Goal: Information Seeking & Learning: Find specific fact

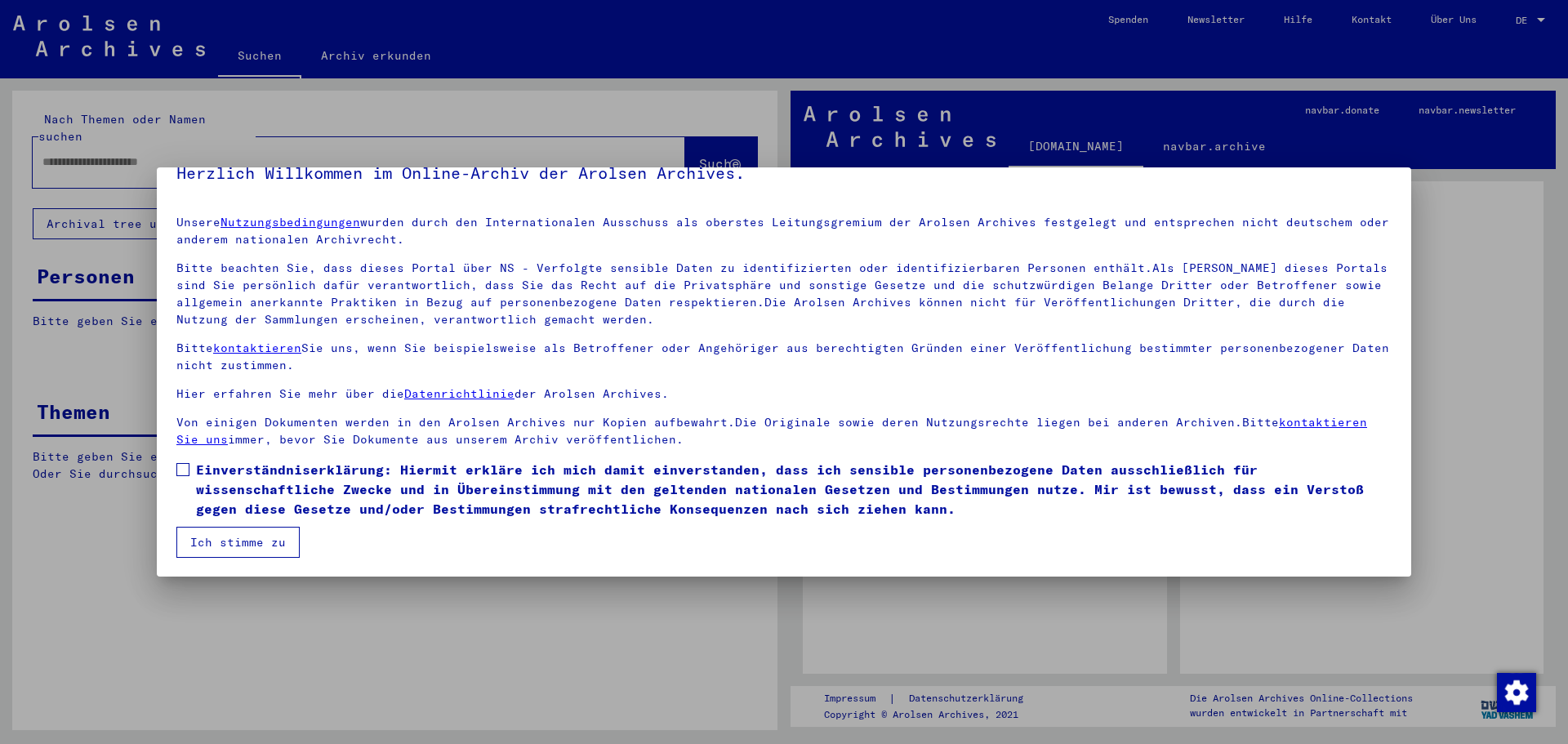
scroll to position [27, 0]
click at [191, 474] on label "Einverständniserklärung: Hiermit erkläre ich mich damit einverstanden, dass ich…" at bounding box center [784, 488] width 1215 height 58
click at [223, 542] on button "Ich stimme zu" at bounding box center [238, 541] width 123 height 31
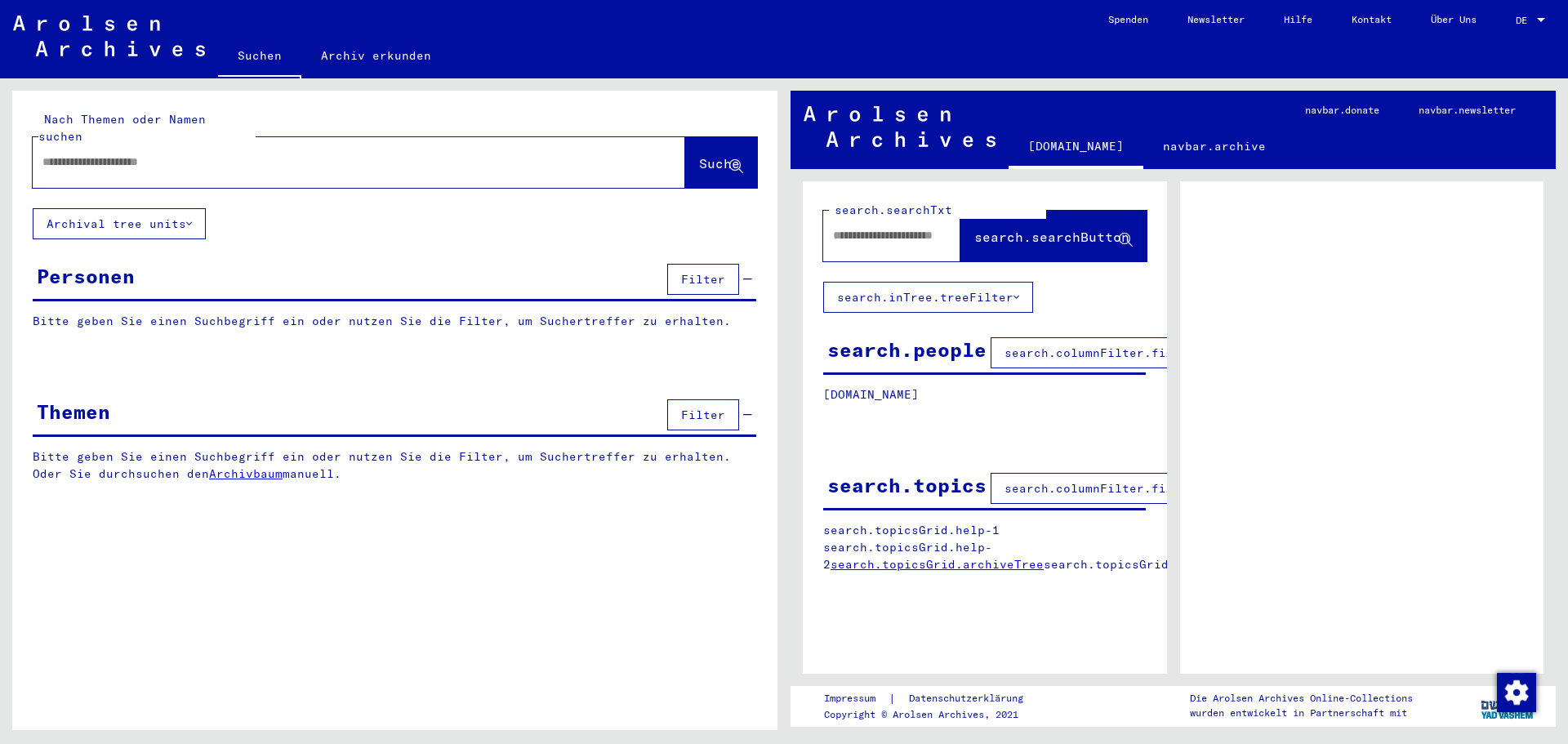
click at [257, 154] on input "text" at bounding box center [344, 162] width 603 height 17
click at [1537, 16] on div at bounding box center [1541, 20] width 15 height 12
click at [1514, 30] on span "English" at bounding box center [1499, 28] width 40 height 12
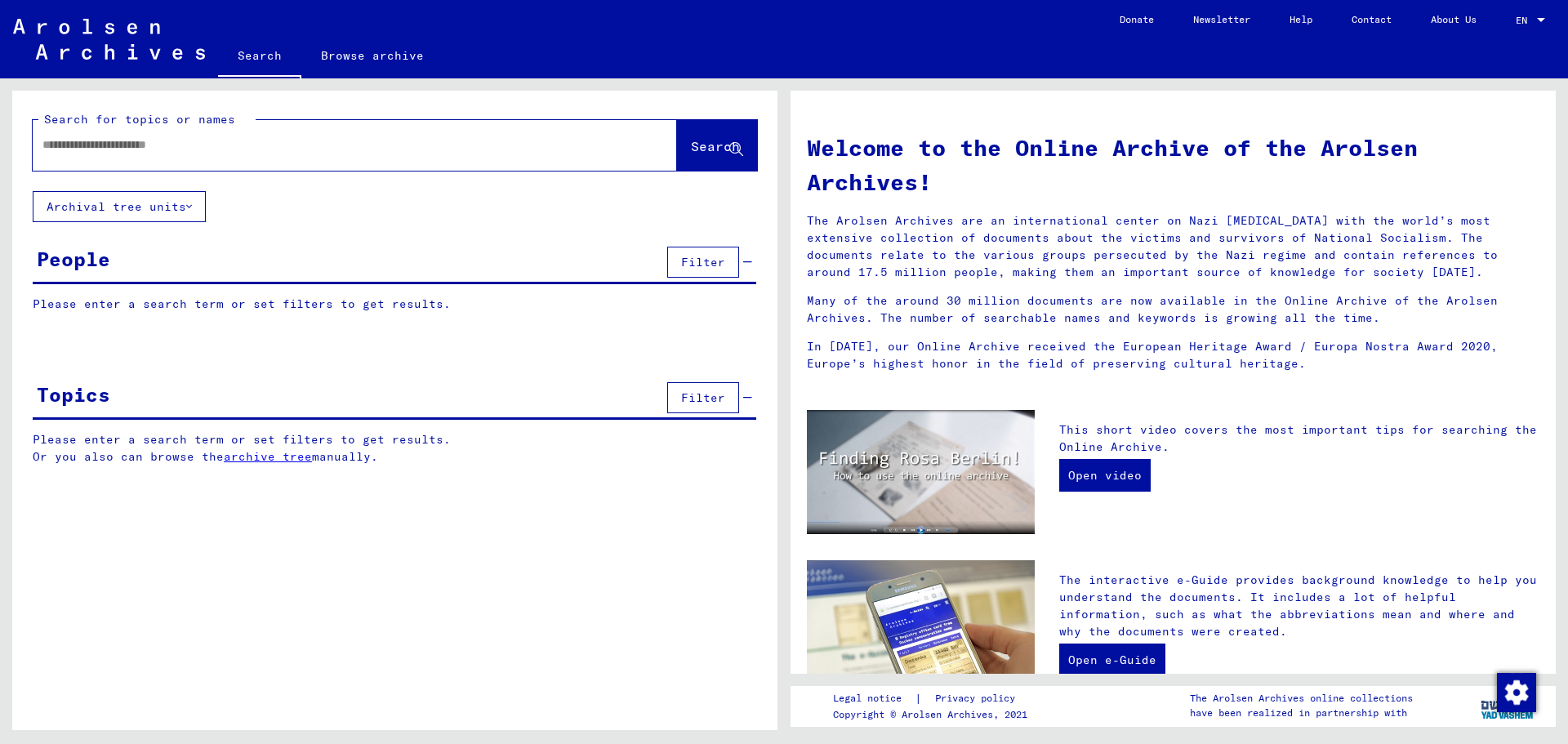
click at [271, 144] on input "text" at bounding box center [335, 144] width 585 height 17
click at [159, 210] on button "Archival tree units" at bounding box center [119, 207] width 173 height 31
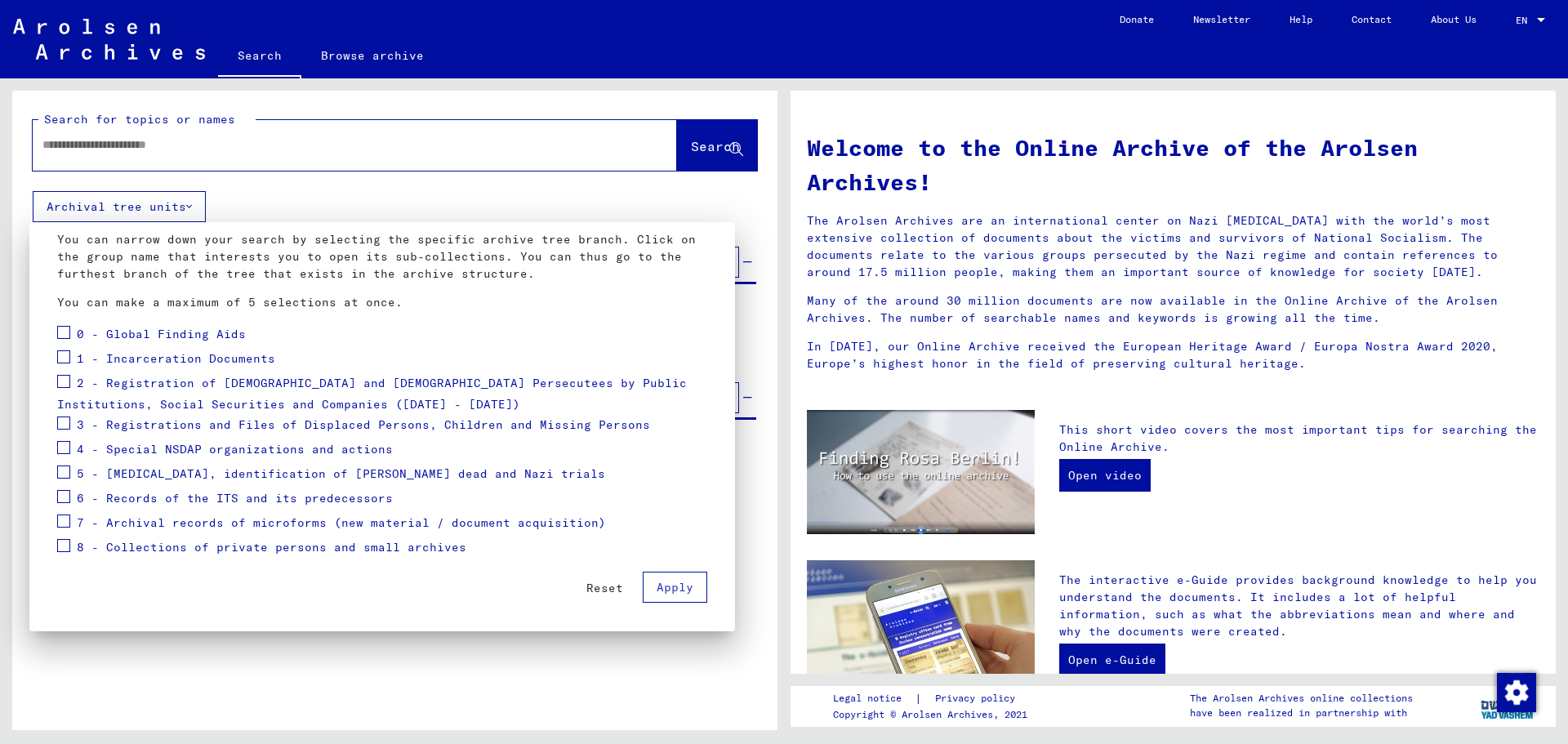
scroll to position [88, 0]
click at [158, 355] on span "1 - Incarceration Documents" at bounding box center [176, 359] width 198 height 15
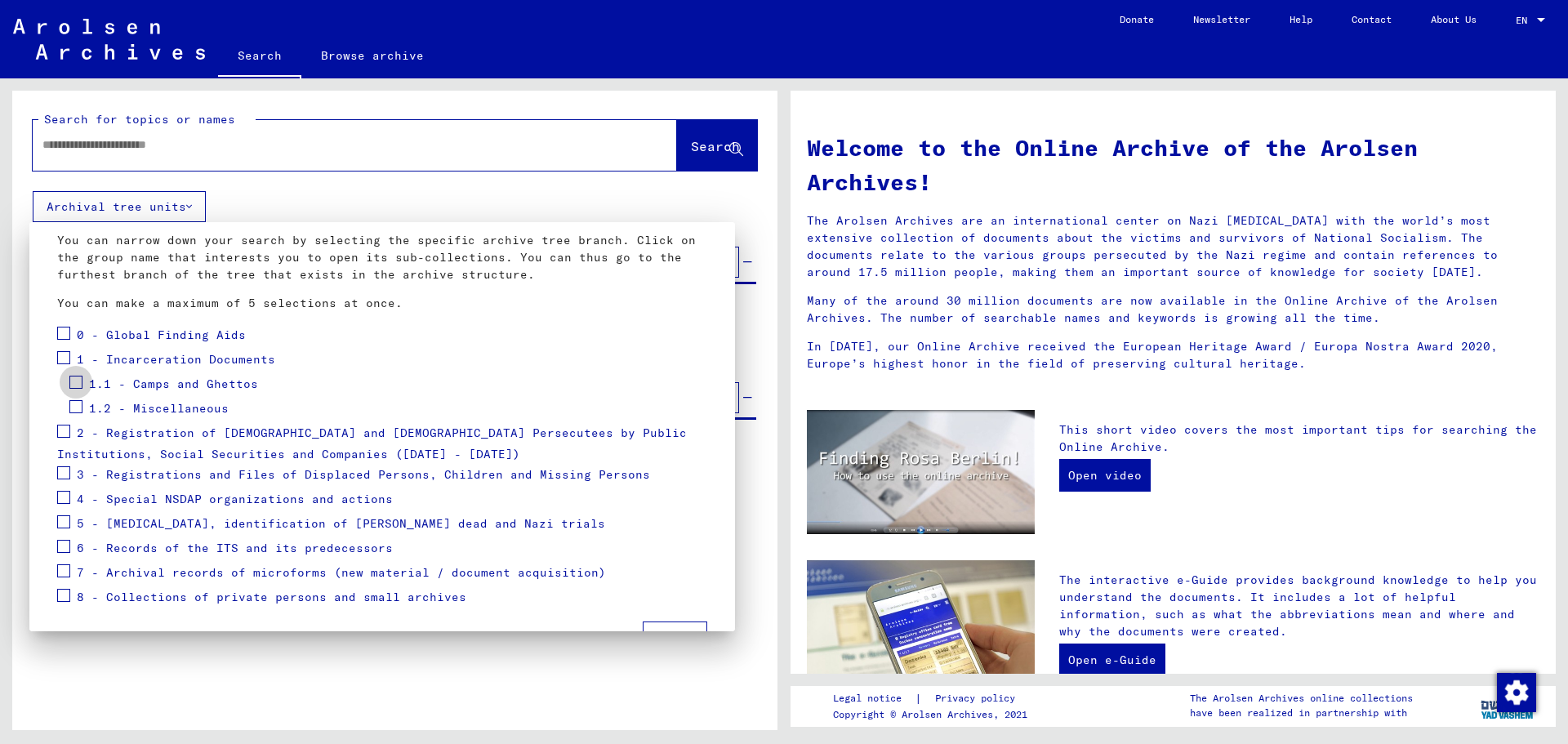
click at [80, 382] on span at bounding box center [76, 382] width 13 height 13
click at [65, 360] on span at bounding box center [64, 357] width 13 height 13
click at [63, 333] on span at bounding box center [64, 333] width 13 height 13
click at [93, 366] on span "1 - Incarceration Documents" at bounding box center [176, 359] width 198 height 15
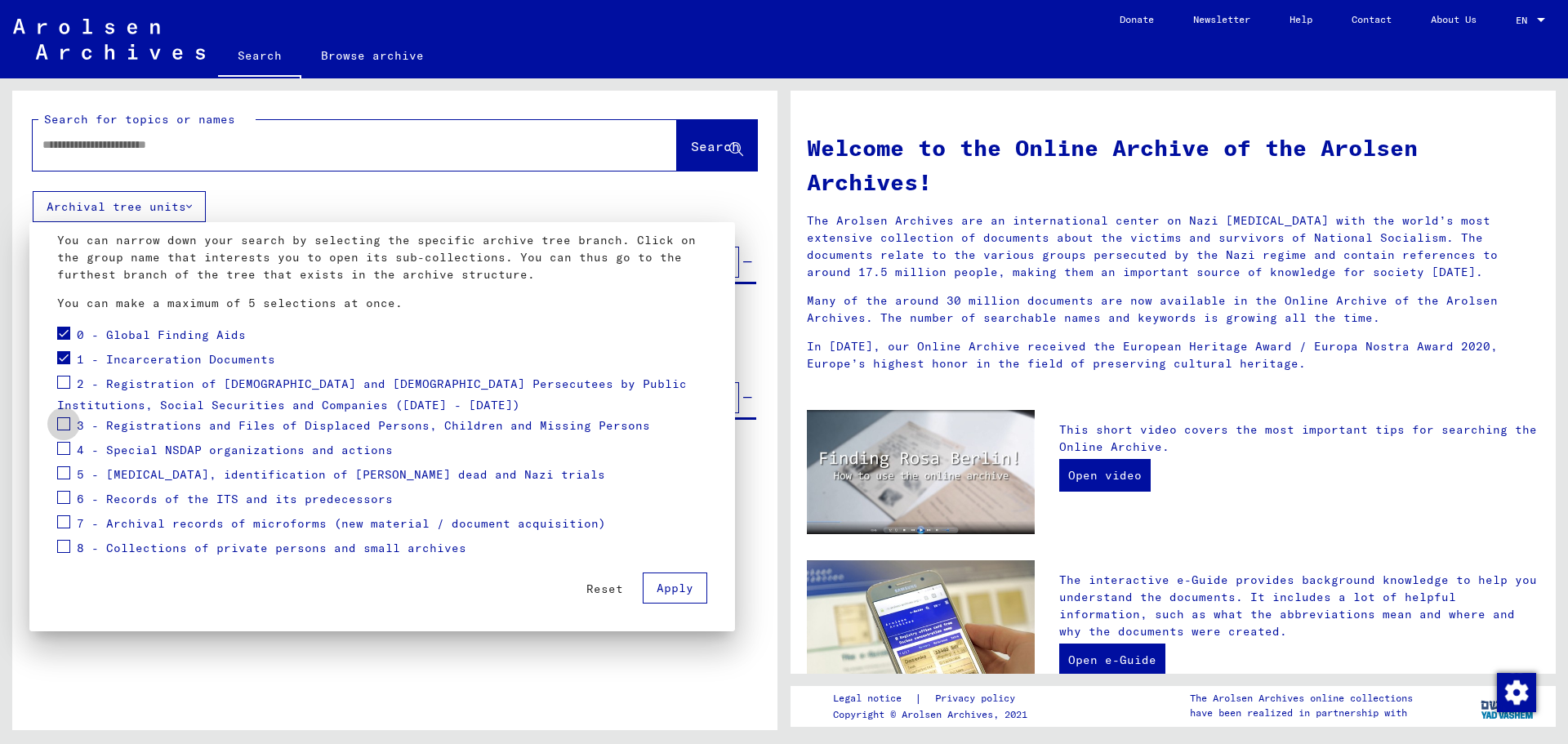
click at [69, 424] on span at bounding box center [64, 423] width 13 height 13
click at [643, 588] on button "Apply" at bounding box center [675, 588] width 65 height 31
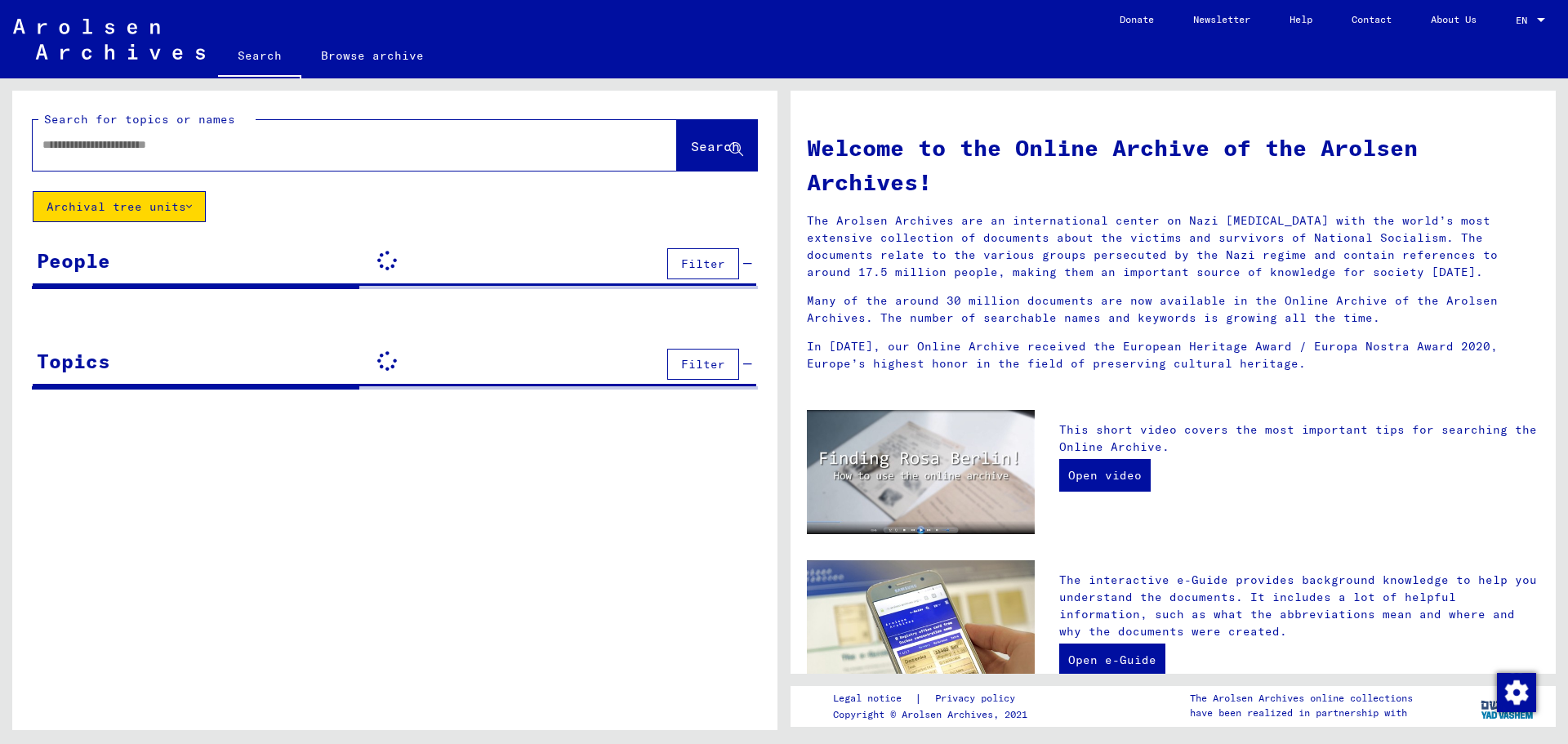
click at [325, 145] on input "text" at bounding box center [335, 144] width 585 height 17
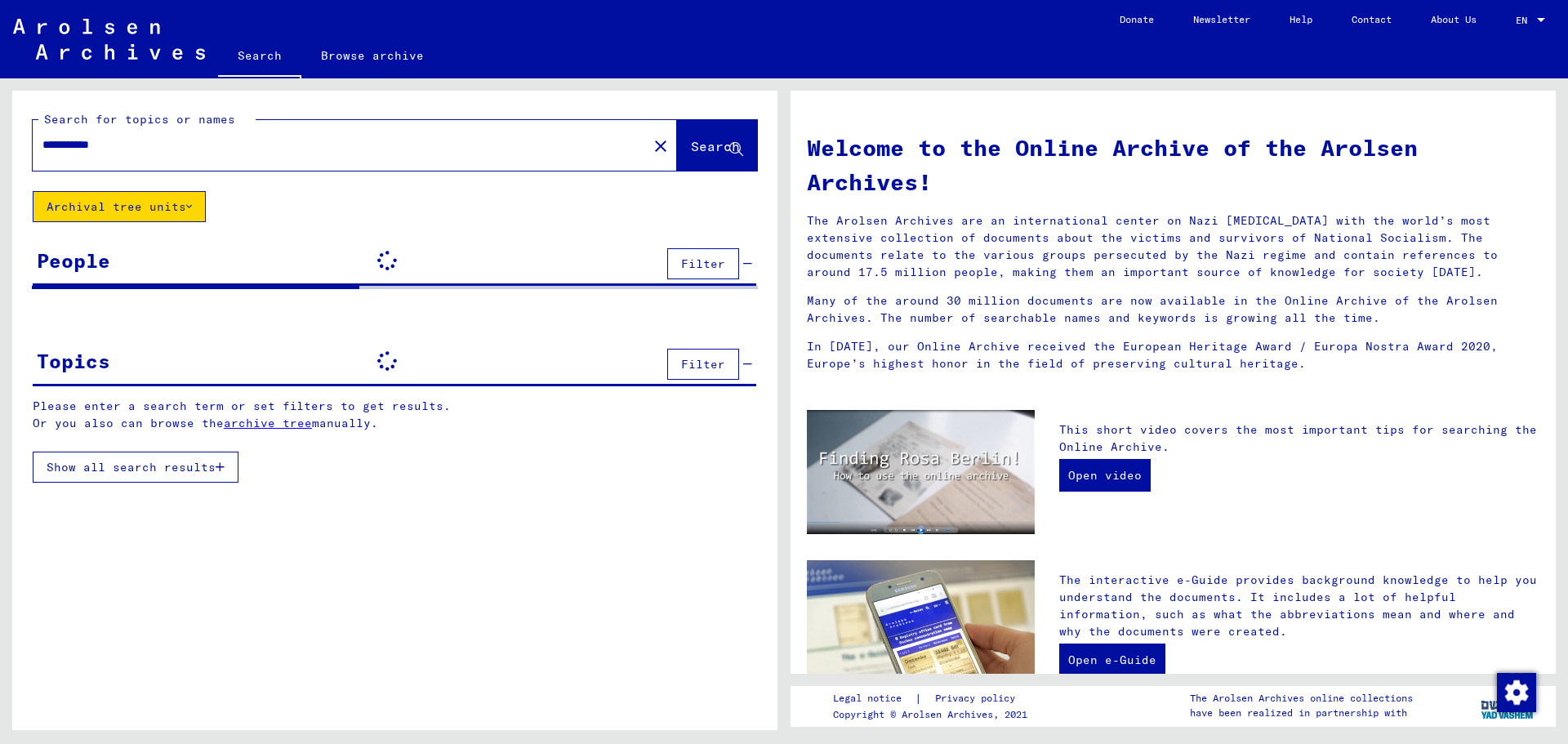
type input "**********"
click at [698, 139] on span "Search" at bounding box center [716, 146] width 49 height 16
click at [276, 419] on link "archive tree" at bounding box center [268, 423] width 88 height 15
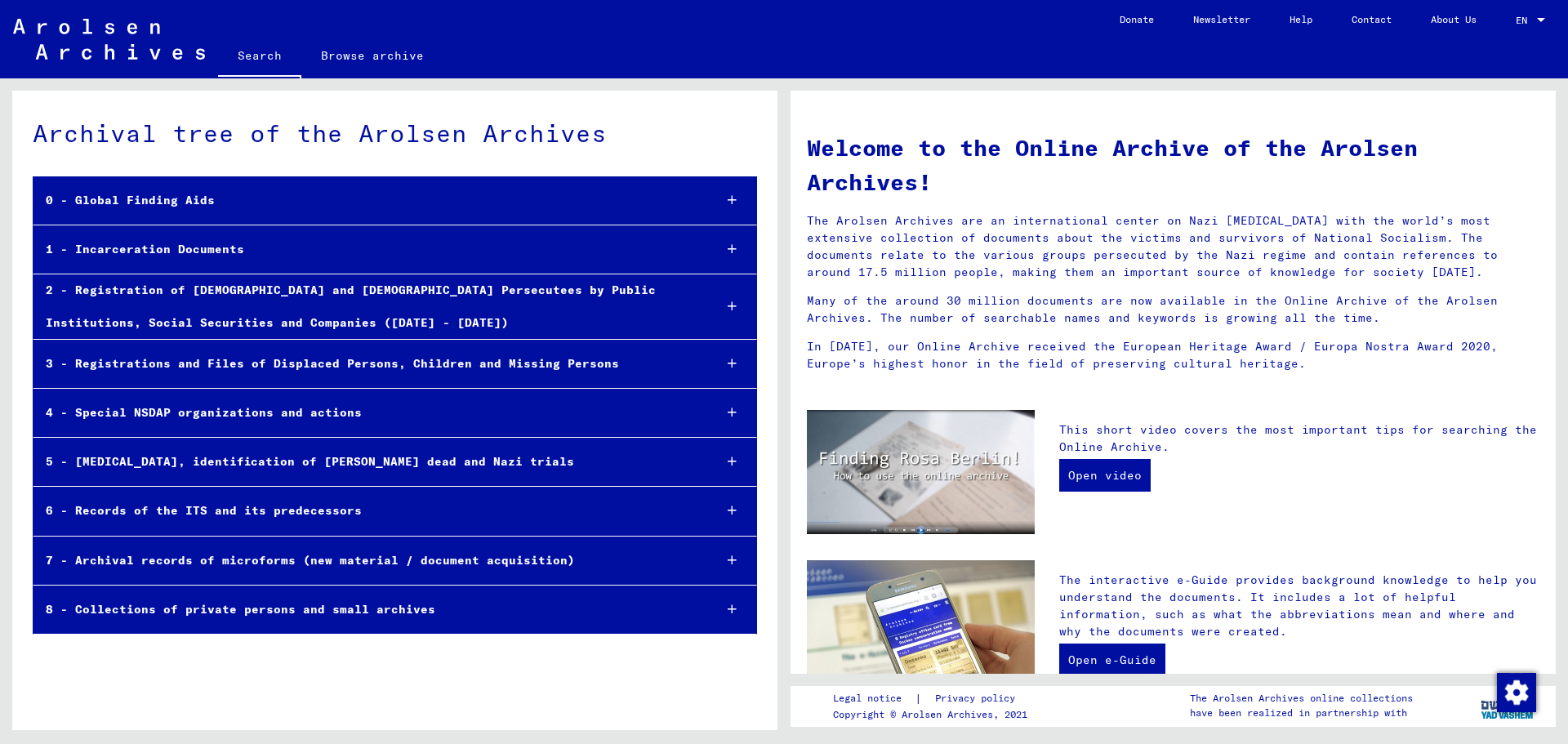
click at [457, 207] on div "0 - Global Finding Aids" at bounding box center [367, 200] width 667 height 32
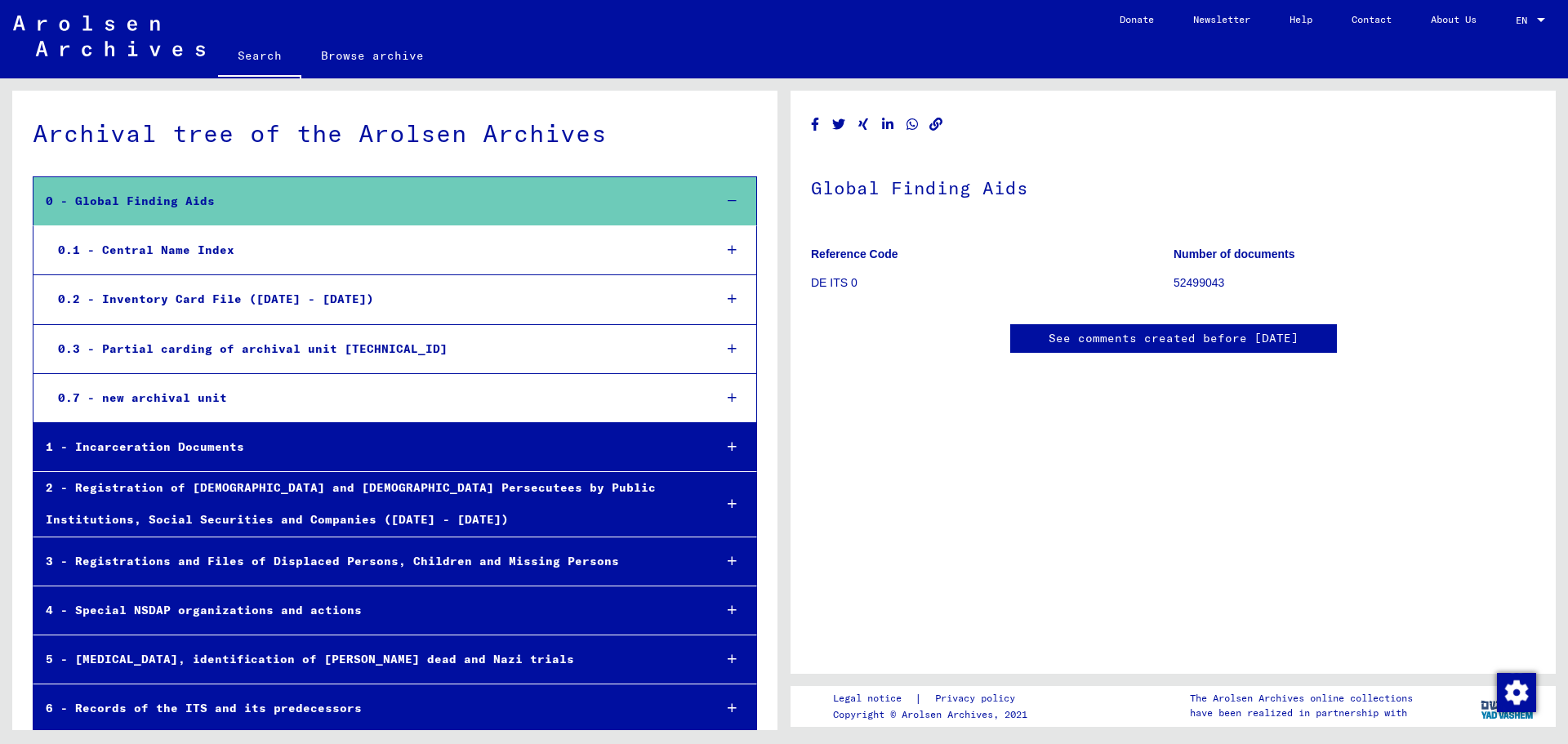
scroll to position [653, 0]
click at [375, 195] on div "0 - Global Finding Aids" at bounding box center [368, 201] width 667 height 32
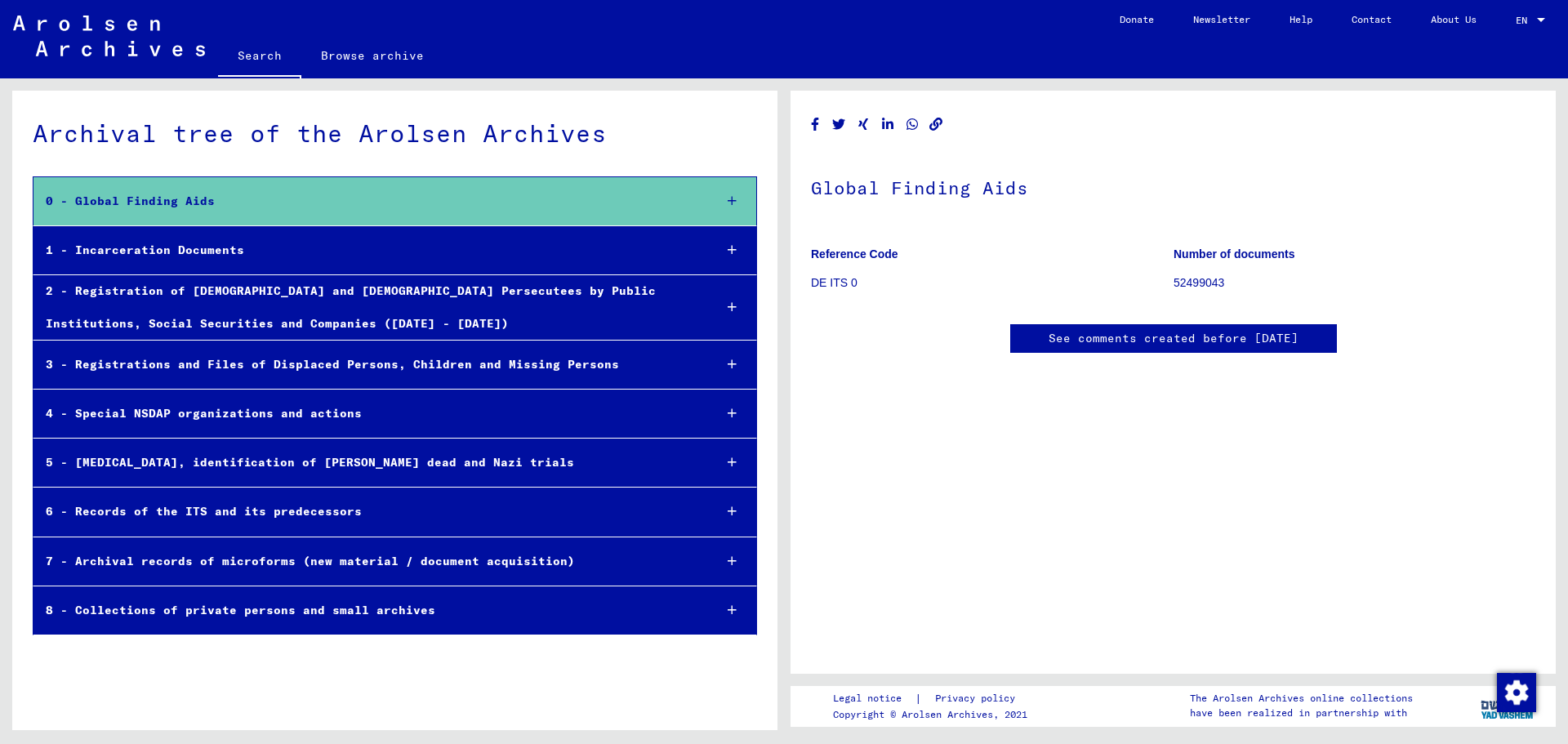
click at [323, 251] on div "1 - Incarceration Documents" at bounding box center [368, 250] width 667 height 32
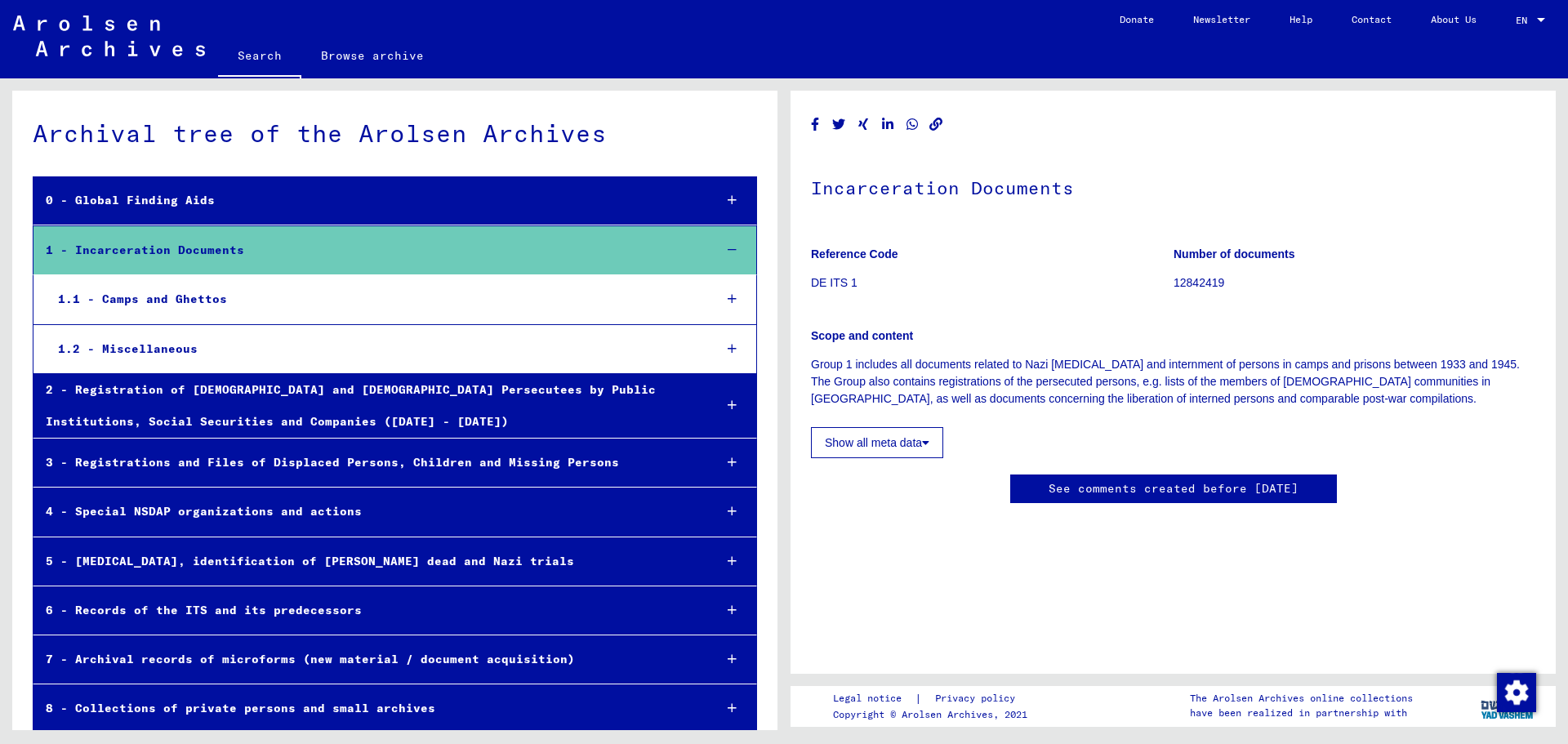
click at [296, 306] on div "1.1 - Camps and Ghettos" at bounding box center [373, 299] width 655 height 32
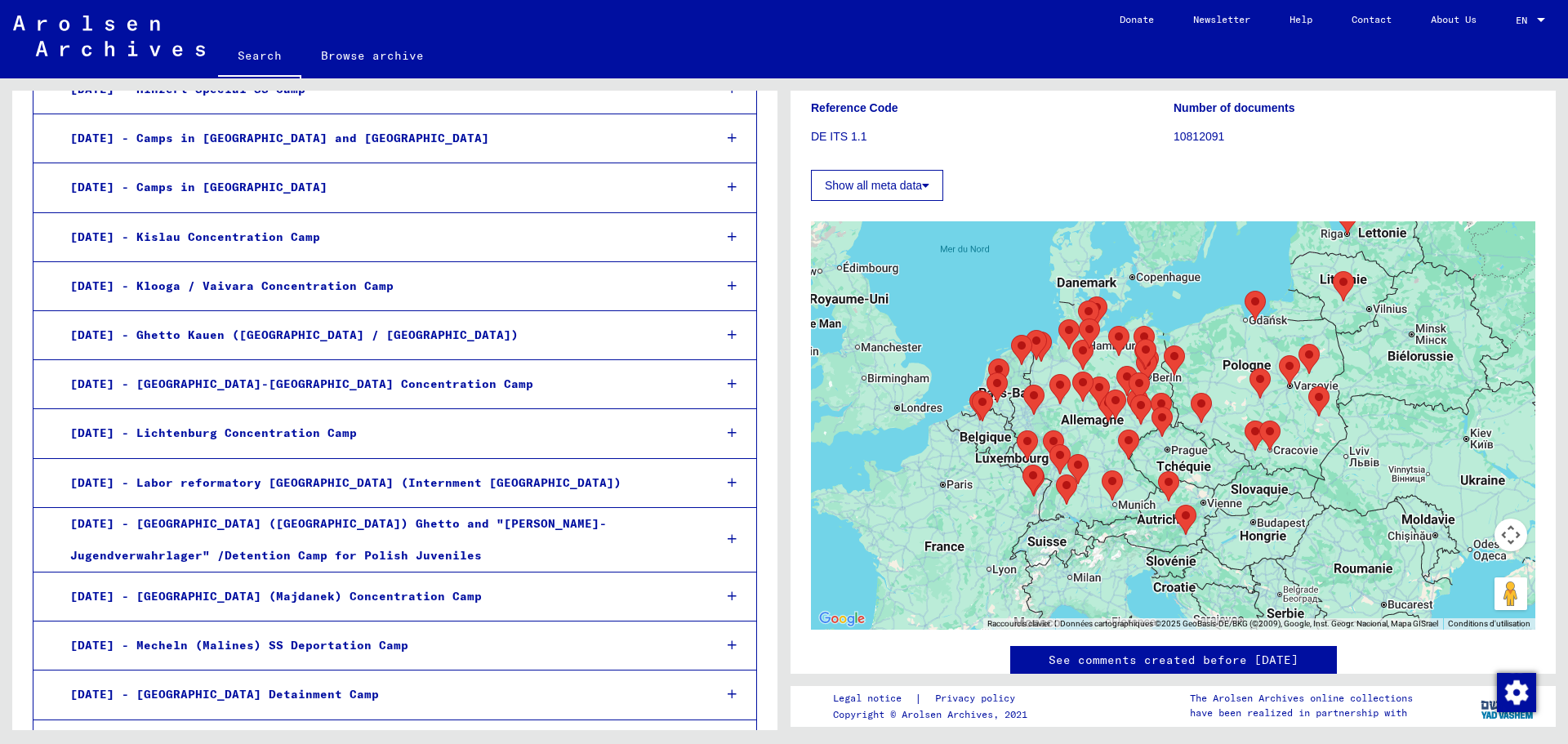
scroll to position [1438, 0]
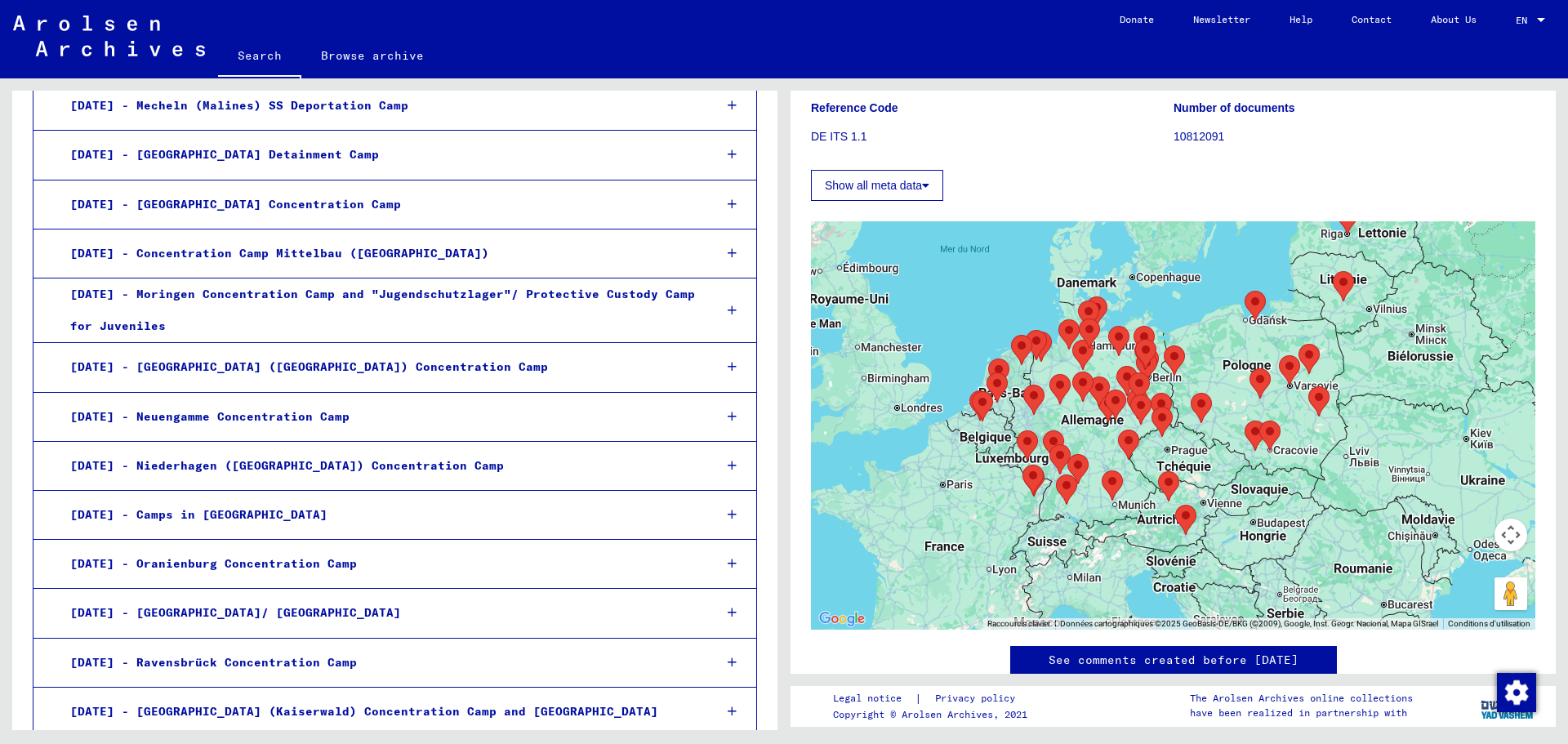
click at [401, 415] on div "[DATE] - Neuengamme Concentration Camp" at bounding box center [379, 417] width 643 height 32
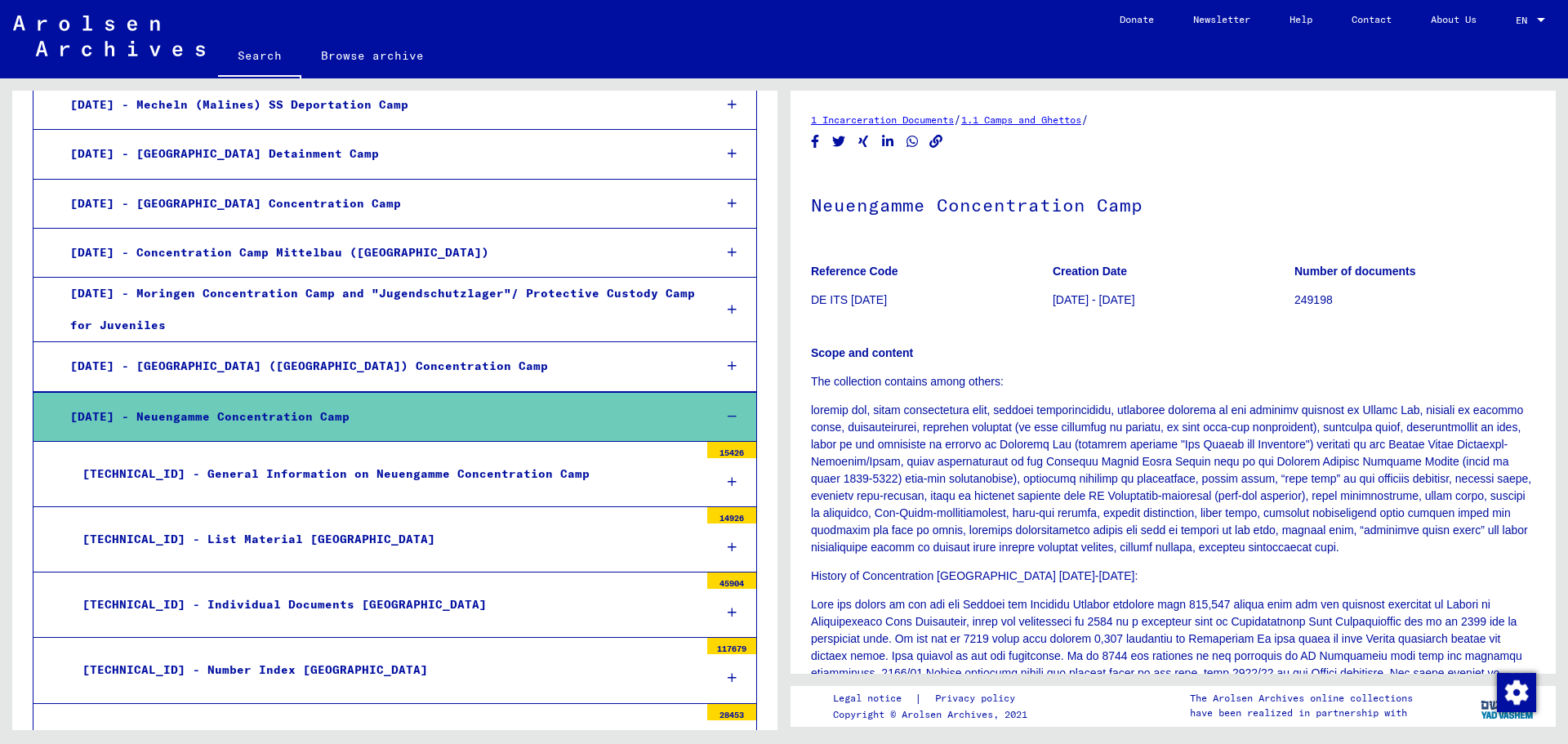
click at [938, 141] on icon "Copy link" at bounding box center [935, 141] width 14 height 14
click at [933, 141] on share-button at bounding box center [936, 142] width 17 height 20
click at [913, 144] on icon "Share on WhatsApp" at bounding box center [912, 141] width 17 height 14
click at [935, 141] on icon "Copy link" at bounding box center [935, 141] width 14 height 14
click at [820, 139] on icon "Share on Facebook" at bounding box center [815, 141] width 17 height 14
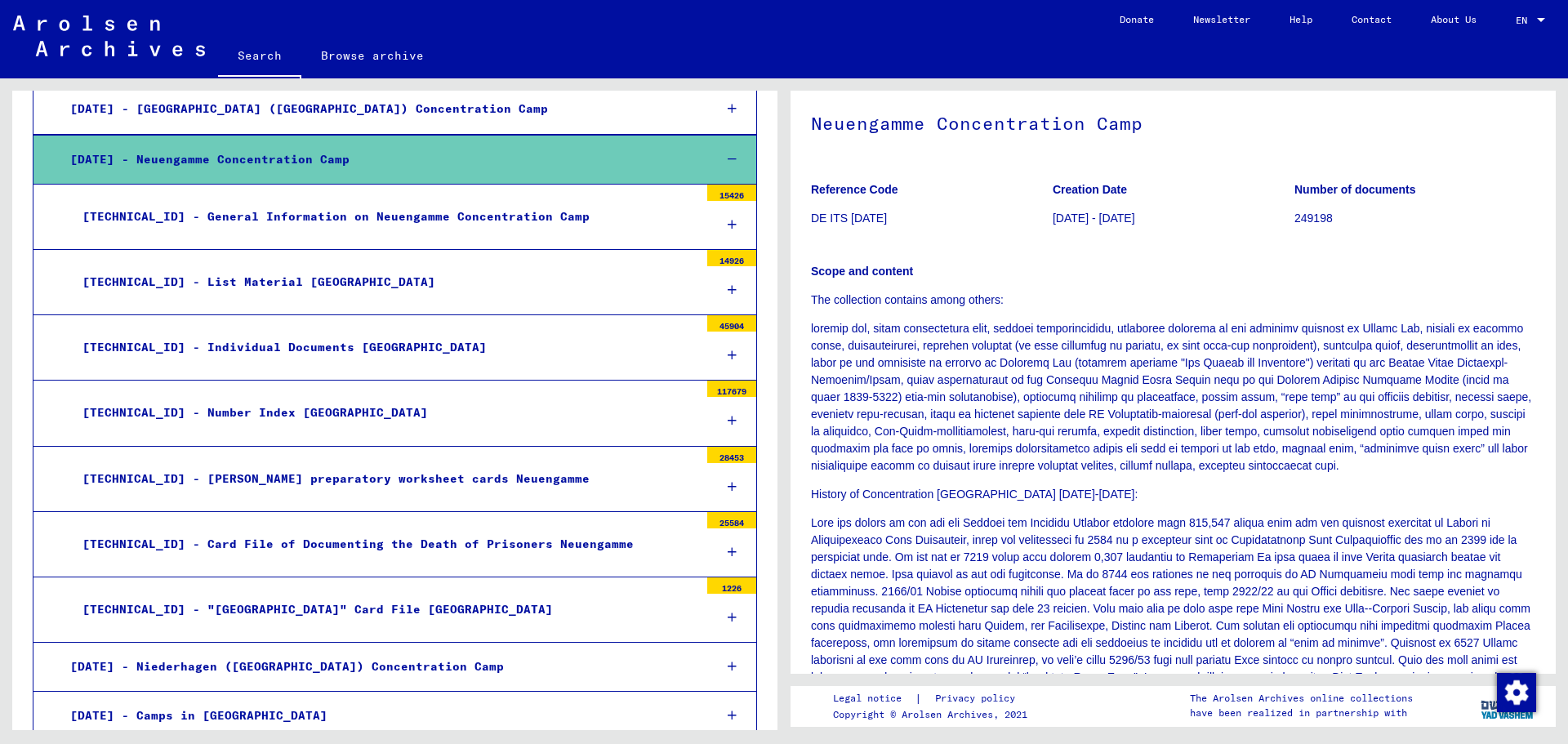
scroll to position [1683, 0]
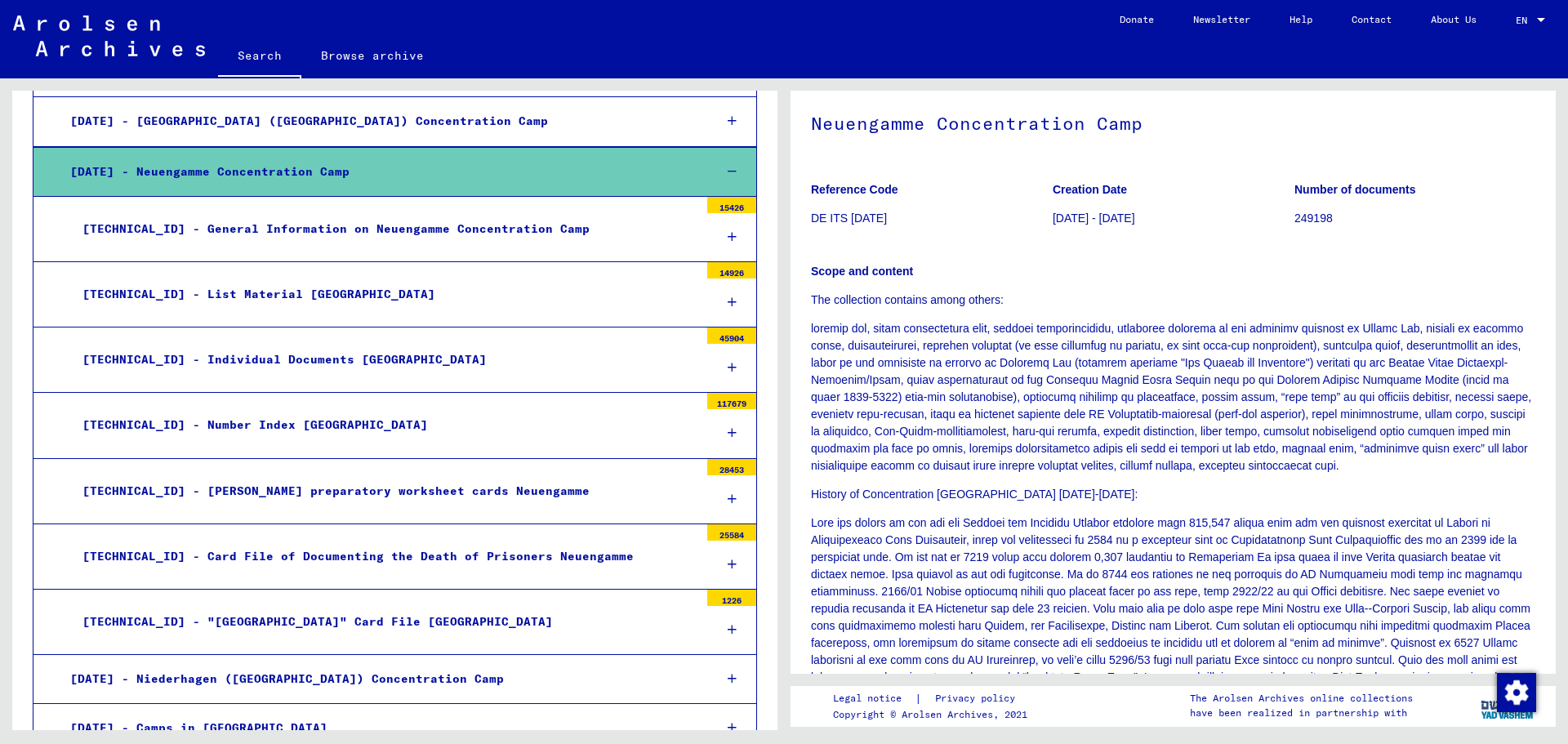
click at [589, 227] on div "[TECHNICAL_ID] - General Information on Neuengamme Concentration Camp" at bounding box center [385, 229] width 629 height 32
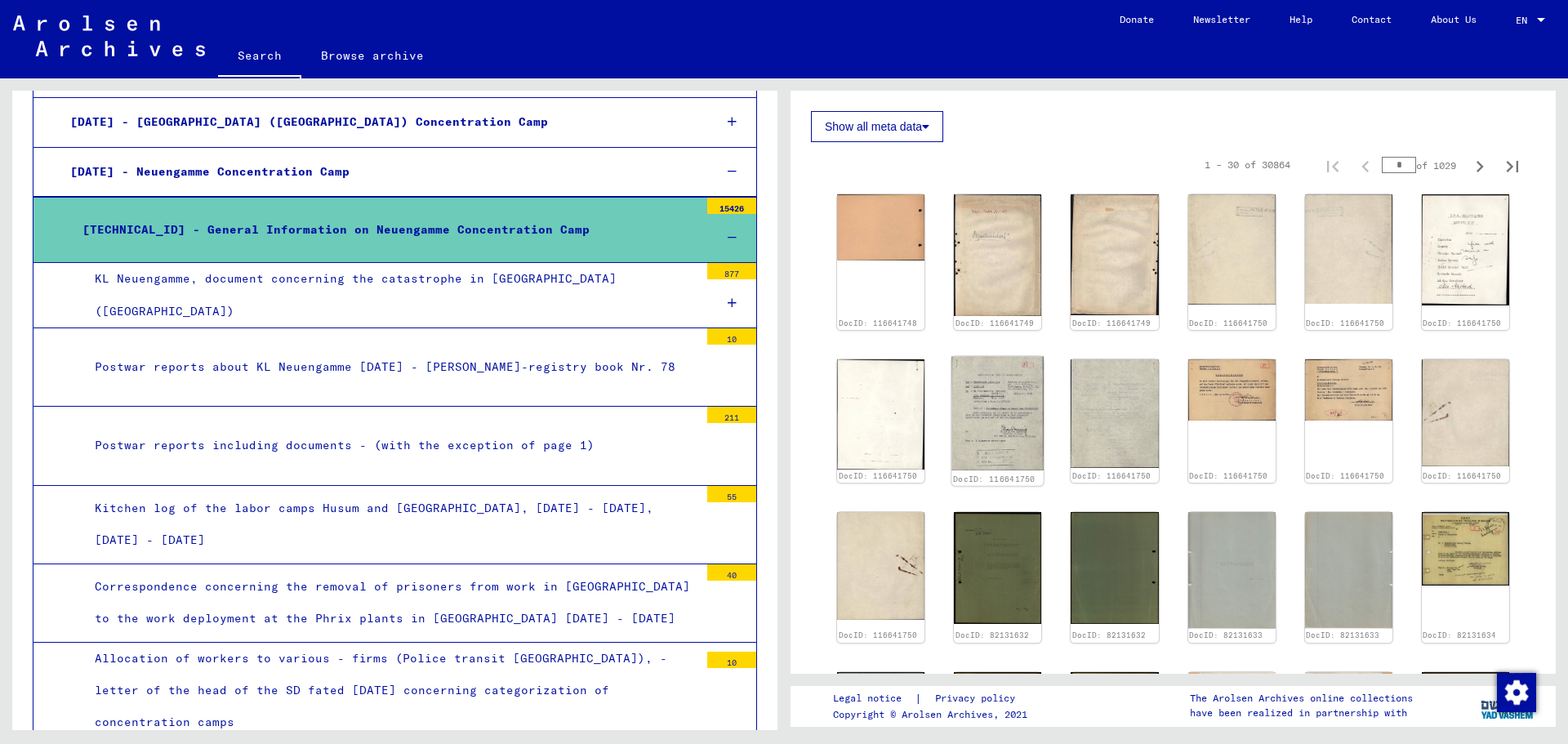
scroll to position [326, 0]
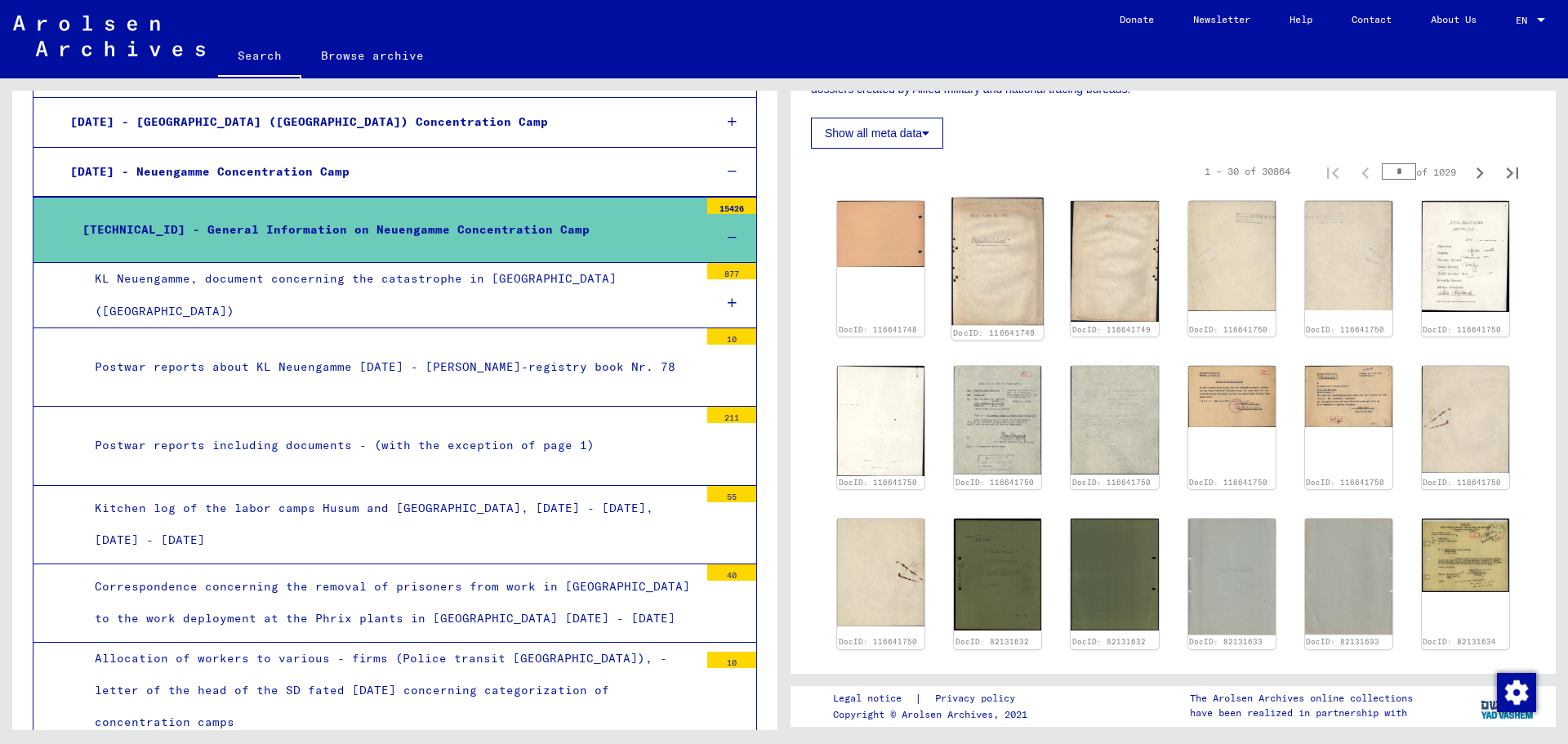
click at [998, 257] on img at bounding box center [997, 260] width 92 height 127
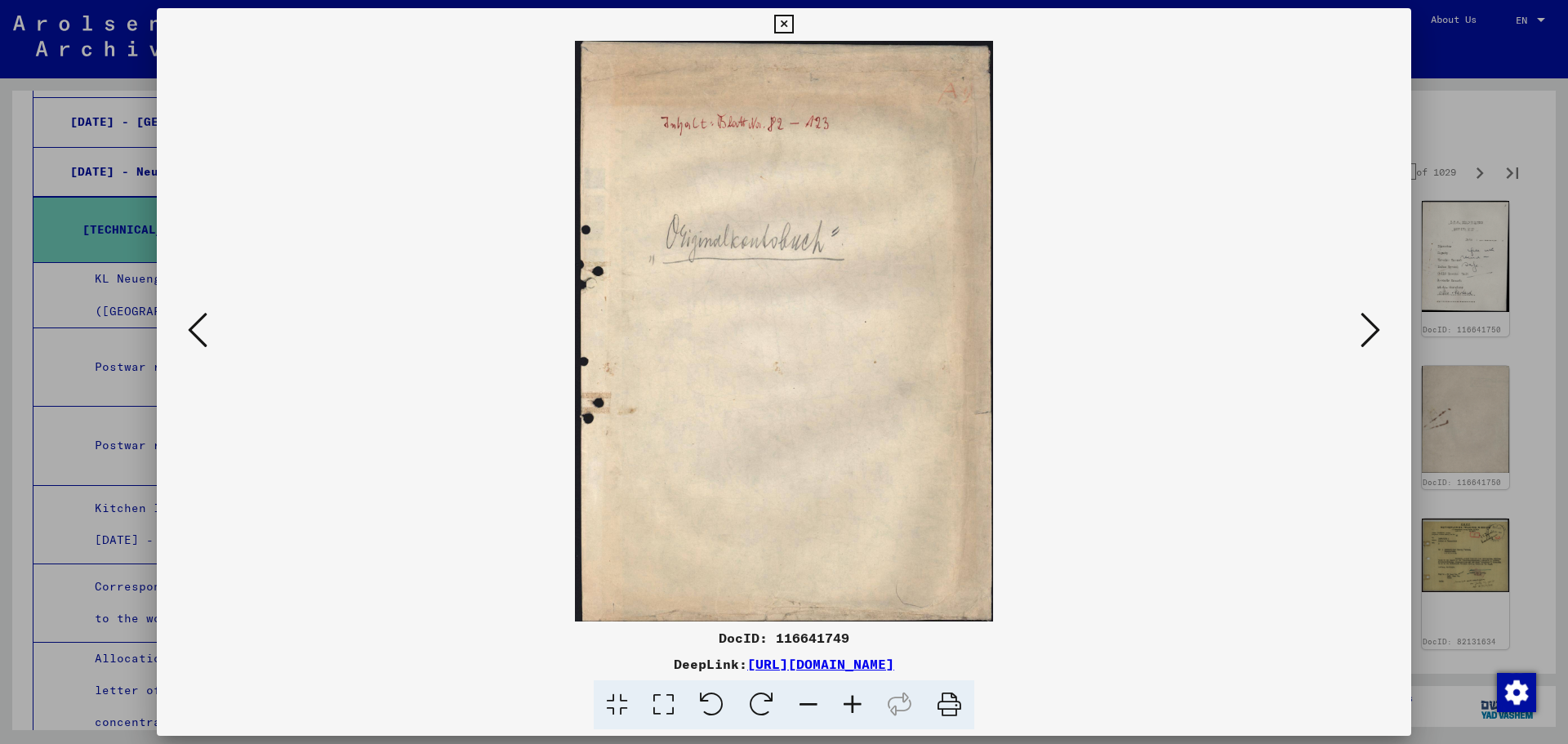
click at [1359, 327] on button at bounding box center [1371, 331] width 29 height 47
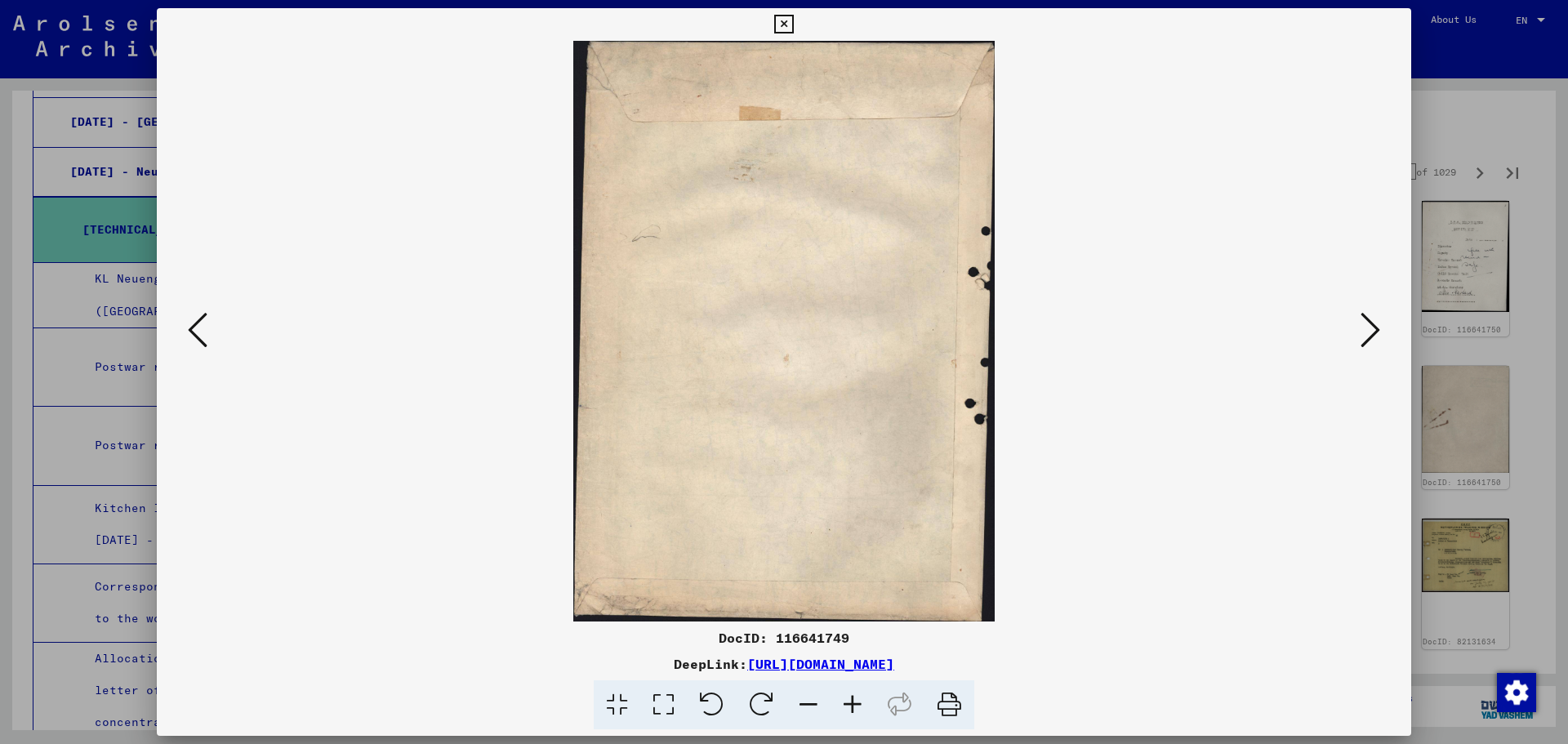
click at [1364, 326] on icon at bounding box center [1370, 329] width 19 height 39
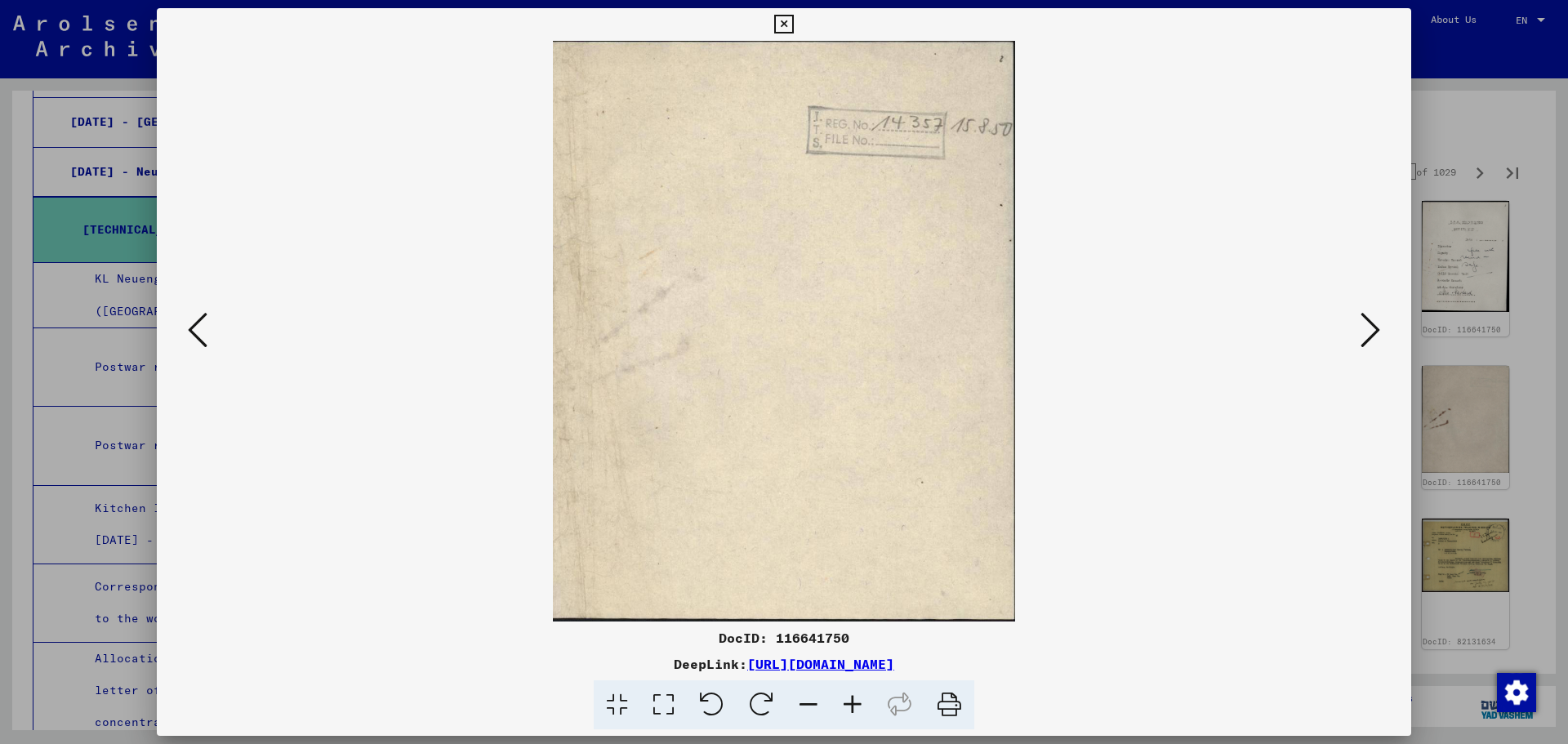
click at [1365, 334] on icon at bounding box center [1370, 329] width 19 height 39
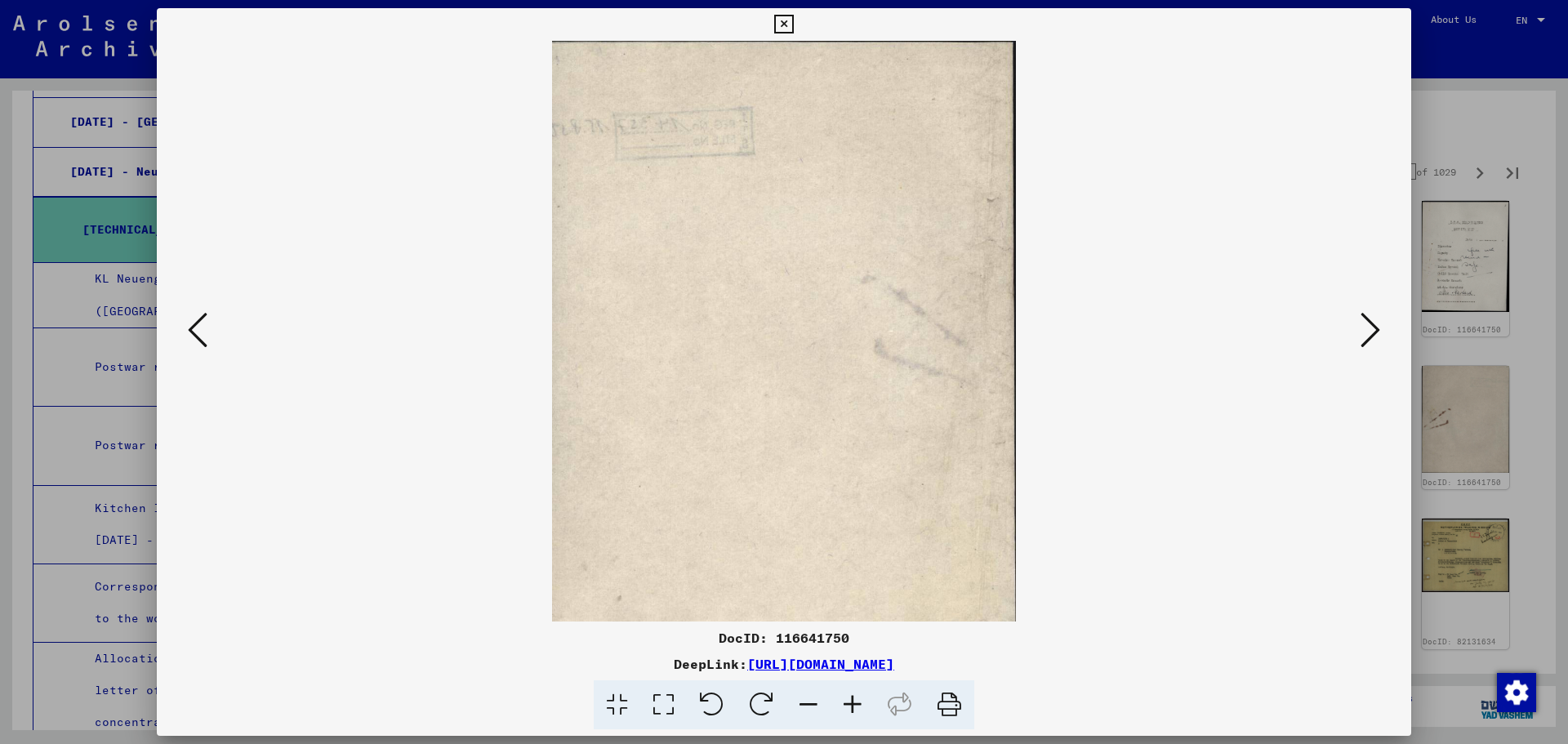
click at [1365, 334] on icon at bounding box center [1370, 329] width 19 height 39
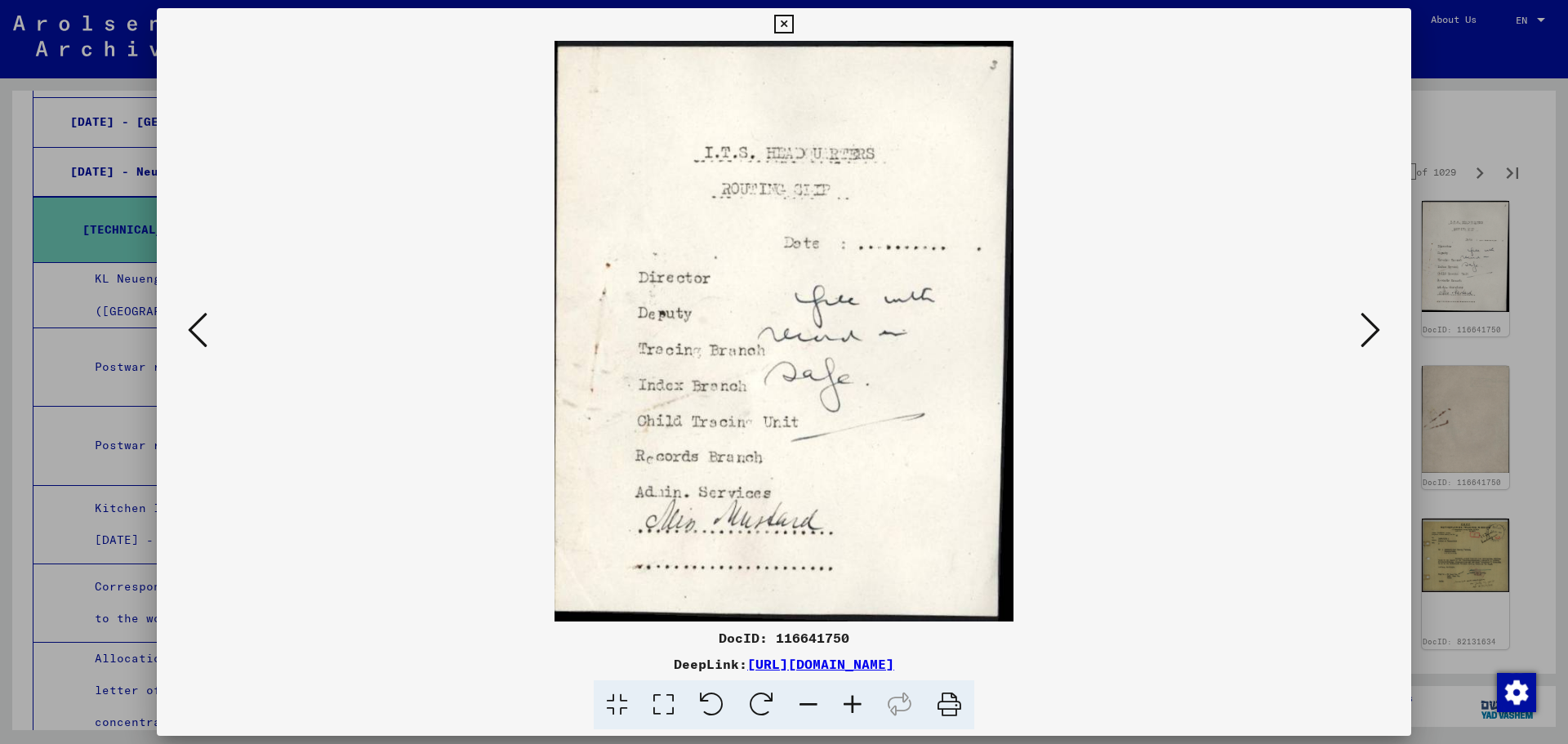
click at [1365, 334] on icon at bounding box center [1370, 329] width 19 height 39
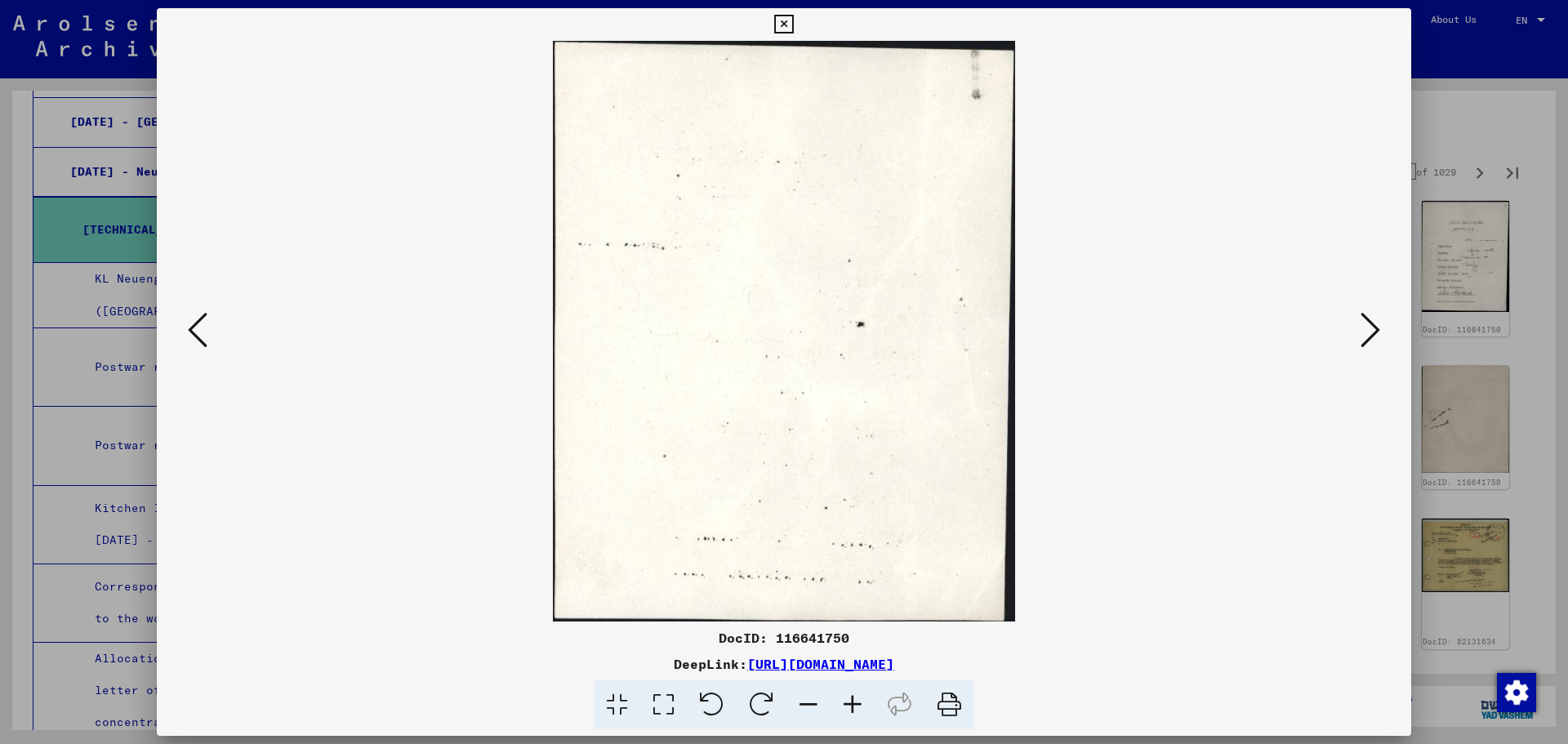
click at [1376, 335] on icon at bounding box center [1370, 329] width 19 height 39
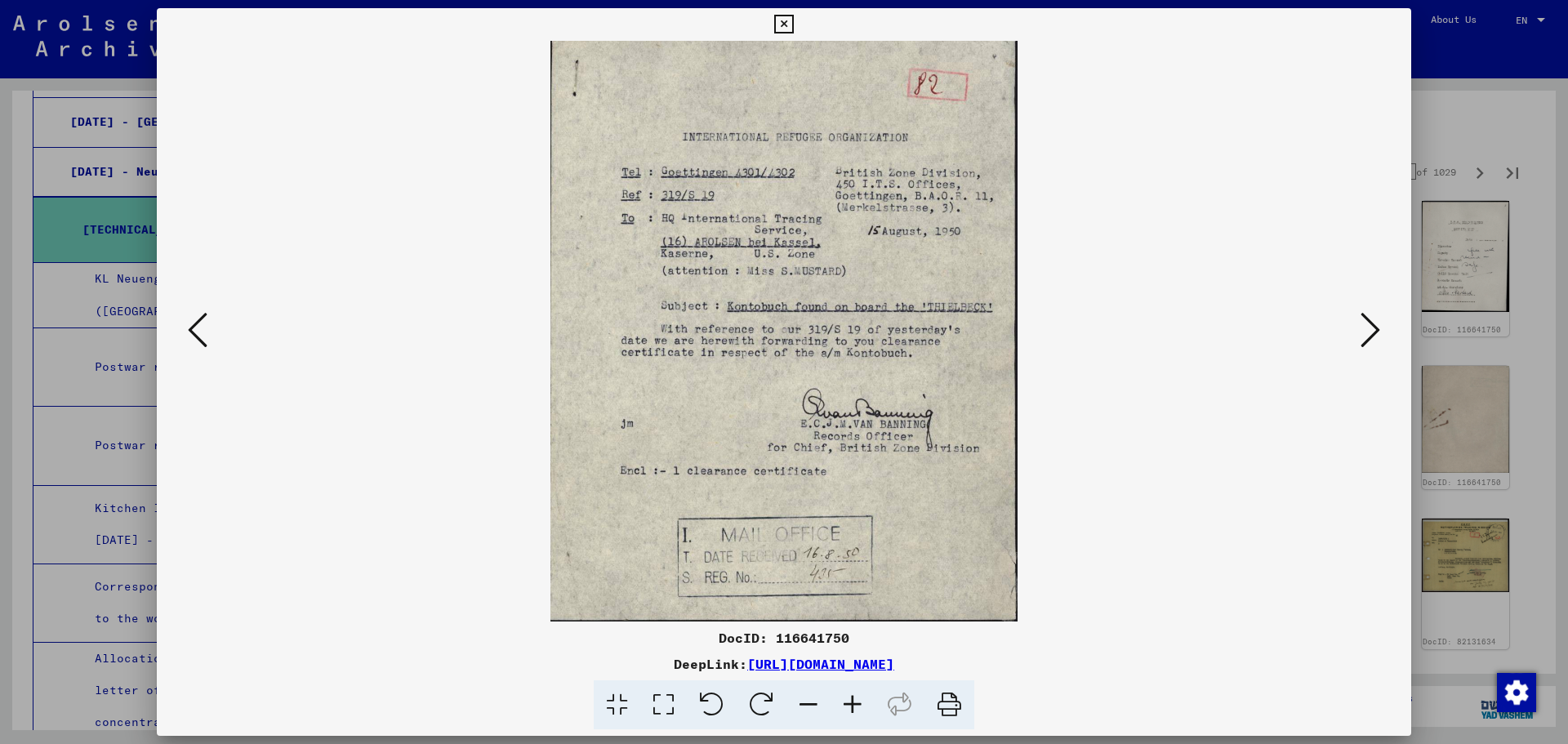
click at [1376, 336] on icon at bounding box center [1370, 329] width 19 height 39
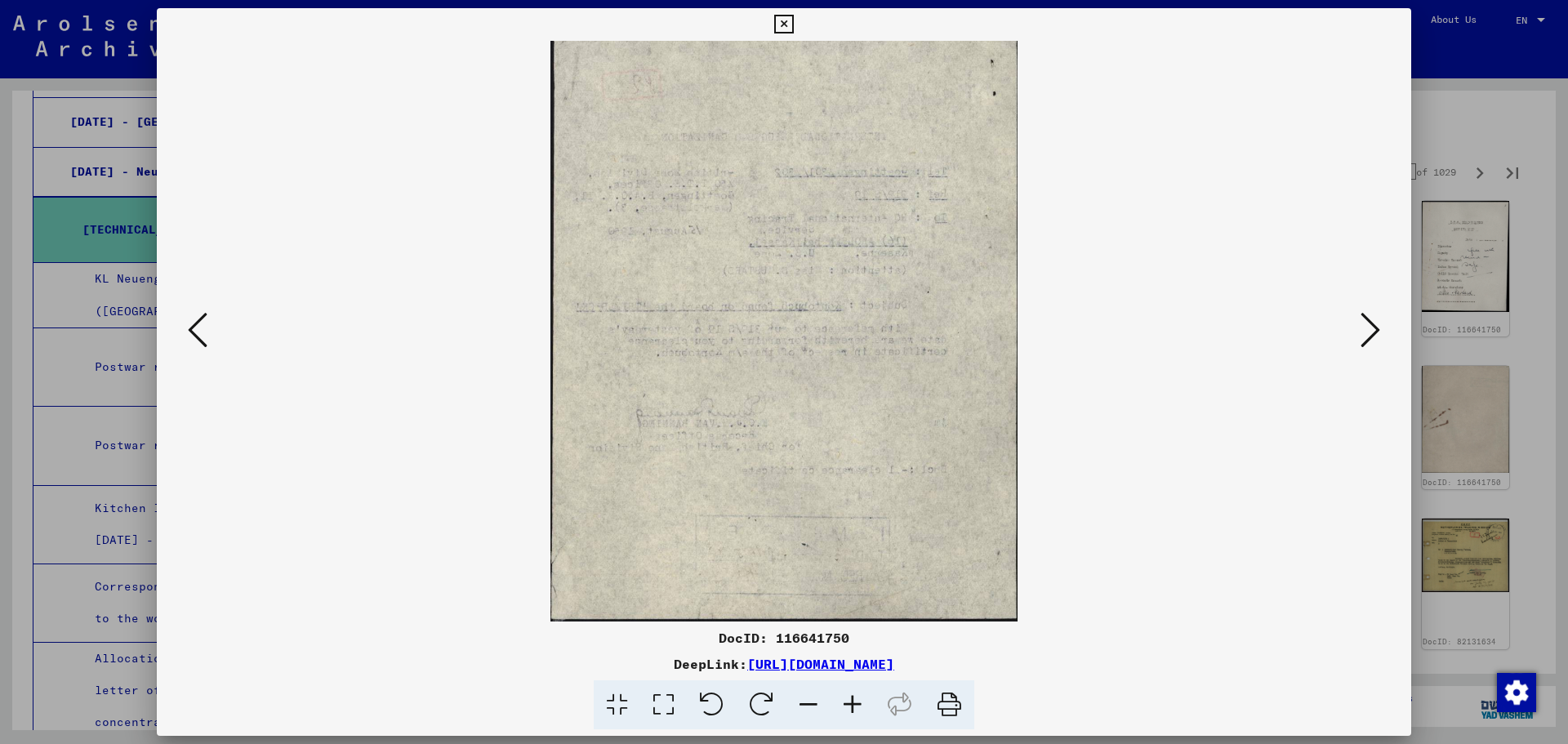
click at [1376, 336] on icon at bounding box center [1370, 329] width 19 height 39
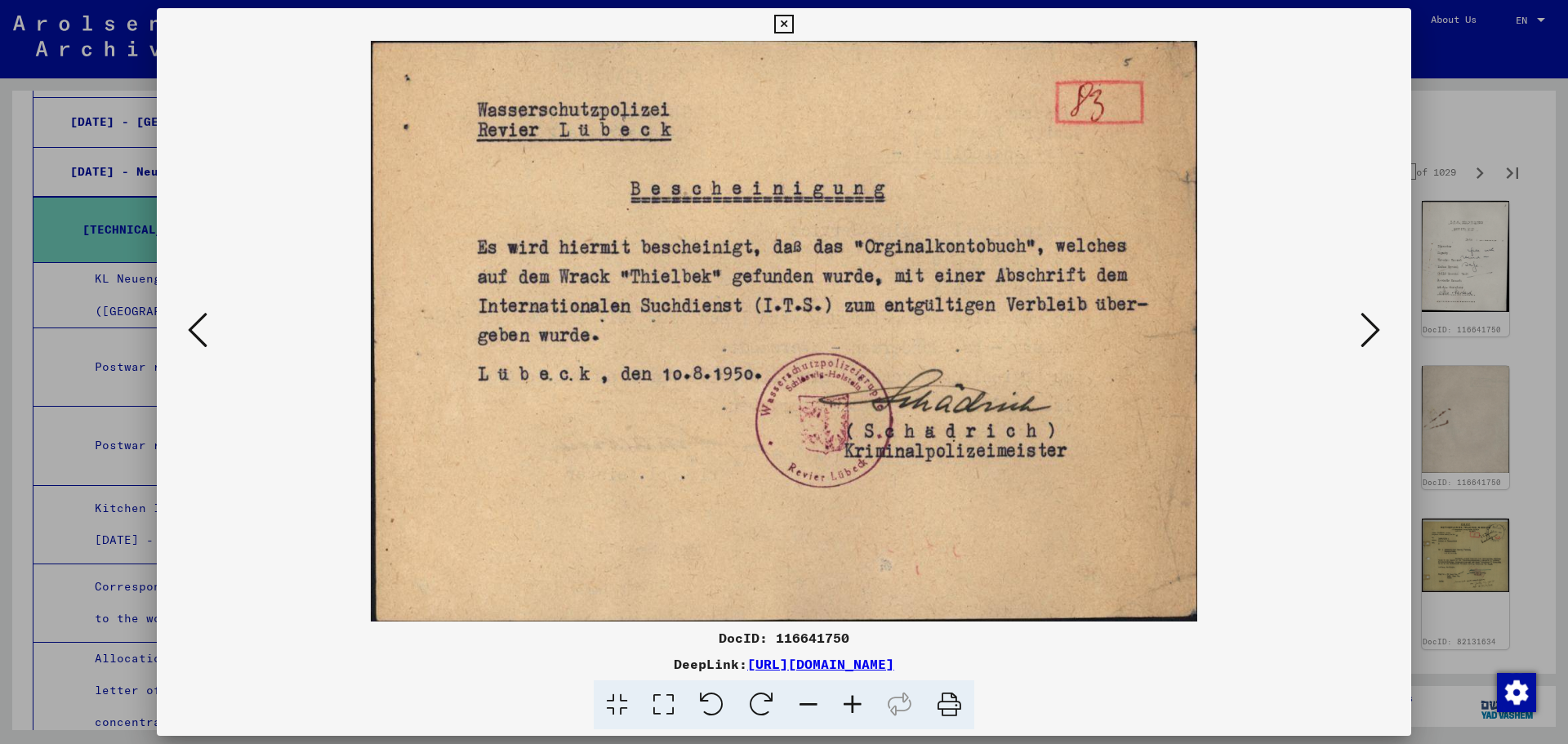
click at [1374, 337] on icon at bounding box center [1370, 329] width 19 height 39
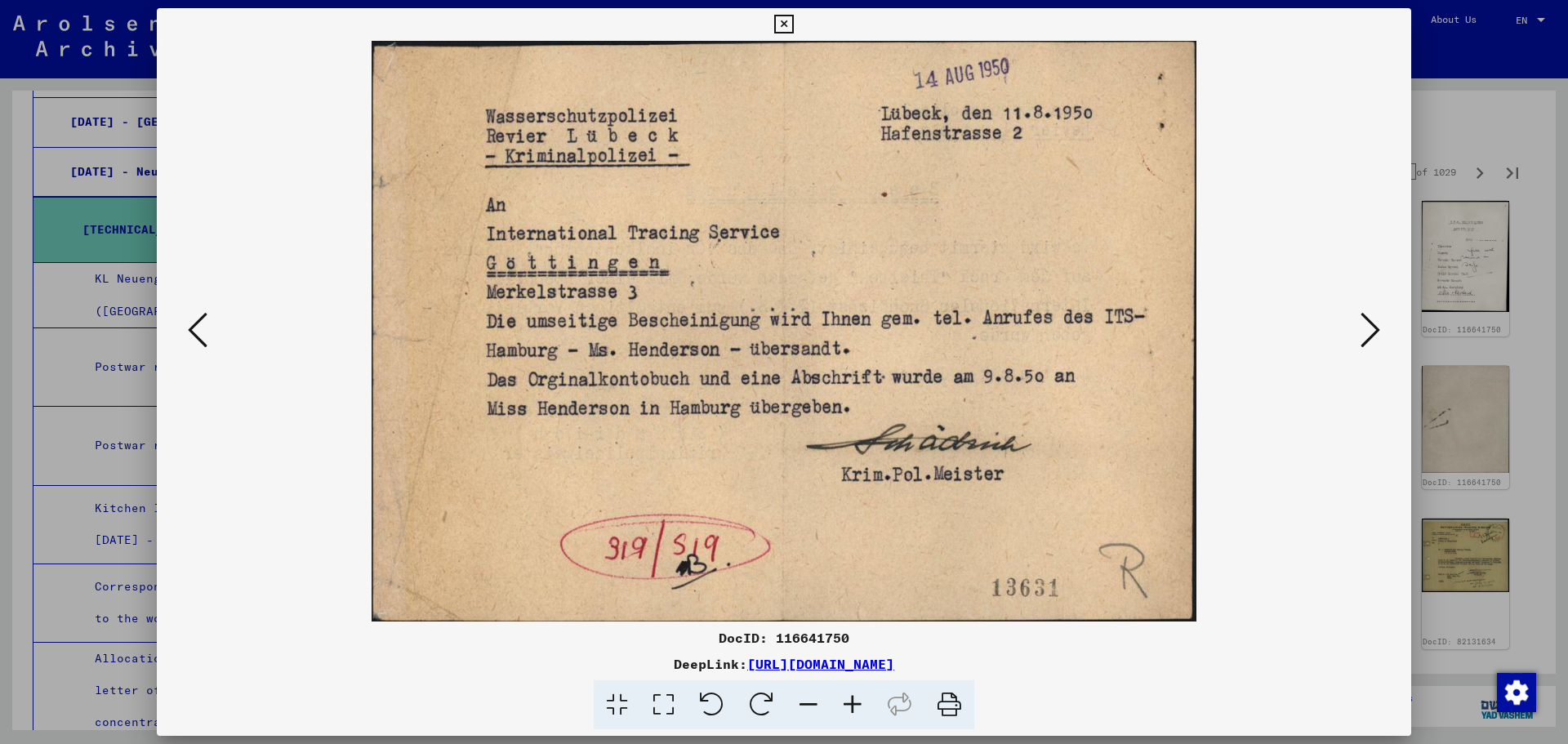
click at [1374, 337] on icon at bounding box center [1370, 329] width 19 height 39
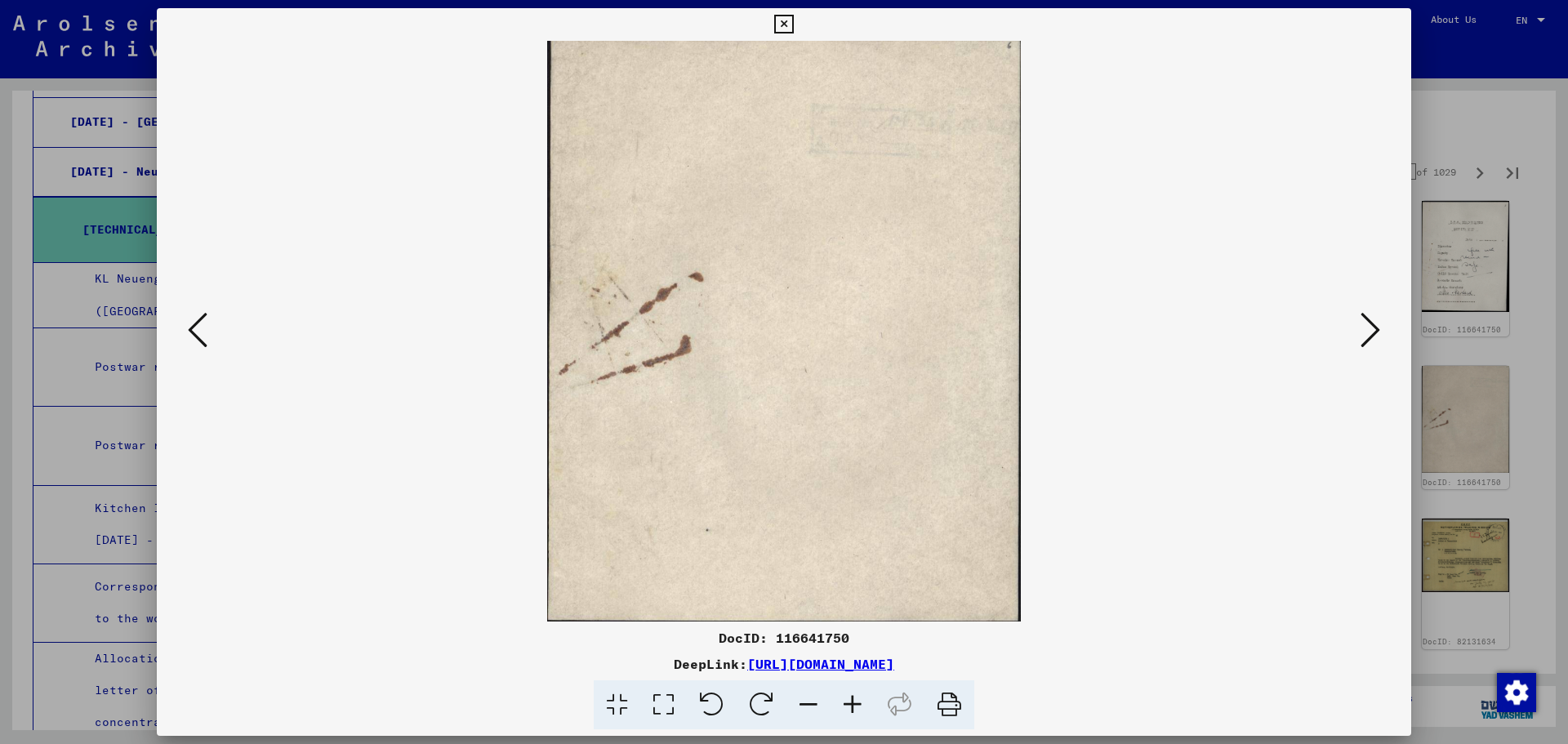
click at [1374, 337] on icon at bounding box center [1370, 329] width 19 height 39
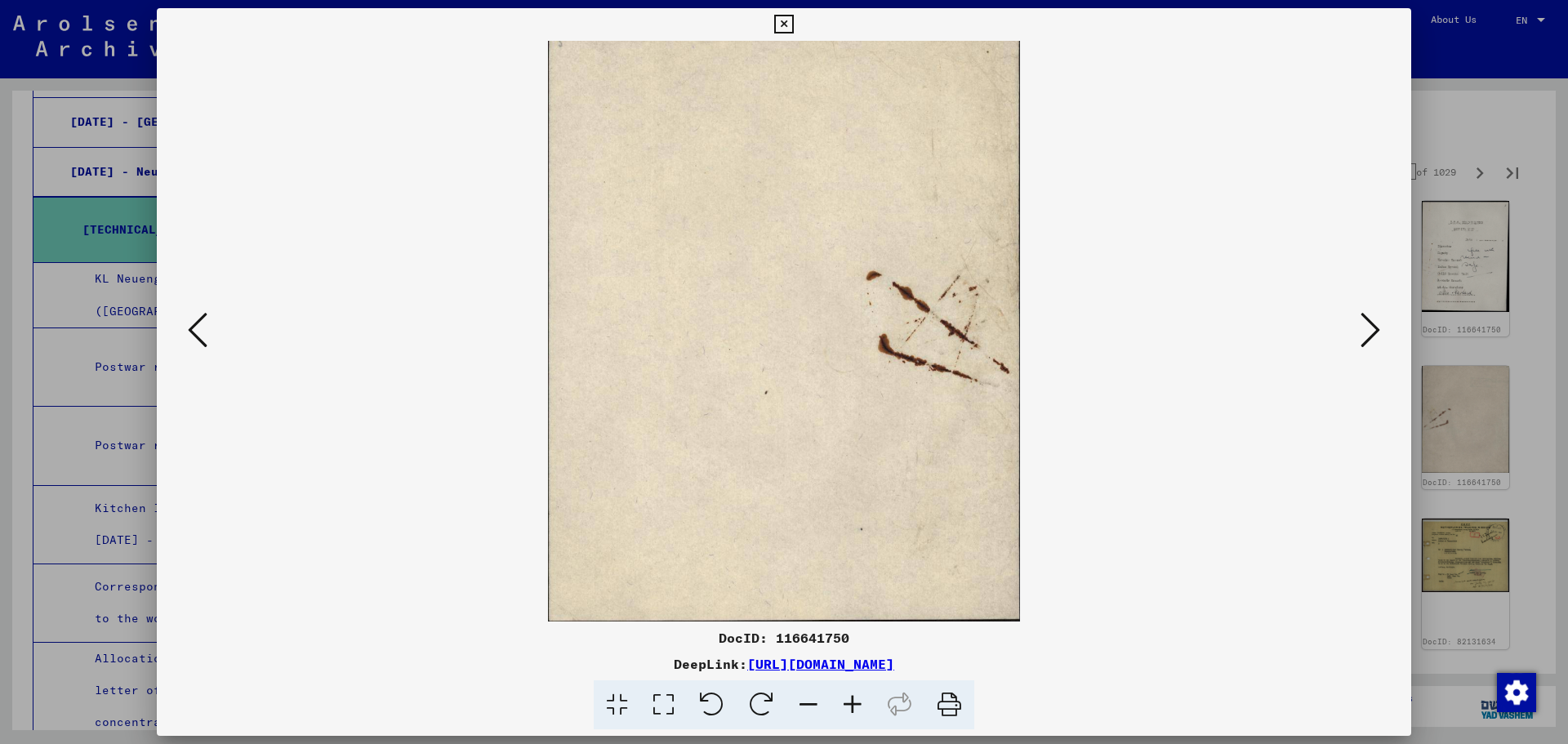
click at [1374, 337] on icon at bounding box center [1370, 329] width 19 height 39
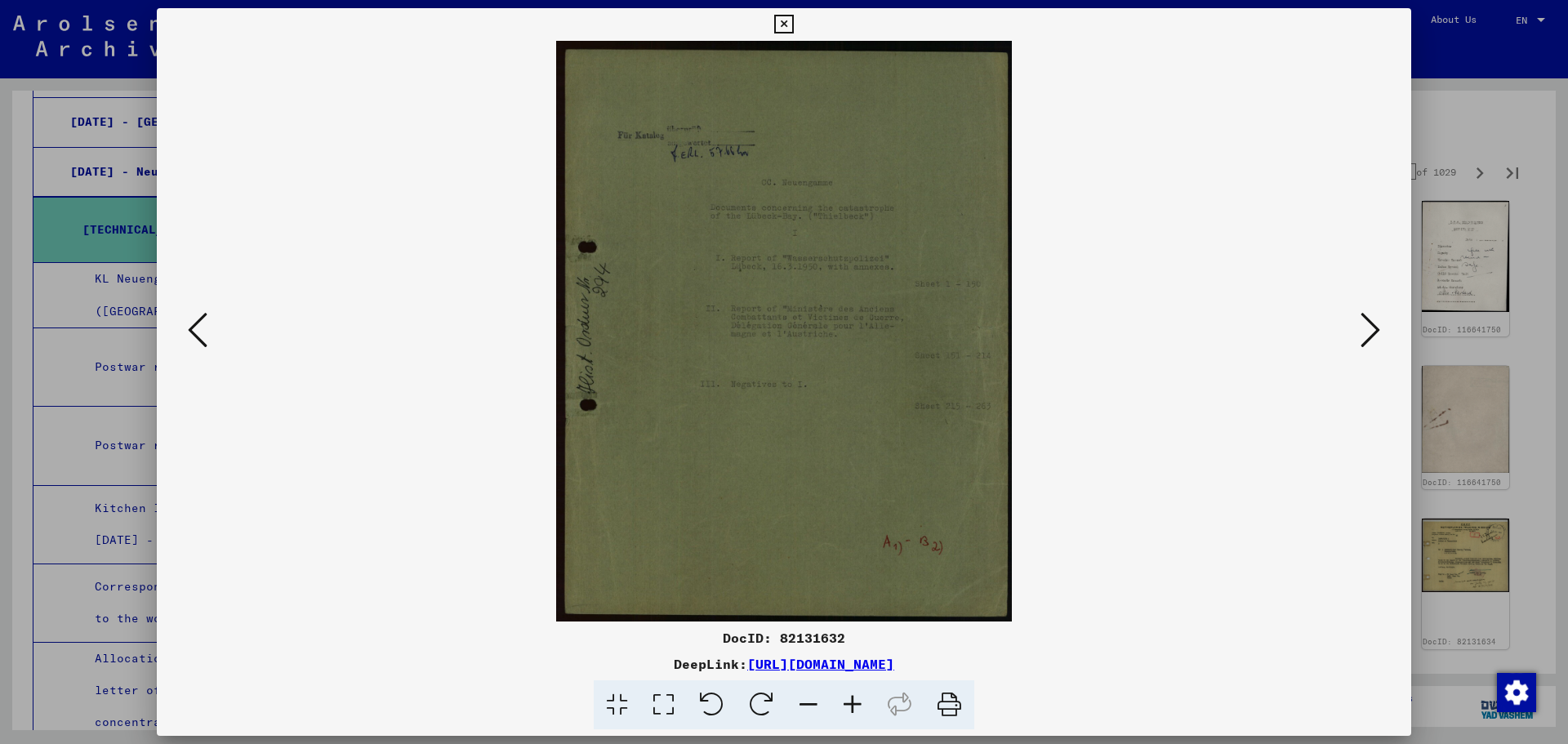
click at [1373, 339] on icon at bounding box center [1370, 329] width 19 height 39
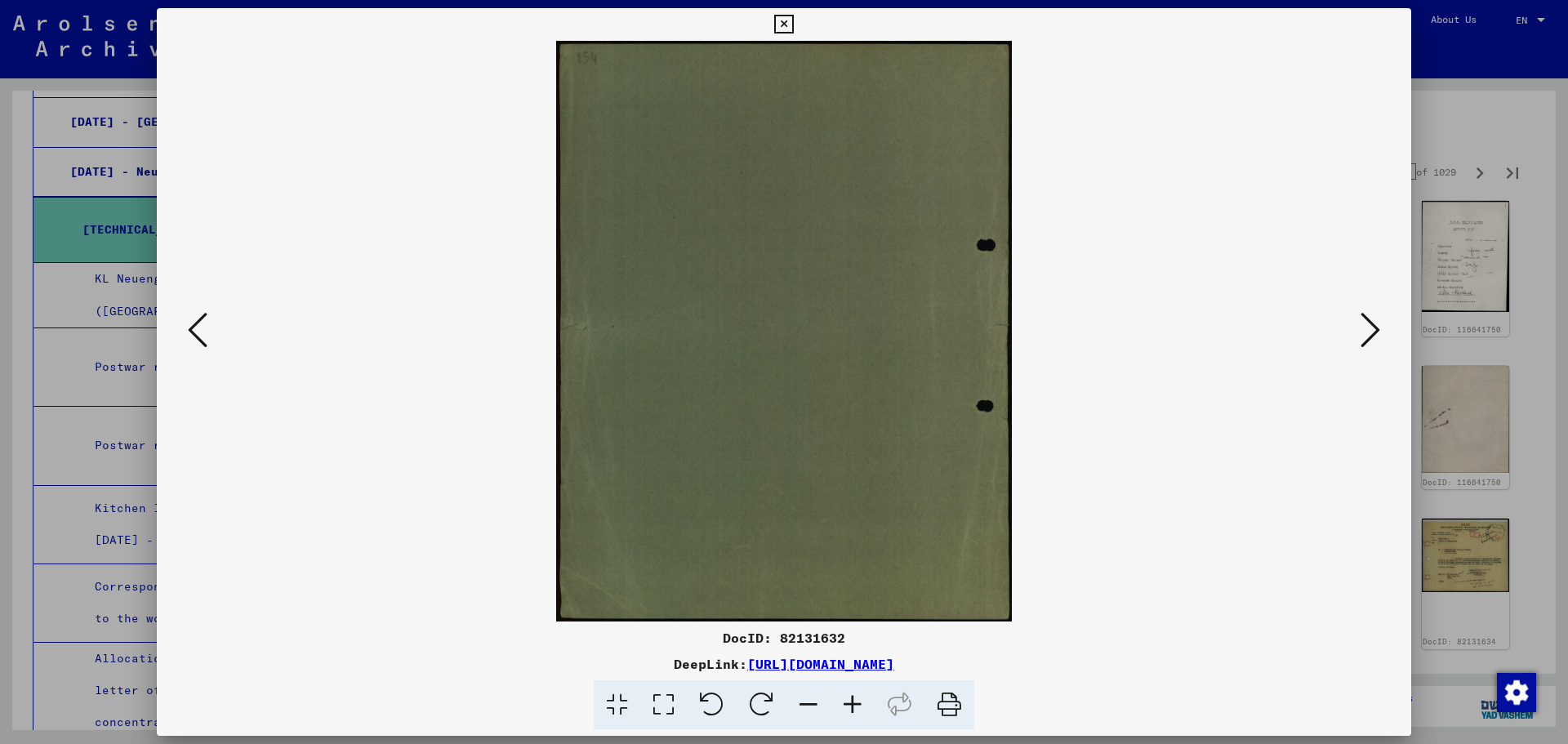
click at [1509, 367] on div at bounding box center [784, 372] width 1568 height 744
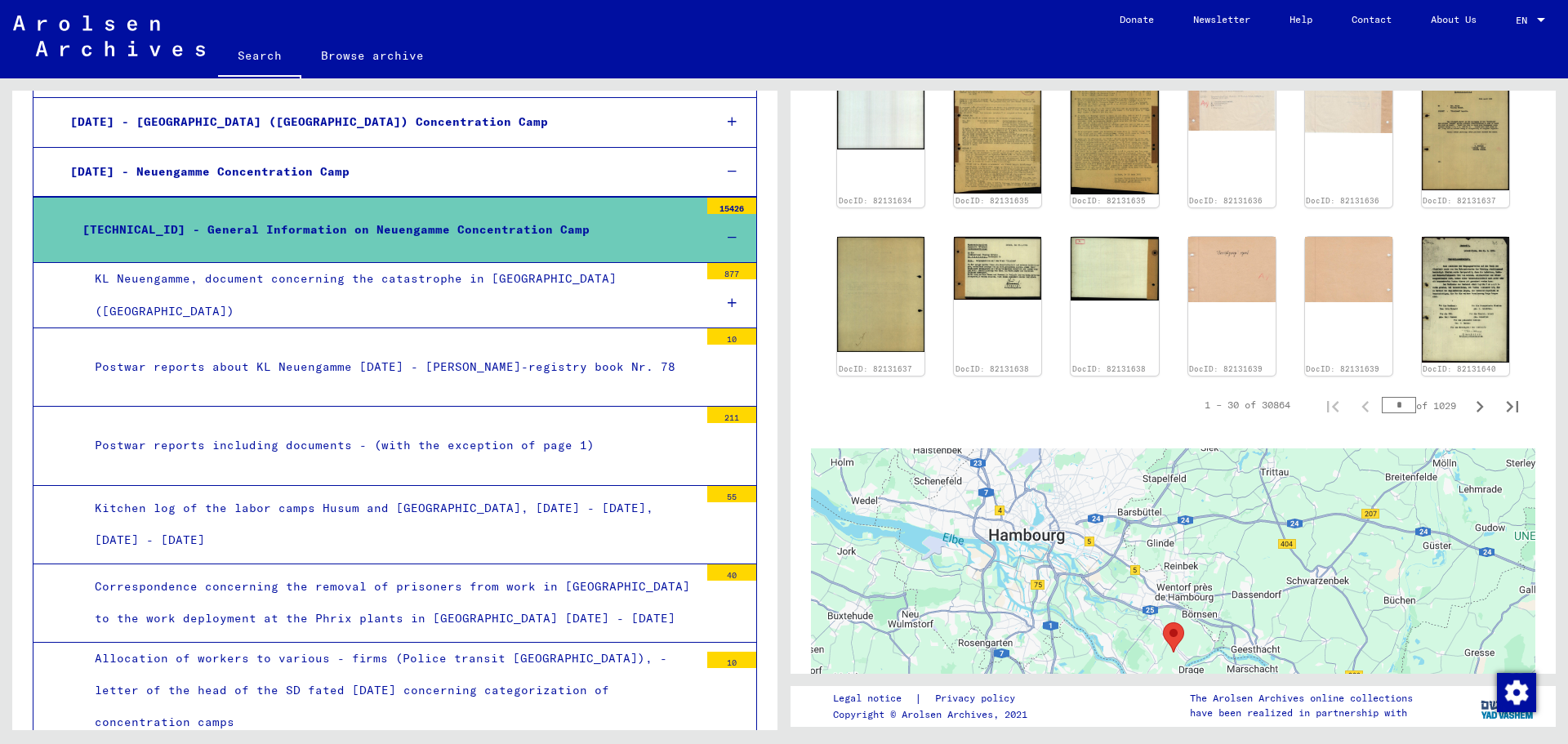
scroll to position [898, 0]
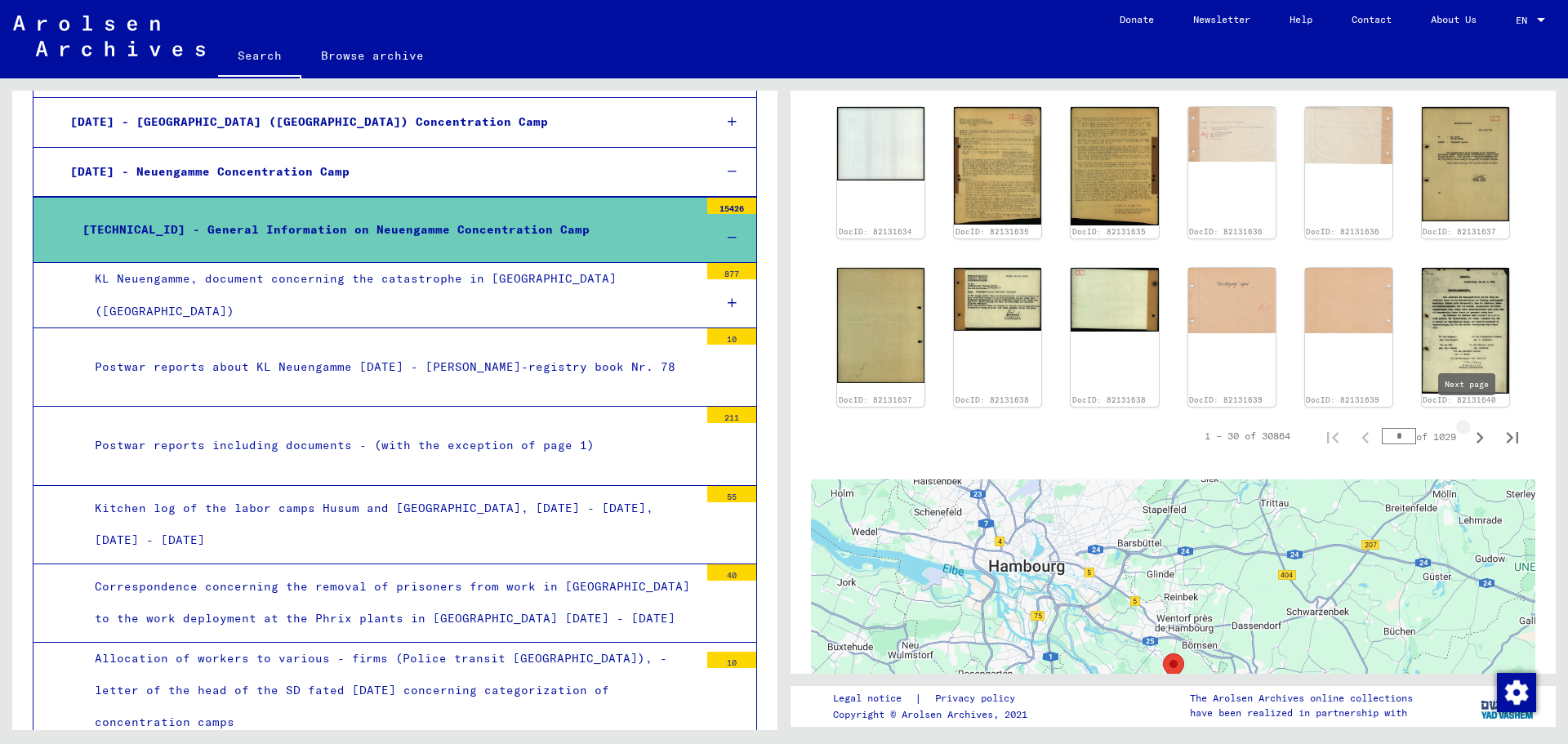
click at [1475, 426] on icon "Next page" at bounding box center [1479, 437] width 23 height 23
type input "*"
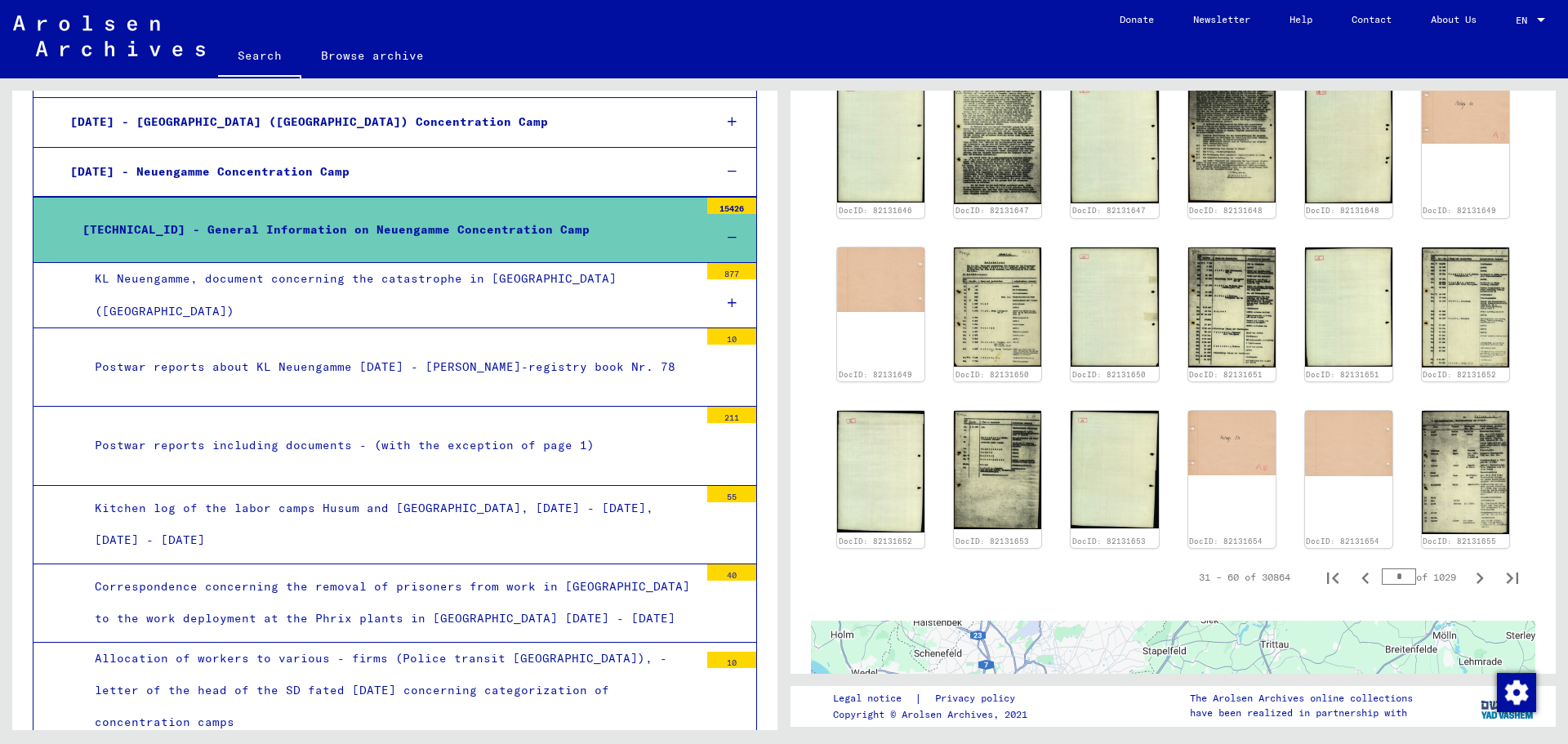
scroll to position [816, 0]
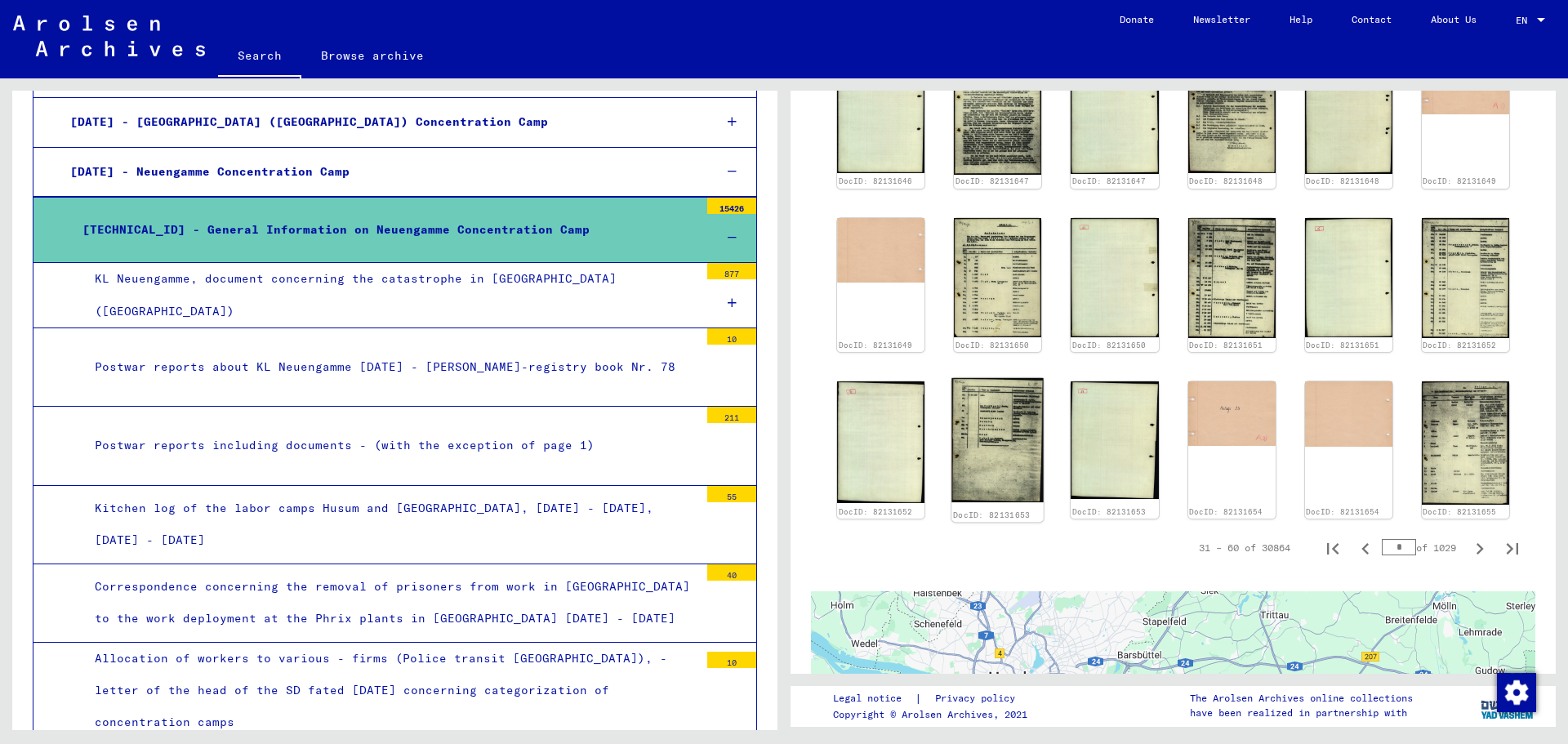
click at [978, 416] on img at bounding box center [997, 441] width 92 height 124
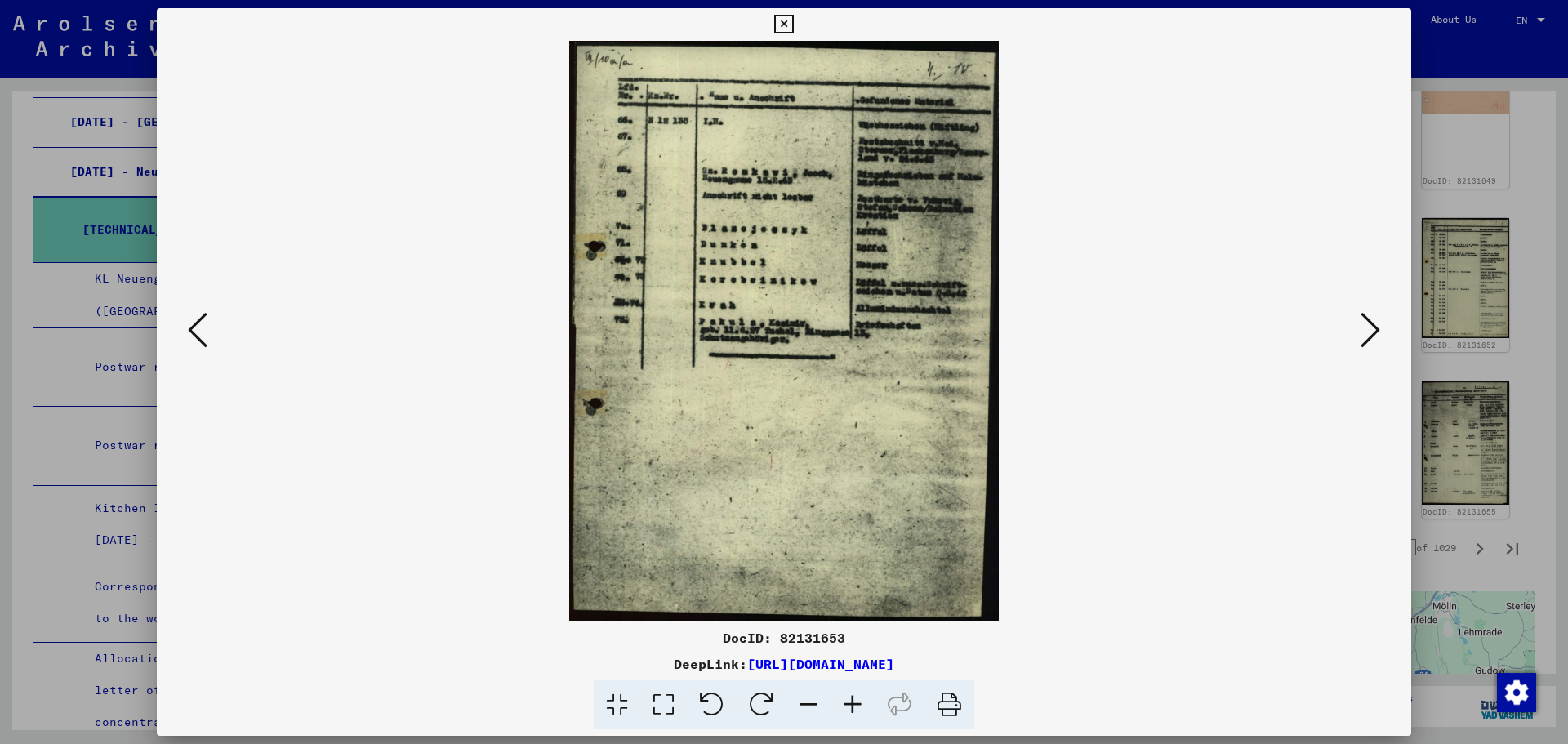
click at [978, 416] on img at bounding box center [784, 331] width 1143 height 580
click at [1473, 397] on div at bounding box center [784, 372] width 1568 height 744
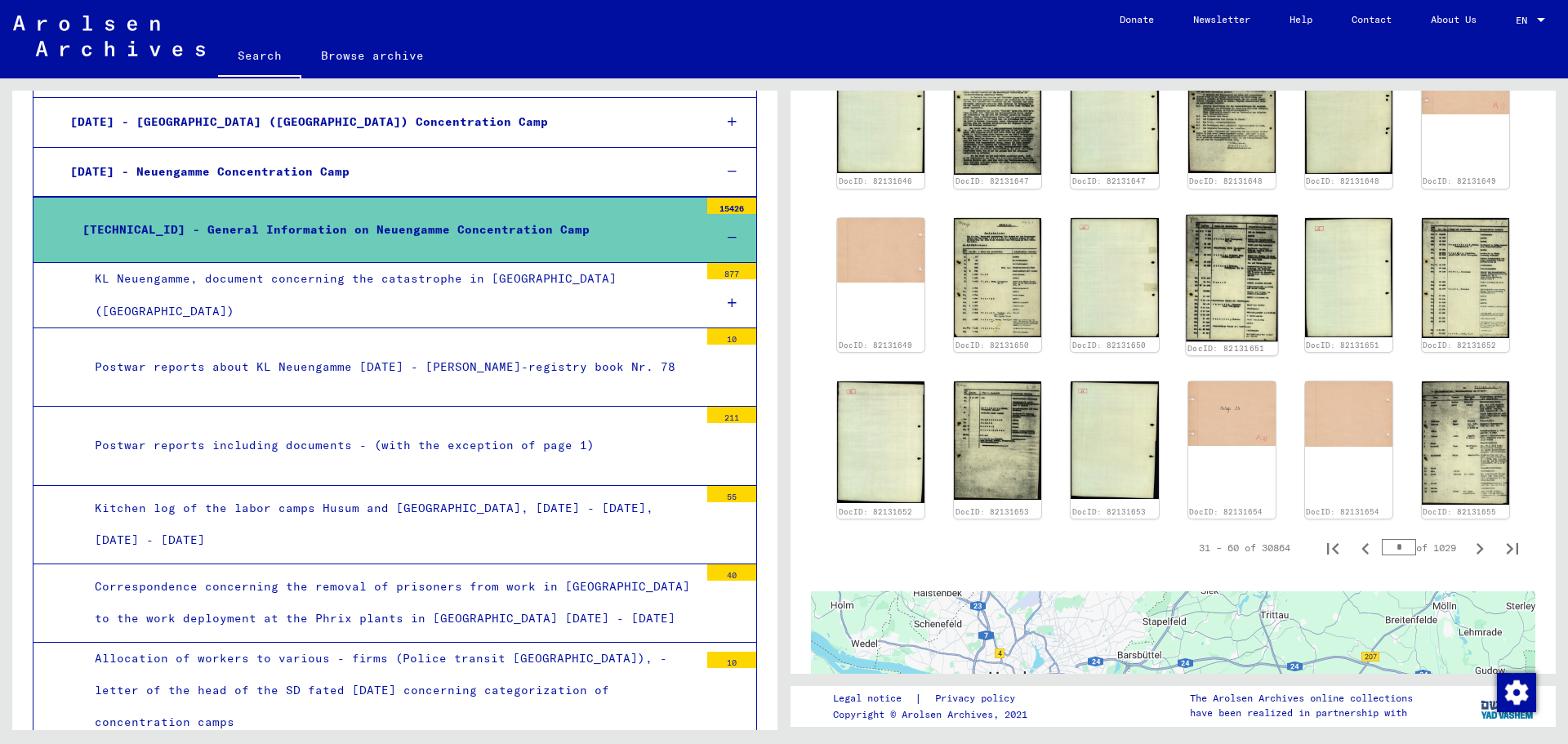
click at [1238, 264] on img at bounding box center [1232, 277] width 92 height 126
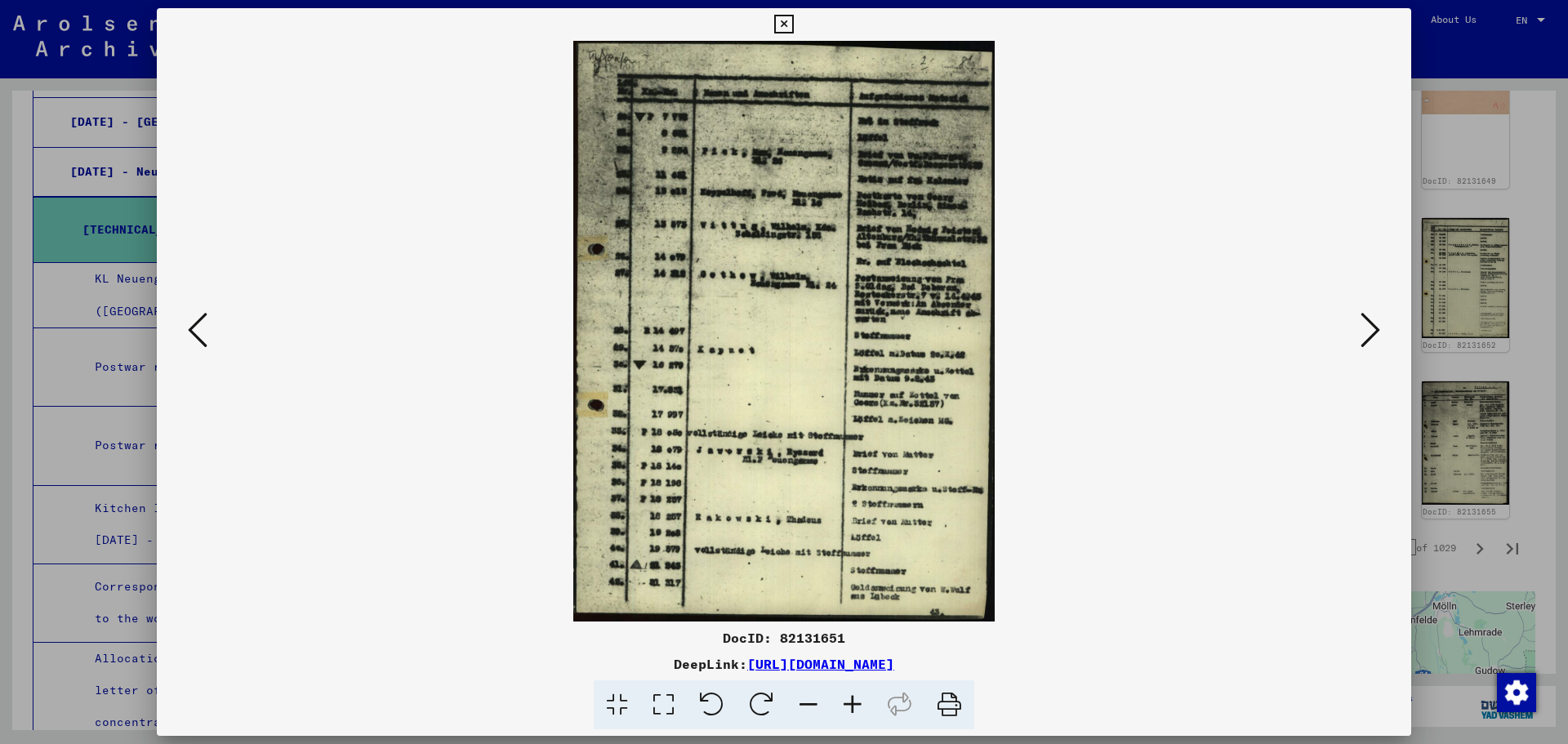
click at [1497, 396] on div at bounding box center [784, 372] width 1568 height 744
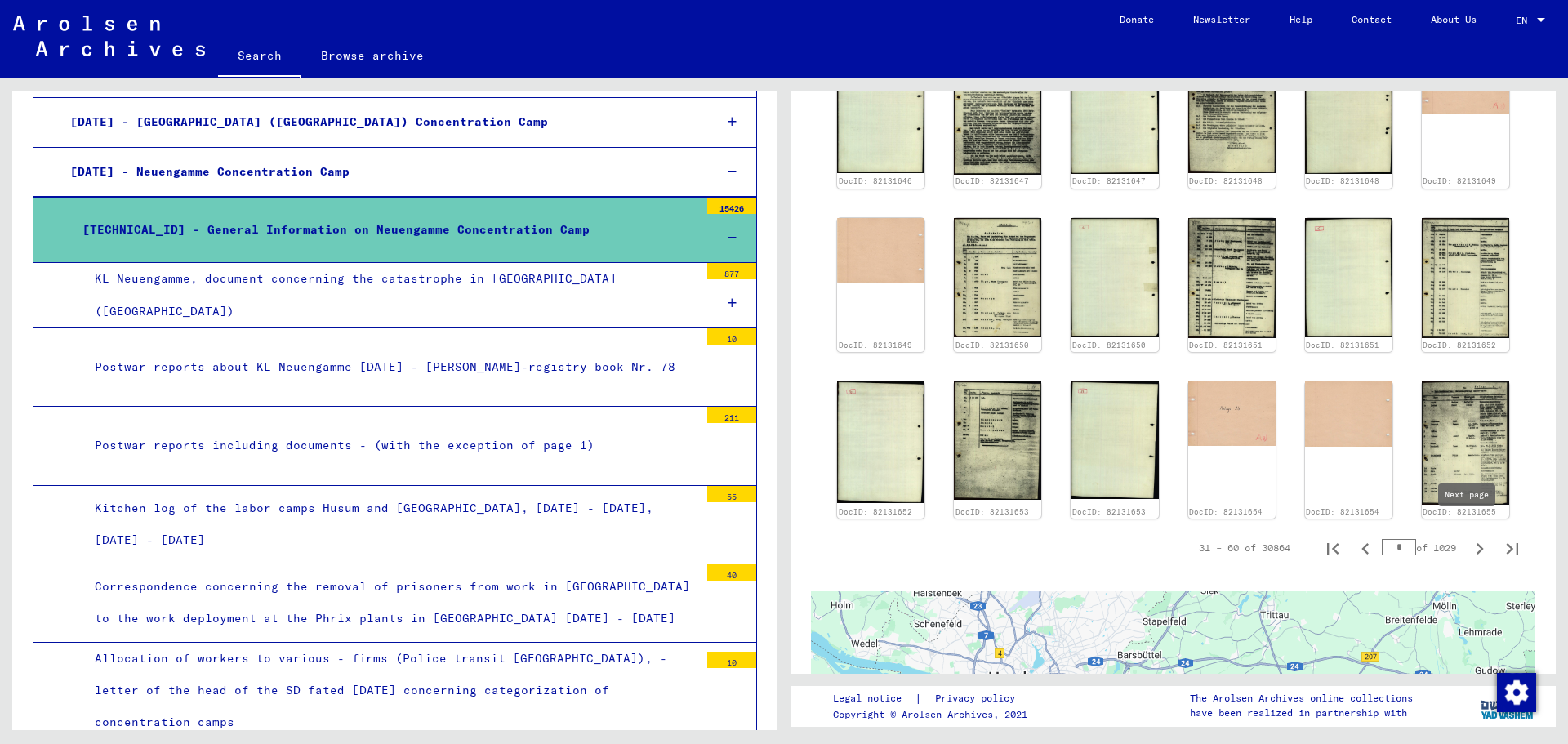
click at [1477, 543] on icon "Next page" at bounding box center [1480, 548] width 7 height 12
type input "*"
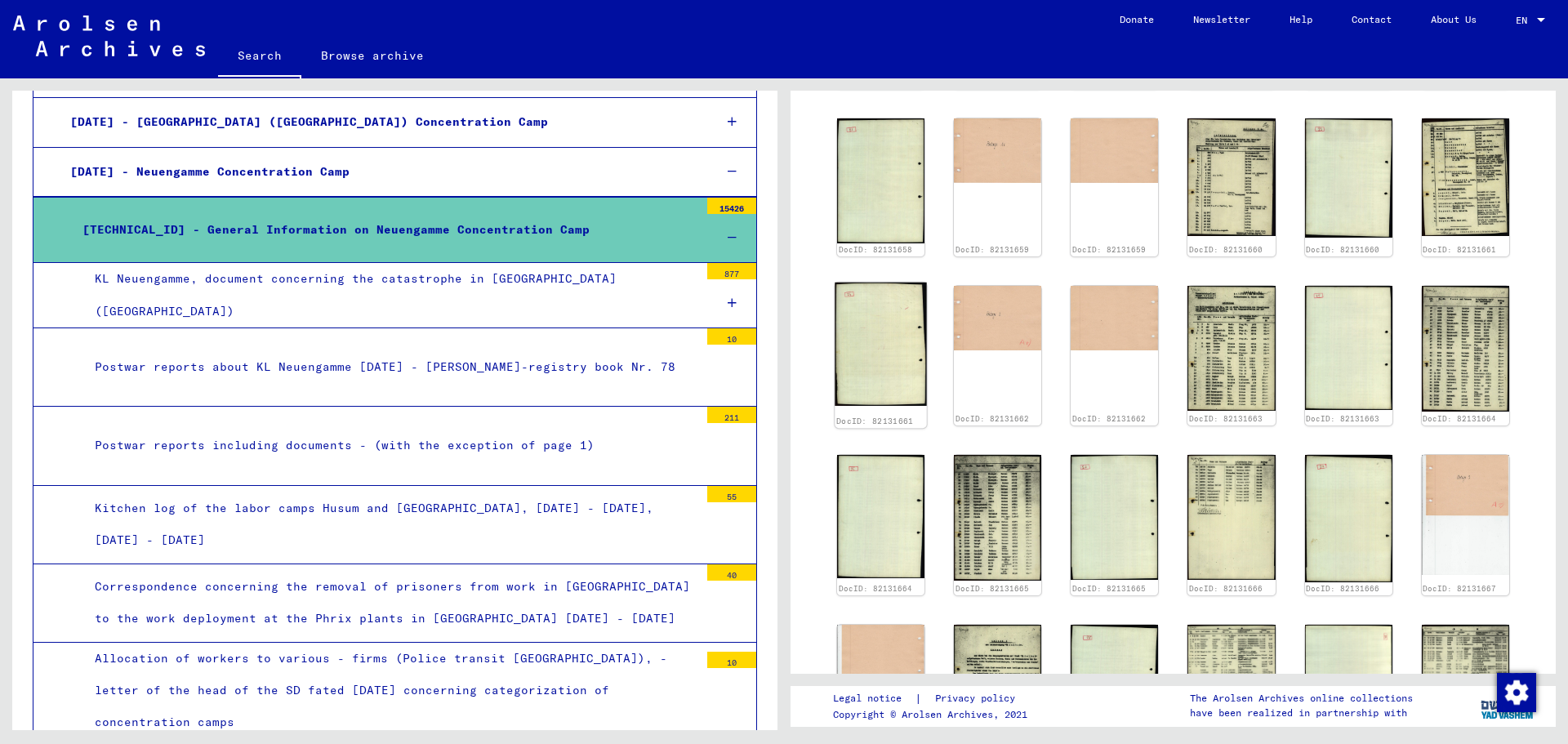
scroll to position [571, 0]
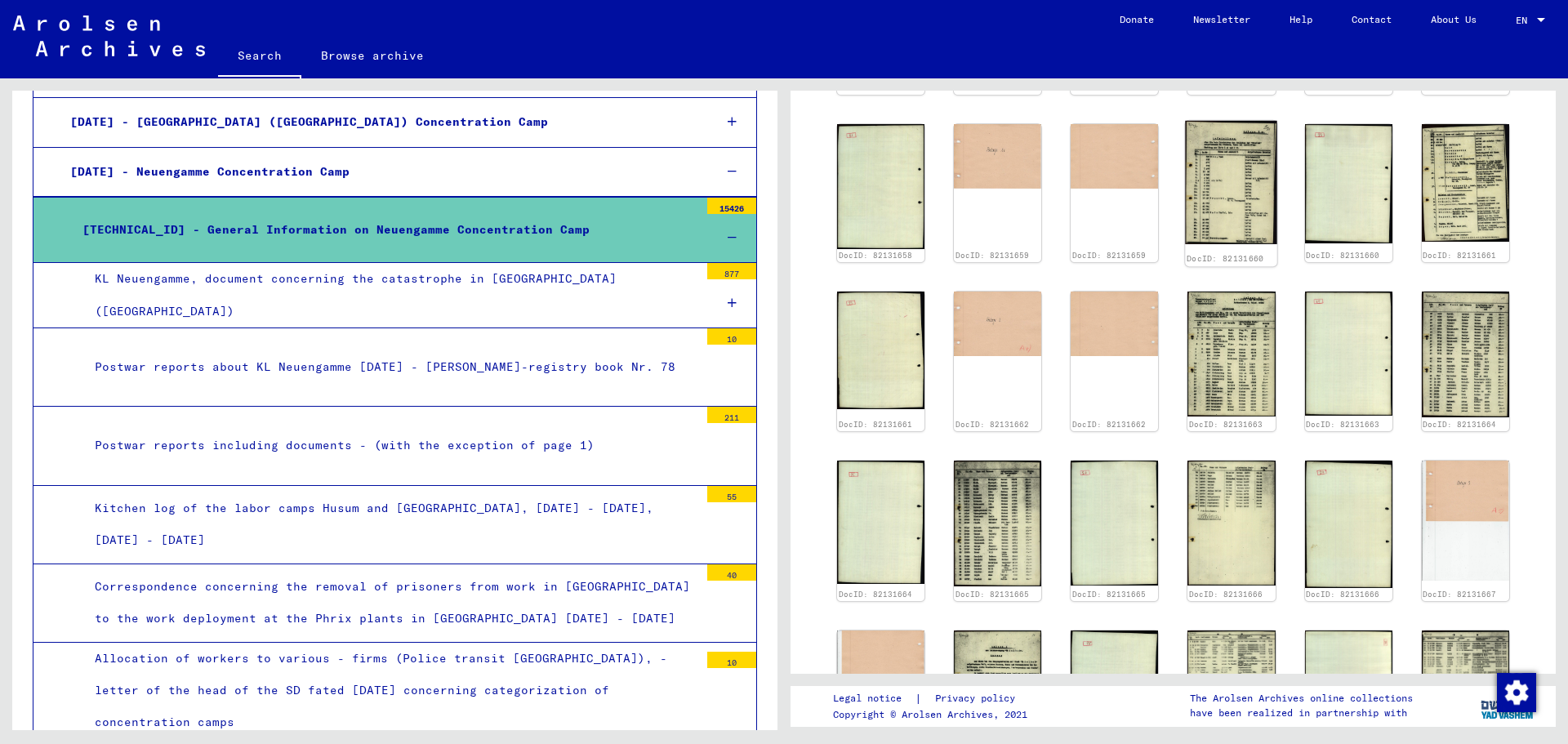
click at [1219, 215] on img at bounding box center [1232, 183] width 92 height 124
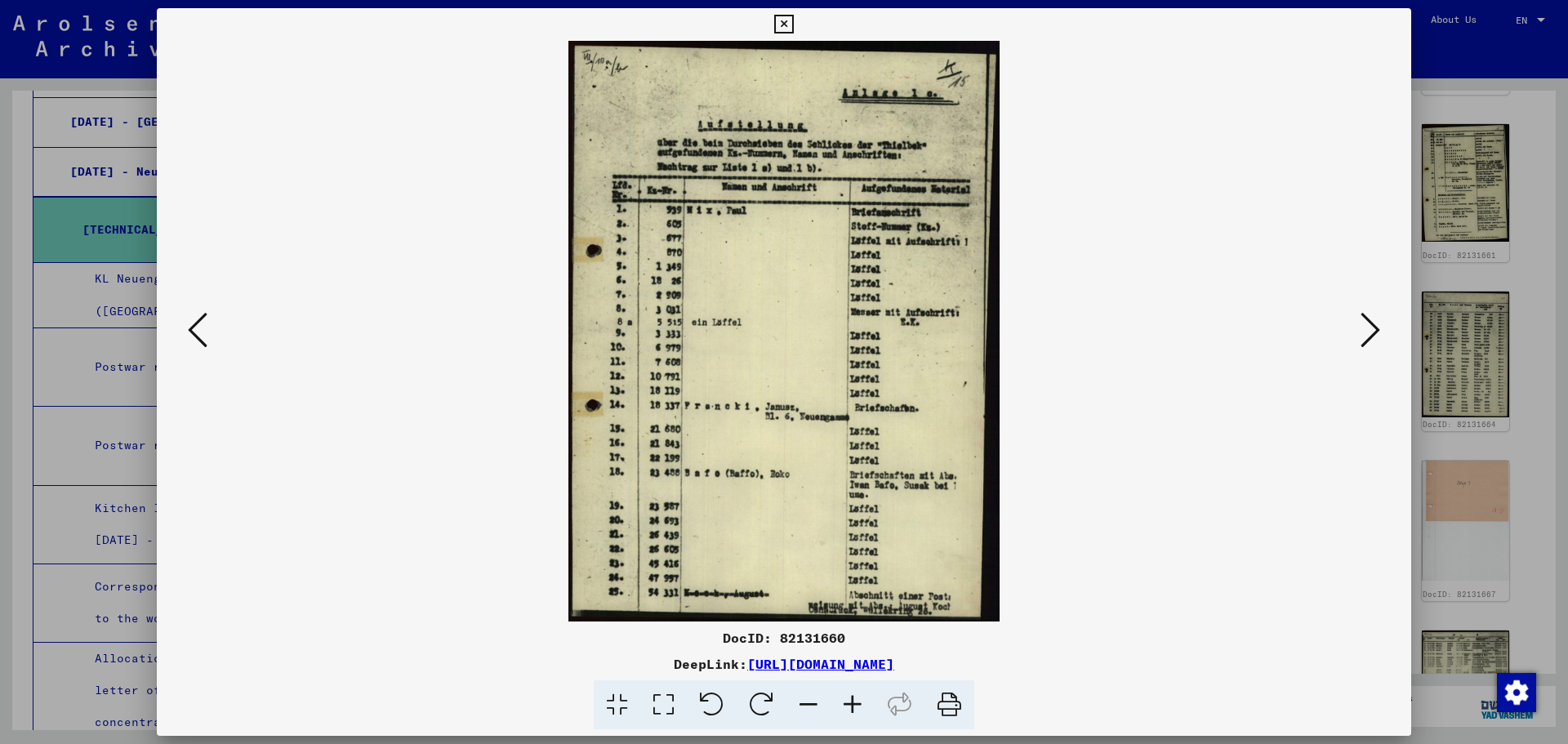
click at [1371, 331] on icon at bounding box center [1370, 329] width 19 height 39
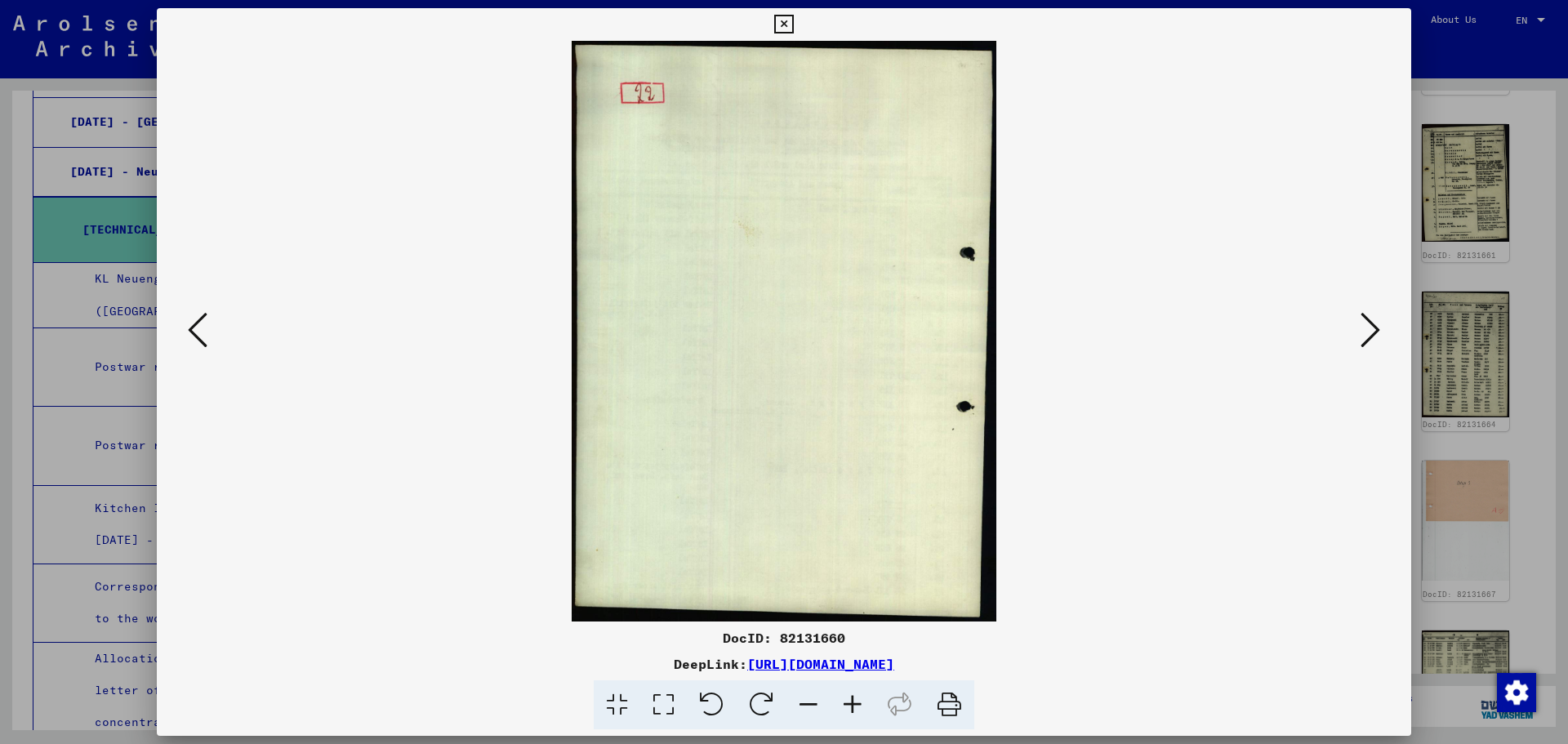
click at [1371, 331] on icon at bounding box center [1370, 329] width 19 height 39
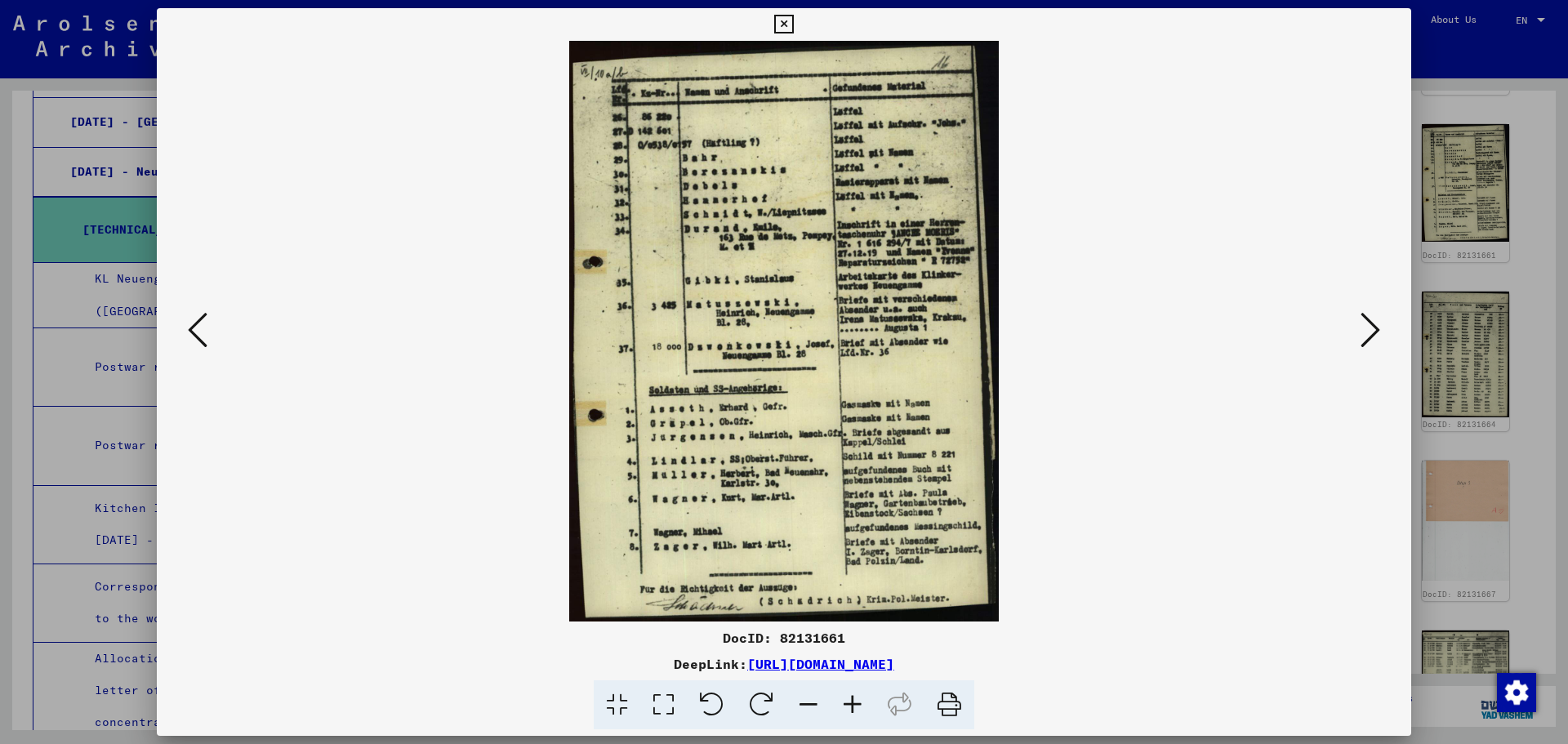
click at [1371, 331] on icon at bounding box center [1370, 329] width 19 height 39
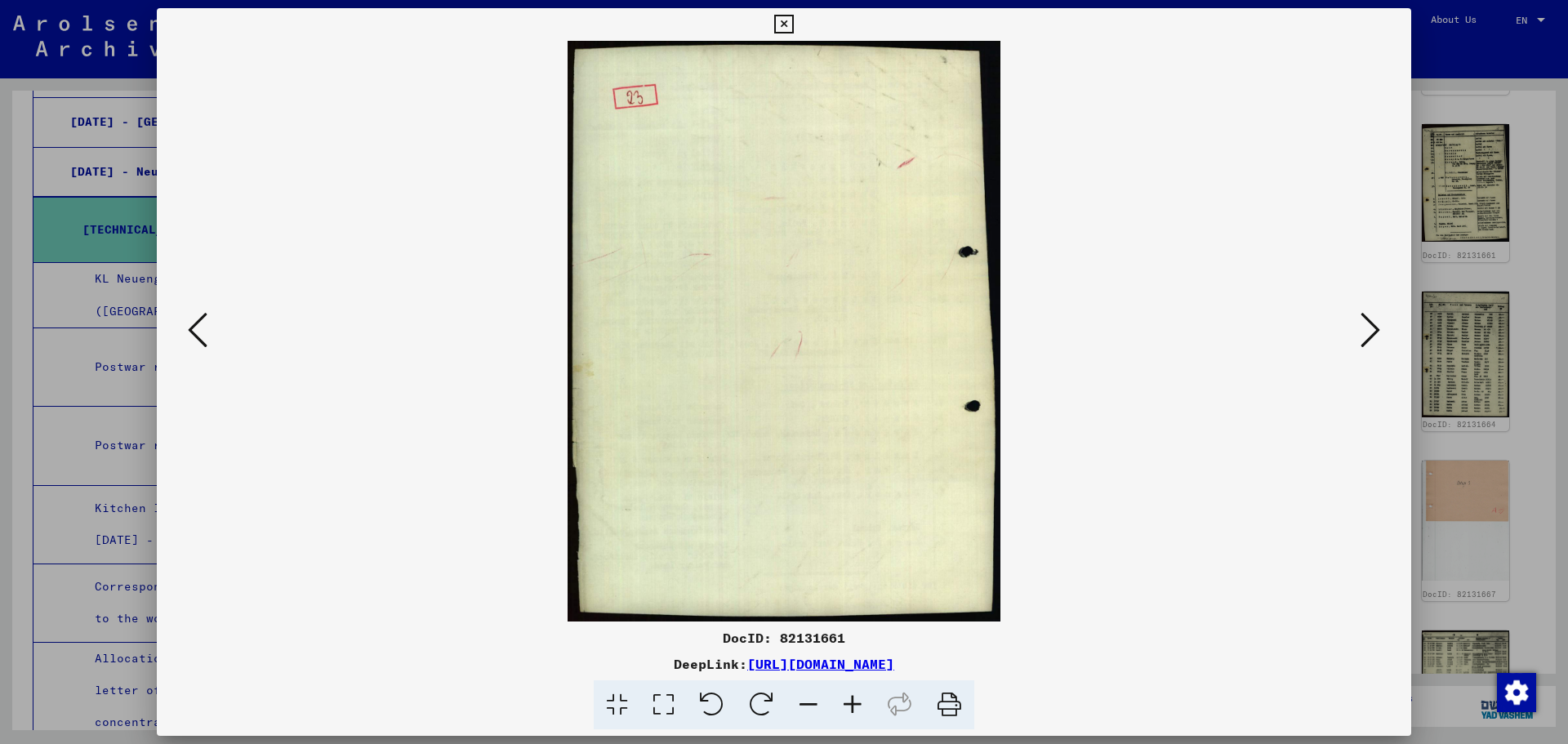
click at [1371, 331] on icon at bounding box center [1370, 329] width 19 height 39
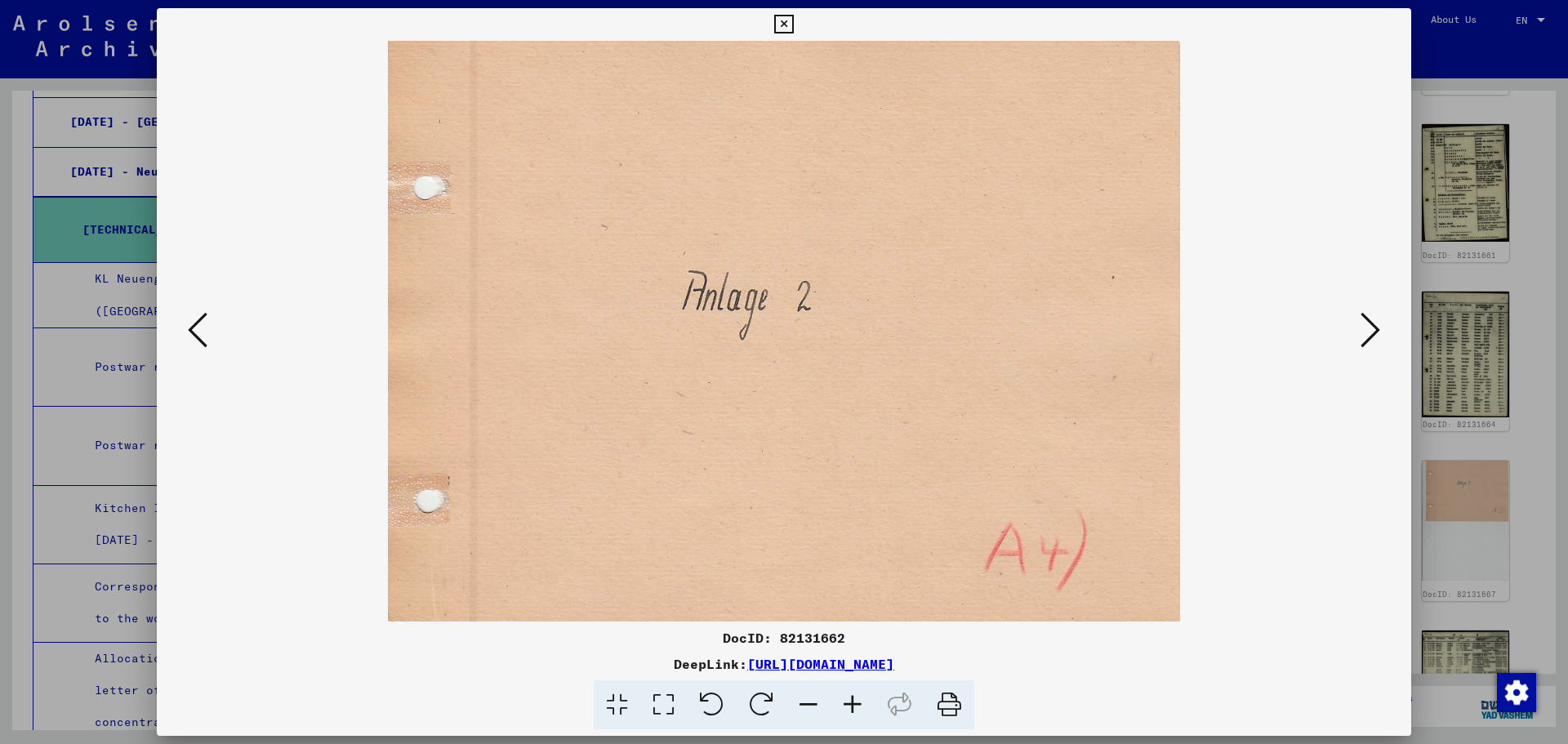
click at [1371, 331] on icon at bounding box center [1370, 329] width 19 height 39
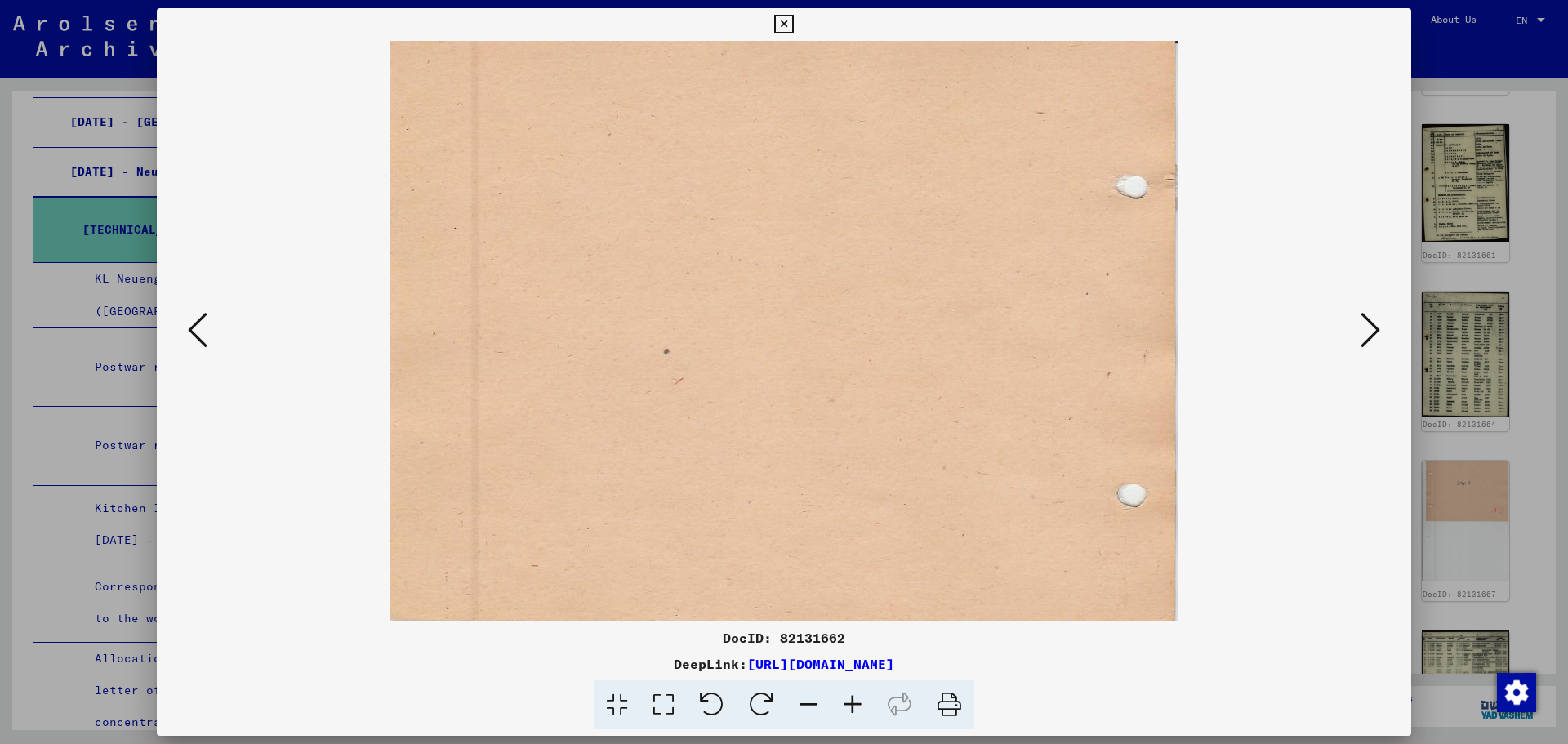
click at [1371, 331] on icon at bounding box center [1370, 329] width 19 height 39
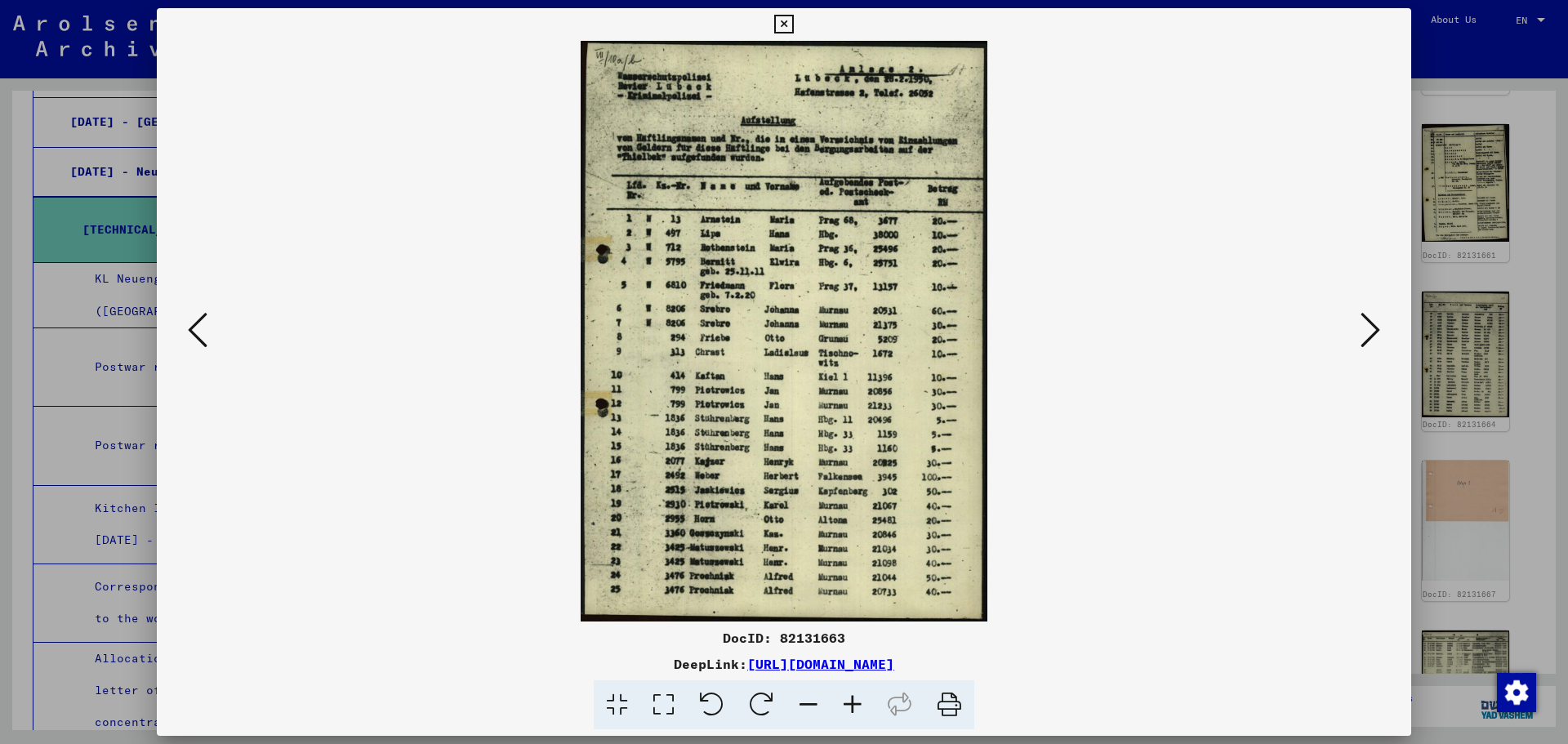
click at [1476, 336] on div at bounding box center [784, 372] width 1568 height 744
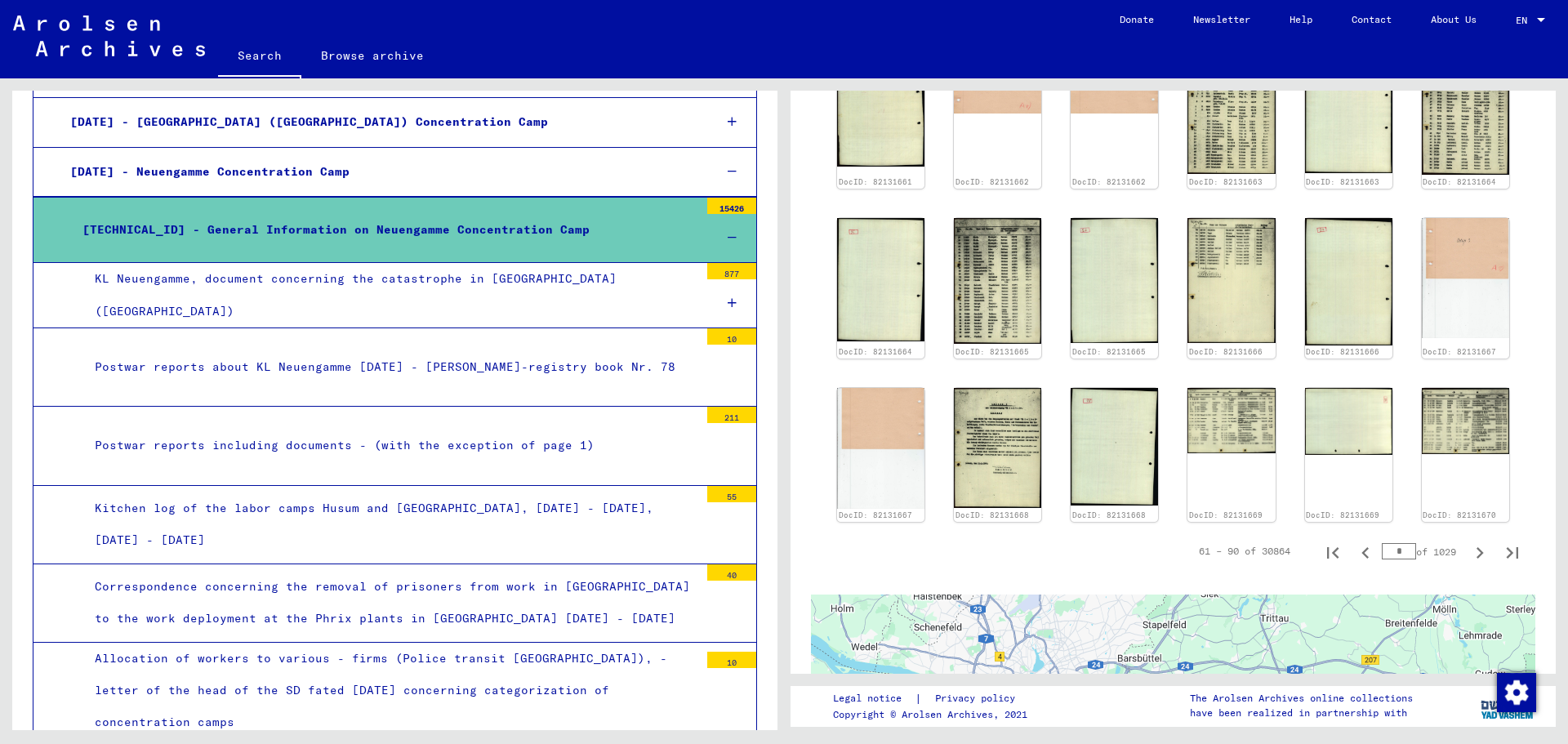
scroll to position [898, 0]
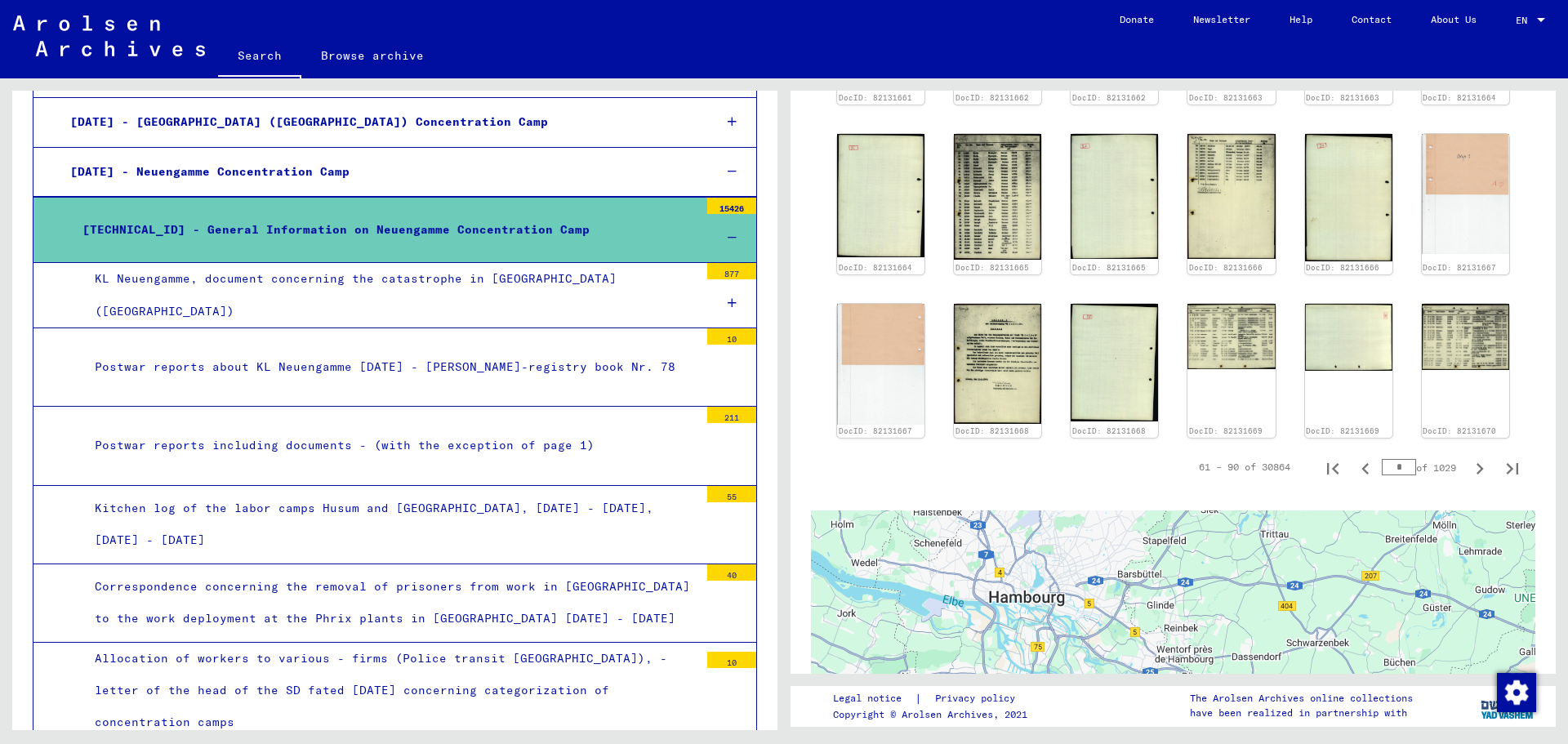
click at [592, 231] on div "[TECHNICAL_ID] - General Information on Neuengamme Concentration Camp" at bounding box center [385, 229] width 629 height 32
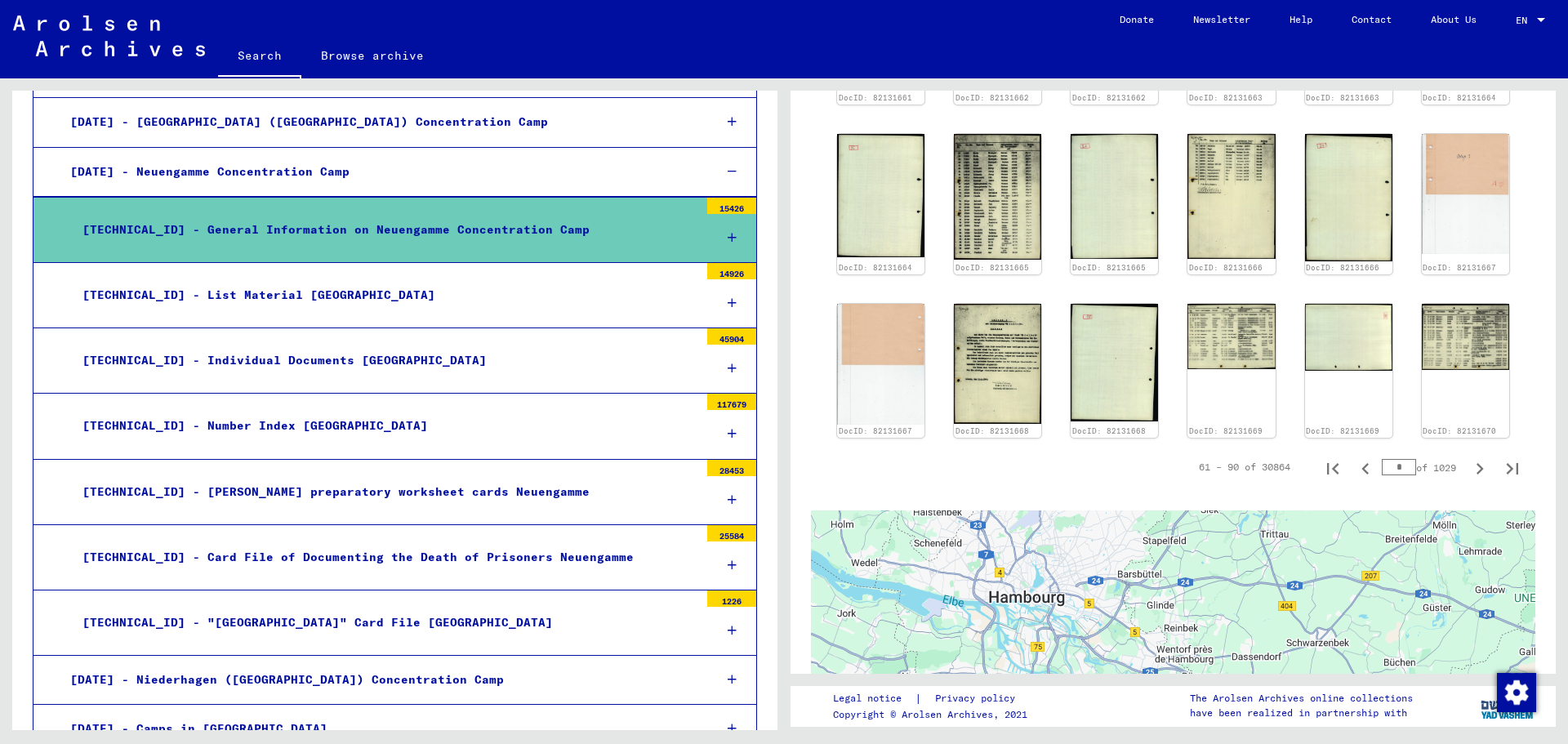
click at [592, 231] on div "[TECHNICAL_ID] - General Information on Neuengamme Concentration Camp" at bounding box center [385, 229] width 629 height 32
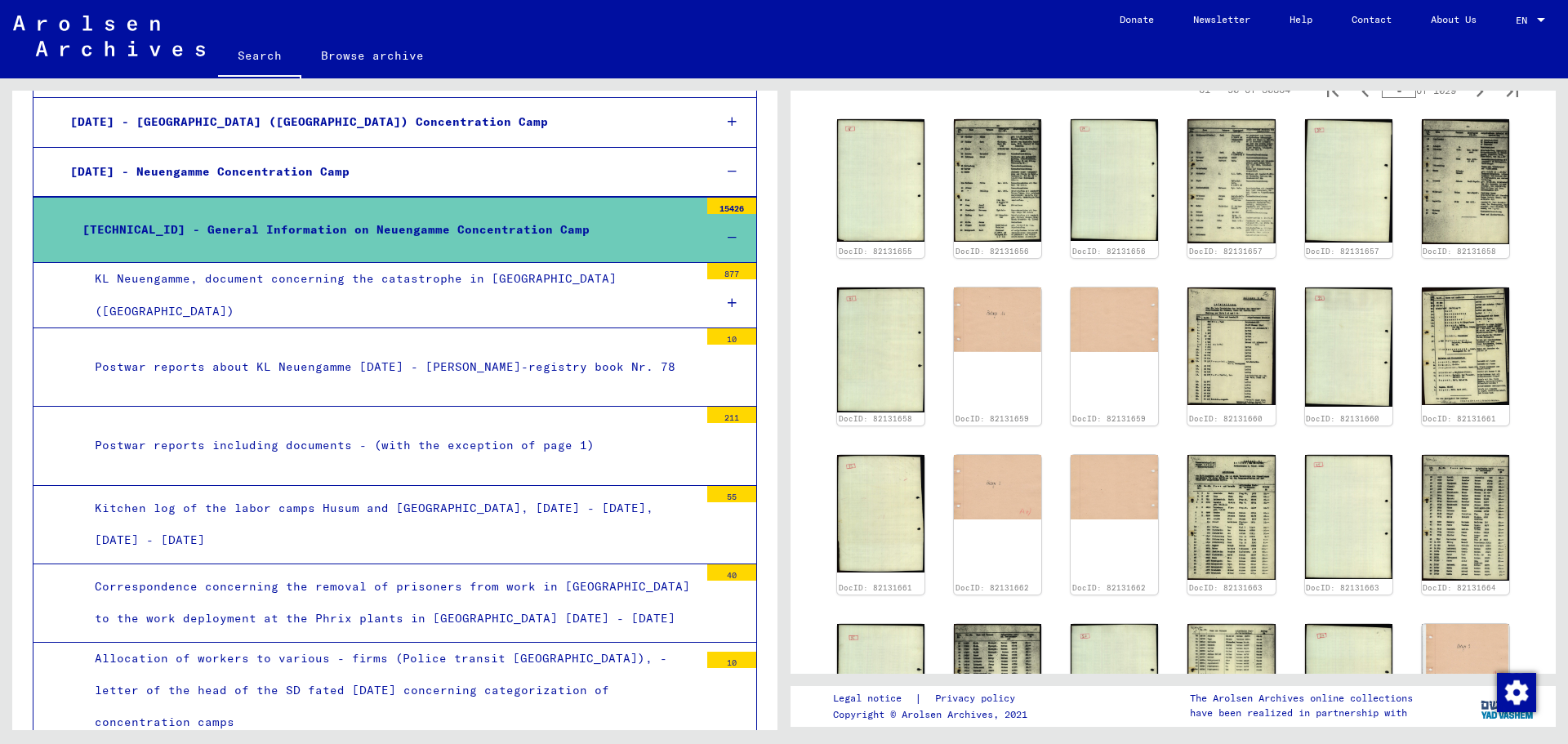
scroll to position [0, 0]
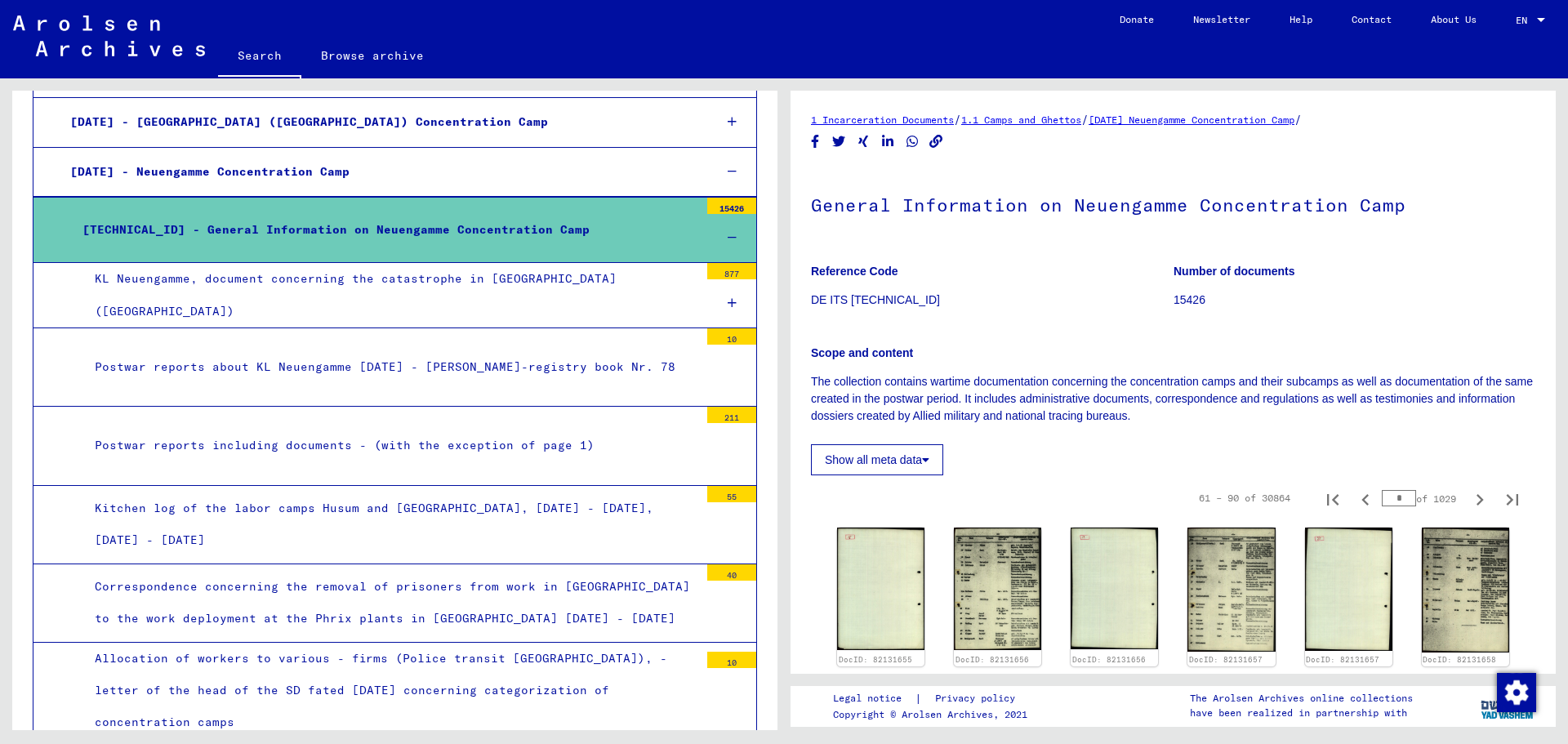
click at [914, 460] on button "Show all meta data" at bounding box center [877, 460] width 133 height 31
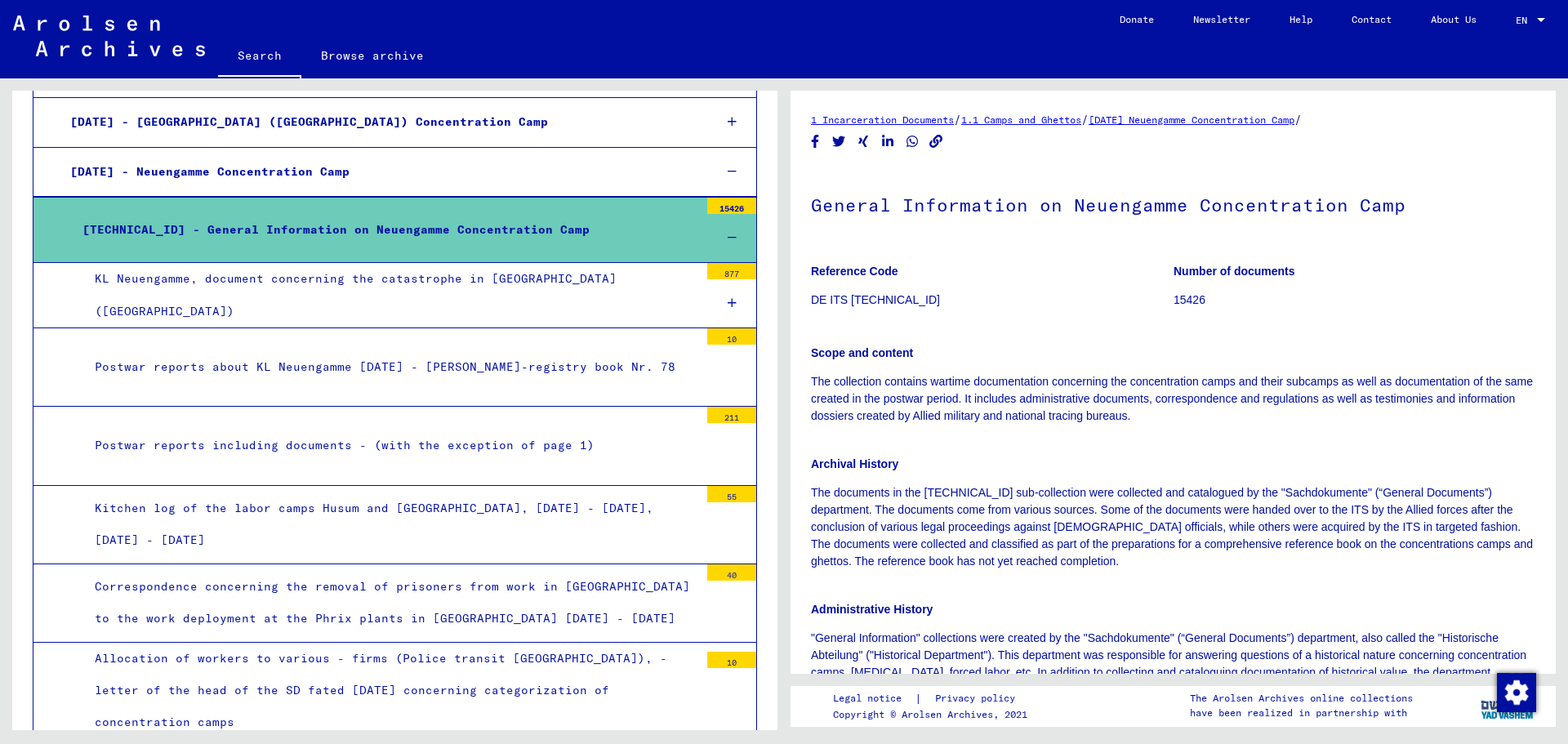
click at [436, 222] on div "[TECHNICAL_ID] - General Information on Neuengamme Concentration Camp" at bounding box center [385, 229] width 629 height 32
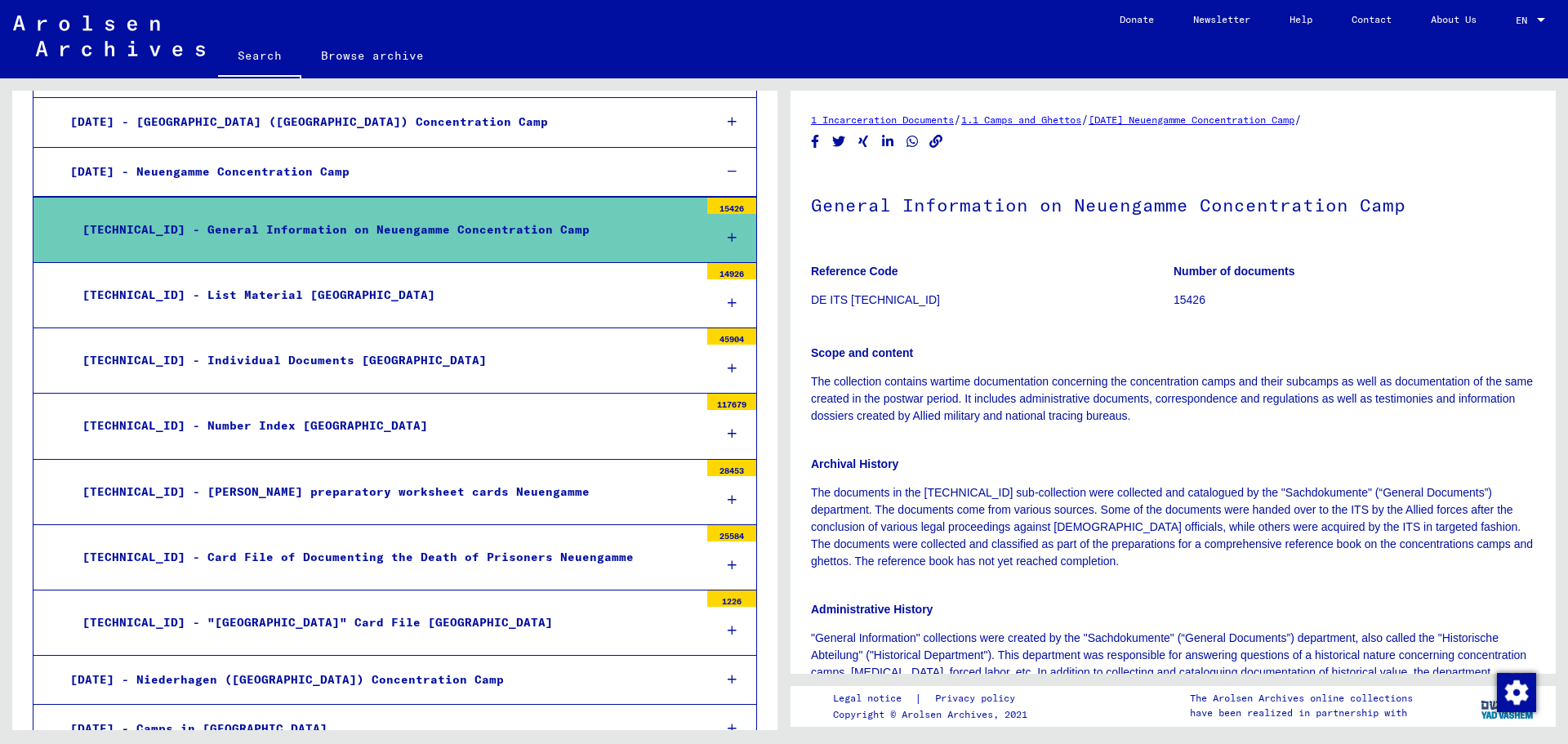
click at [386, 303] on div "[TECHNICAL_ID] - List Material [GEOGRAPHIC_DATA]" at bounding box center [385, 294] width 629 height 32
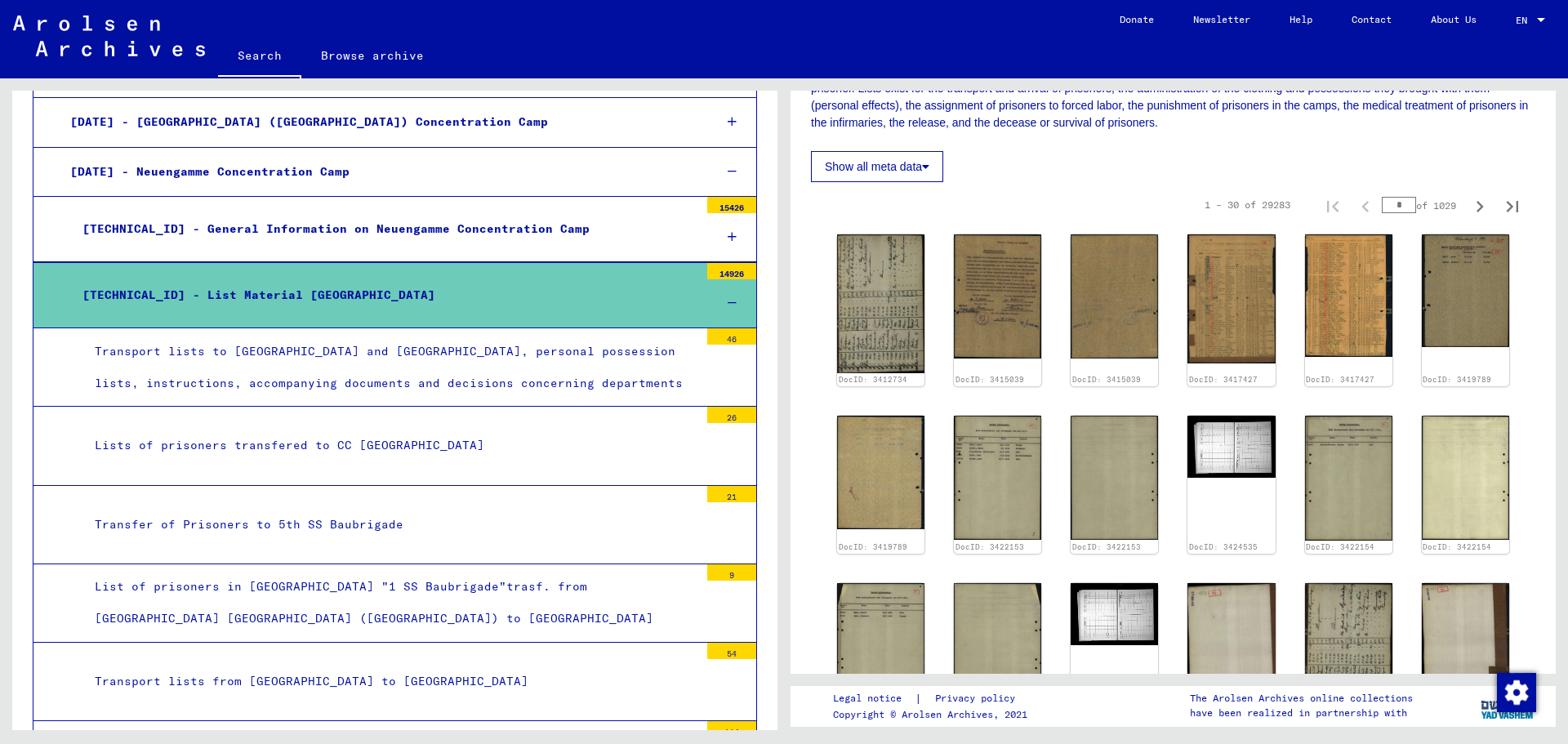
scroll to position [326, 0]
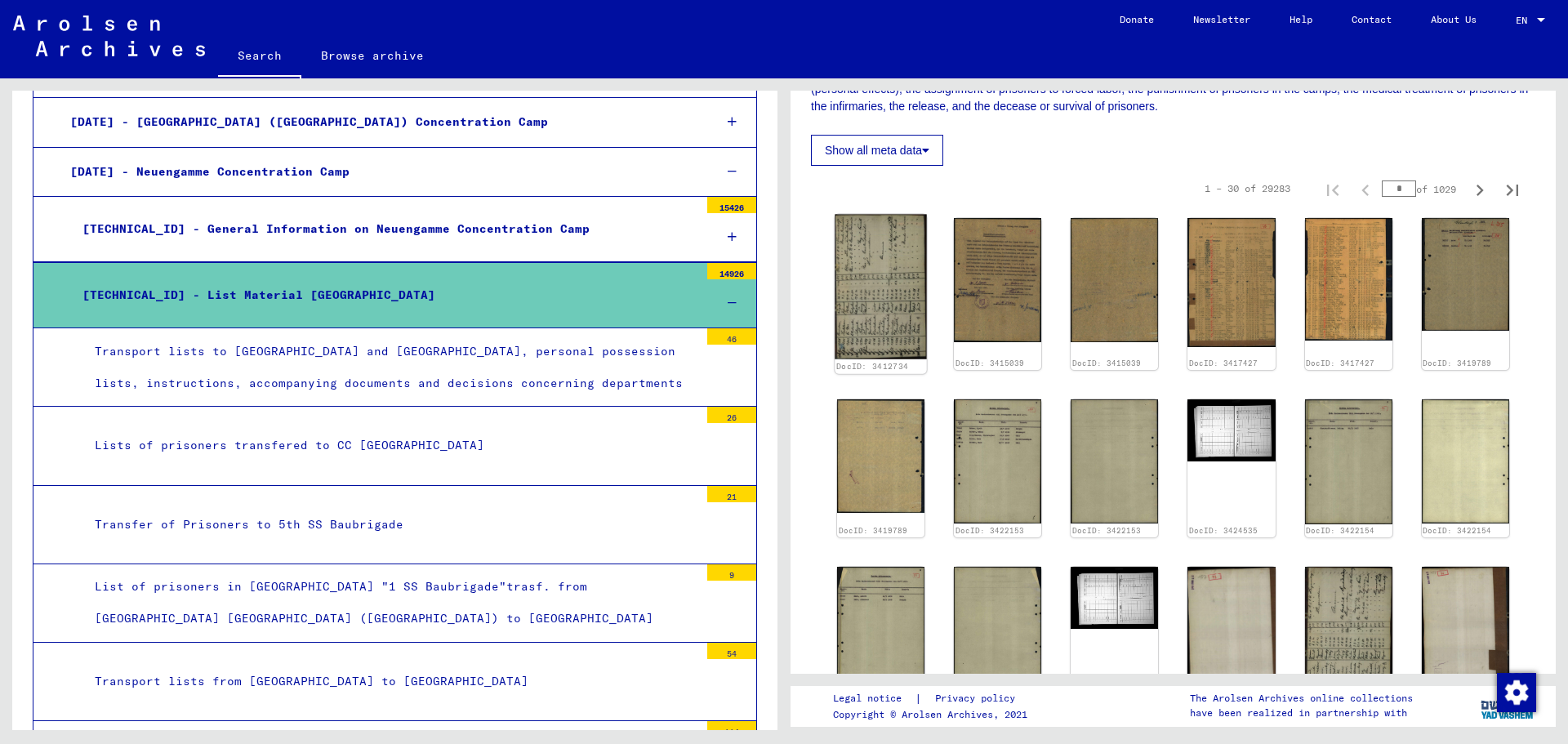
click at [915, 300] on img at bounding box center [880, 287] width 92 height 145
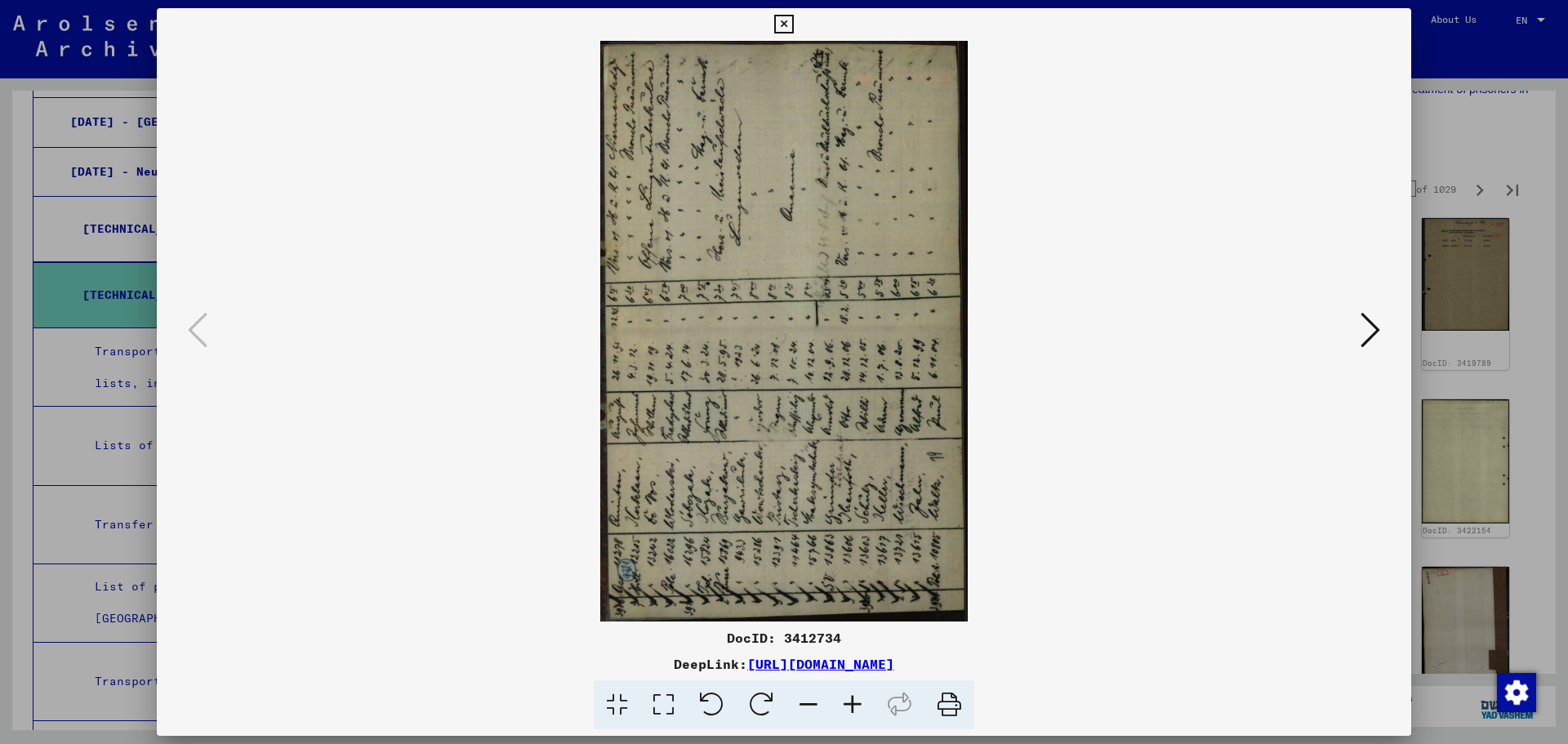
click at [915, 300] on img at bounding box center [784, 331] width 1143 height 580
click at [1368, 332] on icon at bounding box center [1370, 329] width 19 height 39
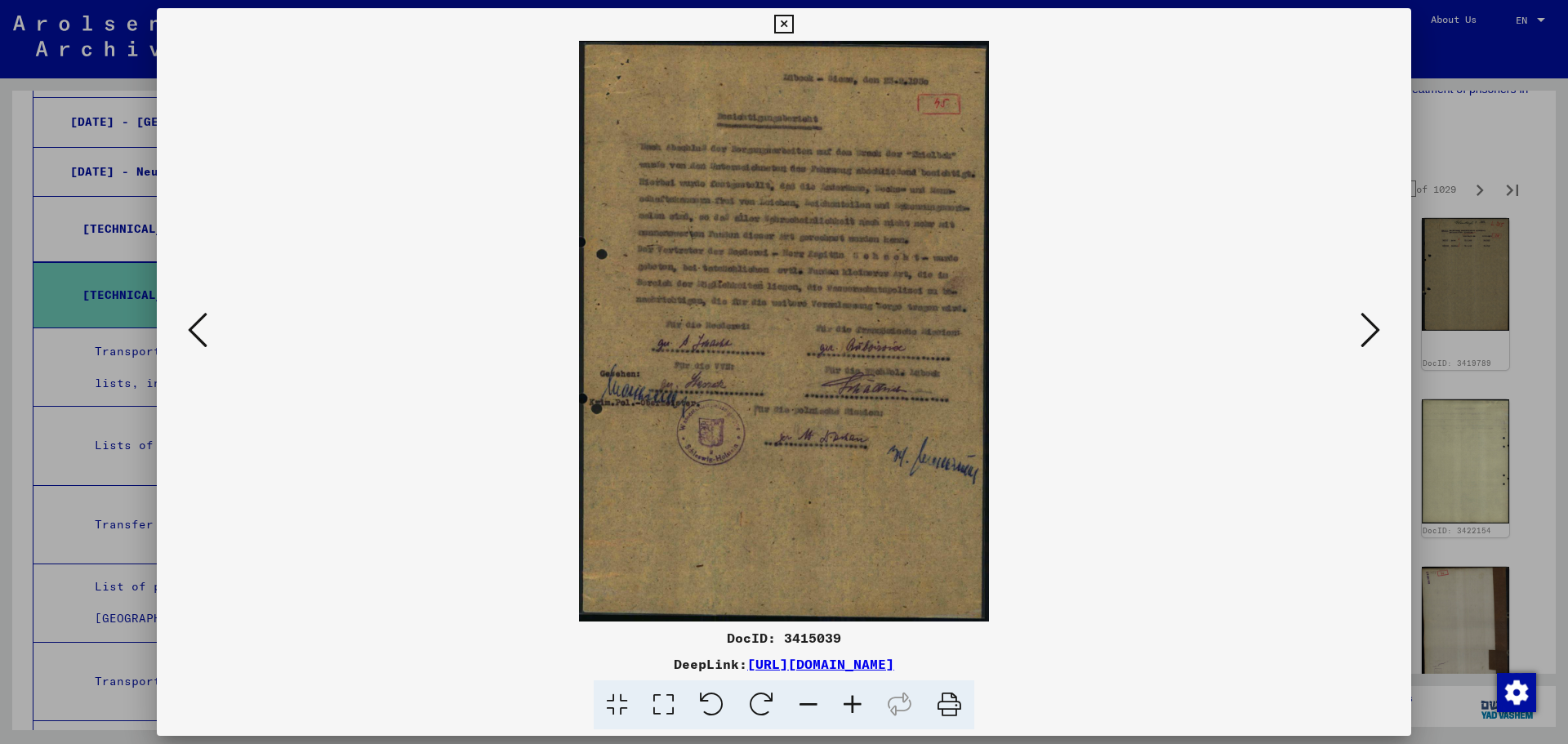
click at [1368, 332] on icon at bounding box center [1370, 329] width 19 height 39
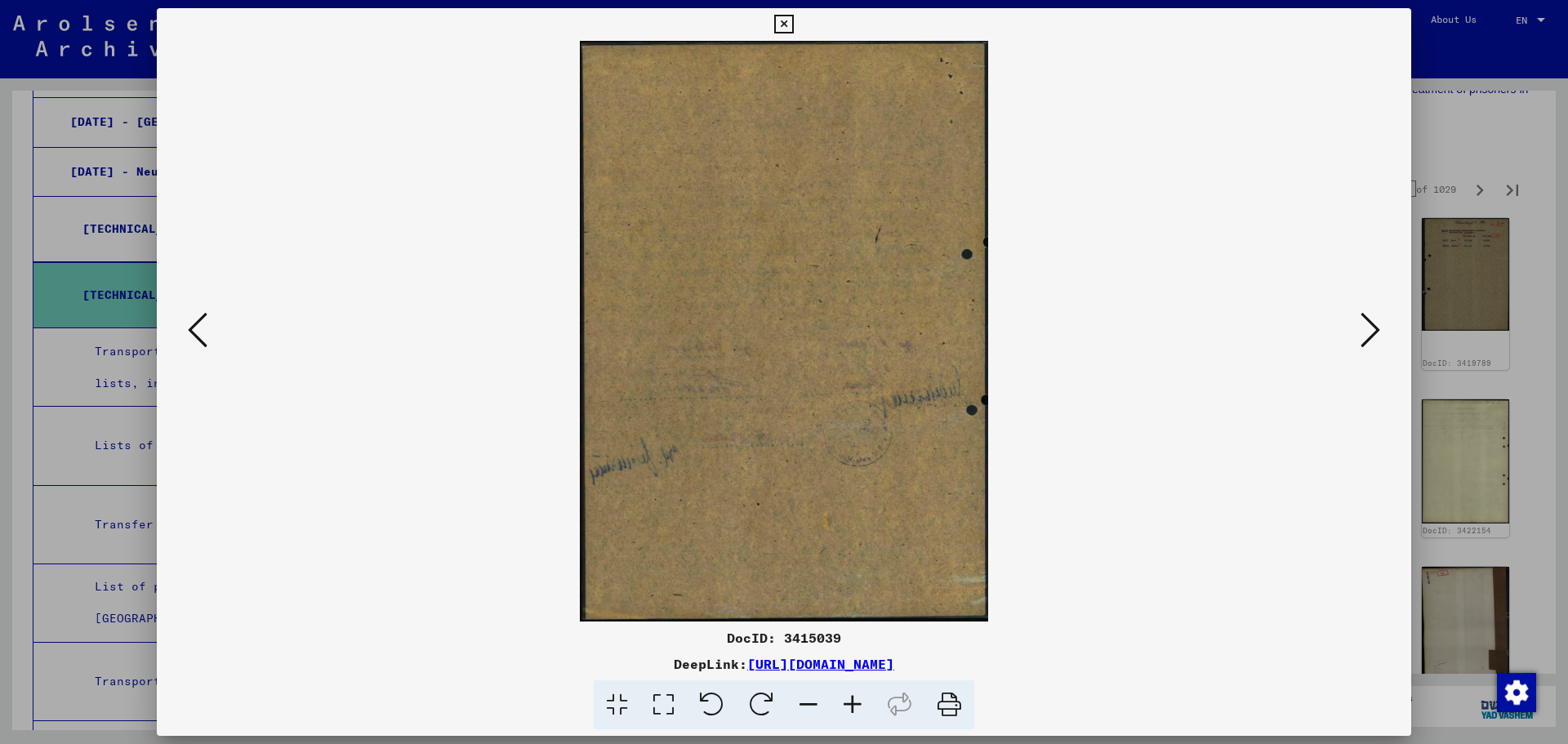
click at [1368, 332] on icon at bounding box center [1370, 329] width 19 height 39
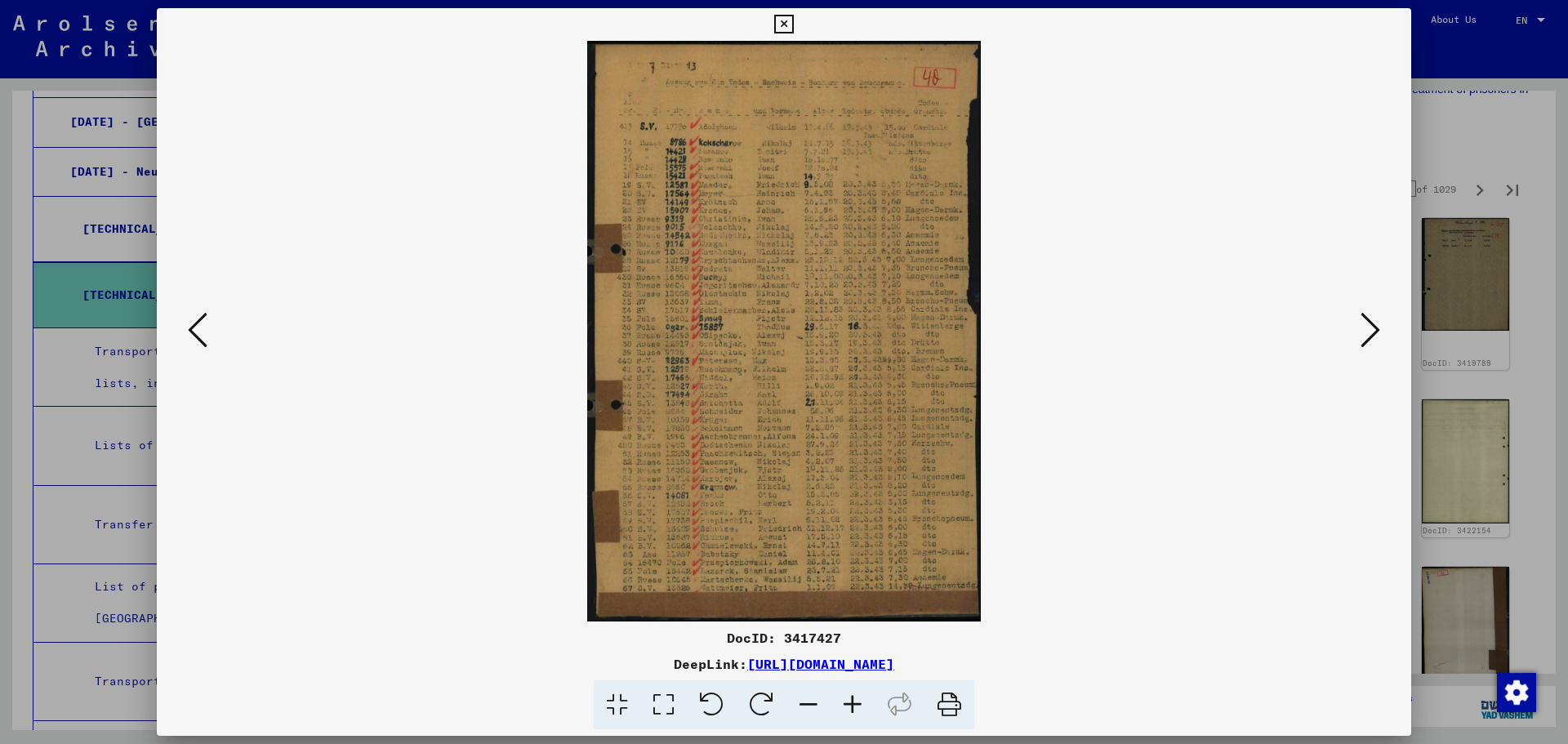
click at [671, 701] on icon at bounding box center [663, 705] width 47 height 49
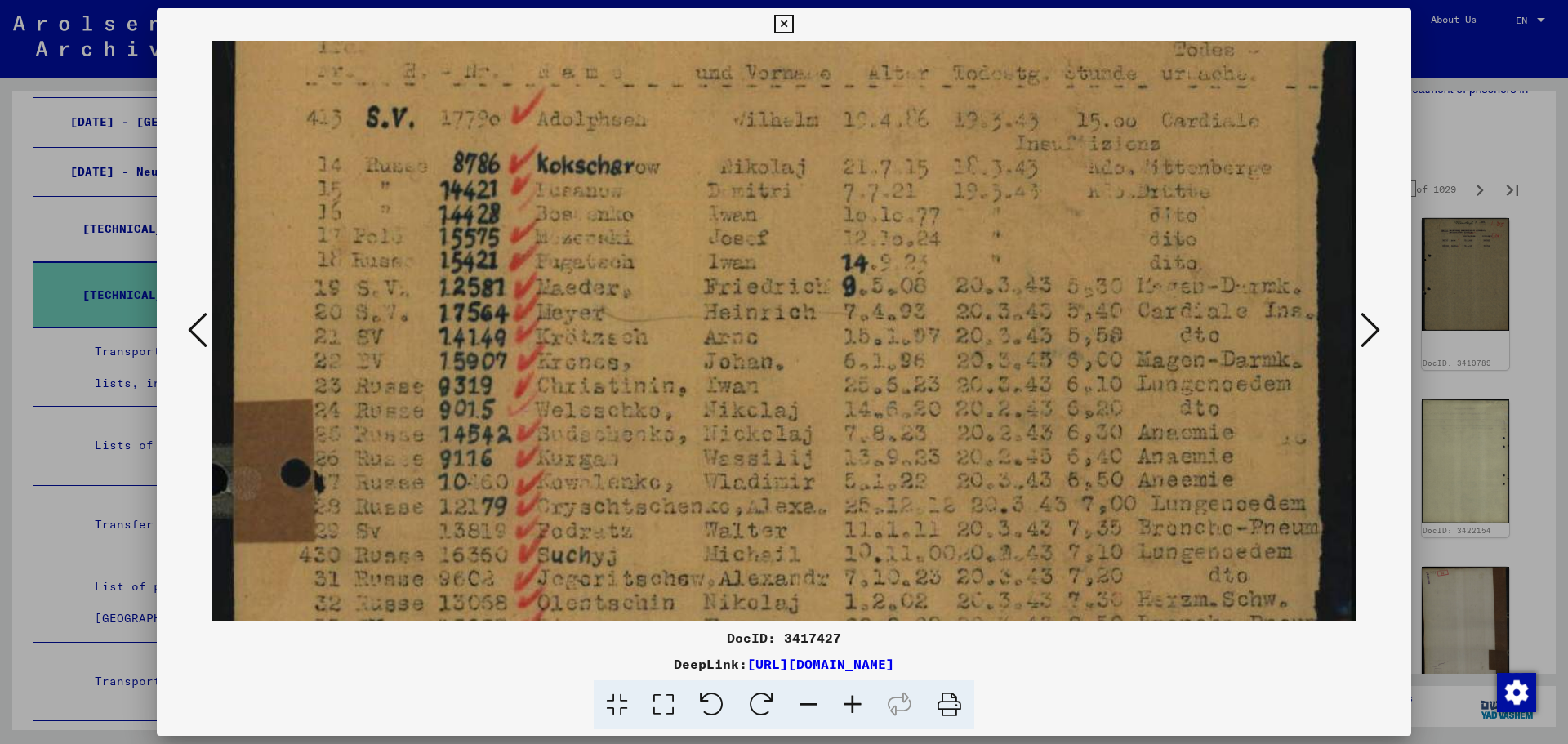
scroll to position [172, 0]
drag, startPoint x: 859, startPoint y: 478, endPoint x: 827, endPoint y: 306, distance: 175.0
click at [827, 306] on img at bounding box center [784, 710] width 1143 height 1685
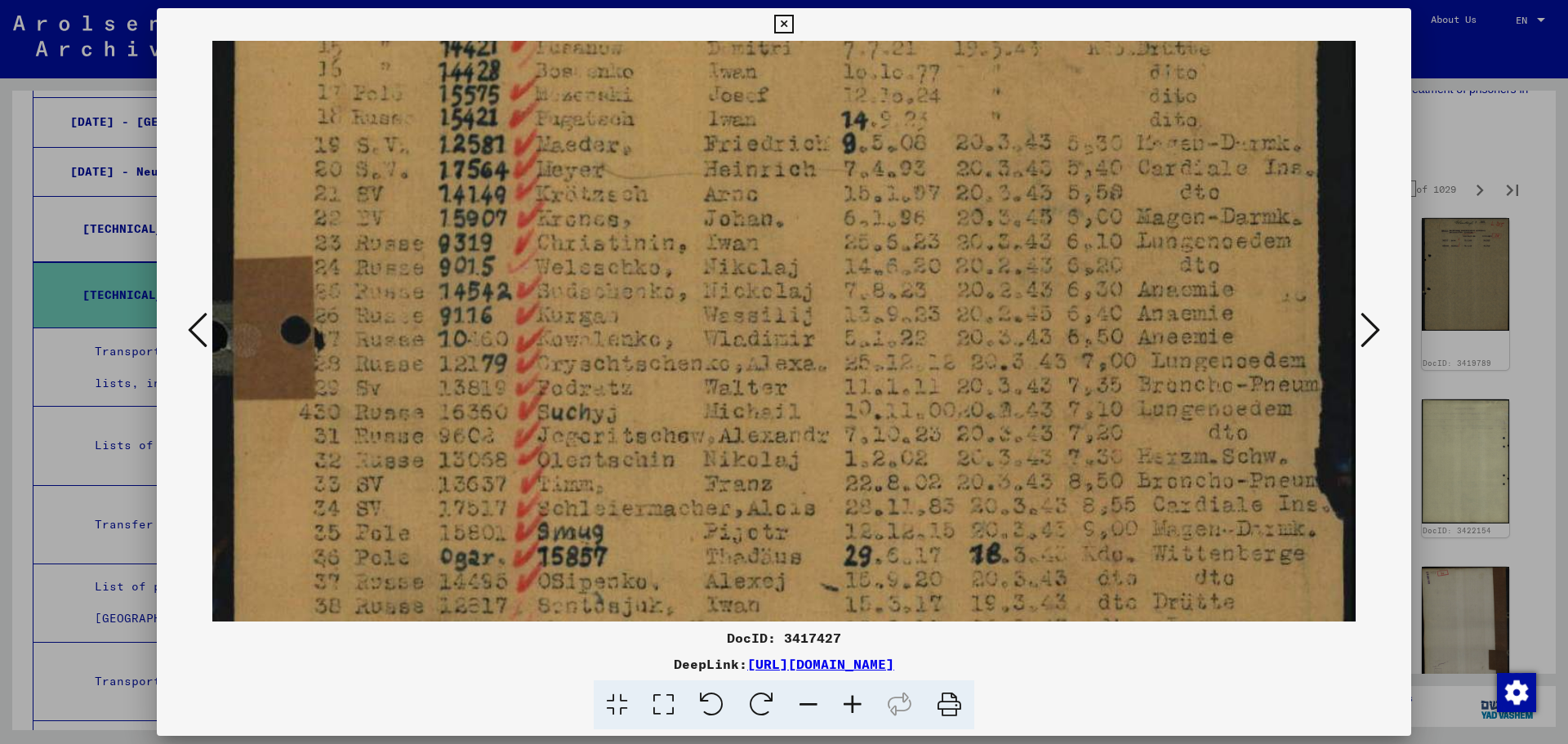
scroll to position [318, 0]
drag, startPoint x: 744, startPoint y: 516, endPoint x: 763, endPoint y: 370, distance: 147.2
click at [763, 370] on img at bounding box center [784, 564] width 1143 height 1685
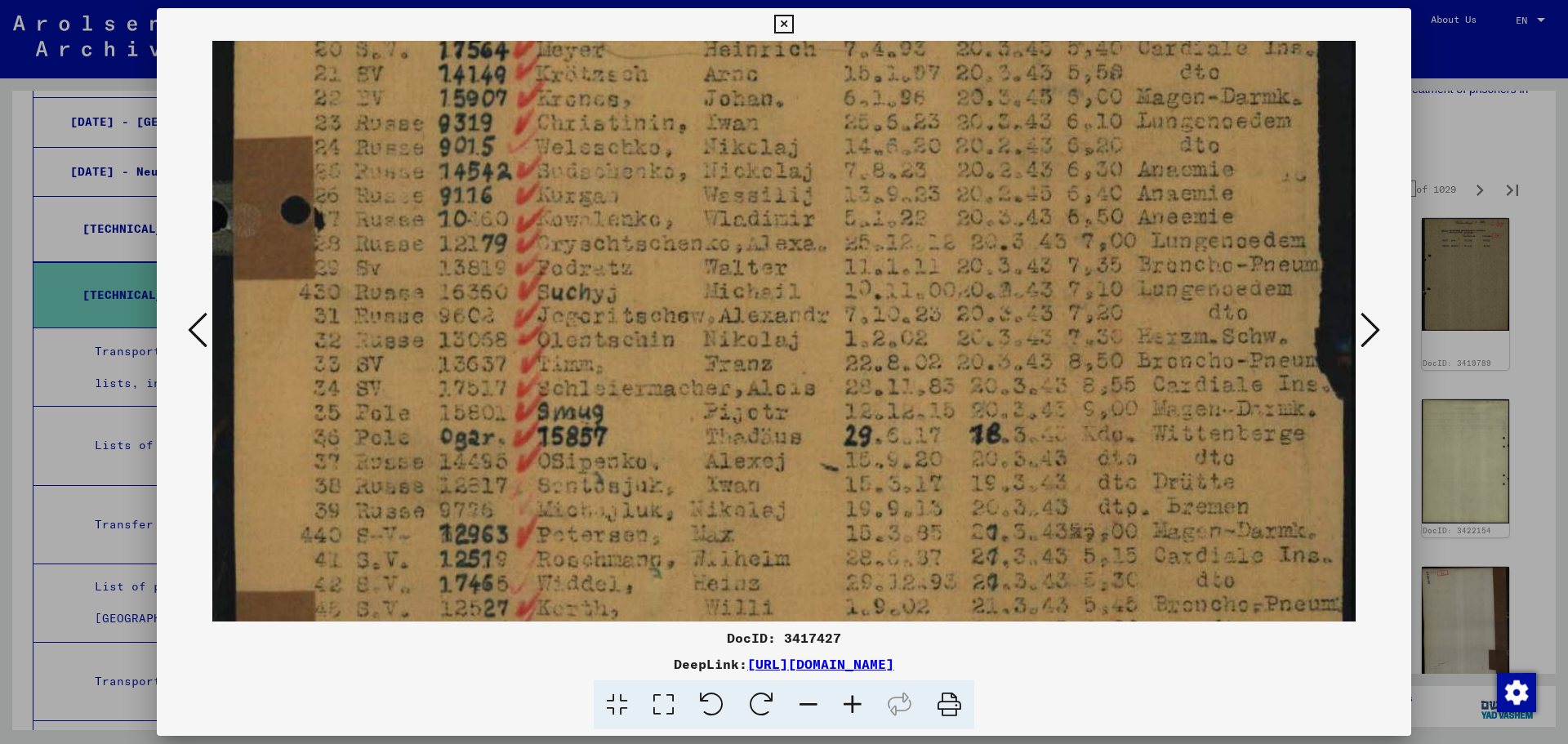
scroll to position [436, 0]
drag, startPoint x: 422, startPoint y: 496, endPoint x: 434, endPoint y: 409, distance: 87.8
click at [434, 409] on img at bounding box center [784, 447] width 1143 height 1685
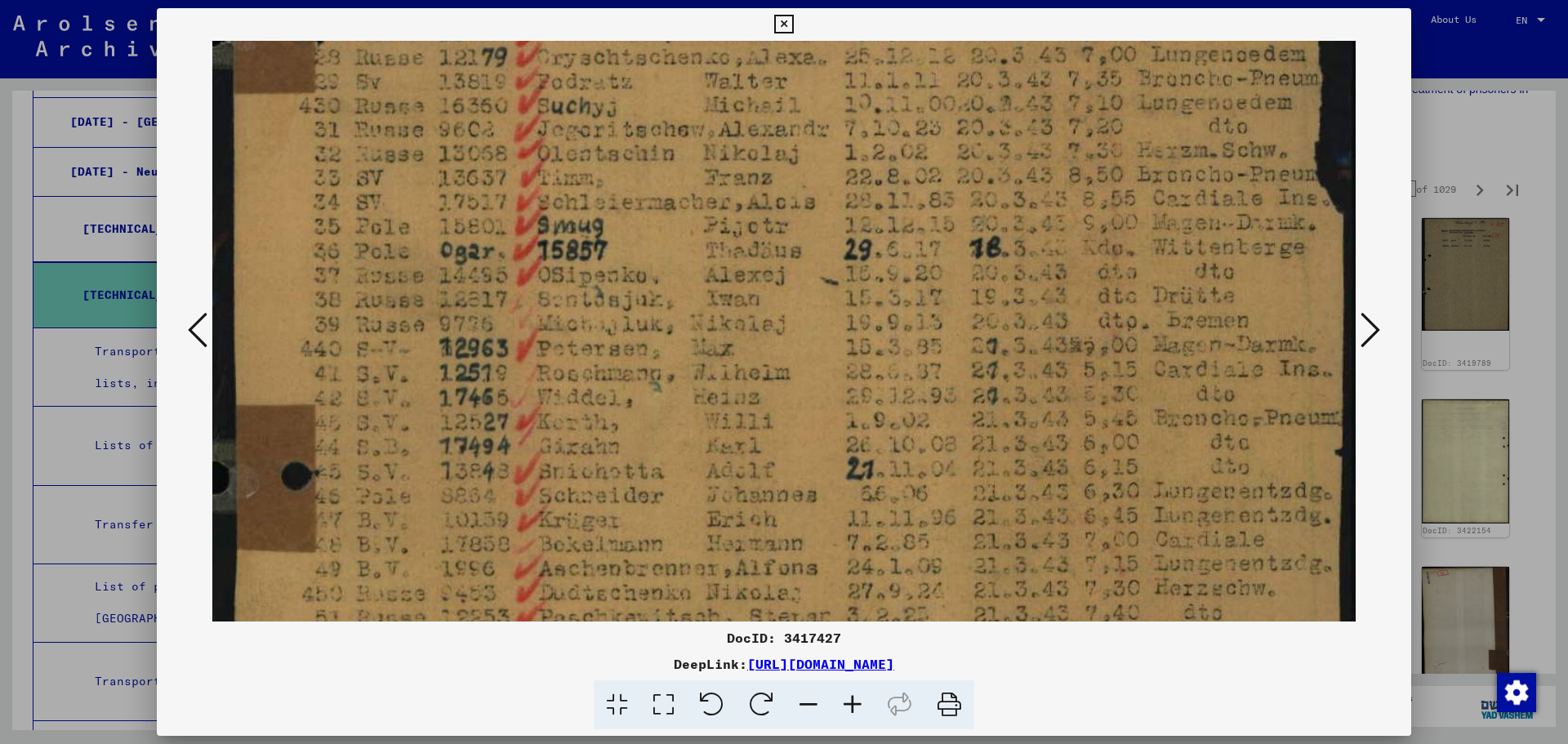
drag, startPoint x: 420, startPoint y: 484, endPoint x: 426, endPoint y: 333, distance: 151.1
click at [426, 333] on img at bounding box center [784, 262] width 1143 height 1685
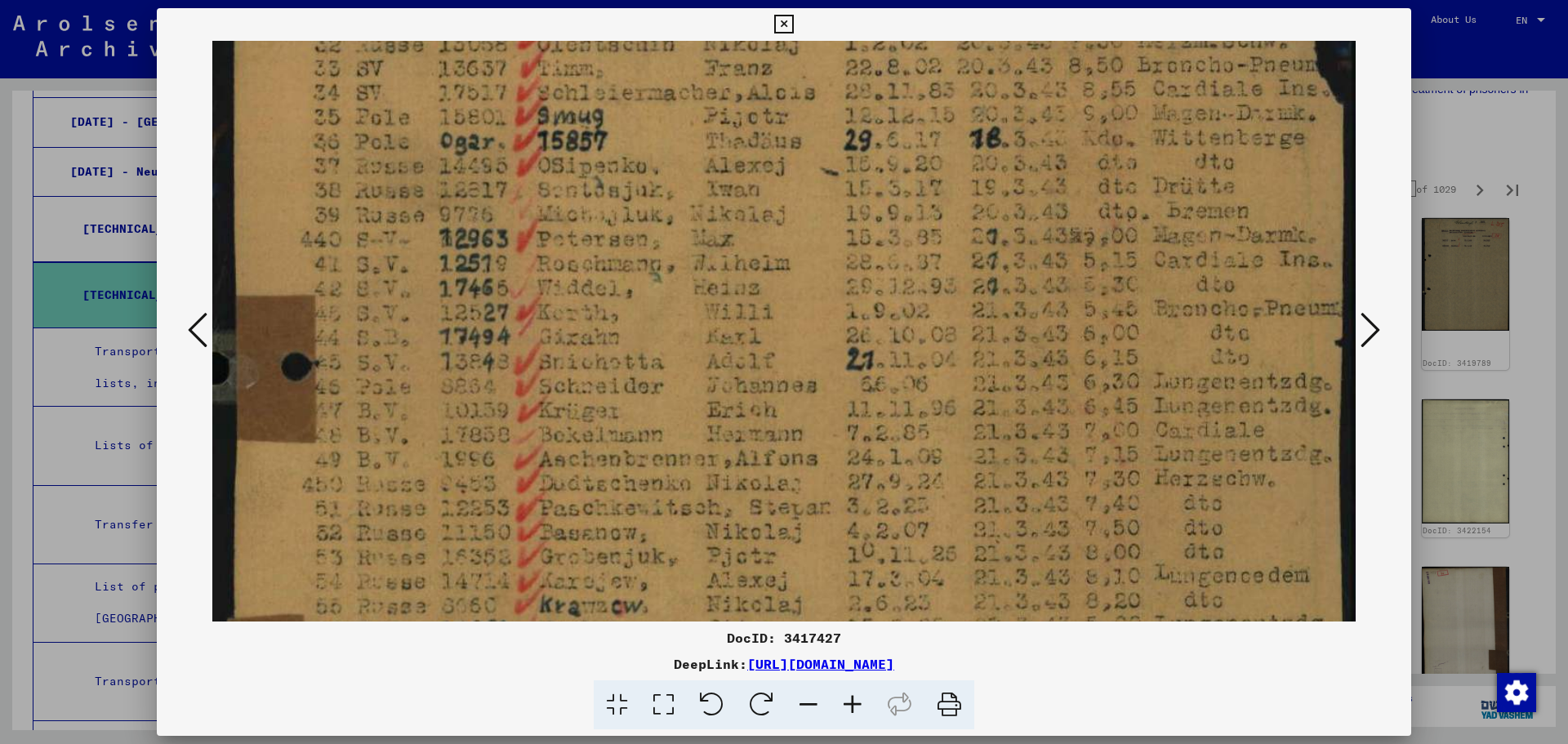
drag, startPoint x: 421, startPoint y: 404, endPoint x: 421, endPoint y: 377, distance: 27.0
click at [421, 377] on img at bounding box center [784, 153] width 1143 height 1685
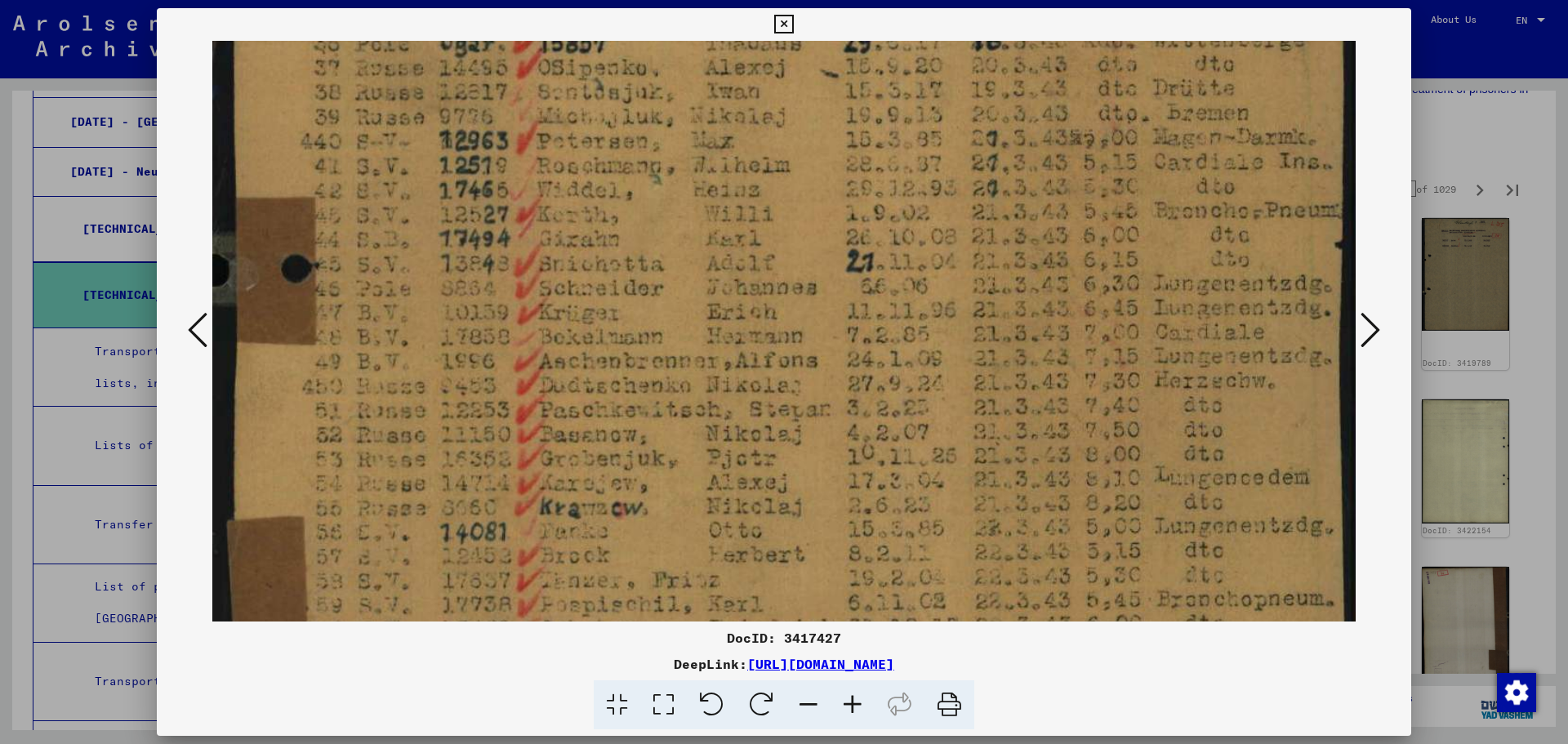
scroll to position [920, 0]
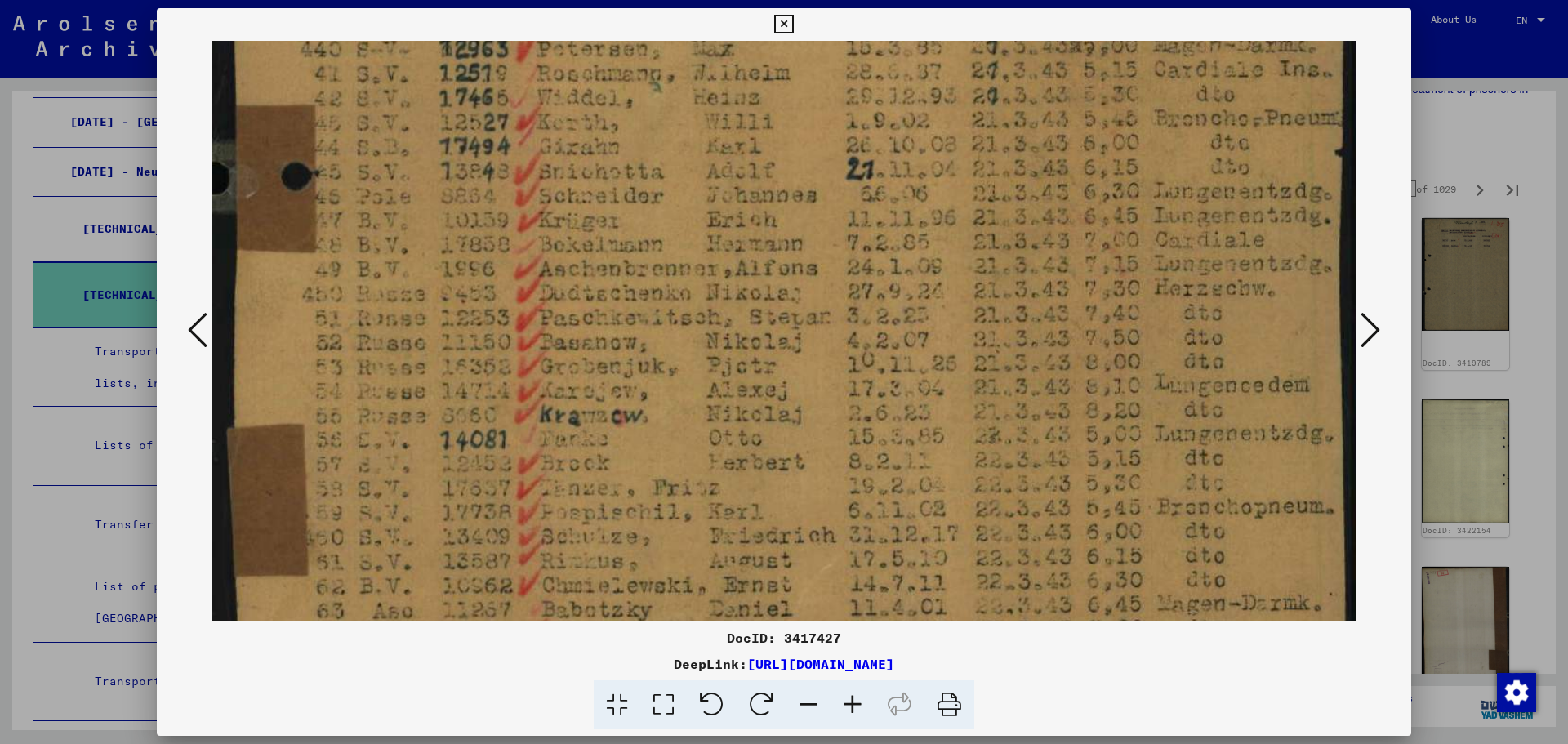
drag, startPoint x: 426, startPoint y: 341, endPoint x: 426, endPoint y: 307, distance: 34.0
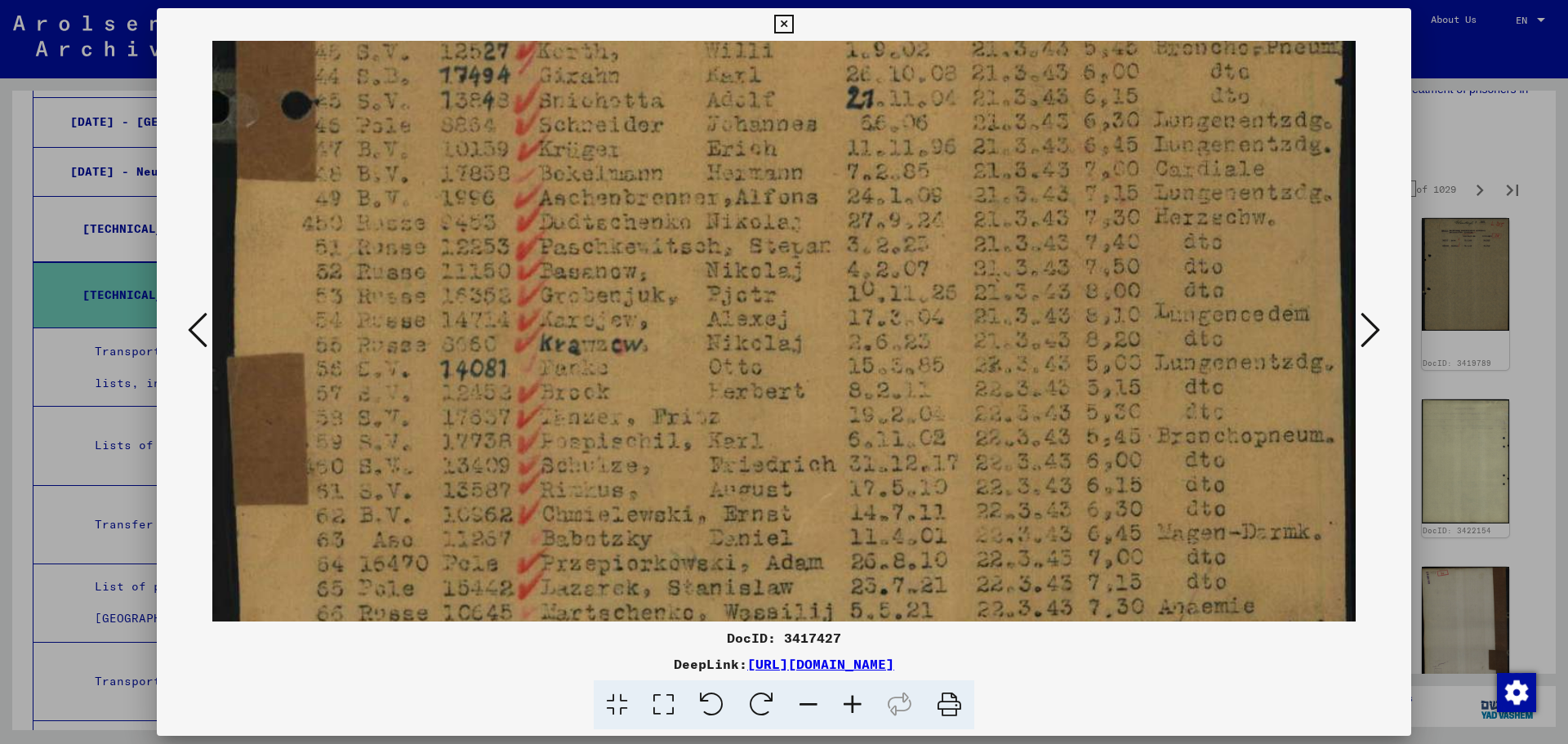
scroll to position [1057, 0]
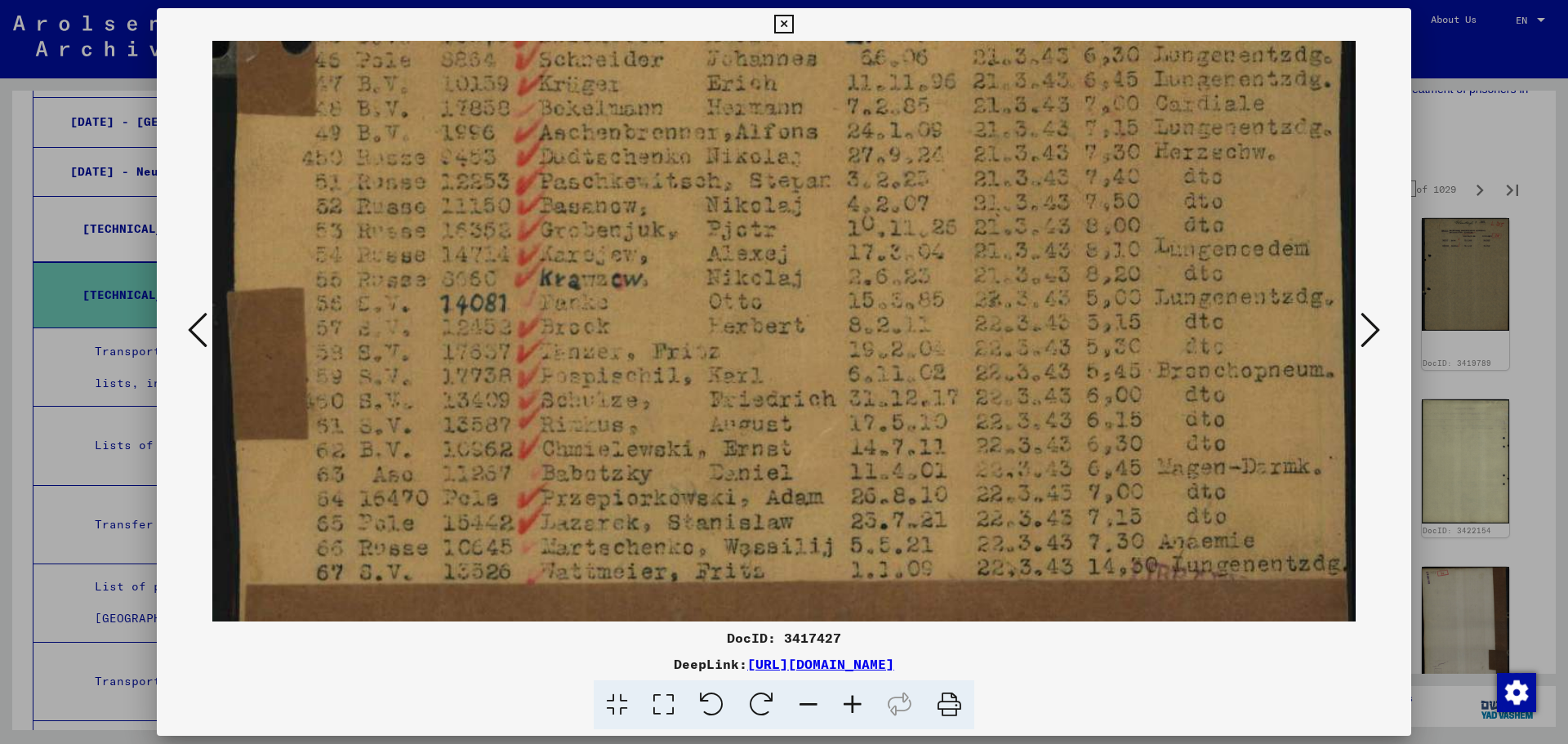
drag, startPoint x: 428, startPoint y: 487, endPoint x: 428, endPoint y: 356, distance: 131.0
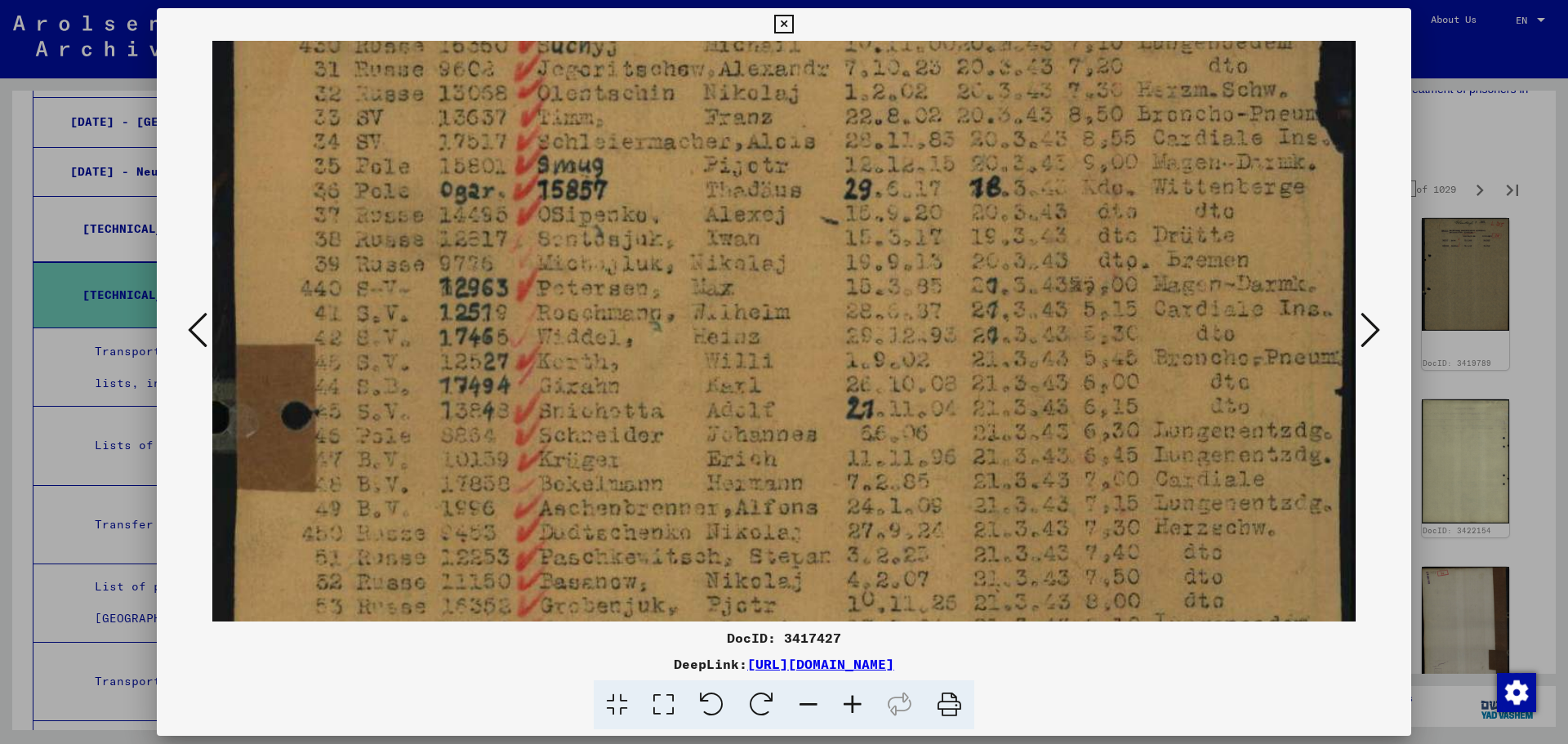
drag, startPoint x: 888, startPoint y: 186, endPoint x: 888, endPoint y: 561, distance: 375.0
click at [888, 561] on img at bounding box center [784, 202] width 1143 height 1685
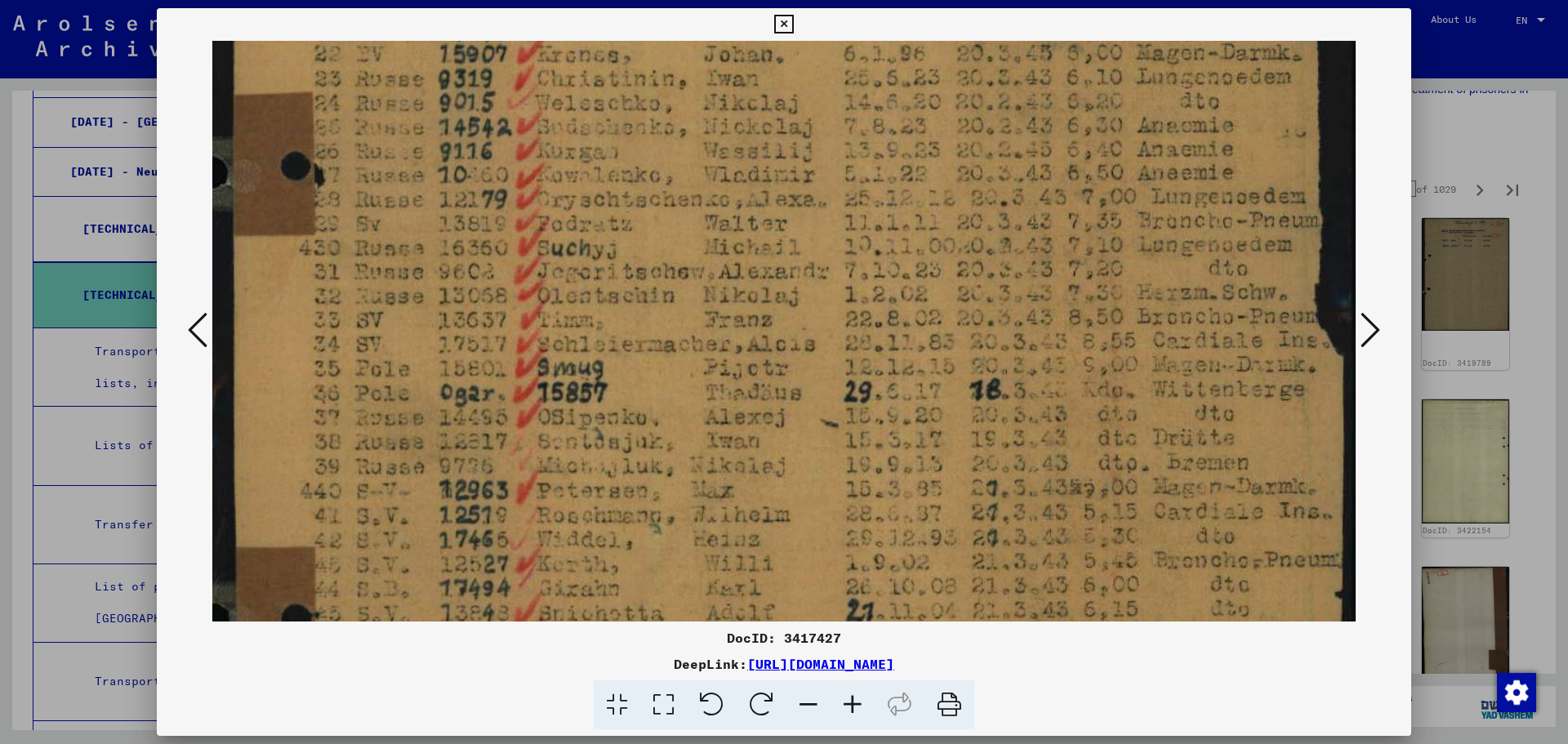
drag, startPoint x: 900, startPoint y: 409, endPoint x: 897, endPoint y: 420, distance: 11.4
click at [897, 420] on img at bounding box center [784, 404] width 1143 height 1685
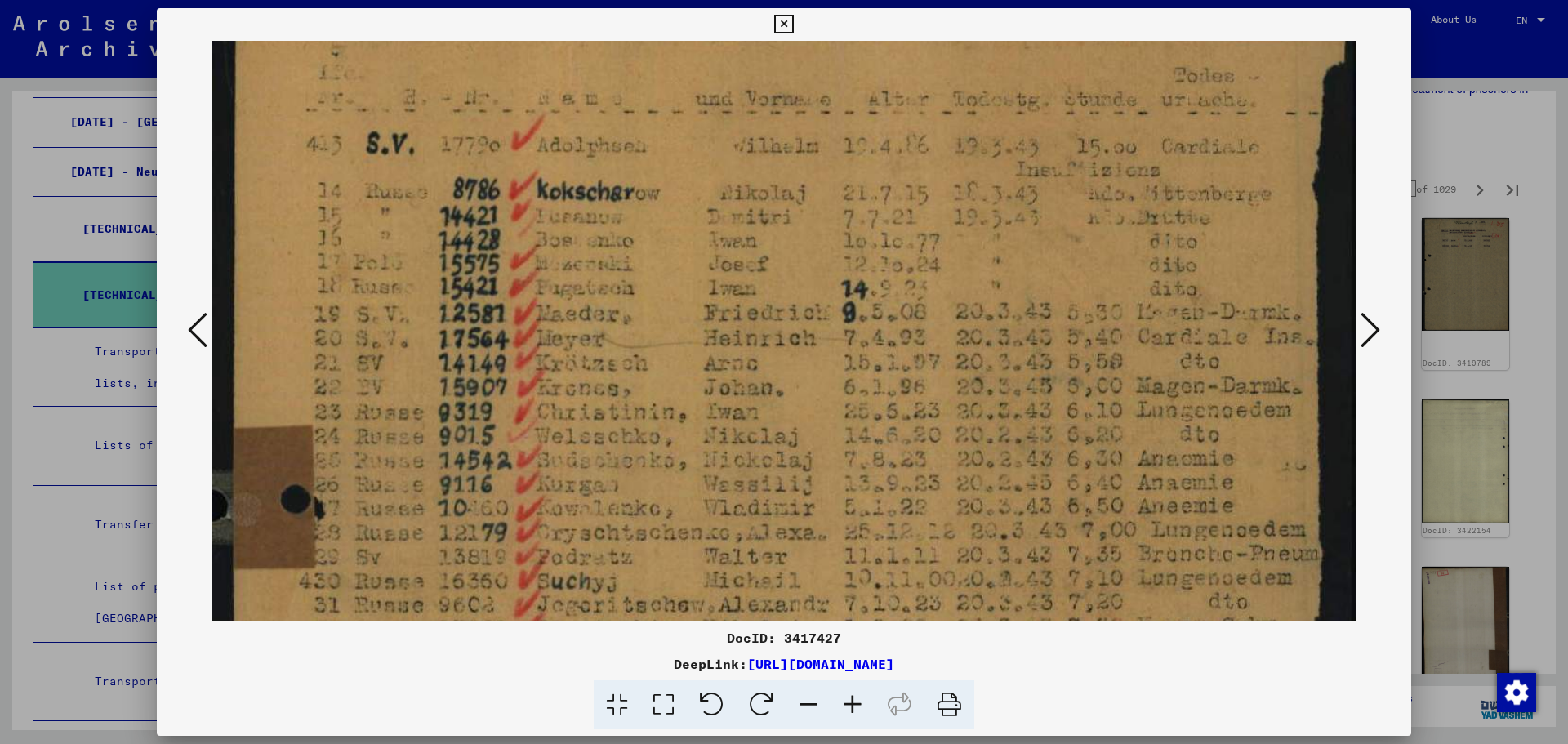
drag, startPoint x: 922, startPoint y: 108, endPoint x: 901, endPoint y: 224, distance: 117.9
click at [917, 436] on img at bounding box center [784, 738] width 1143 height 1685
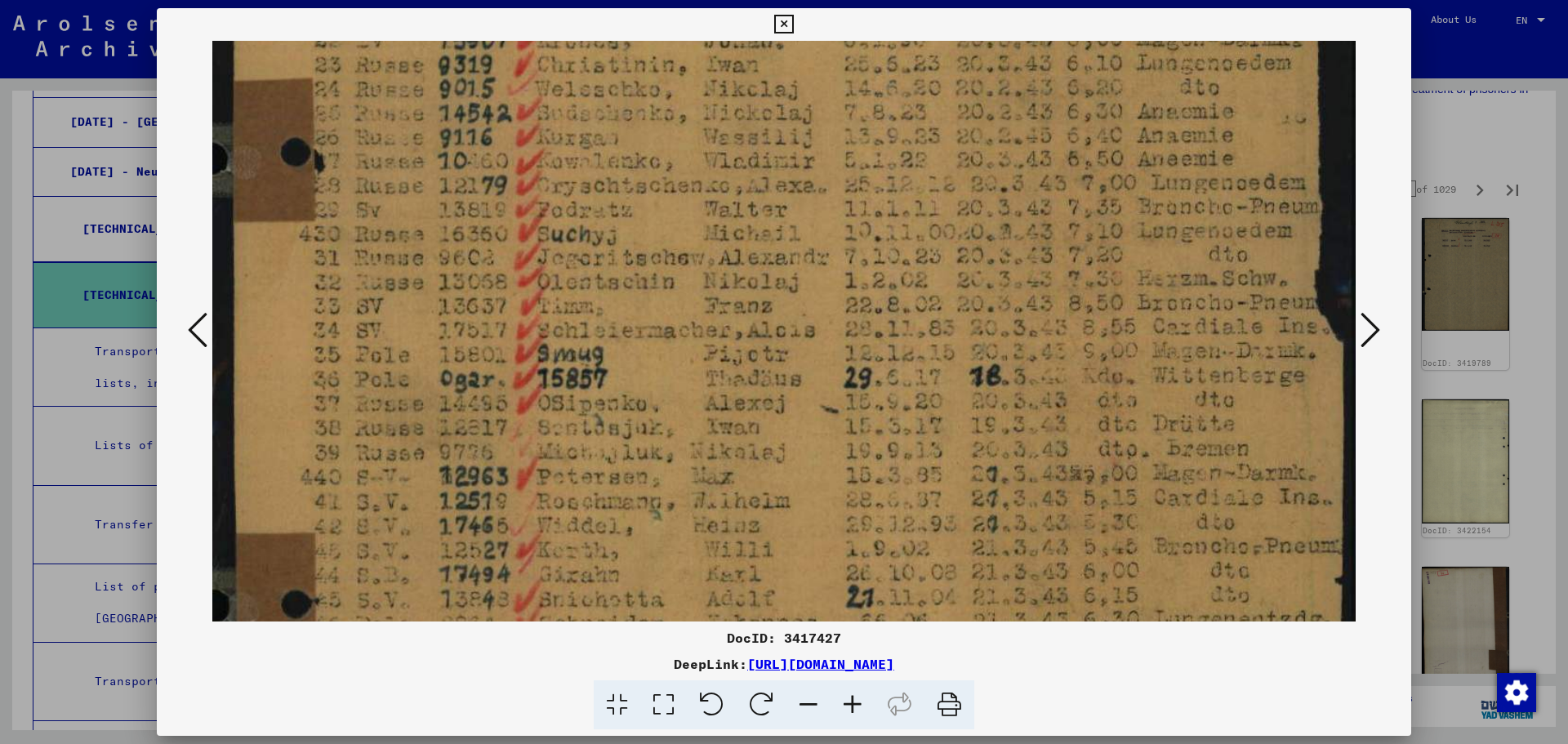
drag, startPoint x: 1125, startPoint y: 477, endPoint x: 1101, endPoint y: 146, distance: 331.9
click at [1101, 146] on img at bounding box center [784, 390] width 1143 height 1685
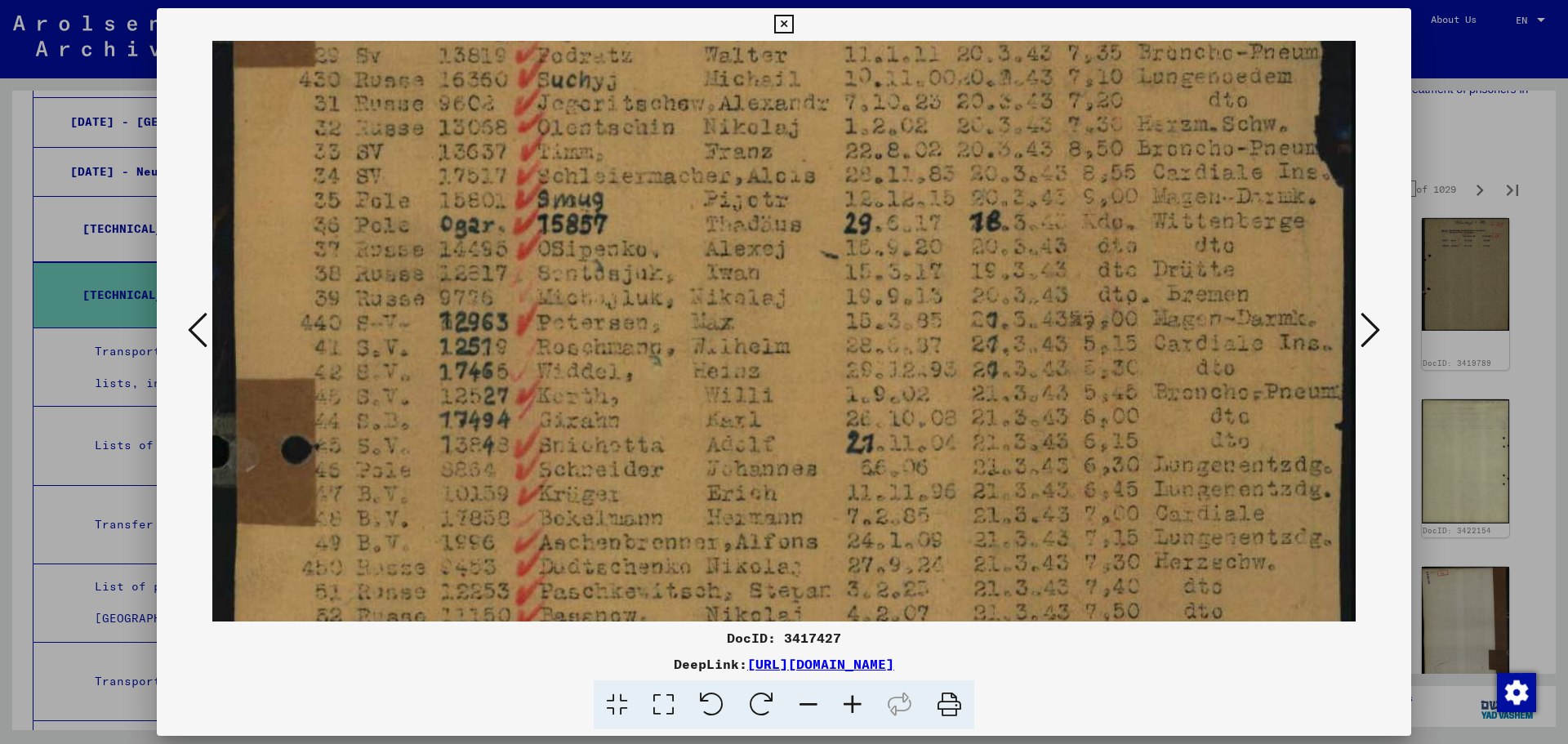
scroll to position [736, 0]
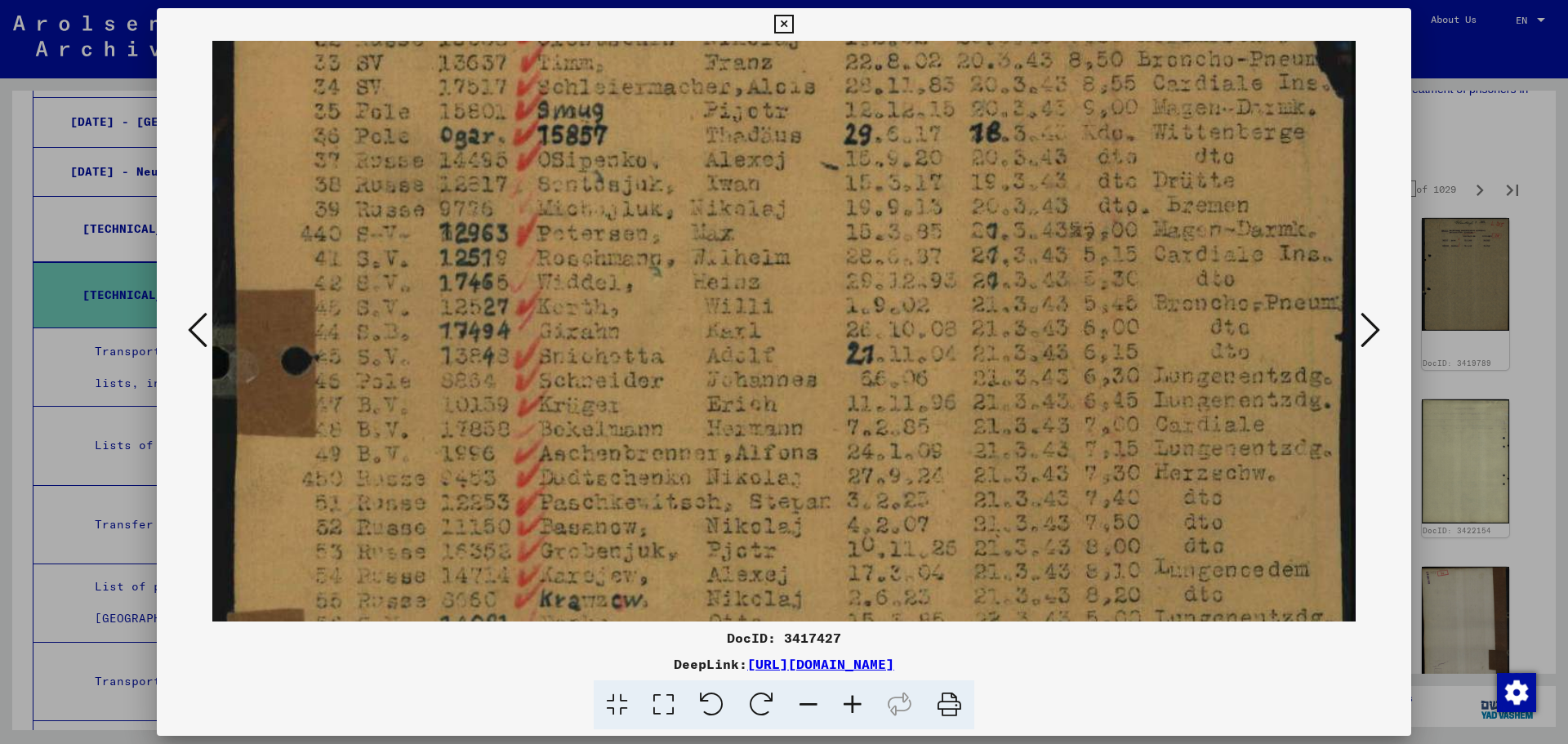
drag, startPoint x: 1132, startPoint y: 472, endPoint x: 1088, endPoint y: 229, distance: 247.0
click at [1088, 229] on img at bounding box center [784, 147] width 1143 height 1685
click at [1476, 469] on div at bounding box center [784, 372] width 1568 height 744
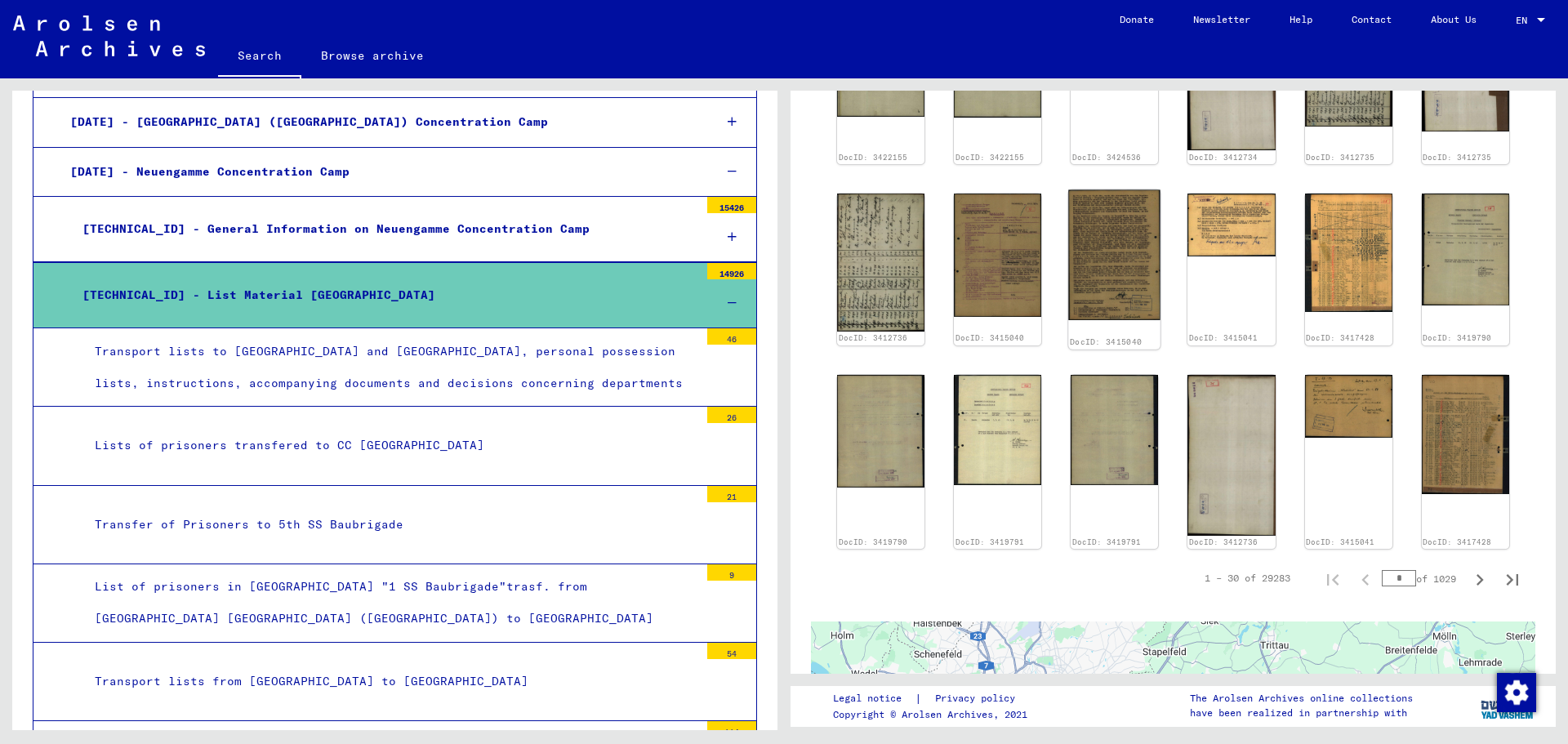
scroll to position [898, 0]
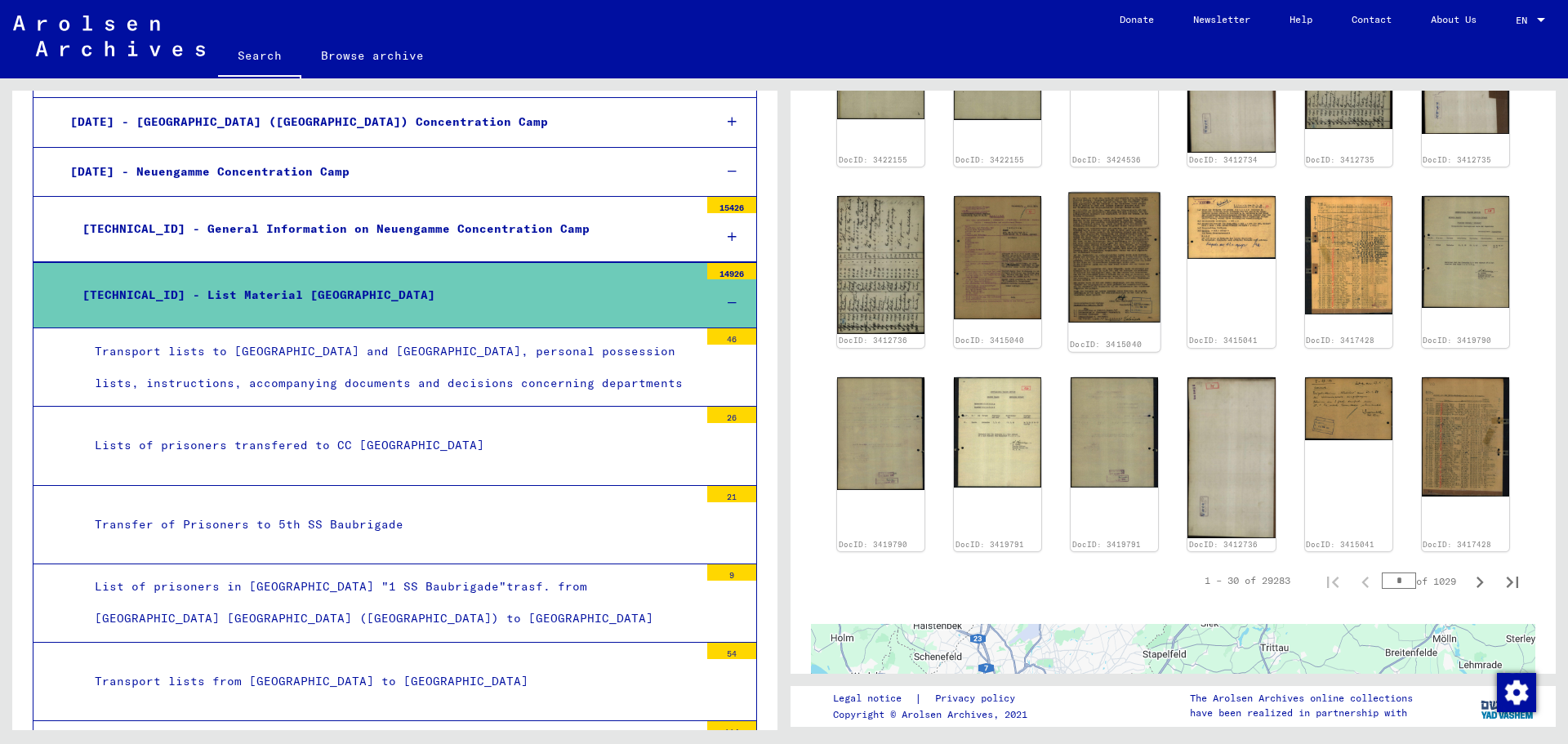
click at [1089, 218] on img at bounding box center [1115, 257] width 92 height 131
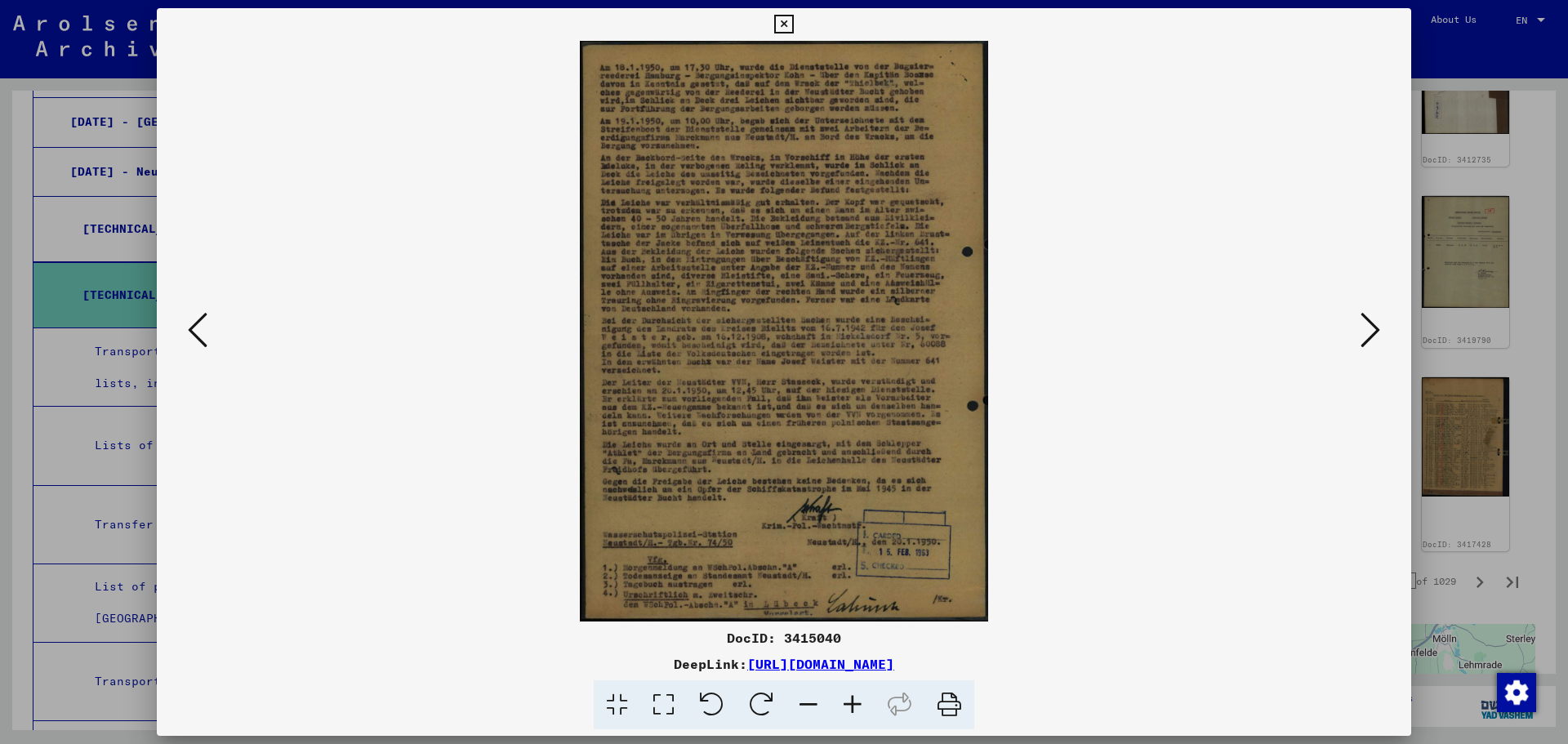
click at [1089, 218] on img at bounding box center [784, 331] width 1143 height 580
click at [662, 703] on icon at bounding box center [663, 705] width 47 height 49
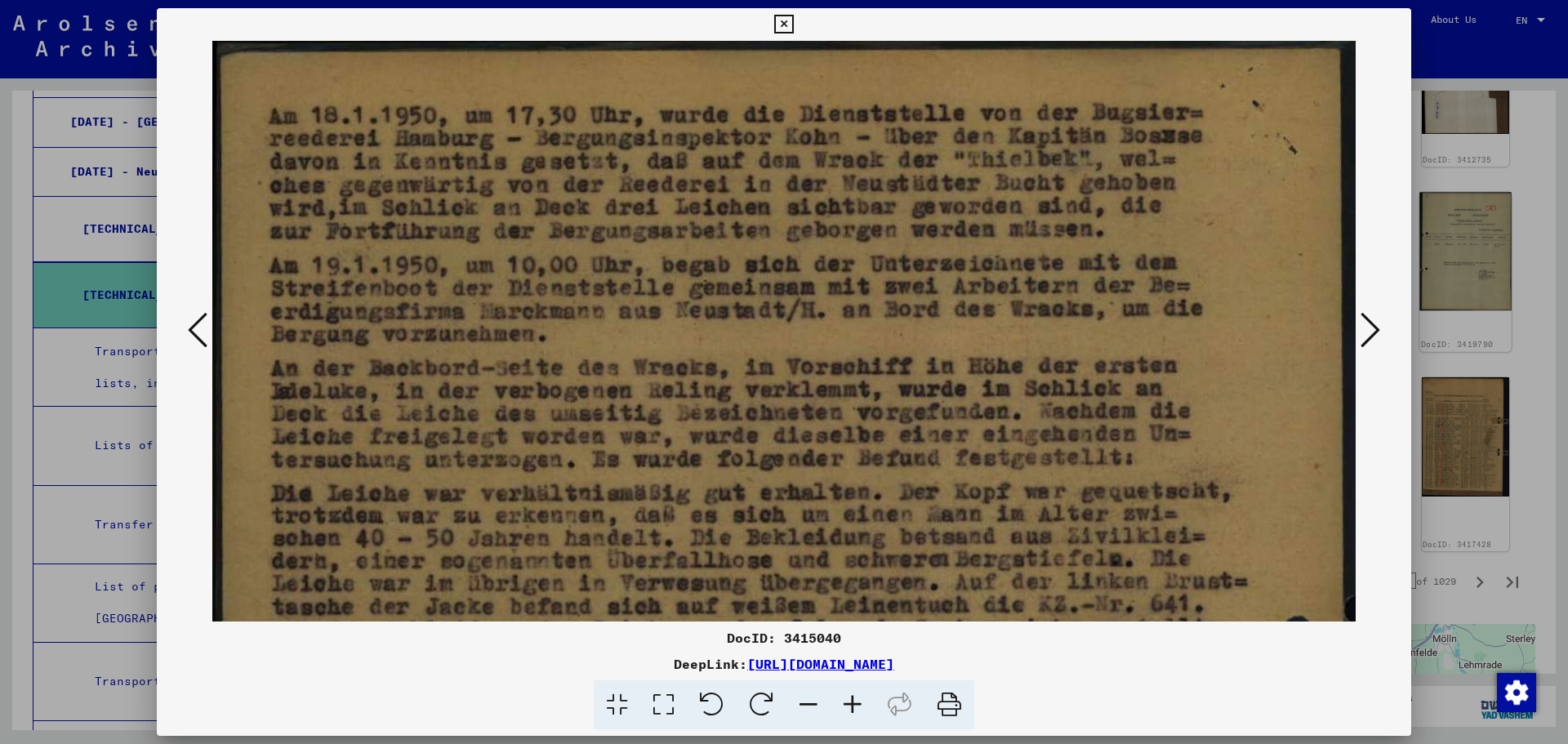
click at [1471, 237] on div at bounding box center [784, 372] width 1568 height 744
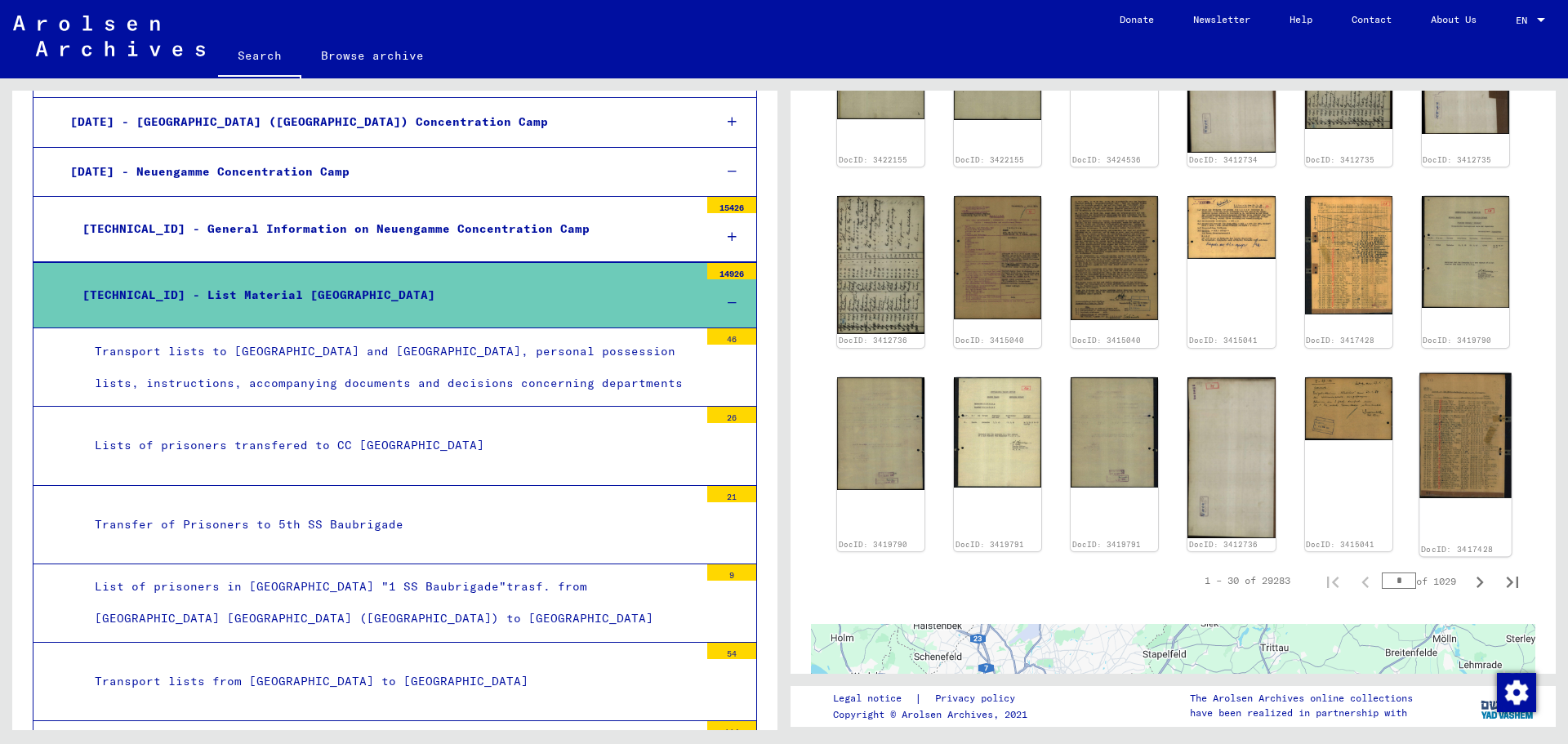
click at [1444, 434] on img at bounding box center [1465, 434] width 92 height 125
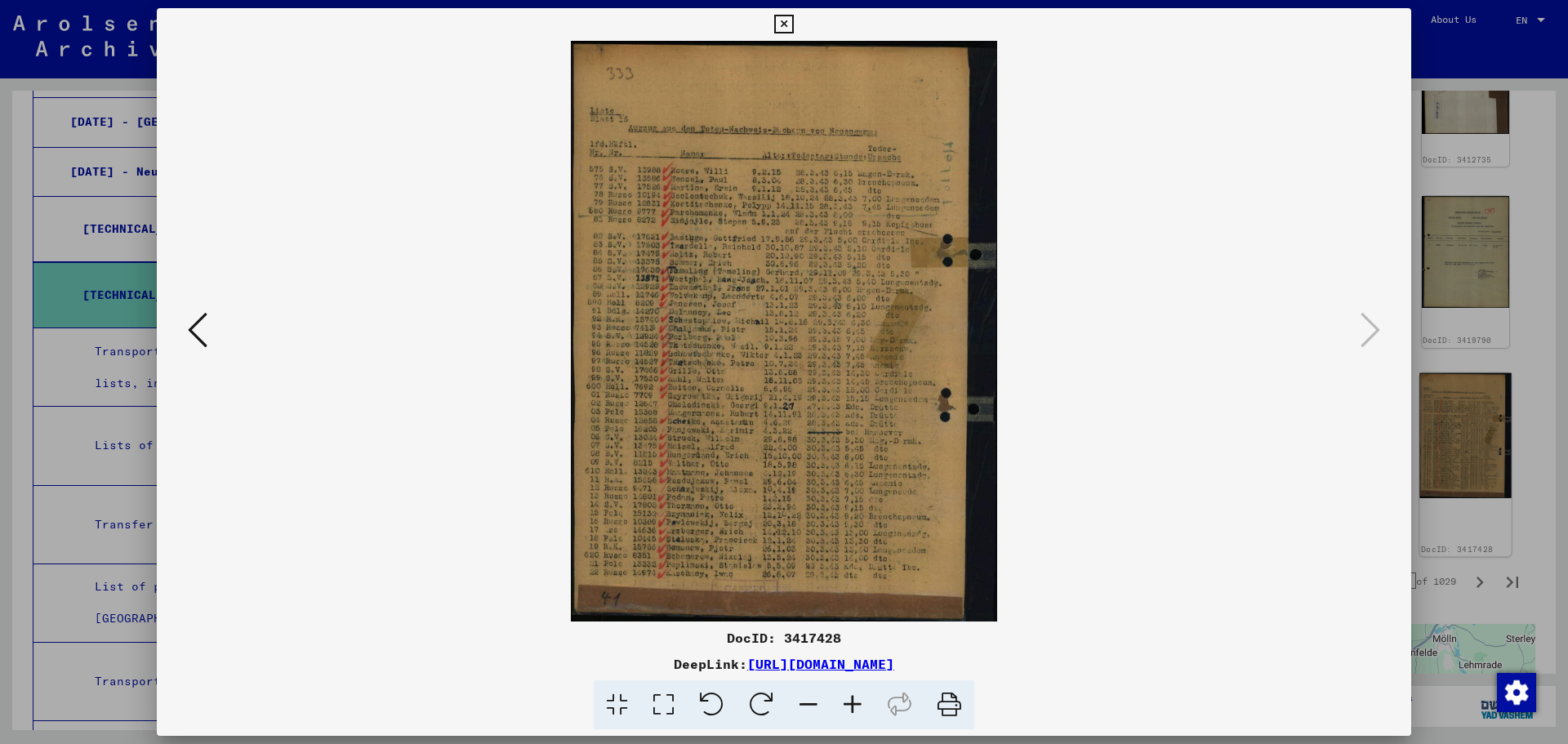
click at [1444, 434] on div at bounding box center [784, 372] width 1568 height 744
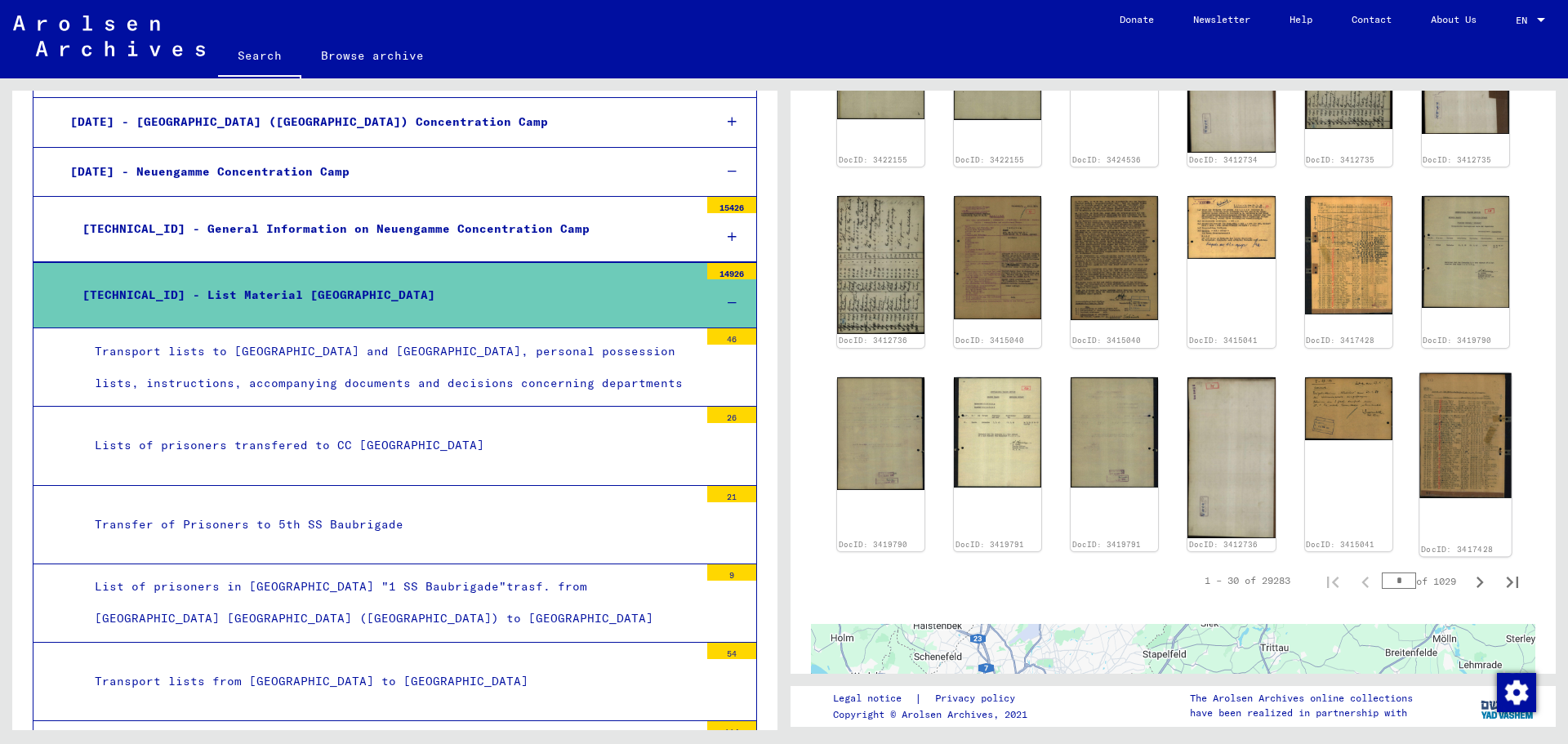
click at [1481, 426] on img at bounding box center [1465, 434] width 92 height 125
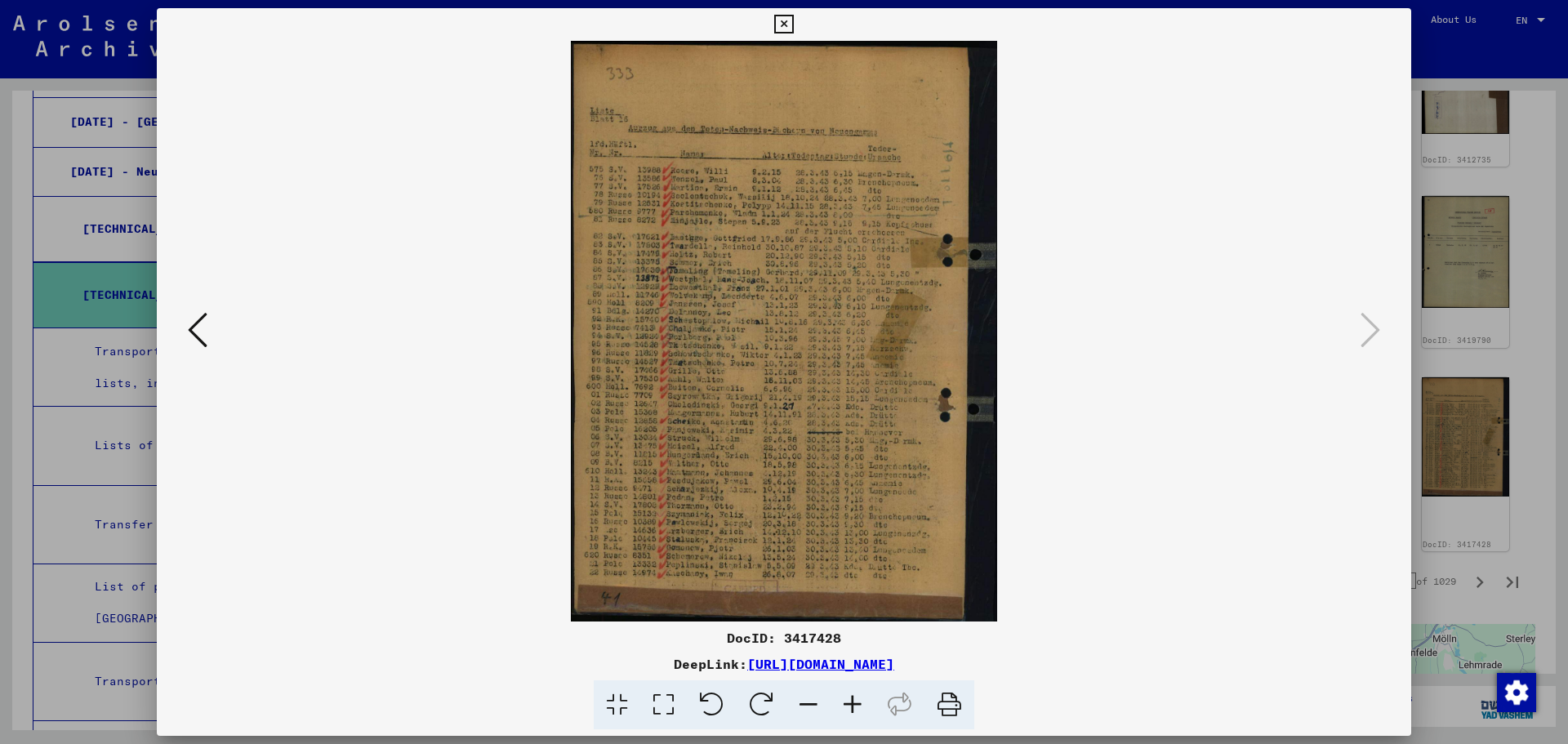
click at [653, 697] on icon at bounding box center [663, 705] width 47 height 49
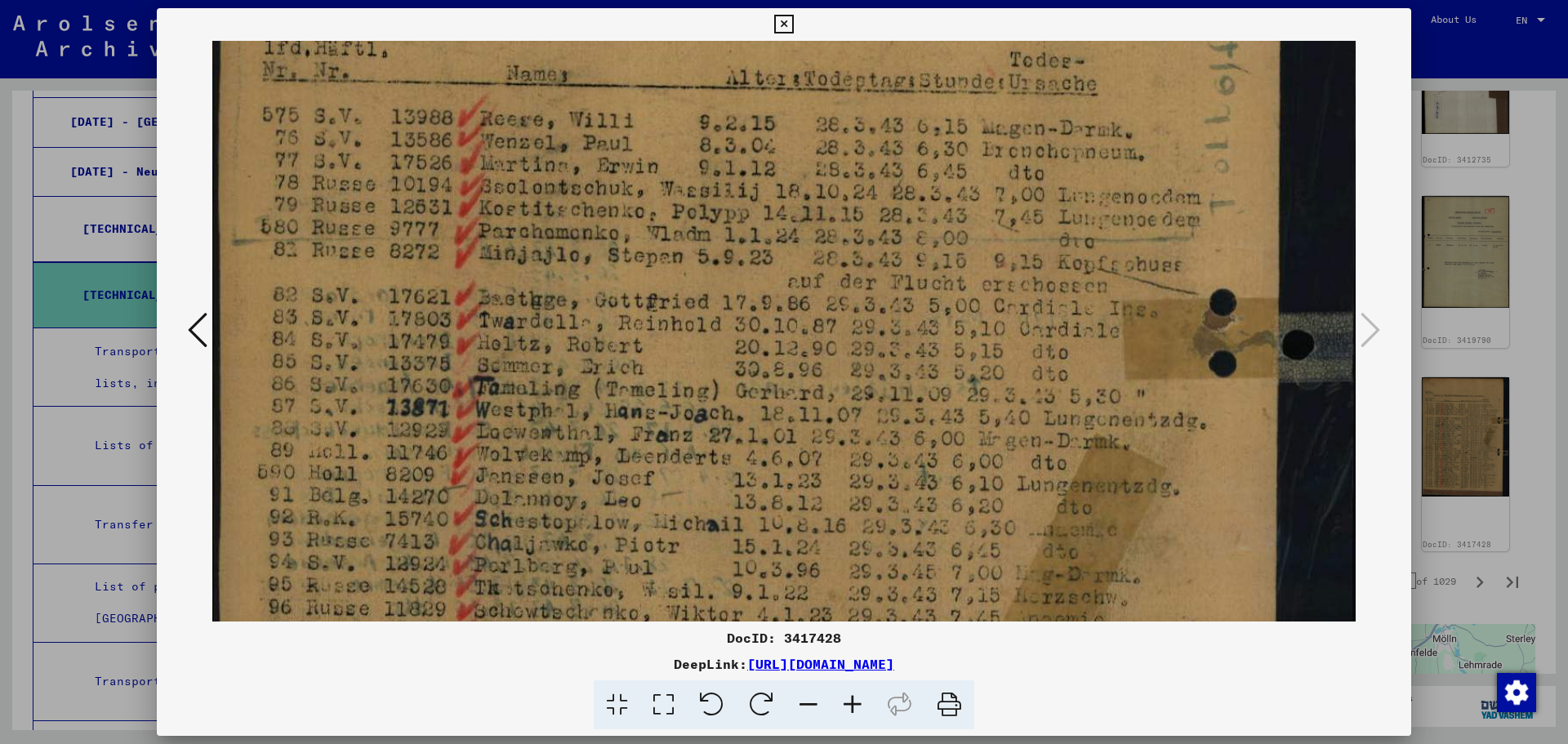
scroll to position [273, 0]
drag, startPoint x: 982, startPoint y: 517, endPoint x: 1089, endPoint y: 244, distance: 293.2
click at [1089, 244] on img at bounding box center [784, 546] width 1143 height 1558
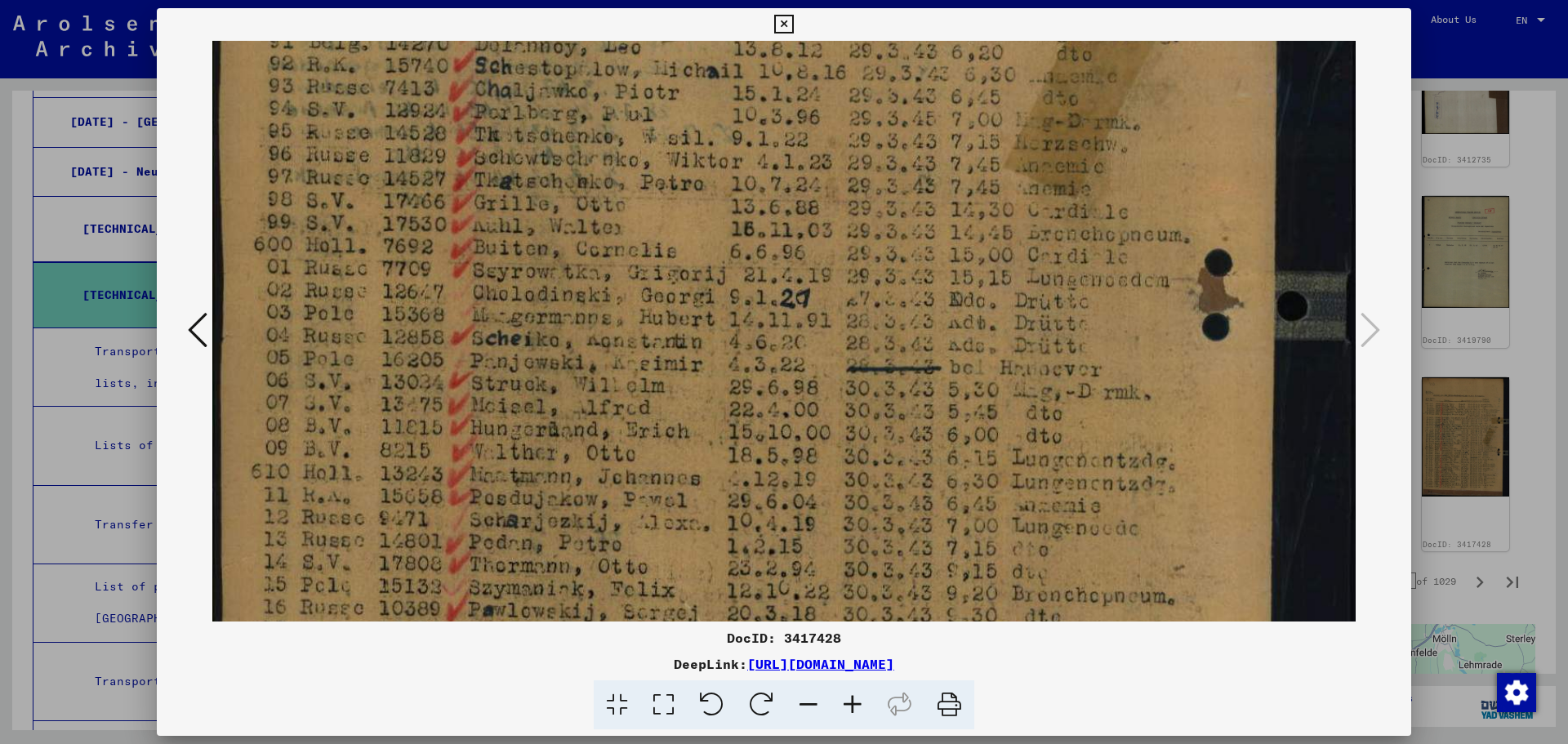
drag, startPoint x: 540, startPoint y: 566, endPoint x: 645, endPoint y: 116, distance: 462.1
click at [645, 116] on img at bounding box center [784, 96] width 1143 height 1558
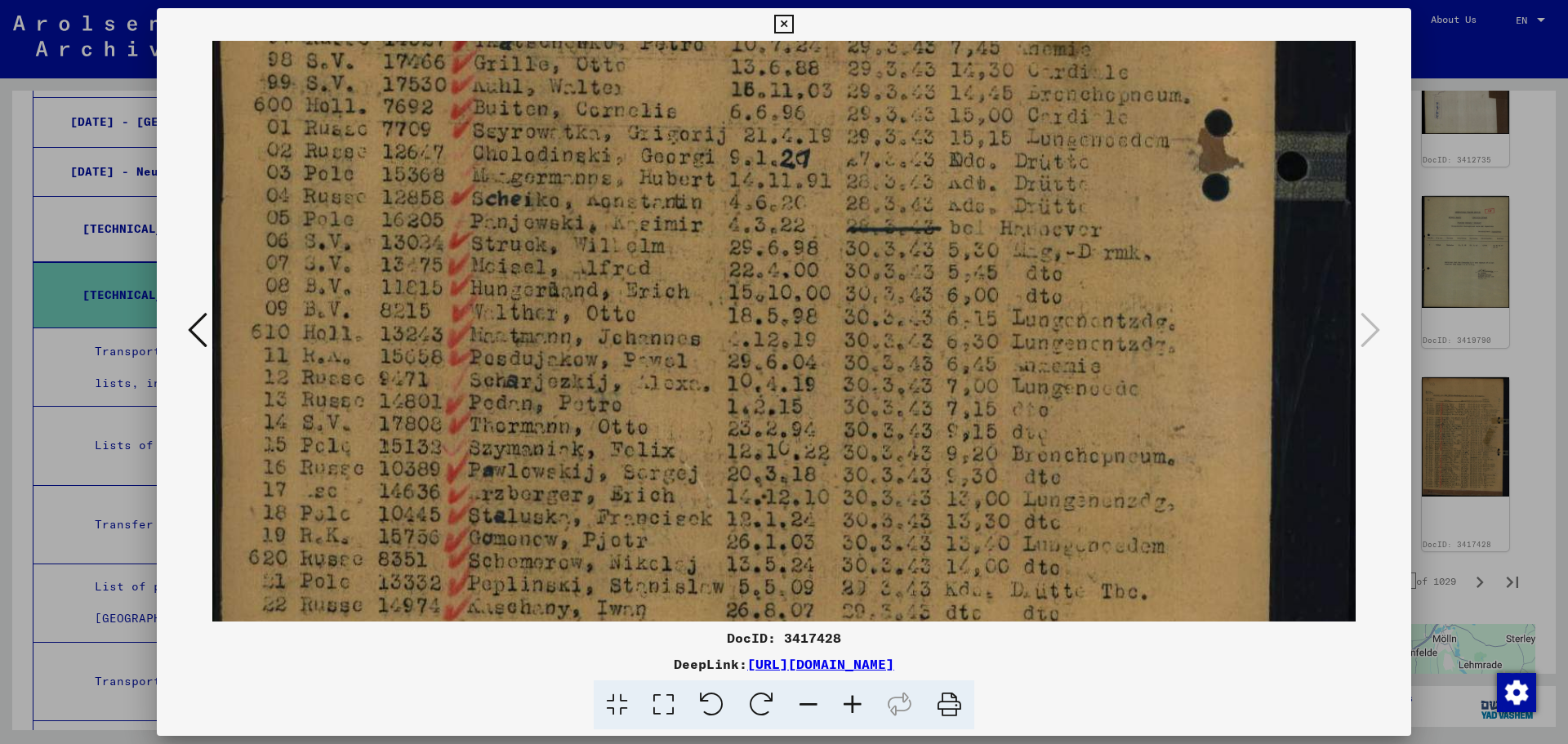
drag, startPoint x: 645, startPoint y: 441, endPoint x: 690, endPoint y: 302, distance: 146.1
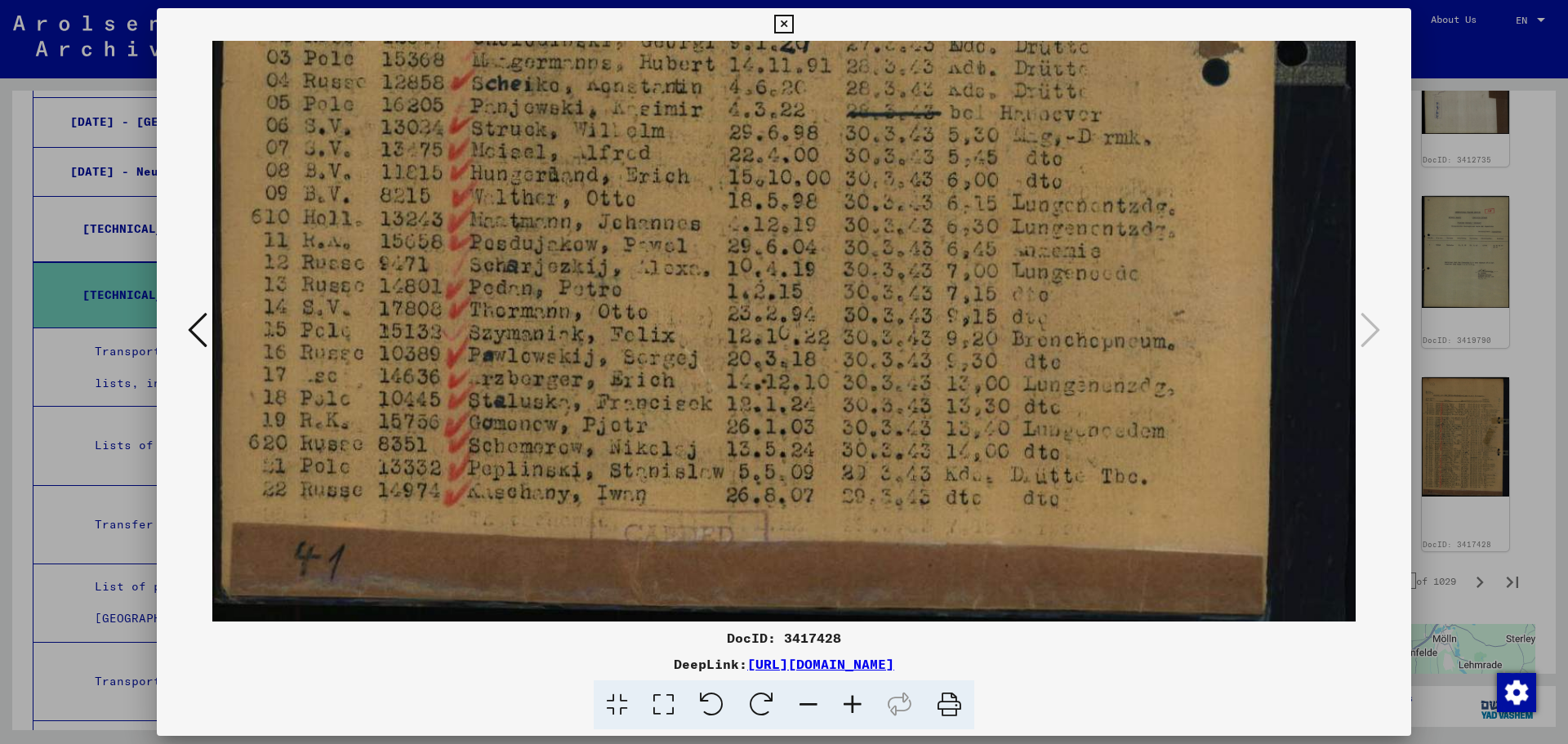
drag, startPoint x: 641, startPoint y: 395, endPoint x: 719, endPoint y: 154, distance: 253.3
drag, startPoint x: 1464, startPoint y: 455, endPoint x: 1466, endPoint y: 525, distance: 70.0
click at [1465, 455] on div at bounding box center [784, 372] width 1568 height 744
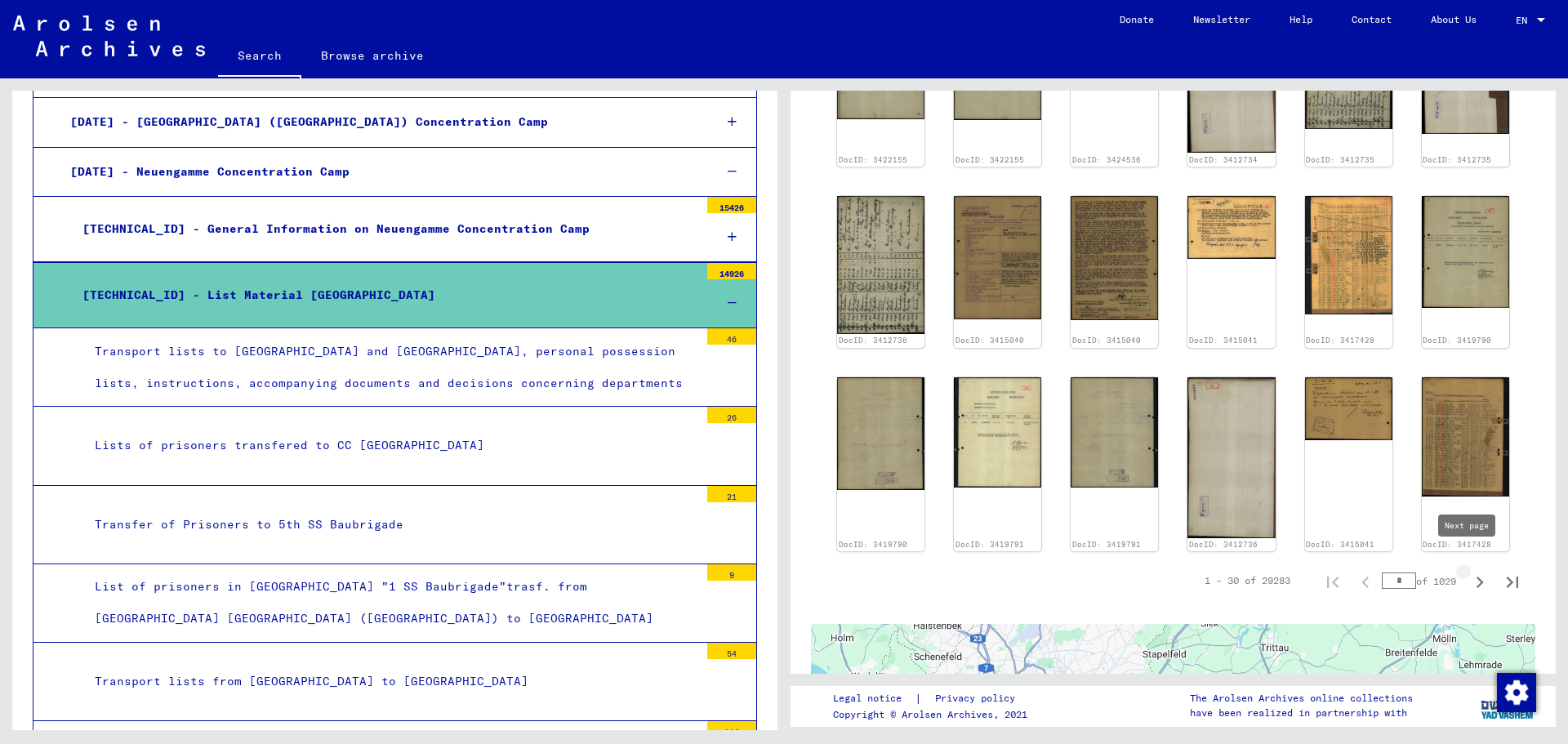
click at [1473, 570] on icon "Next page" at bounding box center [1479, 581] width 23 height 23
type input "*"
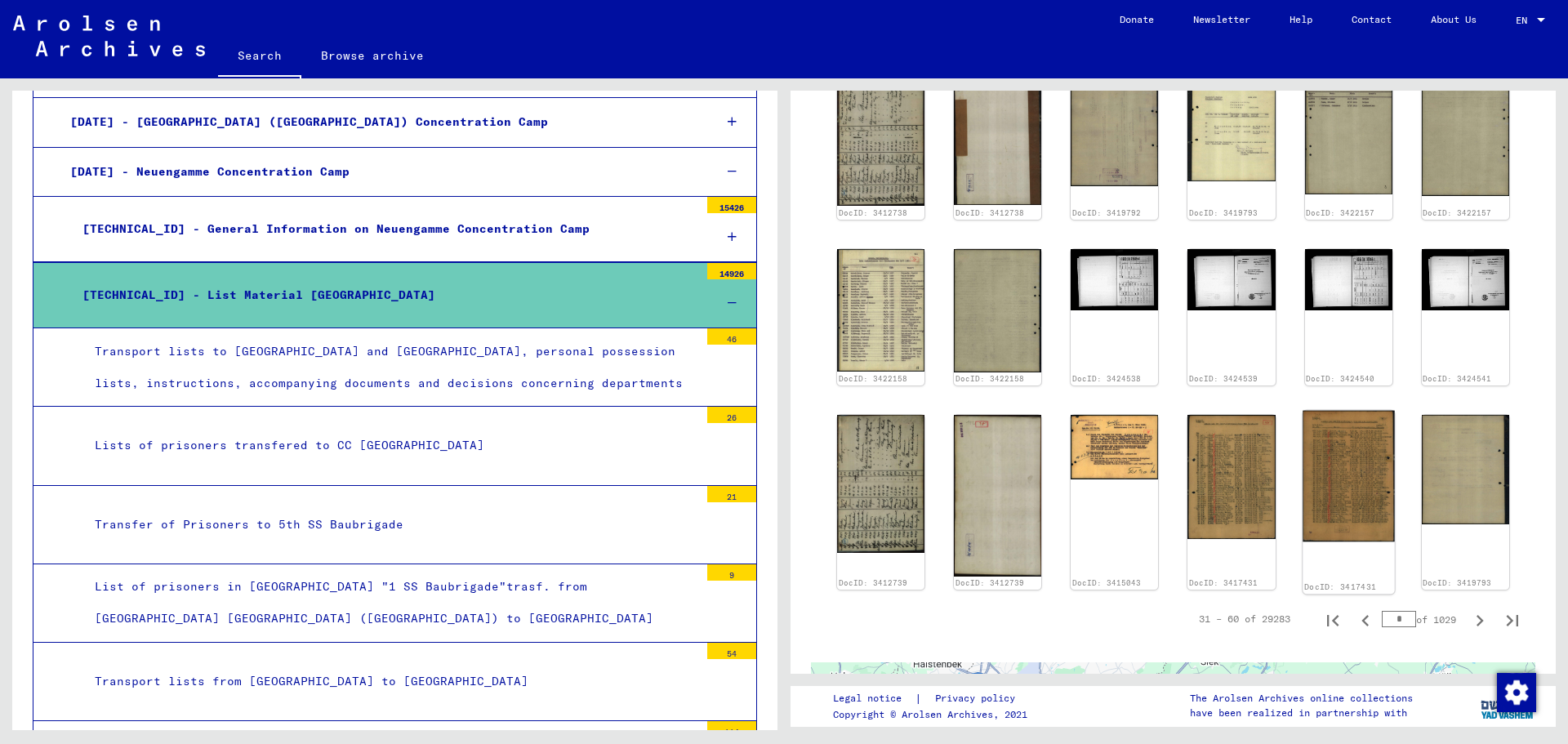
scroll to position [828, 0]
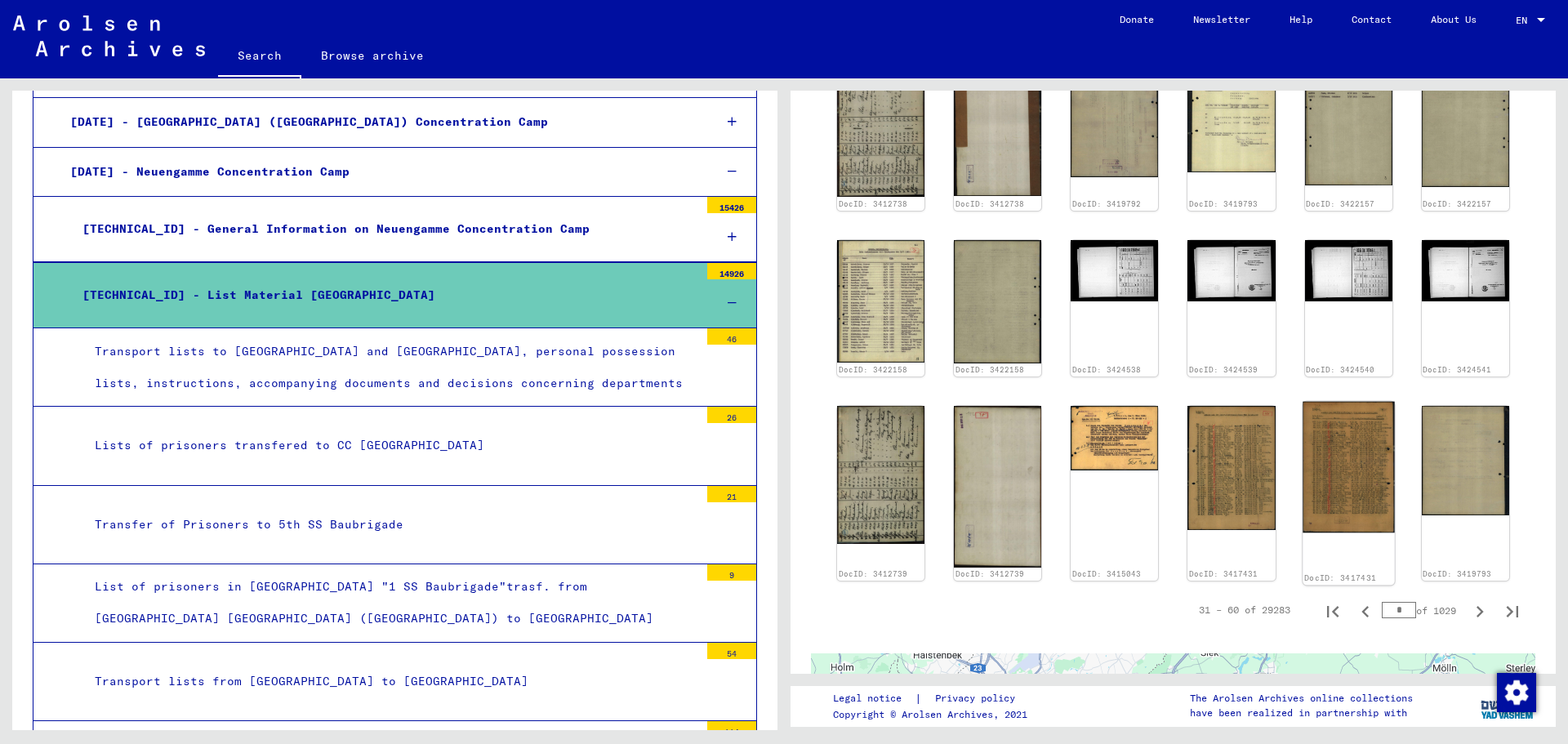
click at [1359, 427] on img at bounding box center [1349, 467] width 92 height 132
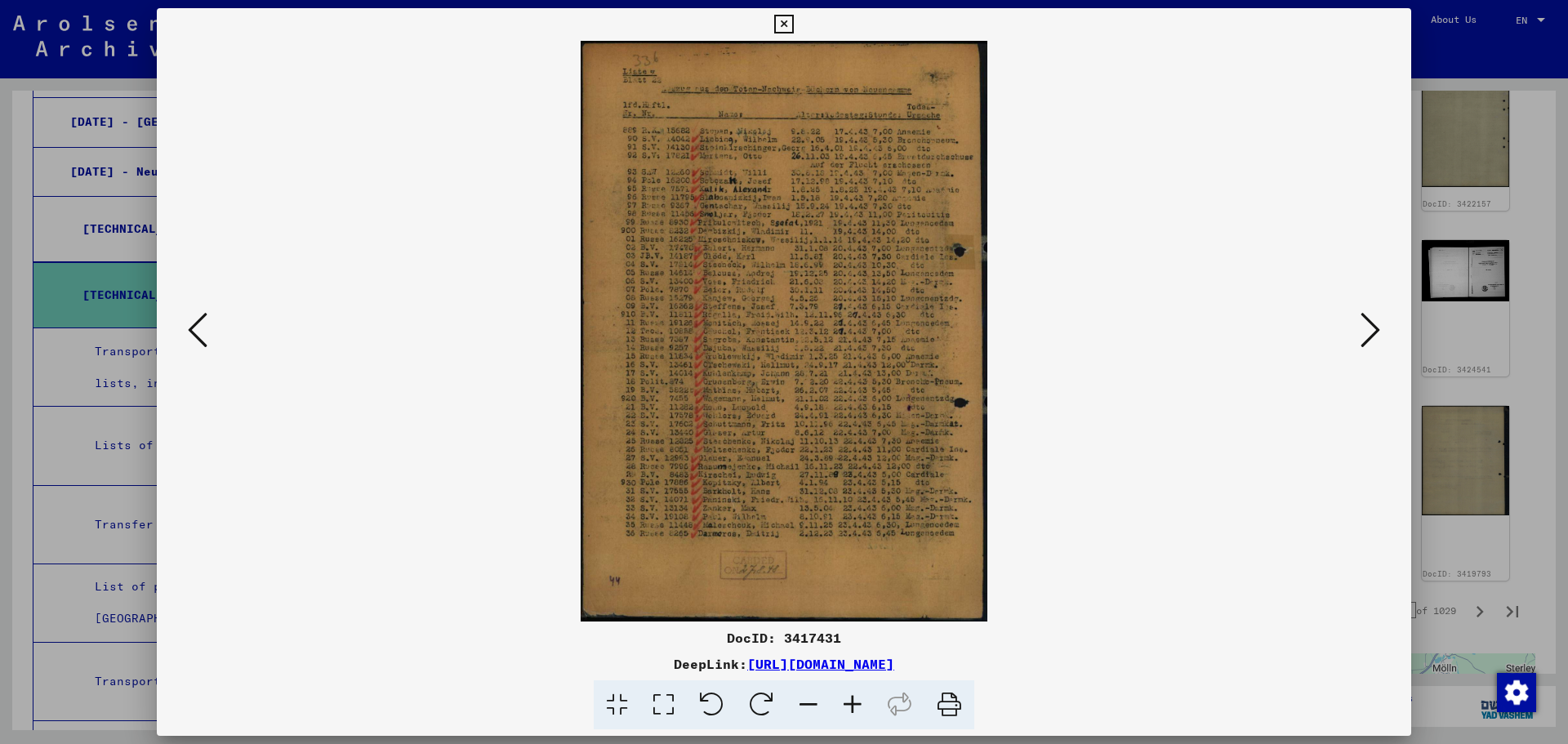
click at [673, 703] on icon at bounding box center [663, 705] width 47 height 49
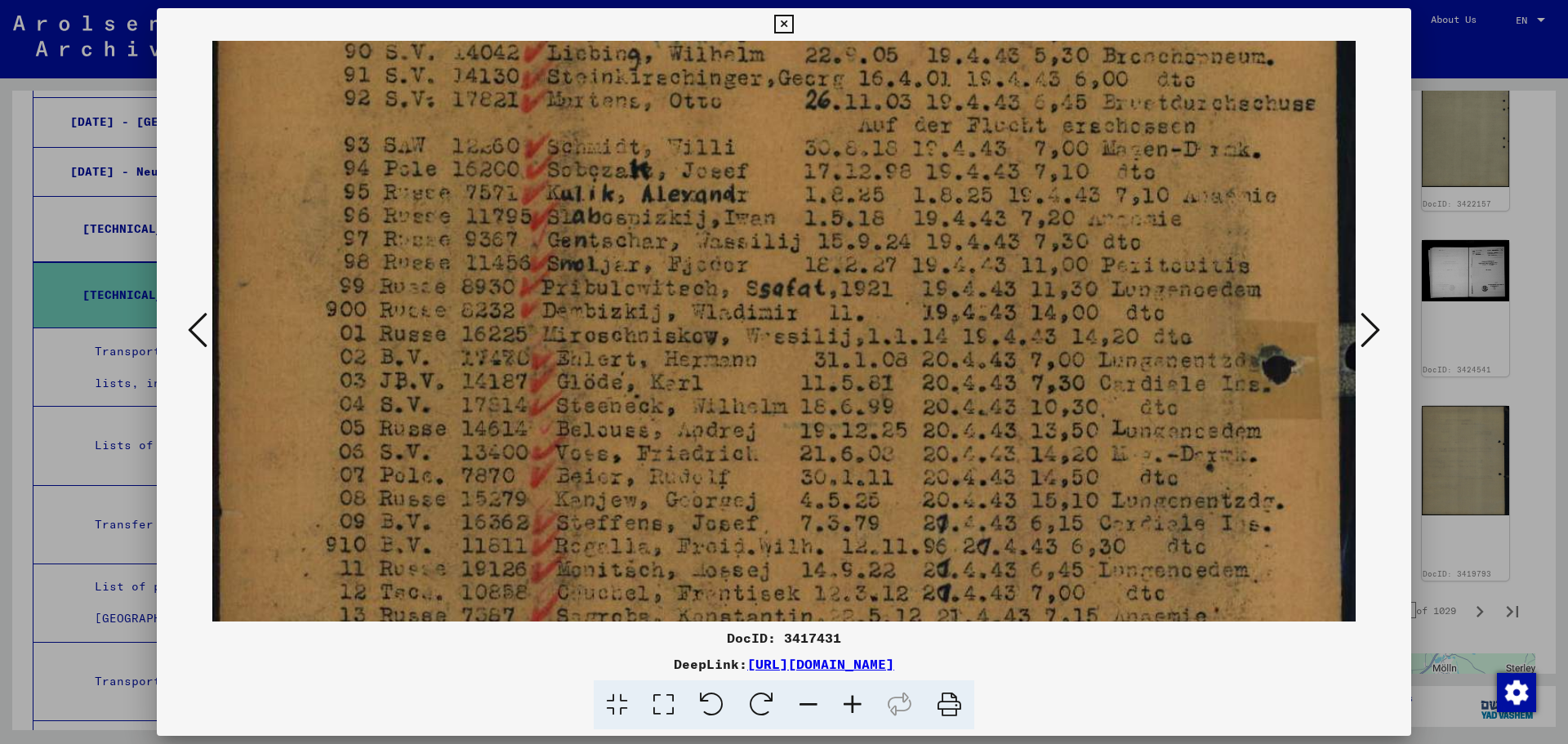
drag, startPoint x: 606, startPoint y: 523, endPoint x: 673, endPoint y: 260, distance: 271.4
click at [673, 260] on img at bounding box center [784, 592] width 1143 height 1631
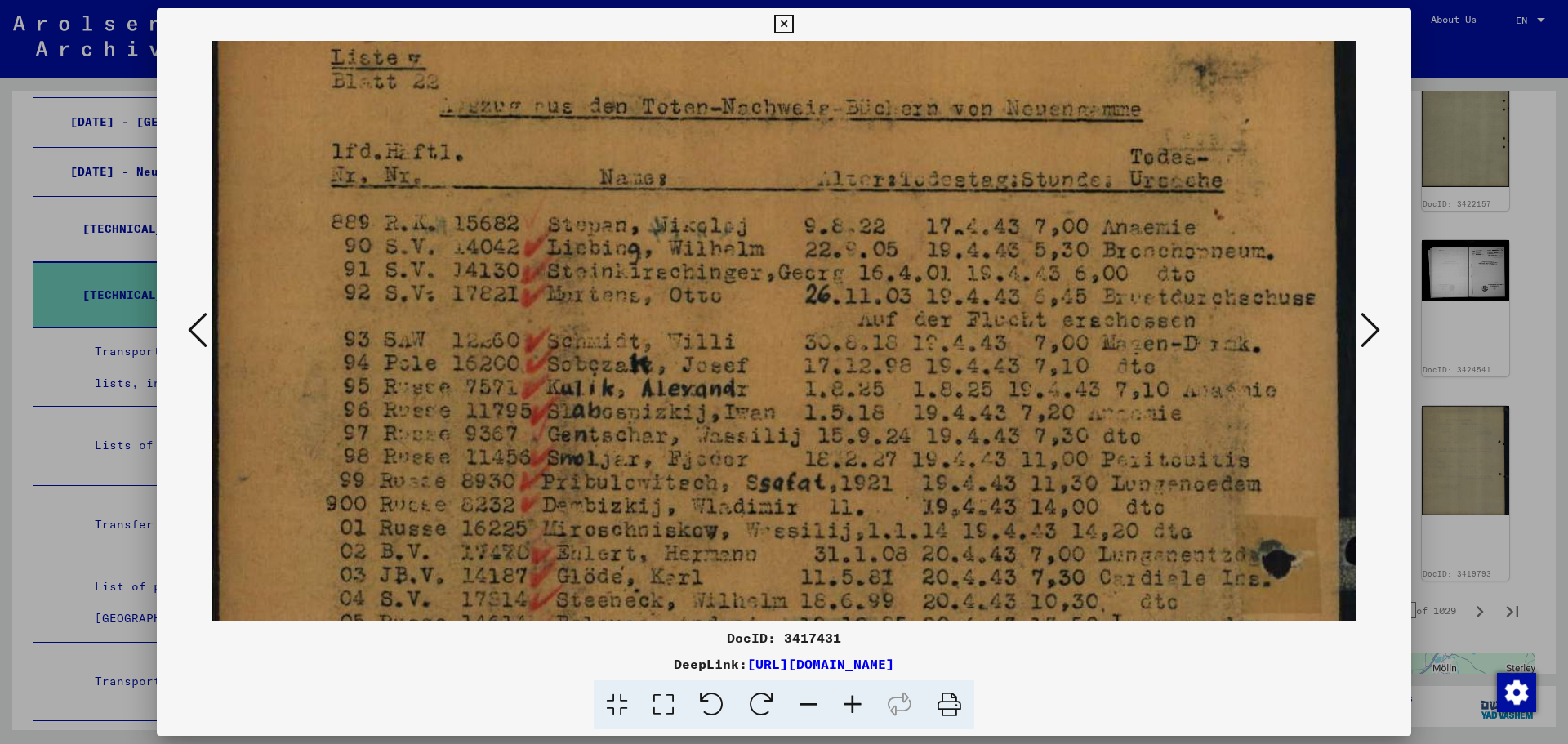
scroll to position [80, 0]
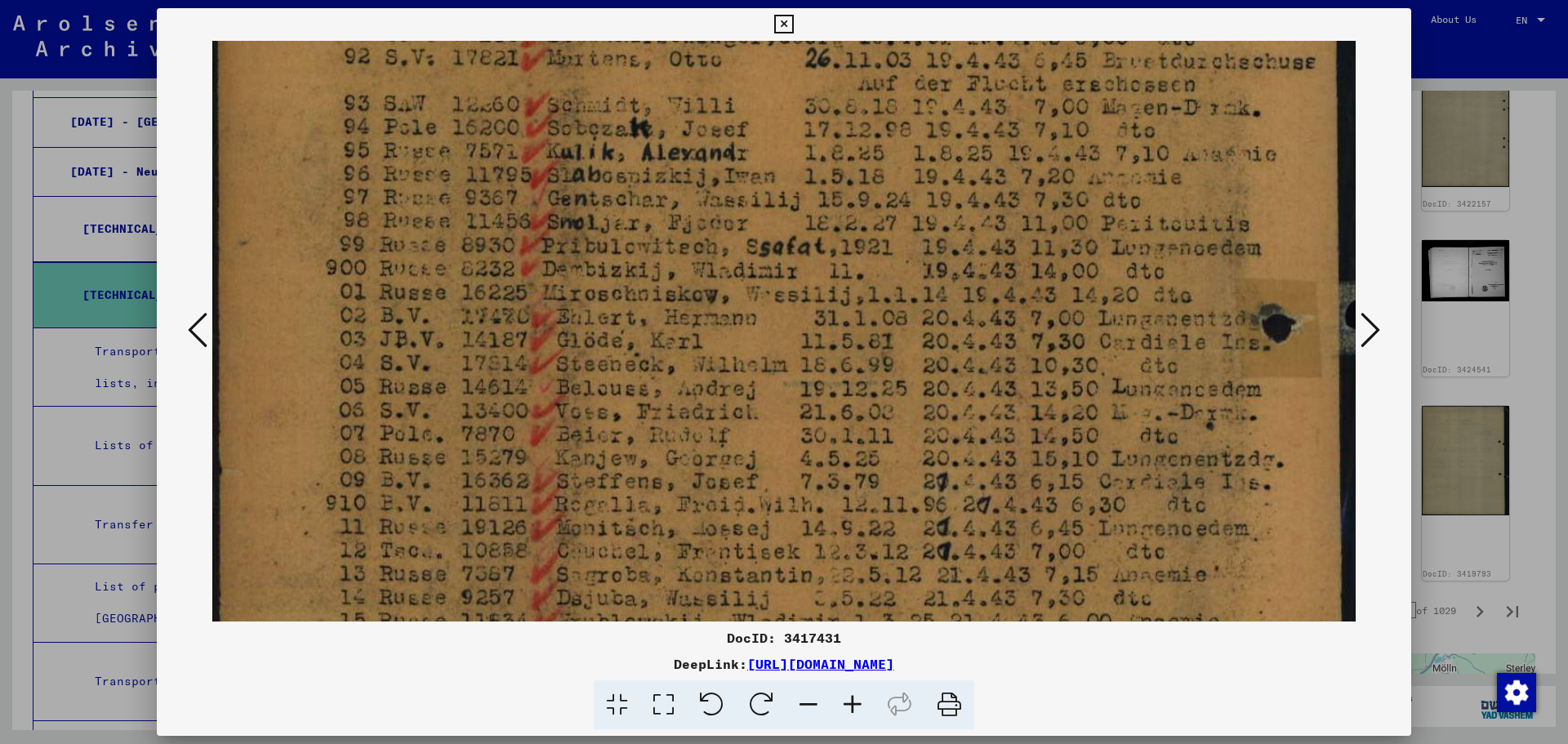
drag, startPoint x: 709, startPoint y: 445, endPoint x: 771, endPoint y: 219, distance: 234.4
click at [771, 219] on img at bounding box center [784, 551] width 1143 height 1631
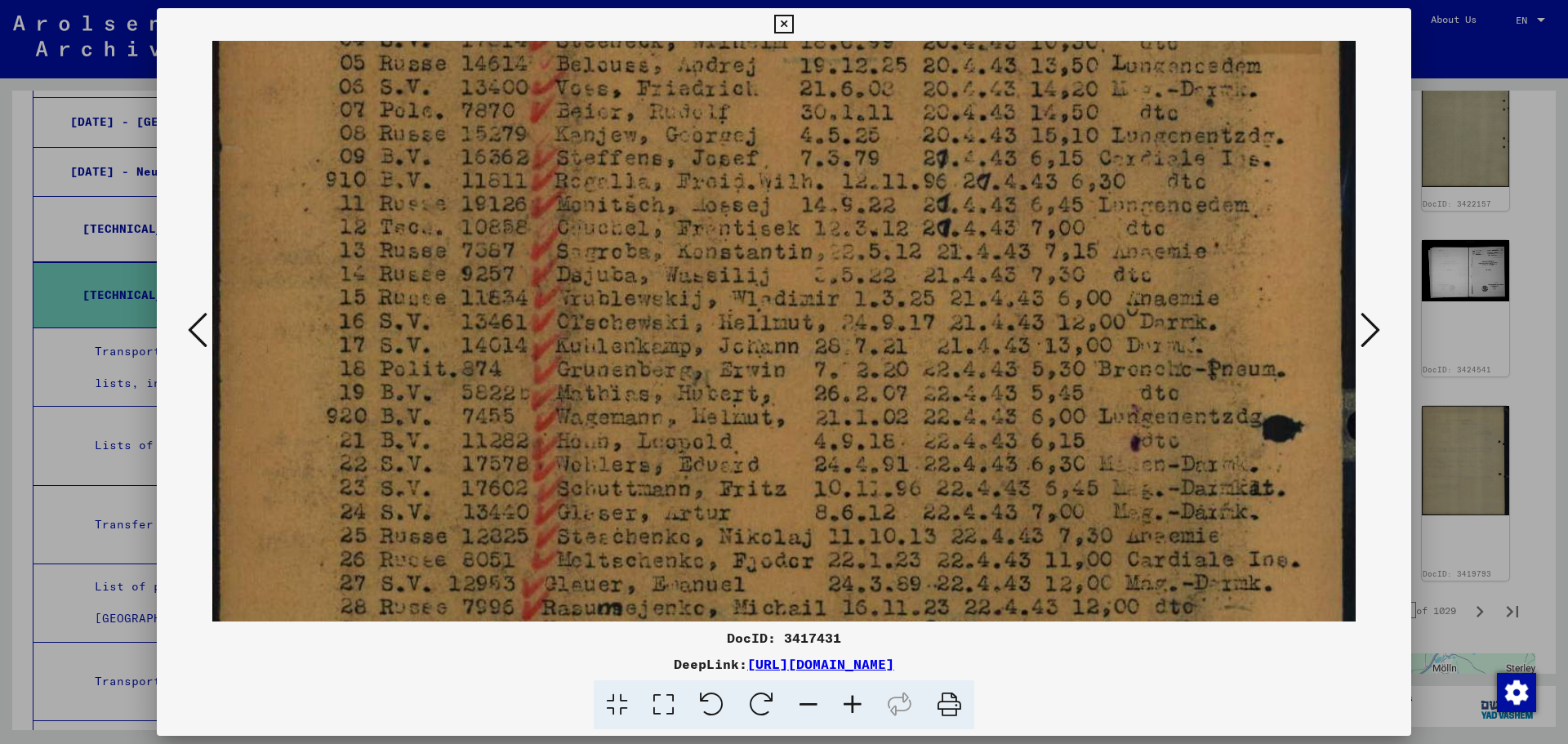
drag, startPoint x: 698, startPoint y: 526, endPoint x: 766, endPoint y: 208, distance: 325.2
click at [766, 208] on img at bounding box center [784, 228] width 1143 height 1631
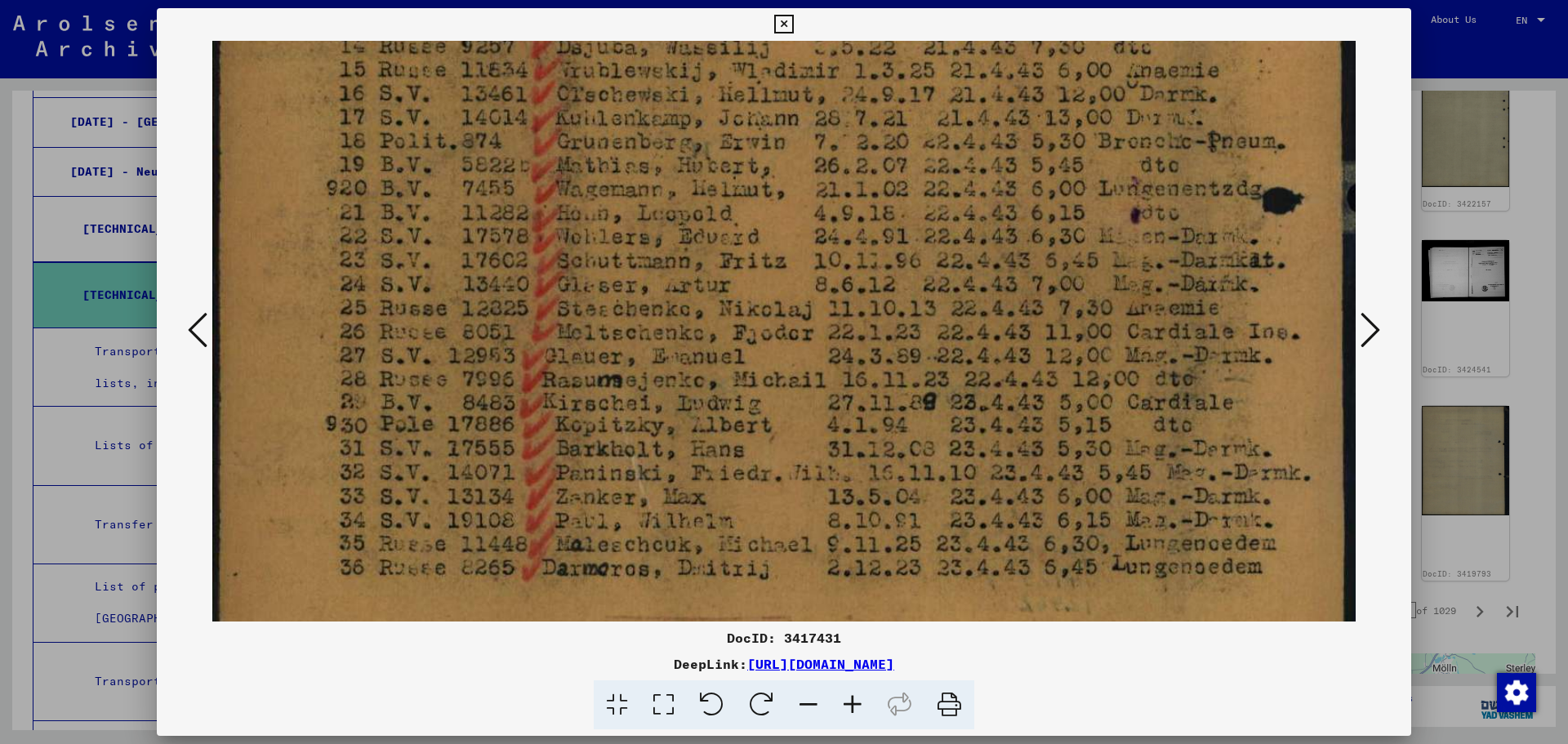
scroll to position [887, 0]
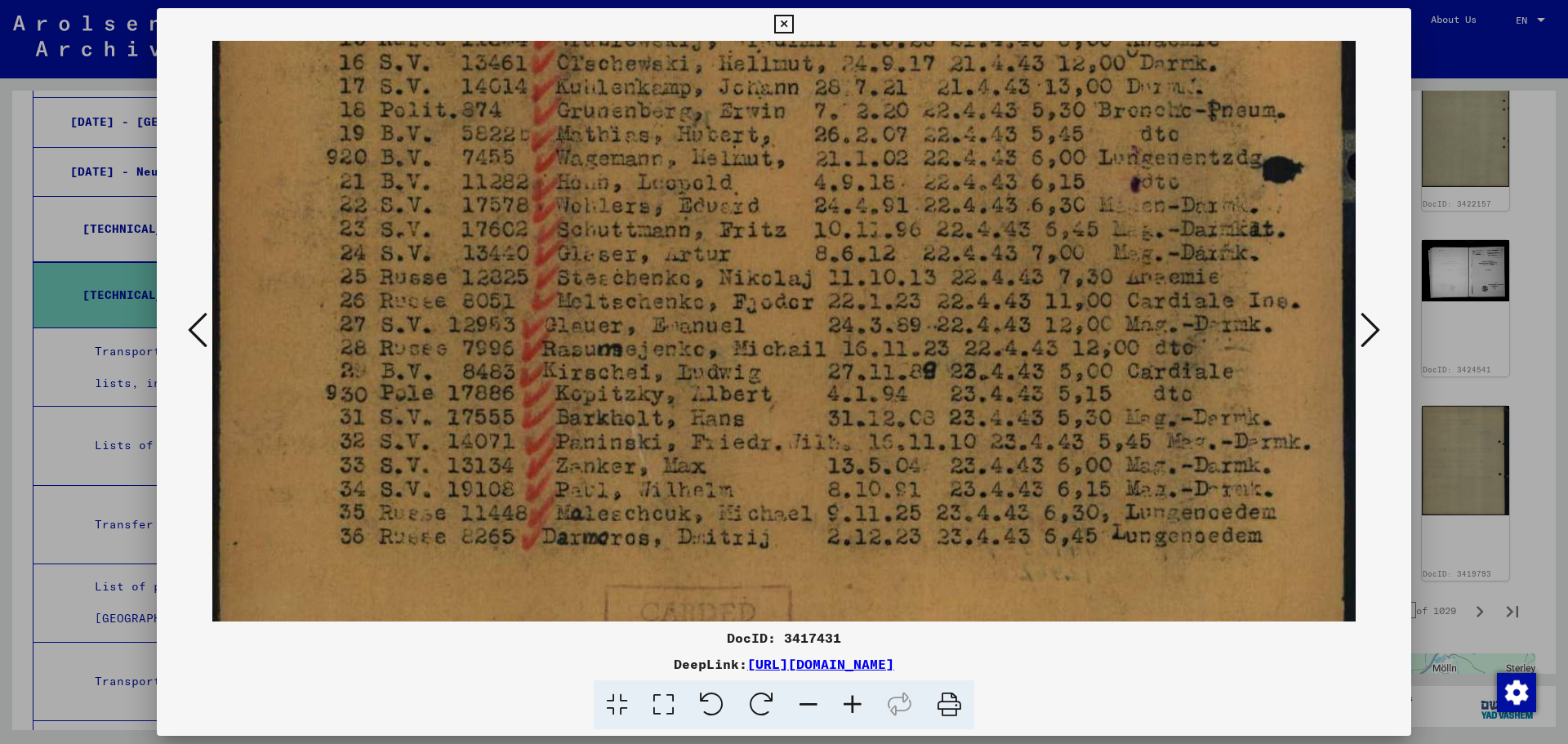
drag, startPoint x: 739, startPoint y: 454, endPoint x: 777, endPoint y: 195, distance: 261.8
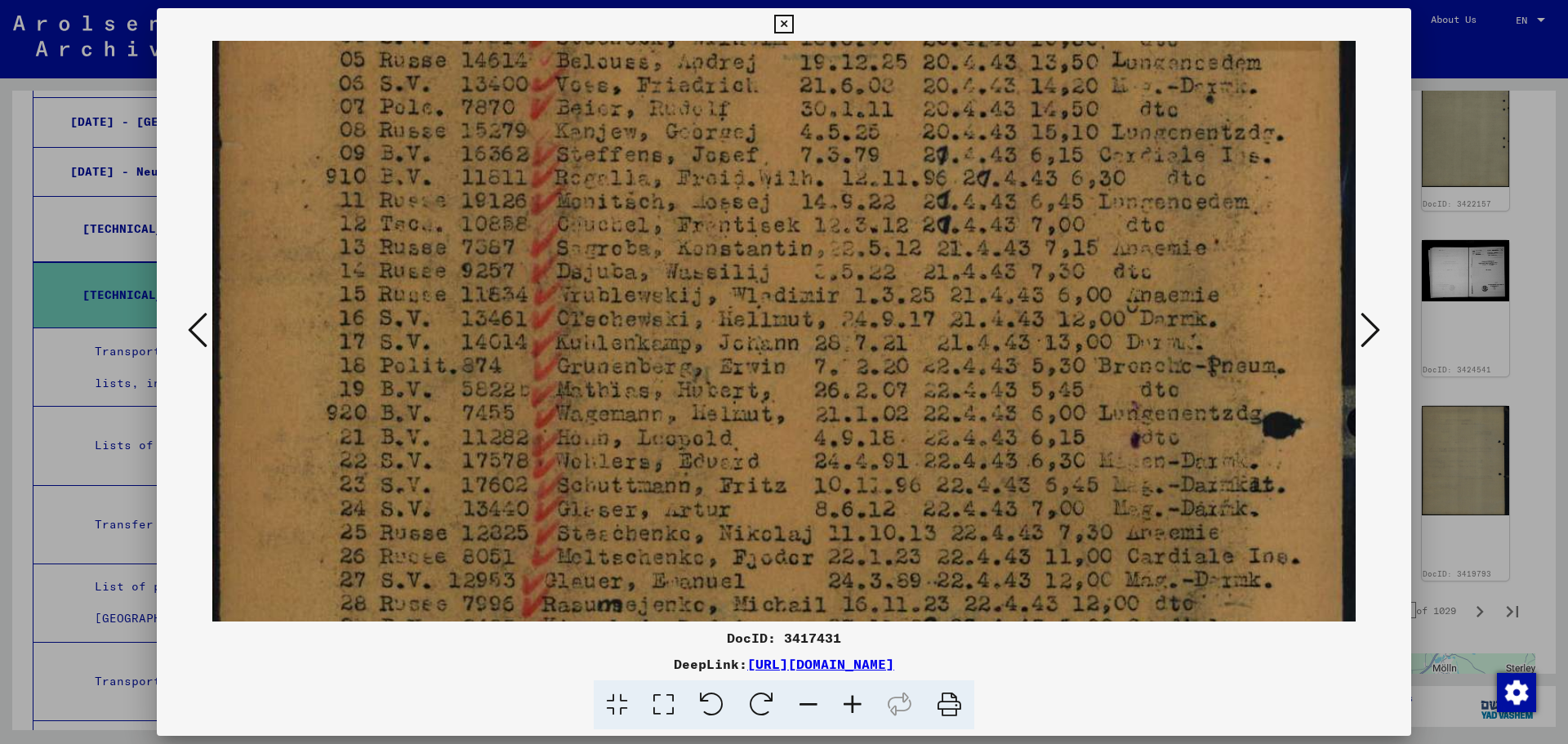
drag, startPoint x: 462, startPoint y: 413, endPoint x: 461, endPoint y: 436, distance: 23.0
click at [461, 436] on img at bounding box center [784, 224] width 1143 height 1631
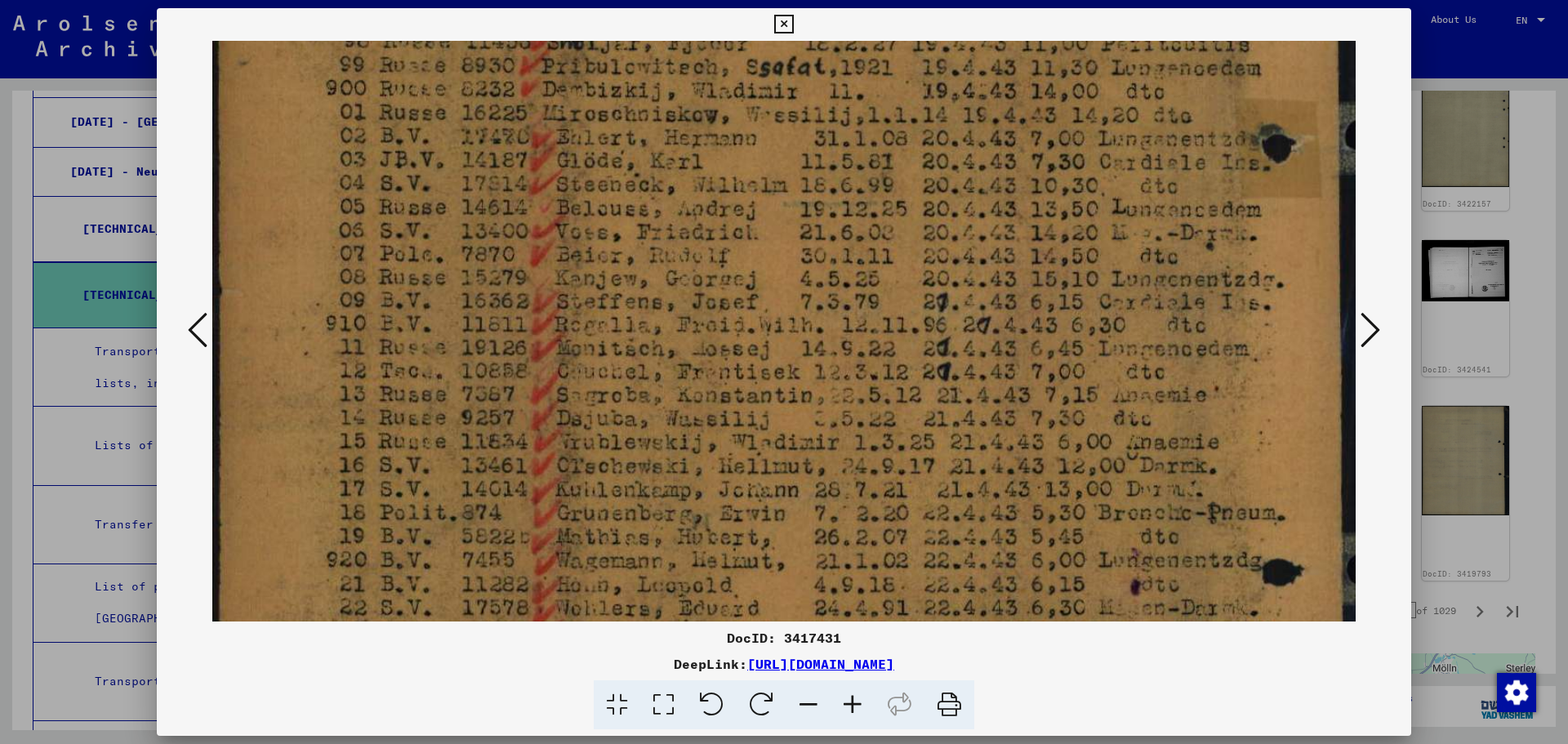
scroll to position [431, 0]
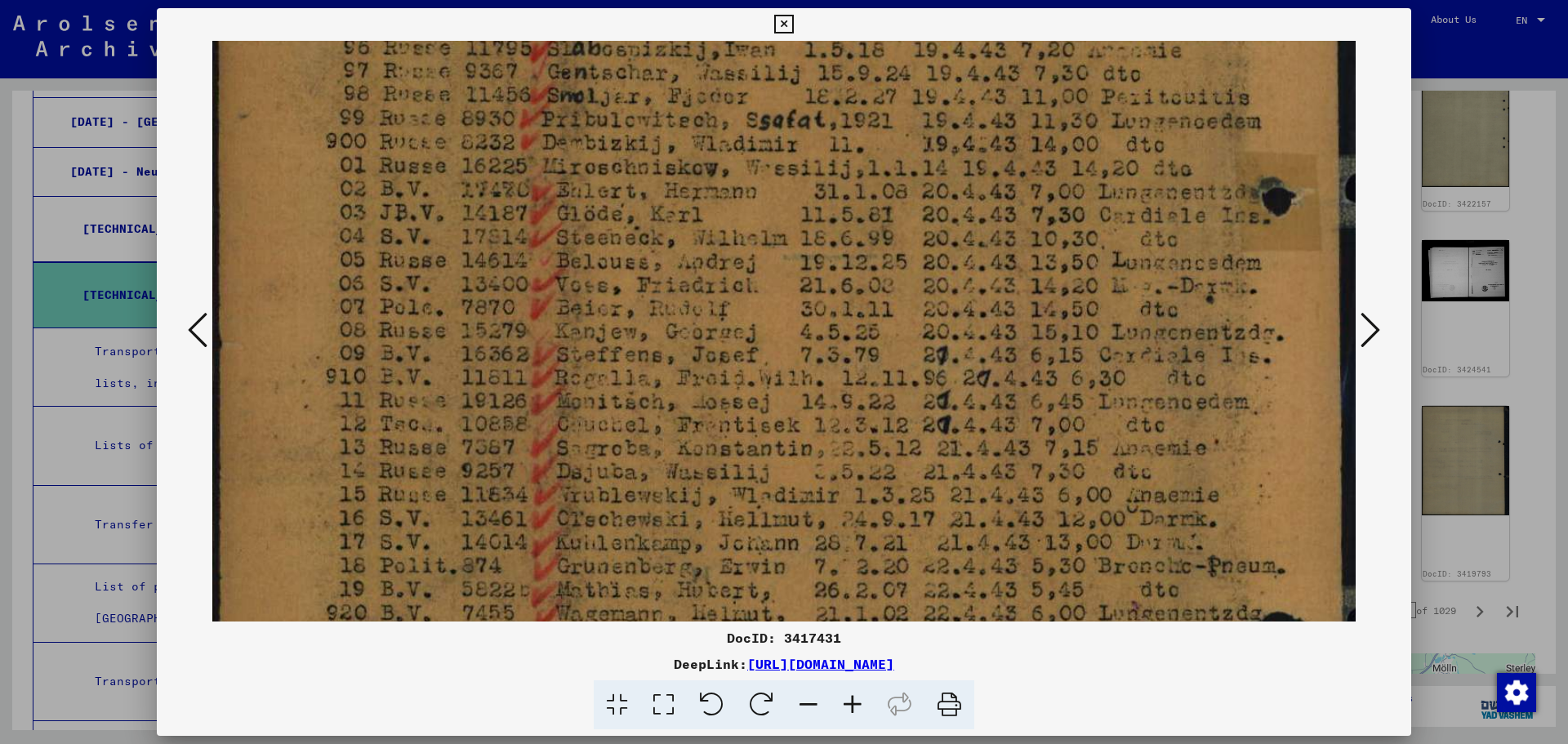
click at [485, 363] on img at bounding box center [784, 424] width 1143 height 1631
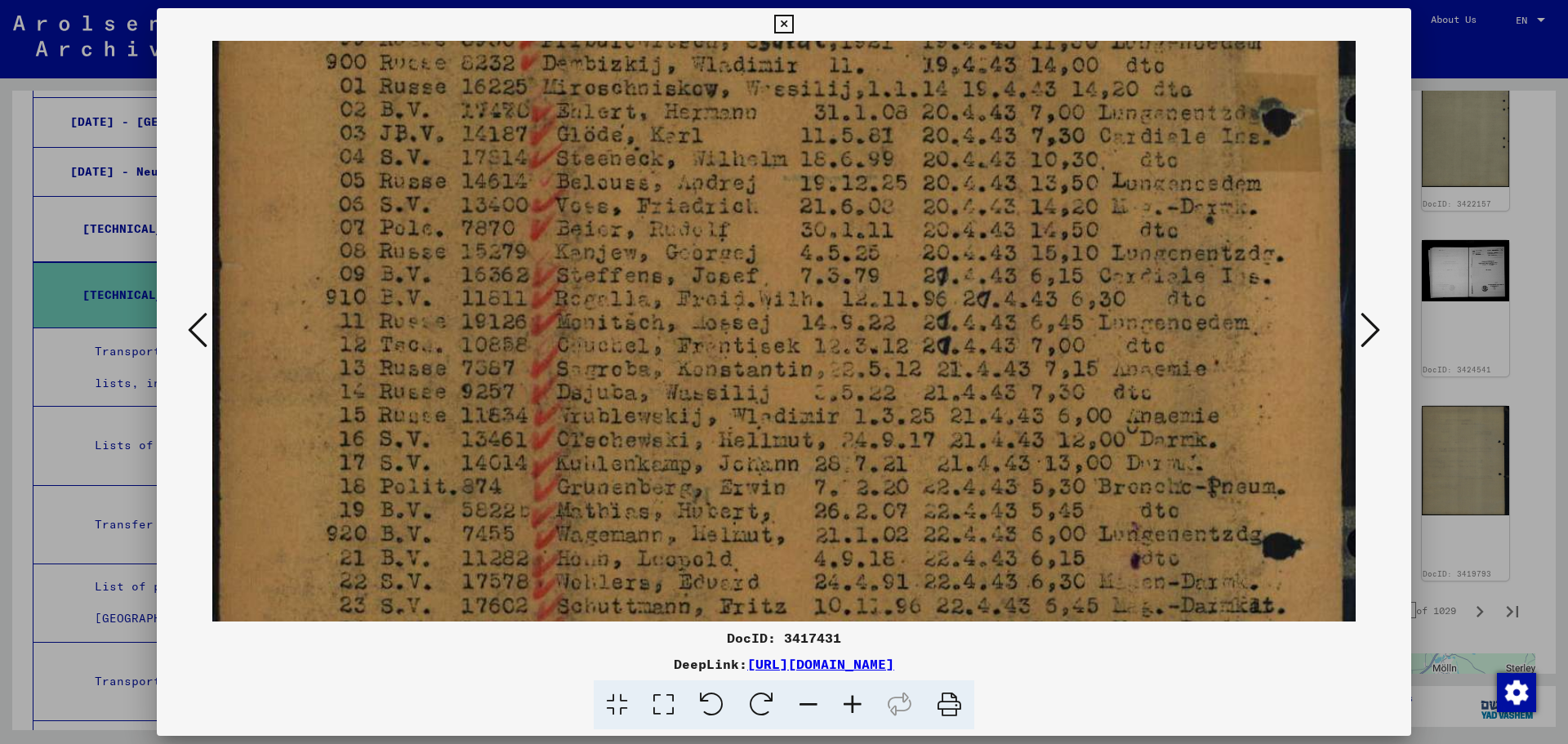
scroll to position [569, 0]
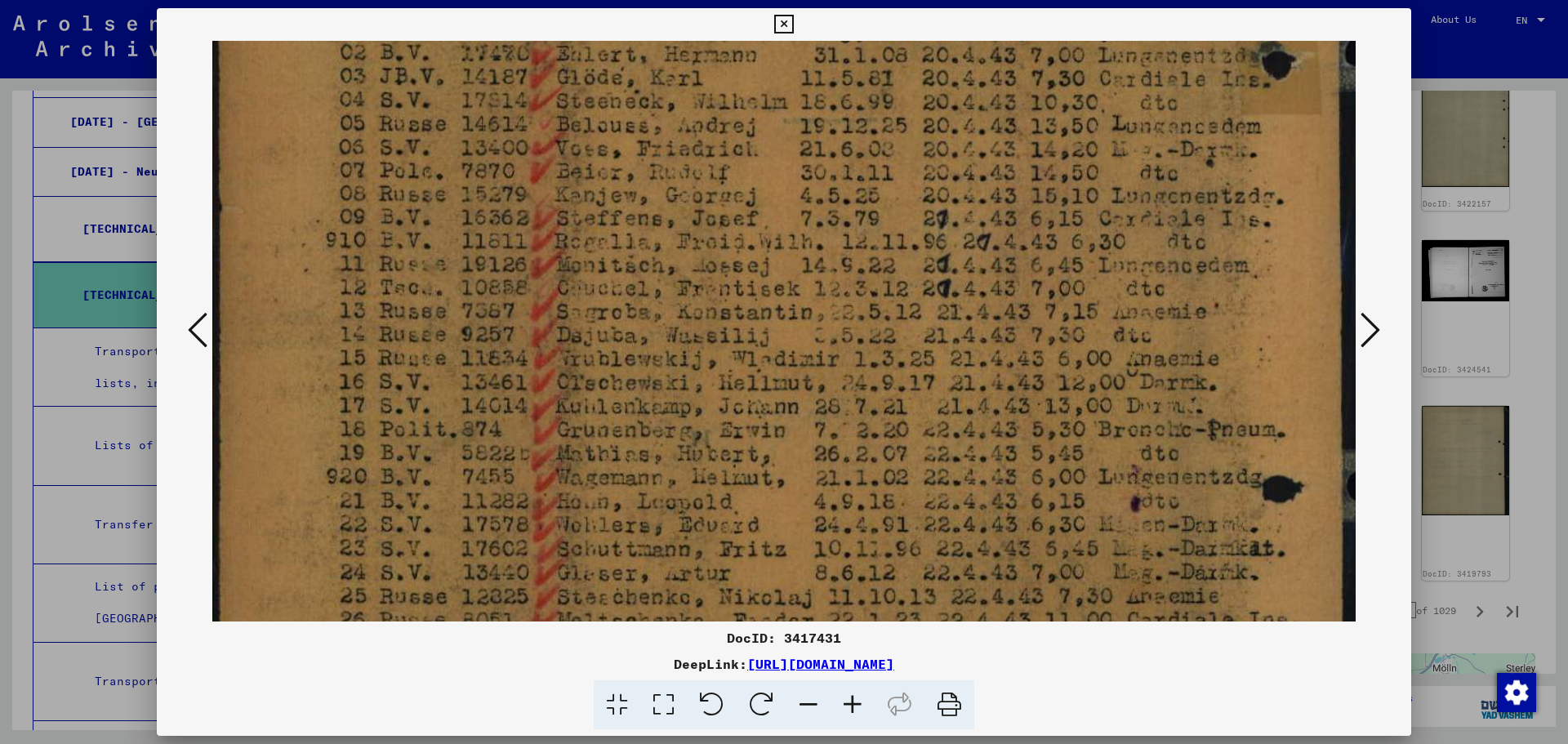
drag, startPoint x: 467, startPoint y: 207, endPoint x: 470, endPoint y: 186, distance: 21.2
click at [470, 186] on img at bounding box center [784, 288] width 1143 height 1631
click at [1443, 421] on div at bounding box center [784, 372] width 1568 height 744
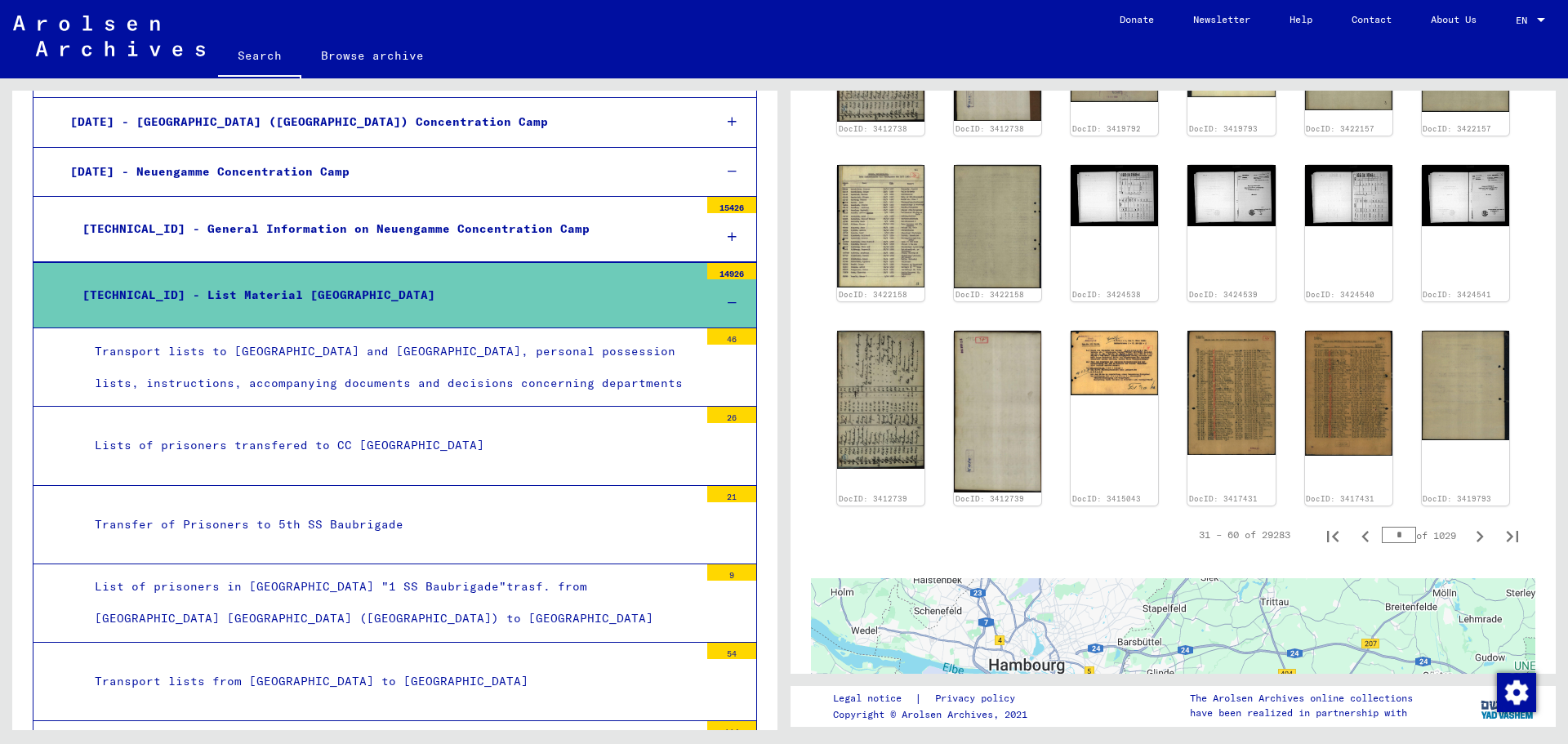
scroll to position [909, 0]
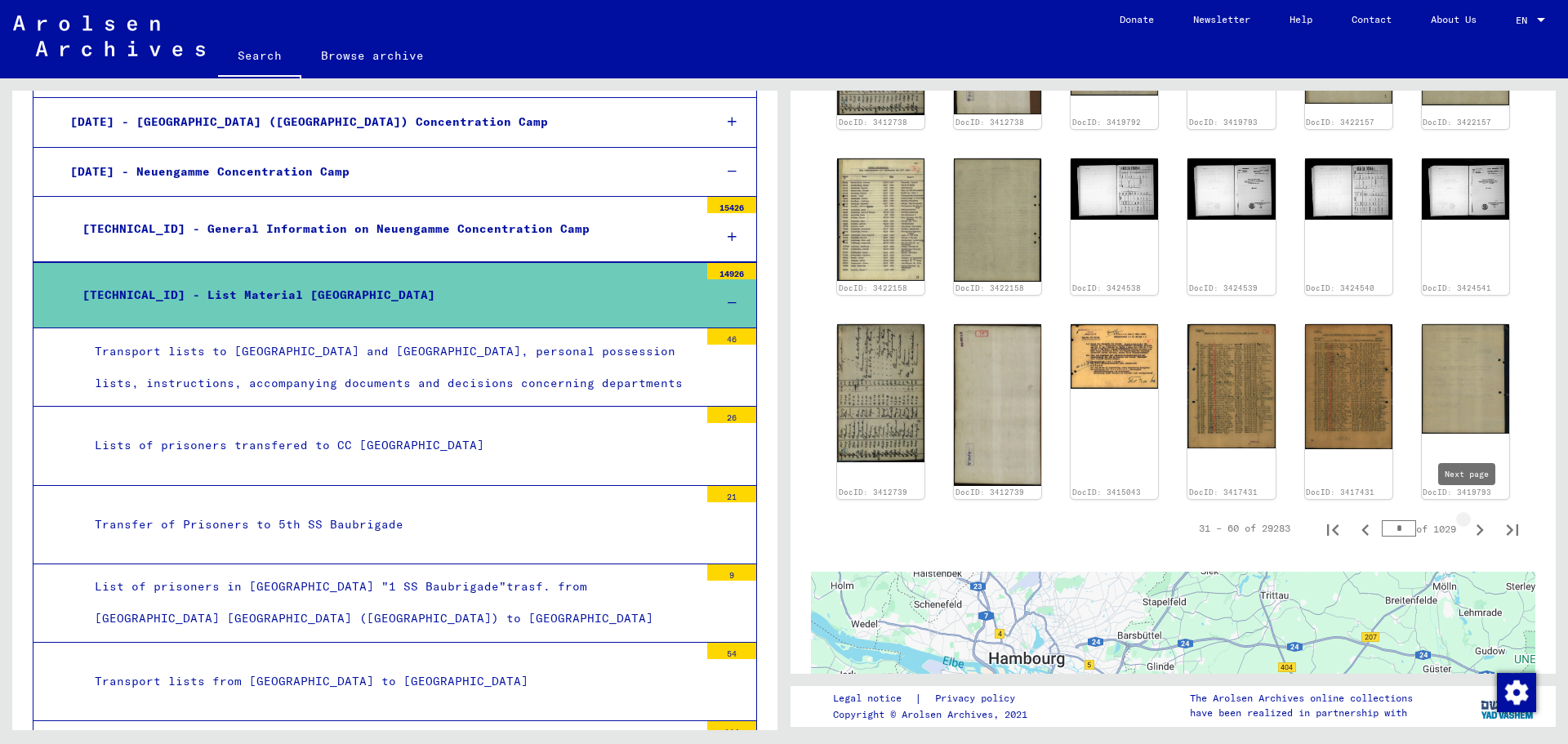
click at [1470, 518] on icon "Next page" at bounding box center [1479, 529] width 23 height 23
type input "*"
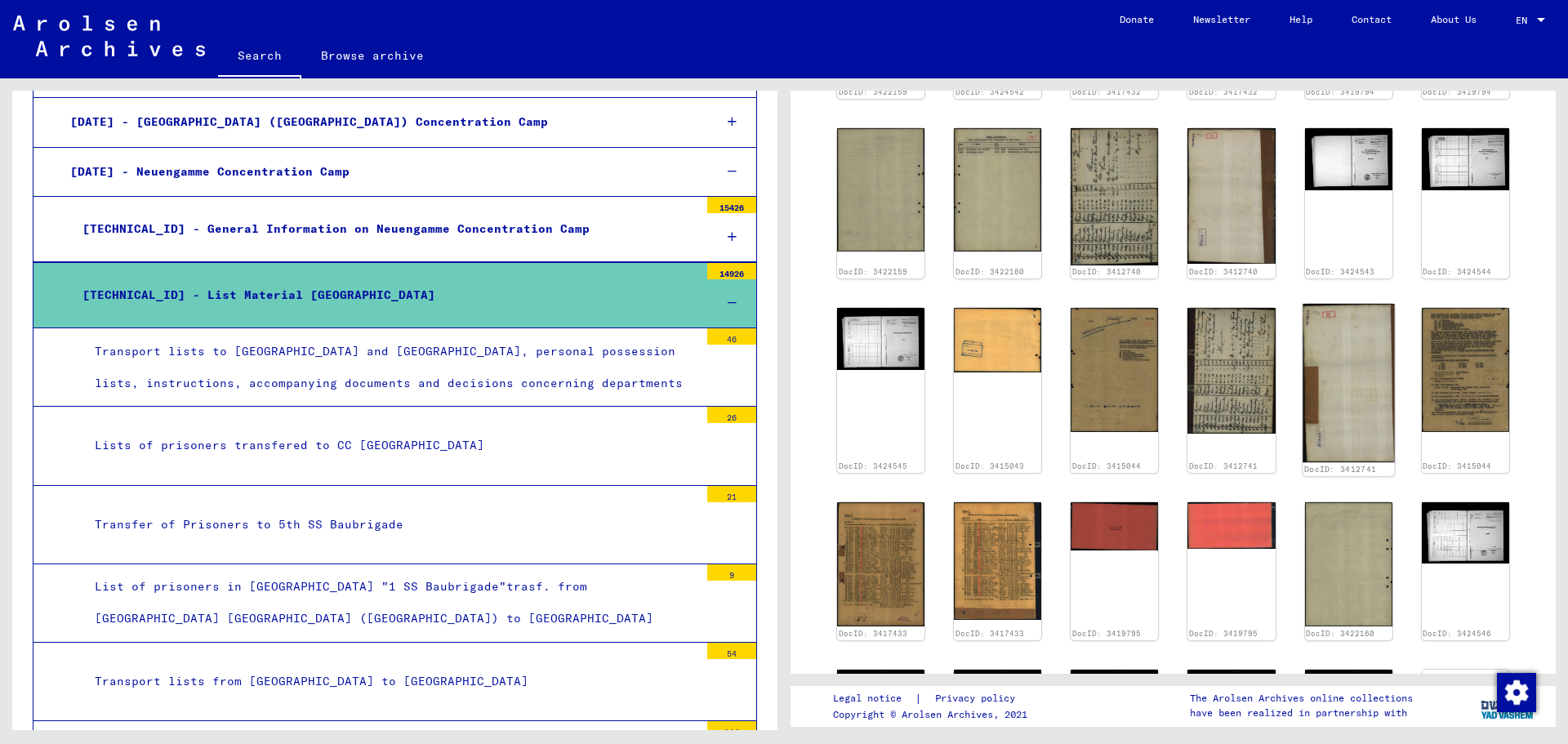
scroll to position [583, 0]
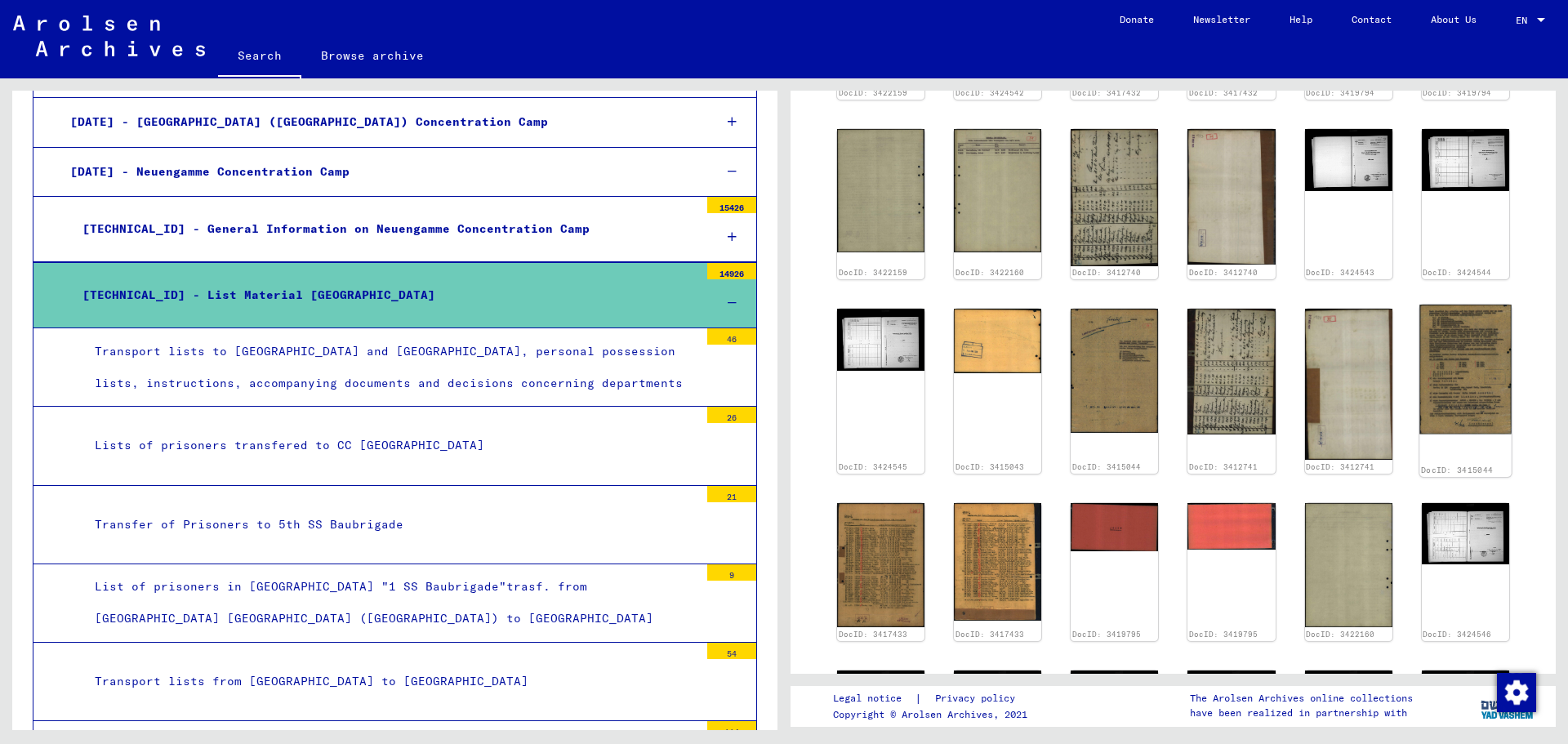
click at [1448, 343] on img at bounding box center [1465, 369] width 92 height 130
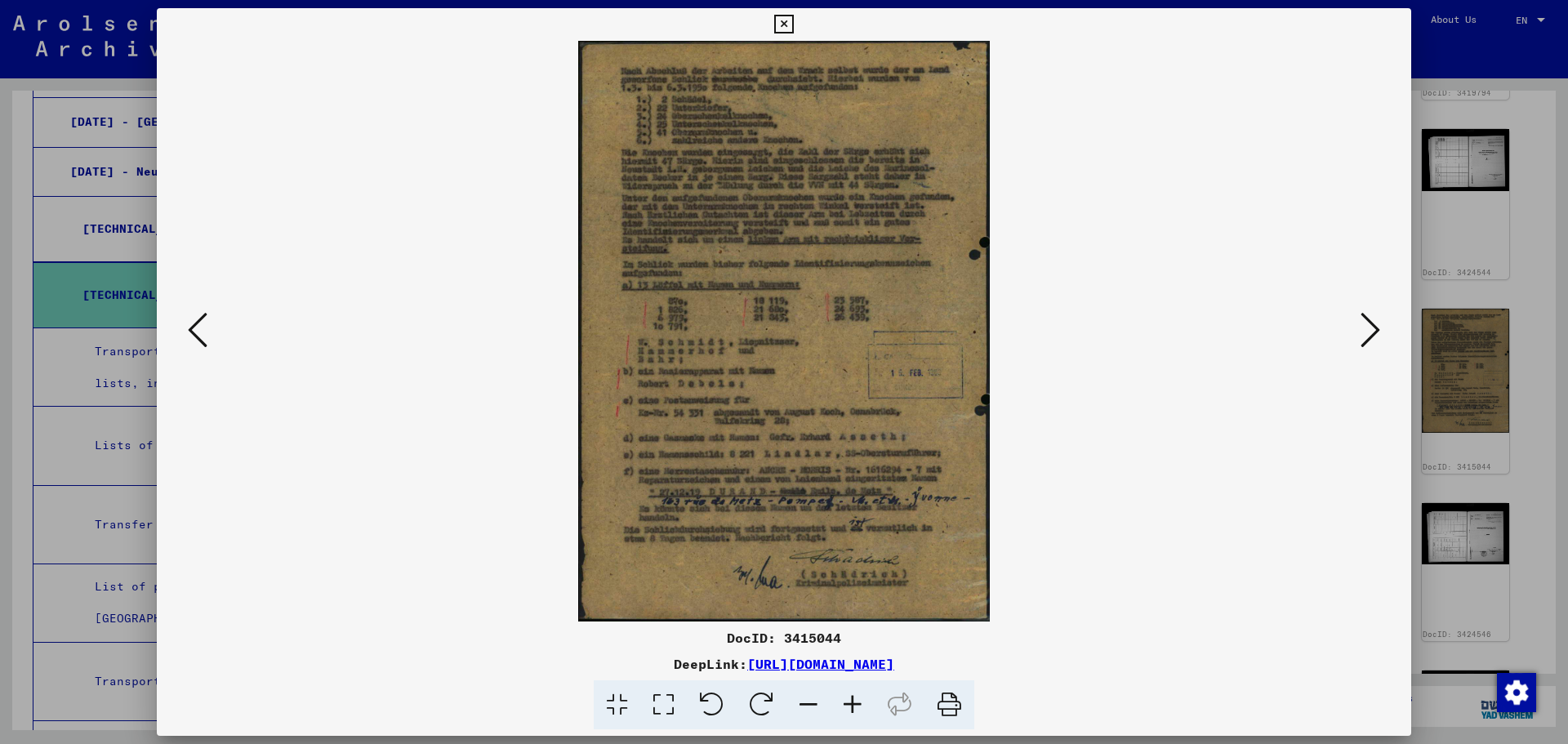
click at [677, 699] on icon at bounding box center [663, 705] width 47 height 49
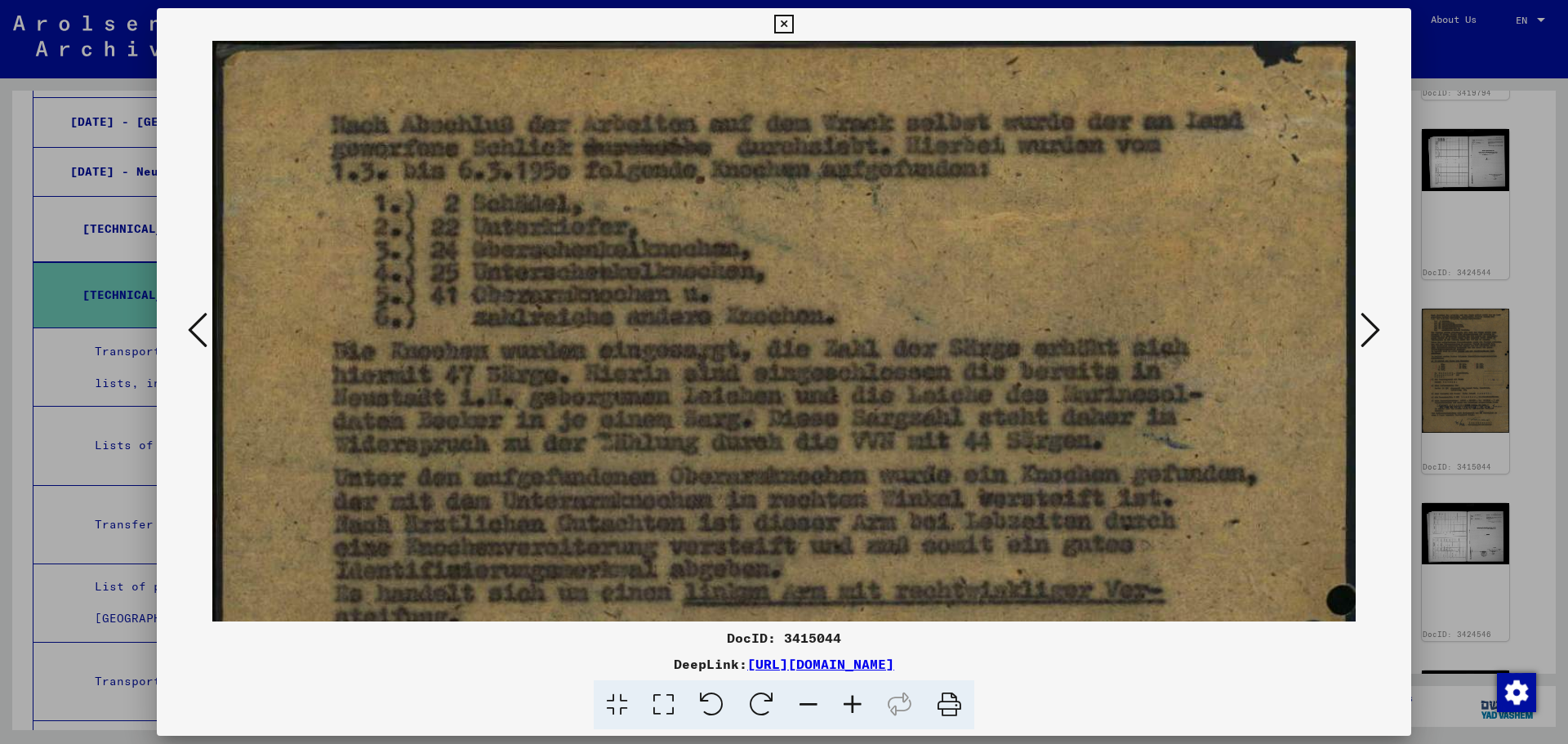
click at [1487, 254] on div at bounding box center [784, 372] width 1568 height 744
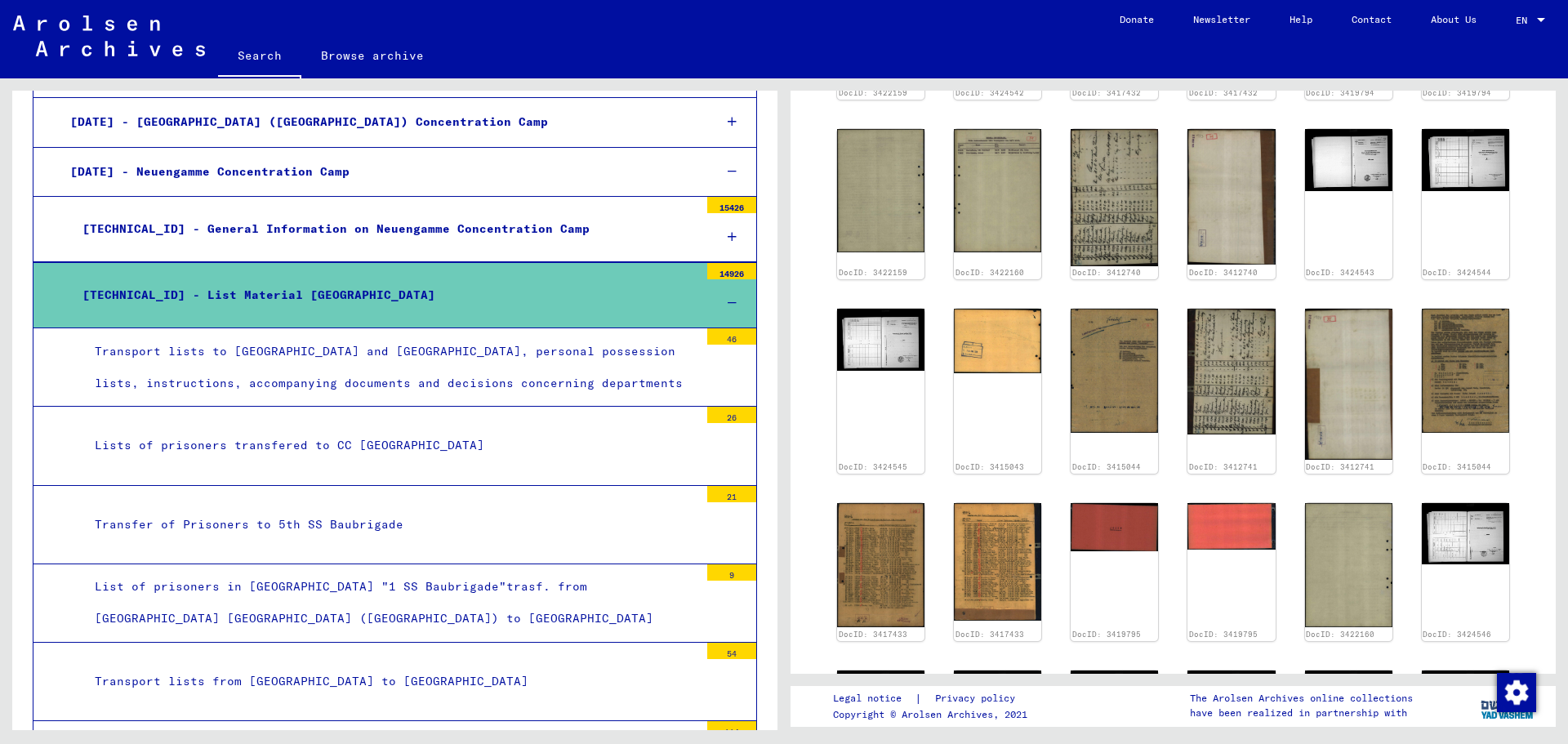
click at [516, 301] on div "[TECHNICAL_ID] - List Material [GEOGRAPHIC_DATA]" at bounding box center [385, 294] width 629 height 32
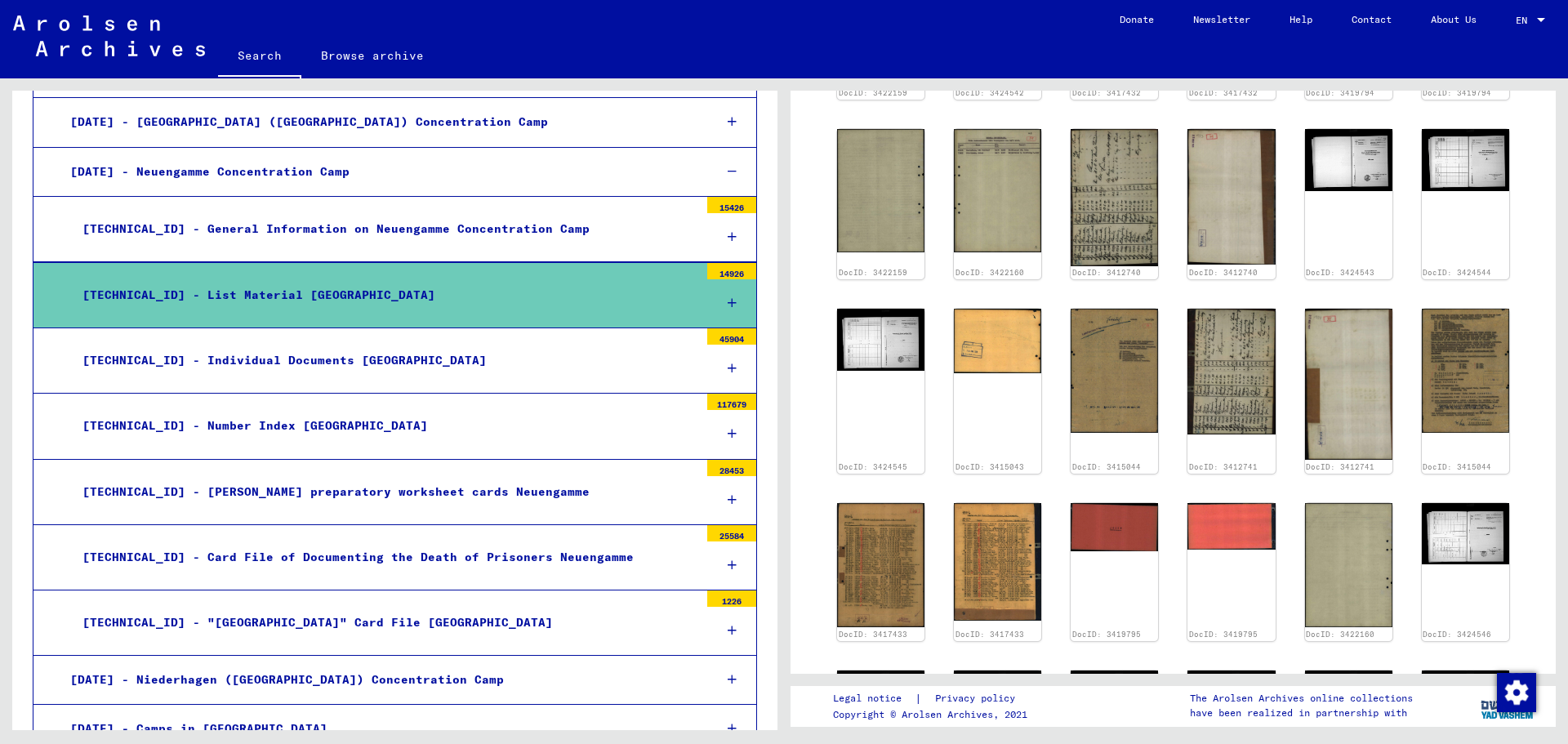
click at [453, 363] on div "[TECHNICAL_ID] - Individual Documents [GEOGRAPHIC_DATA]" at bounding box center [385, 360] width 629 height 32
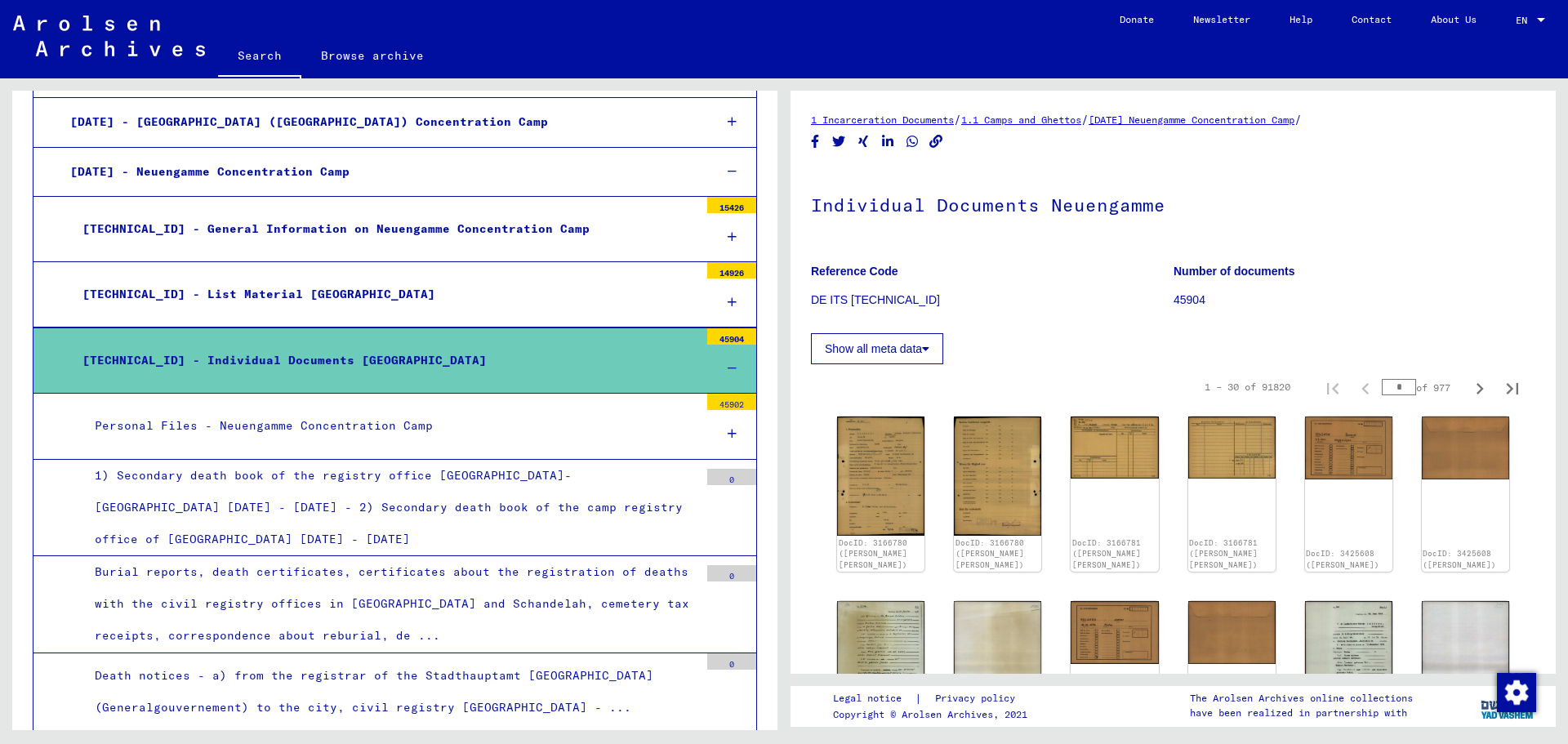
drag, startPoint x: 1159, startPoint y: 297, endPoint x: 1198, endPoint y: 297, distance: 39.0
click at [1198, 251] on div "Reference Code DE ITS [TECHNICAL_ID] Number of documents 45904" at bounding box center [1173, 251] width 724 height 0
click at [1227, 302] on p "45904" at bounding box center [1354, 300] width 362 height 17
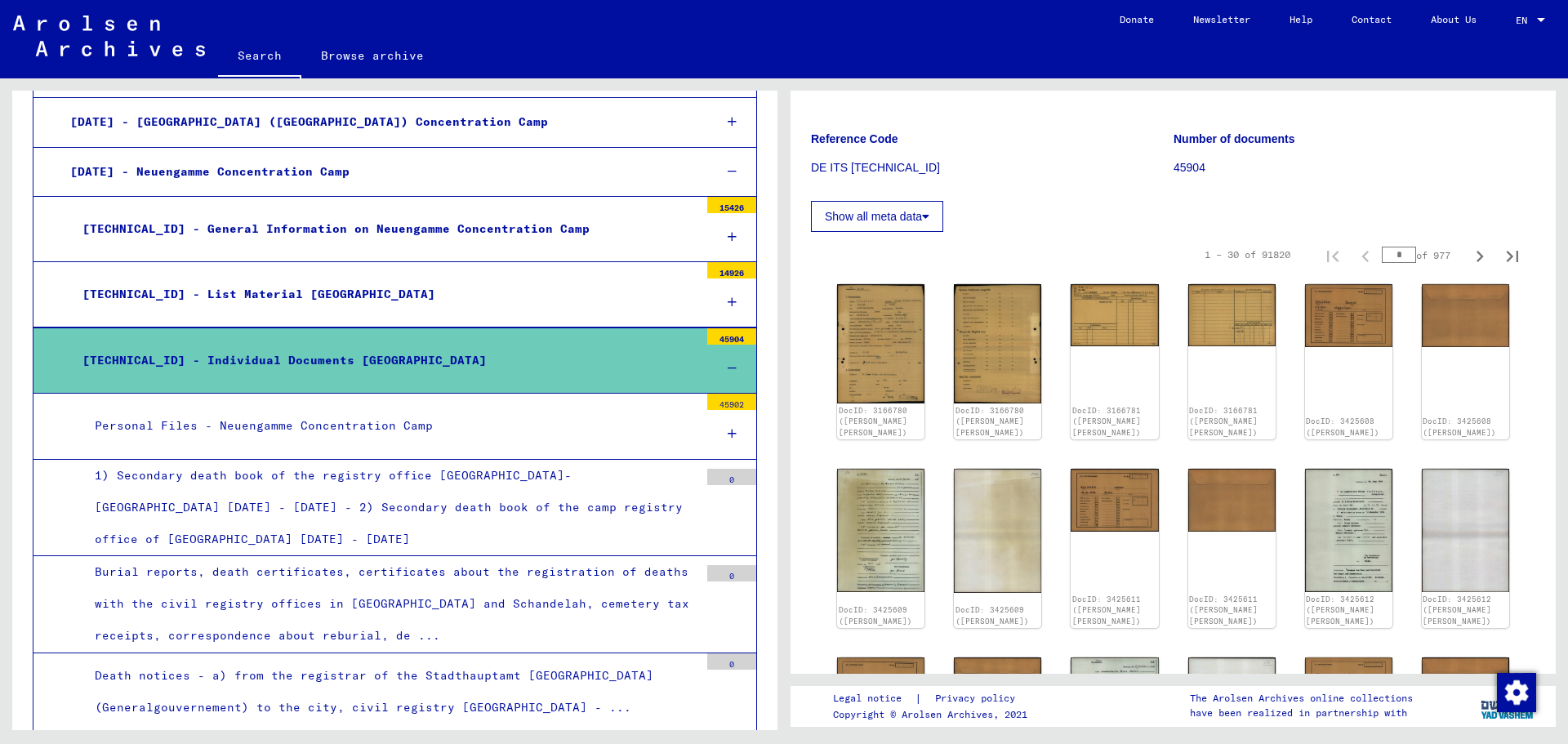
scroll to position [81, 0]
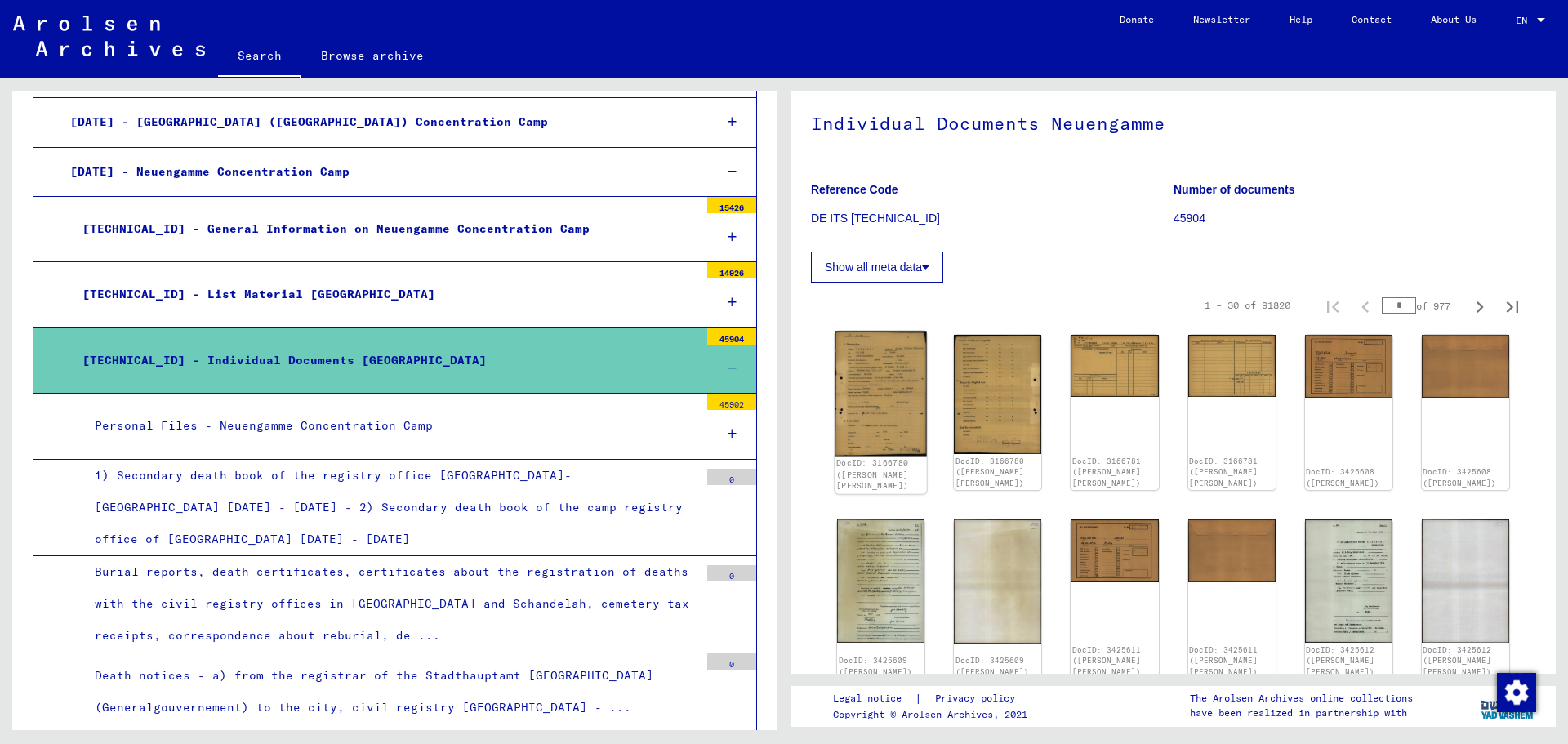
click at [896, 392] on img at bounding box center [880, 393] width 92 height 125
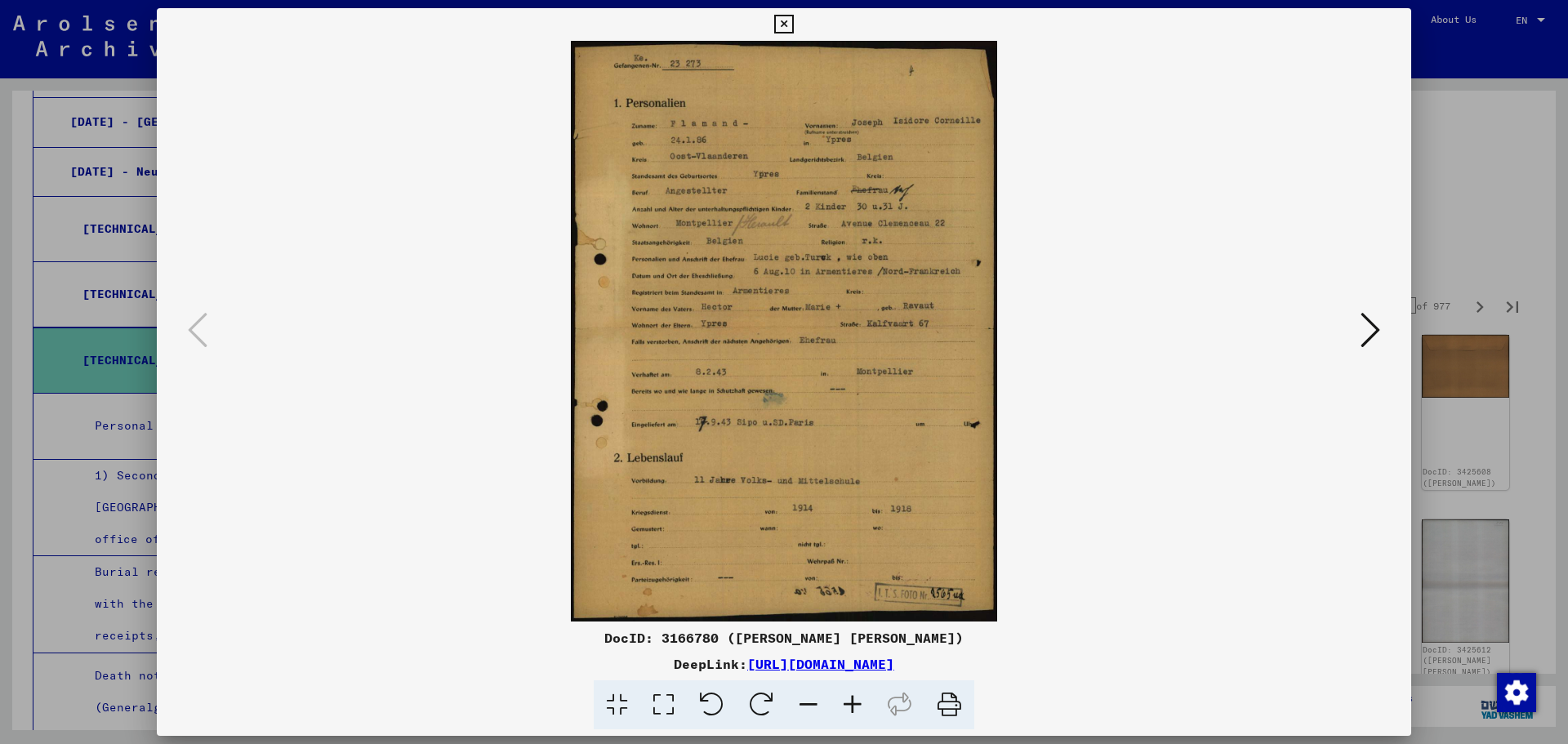
click at [676, 703] on icon at bounding box center [663, 705] width 47 height 49
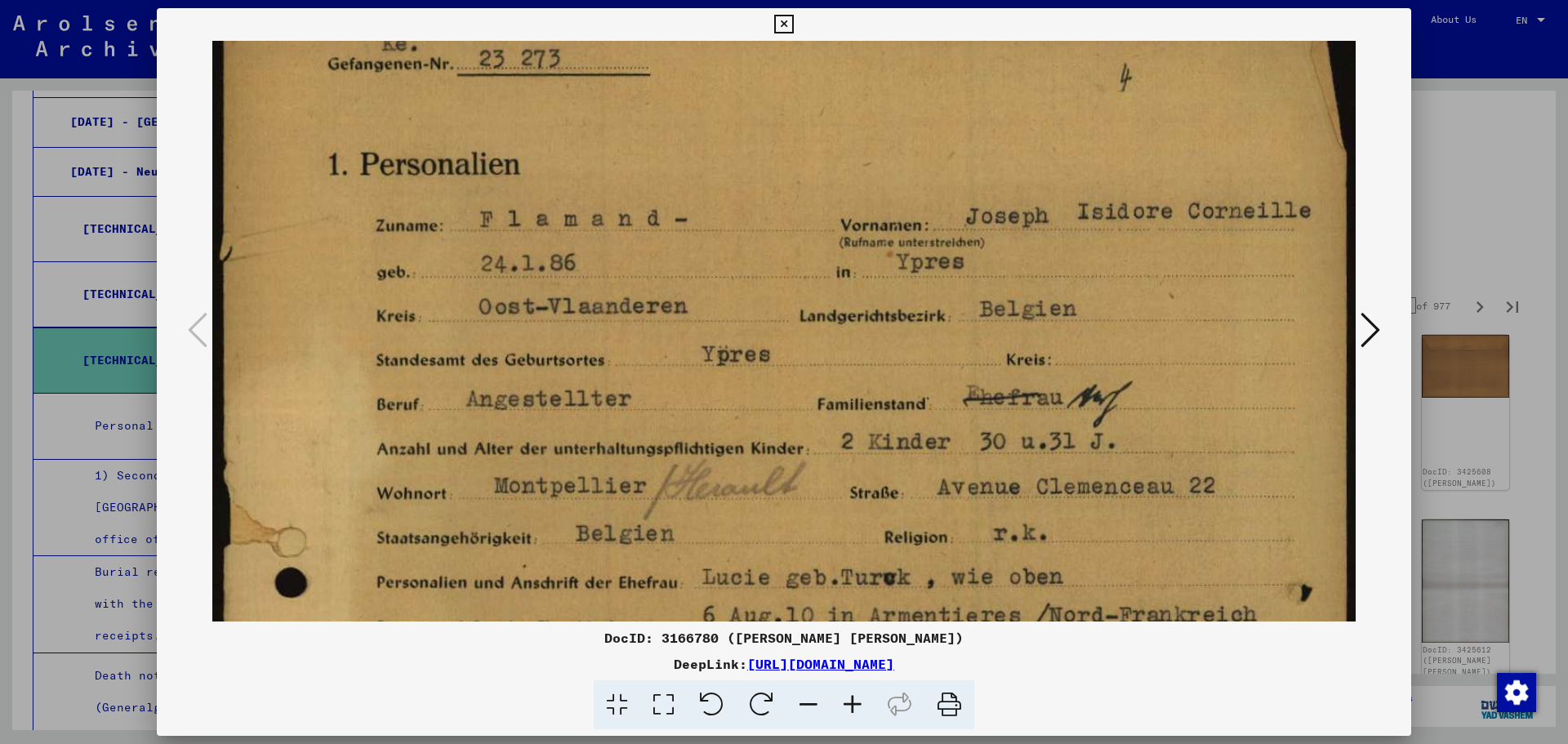
scroll to position [44, 0]
drag, startPoint x: 857, startPoint y: 443, endPoint x: 844, endPoint y: 399, distance: 45.9
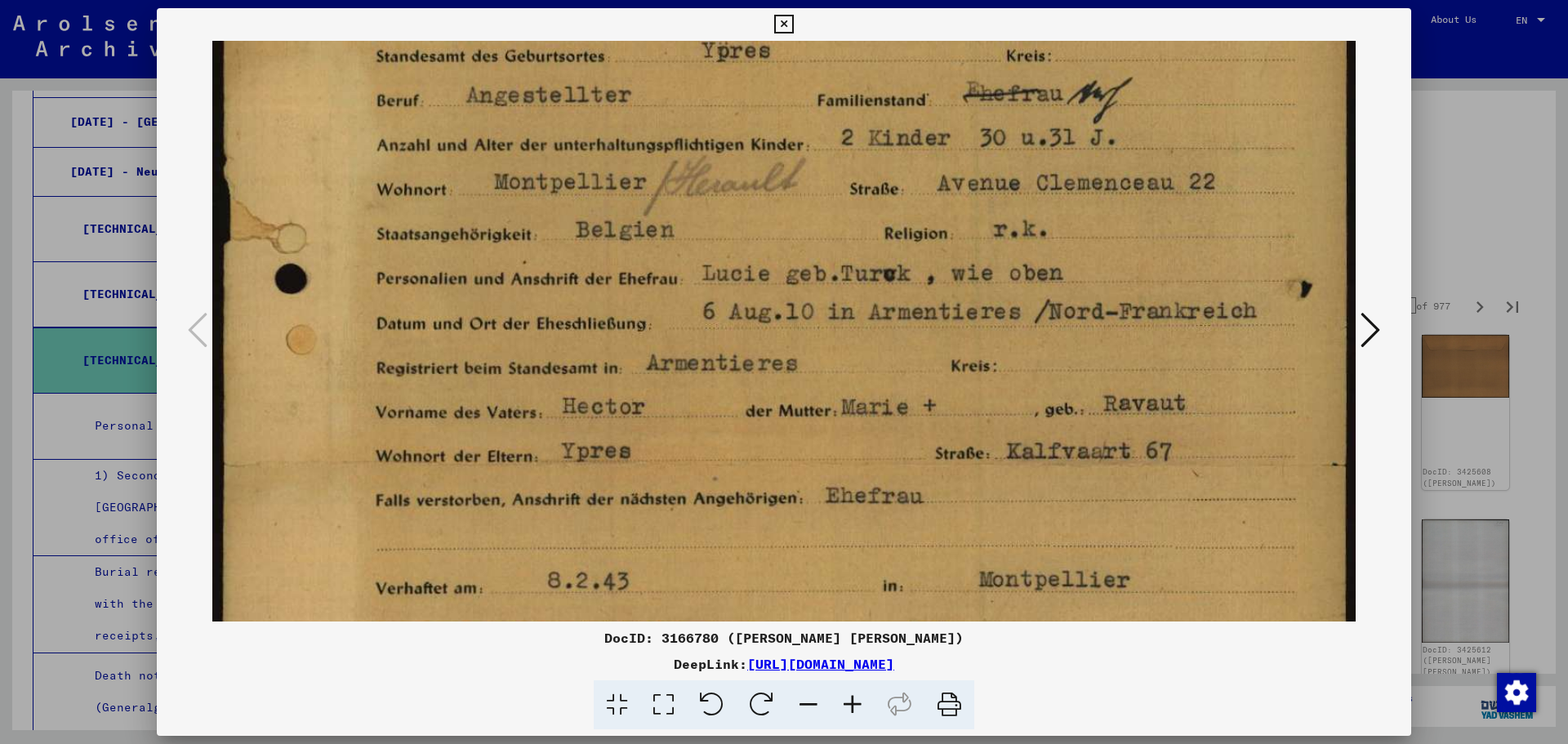
drag, startPoint x: 947, startPoint y: 472, endPoint x: 1044, endPoint y: 169, distance: 318.1
click at [1044, 169] on img at bounding box center [784, 471] width 1143 height 1555
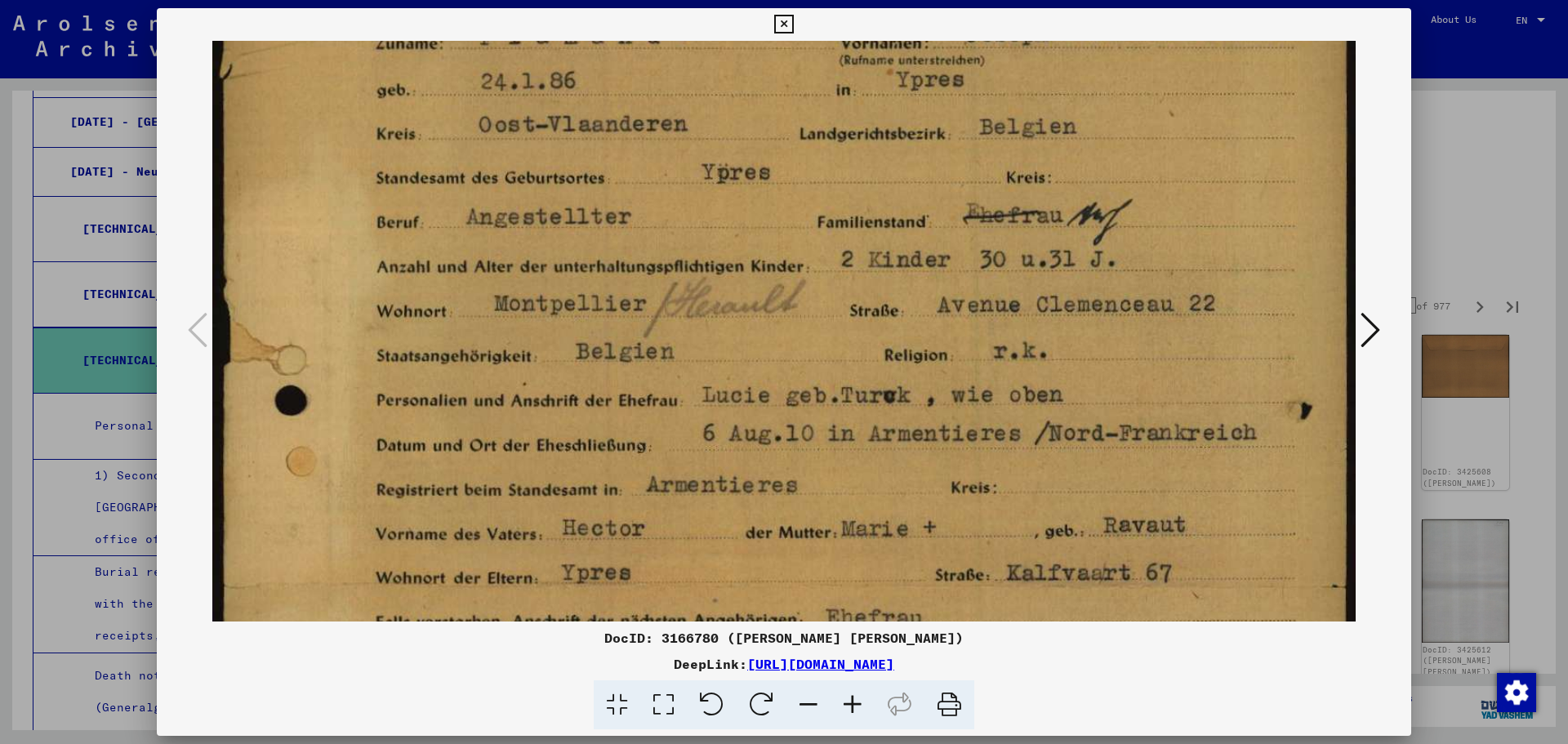
drag, startPoint x: 944, startPoint y: 302, endPoint x: 989, endPoint y: 422, distance: 128.2
click at [989, 422] on img at bounding box center [784, 592] width 1143 height 1555
click at [1449, 203] on div at bounding box center [784, 372] width 1568 height 744
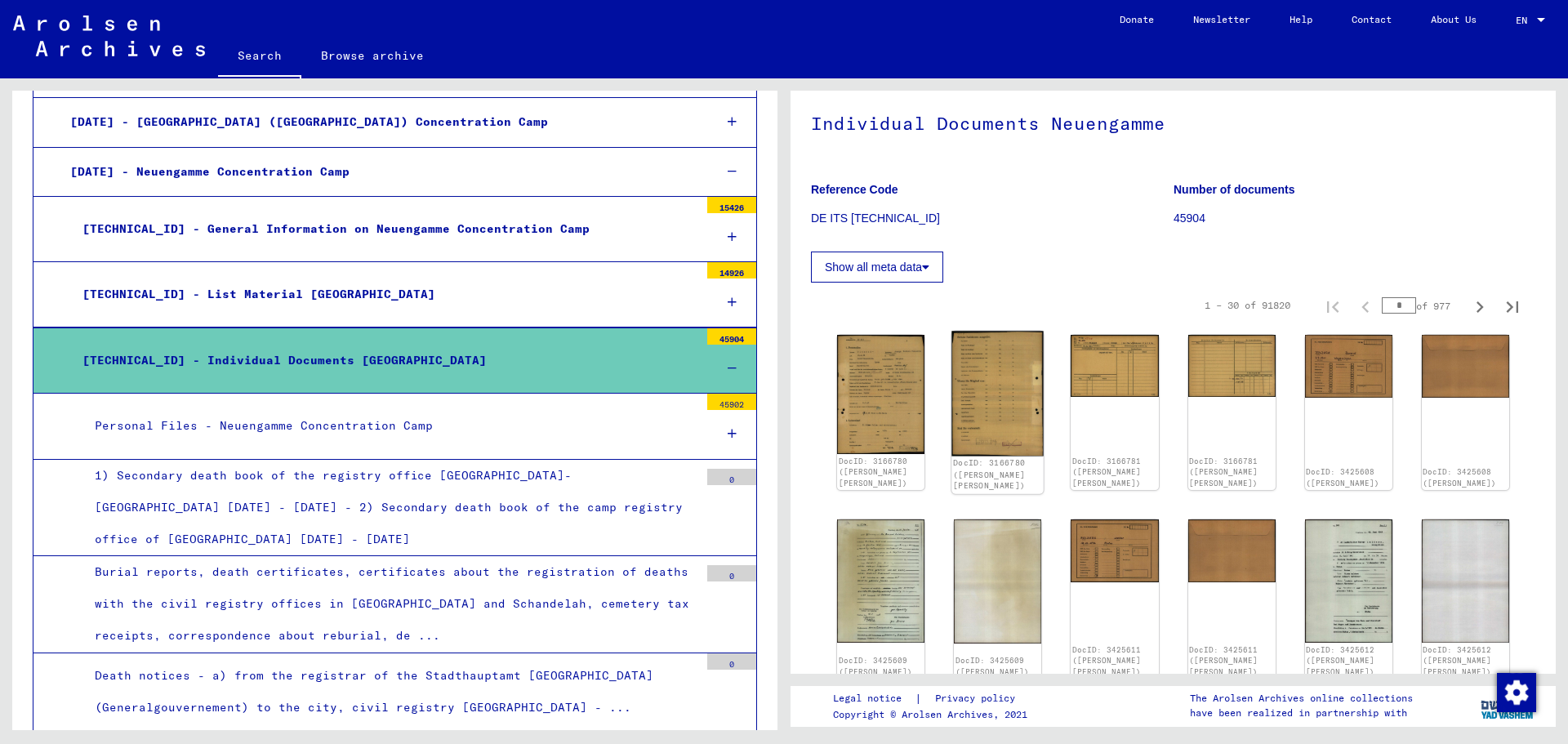
click at [988, 416] on img at bounding box center [997, 393] width 92 height 125
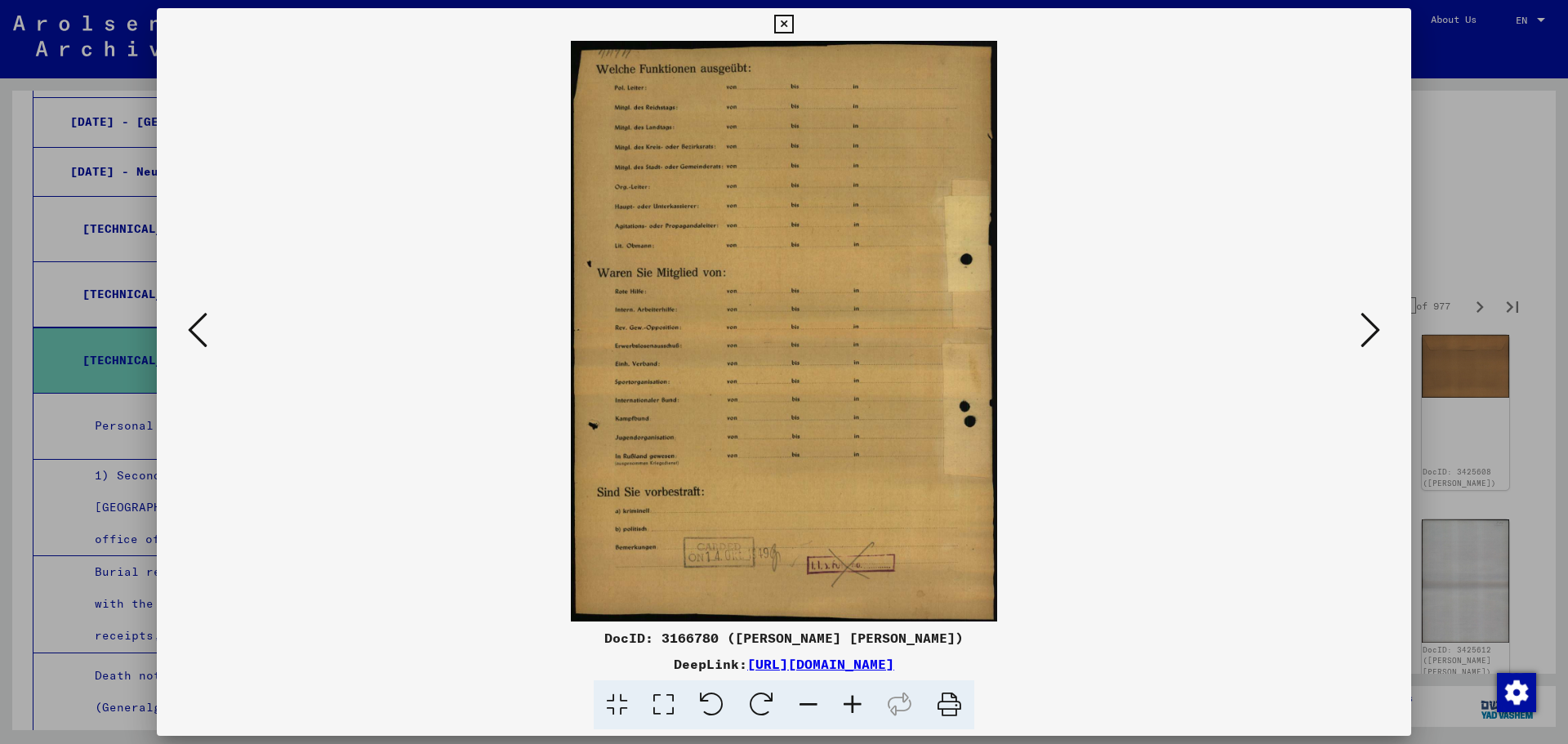
click at [1471, 190] on div at bounding box center [784, 372] width 1568 height 744
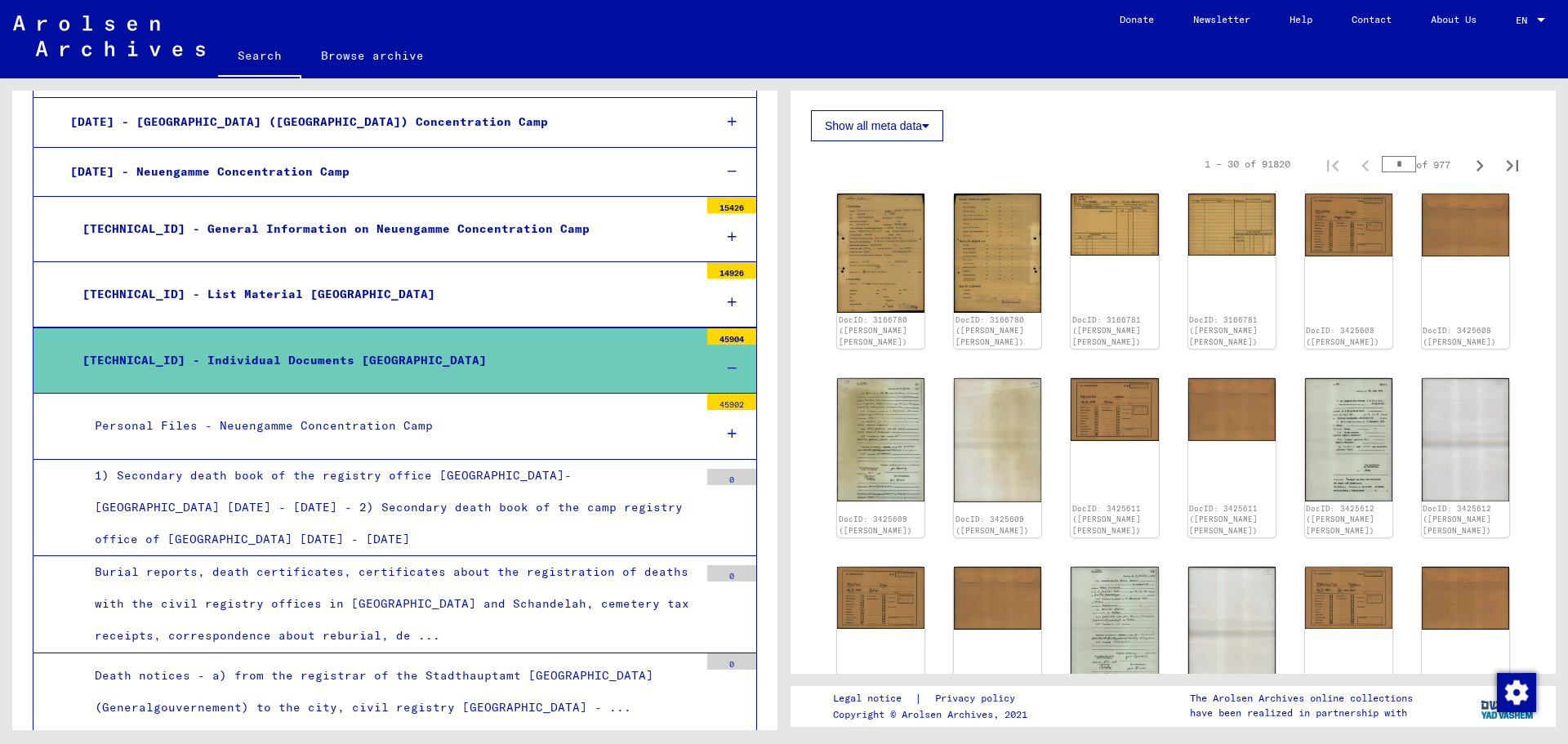
scroll to position [245, 0]
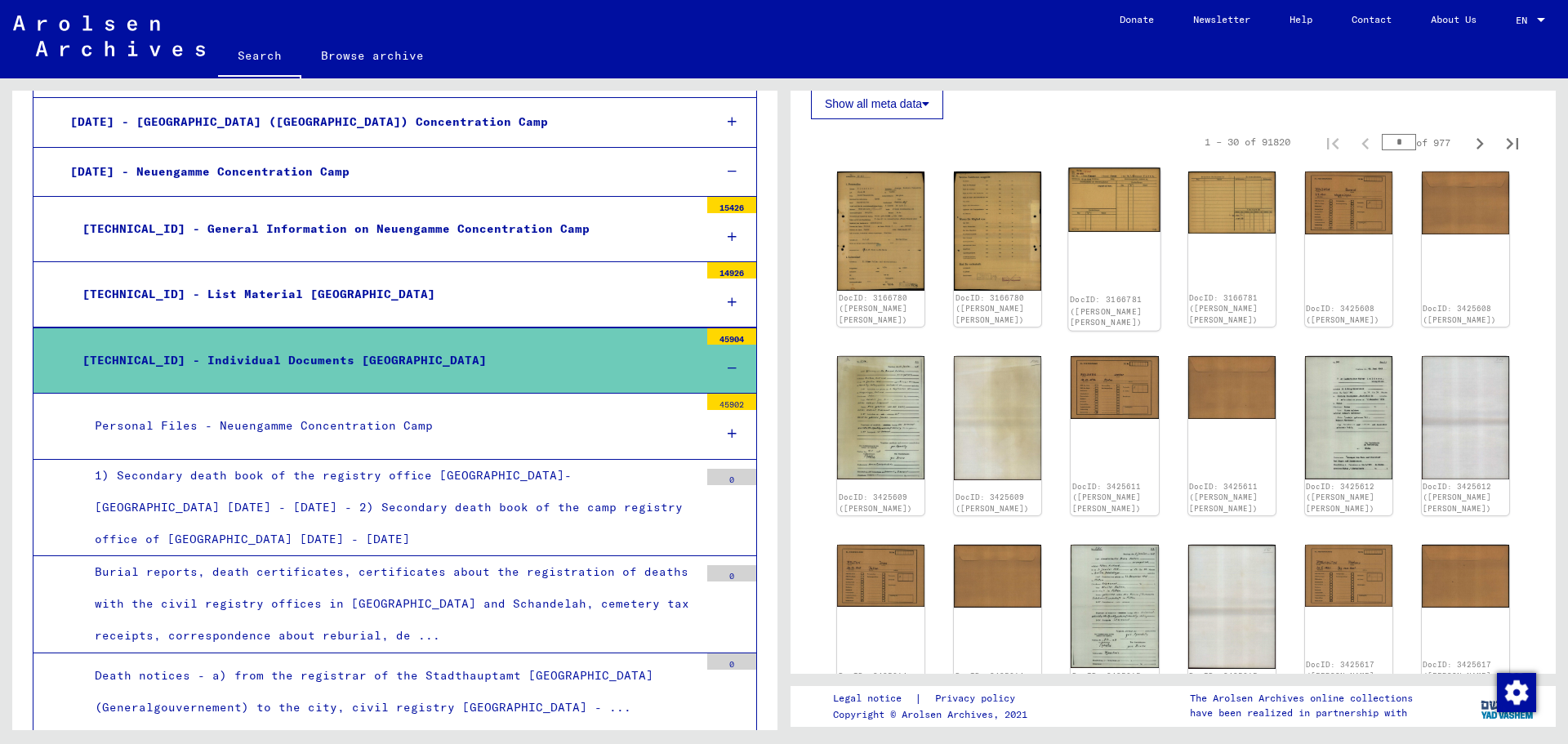
click at [1115, 247] on div "DocID: 3166781 ([PERSON_NAME] [PERSON_NAME])" at bounding box center [1115, 249] width 92 height 163
click at [1101, 210] on img at bounding box center [1115, 199] width 92 height 65
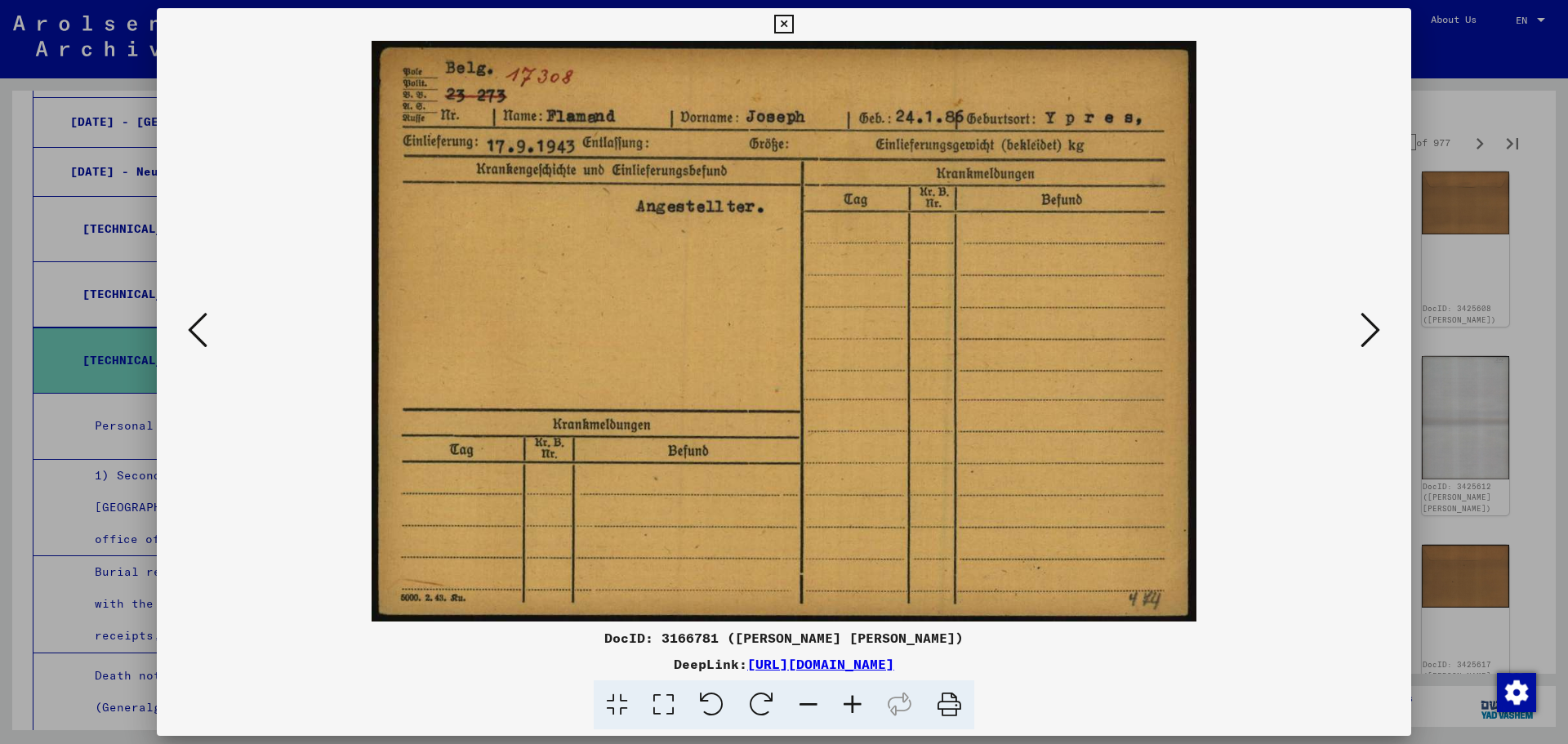
click at [1513, 178] on div at bounding box center [784, 372] width 1568 height 744
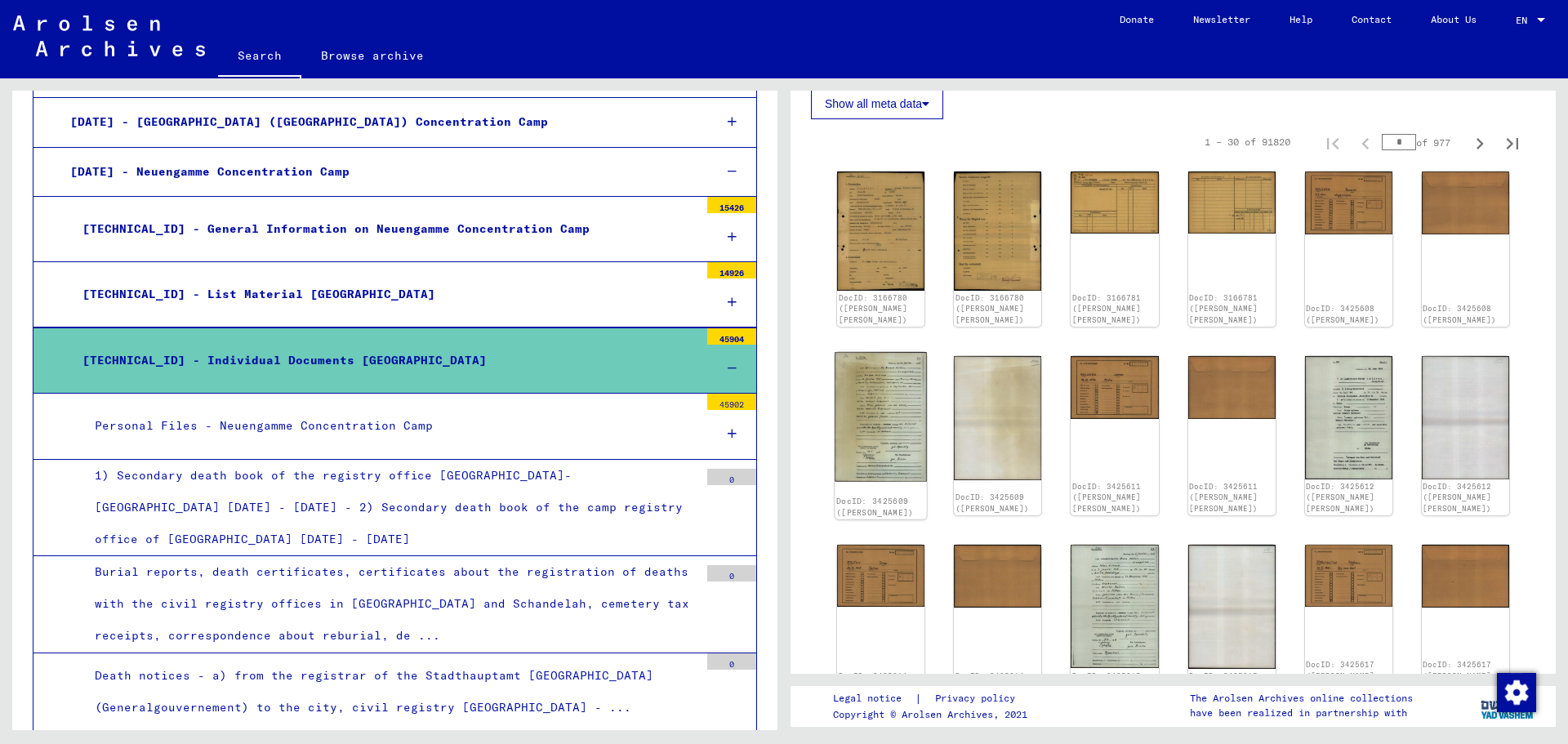
click at [875, 416] on img at bounding box center [880, 416] width 92 height 129
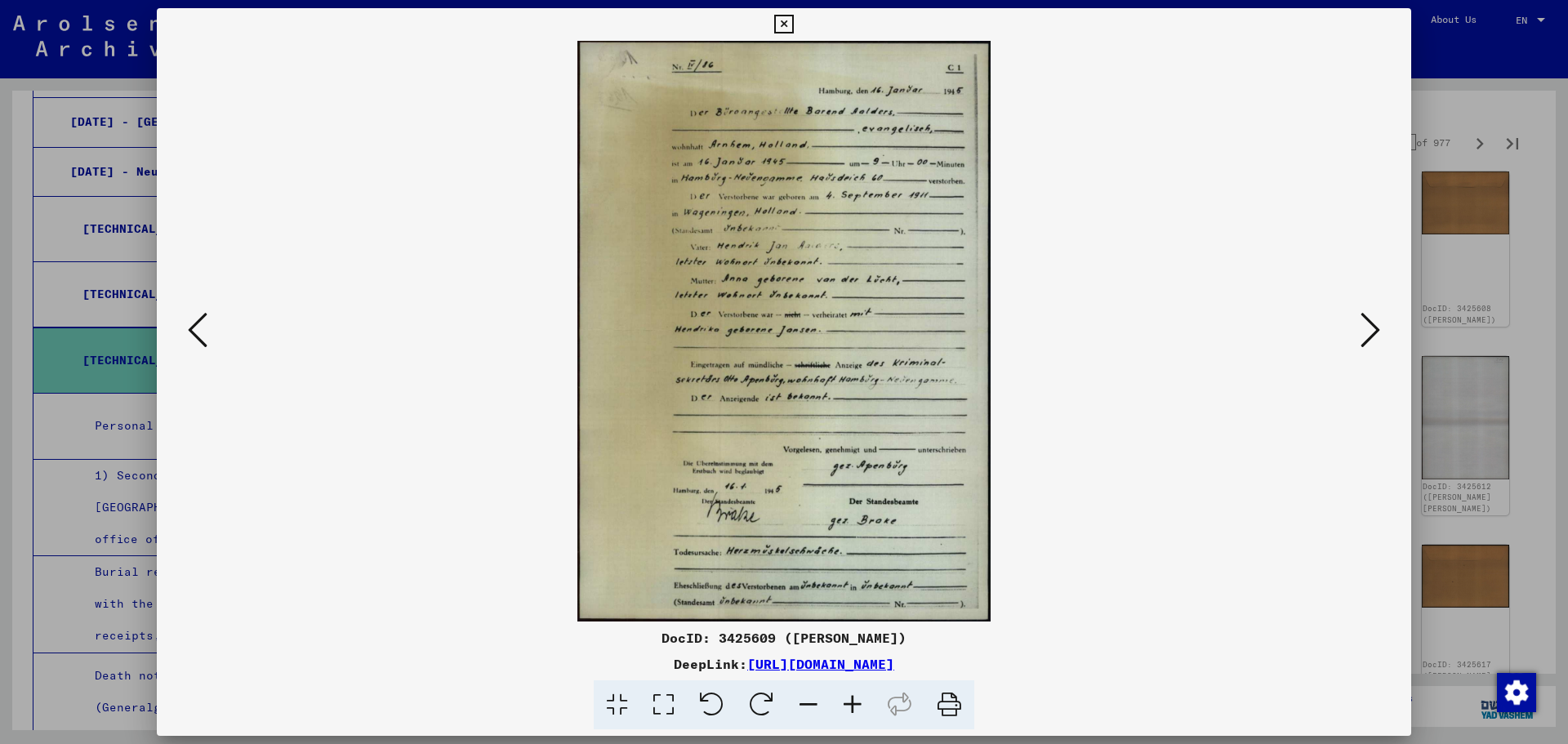
click at [1474, 133] on div at bounding box center [784, 372] width 1568 height 744
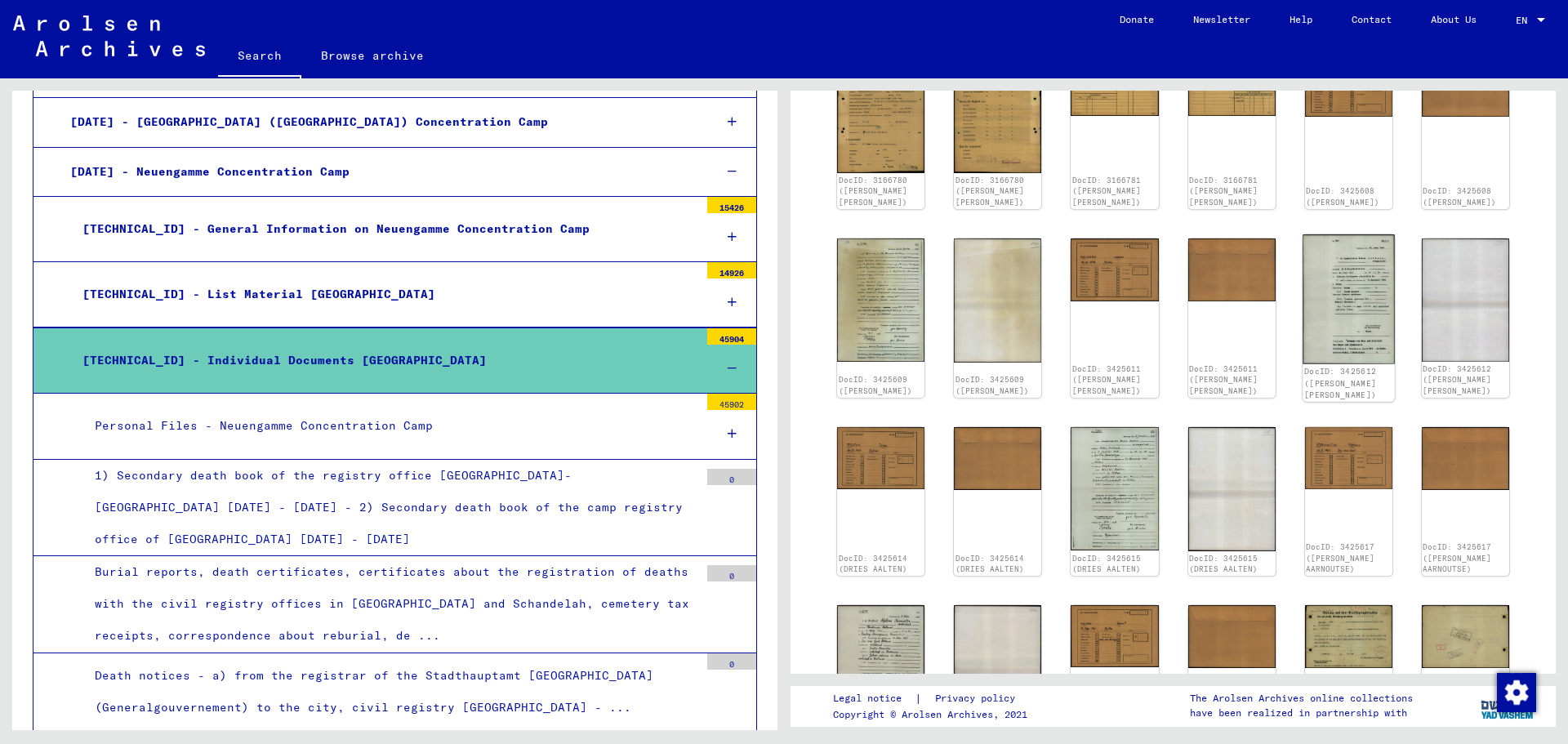
scroll to position [409, 0]
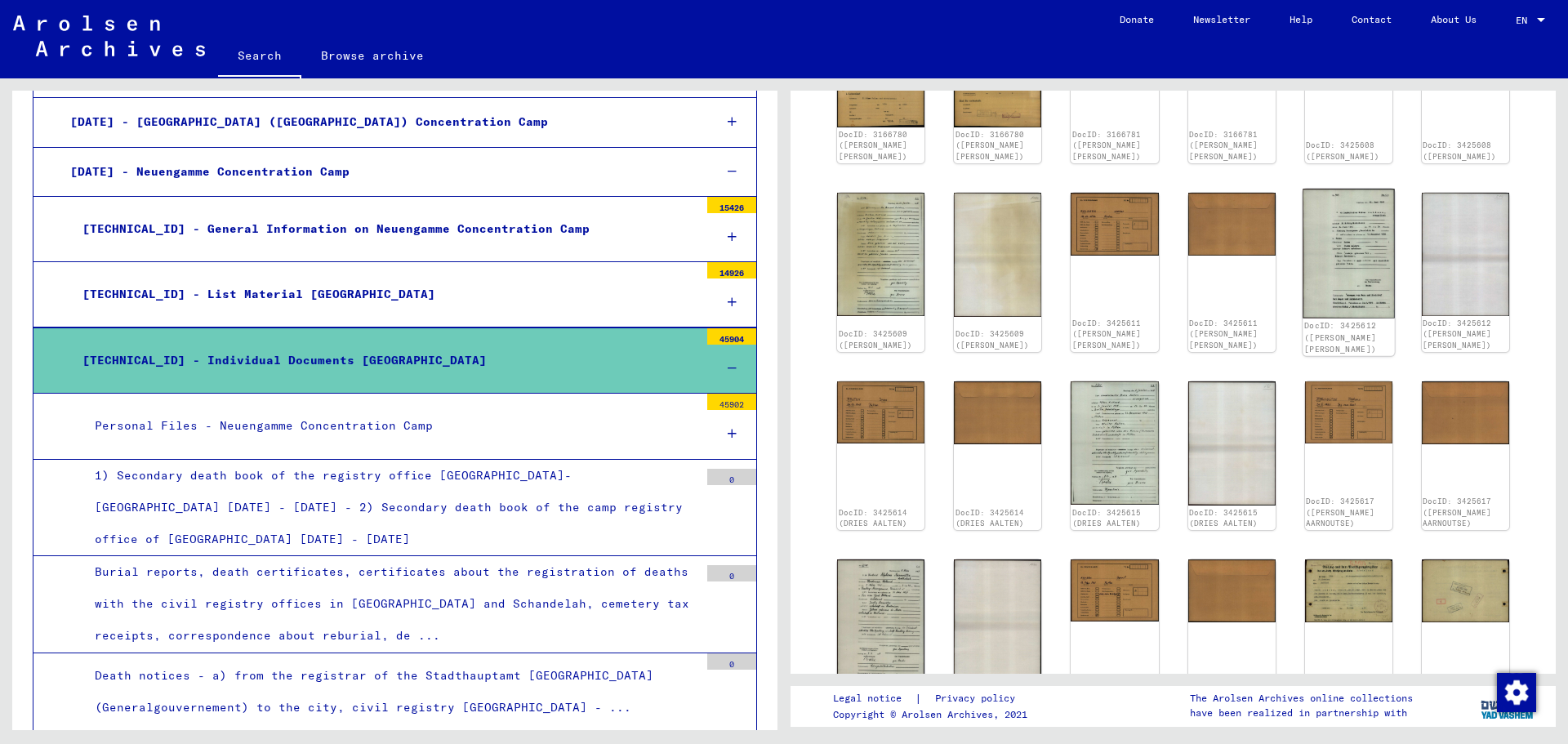
click at [1339, 260] on img at bounding box center [1349, 253] width 92 height 130
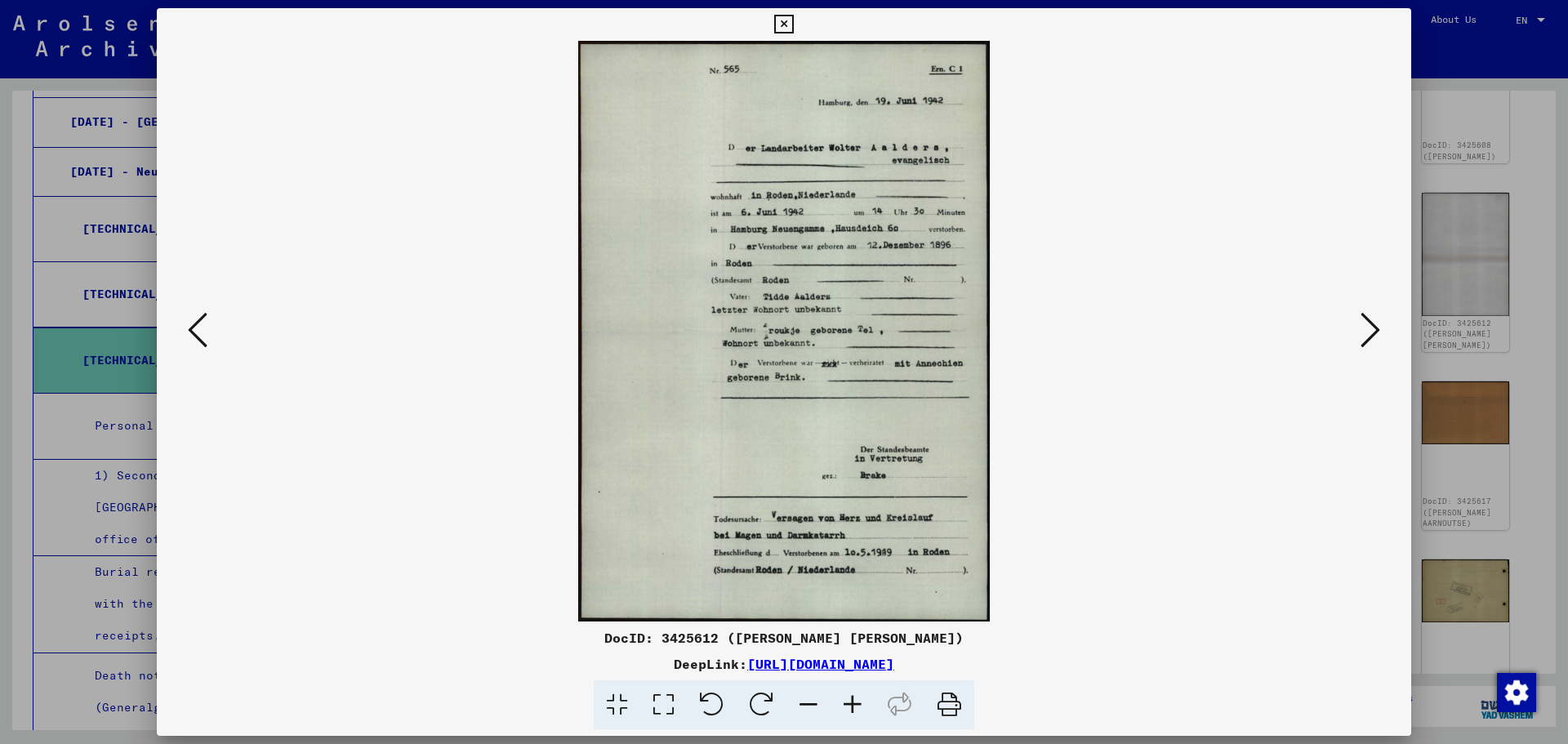
click at [649, 711] on icon at bounding box center [663, 705] width 47 height 49
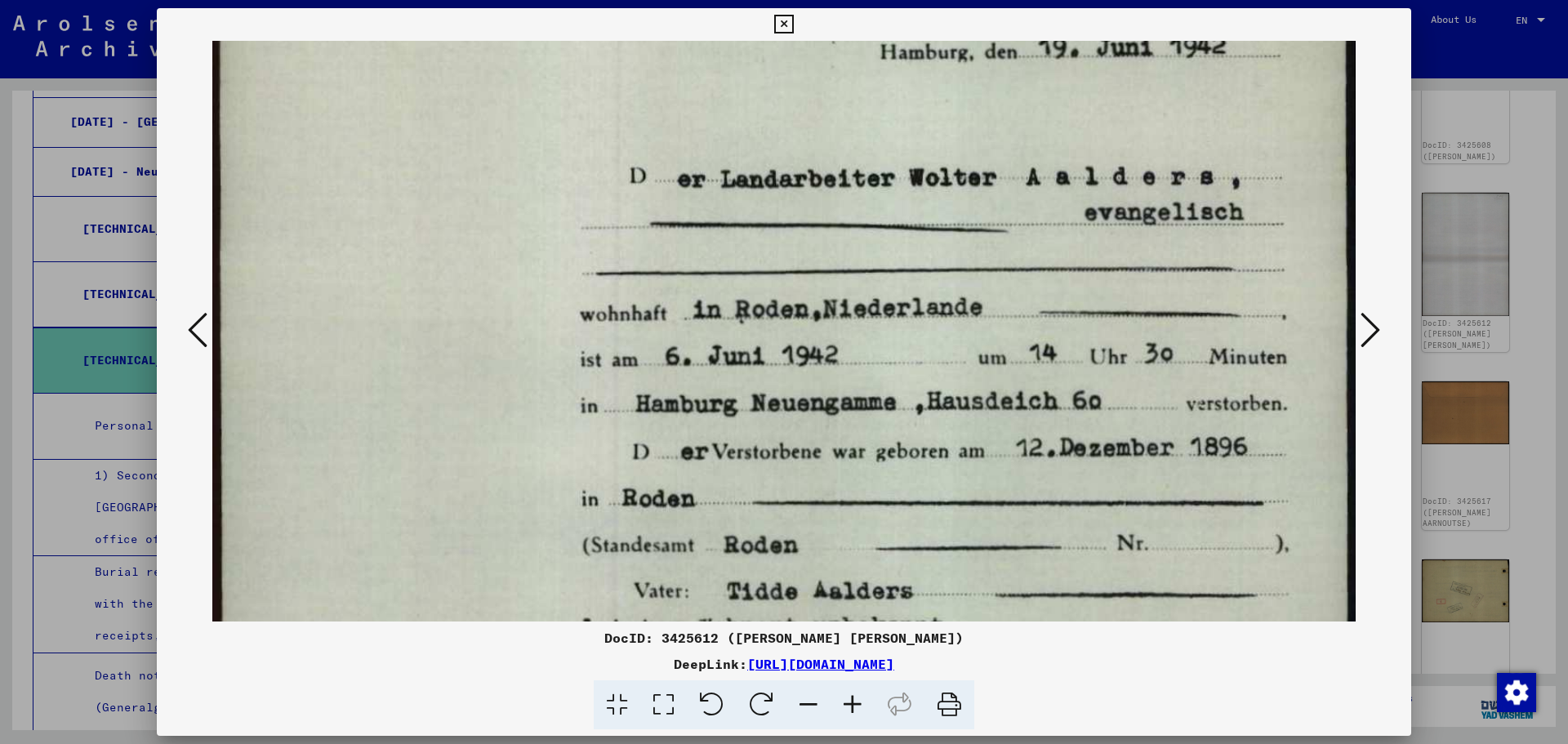
scroll to position [281, 0]
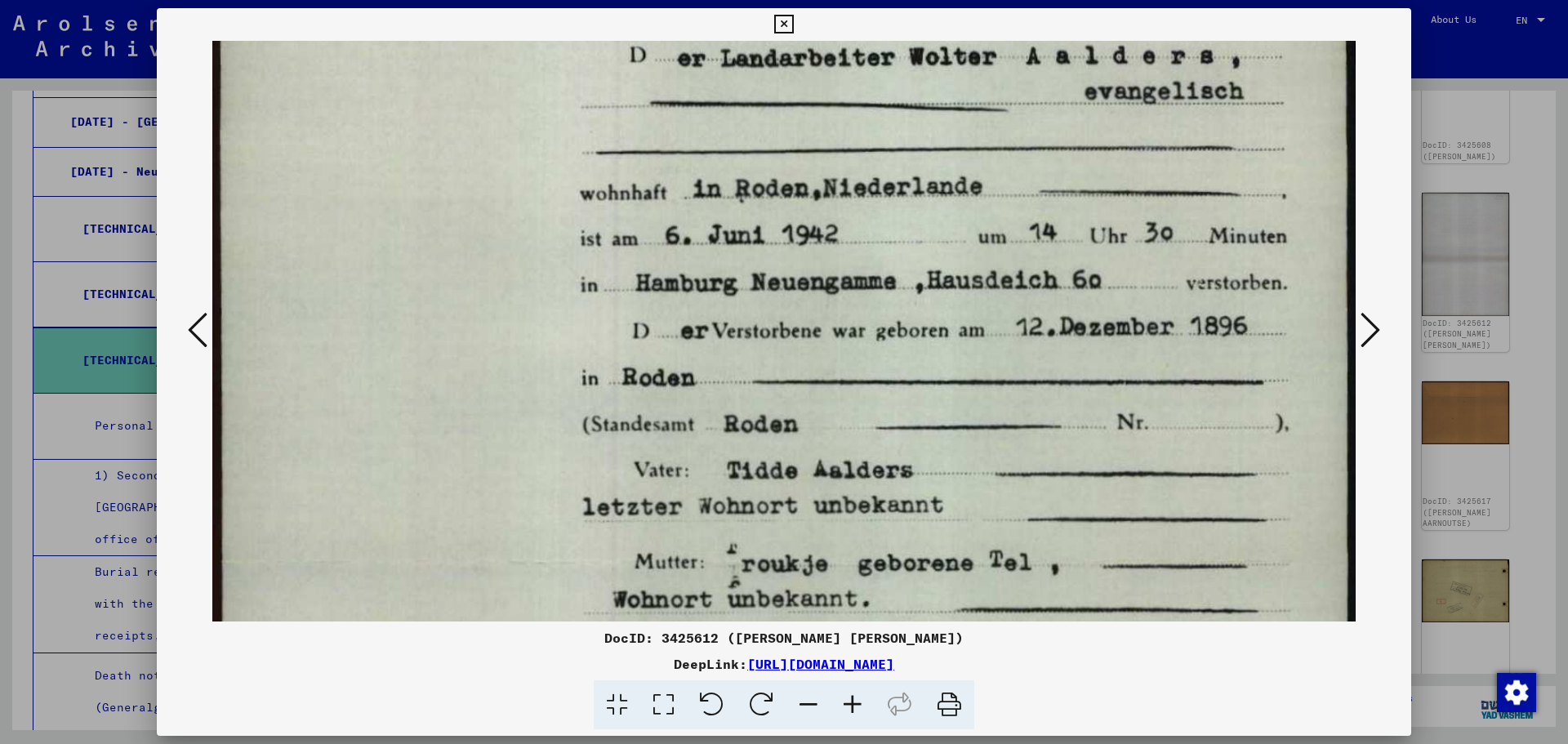
drag, startPoint x: 1164, startPoint y: 495, endPoint x: 1295, endPoint y: 215, distance: 309.1
click at [1295, 215] on img at bounding box center [784, 565] width 1143 height 1610
click at [1471, 291] on div at bounding box center [784, 372] width 1568 height 744
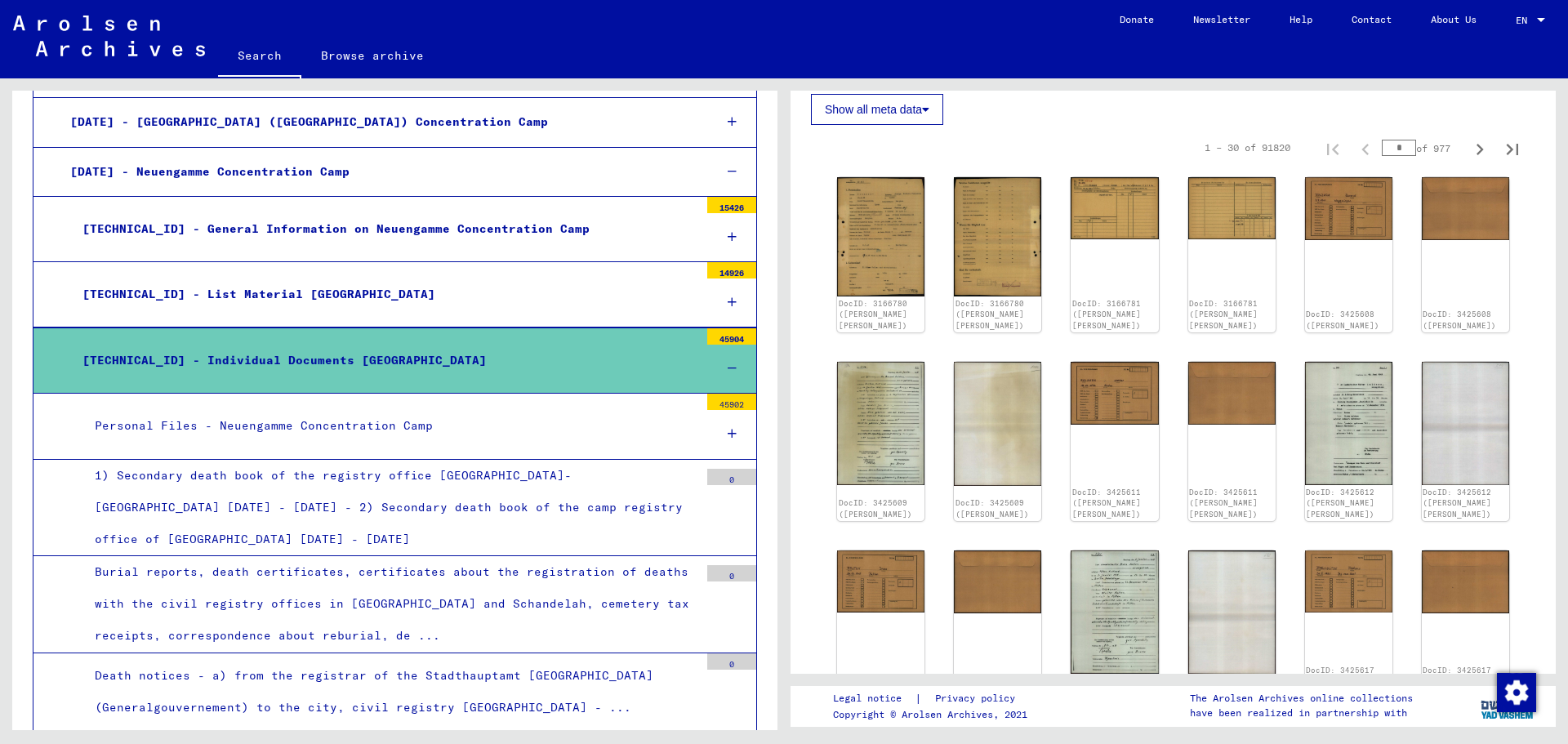
scroll to position [245, 0]
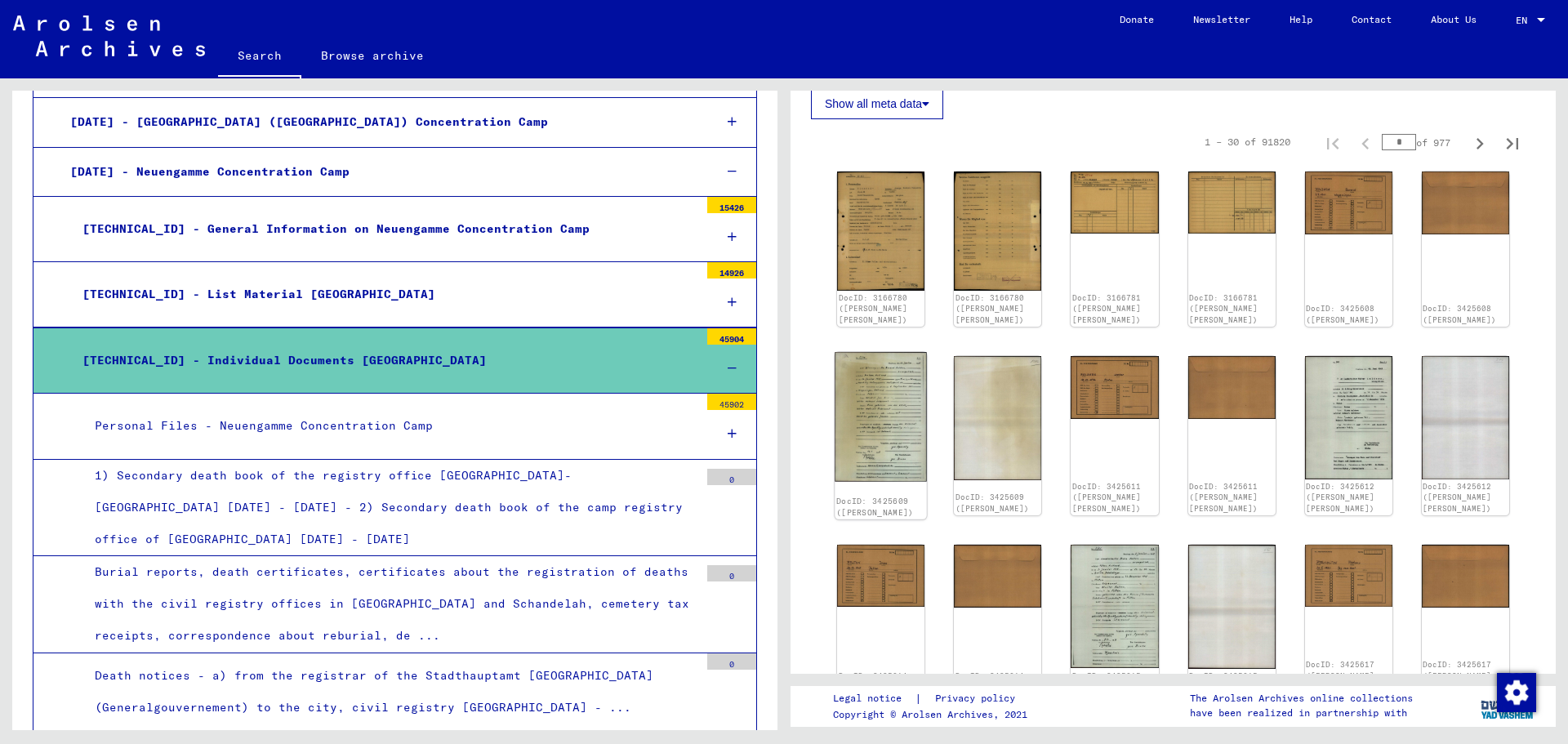
click at [902, 417] on img at bounding box center [880, 416] width 92 height 129
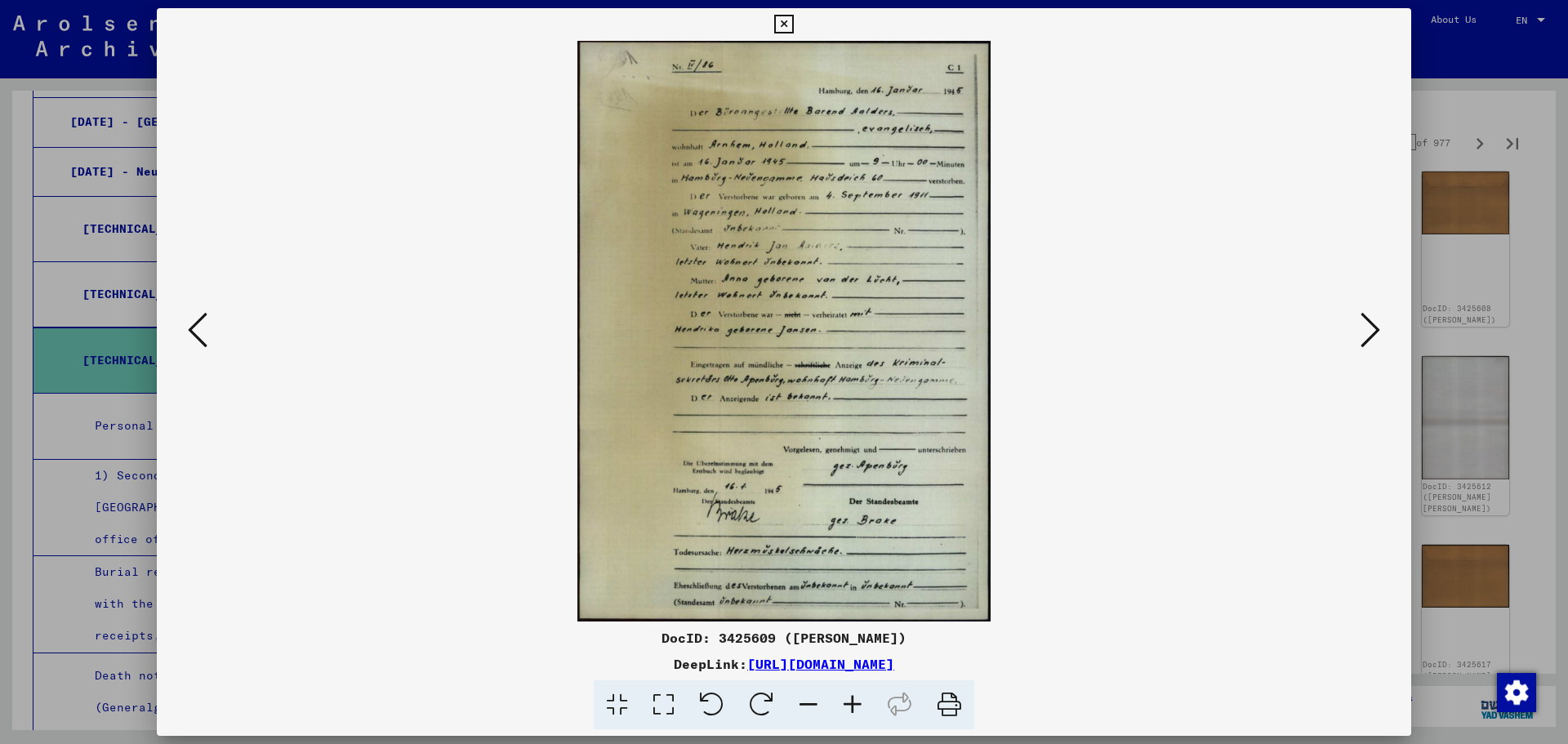
click at [684, 707] on icon at bounding box center [663, 705] width 47 height 49
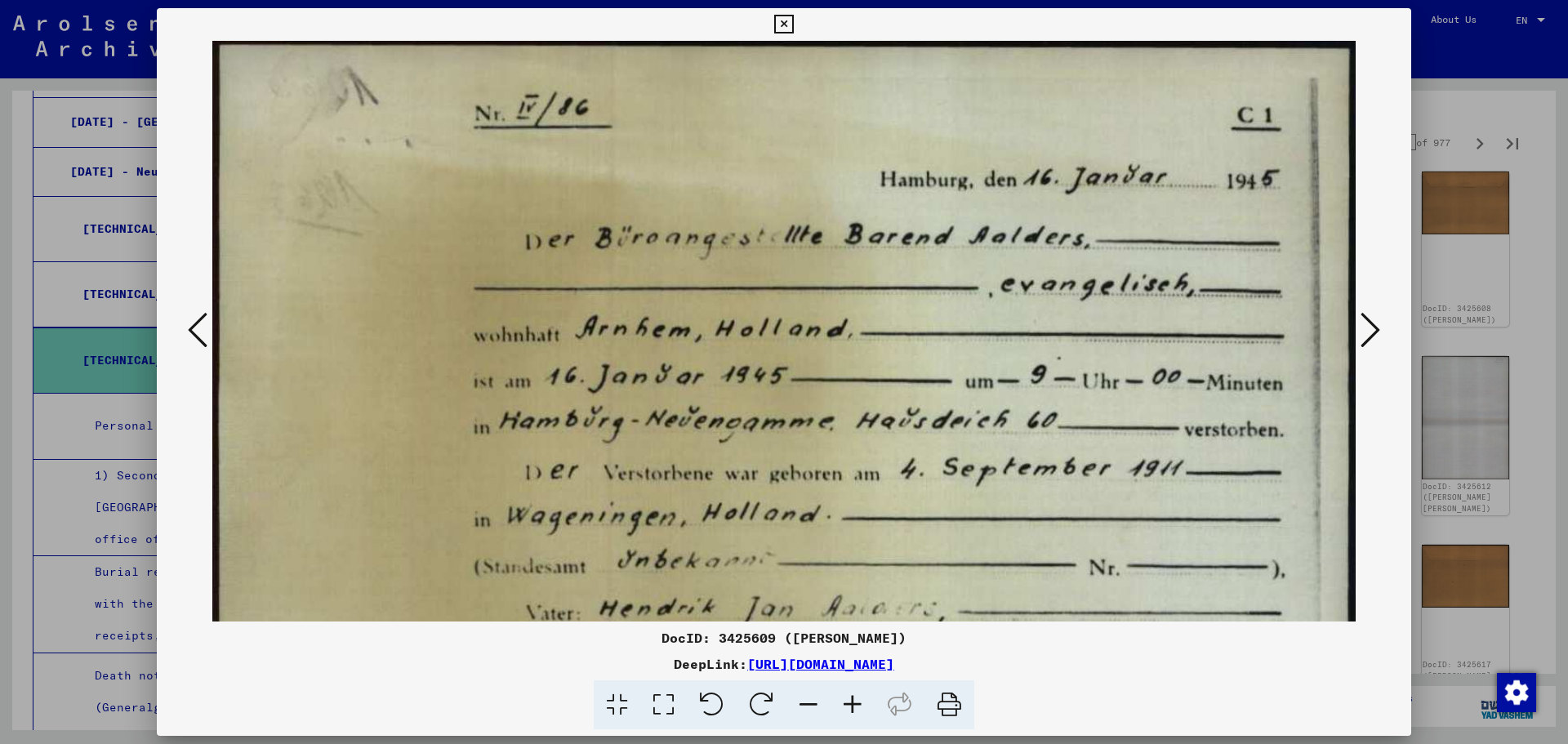
click at [1466, 307] on div at bounding box center [784, 372] width 1568 height 744
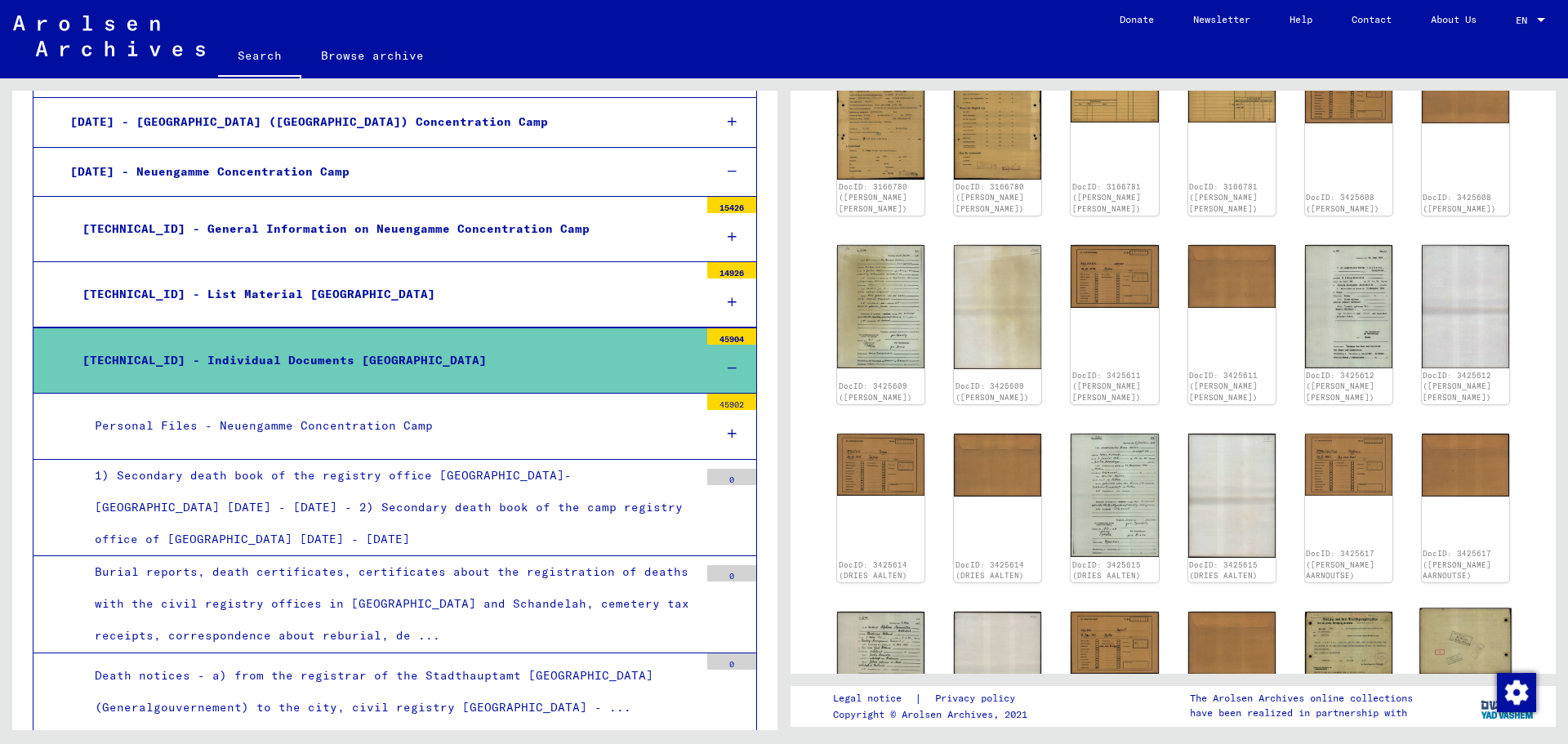
scroll to position [816, 0]
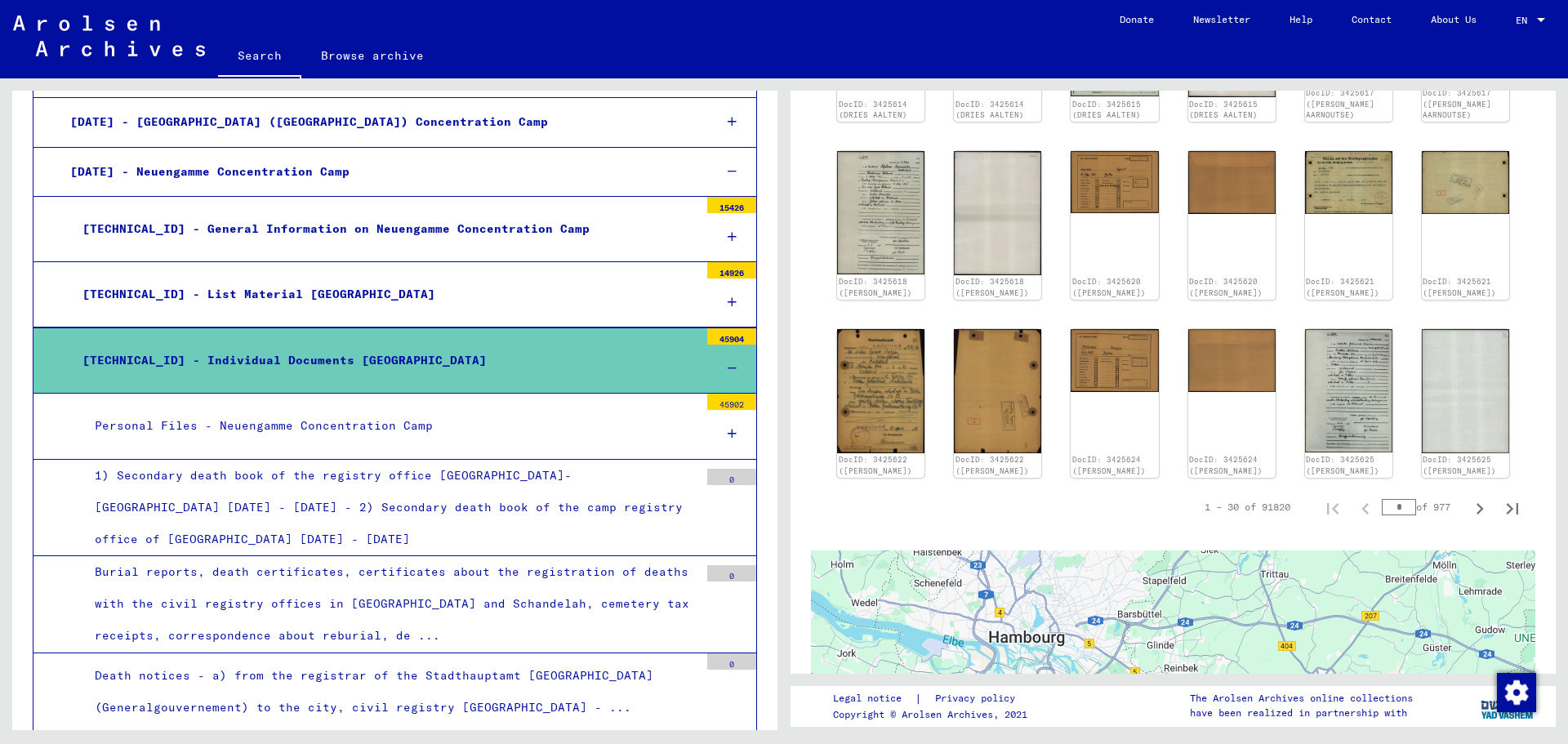
click at [820, 374] on div "DocID: 3166780 ([PERSON_NAME] [PERSON_NAME]) DocID: 3166780 ([PERSON_NAME] [PER…" at bounding box center [1173, 38] width 724 height 890
click at [880, 386] on img at bounding box center [880, 389] width 92 height 131
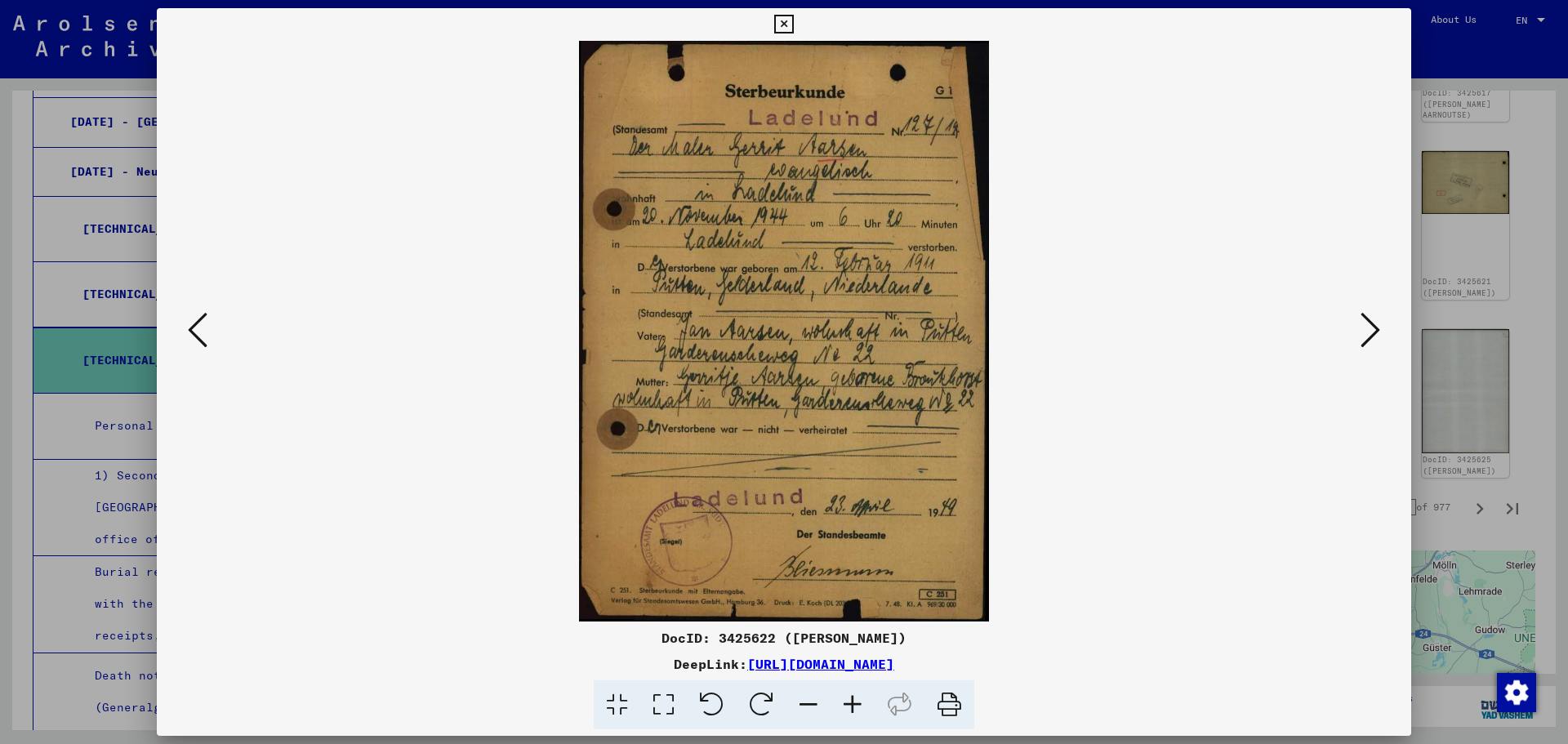
click at [681, 702] on icon at bounding box center [663, 705] width 47 height 49
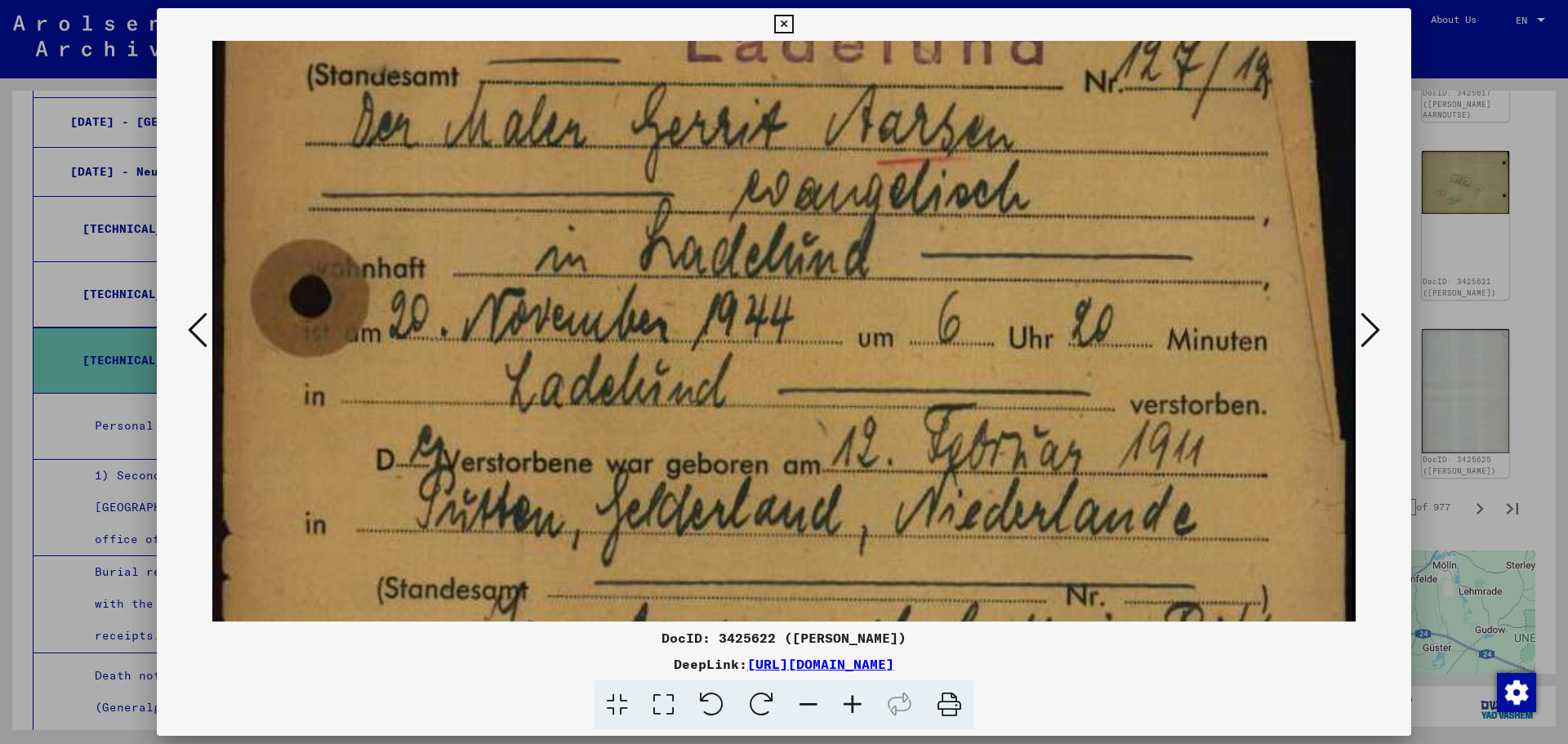
scroll to position [222, 0]
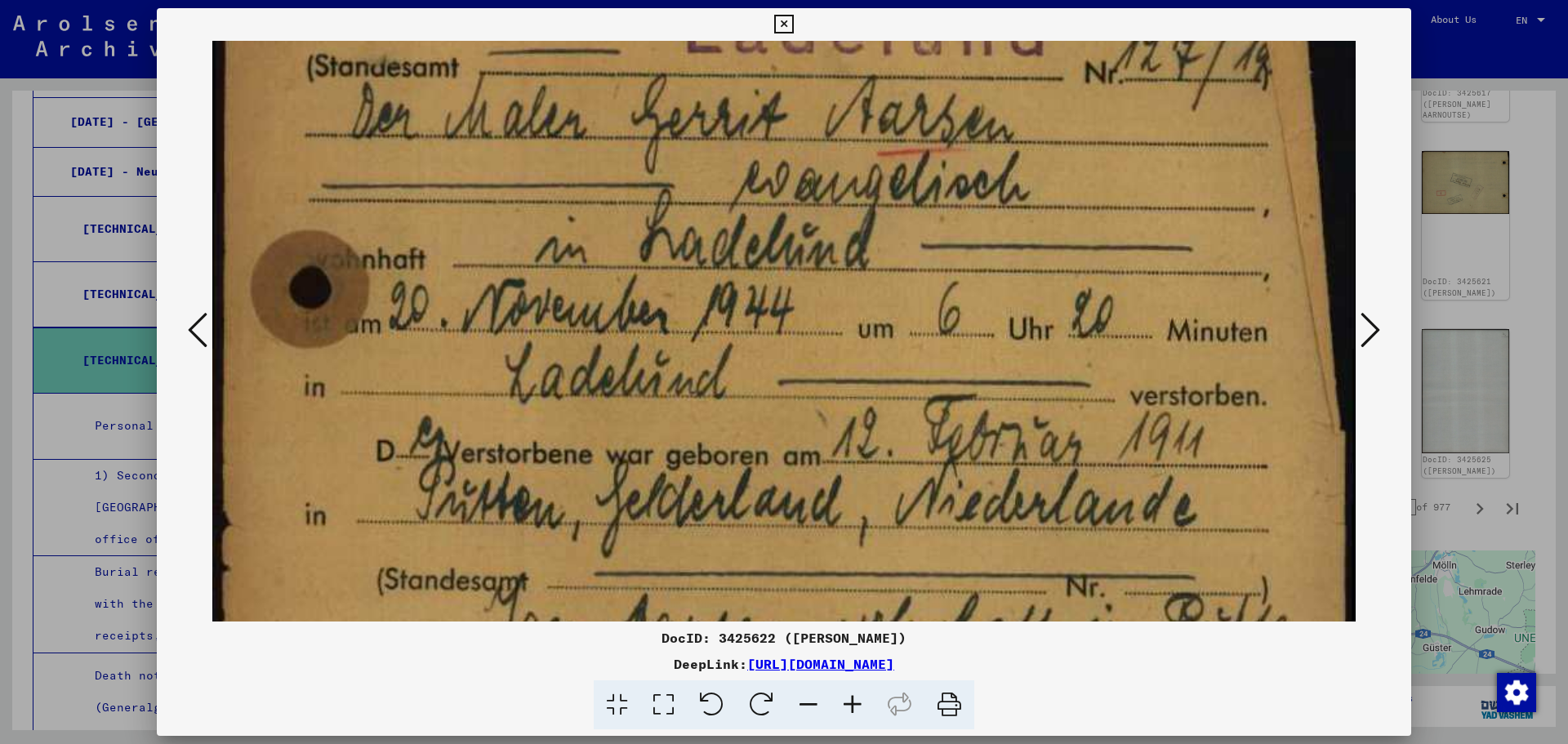
drag, startPoint x: 1081, startPoint y: 451, endPoint x: 1125, endPoint y: 247, distance: 208.7
click at [1125, 247] on img at bounding box center [784, 629] width 1143 height 1621
click at [1478, 256] on div at bounding box center [784, 372] width 1568 height 744
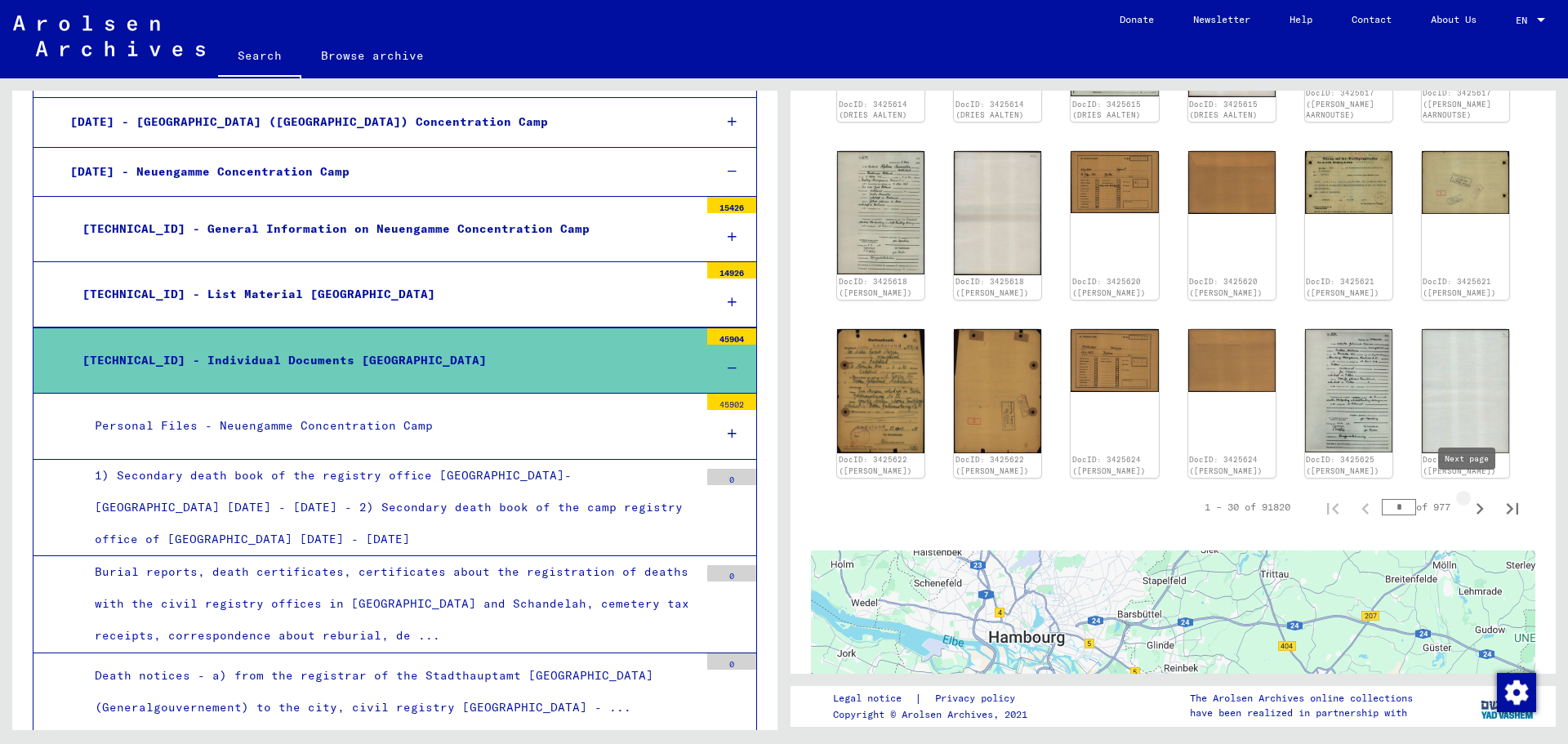
click at [1472, 498] on icon "Next page" at bounding box center [1479, 508] width 23 height 23
type input "*"
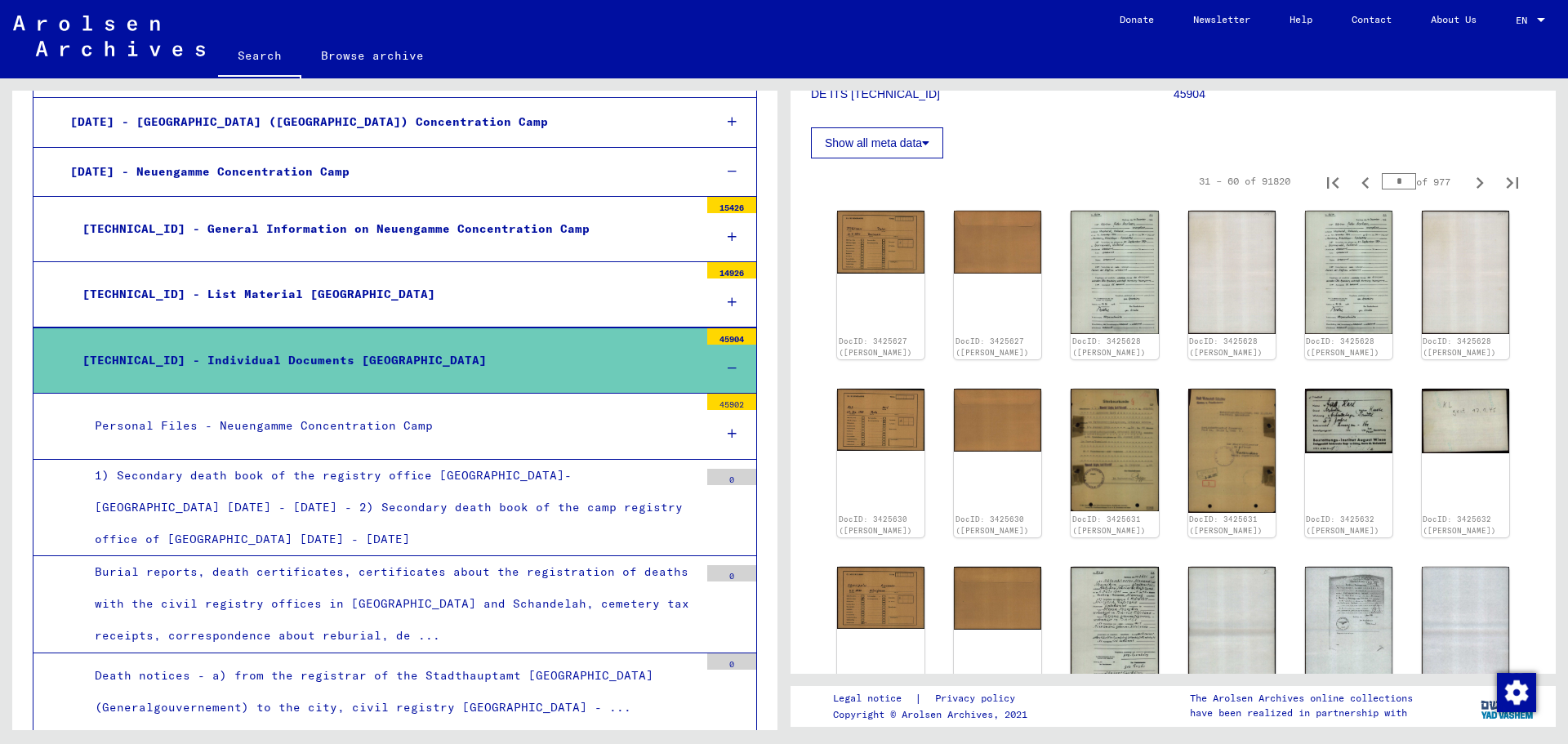
scroll to position [245, 0]
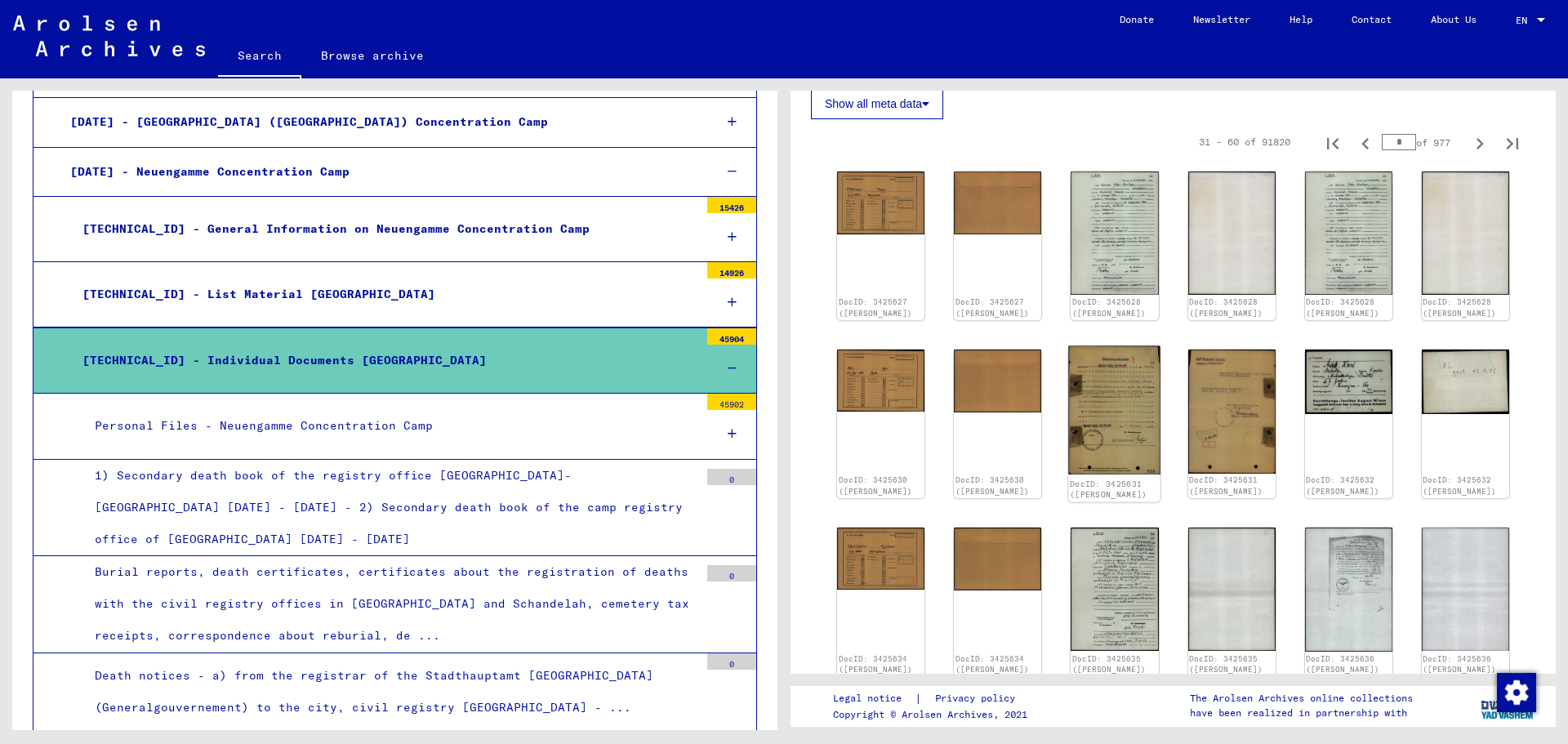
click at [1106, 421] on img at bounding box center [1115, 409] width 92 height 129
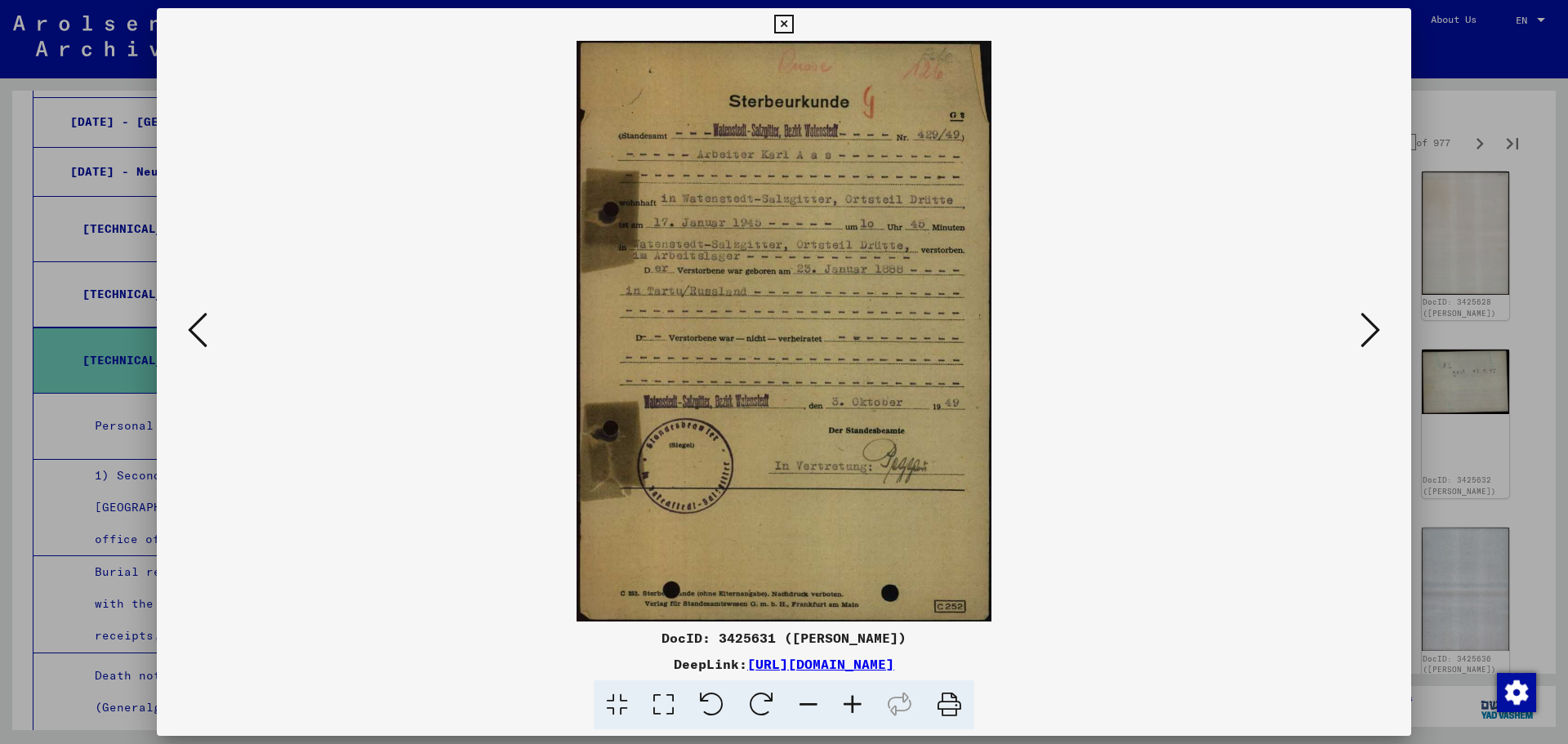
click at [1457, 279] on div at bounding box center [784, 372] width 1568 height 744
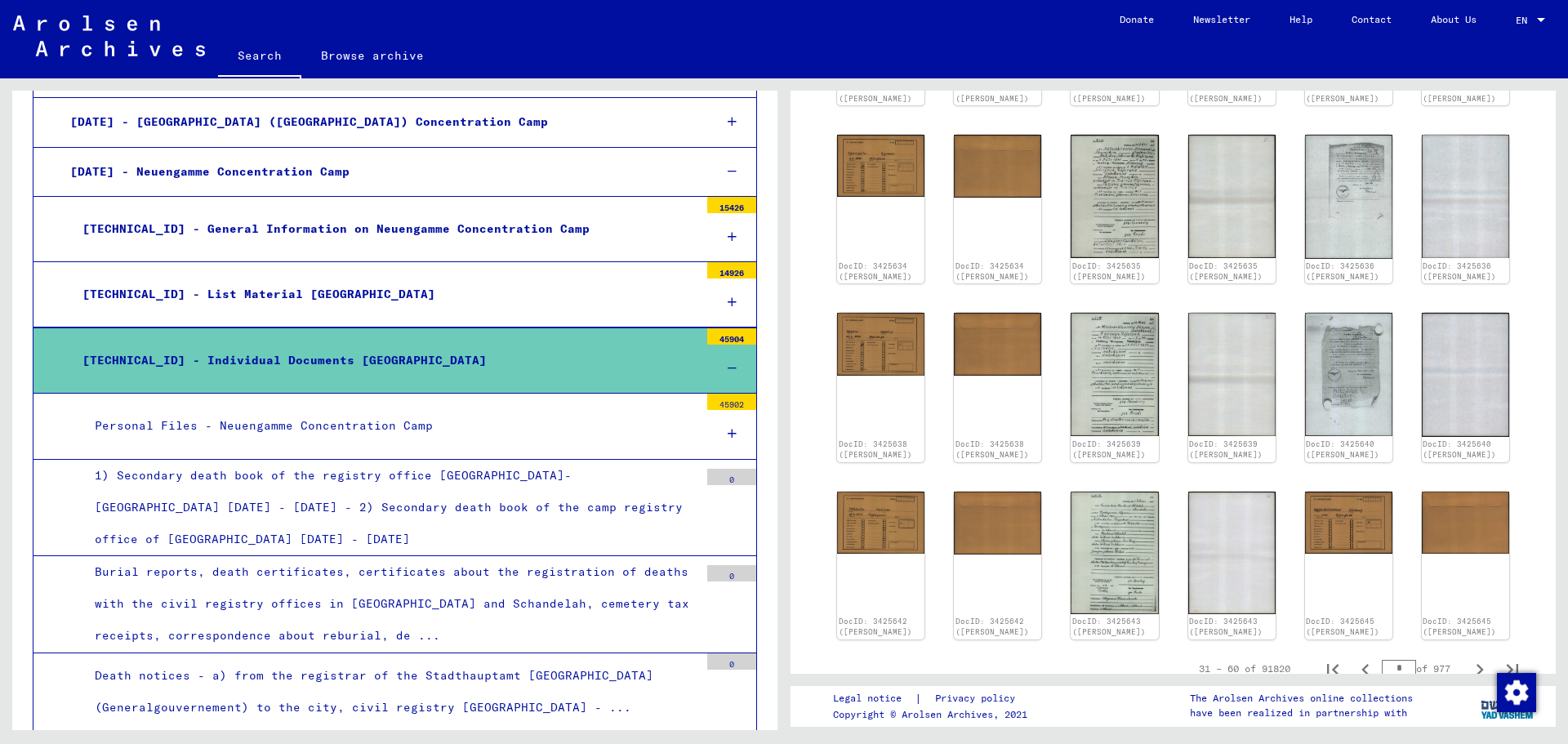
scroll to position [653, 0]
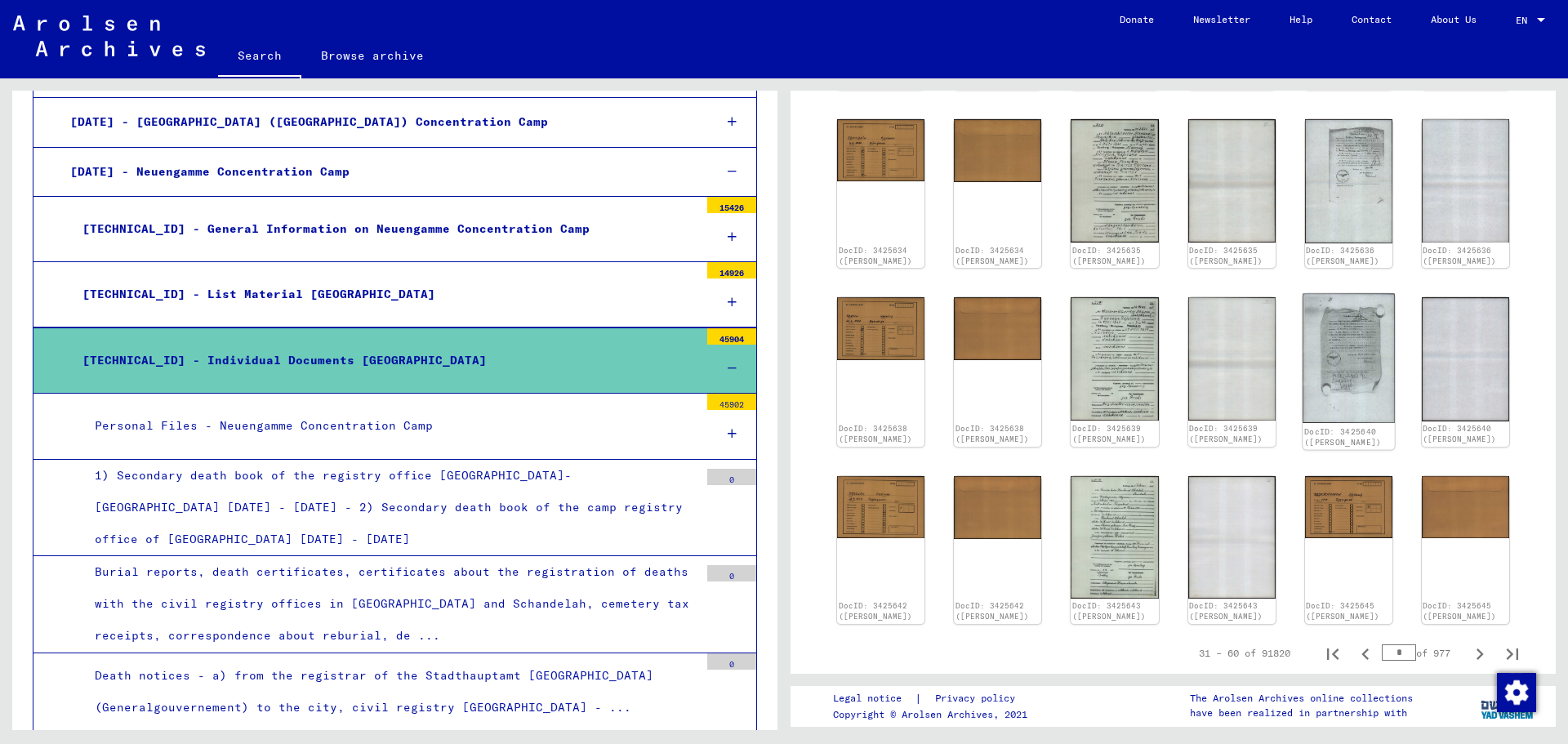
click at [1327, 378] on img at bounding box center [1349, 359] width 92 height 130
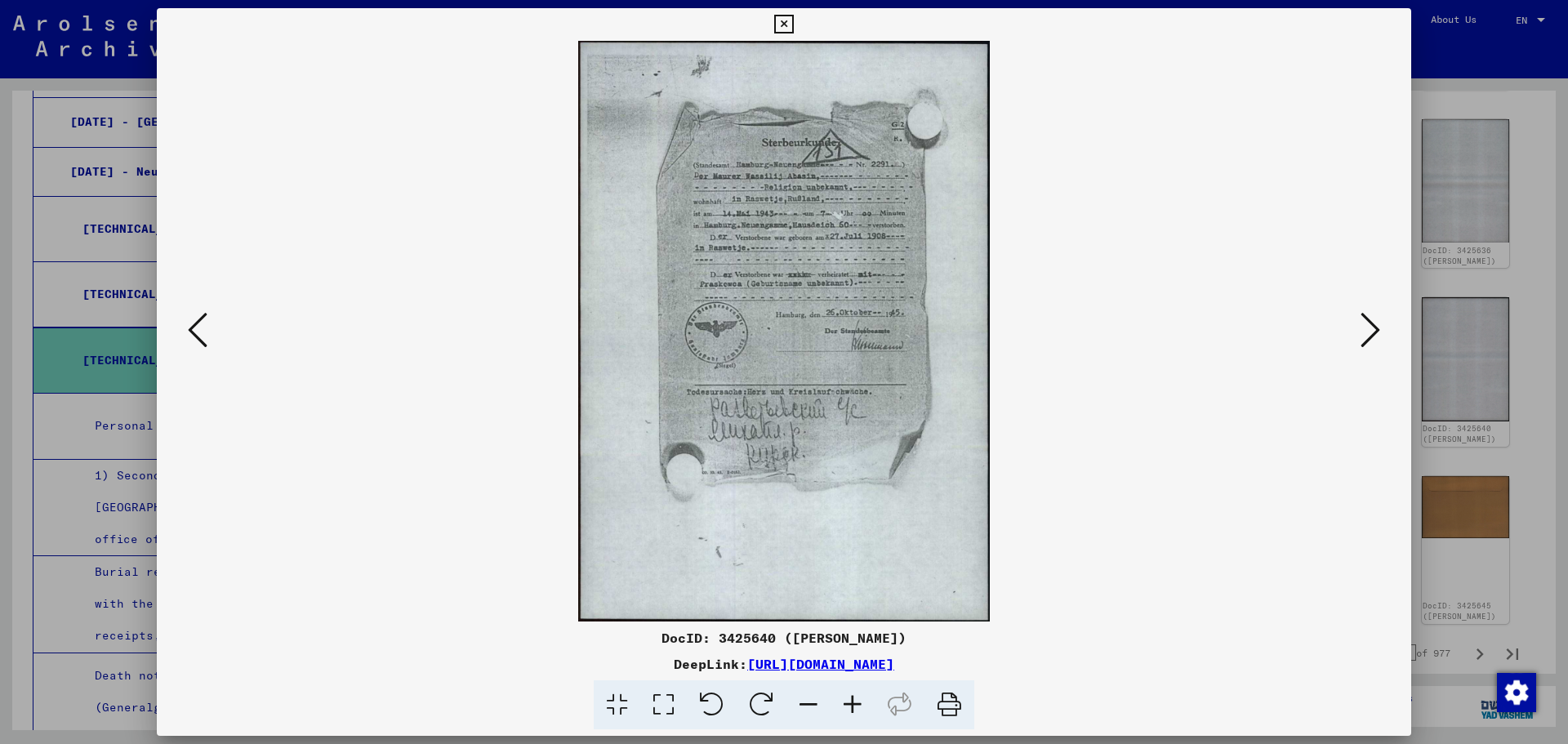
click at [1480, 258] on div at bounding box center [784, 372] width 1568 height 744
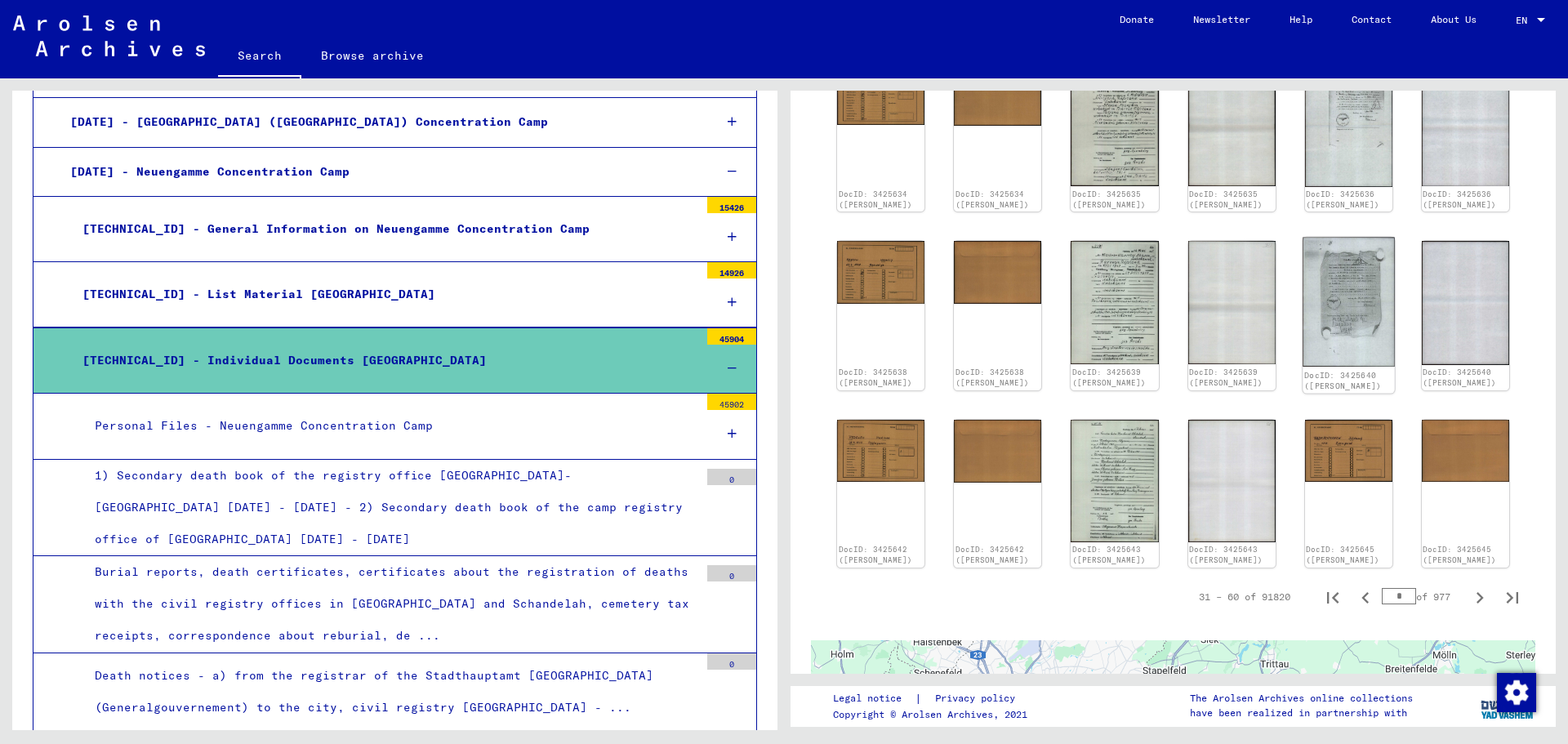
scroll to position [898, 0]
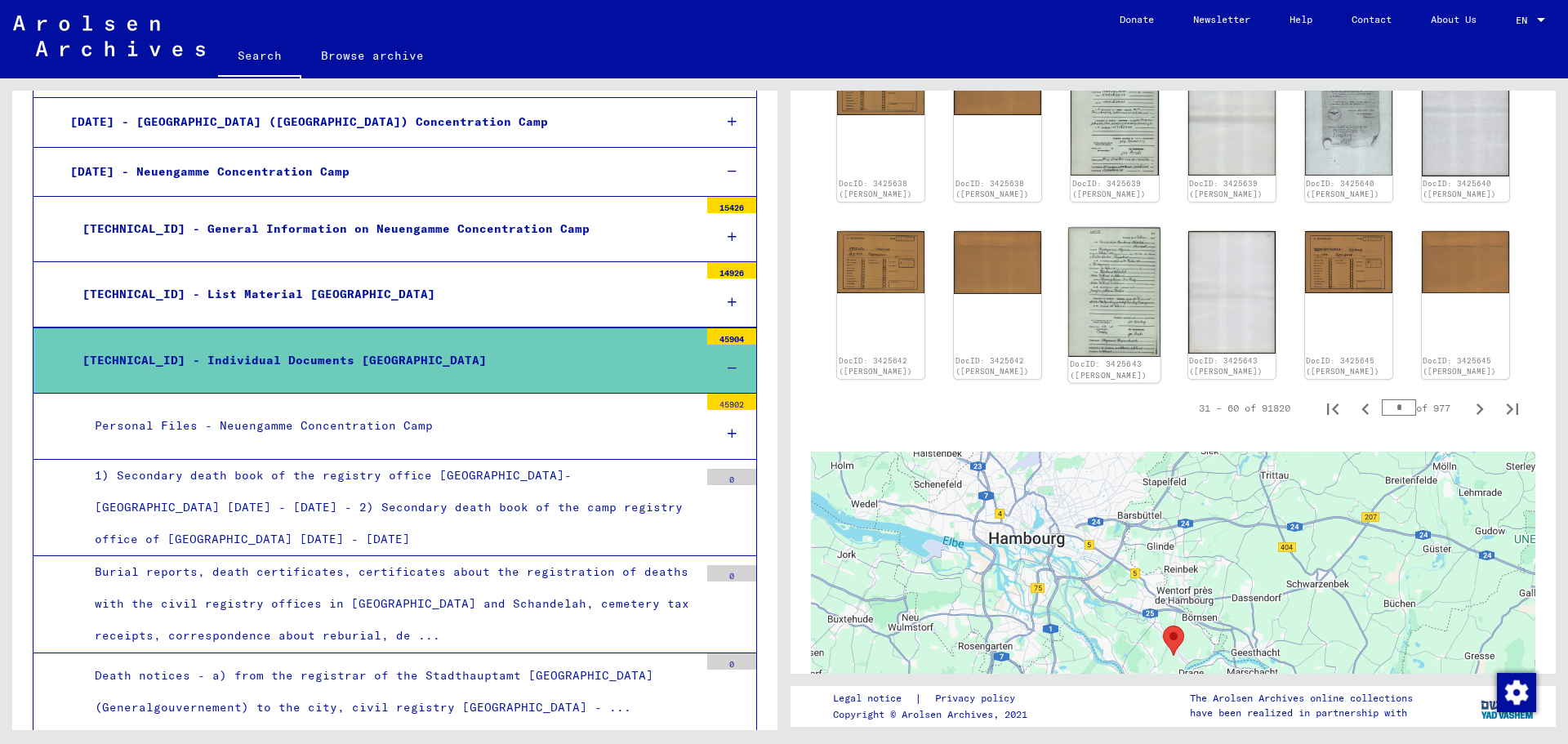
click at [1113, 318] on img at bounding box center [1115, 291] width 92 height 129
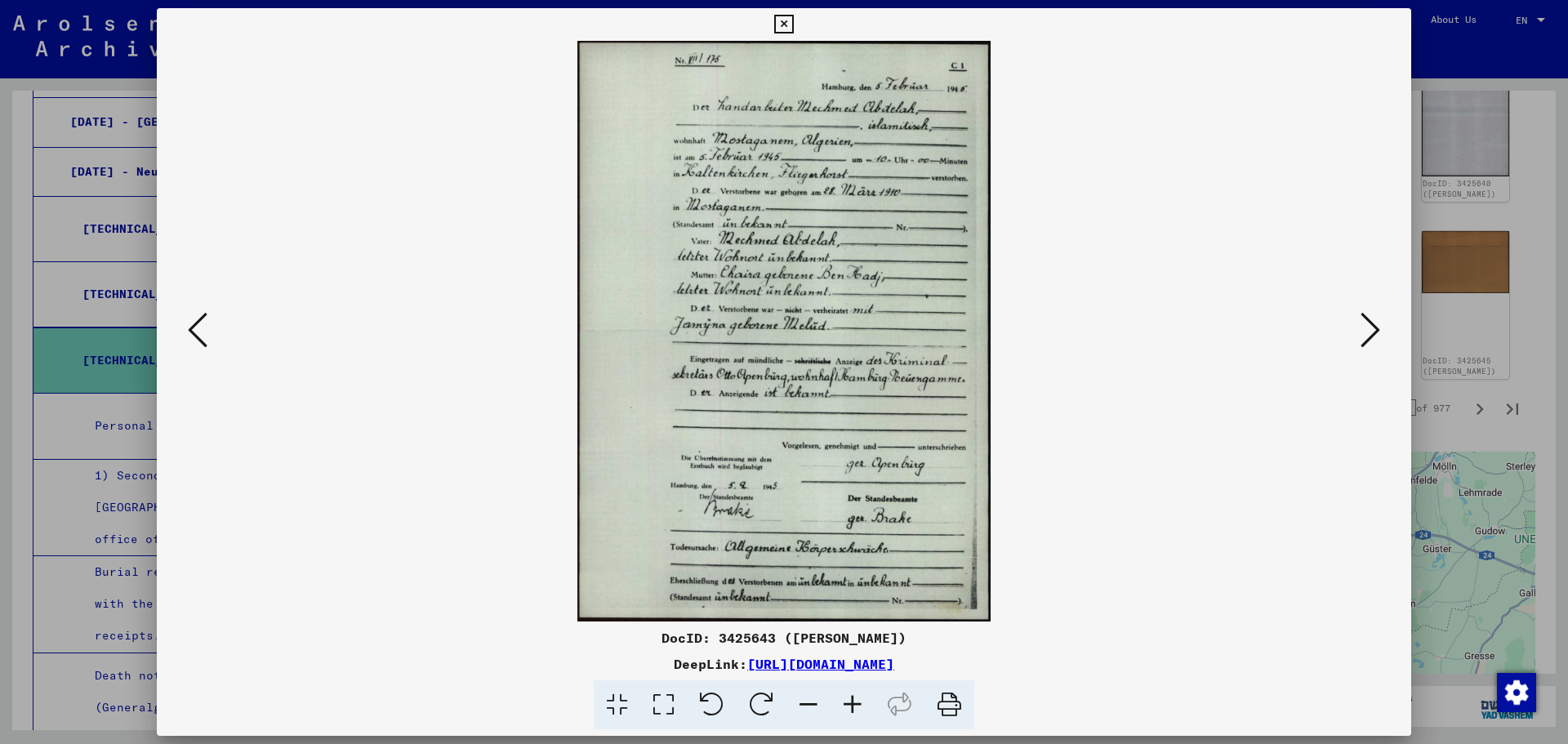
click at [1478, 239] on div at bounding box center [784, 372] width 1568 height 744
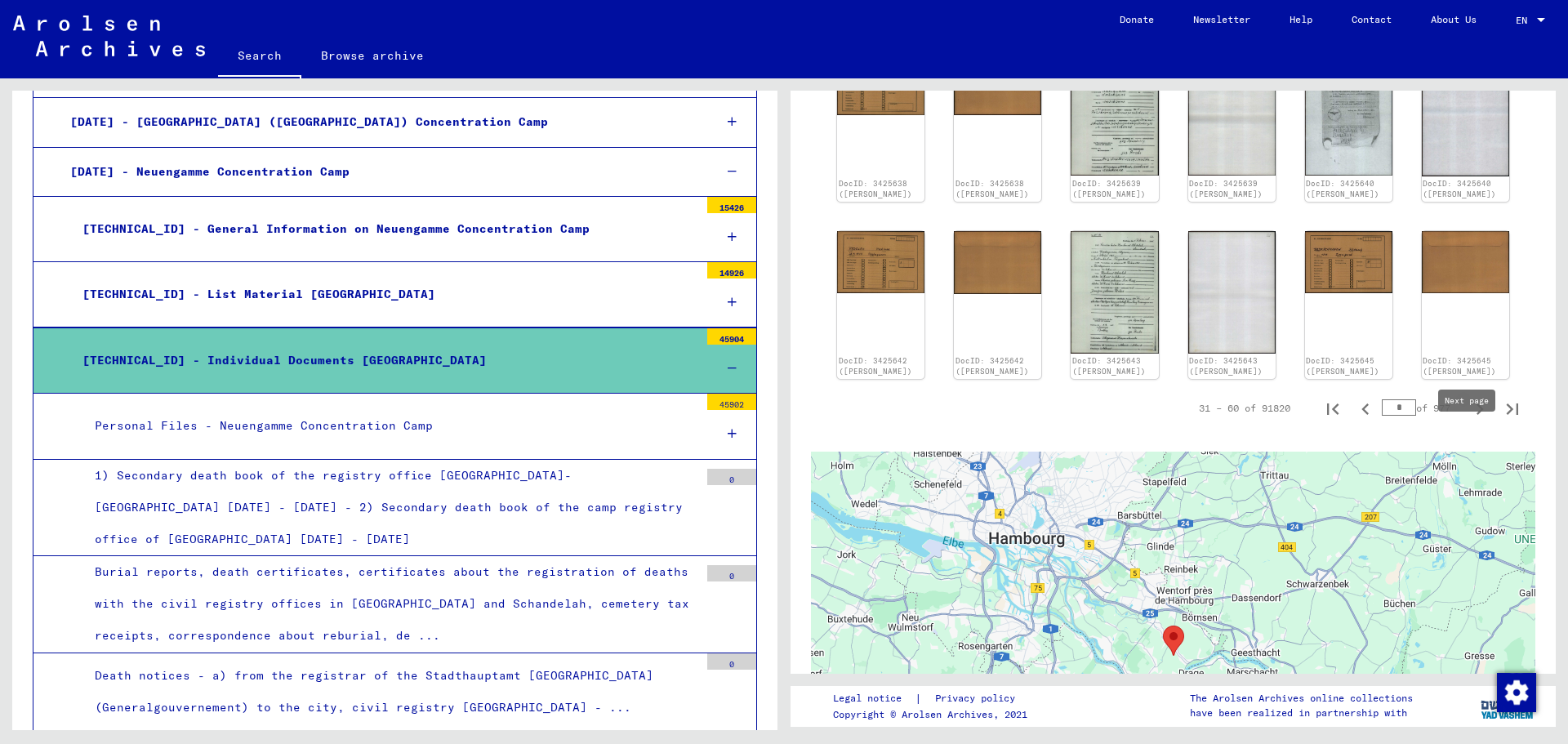
click at [1468, 420] on icon "Next page" at bounding box center [1479, 409] width 23 height 23
type input "*"
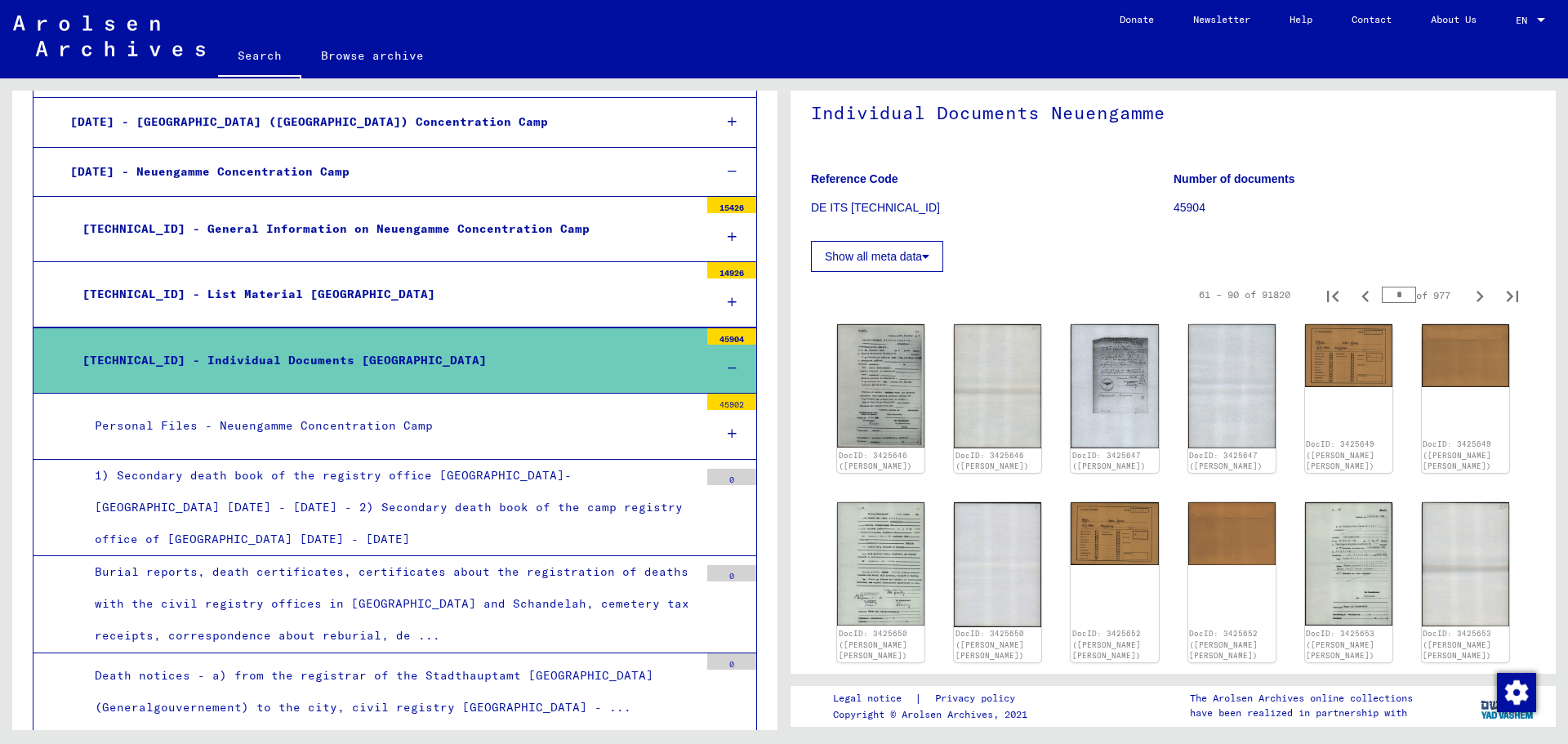
scroll to position [81, 0]
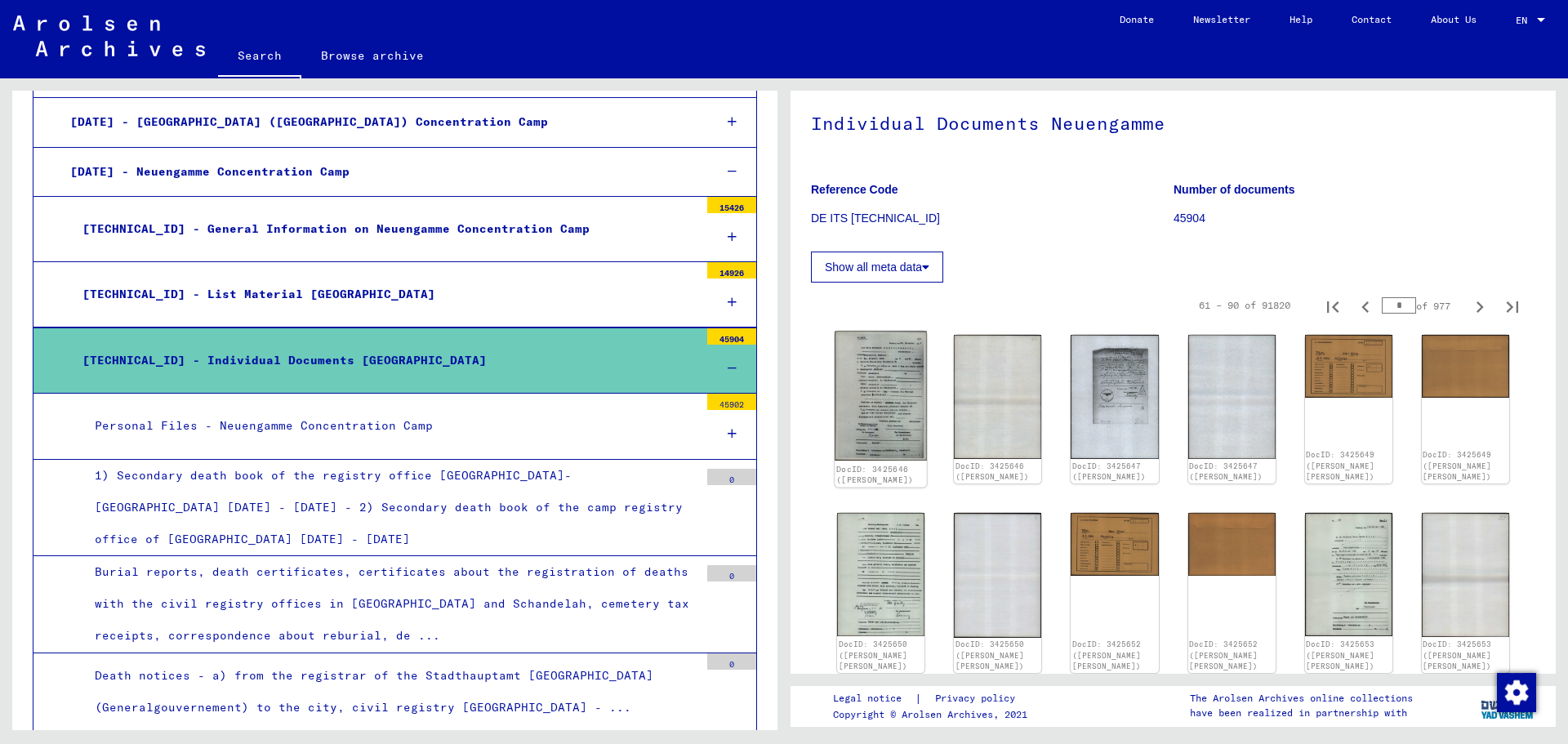
click at [896, 411] on img at bounding box center [880, 396] width 92 height 129
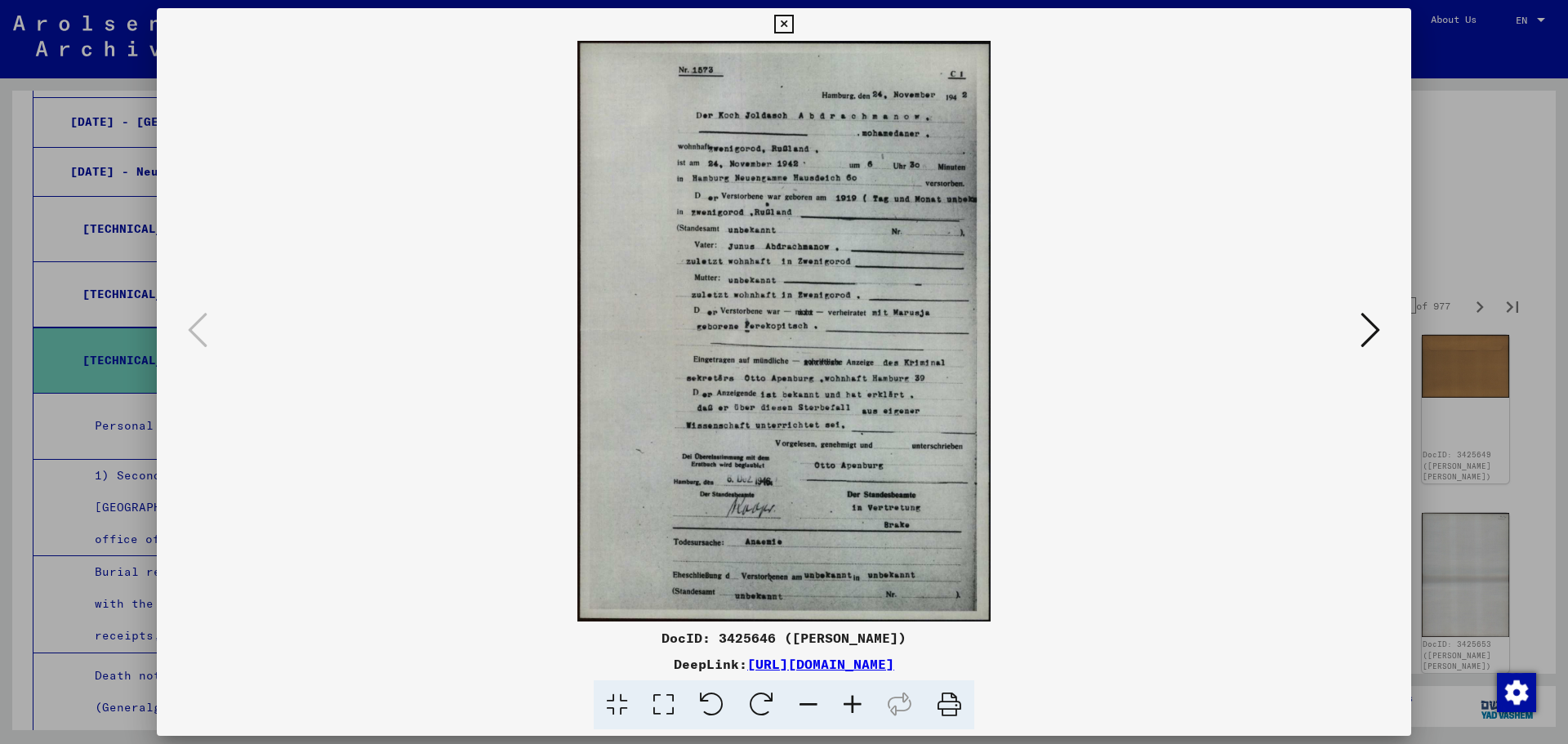
click at [662, 707] on icon at bounding box center [663, 705] width 47 height 49
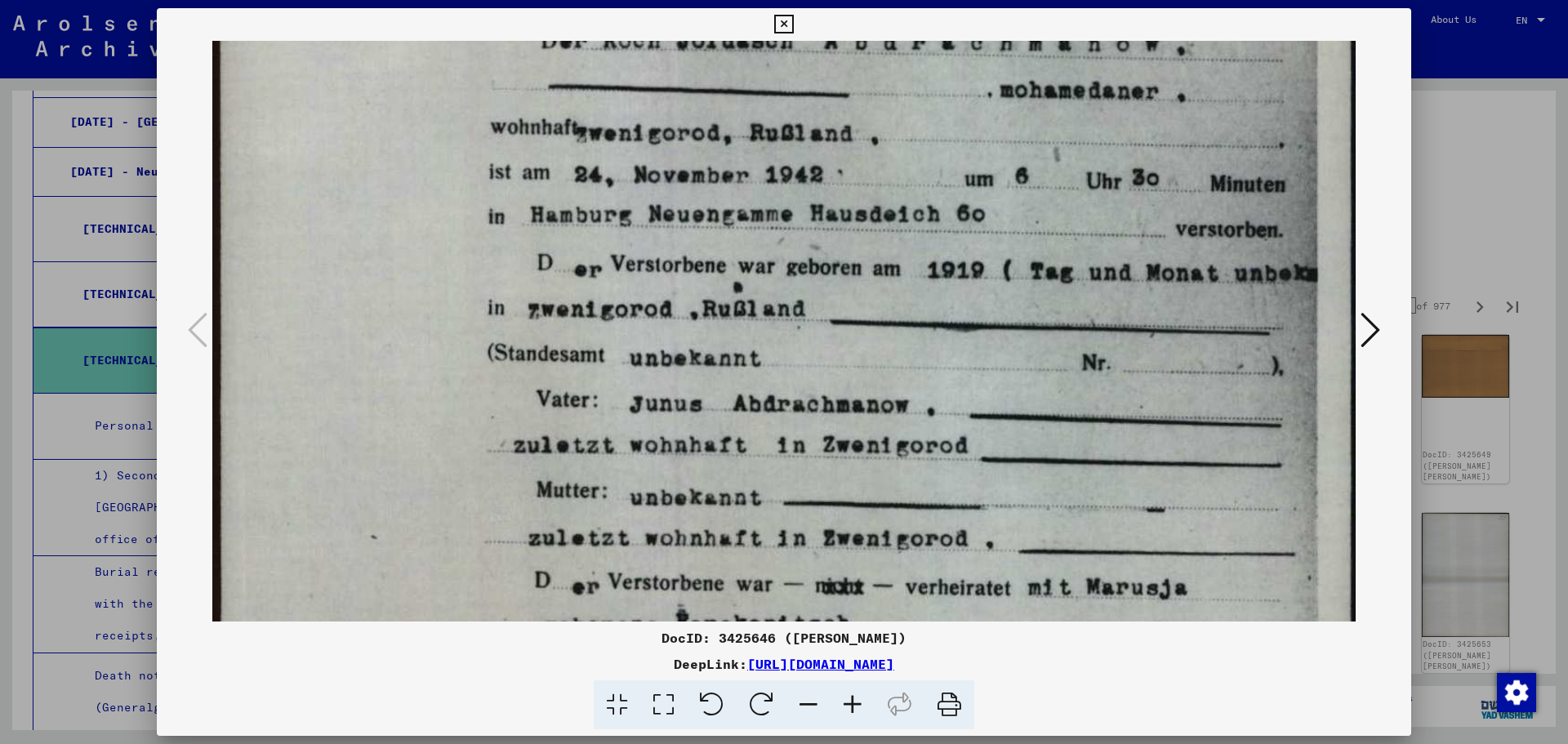
drag, startPoint x: 1055, startPoint y: 485, endPoint x: 1115, endPoint y: 279, distance: 214.6
click at [1115, 279] on img at bounding box center [784, 639] width 1143 height 1609
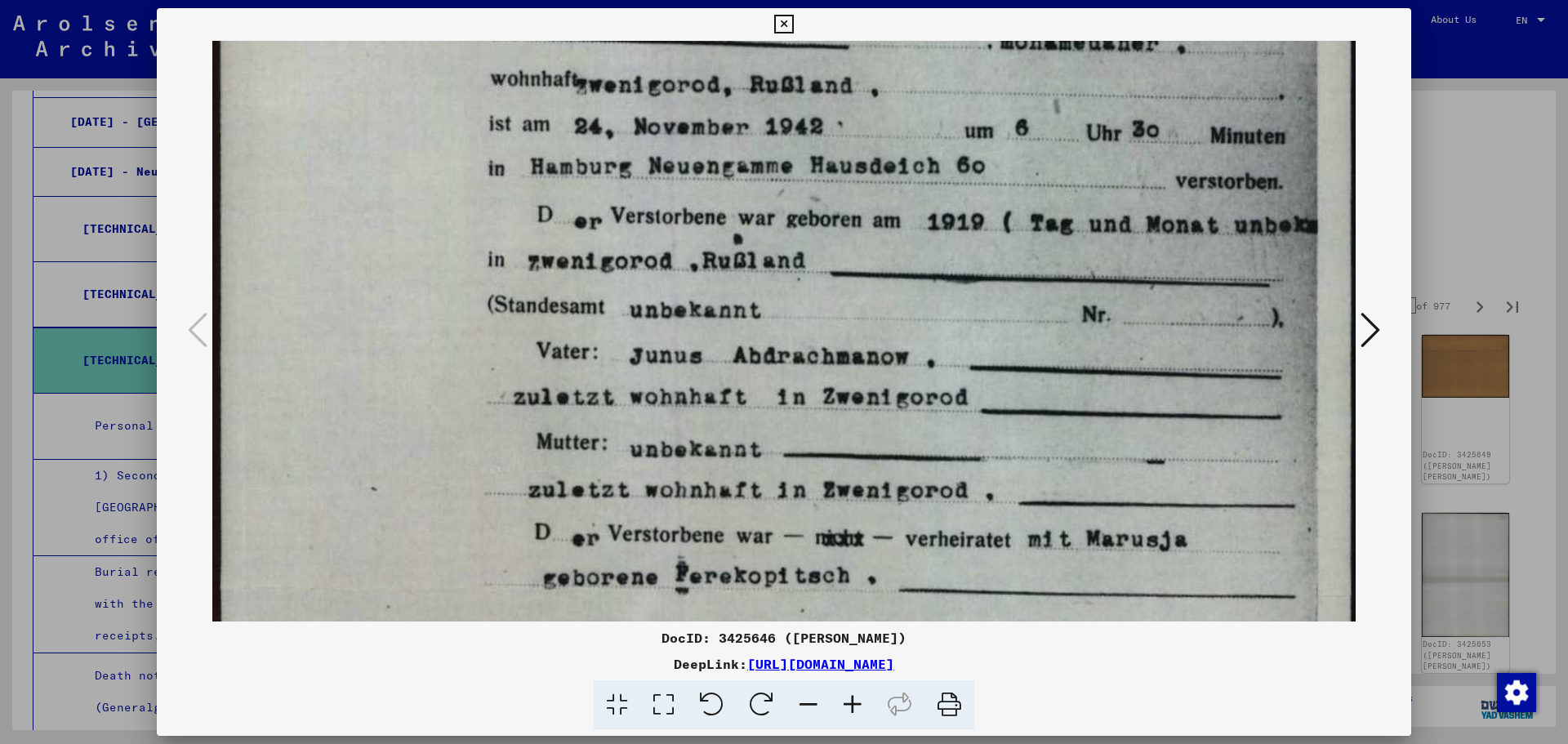
scroll to position [264, 0]
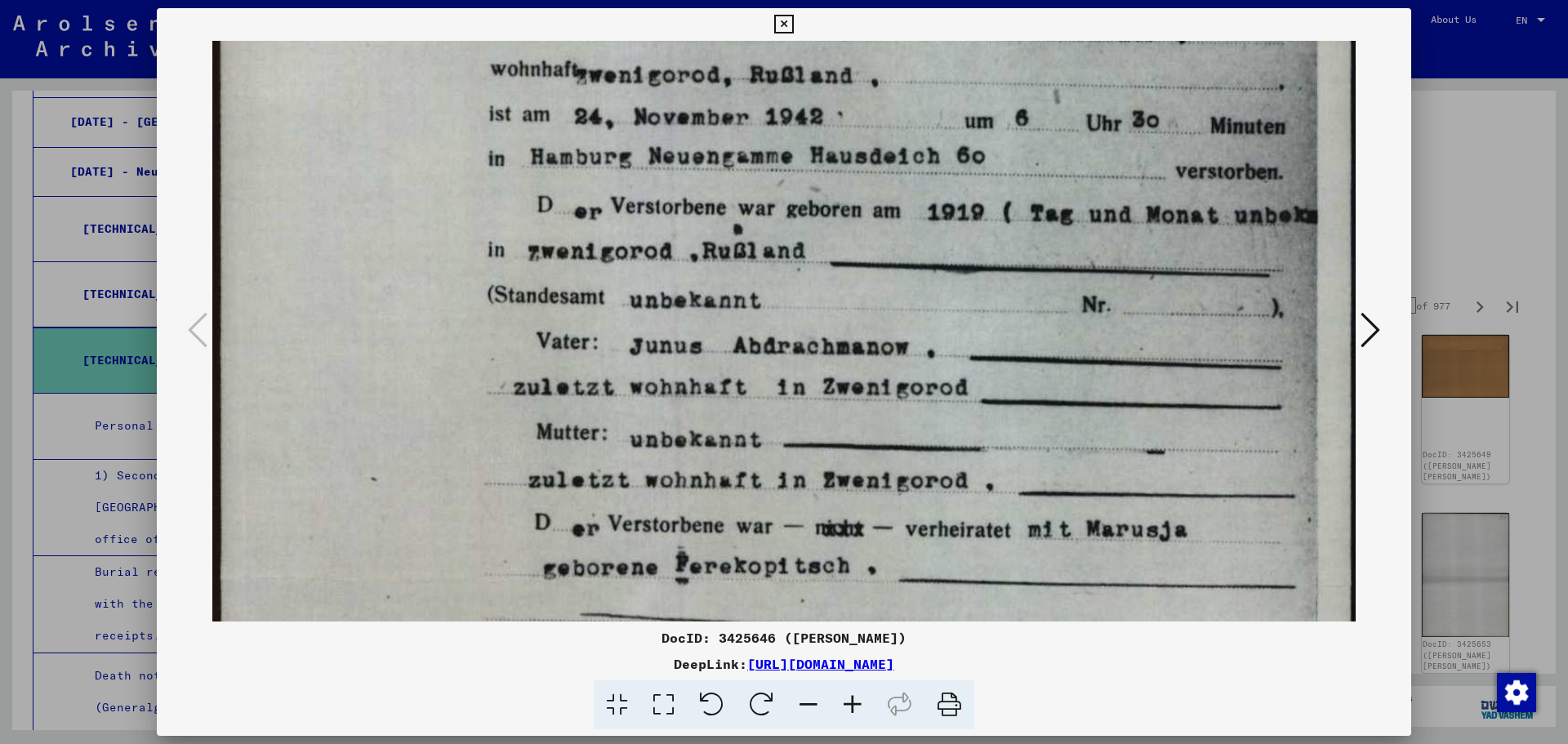
drag, startPoint x: 1119, startPoint y: 373, endPoint x: 1133, endPoint y: 315, distance: 59.7
click at [1133, 315] on img at bounding box center [784, 580] width 1143 height 1609
click at [1483, 292] on div at bounding box center [784, 372] width 1568 height 744
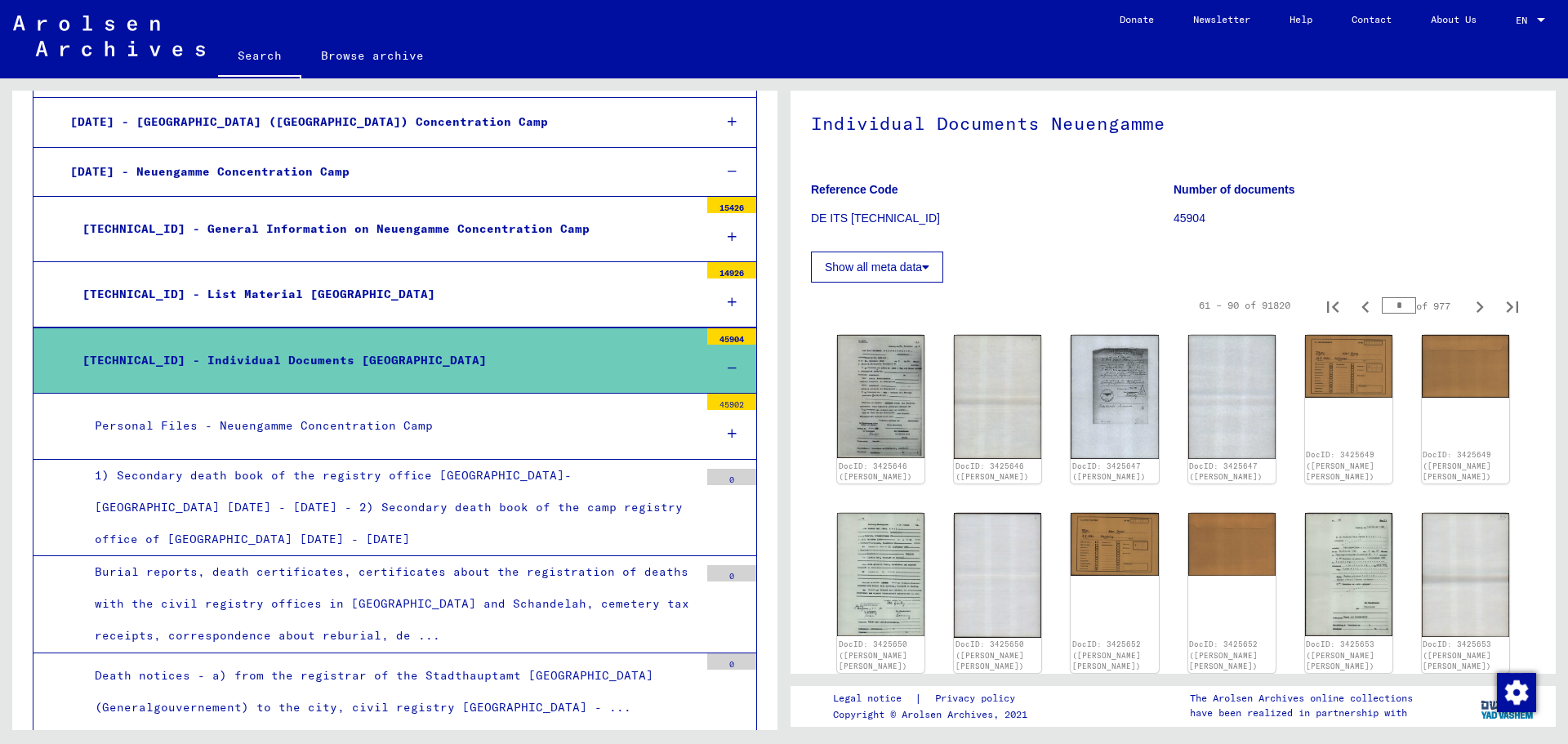
click at [479, 351] on div "[TECHNICAL_ID] - Individual Documents [GEOGRAPHIC_DATA]" at bounding box center [385, 360] width 629 height 32
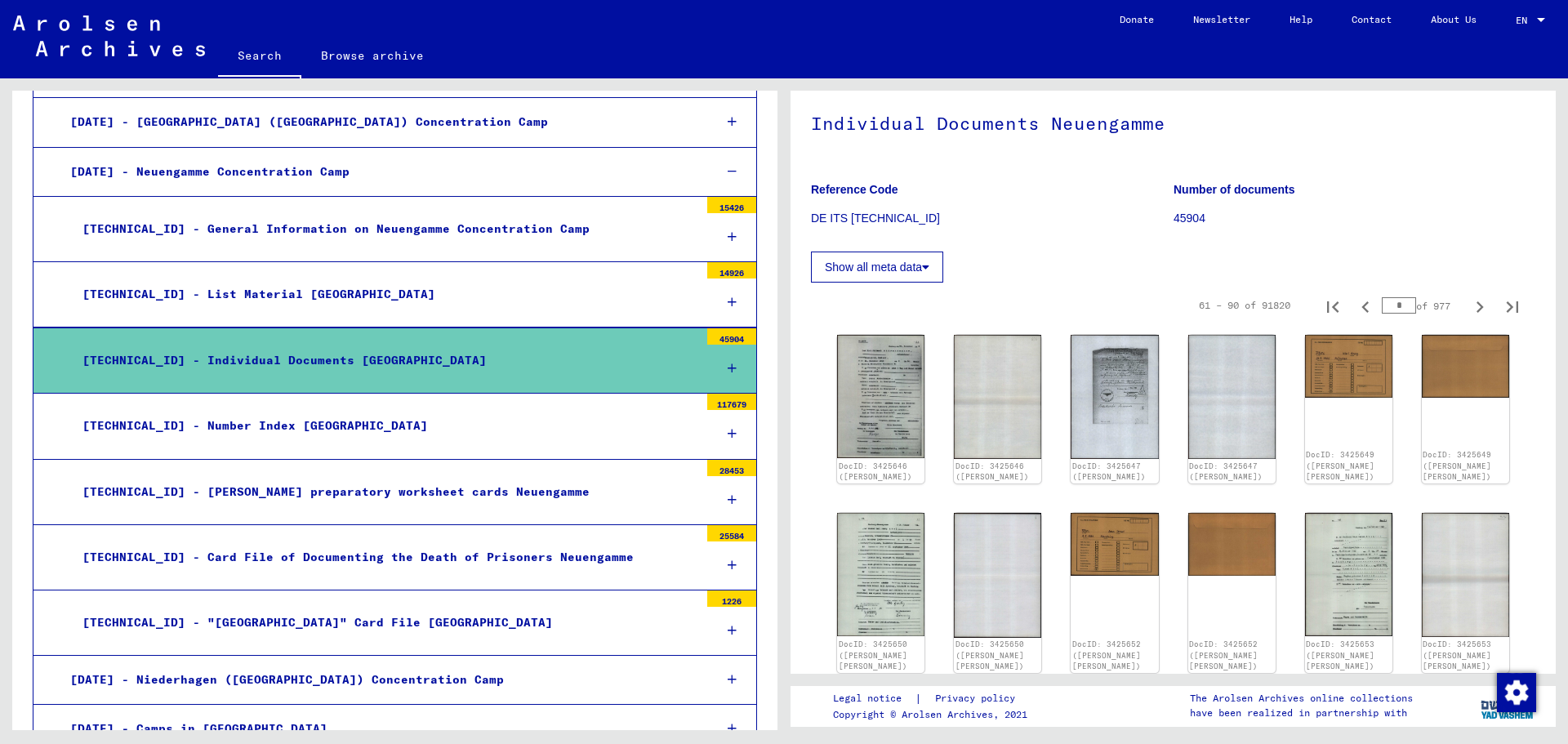
click at [406, 376] on div "[TECHNICAL_ID] - Individual Documents [GEOGRAPHIC_DATA]" at bounding box center [385, 360] width 629 height 32
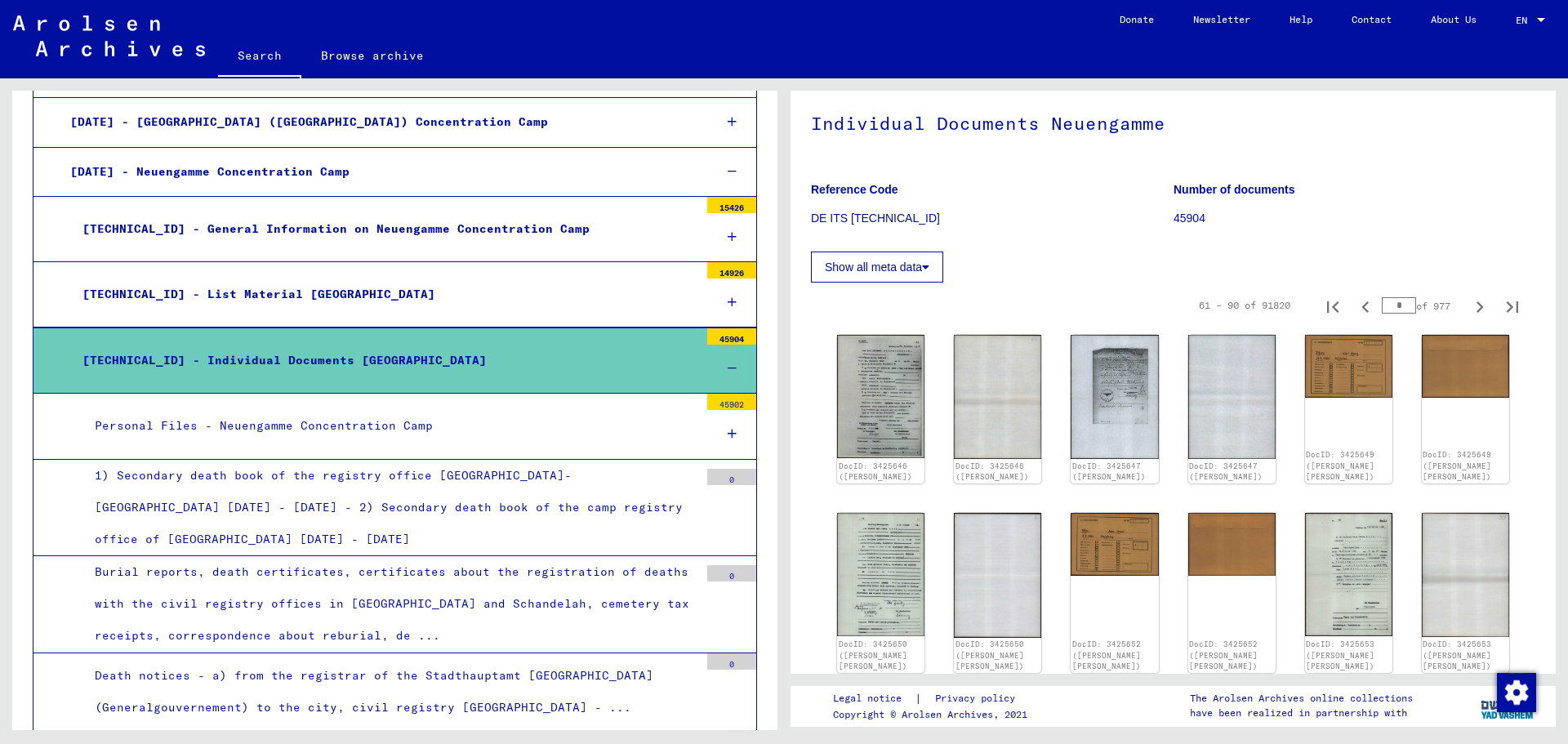
click at [455, 423] on div "Personal Files - Neuengamme Concentration Camp" at bounding box center [390, 425] width 616 height 32
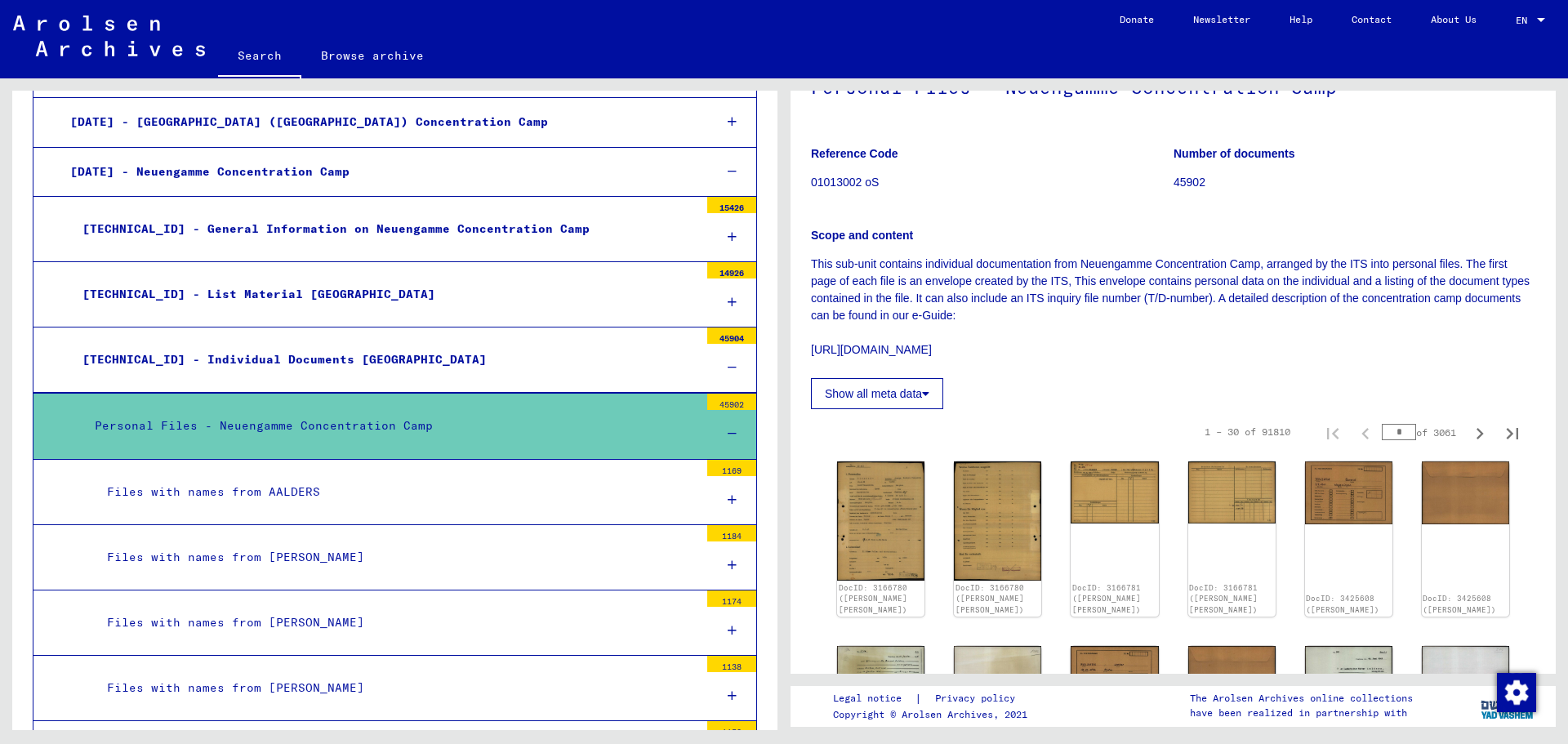
scroll to position [245, 0]
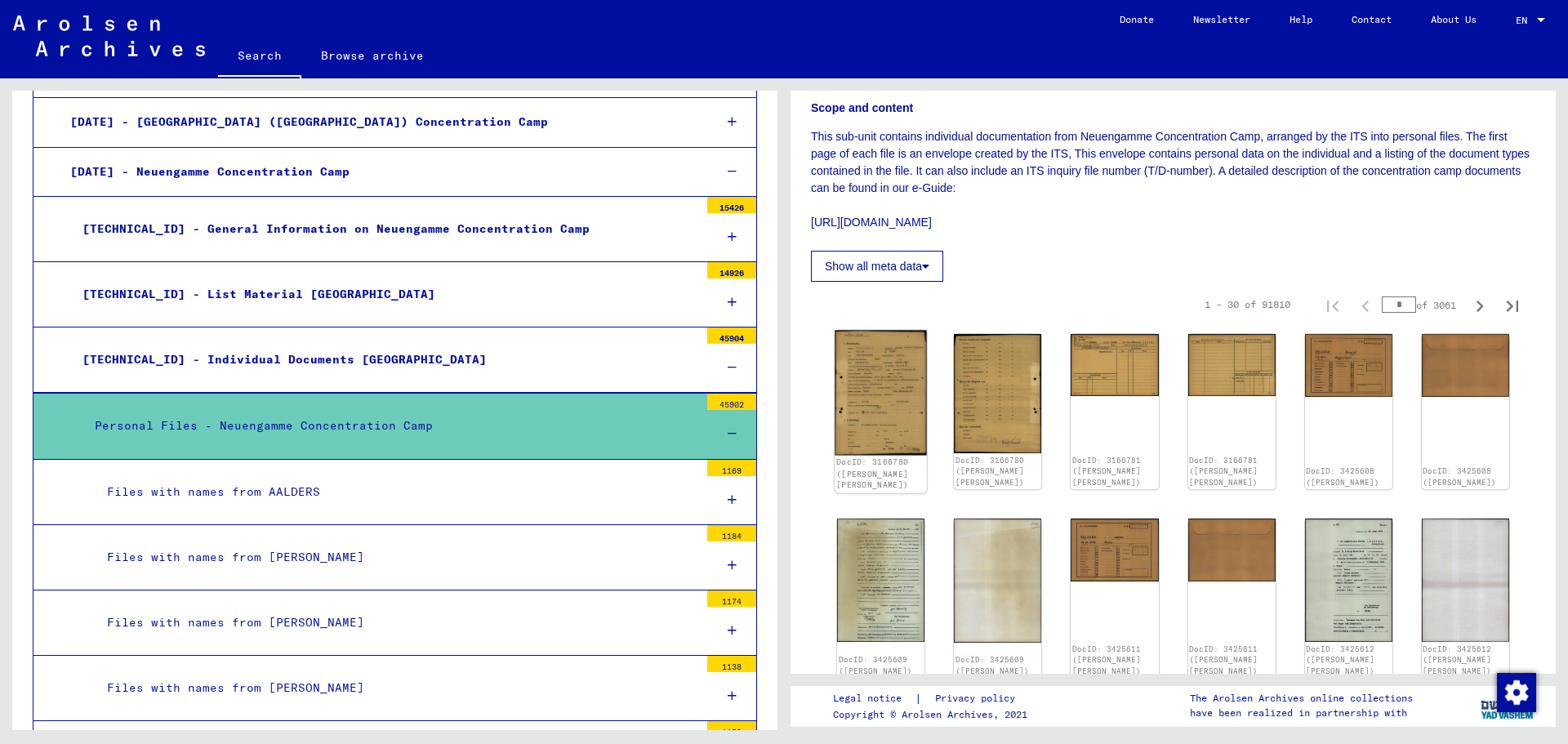
click at [893, 389] on img at bounding box center [880, 392] width 92 height 125
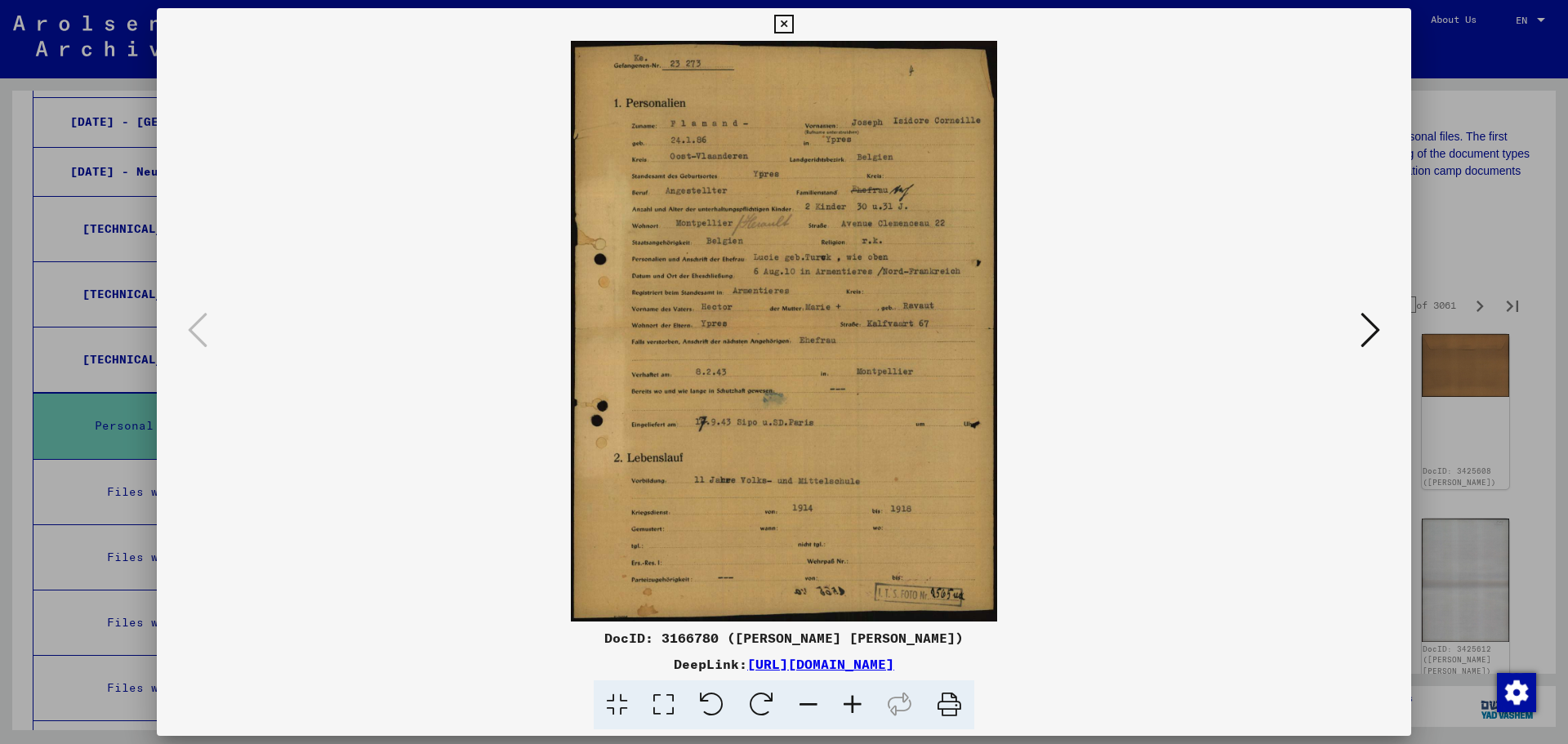
click at [662, 701] on icon at bounding box center [663, 705] width 47 height 49
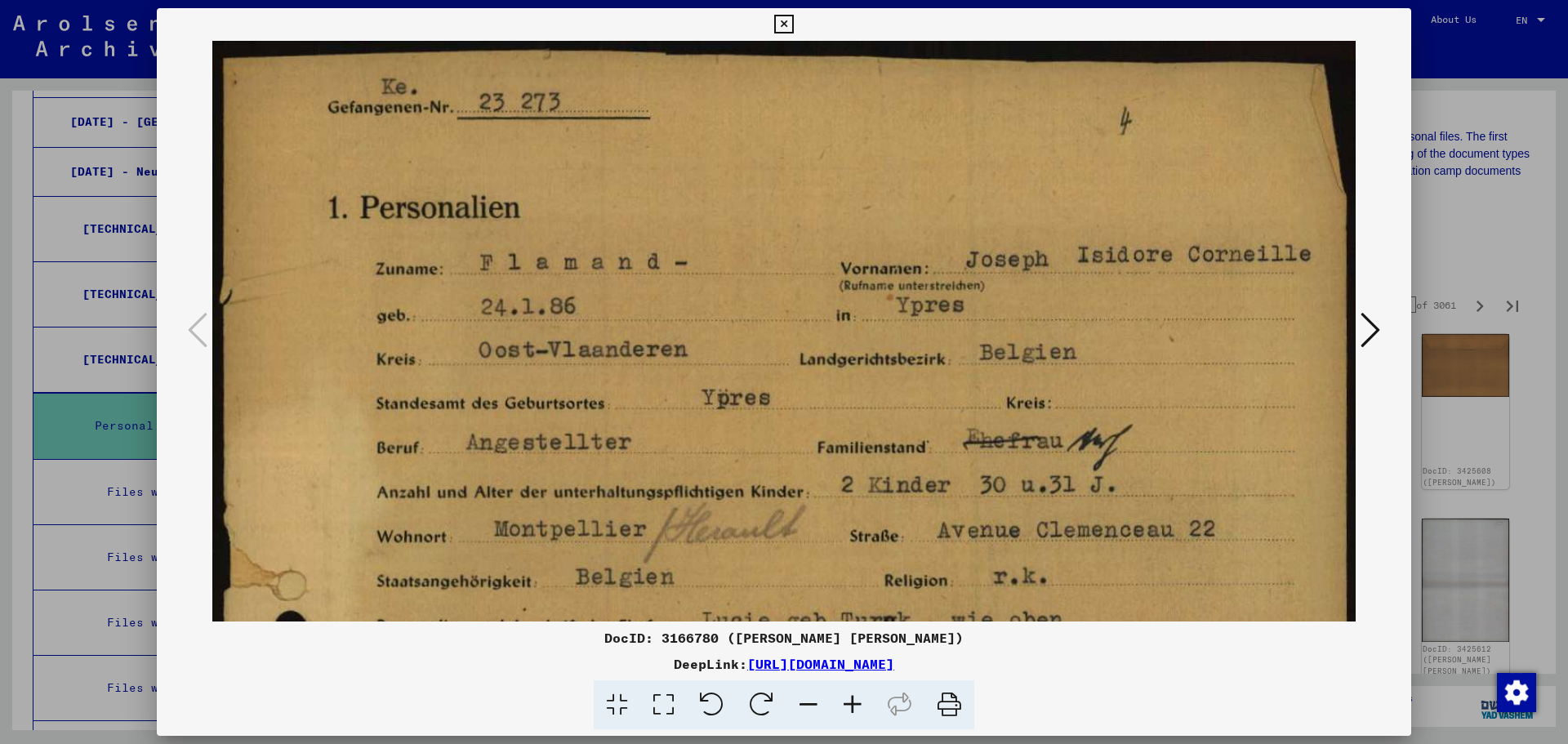
click at [1513, 237] on div at bounding box center [784, 372] width 1568 height 744
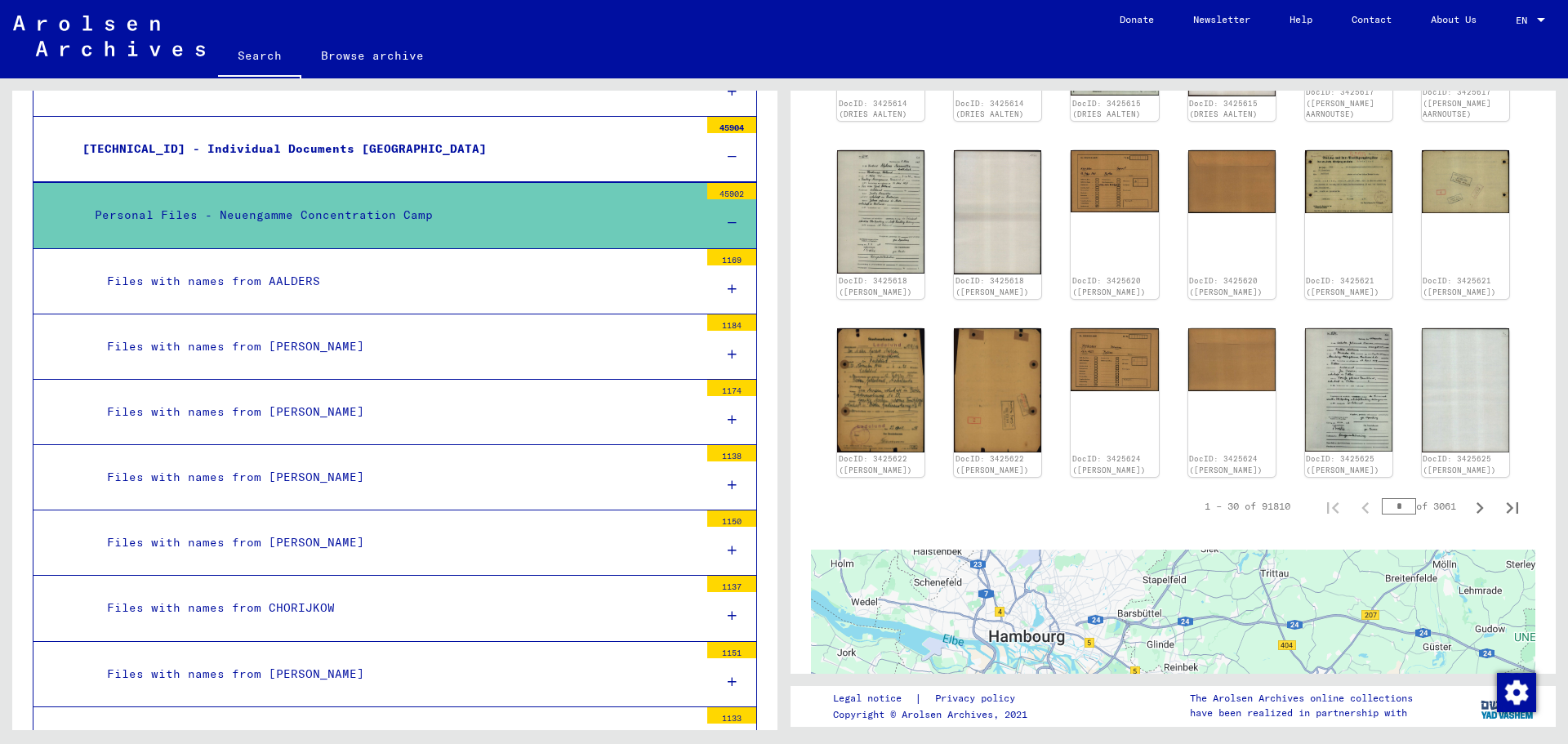
scroll to position [1844, 0]
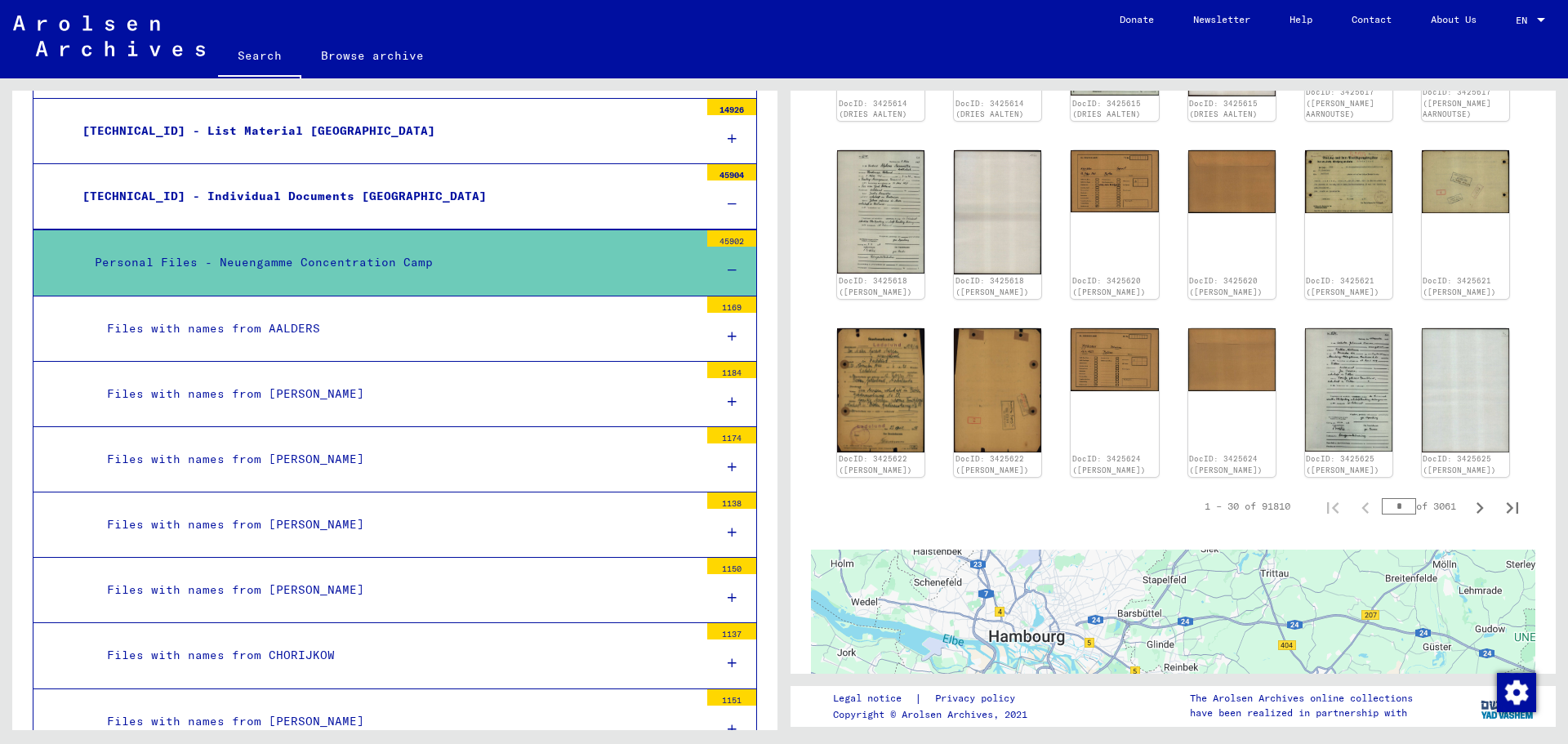
click at [356, 388] on div "Files with names from [PERSON_NAME]" at bounding box center [397, 394] width 604 height 32
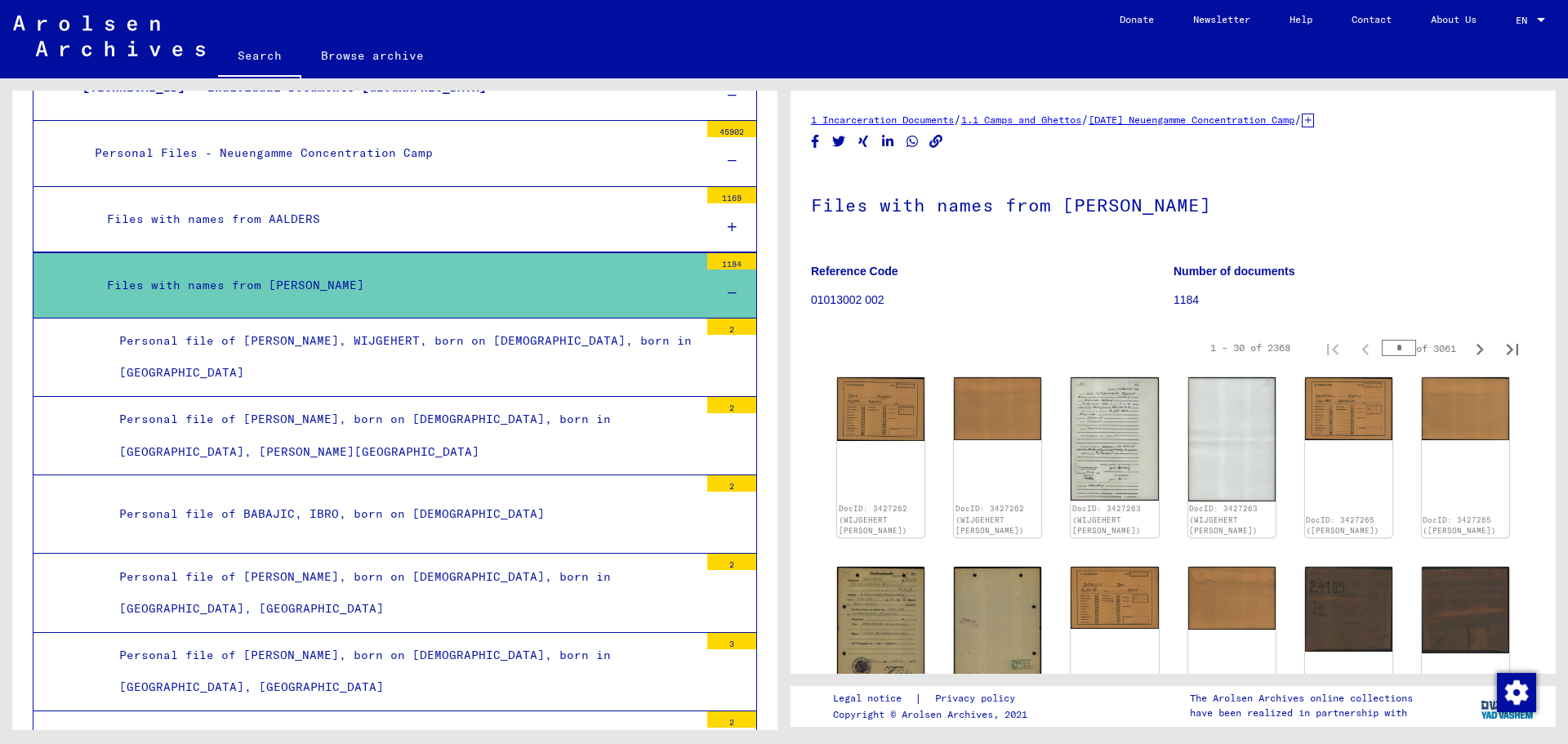
scroll to position [1958, 0]
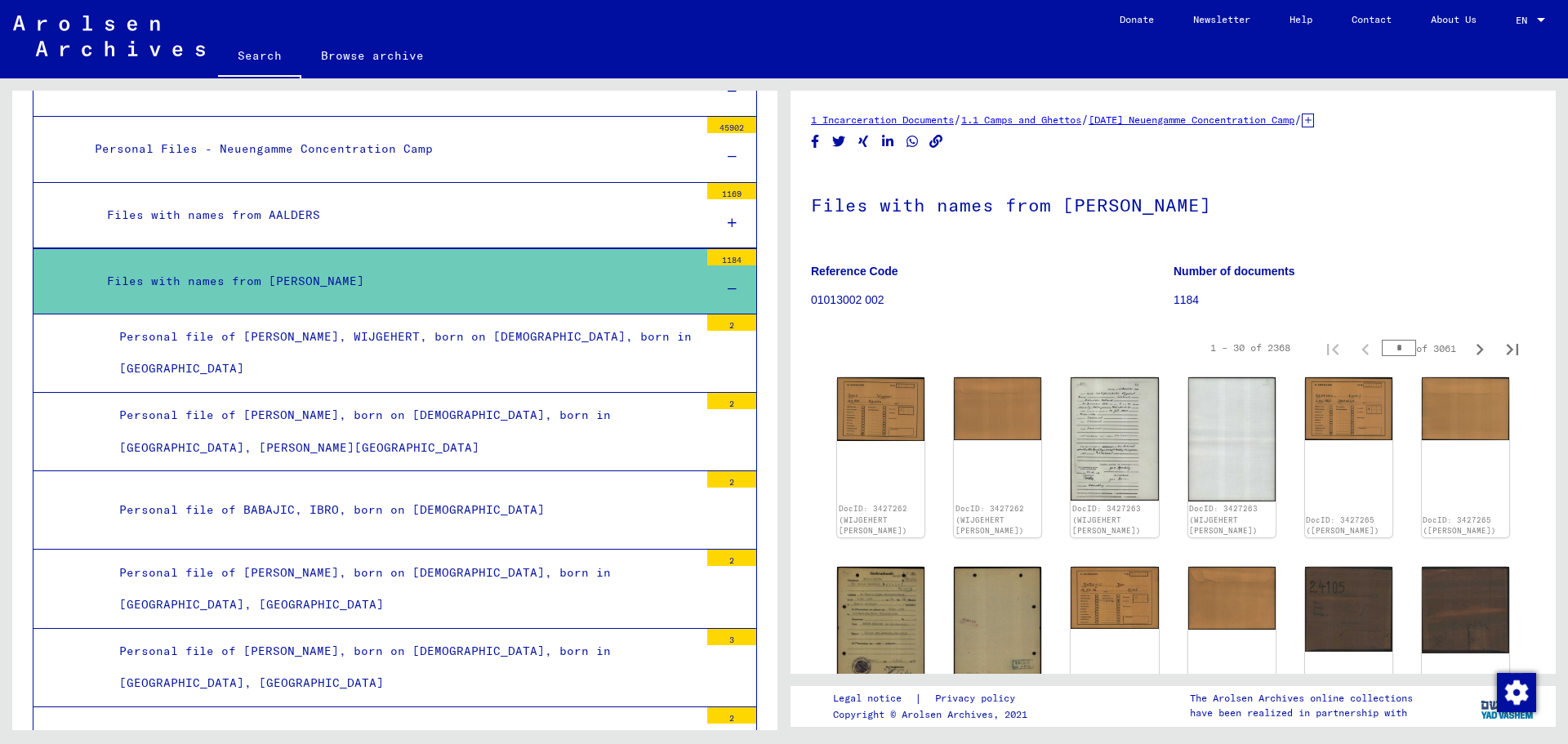
click at [431, 282] on div "Files with names from [PERSON_NAME]" at bounding box center [397, 281] width 604 height 32
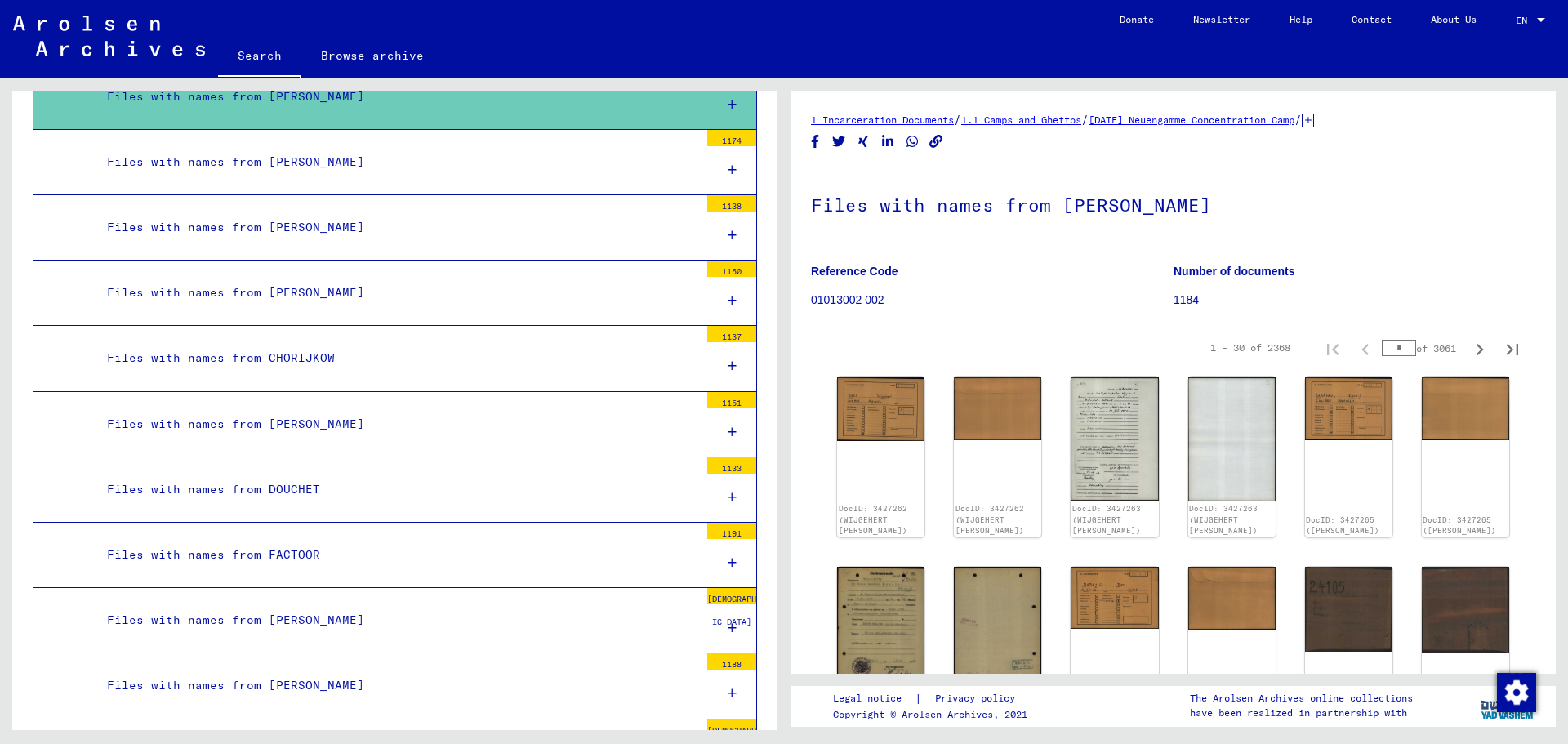
scroll to position [2203, 0]
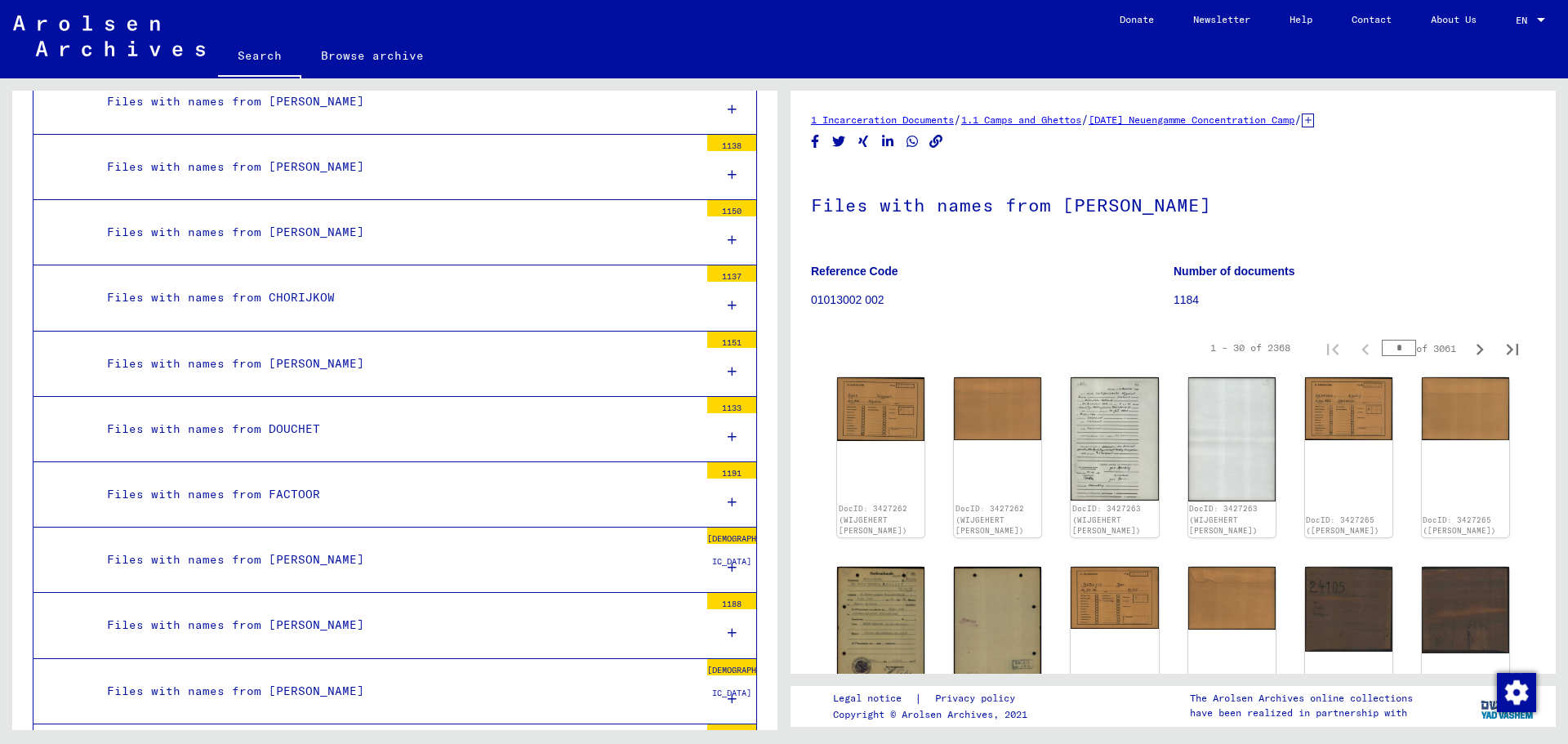
click at [420, 235] on div "Files with names from [PERSON_NAME]" at bounding box center [397, 232] width 604 height 32
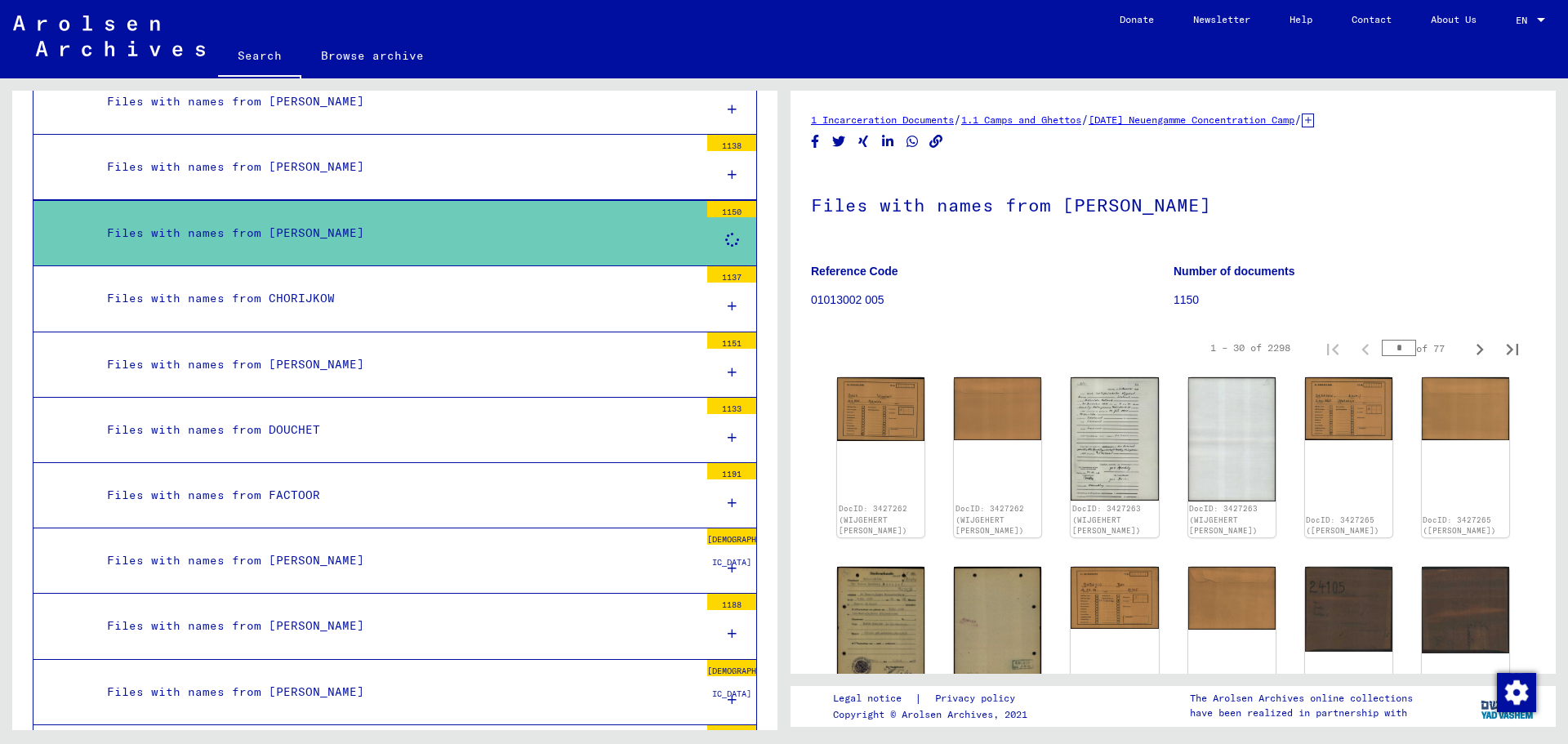
click at [399, 166] on div "Files with names from [PERSON_NAME]" at bounding box center [397, 166] width 604 height 32
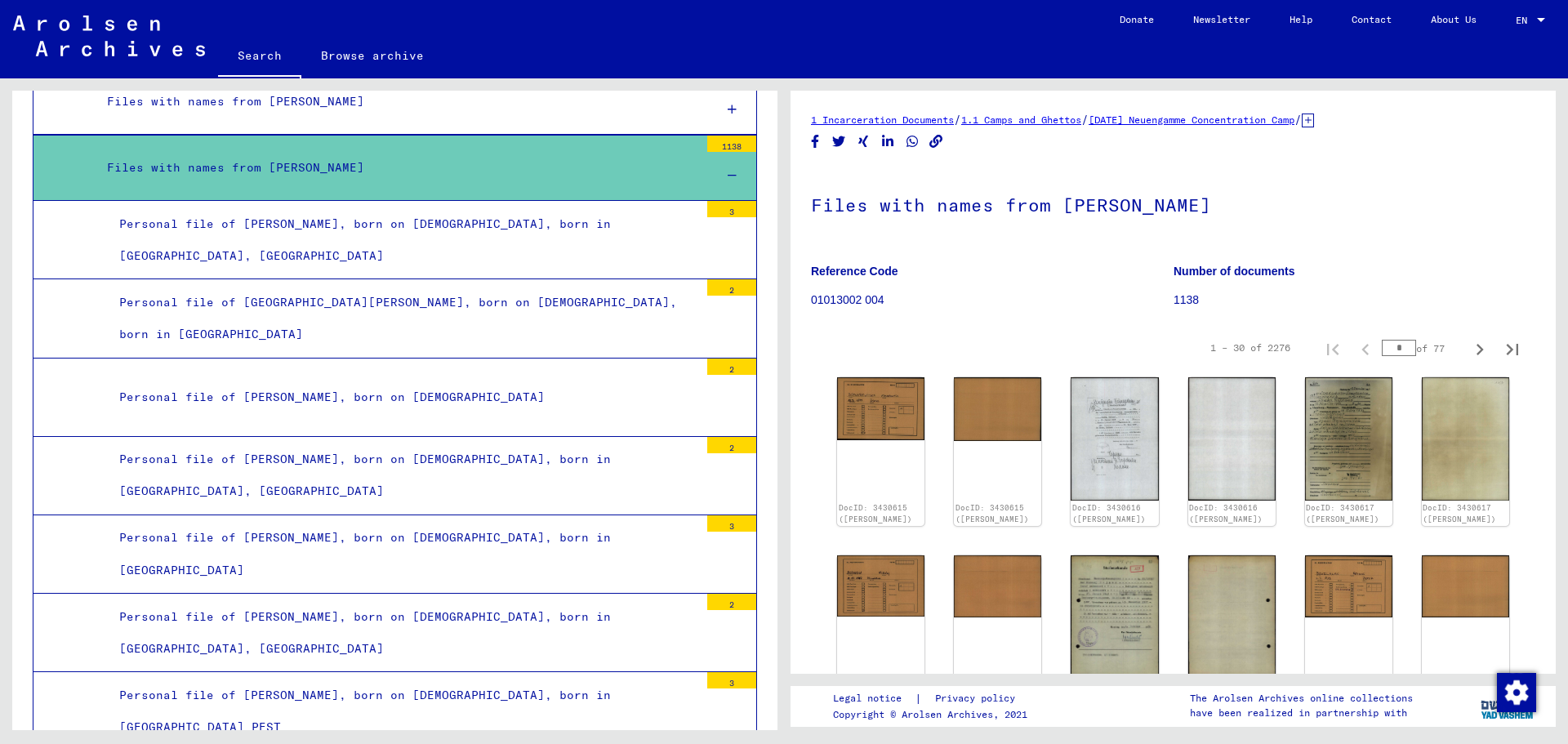
click at [477, 174] on div "Files with names from [PERSON_NAME]" at bounding box center [397, 167] width 604 height 32
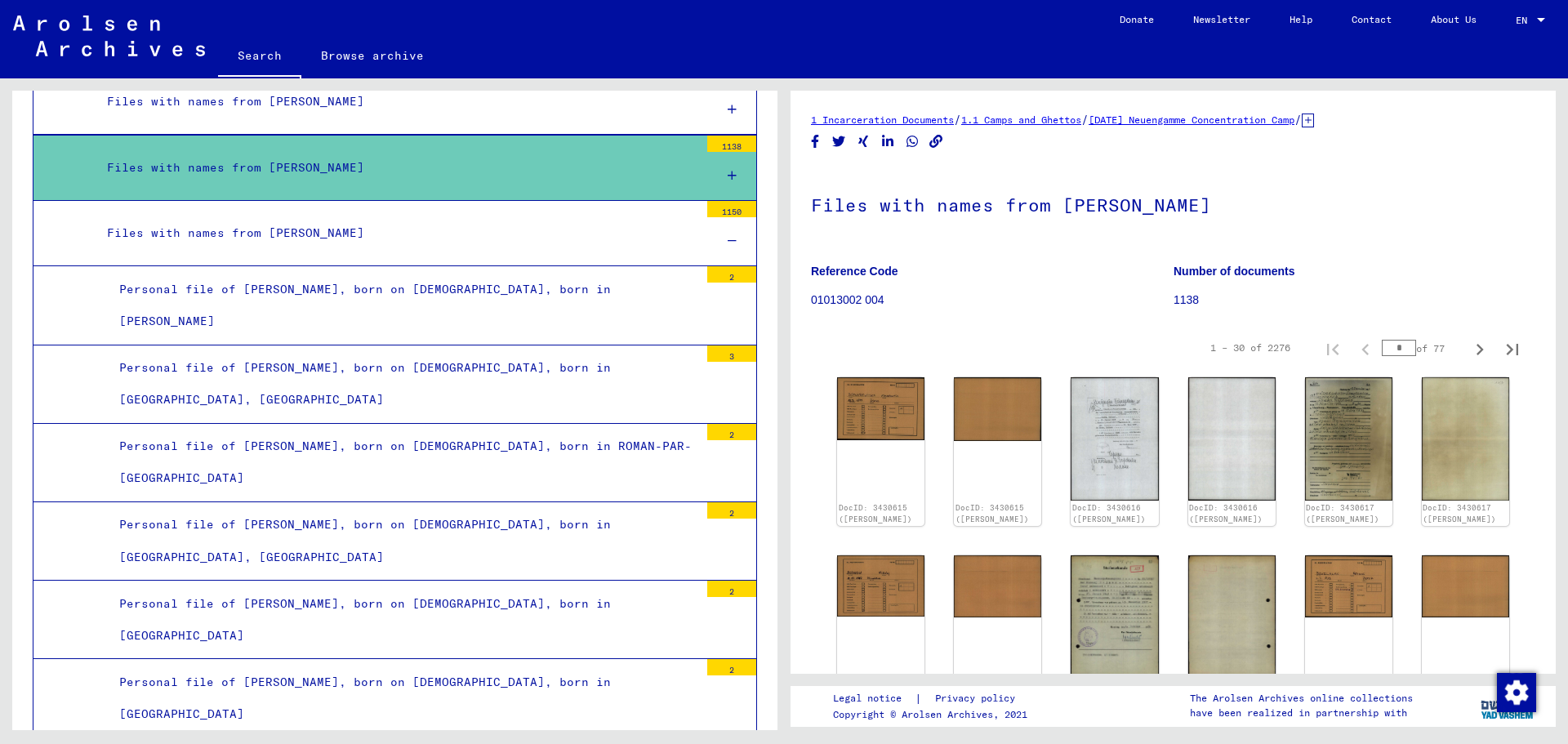
click at [456, 232] on div "Files with names from [PERSON_NAME]" at bounding box center [397, 233] width 604 height 32
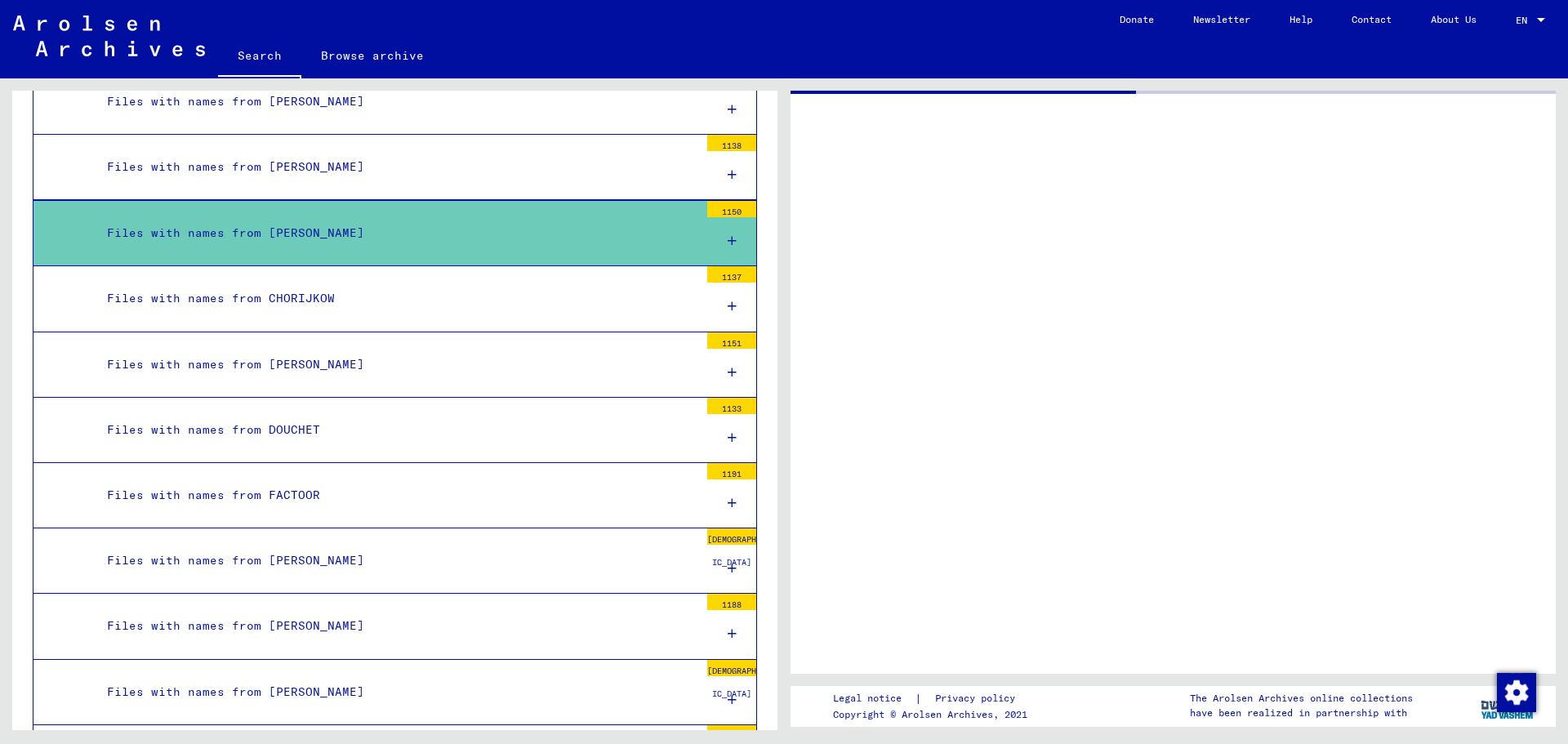
click at [451, 172] on div "Files with names from [PERSON_NAME]" at bounding box center [397, 166] width 604 height 32
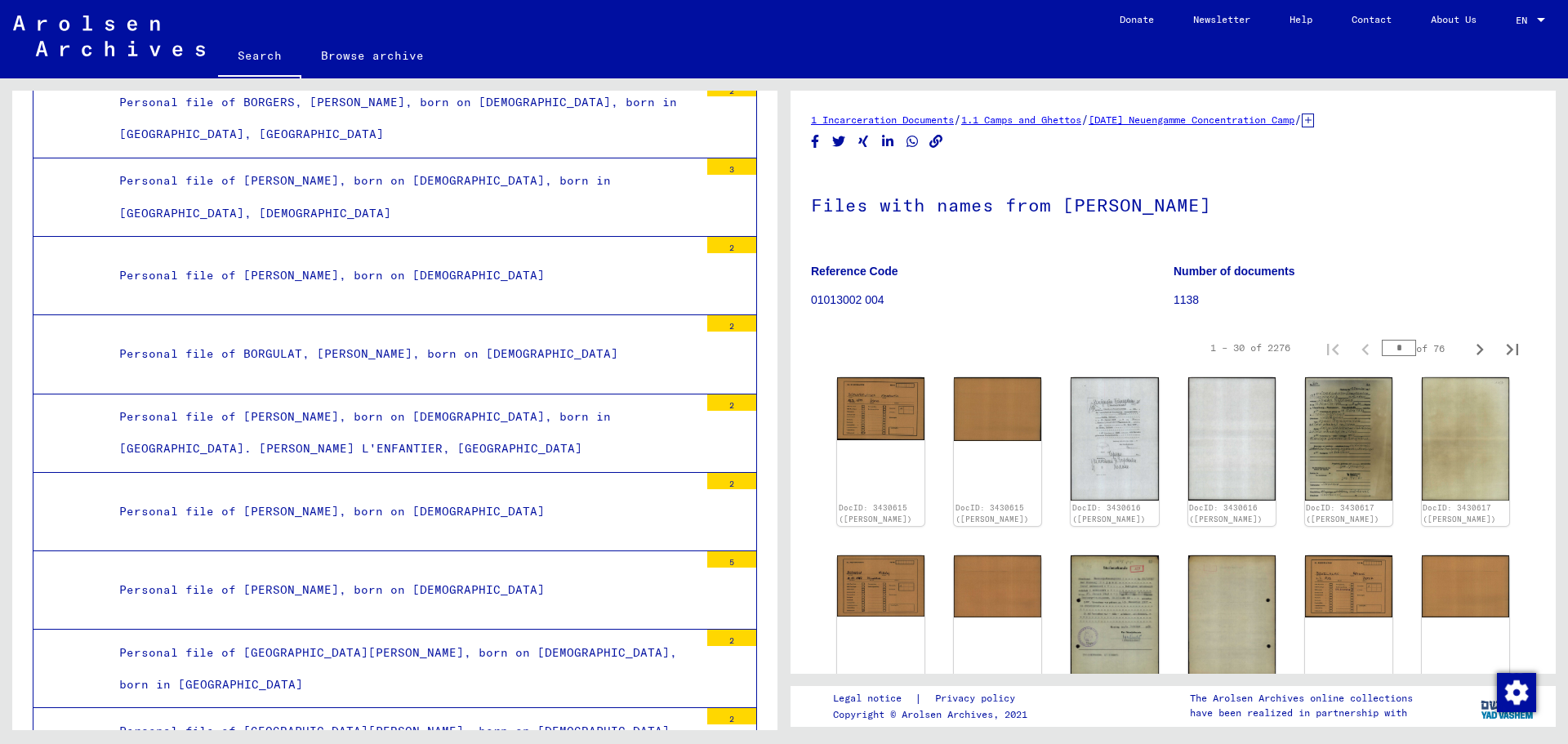
scroll to position [8291, 0]
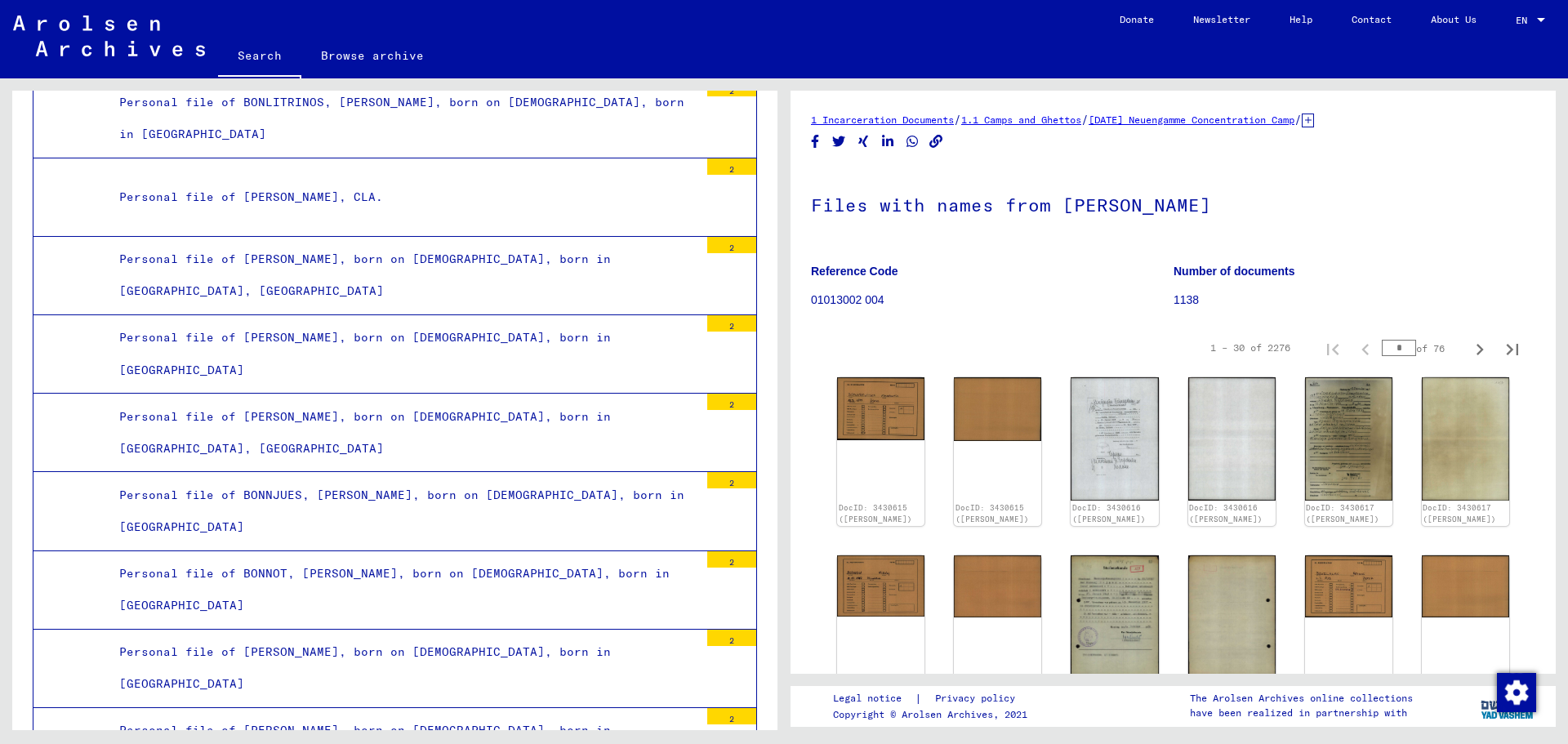
click at [399, 424] on div "Personal file of [PERSON_NAME], born on [DEMOGRAPHIC_DATA], born in [GEOGRAPHIC…" at bounding box center [403, 433] width 592 height 64
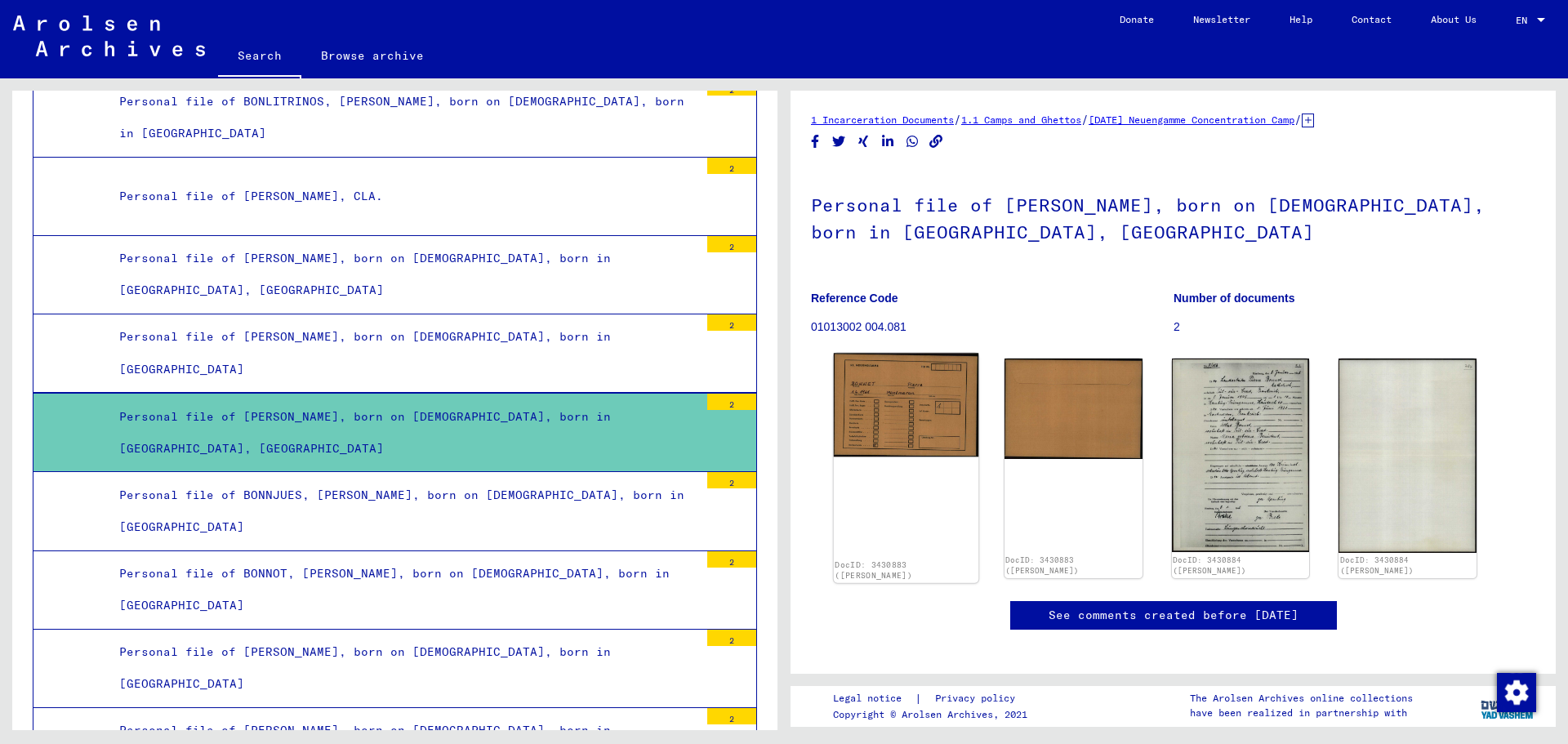
click at [857, 398] on img at bounding box center [906, 405] width 144 height 103
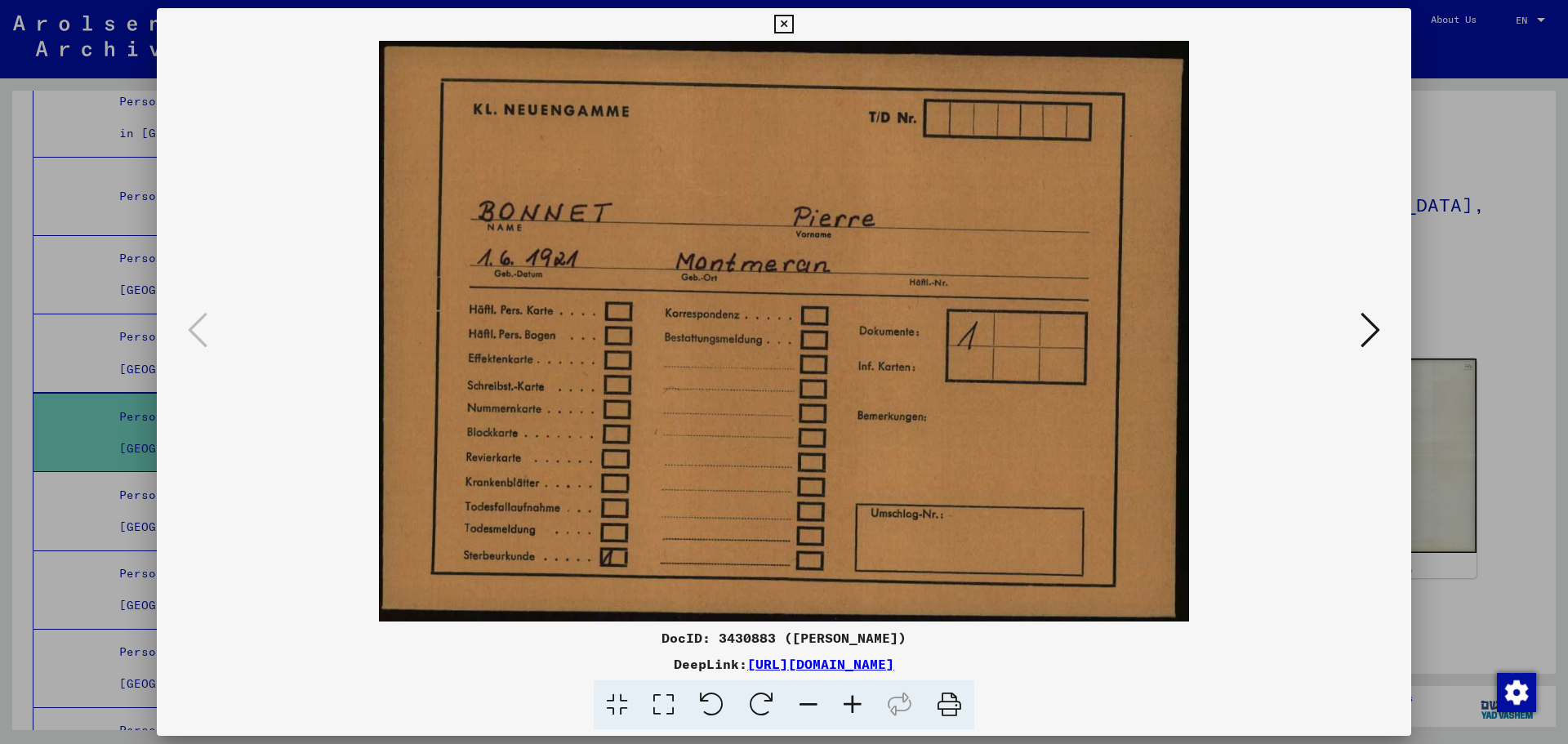
click at [1471, 218] on div at bounding box center [784, 372] width 1568 height 744
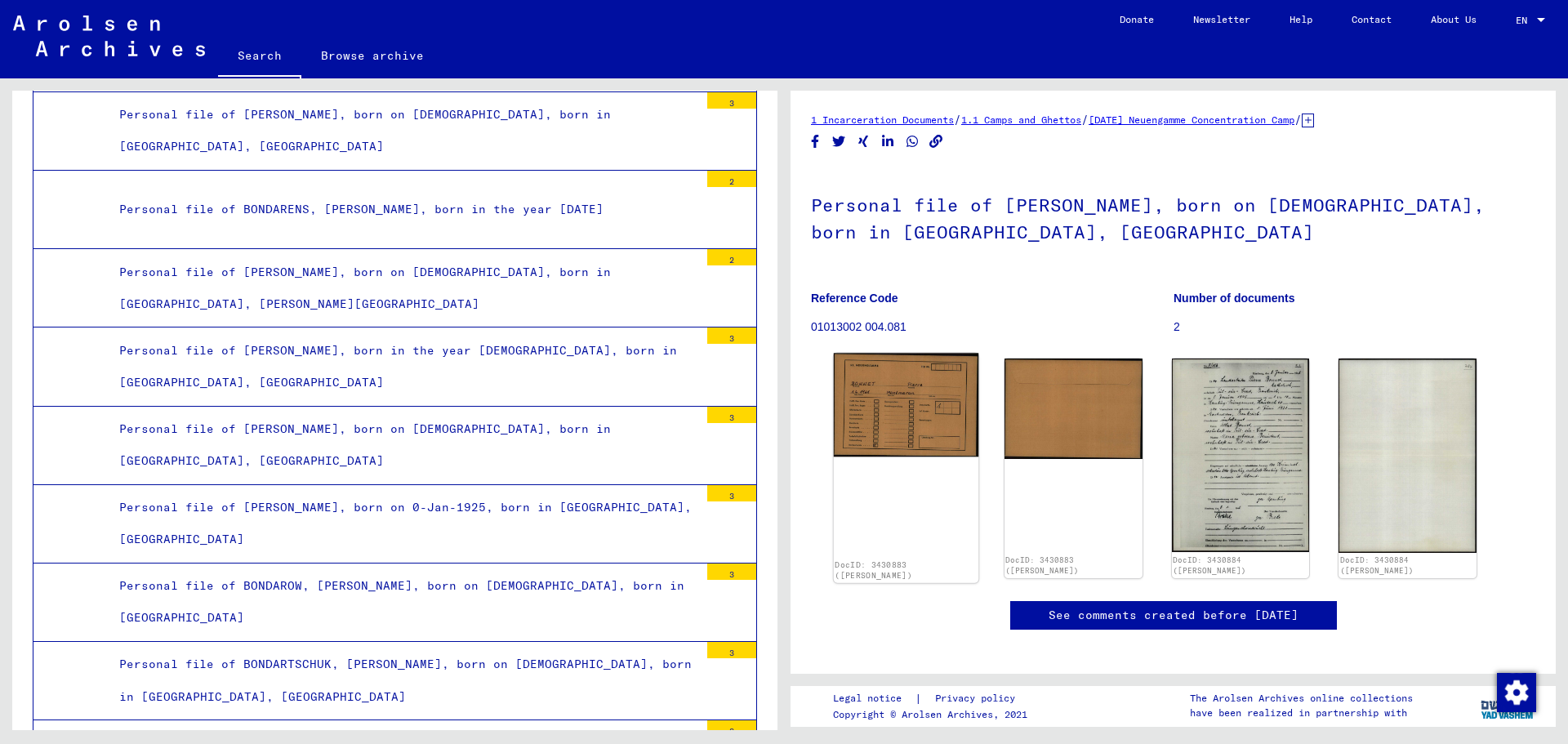
scroll to position [6903, 0]
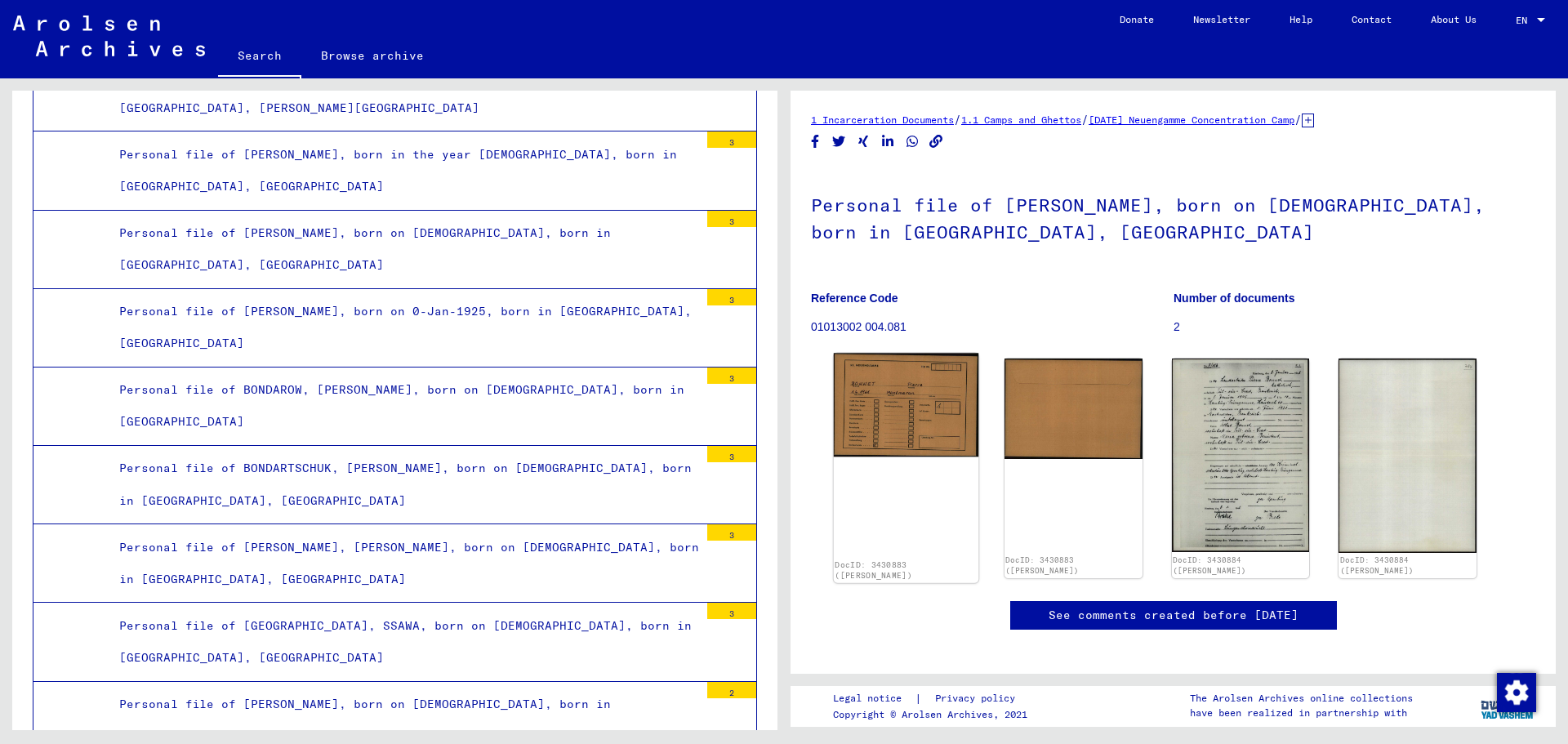
click at [936, 405] on img at bounding box center [906, 405] width 144 height 103
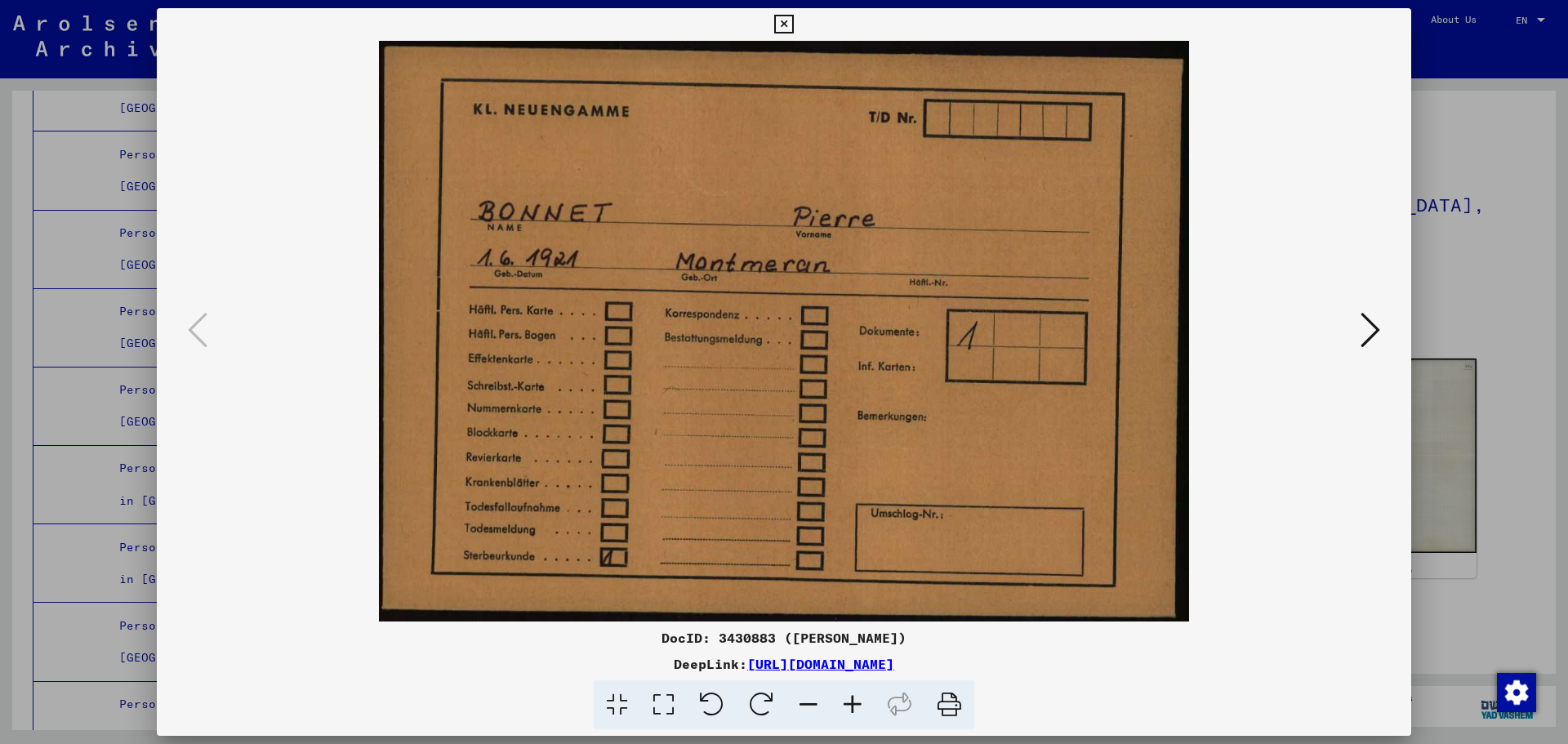
click at [1373, 329] on icon at bounding box center [1370, 329] width 19 height 39
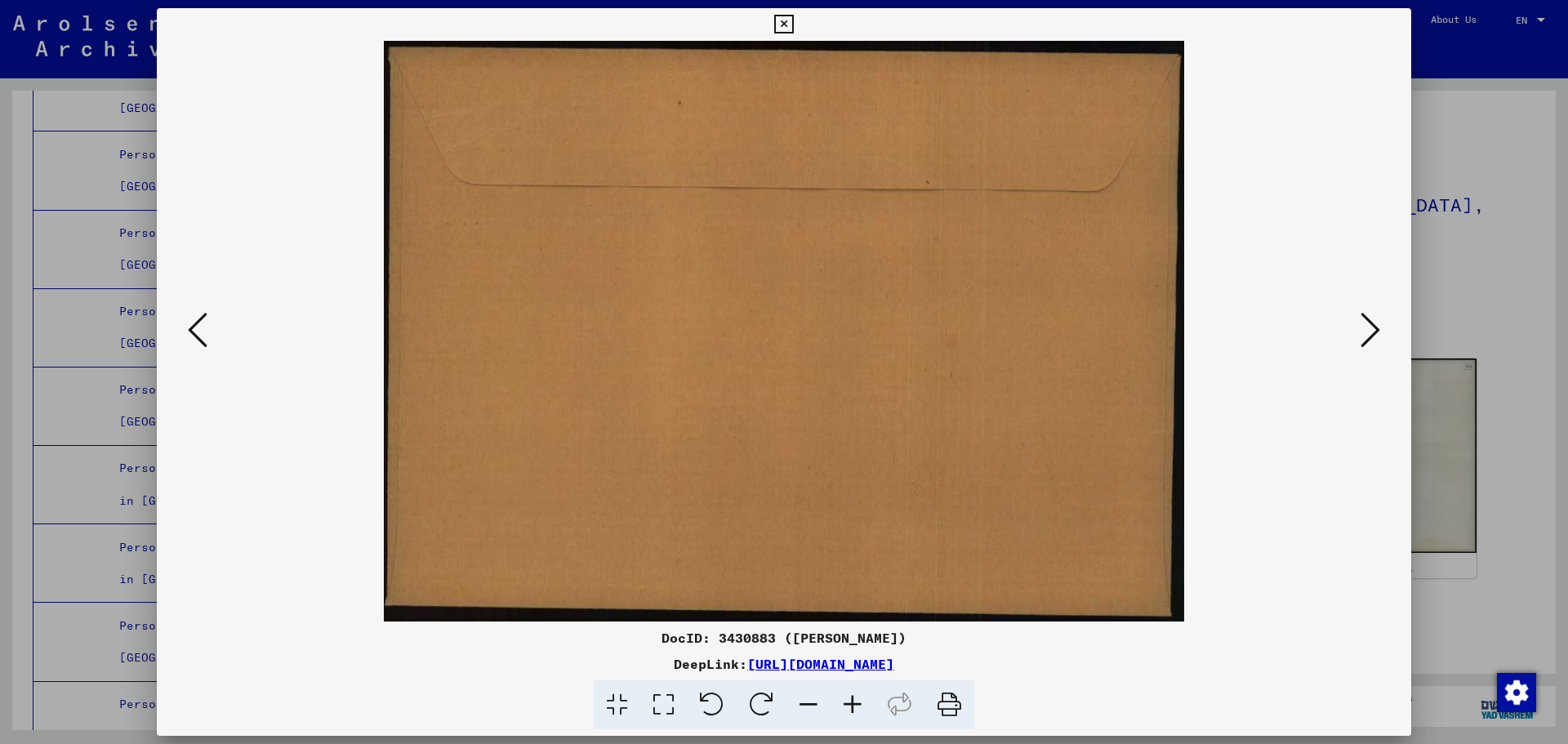
click at [1372, 329] on icon at bounding box center [1370, 329] width 19 height 39
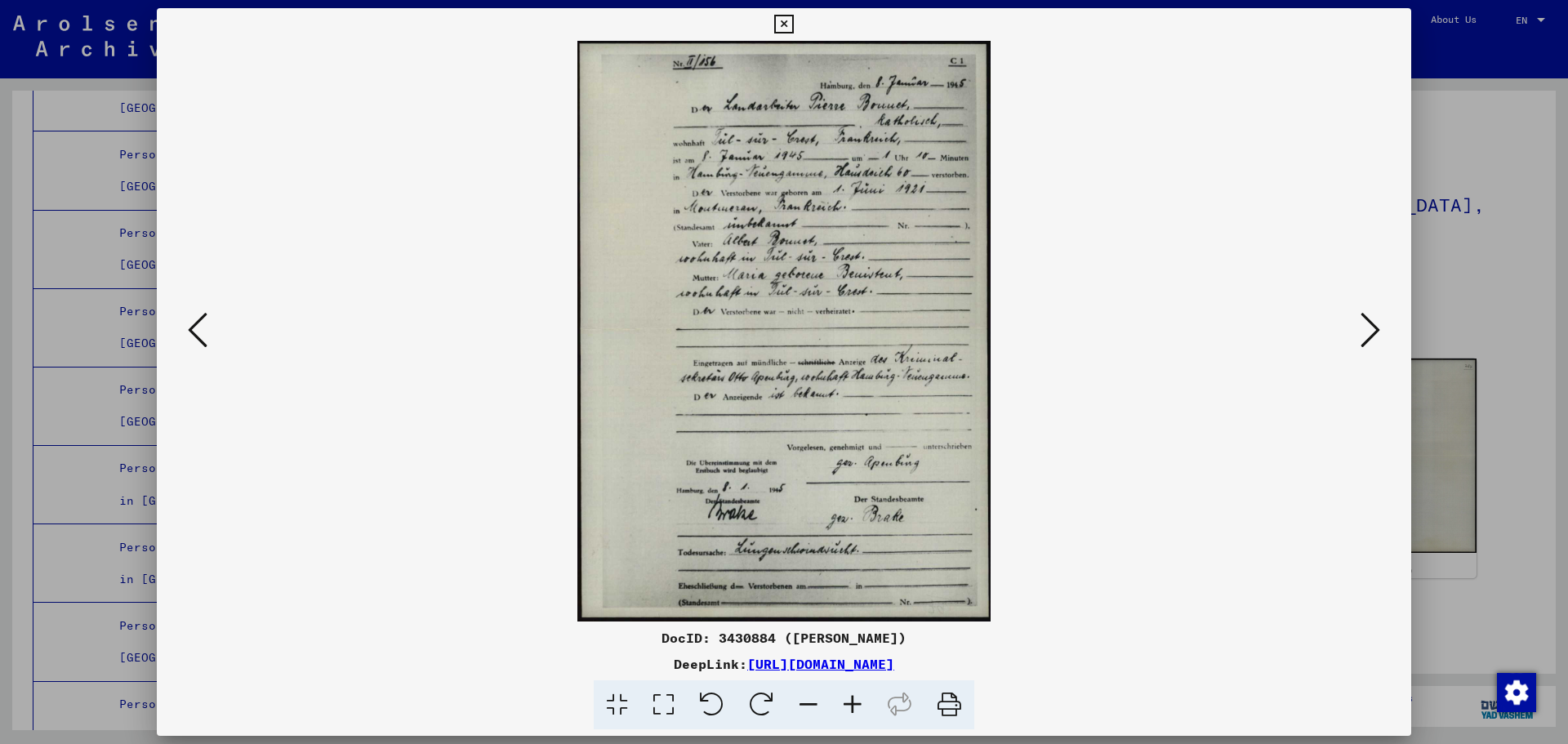
click at [1496, 243] on div at bounding box center [784, 372] width 1568 height 744
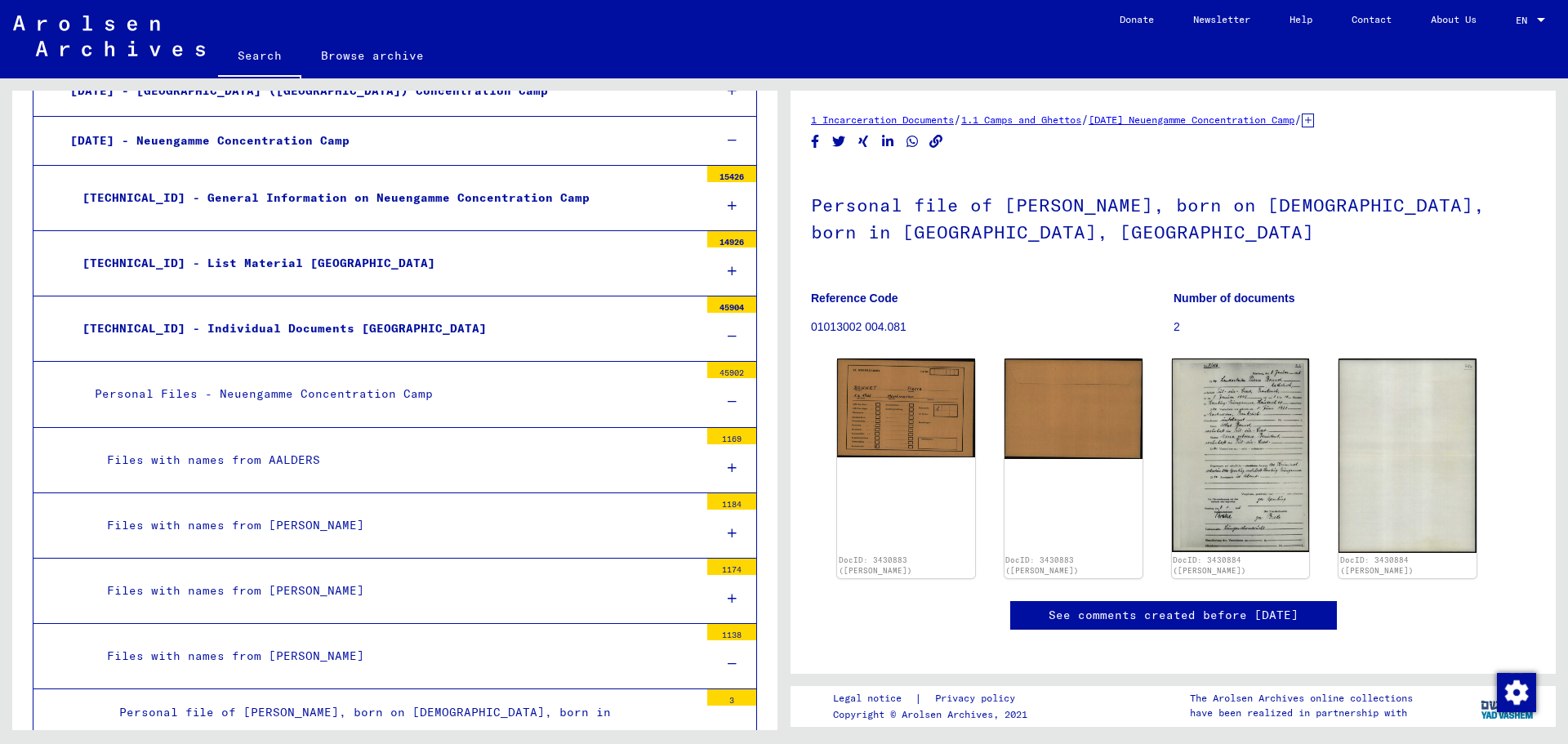
scroll to position [1760, 0]
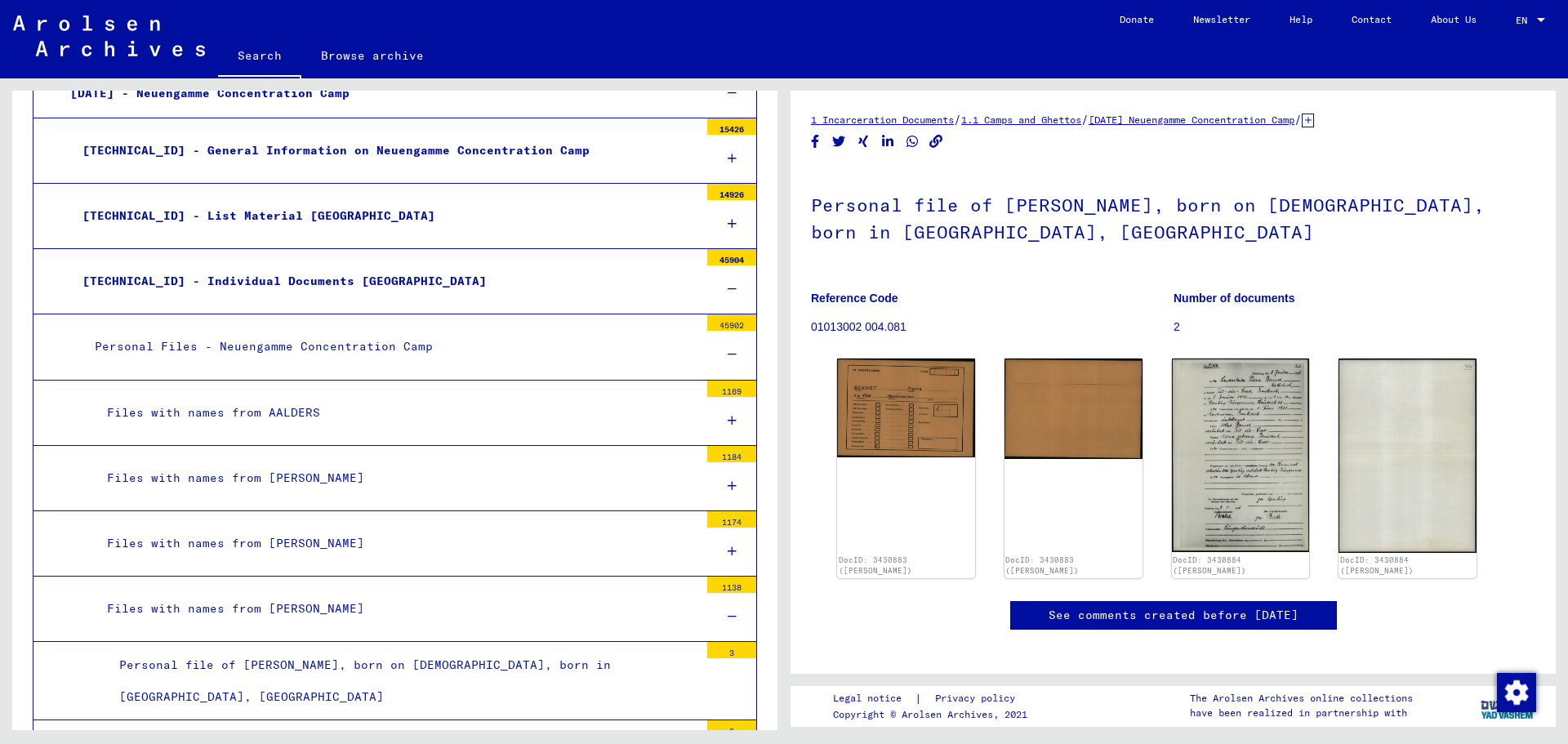
click at [379, 293] on div "[TECHNICAL_ID] - Individual Documents [GEOGRAPHIC_DATA]" at bounding box center [385, 281] width 629 height 32
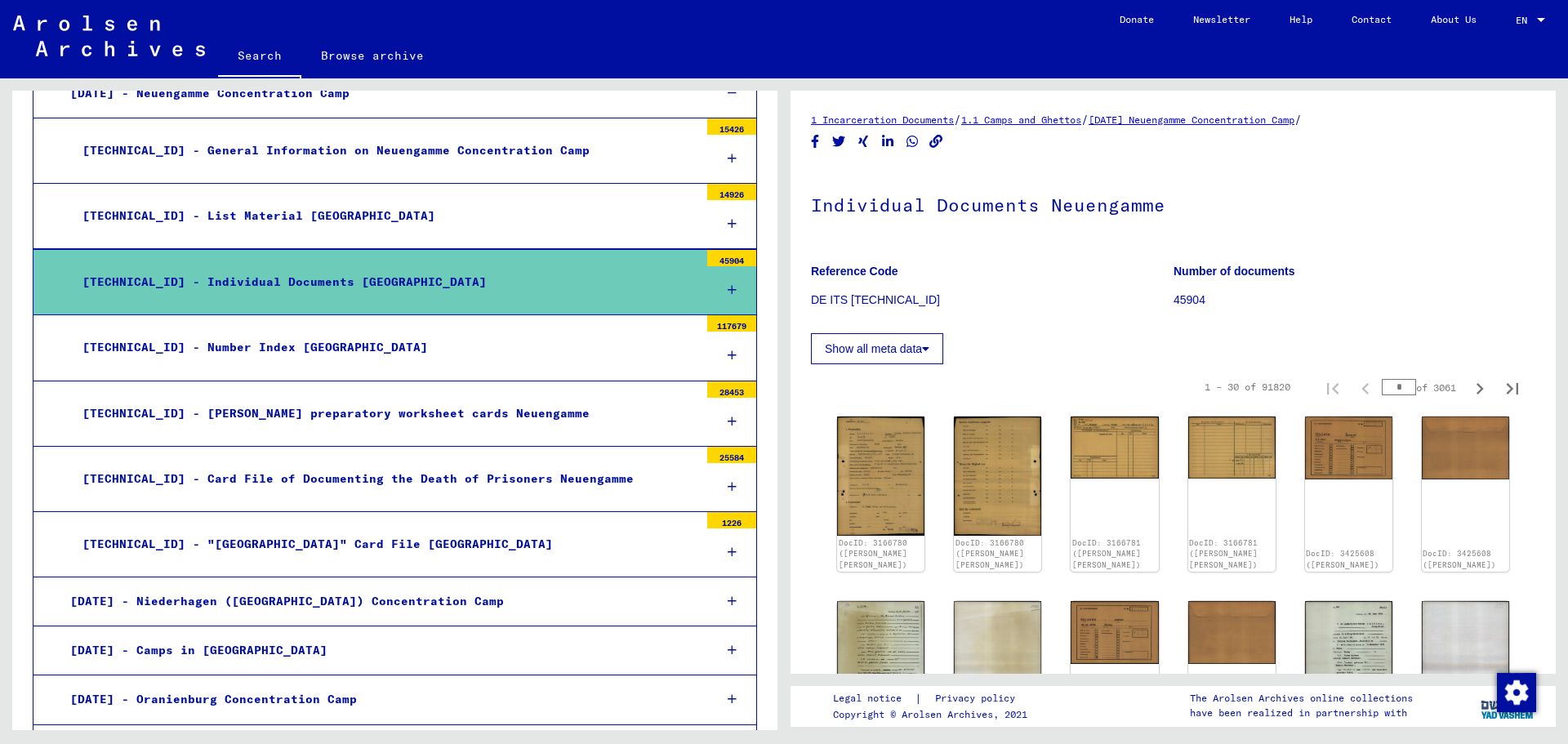
click at [412, 288] on div "[TECHNICAL_ID] - Individual Documents [GEOGRAPHIC_DATA]" at bounding box center [385, 282] width 629 height 32
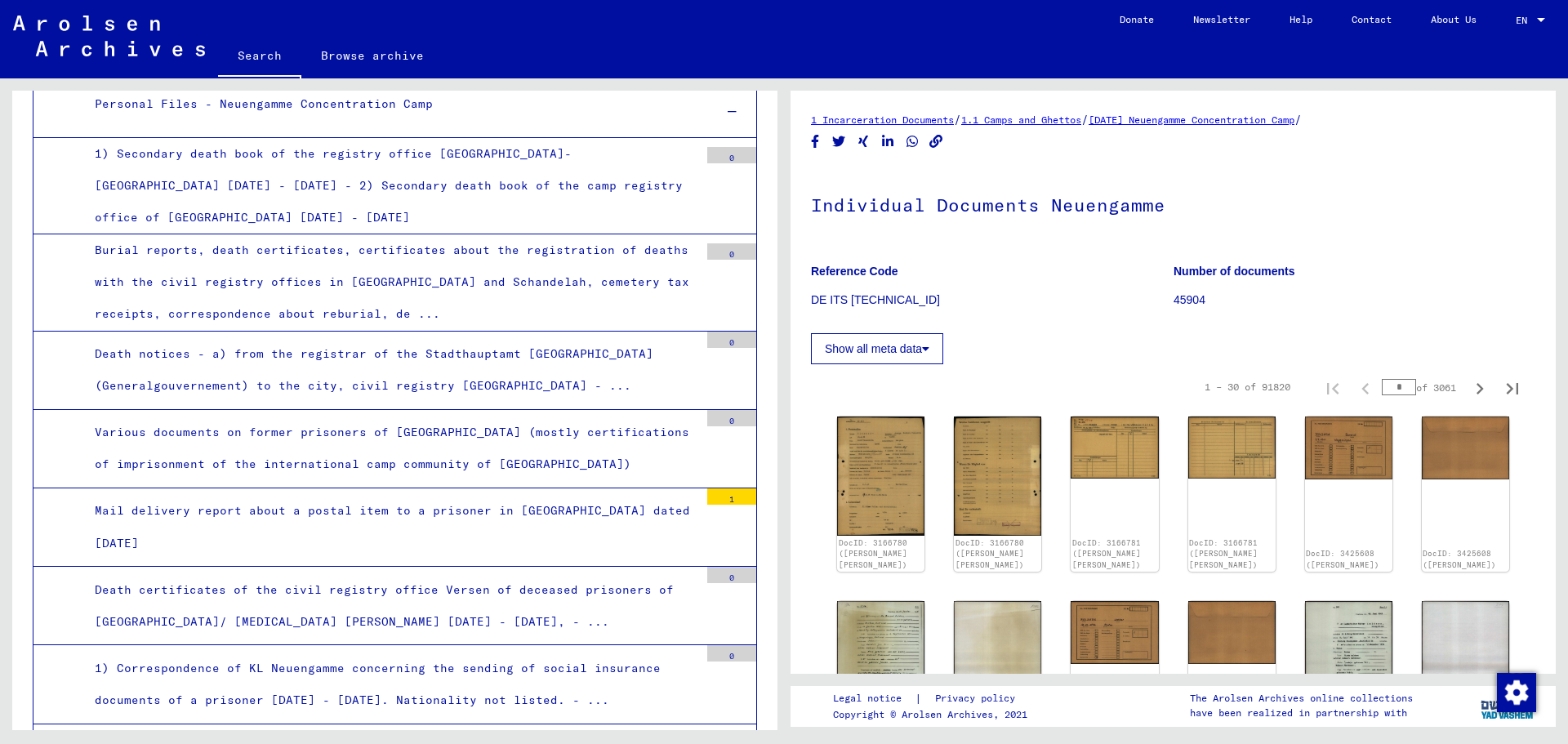
scroll to position [2005, 0]
click at [419, 367] on div "Death notices - a) from the registrar of the Stadthauptamt [GEOGRAPHIC_DATA] (G…" at bounding box center [390, 368] width 616 height 64
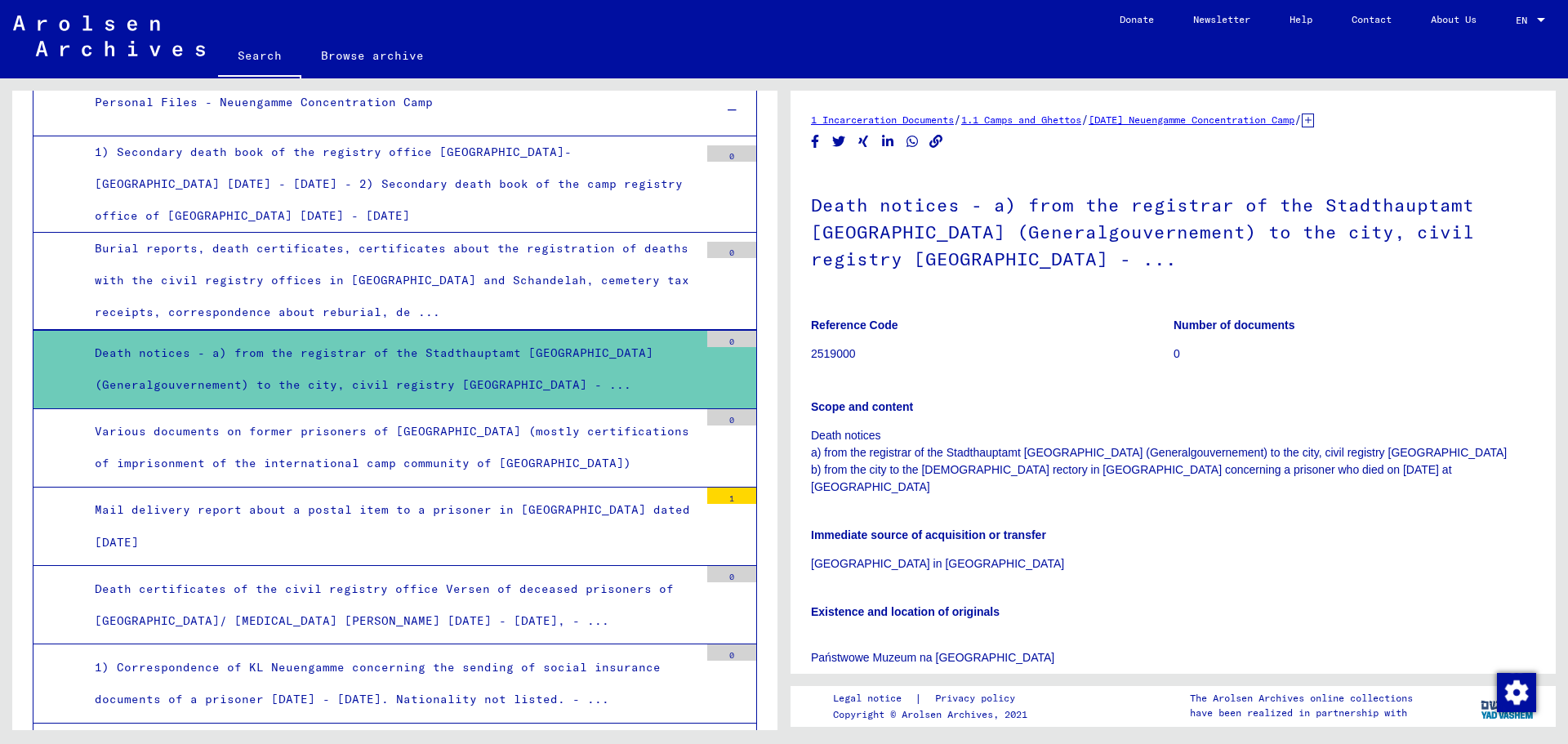
click at [416, 286] on div "Burial reports, death certificates, certificates about the registration of deat…" at bounding box center [390, 281] width 616 height 96
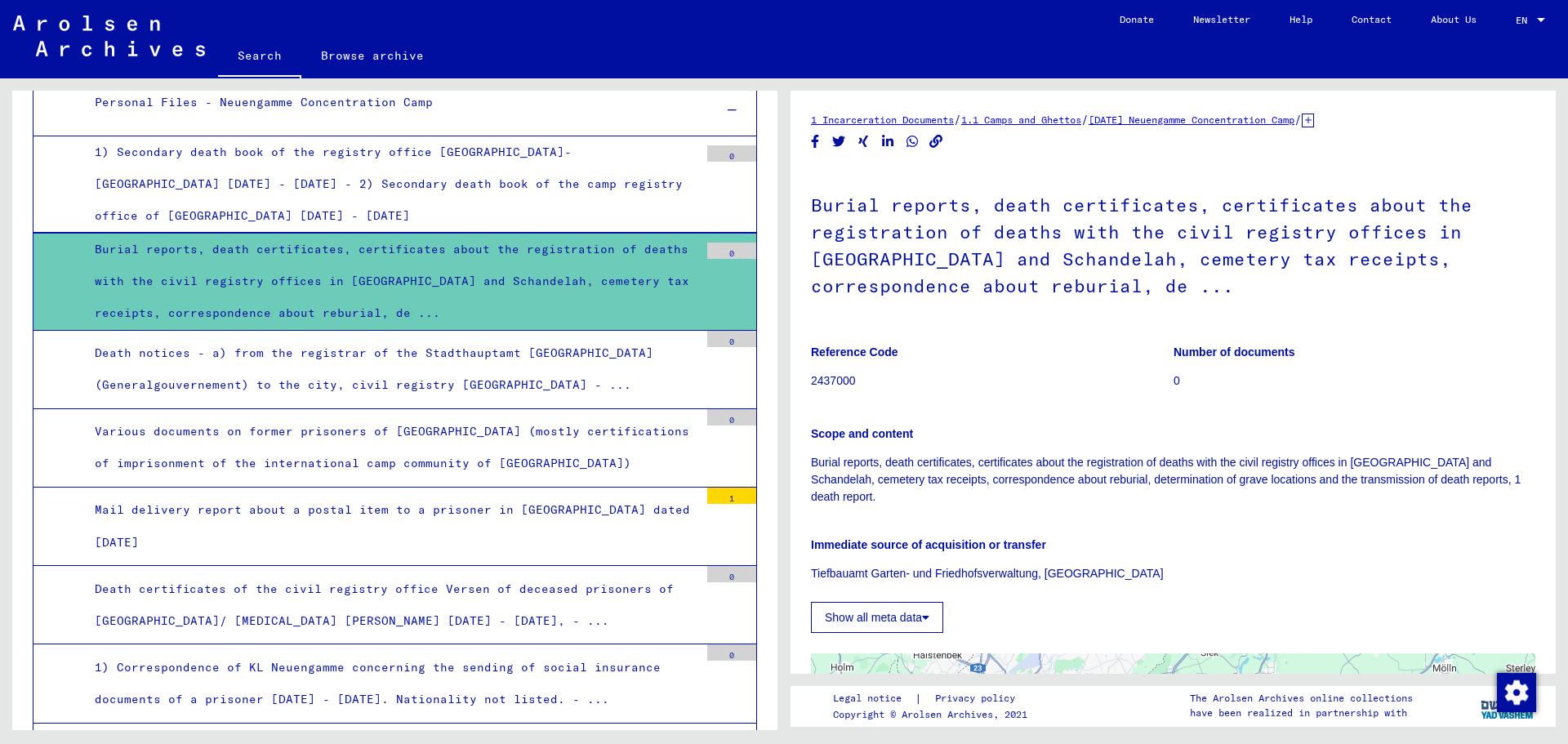
drag, startPoint x: 1045, startPoint y: 416, endPoint x: 939, endPoint y: 381, distance: 111.6
click at [939, 381] on p "2437000" at bounding box center [992, 380] width 362 height 17
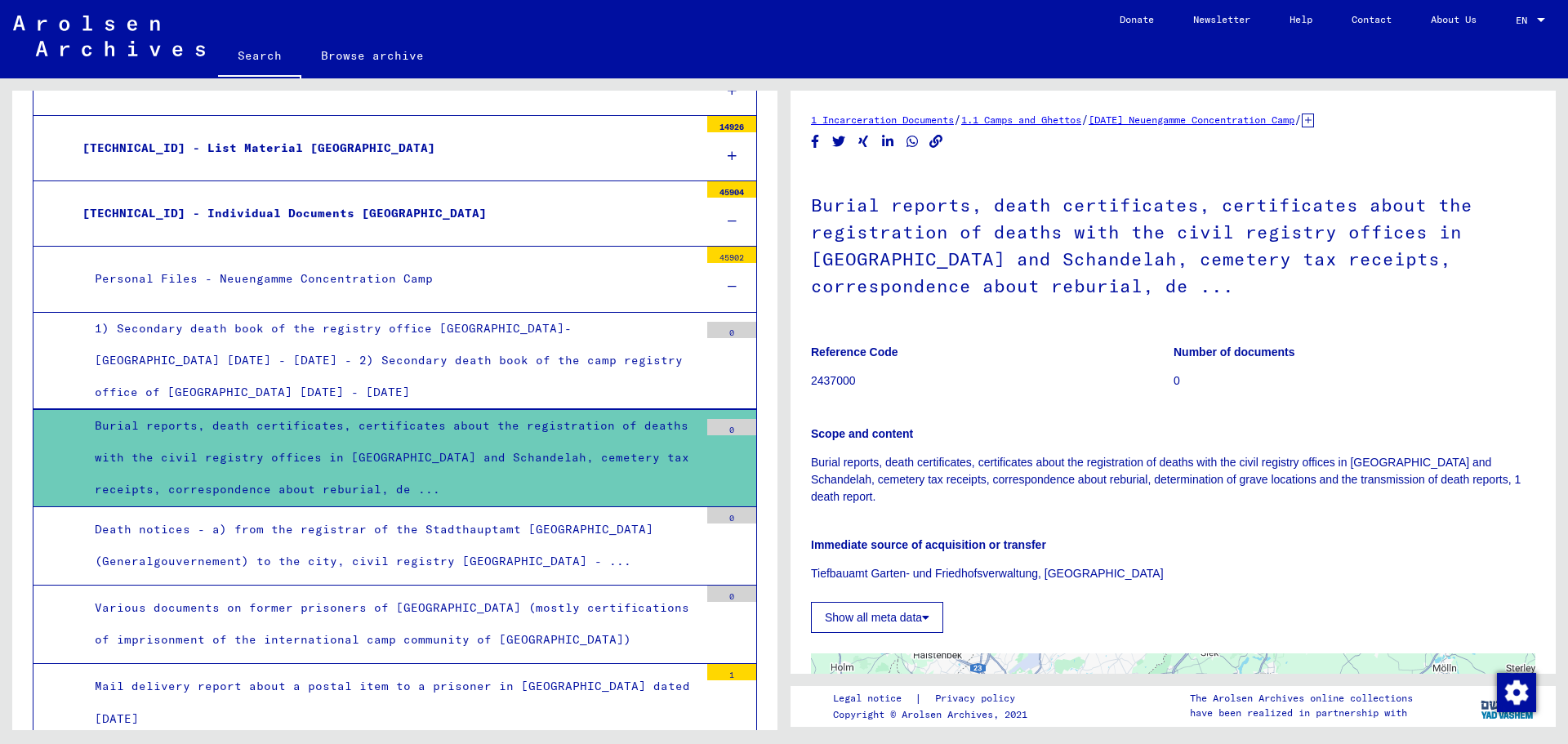
scroll to position [1759, 0]
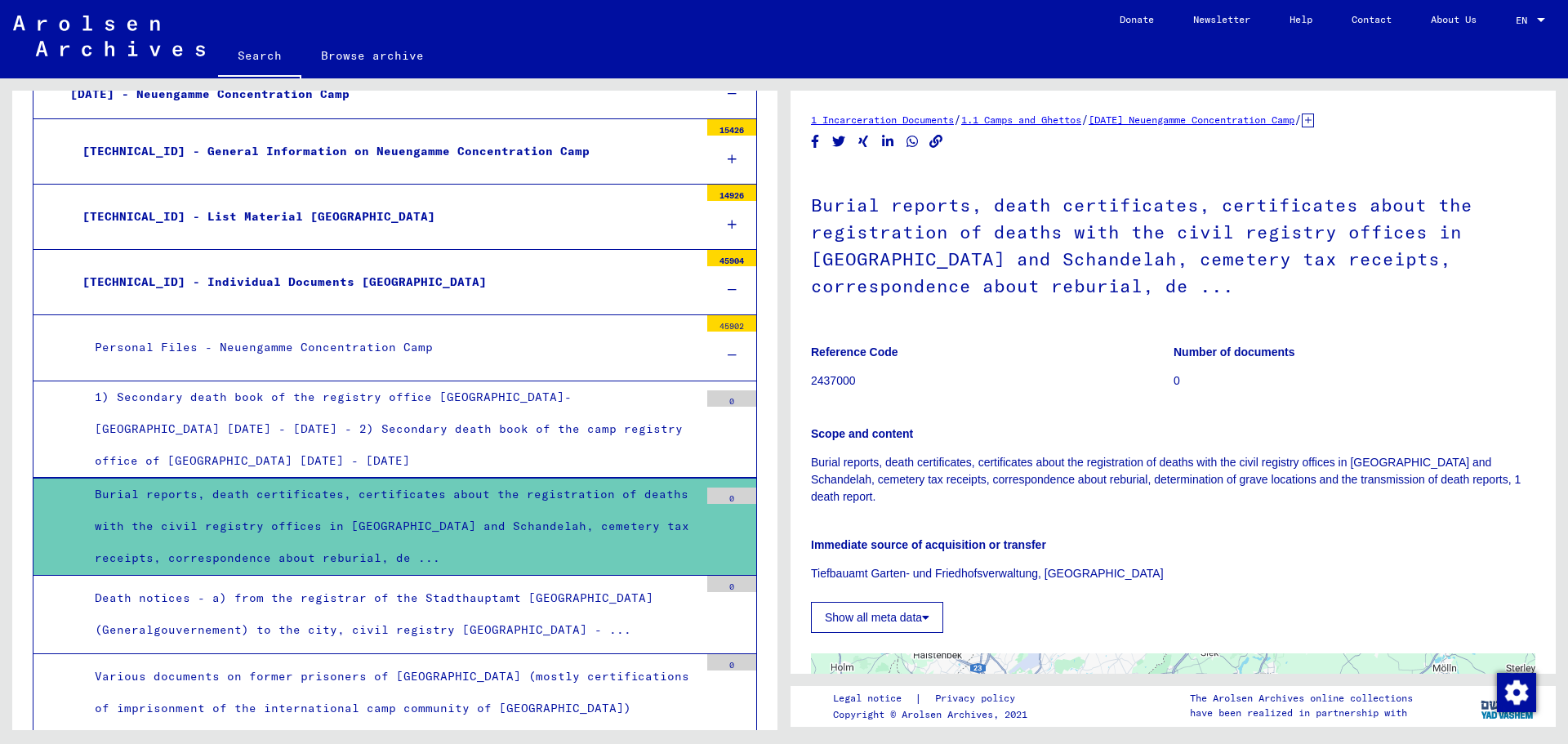
click at [533, 355] on div "Personal Files - Neuengamme Concentration Camp" at bounding box center [390, 347] width 616 height 32
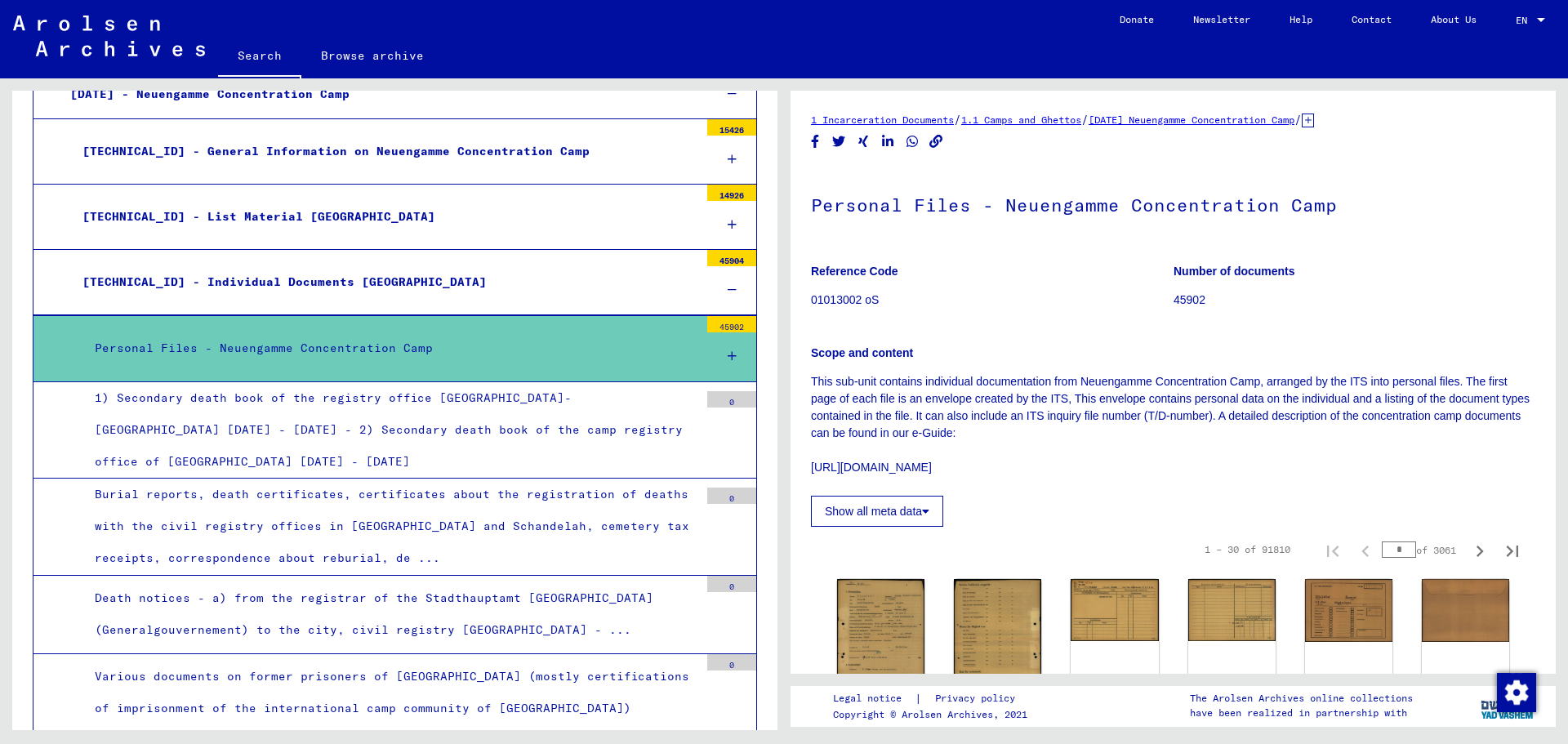
click at [525, 353] on div "Personal Files - Neuengamme Concentration Camp" at bounding box center [390, 348] width 616 height 32
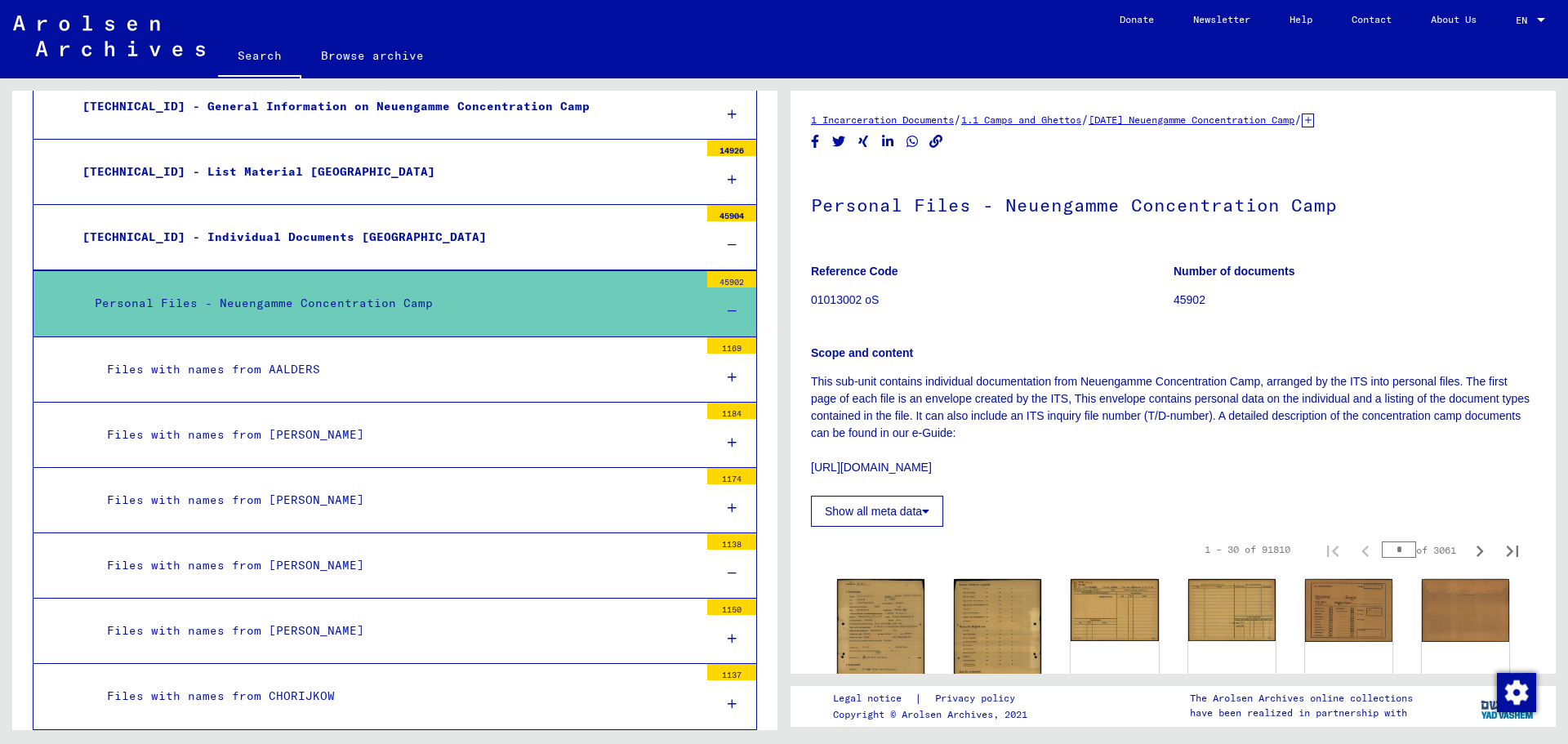
scroll to position [1759, 0]
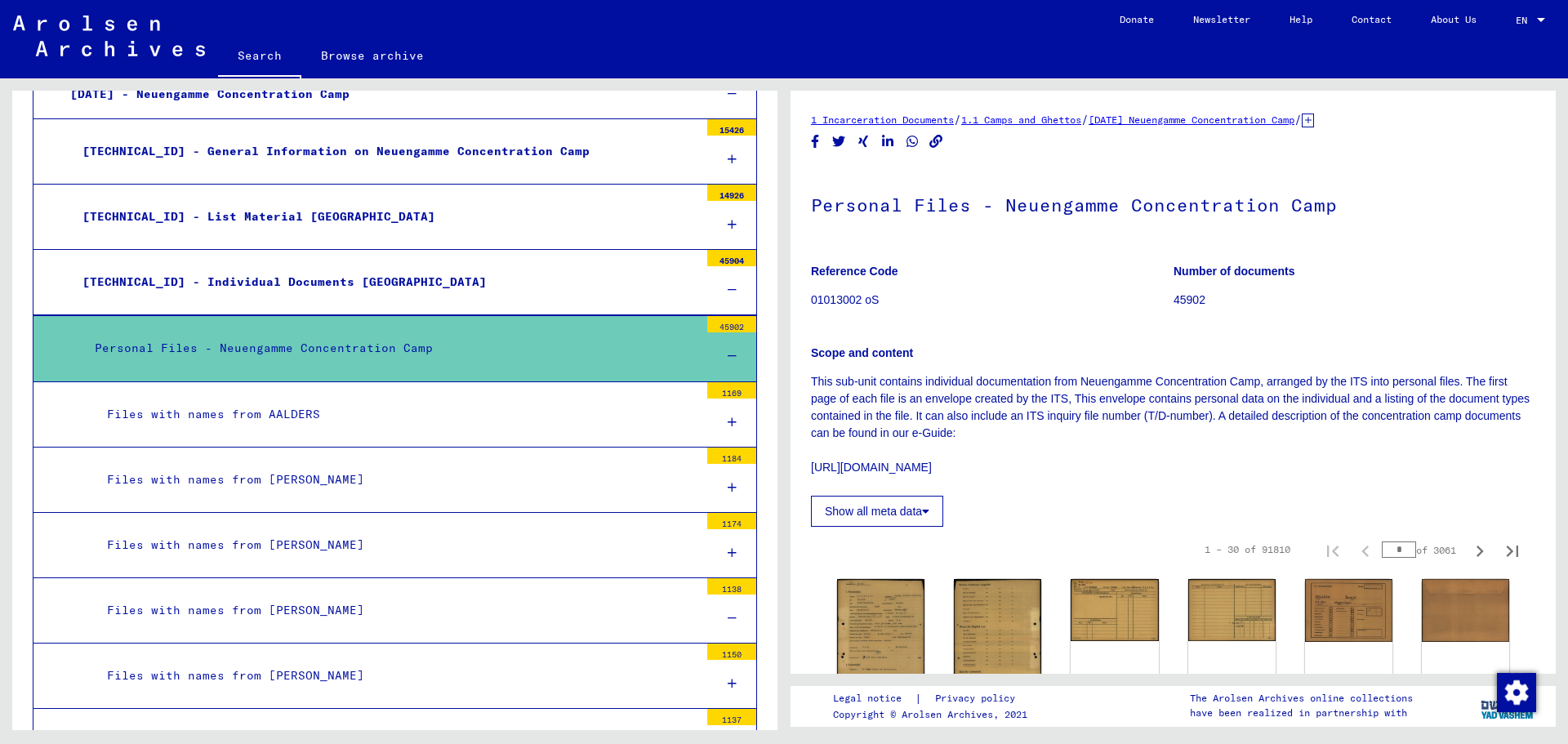
click at [510, 334] on div "Personal Files - Neuengamme Concentration Camp" at bounding box center [390, 348] width 616 height 32
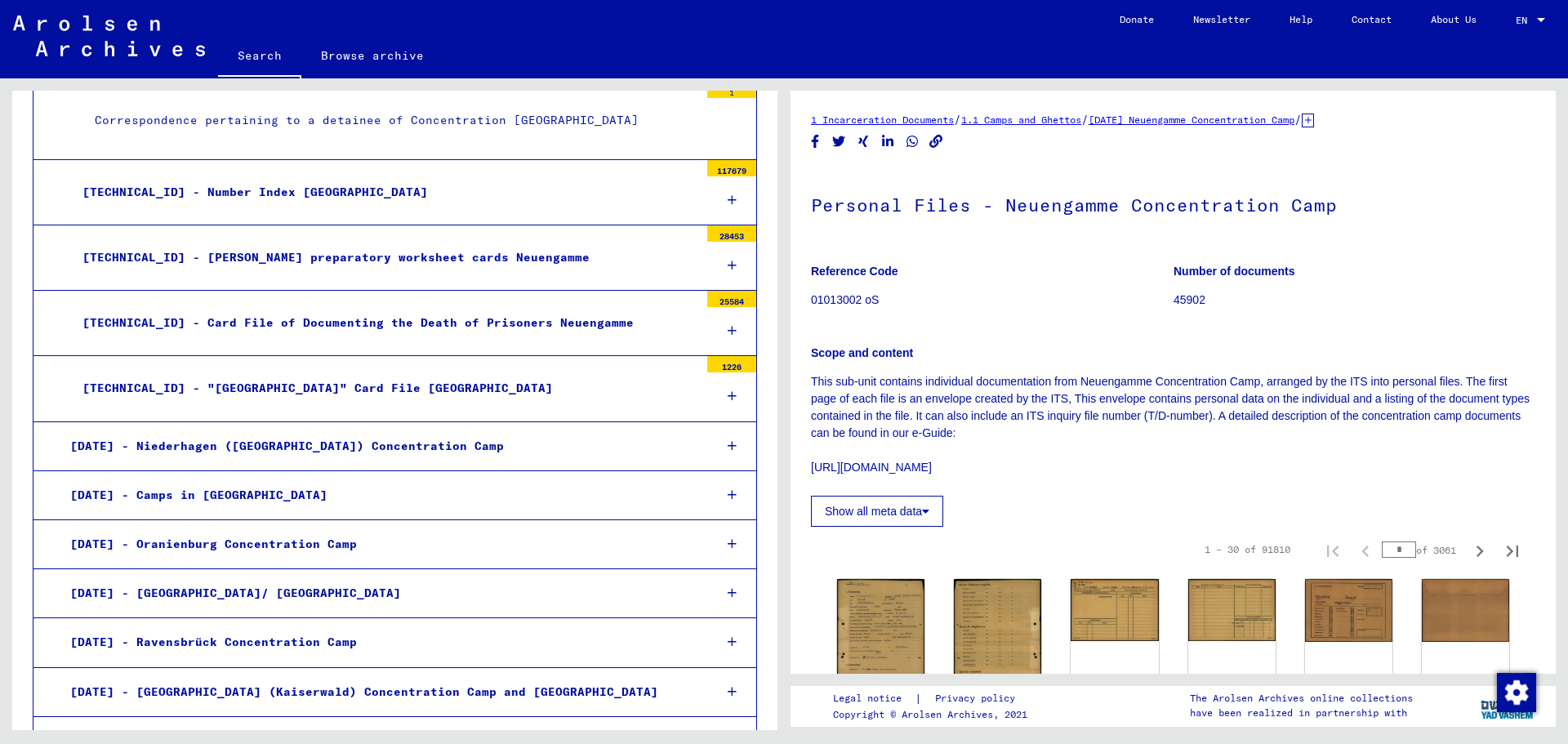
scroll to position [3718, 0]
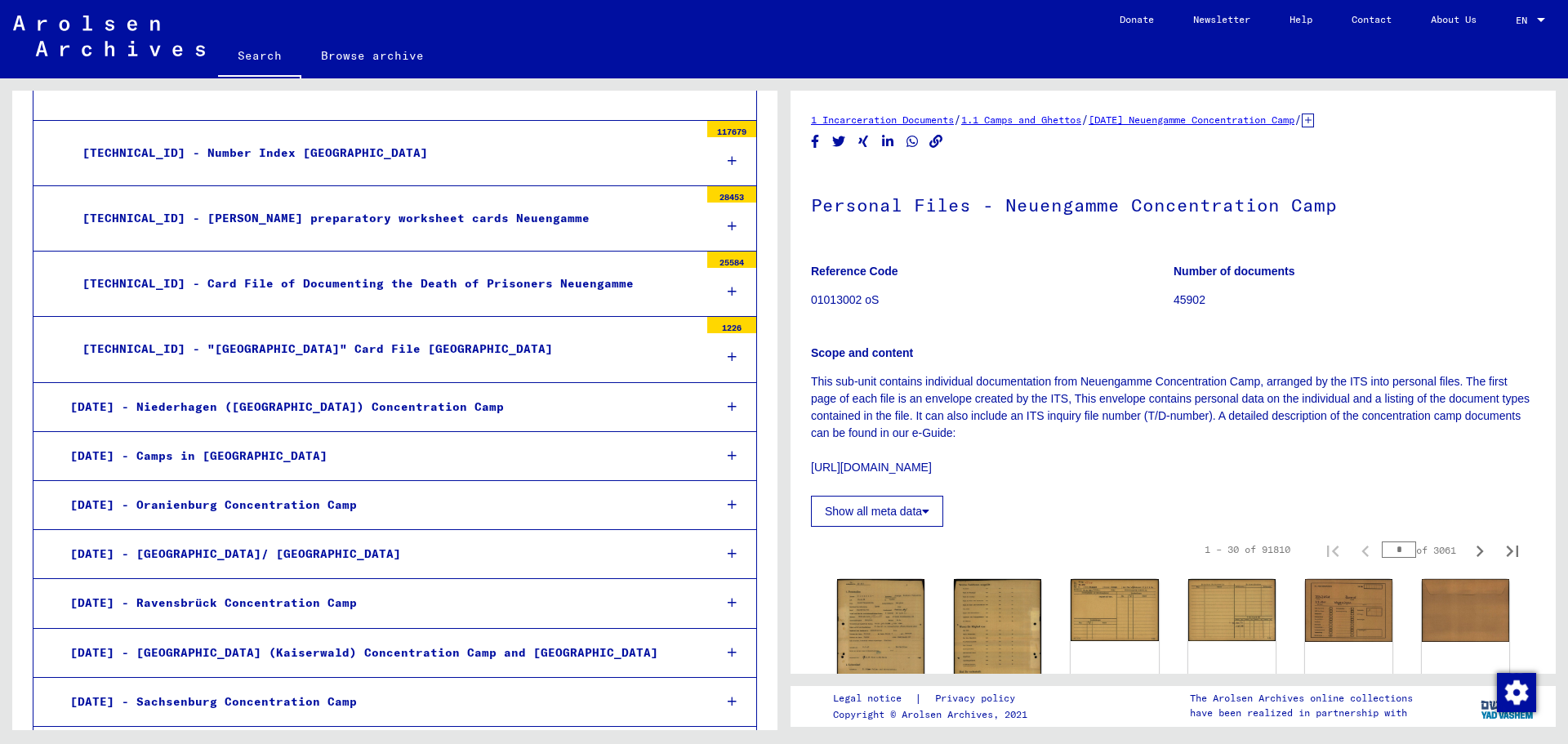
click at [468, 268] on div "[TECHNICAL_ID] - Card File of Documenting the Death of Prisoners Neuengamme" at bounding box center [385, 283] width 629 height 32
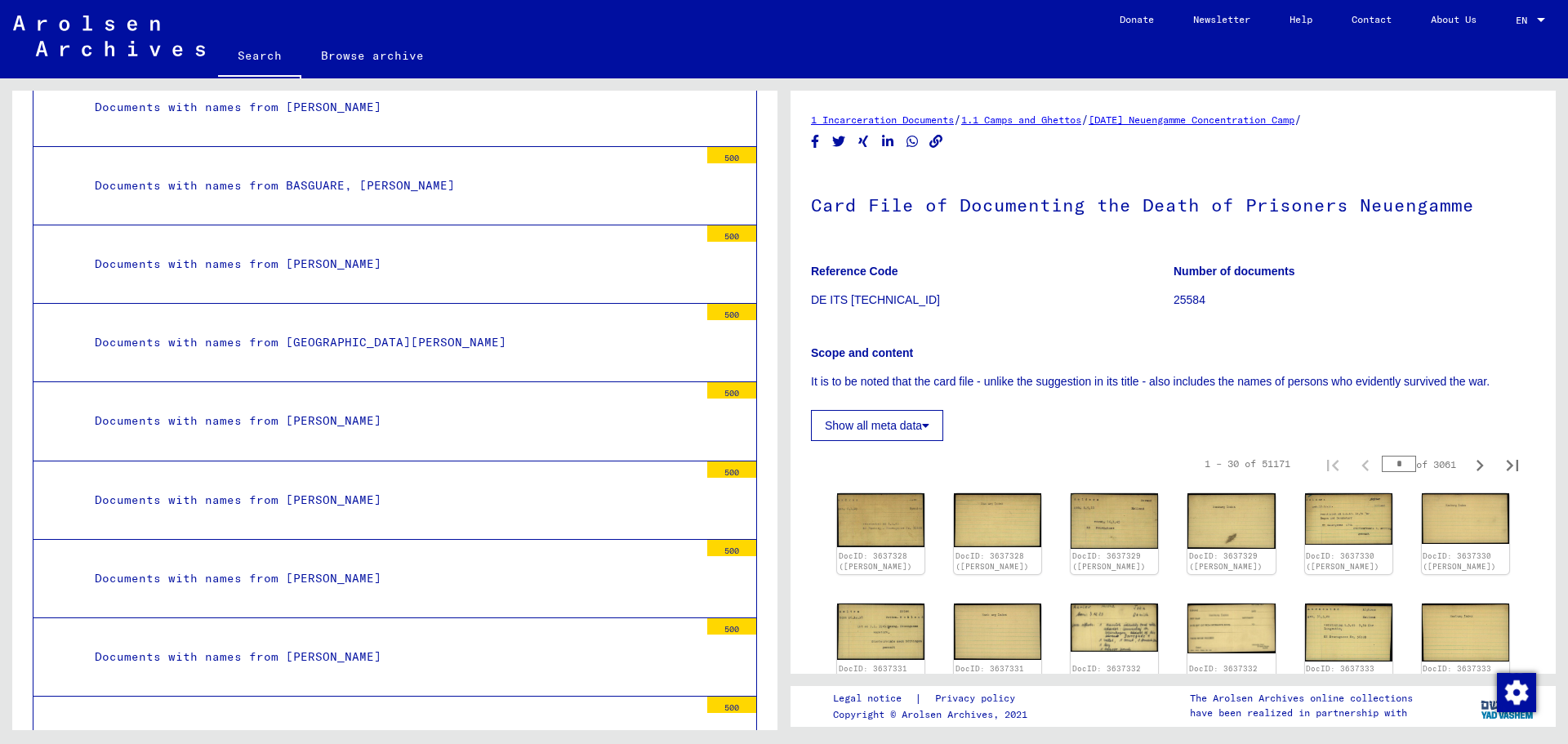
scroll to position [4044, 0]
click at [411, 328] on div "Documents with names from [GEOGRAPHIC_DATA][PERSON_NAME]" at bounding box center [390, 344] width 616 height 32
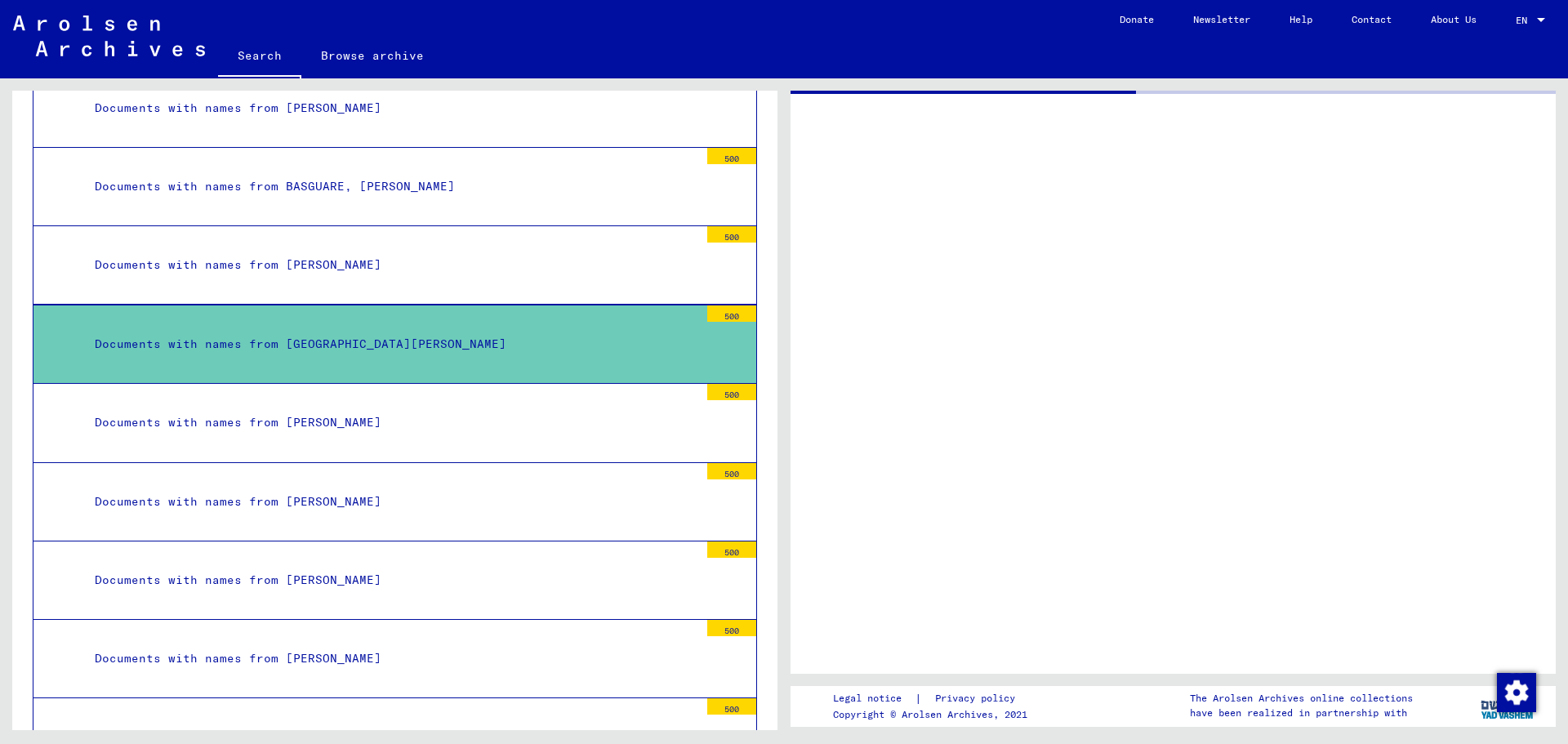
scroll to position [4044, 0]
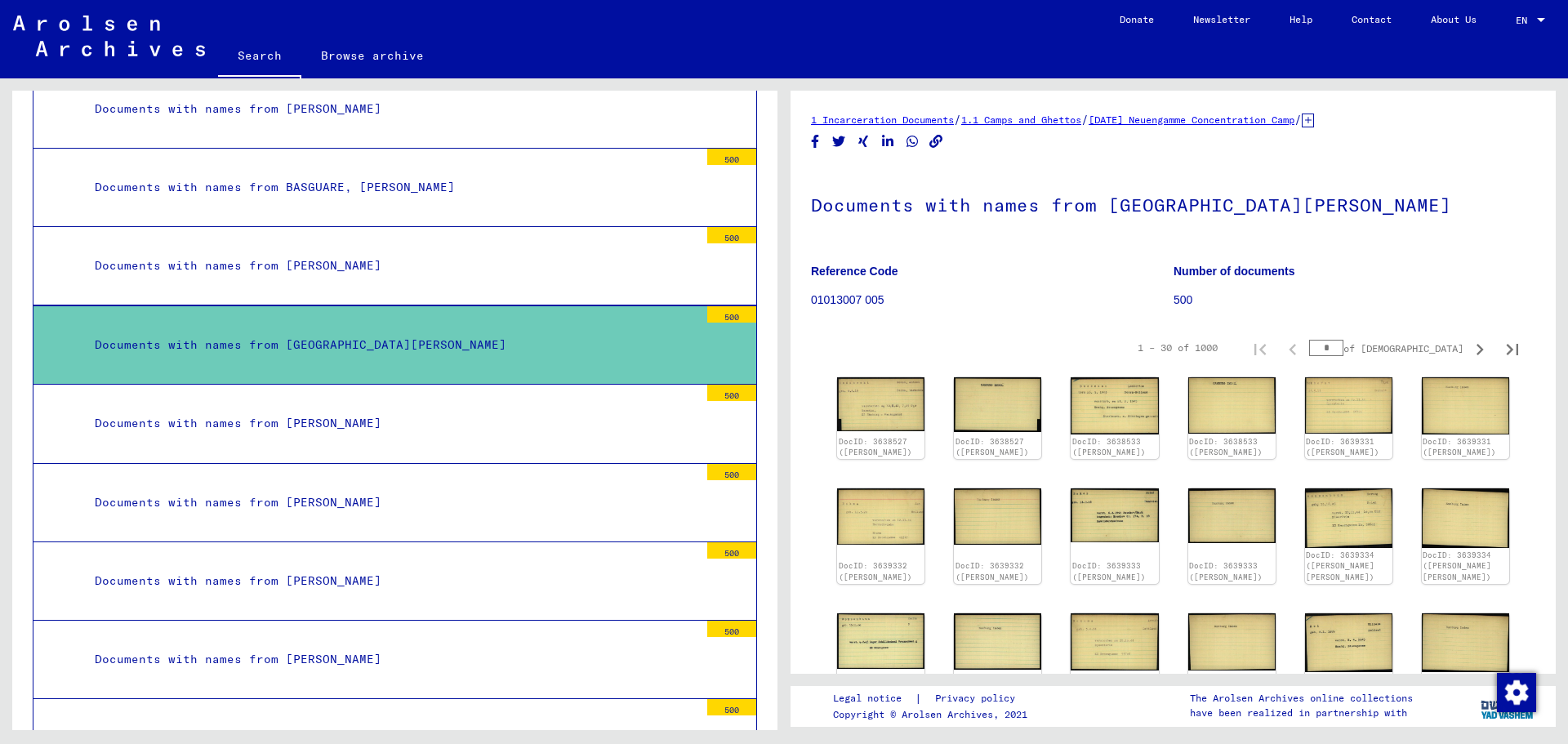
click at [1050, 282] on figure "Reference Code 01013007 005" at bounding box center [992, 288] width 362 height 73
click at [1010, 296] on p "01013007 005" at bounding box center [992, 300] width 362 height 17
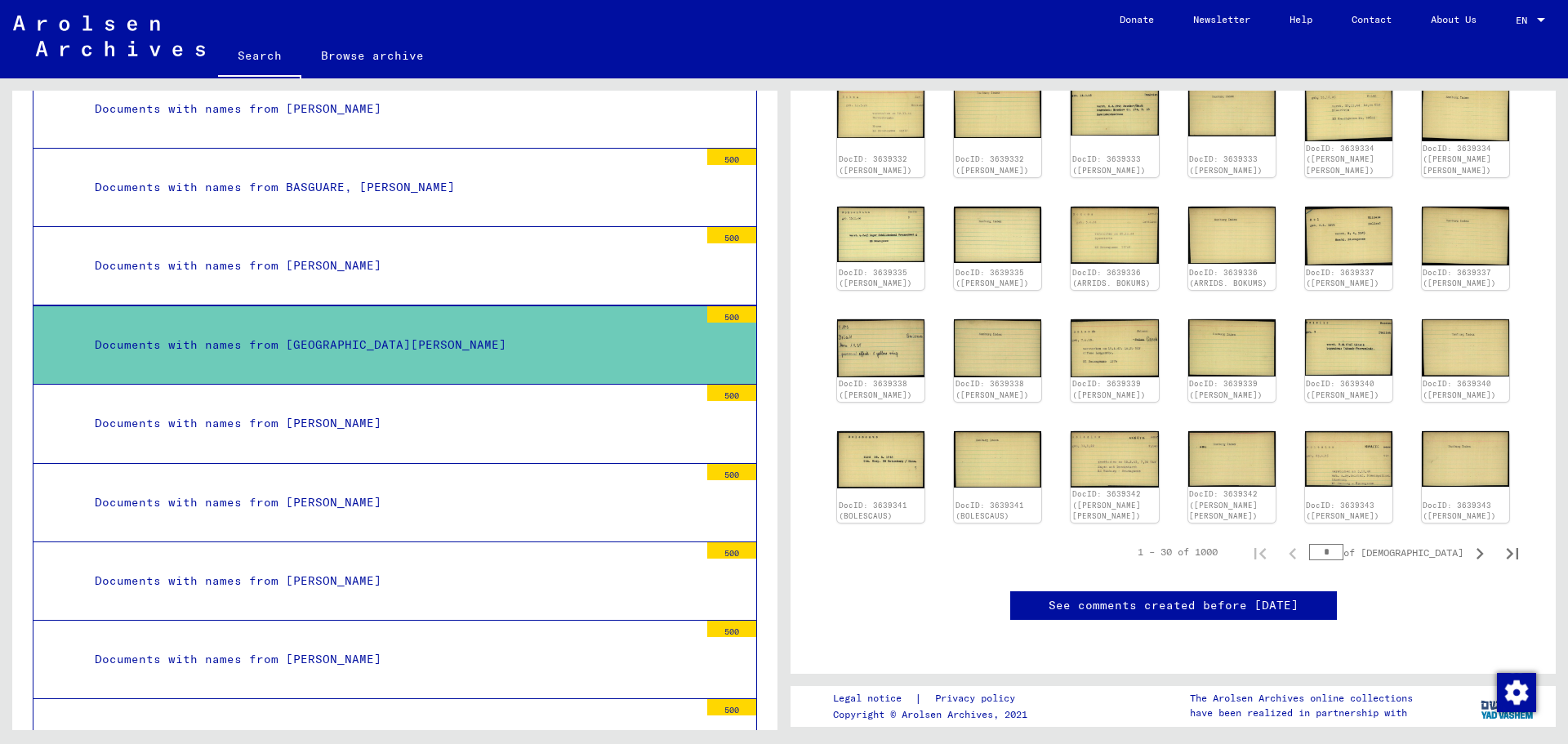
scroll to position [409, 0]
click at [1473, 558] on icon "Next page" at bounding box center [1479, 553] width 23 height 23
type input "*"
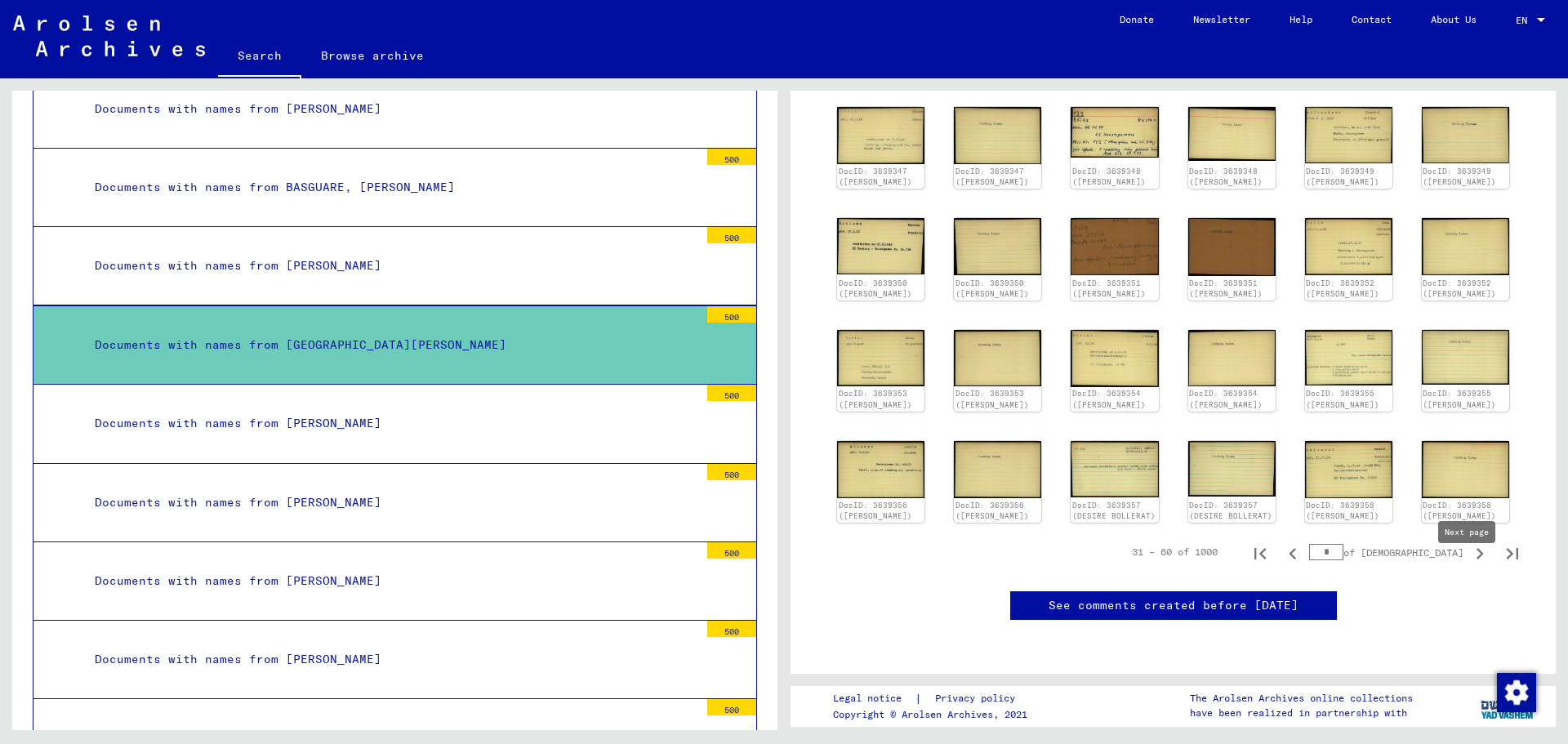
click at [1468, 565] on icon "Next page" at bounding box center [1479, 553] width 23 height 23
type input "*"
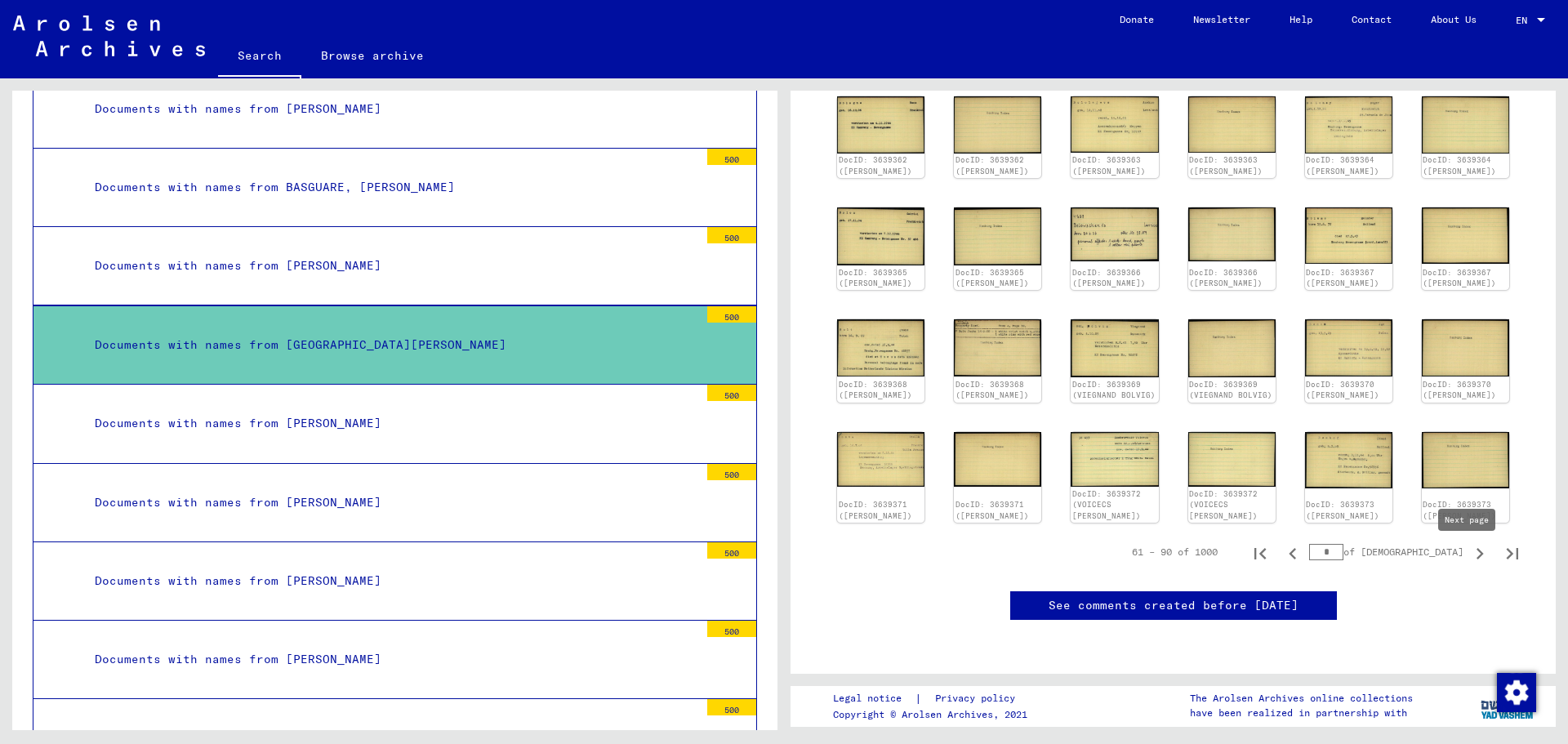
click at [1468, 564] on icon "Next page" at bounding box center [1479, 553] width 23 height 23
type input "*"
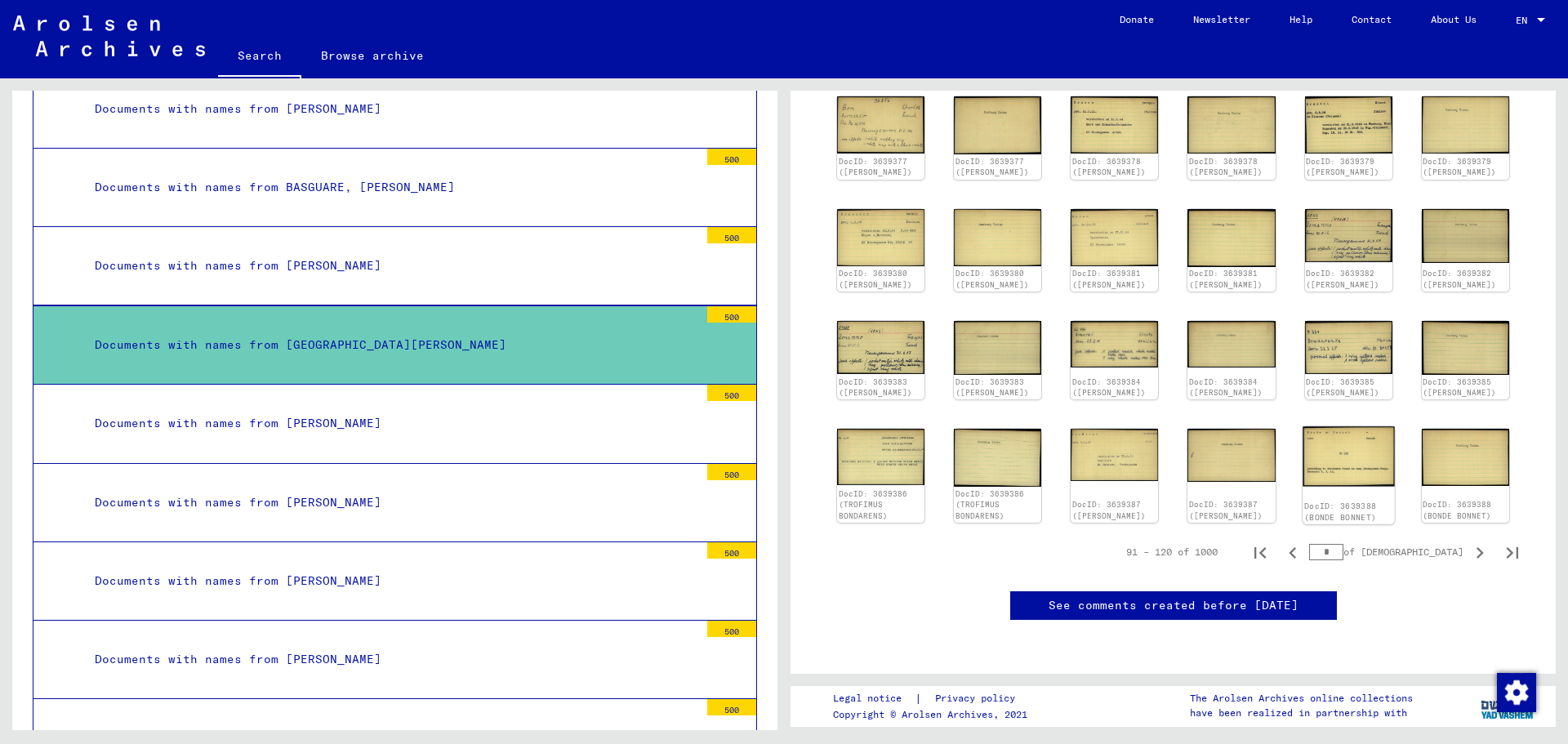
click at [1339, 460] on img at bounding box center [1349, 456] width 92 height 59
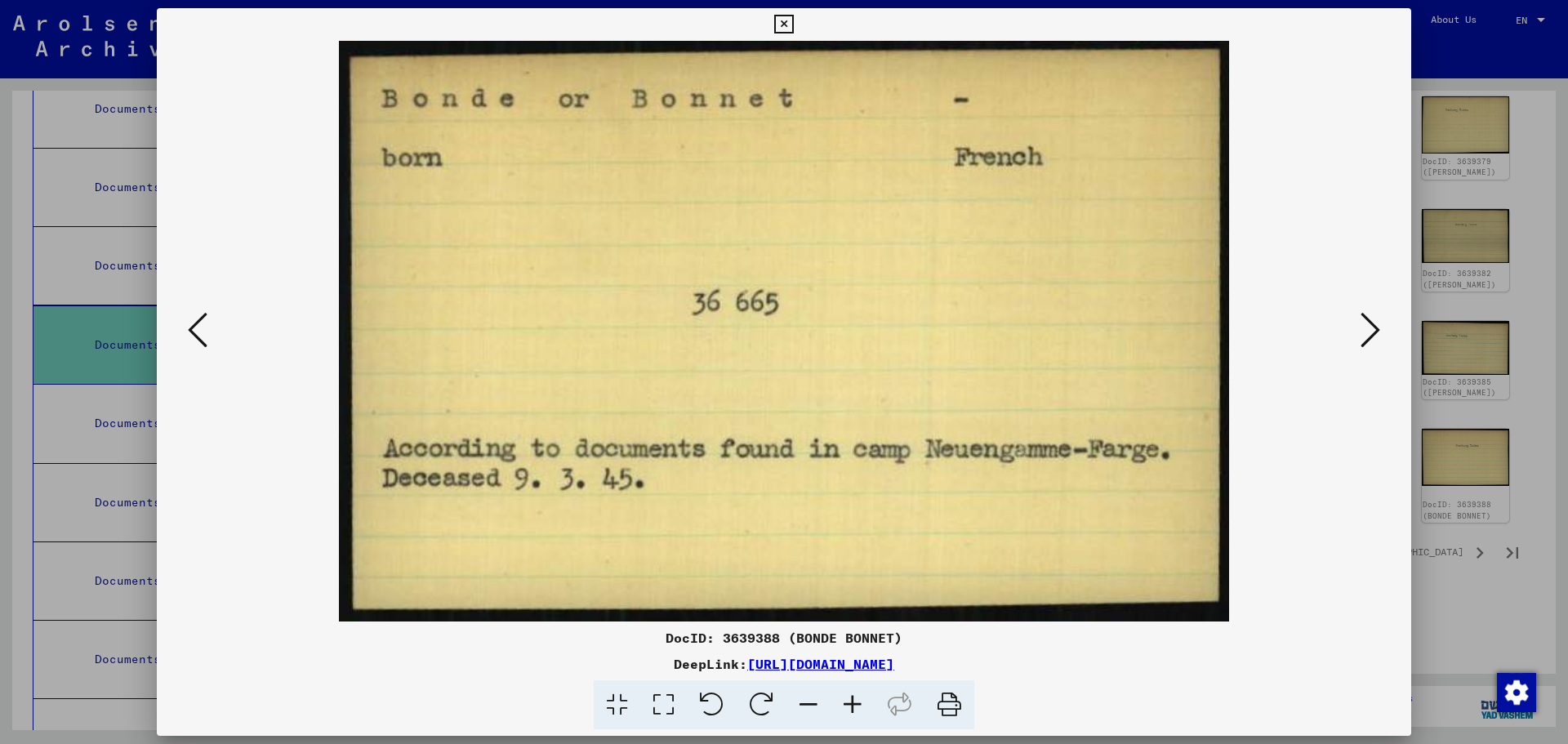
click at [1457, 353] on div at bounding box center [784, 372] width 1568 height 744
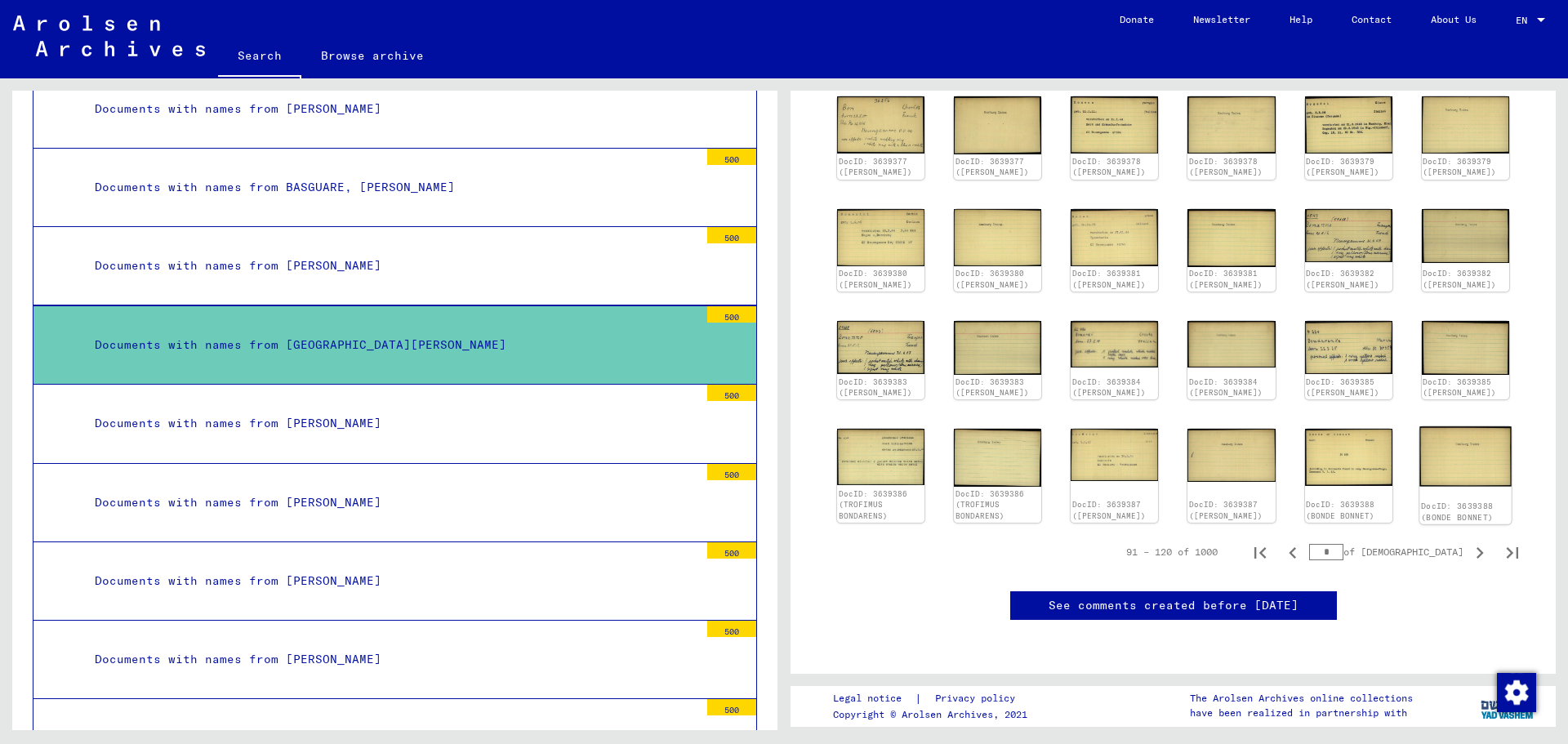
click at [1449, 458] on img at bounding box center [1465, 456] width 92 height 59
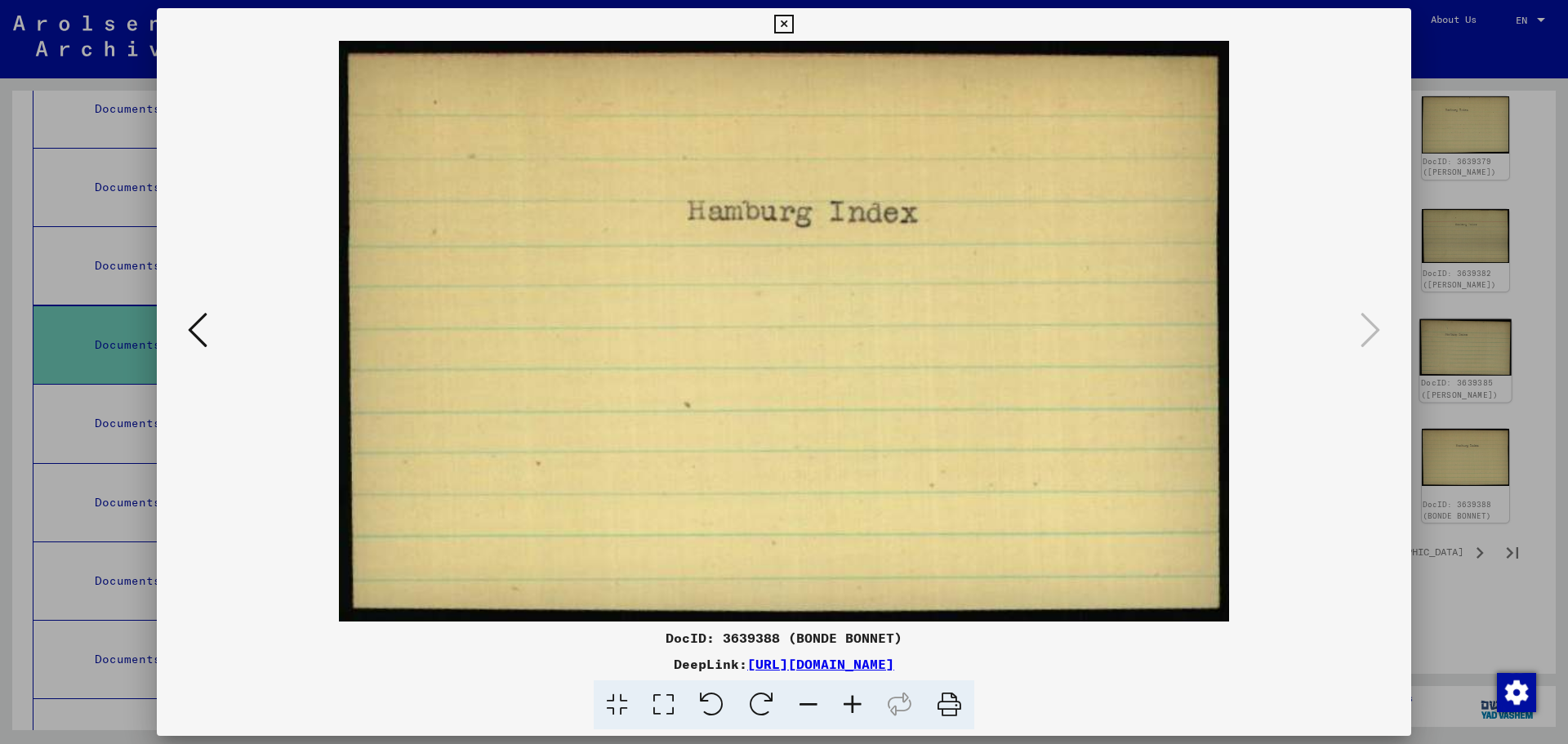
click at [1479, 366] on div at bounding box center [784, 372] width 1568 height 744
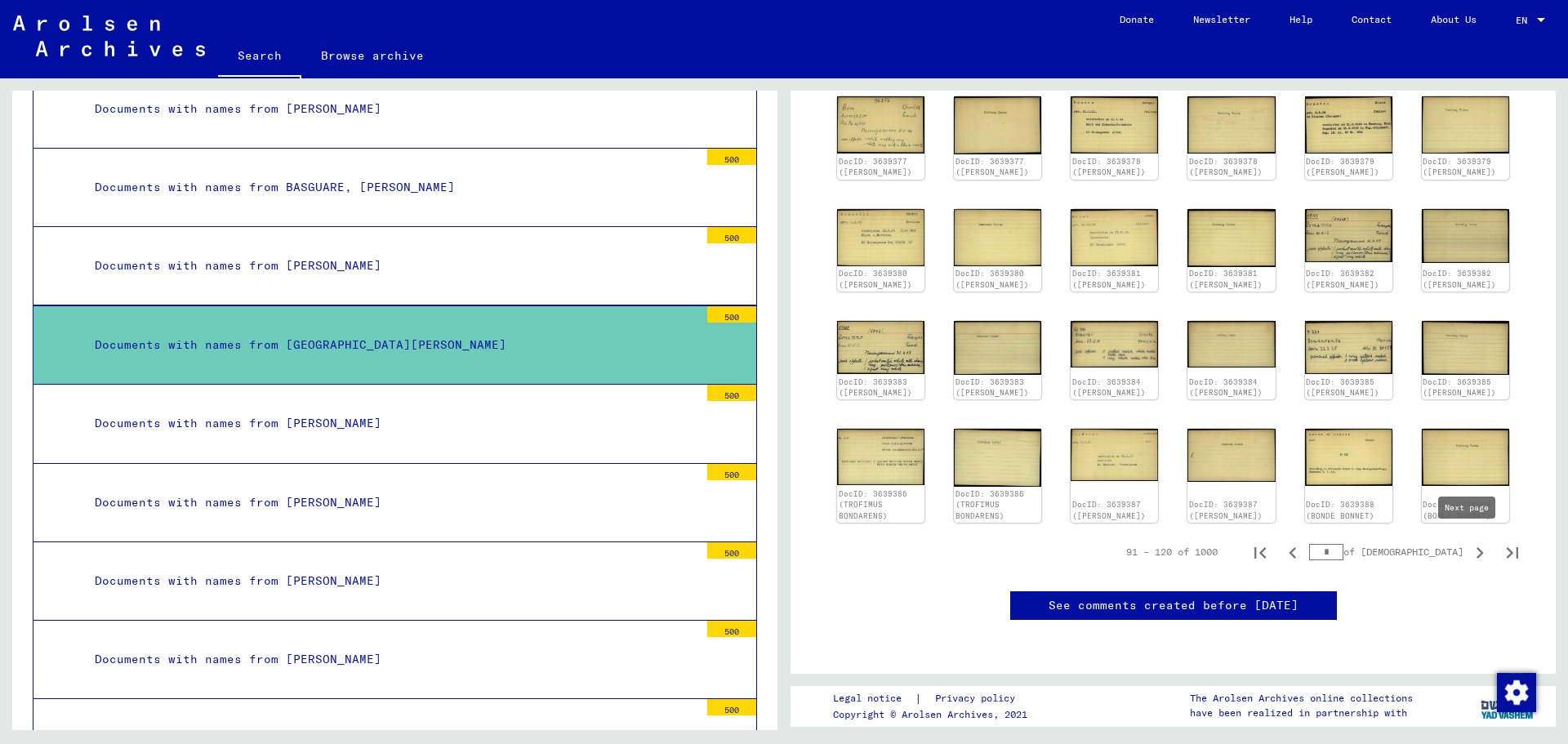
click at [1471, 545] on icon "Next page" at bounding box center [1479, 552] width 23 height 23
type input "*"
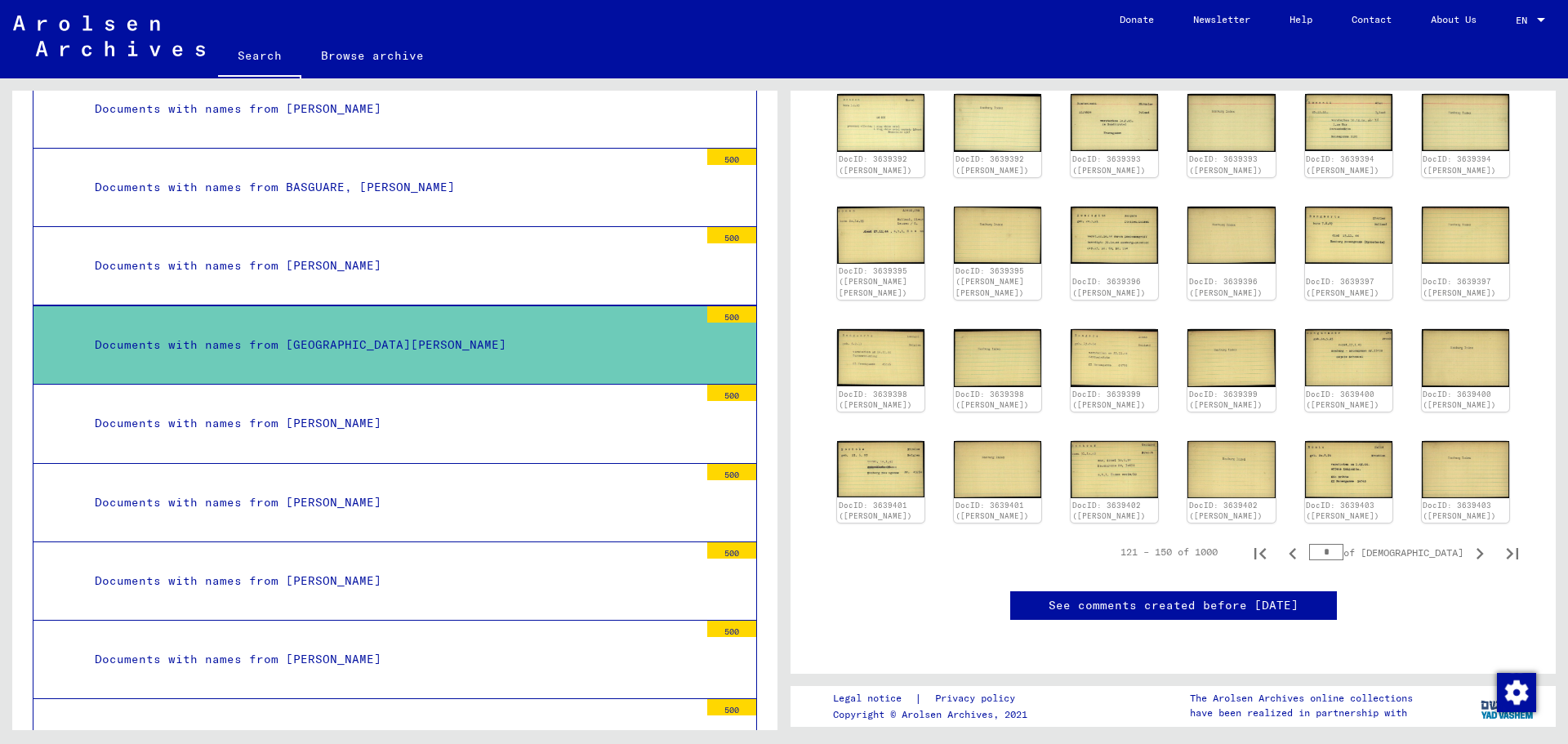
scroll to position [490, 0]
drag, startPoint x: 1280, startPoint y: 400, endPoint x: 1456, endPoint y: 504, distance: 204.4
click at [1438, 591] on yv-its-disqus "See comments created before [DATE]" at bounding box center [1173, 622] width 724 height 62
click at [1477, 547] on icon "Next page" at bounding box center [1480, 553] width 7 height 12
type input "*"
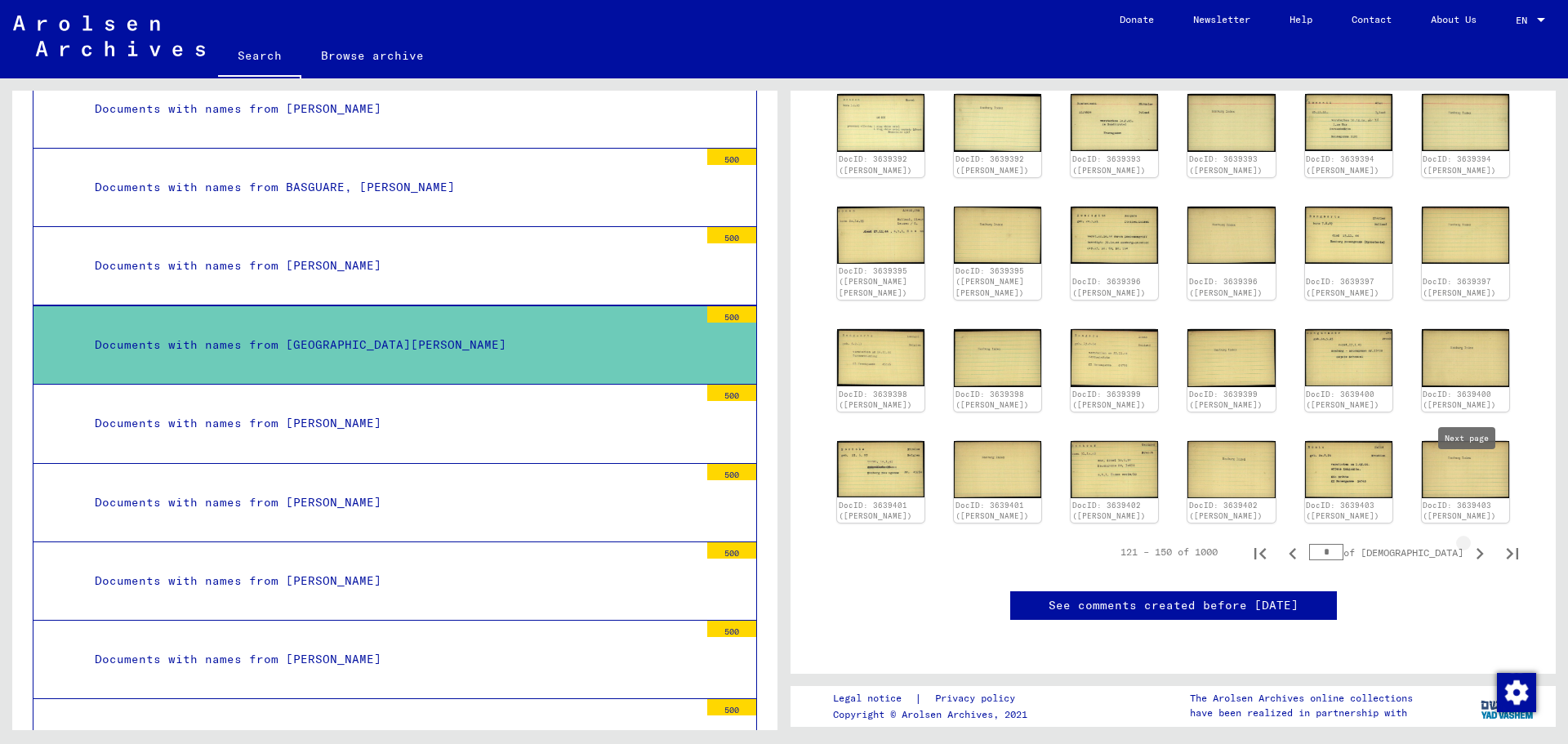
type input "*"
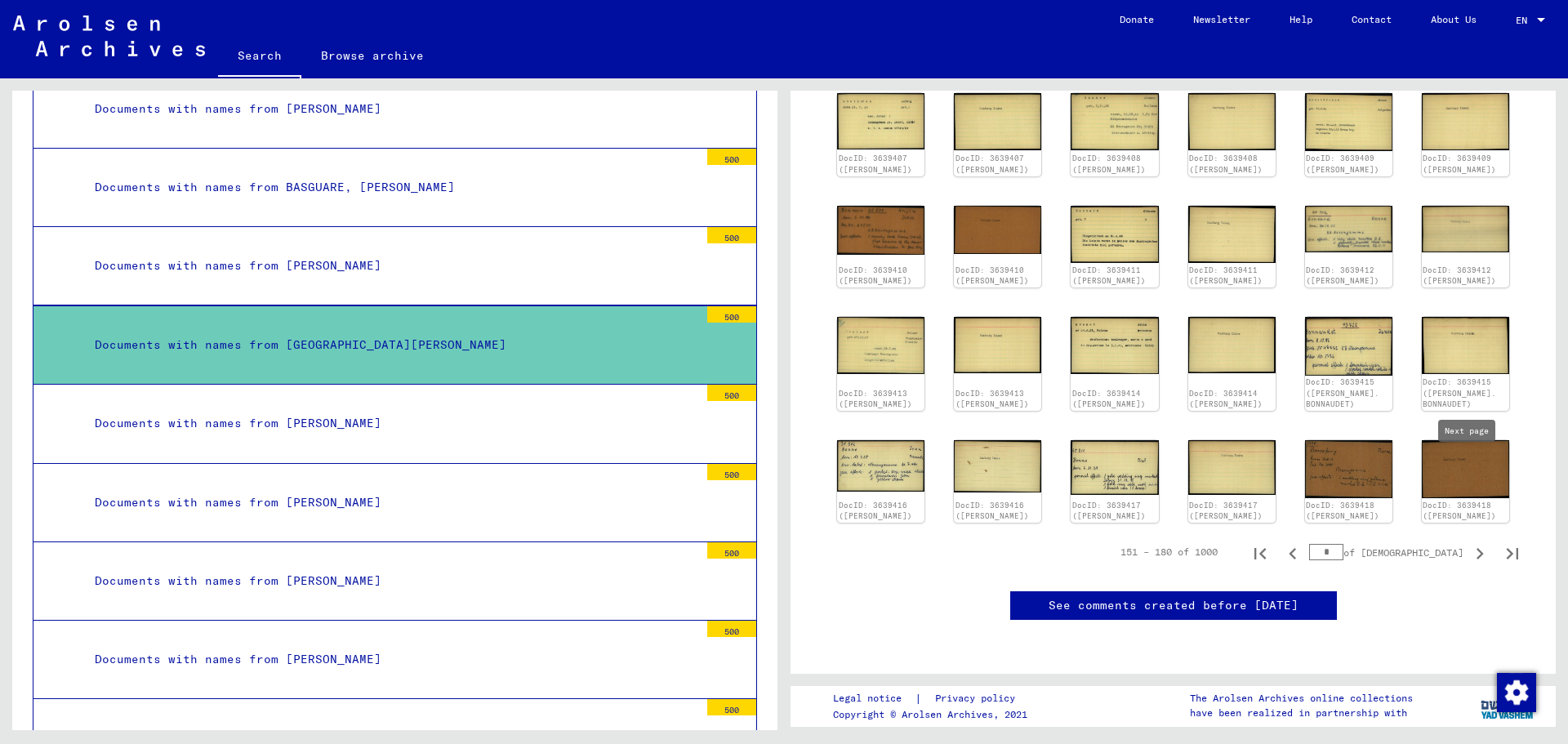
click at [1477, 547] on icon "Next page" at bounding box center [1480, 553] width 7 height 12
type input "*"
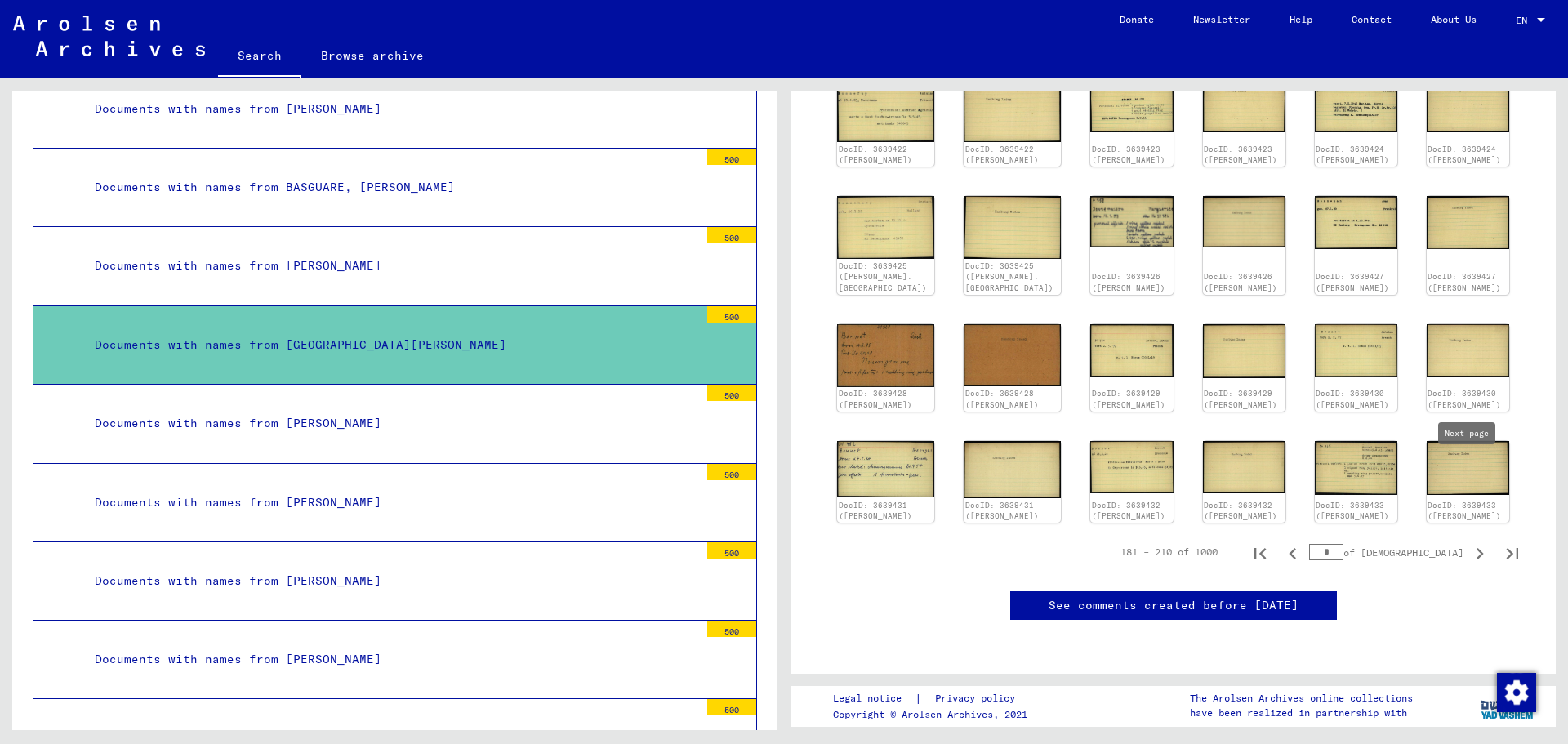
click at [1468, 542] on icon "Next page" at bounding box center [1479, 553] width 23 height 23
type input "*"
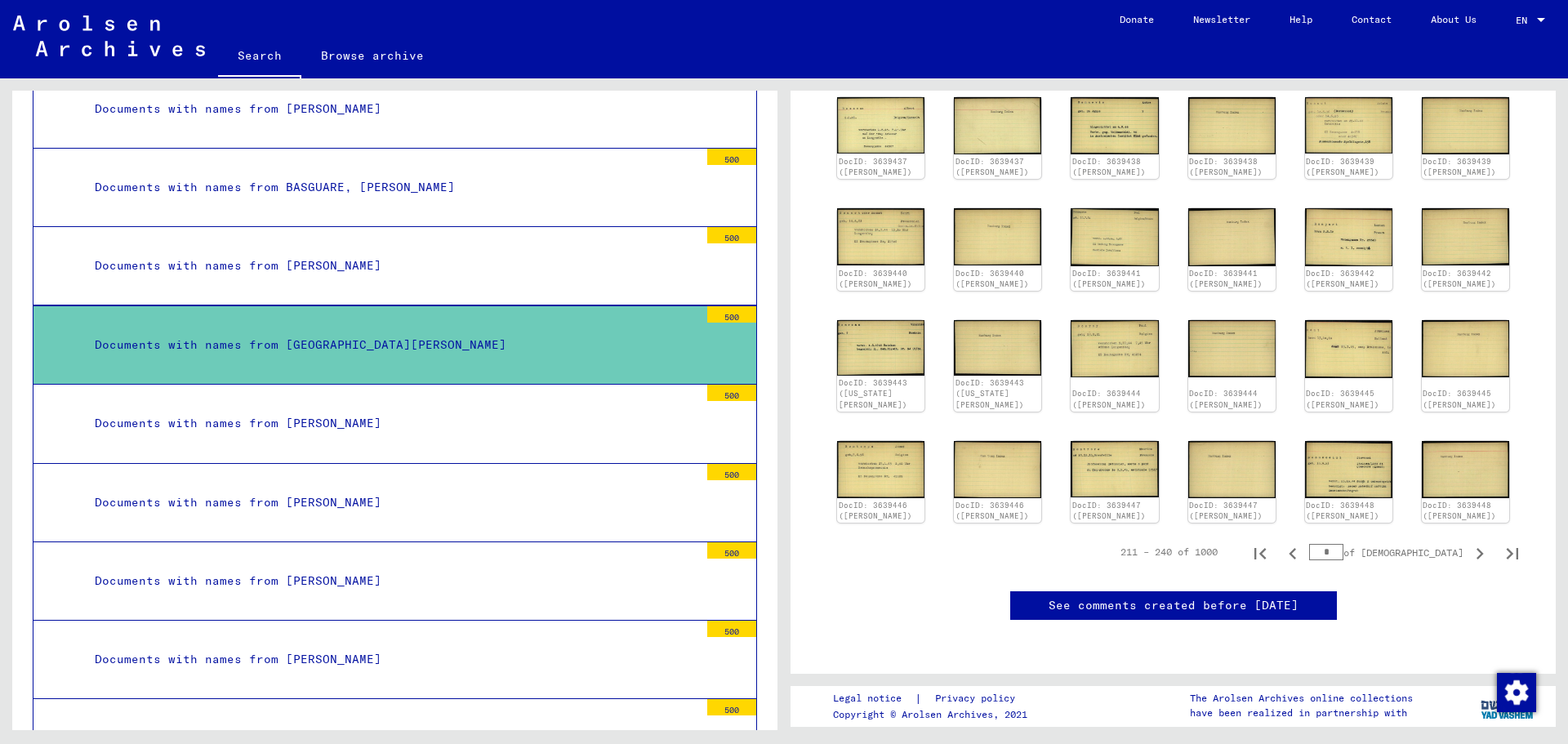
scroll to position [0, 0]
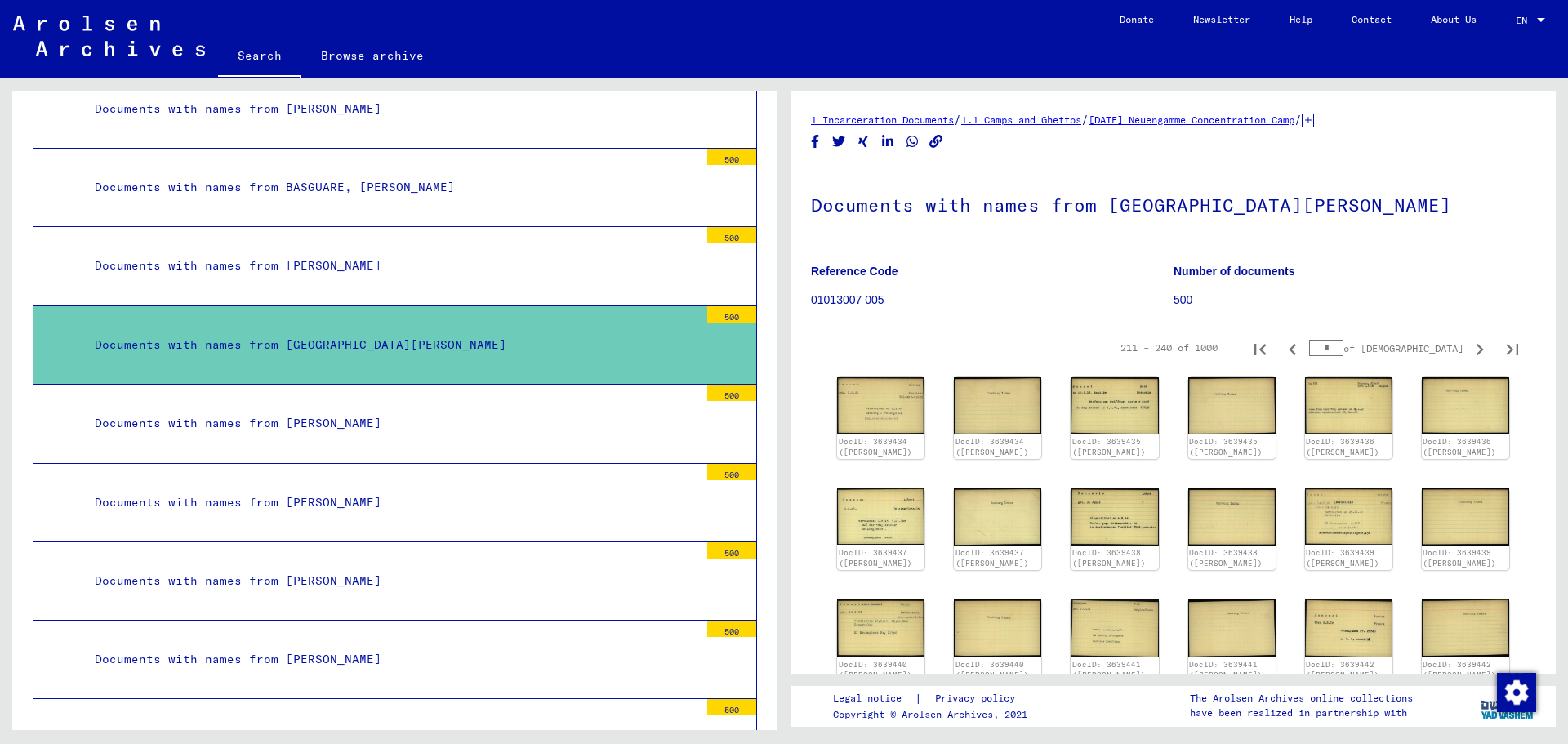
drag, startPoint x: 1508, startPoint y: 413, endPoint x: 1534, endPoint y: 450, distance: 45.2
click at [1534, 450] on yv-its-full-details "1 Incarceration Documents / 1.1 Camps and Ghettos / [DATE] Neuengamme Concentra…" at bounding box center [1173, 577] width 765 height 933
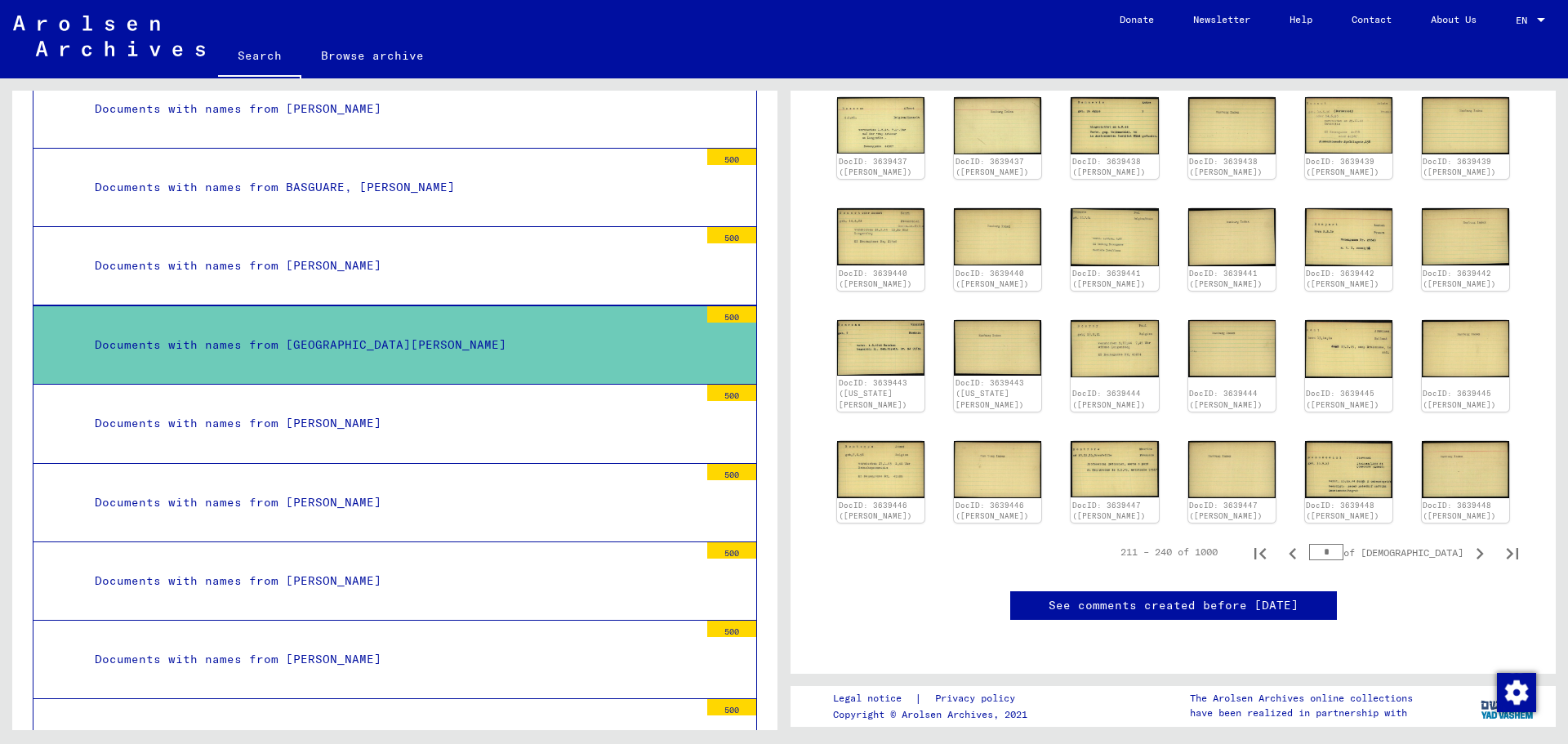
scroll to position [571, 0]
click at [1304, 542] on icon "Previous page" at bounding box center [1292, 553] width 23 height 23
type input "*"
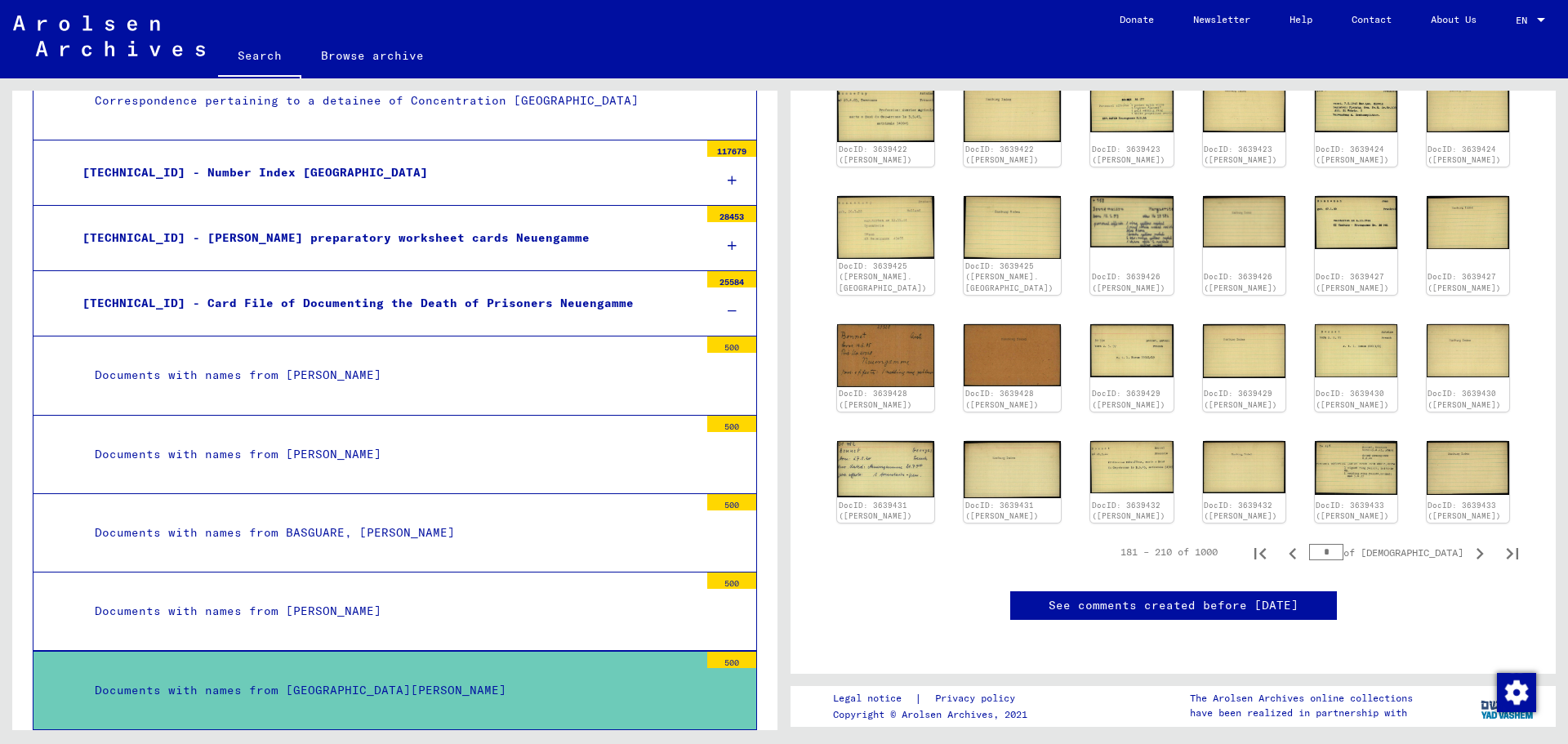
scroll to position [3716, 0]
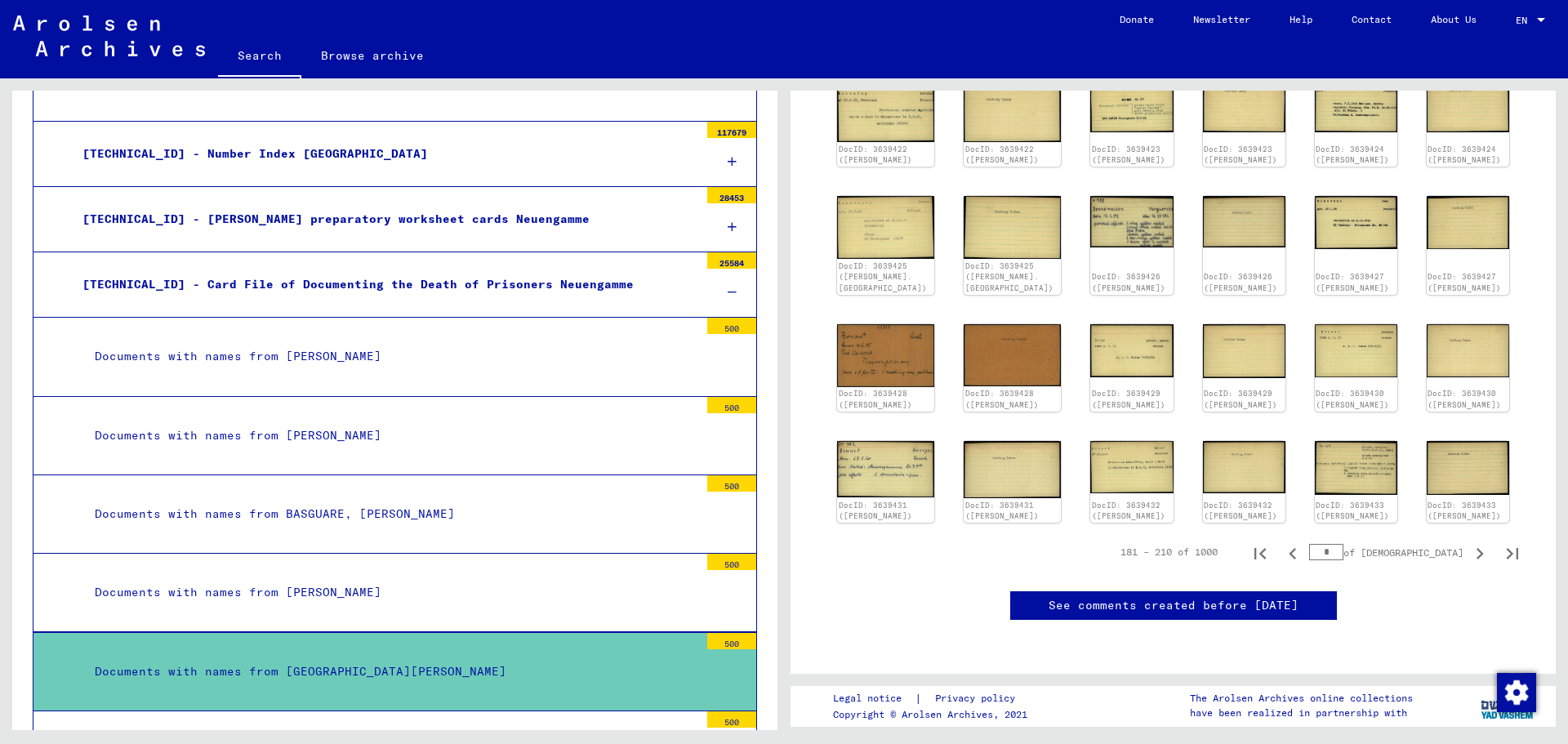
click at [480, 271] on div "[TECHNICAL_ID] - Card File of Documenting the Death of Prisoners Neuengamme" at bounding box center [385, 284] width 629 height 32
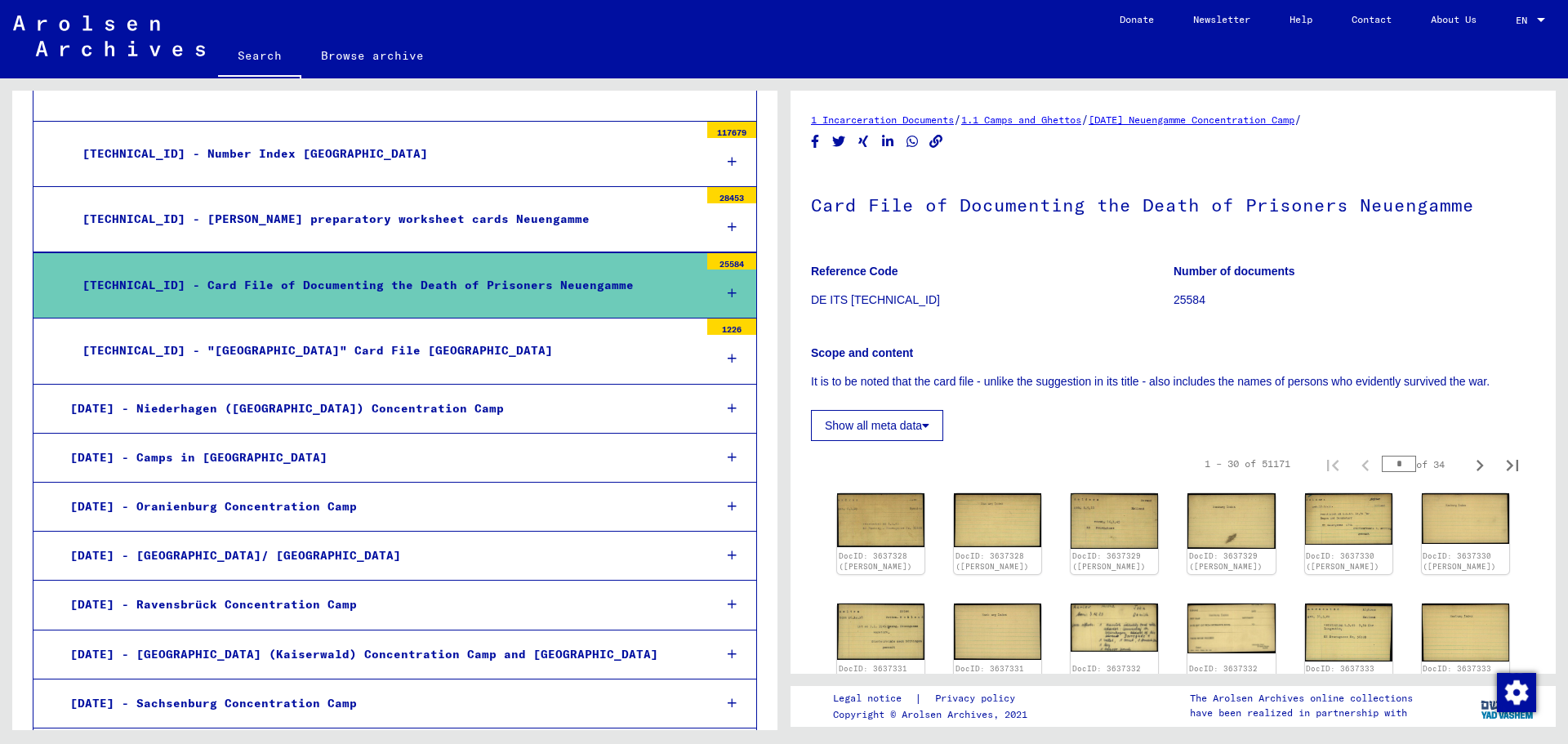
click at [448, 335] on div "[TECHNICAL_ID] - "[GEOGRAPHIC_DATA]" Card File [GEOGRAPHIC_DATA]" at bounding box center [385, 350] width 629 height 32
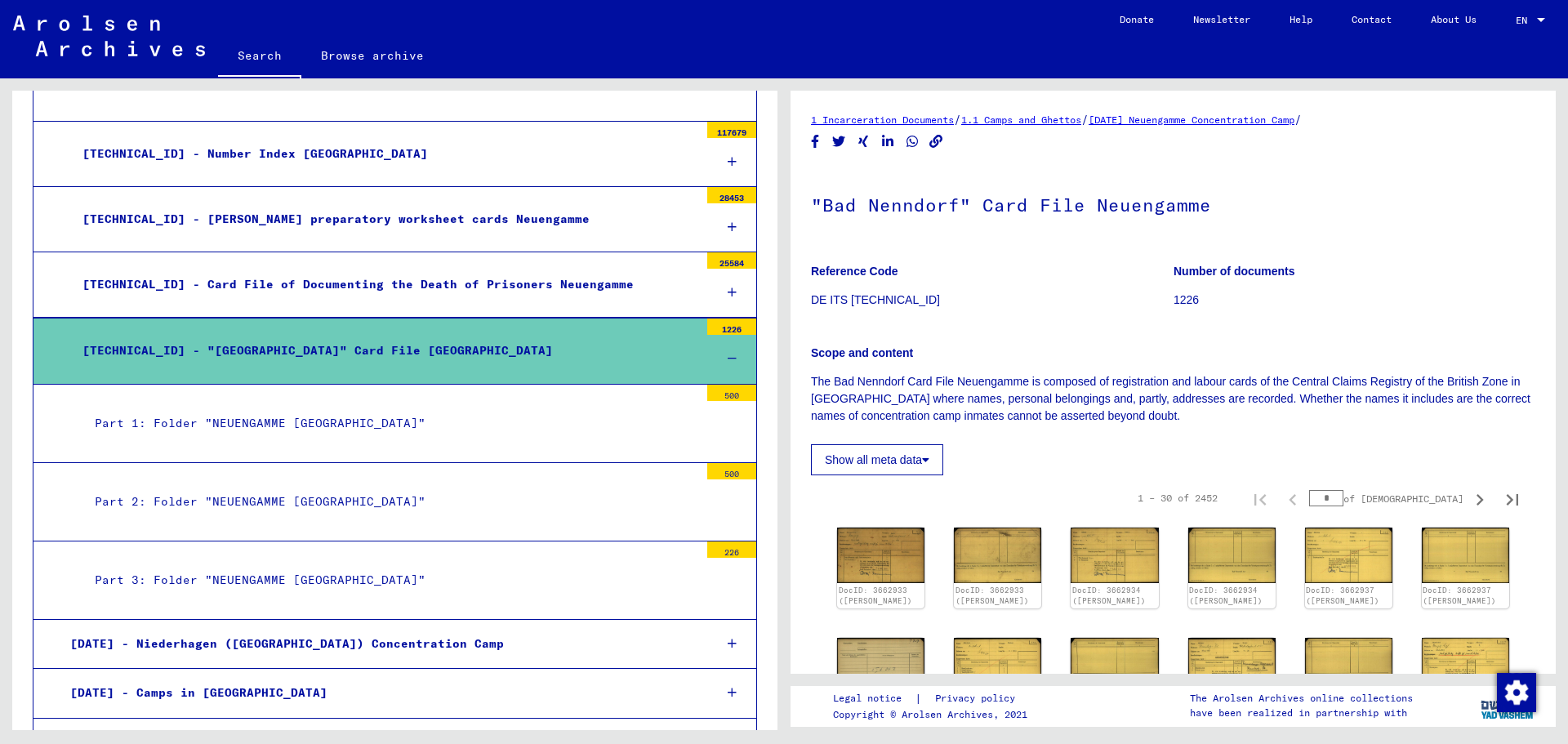
drag, startPoint x: 1338, startPoint y: 409, endPoint x: 1302, endPoint y: 436, distance: 45.0
click at [1302, 436] on div "Show all meta data" at bounding box center [1173, 455] width 724 height 39
drag, startPoint x: 1300, startPoint y: 426, endPoint x: 1328, endPoint y: 432, distance: 28.6
click at [1328, 432] on div "Reference Code DE ITS [TECHNICAL_ID] Number of documents 1226 Scope and content…" at bounding box center [1173, 363] width 724 height 224
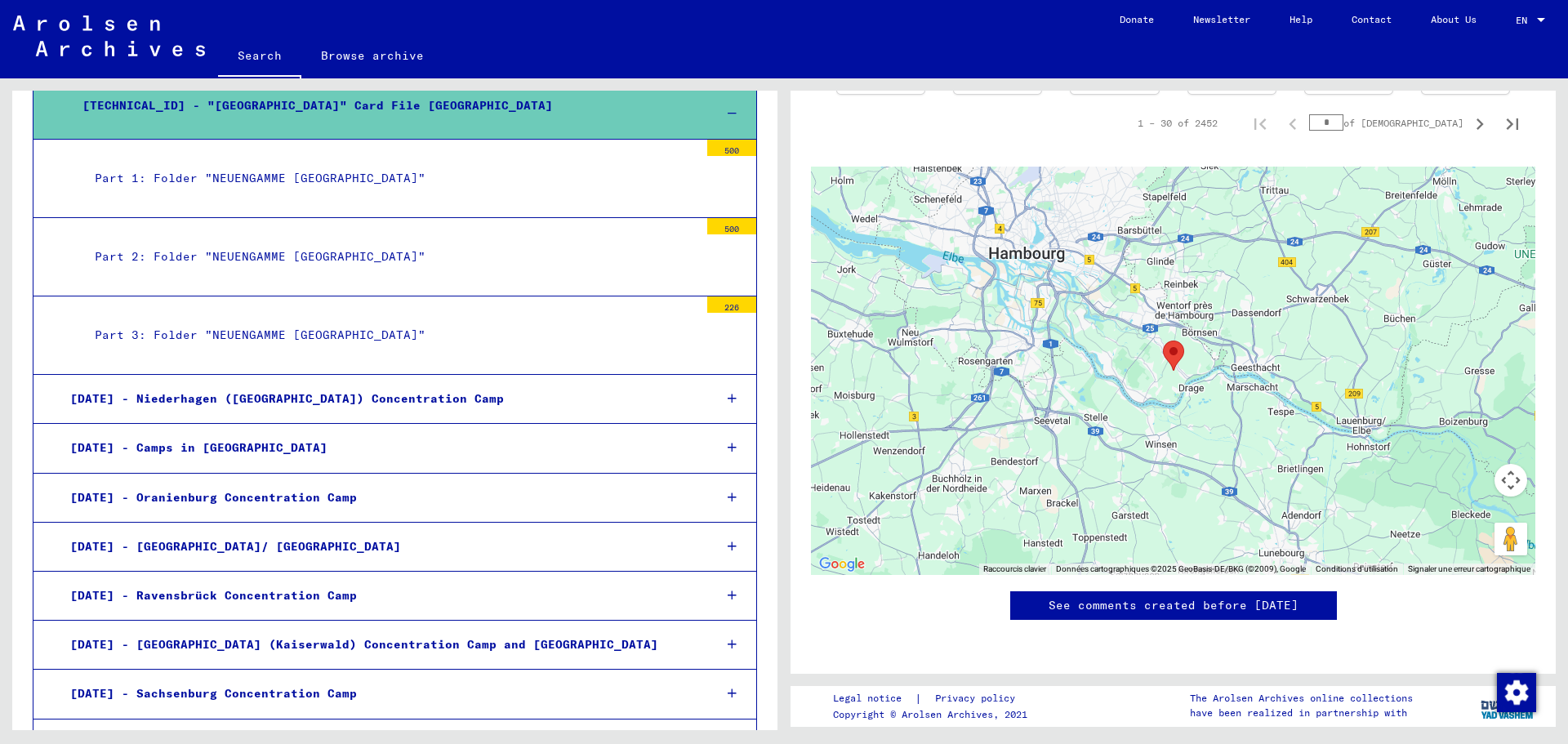
scroll to position [735, 0]
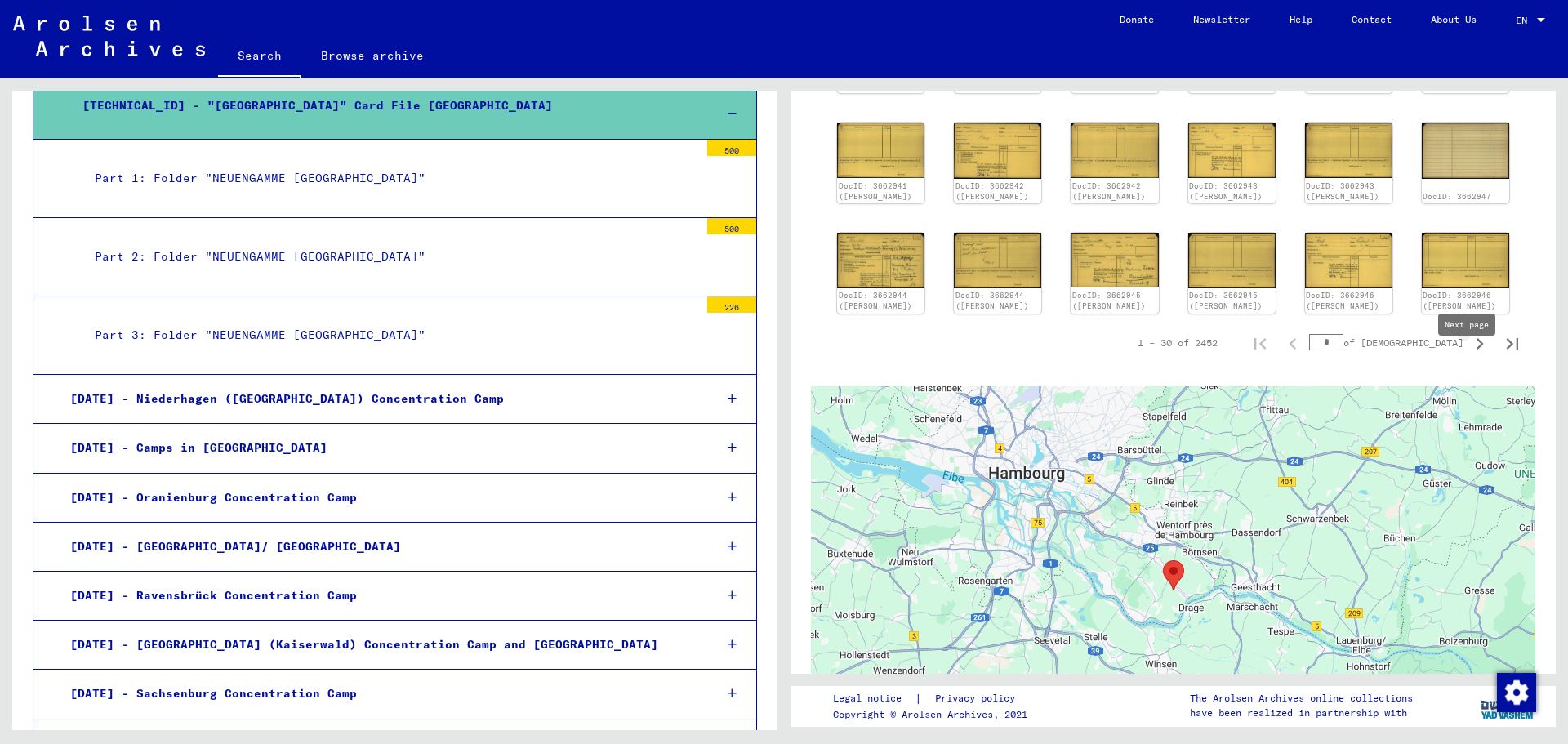
click at [1477, 356] on icon "Next page" at bounding box center [1479, 344] width 23 height 23
type input "*"
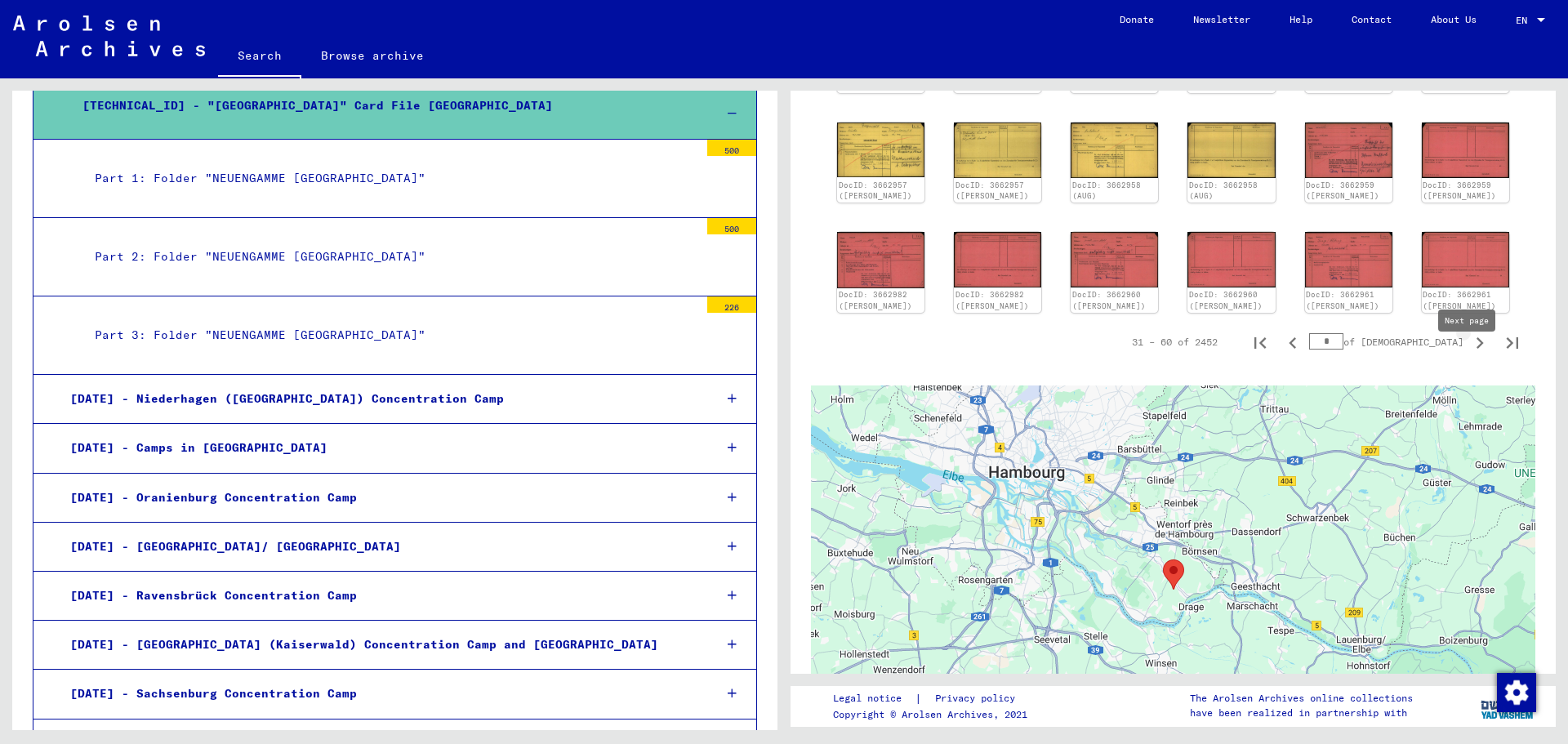
click at [1468, 355] on icon "Next page" at bounding box center [1479, 343] width 23 height 23
type input "*"
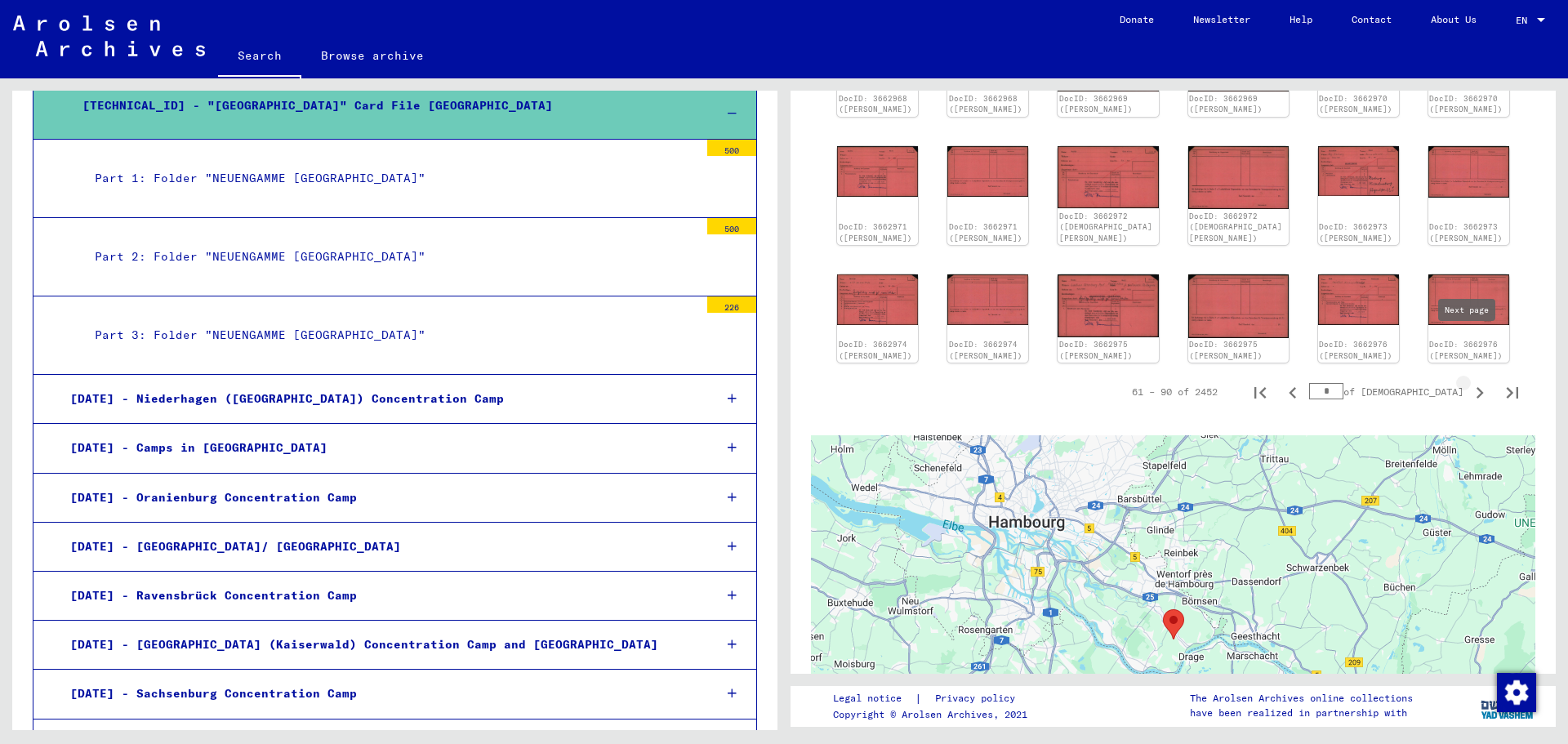
click at [1477, 387] on icon "Next page" at bounding box center [1480, 392] width 7 height 12
type input "*"
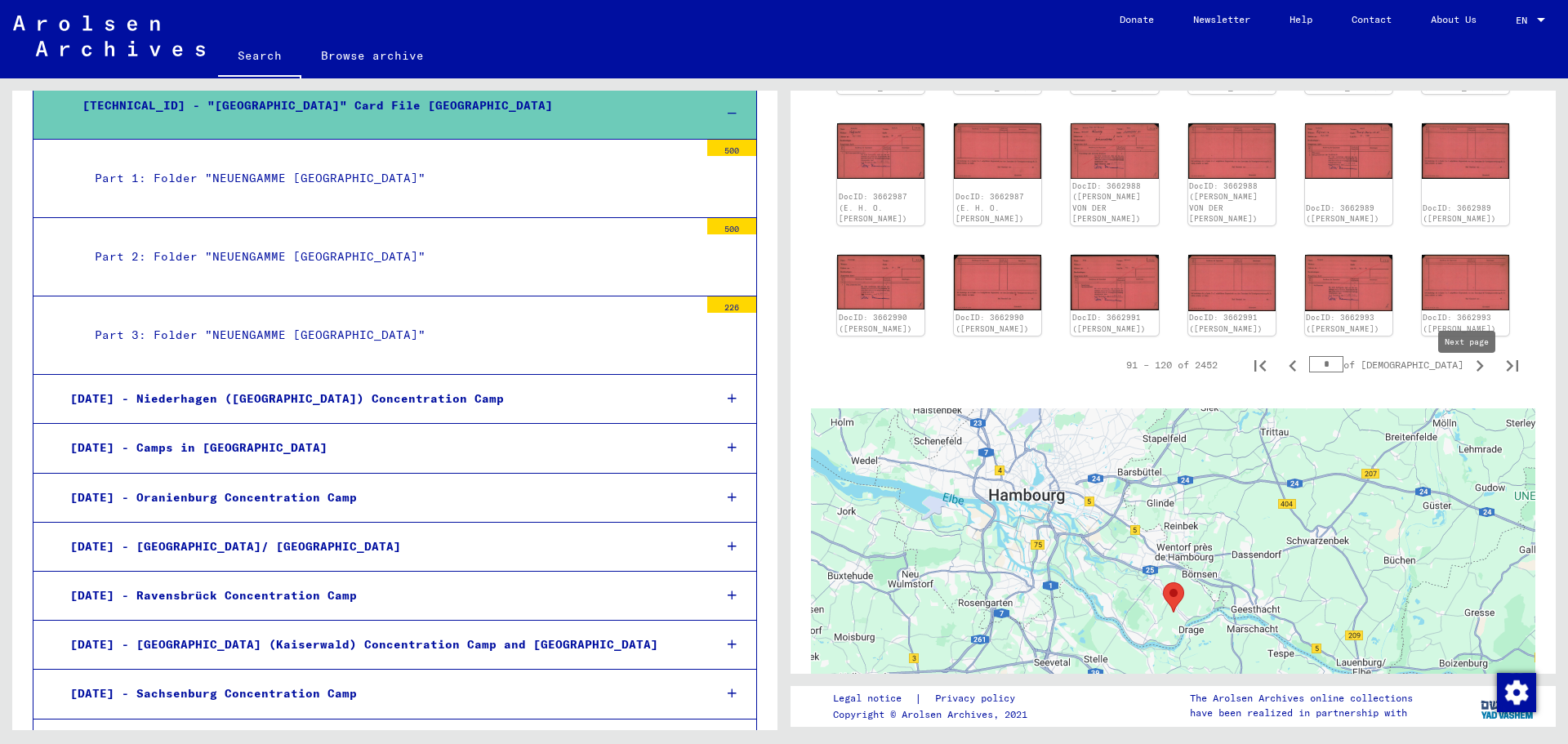
click at [1468, 377] on icon "Next page" at bounding box center [1479, 366] width 23 height 23
type input "*"
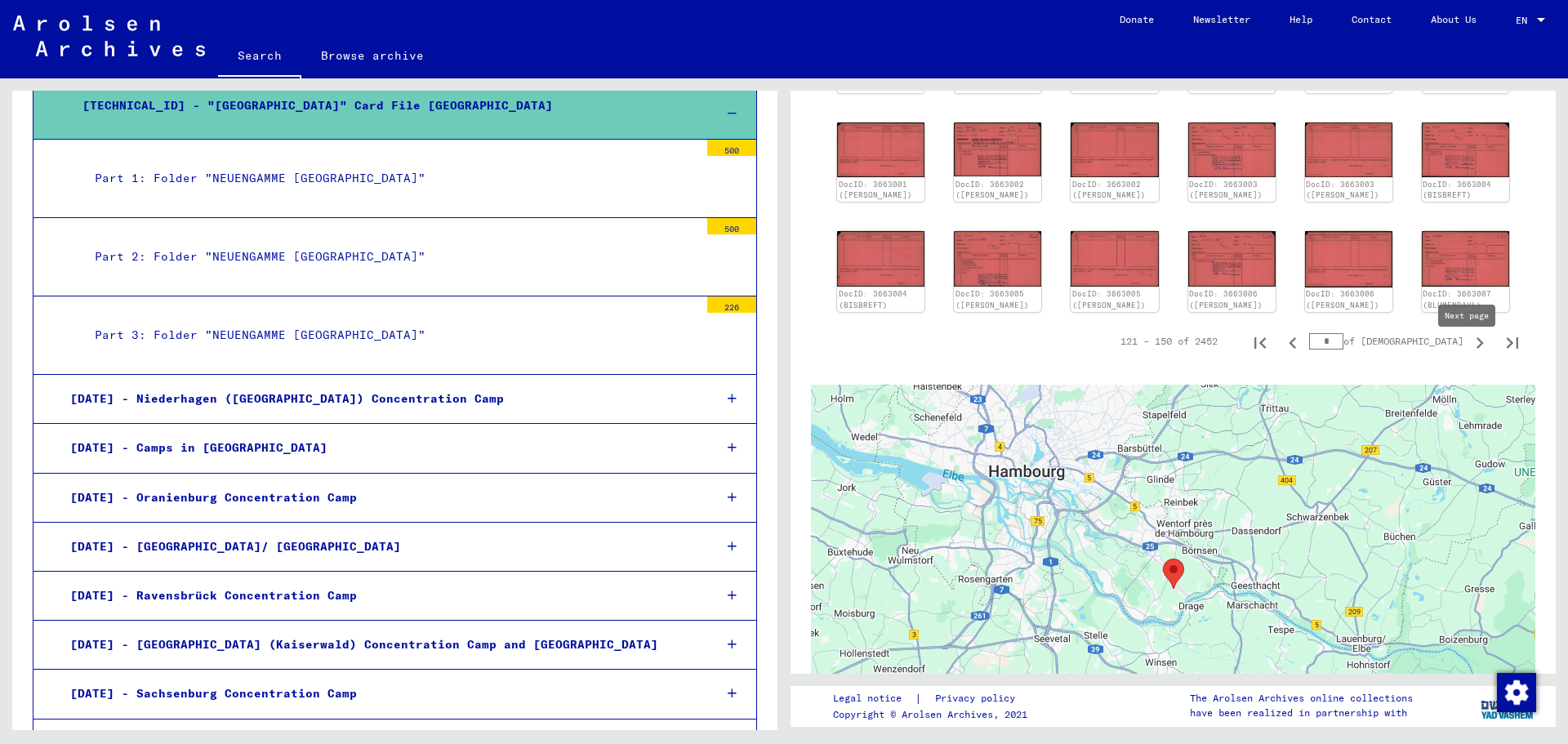
click at [1473, 355] on icon "Next page" at bounding box center [1479, 343] width 23 height 23
type input "*"
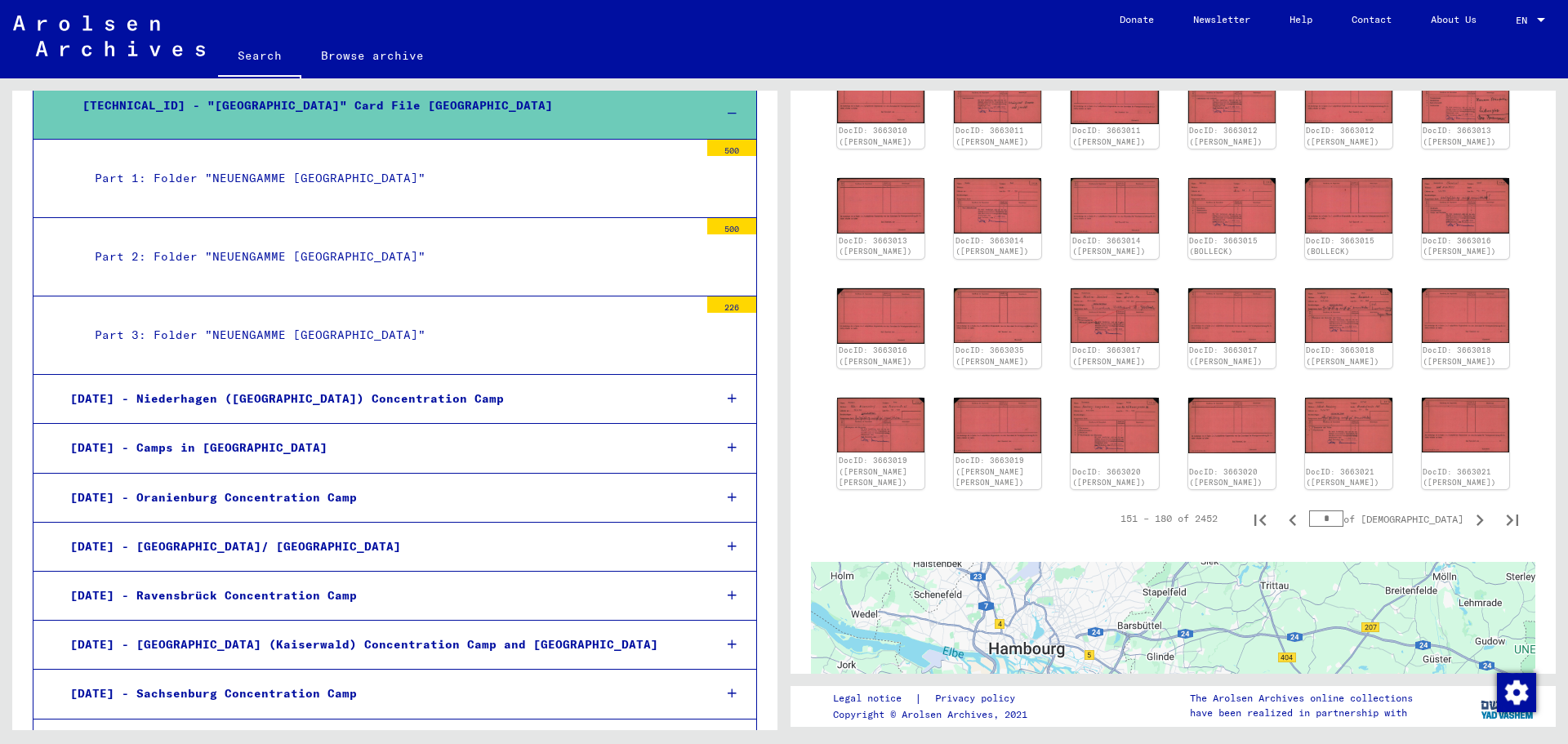
scroll to position [571, 0]
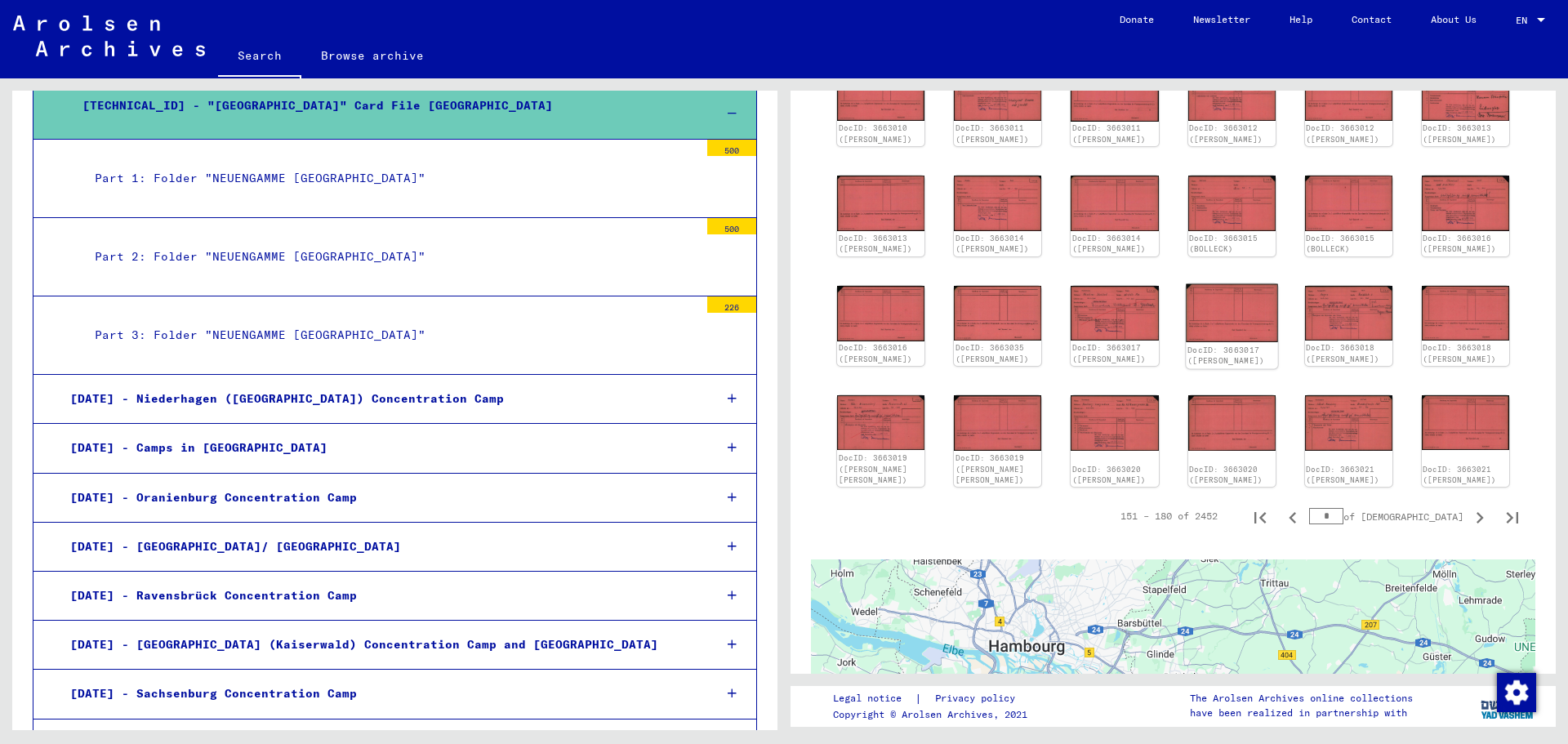
click at [1211, 333] on img at bounding box center [1232, 312] width 92 height 58
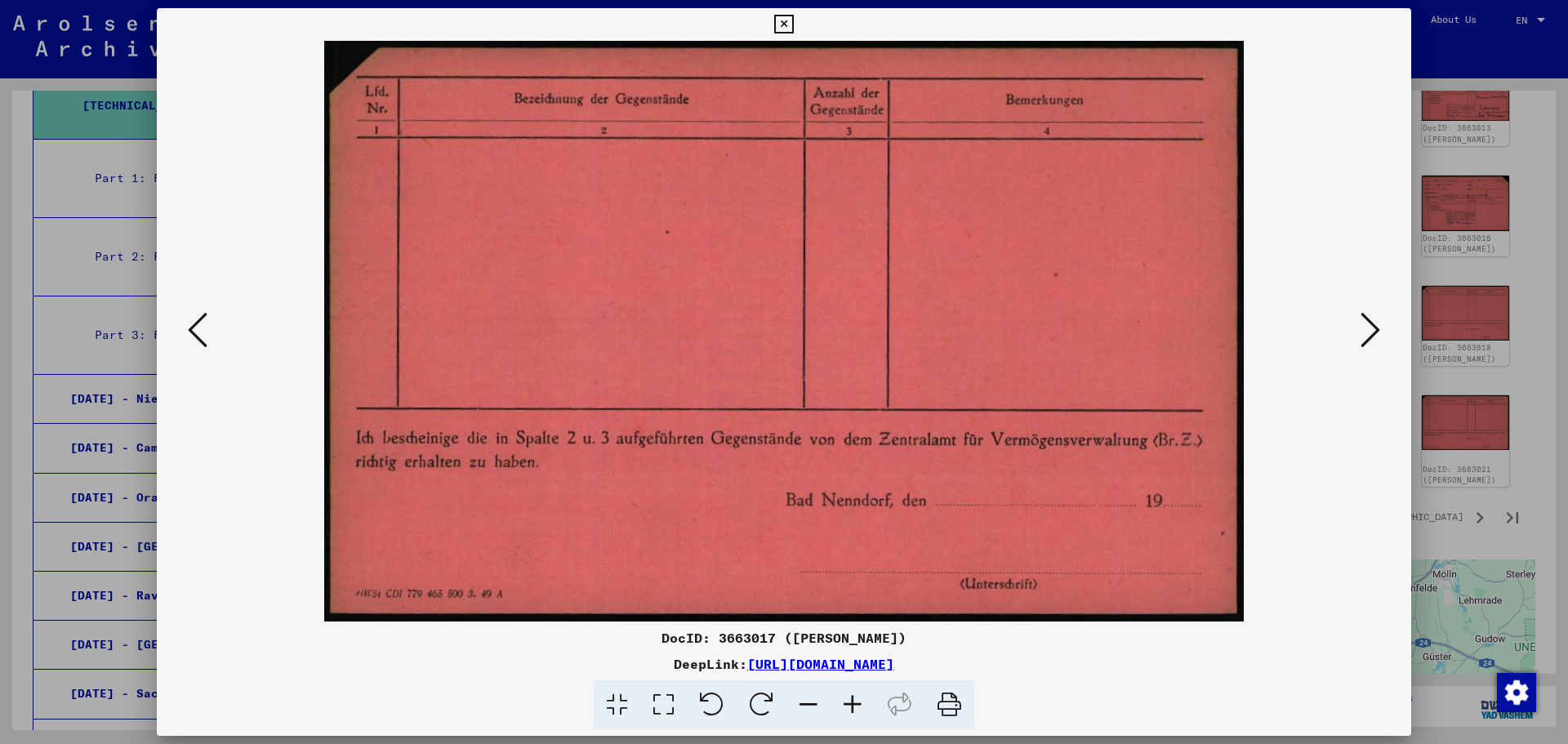
click at [1522, 370] on div at bounding box center [784, 372] width 1568 height 744
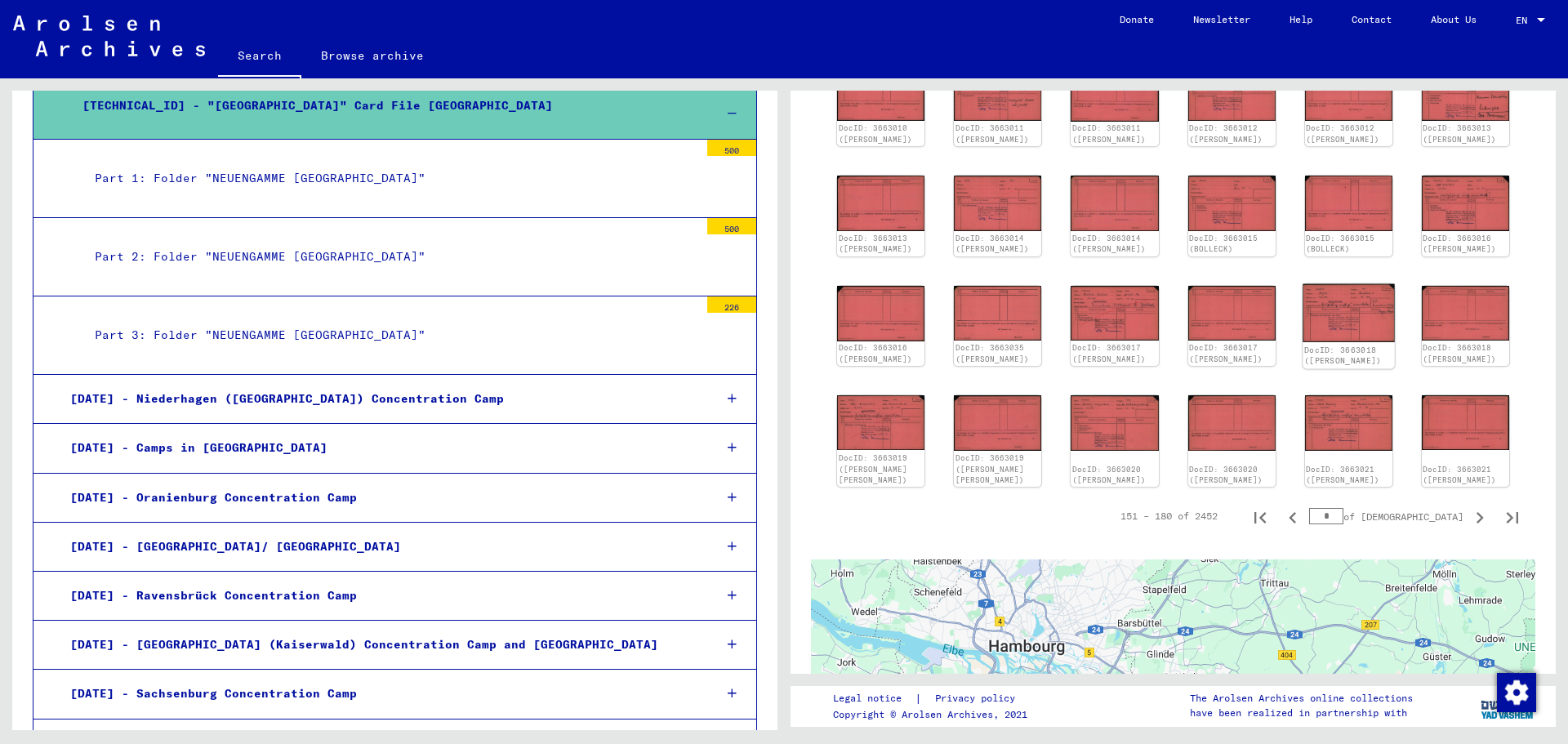
click at [1339, 322] on img at bounding box center [1349, 312] width 92 height 58
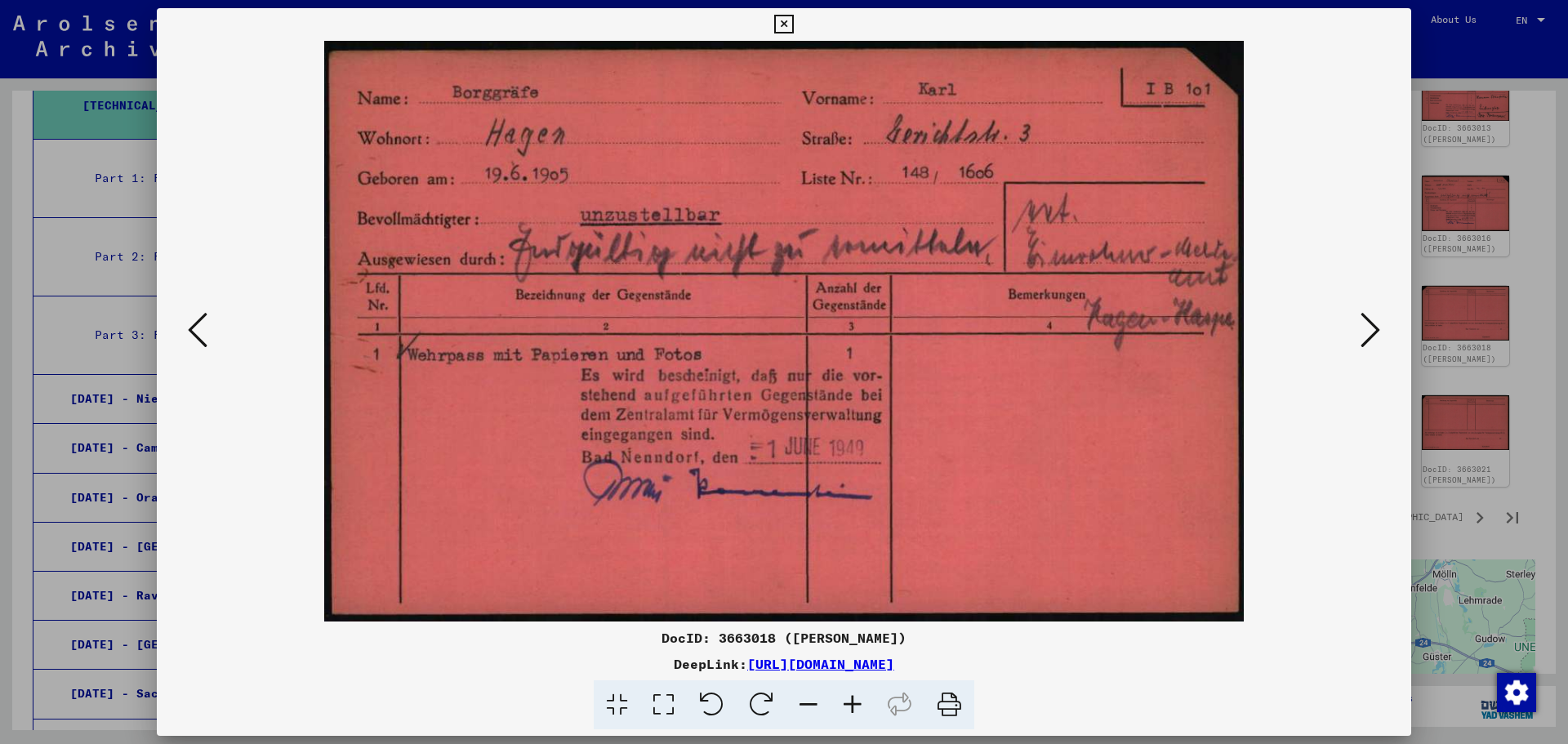
click at [1501, 470] on div at bounding box center [784, 372] width 1568 height 744
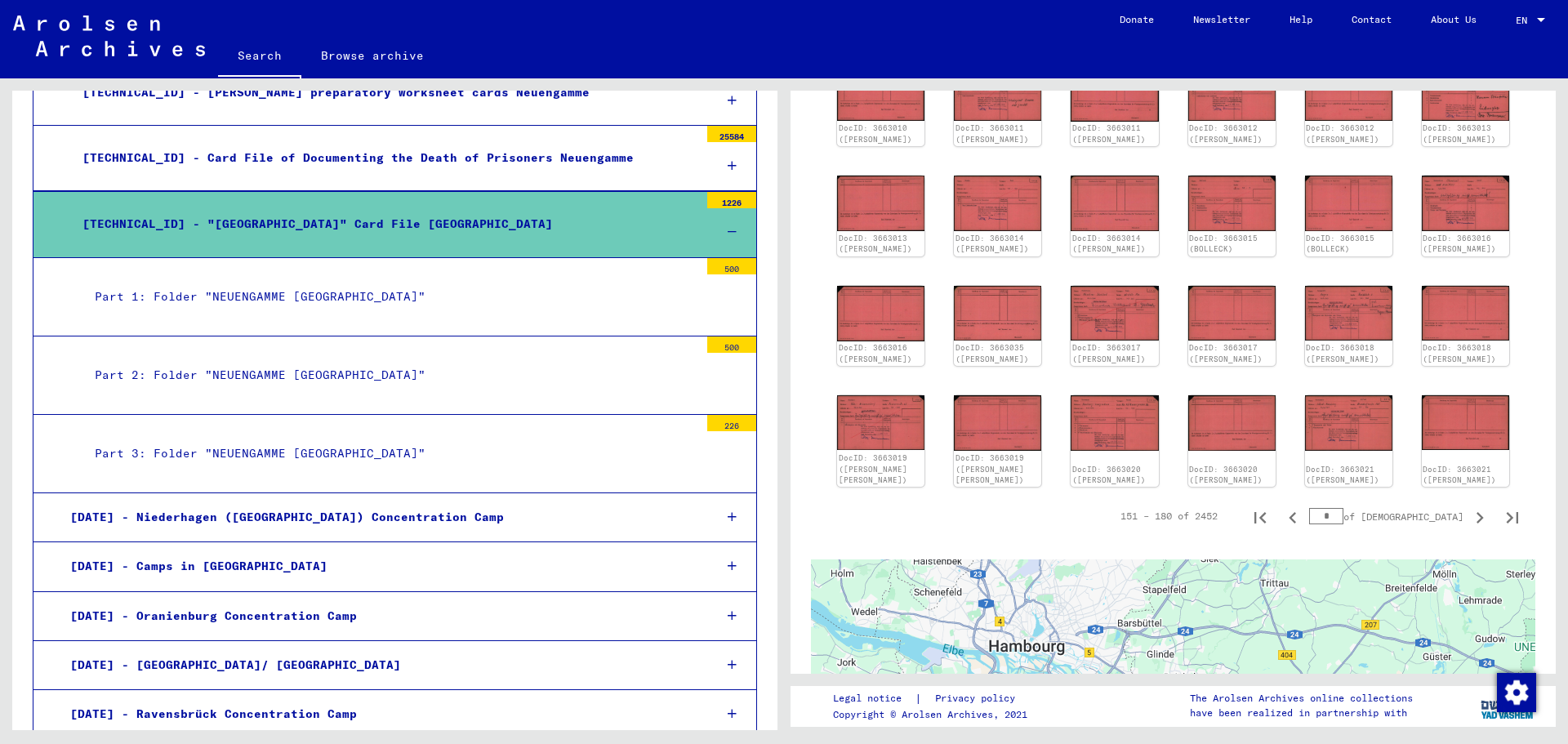
scroll to position [3799, 0]
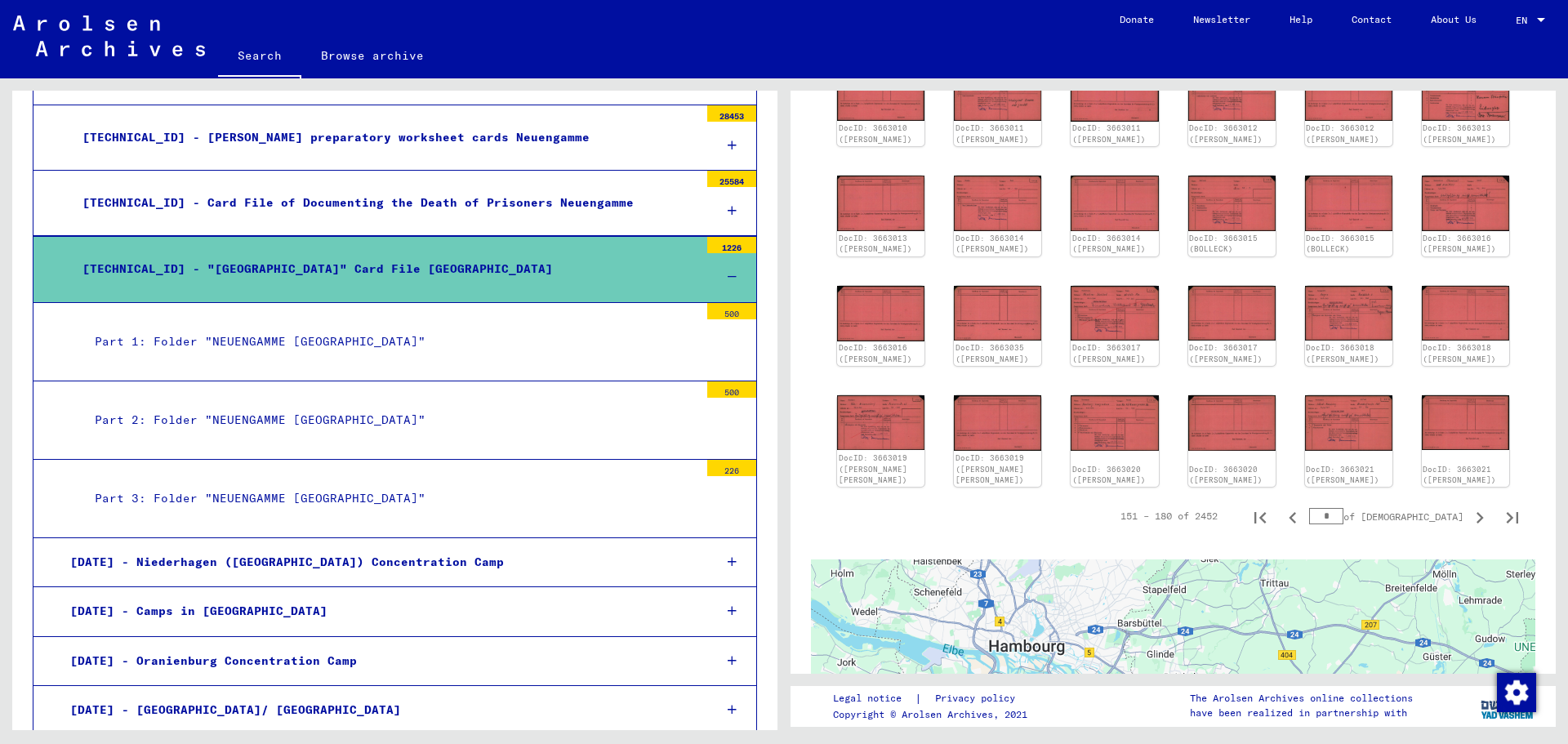
click at [491, 253] on div "[TECHNICAL_ID] - "[GEOGRAPHIC_DATA]" Card File [GEOGRAPHIC_DATA]" at bounding box center [385, 269] width 629 height 32
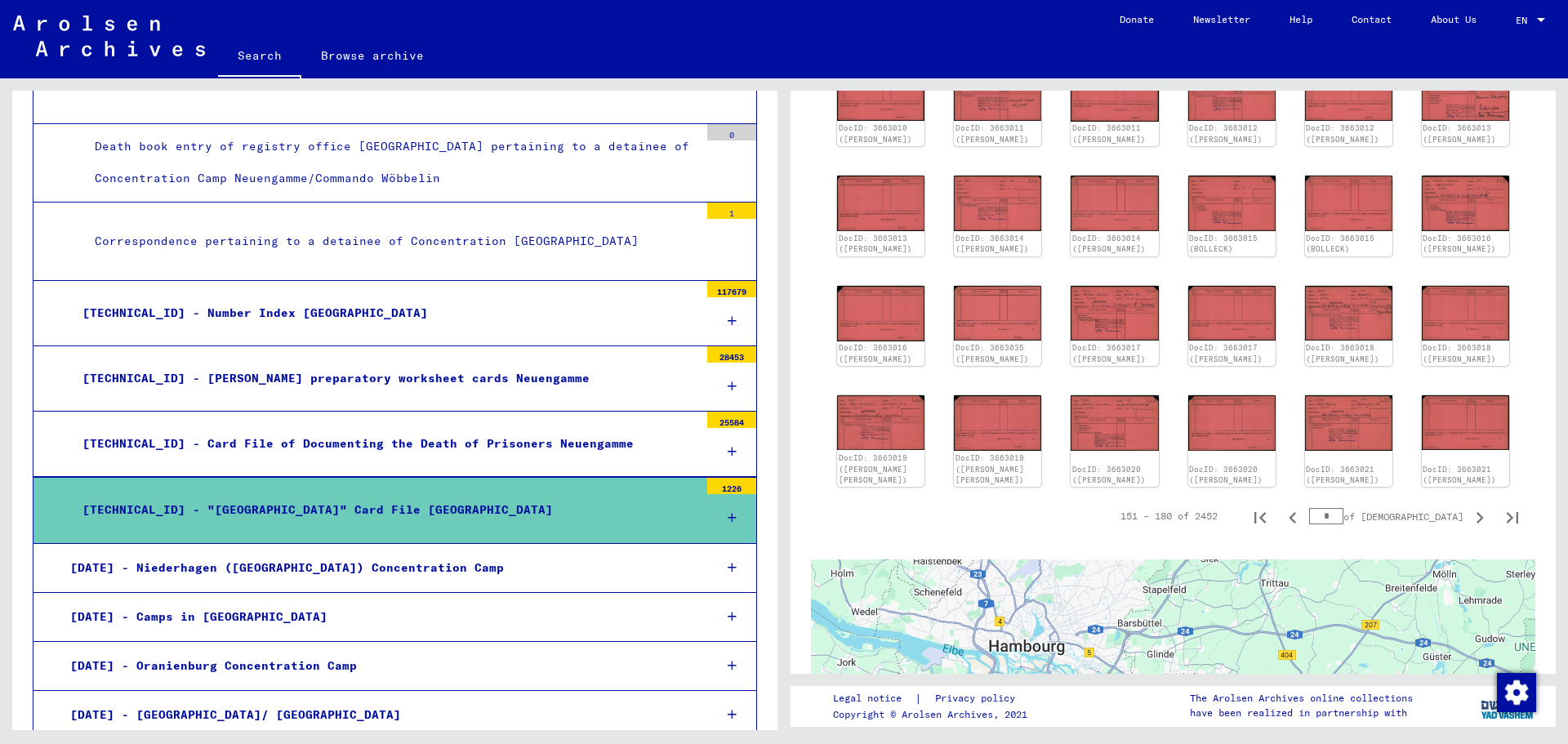
scroll to position [3554, 0]
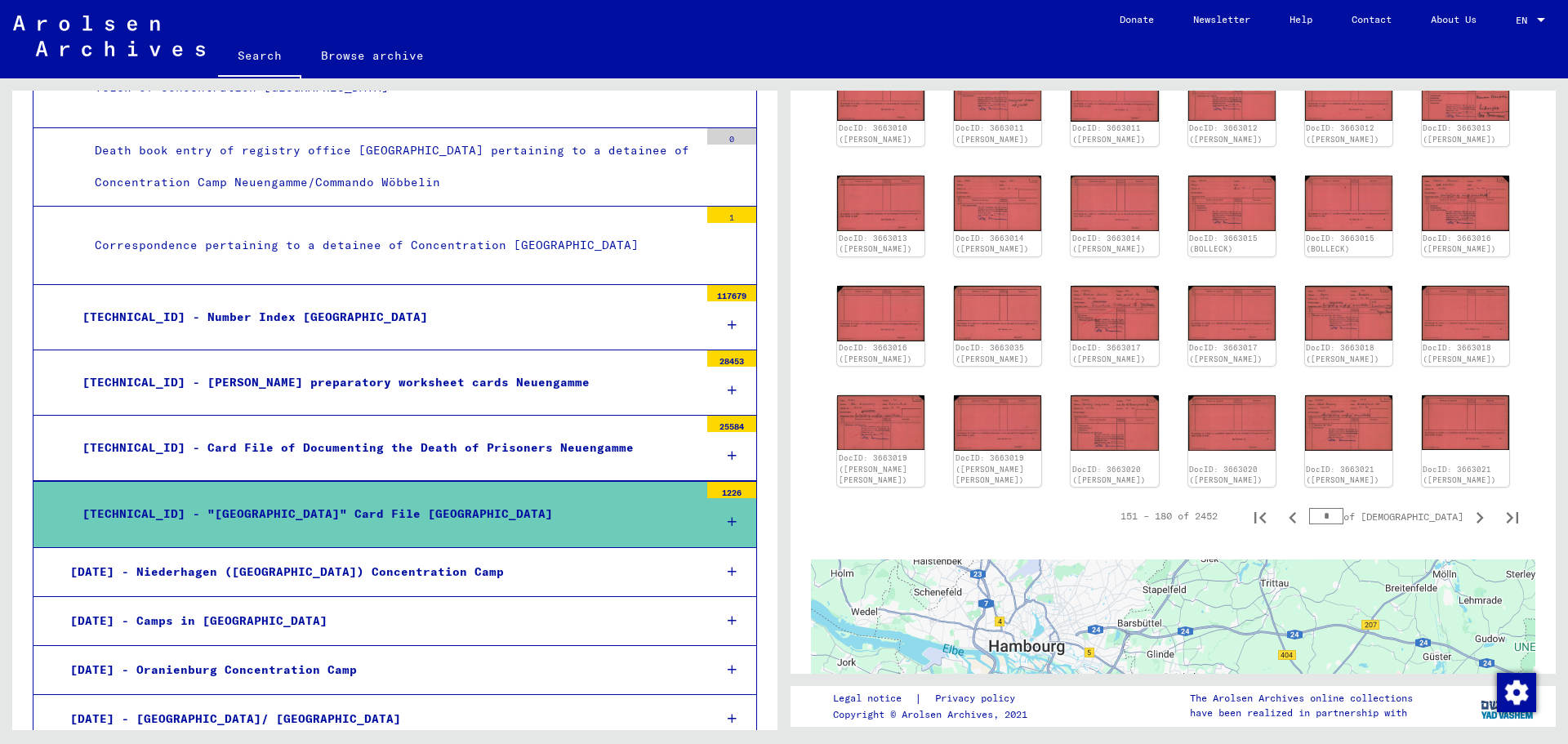
click at [402, 367] on div "[TECHNICAL_ID] - [PERSON_NAME] preparatory worksheet cards Neuengamme" at bounding box center [385, 382] width 629 height 32
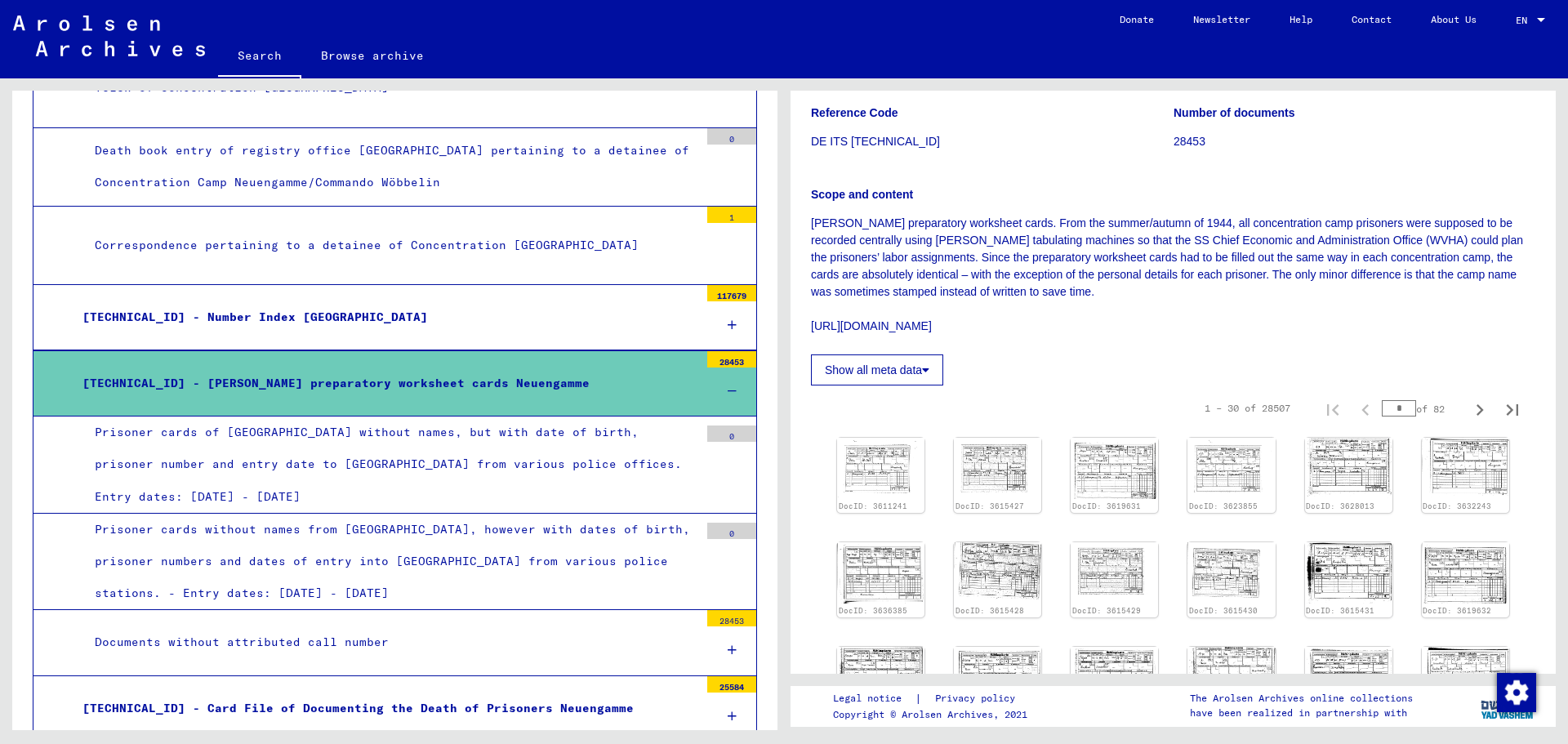
scroll to position [164, 0]
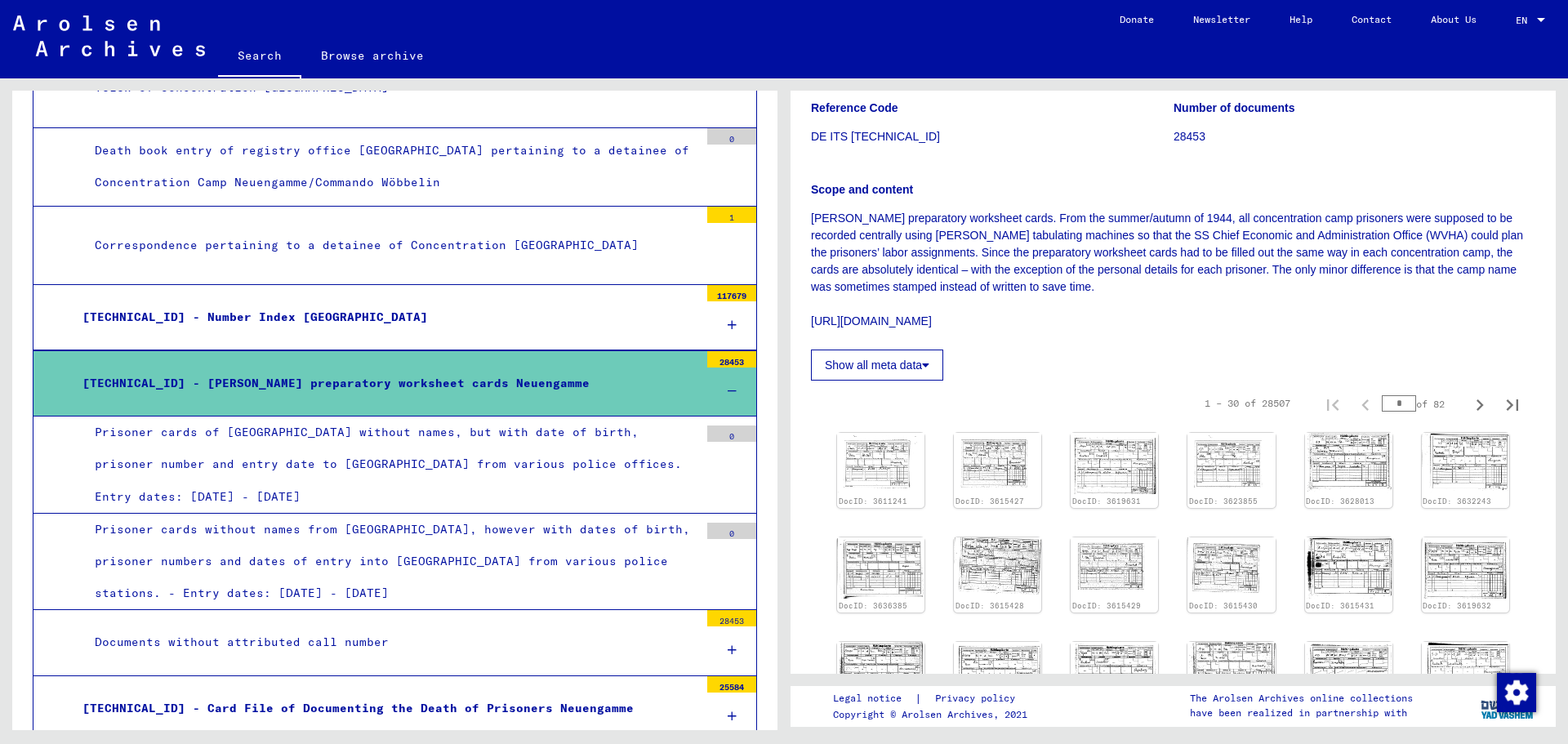
click at [559, 434] on div "Prisoner cards of [GEOGRAPHIC_DATA] without names, but with date of birth, pris…" at bounding box center [390, 463] width 616 height 96
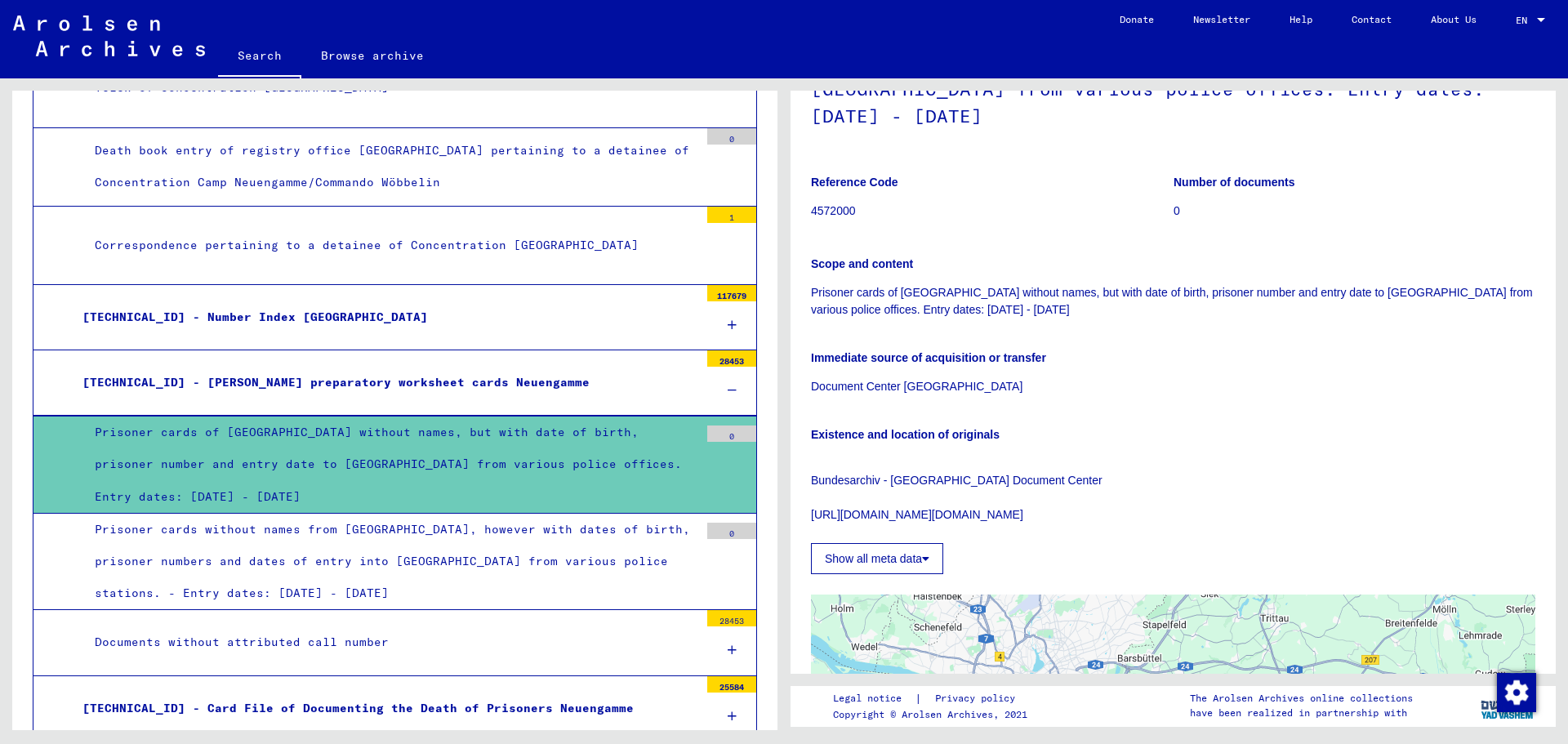
scroll to position [164, 0]
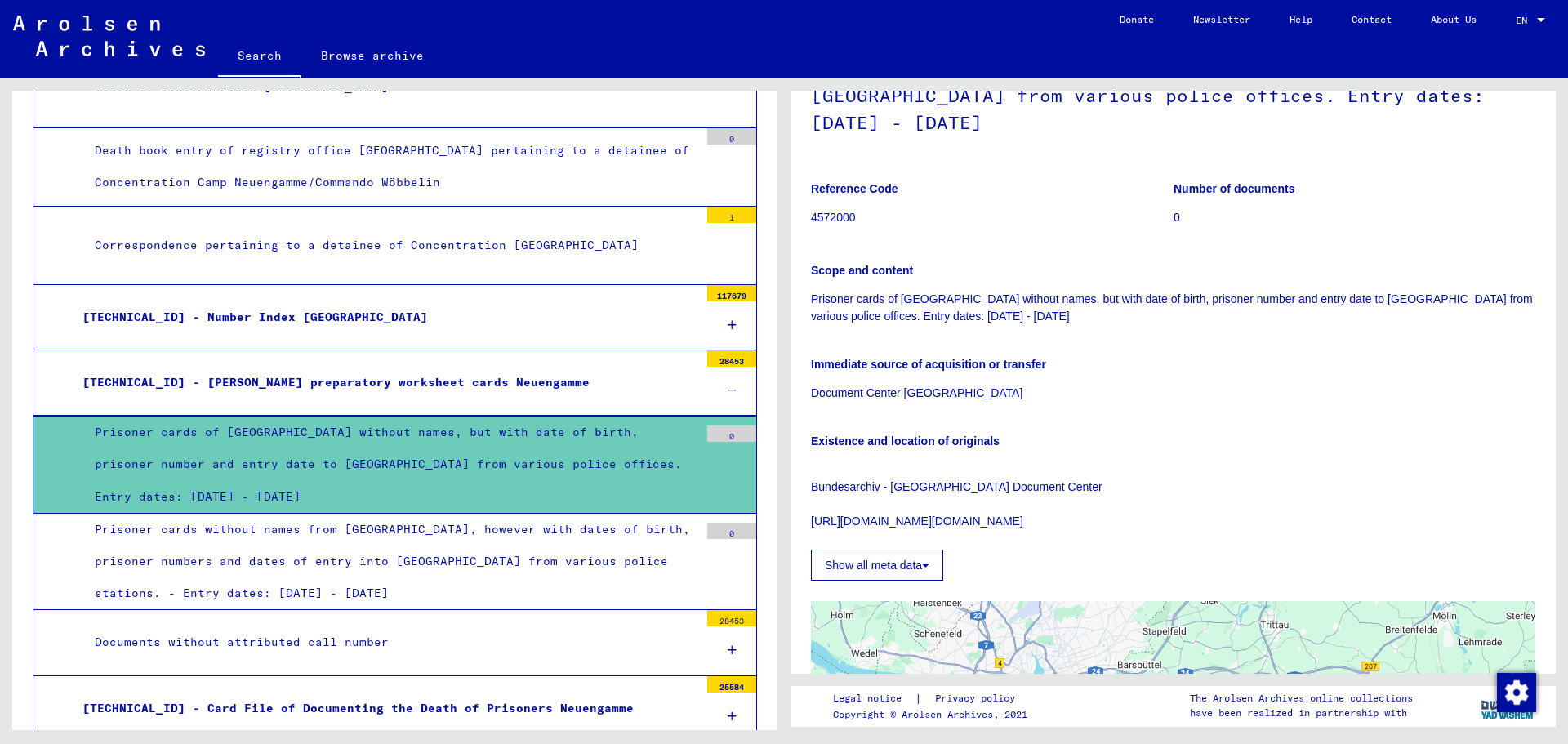
click at [471, 376] on div "[TECHNICAL_ID] - [PERSON_NAME] preparatory worksheet cards Neuengamme" at bounding box center [385, 382] width 629 height 32
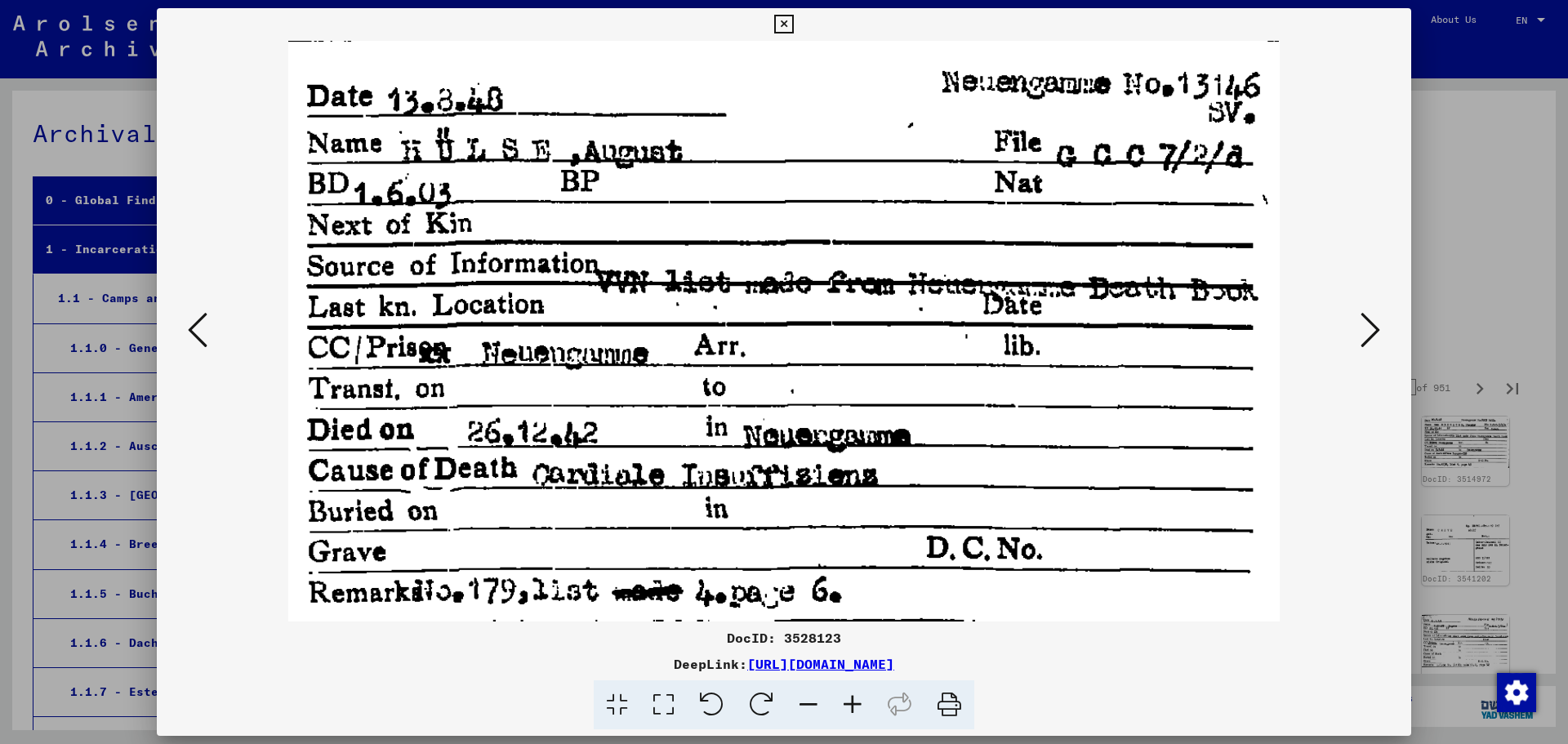
scroll to position [409, 0]
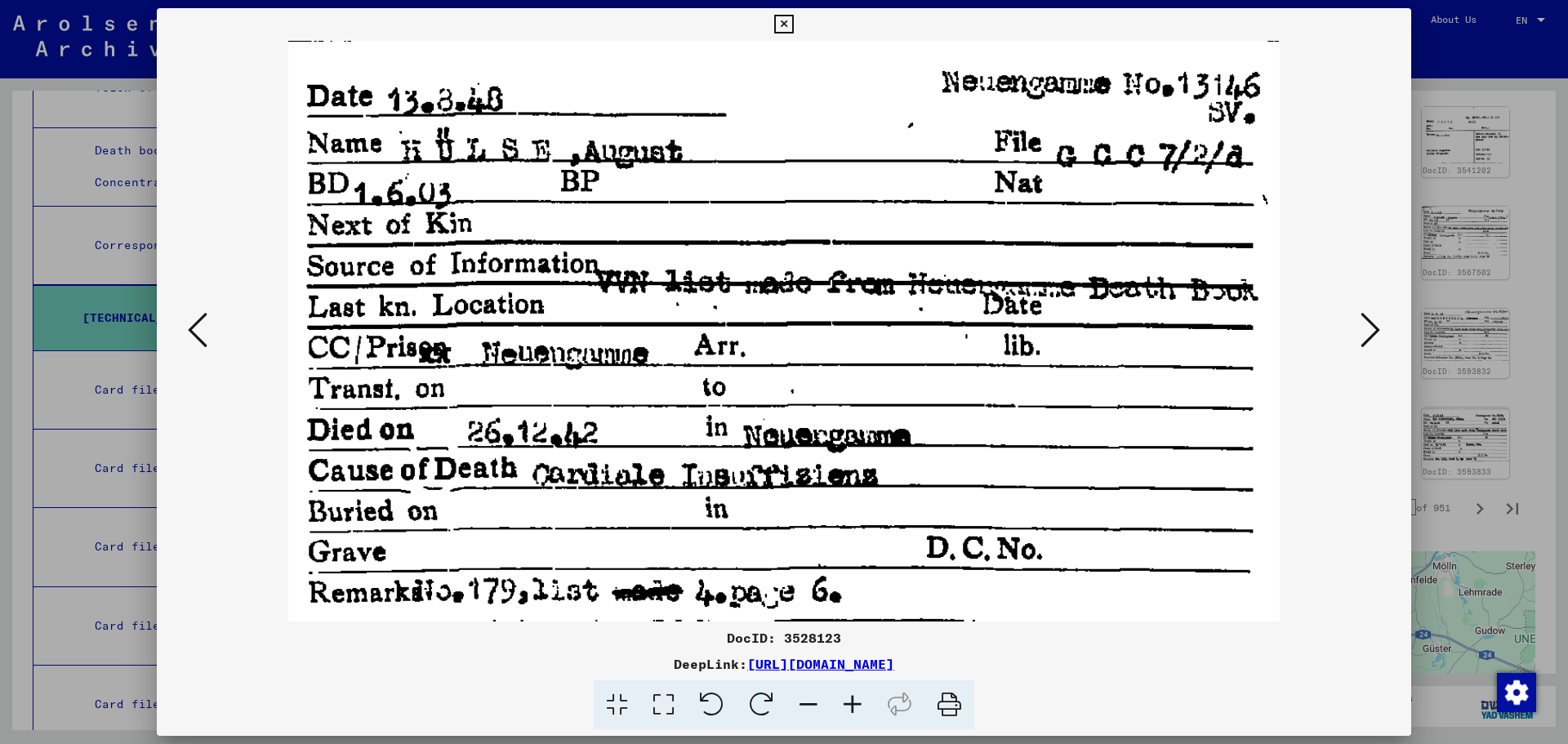
click at [1385, 324] on div at bounding box center [784, 331] width 1254 height 580
click at [1379, 324] on icon at bounding box center [1370, 329] width 19 height 39
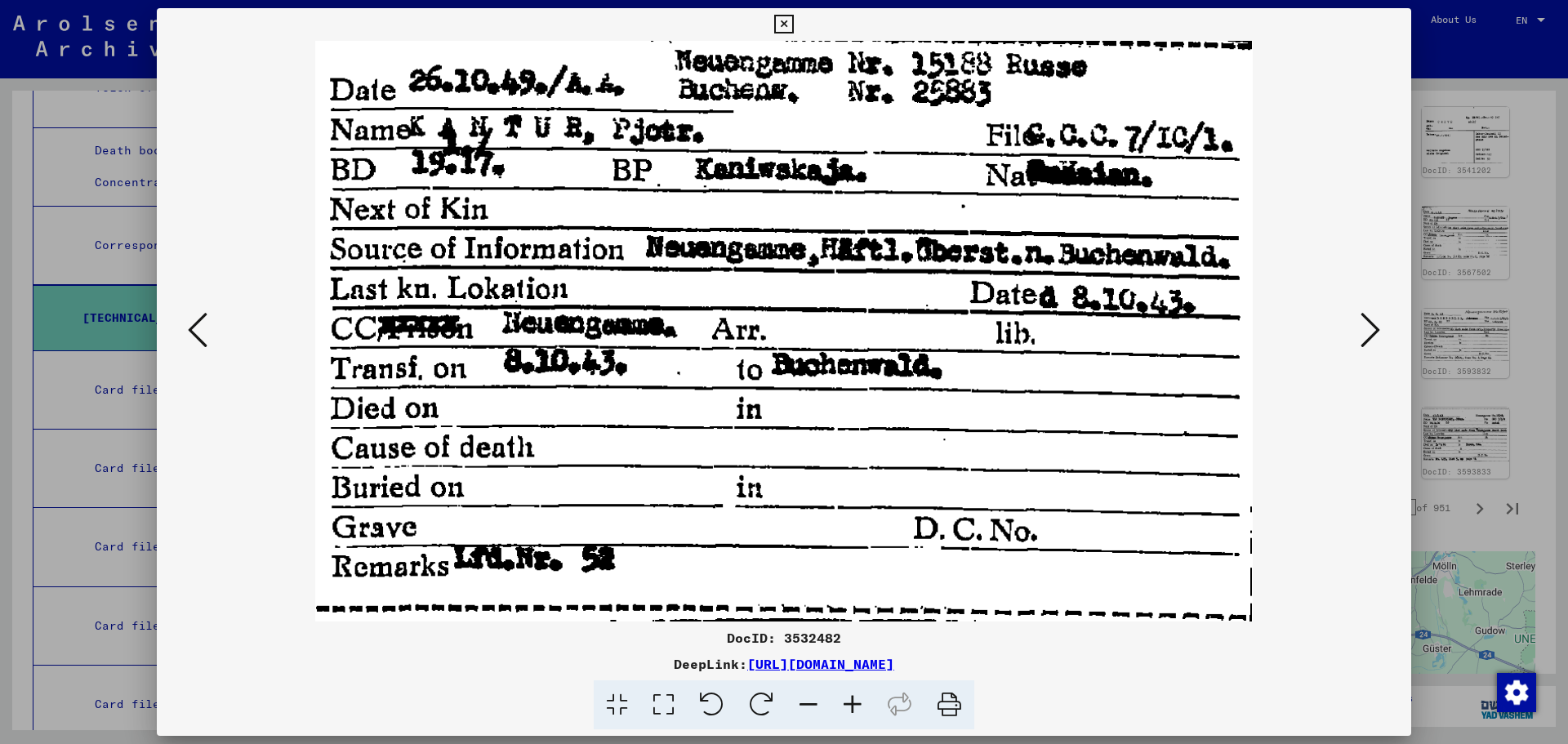
click at [1364, 325] on icon at bounding box center [1370, 329] width 19 height 39
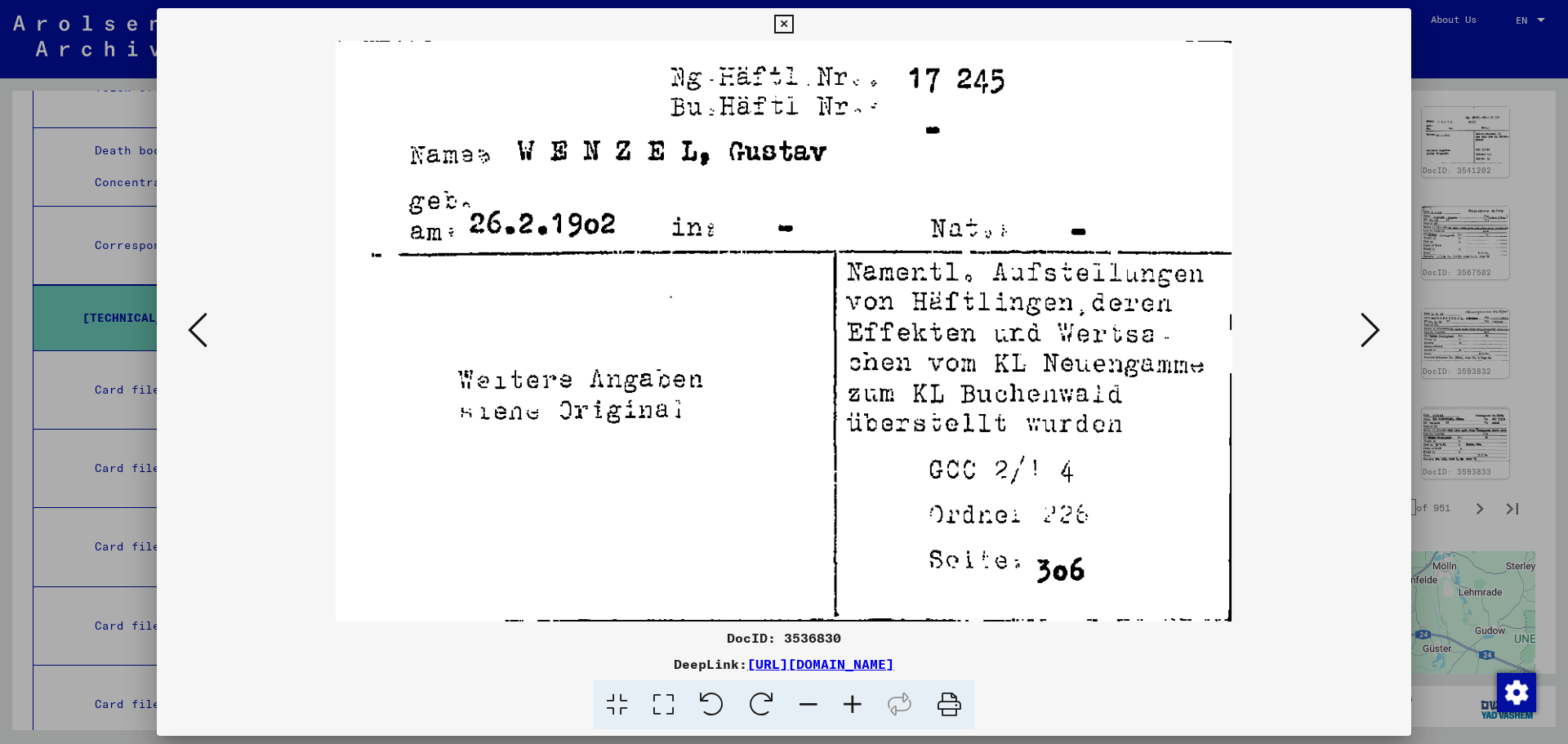
click at [1364, 325] on icon at bounding box center [1370, 329] width 19 height 39
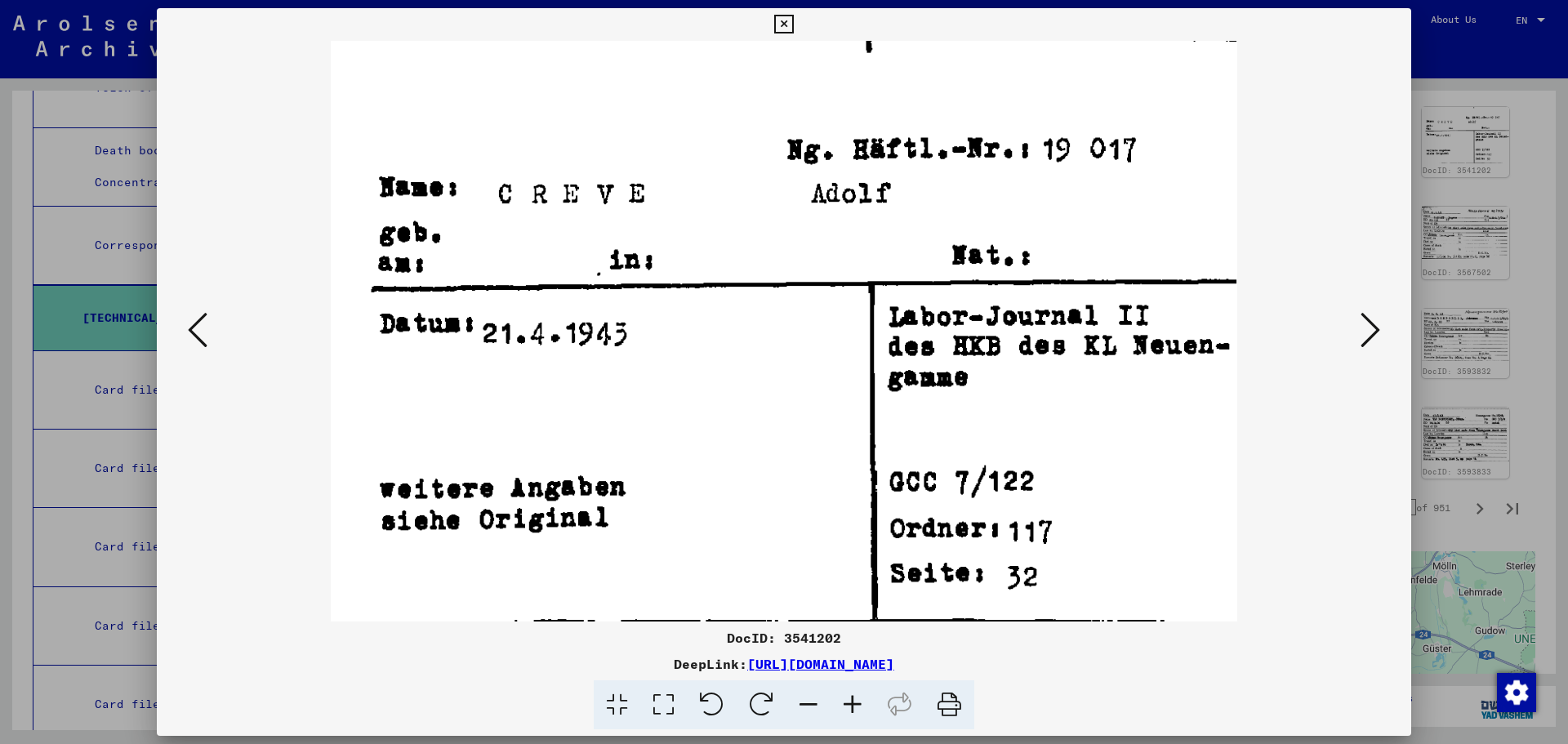
click at [191, 319] on icon at bounding box center [197, 329] width 19 height 39
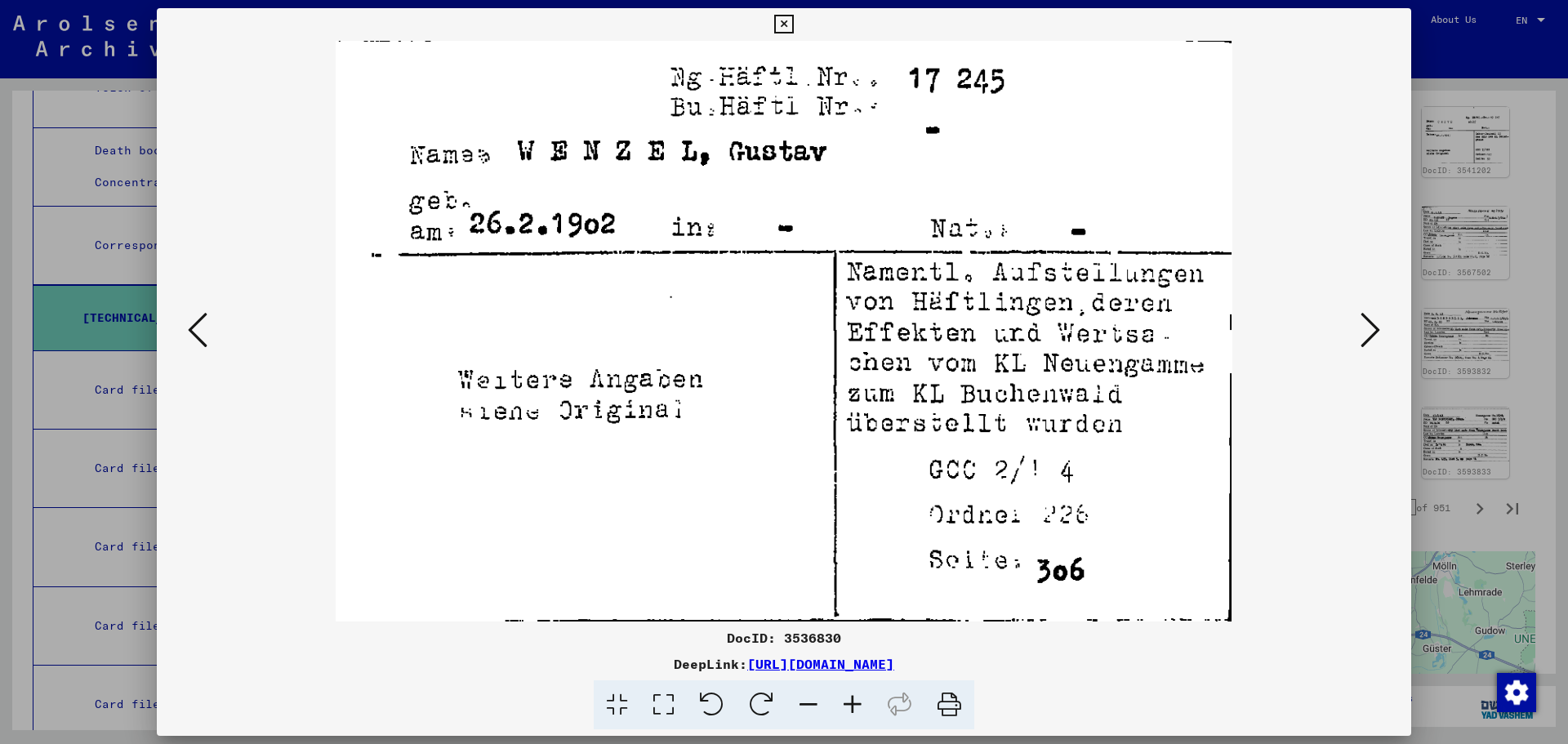
click at [1380, 330] on button at bounding box center [1371, 331] width 29 height 47
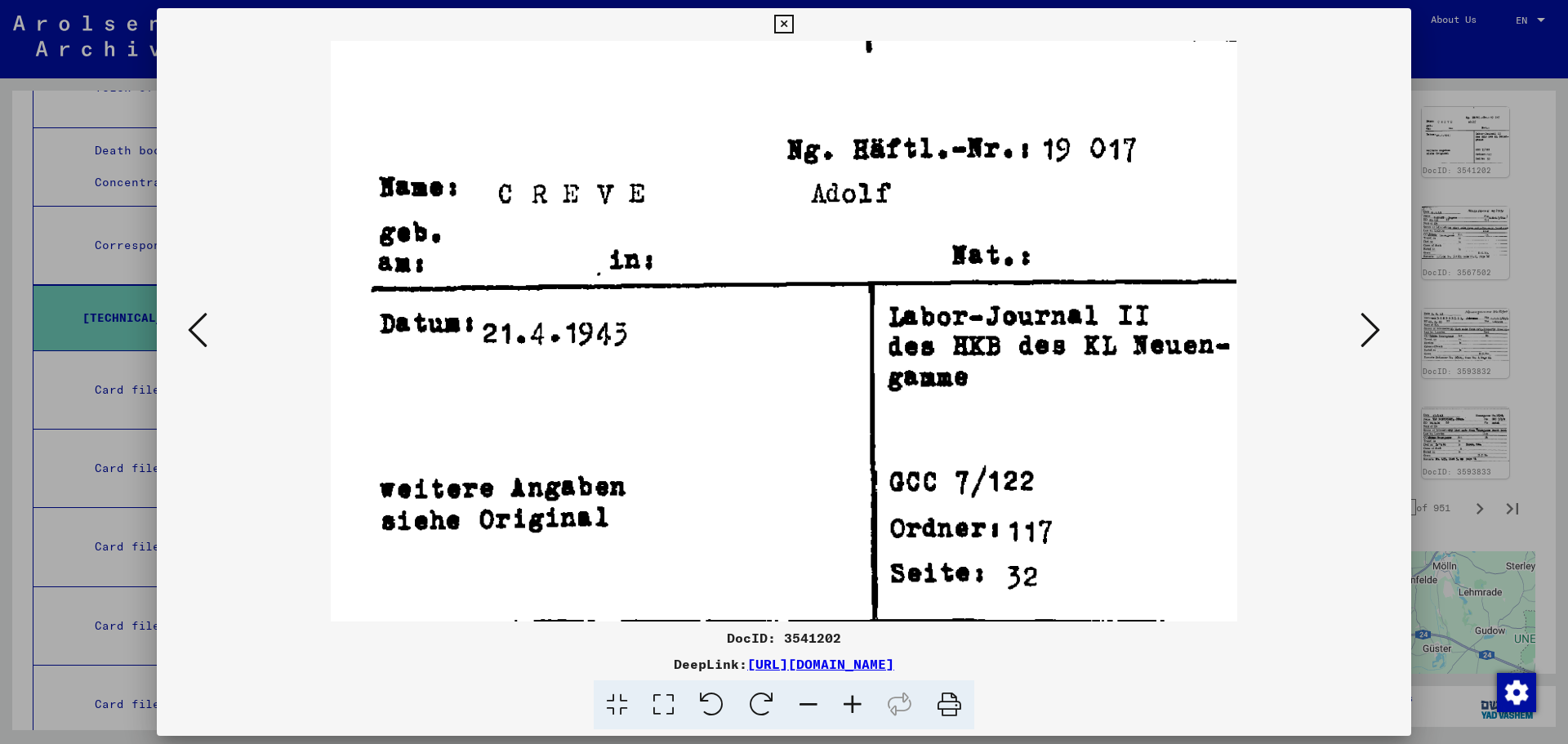
click at [1380, 330] on button at bounding box center [1371, 331] width 29 height 47
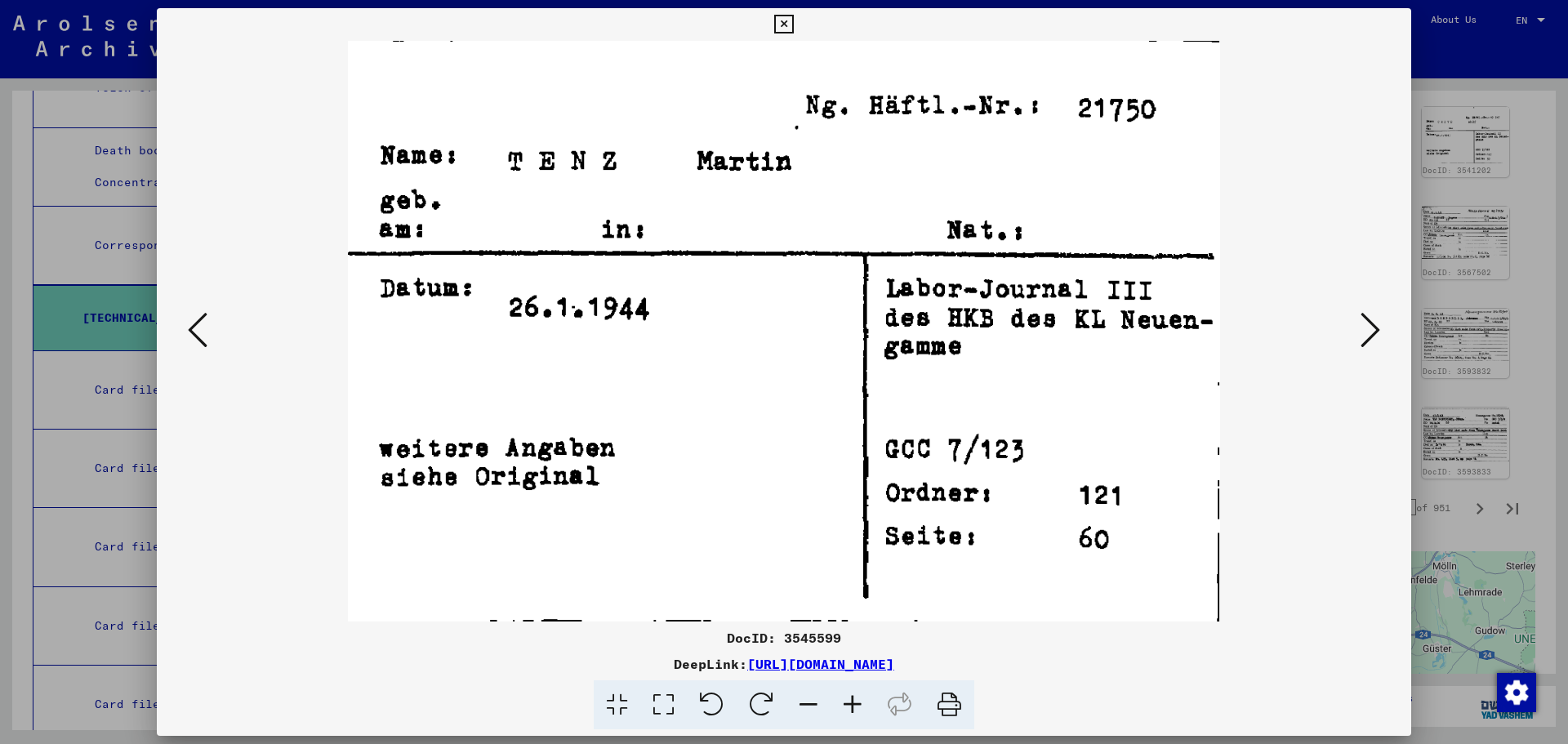
click at [208, 325] on button at bounding box center [197, 331] width 29 height 47
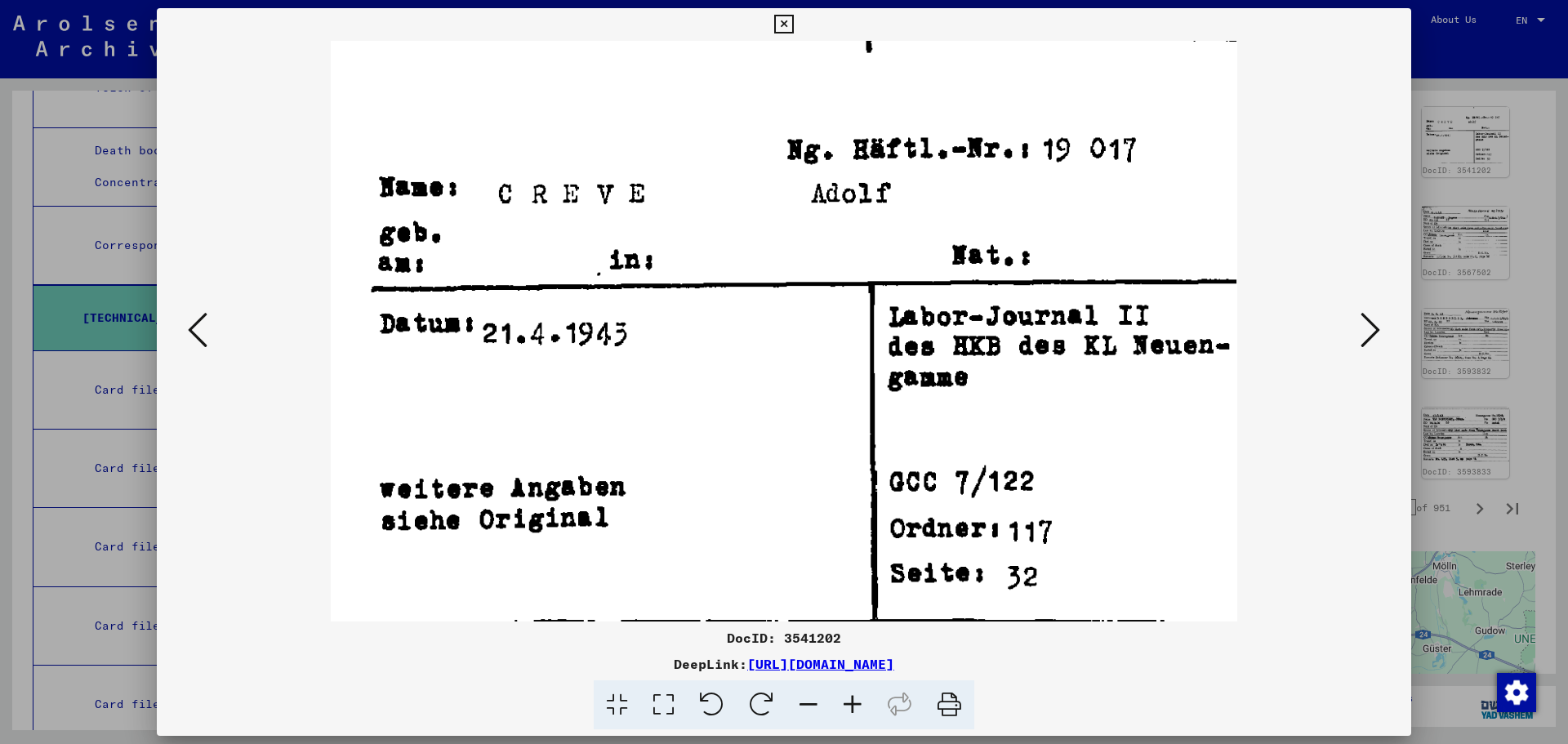
click at [1374, 325] on icon at bounding box center [1370, 329] width 19 height 39
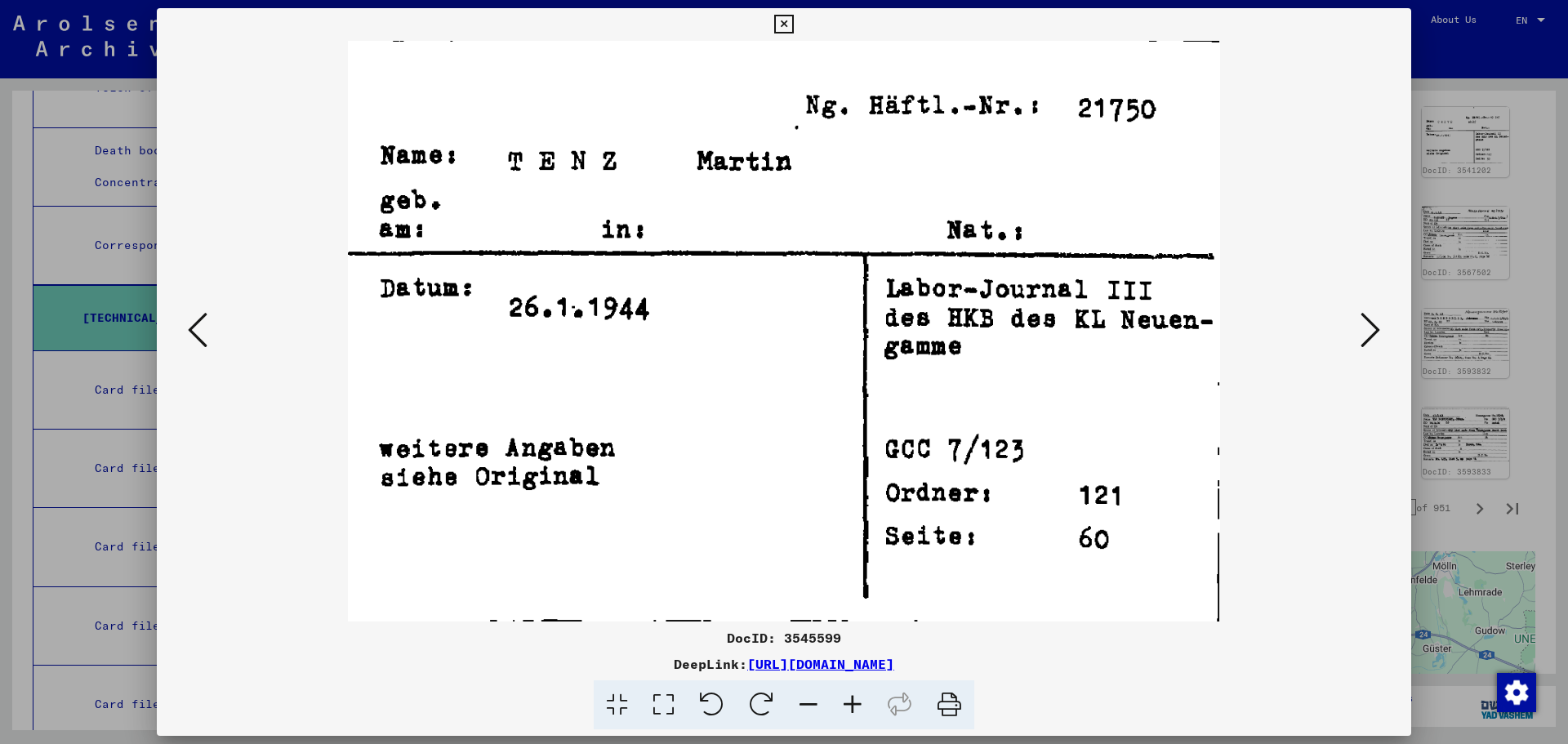
click at [1374, 325] on icon at bounding box center [1370, 329] width 19 height 39
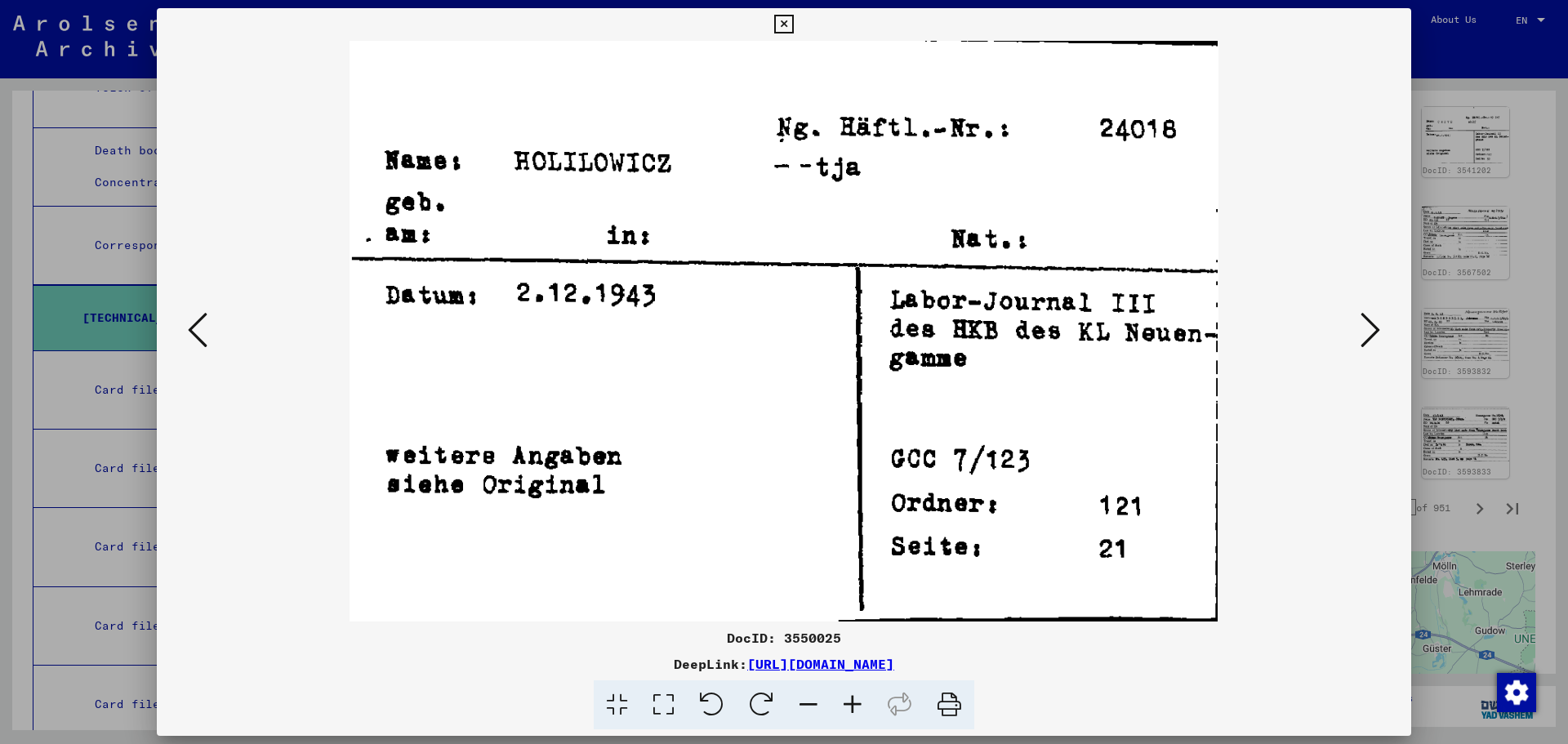
click at [1374, 325] on icon at bounding box center [1370, 329] width 19 height 39
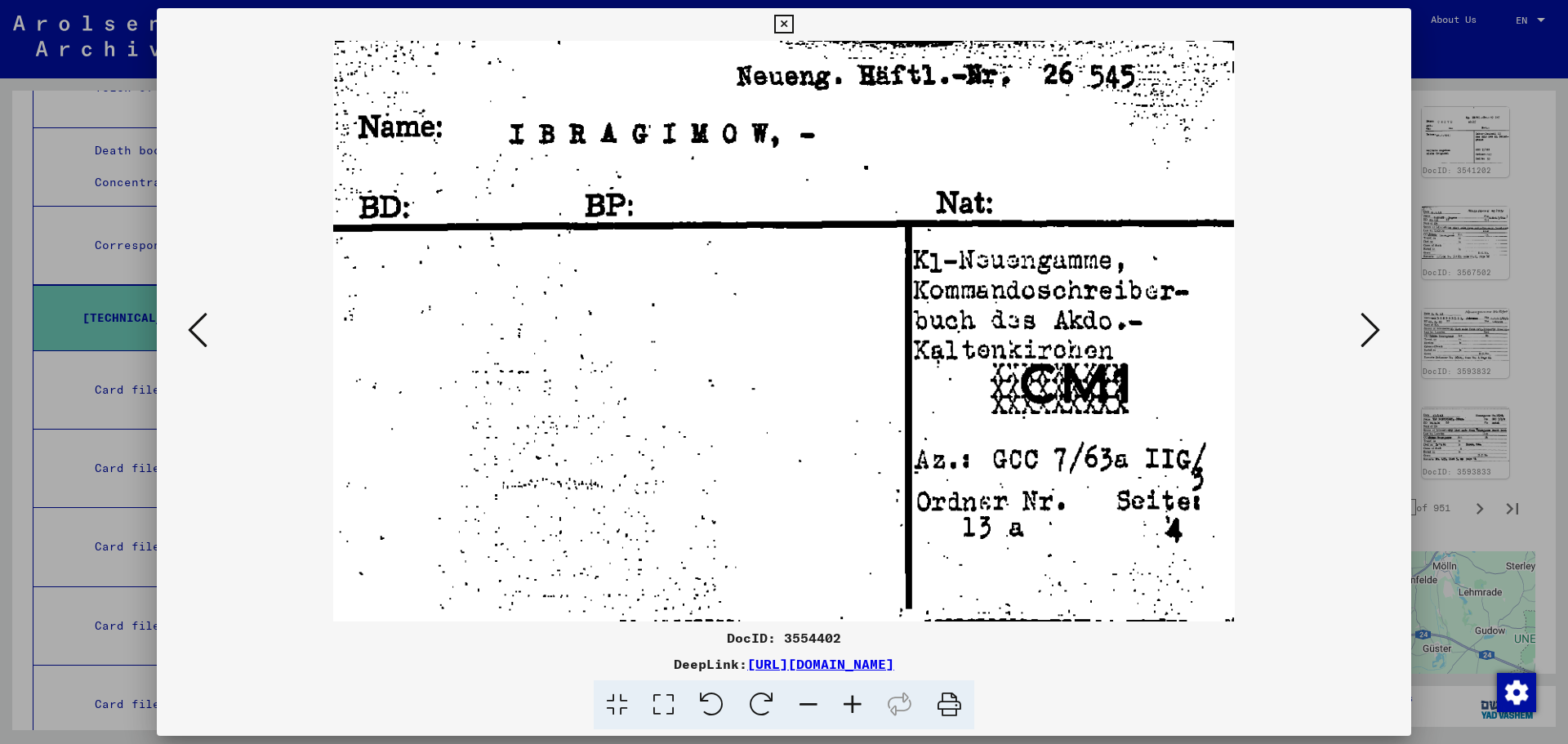
click at [1374, 325] on icon at bounding box center [1370, 329] width 19 height 39
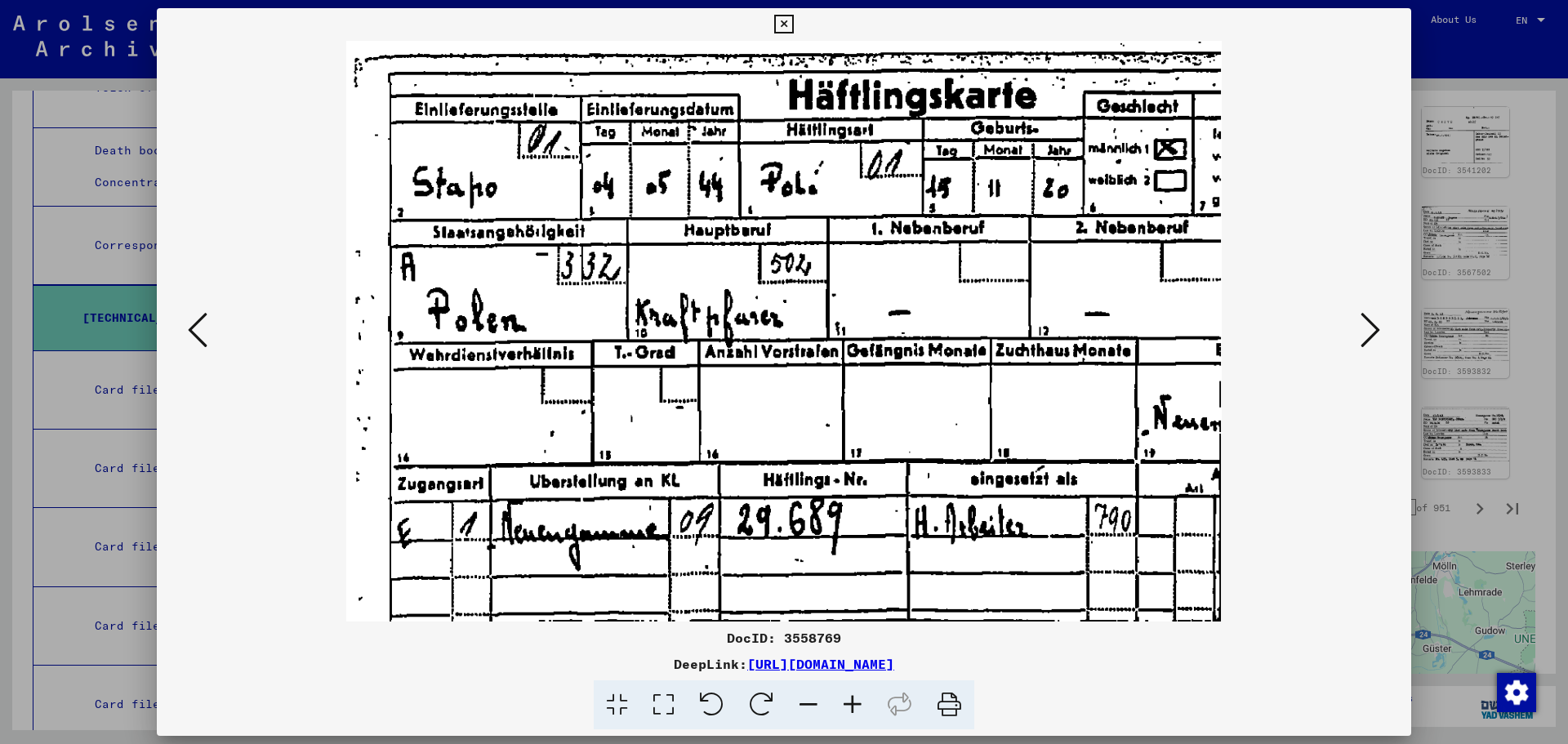
click at [1374, 325] on icon at bounding box center [1370, 329] width 19 height 39
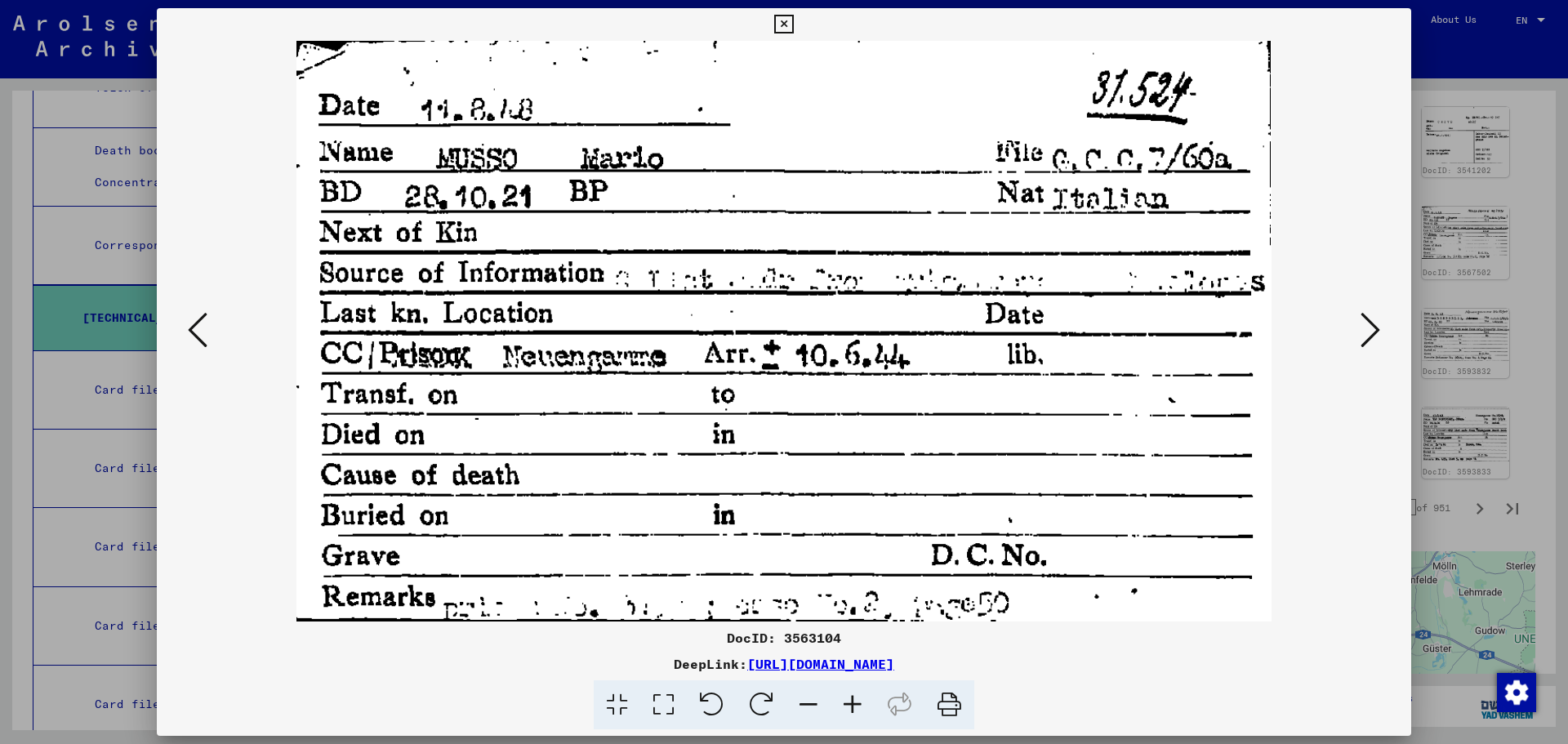
click at [1374, 325] on icon at bounding box center [1370, 329] width 19 height 39
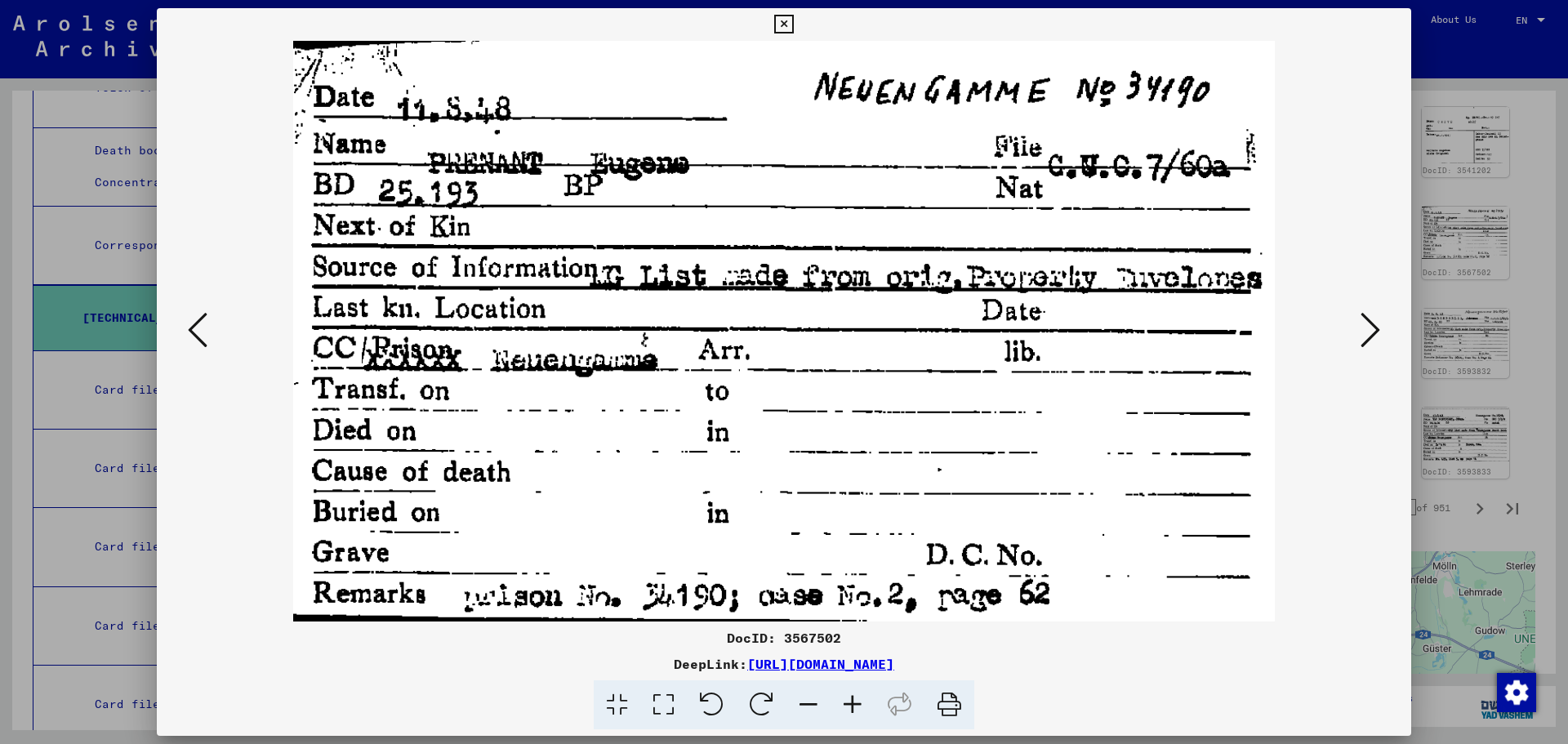
click at [1374, 325] on icon at bounding box center [1370, 329] width 19 height 39
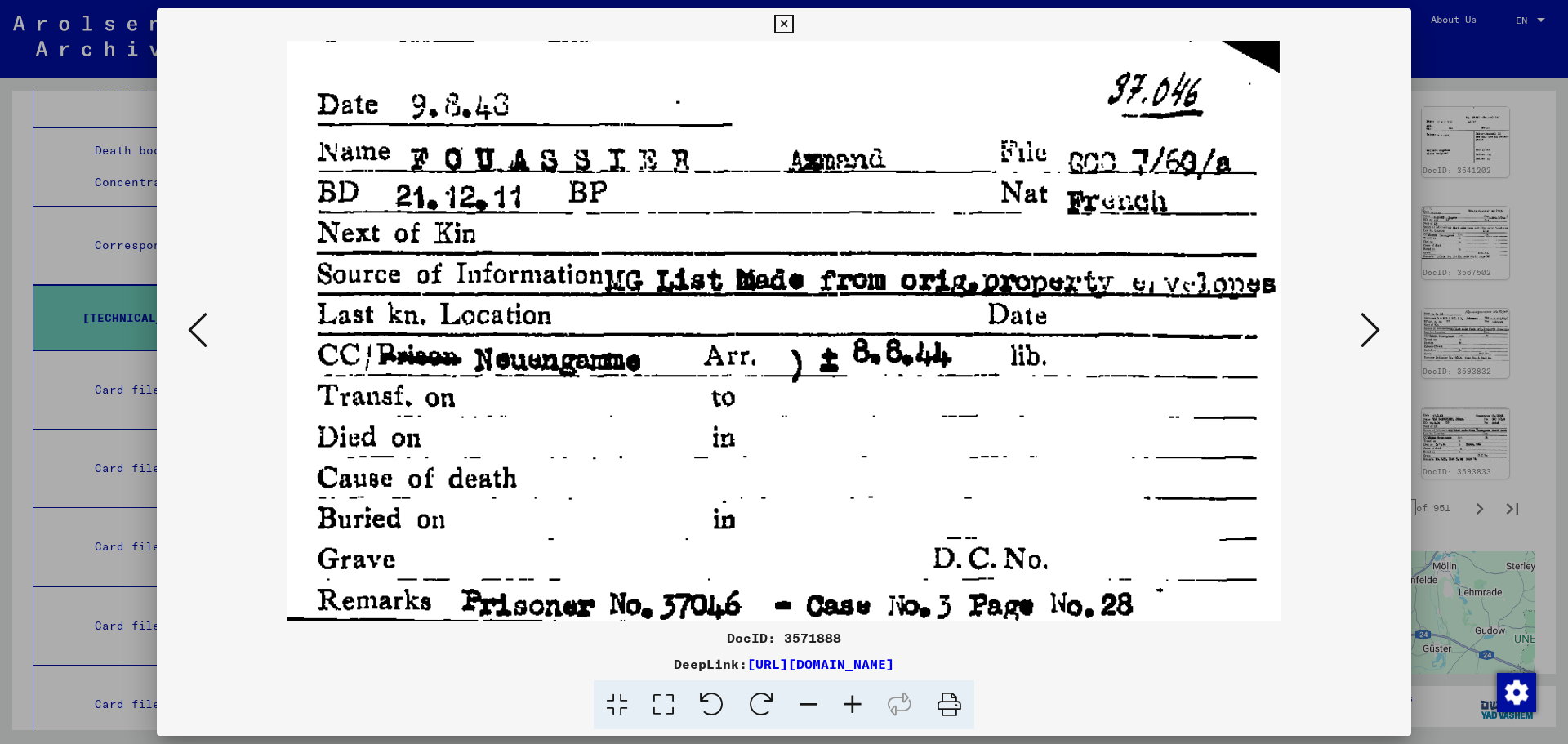
click at [1374, 325] on icon at bounding box center [1370, 329] width 19 height 39
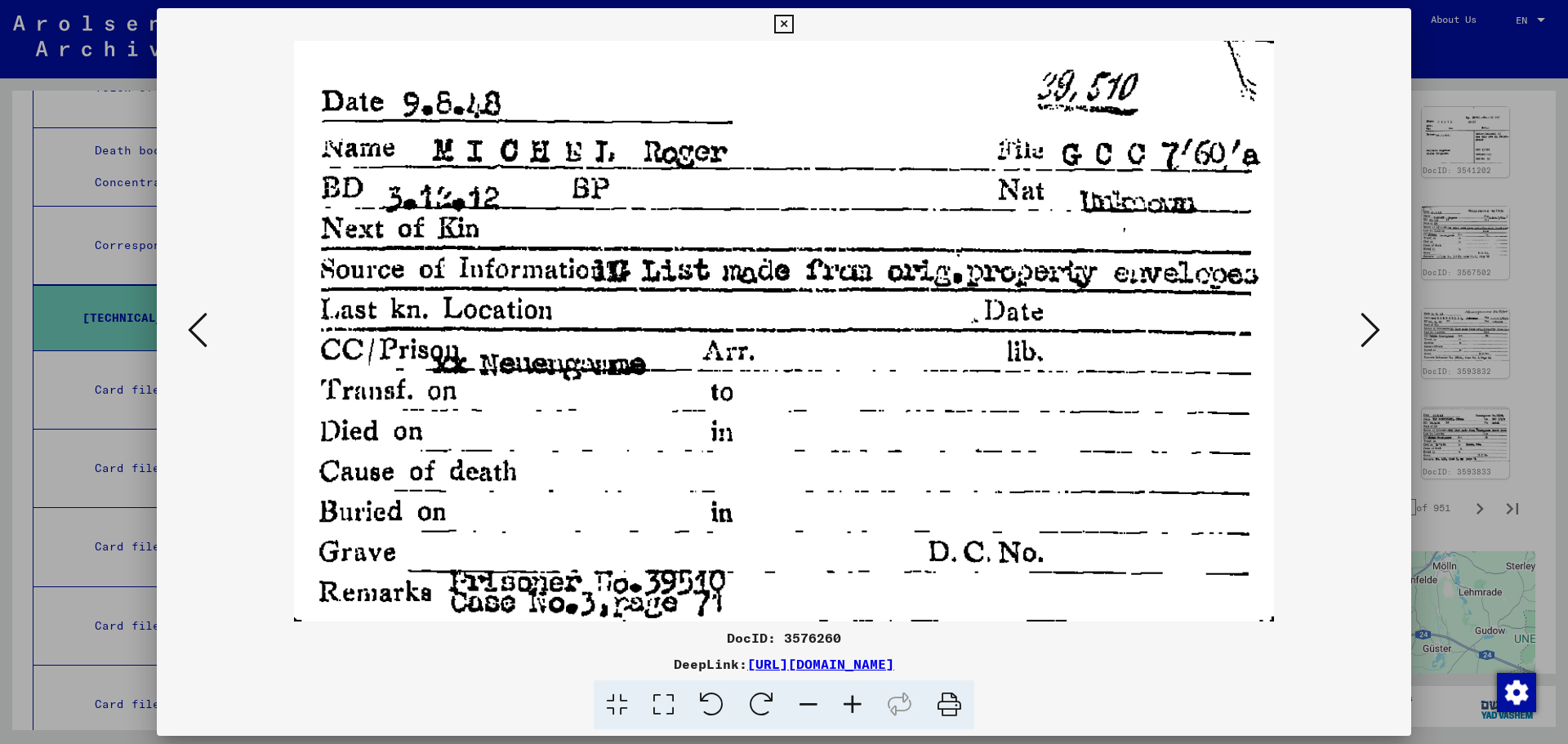
click at [1374, 325] on icon at bounding box center [1370, 329] width 19 height 39
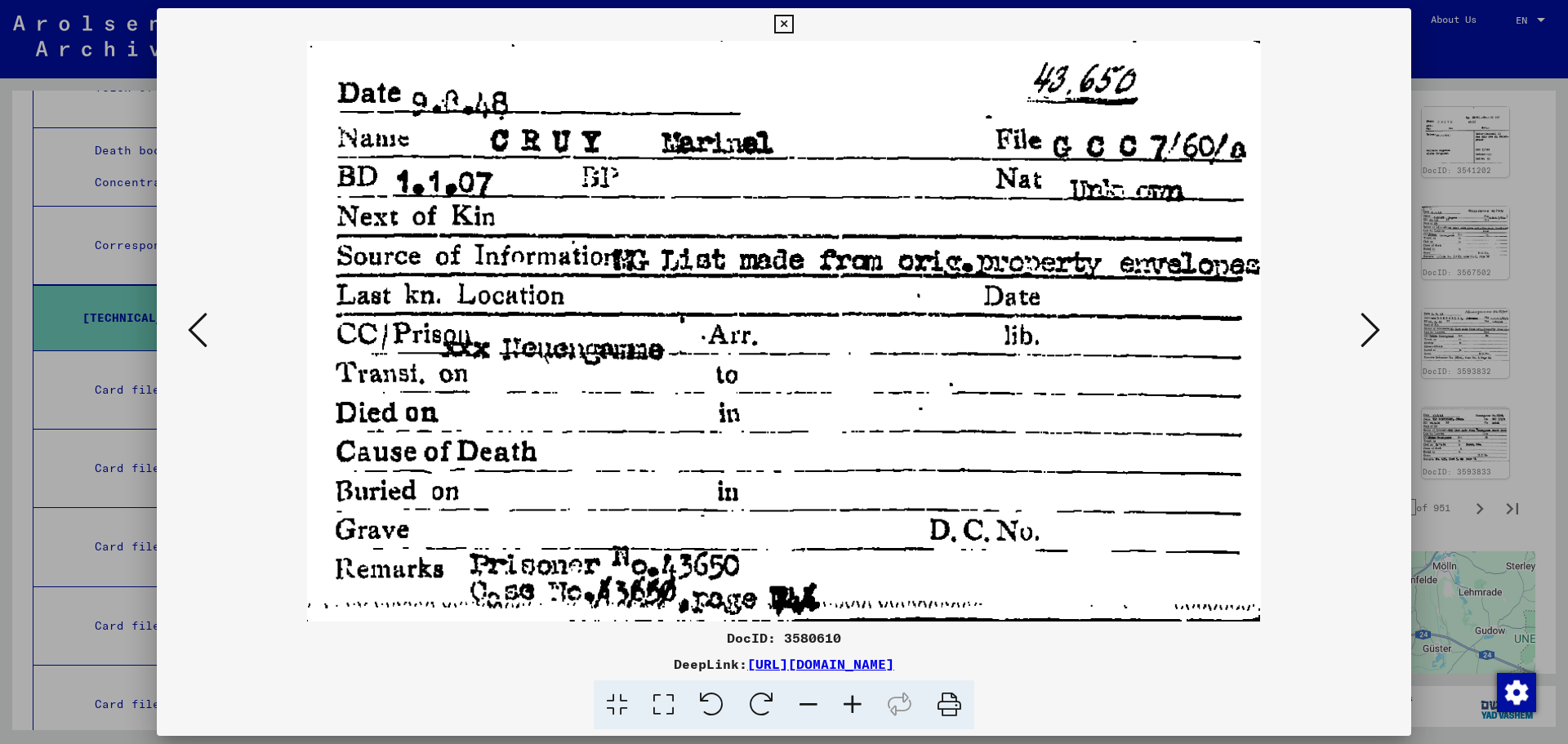
click at [1374, 325] on icon at bounding box center [1370, 329] width 19 height 39
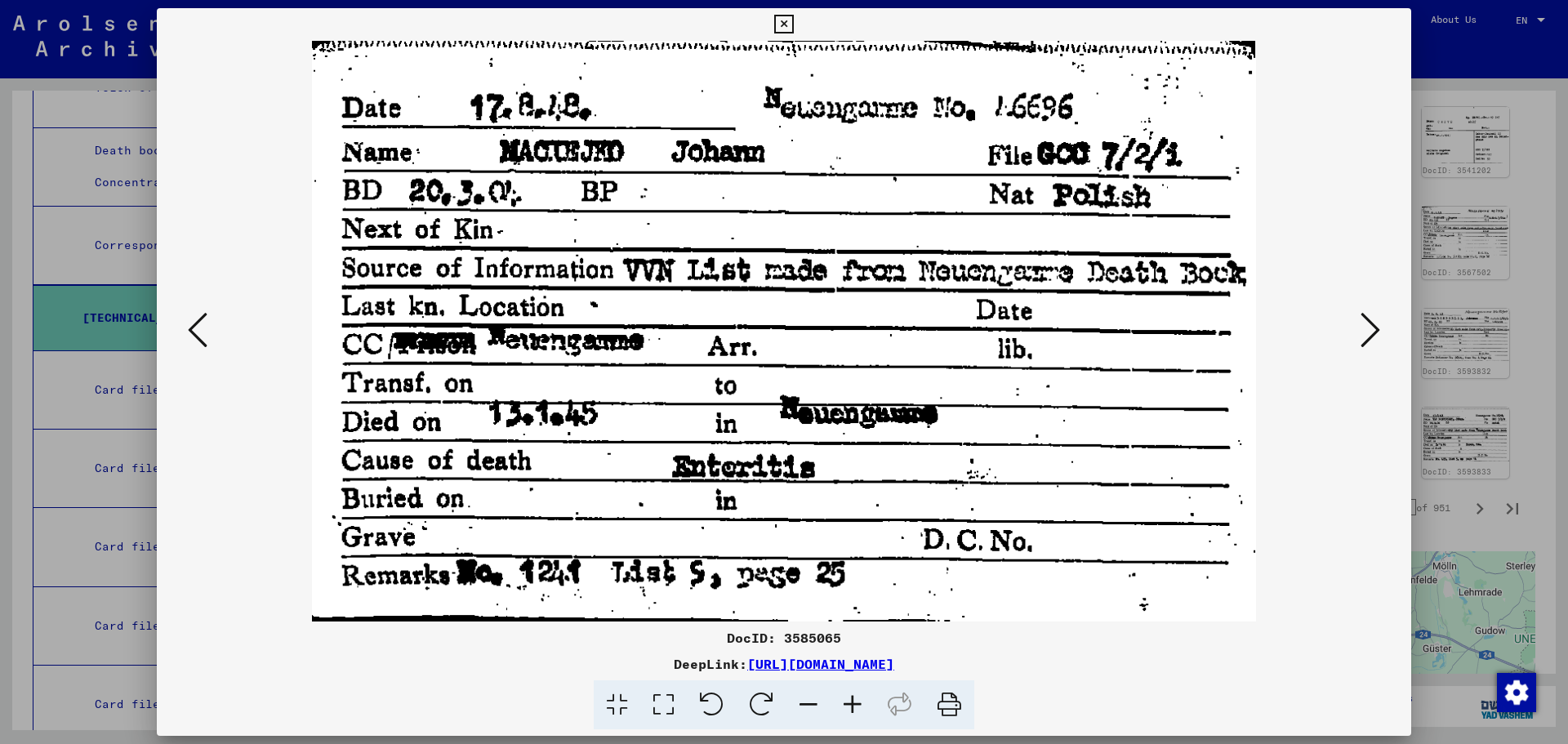
click at [1374, 325] on icon at bounding box center [1370, 329] width 19 height 39
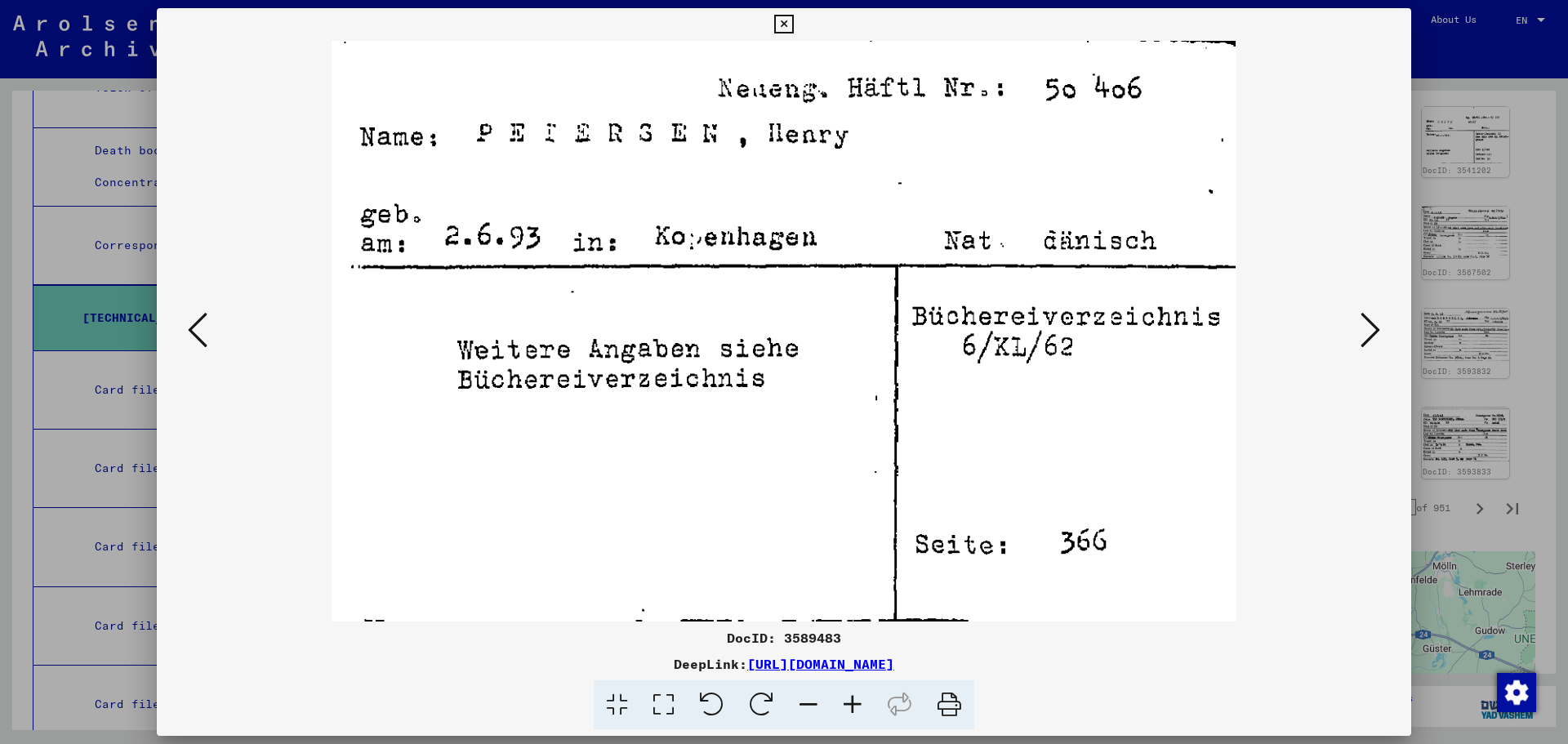
click at [1374, 325] on icon at bounding box center [1370, 329] width 19 height 39
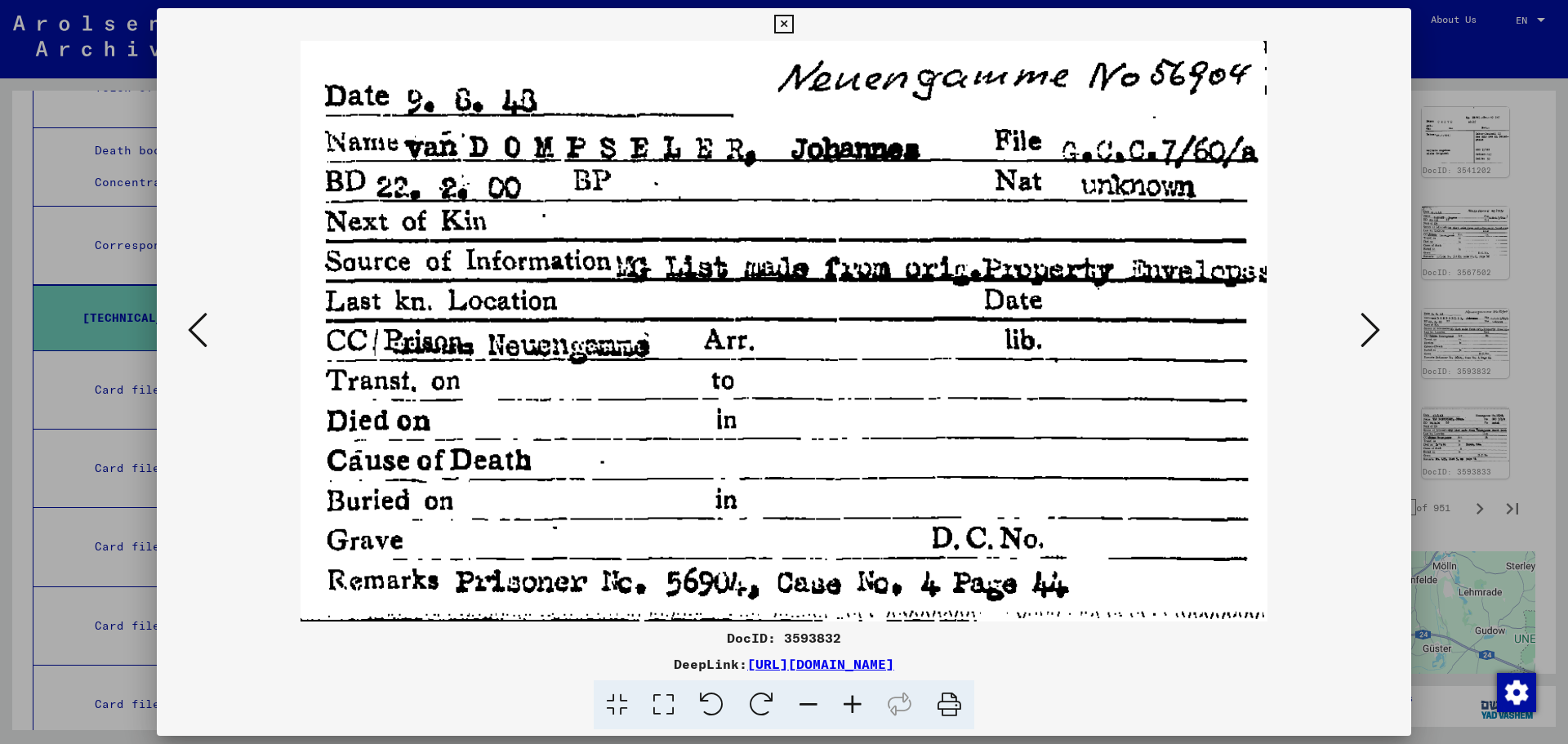
click at [1374, 325] on icon at bounding box center [1370, 329] width 19 height 39
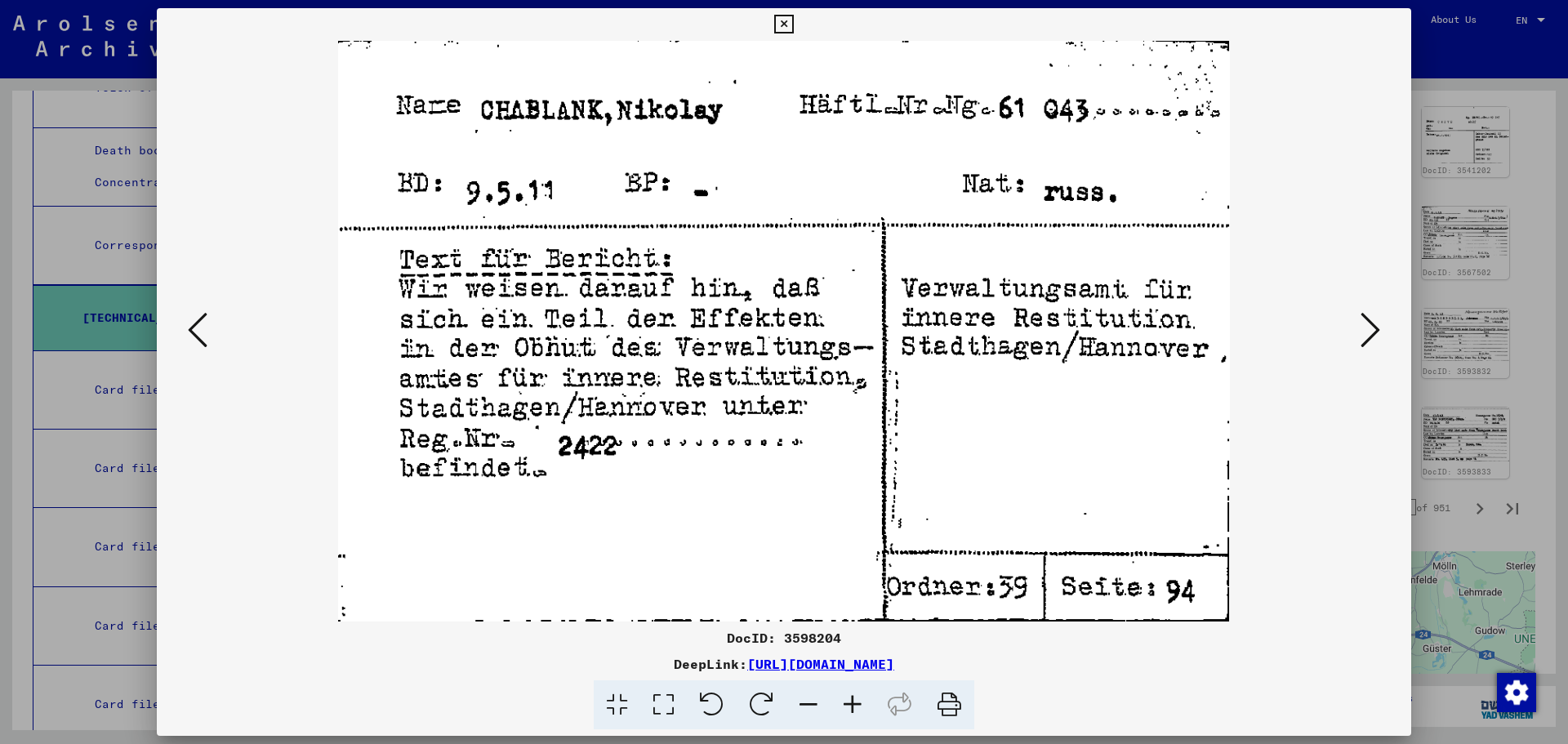
click at [1374, 325] on icon at bounding box center [1370, 329] width 19 height 39
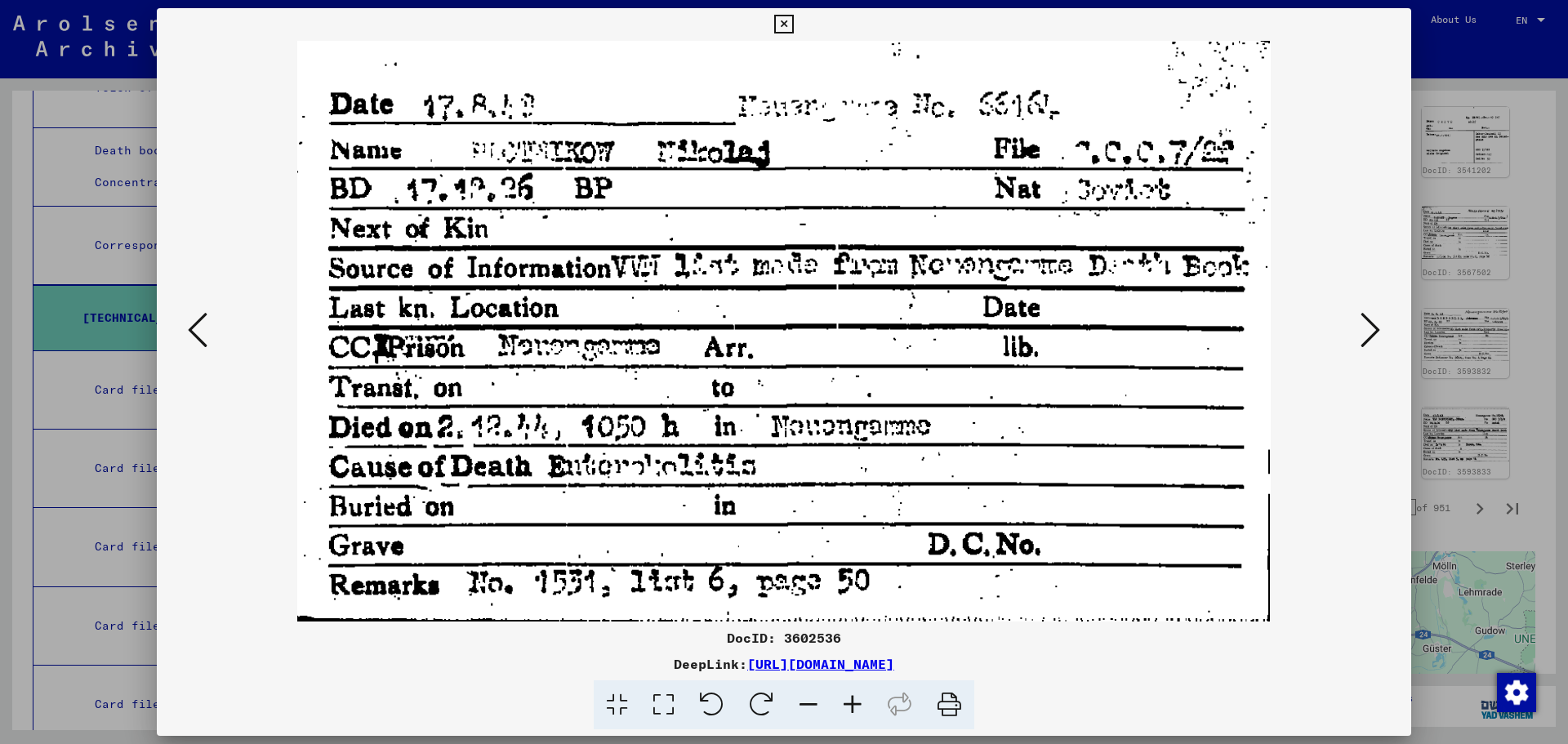
click at [1374, 325] on icon at bounding box center [1370, 329] width 19 height 39
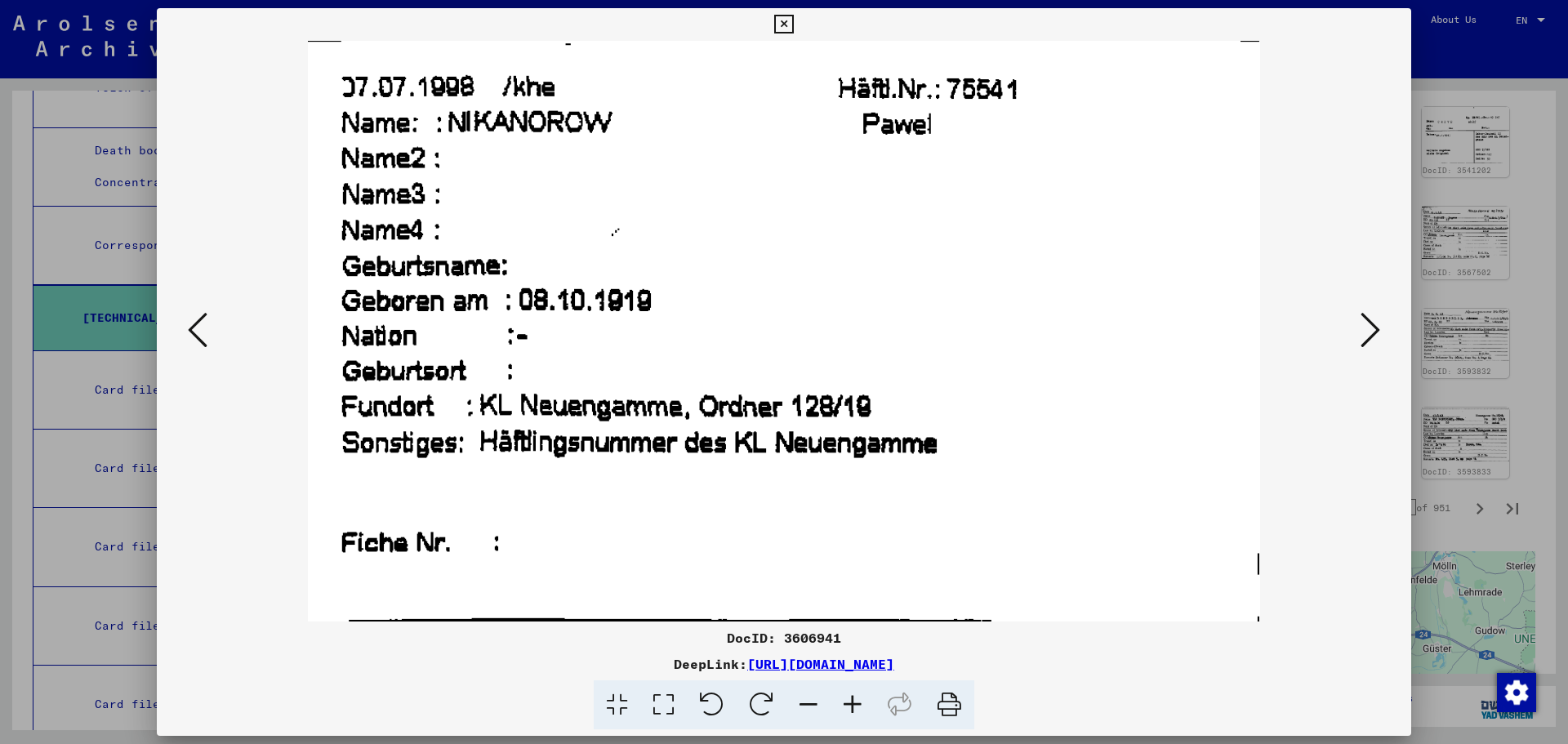
click at [1374, 325] on icon at bounding box center [1370, 329] width 19 height 39
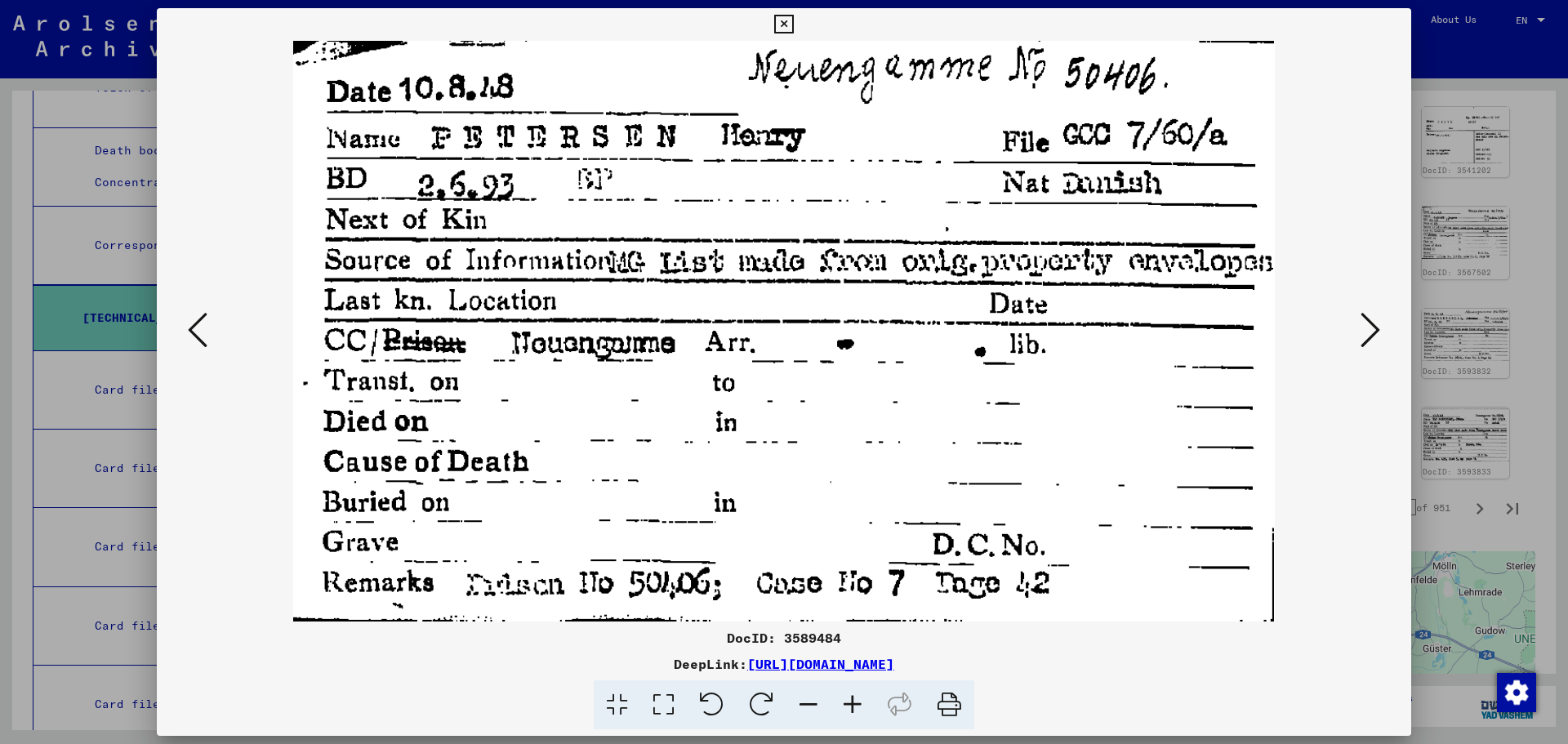
click at [1374, 325] on icon at bounding box center [1370, 329] width 19 height 39
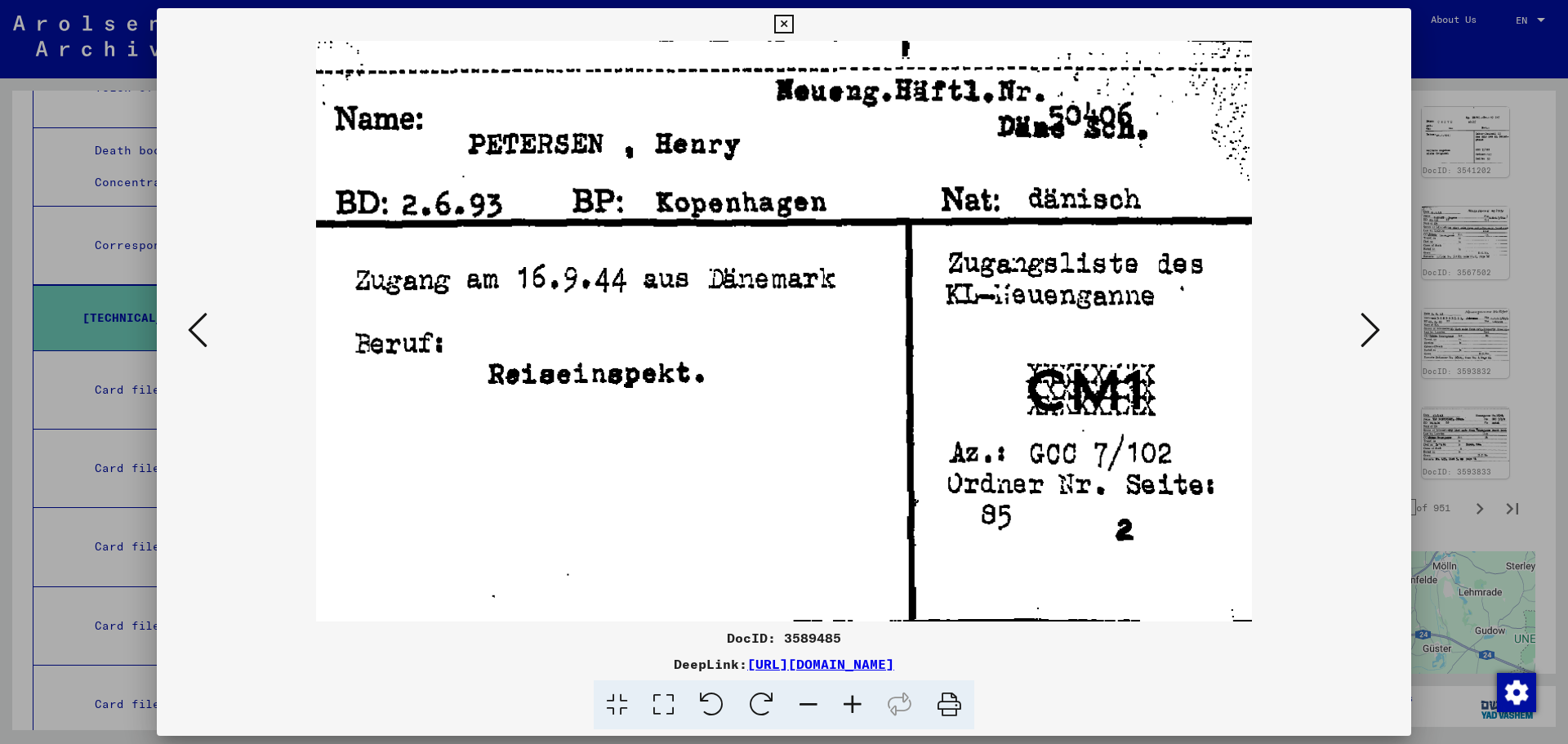
click at [1479, 268] on div at bounding box center [784, 372] width 1568 height 744
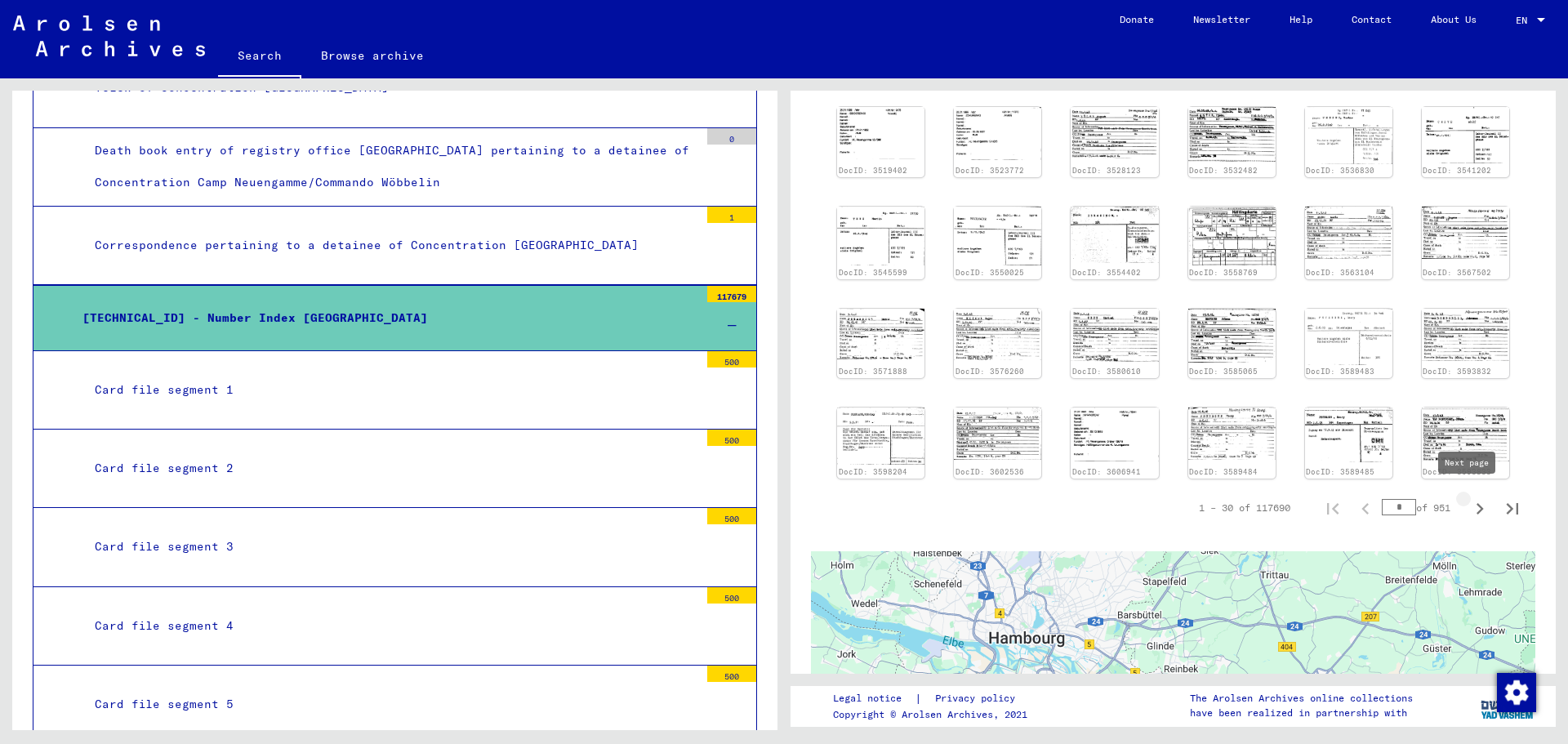
click at [1469, 505] on icon "Next page" at bounding box center [1479, 508] width 23 height 23
type input "*"
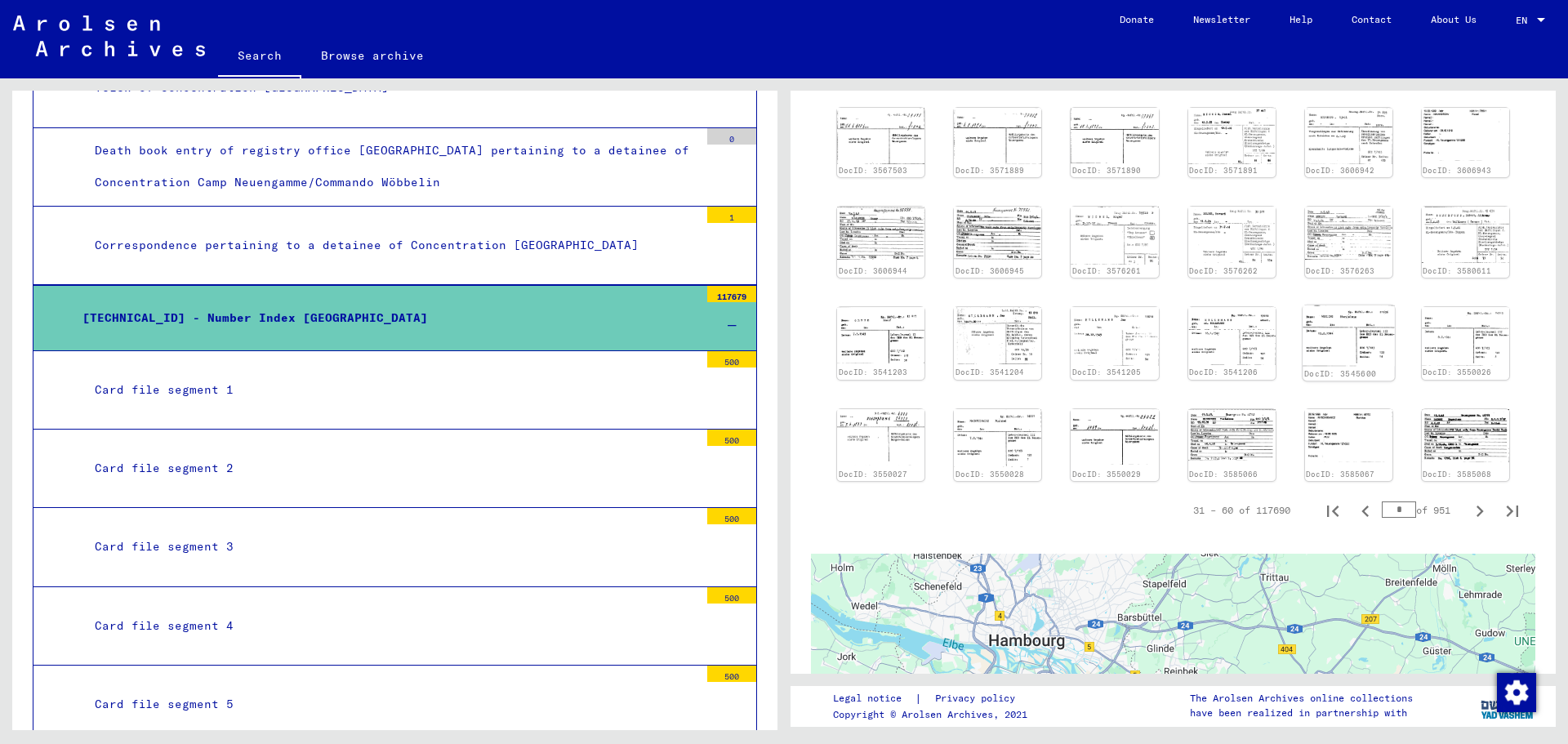
click at [1336, 346] on img at bounding box center [1349, 335] width 92 height 61
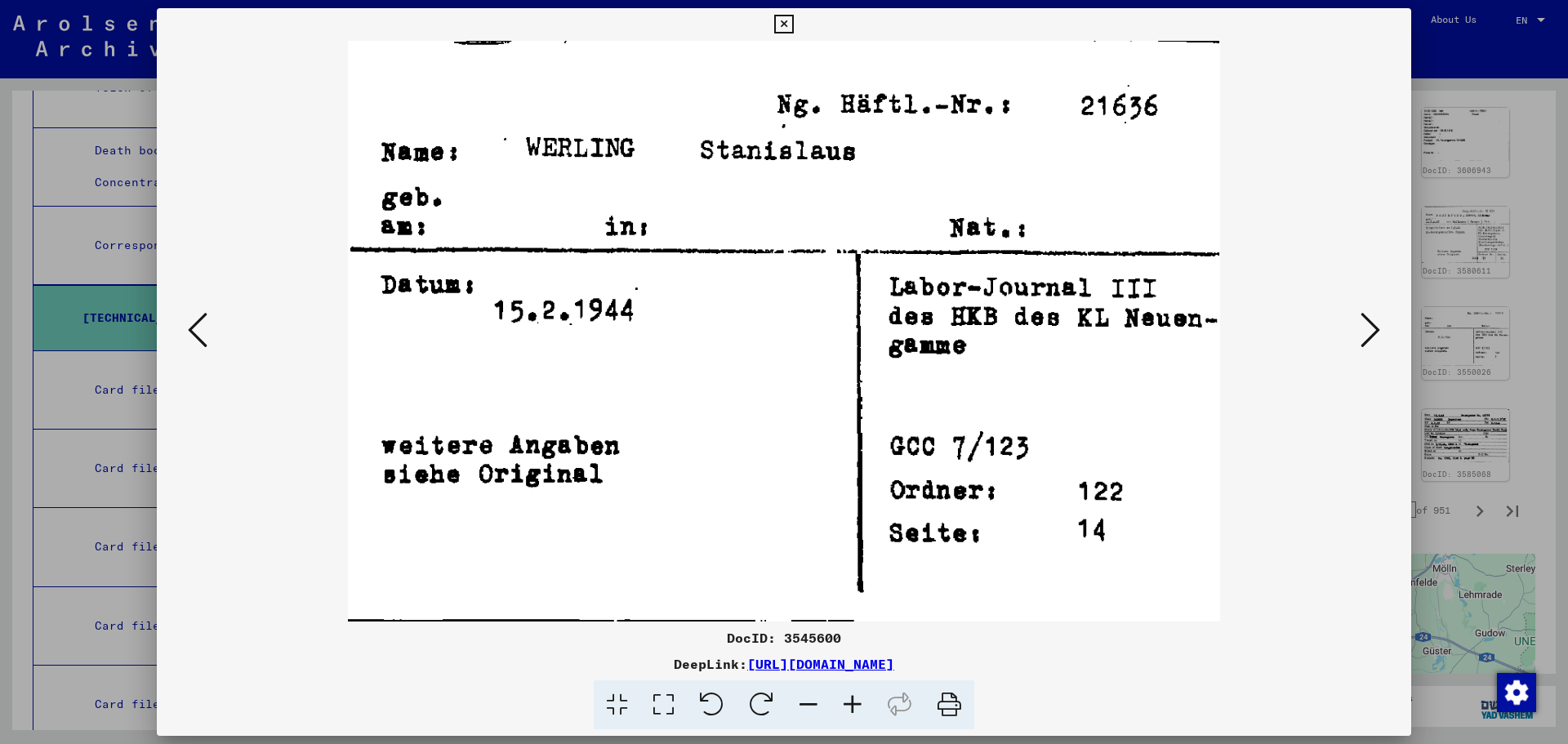
click at [1363, 309] on button at bounding box center [1371, 331] width 29 height 47
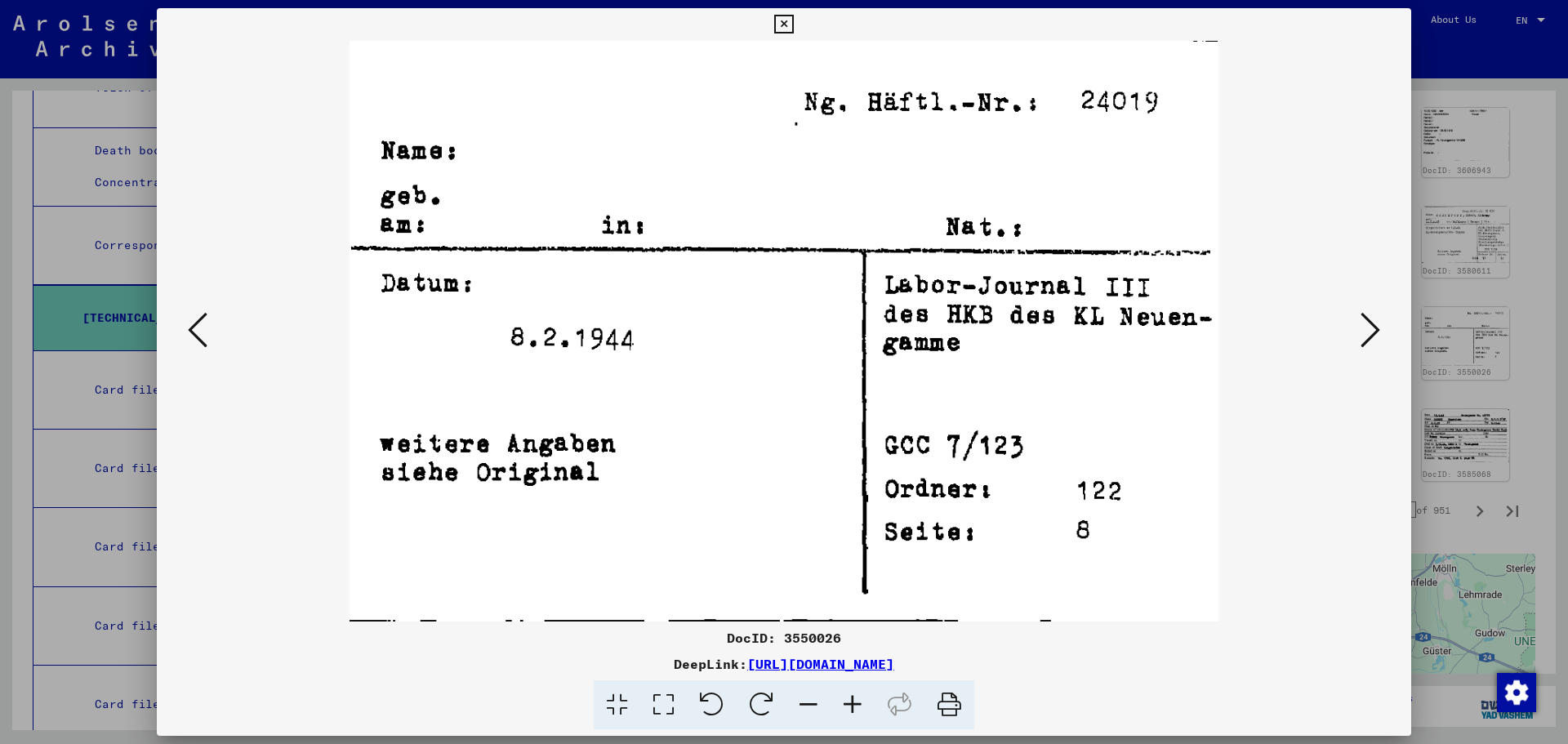
click at [1363, 309] on button at bounding box center [1371, 331] width 29 height 47
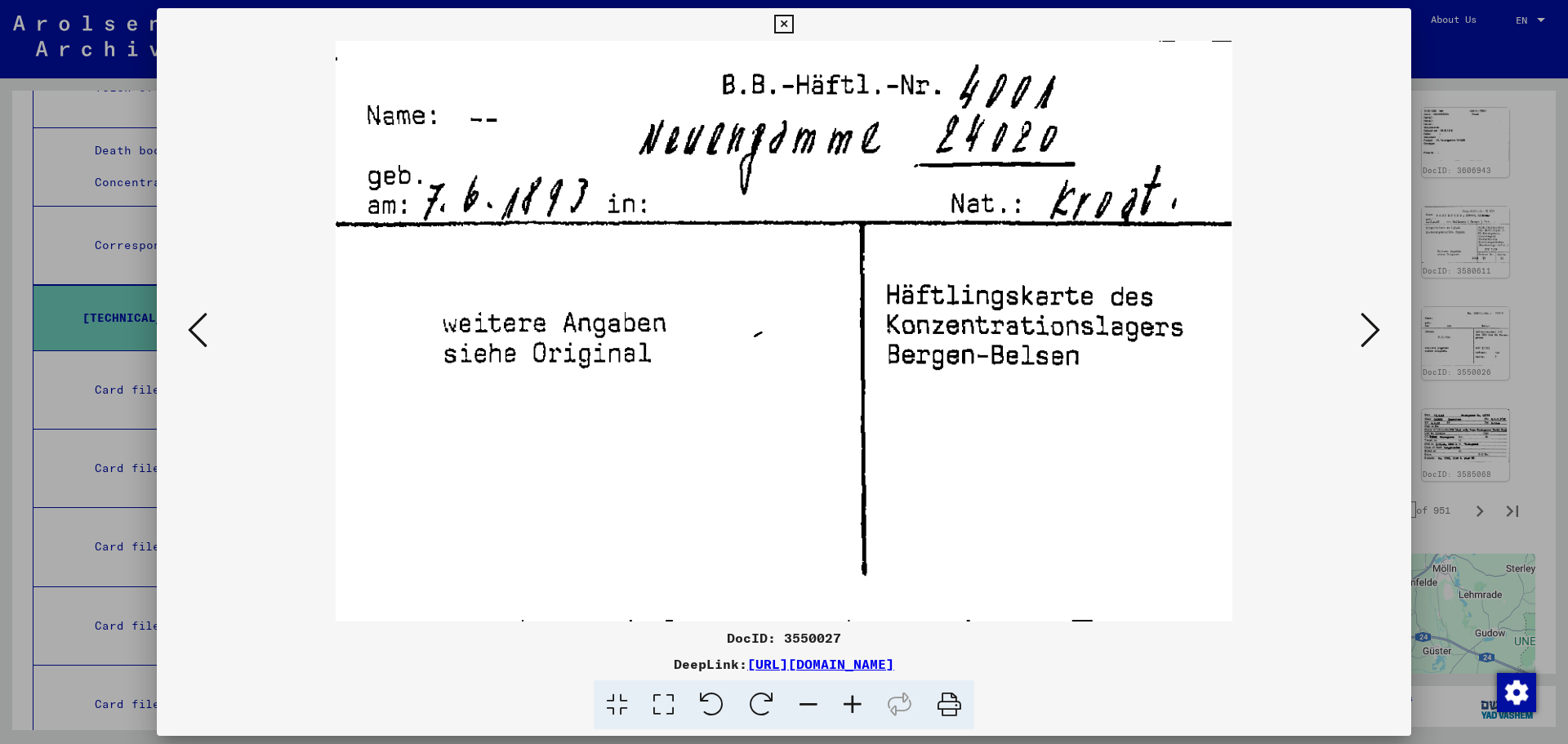
click at [1363, 309] on button at bounding box center [1371, 331] width 29 height 47
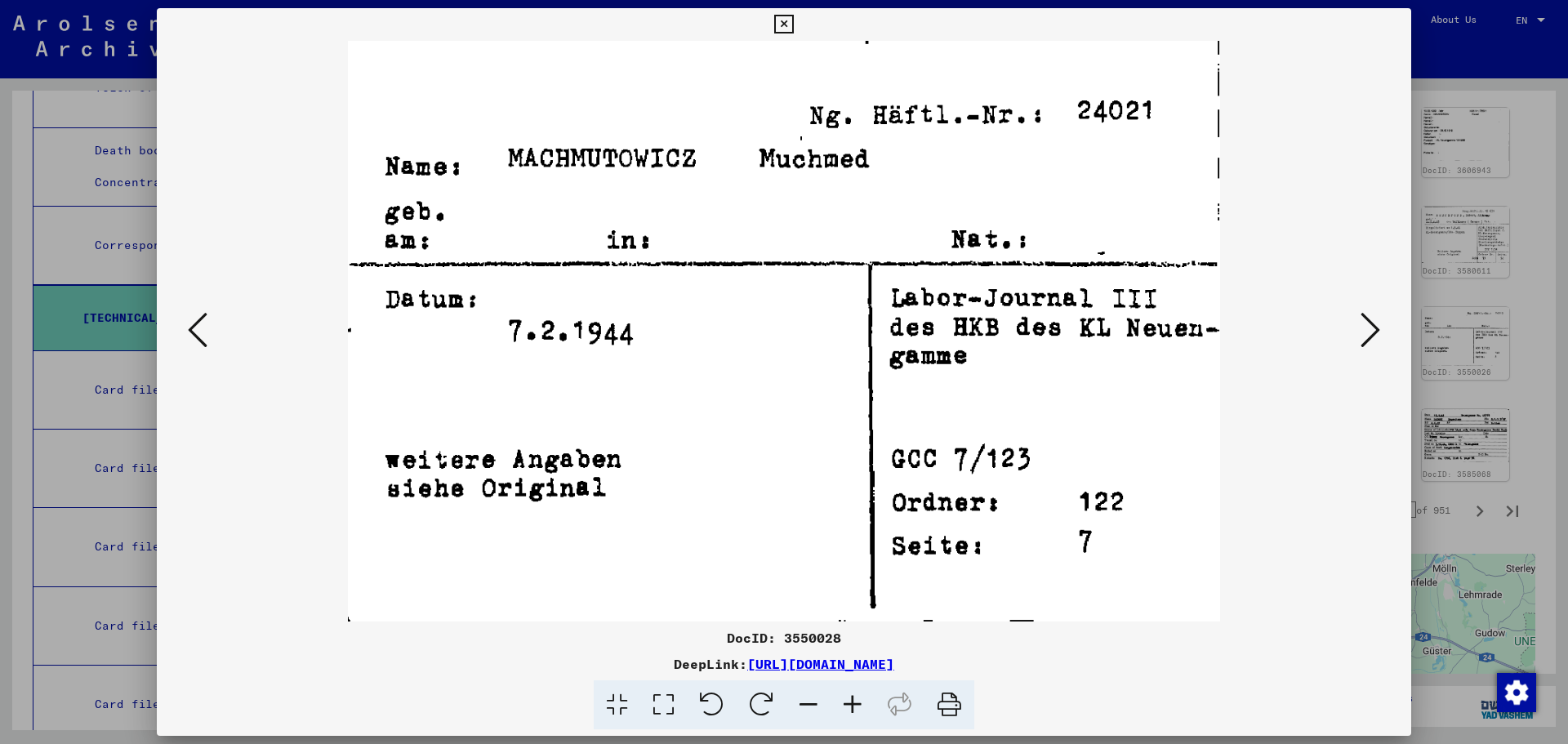
click at [1502, 307] on div at bounding box center [784, 372] width 1568 height 744
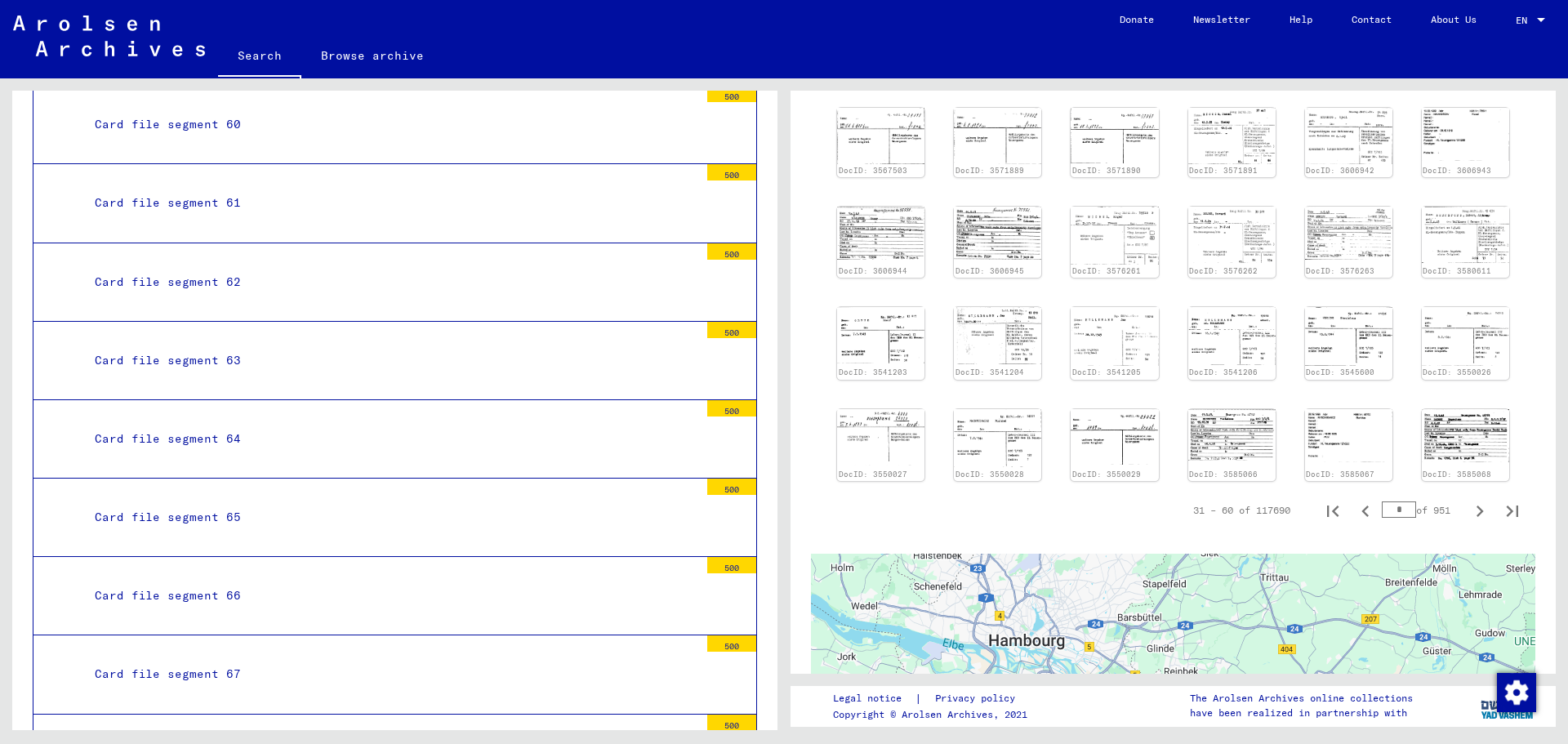
scroll to position [9023, 0]
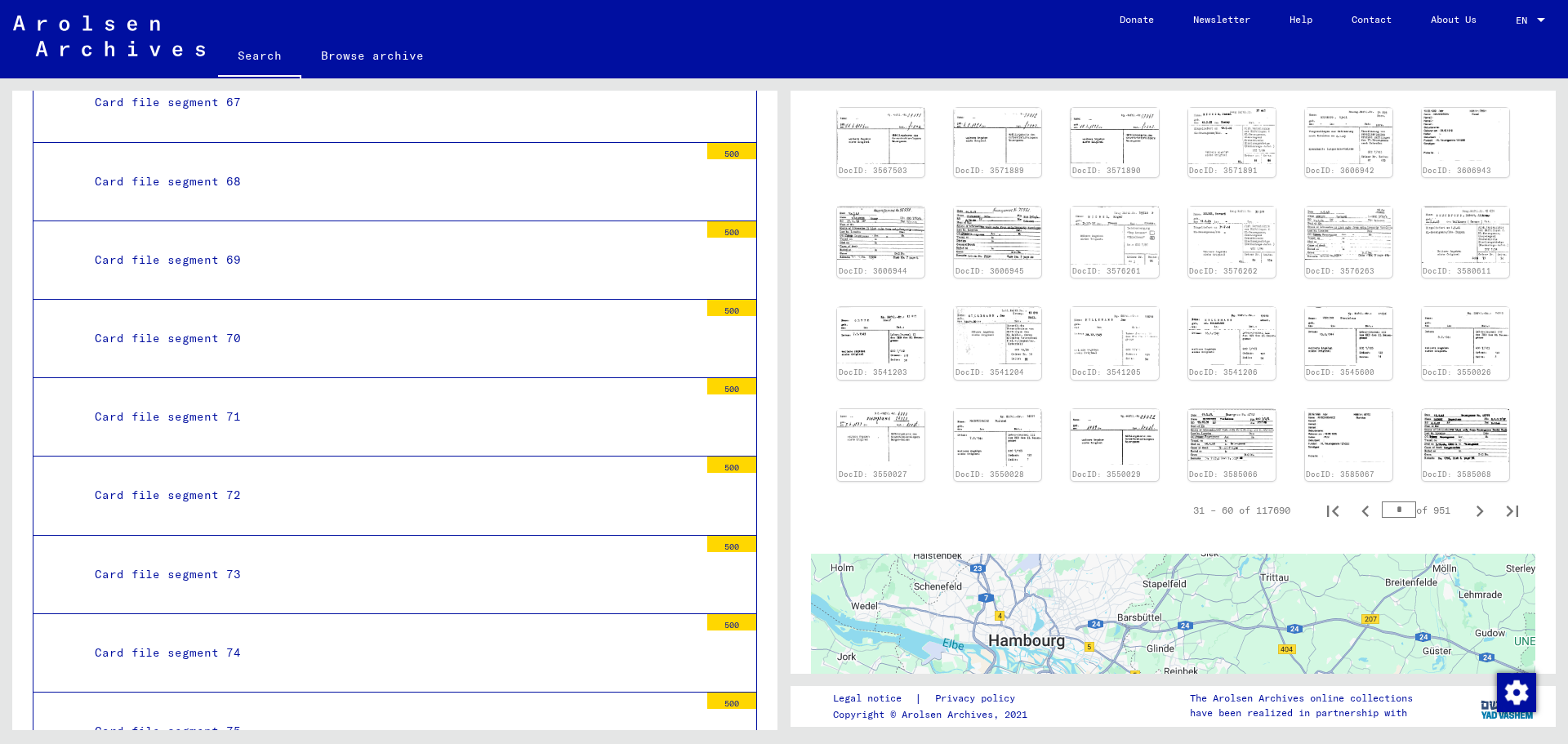
click at [336, 401] on div "Card file segment 71" at bounding box center [390, 417] width 616 height 32
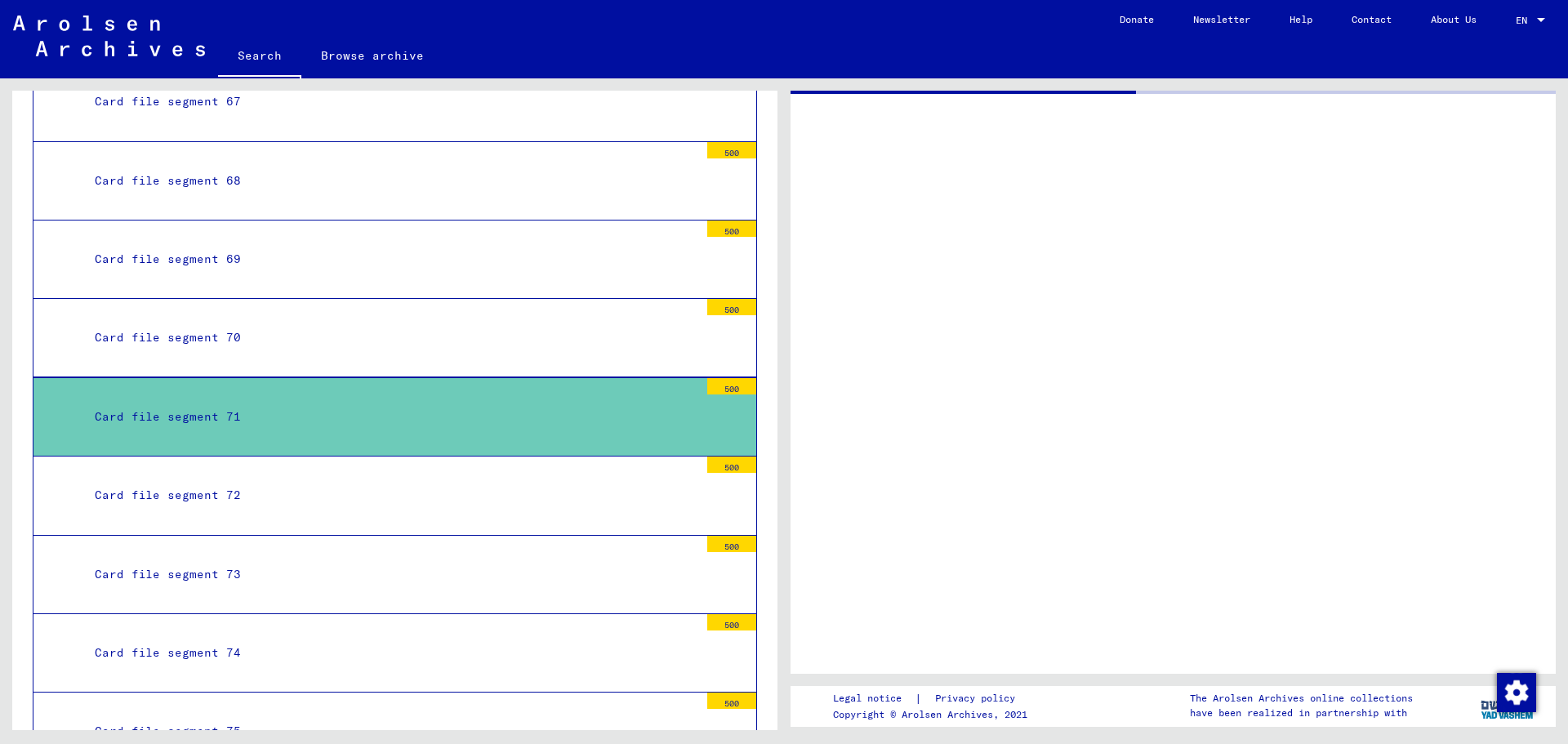
scroll to position [9022, 0]
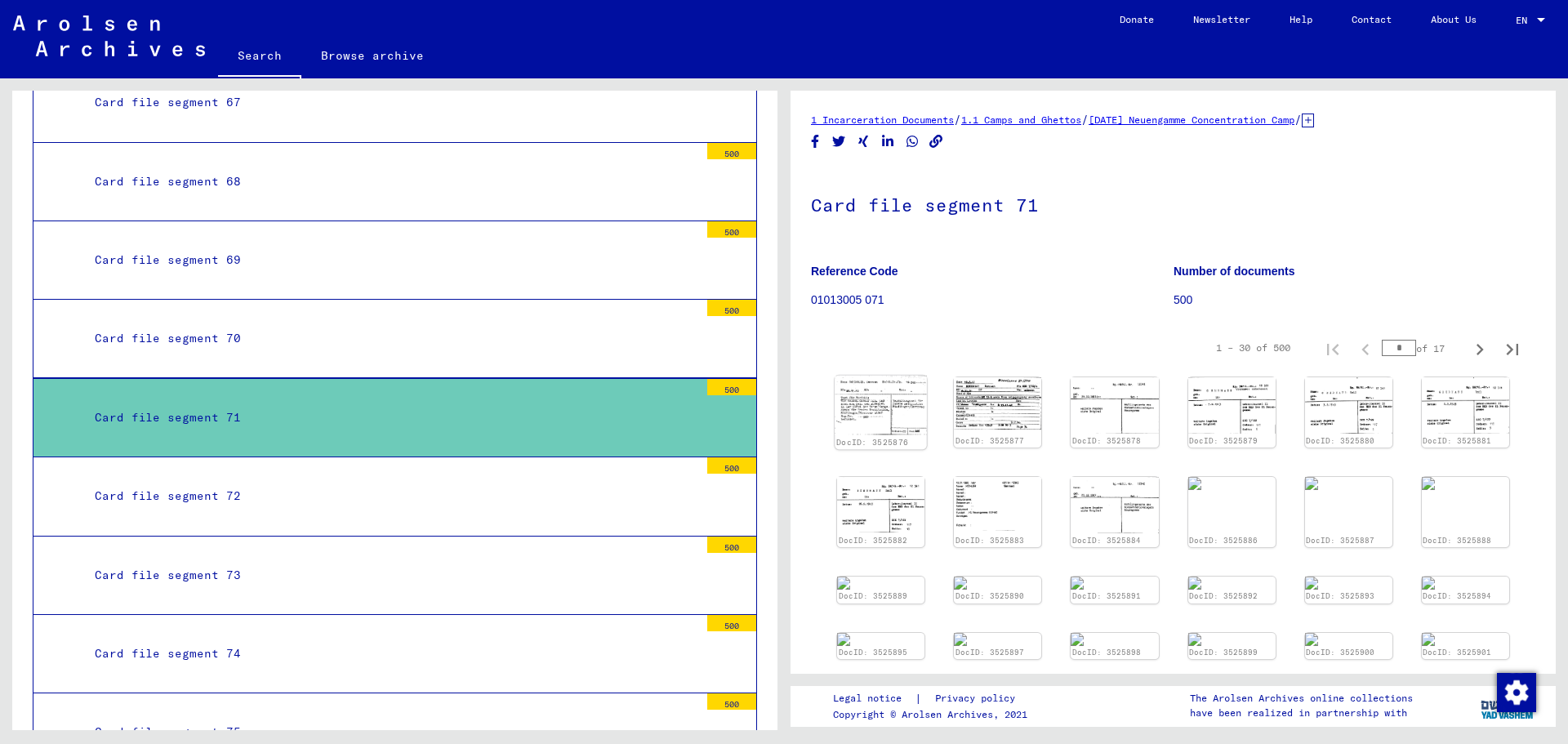
click at [879, 411] on img at bounding box center [880, 405] width 92 height 59
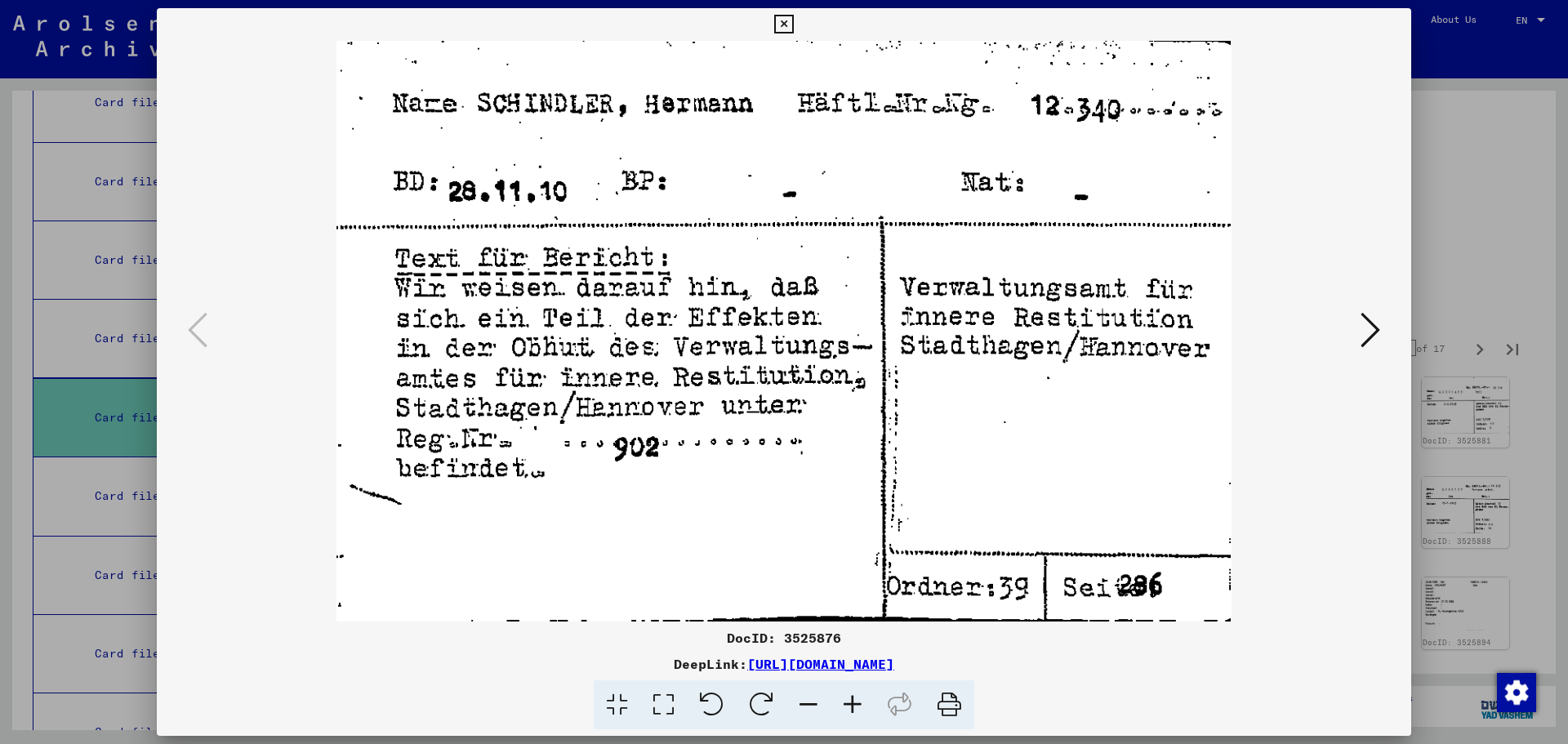
click at [1394, 345] on div at bounding box center [784, 331] width 1254 height 580
click at [1382, 332] on button at bounding box center [1371, 331] width 29 height 47
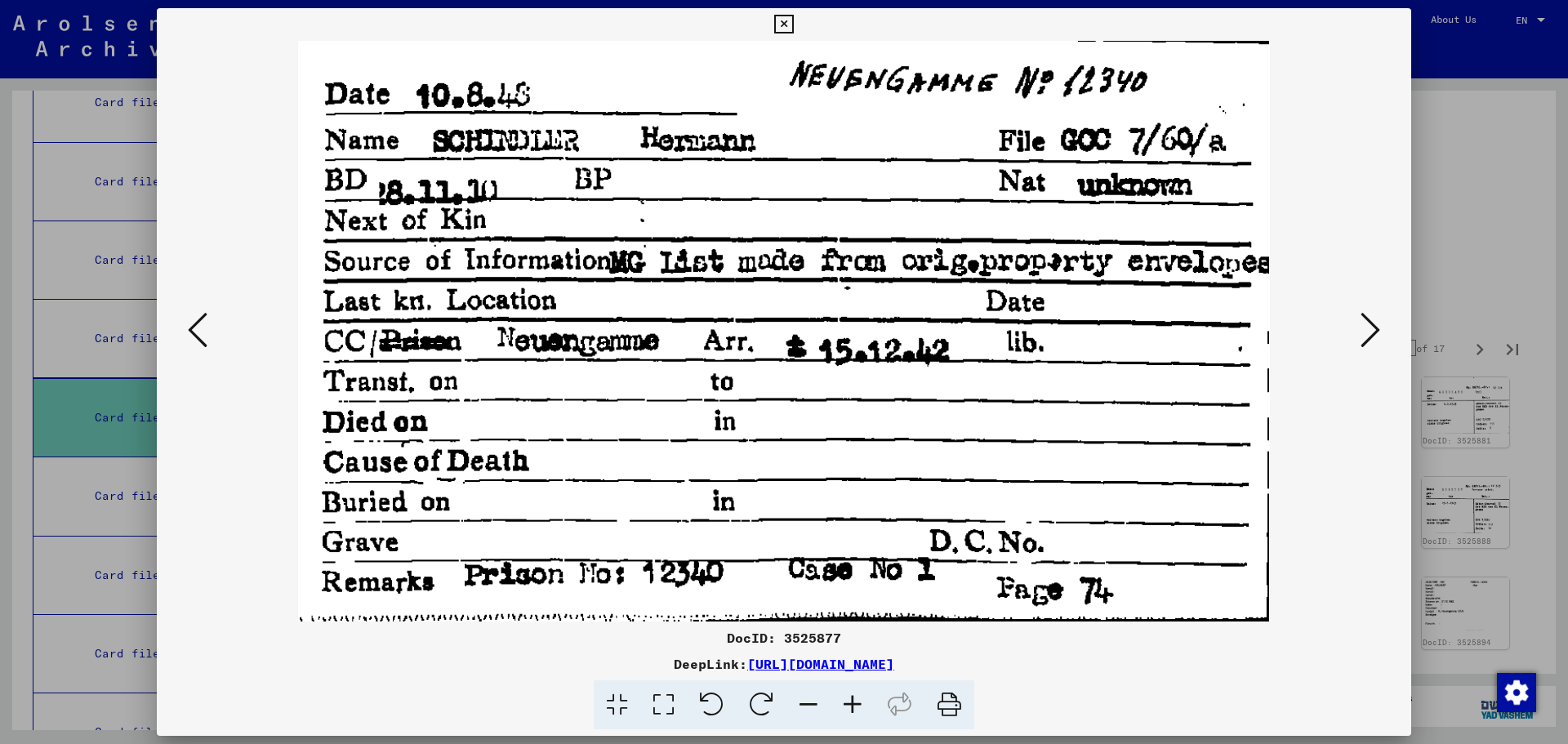
click at [1498, 306] on div at bounding box center [784, 372] width 1568 height 744
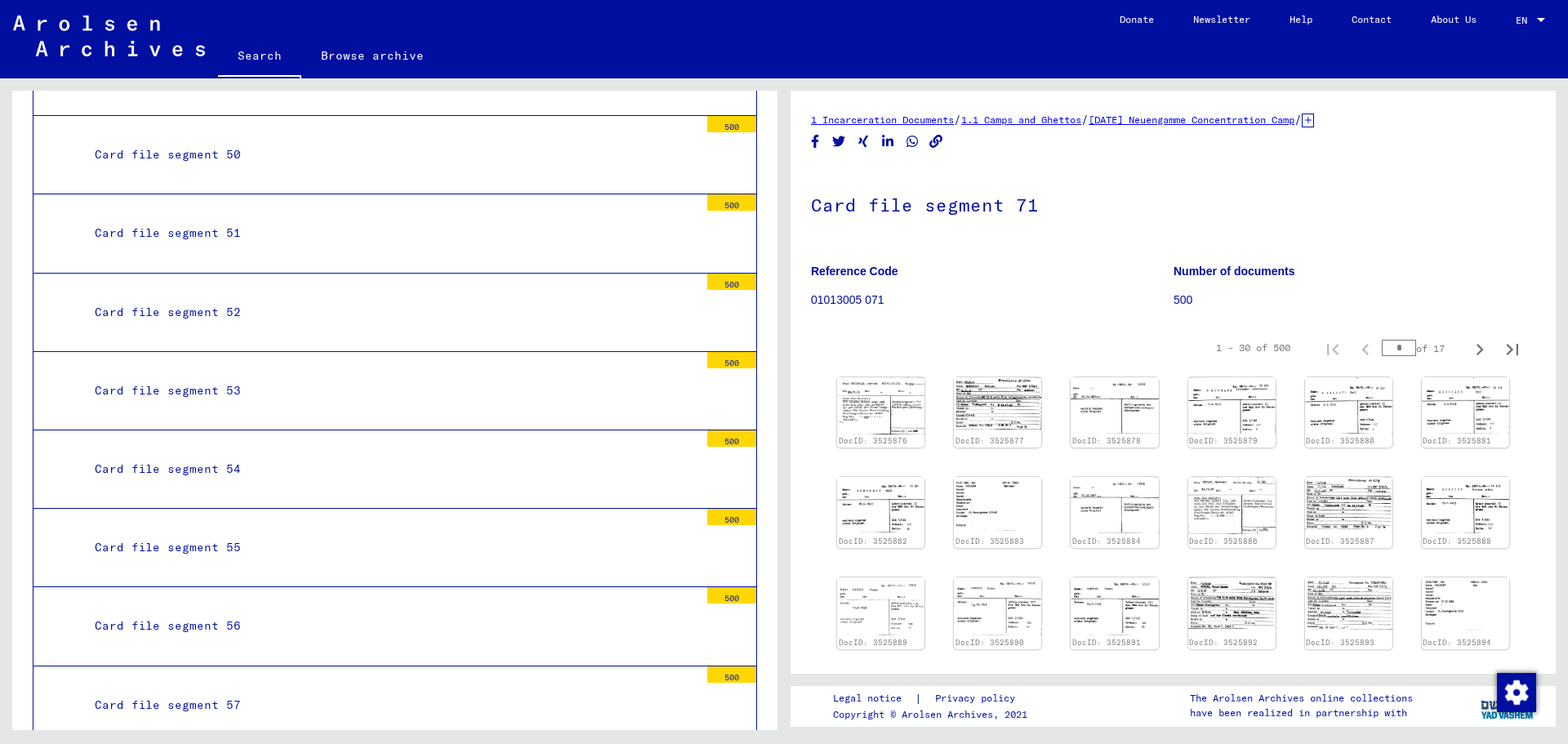
scroll to position [7390, 0]
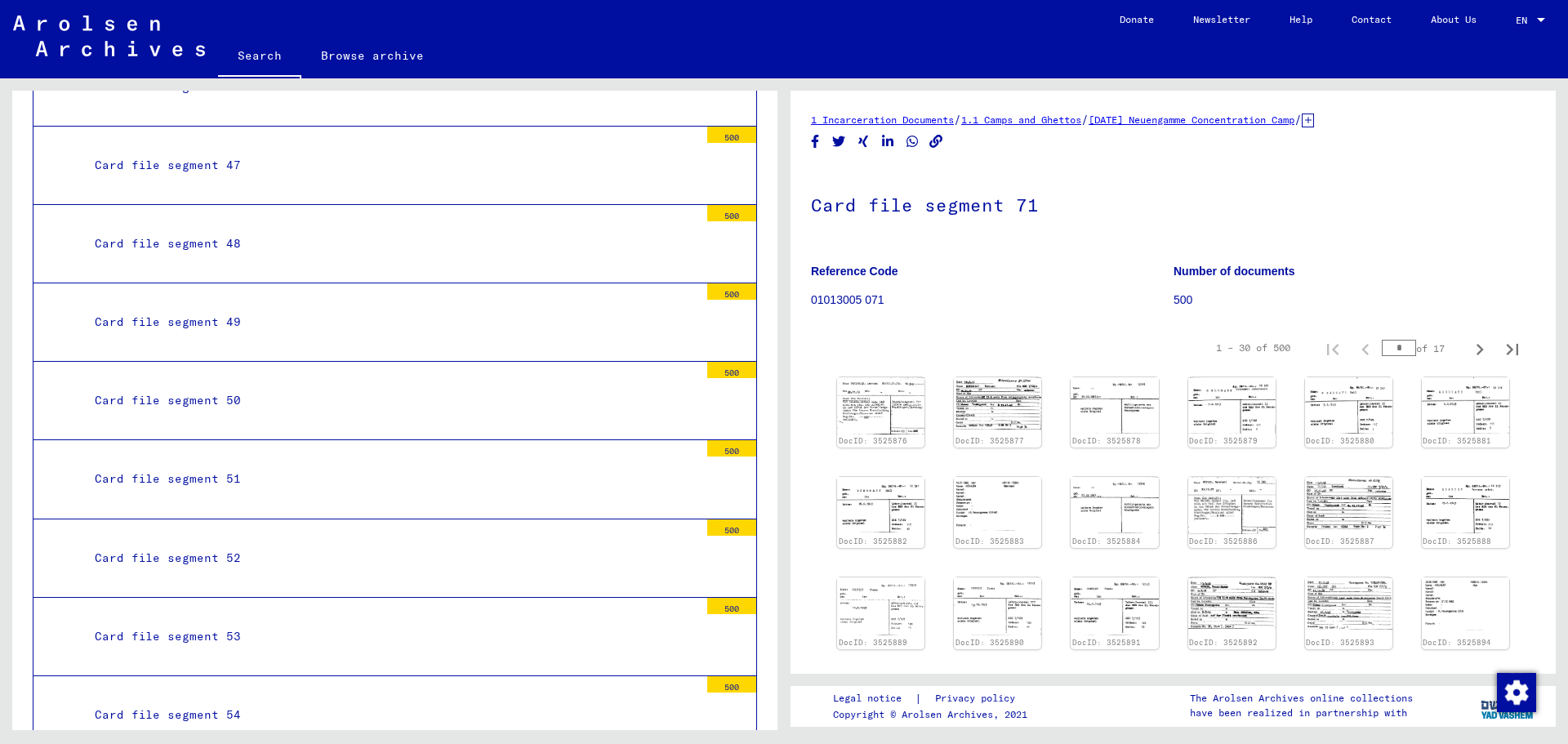
click at [390, 321] on mat-tree-node "Card file segment 49 500" at bounding box center [395, 323] width 724 height 79
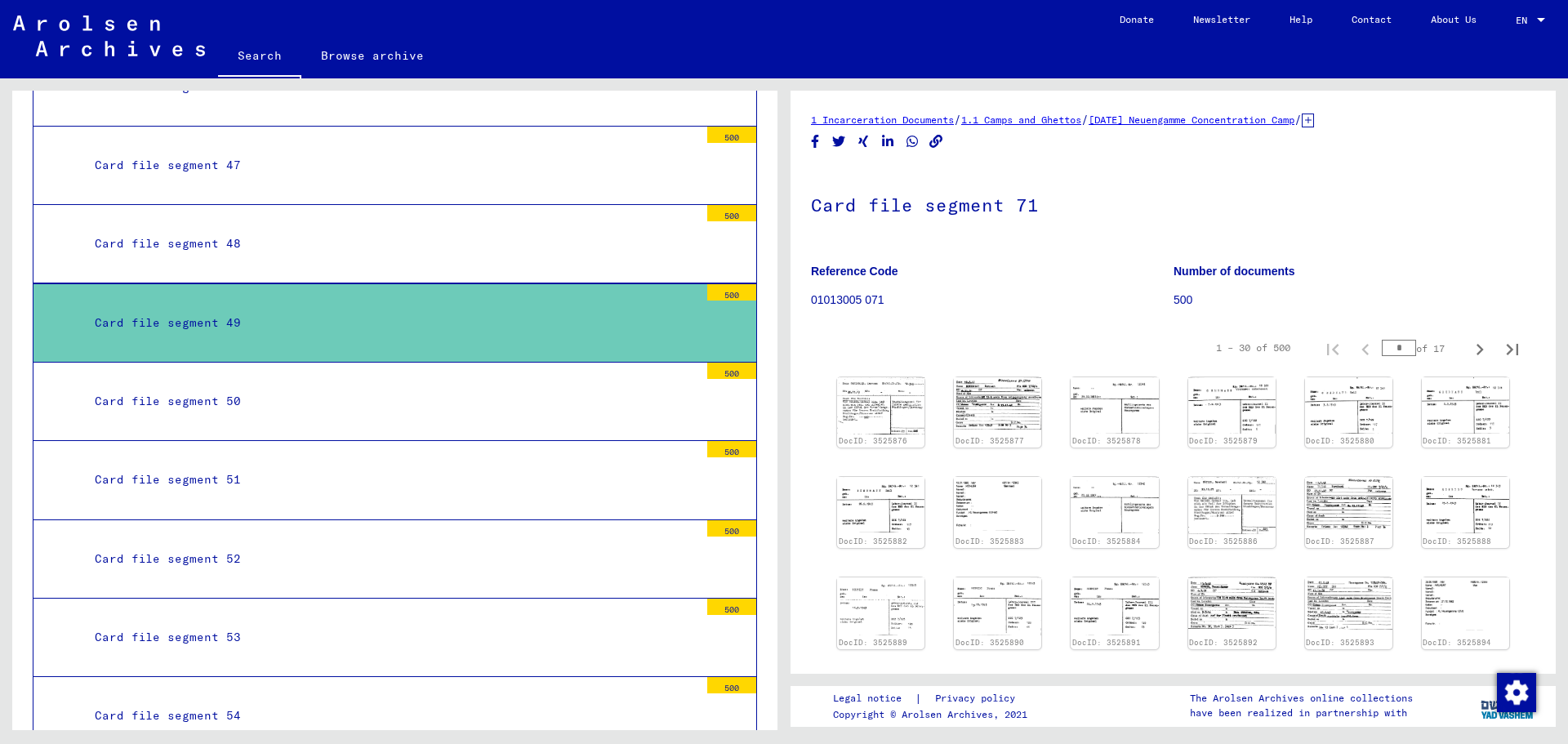
click at [358, 228] on div "Card file segment 48" at bounding box center [390, 243] width 616 height 32
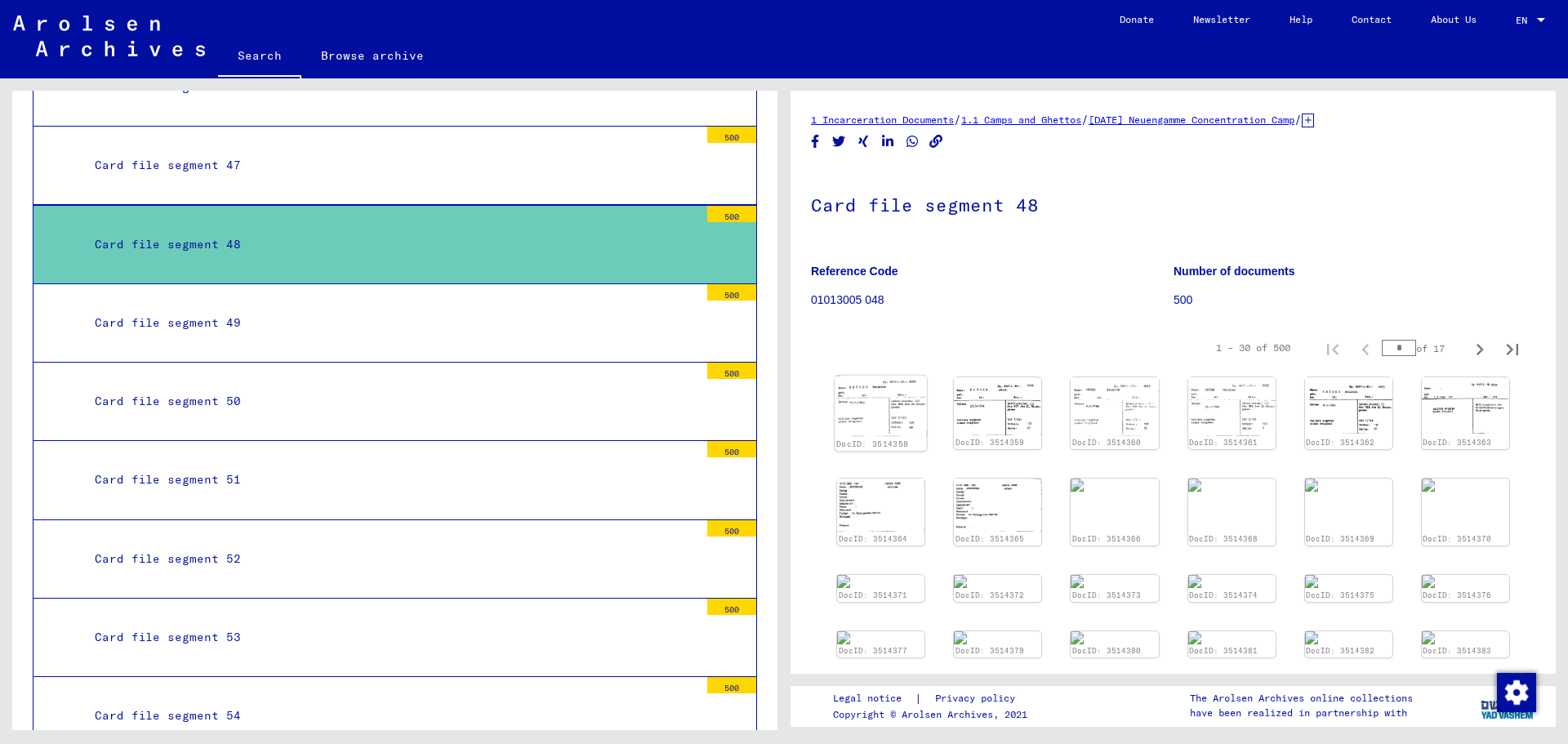
click at [881, 401] on img at bounding box center [880, 406] width 92 height 61
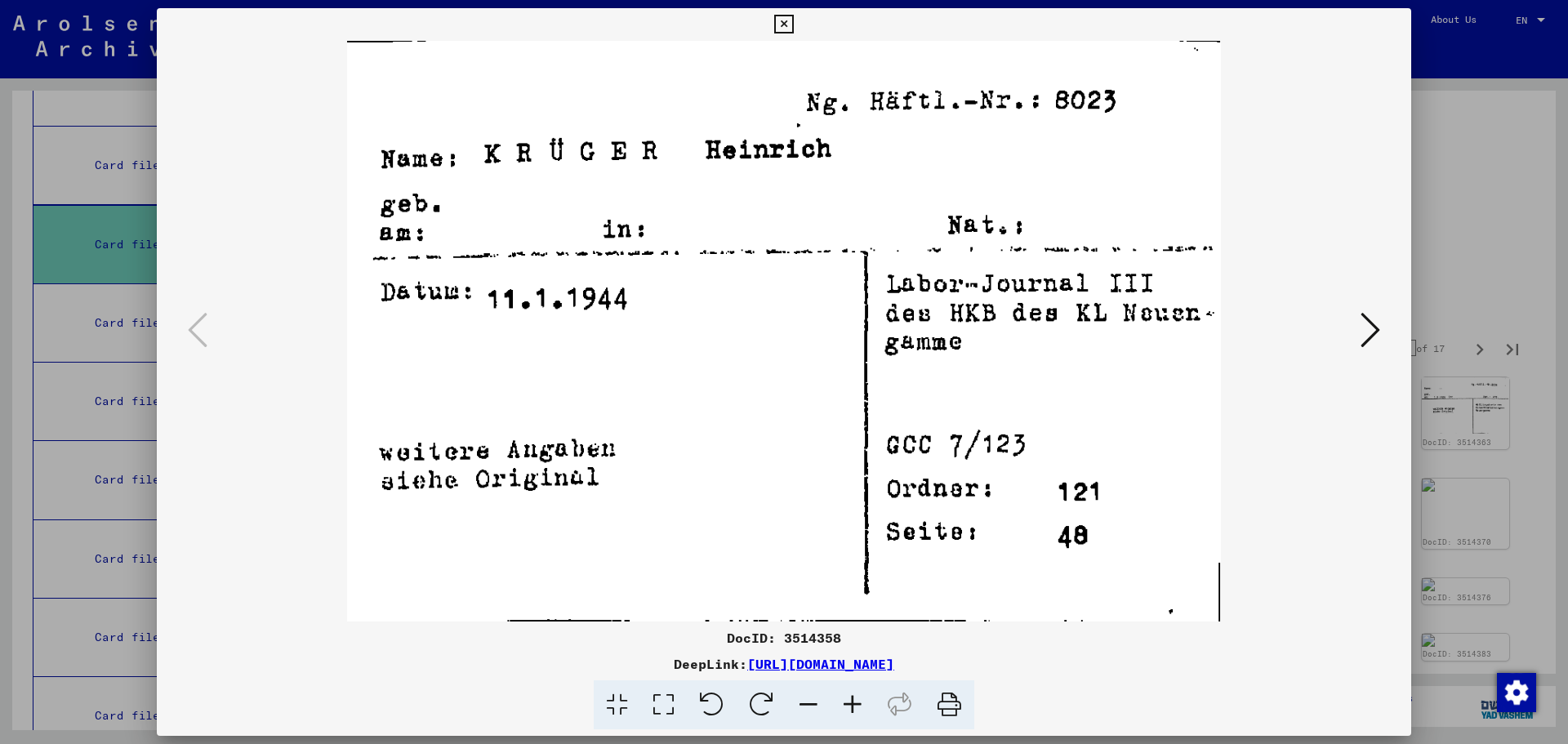
click at [1479, 248] on div at bounding box center [784, 372] width 1568 height 744
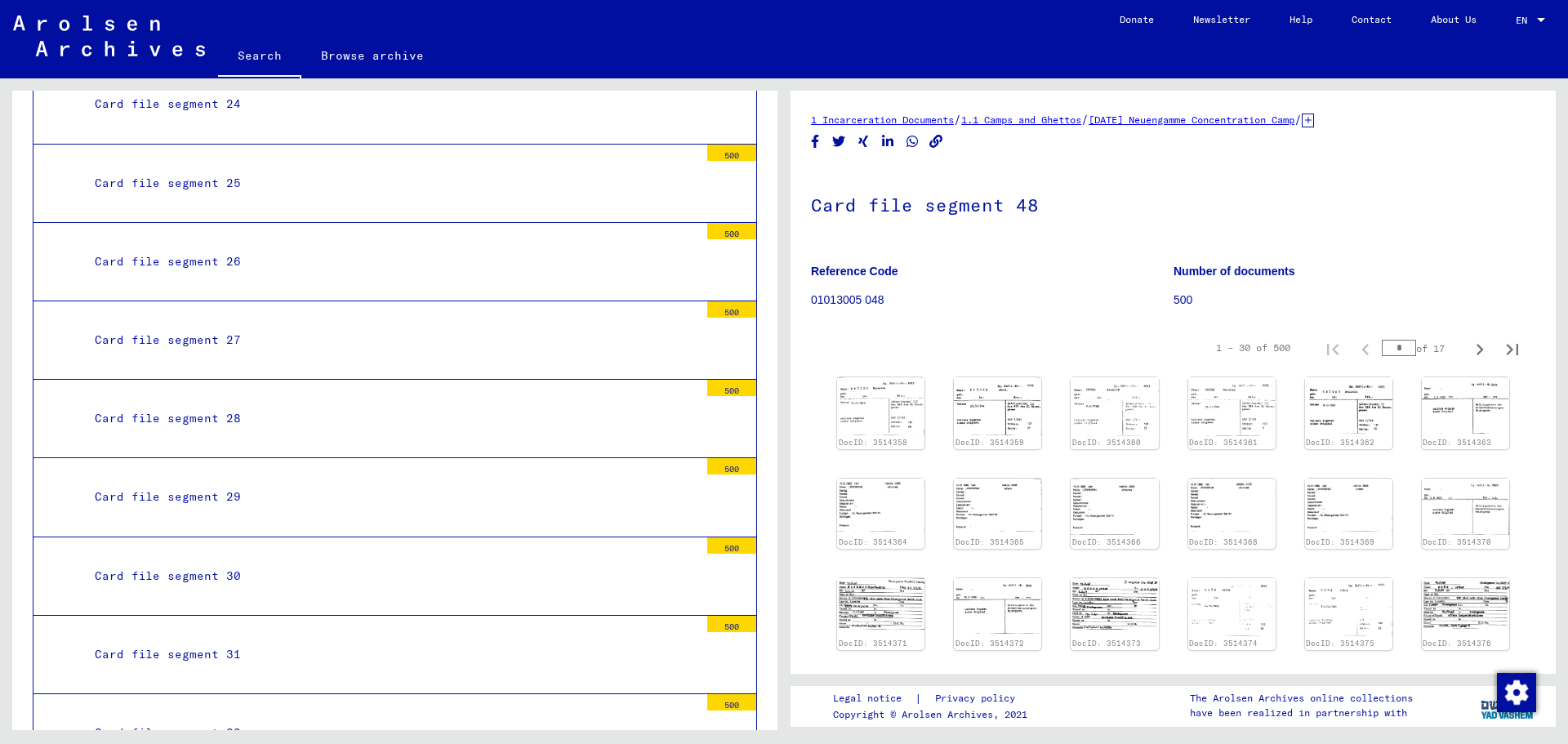
scroll to position [5349, 0]
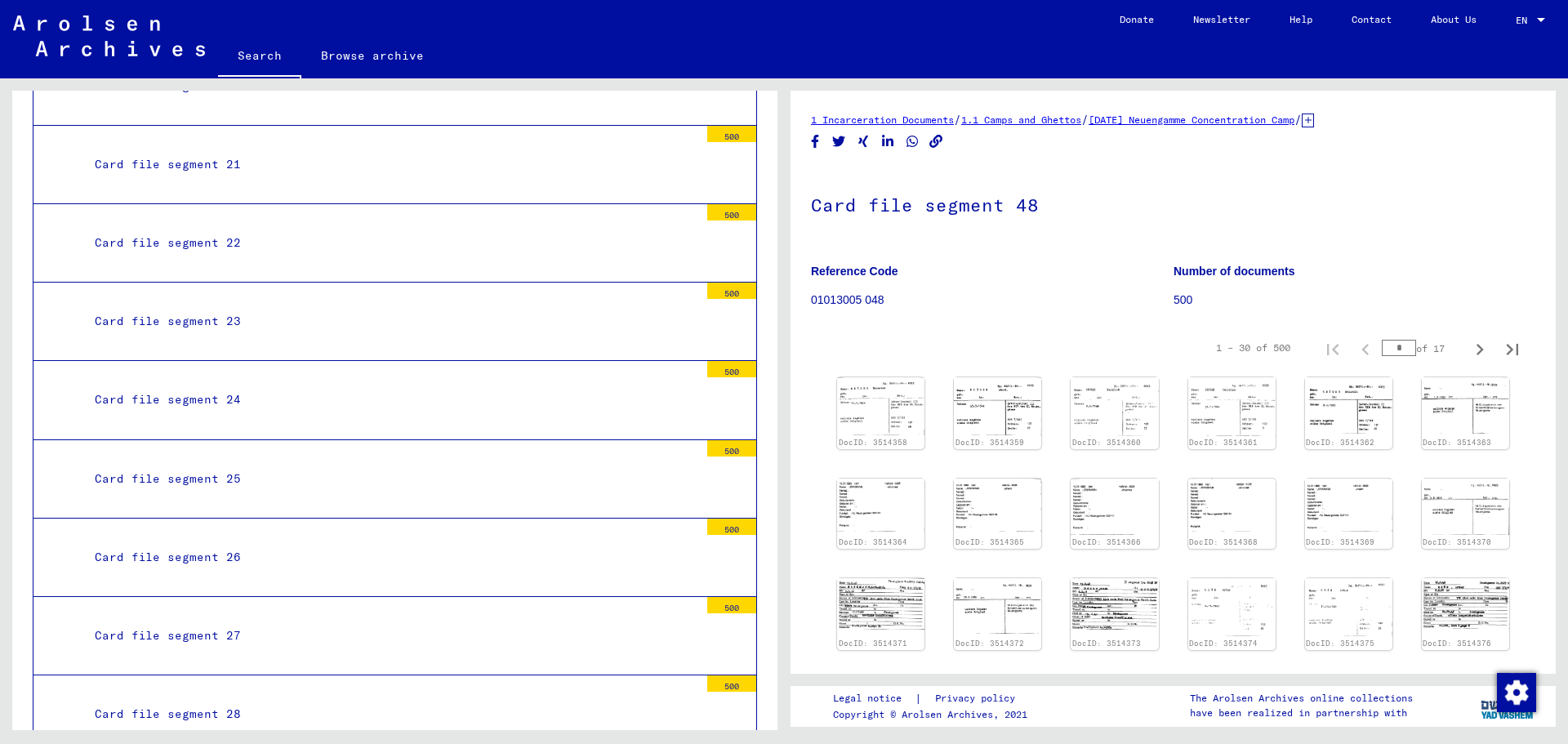
click at [317, 227] on div "Card file segment 22" at bounding box center [390, 242] width 616 height 32
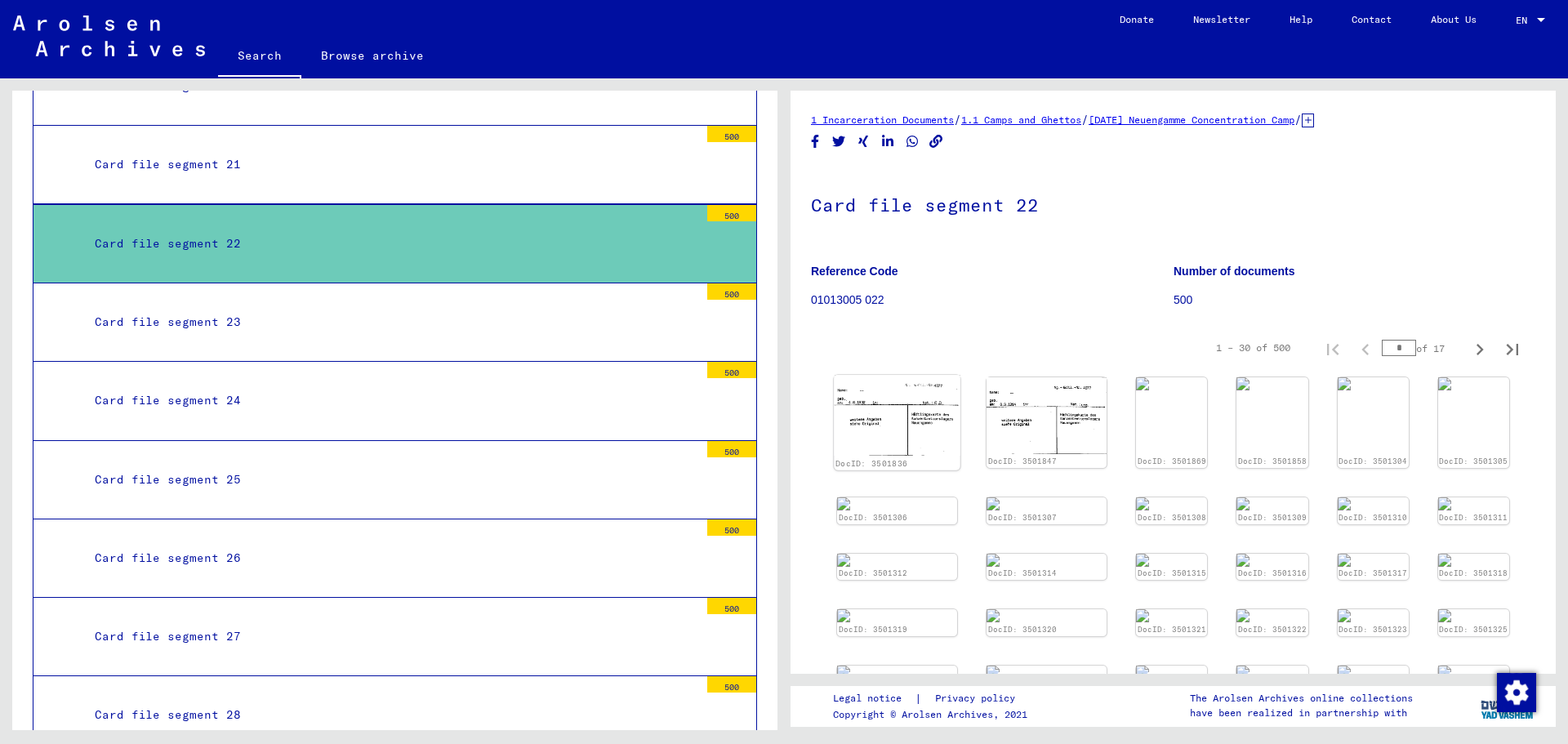
click at [920, 420] on img at bounding box center [897, 415] width 126 height 80
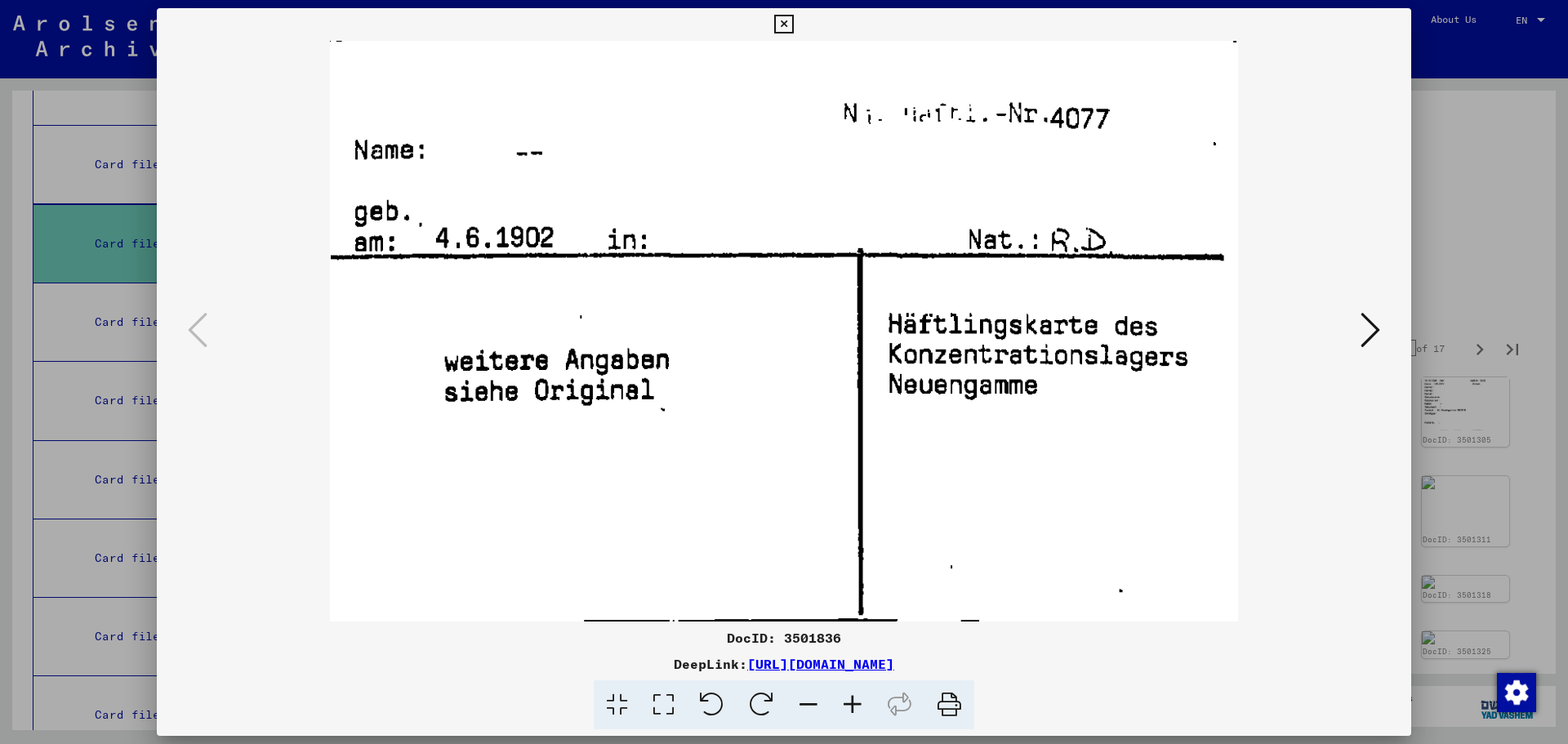
click at [1379, 324] on icon at bounding box center [1370, 329] width 19 height 39
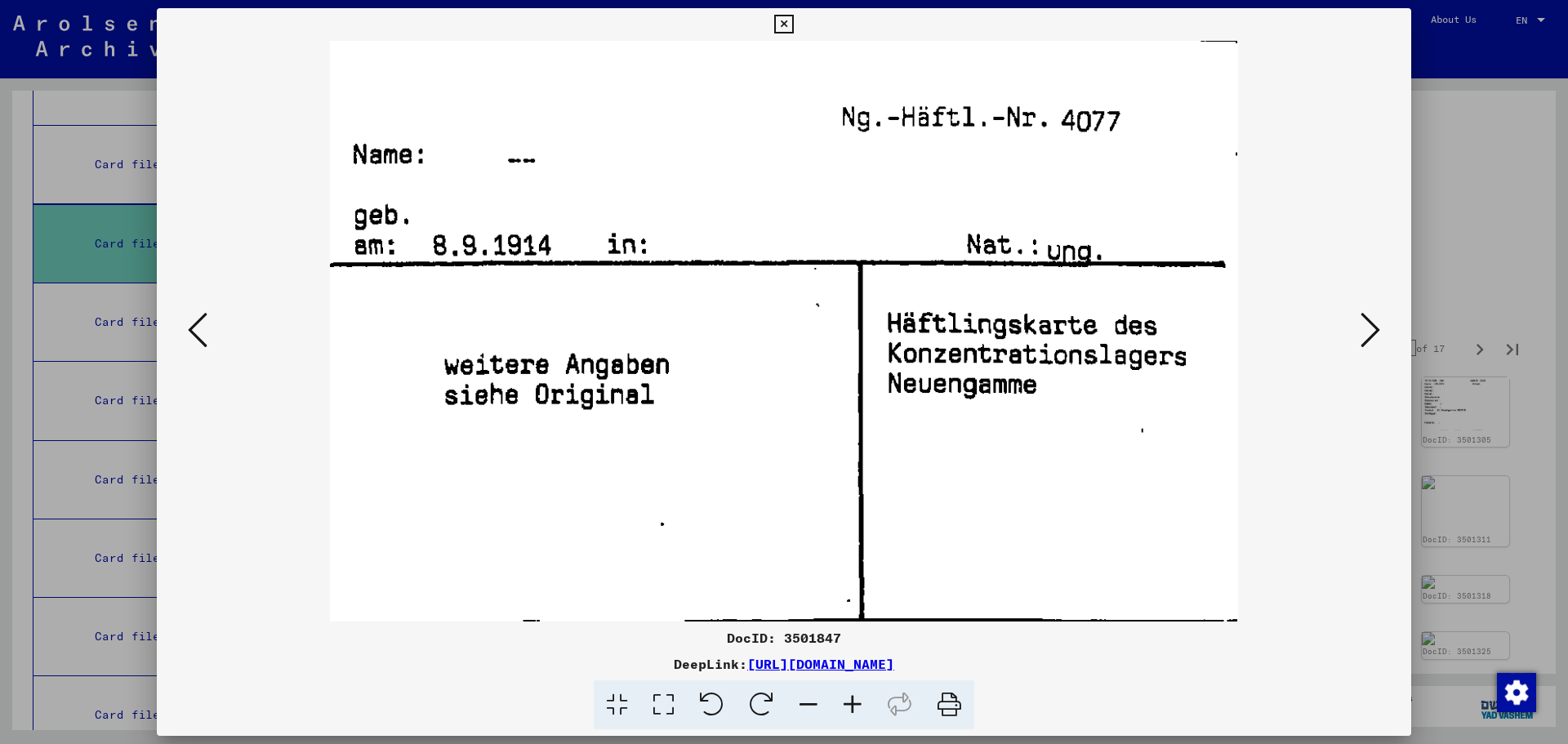
click at [1376, 324] on icon at bounding box center [1370, 329] width 19 height 39
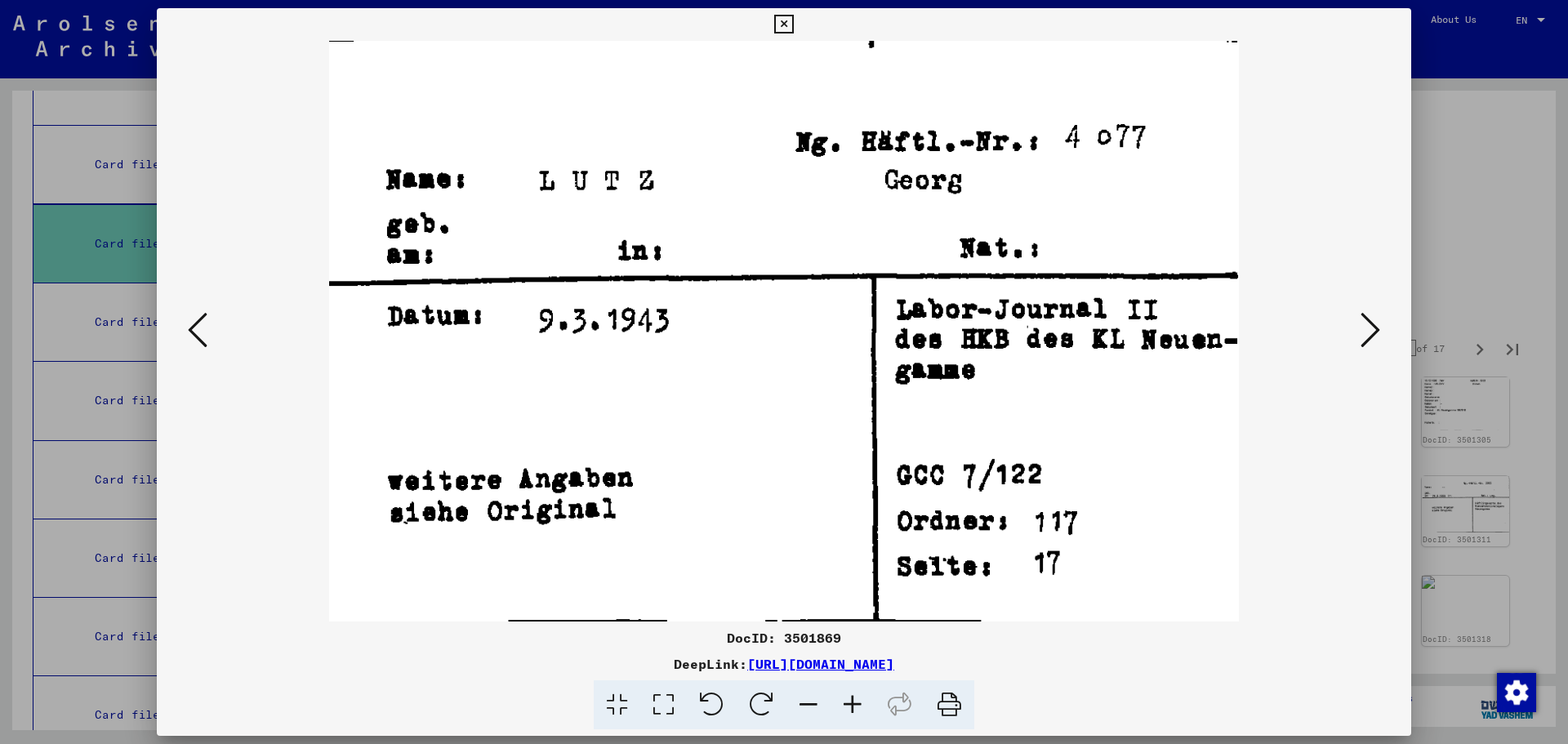
click at [1373, 324] on icon at bounding box center [1370, 329] width 19 height 39
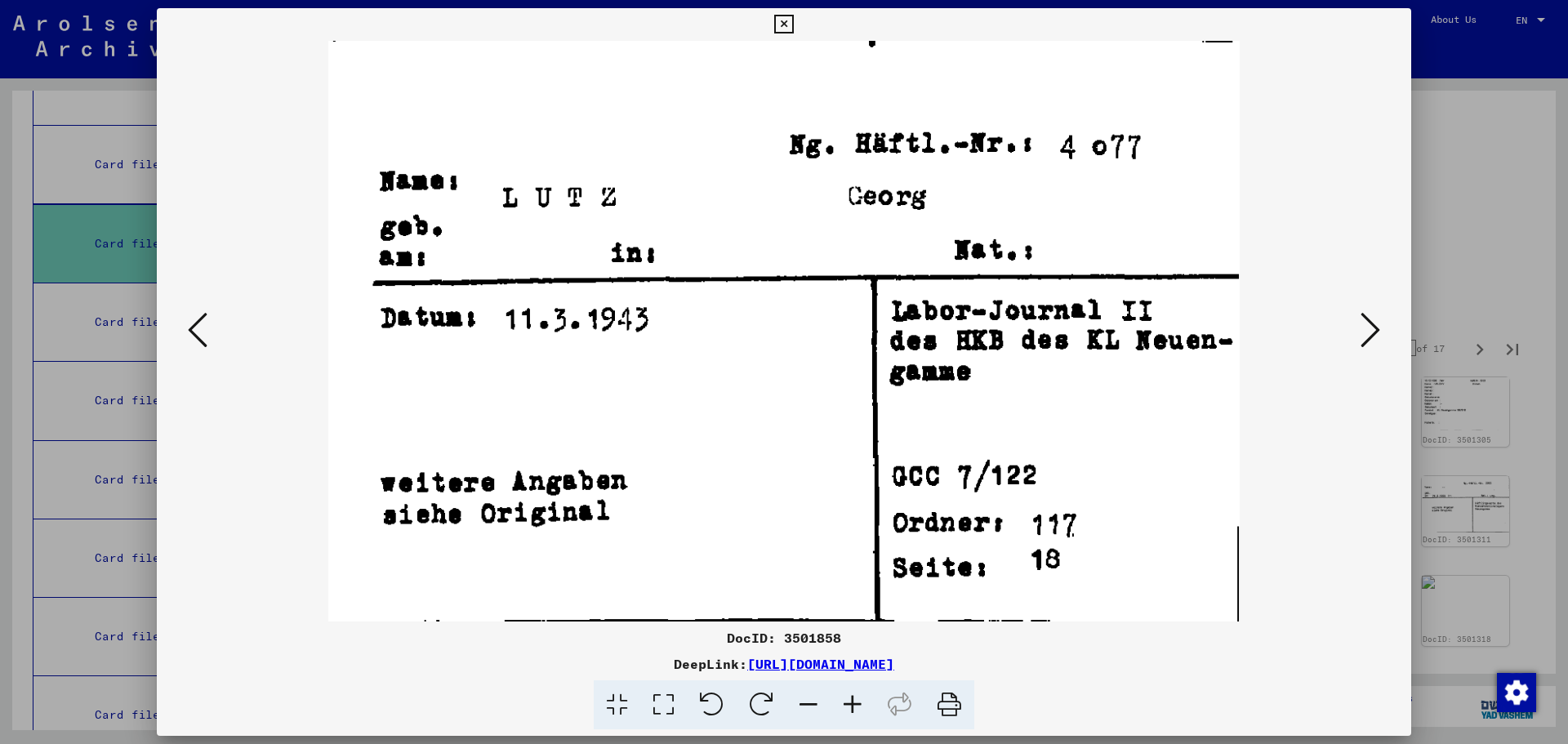
click at [1373, 324] on icon at bounding box center [1370, 329] width 19 height 39
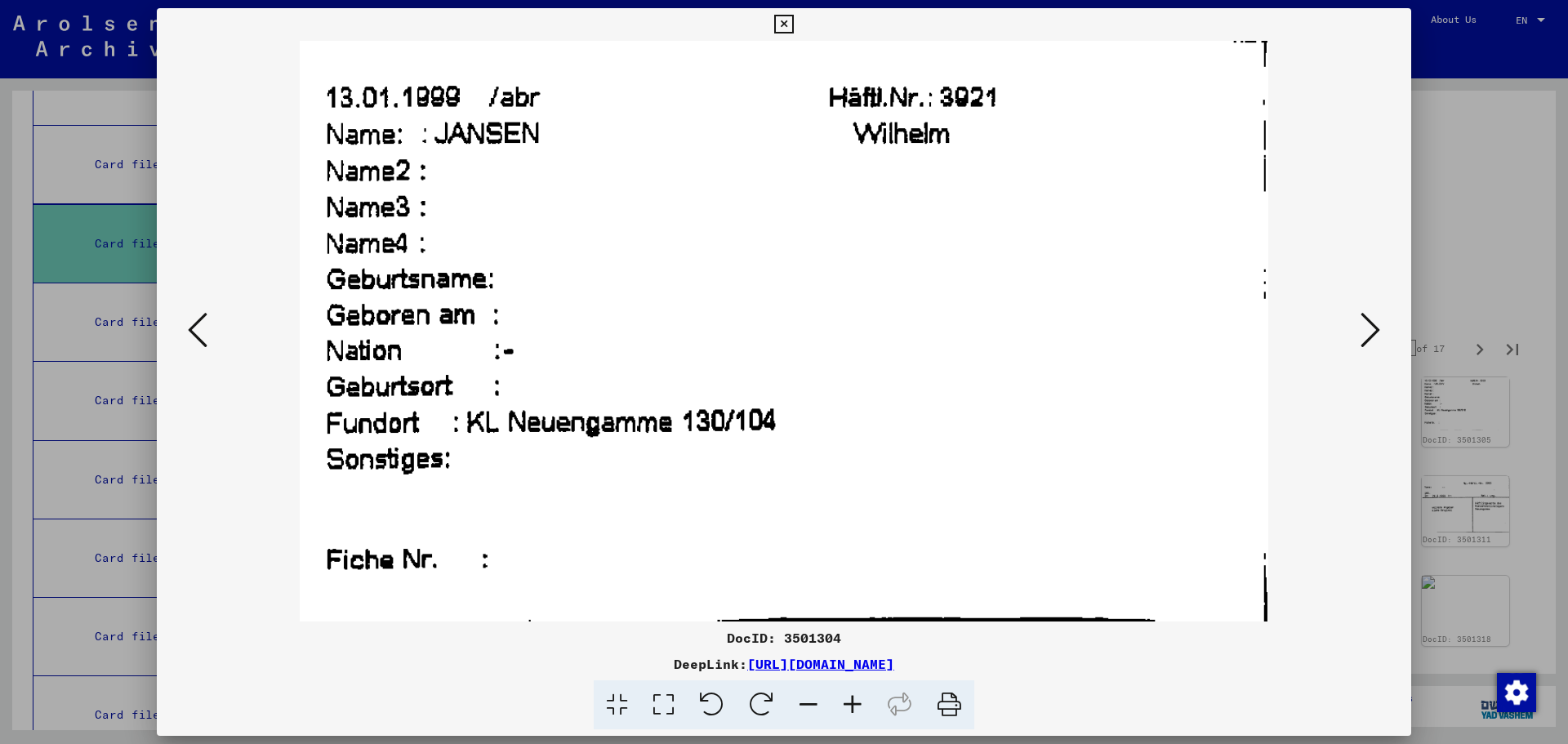
click at [1373, 324] on icon at bounding box center [1370, 329] width 19 height 39
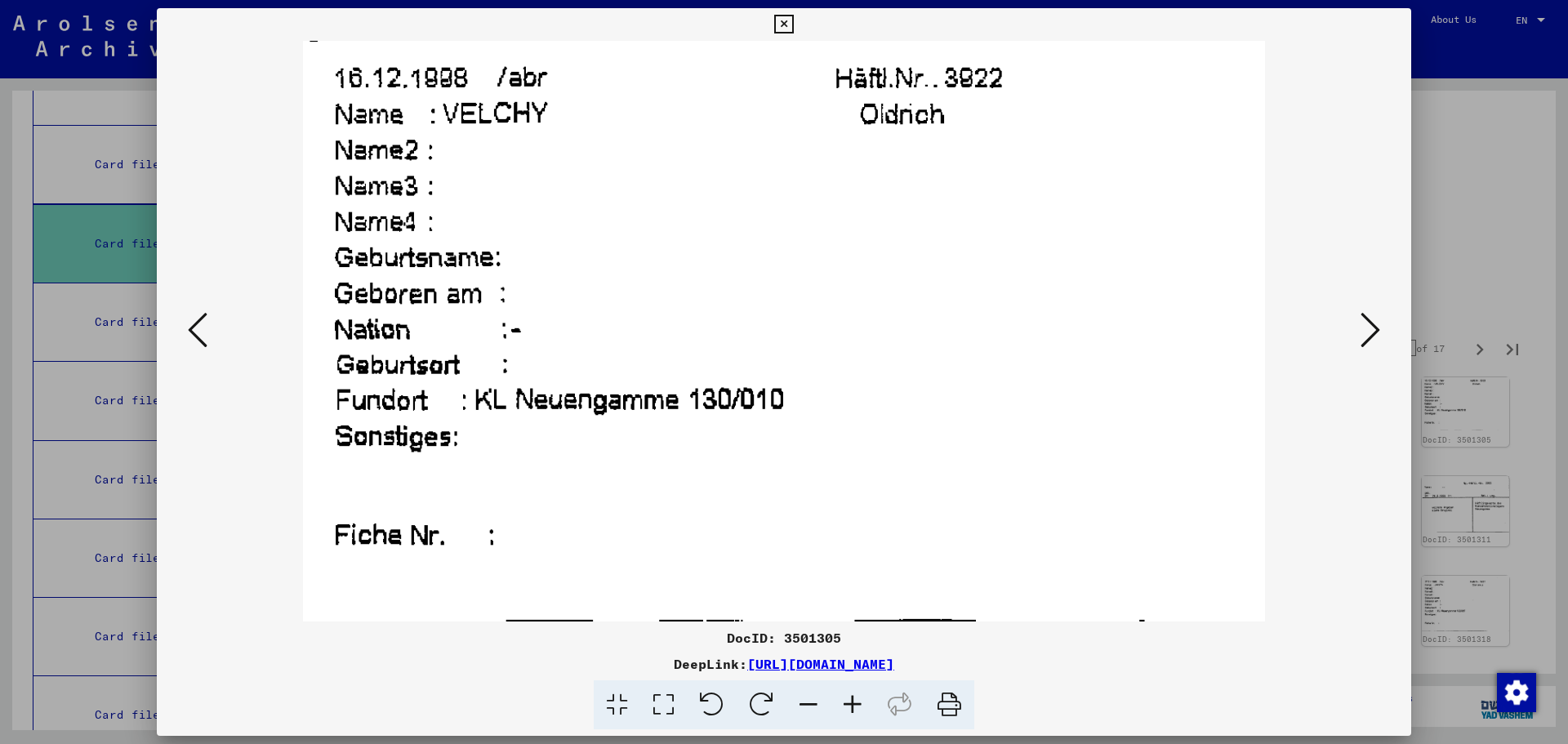
click at [1373, 324] on icon at bounding box center [1370, 329] width 19 height 39
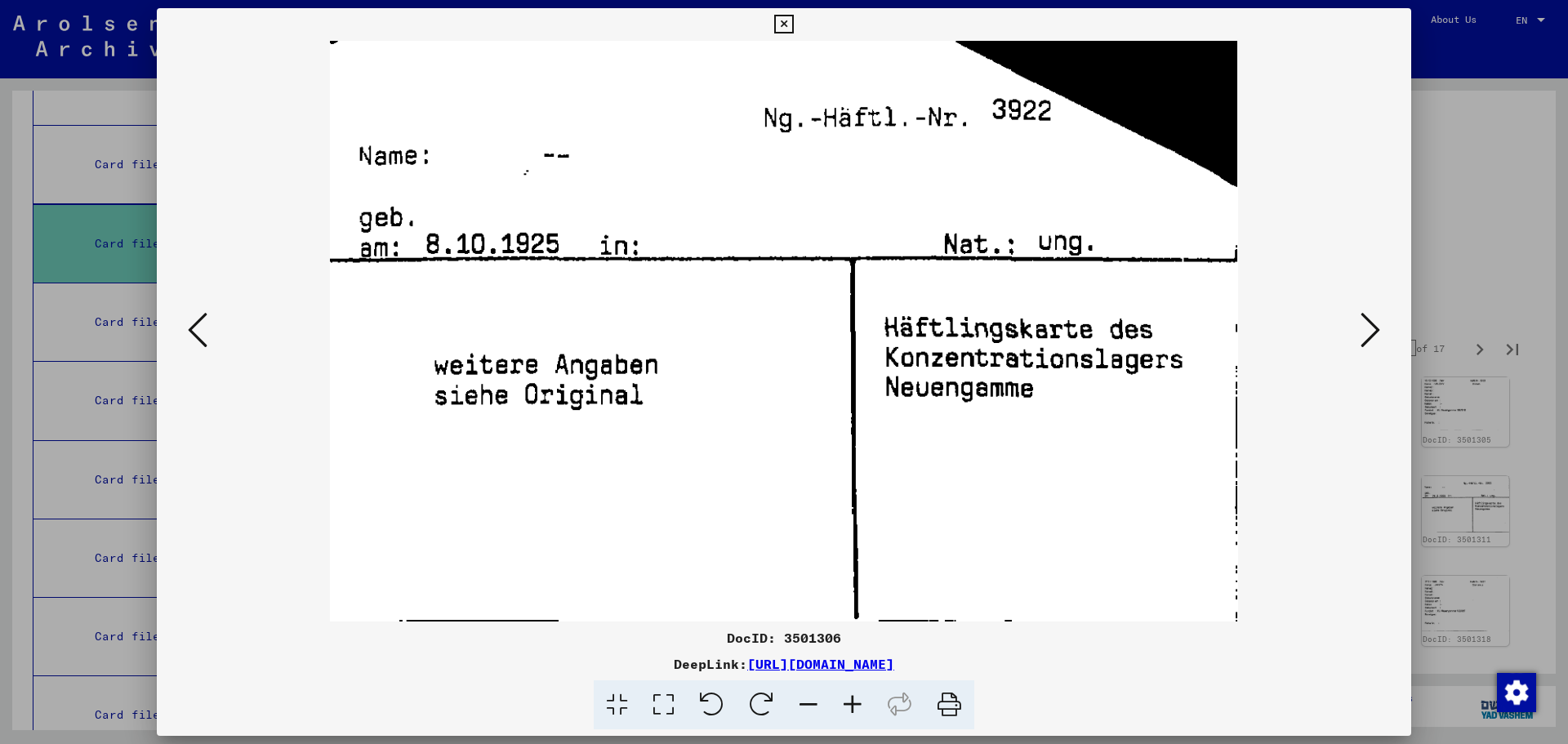
click at [1372, 324] on icon at bounding box center [1370, 329] width 19 height 39
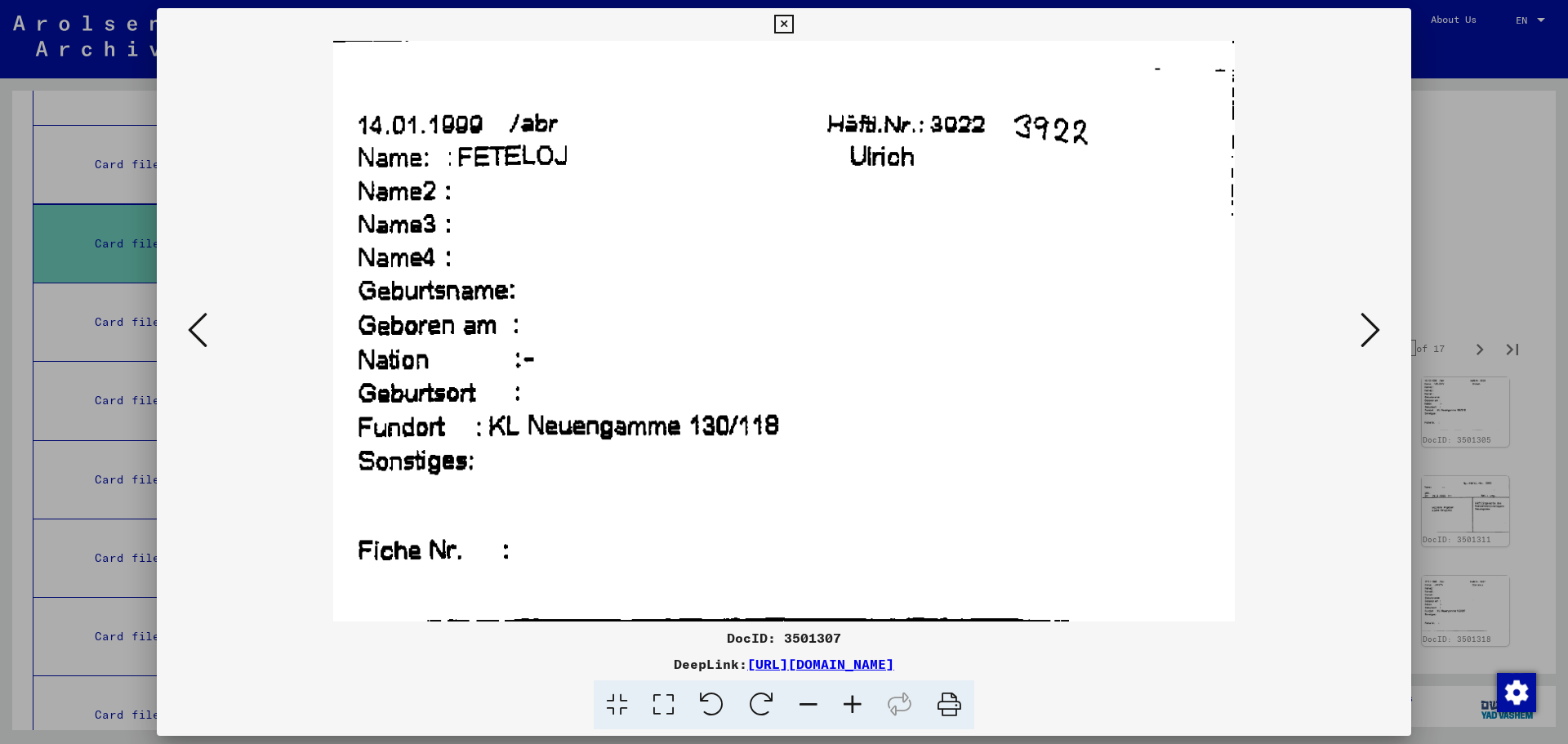
click at [1372, 324] on icon at bounding box center [1370, 329] width 19 height 39
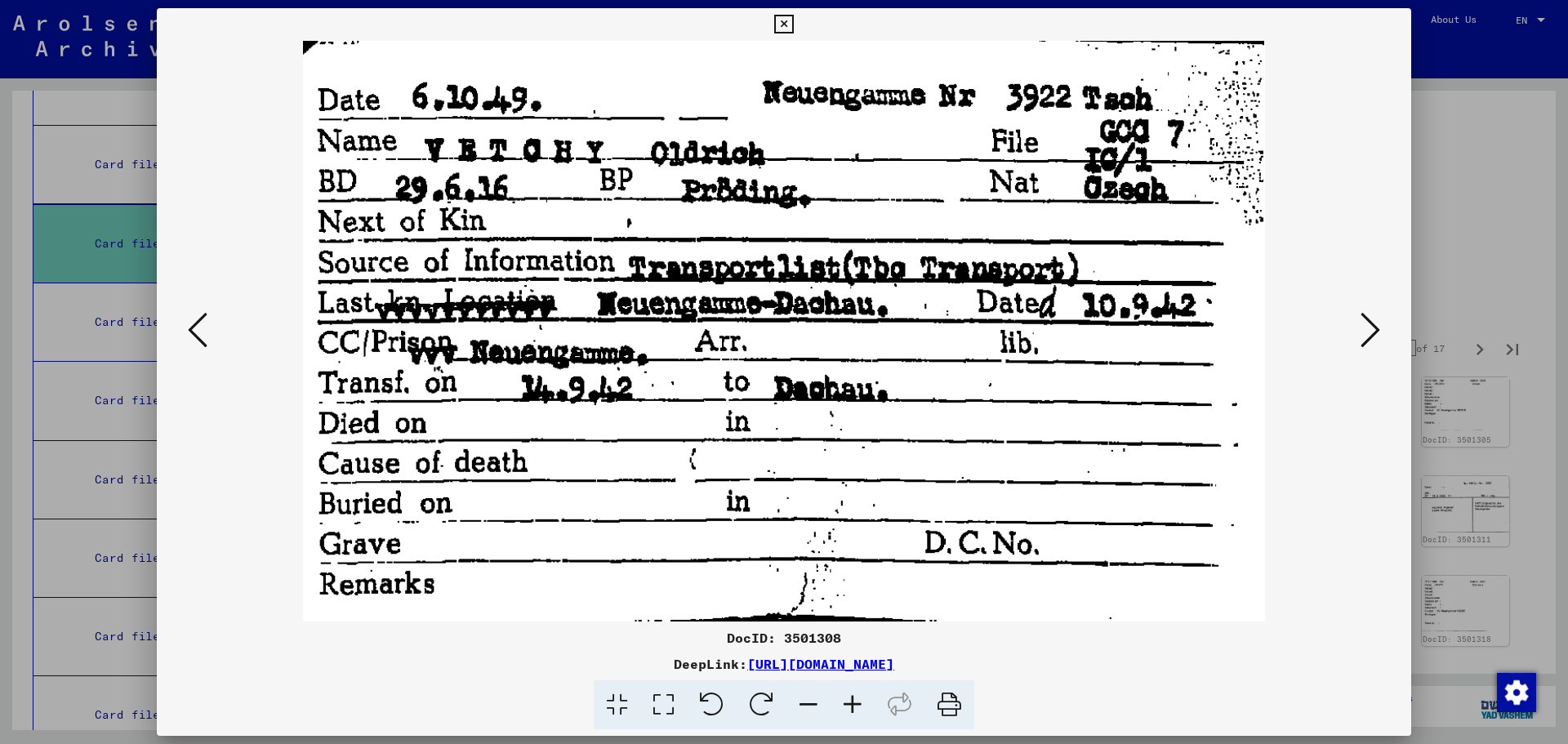
click at [1372, 324] on icon at bounding box center [1370, 329] width 19 height 39
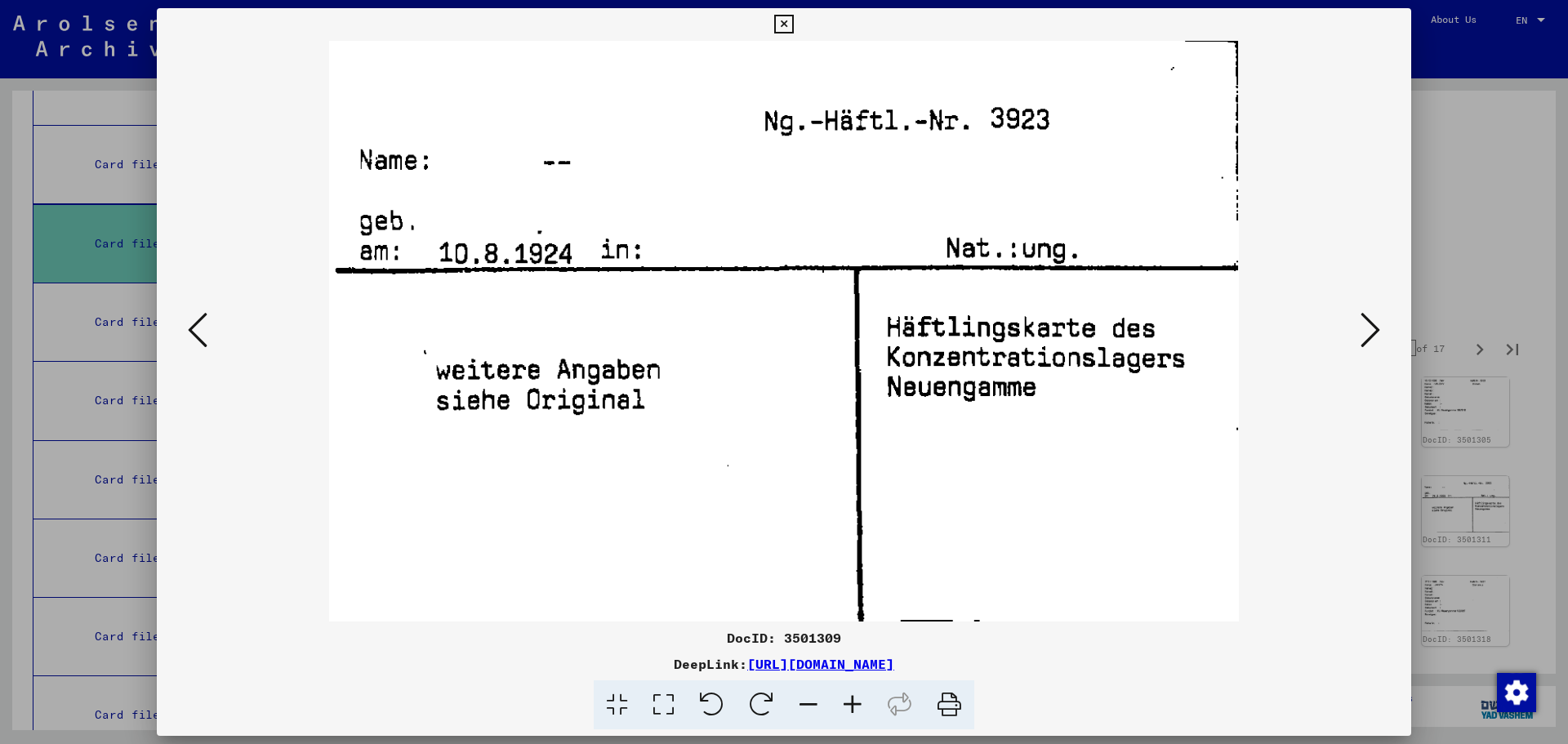
click at [1372, 324] on icon at bounding box center [1370, 329] width 19 height 39
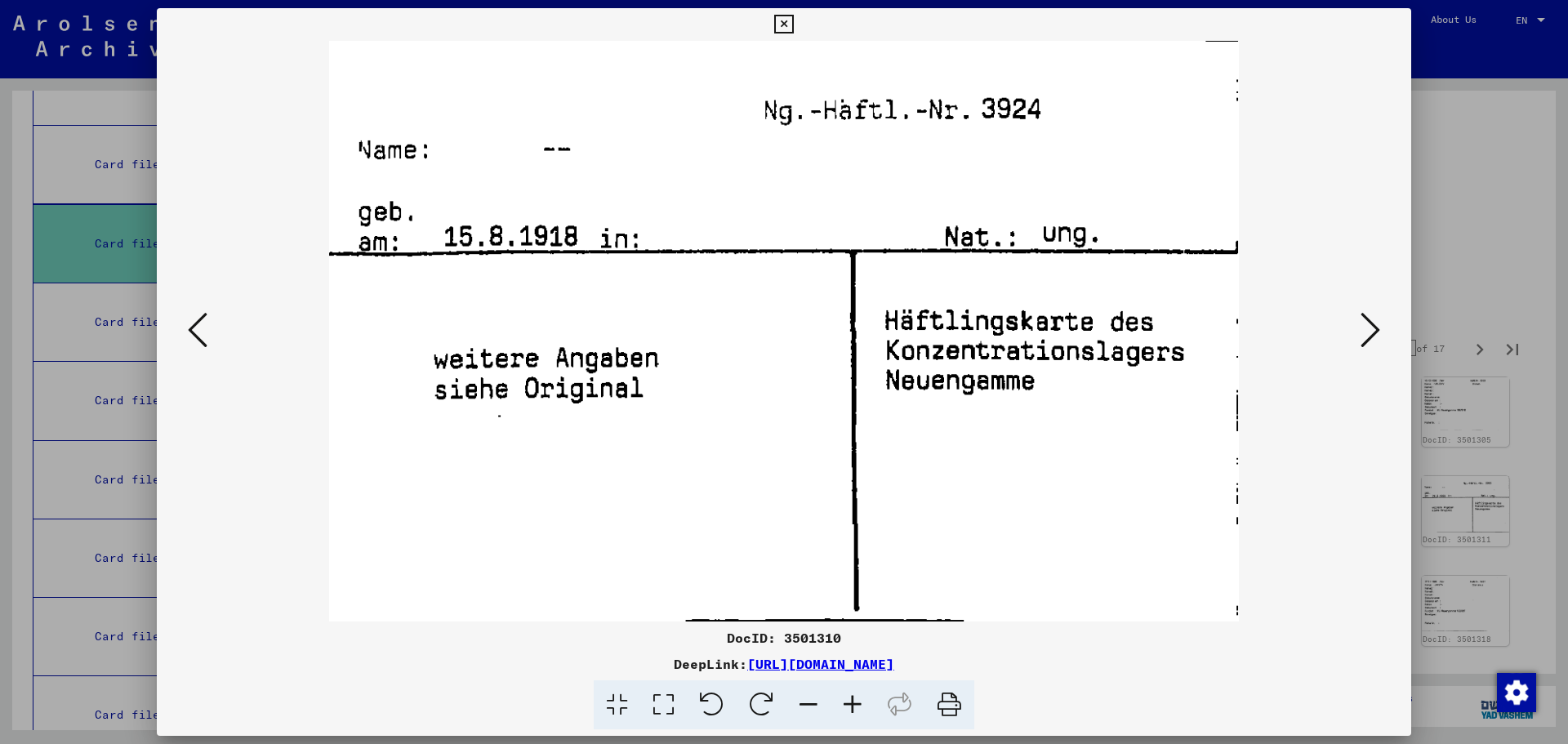
click at [1372, 324] on icon at bounding box center [1370, 329] width 19 height 39
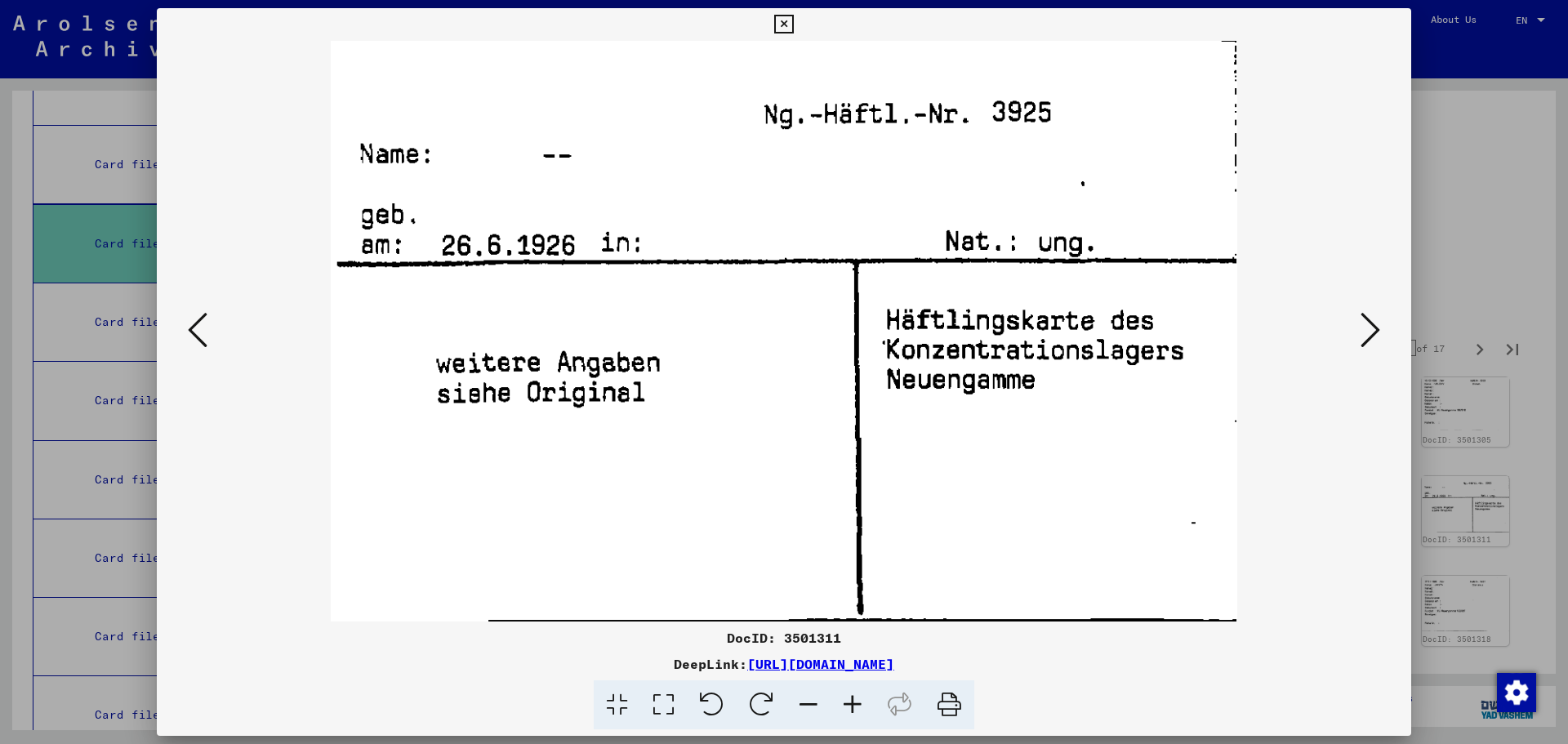
click at [1372, 324] on icon at bounding box center [1370, 329] width 19 height 39
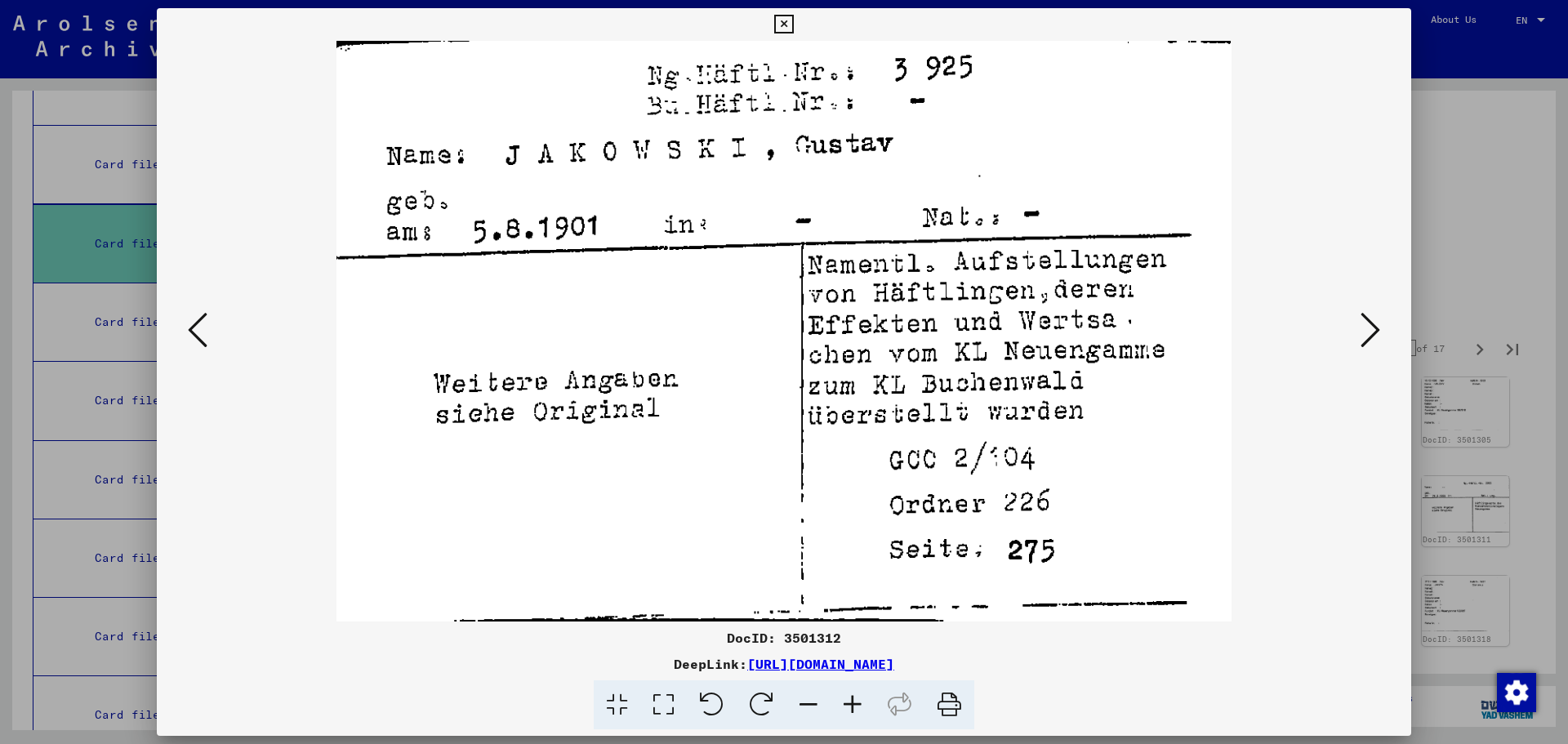
click at [1372, 324] on icon at bounding box center [1370, 329] width 19 height 39
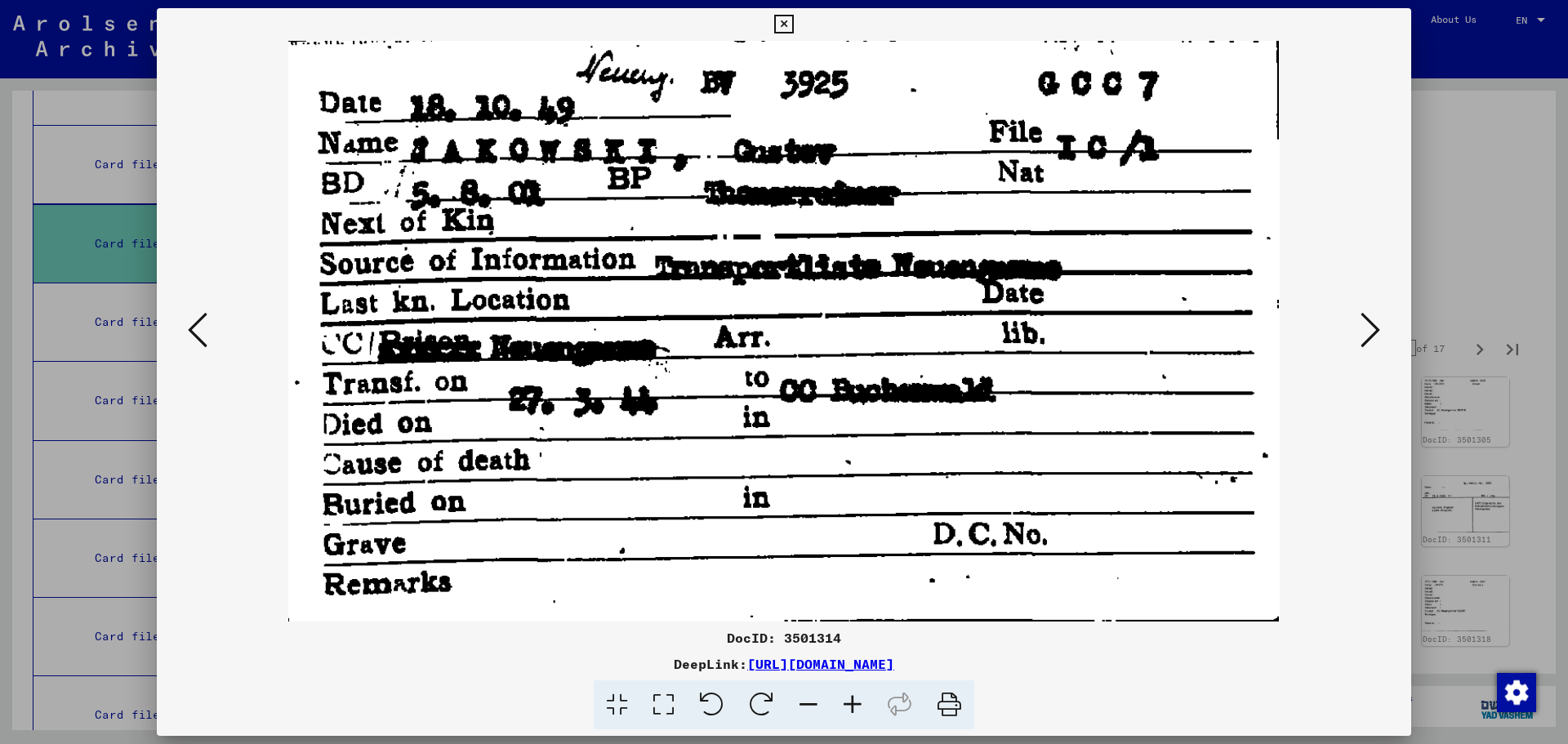
click at [1372, 324] on icon at bounding box center [1370, 329] width 19 height 39
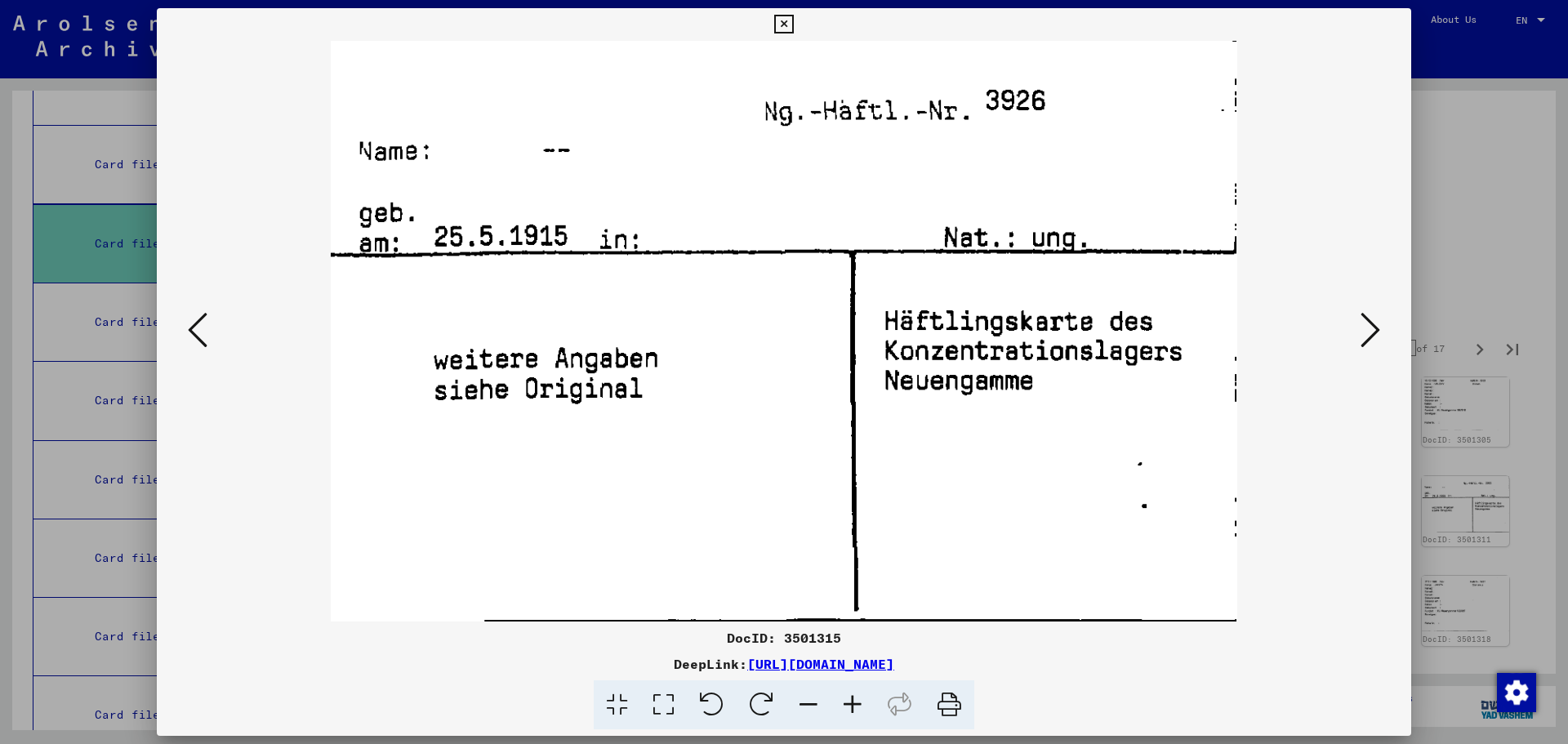
click at [1372, 324] on icon at bounding box center [1370, 329] width 19 height 39
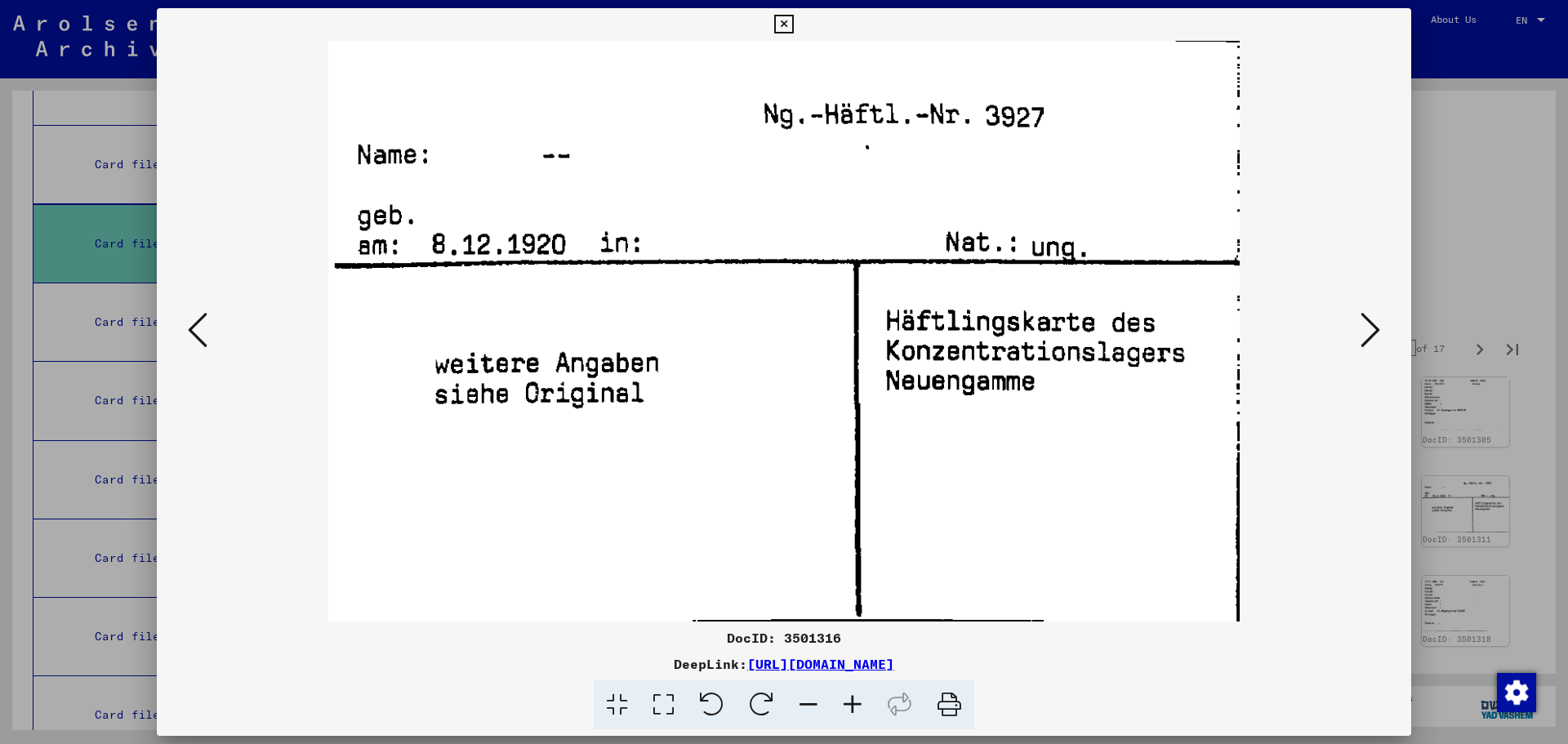
click at [1484, 292] on div at bounding box center [784, 372] width 1568 height 744
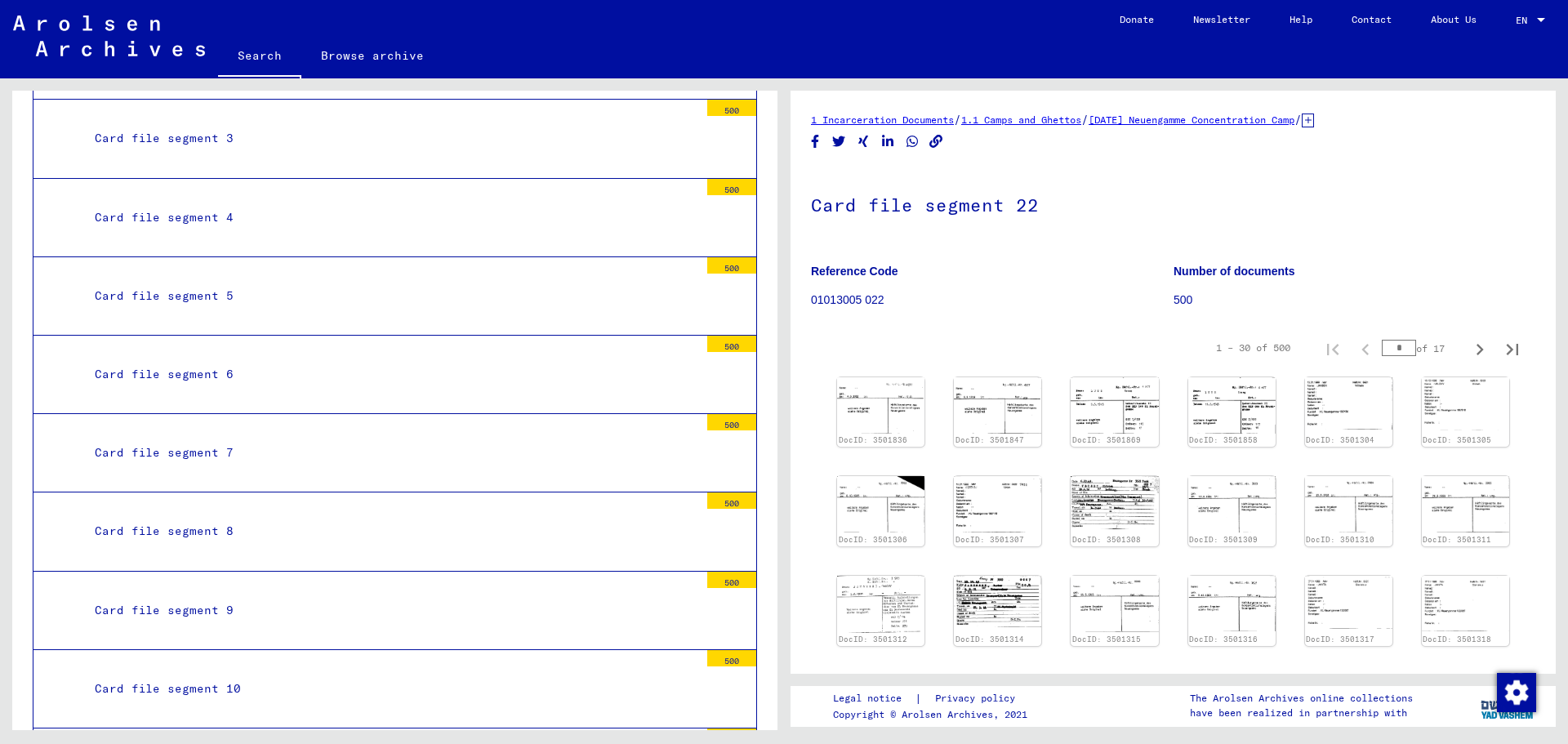
click at [389, 152] on mat-tree-node "Card file segment 3 500" at bounding box center [395, 139] width 724 height 79
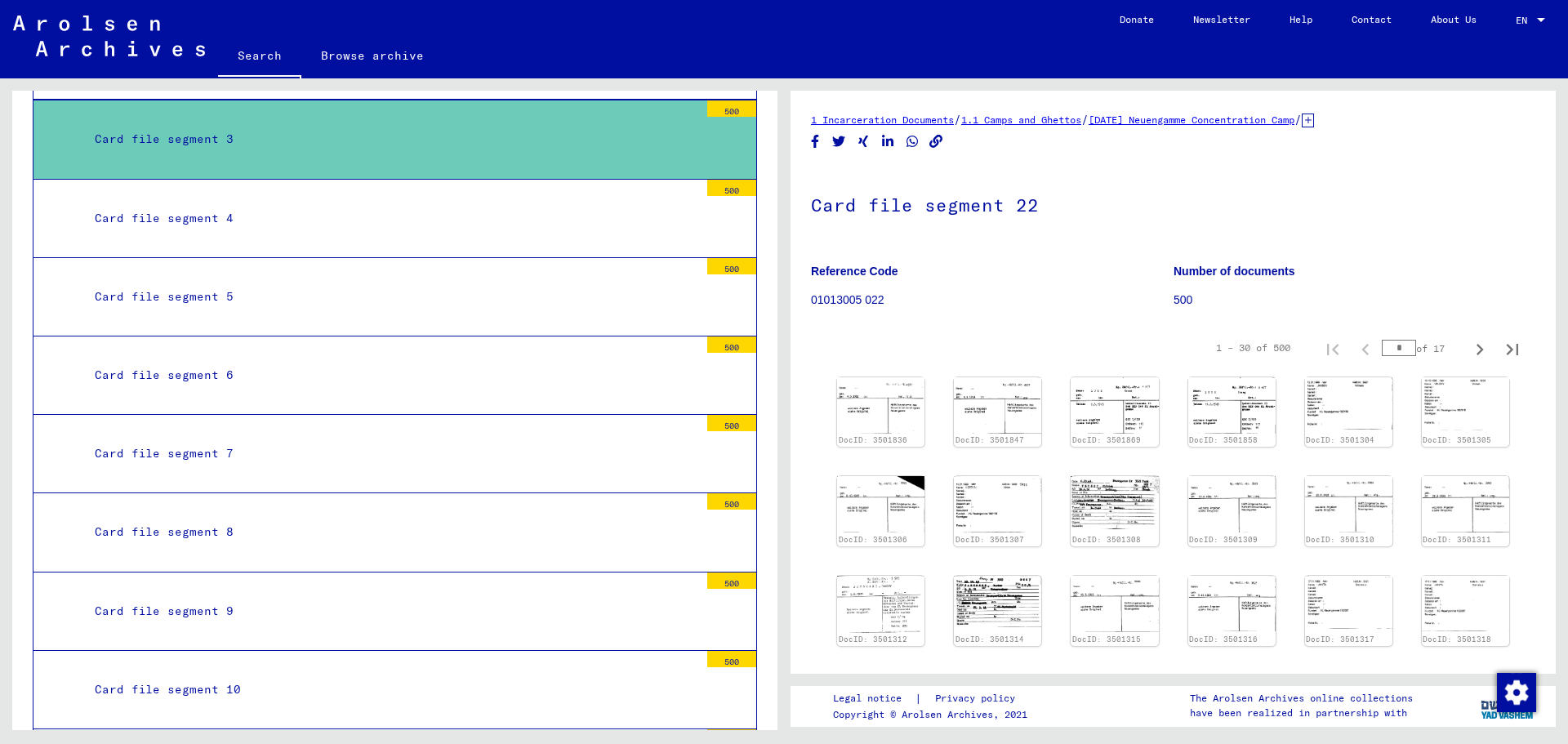
scroll to position [3952, 0]
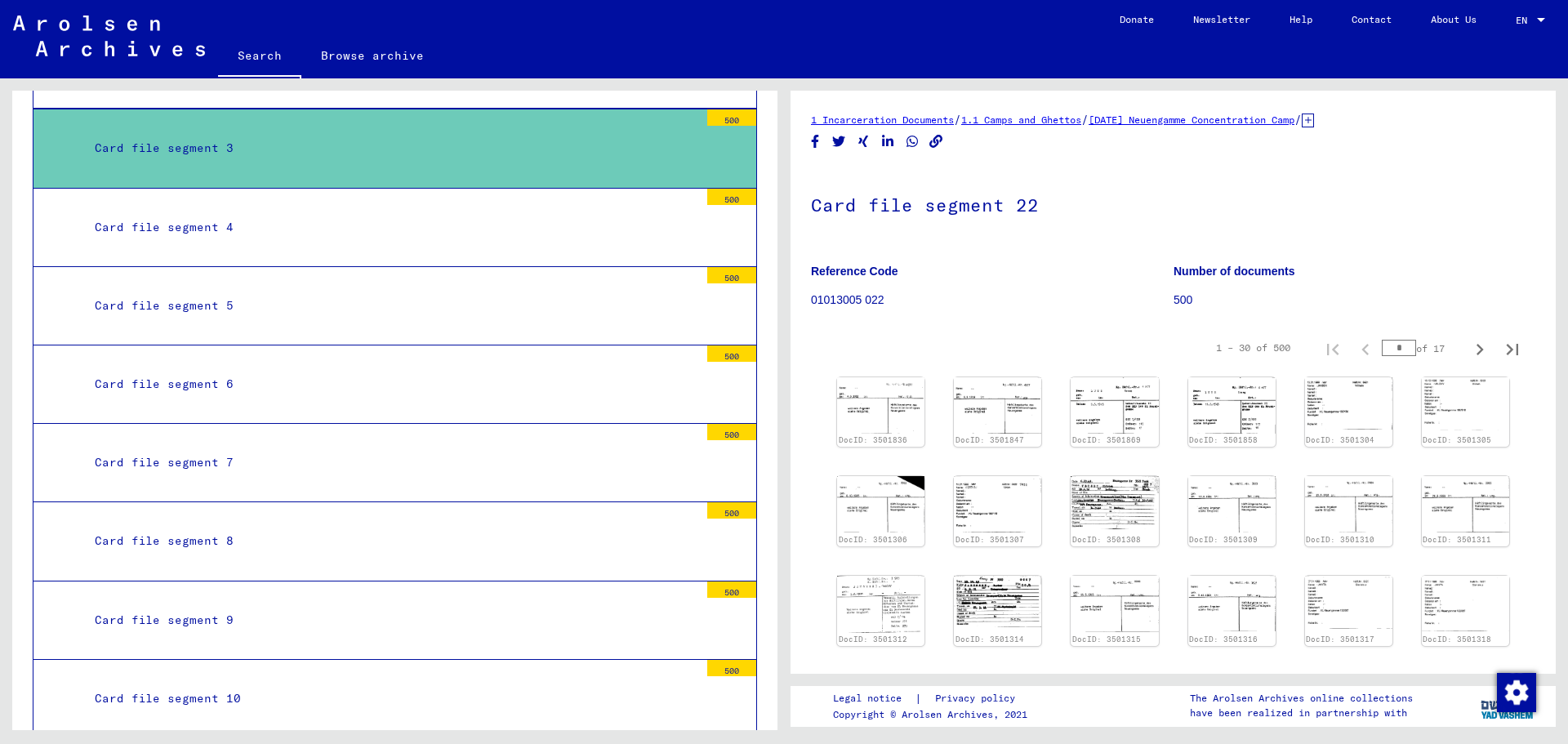
click at [379, 133] on div "Card file segment 3" at bounding box center [390, 148] width 616 height 32
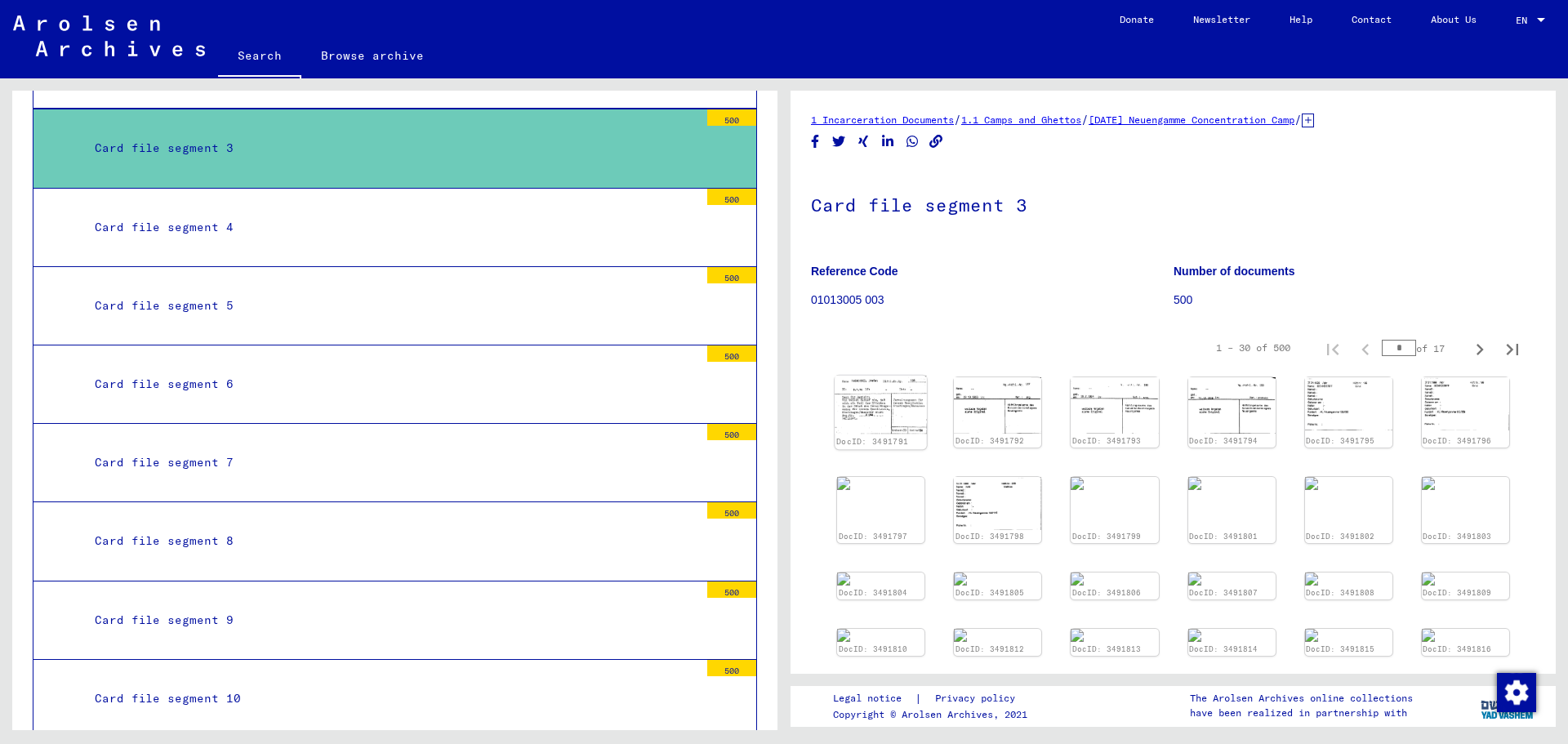
click at [891, 409] on img at bounding box center [880, 405] width 92 height 58
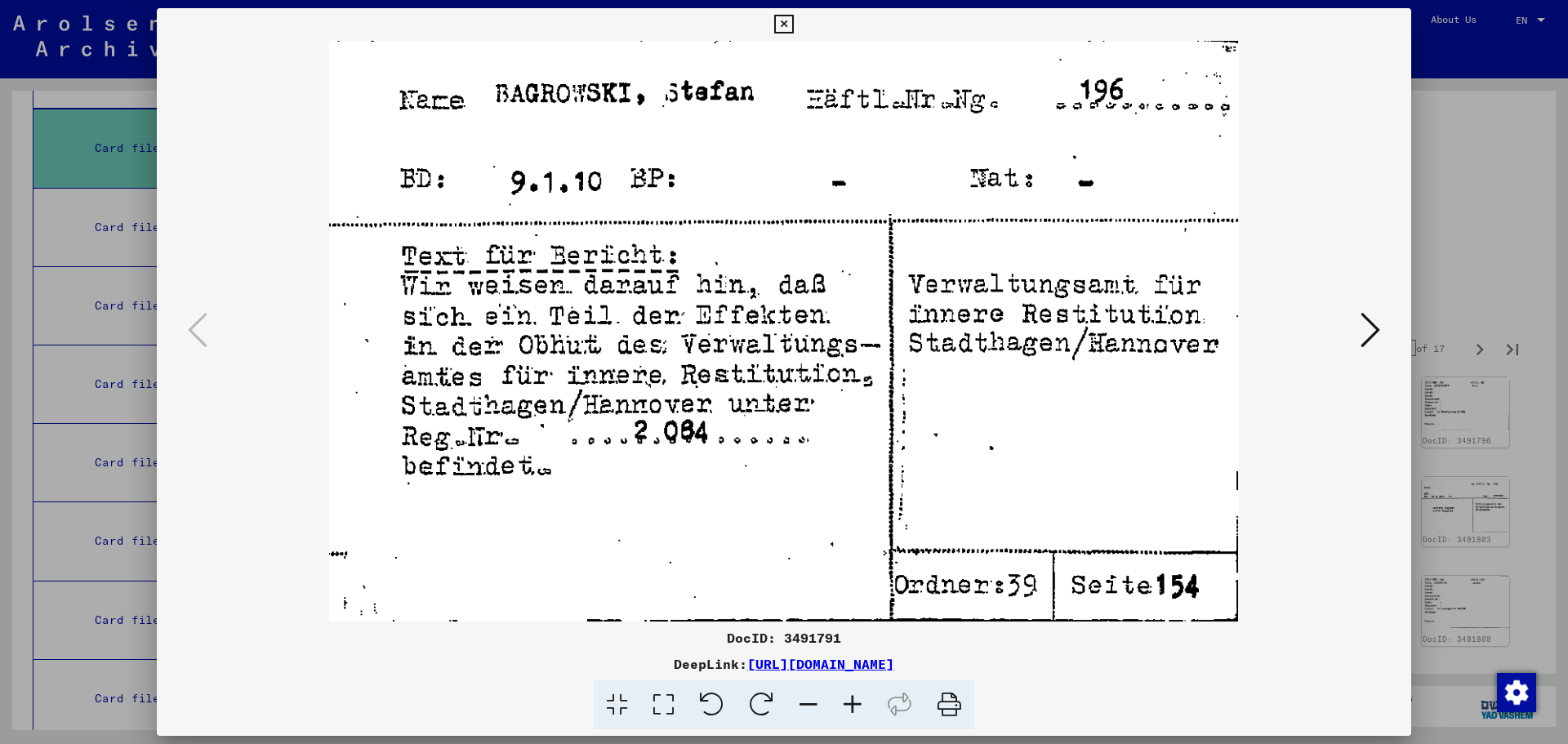
click at [1371, 340] on icon at bounding box center [1370, 329] width 19 height 39
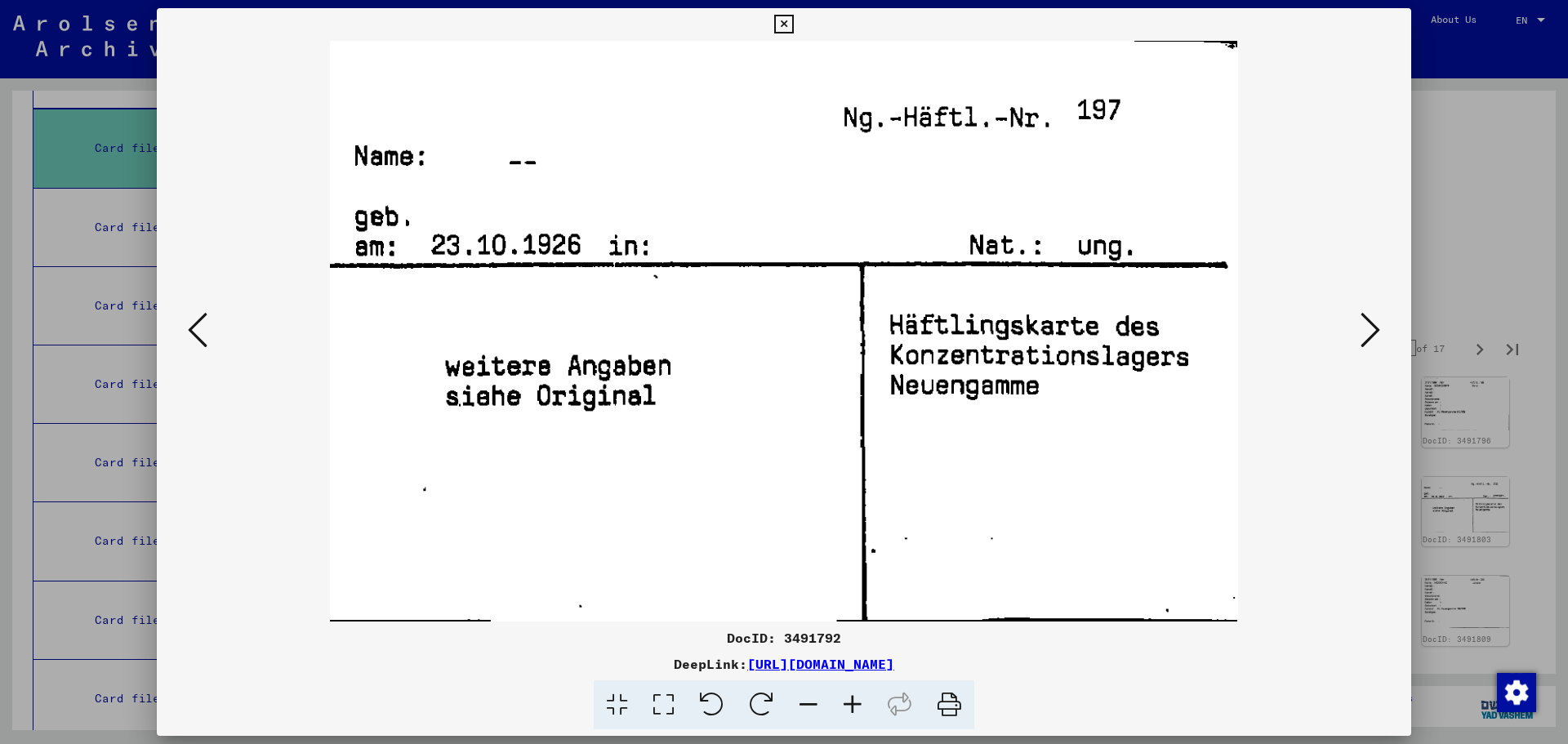
click at [1372, 335] on icon at bounding box center [1370, 329] width 19 height 39
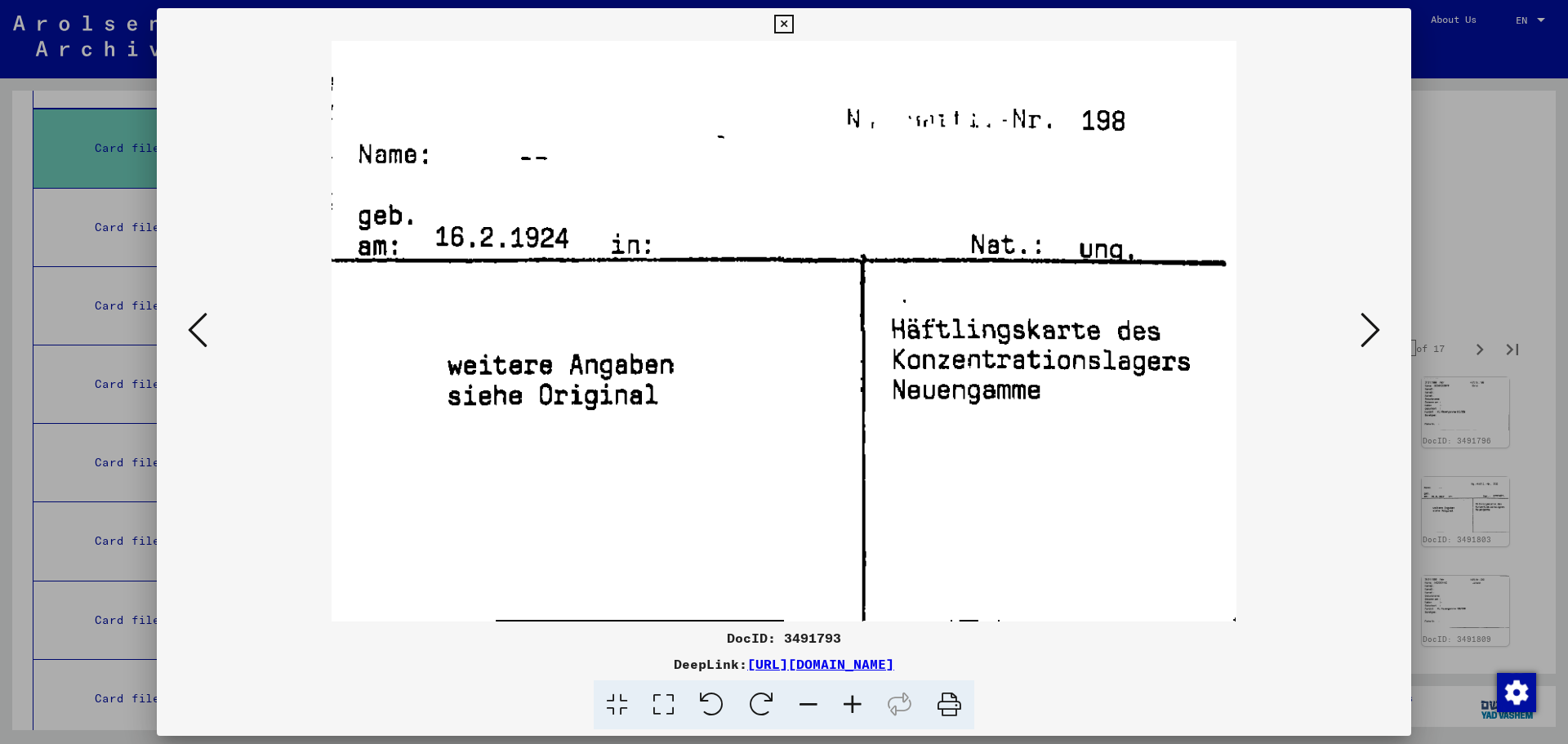
click at [1372, 335] on icon at bounding box center [1370, 329] width 19 height 39
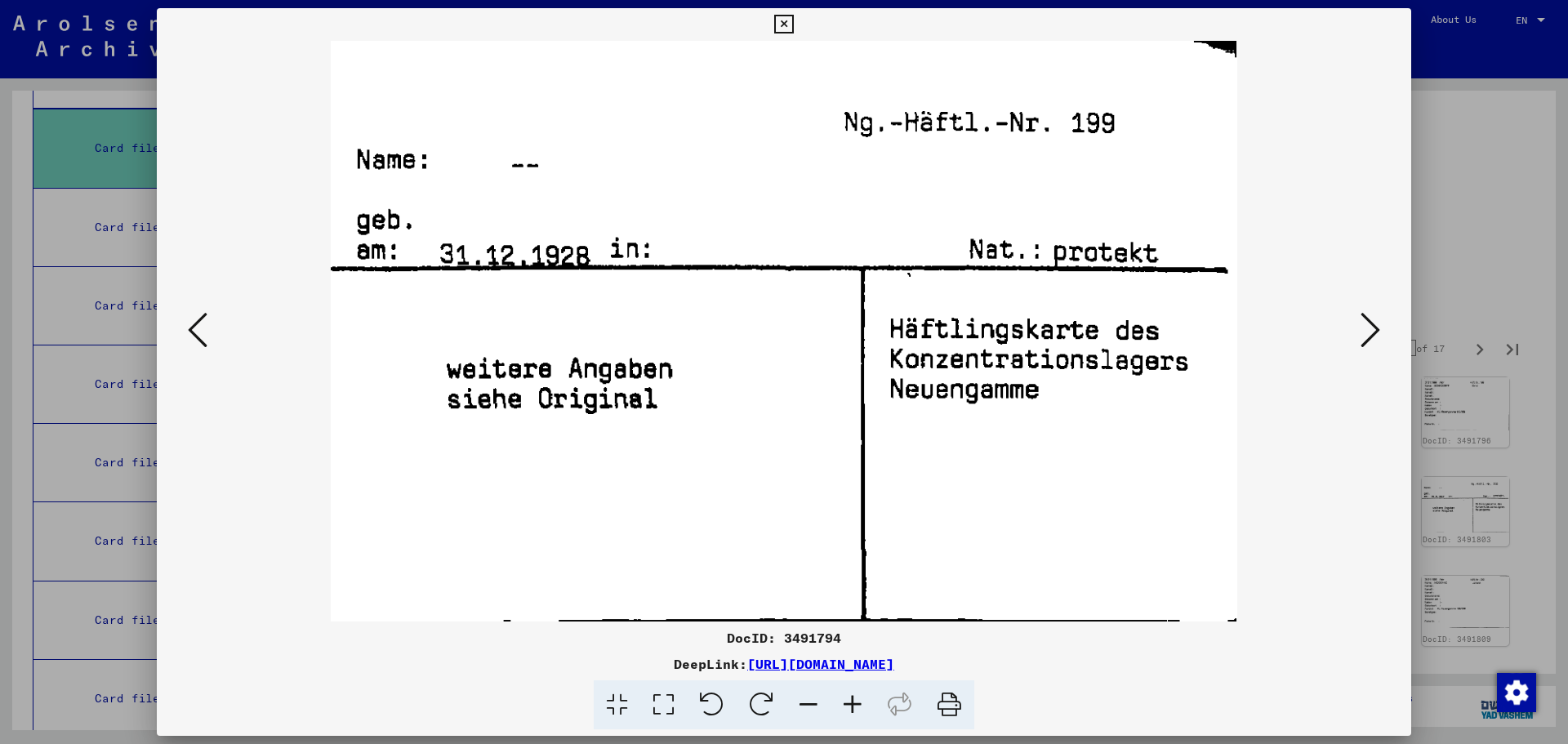
click at [1372, 335] on icon at bounding box center [1370, 329] width 19 height 39
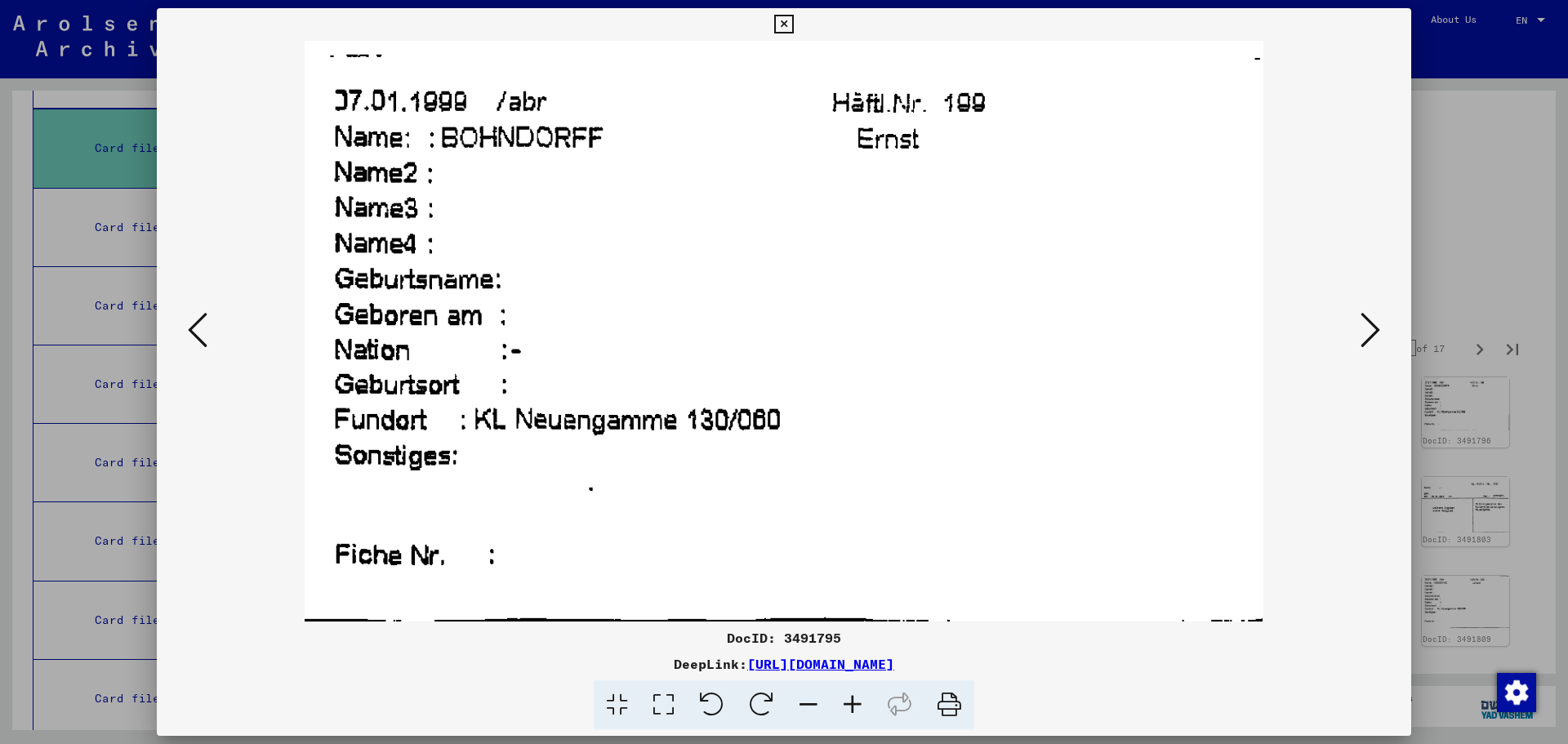
click at [1372, 335] on icon at bounding box center [1370, 329] width 19 height 39
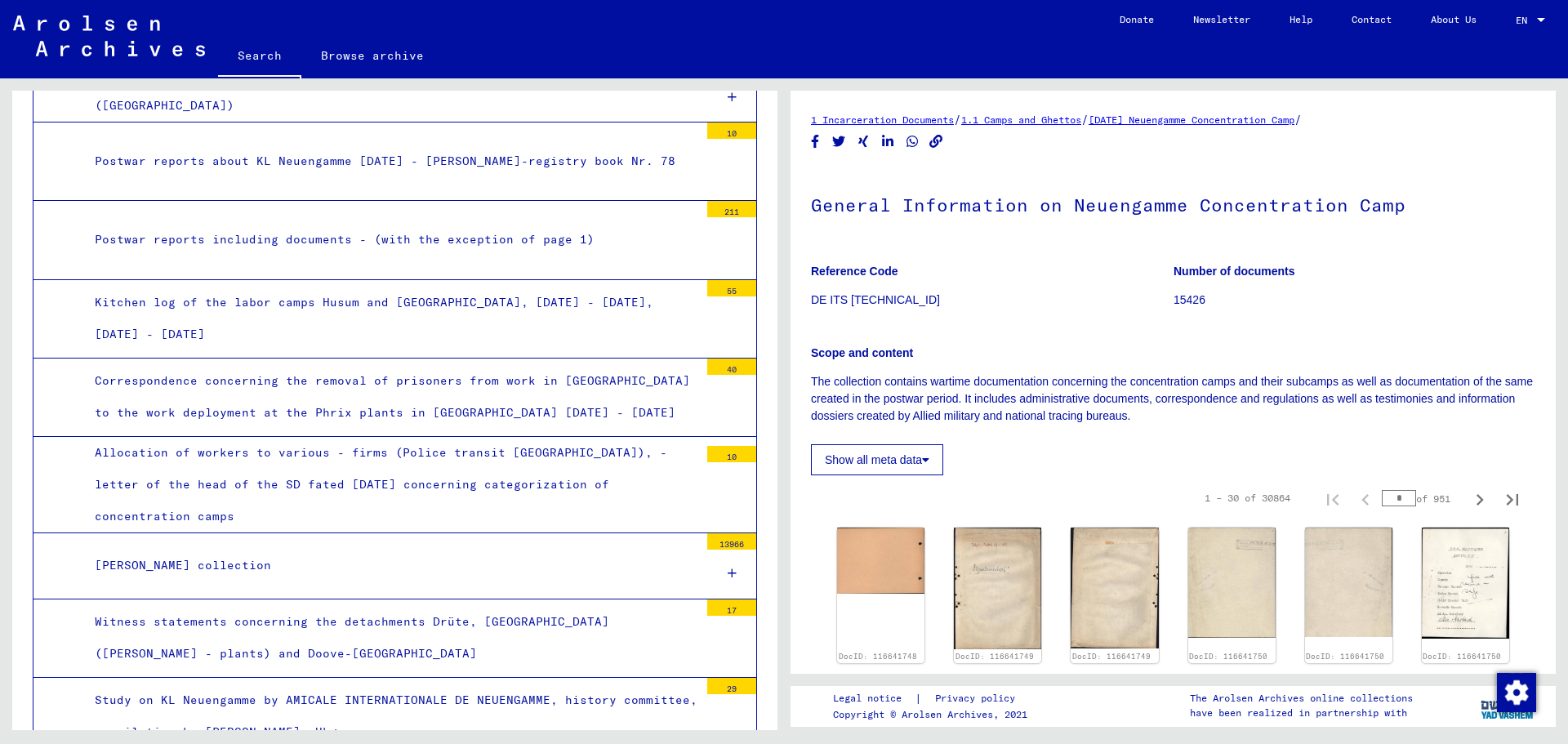
scroll to position [2074, 0]
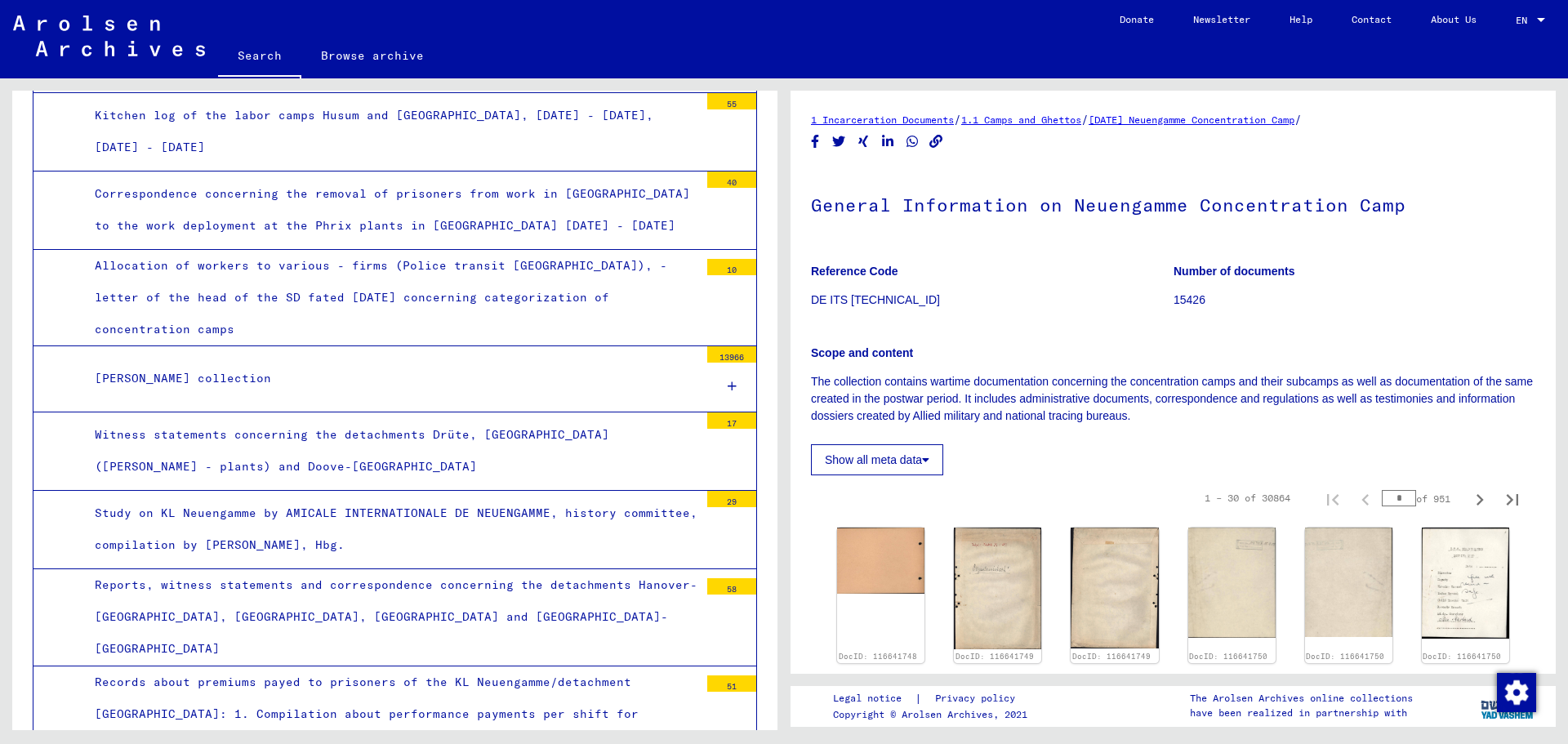
click at [257, 391] on div "[PERSON_NAME] collection" at bounding box center [390, 378] width 616 height 32
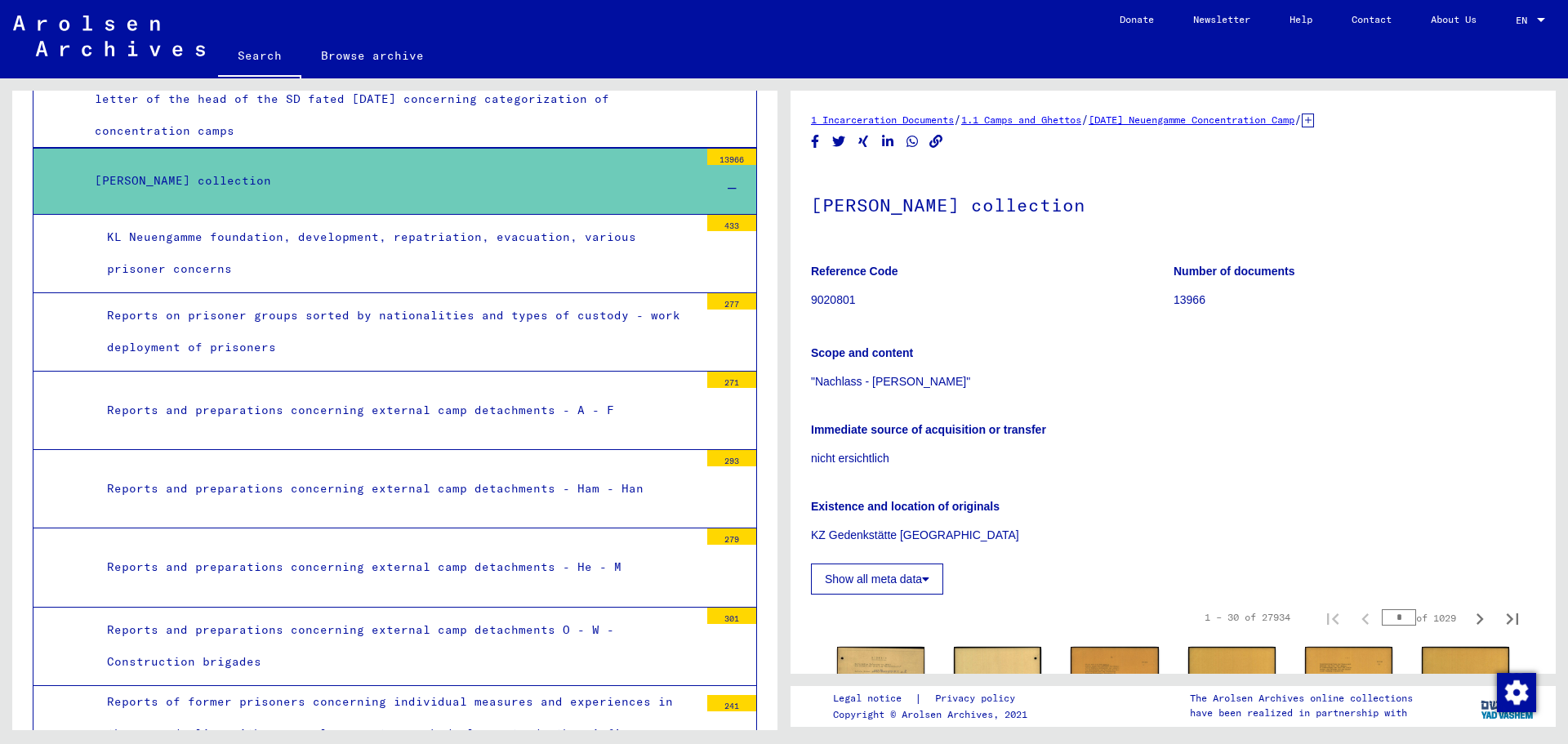
scroll to position [2318, 0]
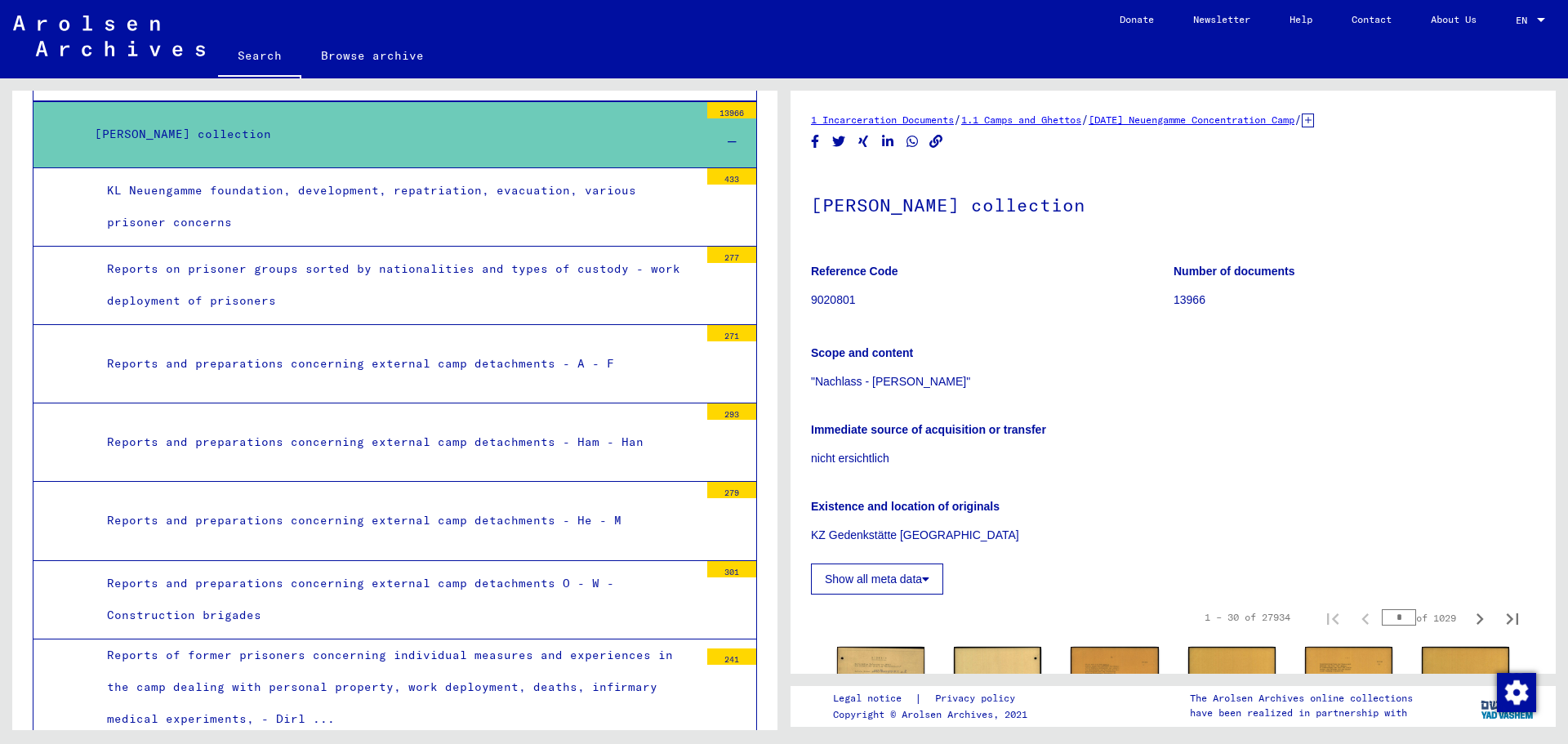
click at [381, 363] on div "Reports and preparations concerning external camp detachments - A - F" at bounding box center [397, 363] width 604 height 32
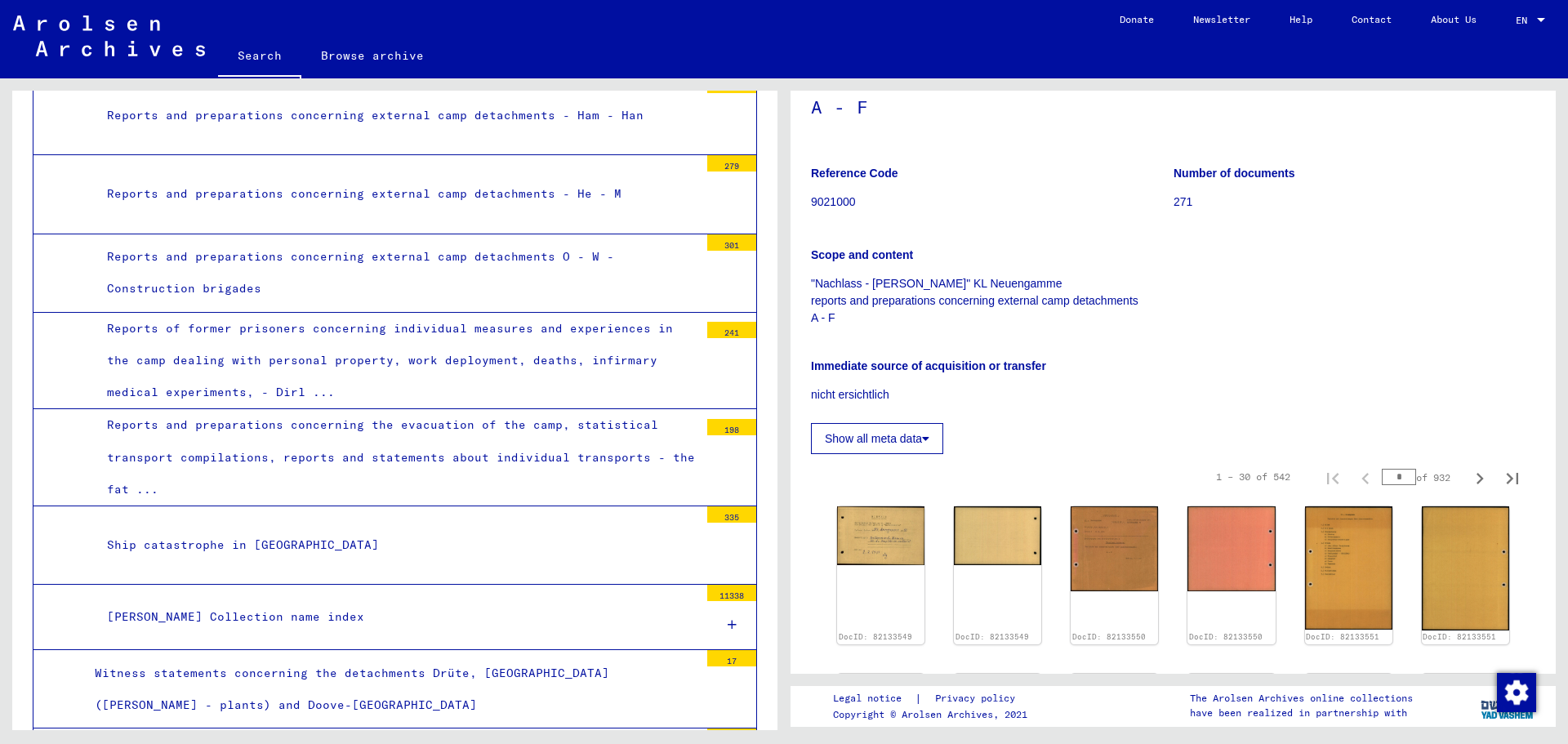
scroll to position [326, 0]
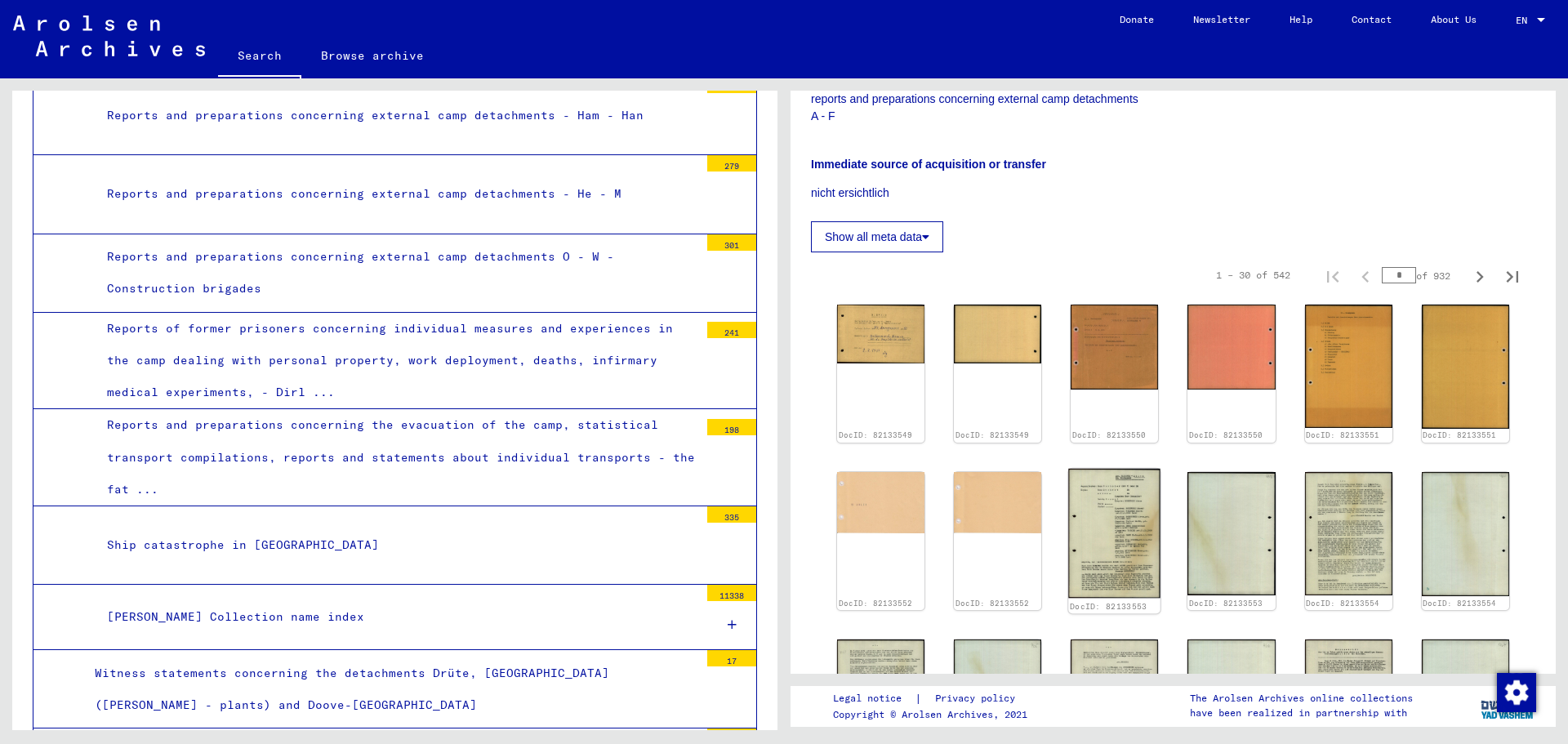
click at [1100, 515] on img at bounding box center [1115, 533] width 92 height 130
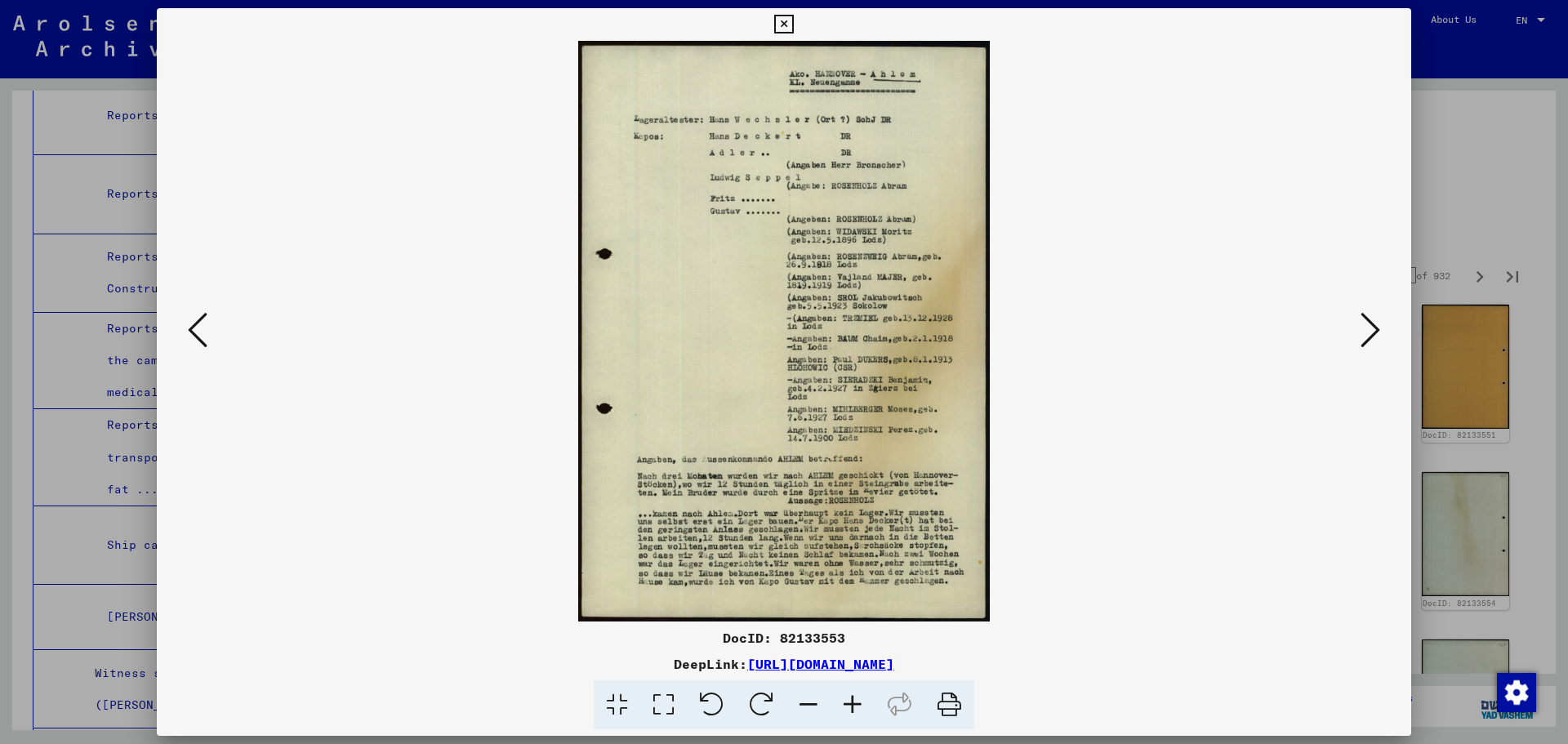
click at [1366, 334] on icon at bounding box center [1370, 329] width 19 height 39
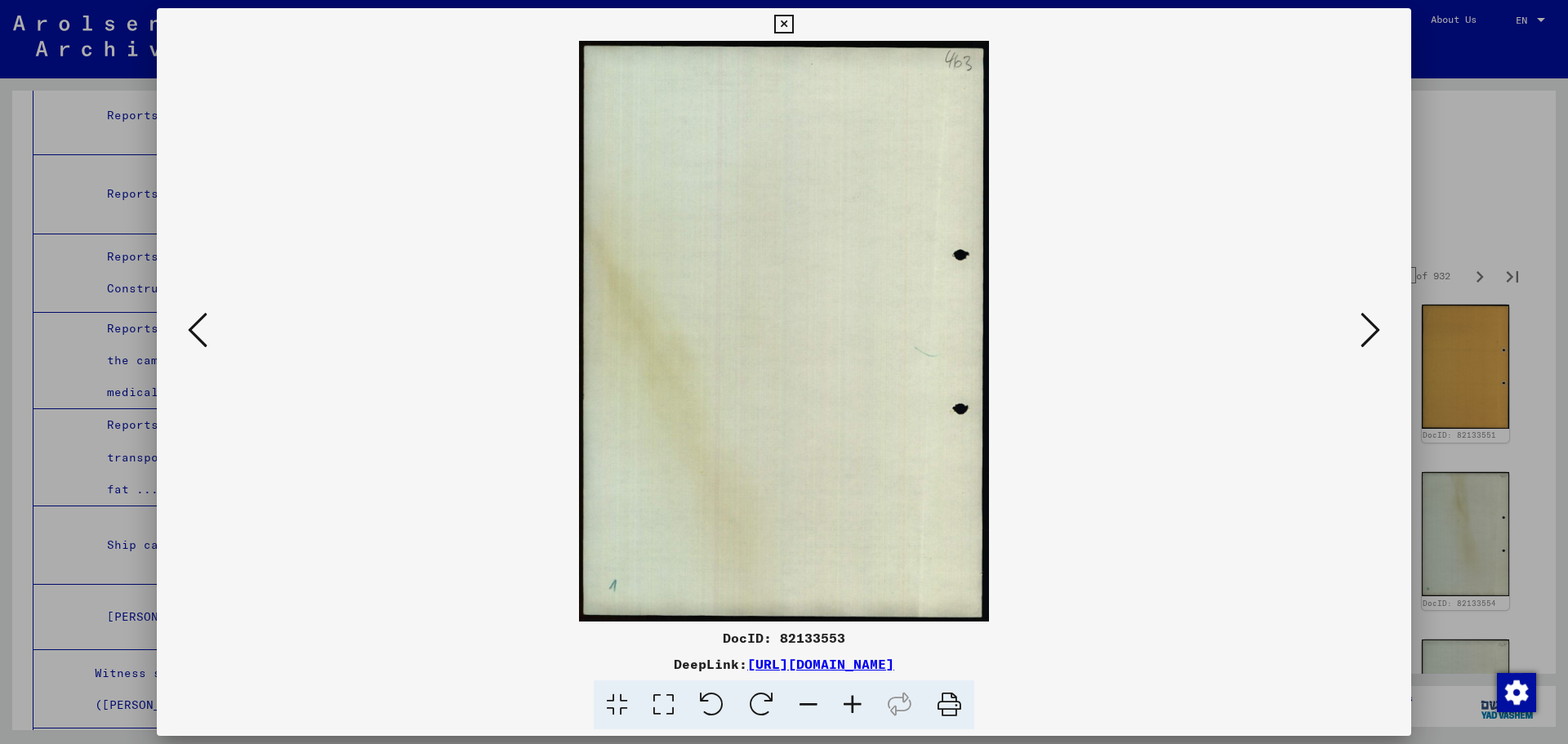
click at [1365, 335] on icon at bounding box center [1370, 329] width 19 height 39
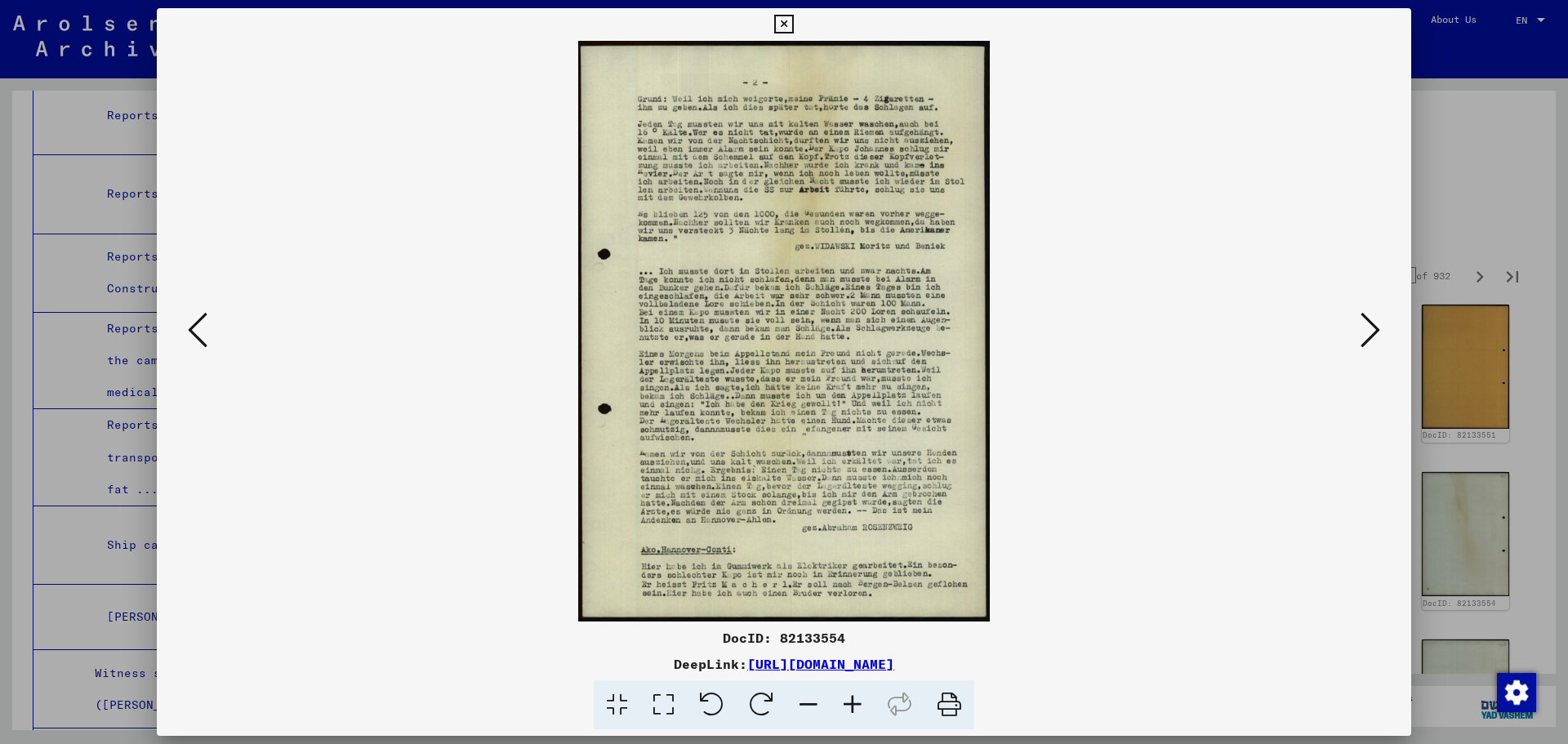
click at [1441, 263] on div at bounding box center [784, 372] width 1568 height 744
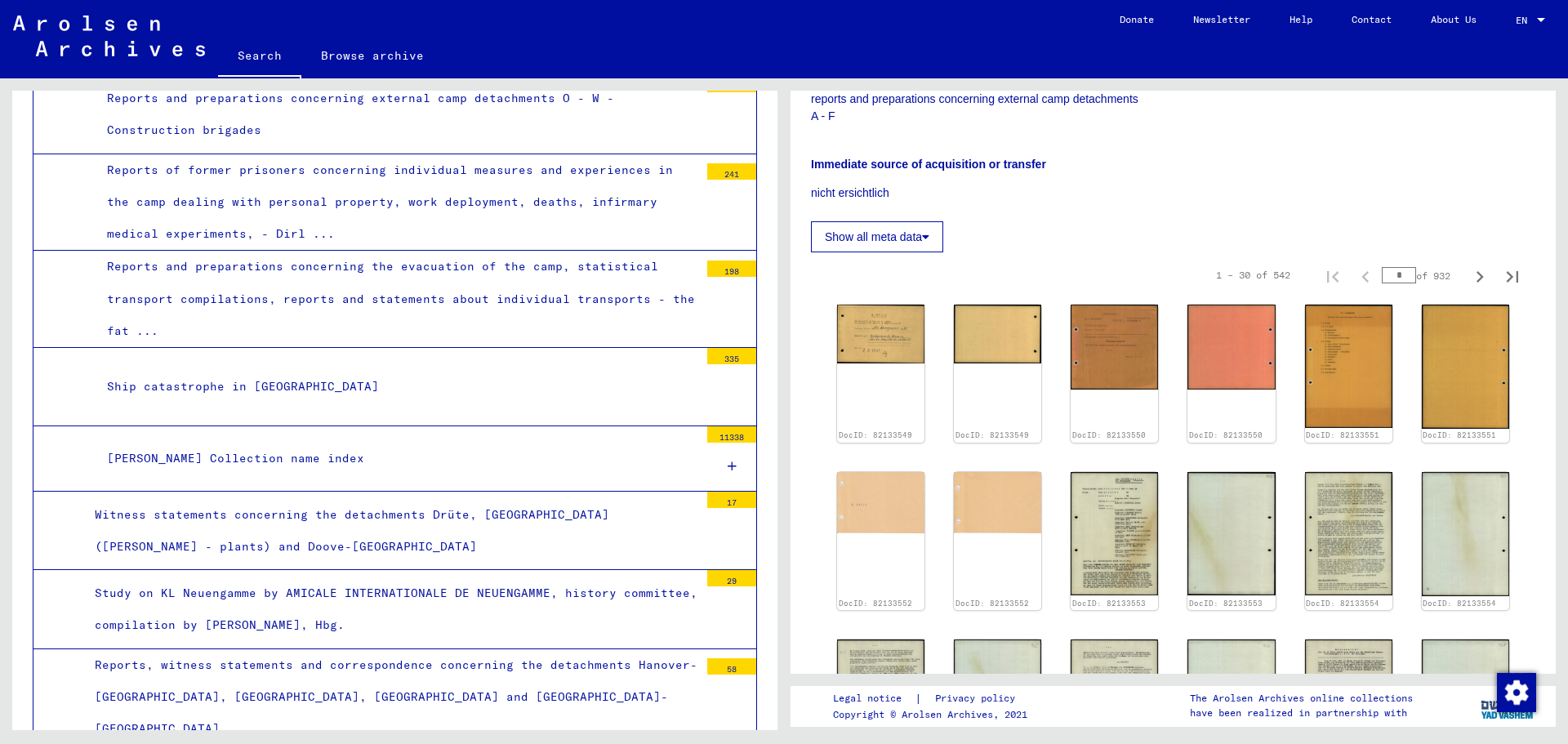
scroll to position [2808, 0]
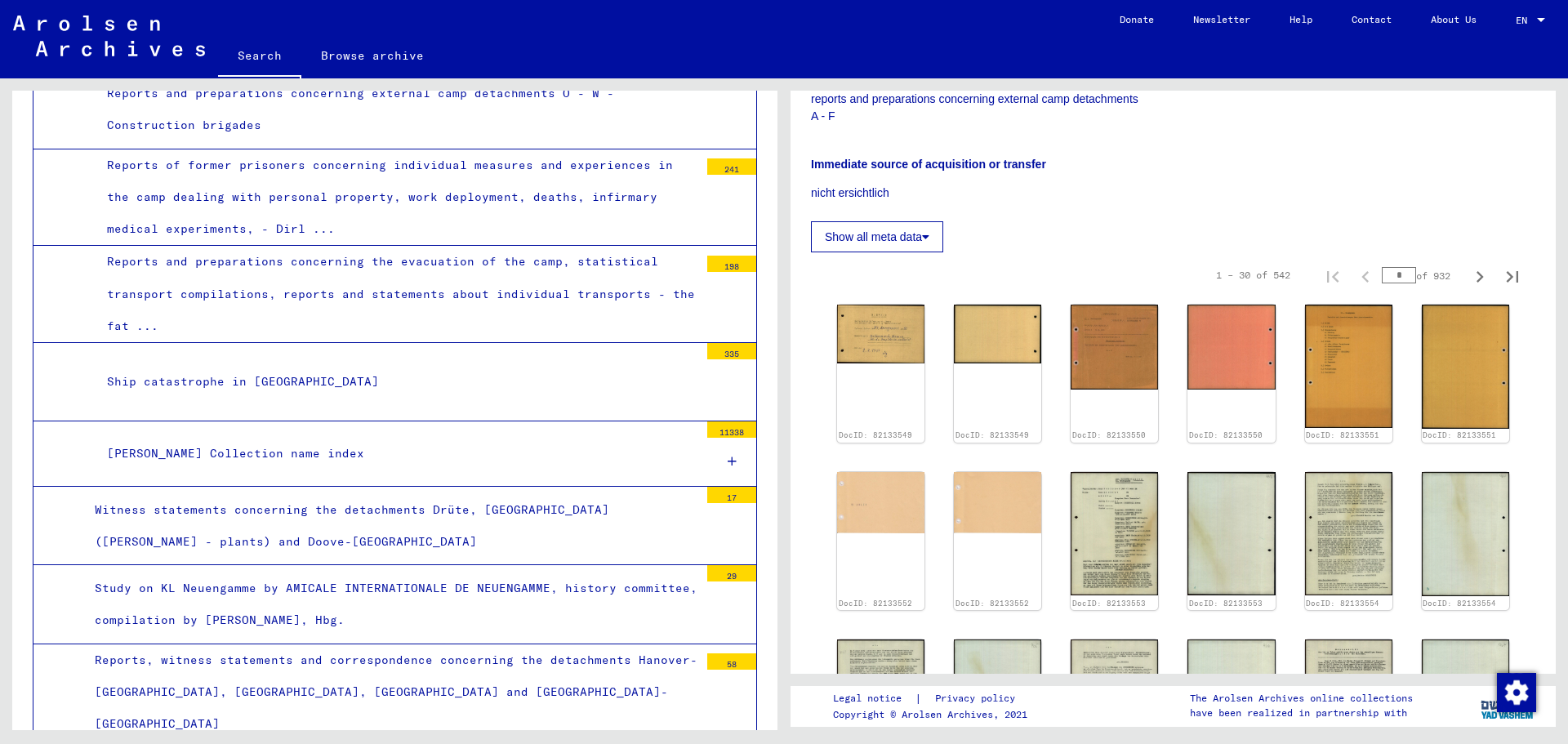
click at [401, 442] on div "Hans Schwartz Collection name index" at bounding box center [397, 453] width 604 height 32
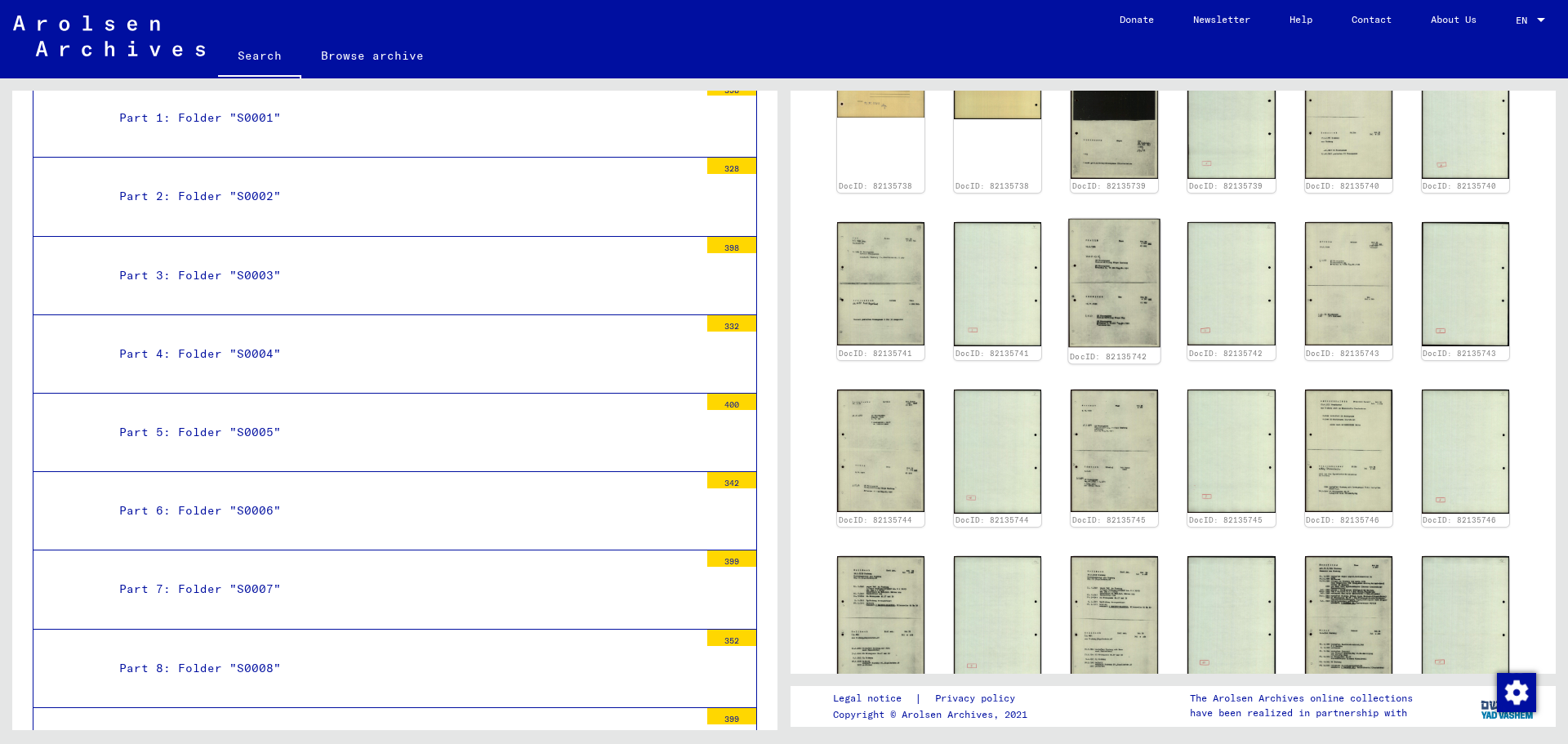
scroll to position [490, 0]
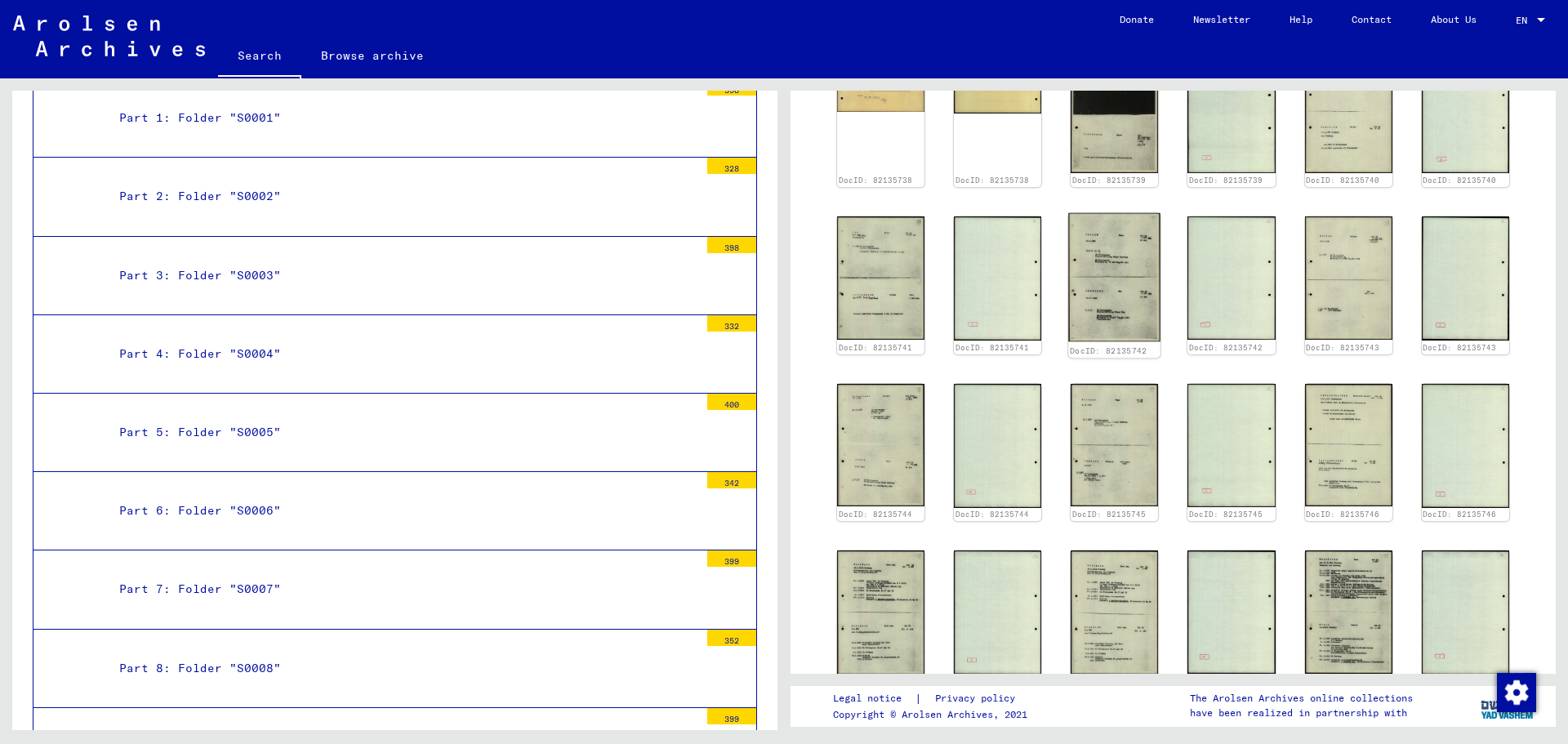
click at [1129, 282] on img at bounding box center [1115, 277] width 92 height 128
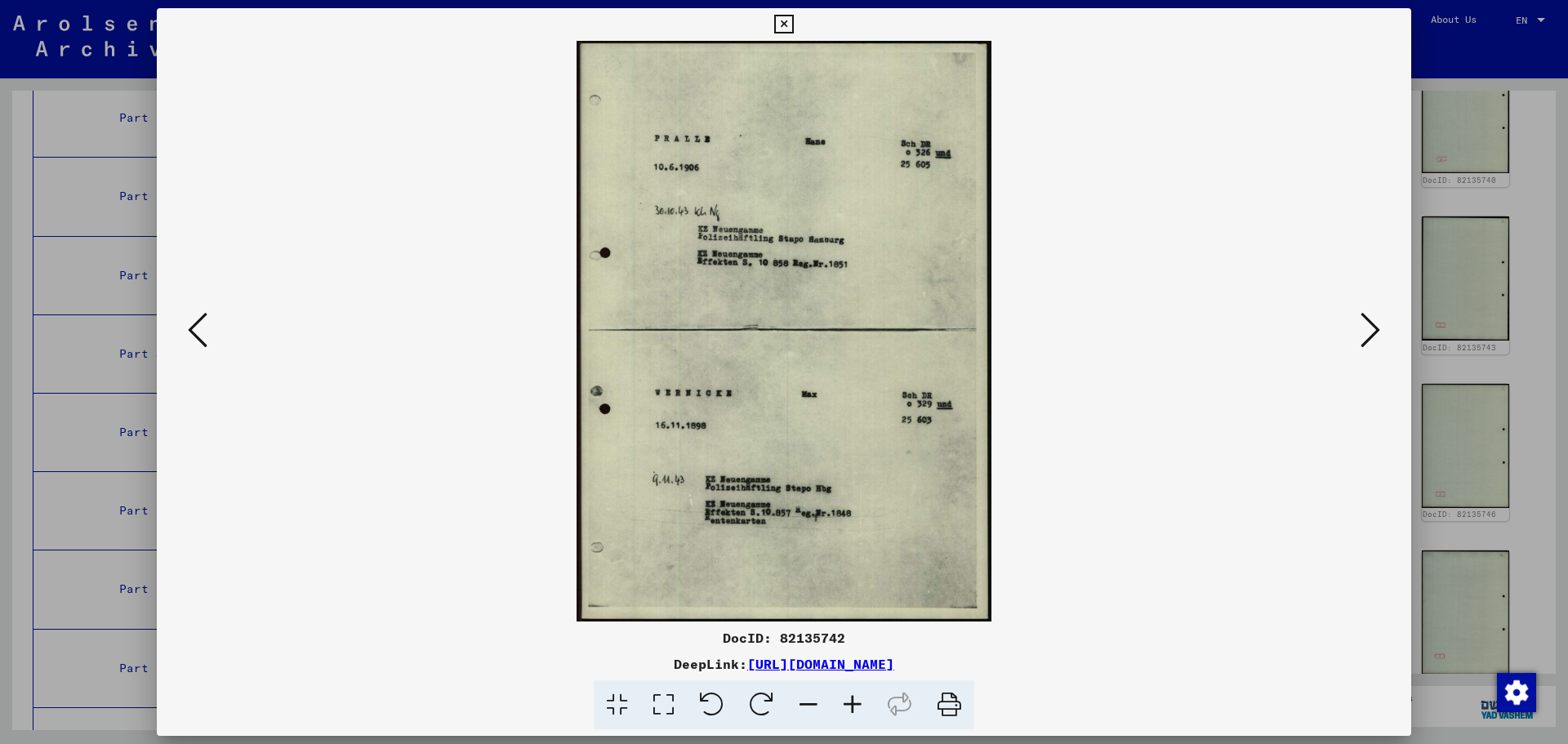
click at [1509, 302] on div at bounding box center [784, 372] width 1568 height 744
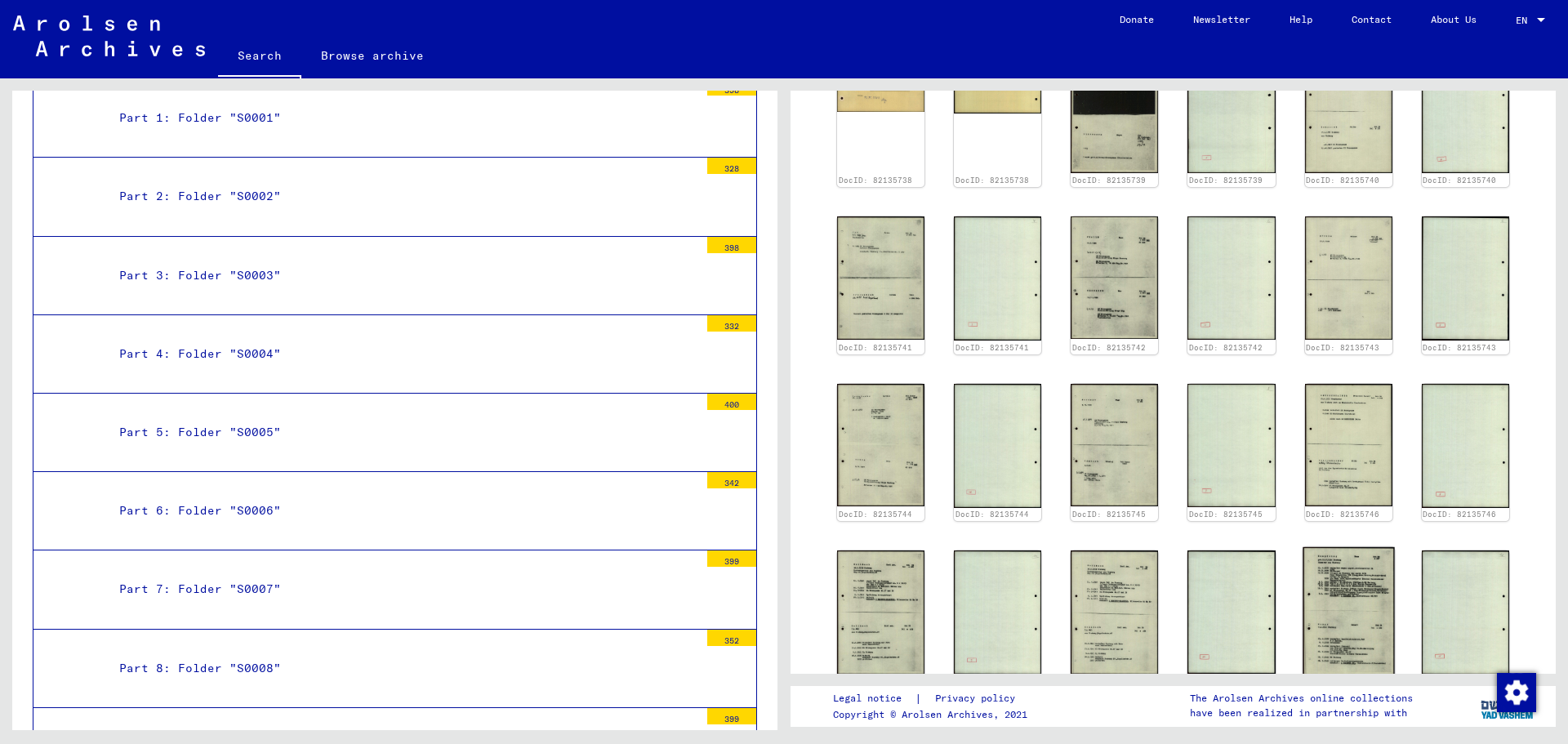
click at [1345, 578] on img at bounding box center [1349, 611] width 92 height 129
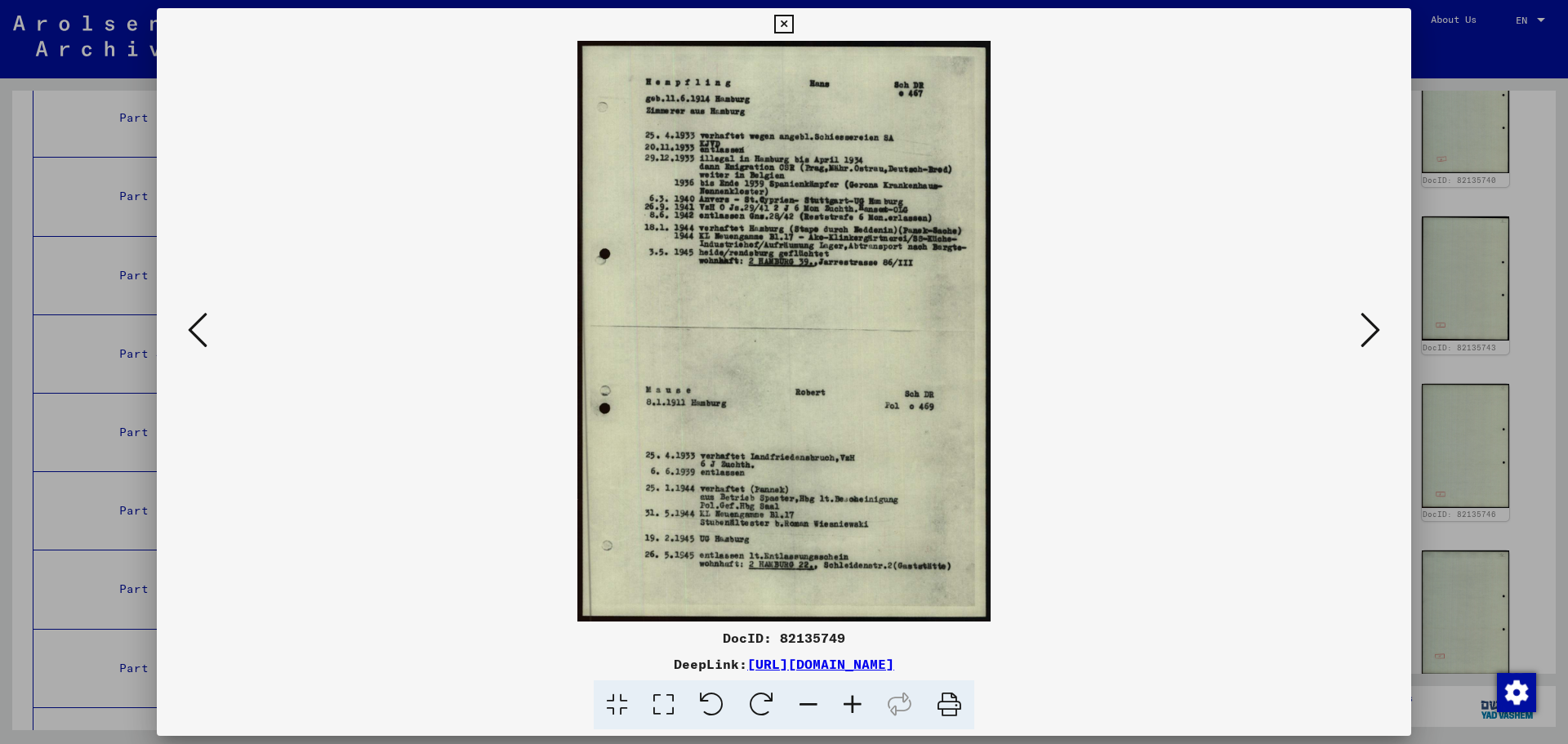
click at [1489, 207] on div at bounding box center [784, 372] width 1568 height 744
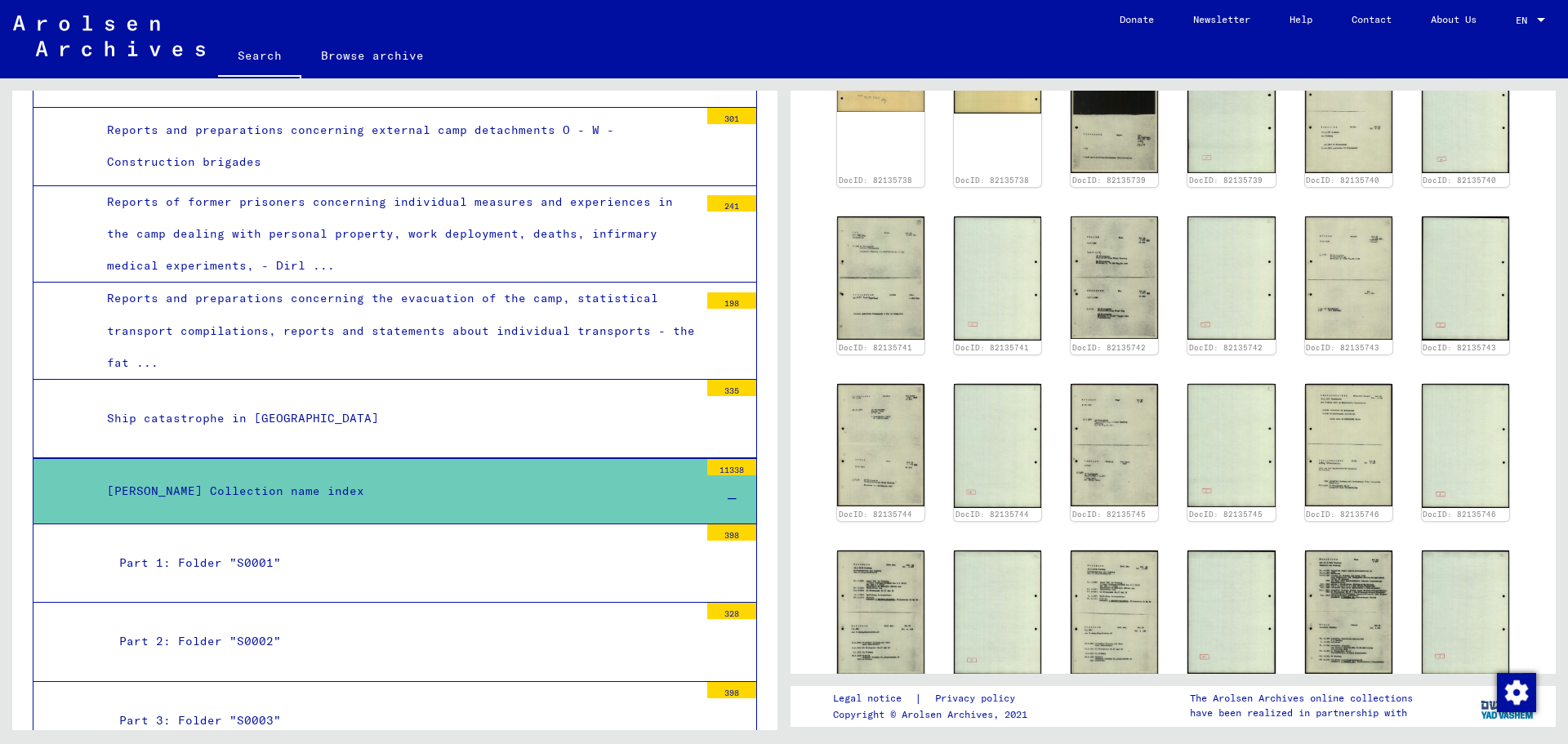
scroll to position [2726, 0]
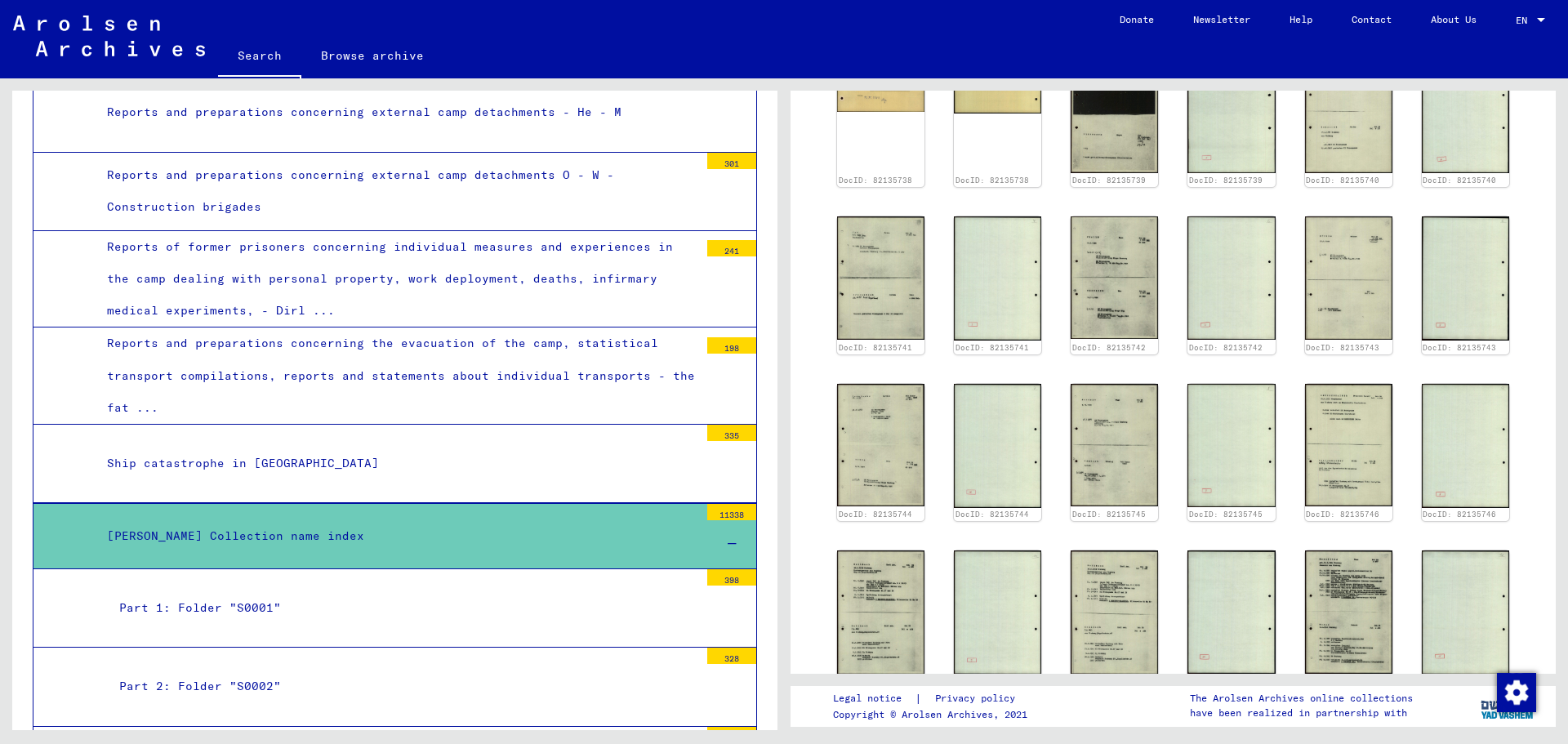
click at [425, 536] on div "Hans Schwartz Collection name index" at bounding box center [397, 536] width 604 height 32
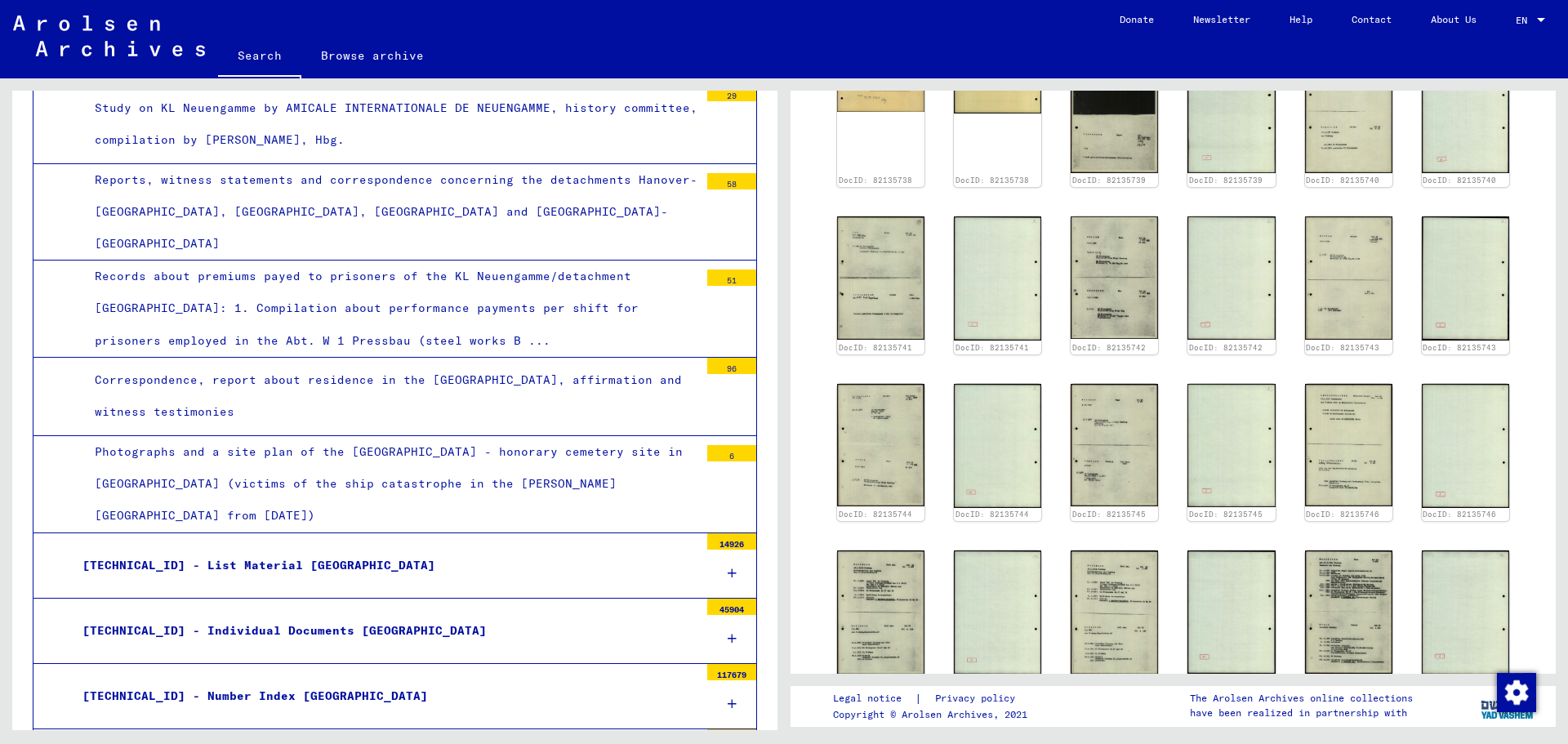
scroll to position [3297, 0]
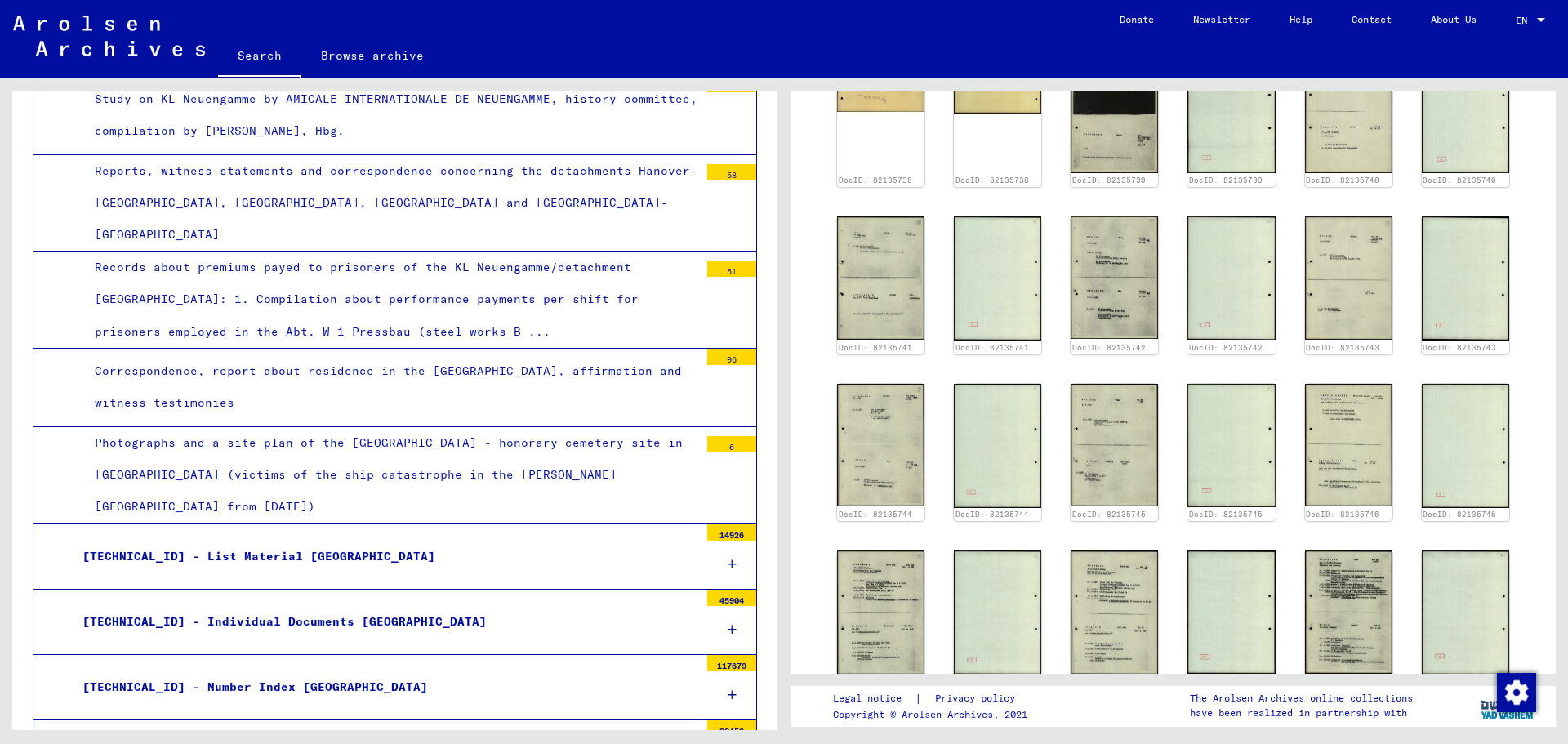
click at [416, 540] on div "[TECHNICAL_ID] - List Material [GEOGRAPHIC_DATA]" at bounding box center [385, 556] width 629 height 32
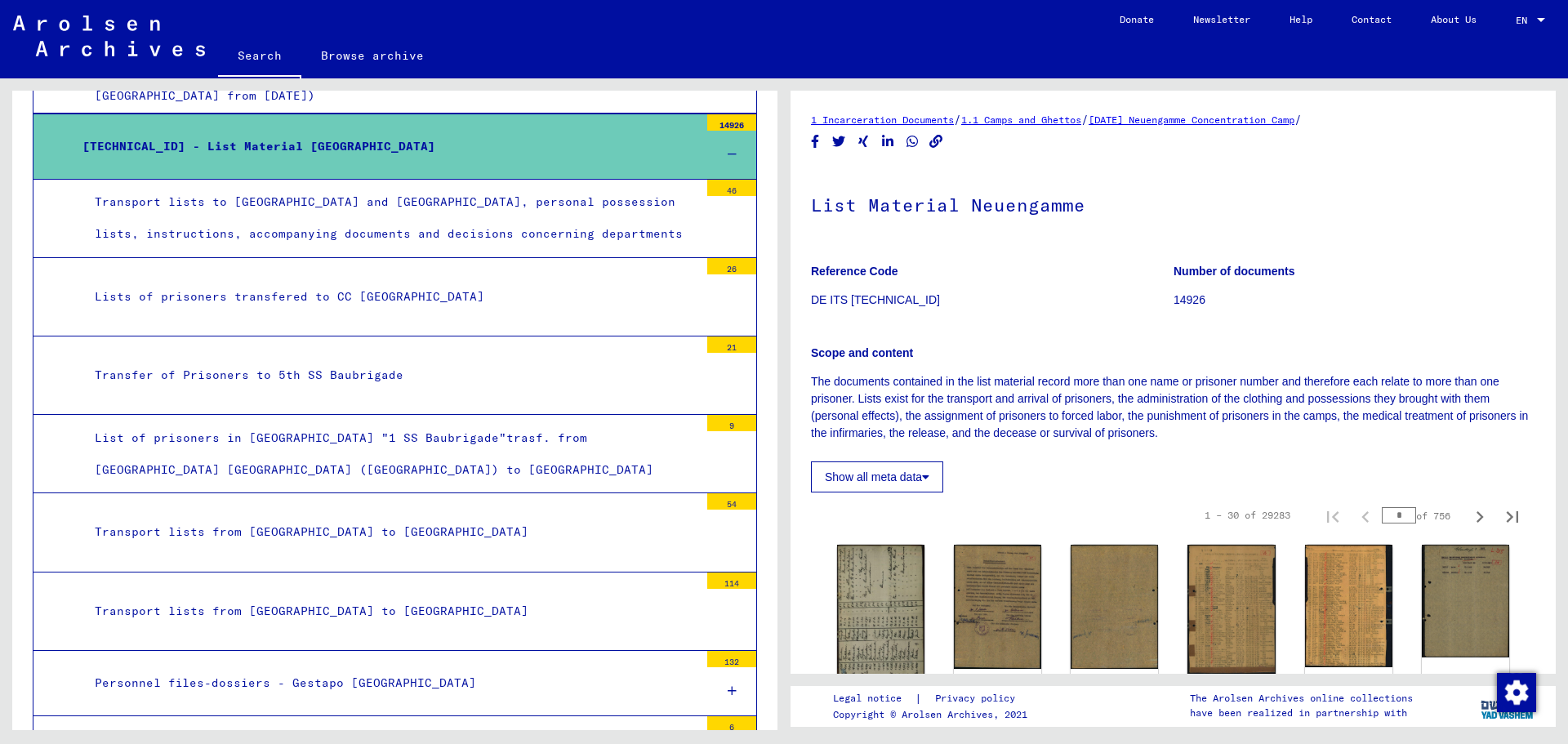
scroll to position [3704, 0]
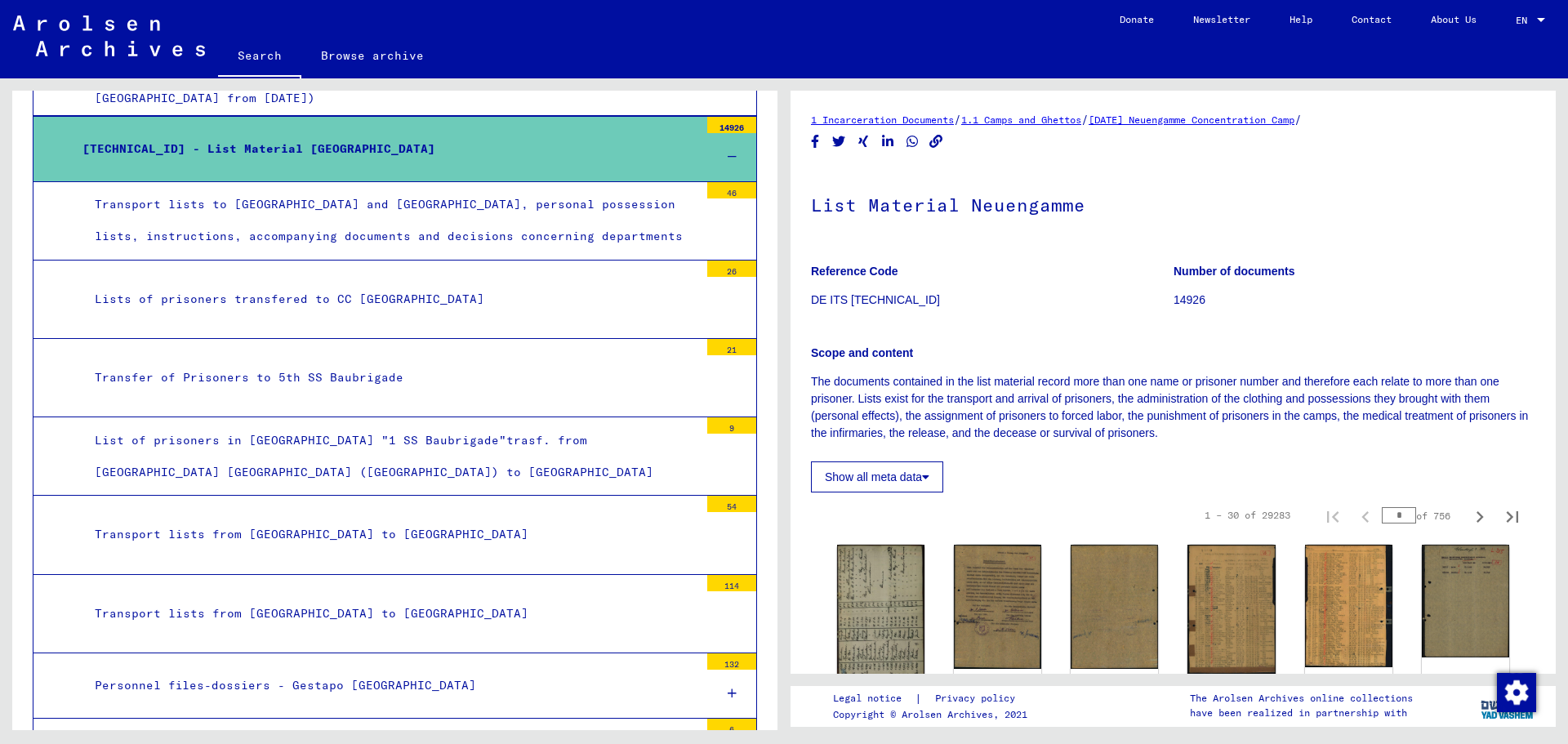
click at [470, 283] on div "Lists of prisoners transfered to CC [GEOGRAPHIC_DATA]" at bounding box center [390, 299] width 616 height 32
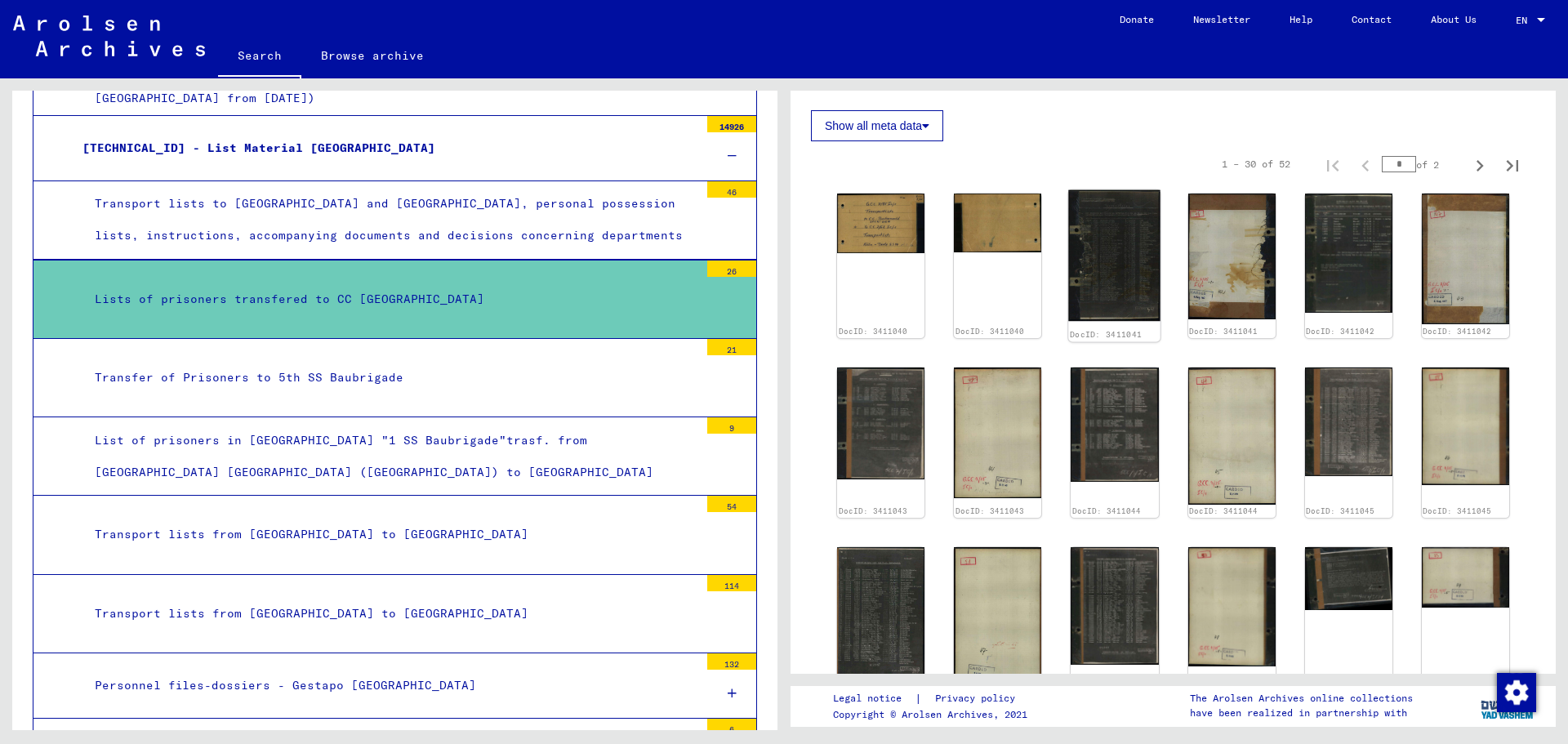
scroll to position [326, 0]
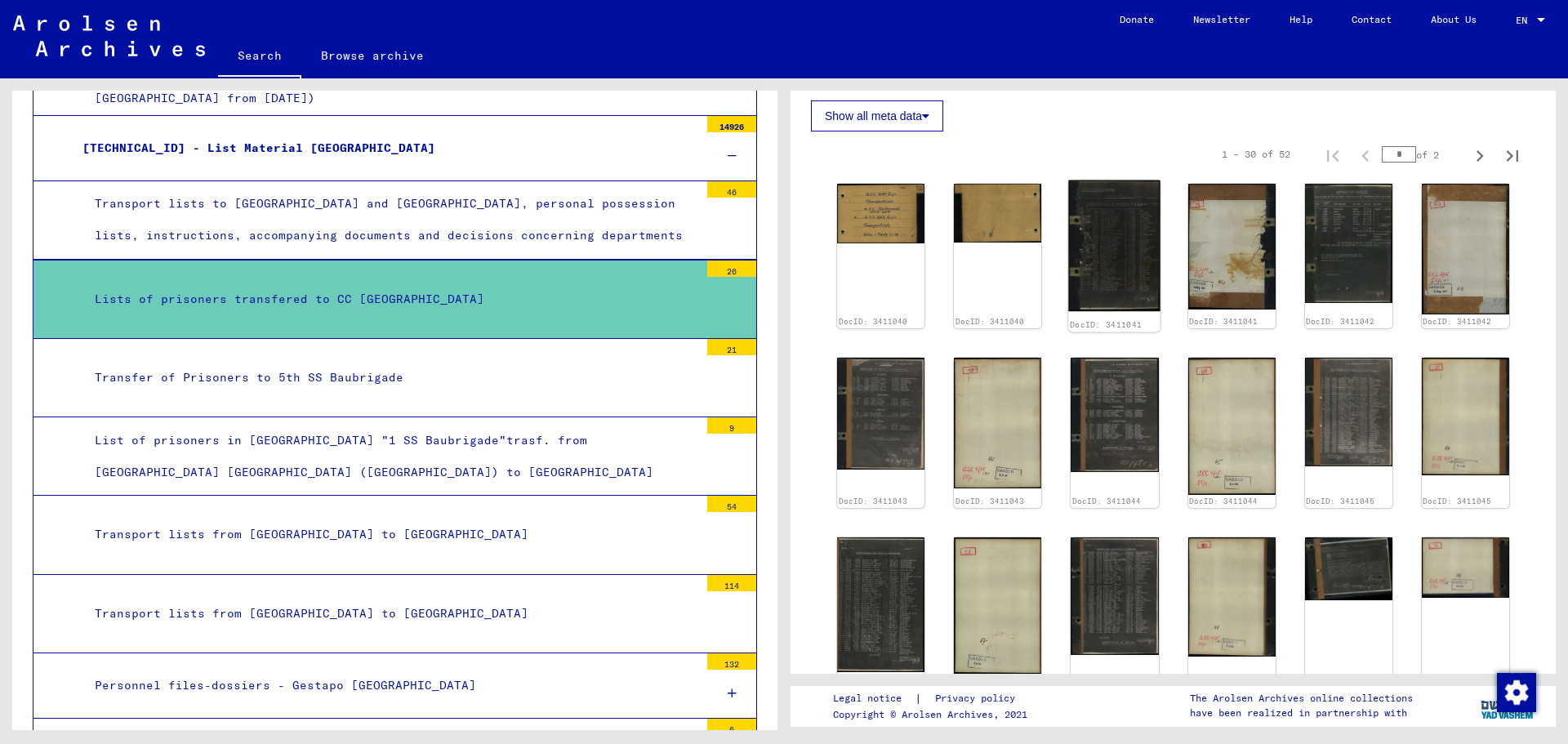
click at [1112, 256] on img at bounding box center [1115, 246] width 92 height 132
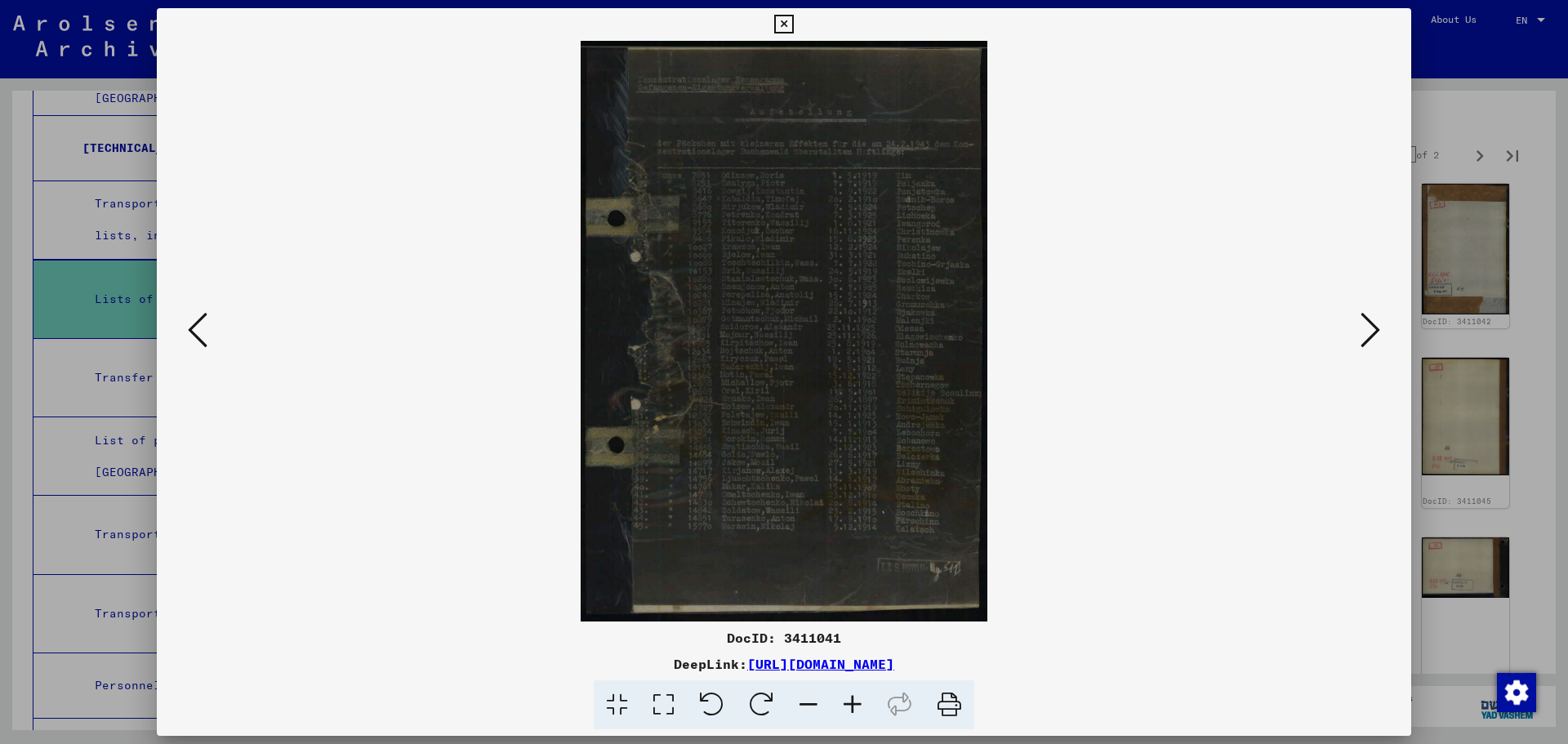
click at [667, 714] on icon at bounding box center [663, 705] width 47 height 49
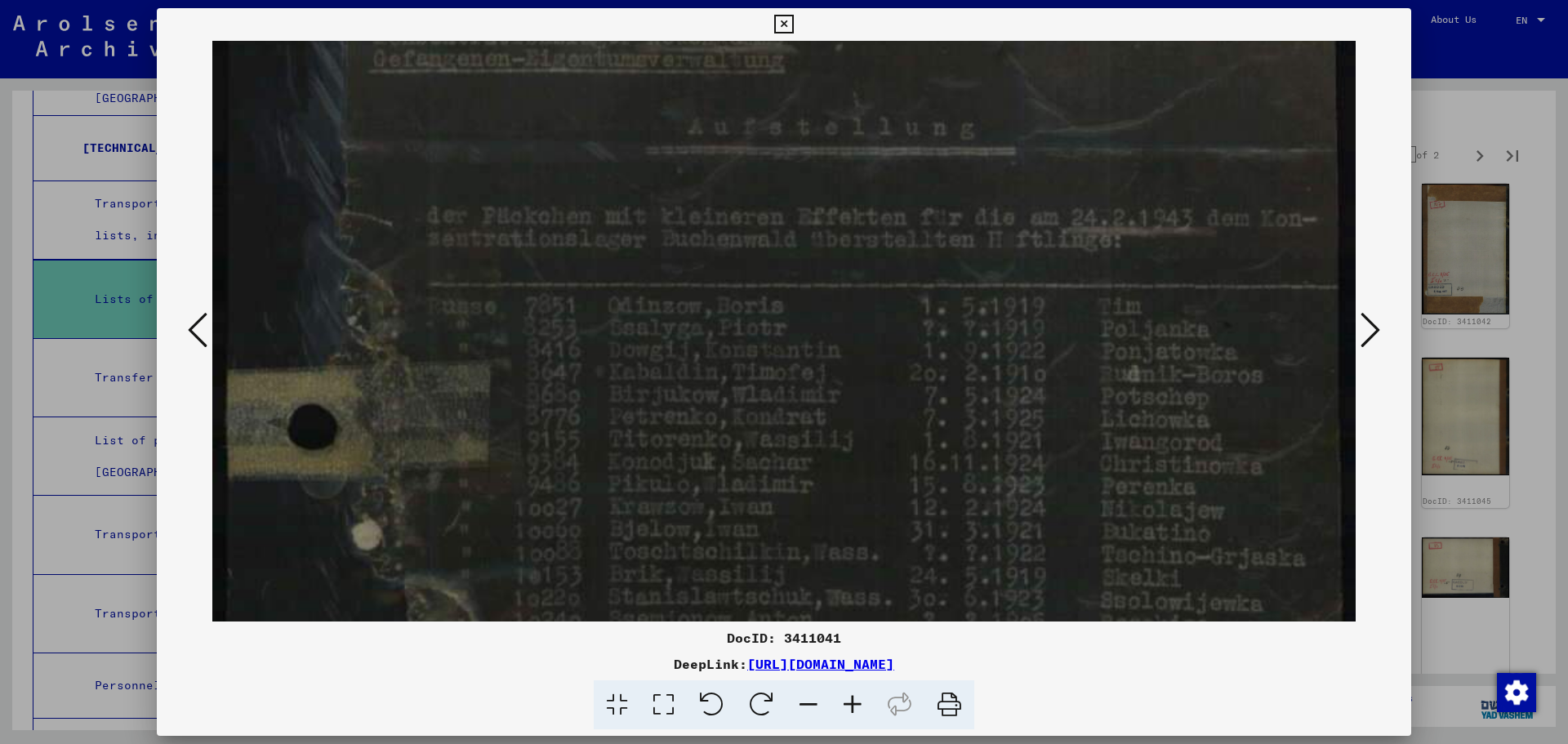
scroll to position [204, 0]
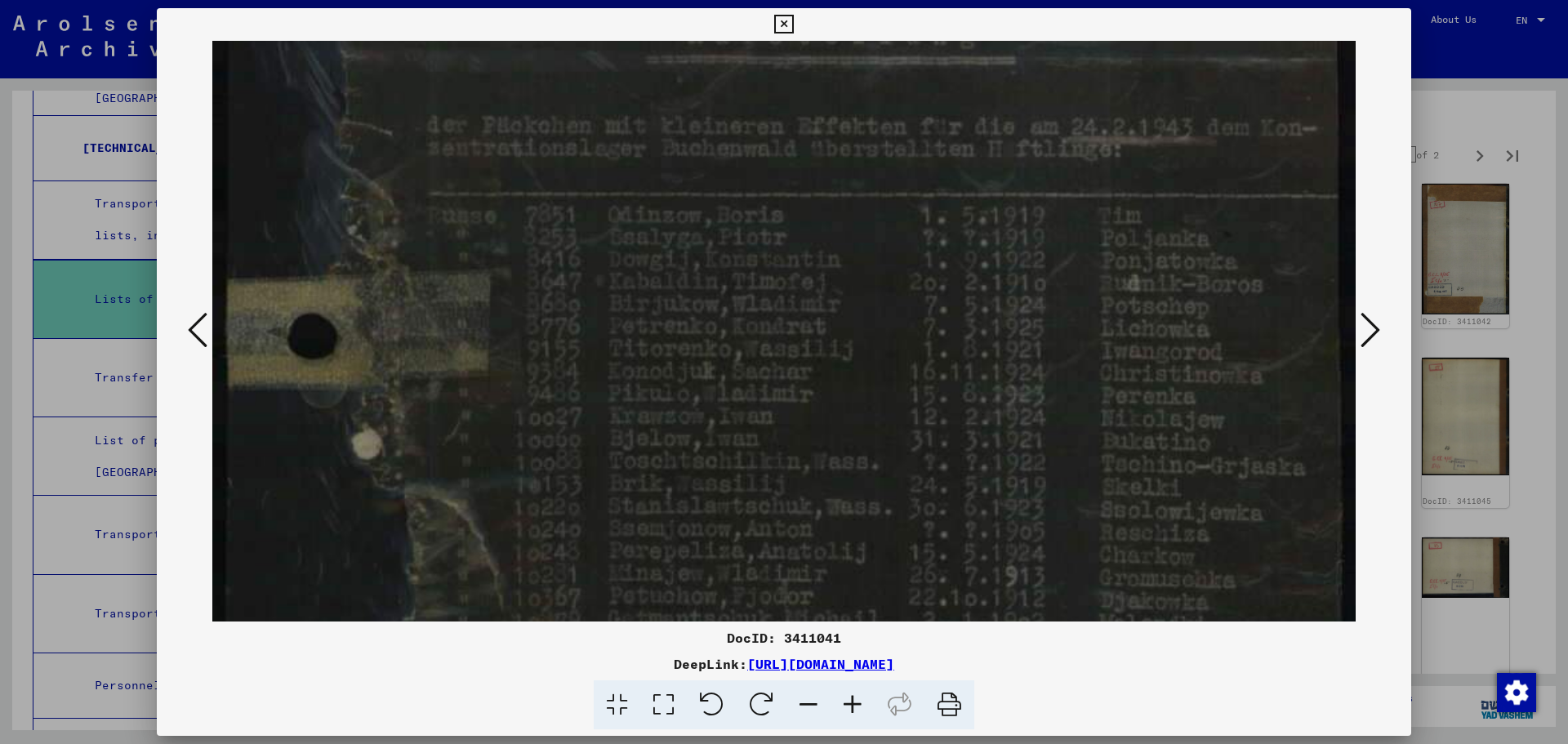
drag, startPoint x: 1043, startPoint y: 484, endPoint x: 1039, endPoint y: 279, distance: 205.0
click at [1039, 279] on img at bounding box center [784, 654] width 1143 height 1634
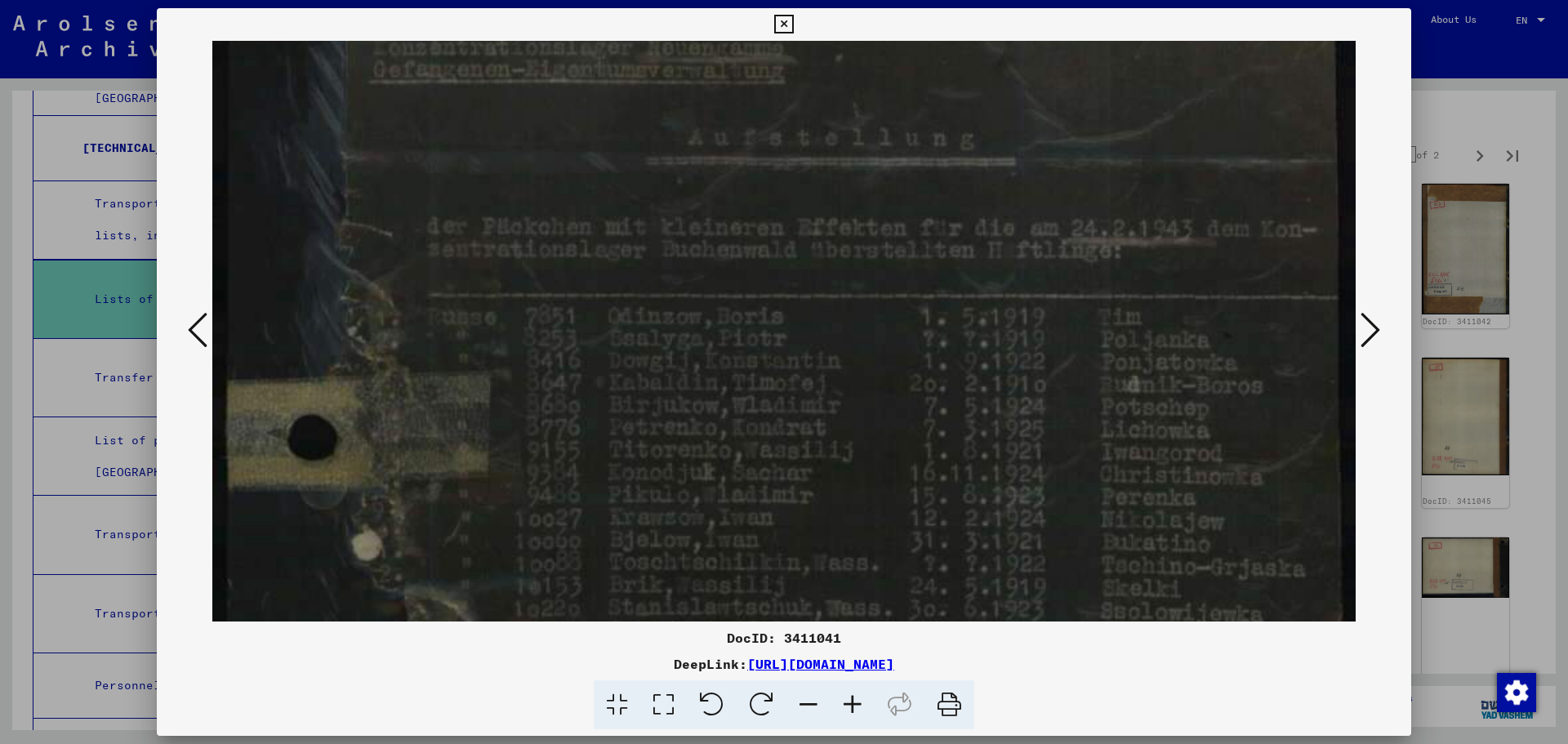
drag, startPoint x: 915, startPoint y: 365, endPoint x: 915, endPoint y: 466, distance: 101.0
click at [915, 466] on img at bounding box center [784, 755] width 1143 height 1634
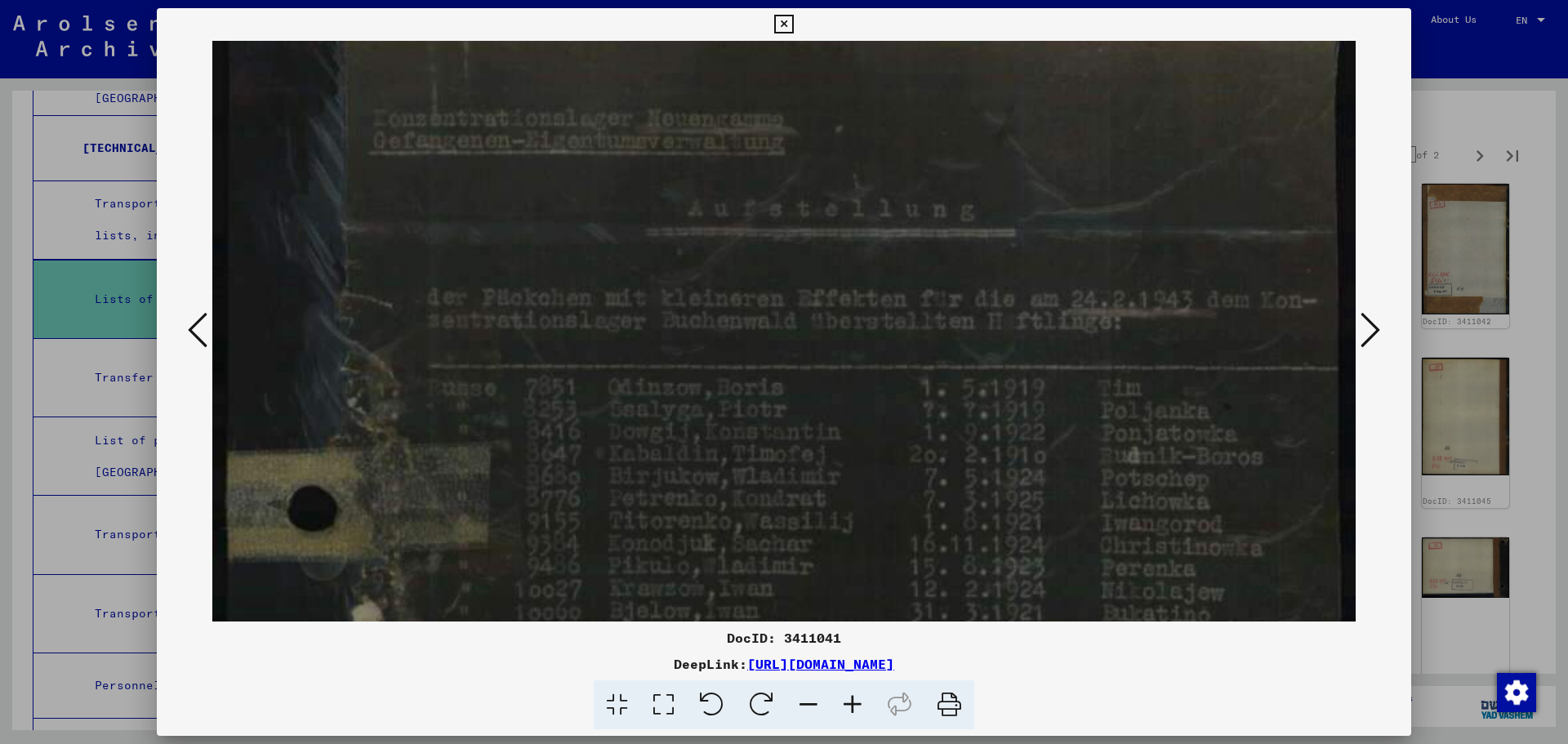
scroll to position [0, 0]
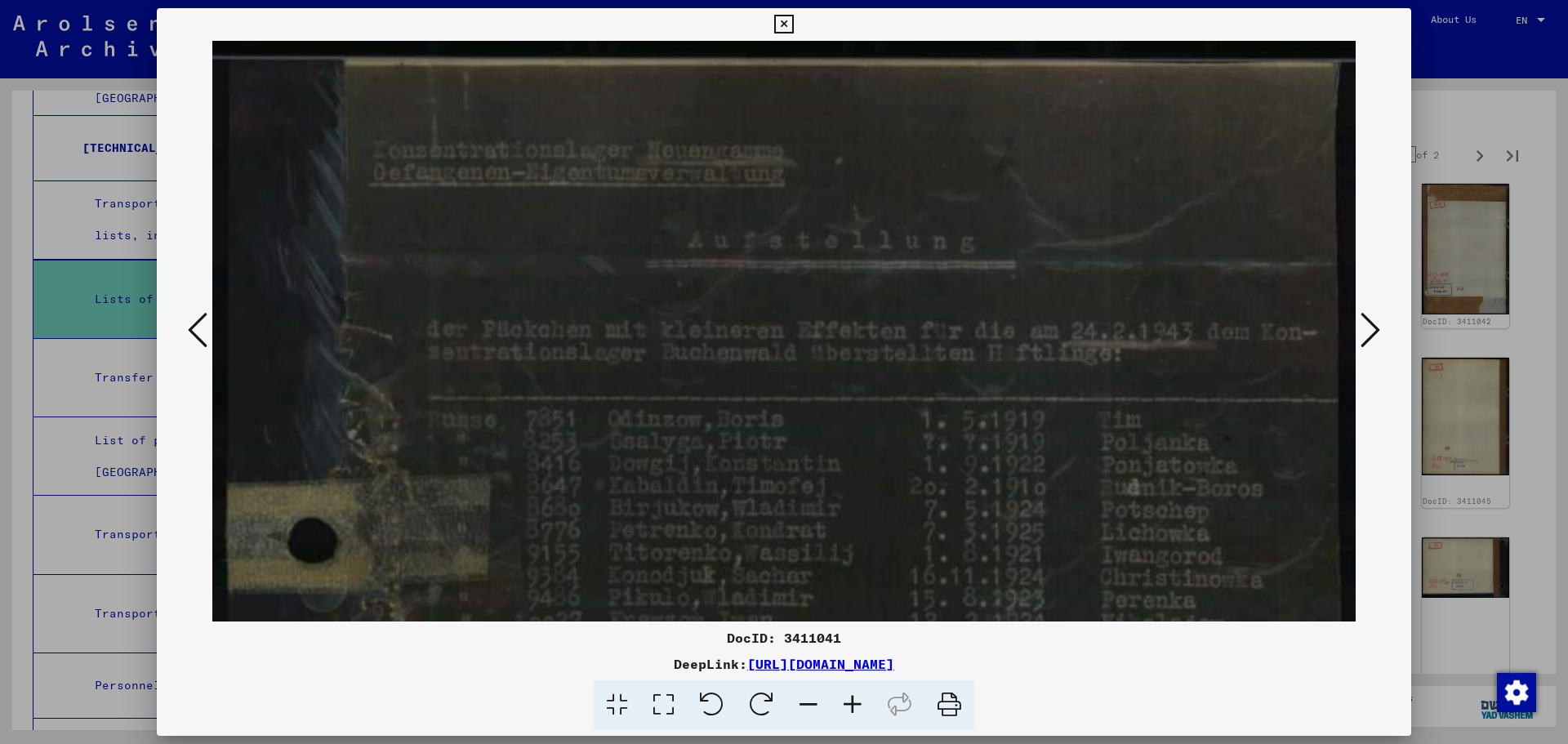
drag, startPoint x: 905, startPoint y: 353, endPoint x: 909, endPoint y: 469, distance: 116.1
click at [1501, 280] on div at bounding box center [784, 372] width 1568 height 744
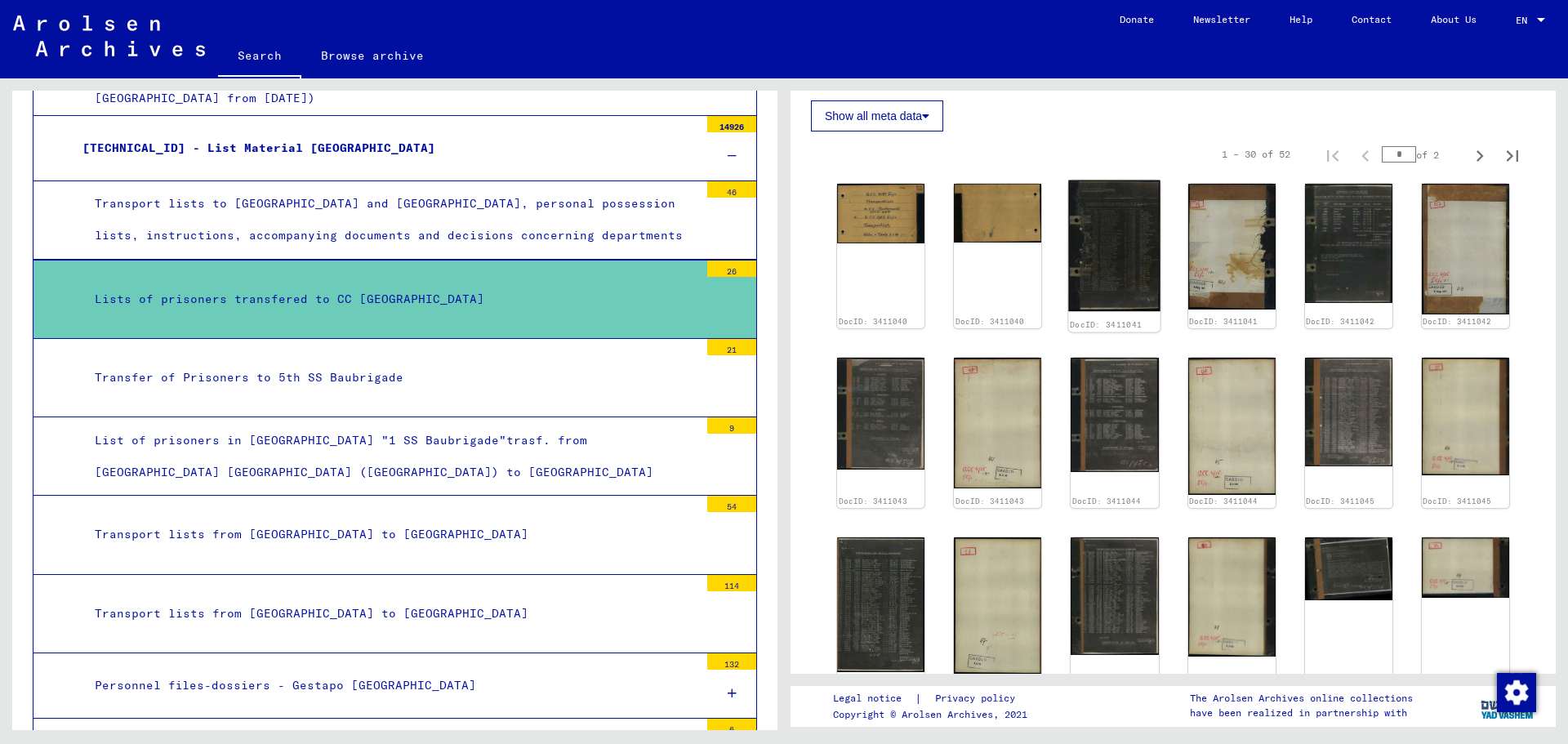
click at [1081, 224] on img at bounding box center [1115, 246] width 92 height 132
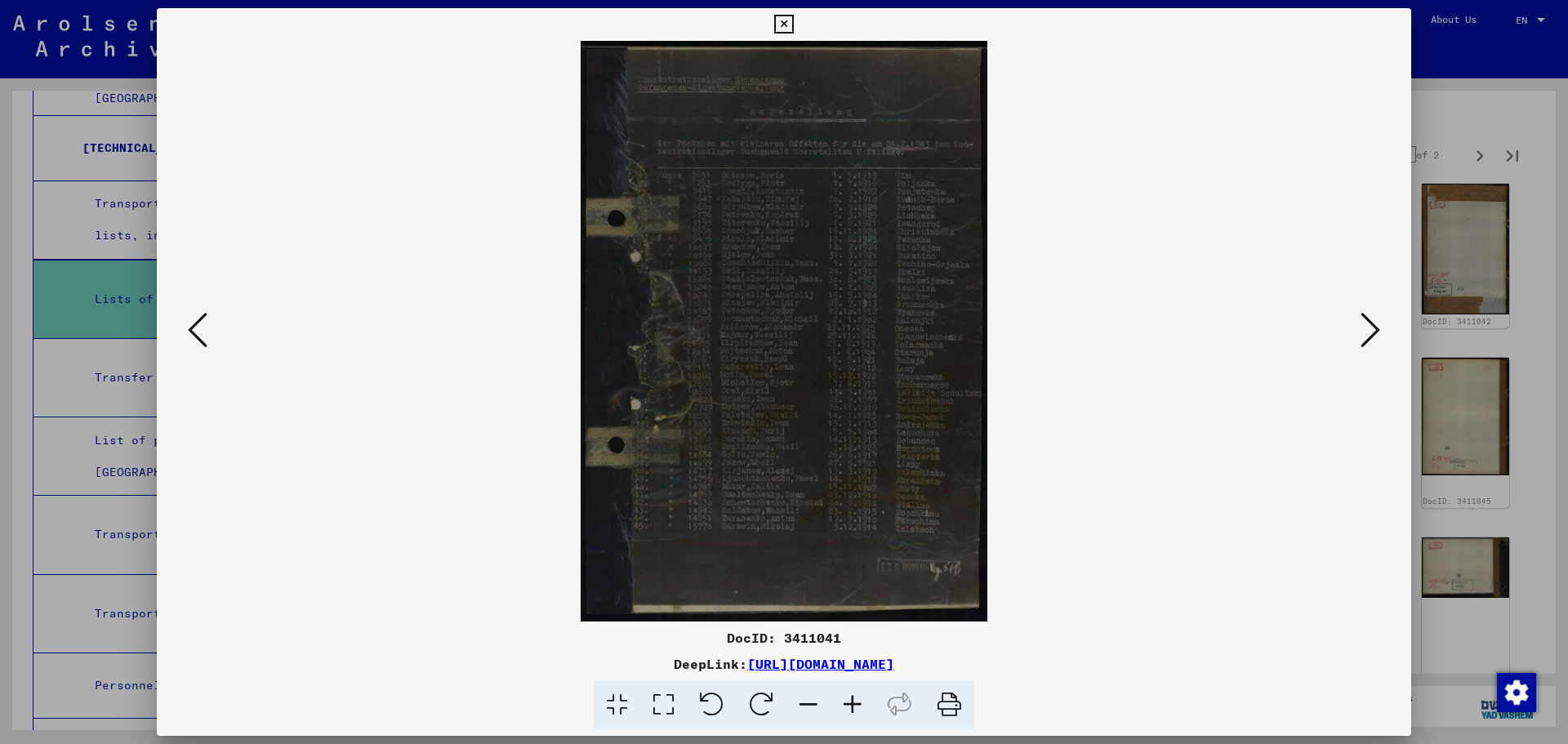
click at [660, 709] on icon at bounding box center [663, 705] width 47 height 49
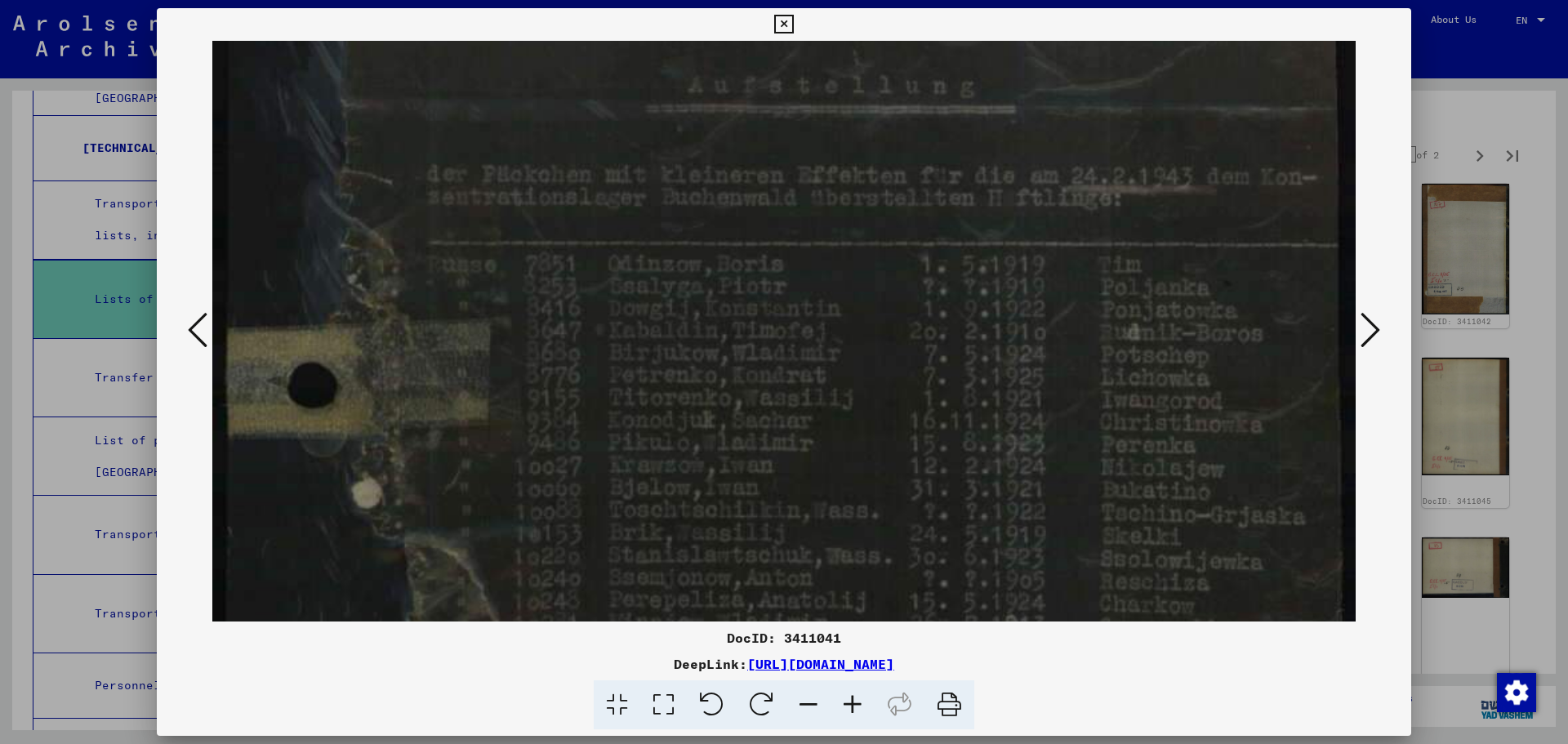
drag, startPoint x: 961, startPoint y: 494, endPoint x: 985, endPoint y: 340, distance: 155.9
click at [985, 340] on img at bounding box center [784, 703] width 1143 height 1634
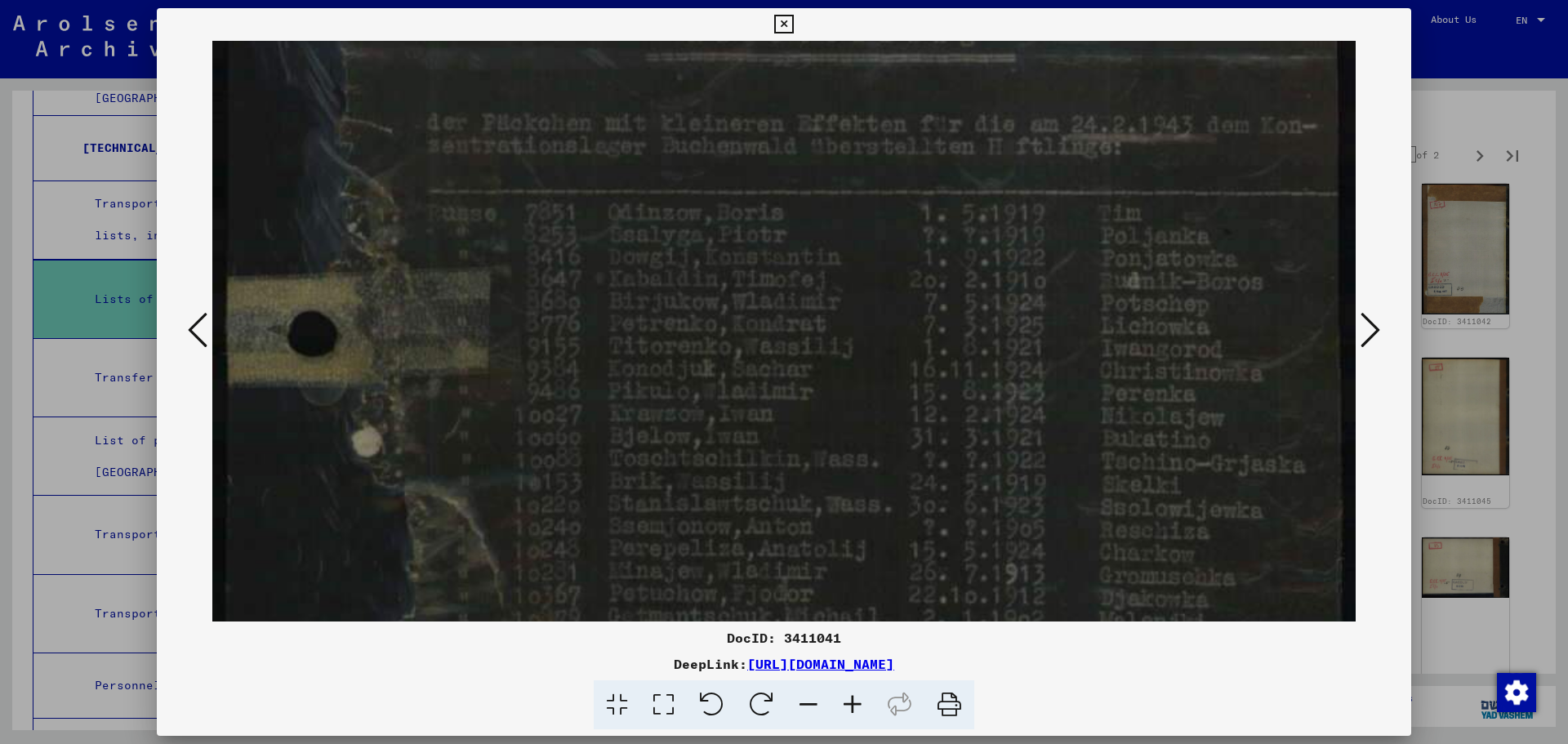
scroll to position [240, 0]
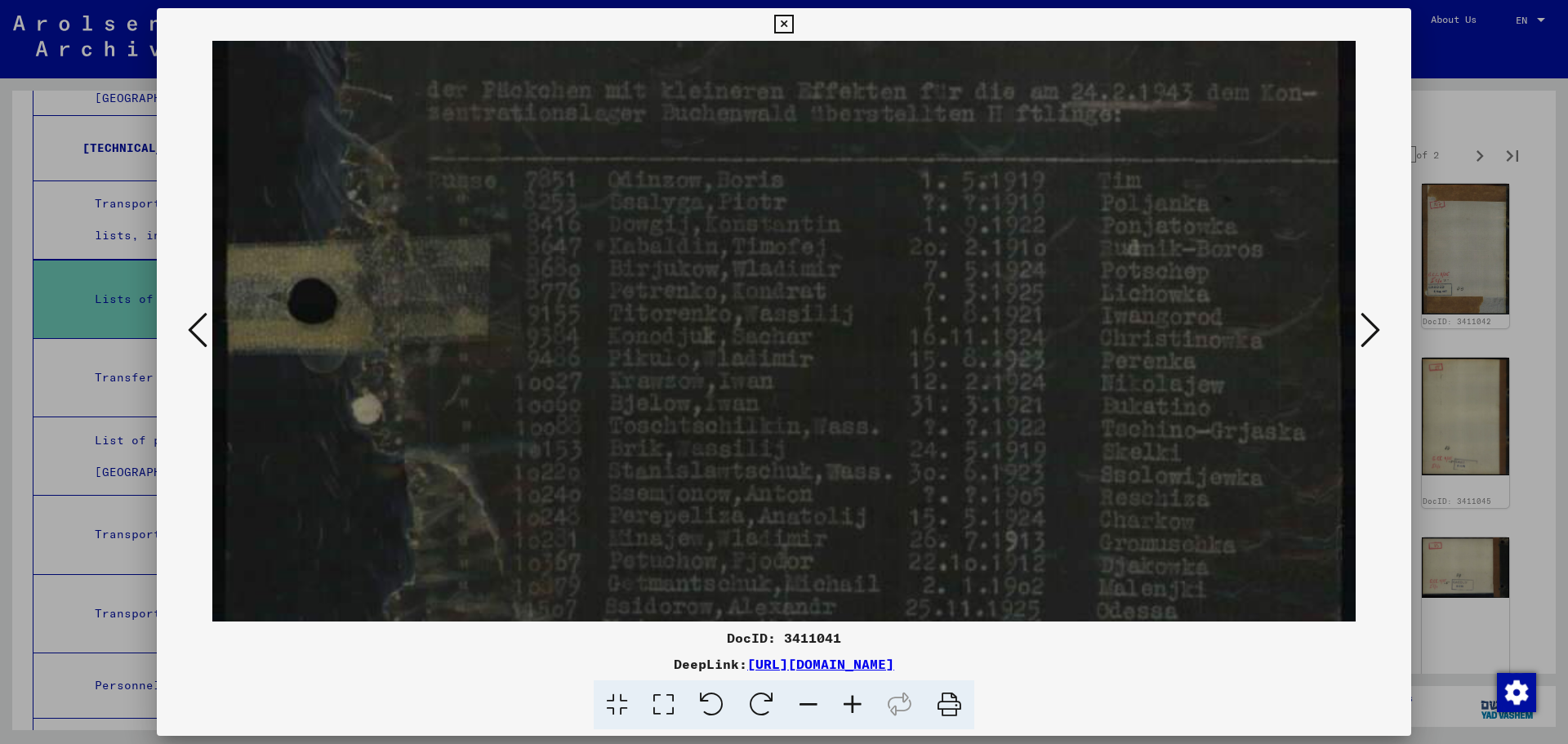
drag, startPoint x: 997, startPoint y: 452, endPoint x: 1012, endPoint y: 367, distance: 86.3
click at [1012, 367] on img at bounding box center [784, 619] width 1143 height 1634
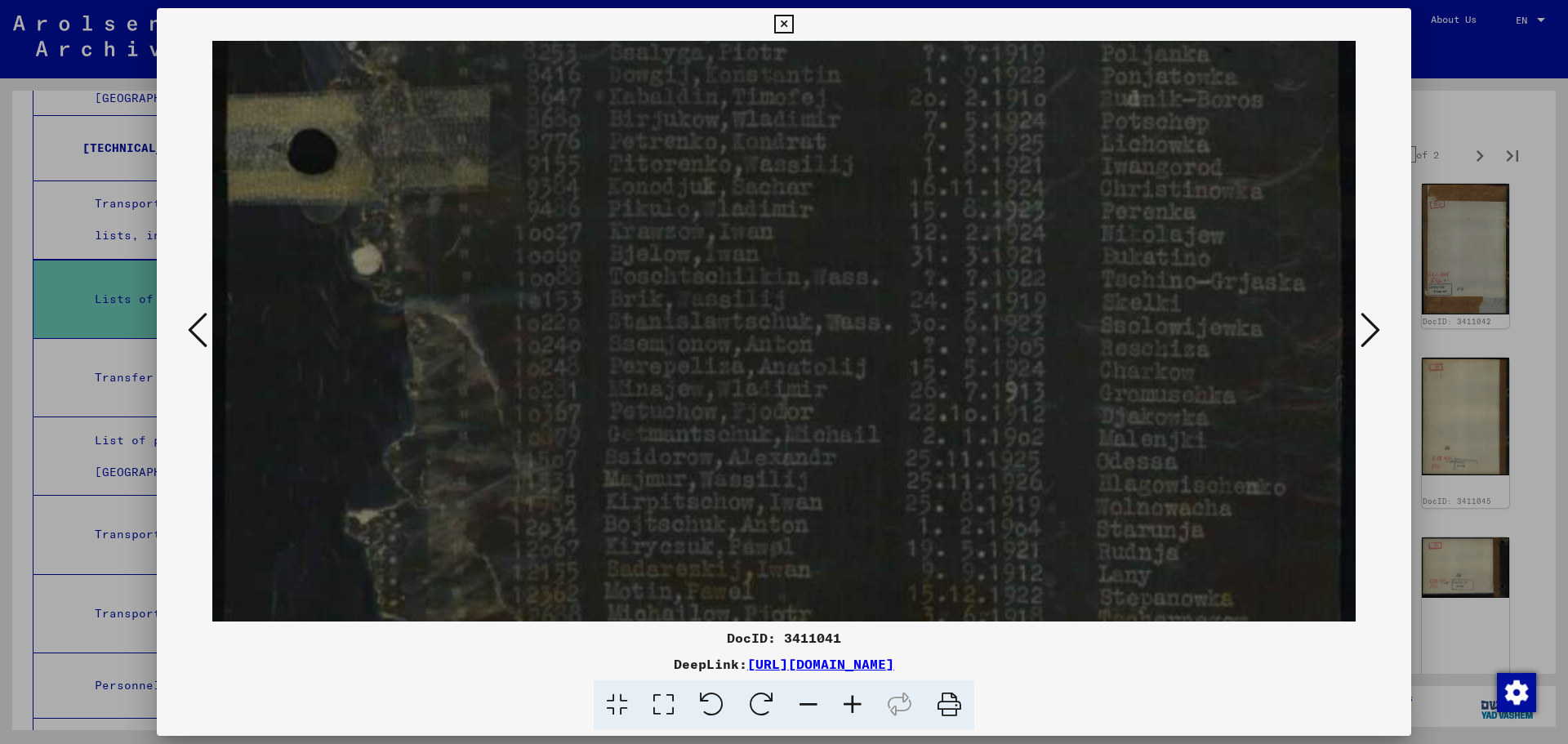
scroll to position [398, 0]
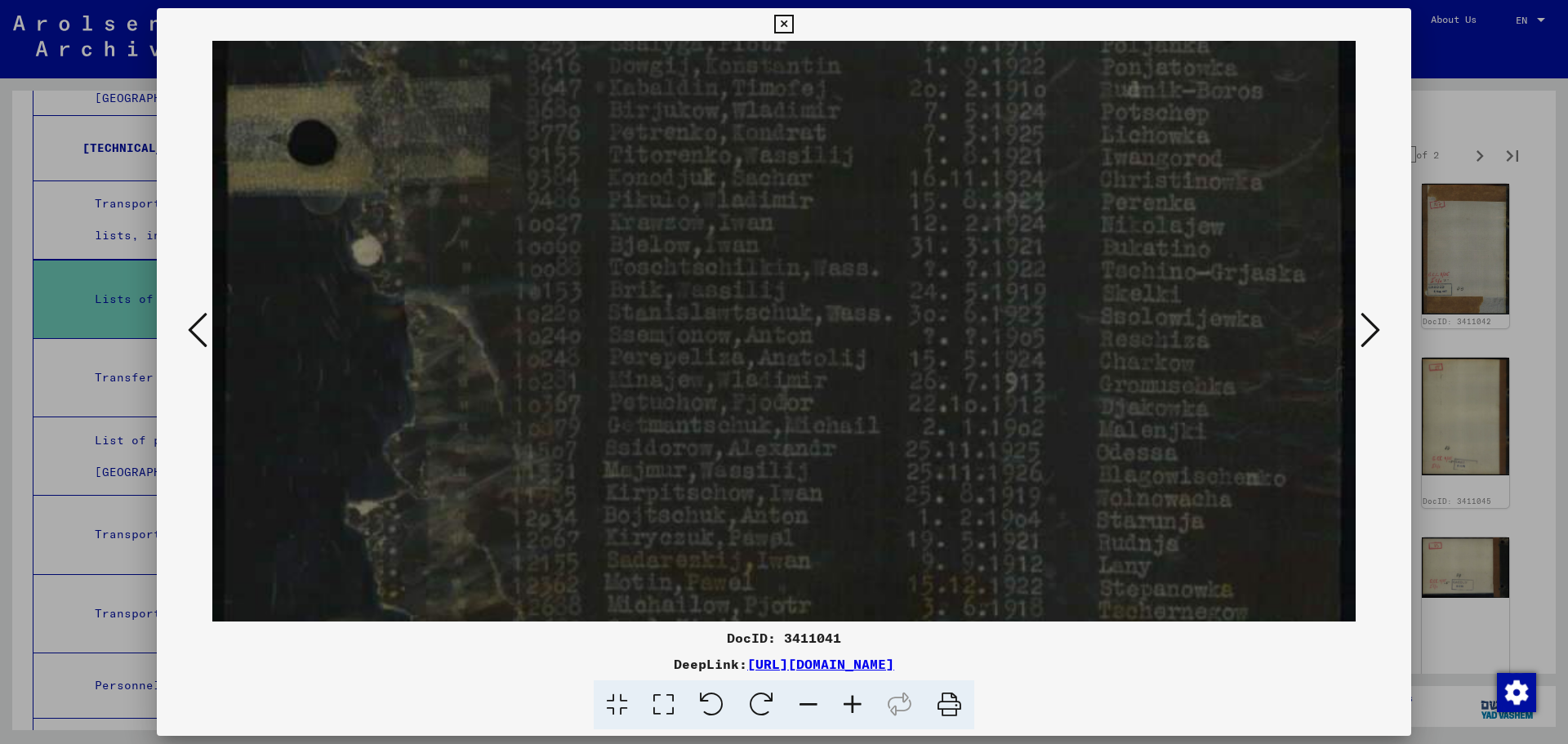
drag, startPoint x: 770, startPoint y: 432, endPoint x: 801, endPoint y: 286, distance: 149.3
click at [801, 286] on img at bounding box center [784, 461] width 1143 height 1634
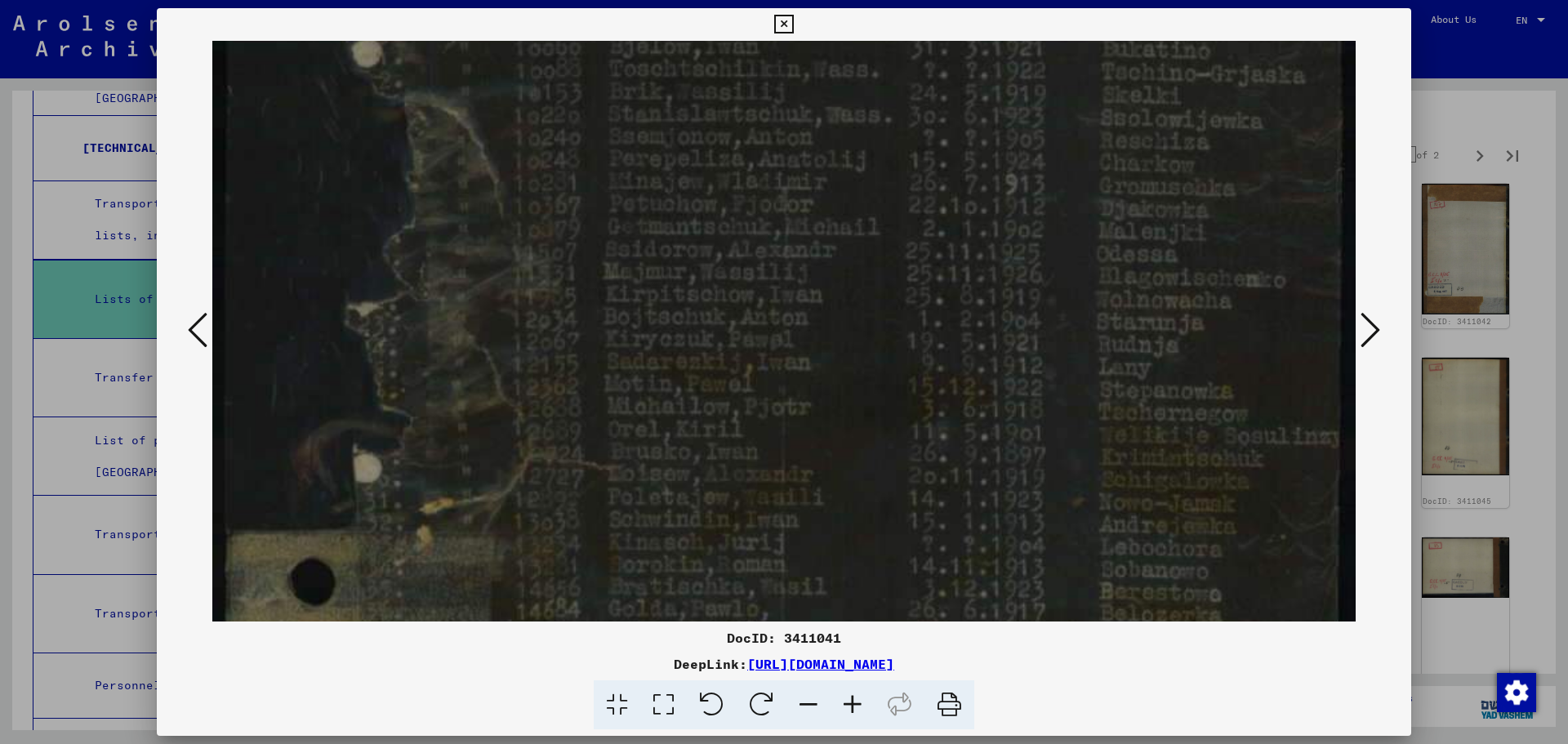
drag, startPoint x: 921, startPoint y: 467, endPoint x: 951, endPoint y: 269, distance: 200.3
click at [951, 269] on img at bounding box center [784, 262] width 1143 height 1634
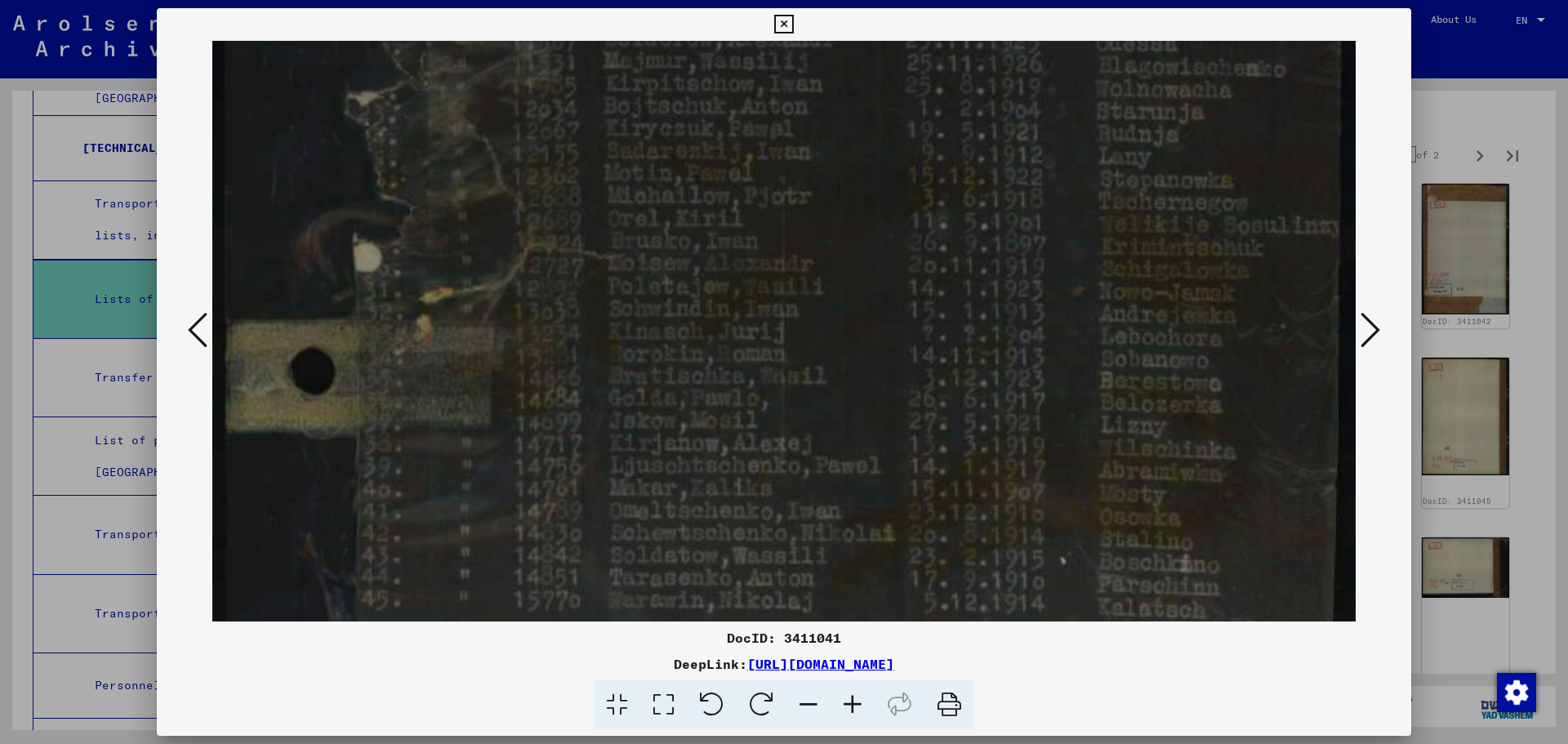
drag, startPoint x: 906, startPoint y: 530, endPoint x: 927, endPoint y: 343, distance: 188.2
click at [927, 343] on img at bounding box center [784, 51] width 1143 height 1634
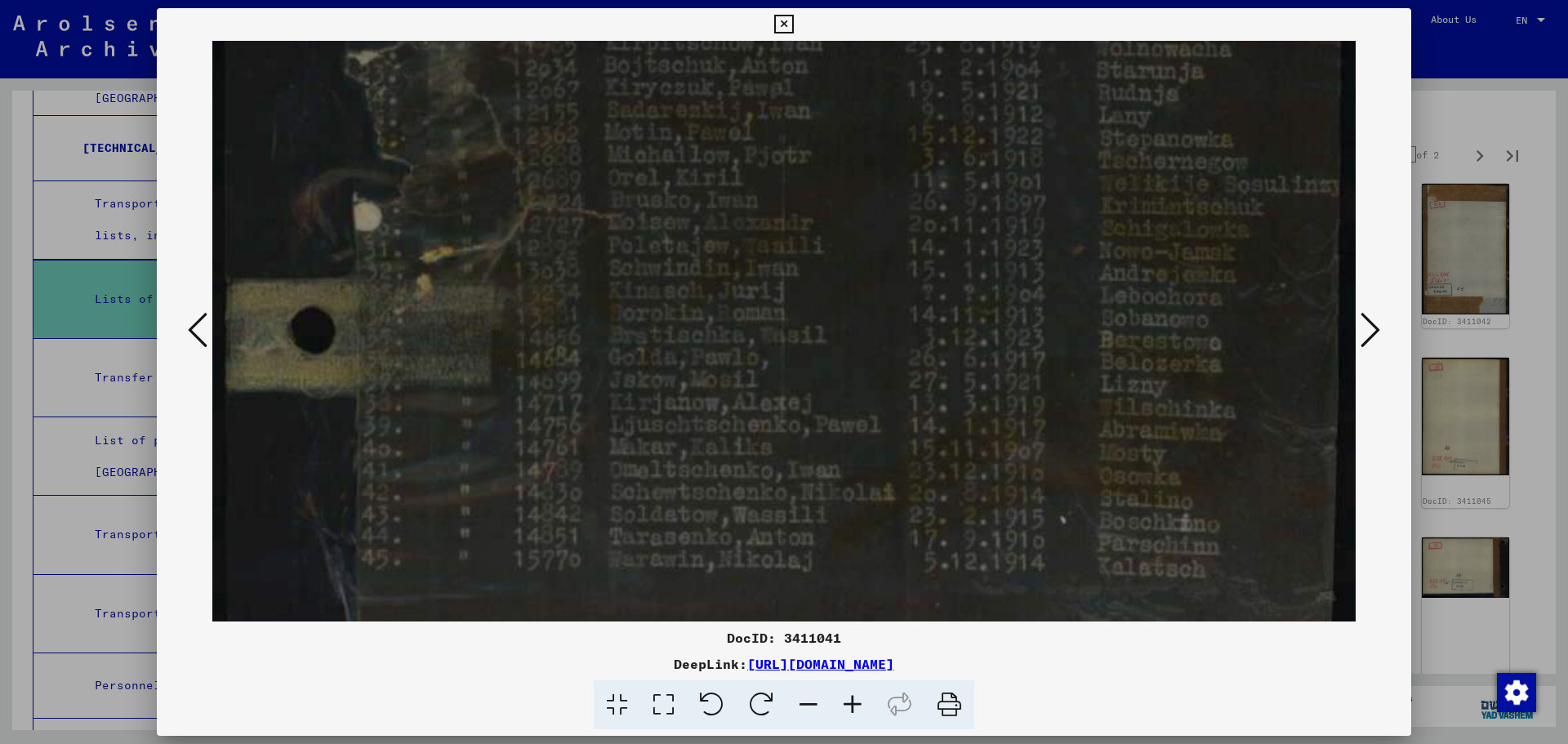
scroll to position [852, 0]
drag, startPoint x: 913, startPoint y: 495, endPoint x: 913, endPoint y: 450, distance: 45.0
click at [913, 450] on img at bounding box center [784, 5] width 1143 height 1634
click at [1470, 286] on div at bounding box center [784, 372] width 1568 height 744
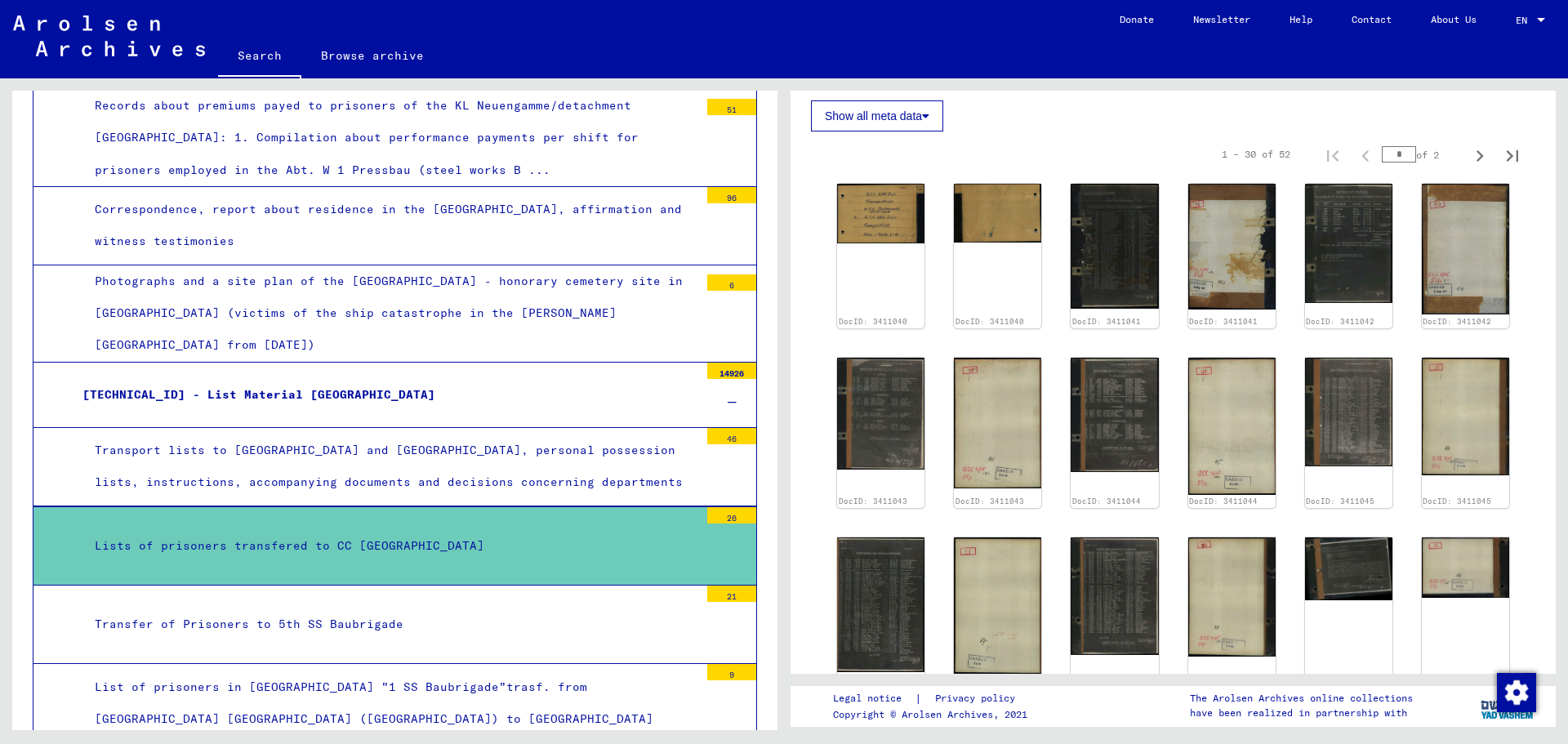
scroll to position [3460, 0]
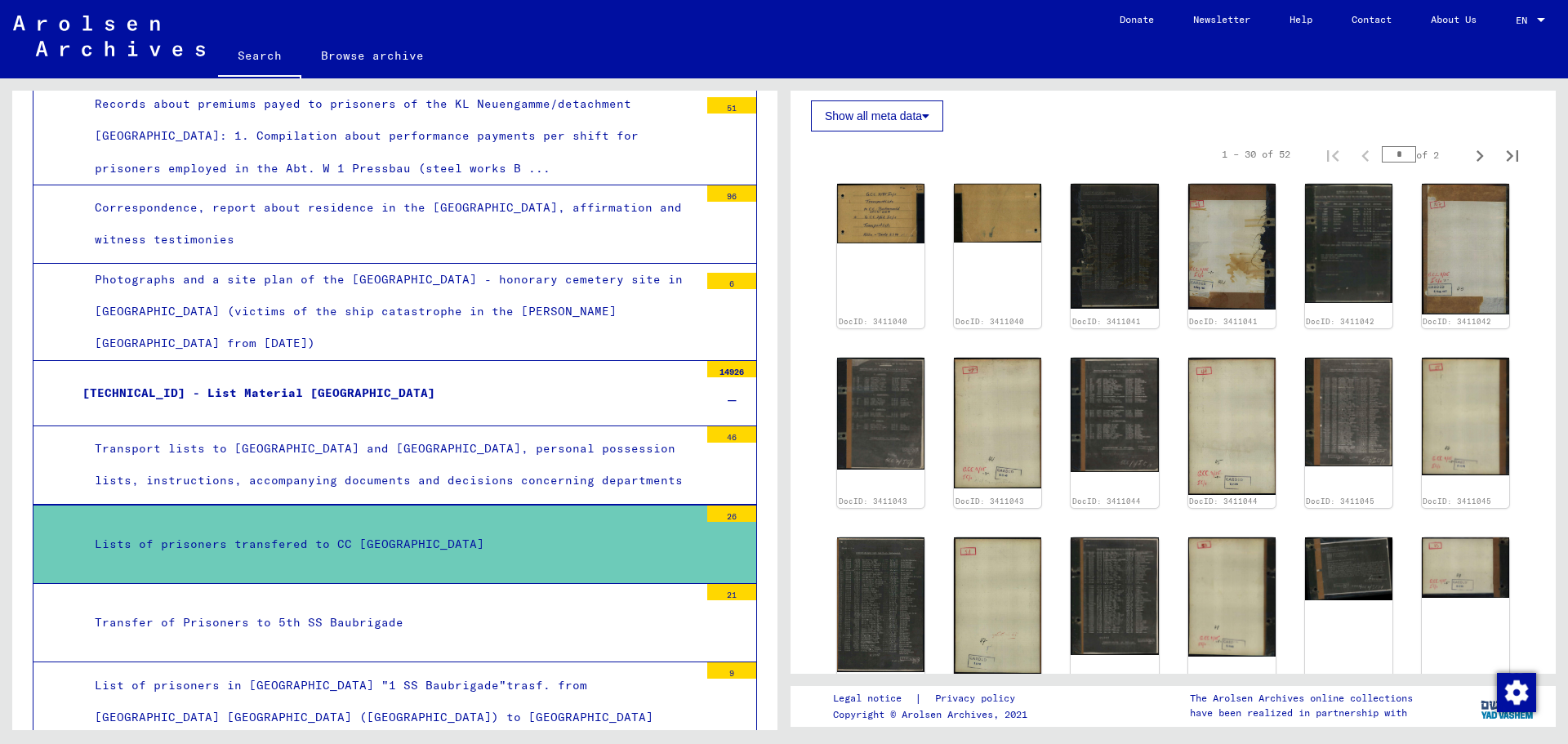
click at [414, 377] on div "[TECHNICAL_ID] - List Material [GEOGRAPHIC_DATA]" at bounding box center [385, 393] width 629 height 32
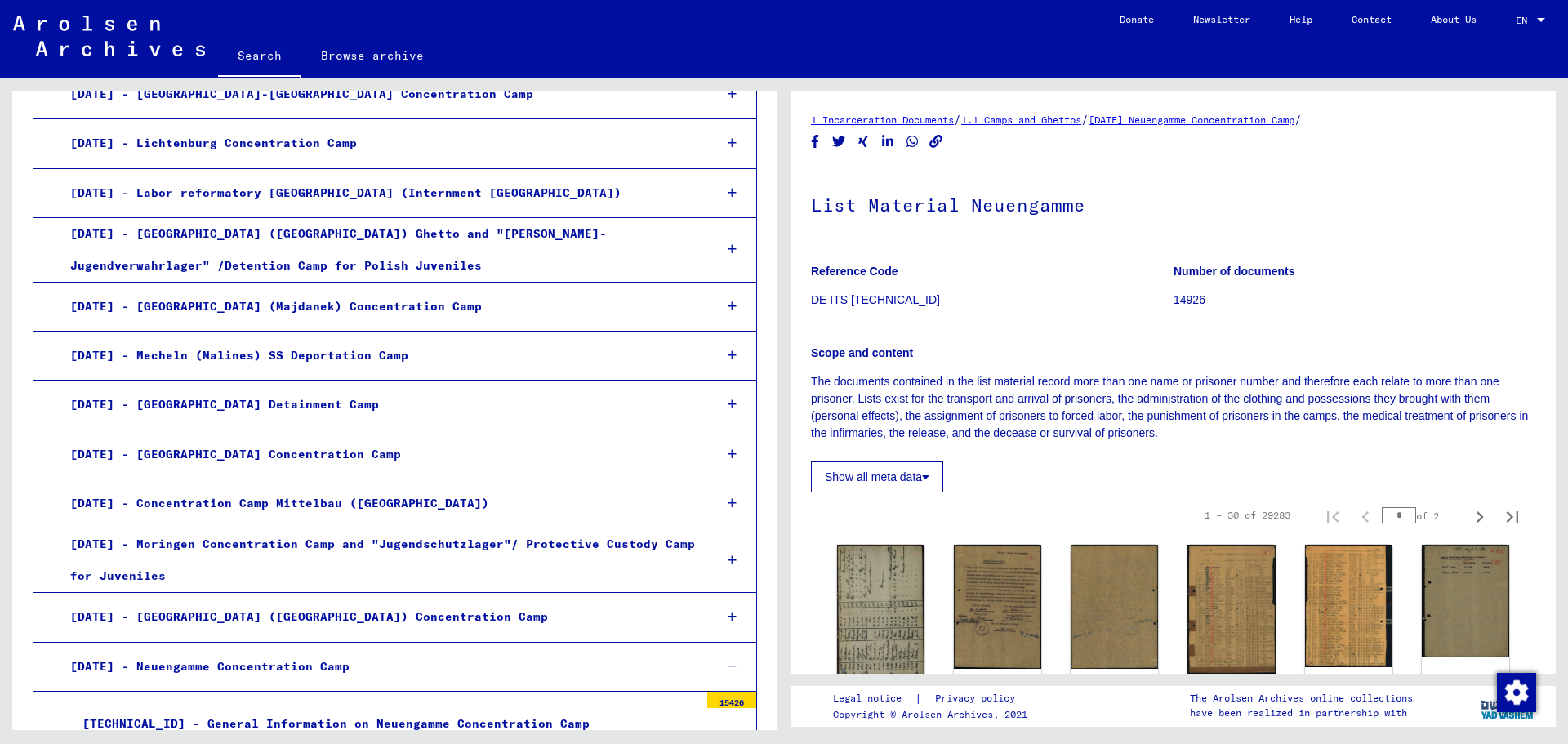
scroll to position [1419, 0]
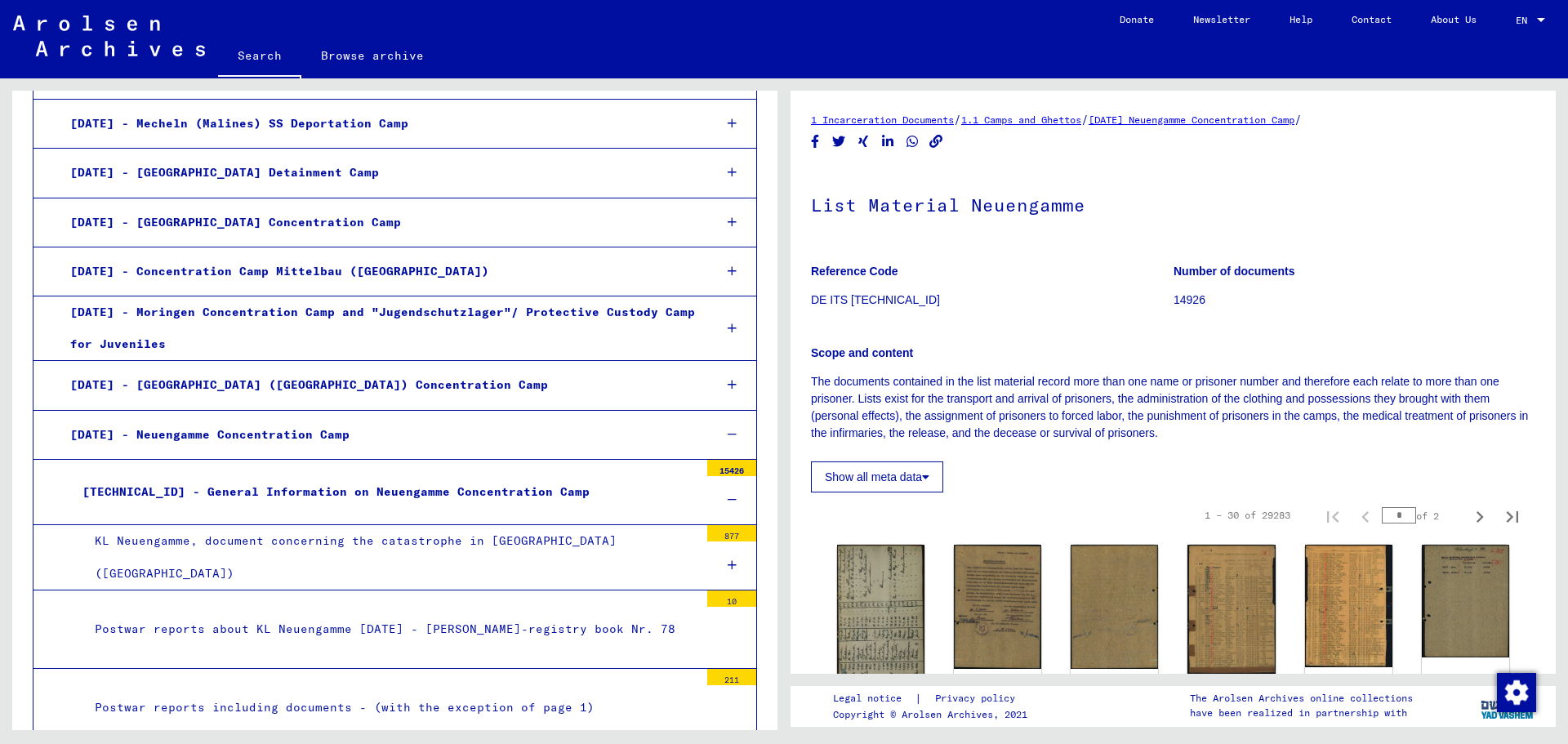
click at [593, 487] on div "[TECHNICAL_ID] - General Information on Neuengamme Concentration Camp" at bounding box center [385, 492] width 629 height 32
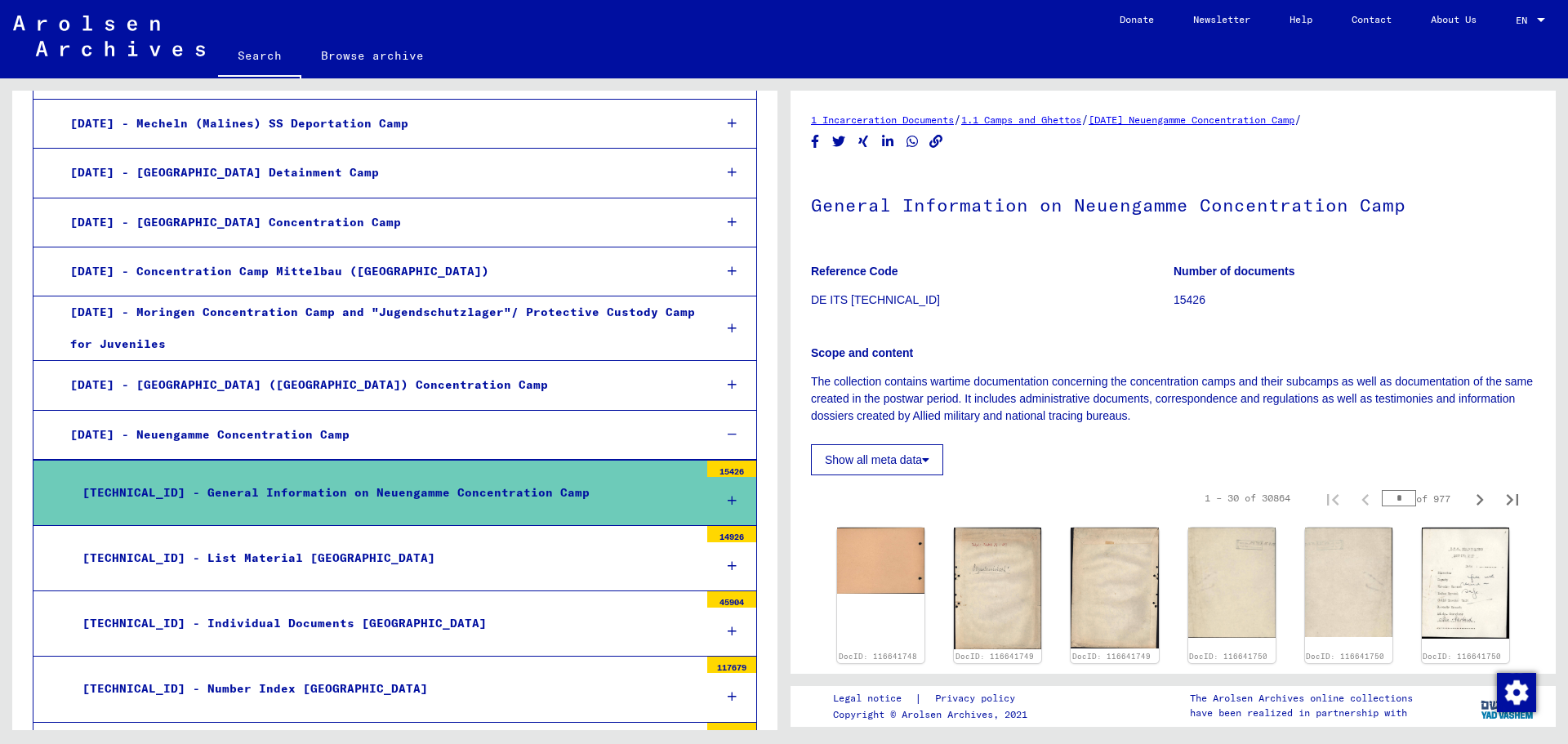
click at [660, 436] on div "[DATE] - Neuengamme Concentration Camp" at bounding box center [379, 434] width 643 height 32
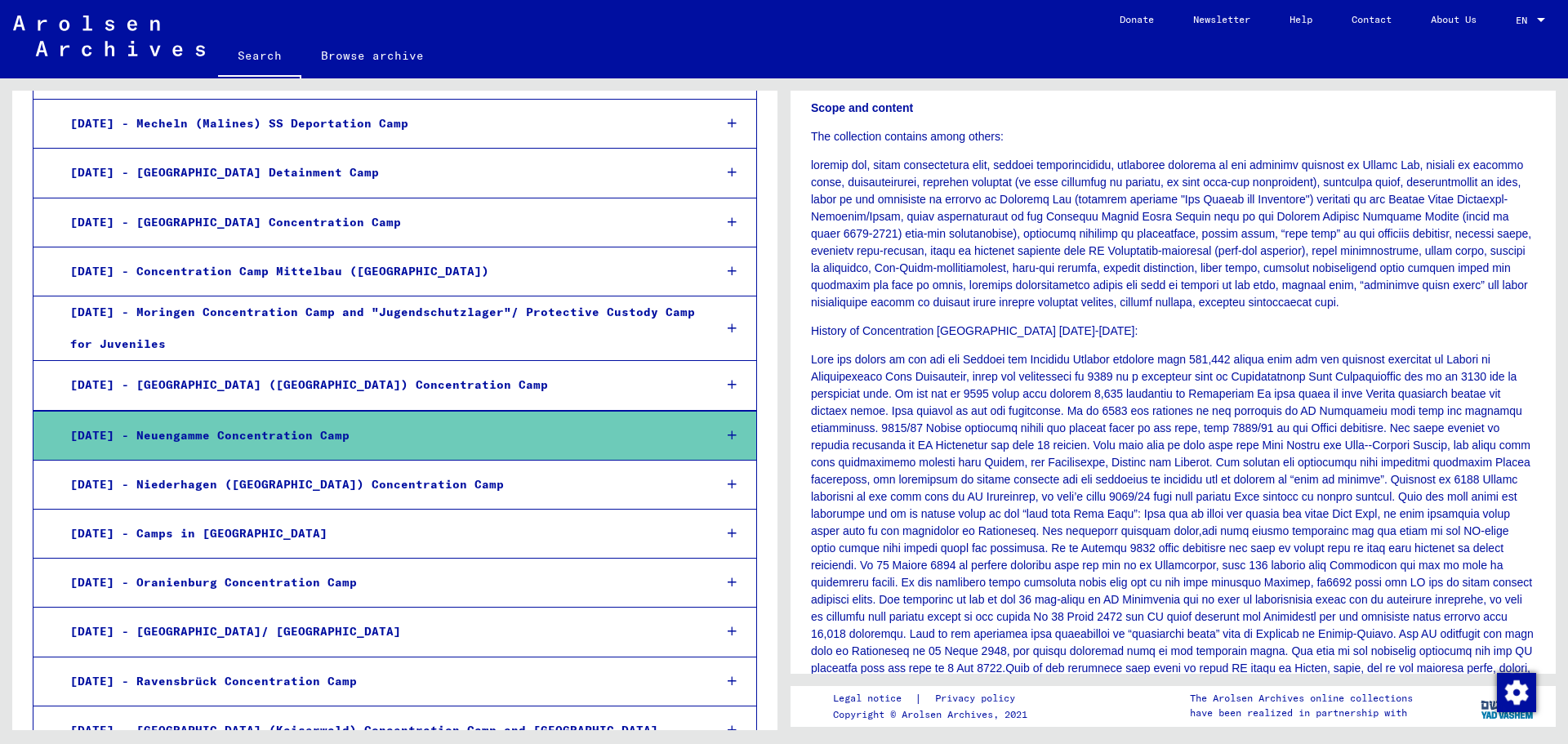
scroll to position [409, 0]
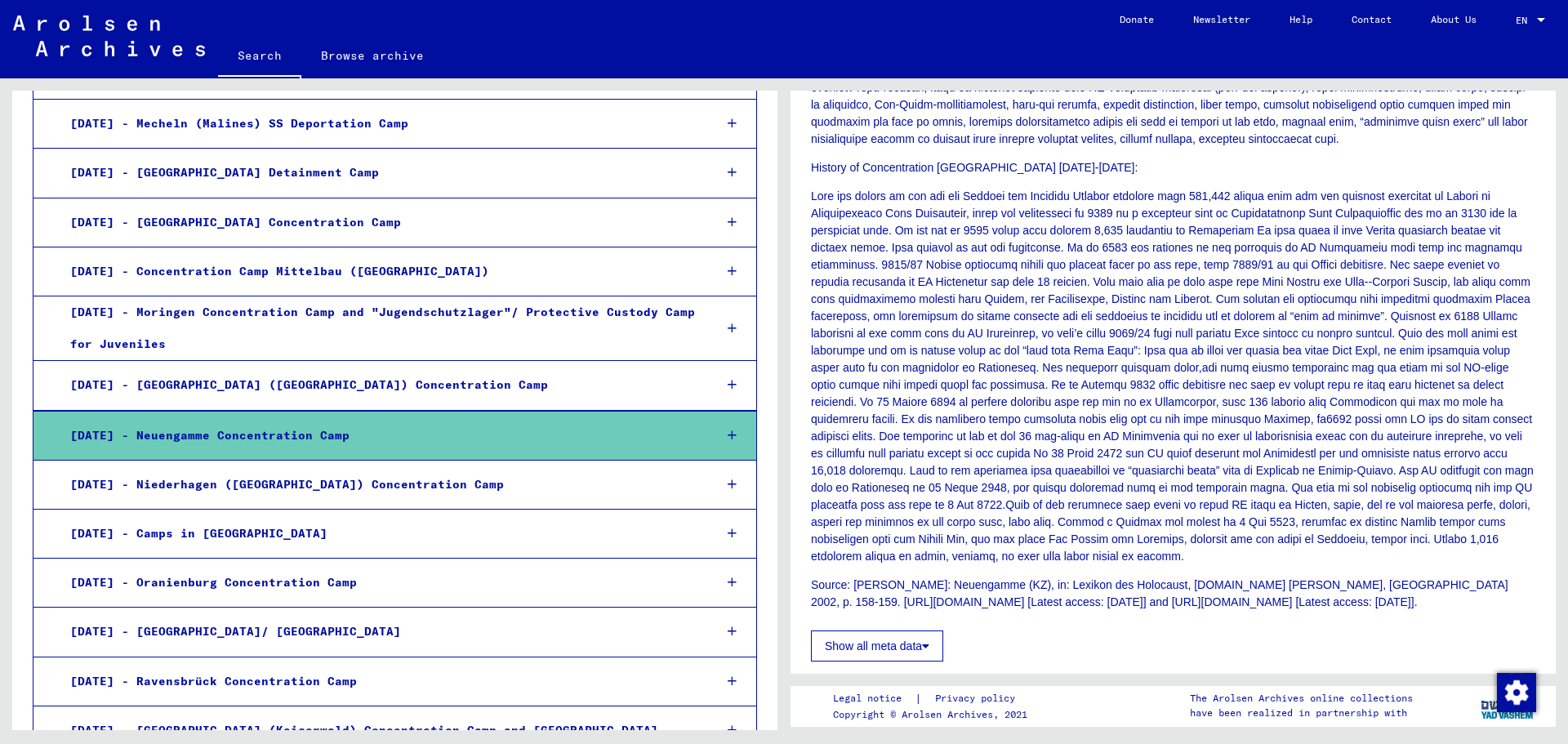
click at [660, 439] on div "[DATE] - Neuengamme Concentration Camp" at bounding box center [379, 435] width 643 height 32
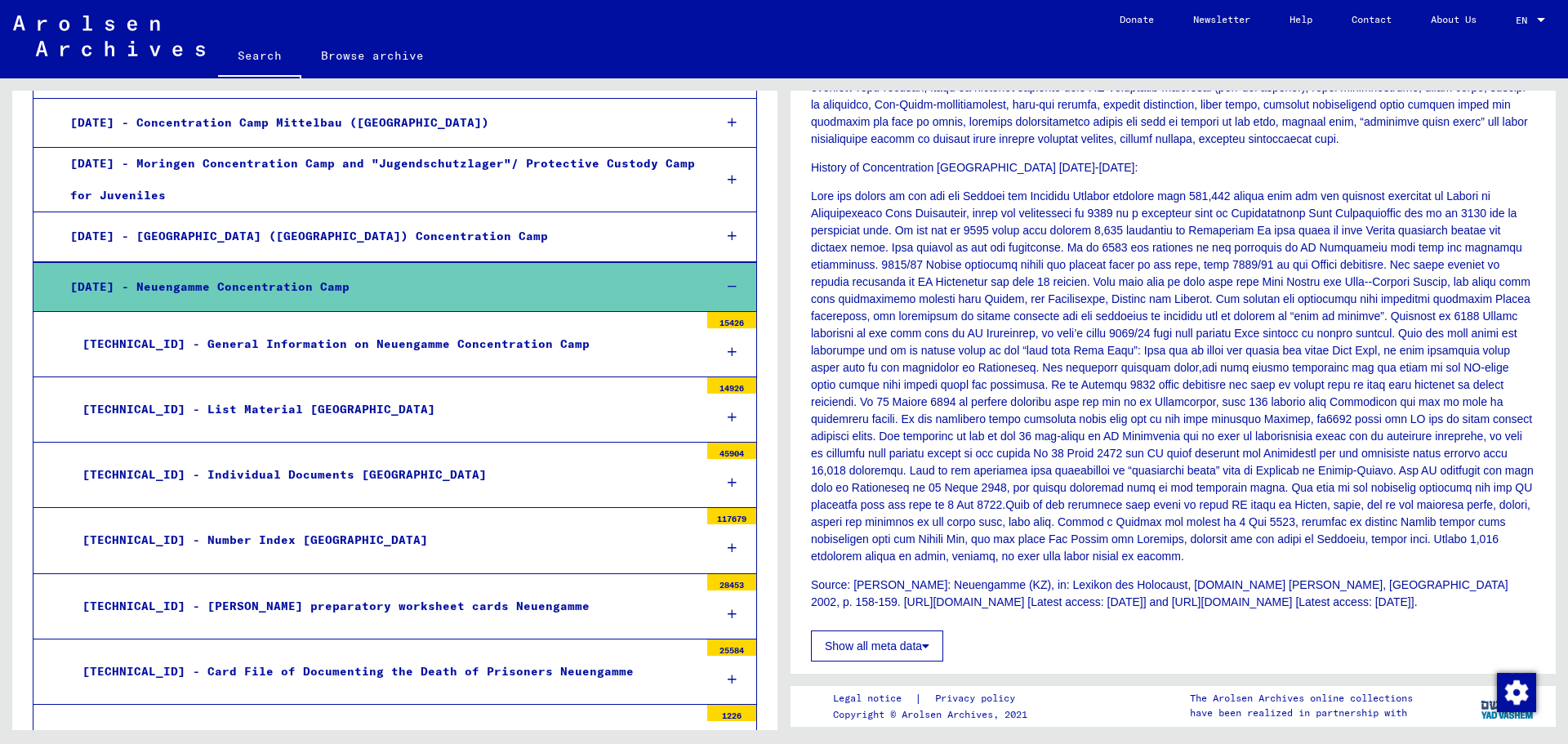
scroll to position [1501, 0]
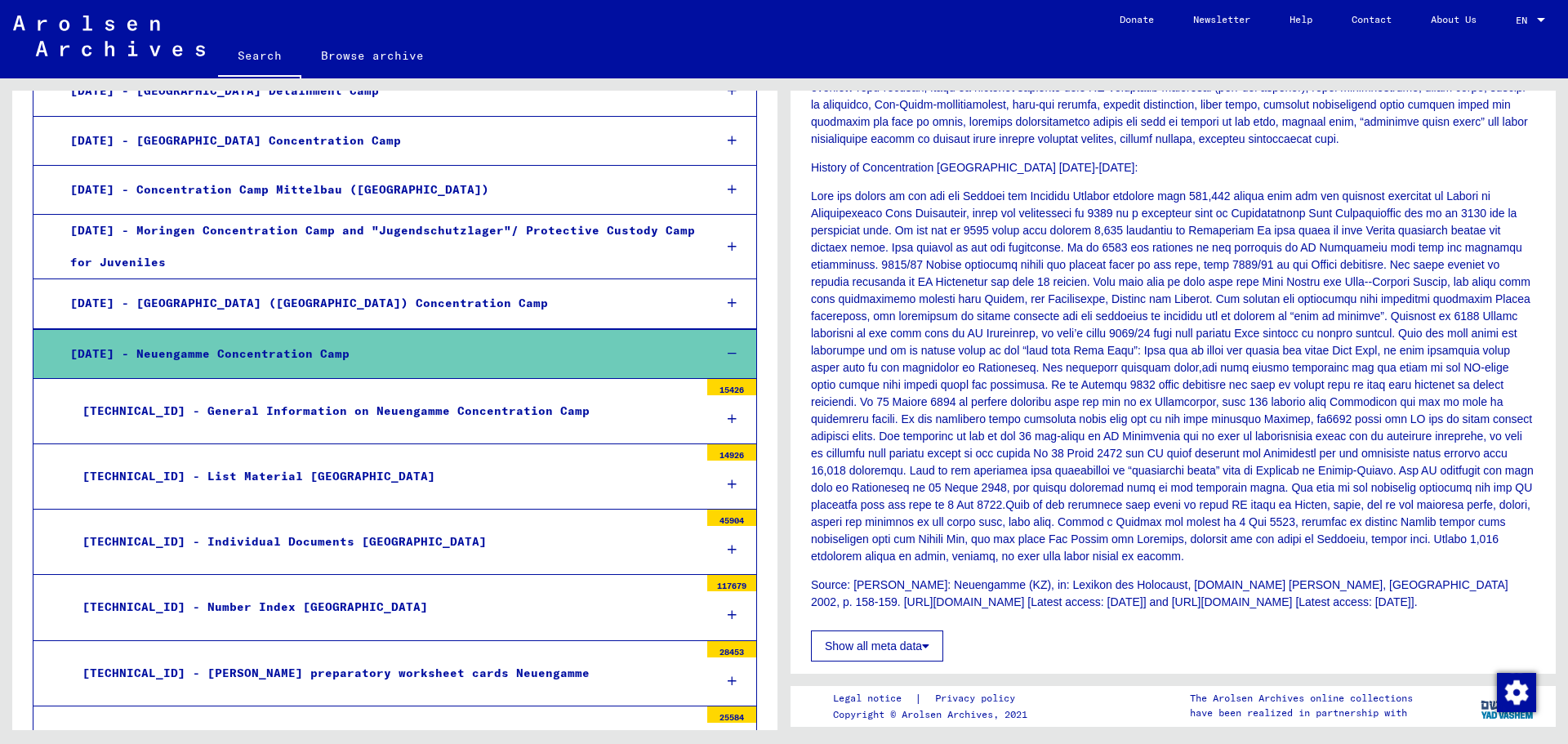
click at [685, 363] on div "[DATE] - Neuengamme Concentration Camp" at bounding box center [379, 354] width 643 height 32
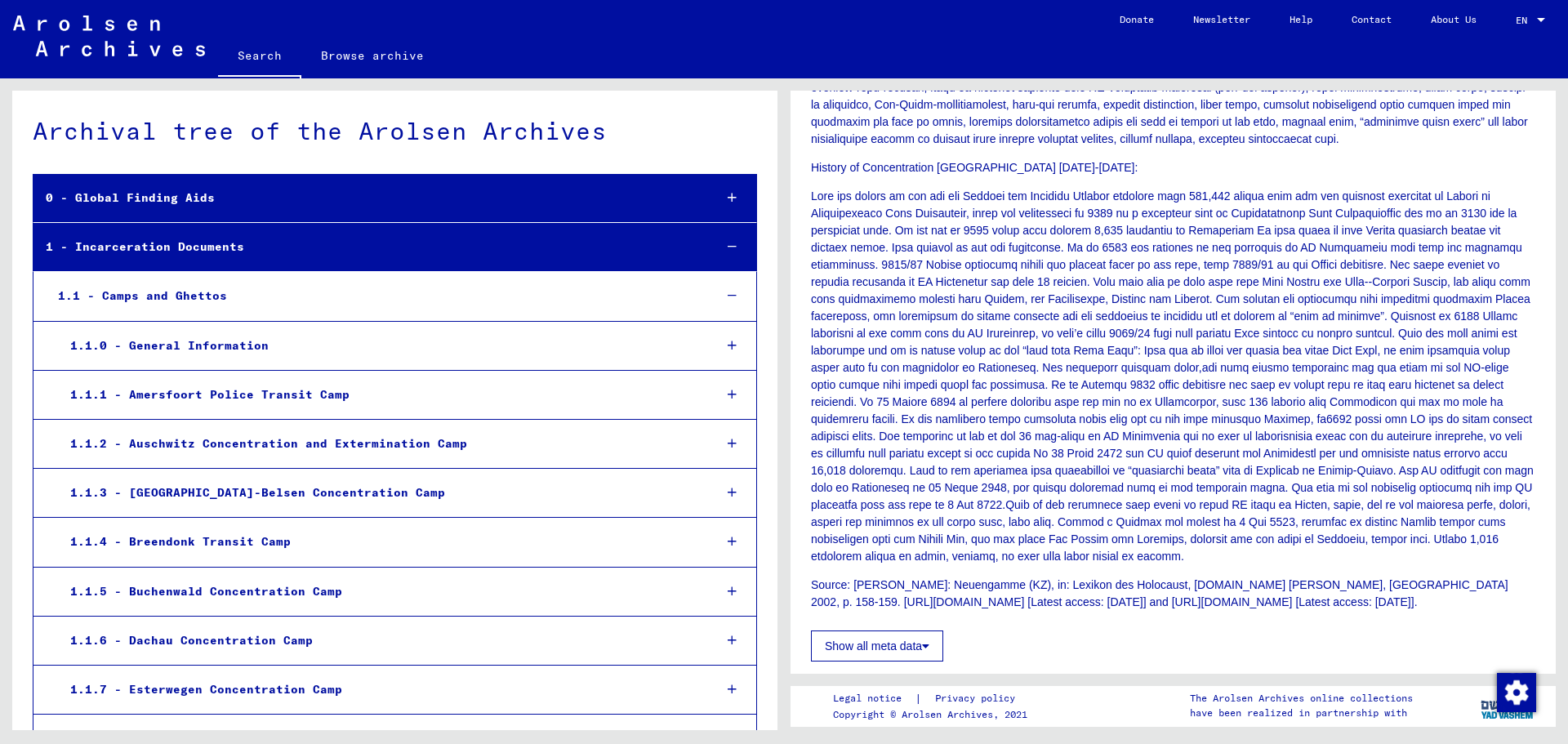
scroll to position [0, 0]
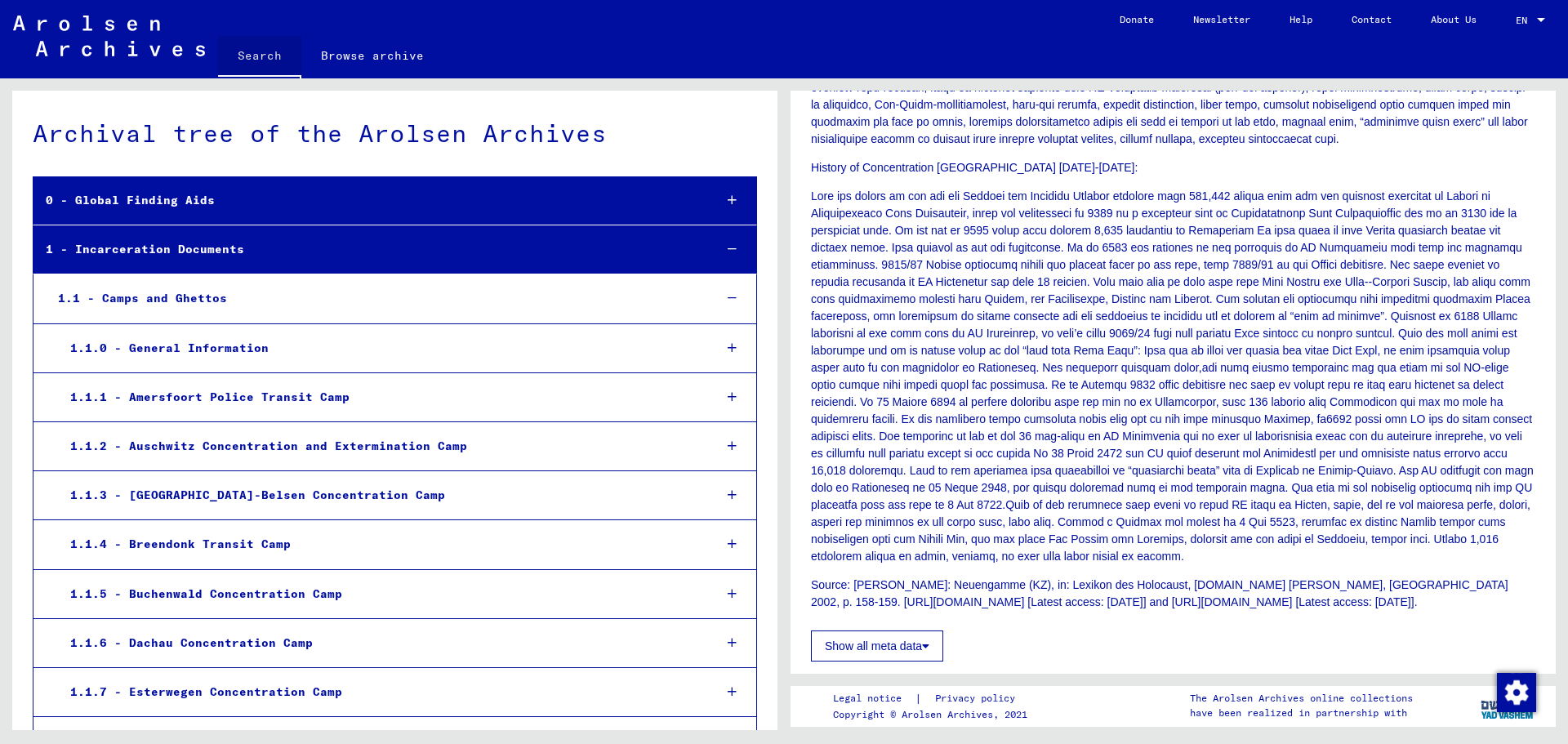
click at [265, 53] on link "Search" at bounding box center [259, 57] width 83 height 42
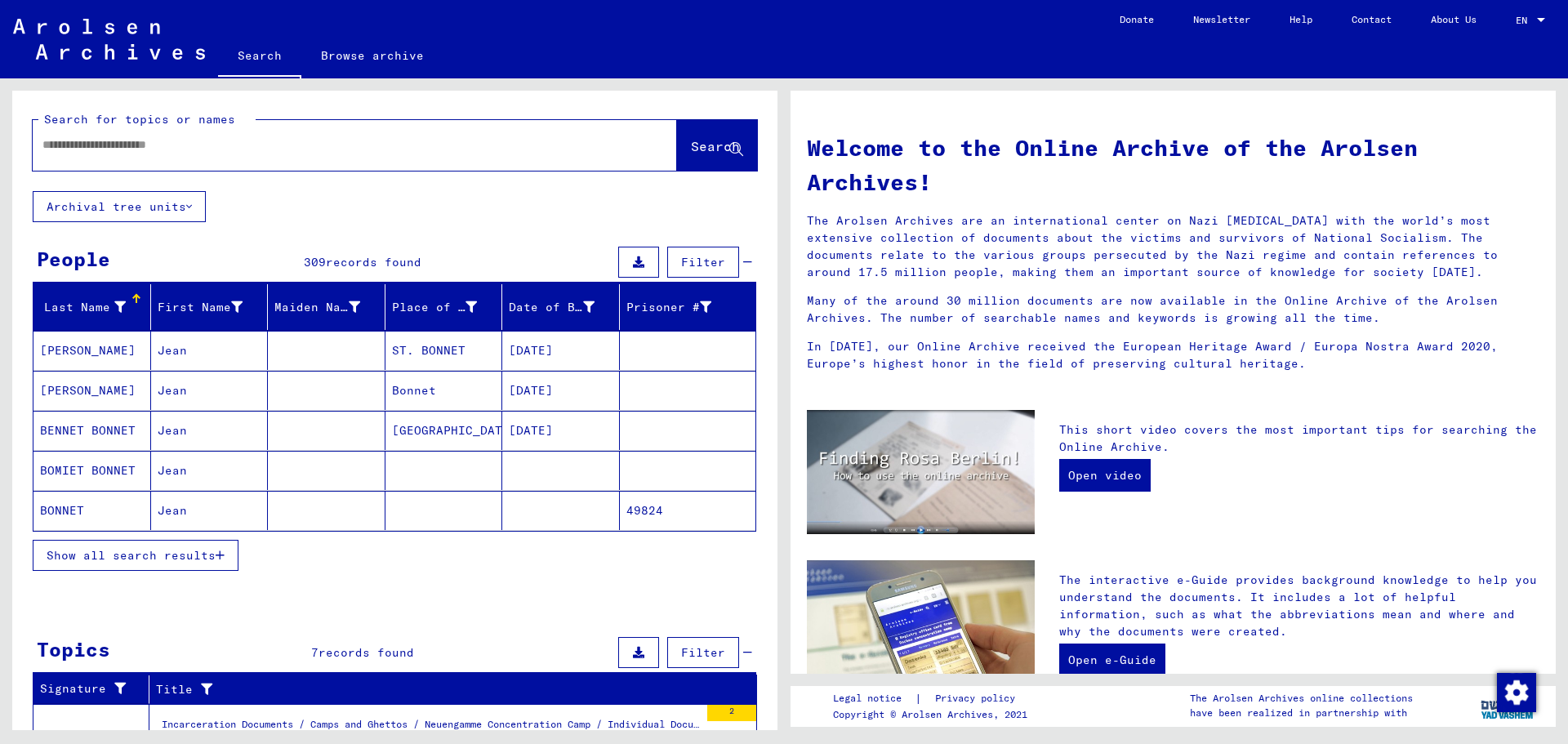
click at [271, 148] on input "text" at bounding box center [335, 144] width 585 height 17
paste input "**********"
click at [730, 146] on icon at bounding box center [736, 149] width 14 height 14
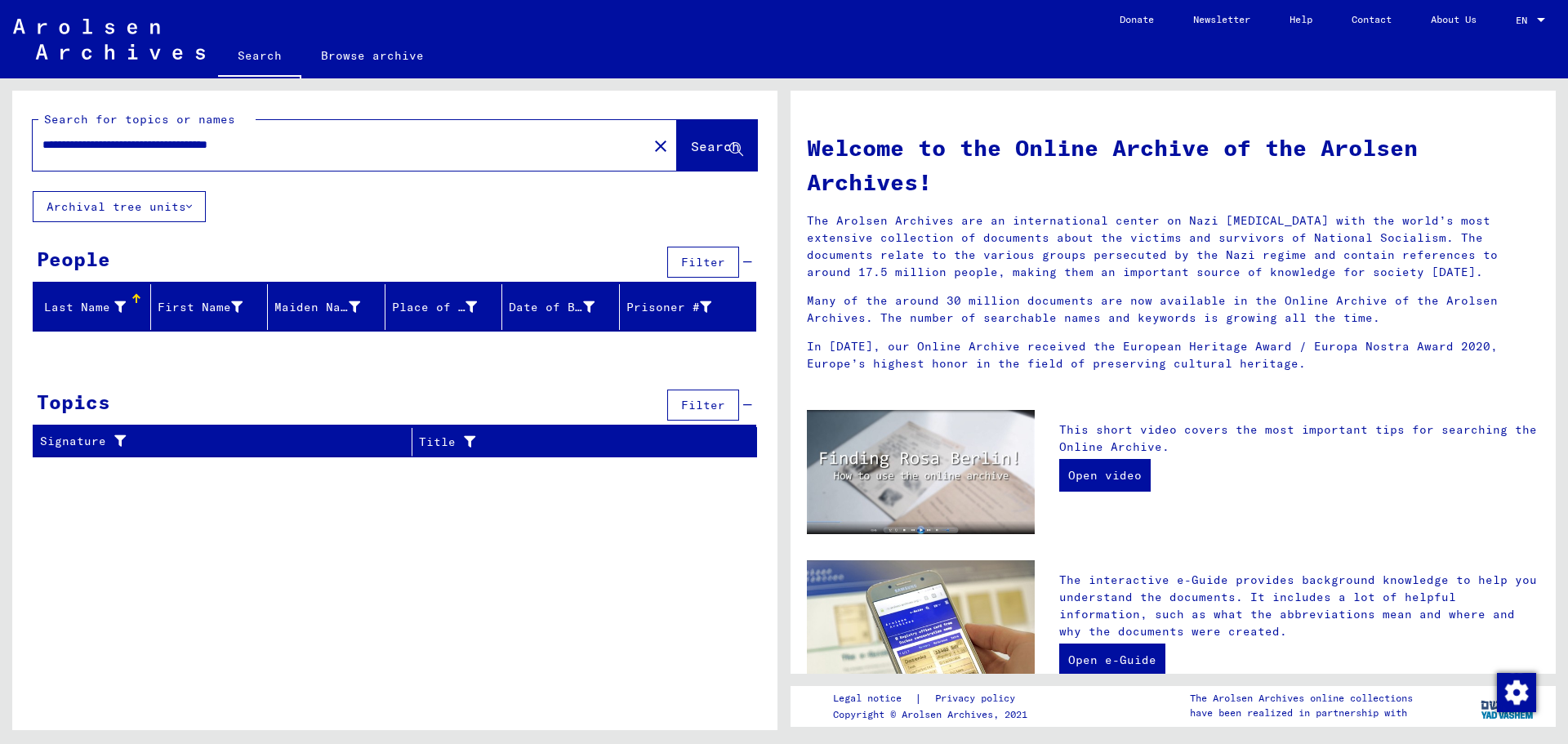
drag, startPoint x: 227, startPoint y: 142, endPoint x: 172, endPoint y: 142, distance: 55.0
click at [172, 142] on input "**********" at bounding box center [335, 144] width 585 height 17
drag, startPoint x: 263, startPoint y: 143, endPoint x: 137, endPoint y: 145, distance: 126.0
click at [139, 146] on input "**********" at bounding box center [335, 144] width 585 height 17
click at [148, 142] on input "**********" at bounding box center [335, 144] width 585 height 17
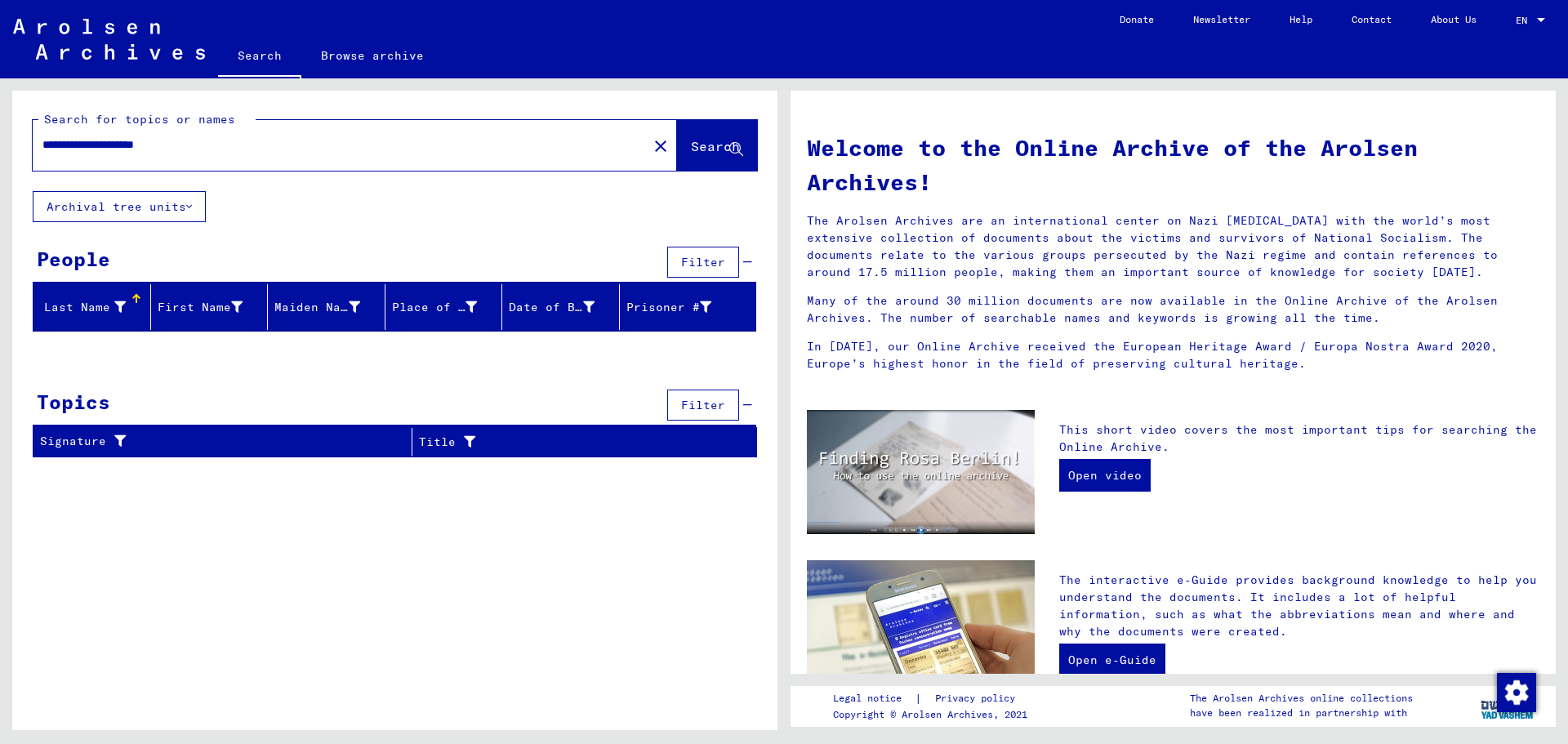
drag, startPoint x: 223, startPoint y: 144, endPoint x: 144, endPoint y: 152, distance: 79.4
click at [147, 154] on div "**********" at bounding box center [330, 144] width 595 height 37
type input "**********"
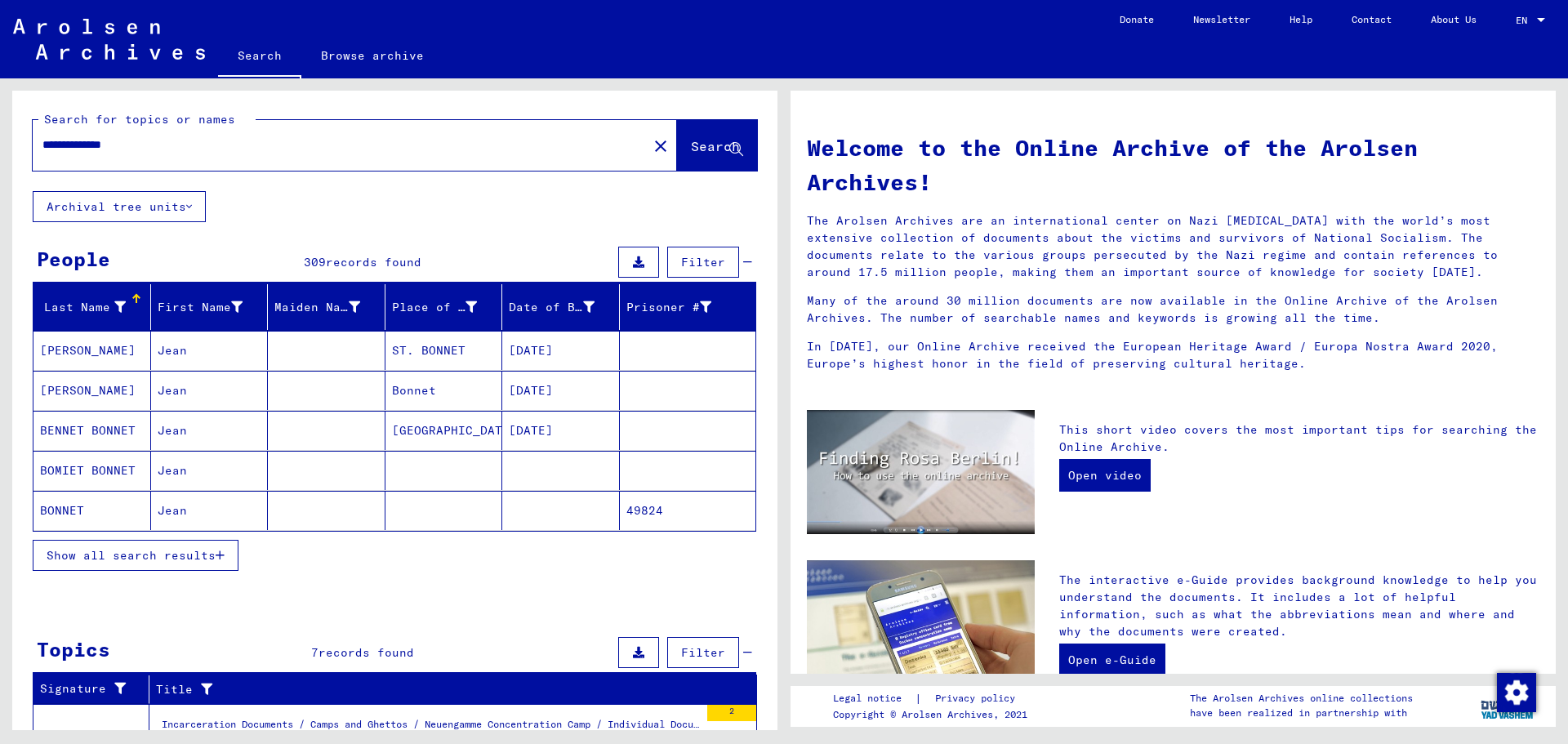
click at [160, 559] on span "Show all search results" at bounding box center [131, 555] width 169 height 15
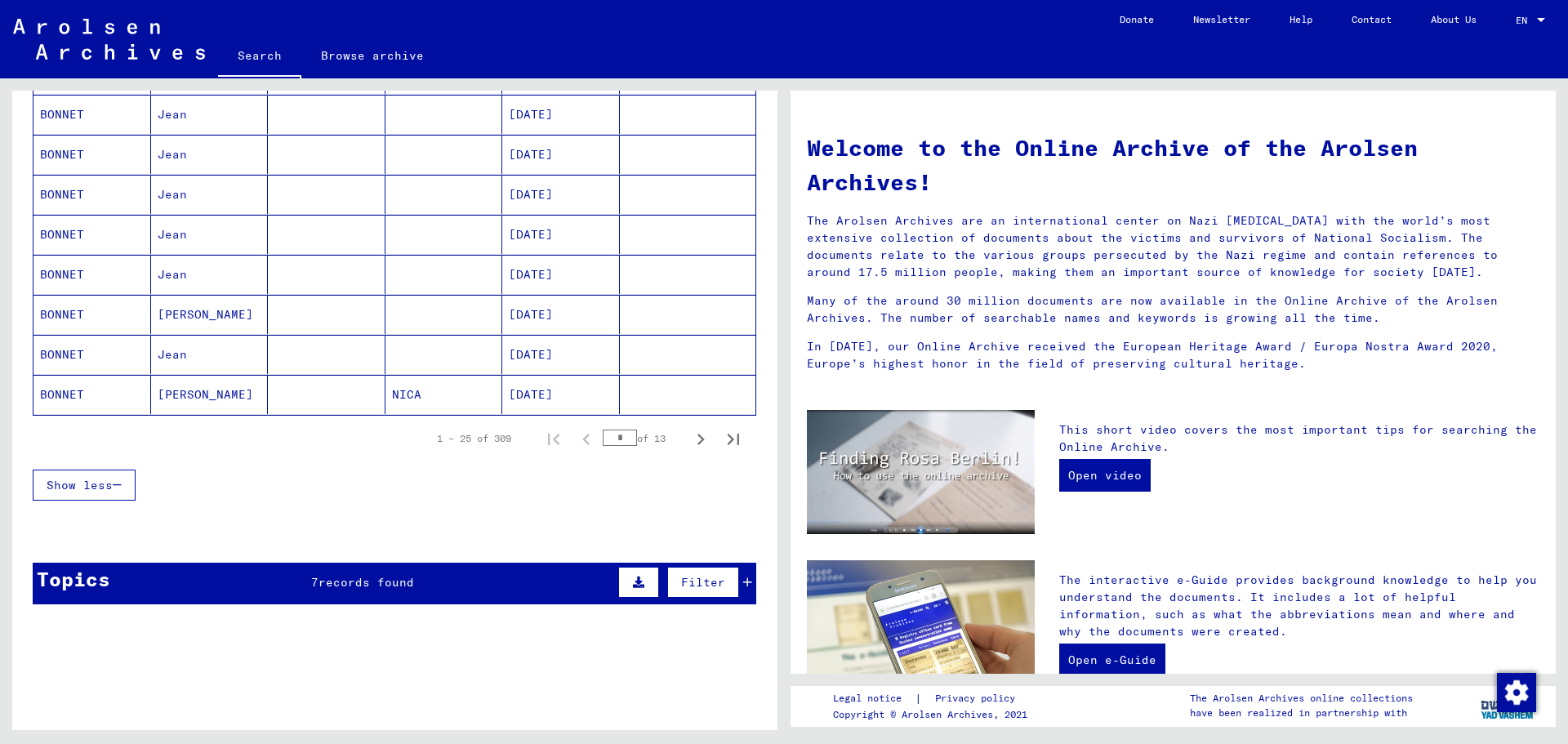
scroll to position [898, 0]
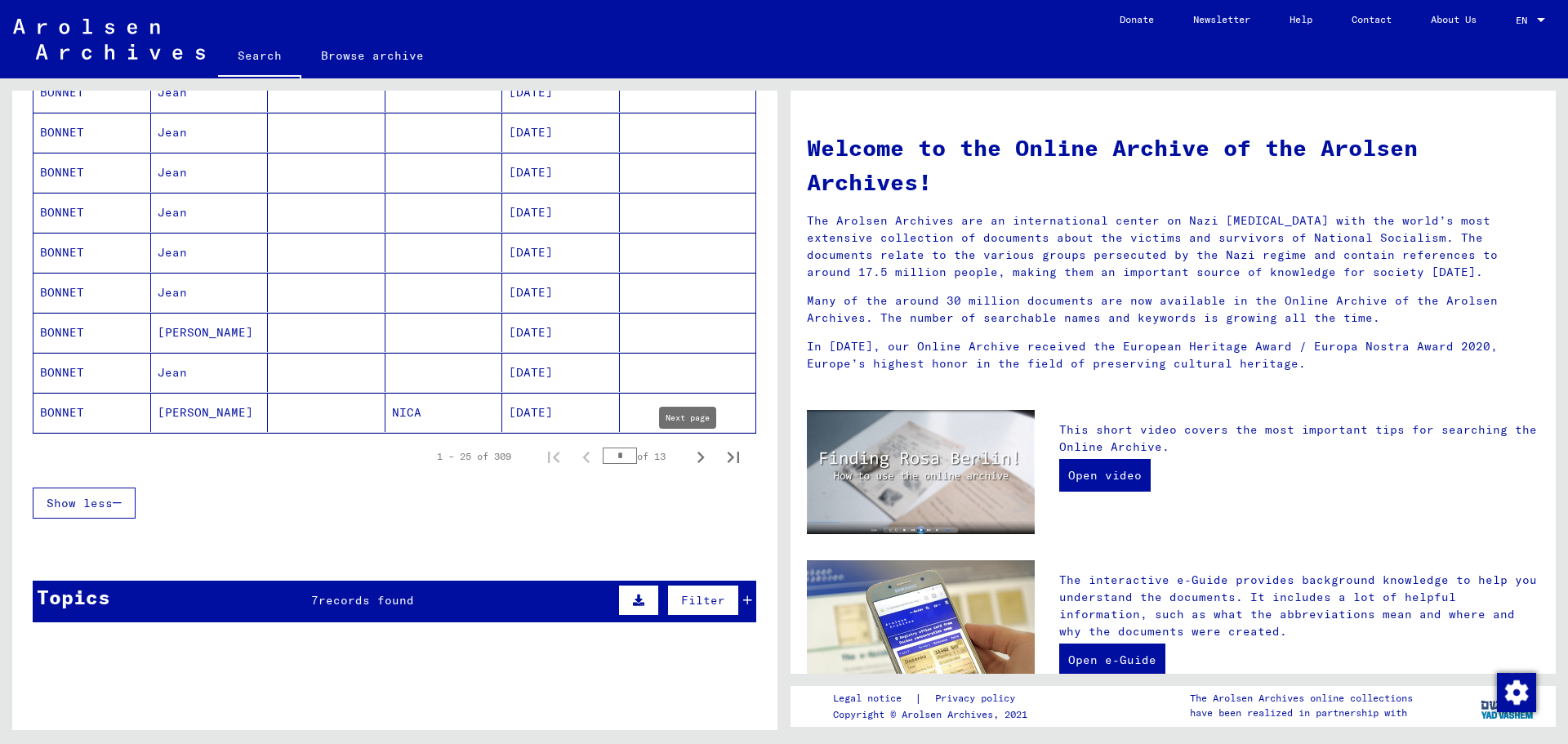
click at [698, 454] on icon "Next page" at bounding box center [701, 457] width 7 height 12
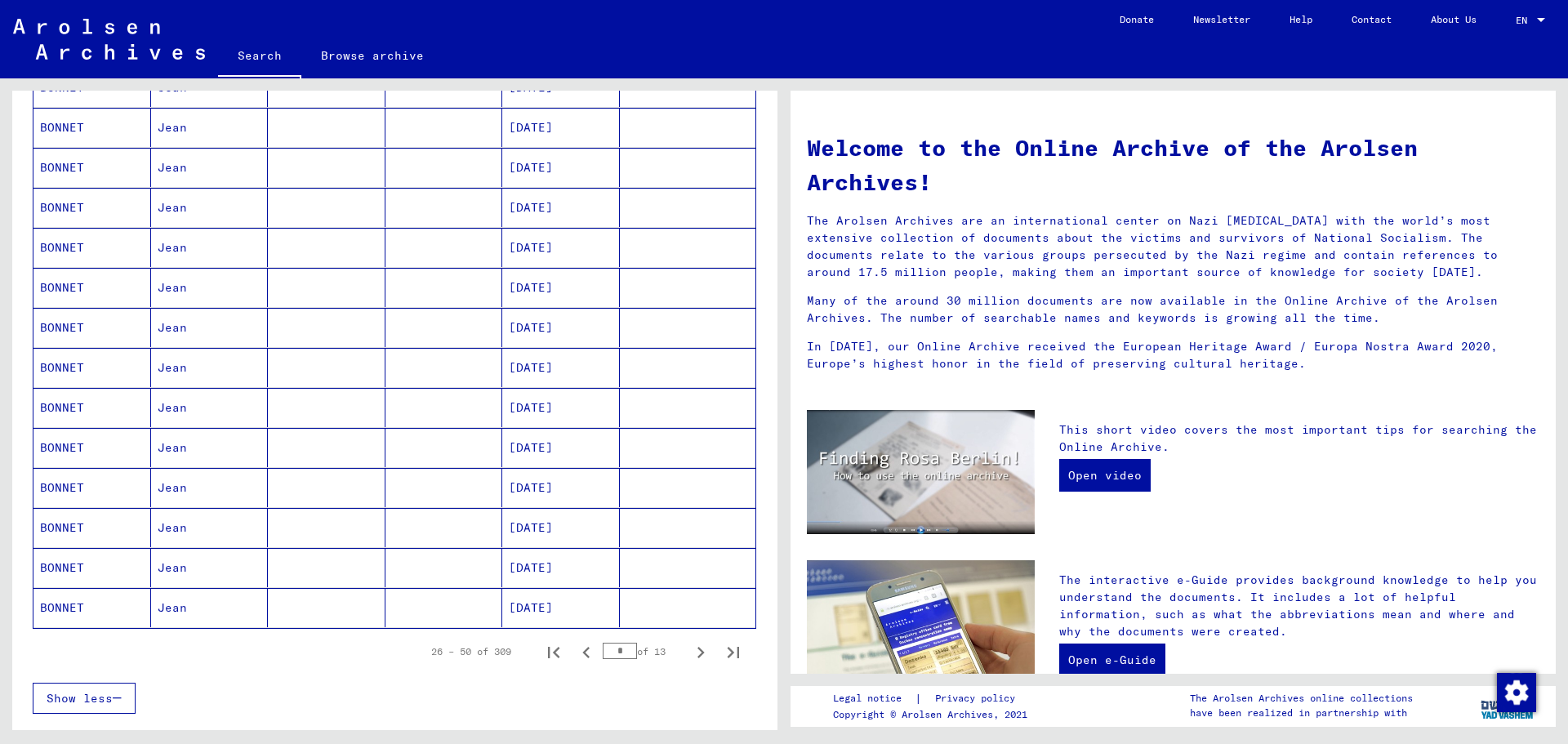
scroll to position [735, 0]
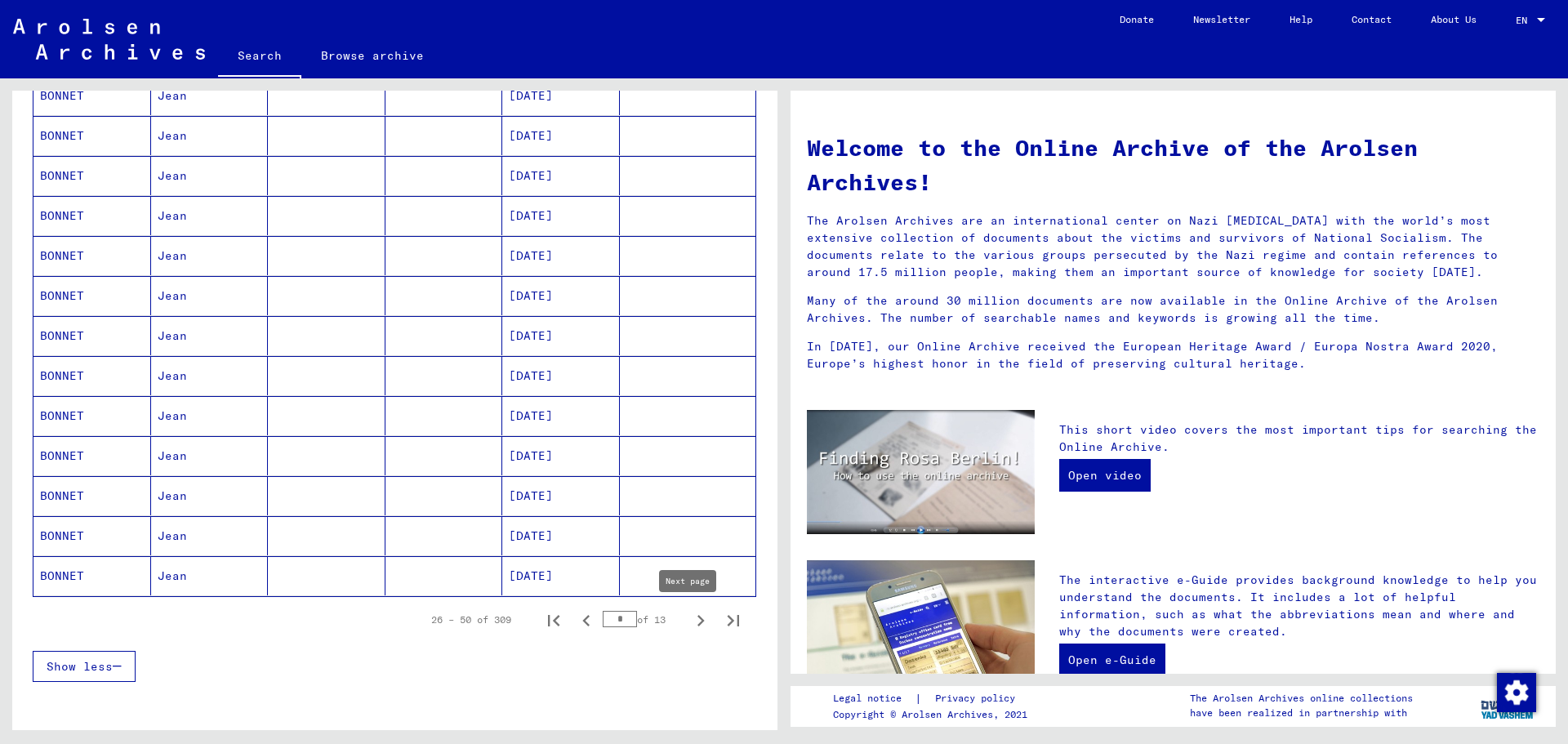
click at [689, 623] on icon "Next page" at bounding box center [700, 620] width 23 height 23
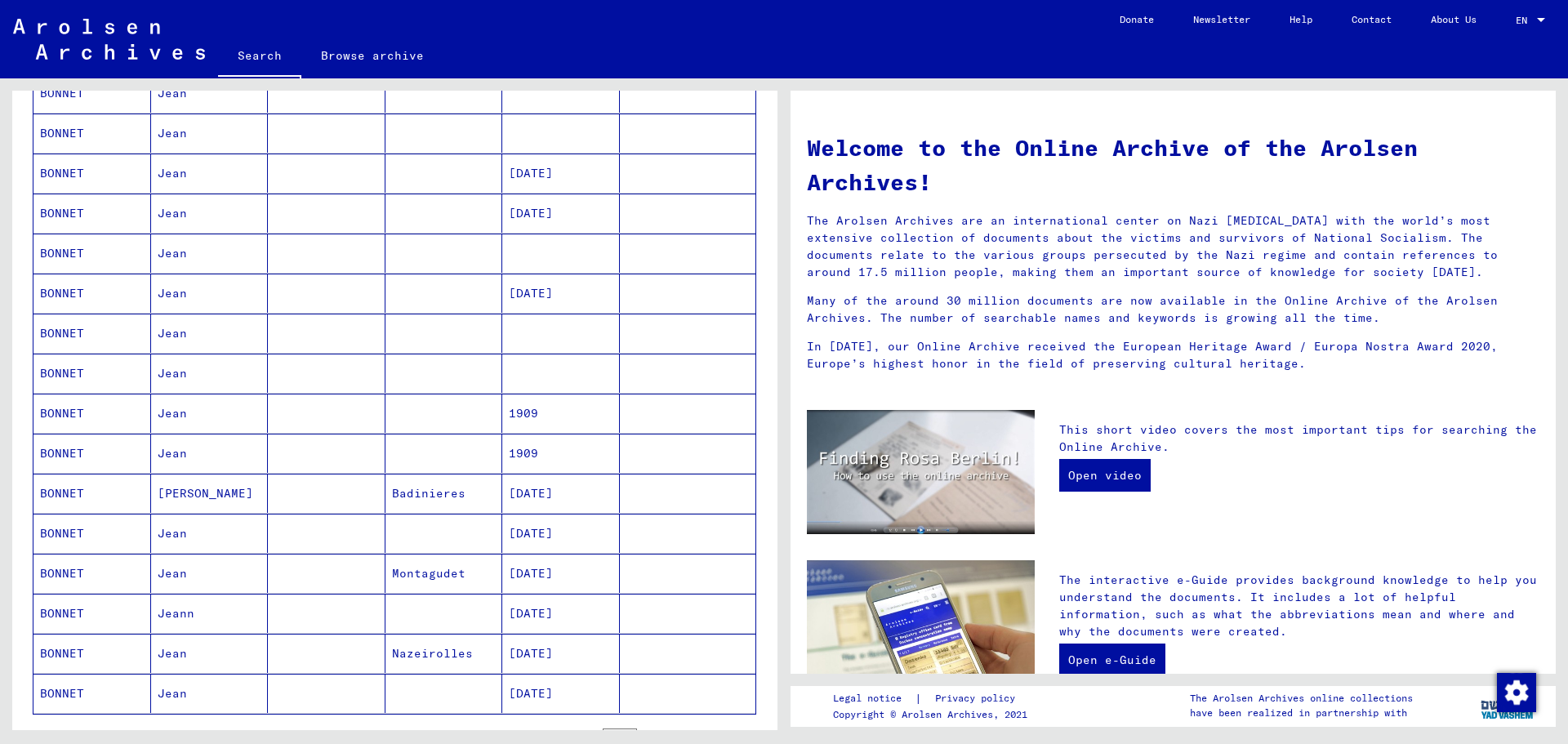
scroll to position [816, 0]
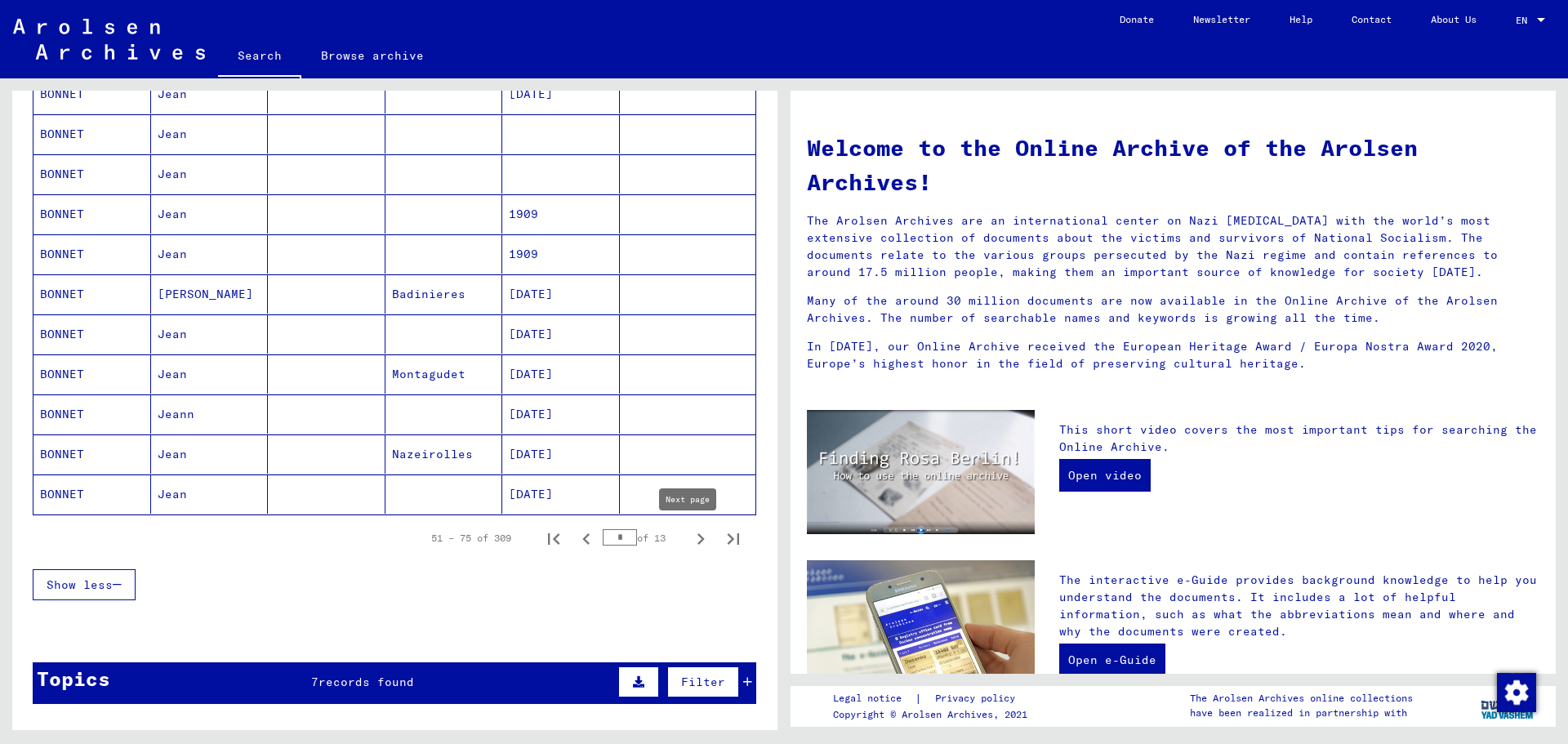
click at [689, 546] on icon "Next page" at bounding box center [700, 538] width 23 height 23
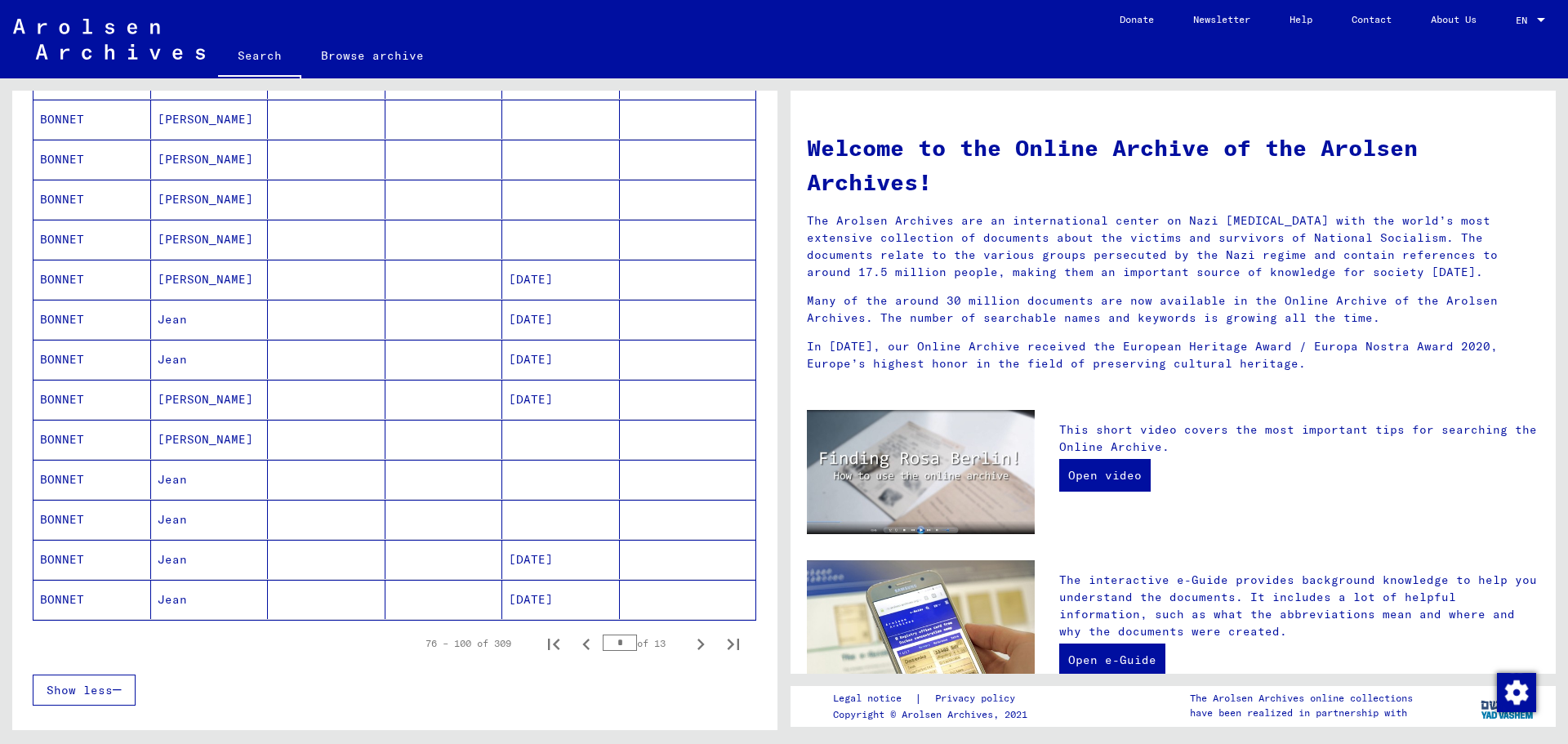
scroll to position [735, 0]
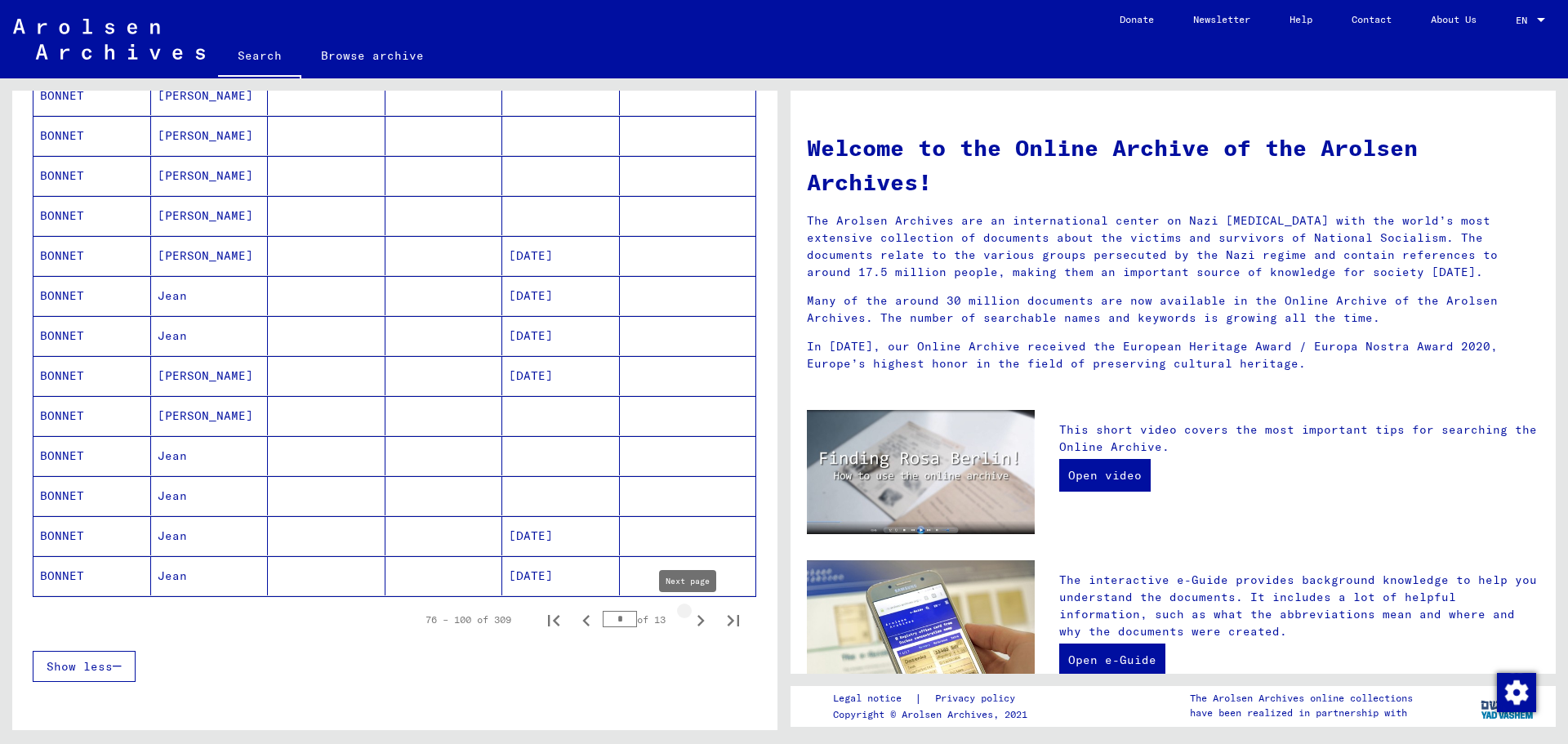
click at [698, 621] on icon "Next page" at bounding box center [701, 621] width 7 height 12
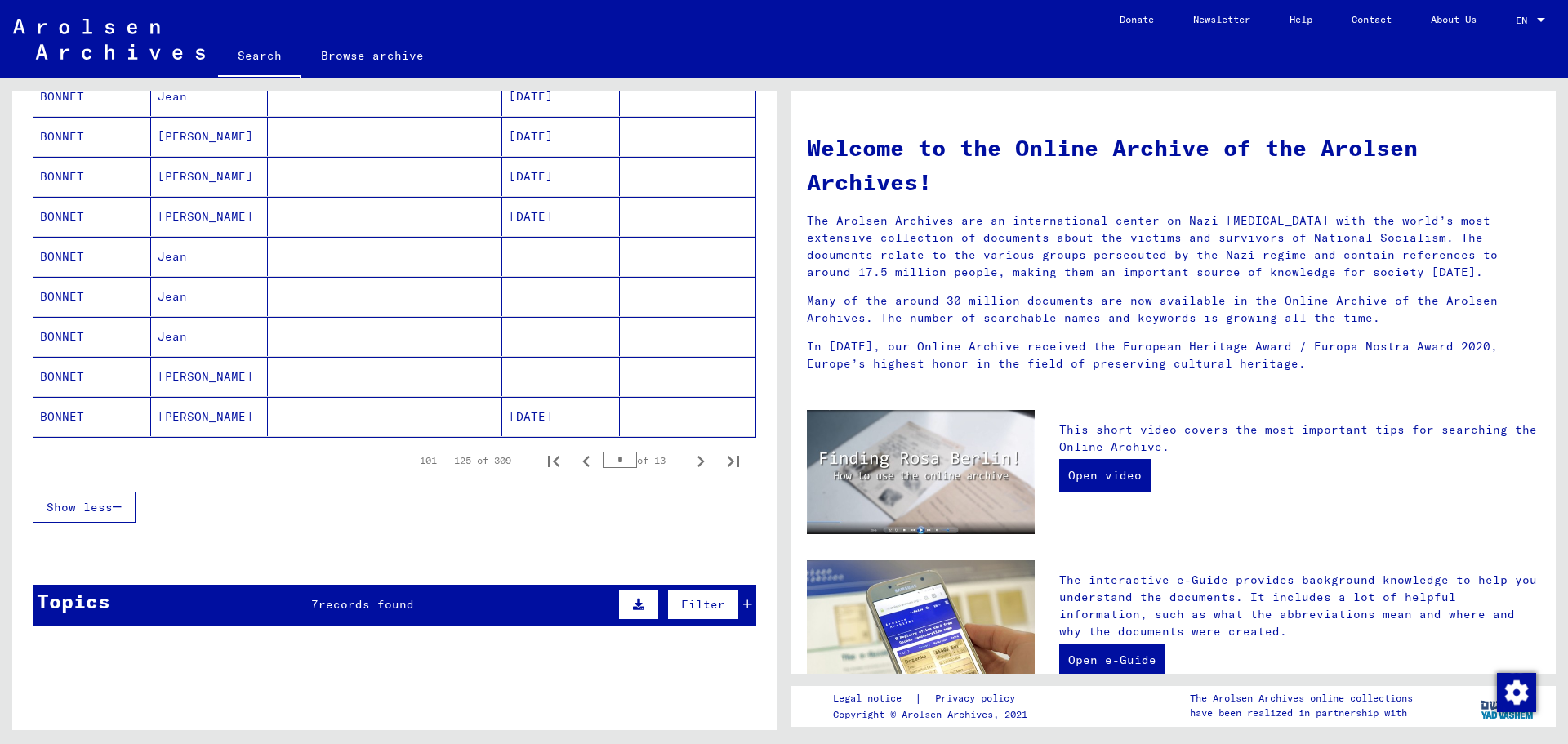
scroll to position [898, 0]
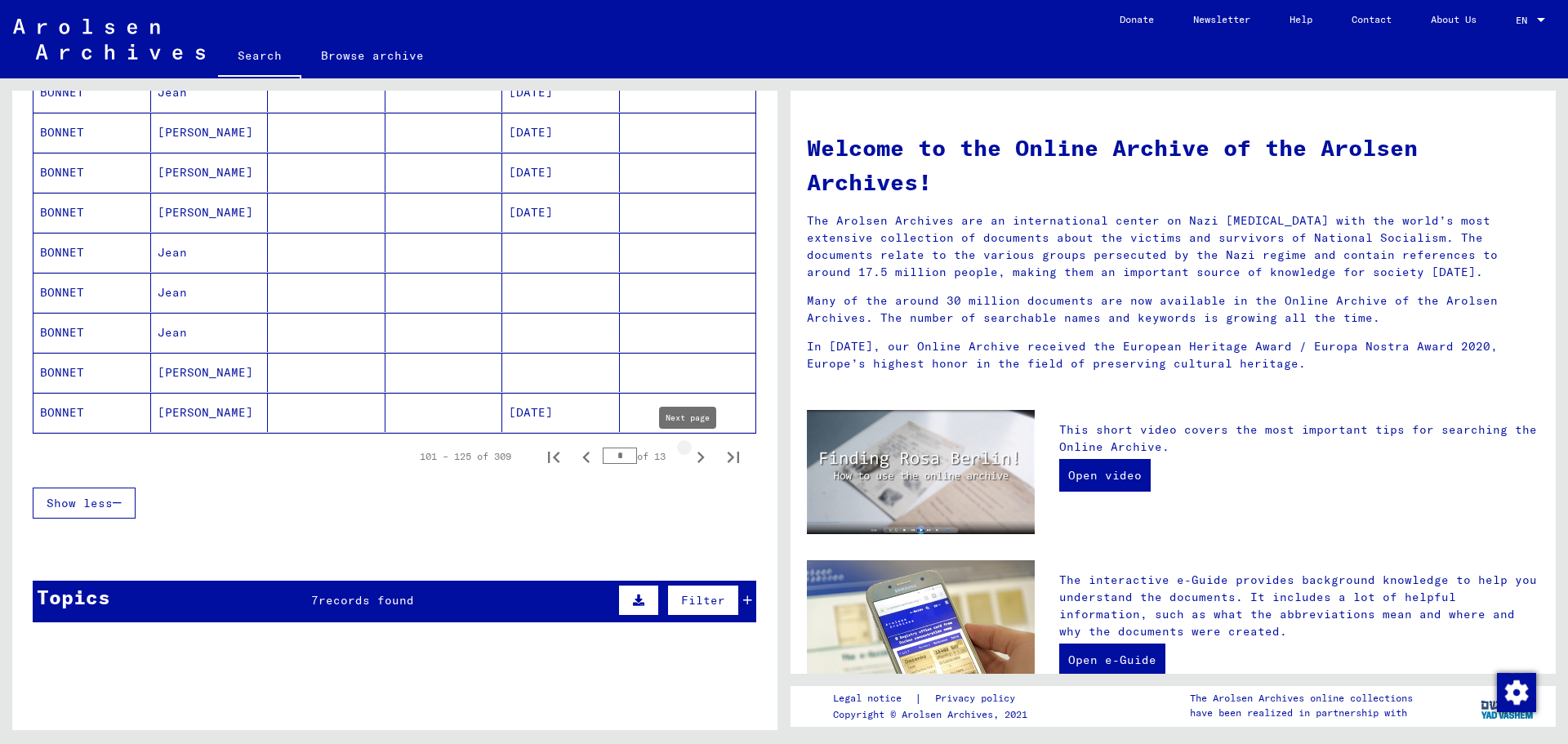
click at [689, 453] on icon "Next page" at bounding box center [700, 457] width 23 height 23
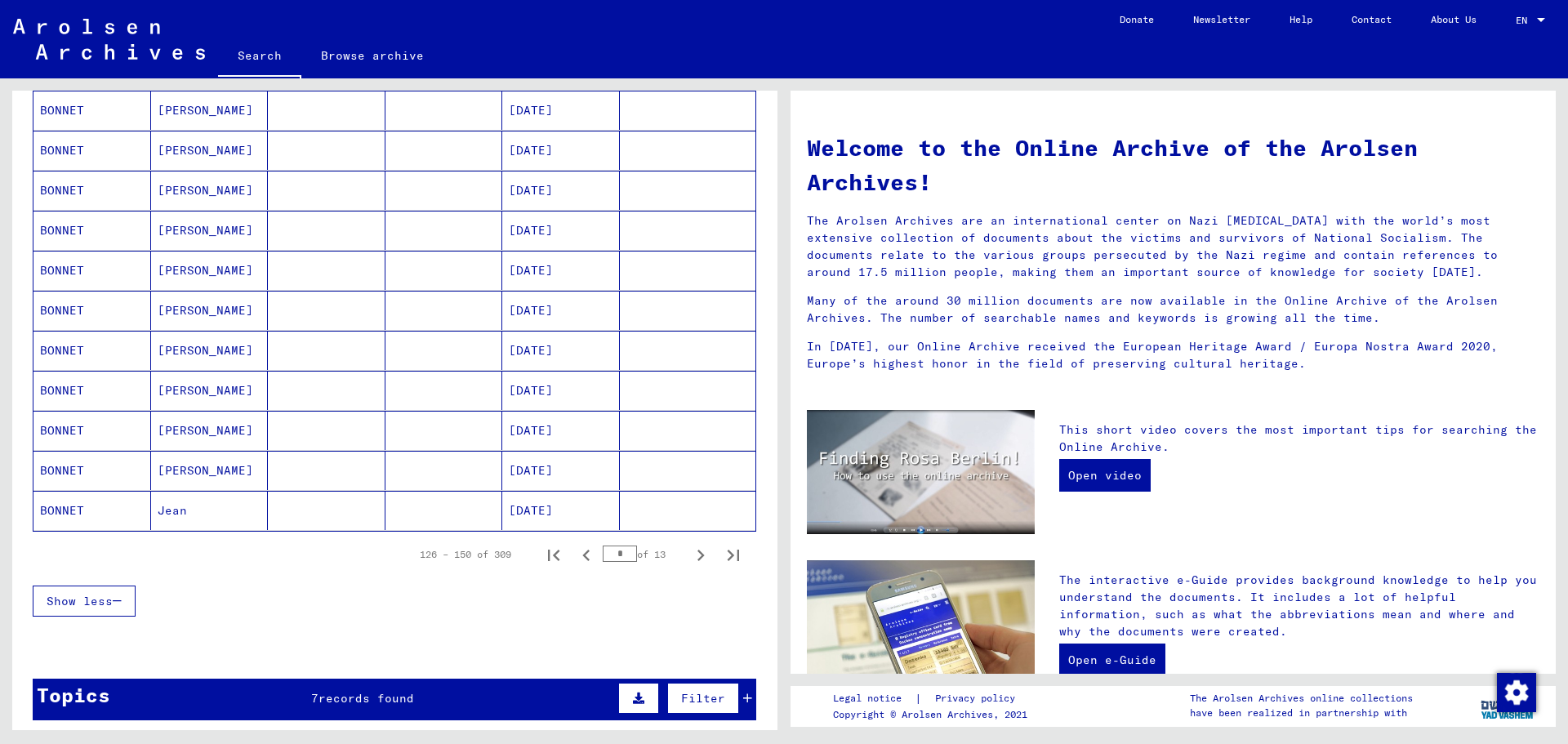
scroll to position [816, 0]
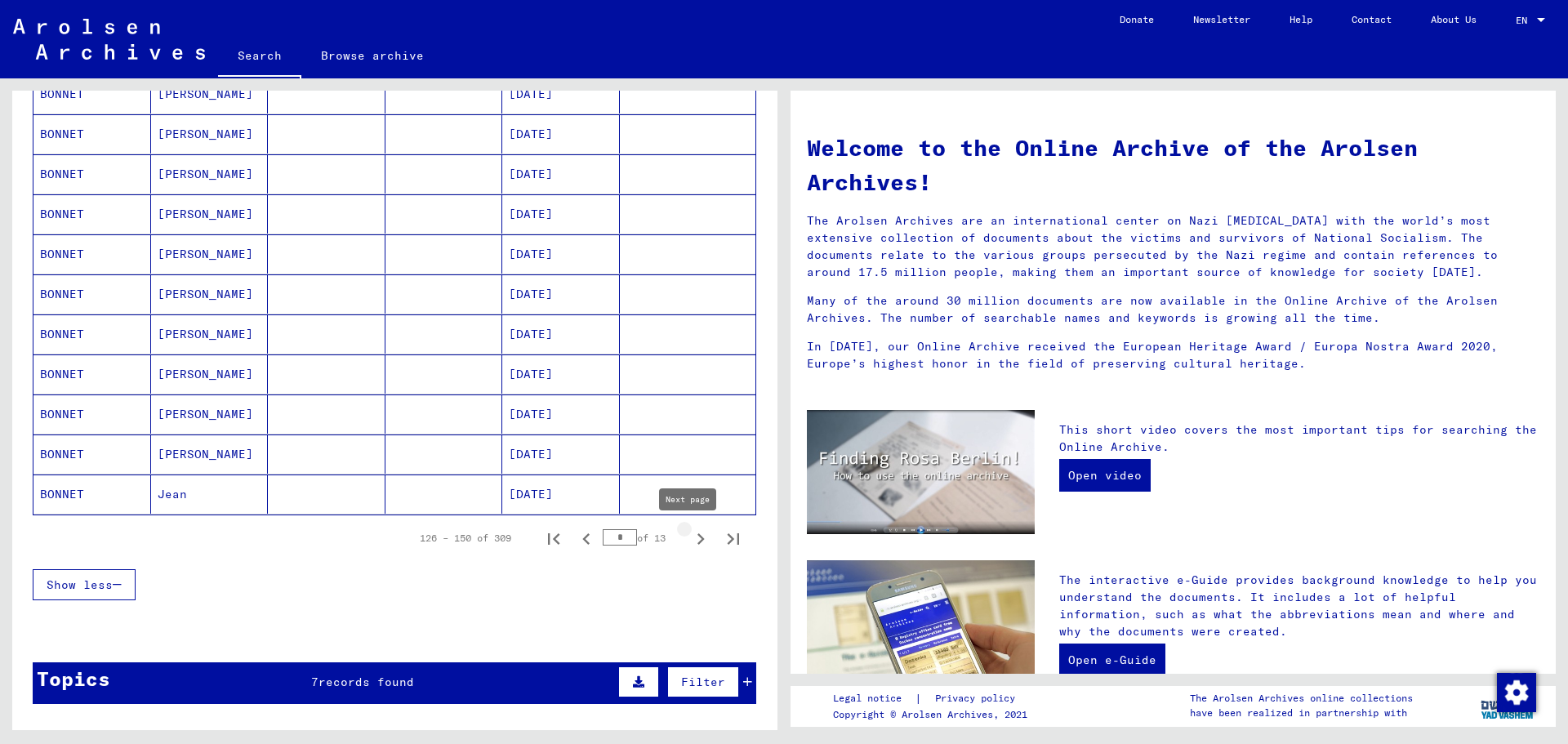
click at [689, 546] on icon "Next page" at bounding box center [700, 538] width 23 height 23
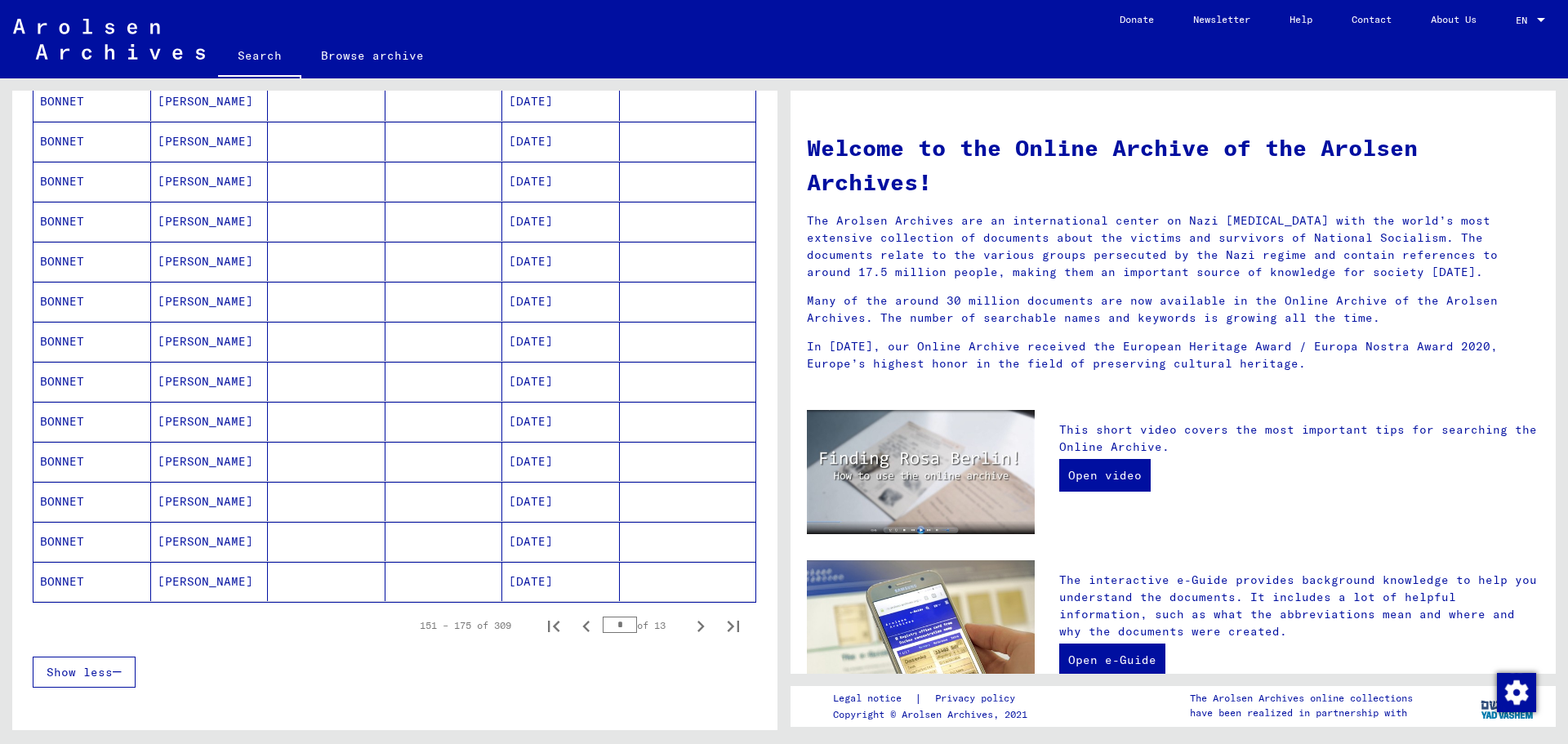
scroll to position [735, 0]
click at [689, 619] on icon "Next page" at bounding box center [700, 620] width 23 height 23
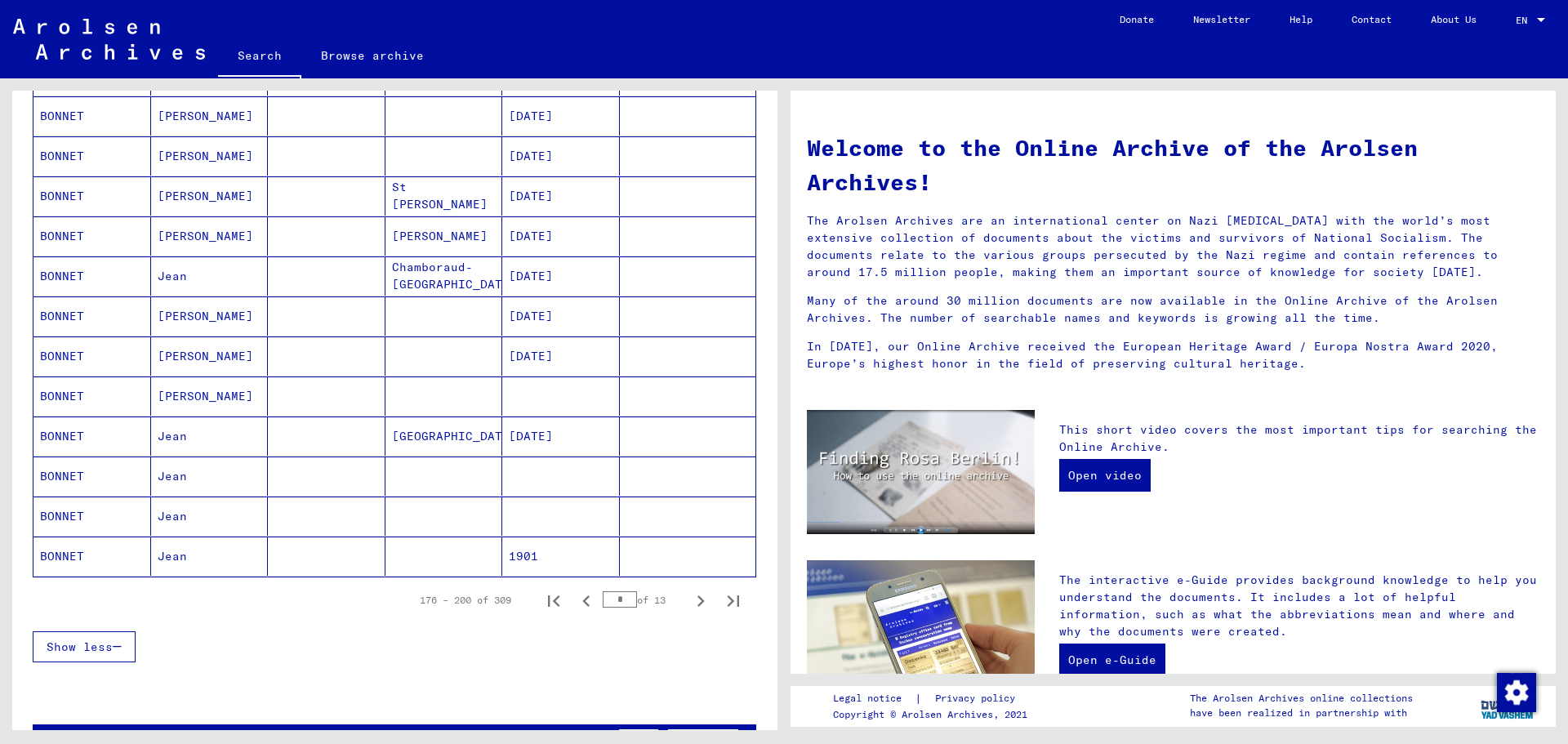
scroll to position [816, 0]
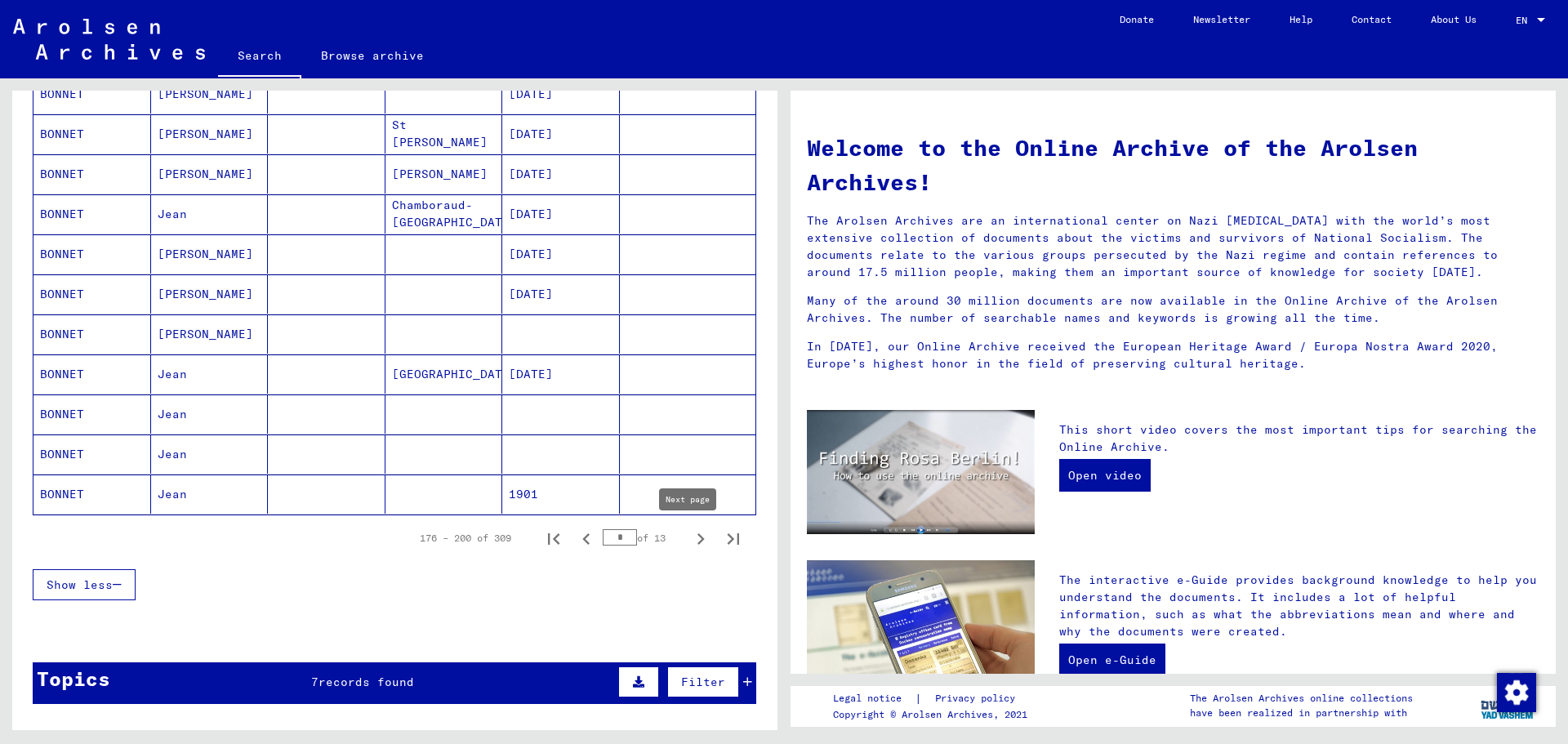
click at [689, 544] on icon "Next page" at bounding box center [700, 538] width 23 height 23
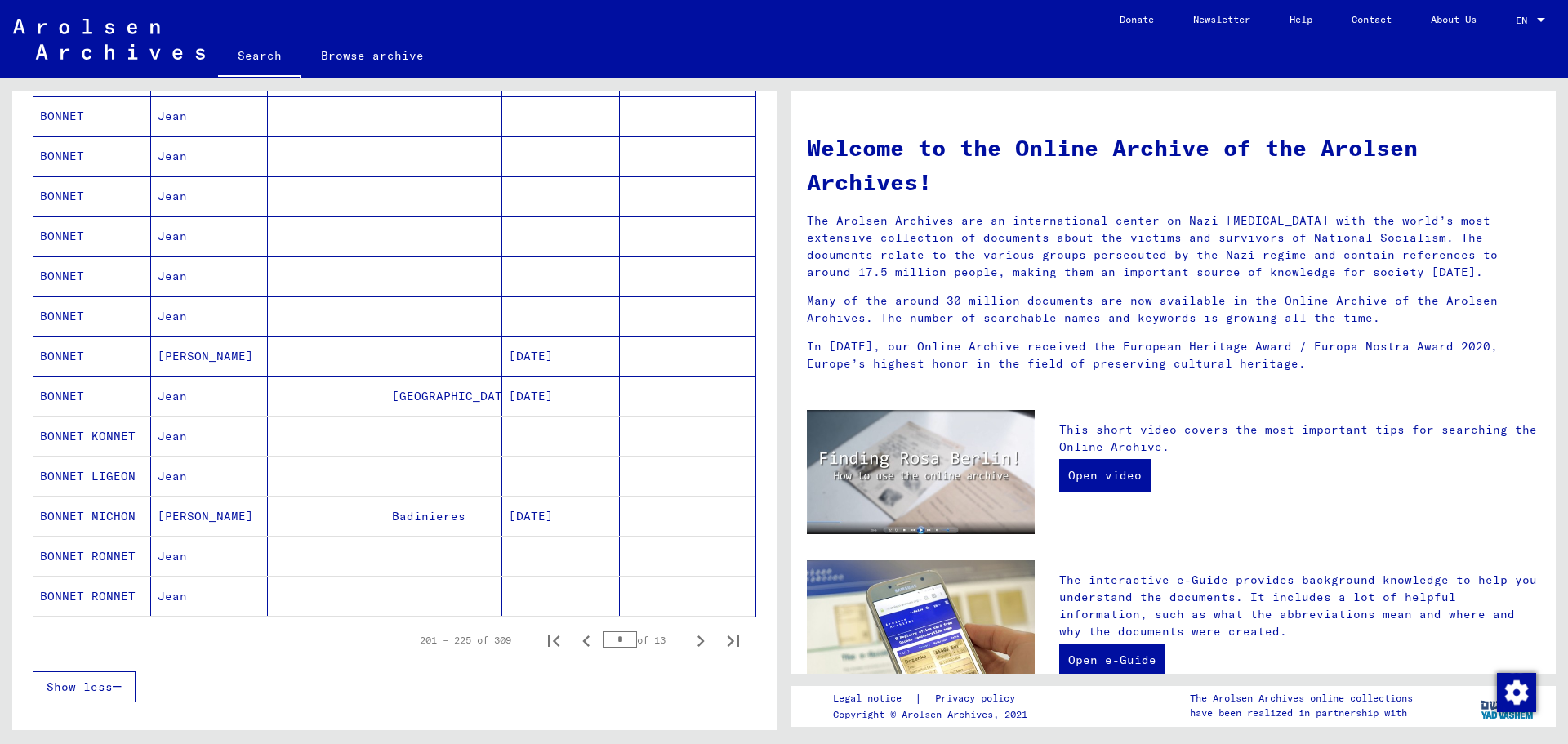
scroll to position [735, 0]
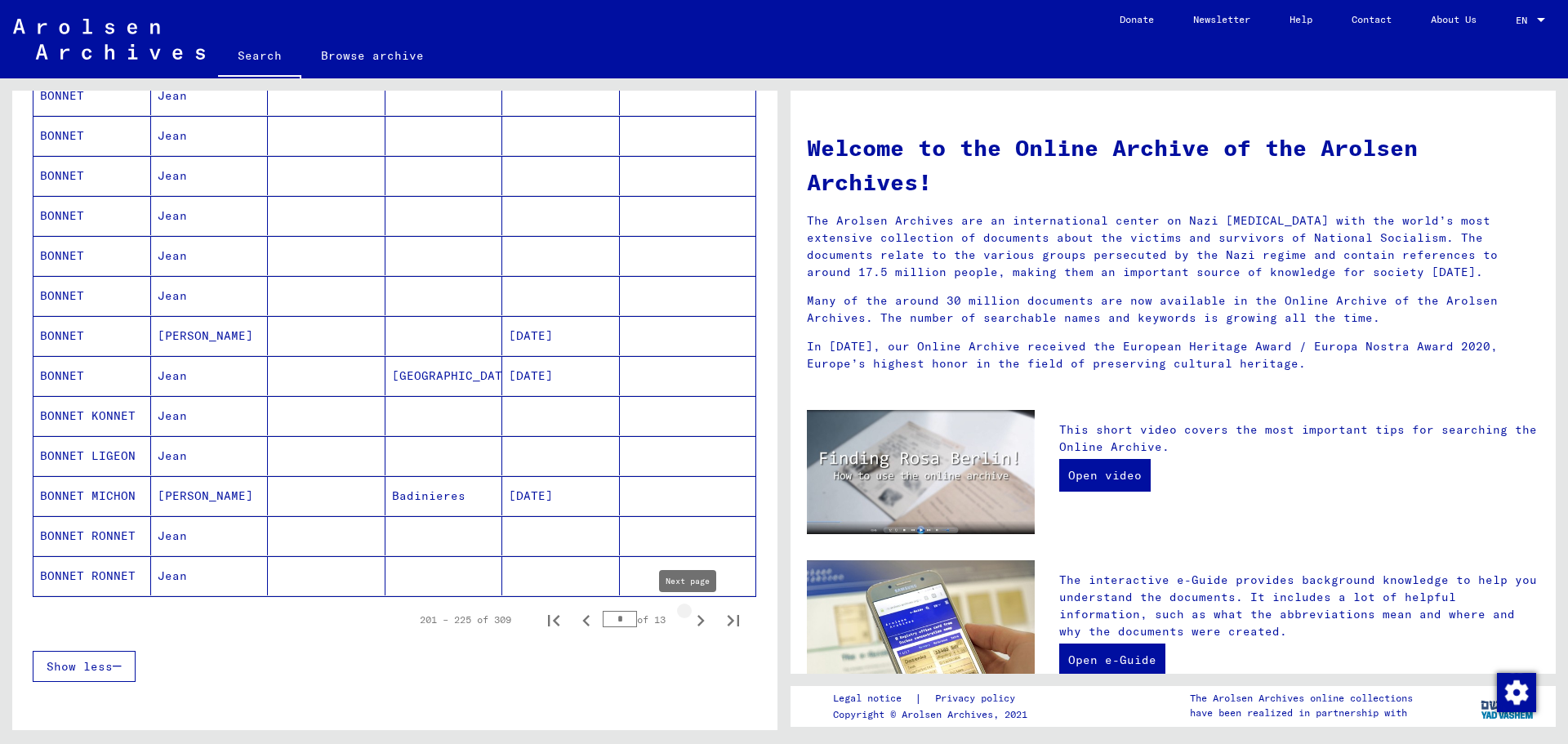
click at [689, 614] on icon "Next page" at bounding box center [700, 620] width 23 height 23
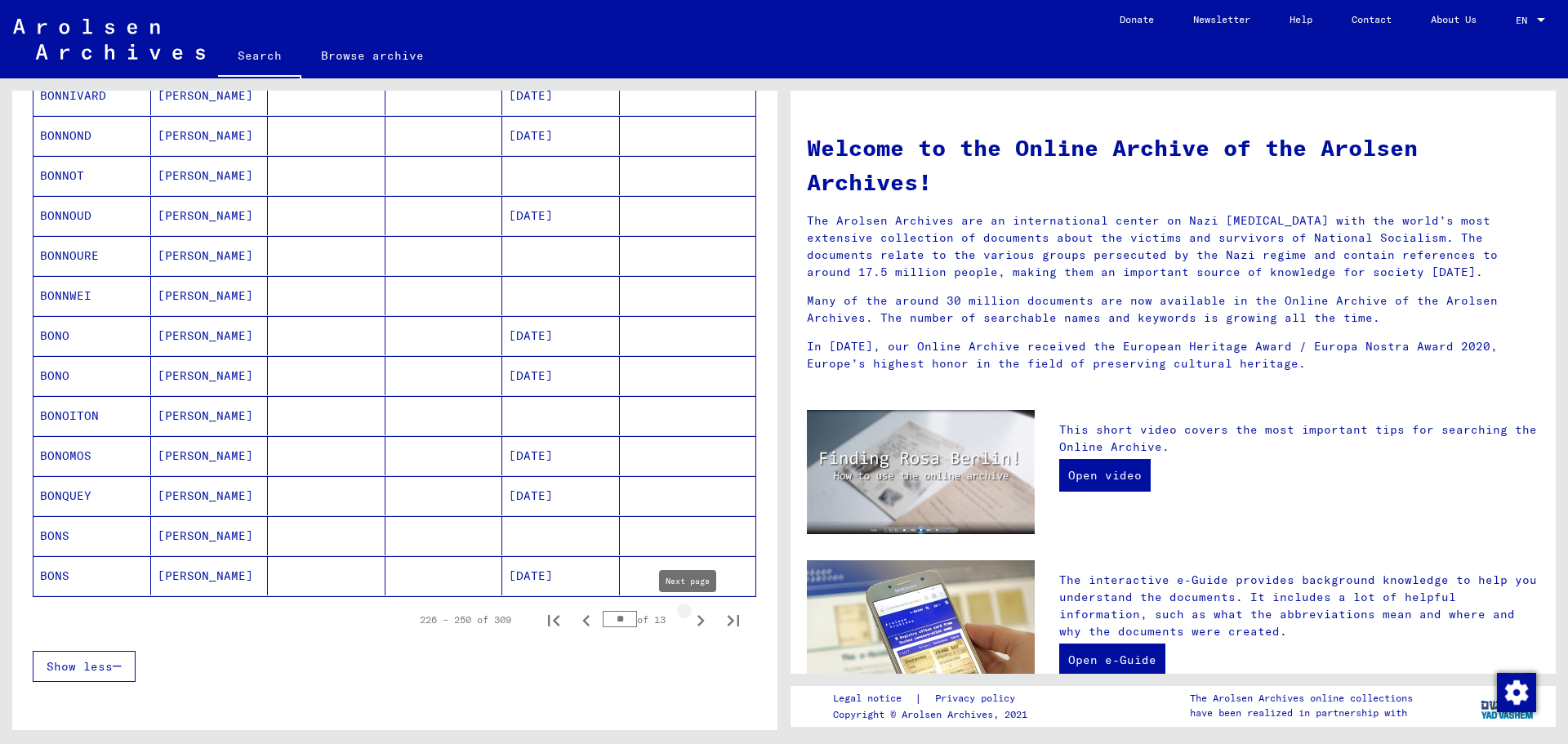
click at [689, 622] on icon "Next page" at bounding box center [700, 620] width 23 height 23
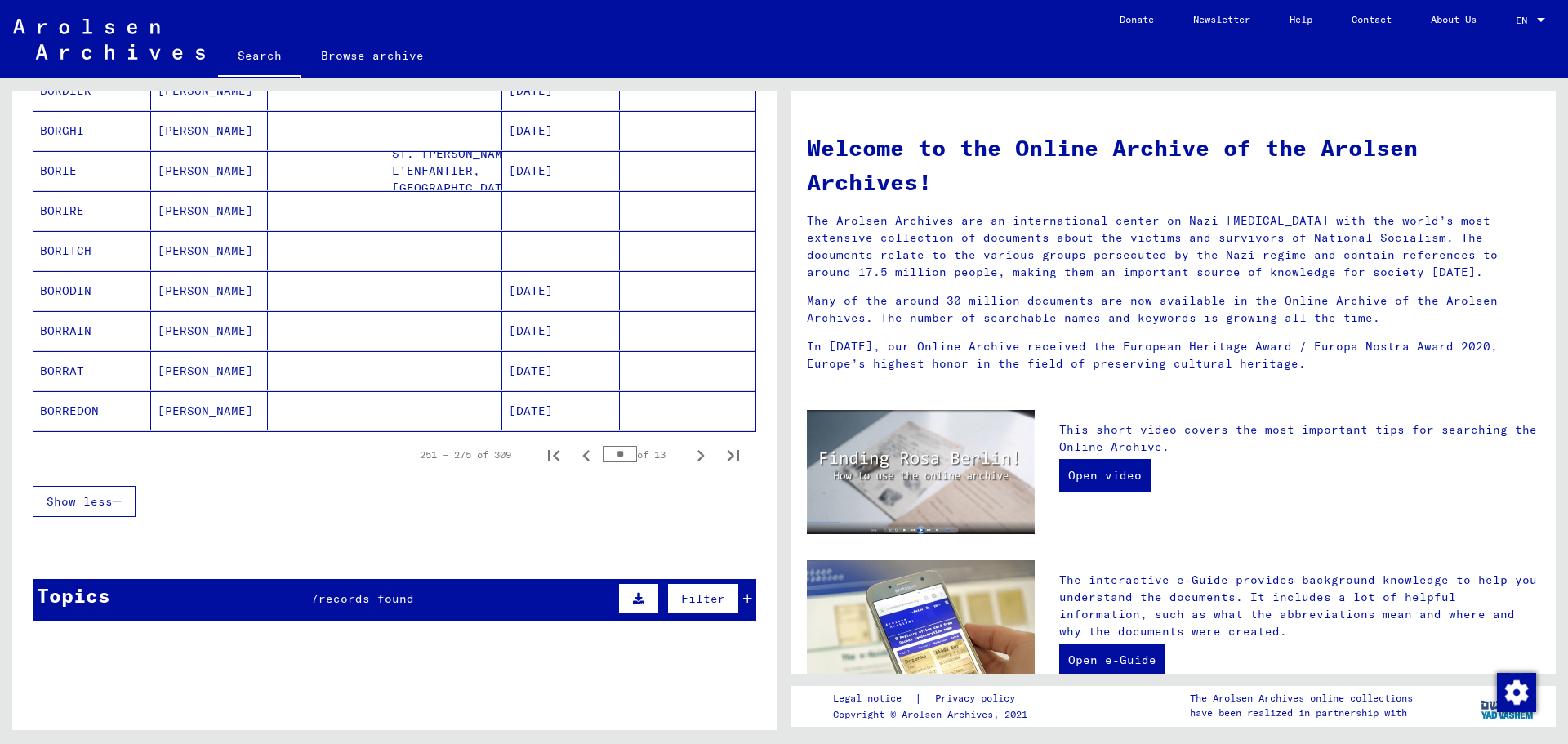
scroll to position [898, 0]
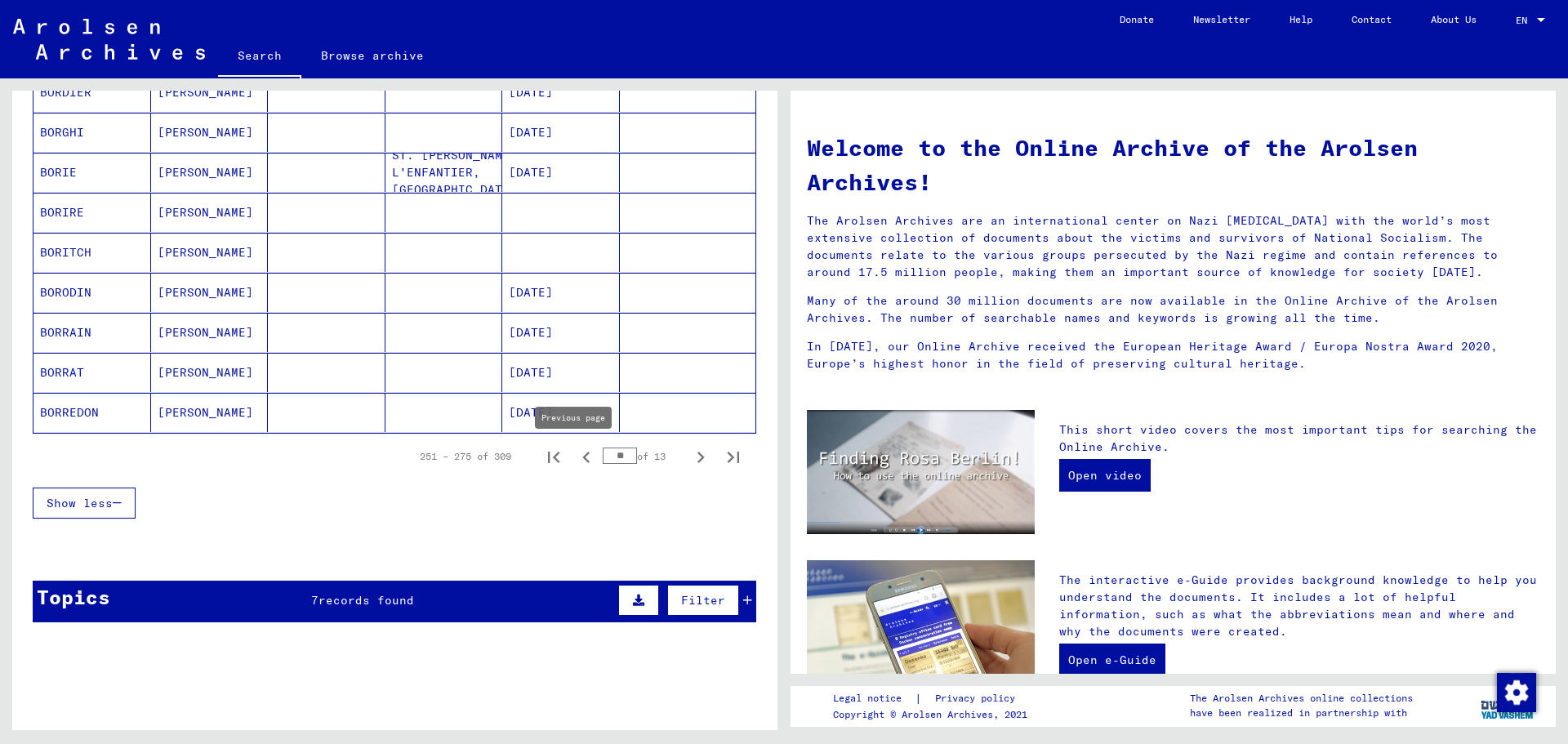
click at [576, 460] on icon "Previous page" at bounding box center [586, 457] width 23 height 23
click at [582, 453] on icon "Previous page" at bounding box center [586, 457] width 7 height 12
type input "*"
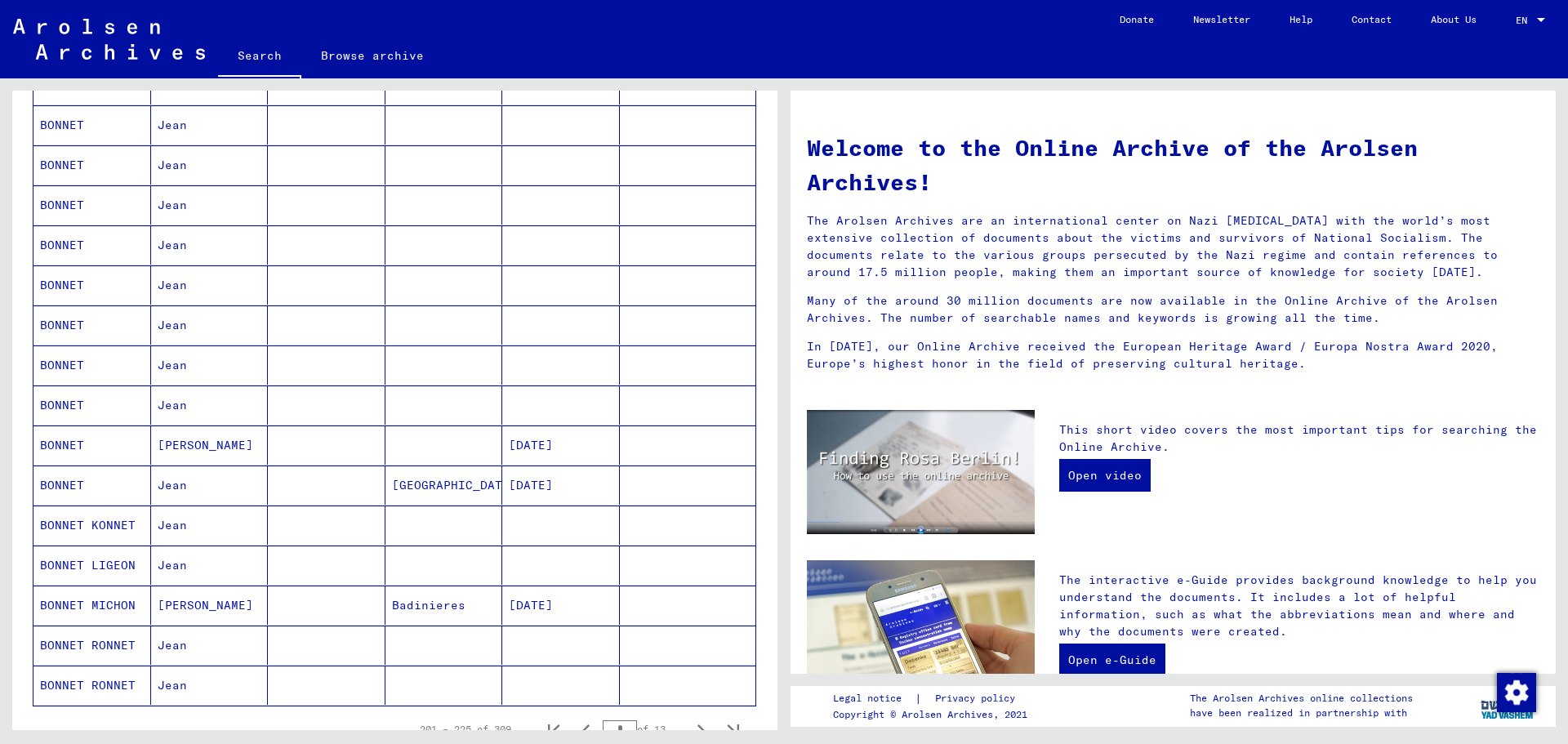
scroll to position [490, 0]
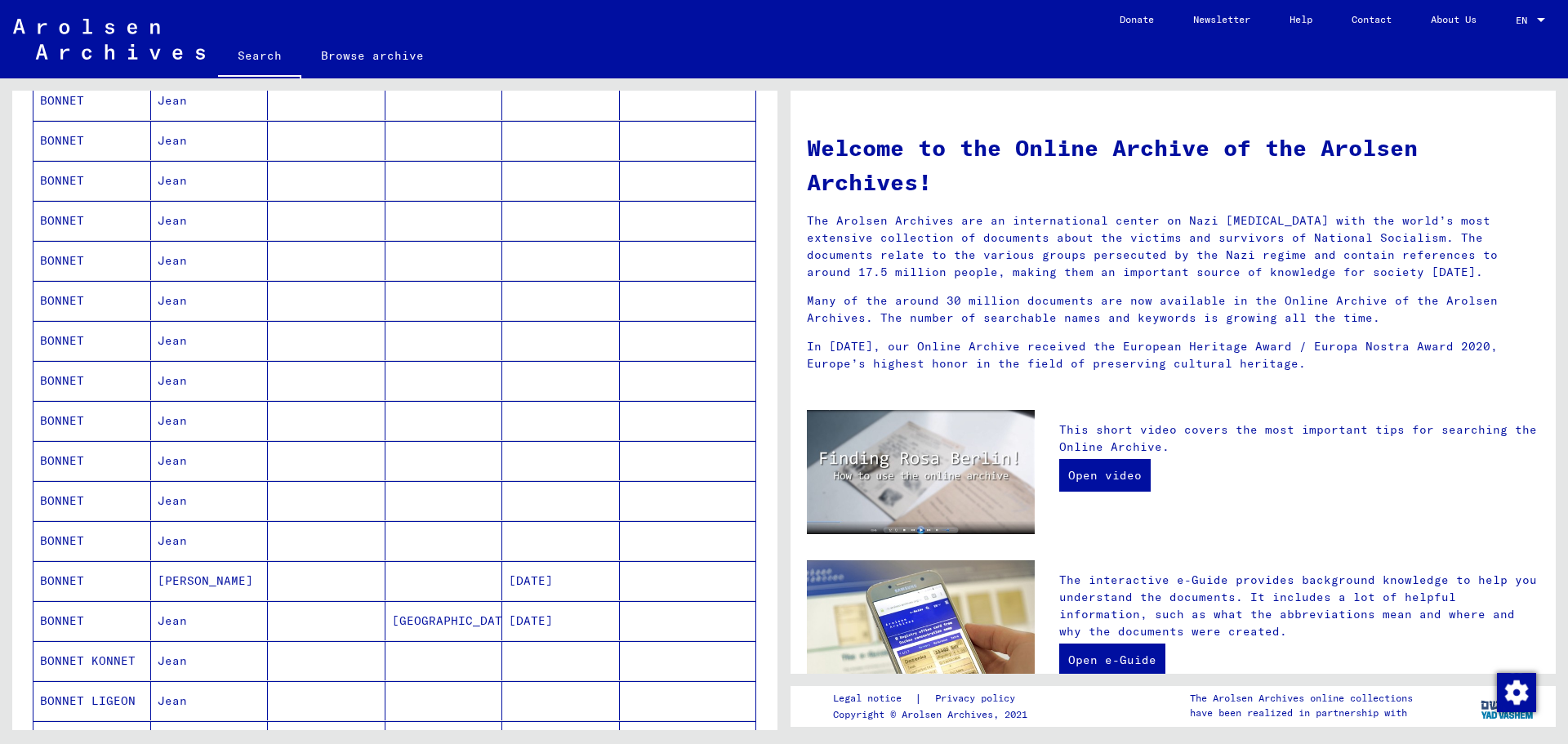
click at [80, 530] on mat-cell "BONNET" at bounding box center [92, 540] width 118 height 39
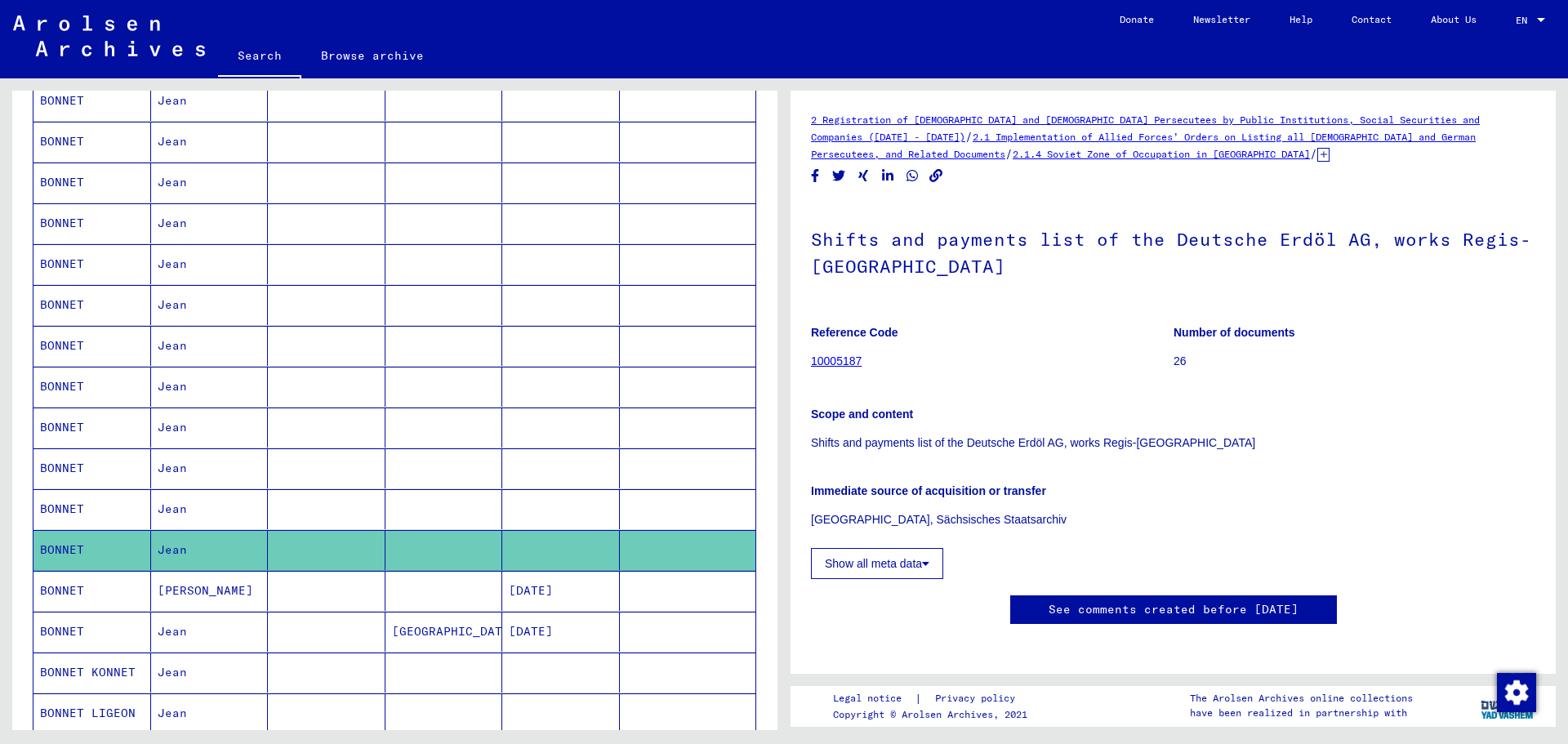
click at [857, 358] on link "10005187" at bounding box center [836, 361] width 50 height 13
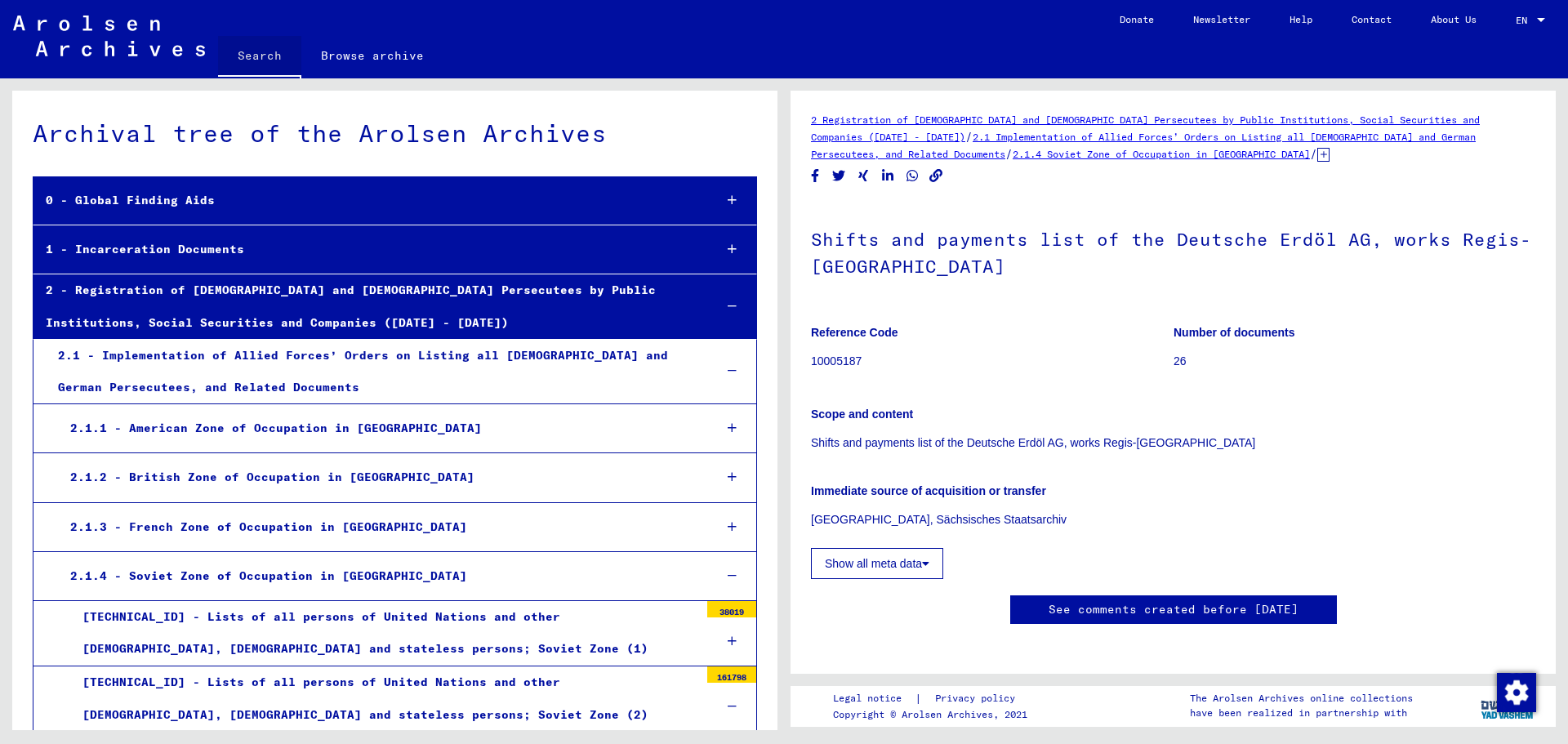
click at [272, 58] on link "Search" at bounding box center [259, 57] width 83 height 42
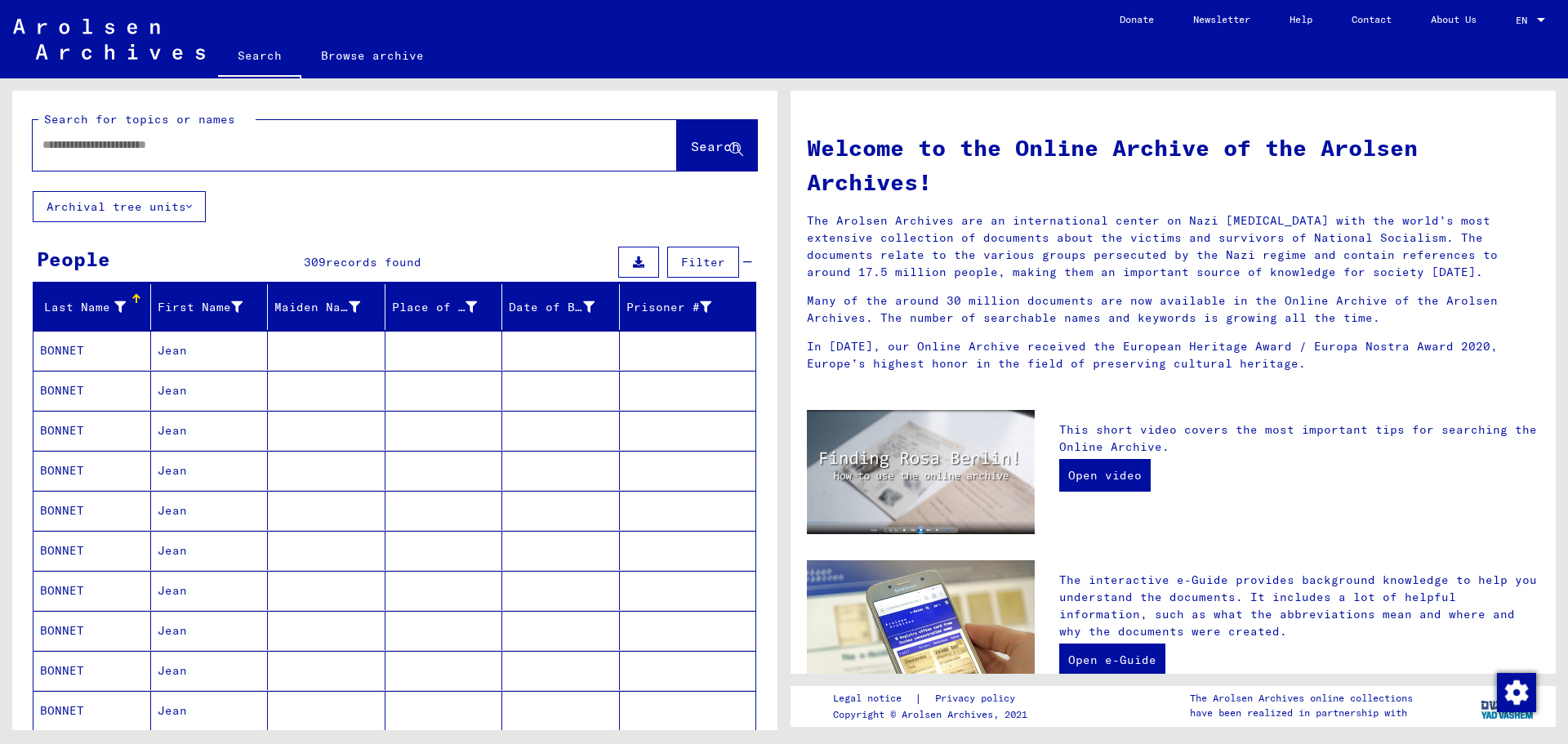
click at [206, 142] on input "text" at bounding box center [335, 144] width 585 height 17
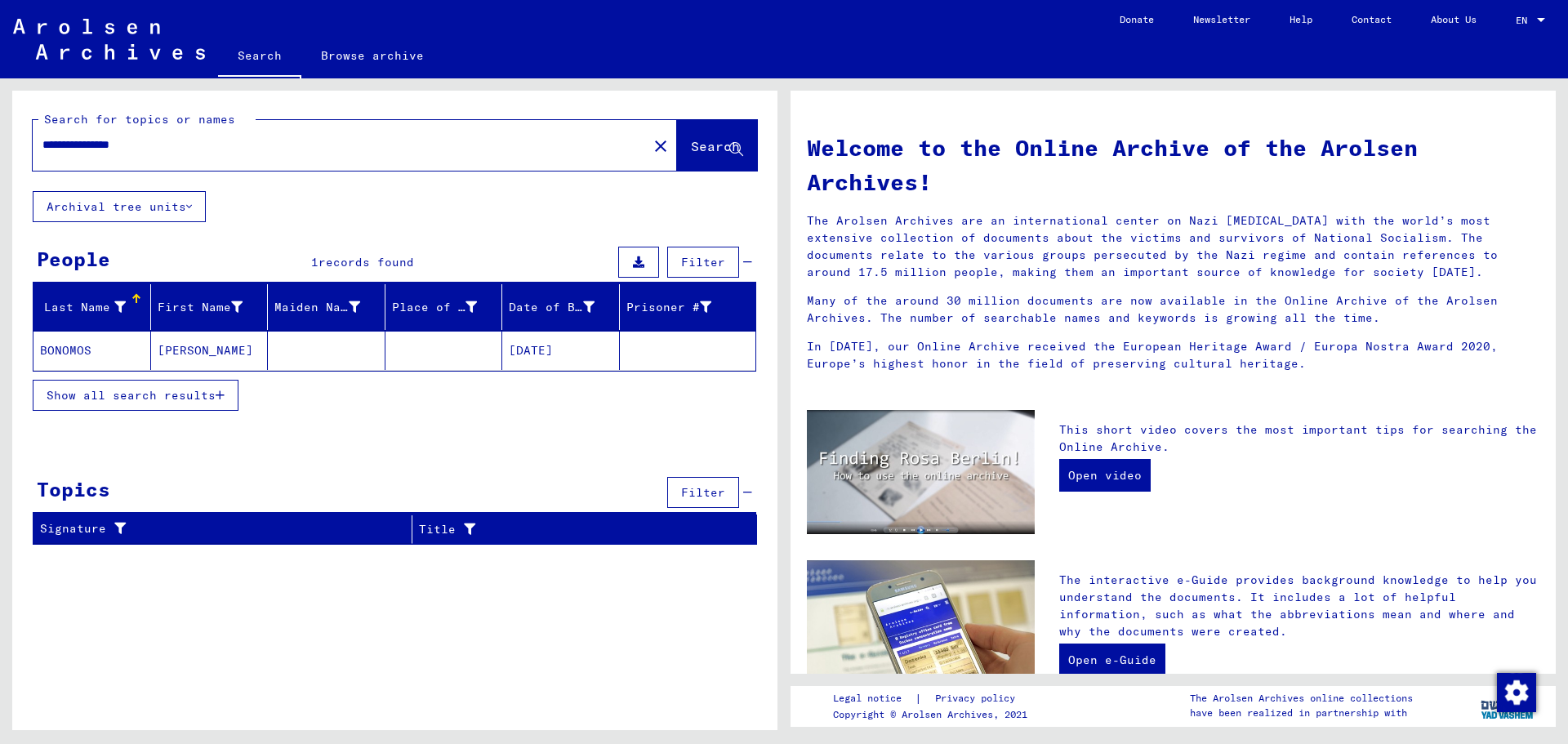
drag, startPoint x: 171, startPoint y: 144, endPoint x: 123, endPoint y: 149, distance: 48.3
click at [123, 149] on input "**********" at bounding box center [335, 144] width 585 height 17
click at [232, 143] on input "**********" at bounding box center [335, 144] width 585 height 17
paste input "******"
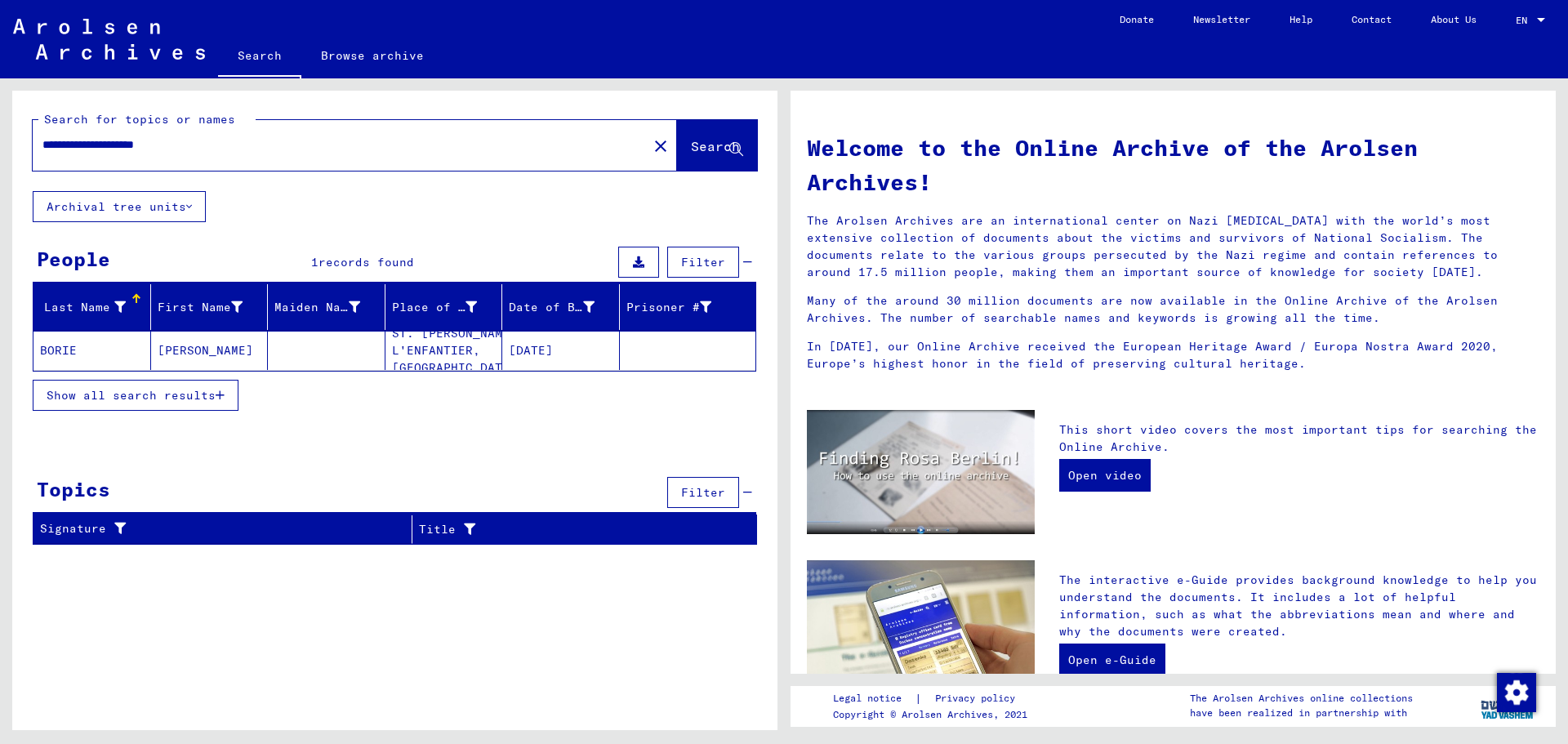
drag, startPoint x: 215, startPoint y: 151, endPoint x: 126, endPoint y: 150, distance: 89.0
click at [126, 150] on input "**********" at bounding box center [335, 144] width 585 height 17
type input "**********"
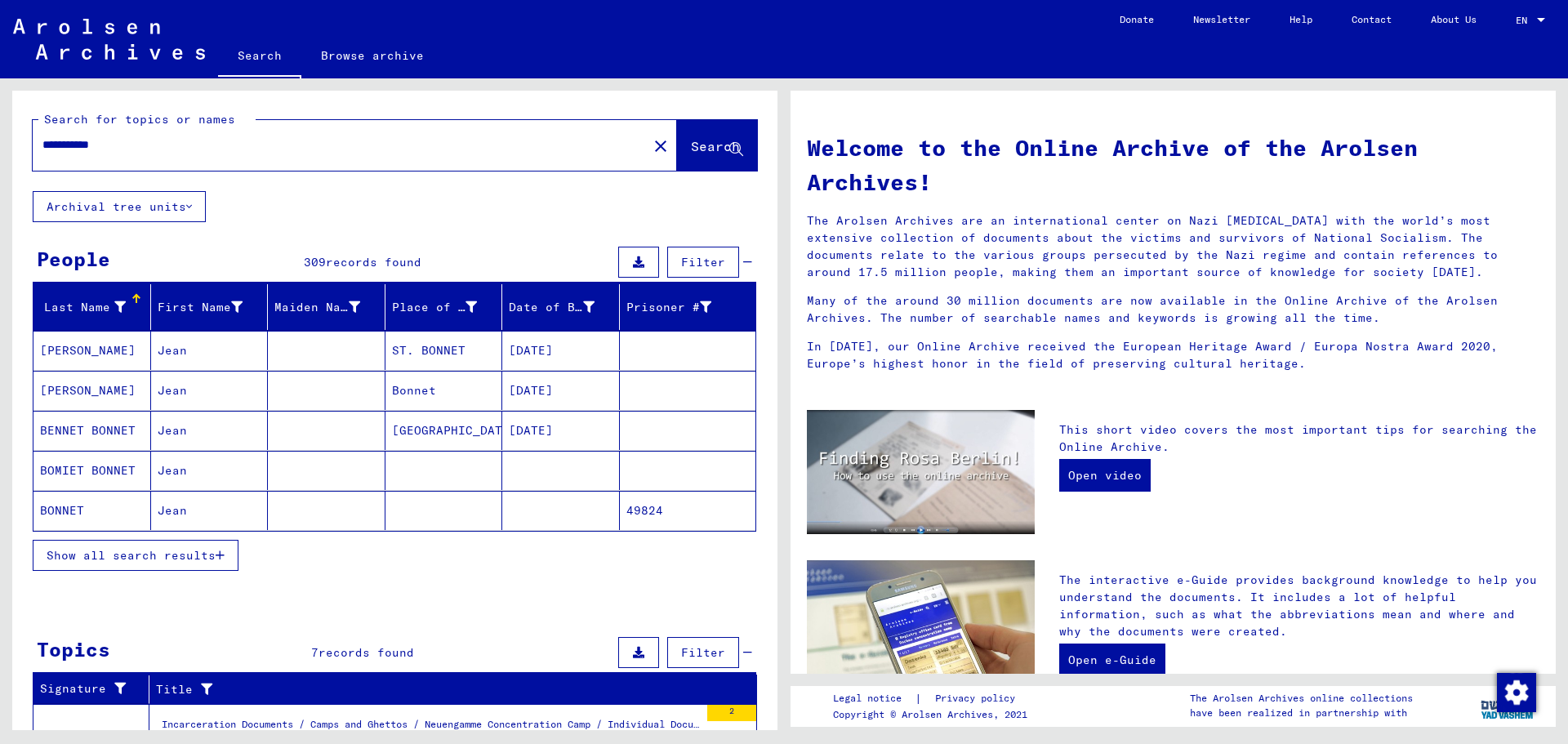
click at [189, 545] on button "Show all search results" at bounding box center [135, 555] width 206 height 31
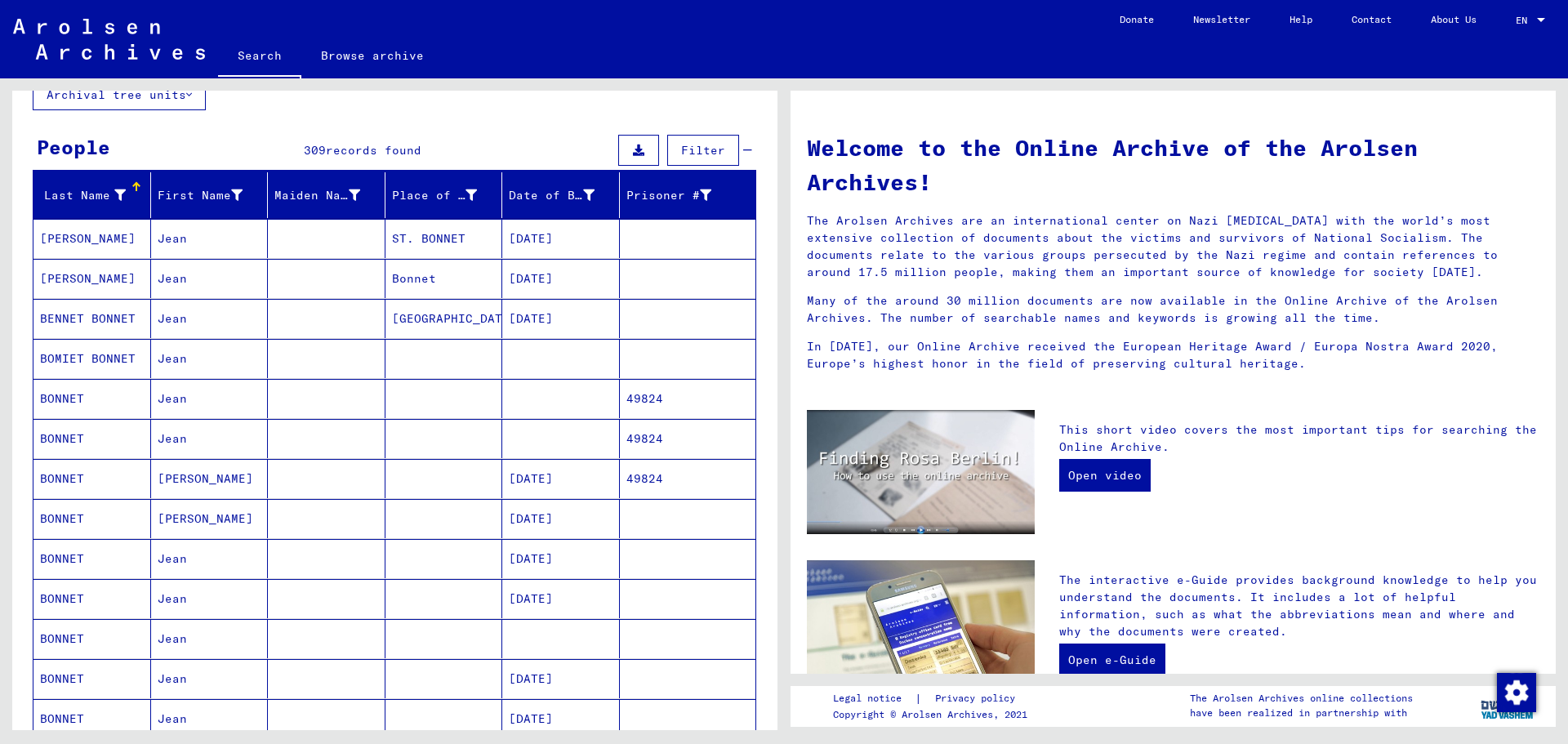
scroll to position [164, 0]
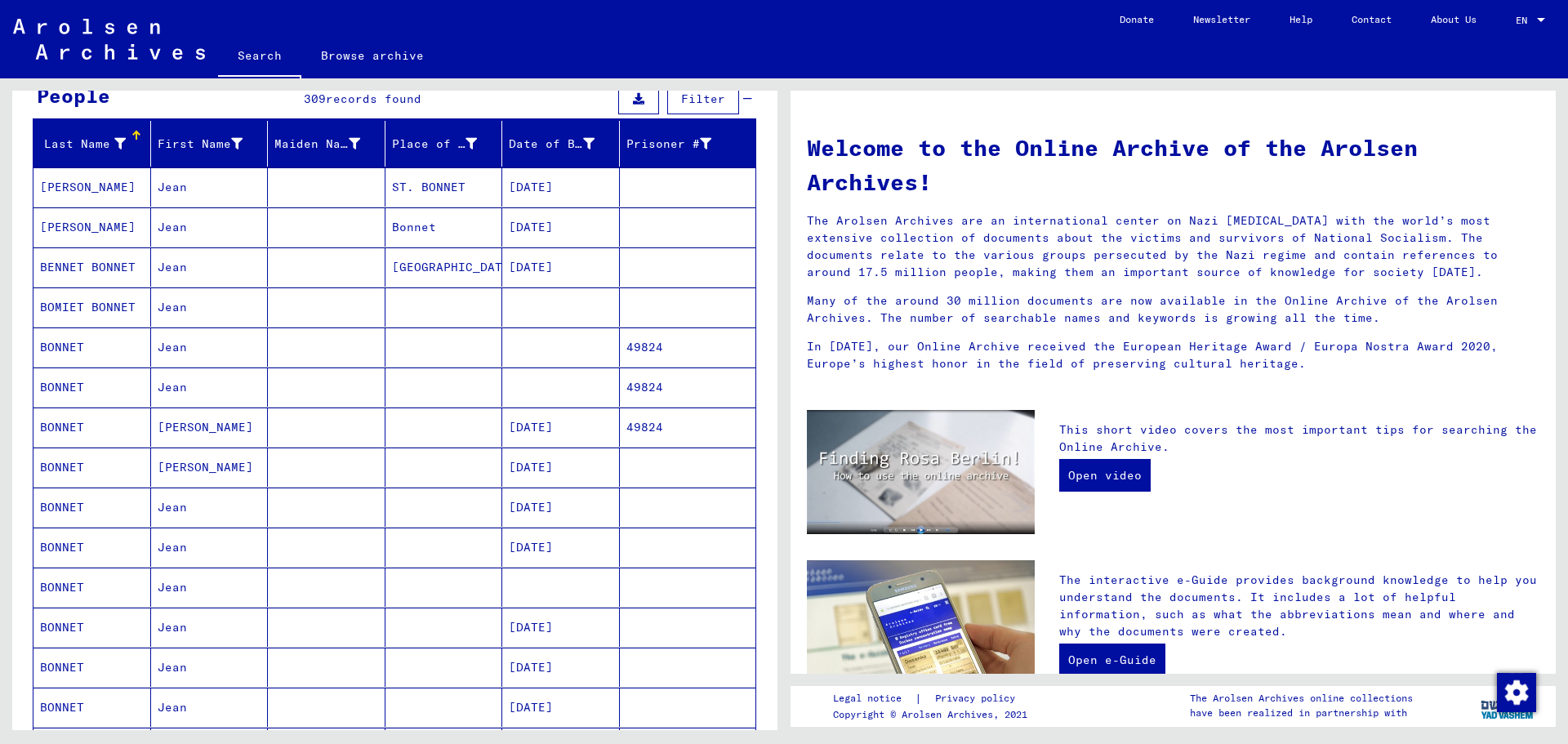
drag, startPoint x: 74, startPoint y: 345, endPoint x: 19, endPoint y: 363, distance: 57.9
click at [19, 363] on div "Last Name First Name Maiden Name Place of Birth Date of Birth Prisoner # BATTUT…" at bounding box center [394, 697] width 765 height 1153
click at [78, 344] on mat-cell "BONNET" at bounding box center [92, 346] width 118 height 39
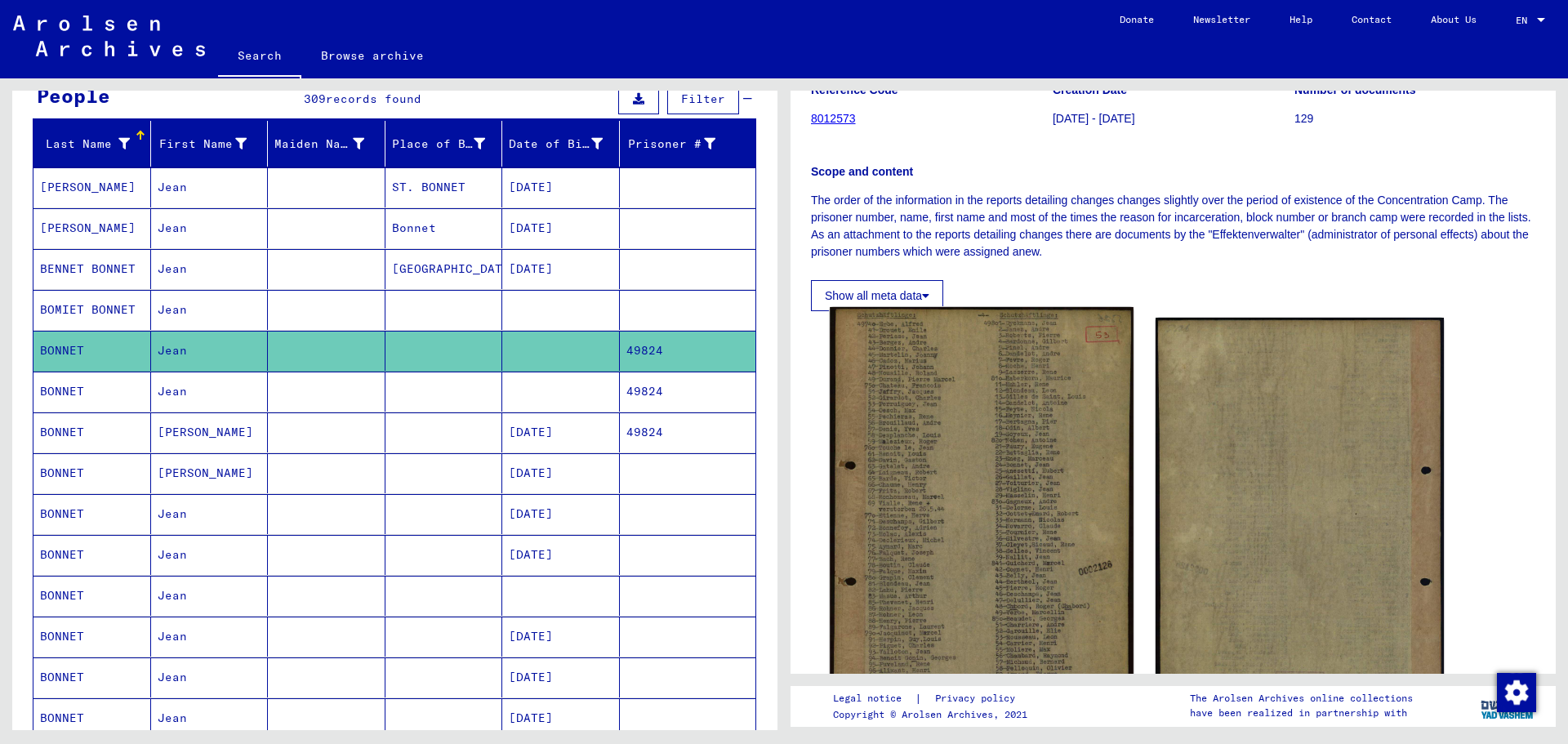
scroll to position [245, 0]
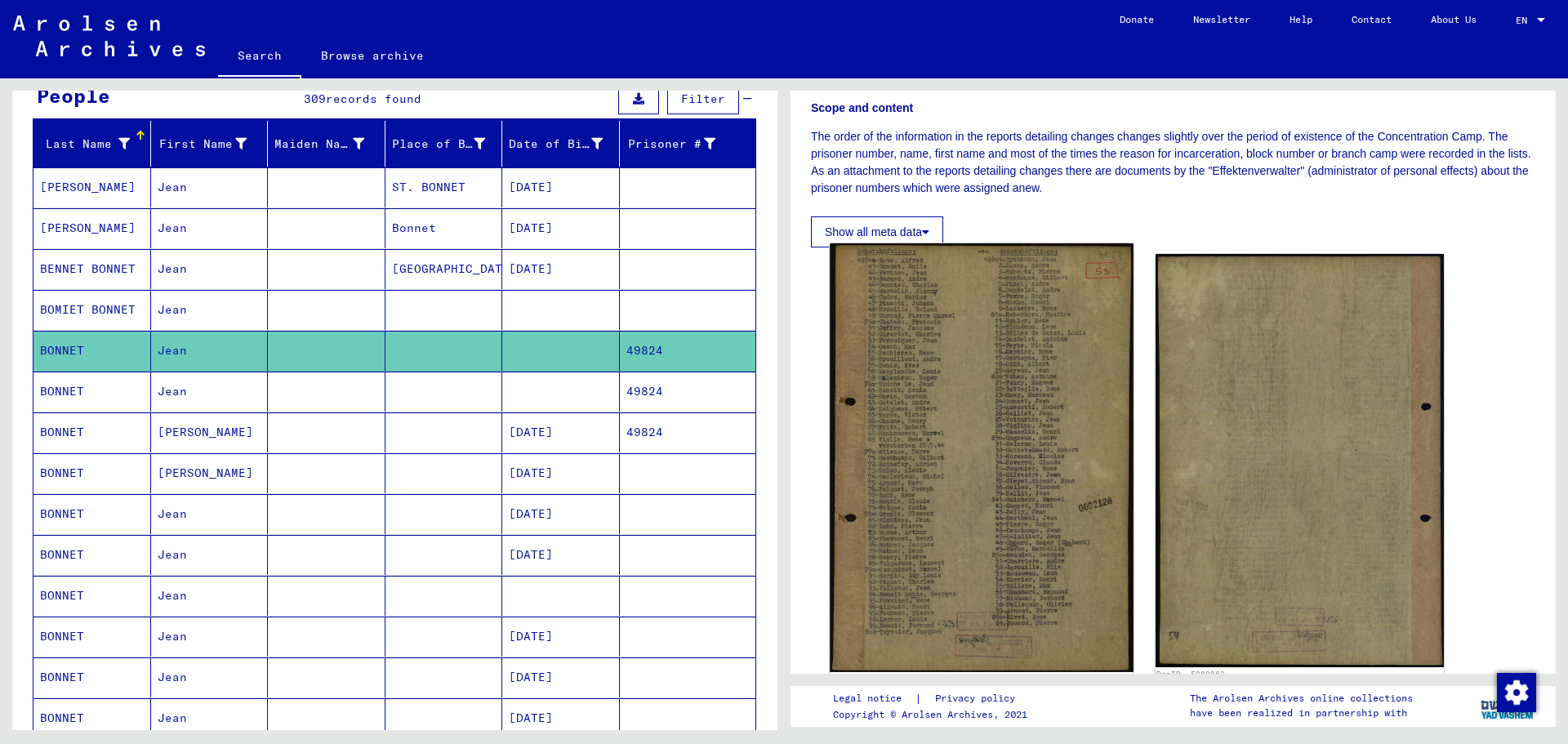
click at [970, 437] on img at bounding box center [980, 457] width 303 height 429
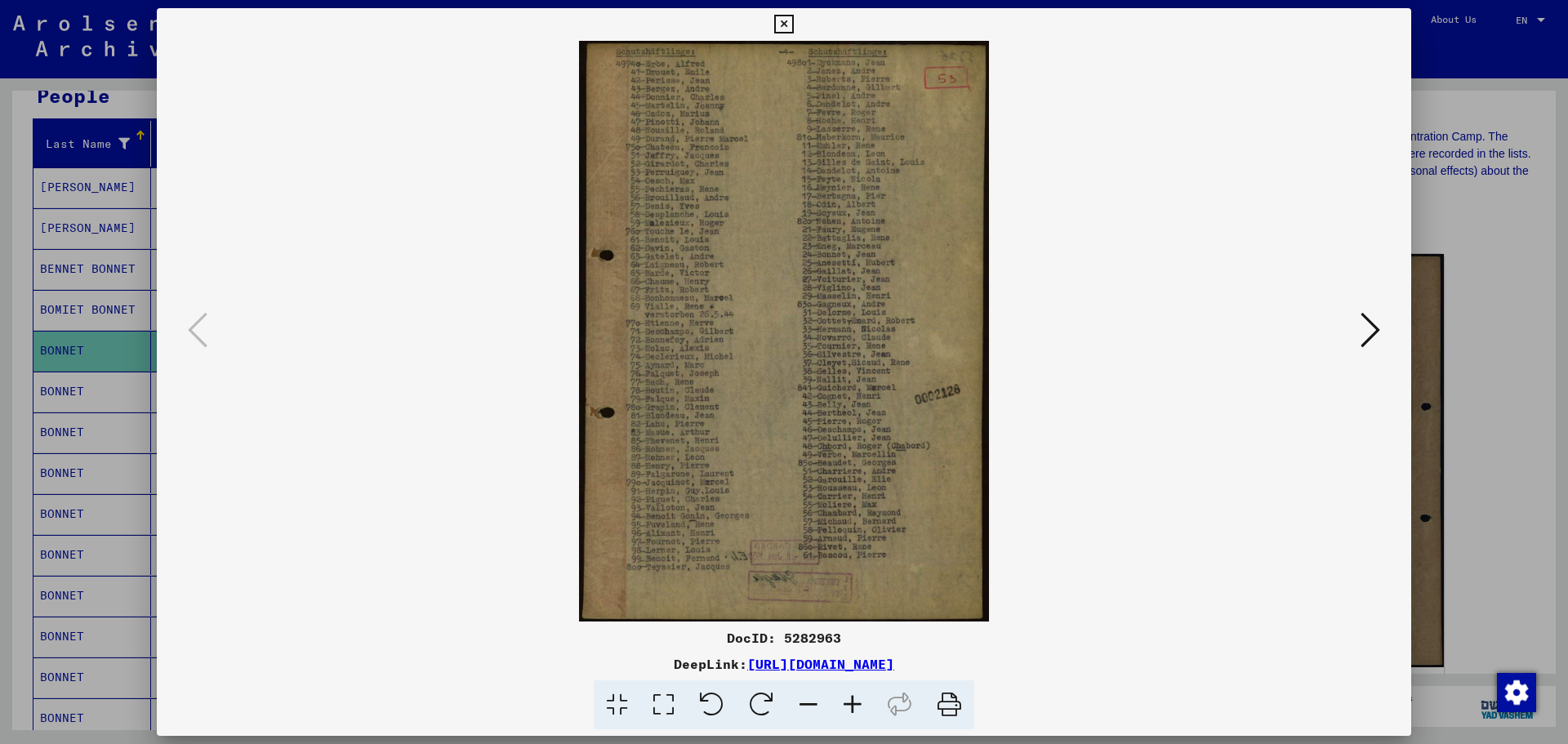
click at [668, 706] on icon at bounding box center [663, 705] width 47 height 49
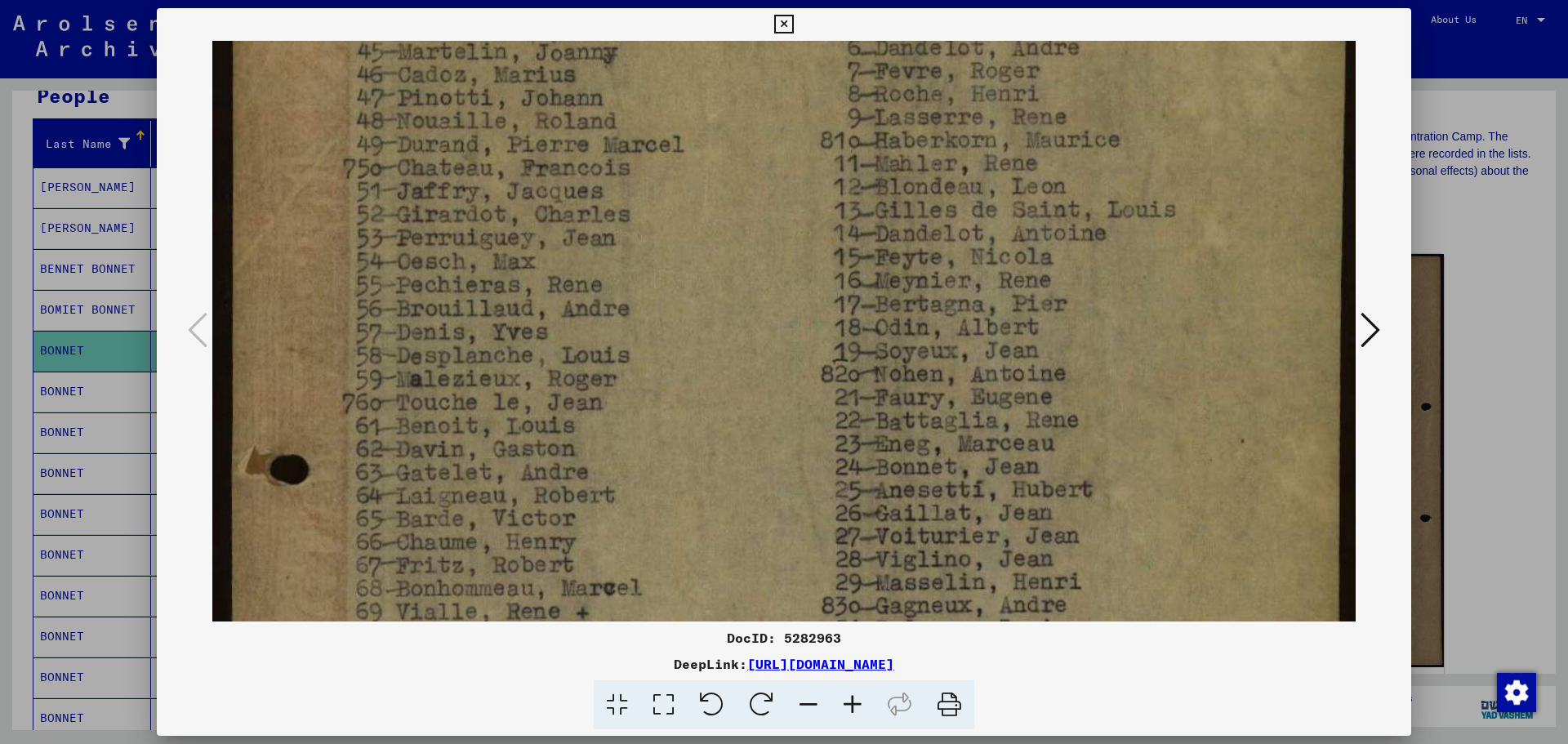
scroll to position [170, 0]
drag, startPoint x: 758, startPoint y: 515, endPoint x: 789, endPoint y: 345, distance: 172.8
click at [789, 345] on img at bounding box center [784, 680] width 1143 height 1618
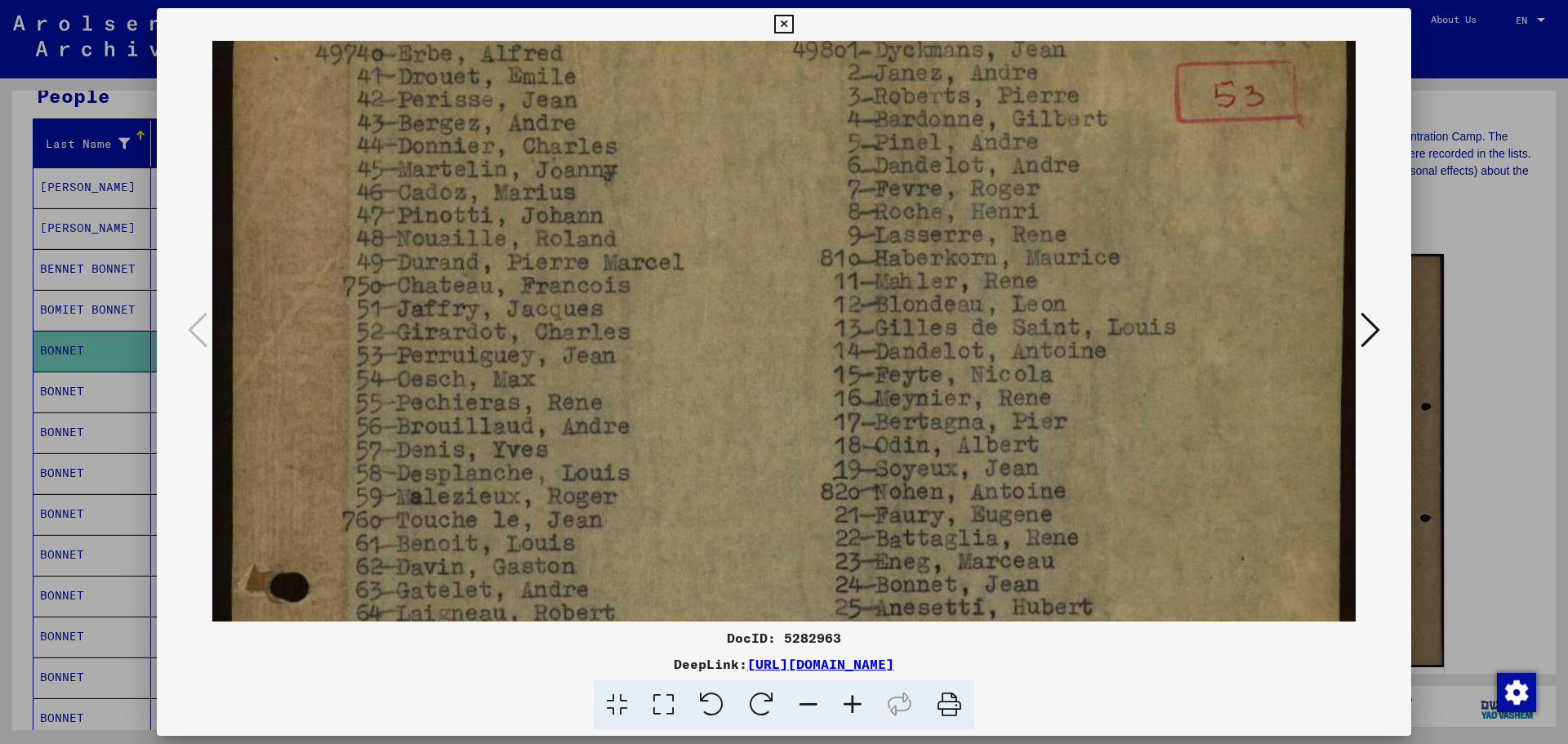
scroll to position [0, 0]
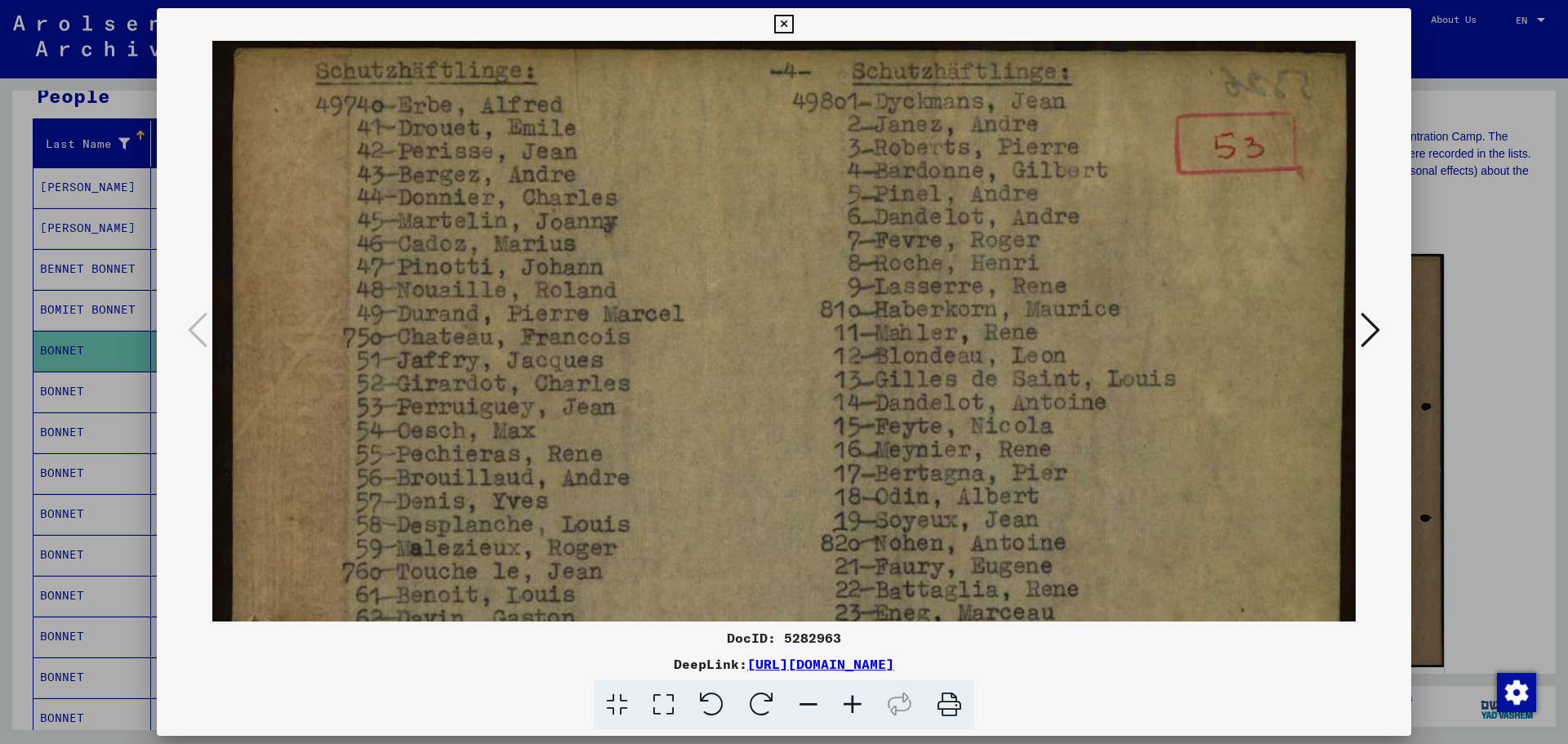
drag, startPoint x: 968, startPoint y: 471, endPoint x: 961, endPoint y: 662, distance: 191.1
click at [964, 668] on div "DocID: 5282963 DeepLink: https://collections.arolsen-archives.org/en/document/5…" at bounding box center [784, 369] width 1254 height 722
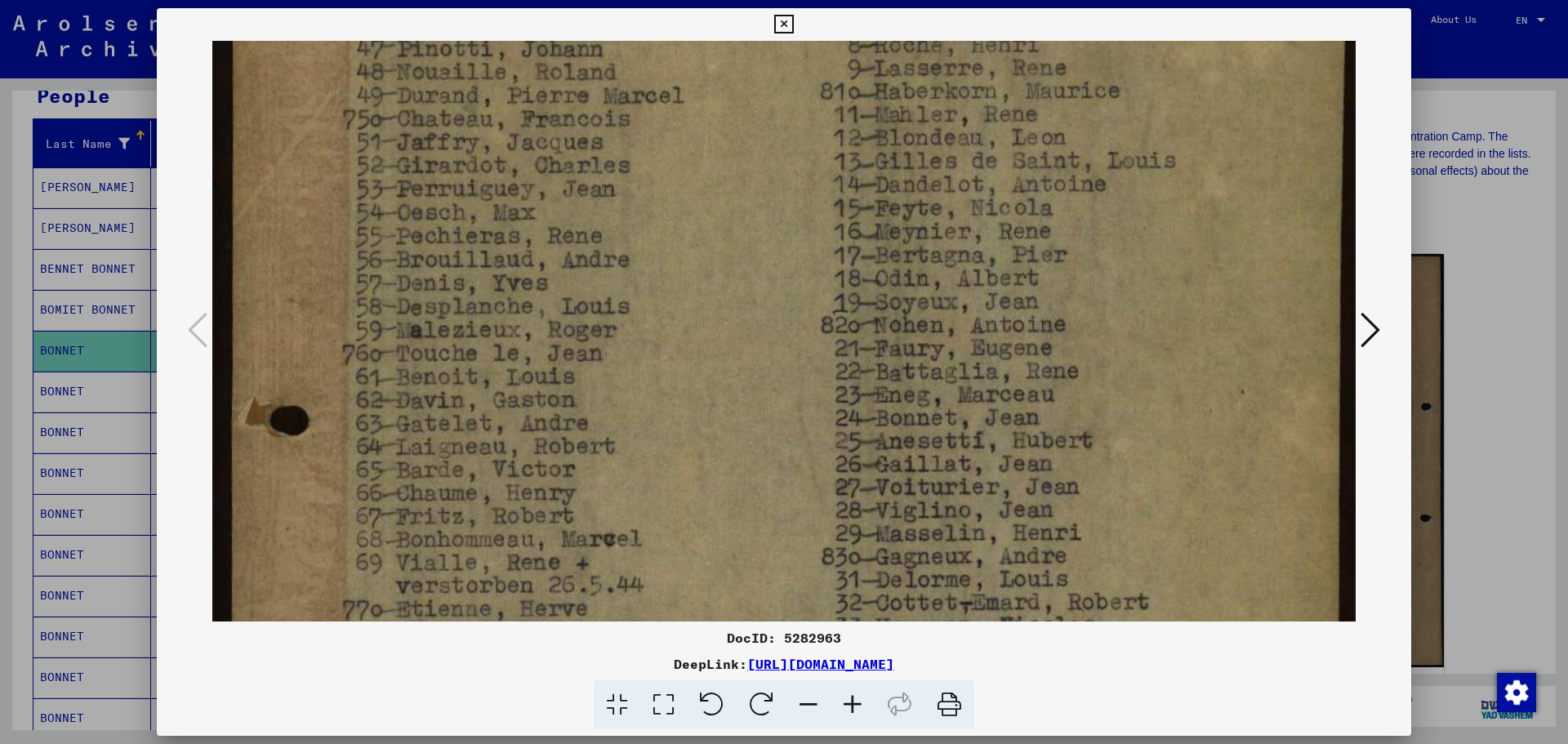
drag, startPoint x: 907, startPoint y: 311, endPoint x: 936, endPoint y: 230, distance: 86.0
click at [936, 230] on img at bounding box center [784, 632] width 1143 height 1618
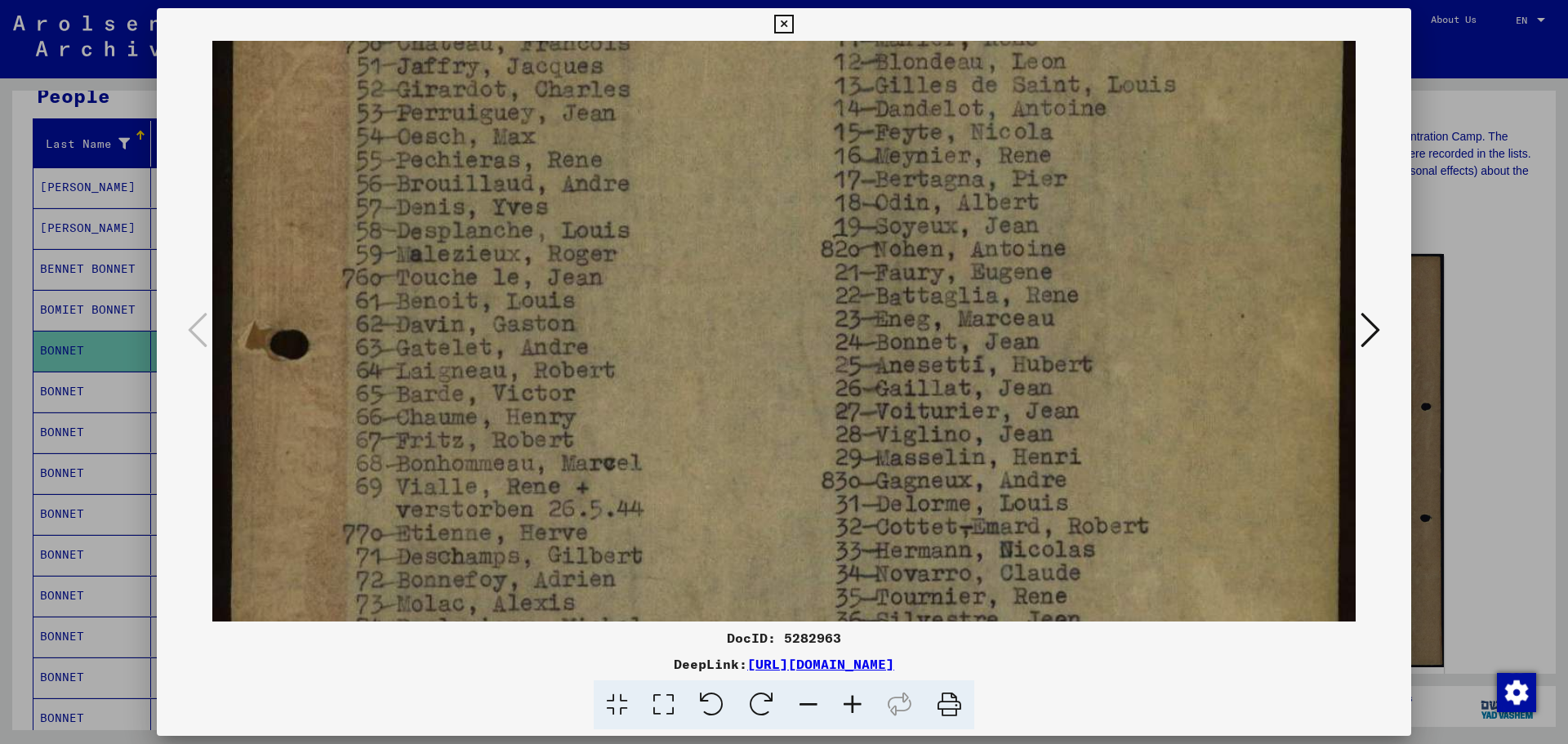
drag, startPoint x: 957, startPoint y: 410, endPoint x: 936, endPoint y: 361, distance: 53.3
click at [952, 338] on img at bounding box center [784, 556] width 1143 height 1618
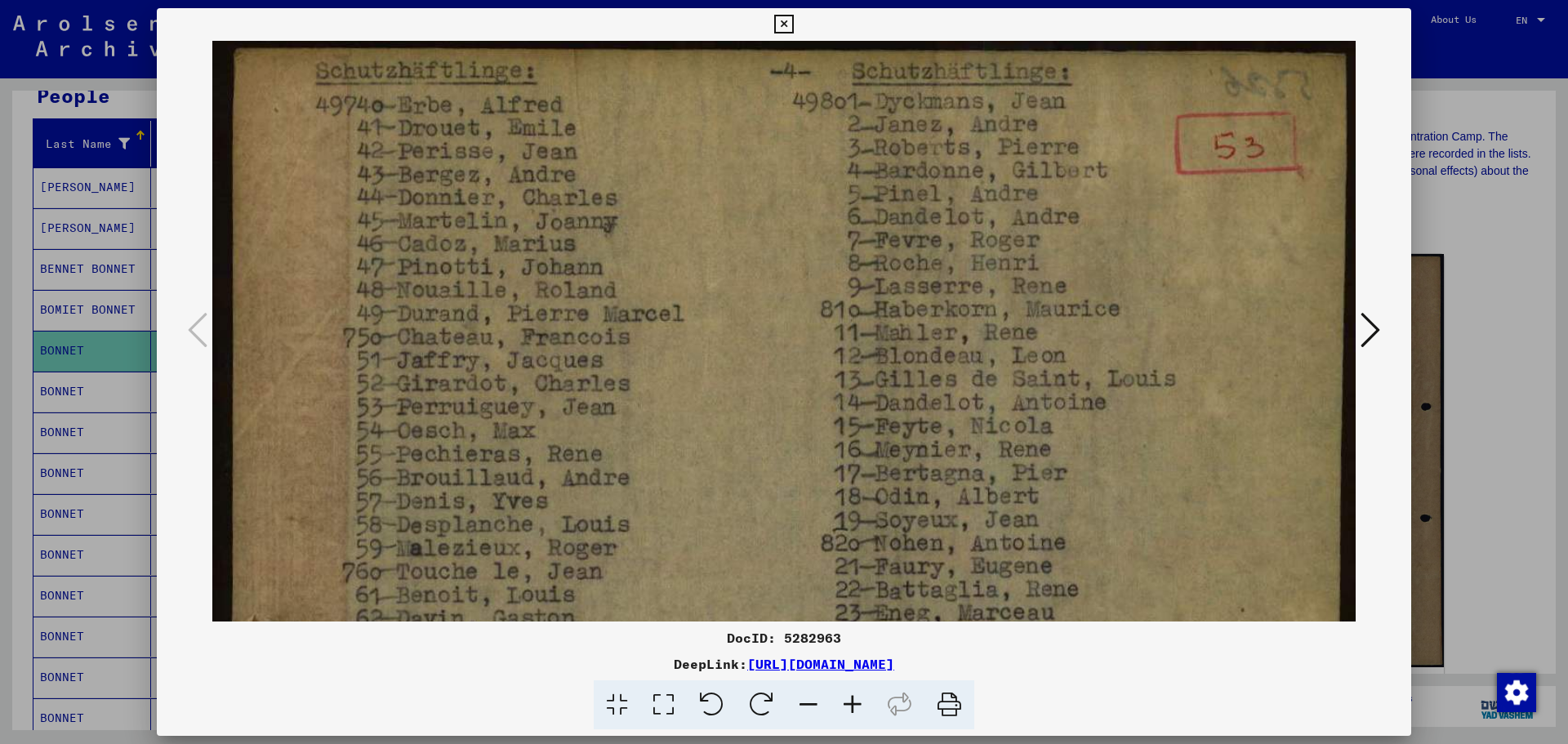
drag, startPoint x: 910, startPoint y: 181, endPoint x: 921, endPoint y: 502, distance: 321.2
drag, startPoint x: 919, startPoint y: 262, endPoint x: 917, endPoint y: 323, distance: 61.0
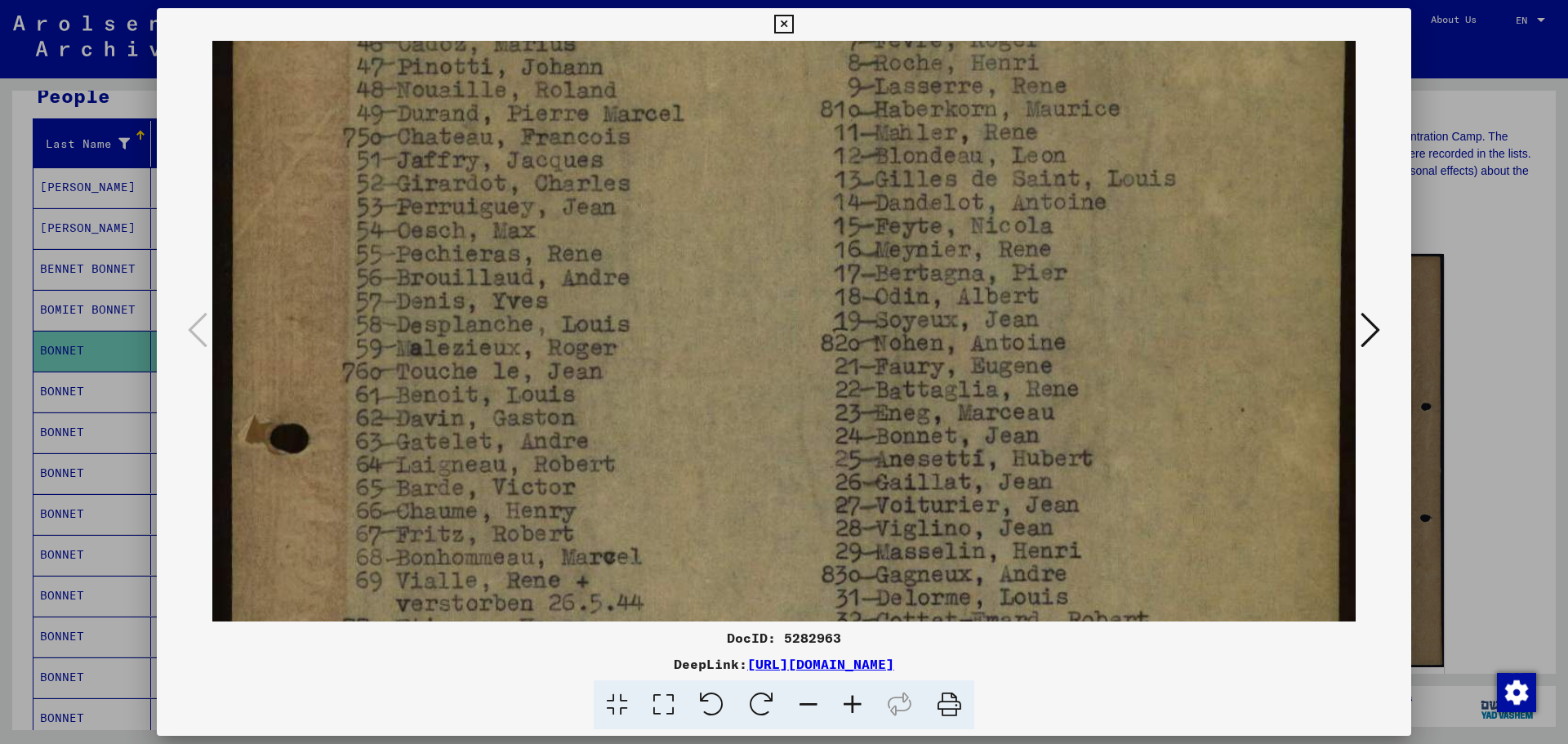
scroll to position [237, 0]
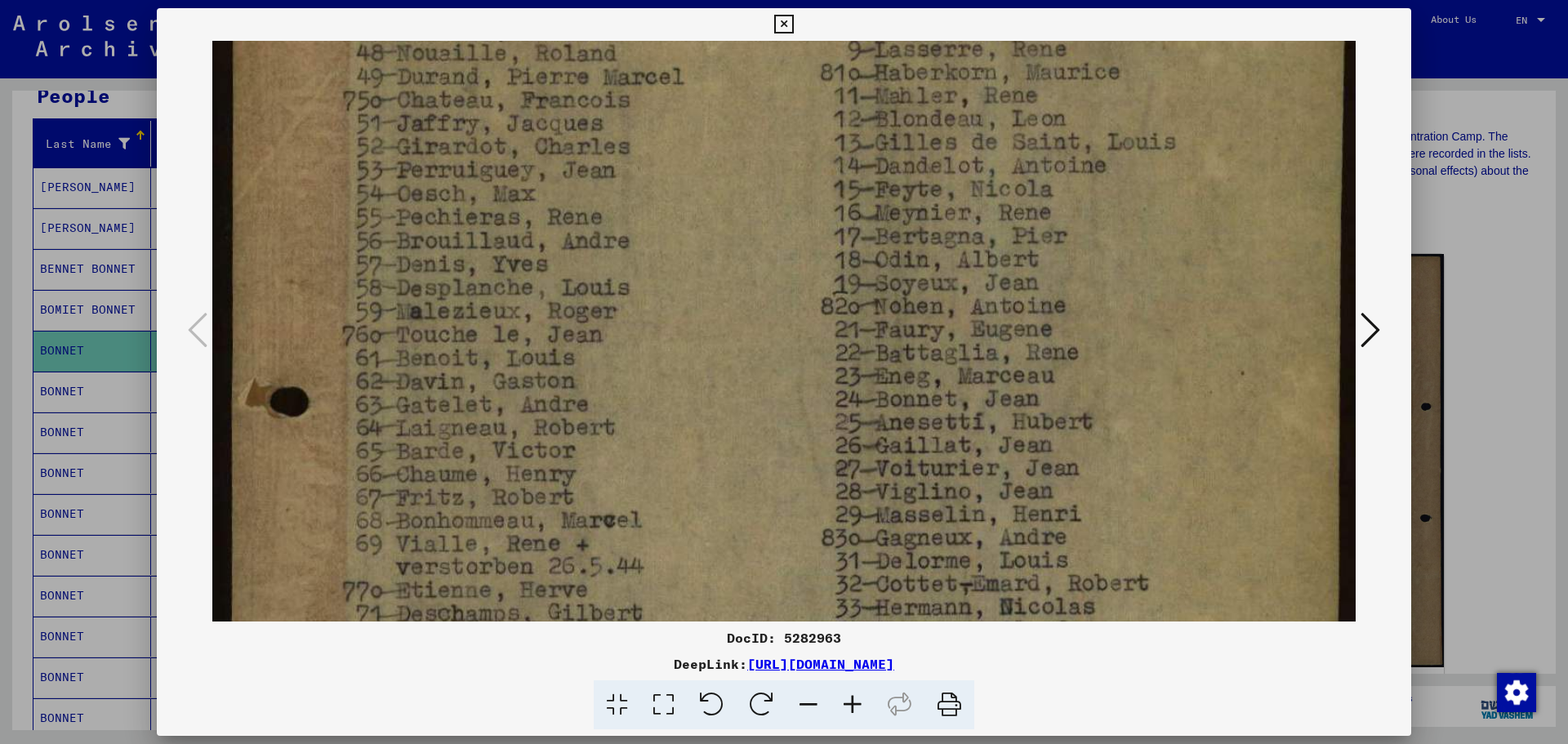
drag, startPoint x: 925, startPoint y: 421, endPoint x: 926, endPoint y: 186, distance: 235.0
click at [926, 186] on img at bounding box center [784, 613] width 1143 height 1618
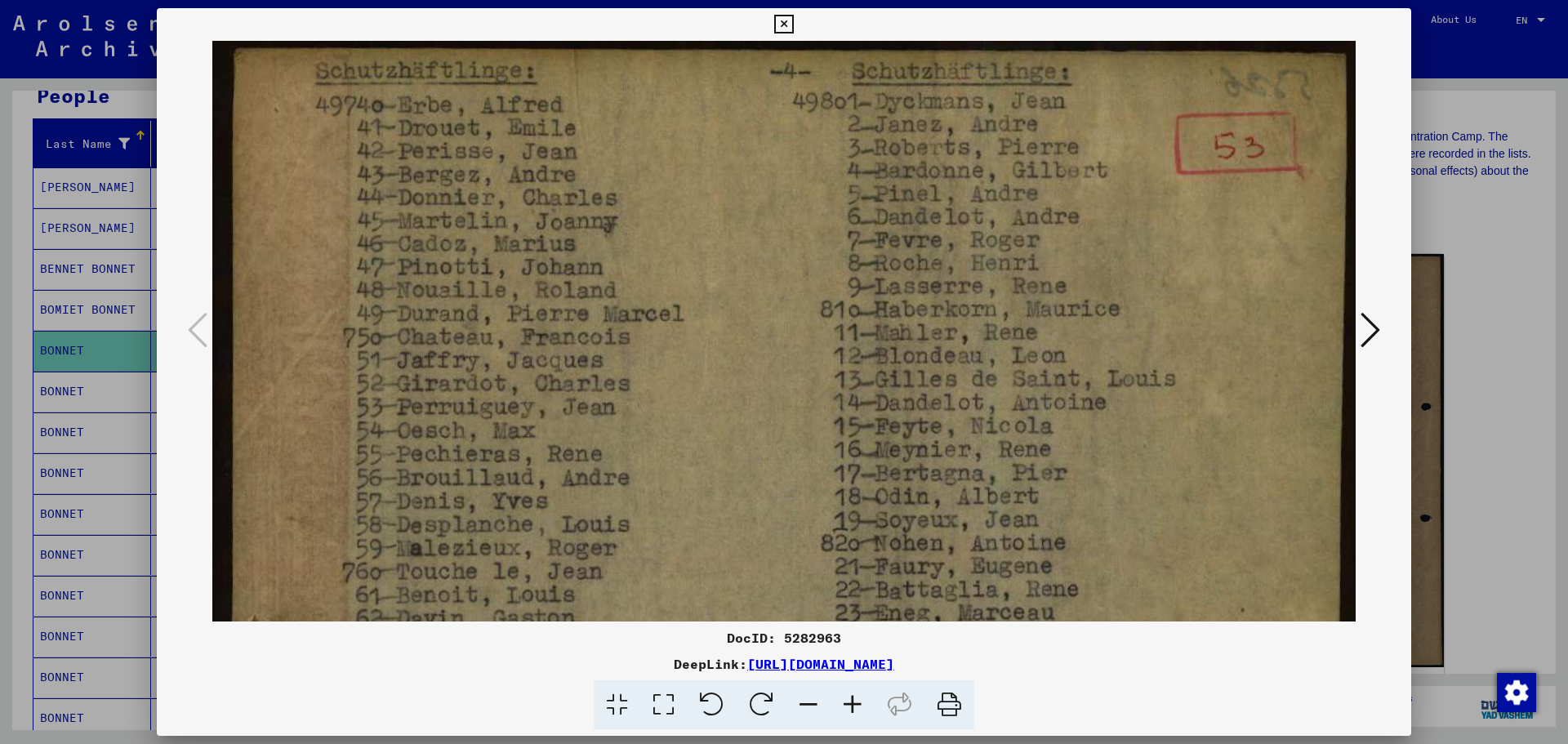
drag, startPoint x: 944, startPoint y: 218, endPoint x: 989, endPoint y: 541, distance: 326.1
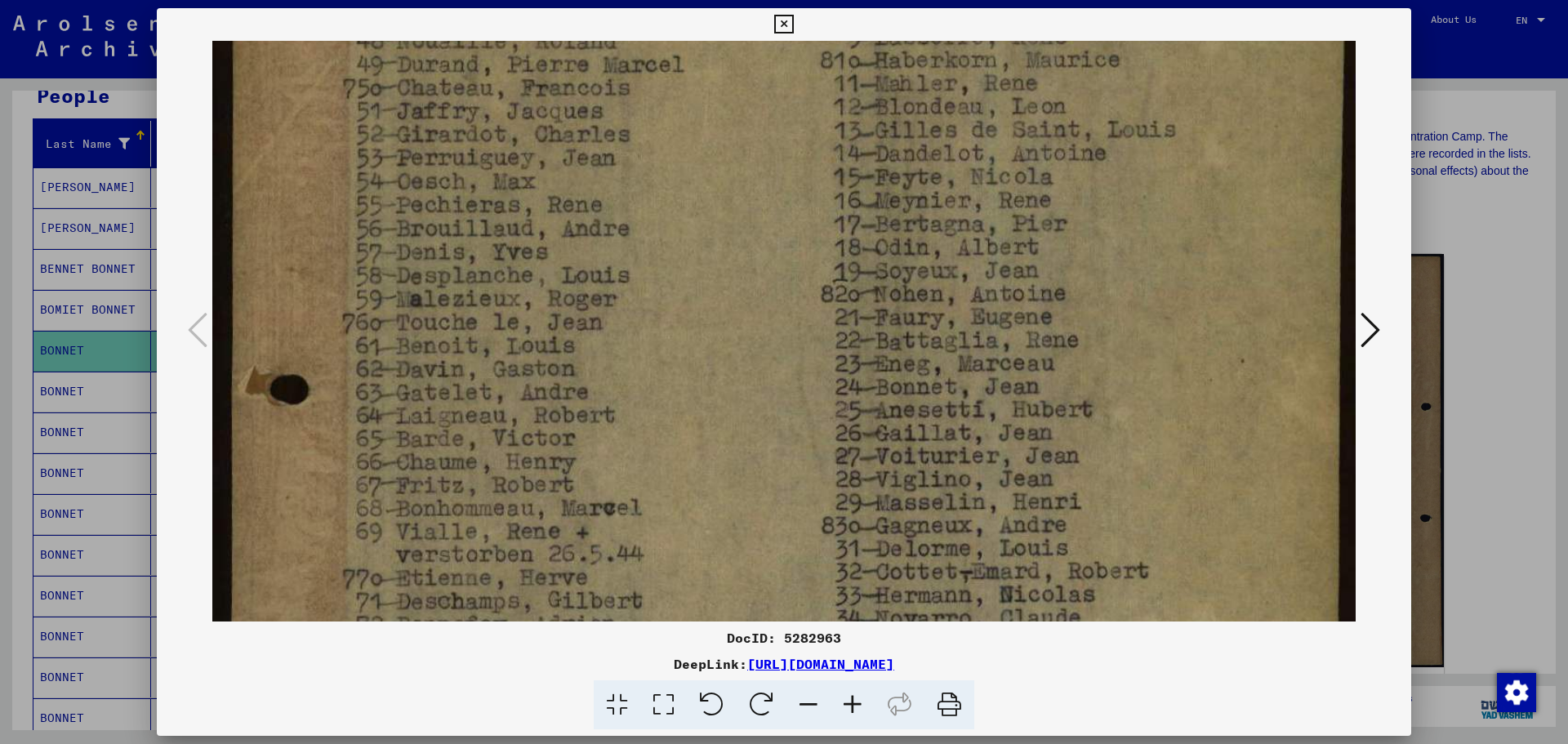
click at [1033, 165] on img at bounding box center [784, 601] width 1143 height 1618
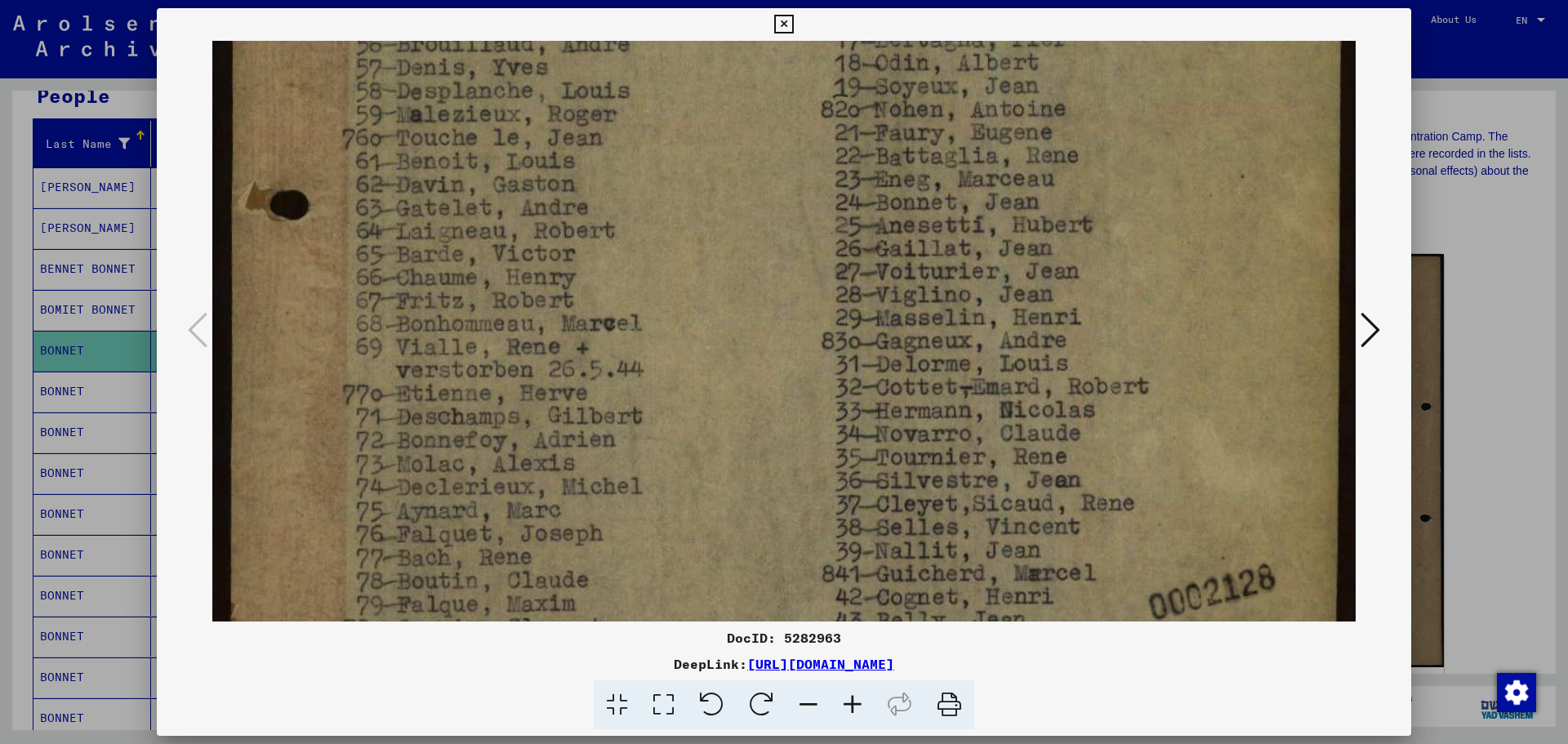
click at [1036, 214] on img at bounding box center [784, 416] width 1143 height 1618
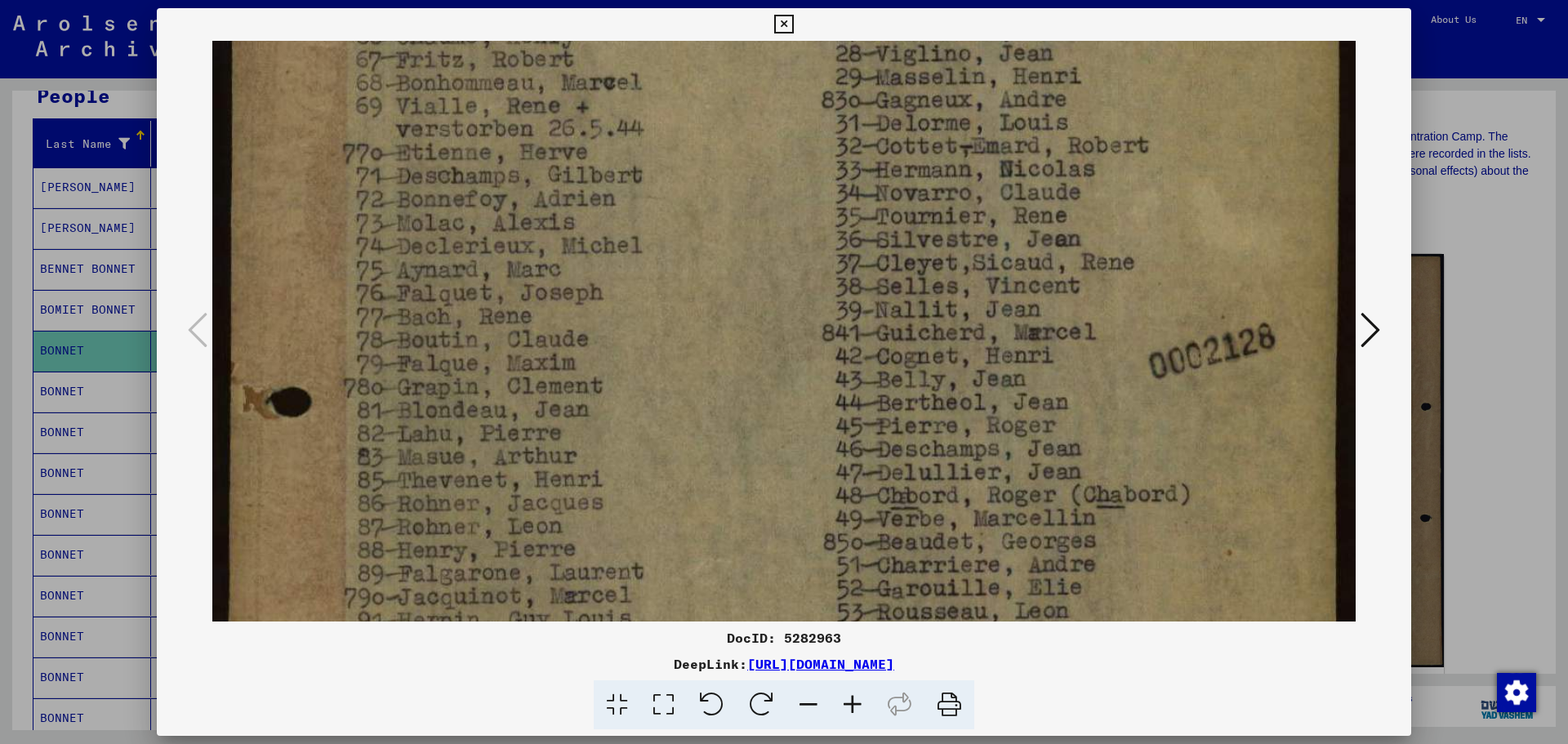
drag, startPoint x: 1043, startPoint y: 405, endPoint x: 1051, endPoint y: 265, distance: 140.2
click at [1049, 223] on img at bounding box center [784, 175] width 1143 height 1618
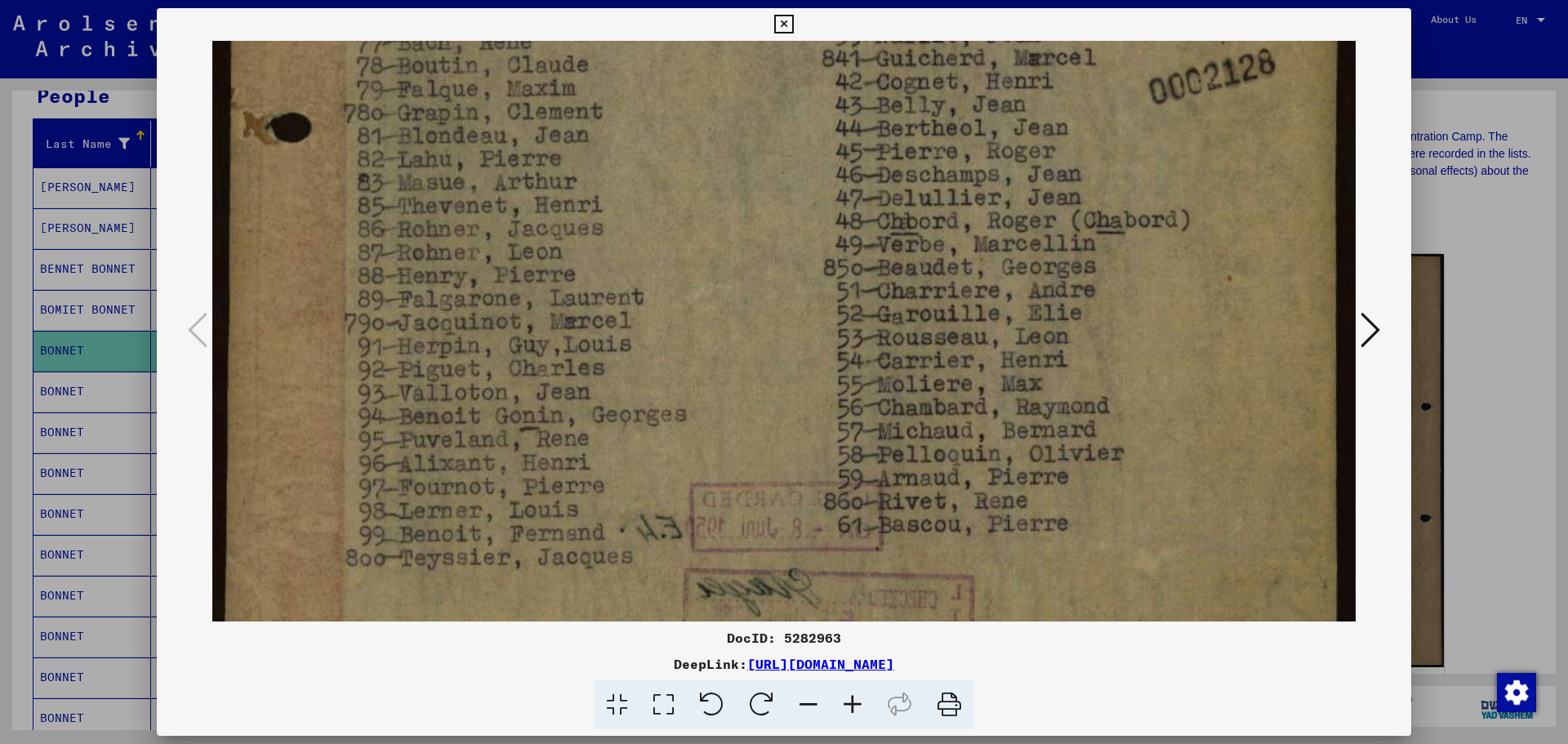
scroll to position [1037, 0]
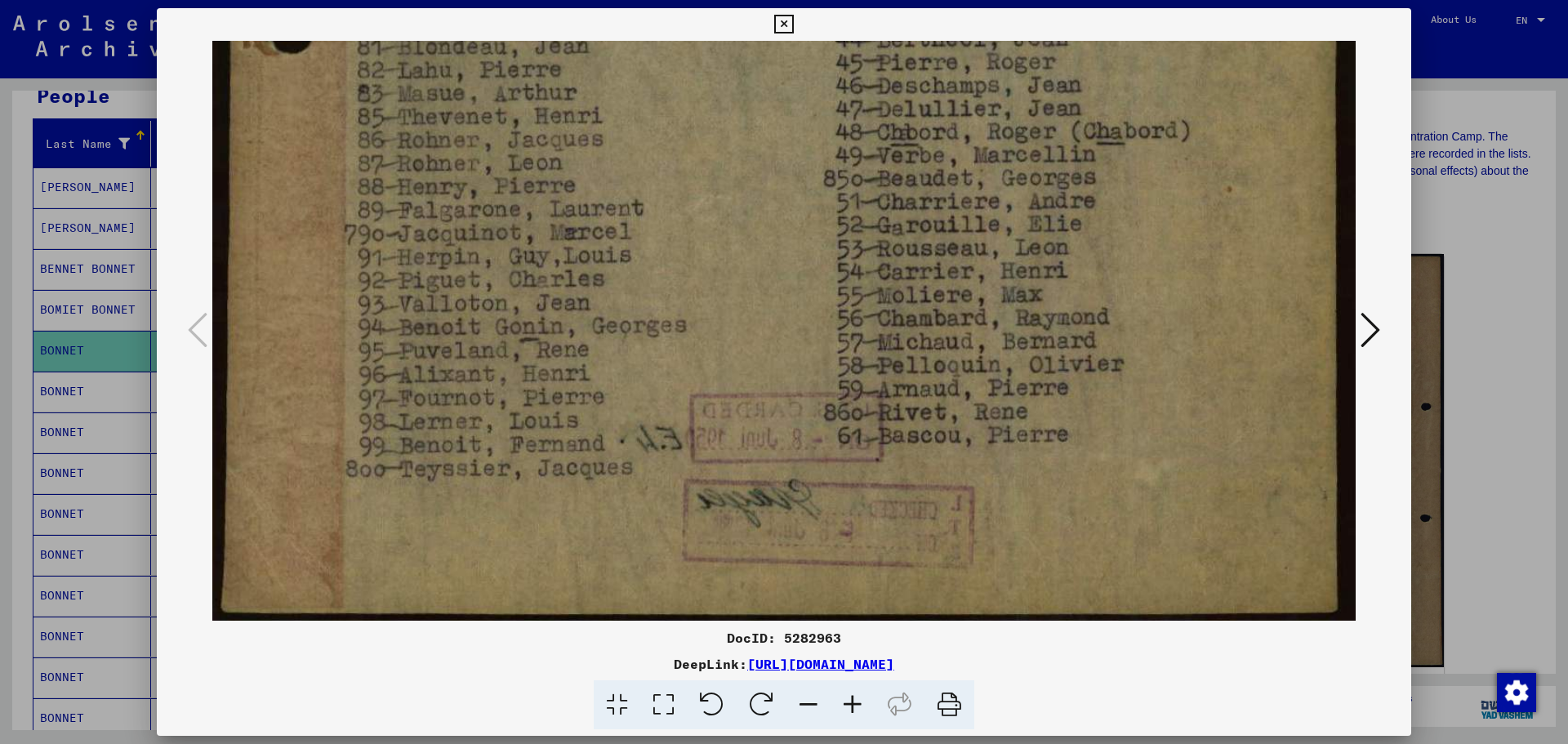
drag, startPoint x: 1052, startPoint y: 338, endPoint x: 1052, endPoint y: 229, distance: 109.0
drag, startPoint x: 1025, startPoint y: 377, endPoint x: 1032, endPoint y: 324, distance: 53.5
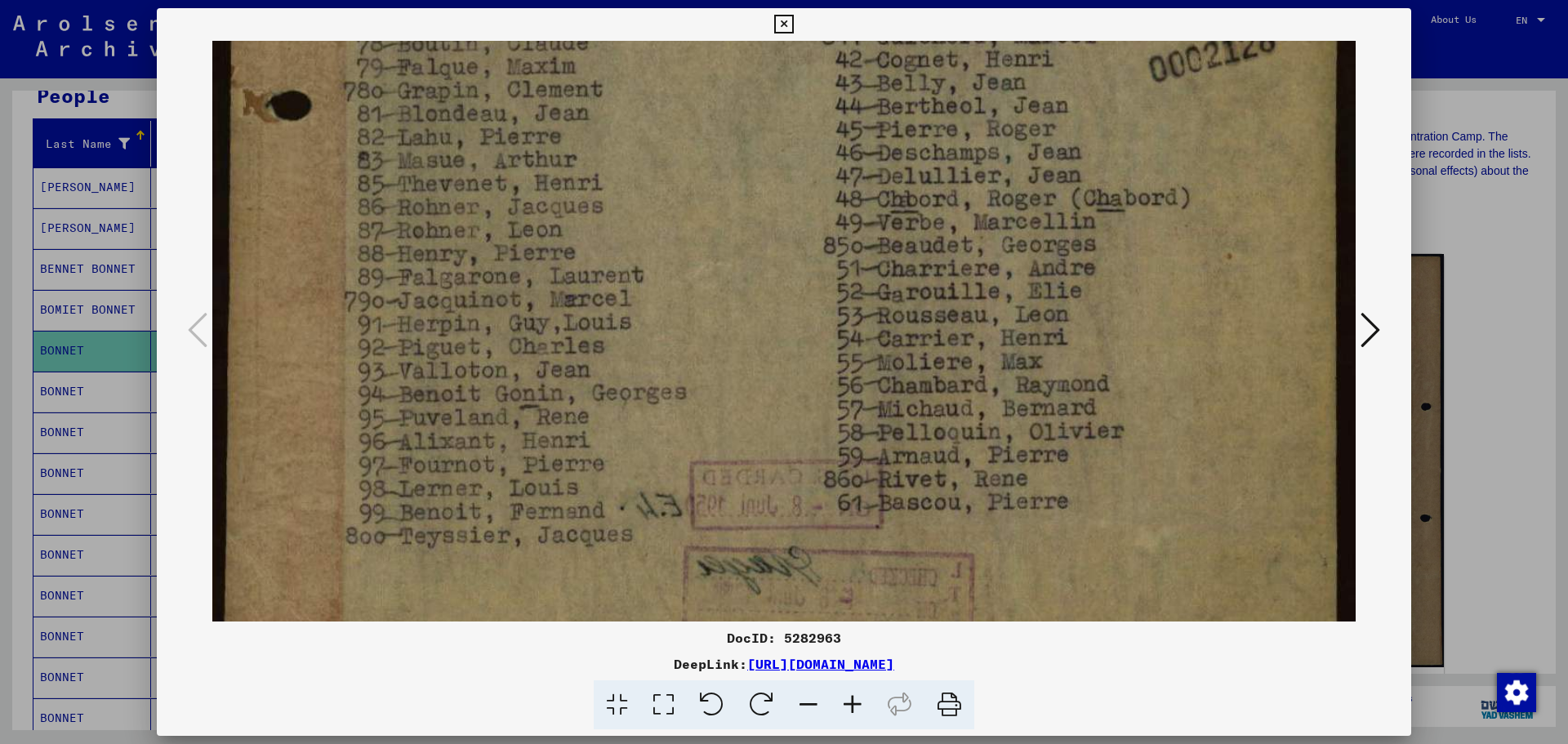
drag, startPoint x: 1036, startPoint y: 288, endPoint x: 1111, endPoint y: 285, distance: 75.1
click at [1509, 343] on div at bounding box center [784, 372] width 1568 height 744
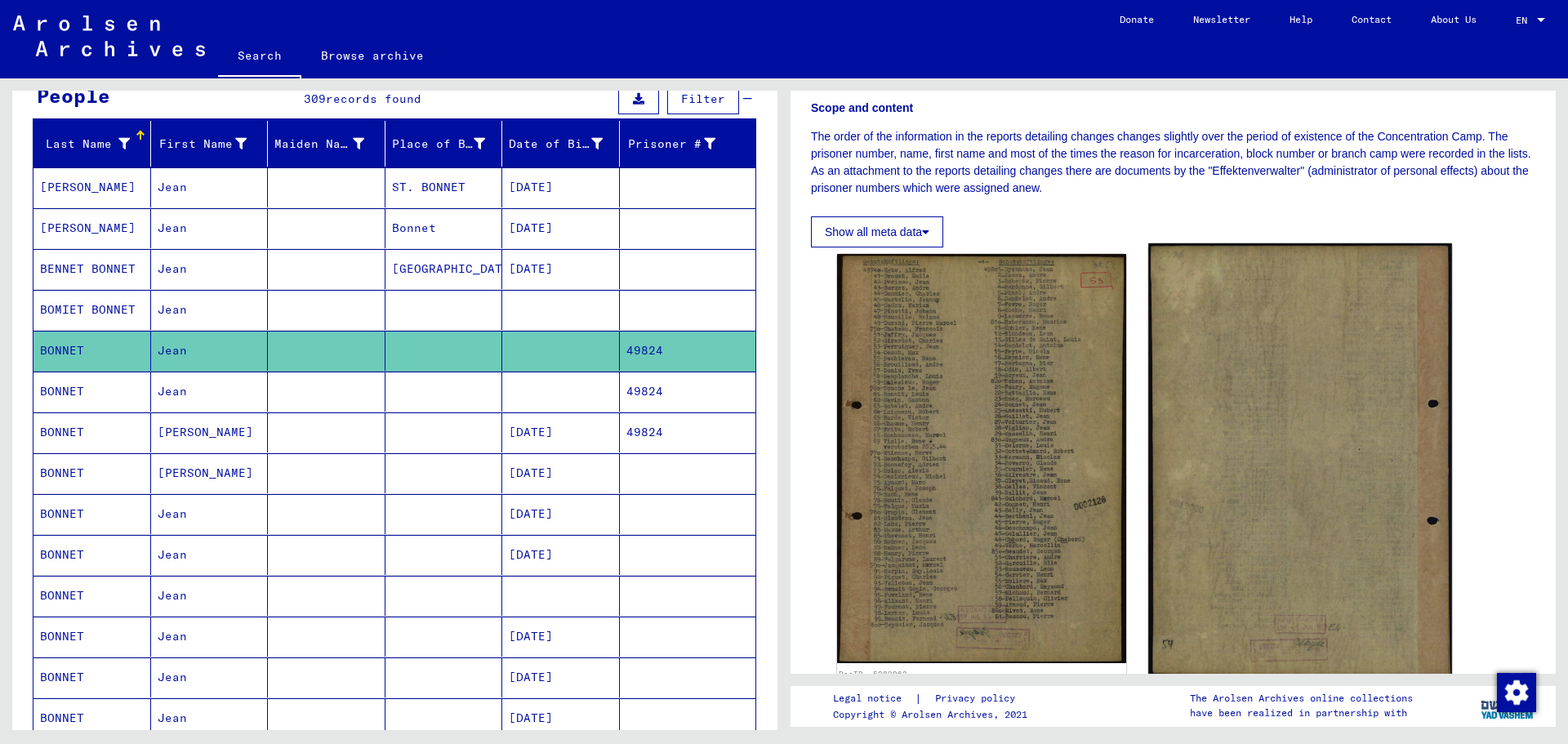
click at [1262, 420] on img at bounding box center [1299, 460] width 303 height 433
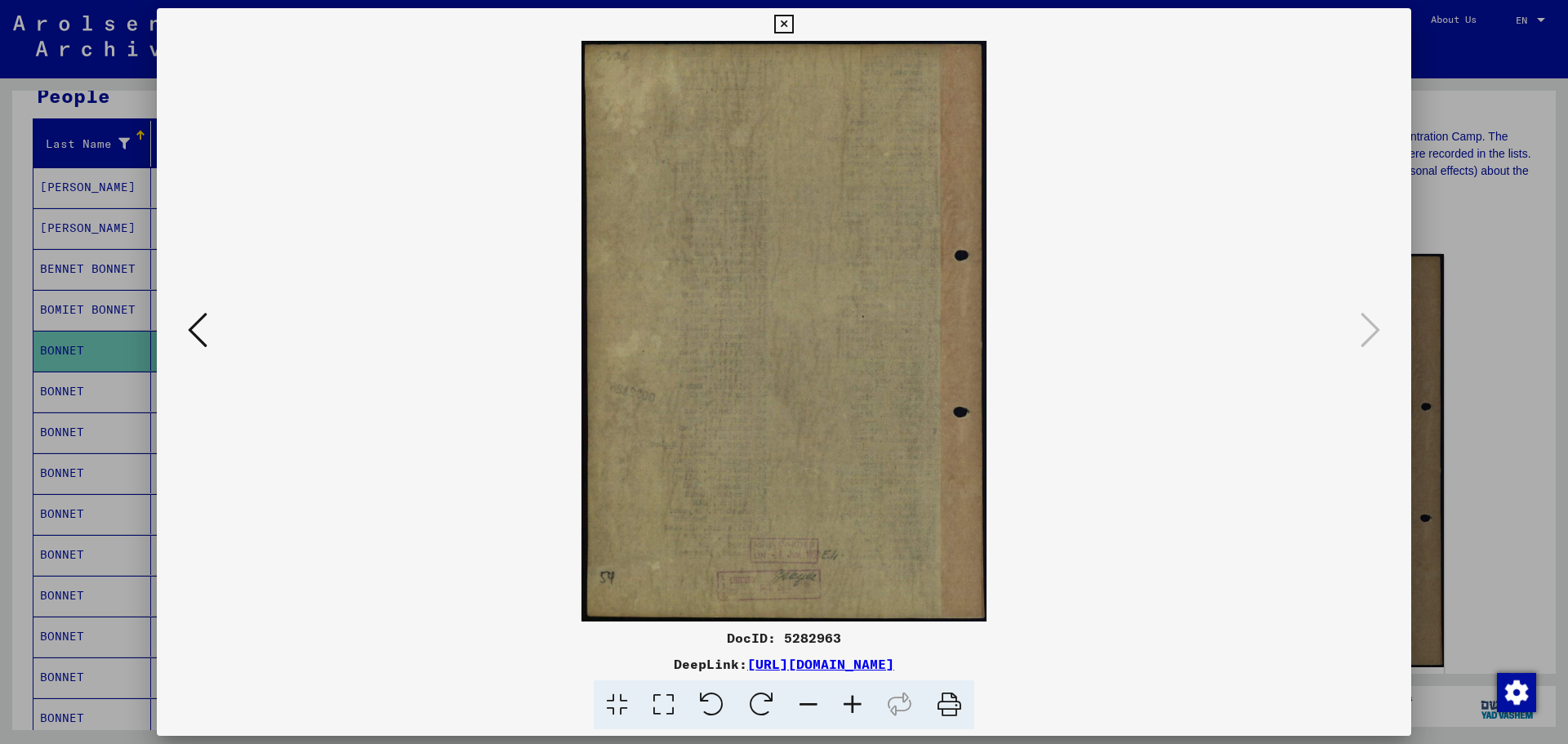
click at [1473, 353] on div at bounding box center [784, 372] width 1568 height 744
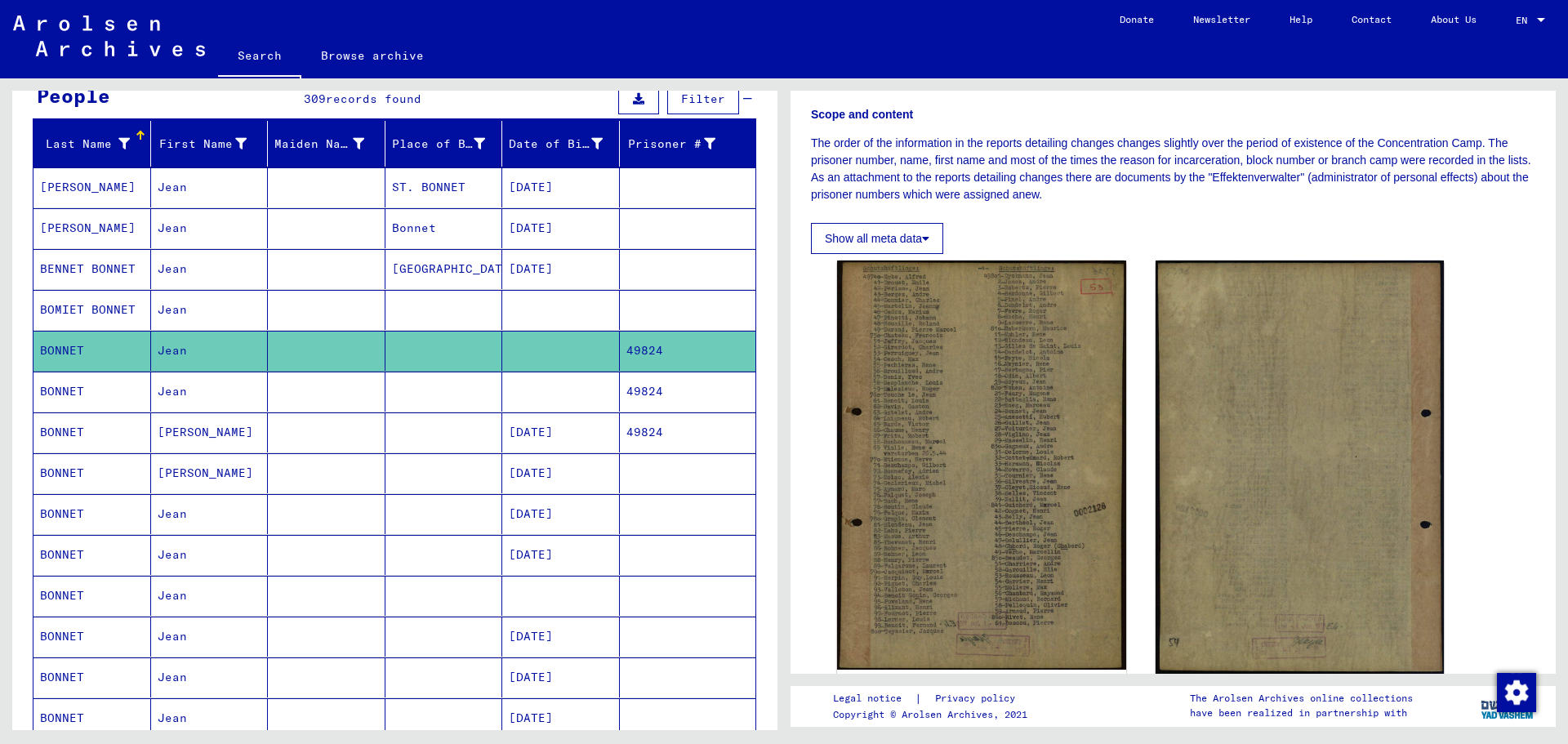
scroll to position [245, 0]
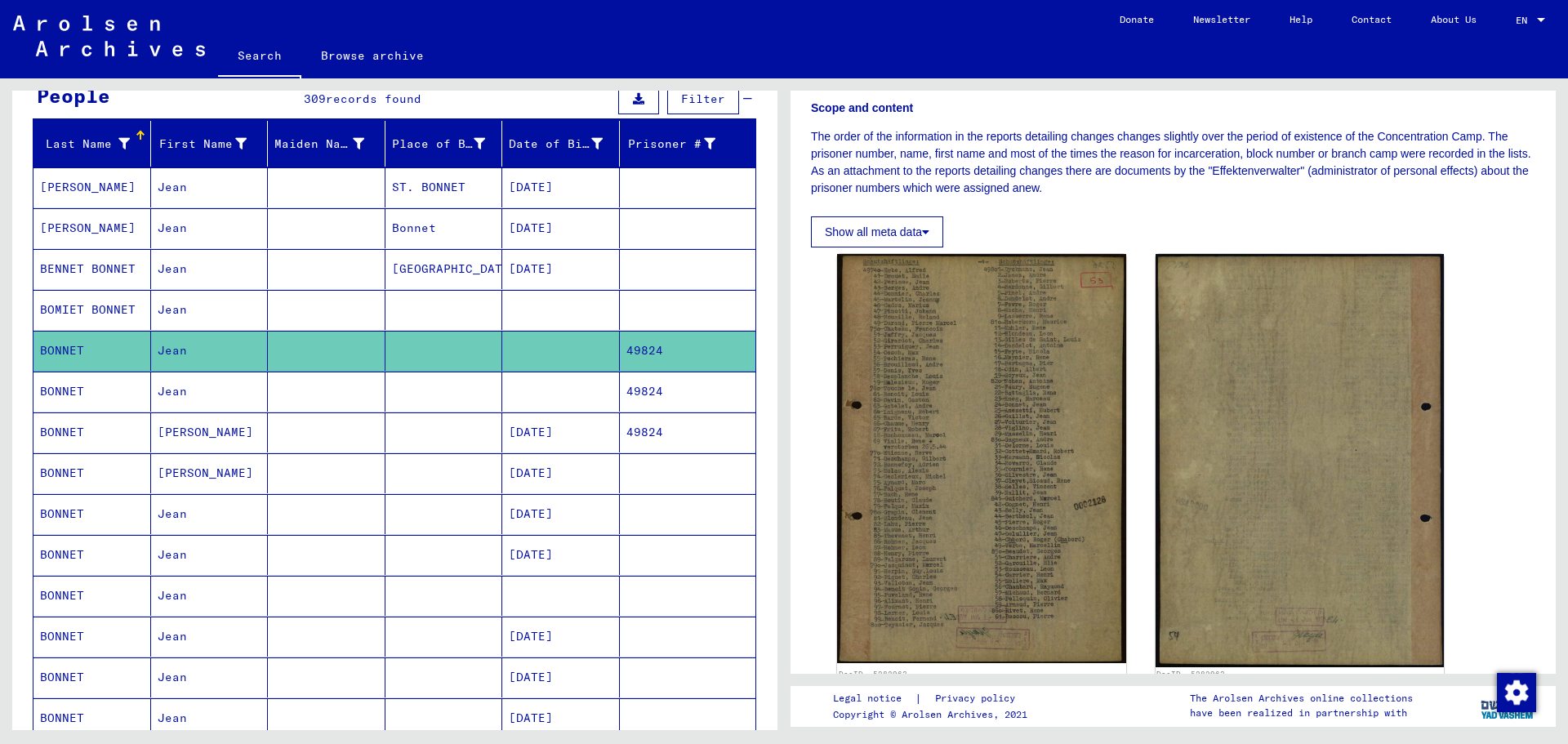
click at [921, 230] on button "Show all meta data" at bounding box center [877, 232] width 133 height 31
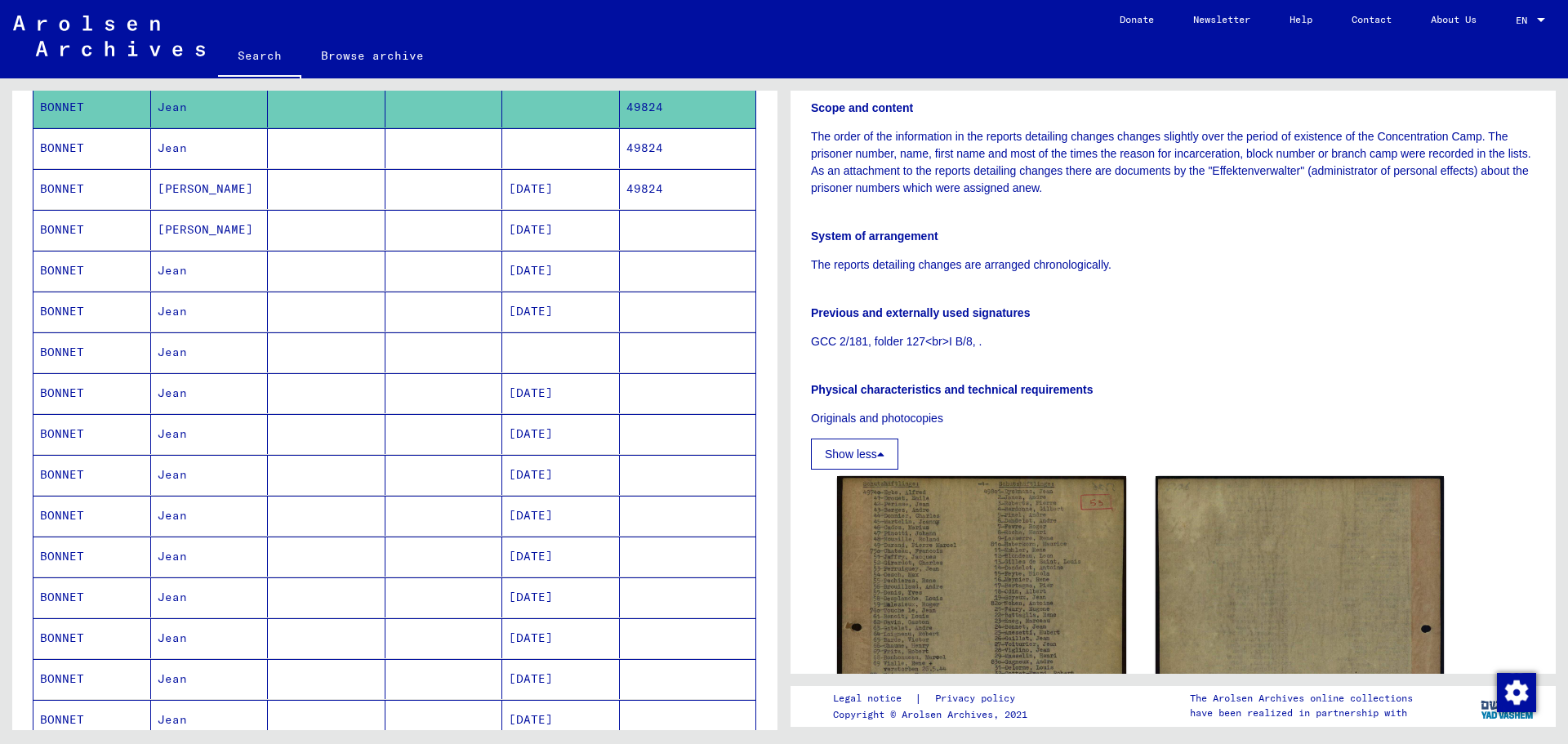
scroll to position [409, 0]
click at [122, 350] on mat-cell "BONNET" at bounding box center [92, 351] width 118 height 40
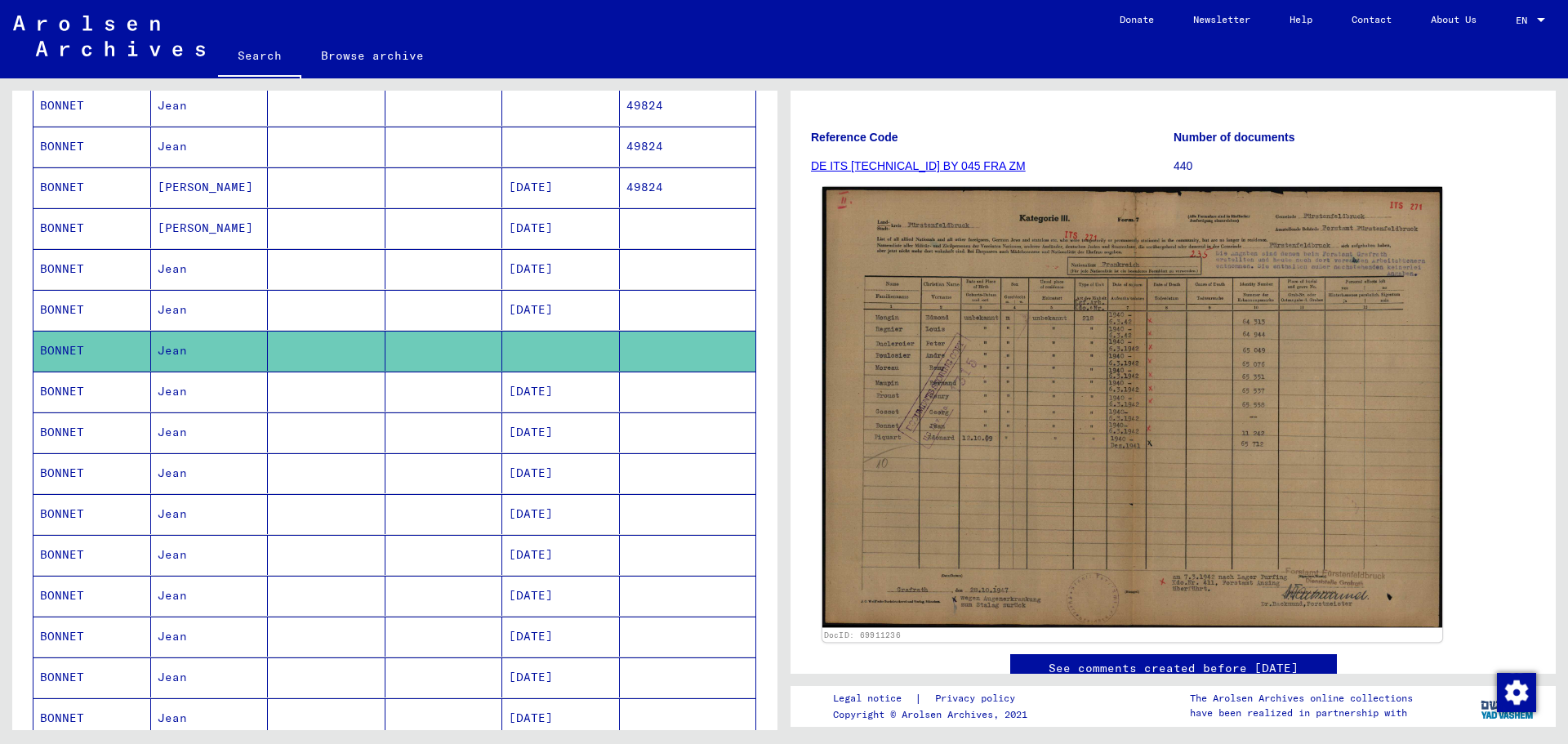
scroll to position [164, 0]
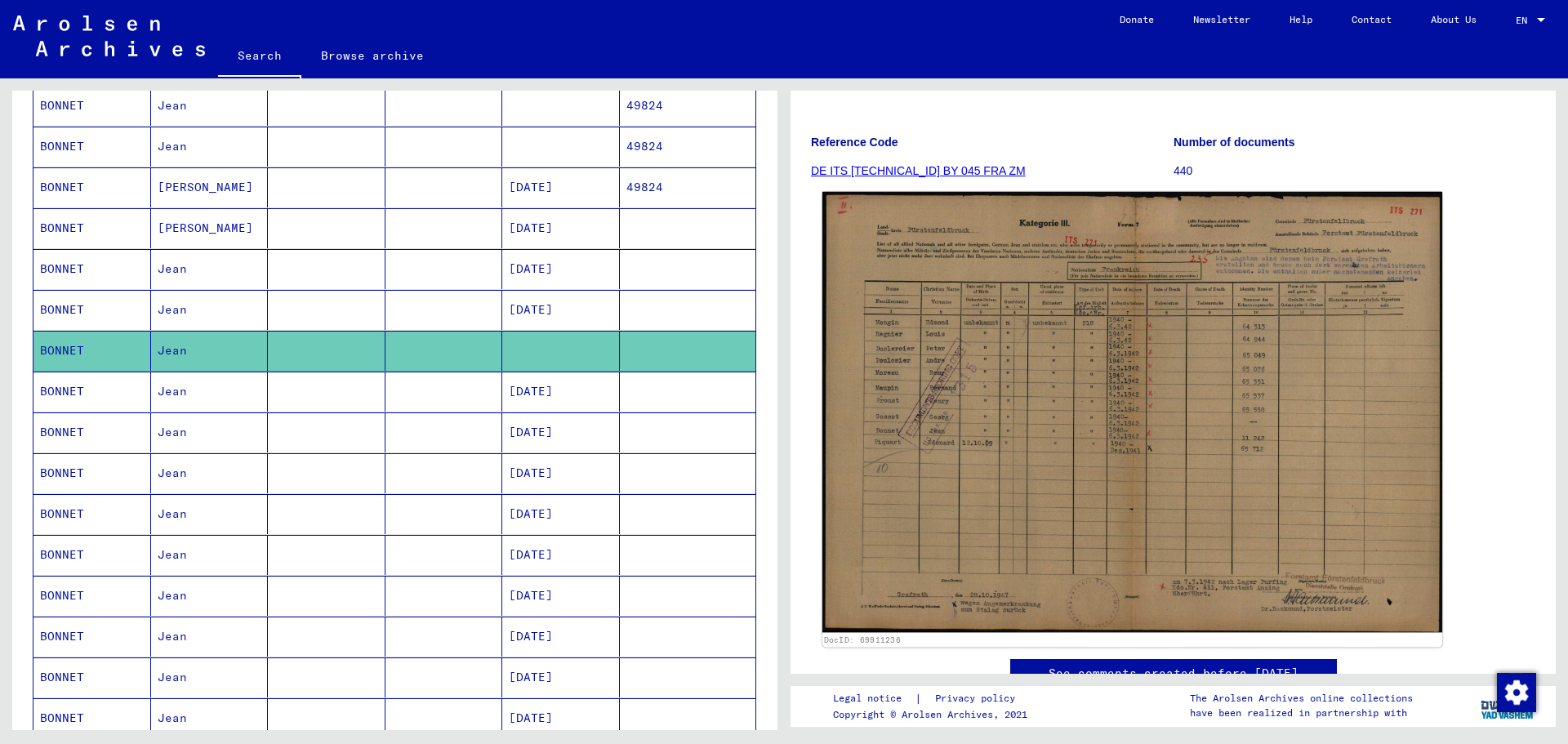
click at [1106, 487] on img at bounding box center [1132, 412] width 620 height 441
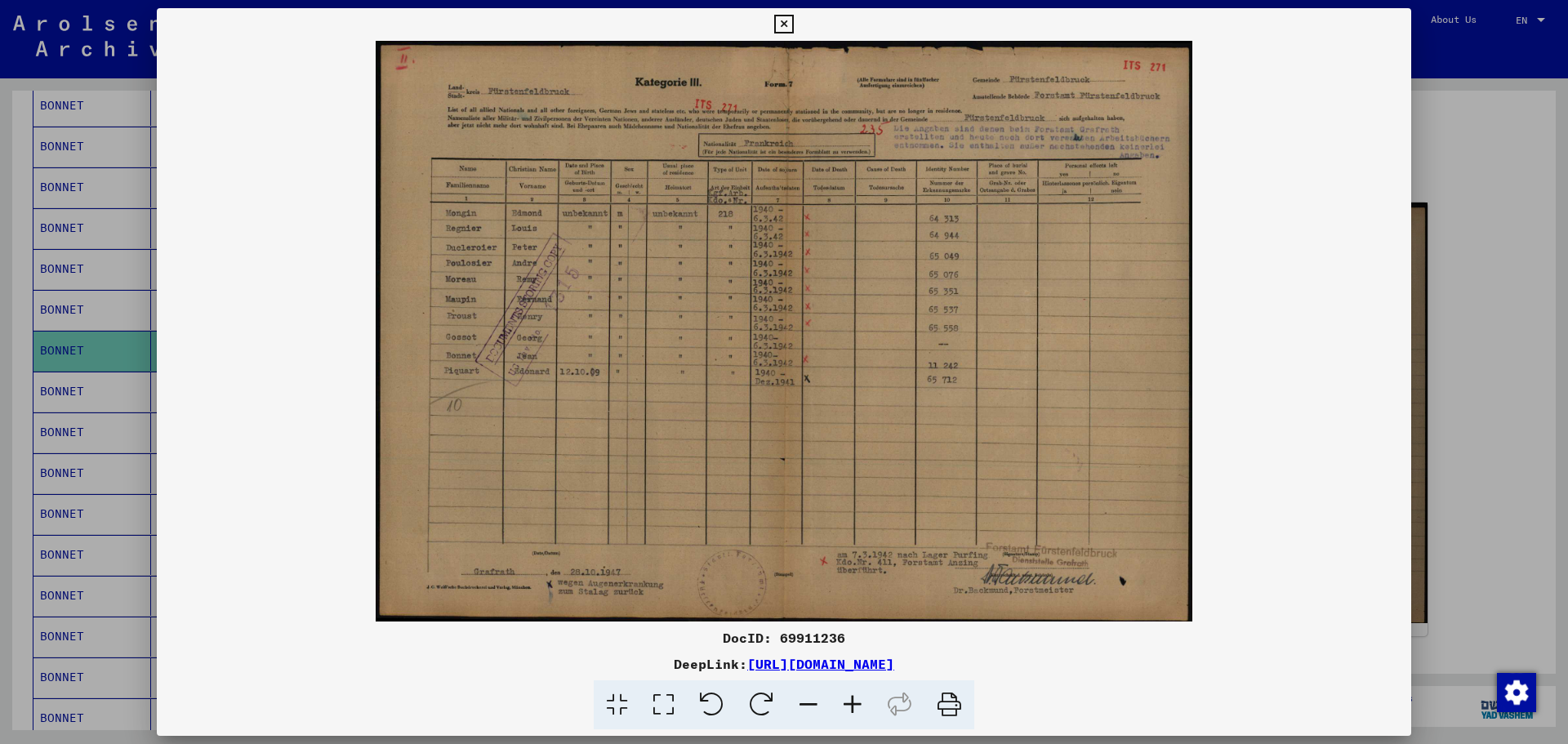
click at [671, 699] on icon at bounding box center [663, 705] width 47 height 49
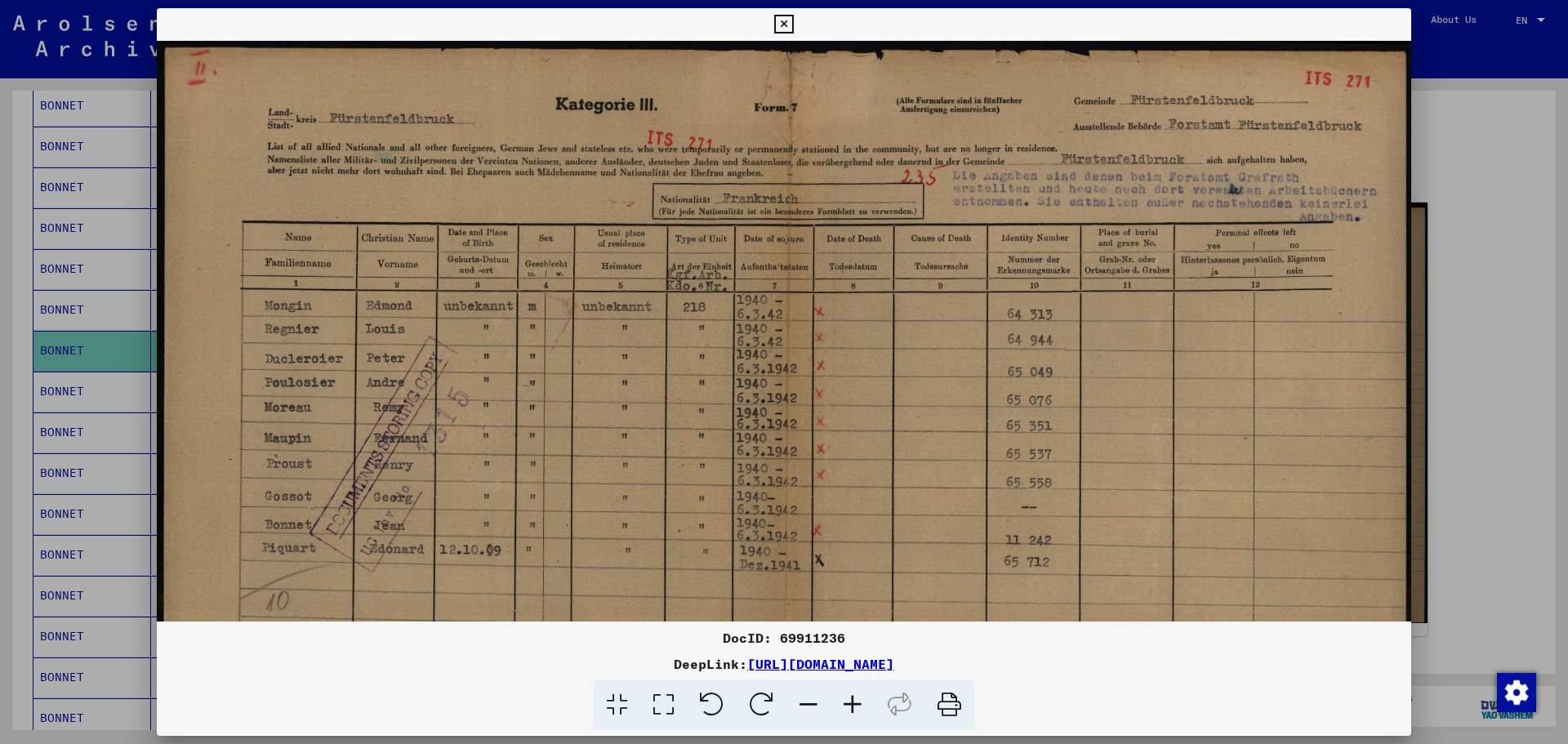
click at [1496, 300] on div at bounding box center [784, 372] width 1568 height 744
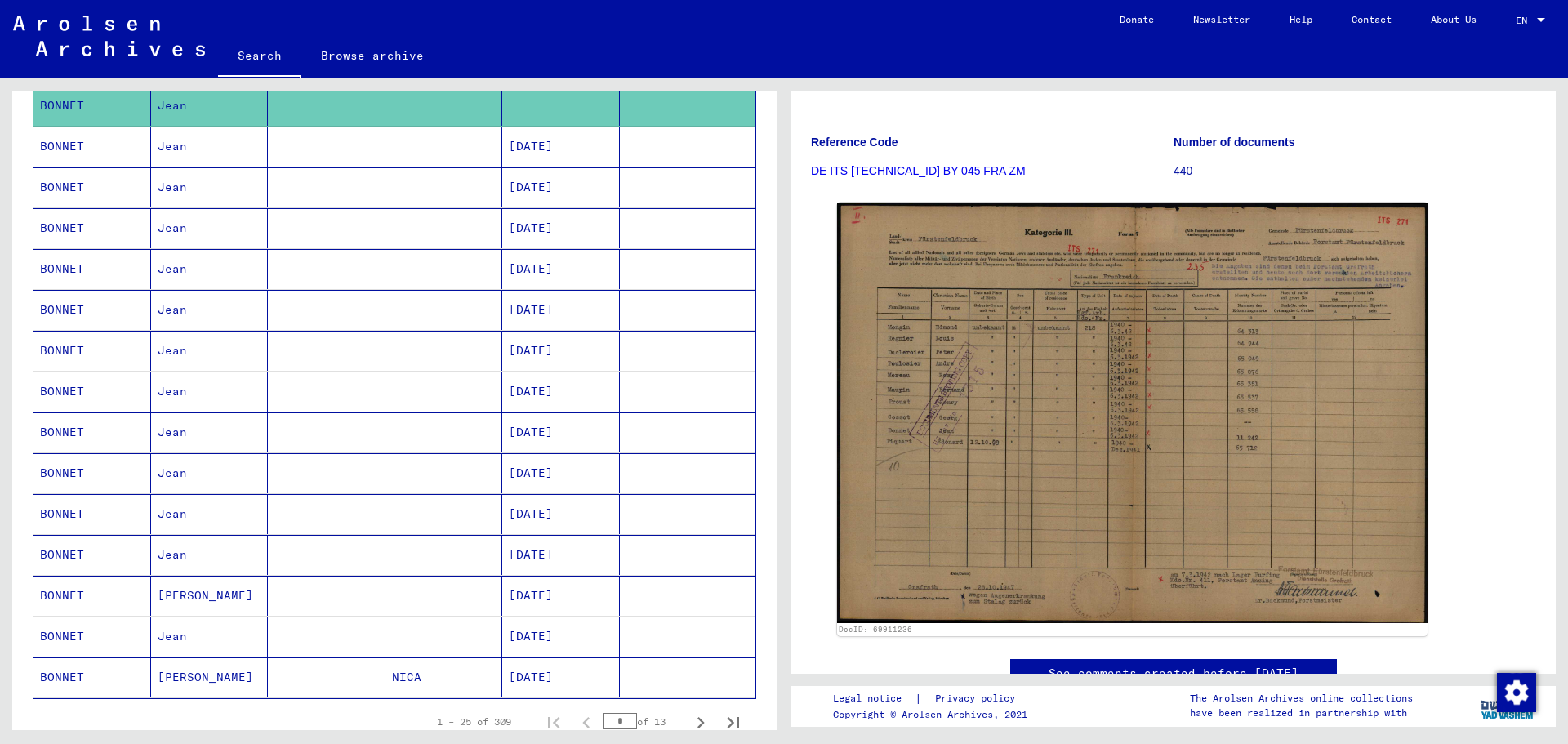
scroll to position [735, 0]
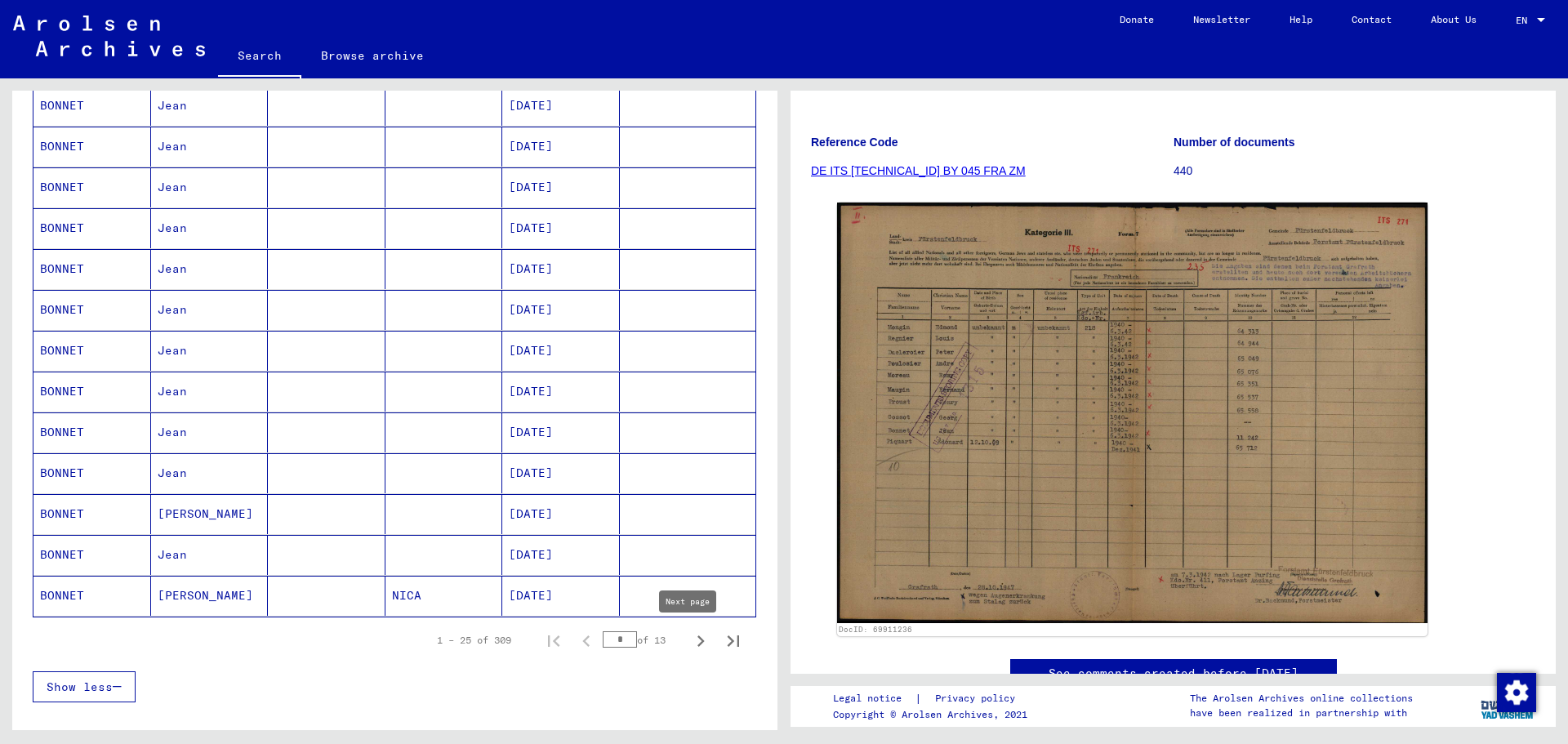
click at [689, 638] on icon "Next page" at bounding box center [700, 641] width 23 height 23
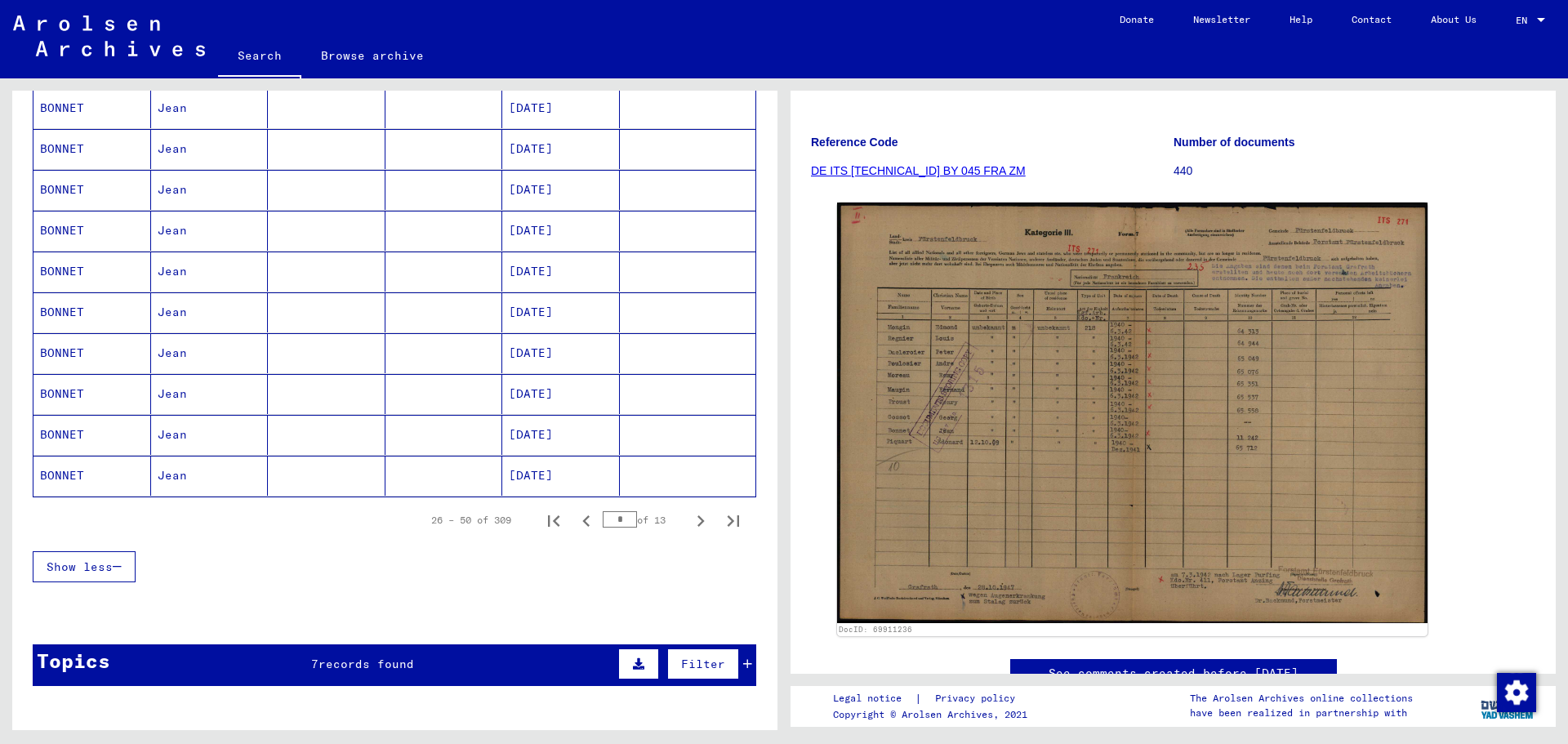
scroll to position [898, 0]
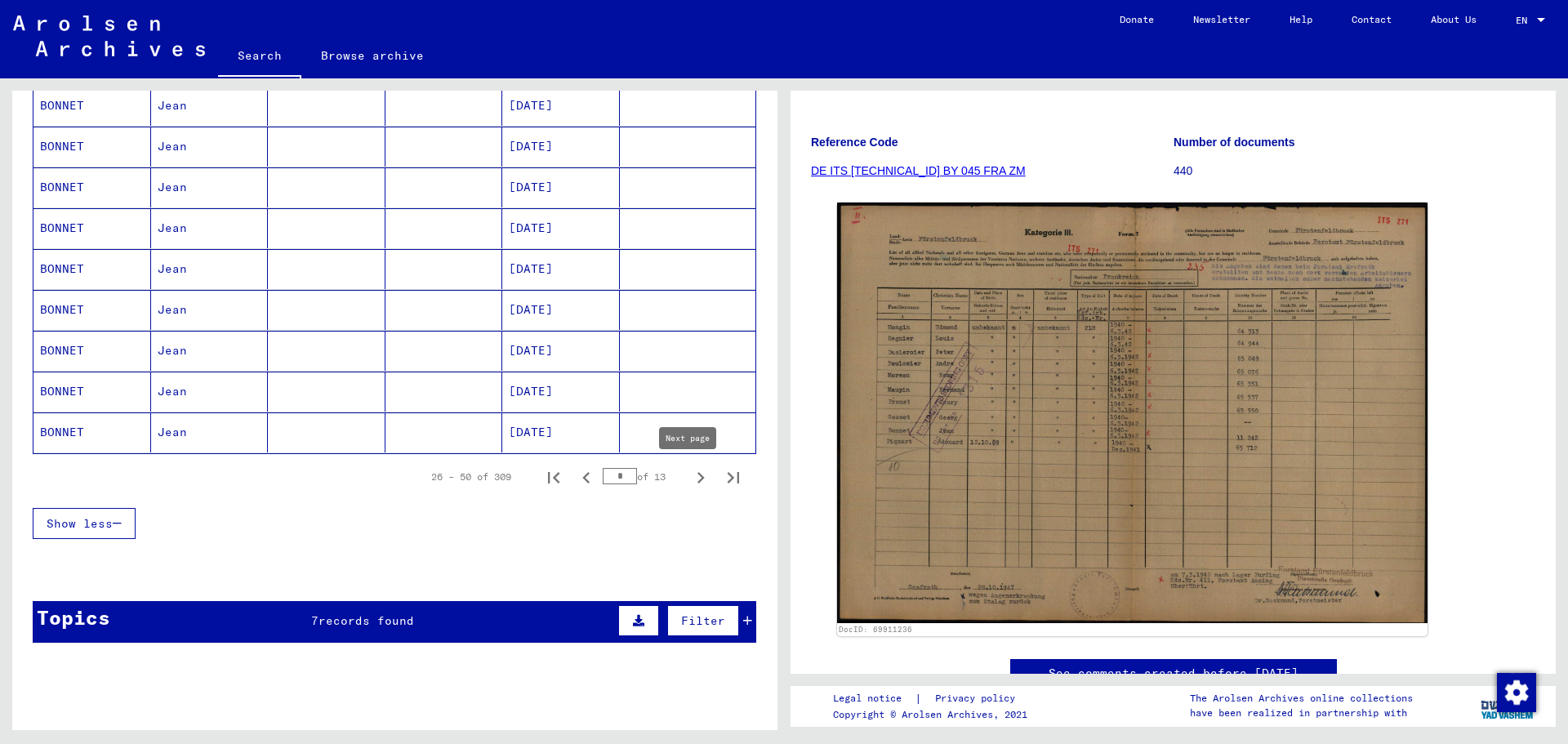
click at [689, 478] on icon "Next page" at bounding box center [700, 477] width 23 height 23
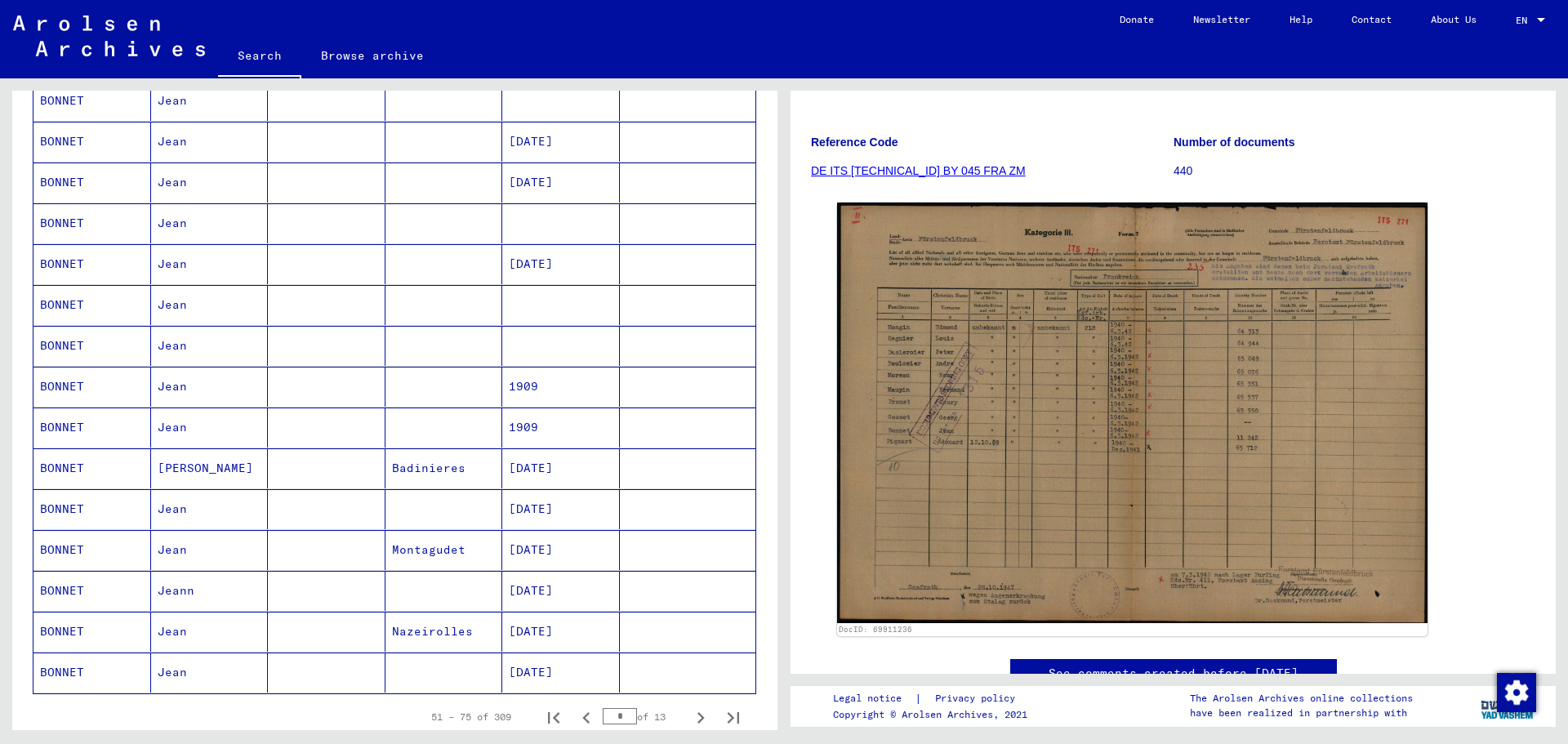
scroll to position [653, 0]
click at [86, 340] on mat-cell "BONNET" at bounding box center [92, 351] width 118 height 40
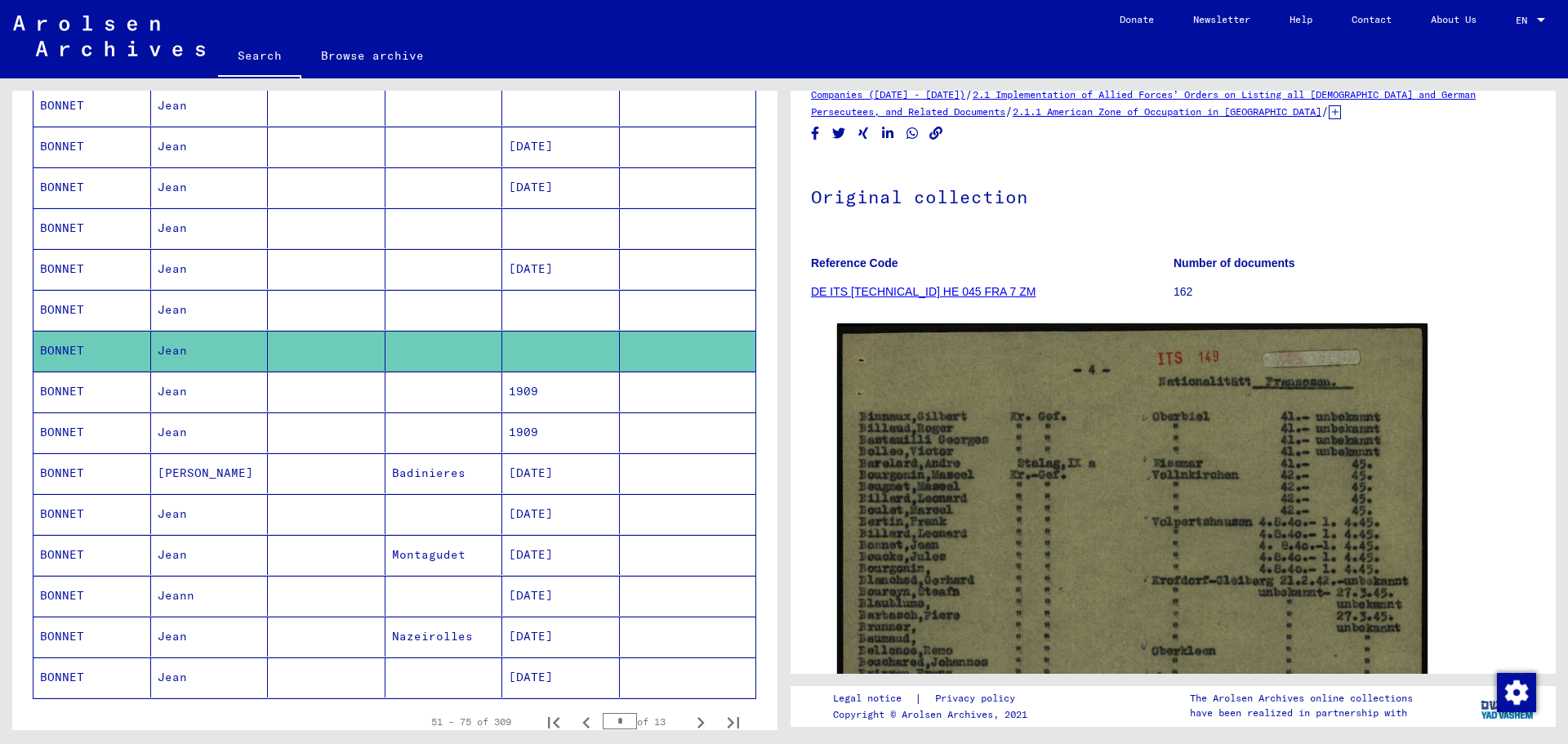
scroll to position [245, 0]
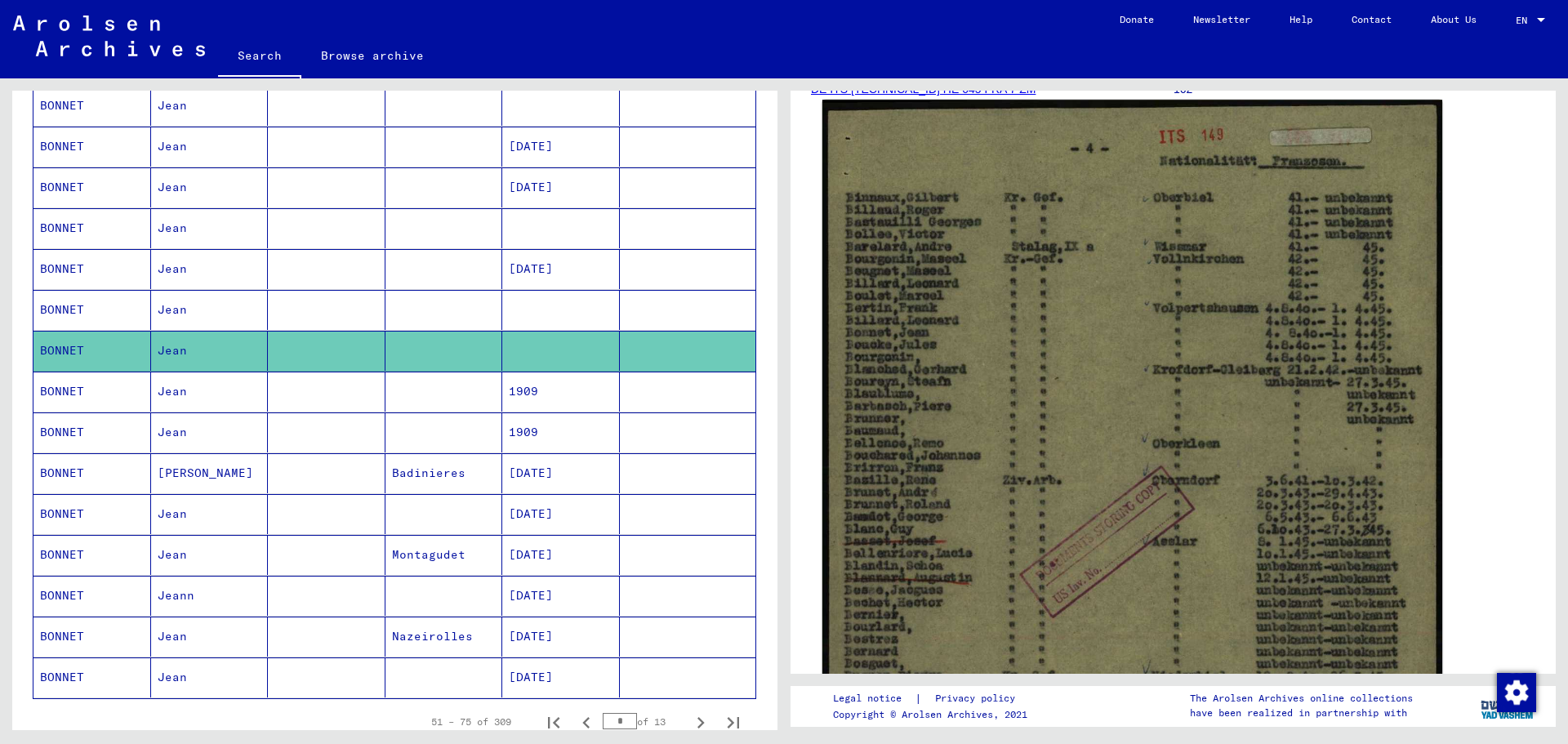
click at [1132, 385] on img at bounding box center [1132, 536] width 620 height 872
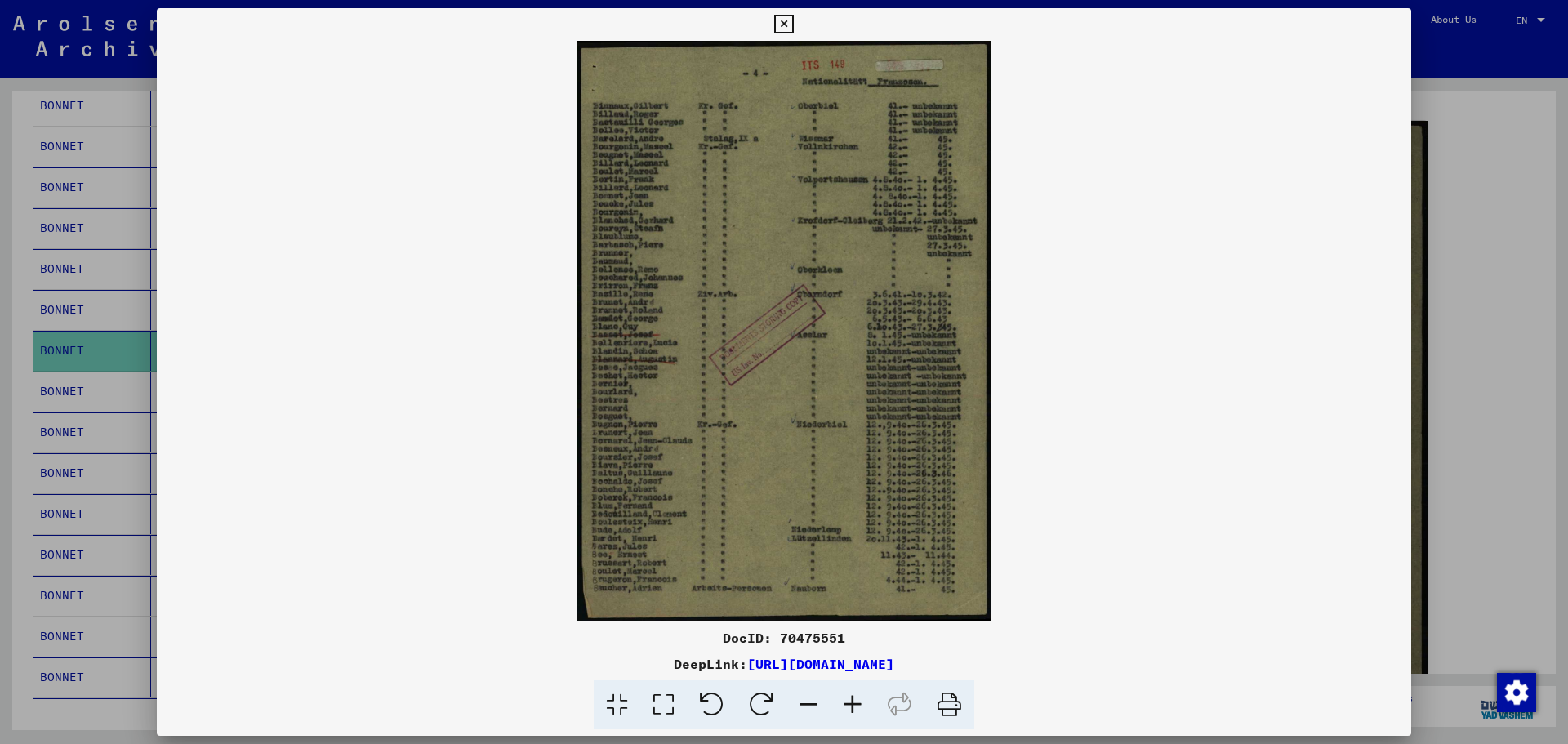
click at [655, 699] on icon at bounding box center [663, 705] width 47 height 49
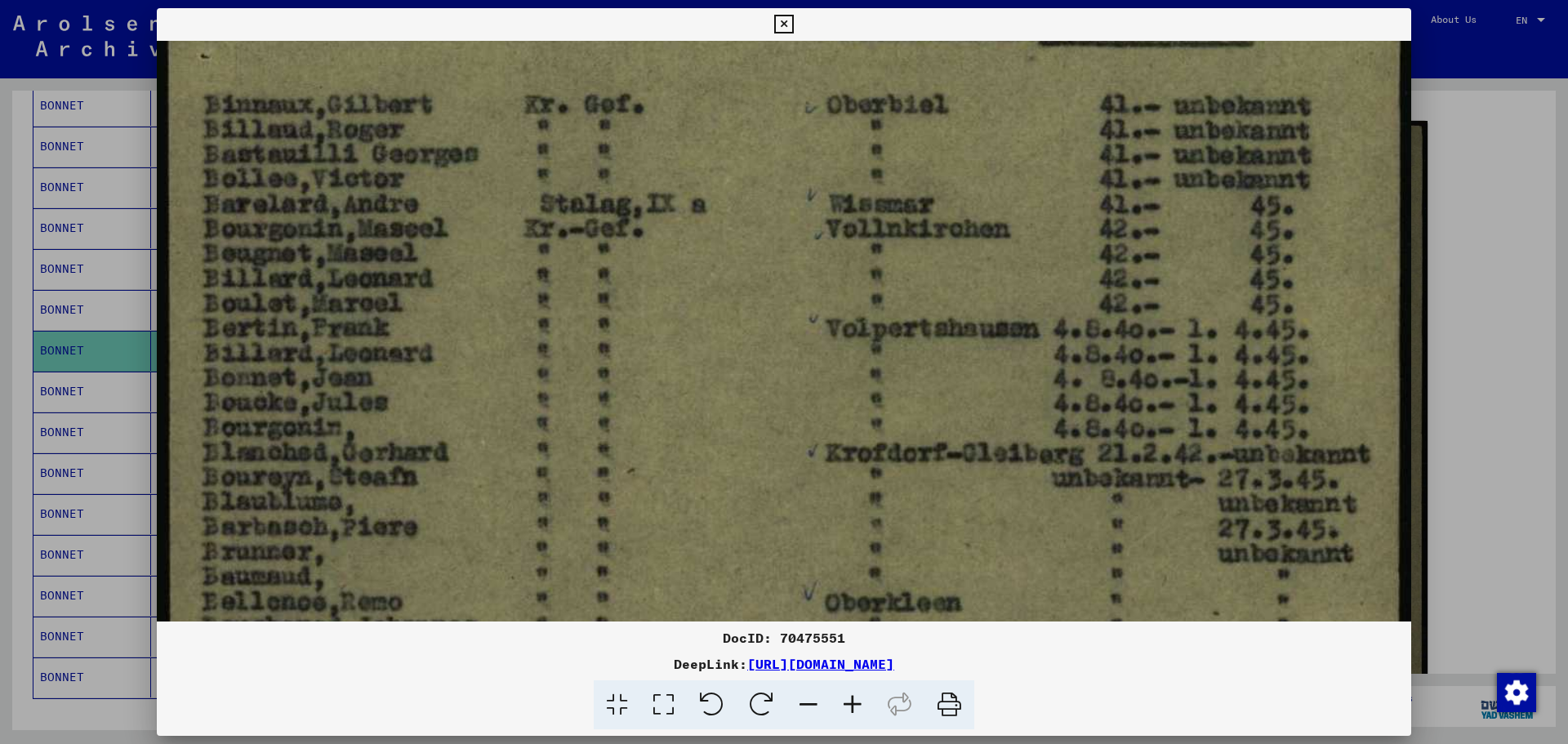
scroll to position [223, 0]
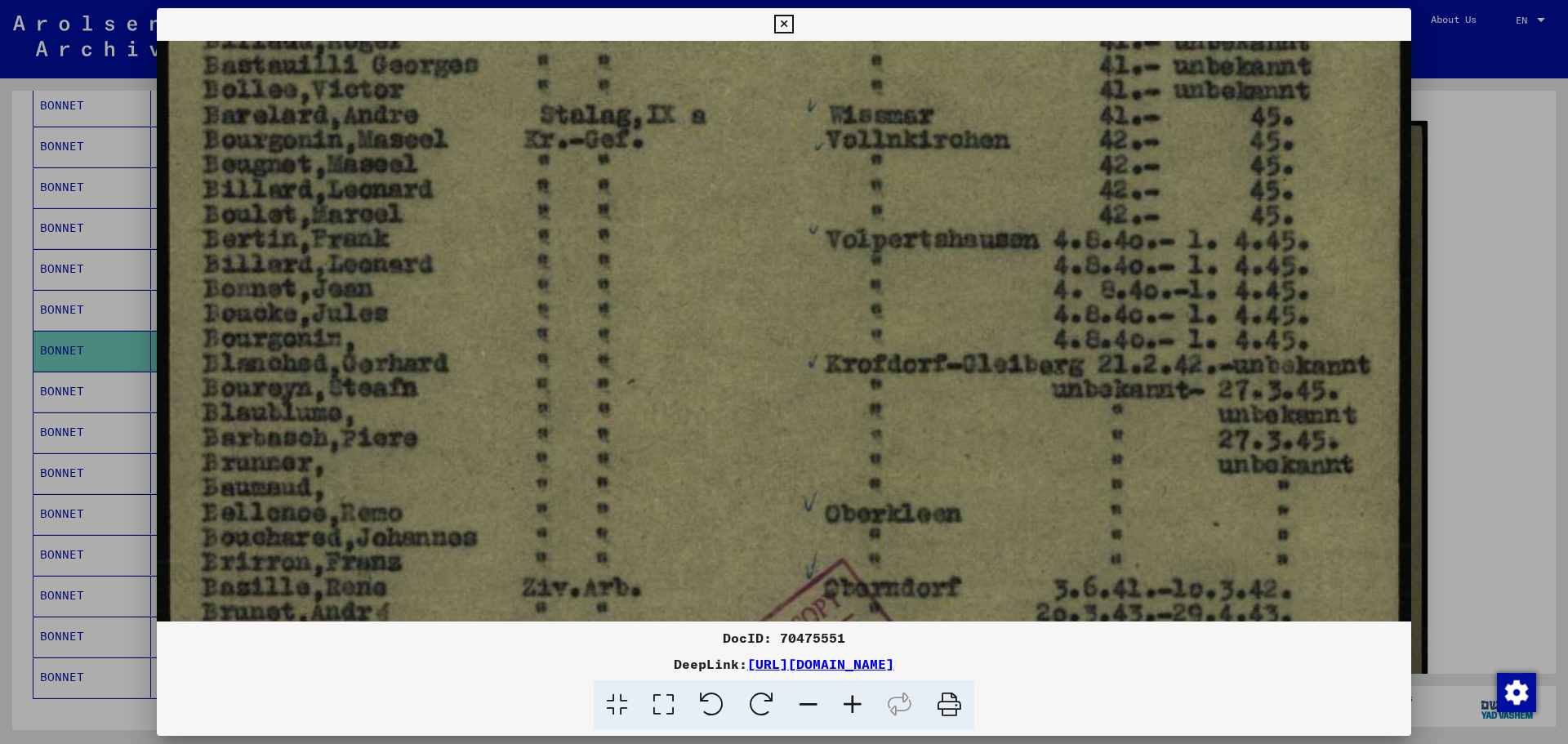
drag, startPoint x: 1149, startPoint y: 492, endPoint x: 1172, endPoint y: 269, distance: 224.2
click at [1172, 269] on img at bounding box center [784, 700] width 1254 height 1764
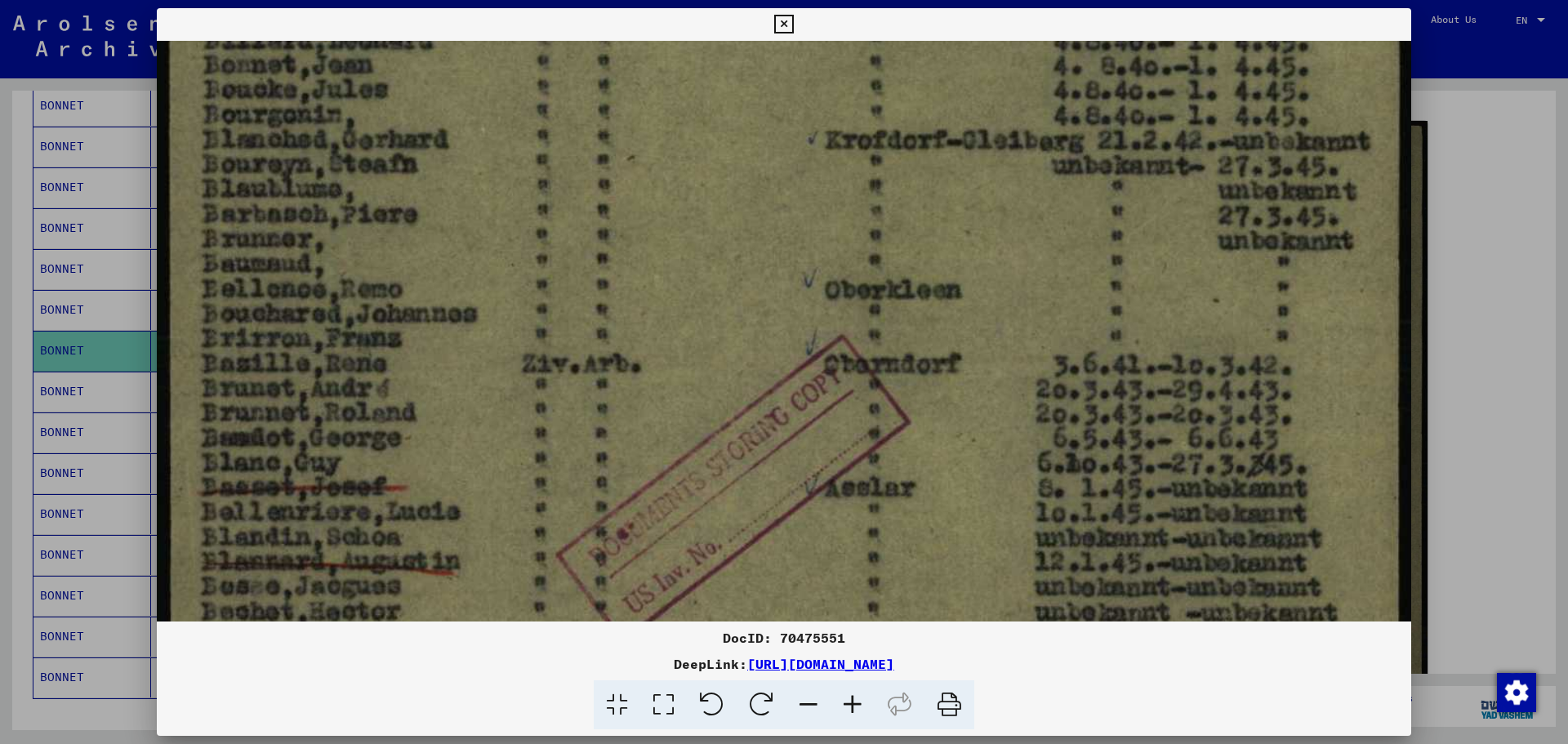
drag, startPoint x: 1125, startPoint y: 485, endPoint x: 1136, endPoint y: 275, distance: 210.3
click at [1136, 275] on img at bounding box center [784, 476] width 1254 height 1764
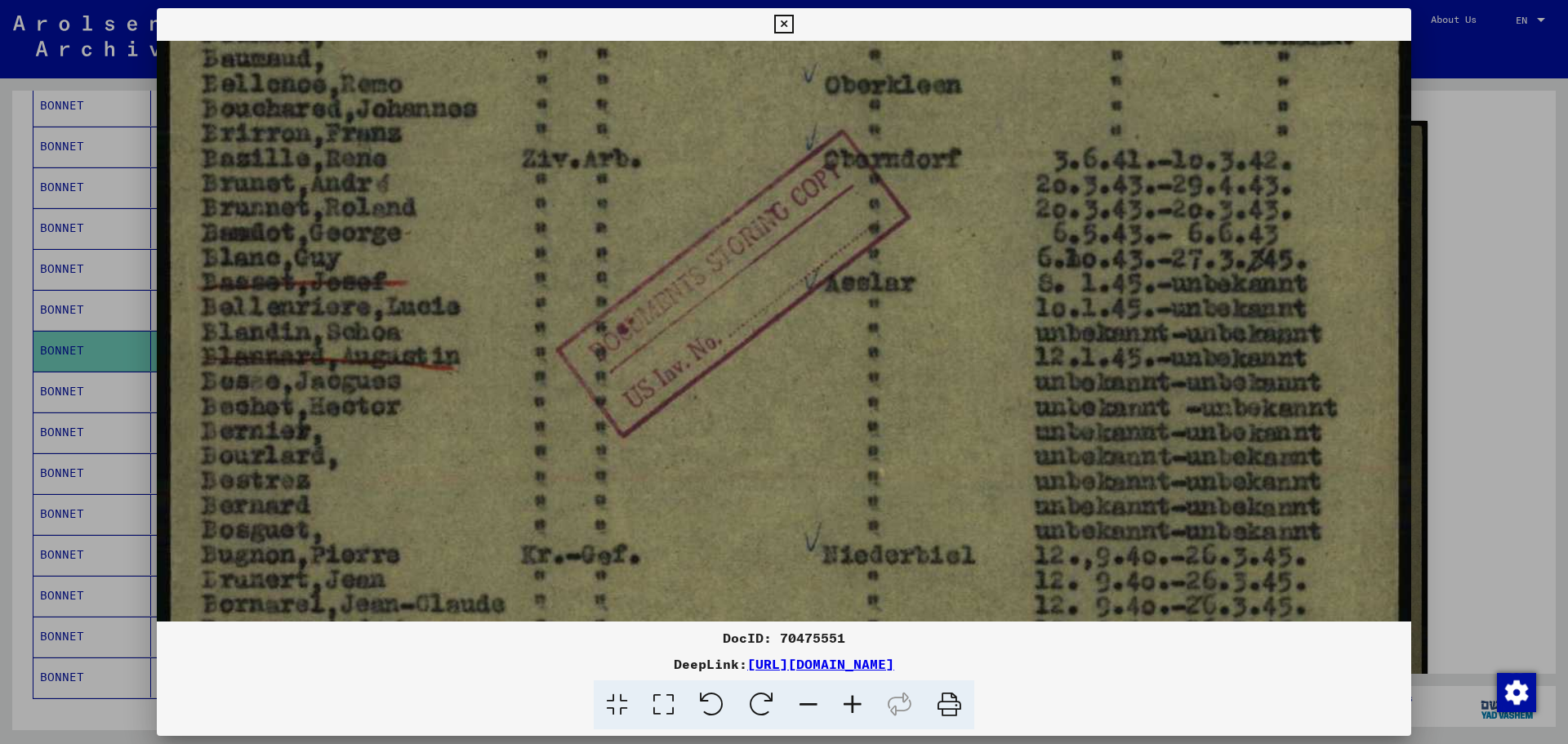
drag, startPoint x: 1142, startPoint y: 468, endPoint x: 1155, endPoint y: 263, distance: 205.4
click at [1155, 263] on img at bounding box center [784, 271] width 1254 height 1764
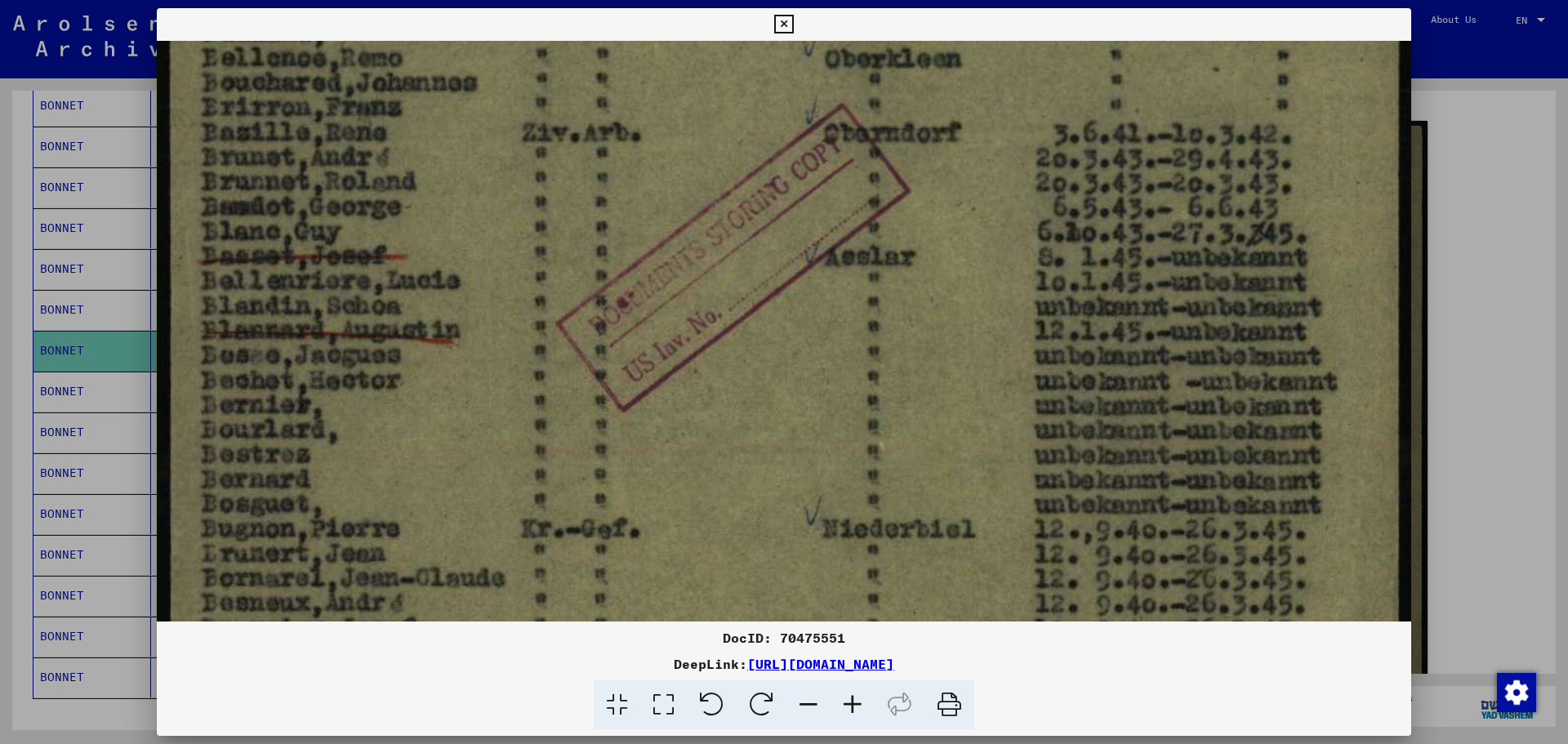
scroll to position [678, 0]
drag, startPoint x: 1150, startPoint y: 472, endPoint x: 1154, endPoint y: 445, distance: 27.3
click at [1154, 445] on img at bounding box center [784, 244] width 1254 height 1764
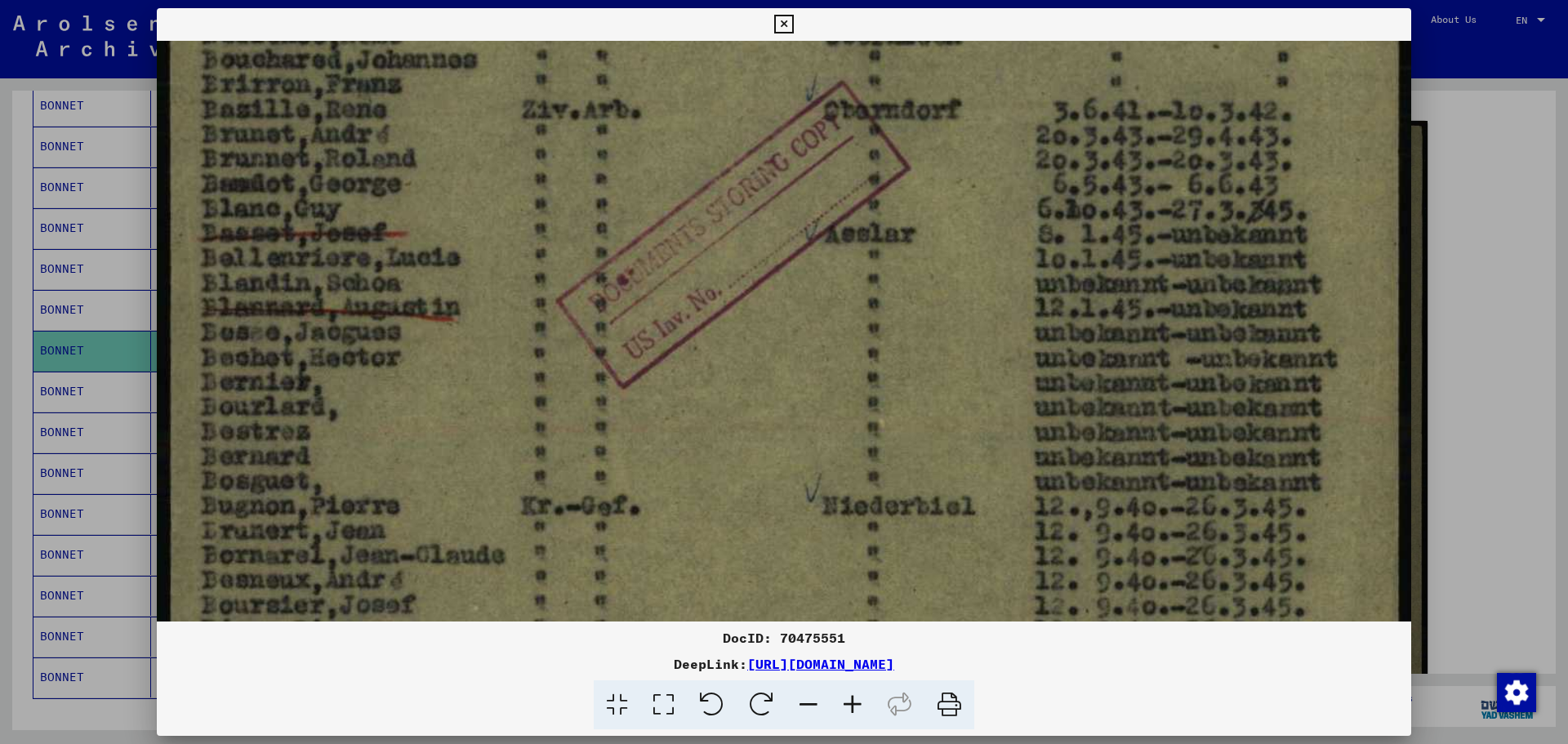
drag, startPoint x: 722, startPoint y: 291, endPoint x: 780, endPoint y: 229, distance: 84.9
click at [730, 263] on img at bounding box center [784, 222] width 1254 height 1764
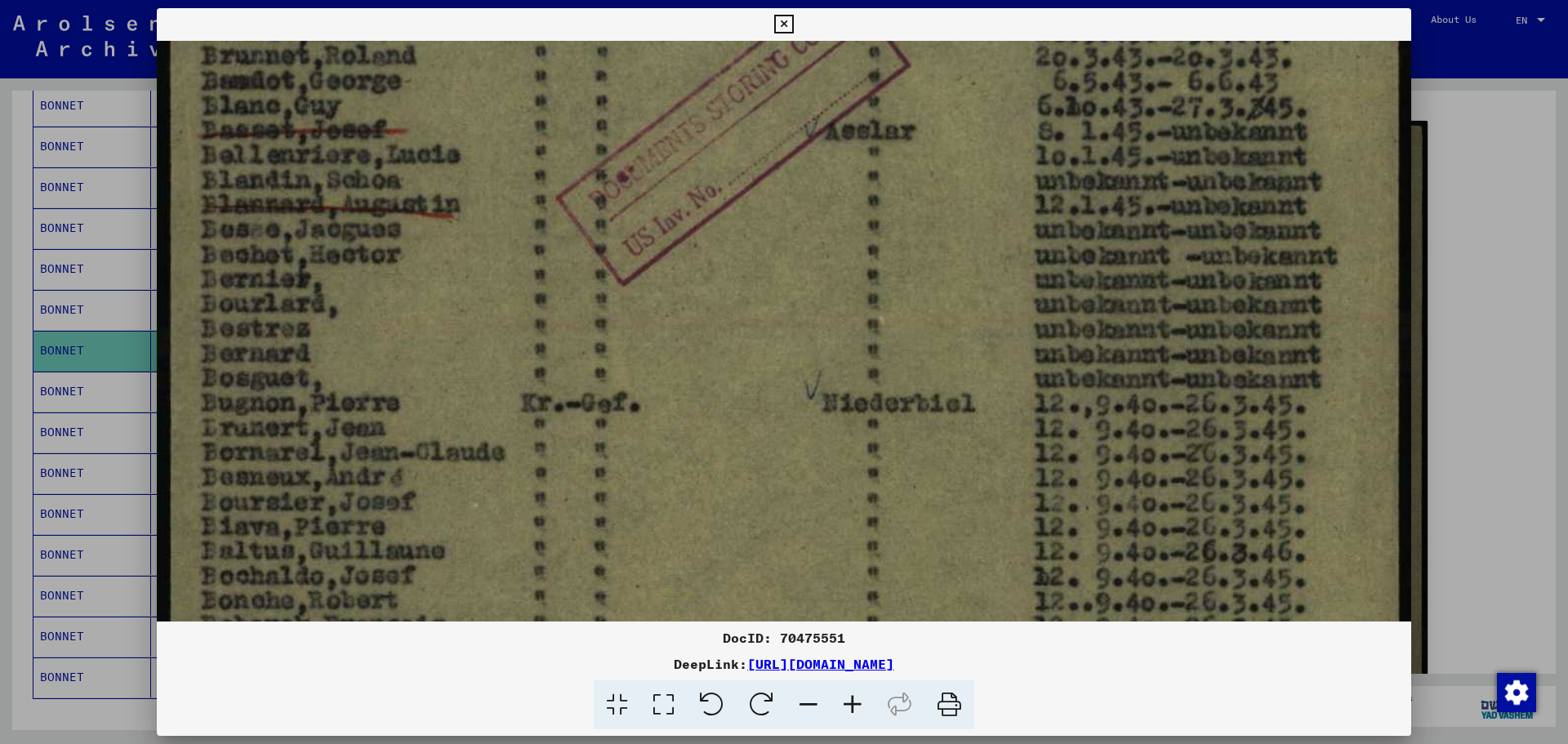
scroll to position [852, 0]
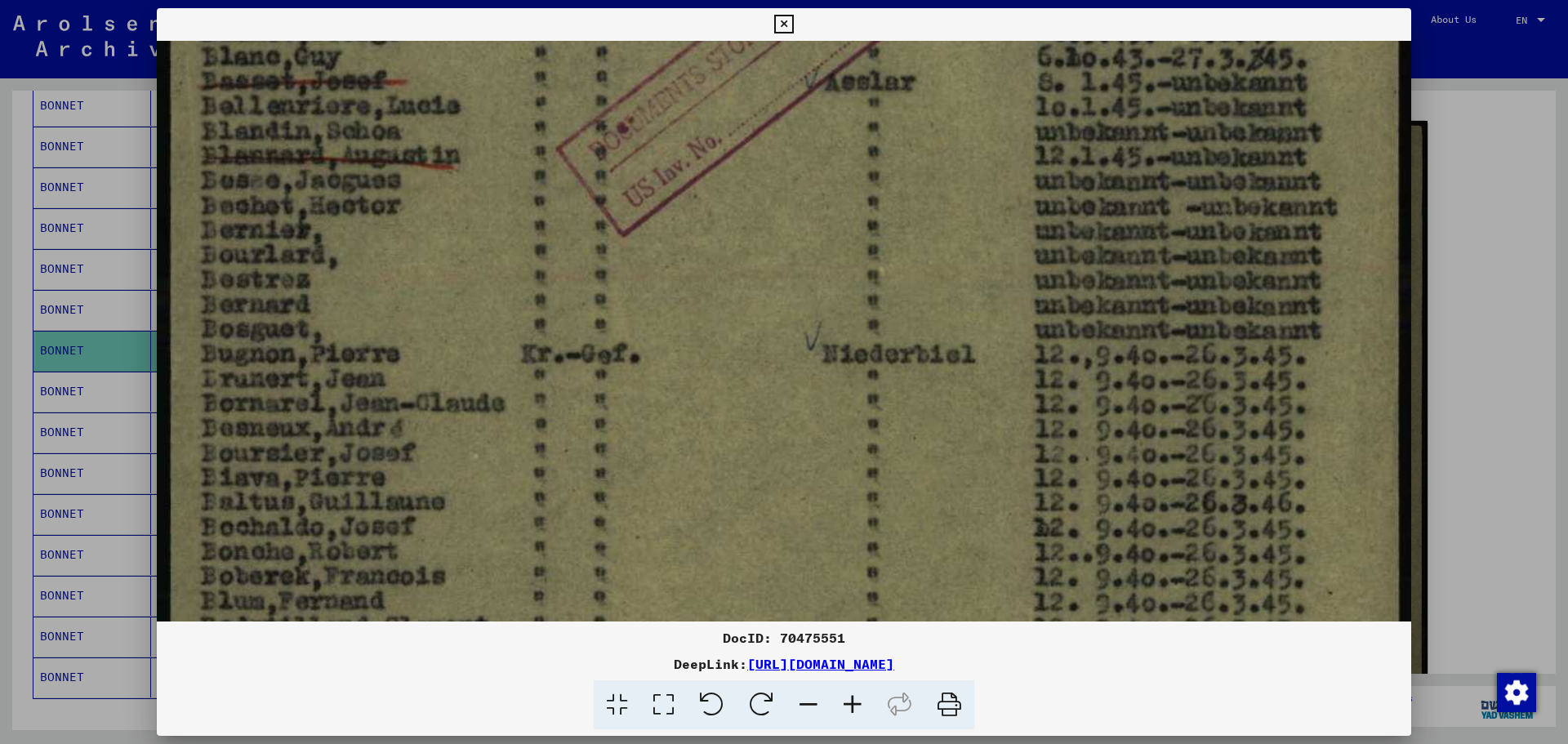
drag, startPoint x: 911, startPoint y: 391, endPoint x: 932, endPoint y: 292, distance: 101.2
click at [932, 292] on img at bounding box center [784, 70] width 1254 height 1764
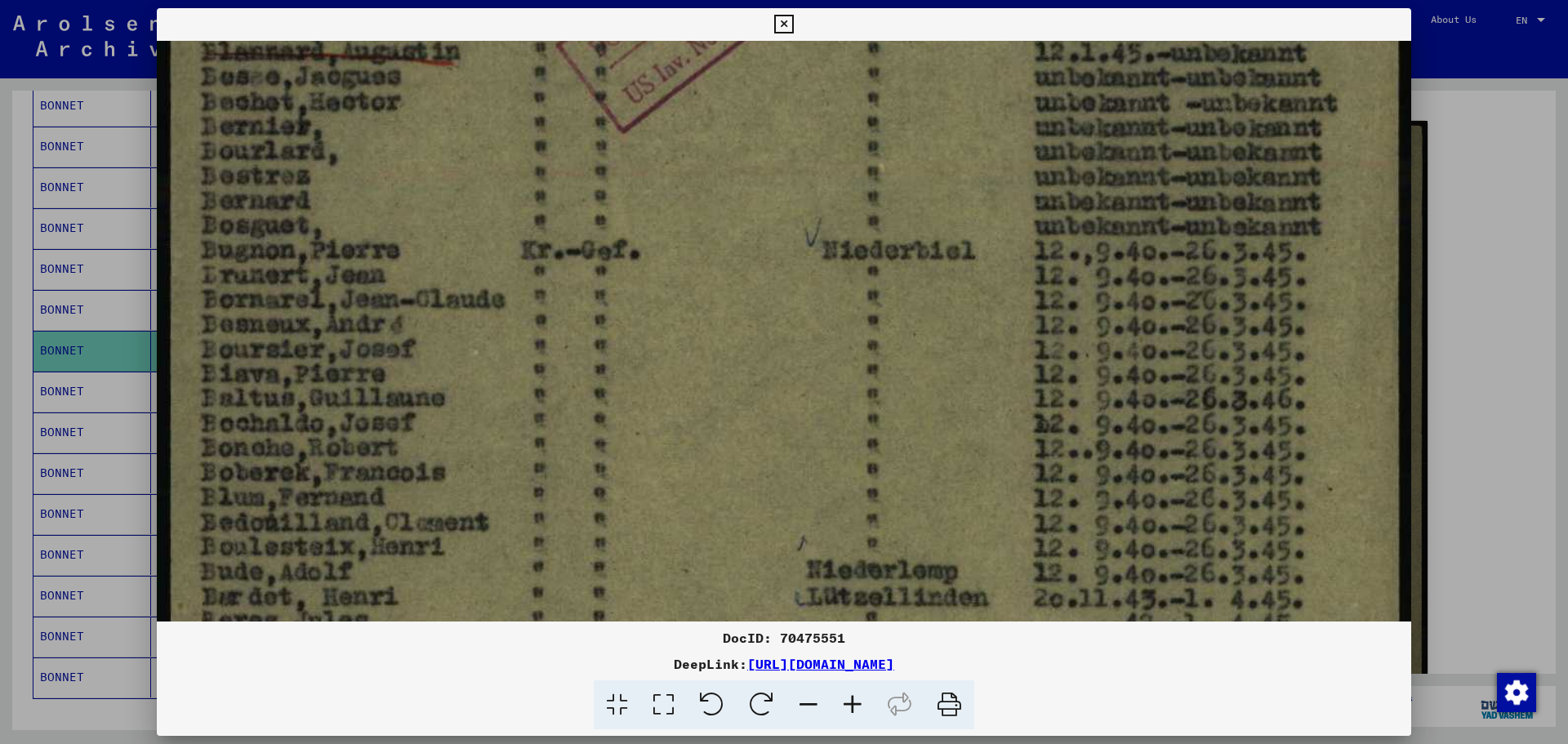
scroll to position [996, 0]
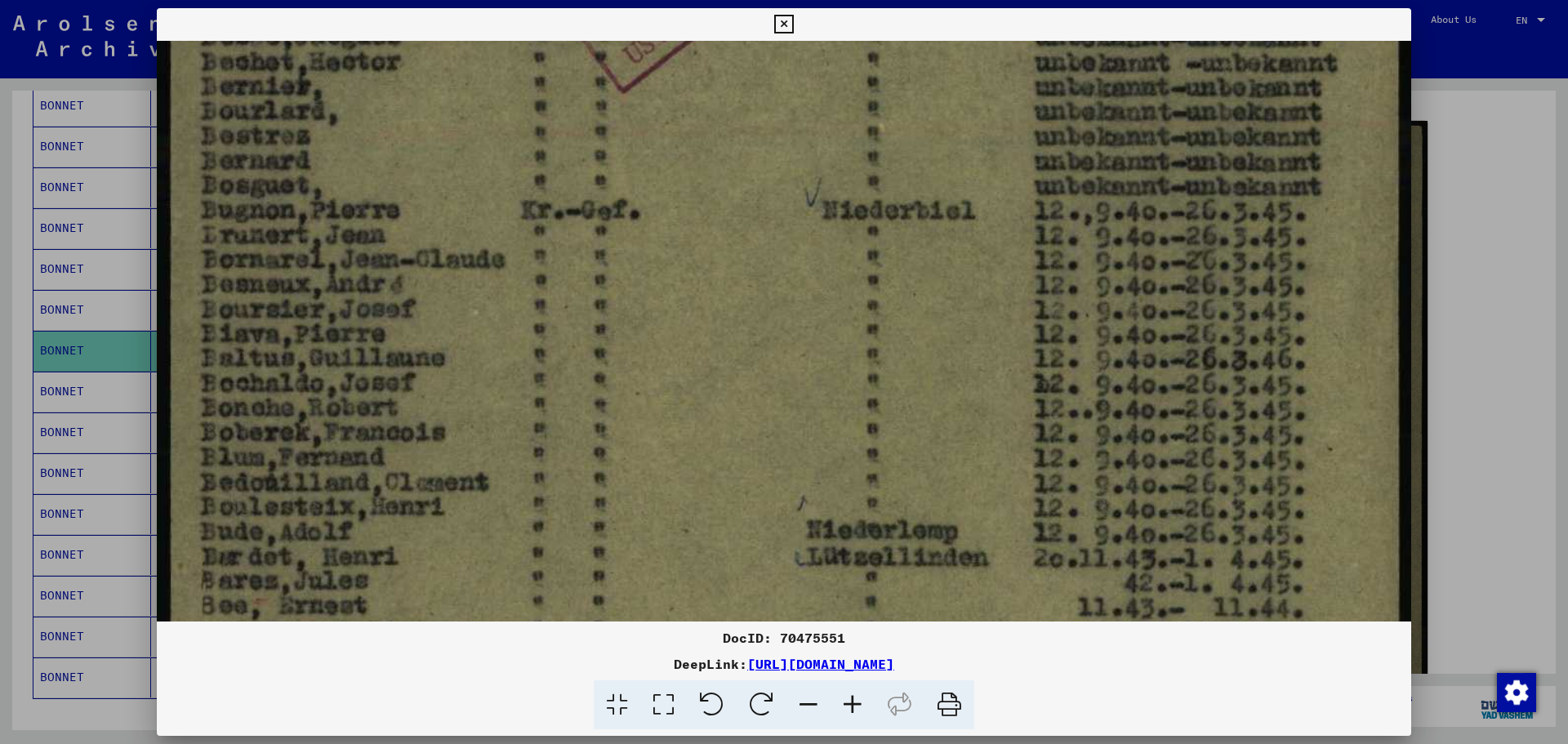
drag, startPoint x: 664, startPoint y: 510, endPoint x: 681, endPoint y: 367, distance: 144.0
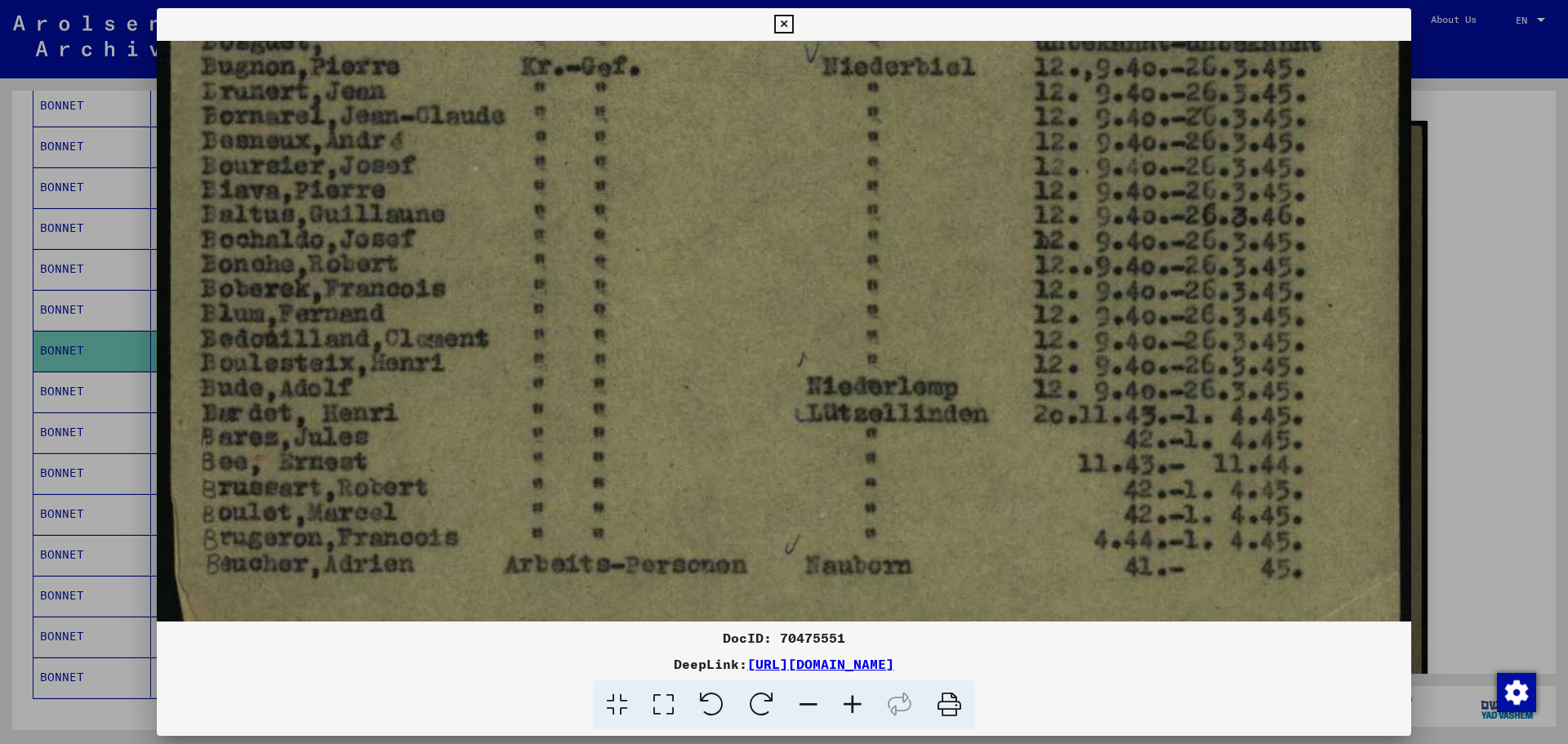
drag, startPoint x: 540, startPoint y: 507, endPoint x: 589, endPoint y: 363, distance: 152.1
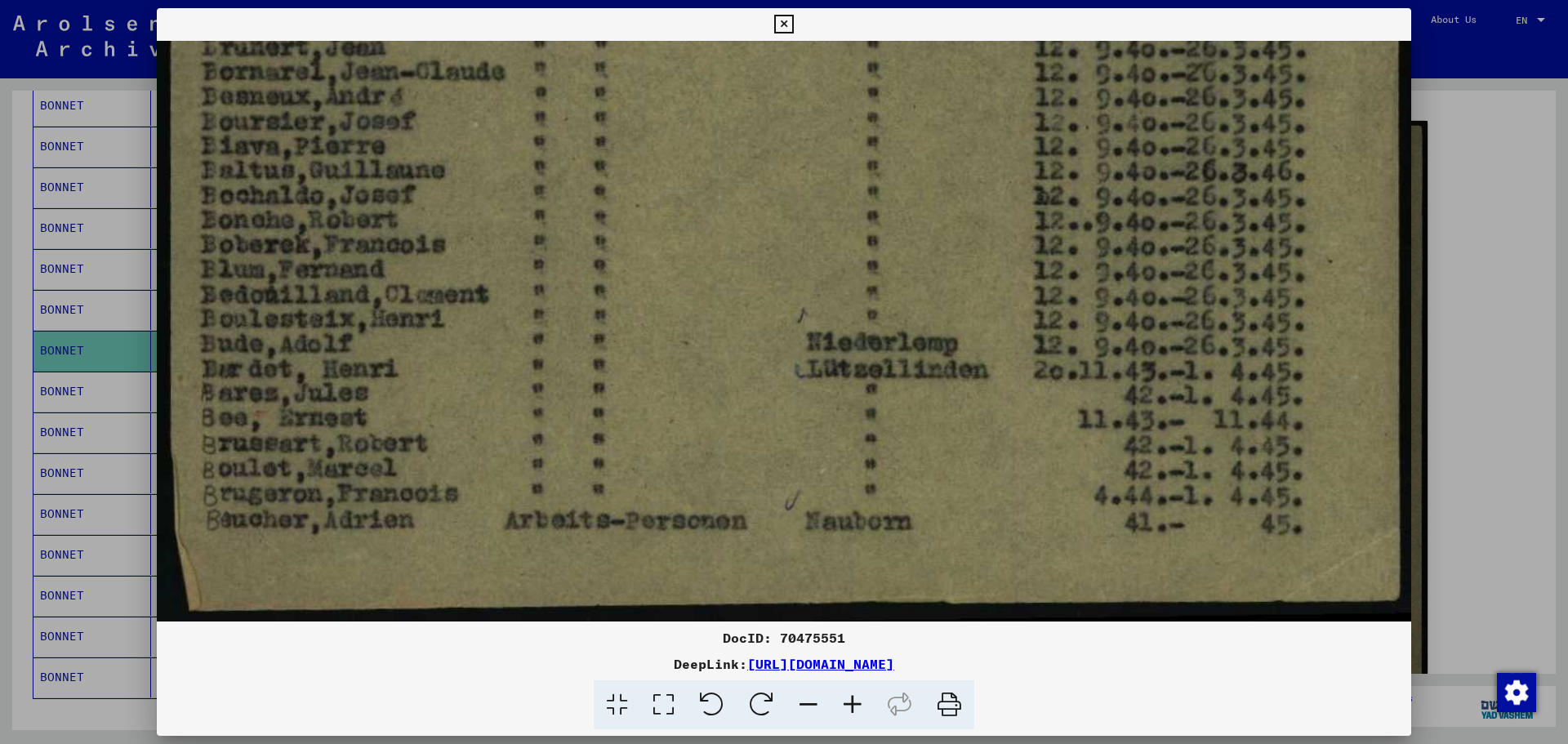
drag, startPoint x: 530, startPoint y: 501, endPoint x: 545, endPoint y: 446, distance: 57.0
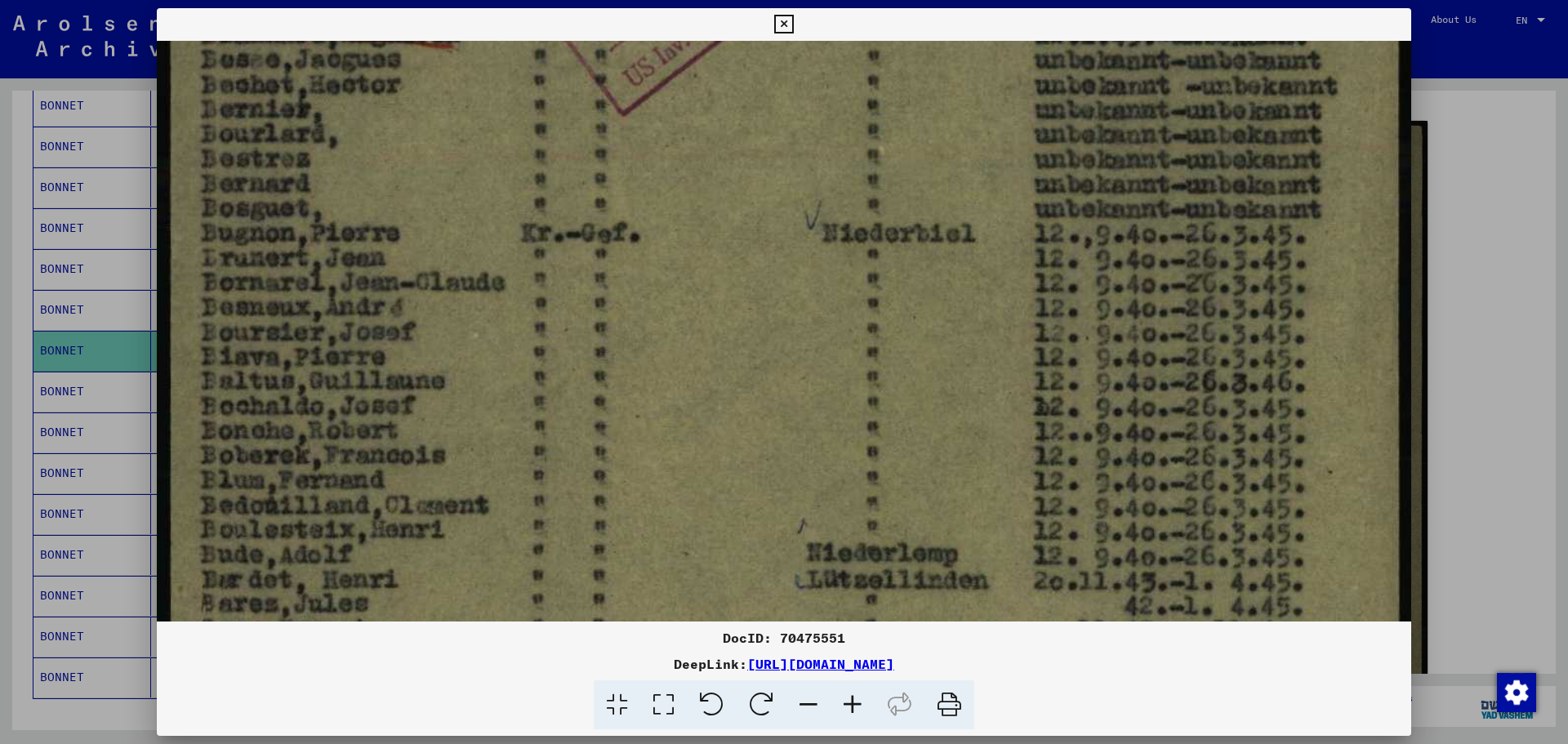
drag, startPoint x: 567, startPoint y: 303, endPoint x: 594, endPoint y: 523, distance: 221.7
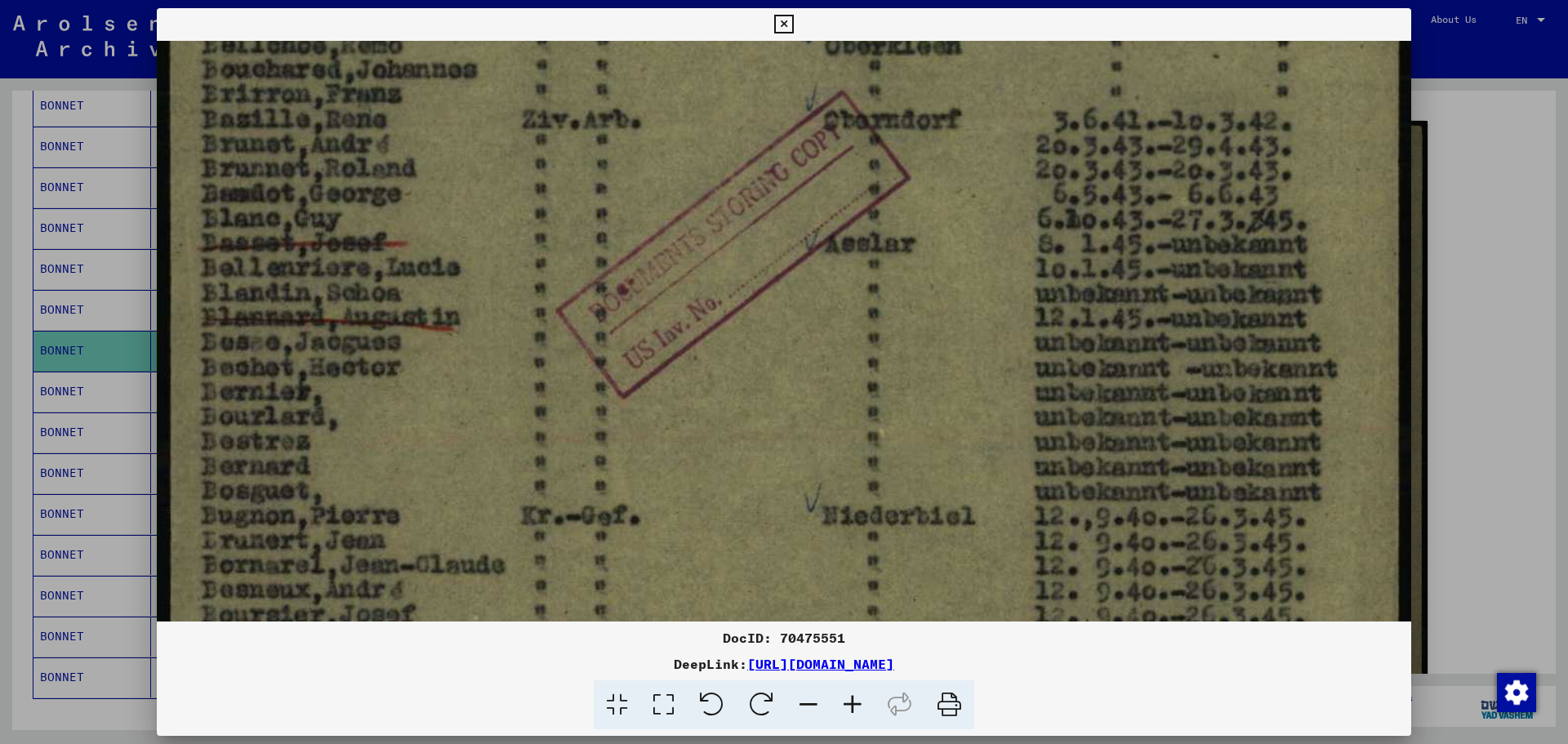
drag, startPoint x: 615, startPoint y: 489, endPoint x: 617, endPoint y: 507, distance: 18.1
click at [617, 507] on img at bounding box center [784, 232] width 1254 height 1764
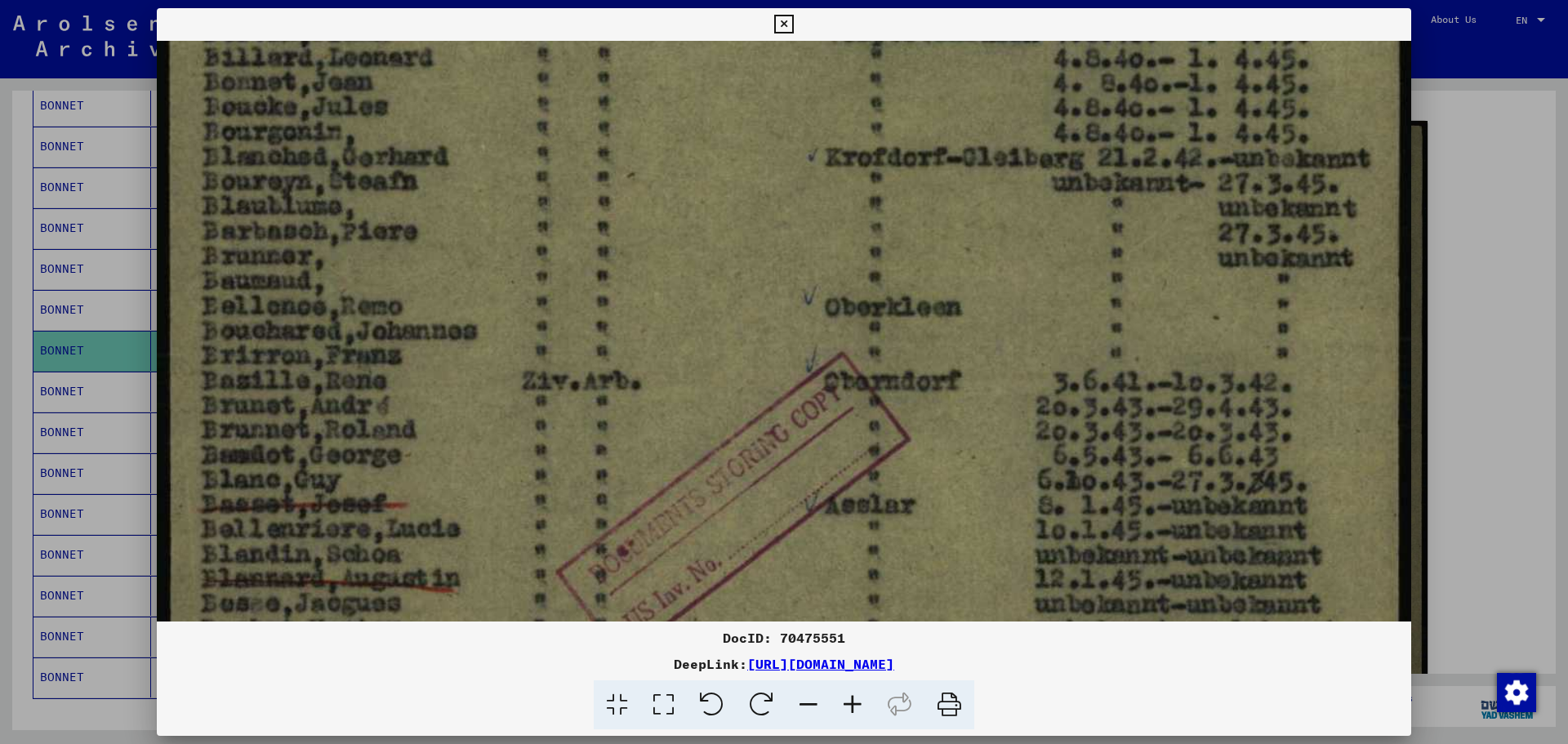
click at [650, 534] on img at bounding box center [784, 494] width 1254 height 1764
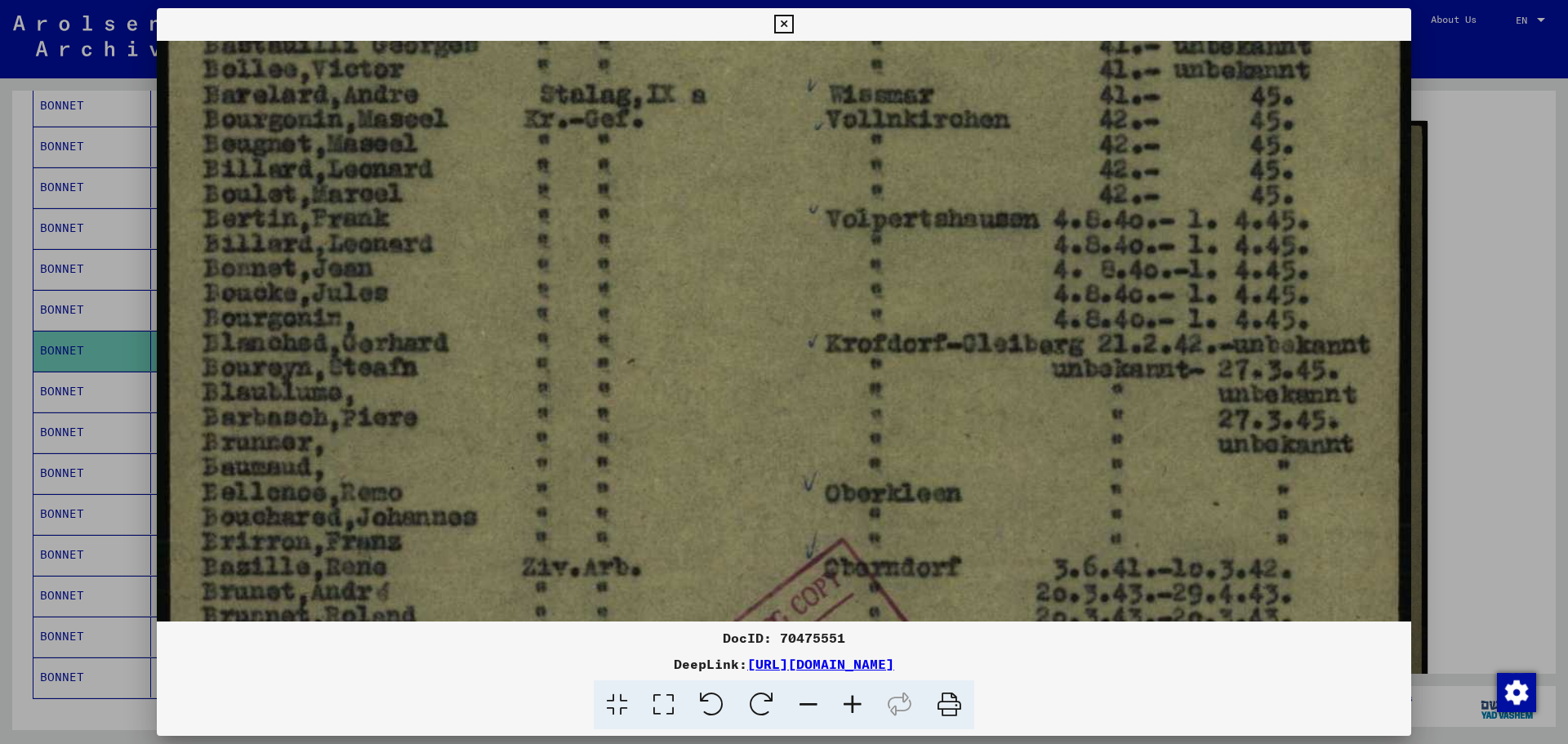
drag, startPoint x: 640, startPoint y: 289, endPoint x: 656, endPoint y: 478, distance: 189.7
click at [656, 478] on img at bounding box center [784, 680] width 1254 height 1764
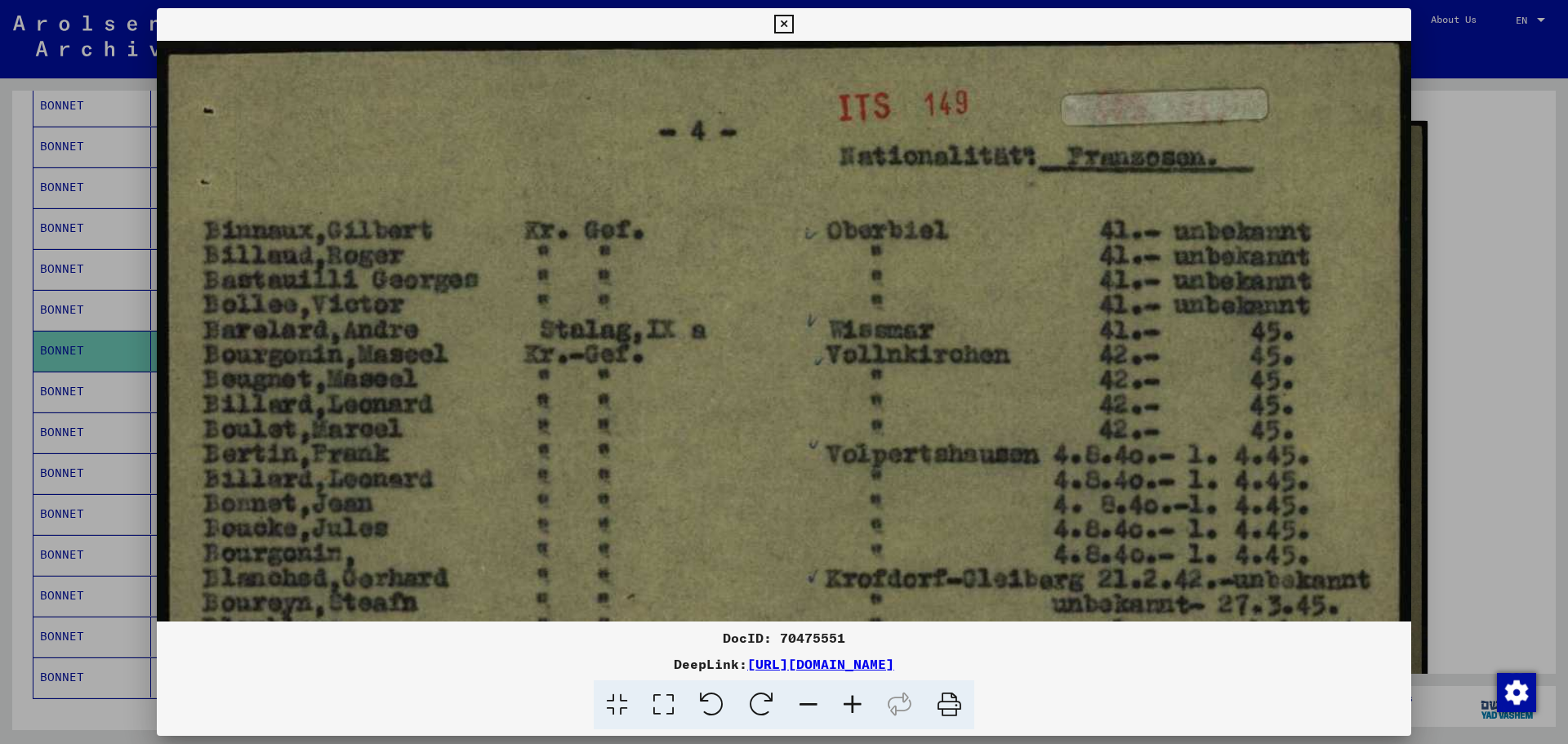
drag, startPoint x: 658, startPoint y: 303, endPoint x: 668, endPoint y: 437, distance: 134.4
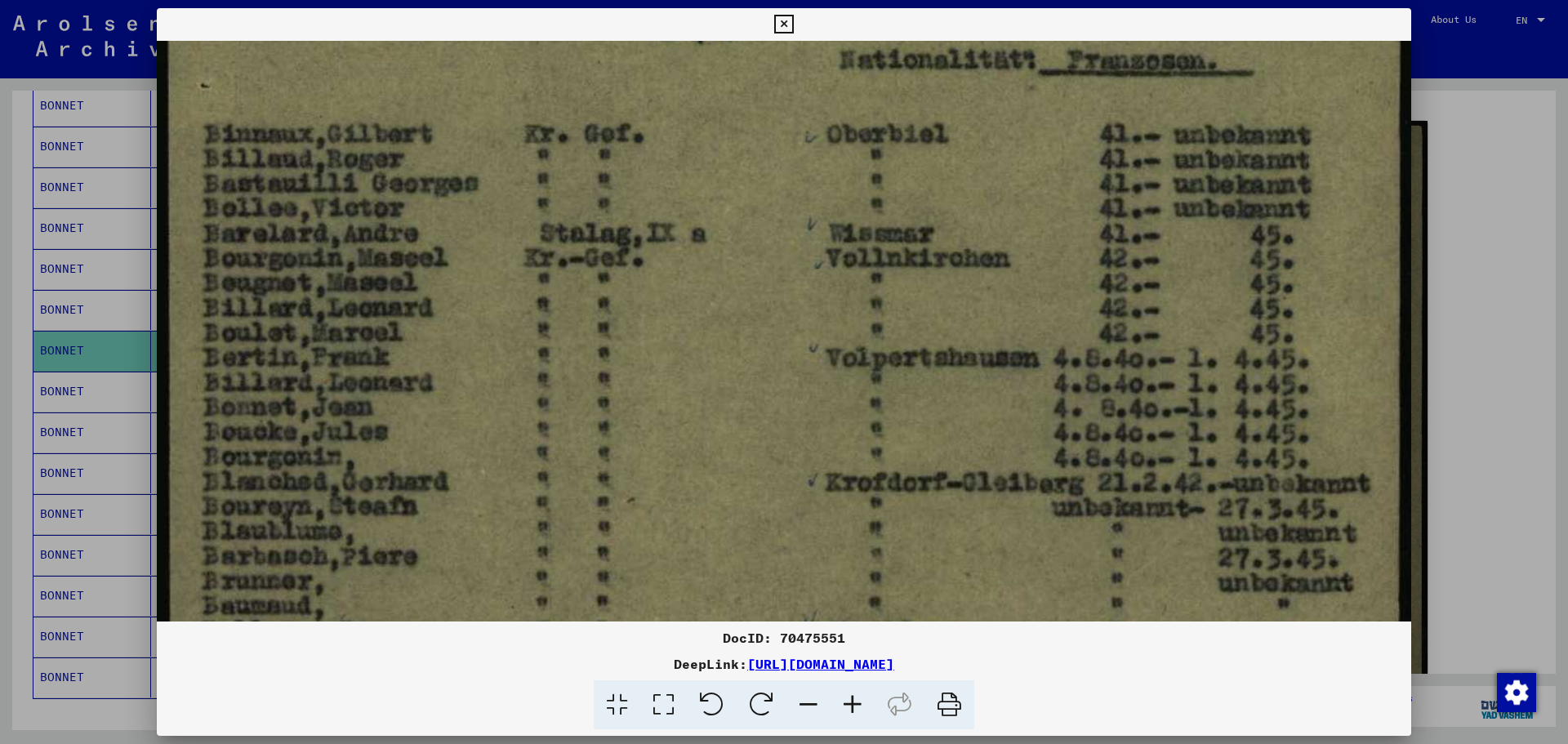
scroll to position [143, 0]
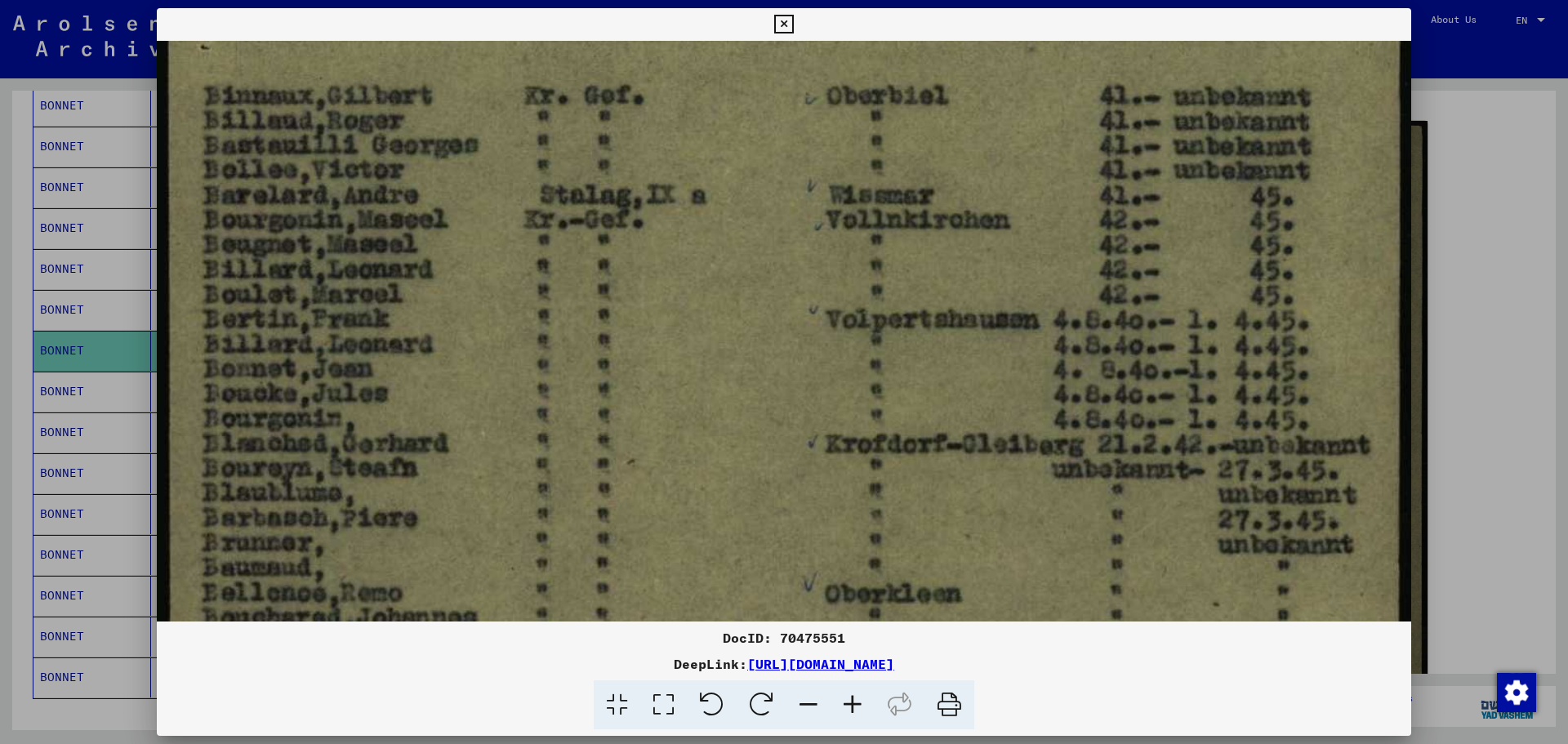
drag, startPoint x: 648, startPoint y: 476, endPoint x: 656, endPoint y: 341, distance: 135.2
click at [1456, 250] on div at bounding box center [784, 372] width 1568 height 744
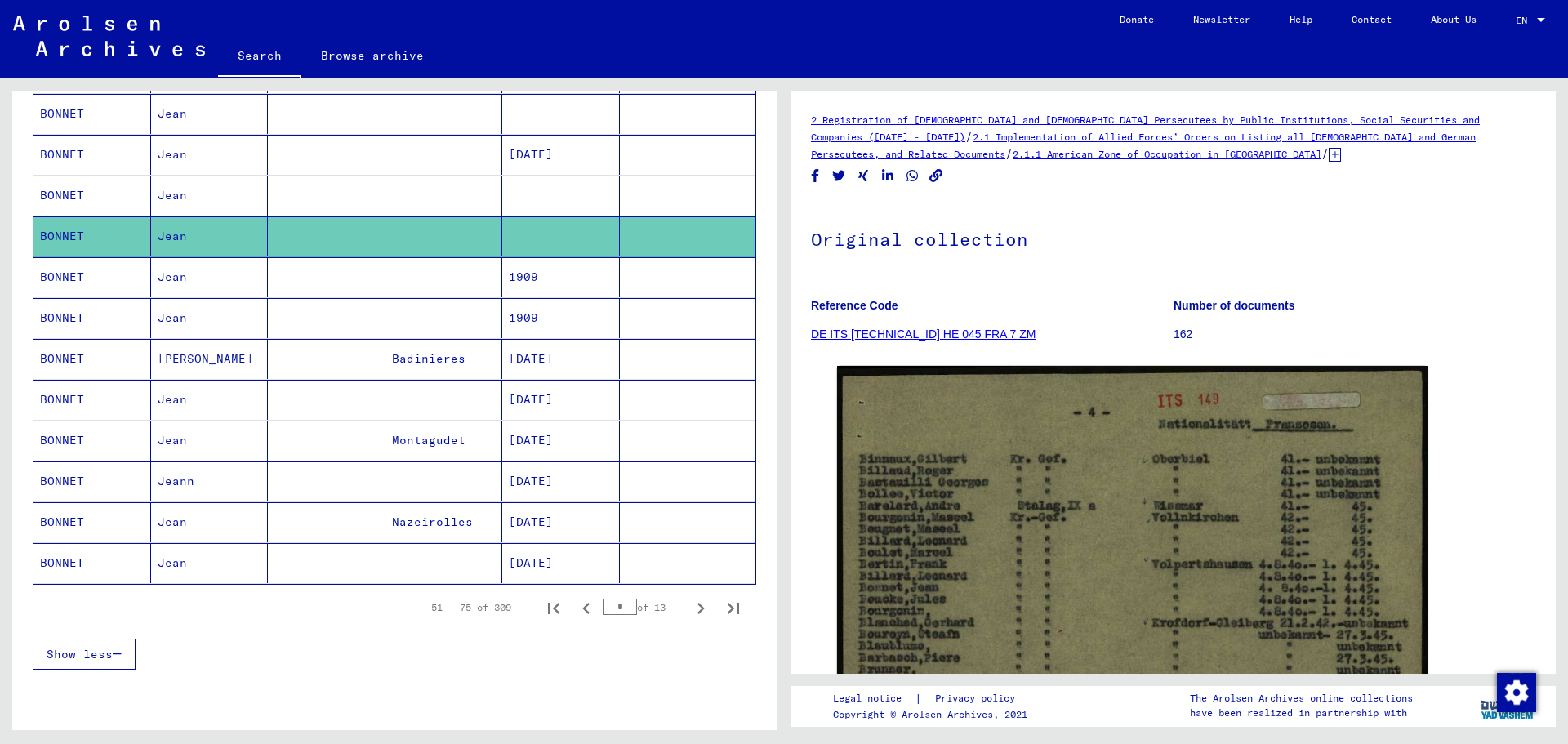
scroll to position [816, 0]
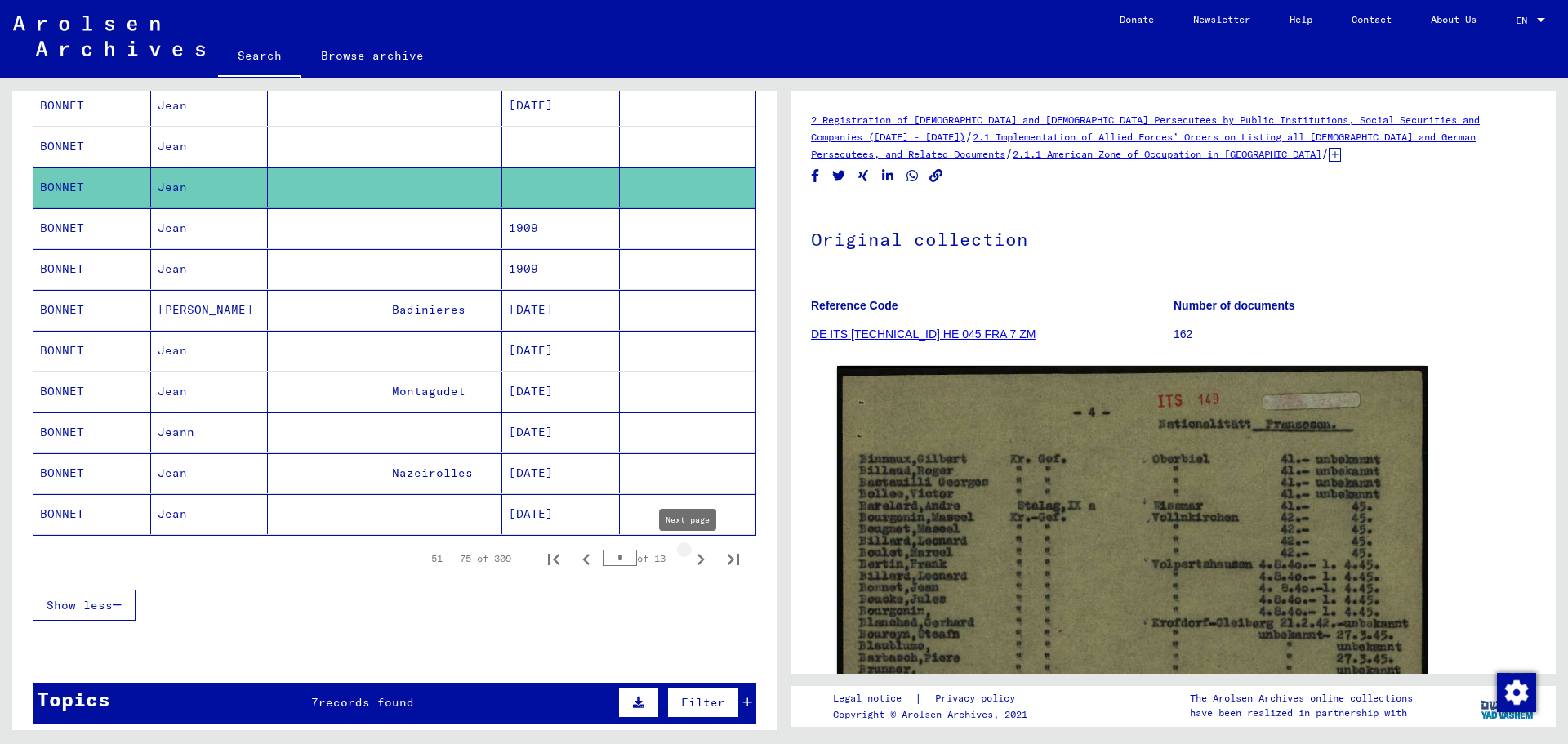
click at [698, 558] on icon "Next page" at bounding box center [701, 559] width 7 height 12
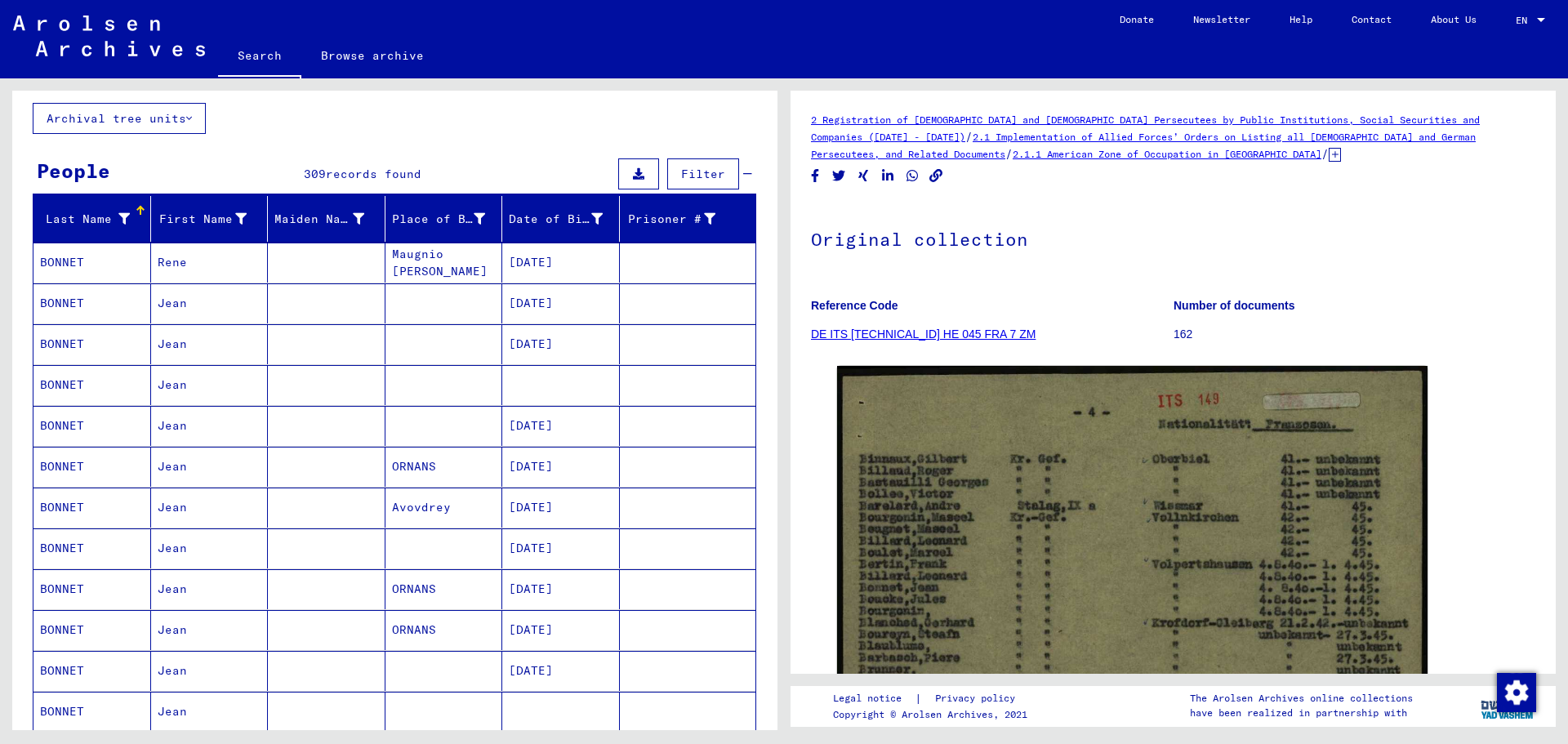
scroll to position [81, 0]
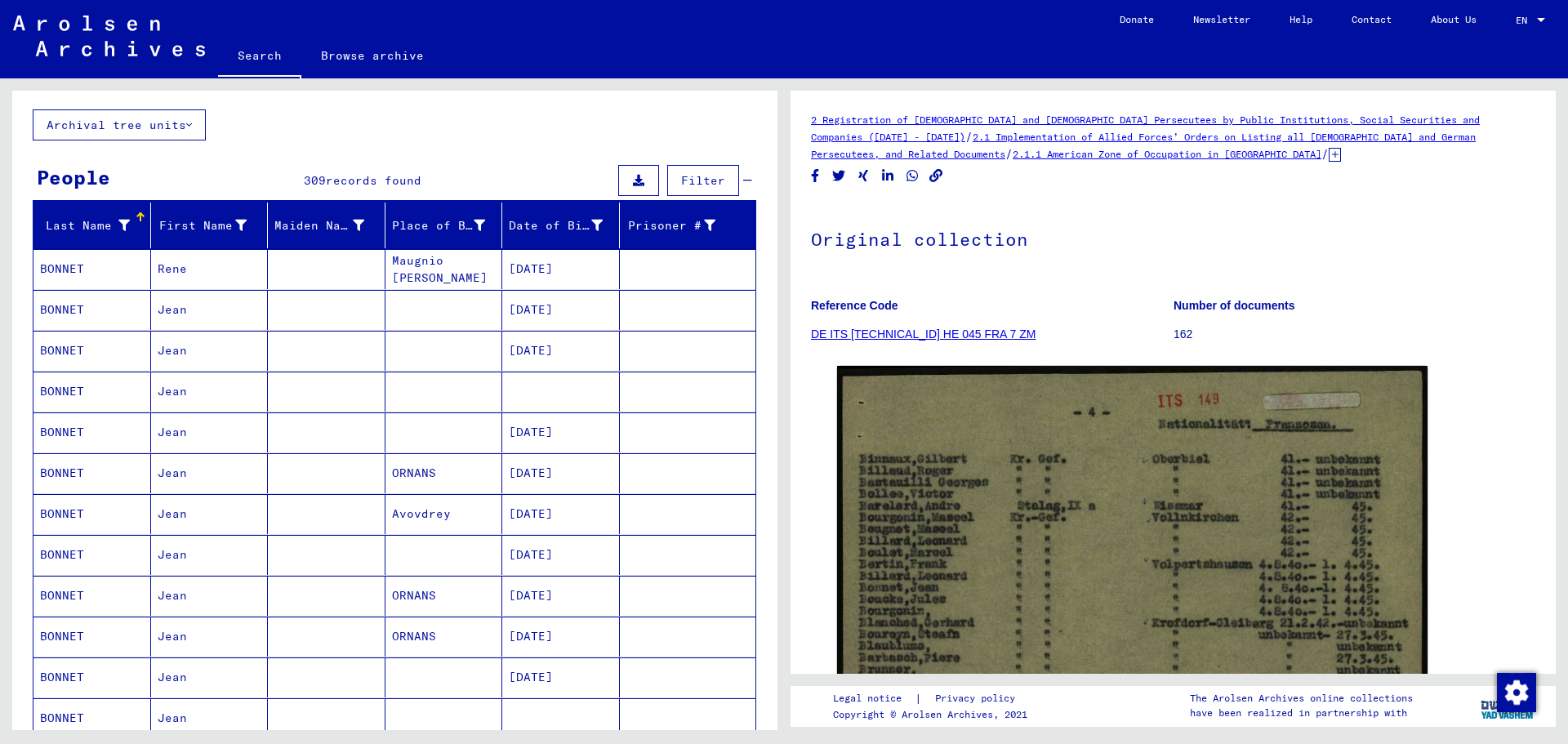
click at [415, 388] on mat-cell at bounding box center [444, 391] width 118 height 40
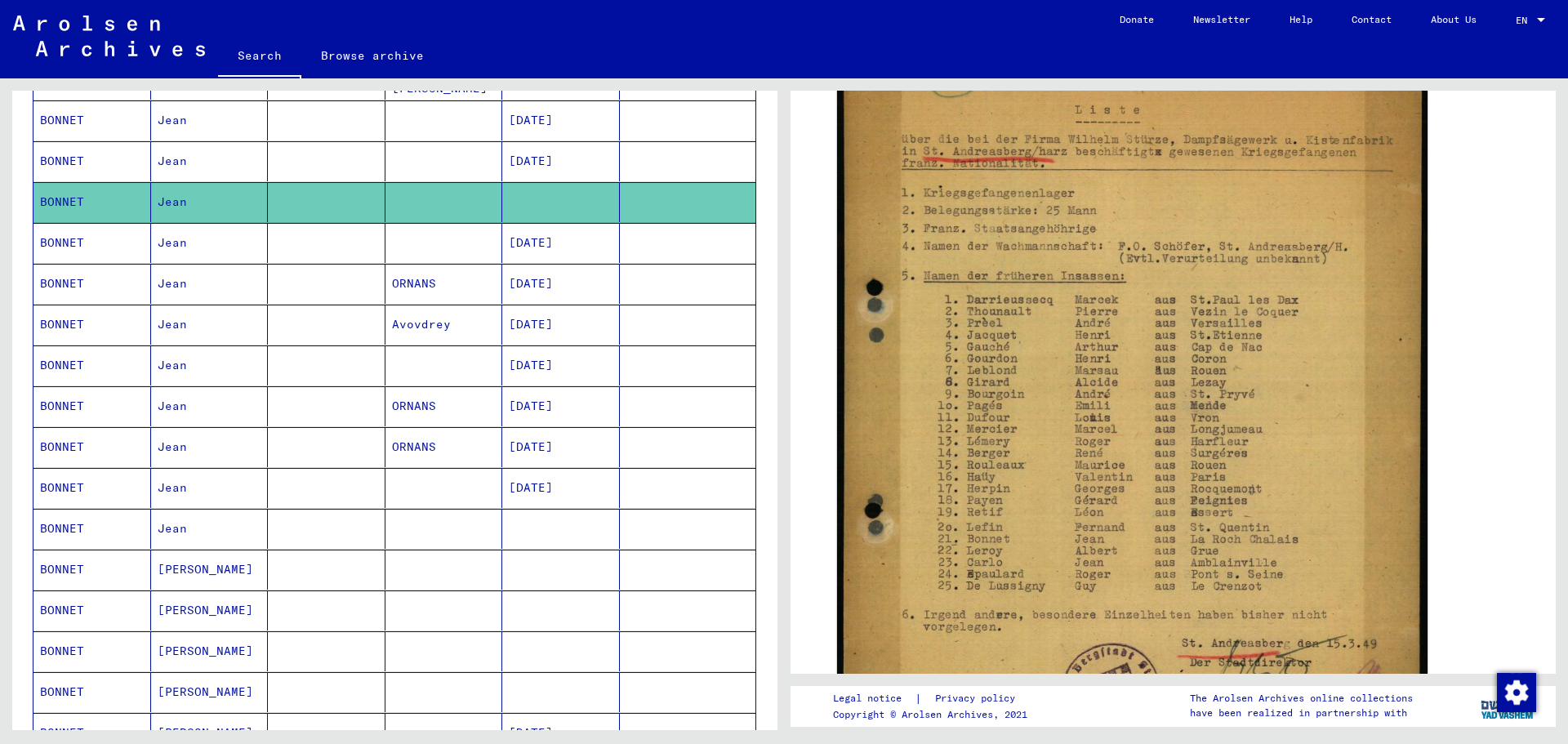
scroll to position [409, 0]
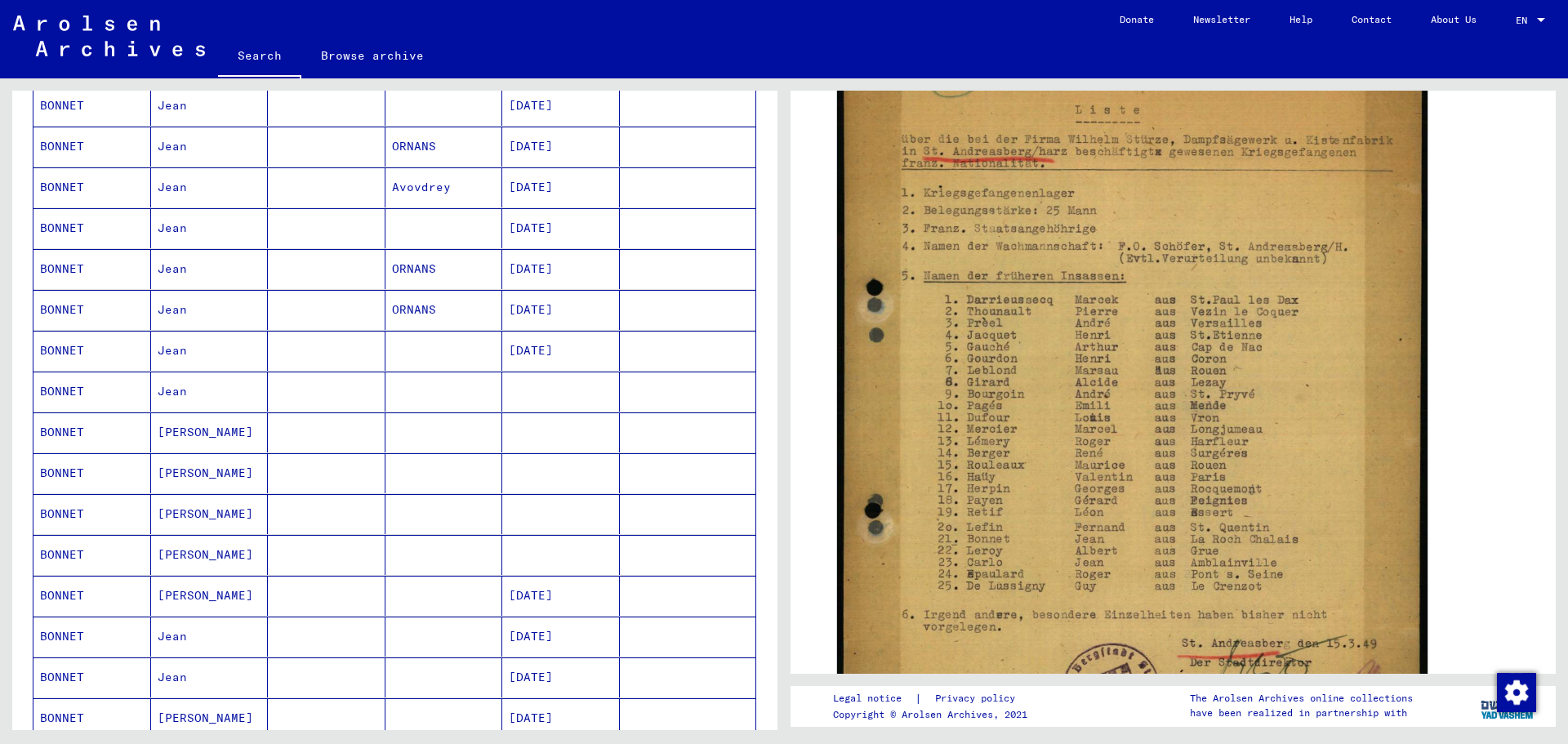
click at [190, 399] on mat-cell "Jean" at bounding box center [209, 391] width 118 height 40
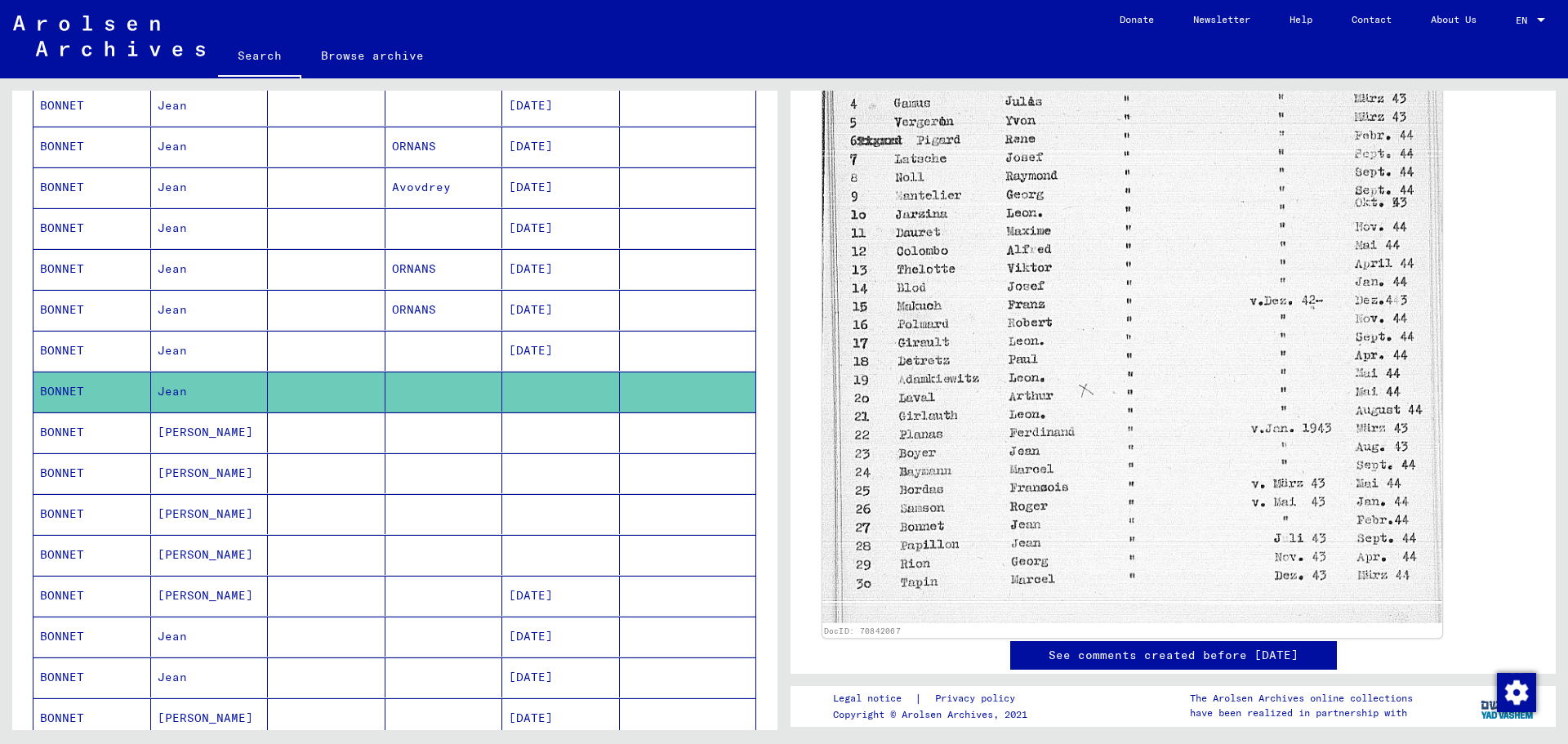
scroll to position [735, 0]
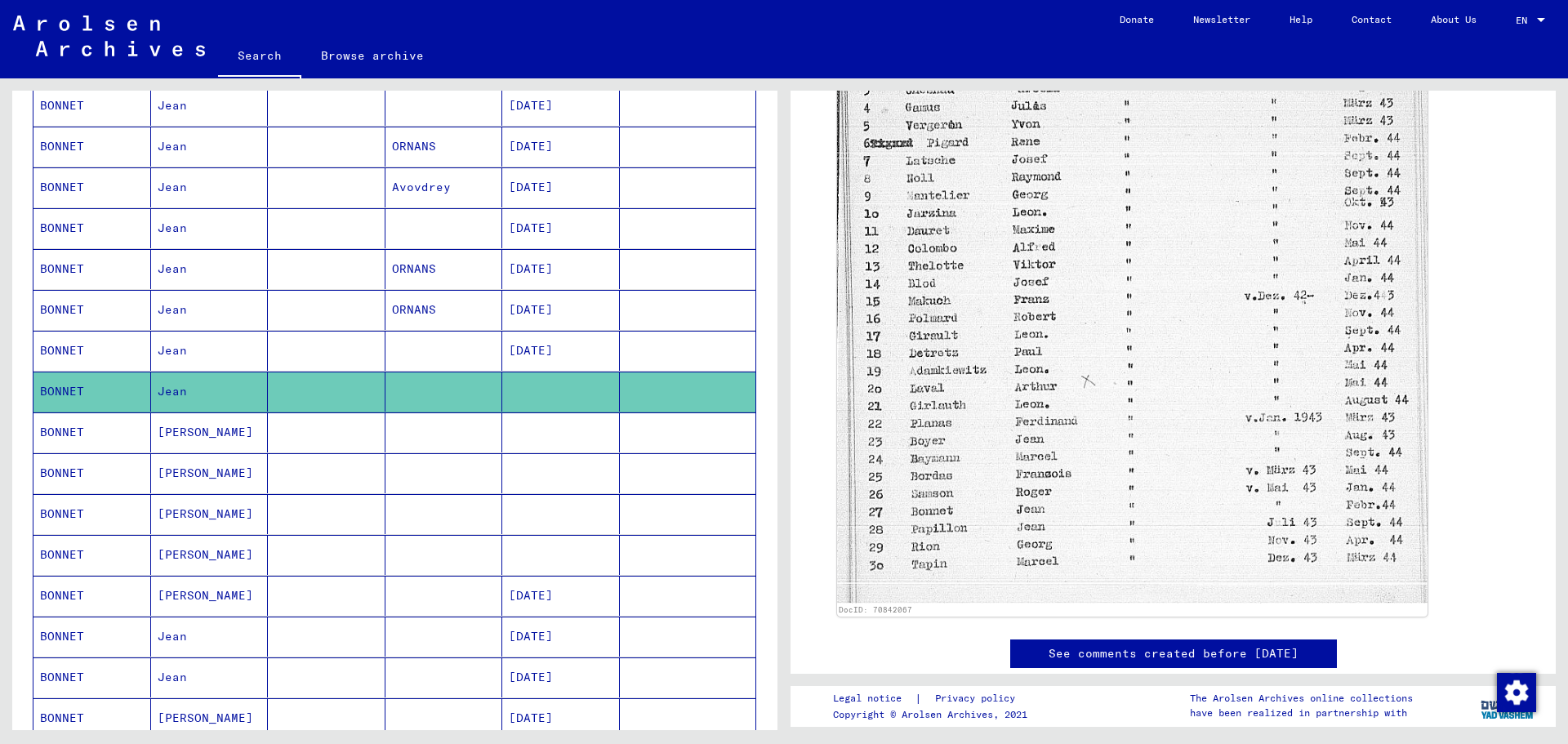
click at [186, 435] on mat-cell "JEAN" at bounding box center [209, 432] width 118 height 40
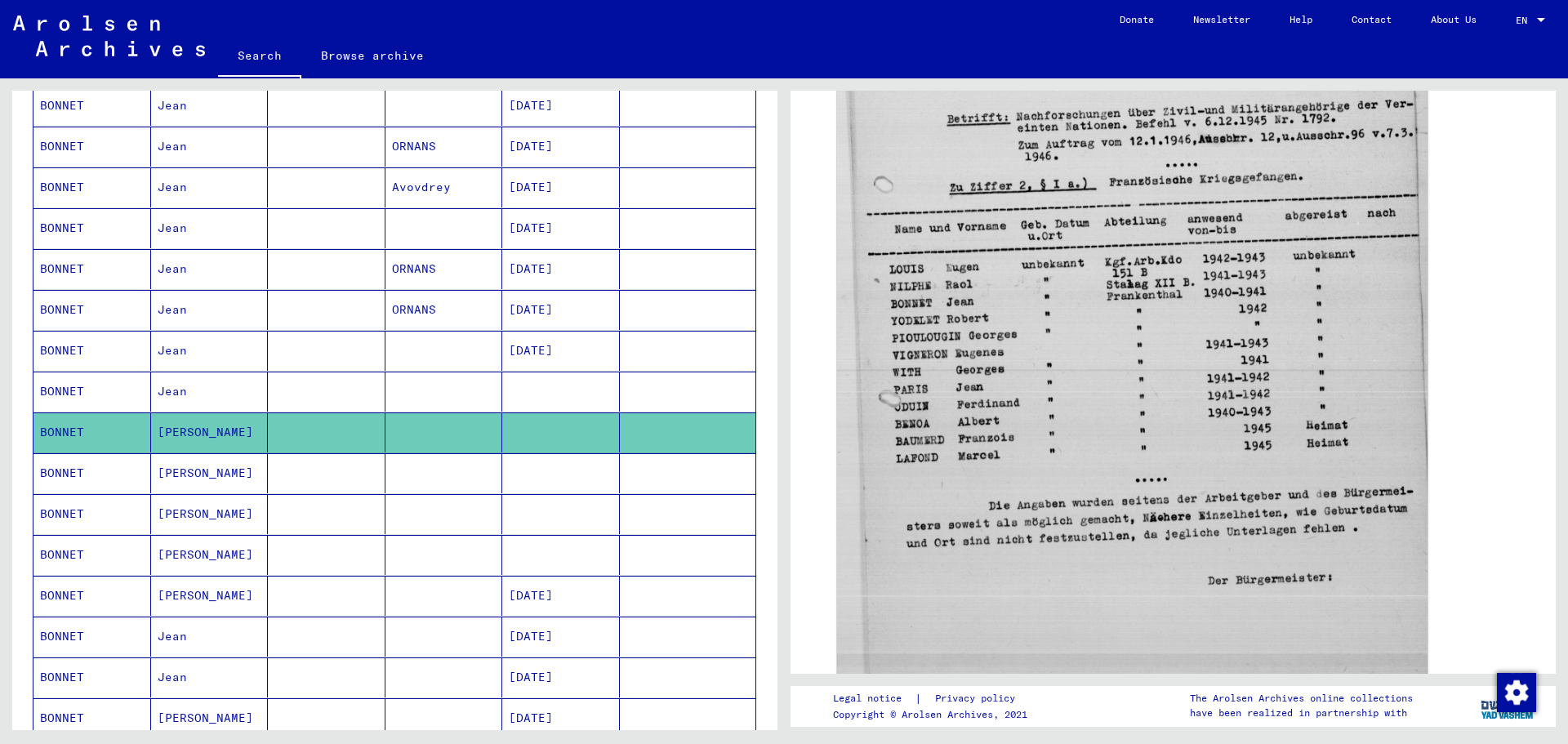
scroll to position [735, 0]
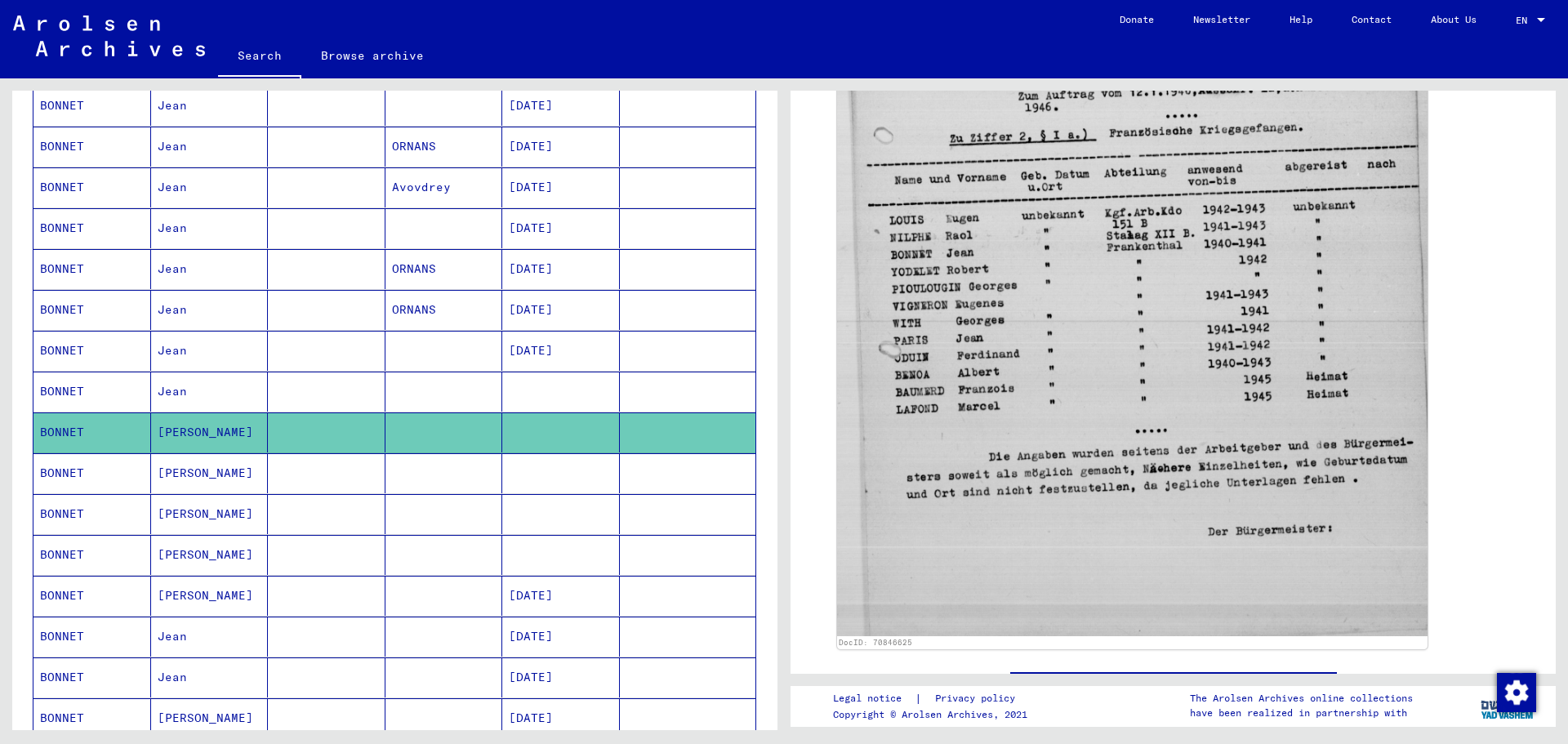
click at [151, 462] on mat-cell "JEAN" at bounding box center [209, 473] width 118 height 40
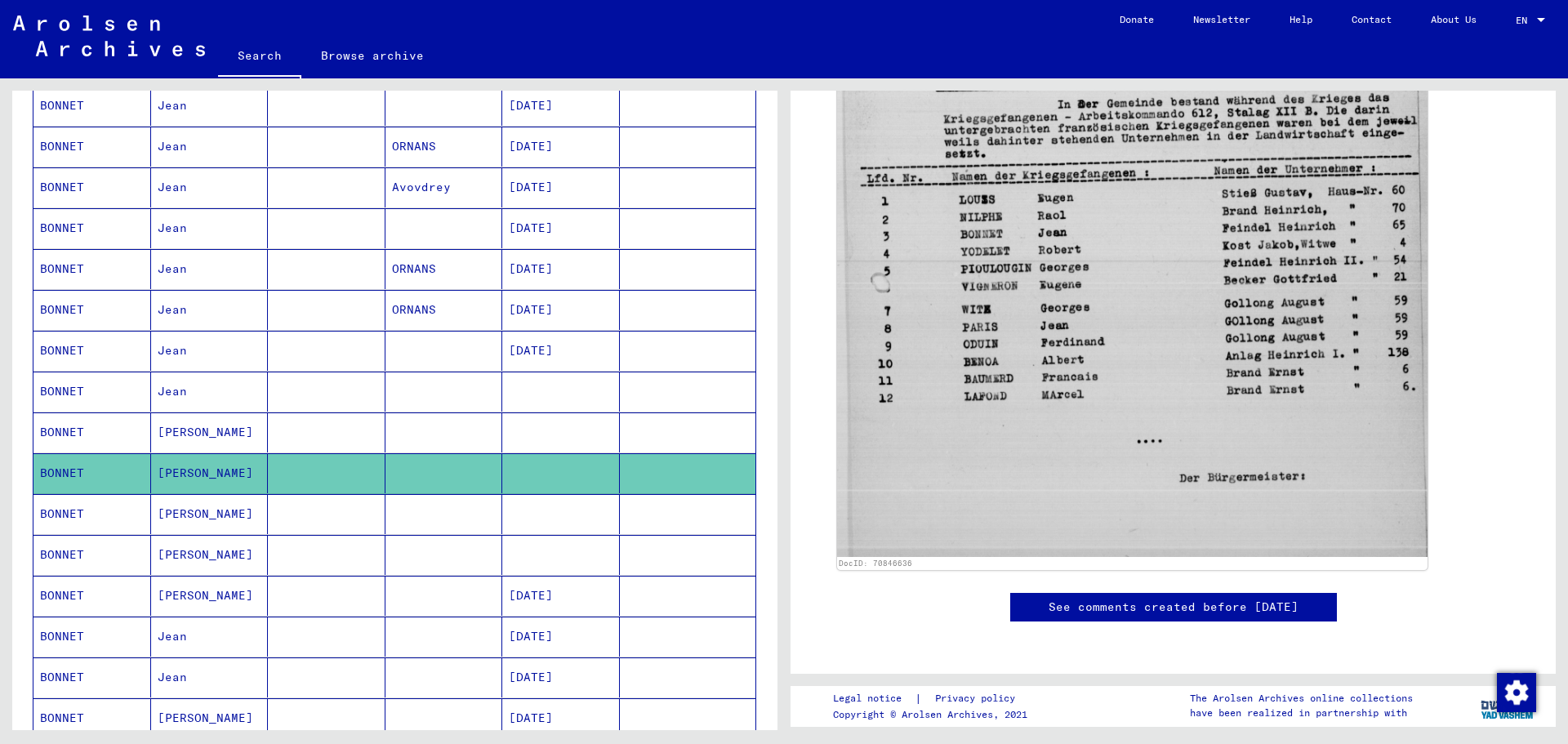
scroll to position [735, 0]
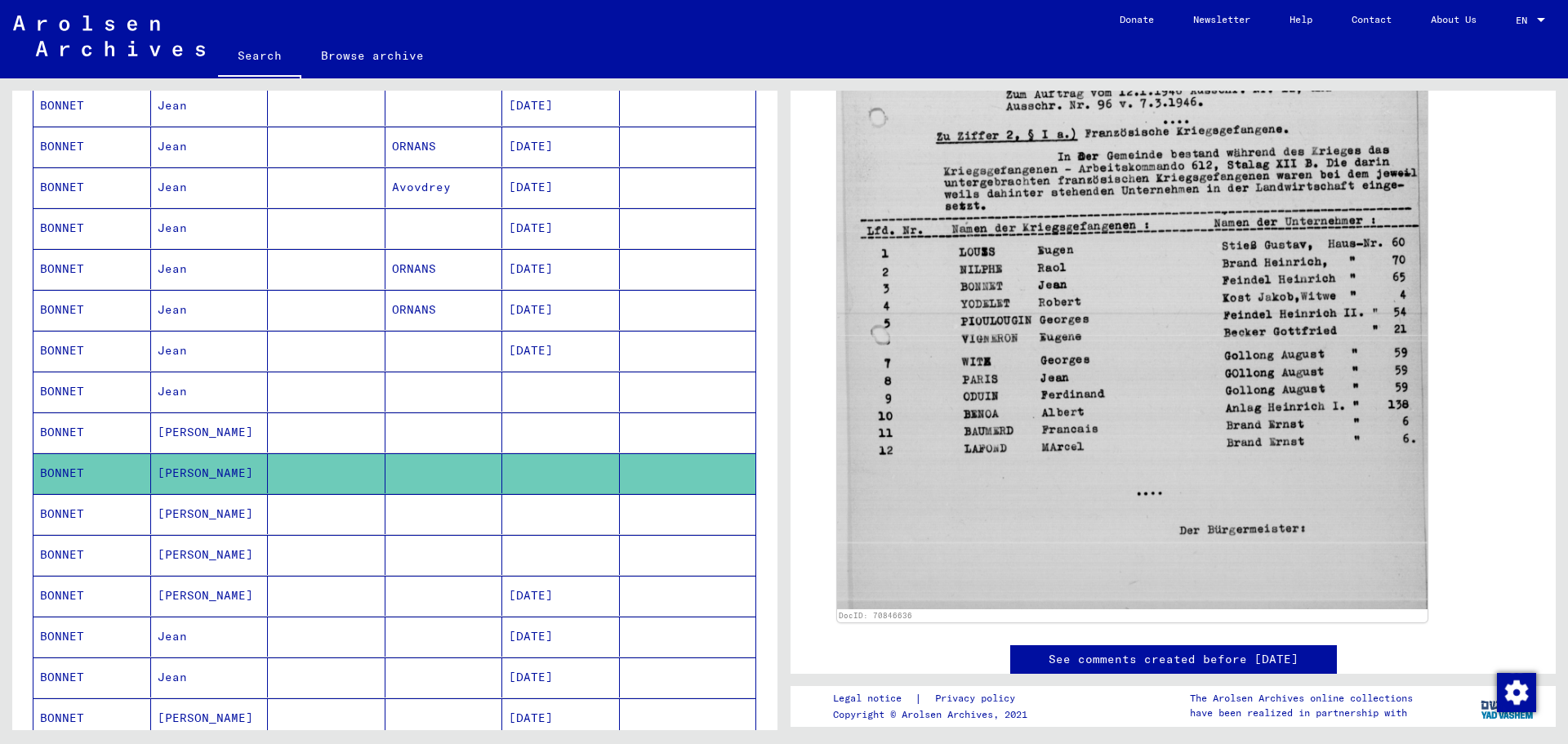
click at [191, 507] on mat-cell "JEAN" at bounding box center [209, 514] width 118 height 40
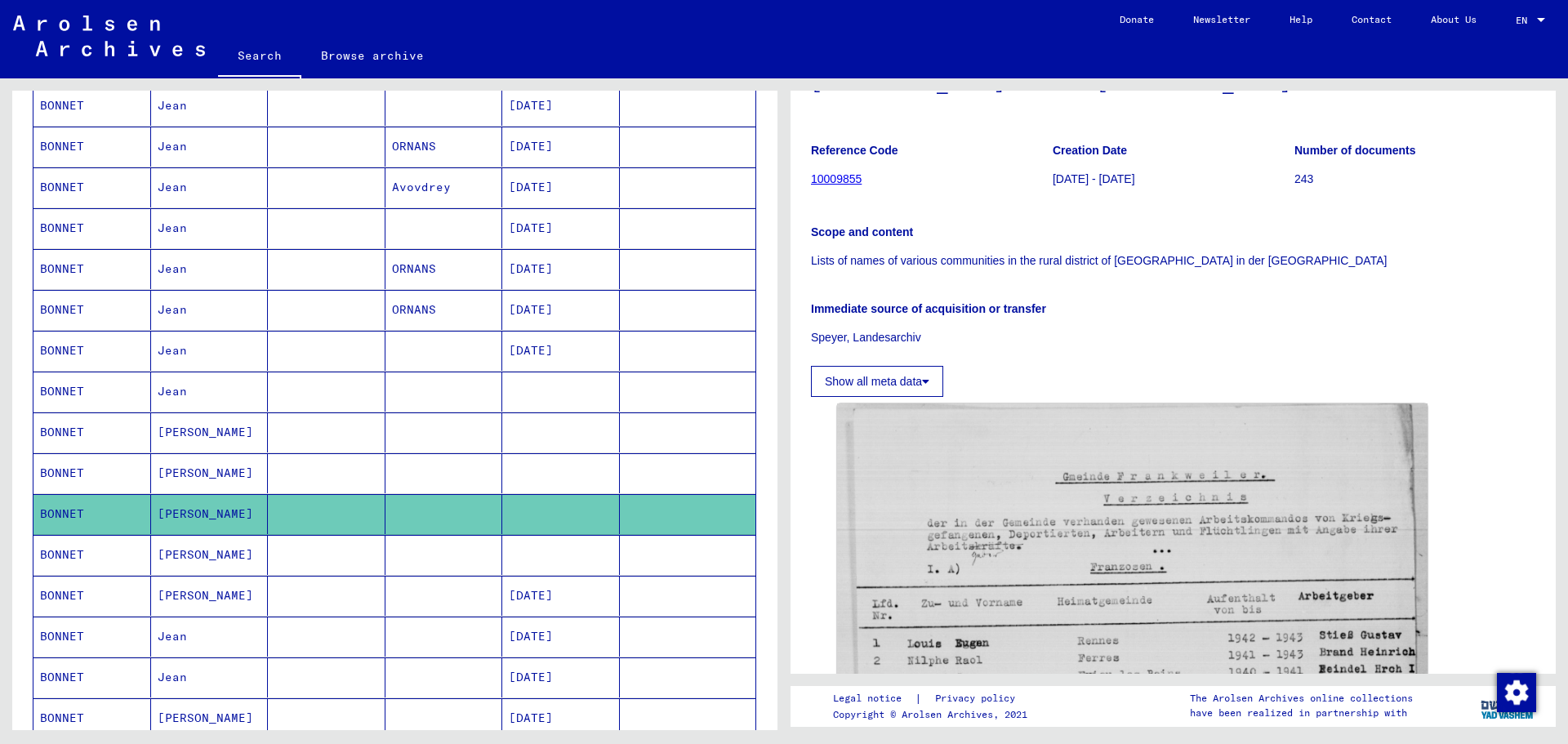
scroll to position [490, 0]
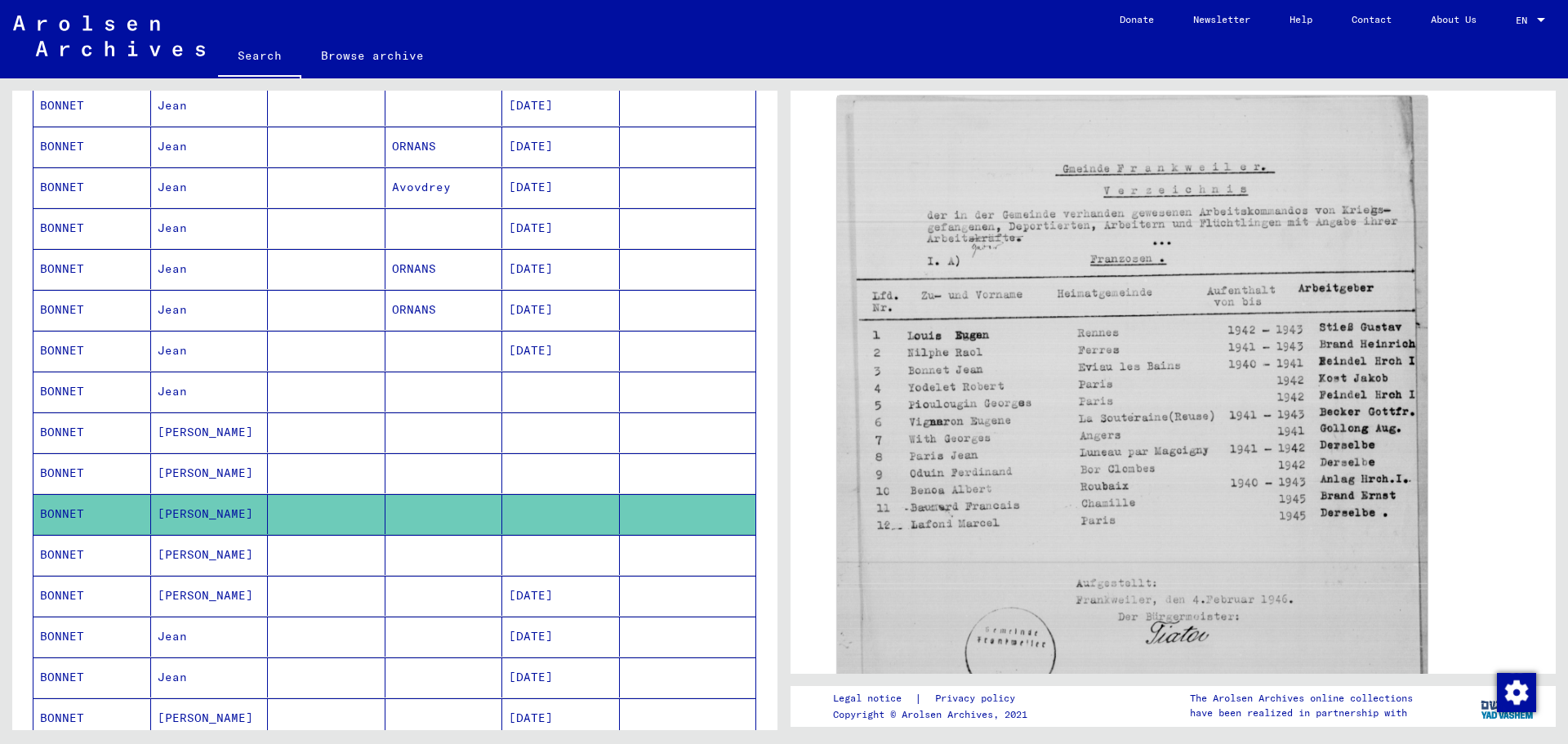
click at [192, 555] on mat-cell "JEAN" at bounding box center [209, 555] width 118 height 40
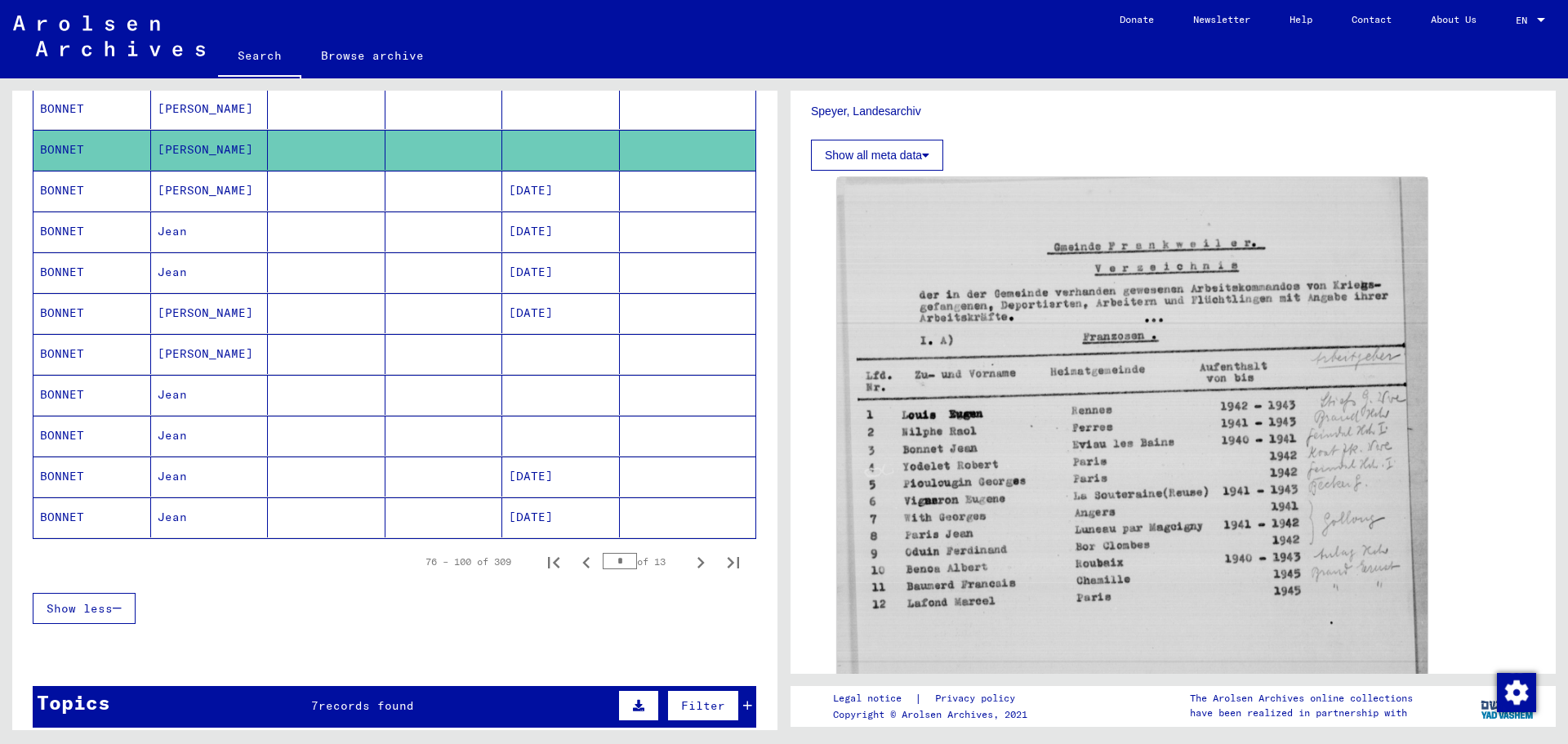
scroll to position [816, 0]
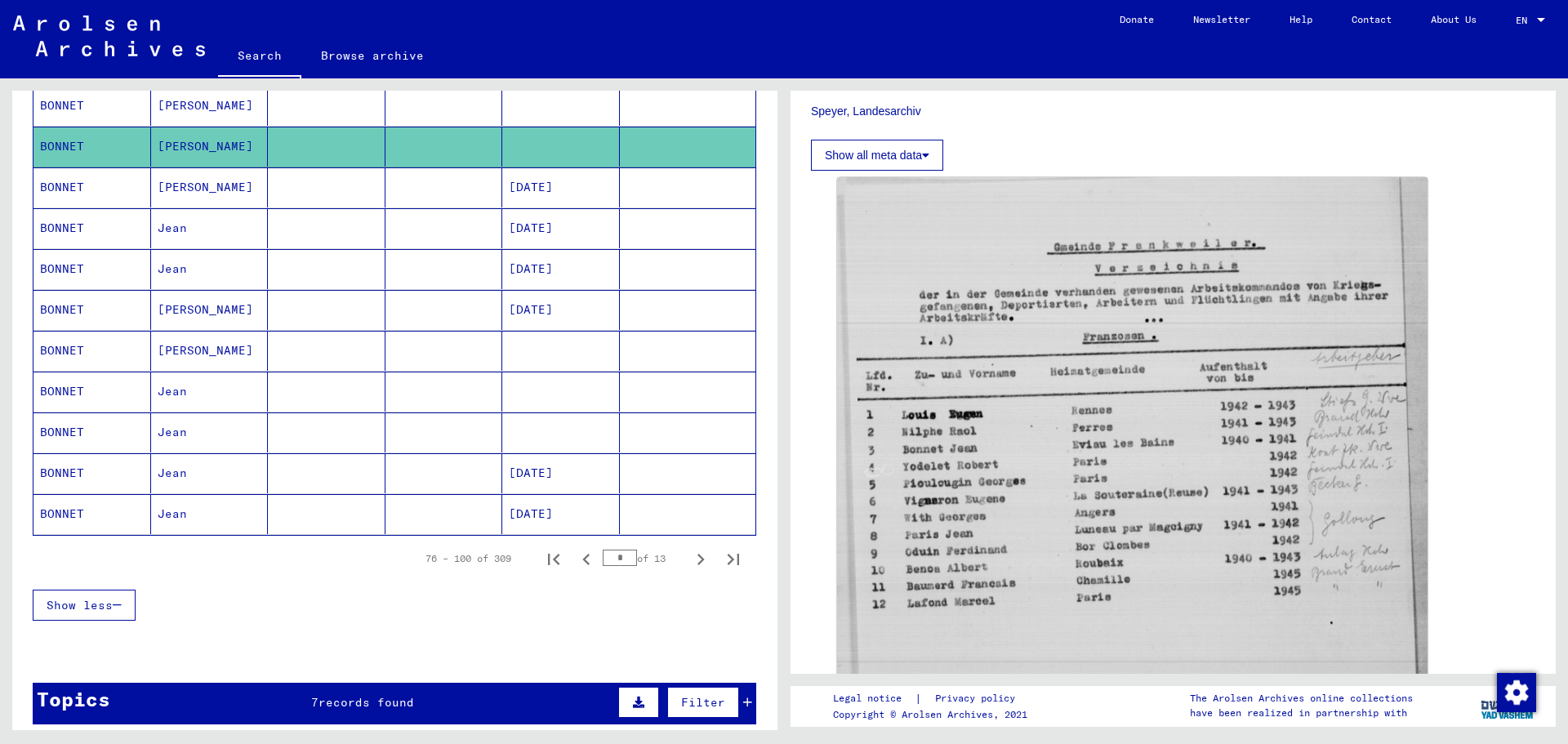
click at [304, 348] on mat-cell at bounding box center [326, 351] width 118 height 40
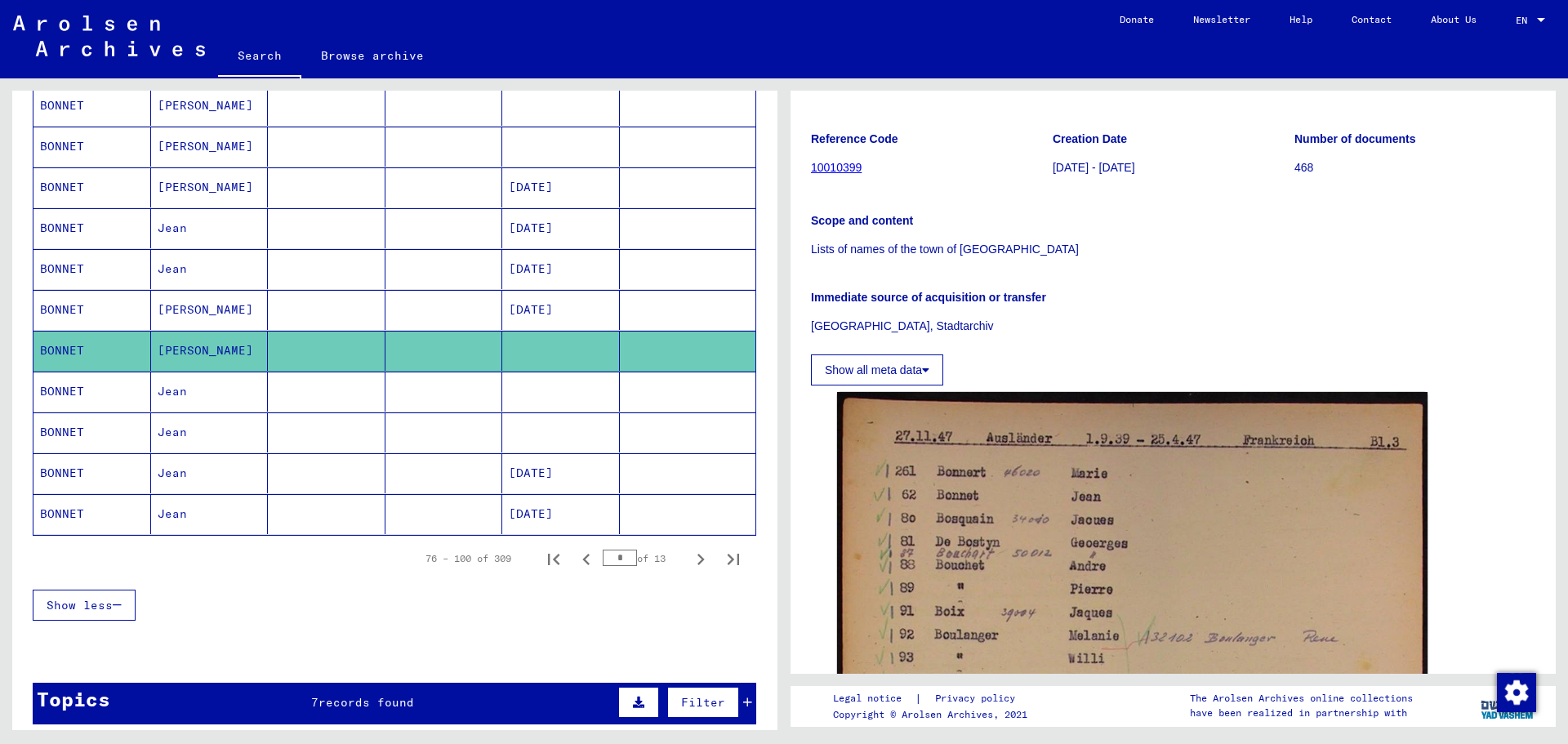
scroll to position [409, 0]
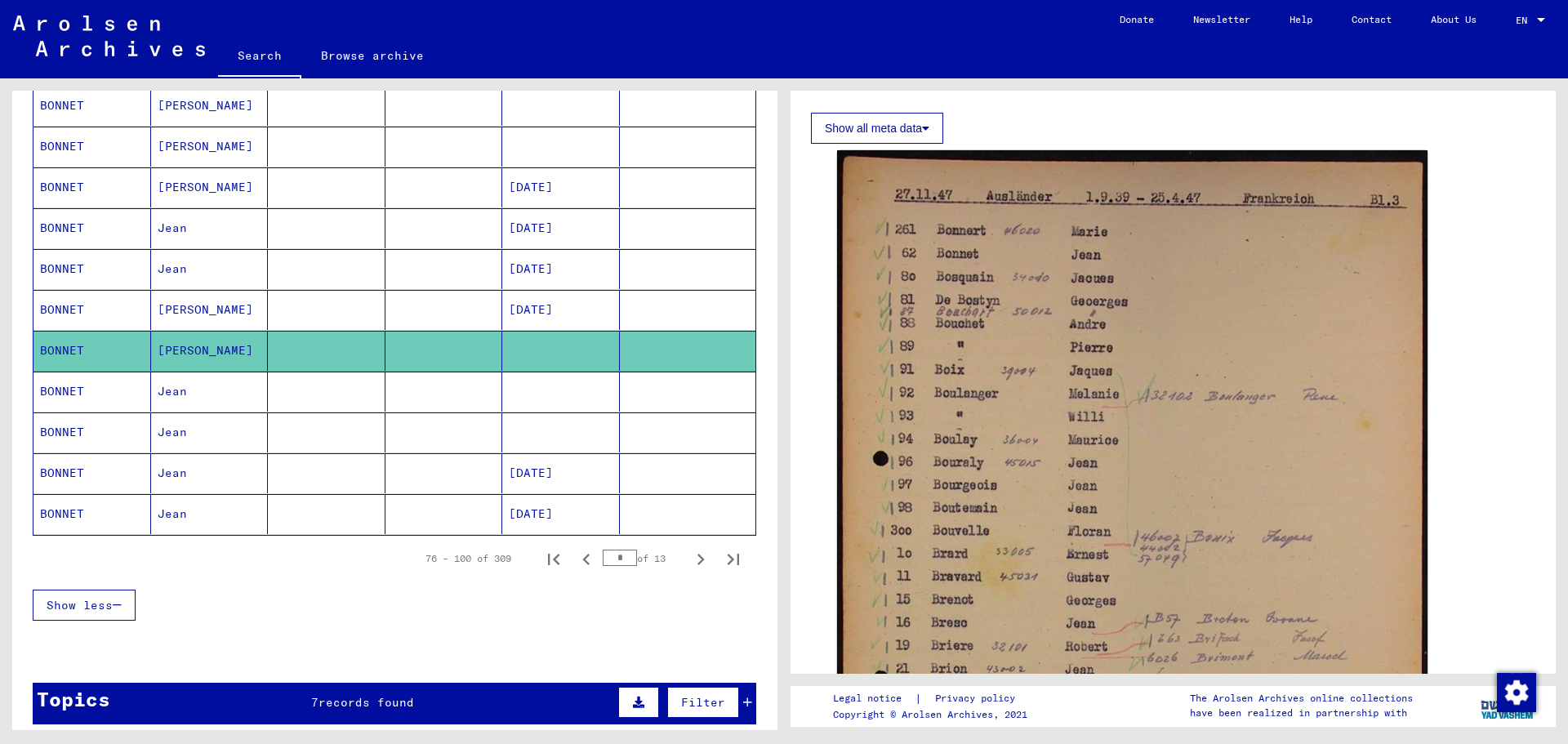
click at [227, 416] on mat-cell "Jean" at bounding box center [209, 432] width 118 height 40
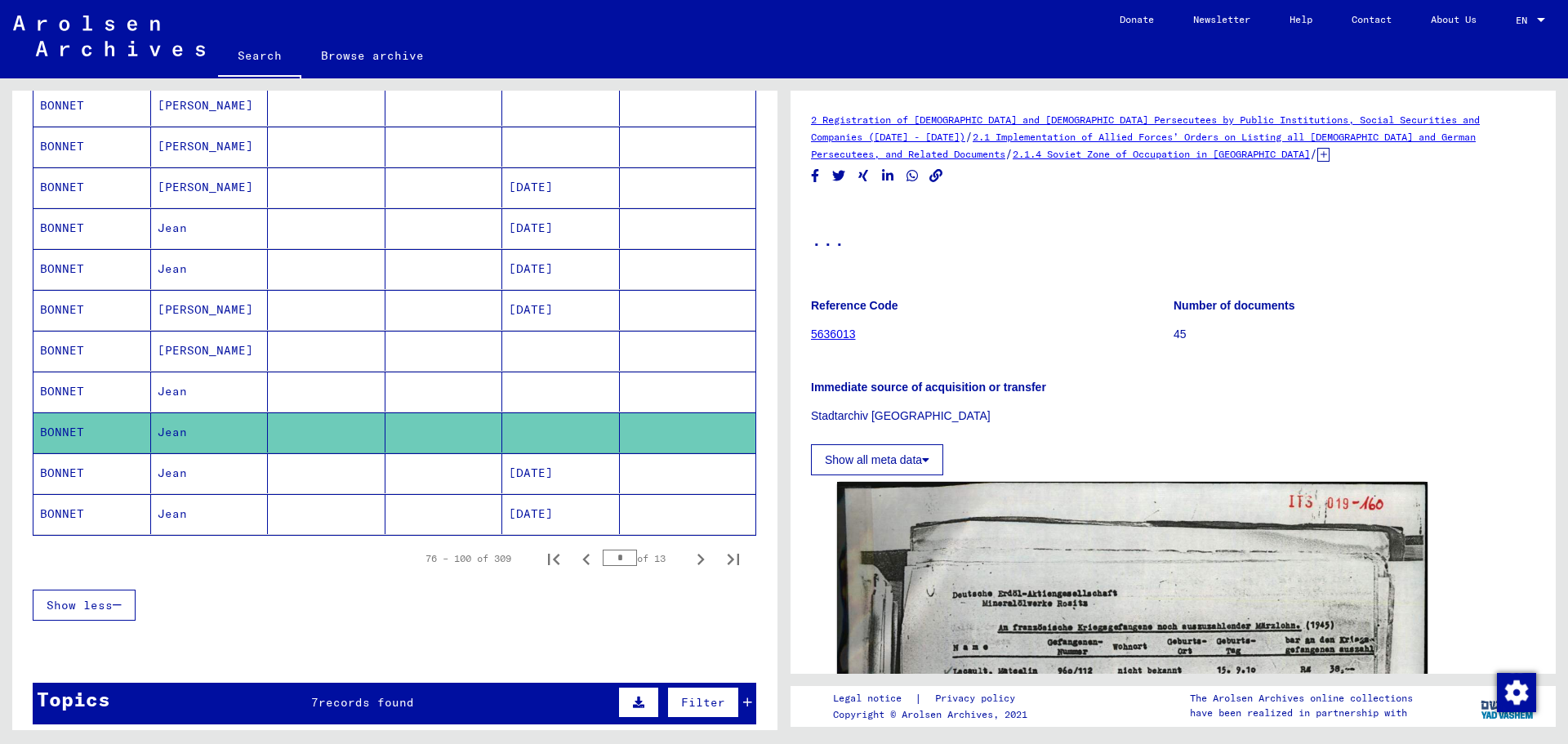
click at [223, 390] on mat-cell "Jean" at bounding box center [209, 391] width 118 height 40
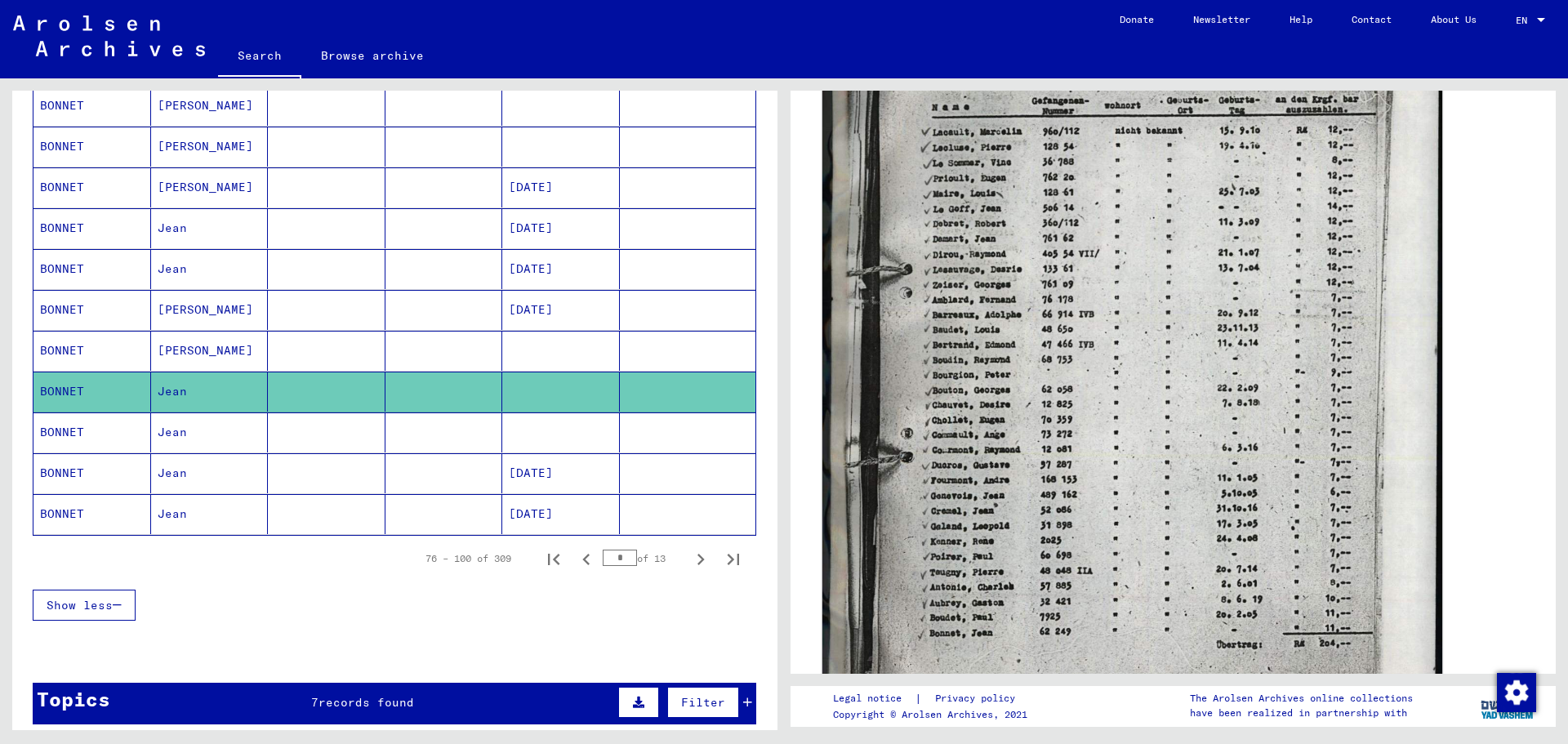
scroll to position [653, 0]
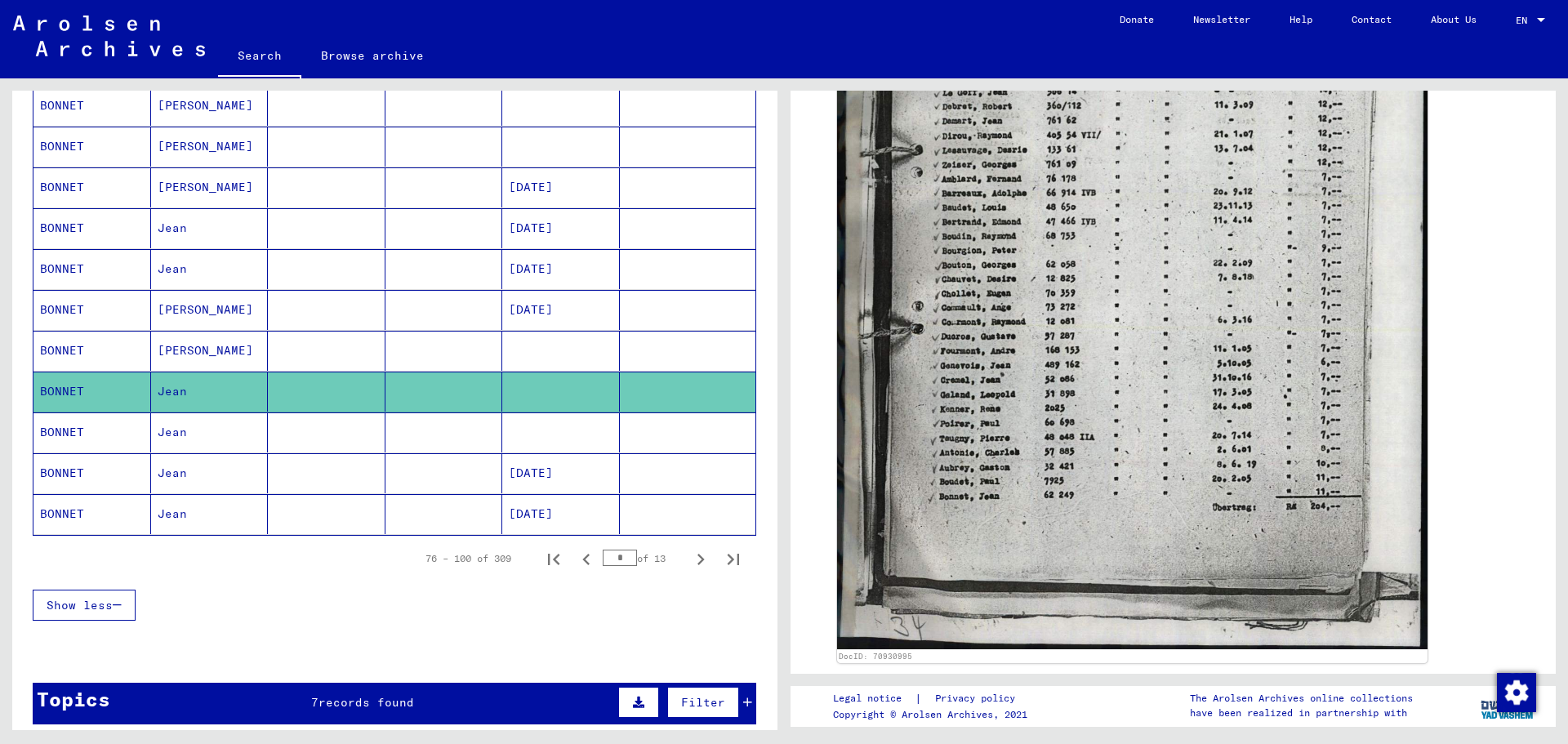
click at [197, 425] on mat-cell "Jean" at bounding box center [209, 432] width 118 height 40
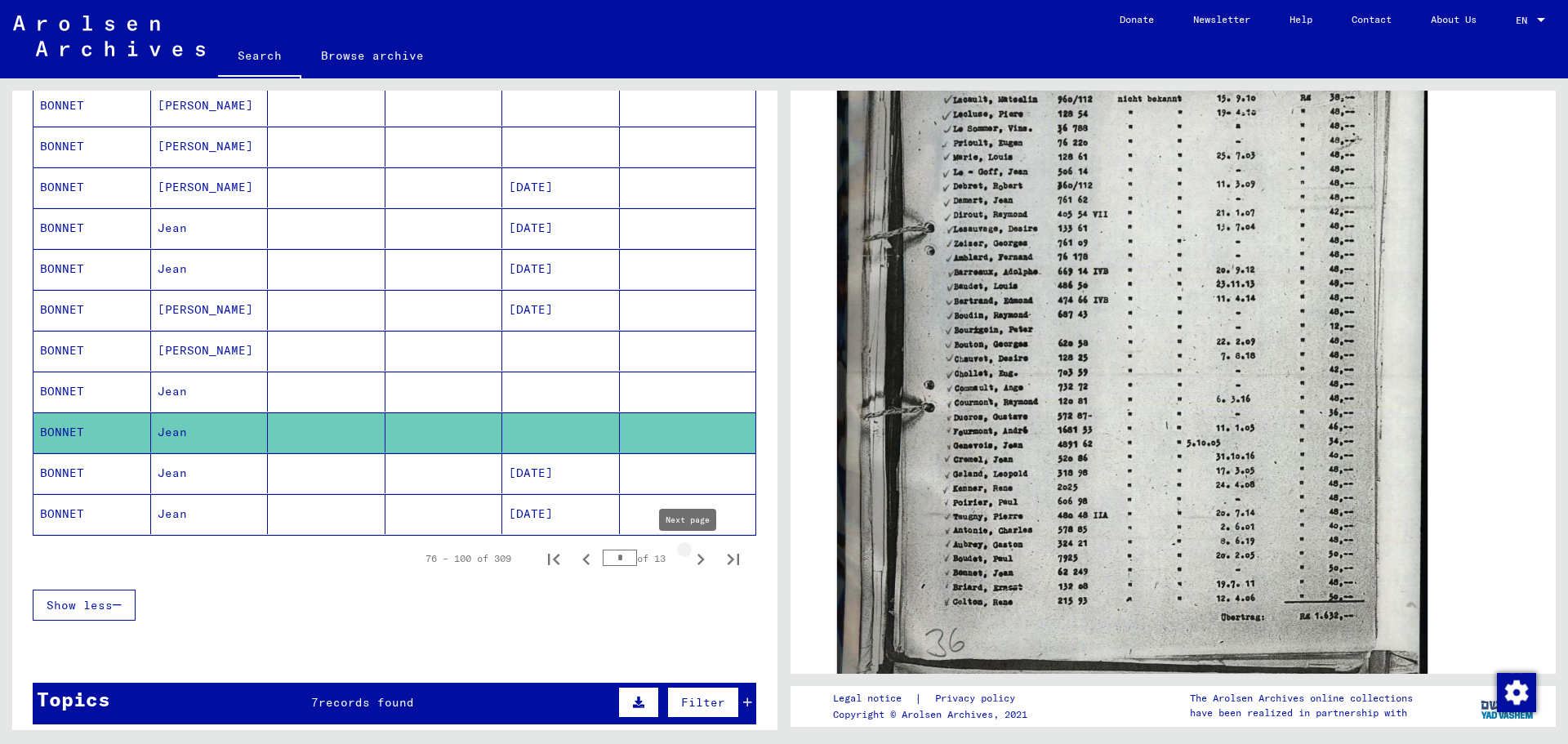
click at [690, 556] on icon "Next page" at bounding box center [700, 558] width 23 height 23
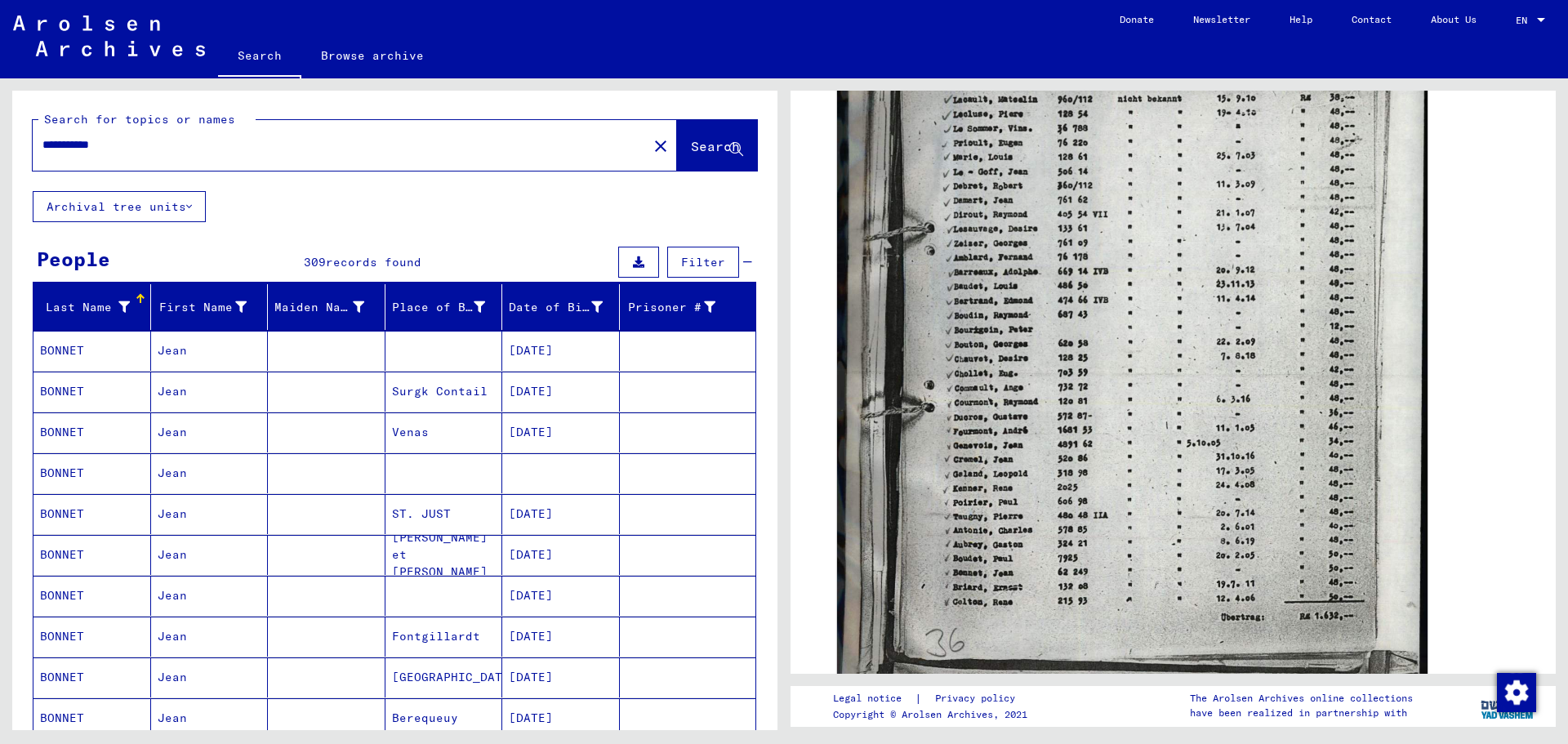
click at [430, 471] on mat-cell at bounding box center [444, 473] width 118 height 40
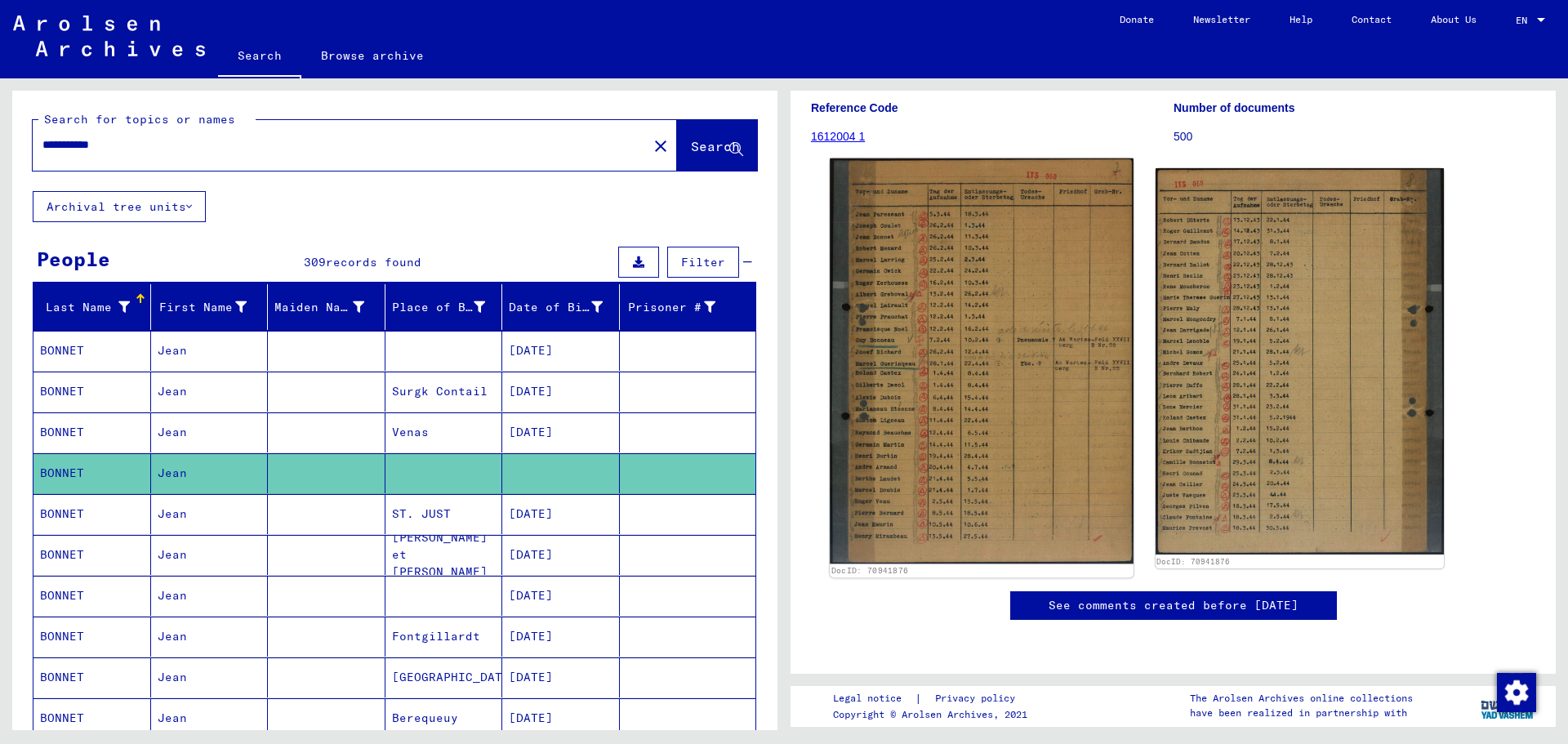
click at [1000, 347] on img at bounding box center [980, 360] width 303 height 405
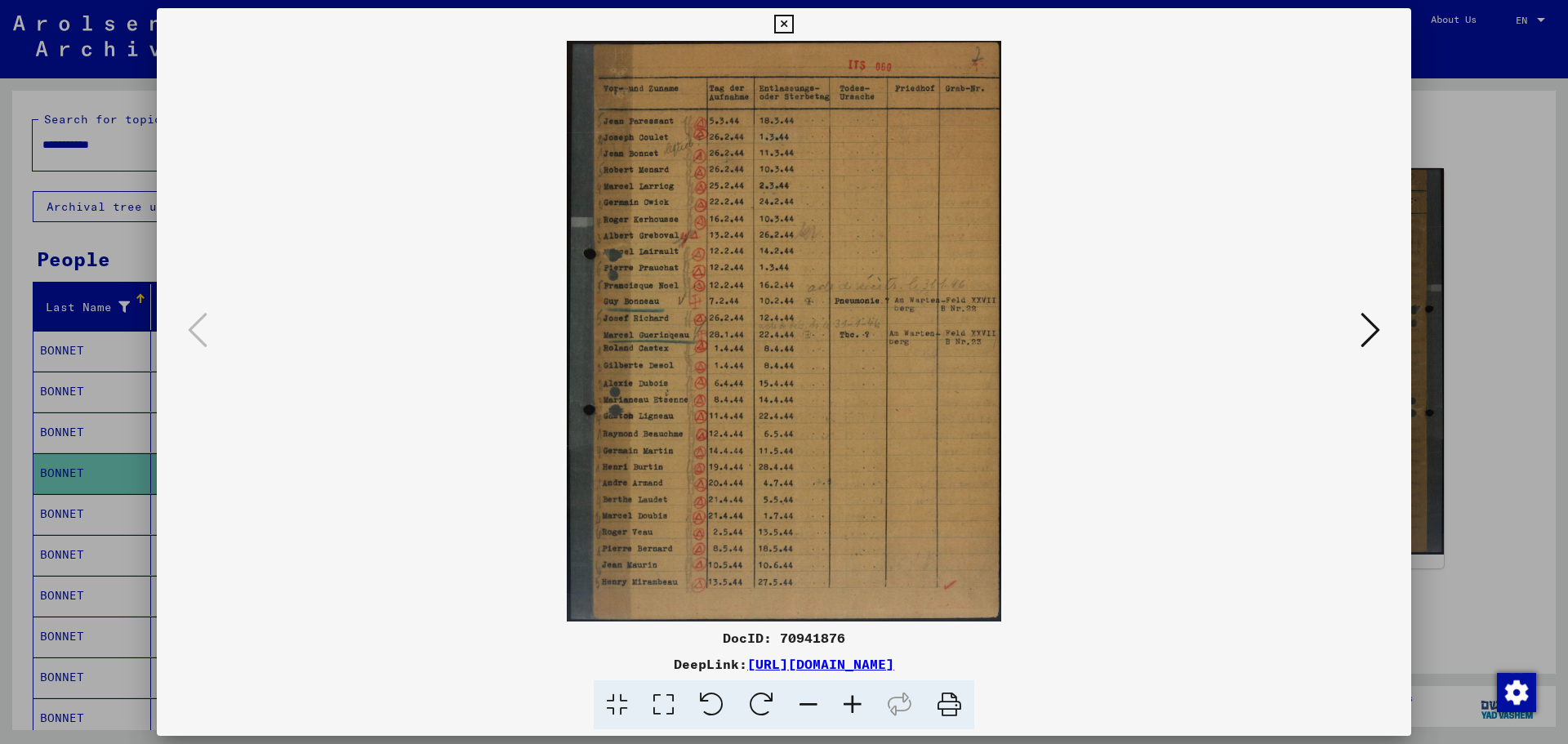
click at [668, 697] on icon at bounding box center [663, 705] width 47 height 49
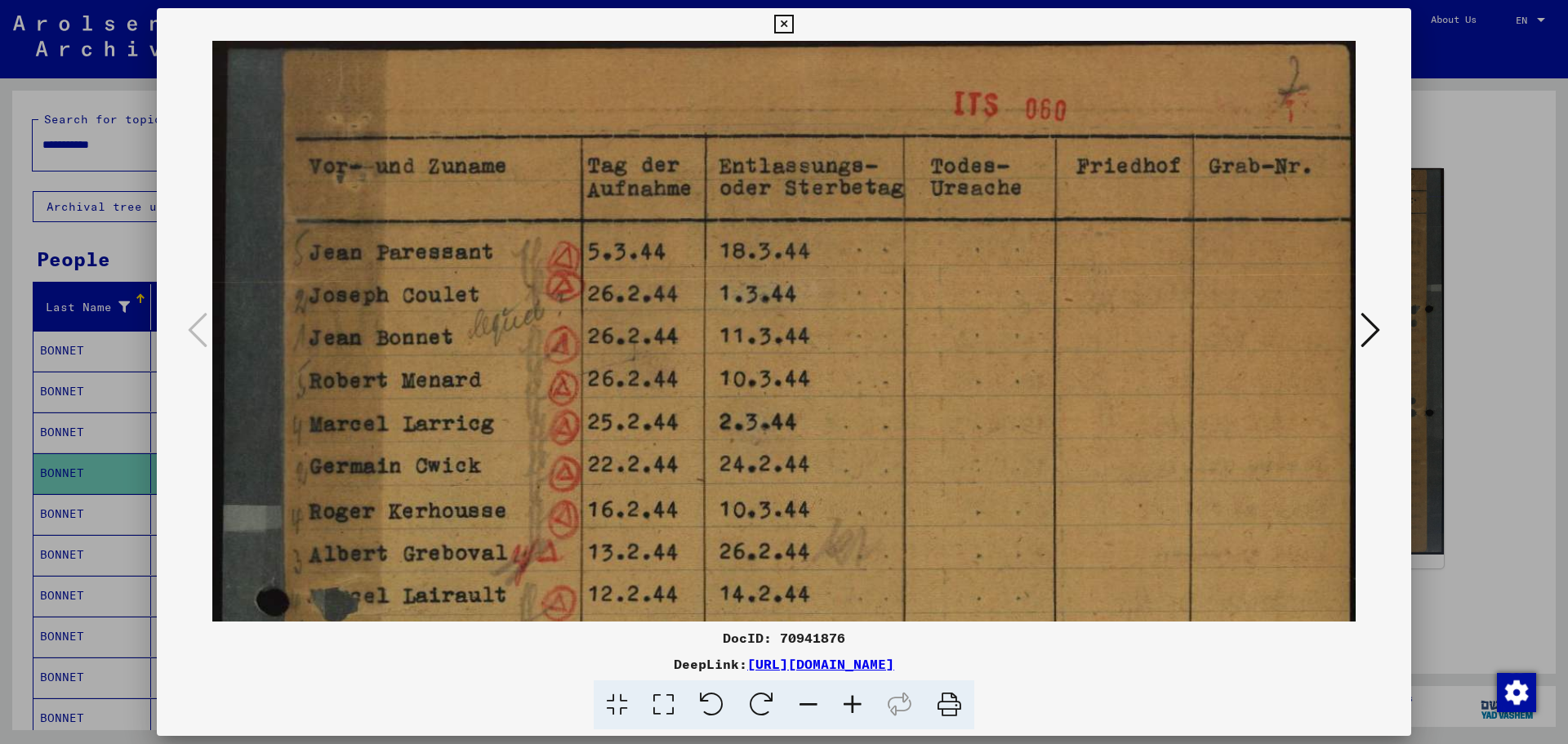
click at [1464, 298] on div at bounding box center [784, 372] width 1568 height 744
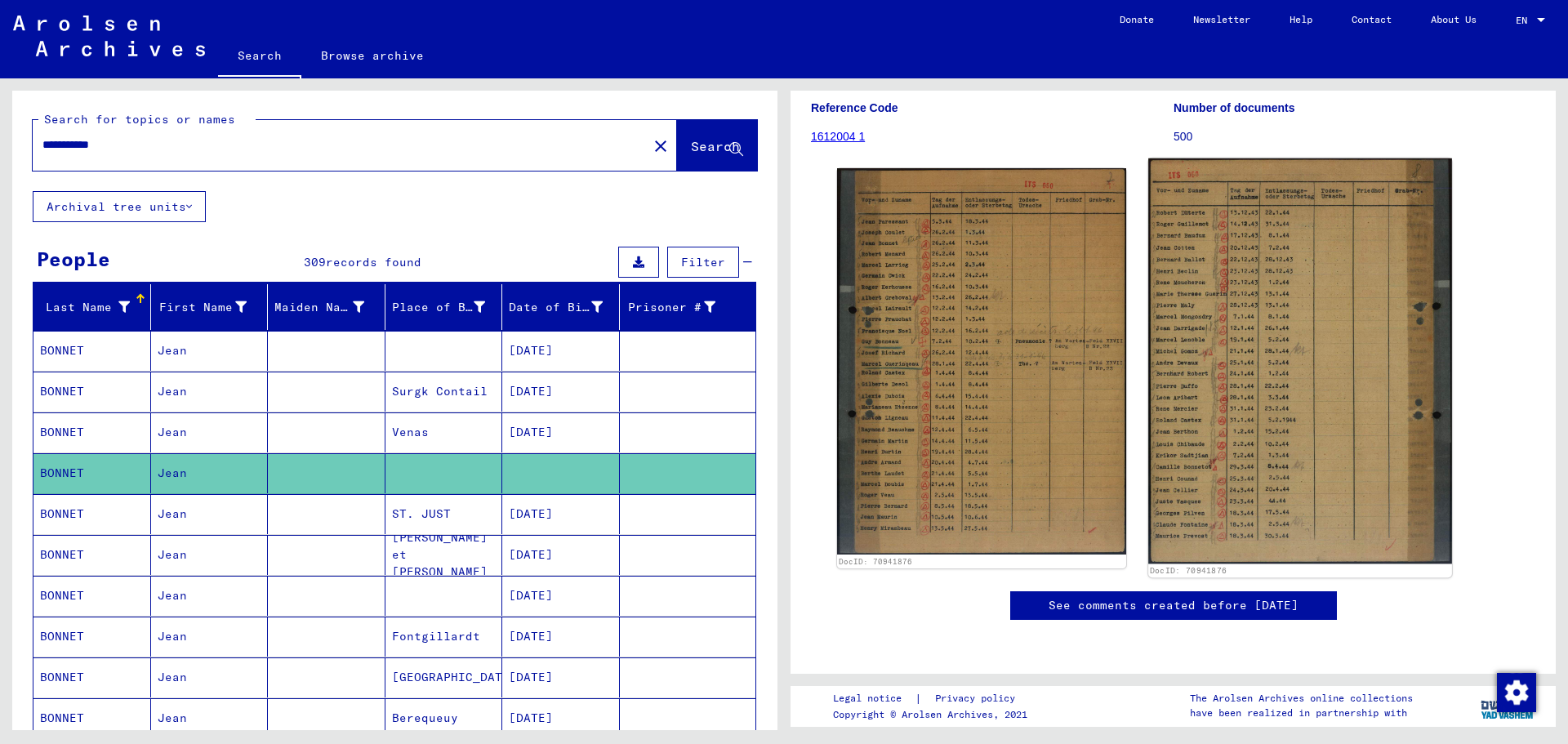
click at [1303, 373] on img at bounding box center [1299, 360] width 303 height 405
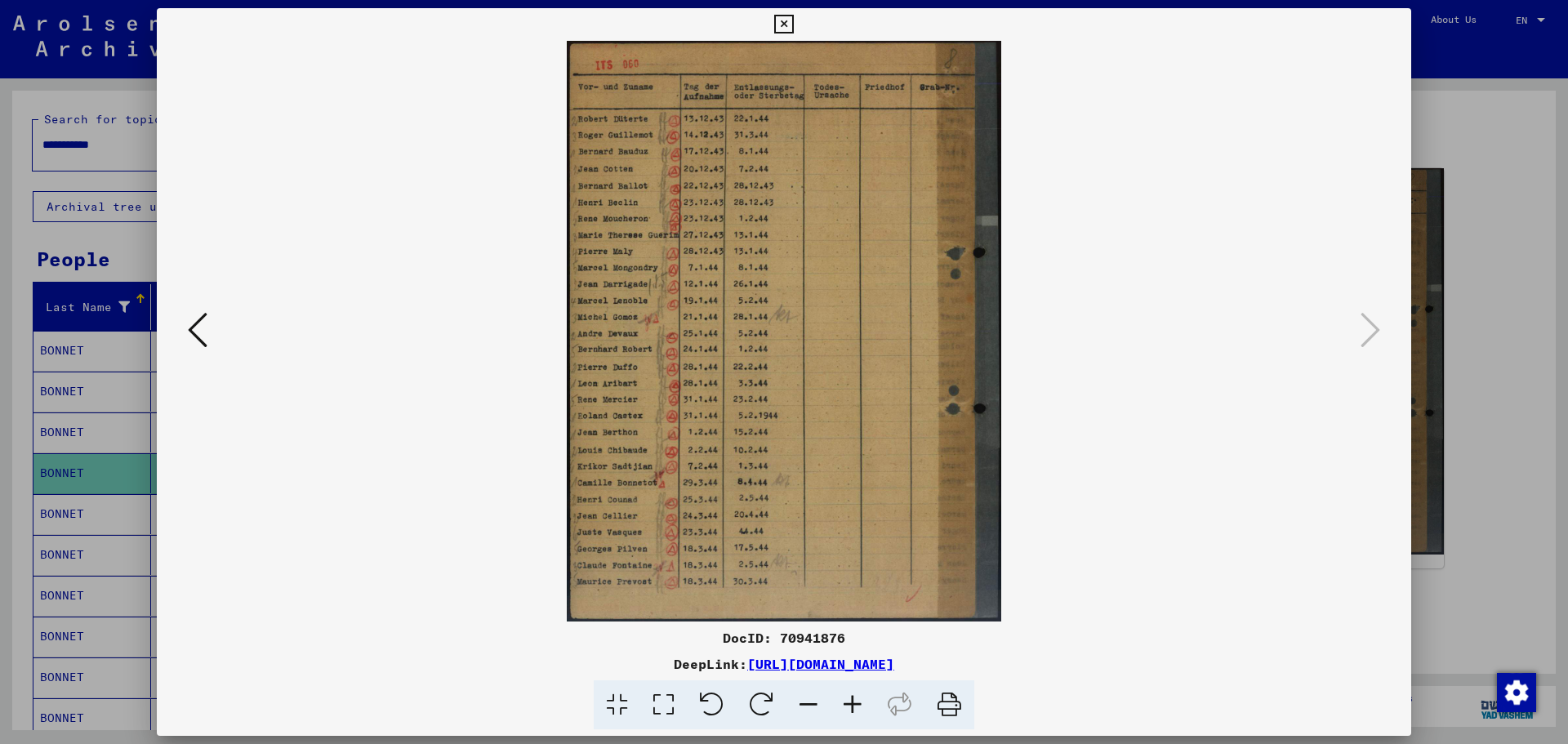
click at [655, 692] on icon at bounding box center [663, 705] width 47 height 49
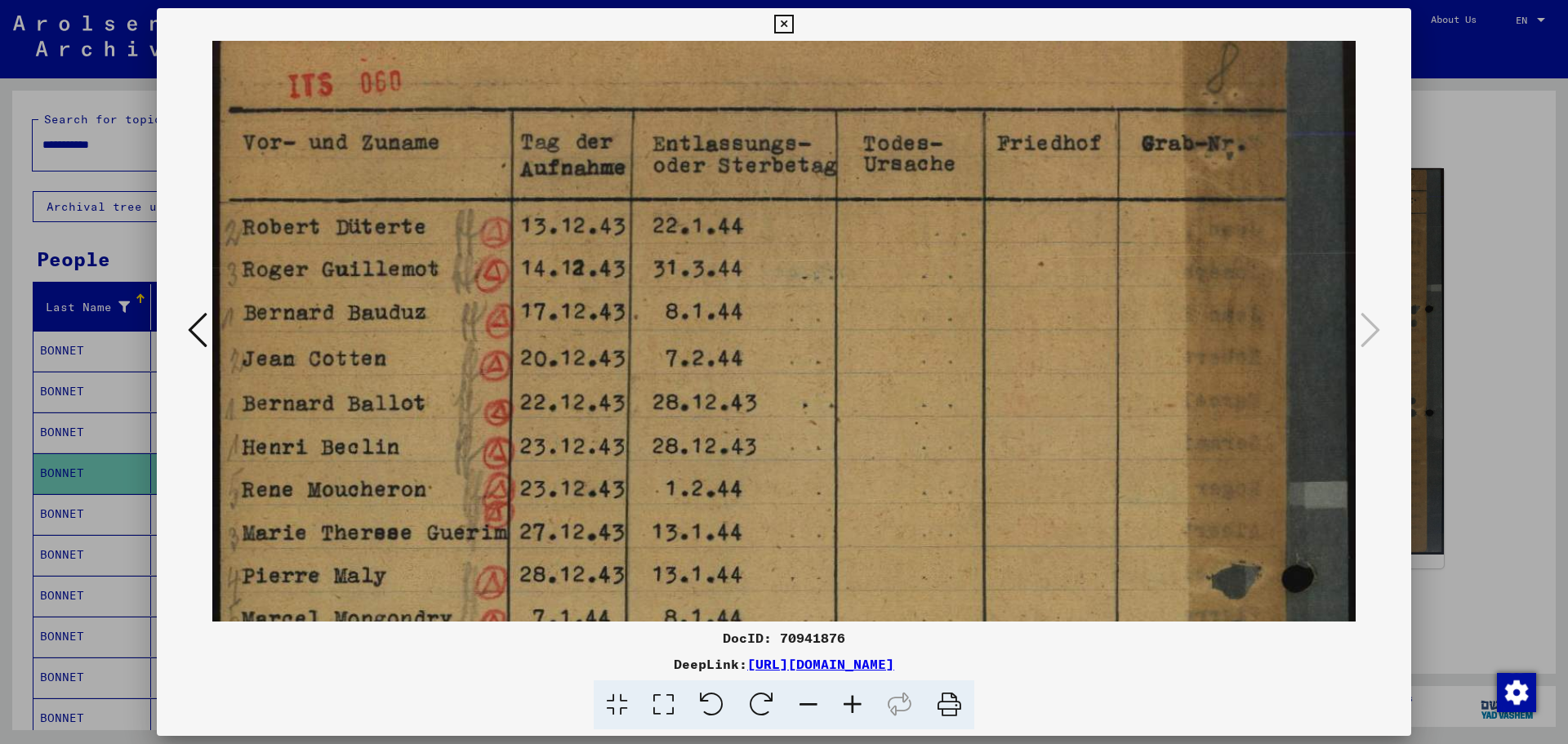
scroll to position [333, 0]
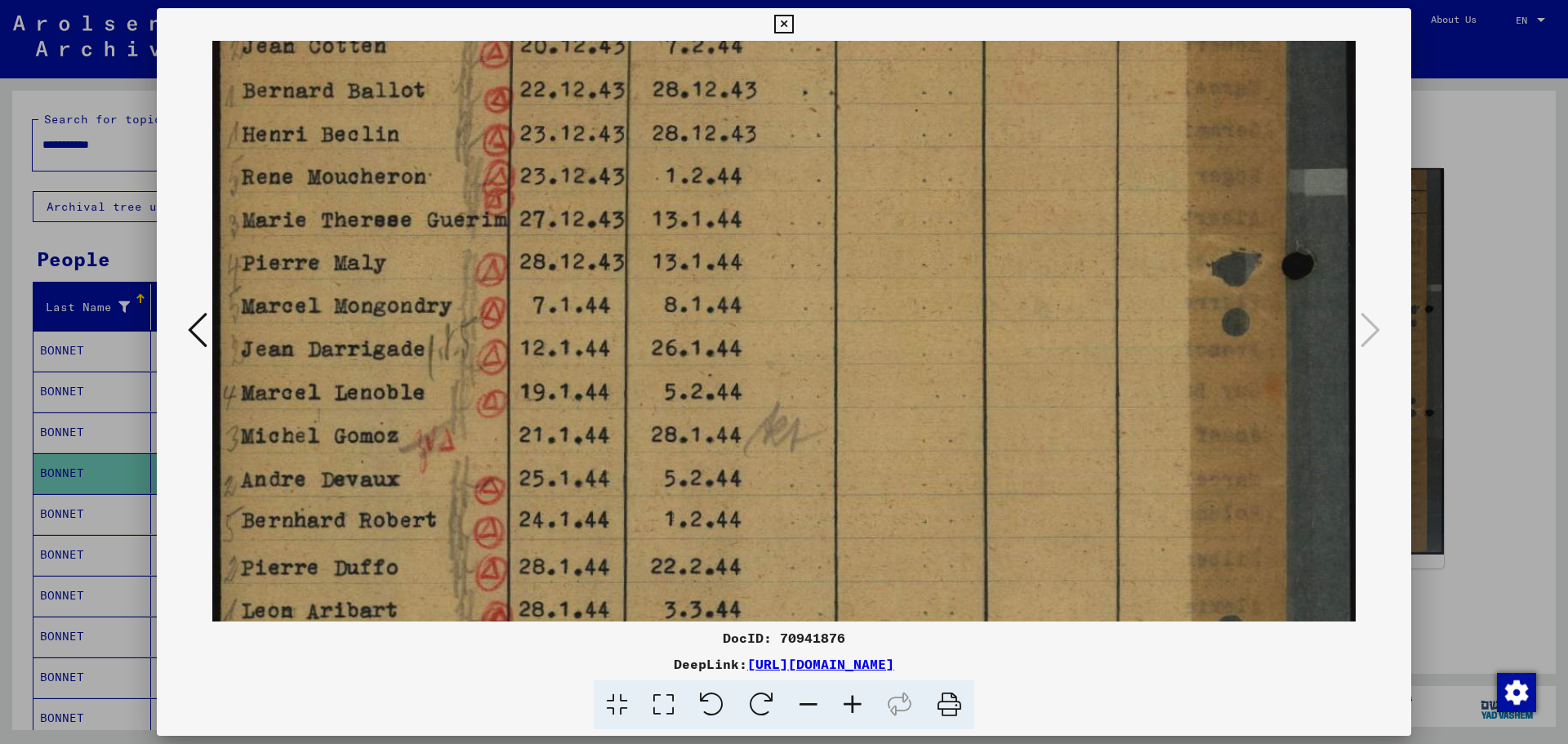
drag, startPoint x: 745, startPoint y: 560, endPoint x: 788, endPoint y: 248, distance: 314.9
click at [788, 248] on img at bounding box center [784, 473] width 1143 height 1528
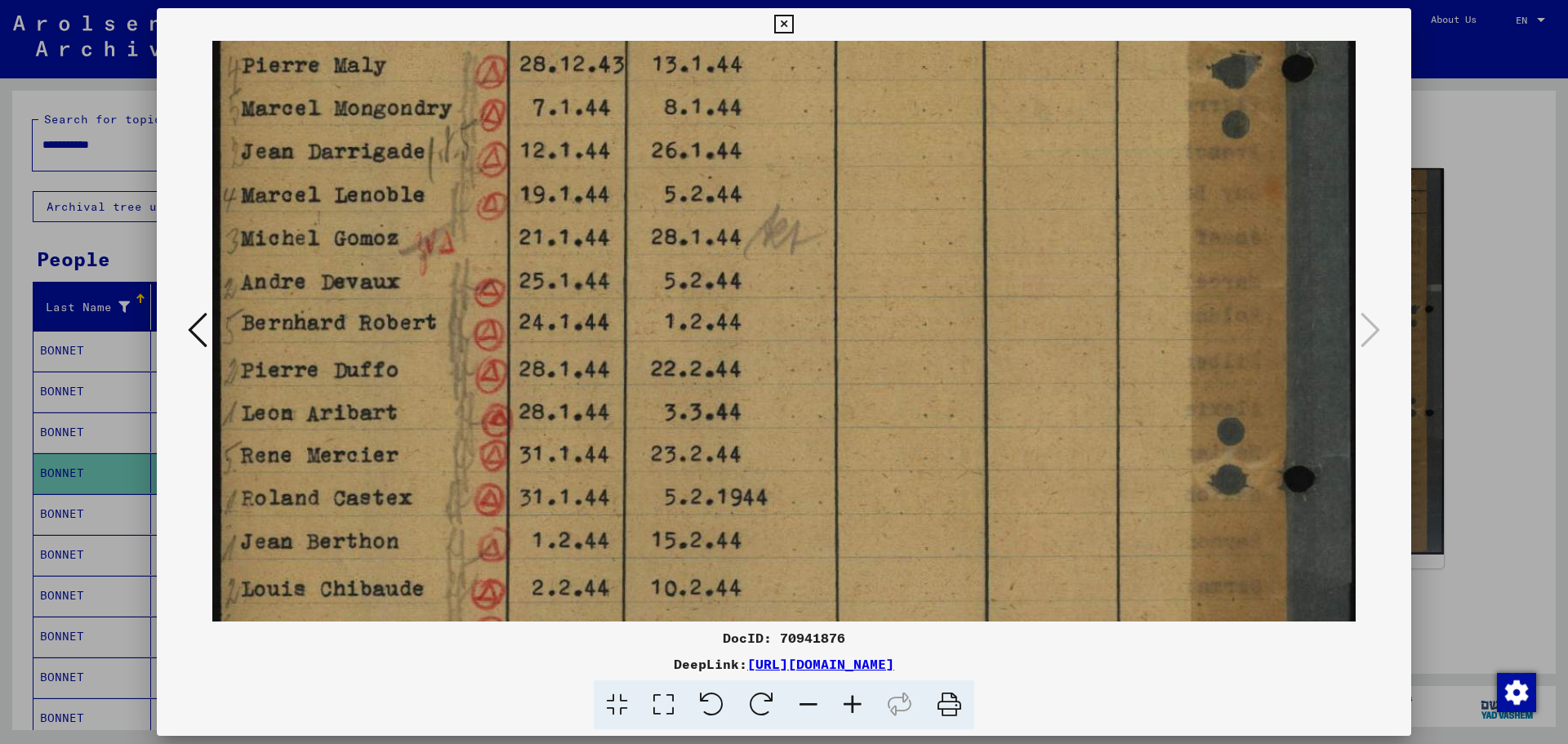
drag, startPoint x: 720, startPoint y: 448, endPoint x: 756, endPoint y: 269, distance: 182.6
click at [756, 269] on img at bounding box center [784, 275] width 1143 height 1528
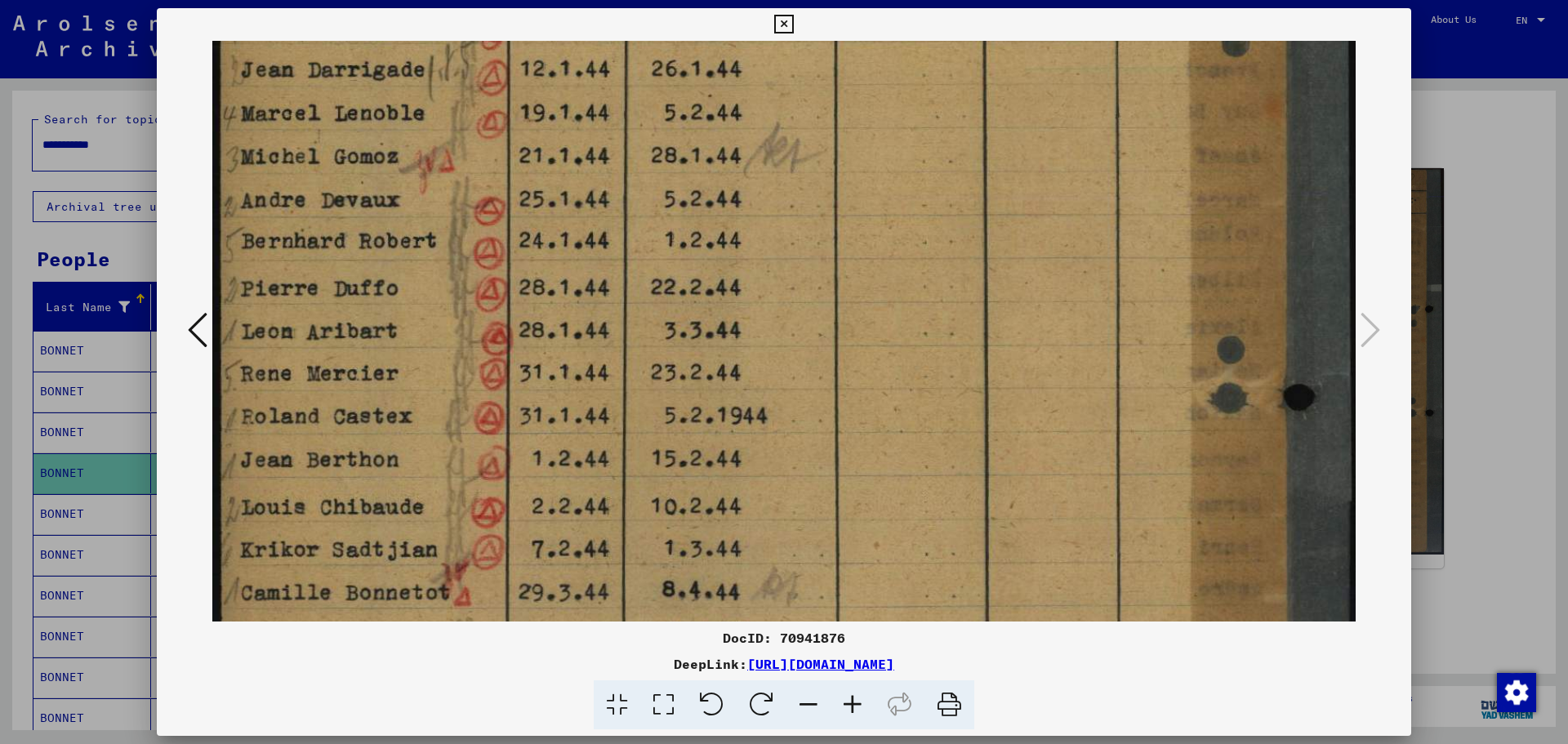
drag, startPoint x: 761, startPoint y: 457, endPoint x: 764, endPoint y: 377, distance: 80.1
click at [764, 377] on img at bounding box center [784, 194] width 1143 height 1528
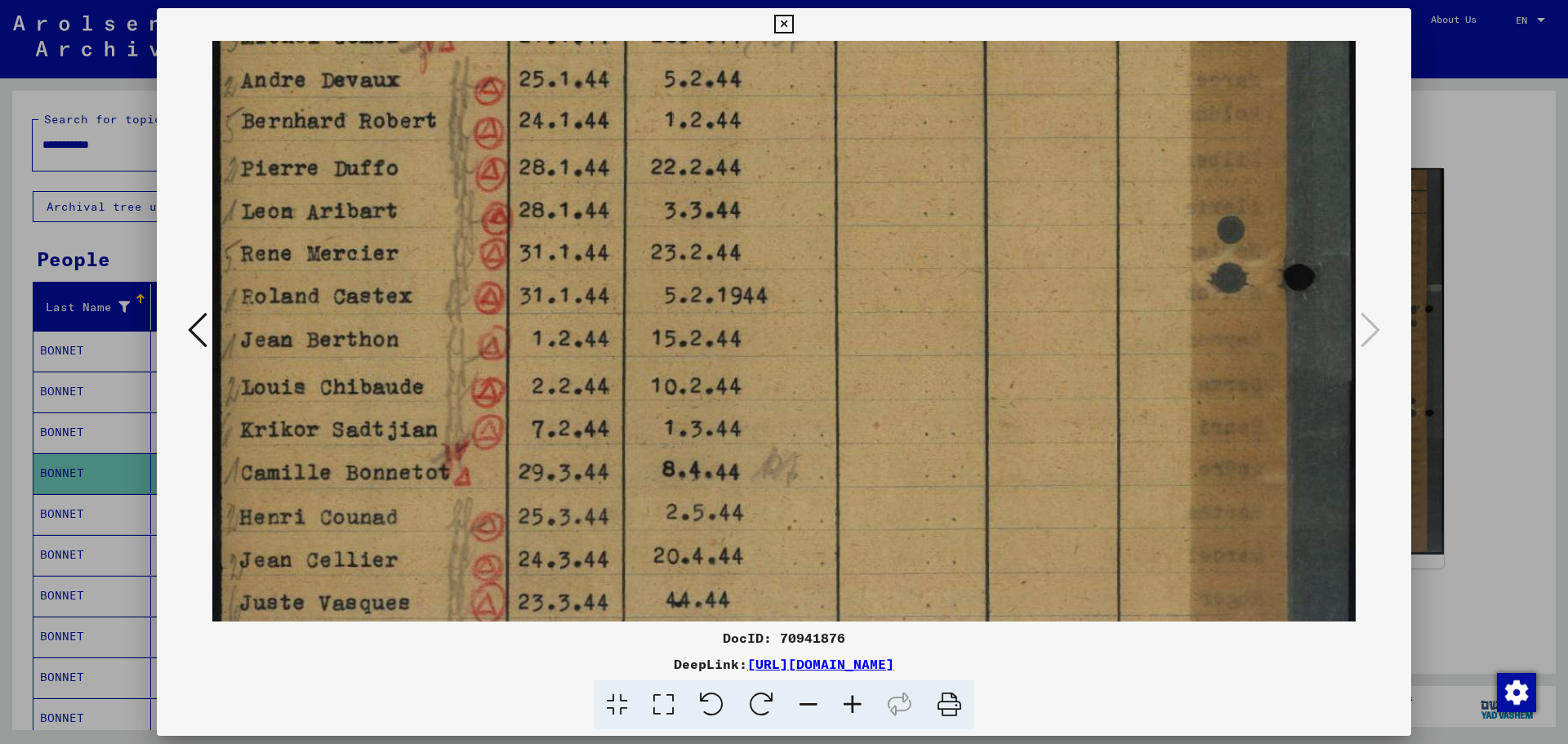
drag, startPoint x: 764, startPoint y: 460, endPoint x: 774, endPoint y: 340, distance: 120.4
click at [774, 340] on img at bounding box center [784, 73] width 1143 height 1528
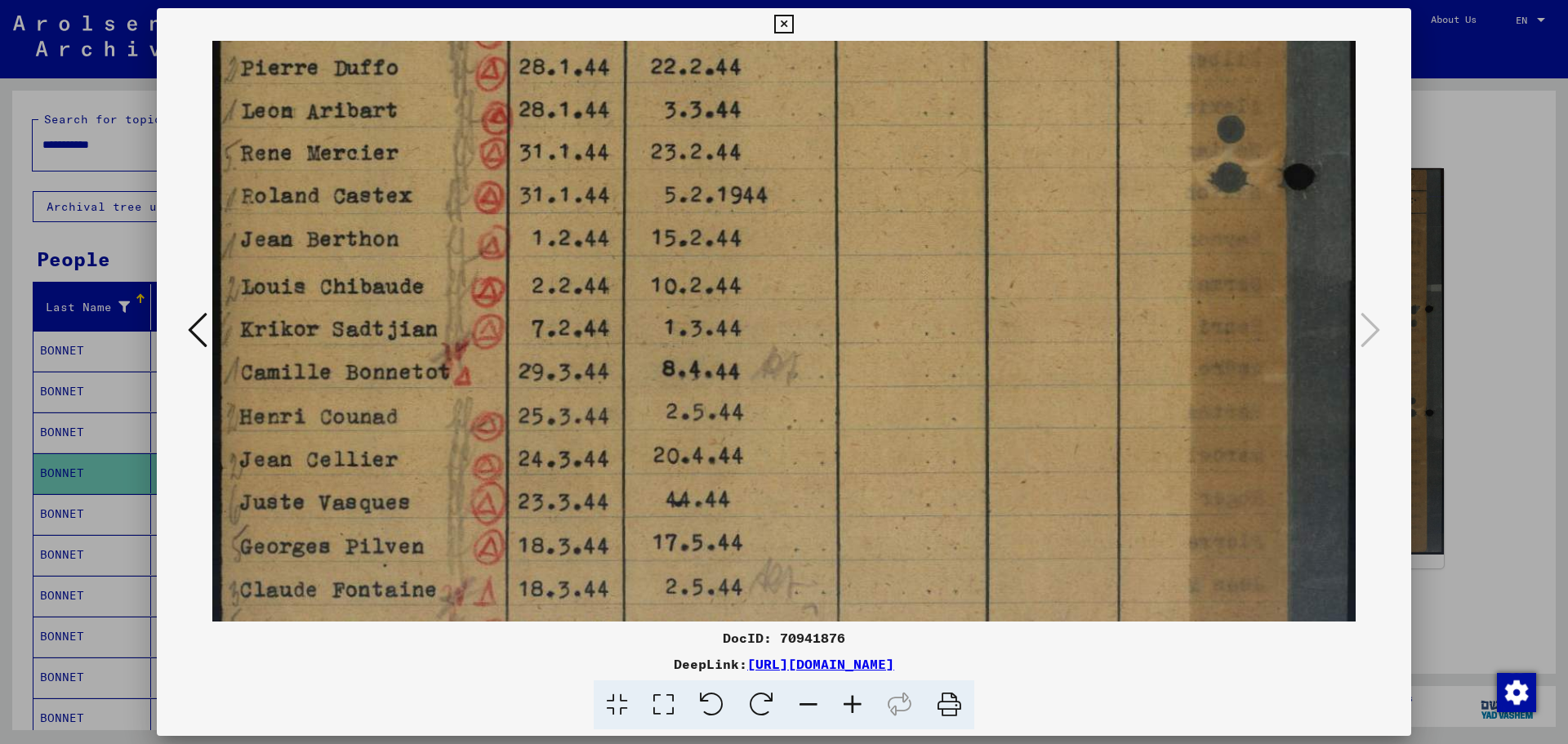
drag, startPoint x: 772, startPoint y: 454, endPoint x: 772, endPoint y: 354, distance: 100.0
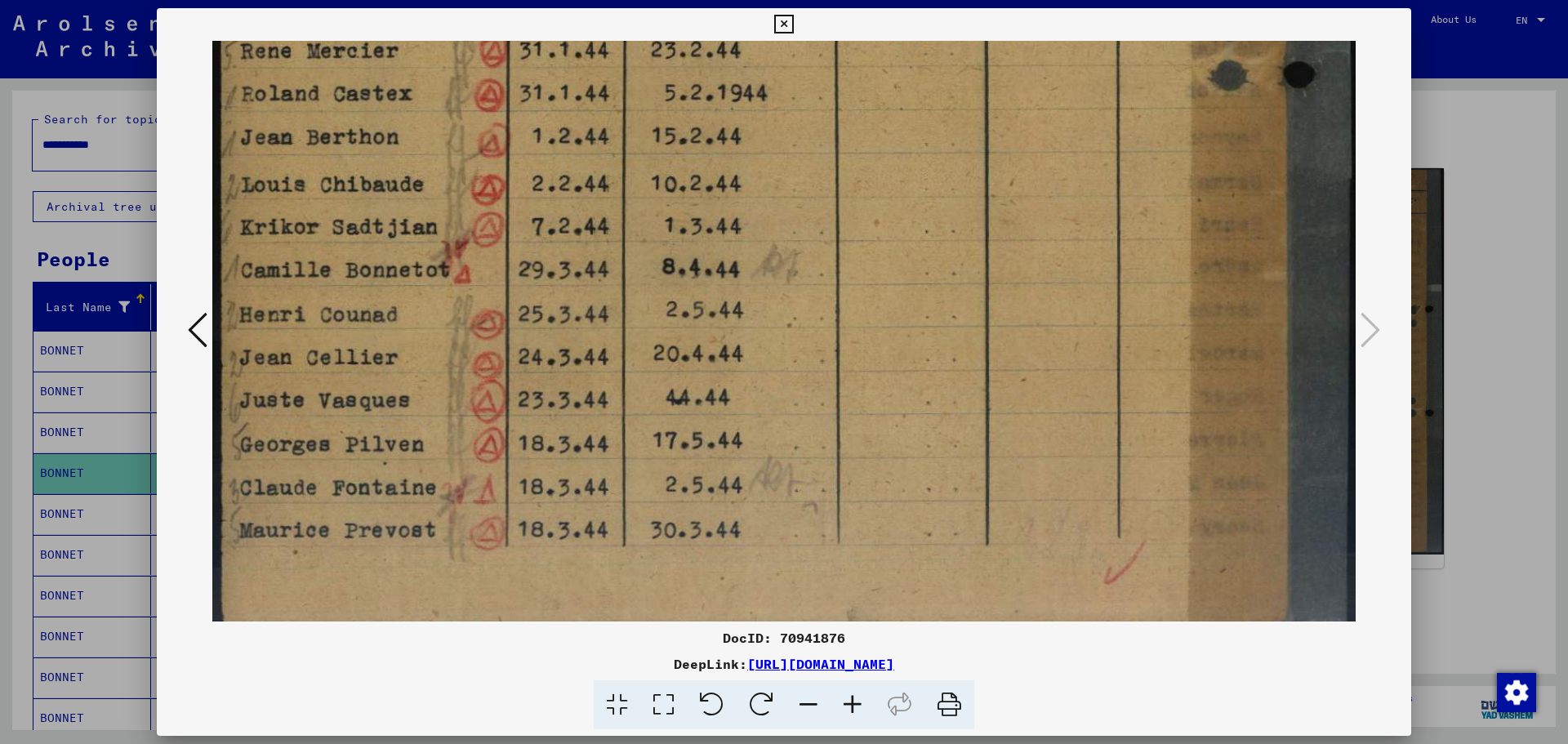
drag, startPoint x: 773, startPoint y: 439, endPoint x: 786, endPoint y: 336, distance: 103.8
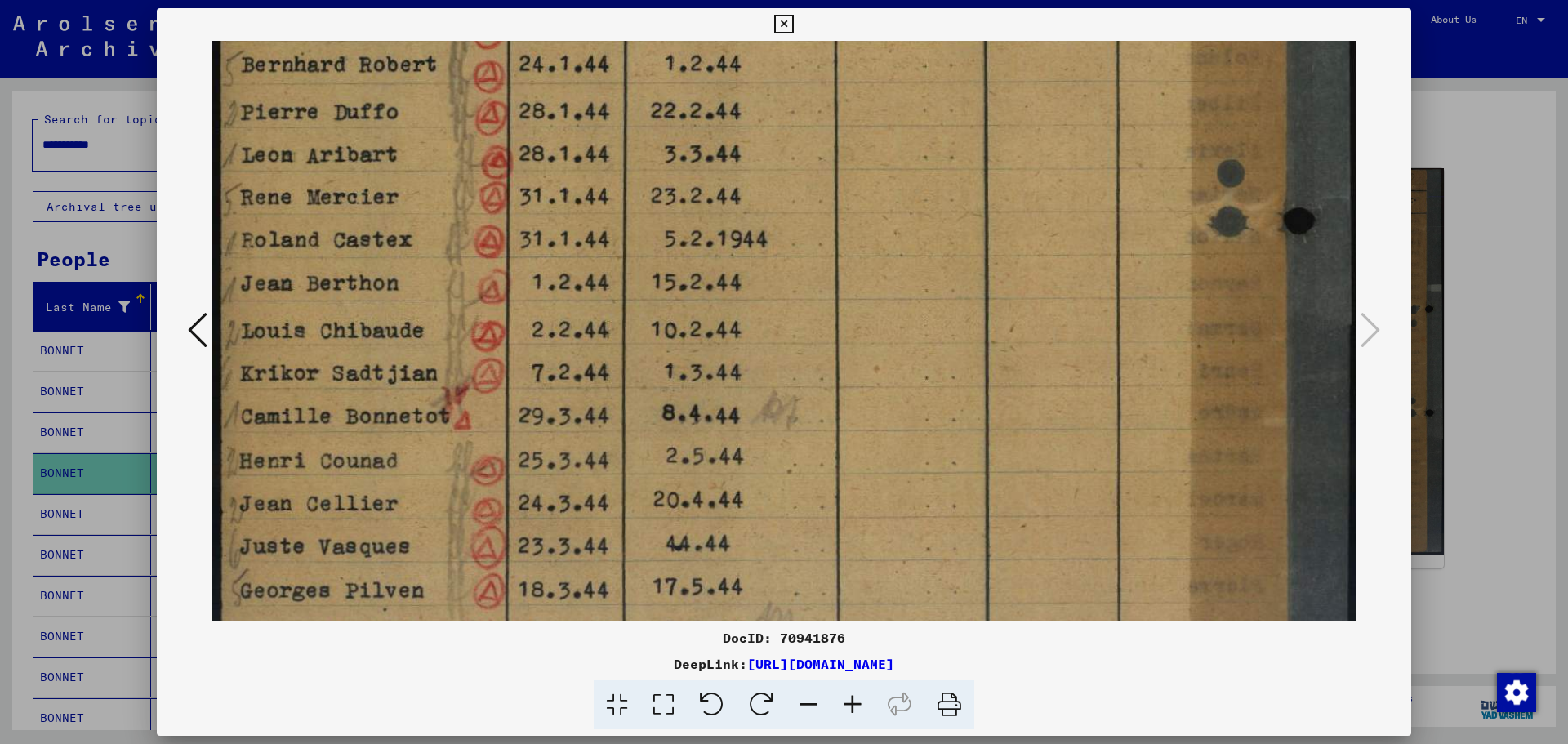
drag, startPoint x: 803, startPoint y: 318, endPoint x: 819, endPoint y: 432, distance: 115.1
click at [820, 445] on img at bounding box center [784, 17] width 1143 height 1528
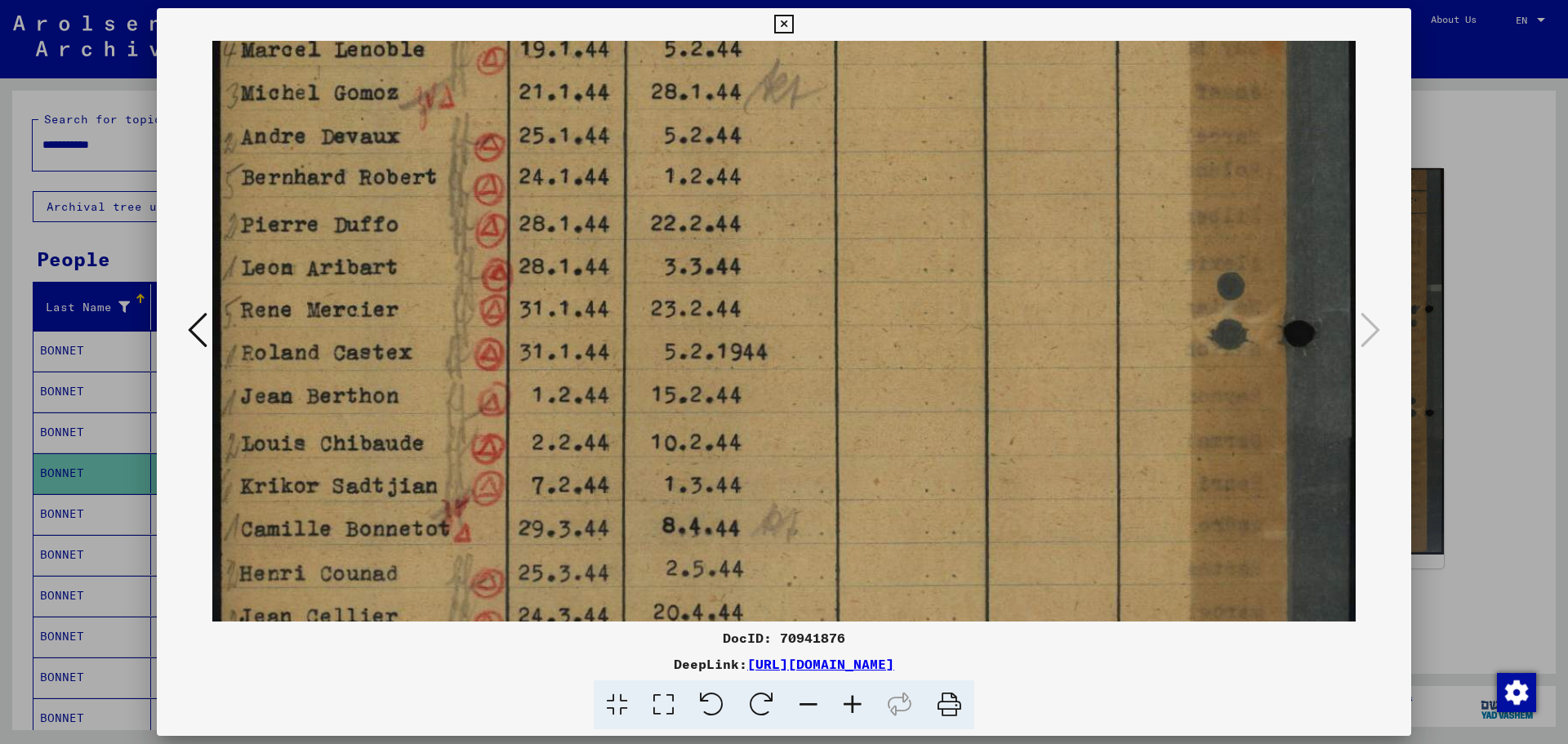
drag, startPoint x: 808, startPoint y: 328, endPoint x: 808, endPoint y: 342, distance: 14.0
click at [818, 416] on img at bounding box center [784, 130] width 1143 height 1528
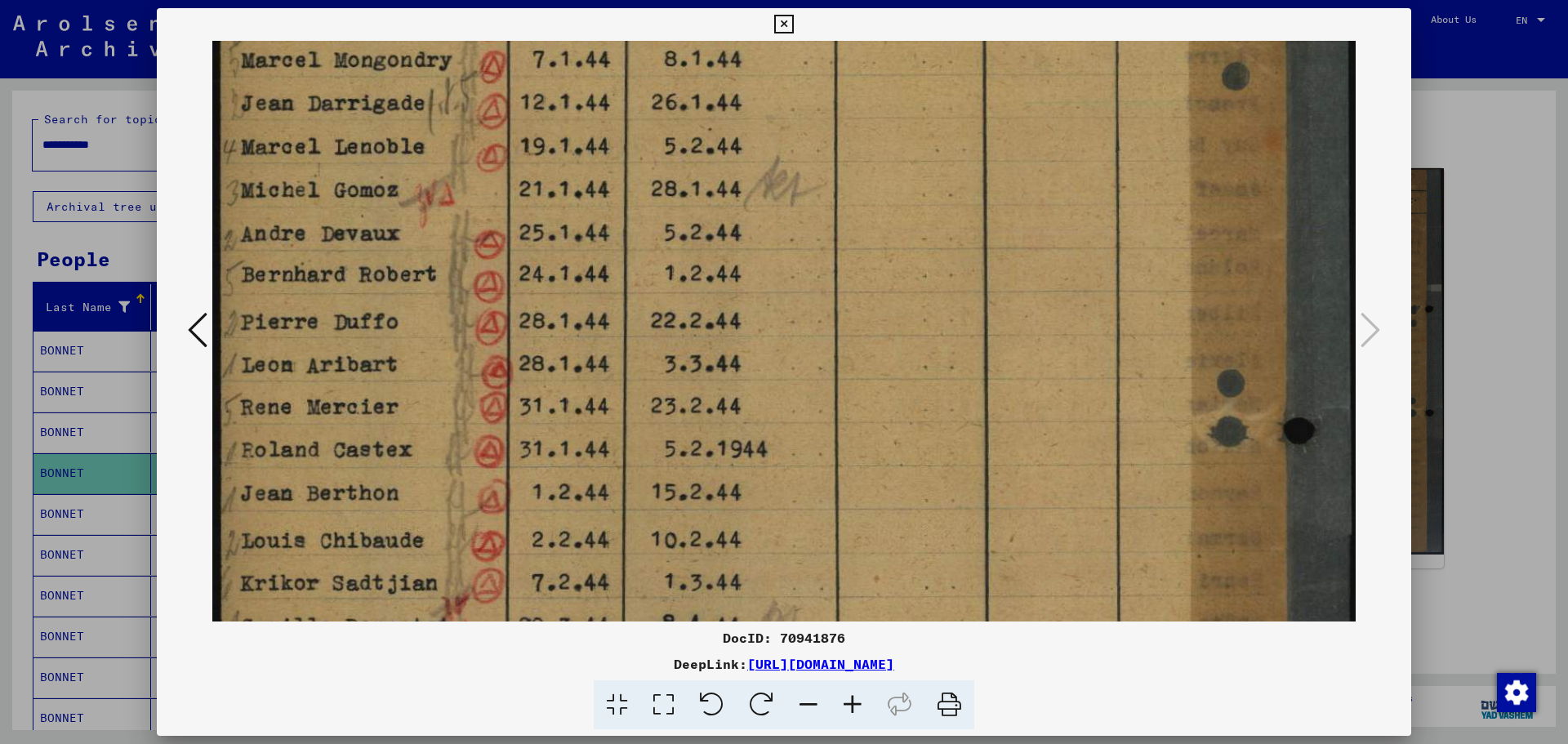
drag, startPoint x: 805, startPoint y: 306, endPoint x: 813, endPoint y: 373, distance: 67.5
click at [813, 373] on img at bounding box center [784, 227] width 1143 height 1528
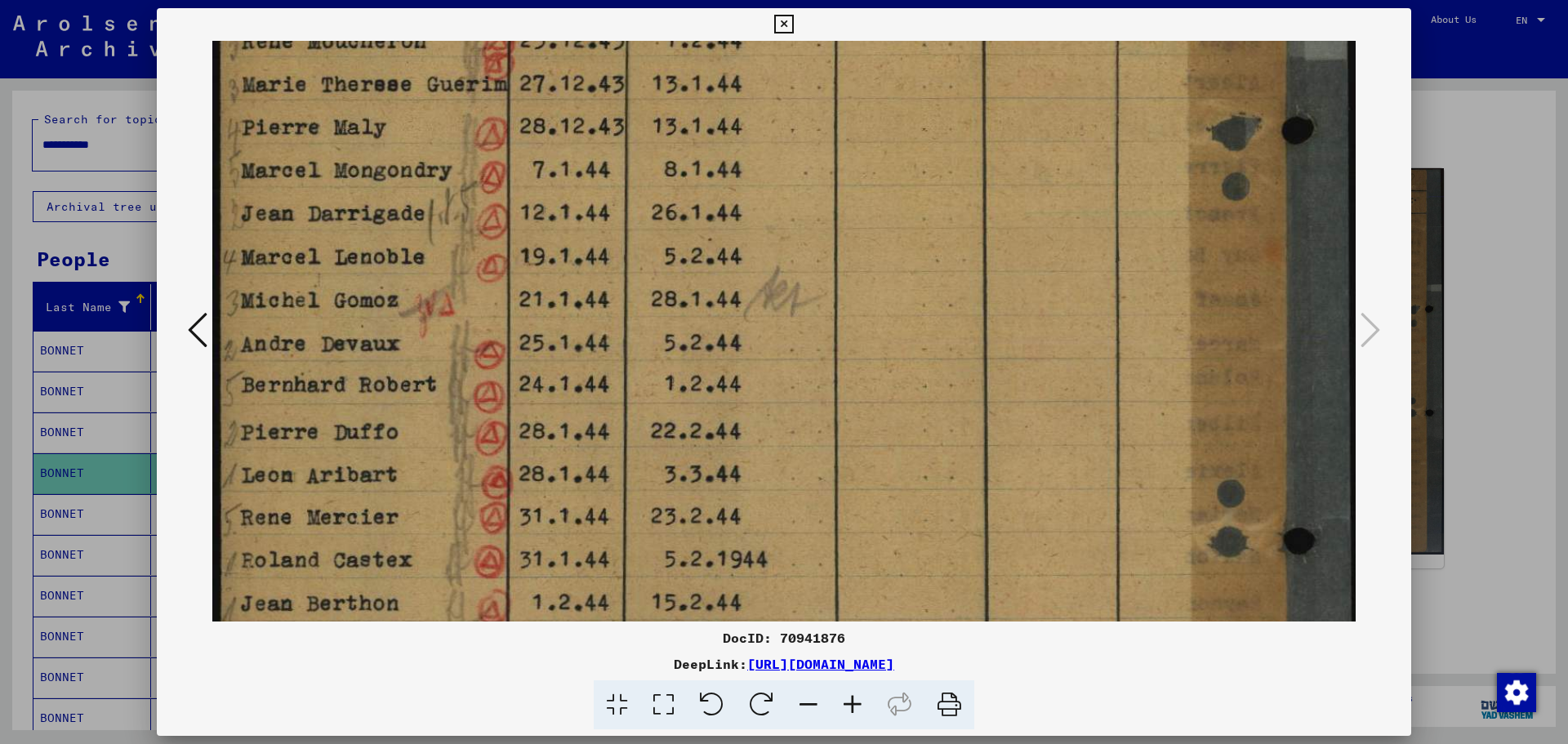
drag, startPoint x: 803, startPoint y: 272, endPoint x: 798, endPoint y: 255, distance: 17.7
click at [815, 381] on img at bounding box center [784, 337] width 1143 height 1528
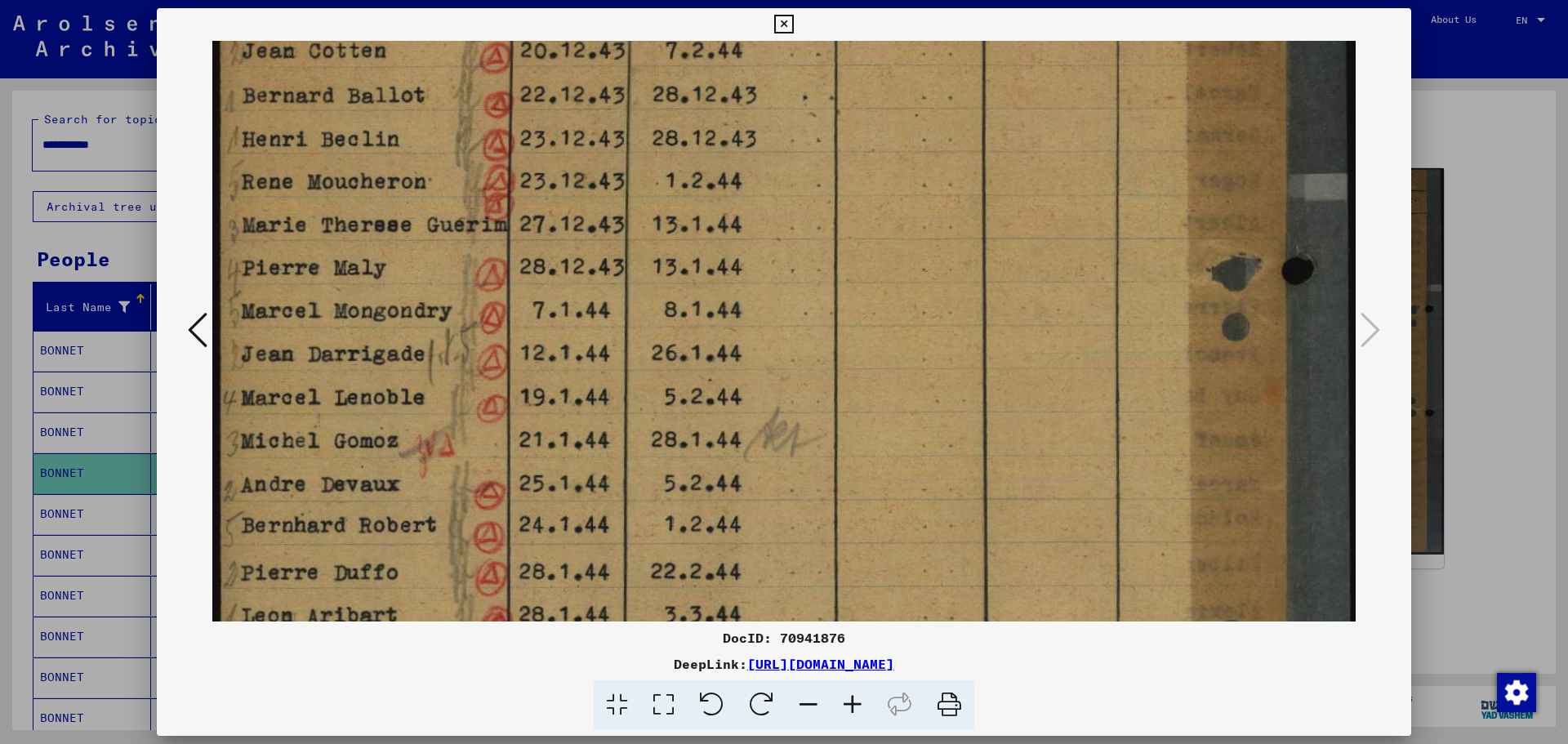
click at [823, 401] on img at bounding box center [784, 478] width 1143 height 1528
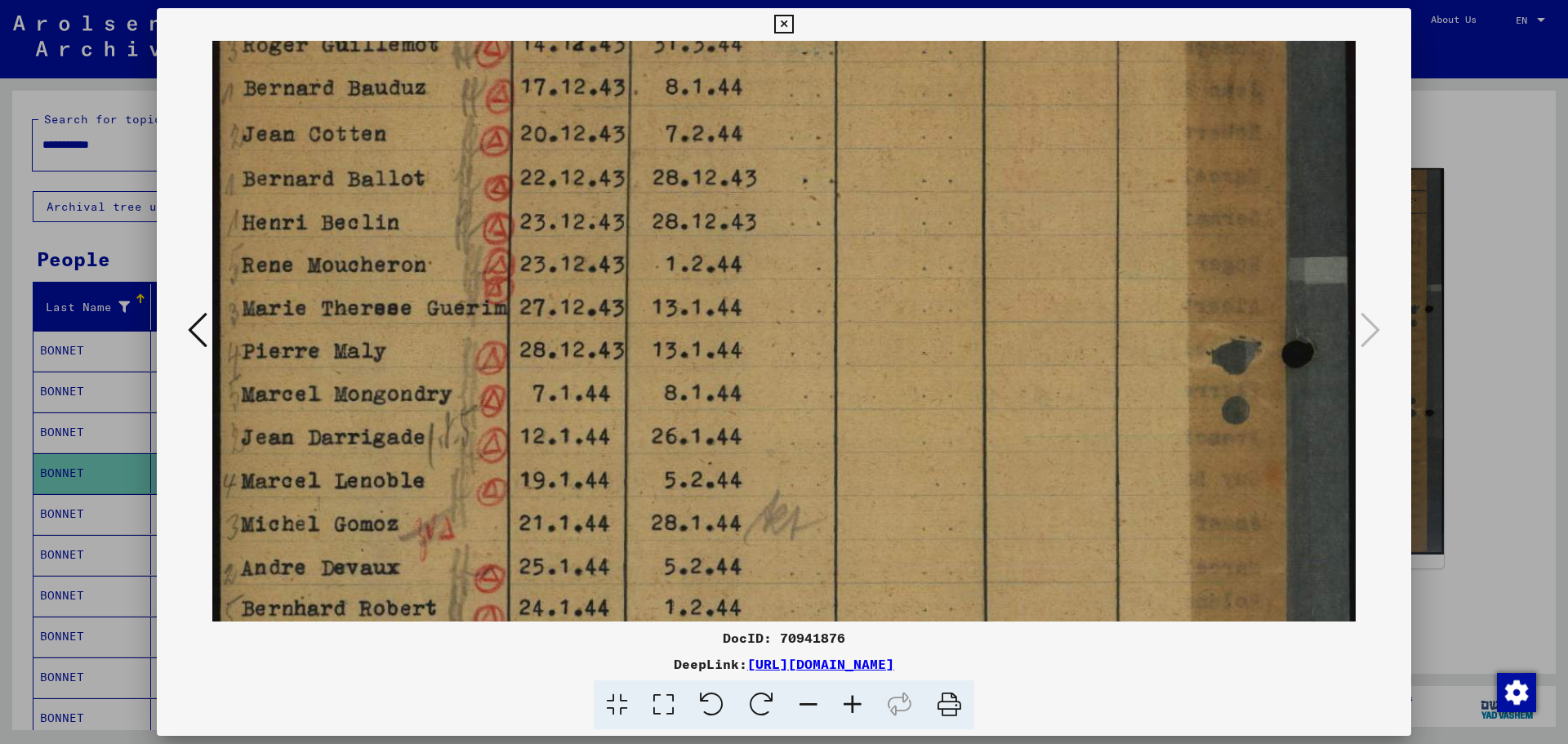
drag, startPoint x: 823, startPoint y: 387, endPoint x: 823, endPoint y: 399, distance: 12.0
click at [823, 399] on img at bounding box center [784, 561] width 1143 height 1528
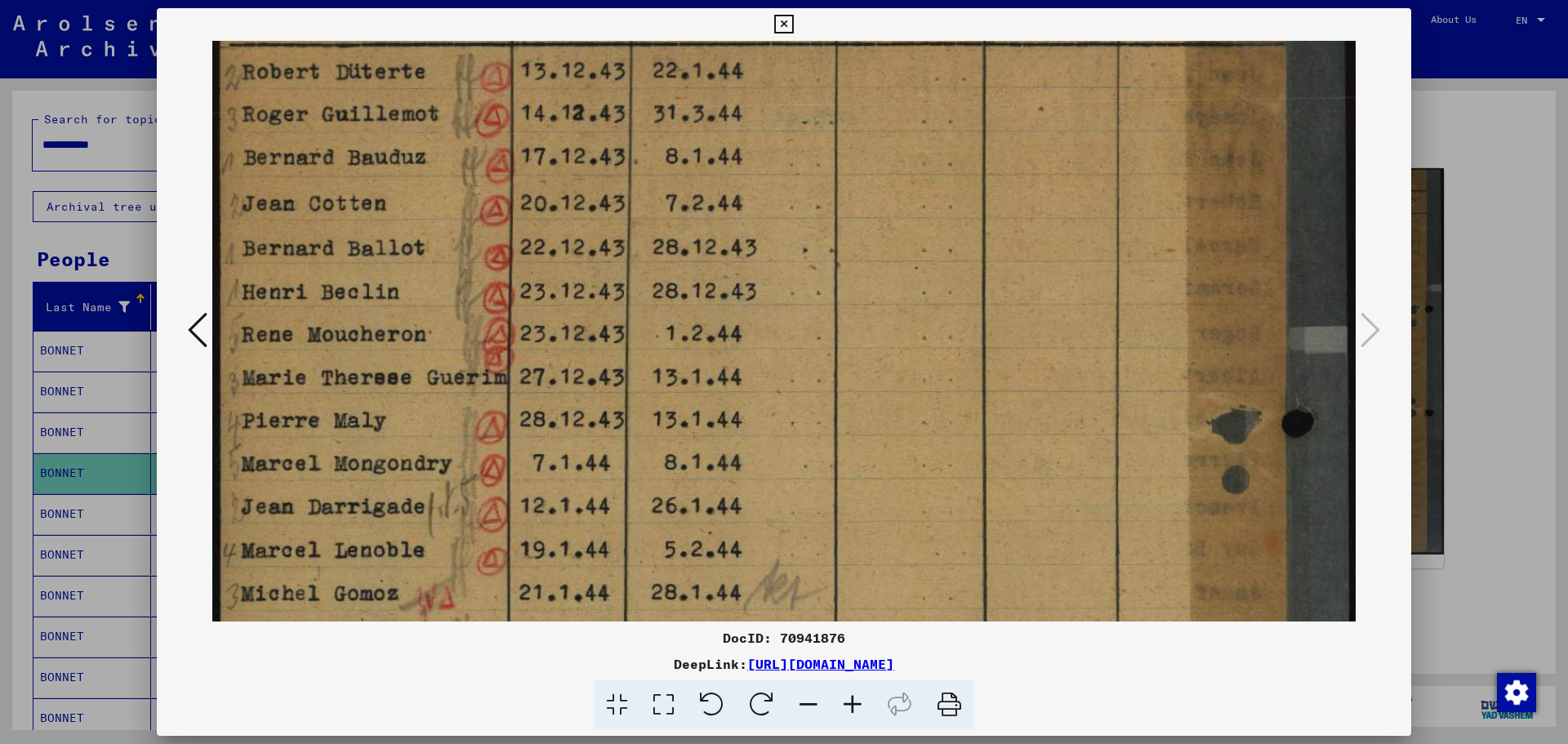
click at [828, 361] on img at bounding box center [784, 631] width 1143 height 1528
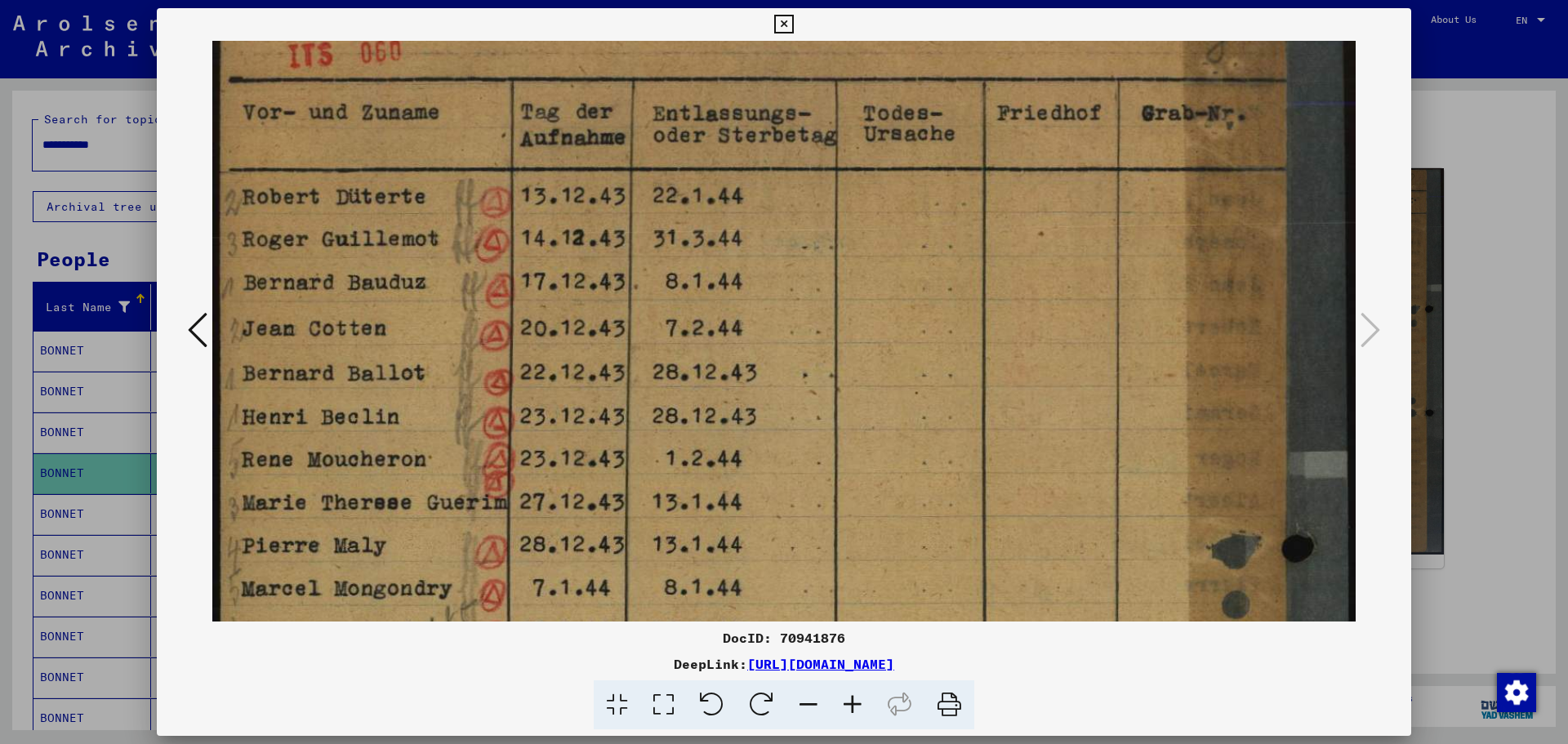
scroll to position [28, 0]
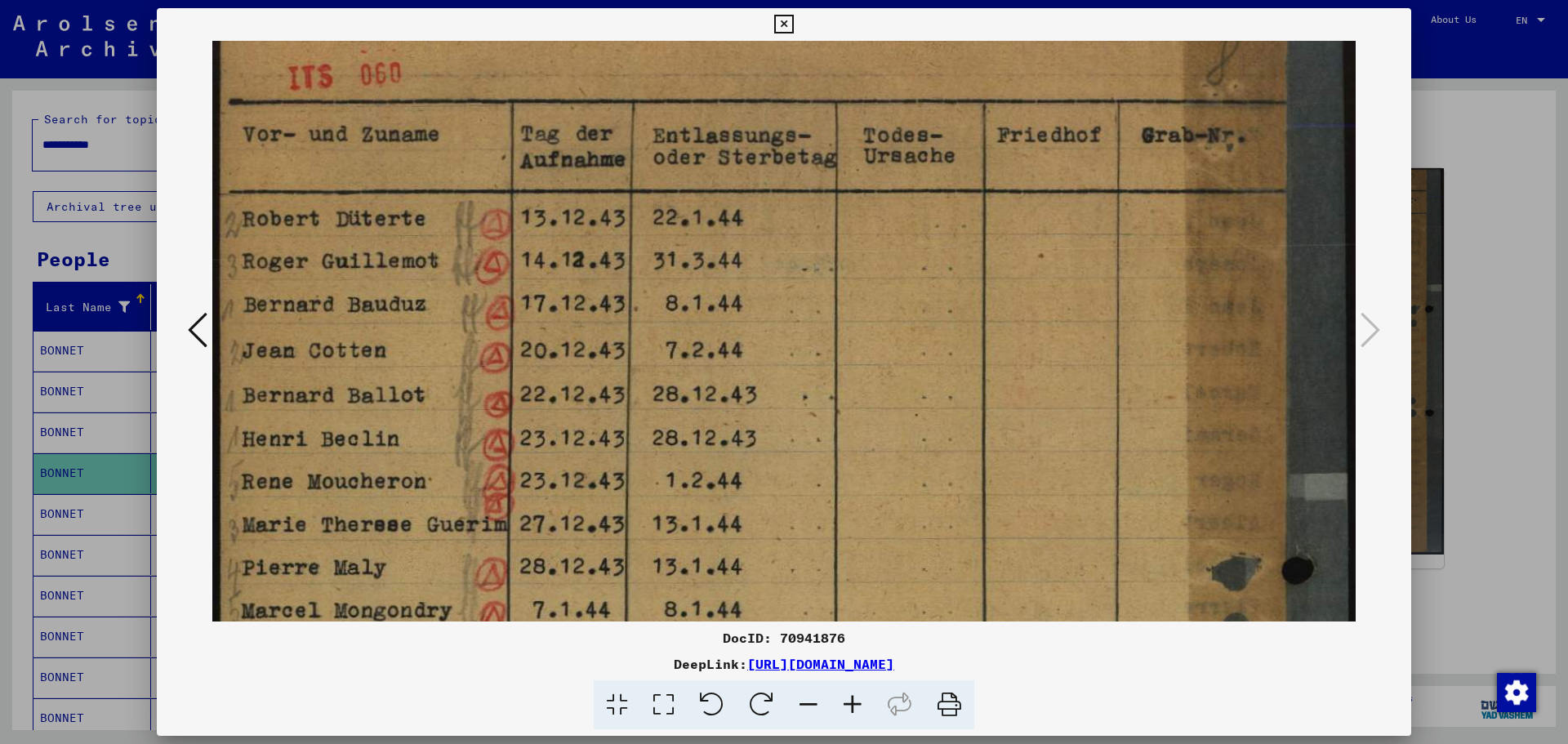
drag, startPoint x: 848, startPoint y: 378, endPoint x: 842, endPoint y: 301, distance: 77.2
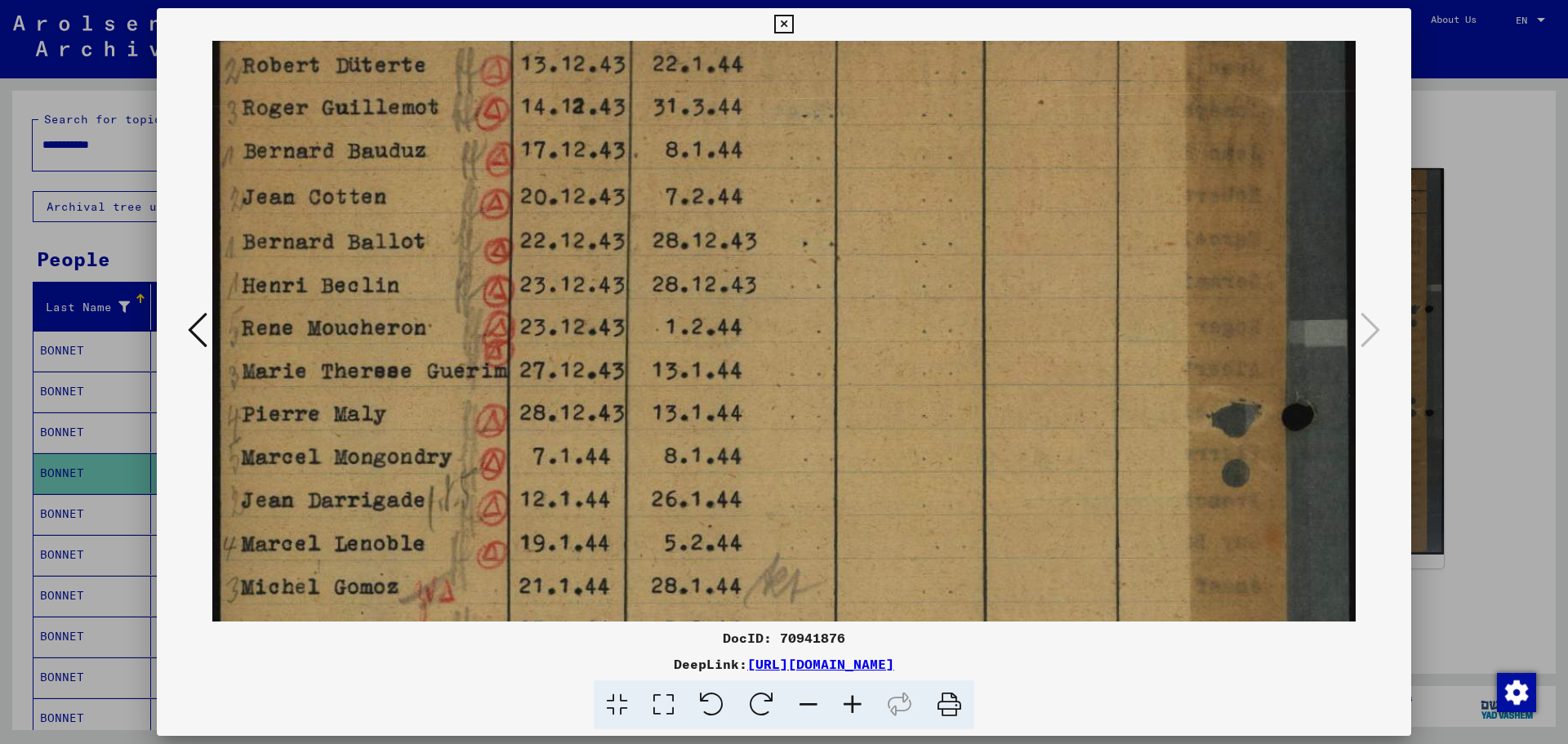
drag, startPoint x: 825, startPoint y: 447, endPoint x: 854, endPoint y: 294, distance: 155.7
click at [854, 294] on img at bounding box center [784, 623] width 1143 height 1528
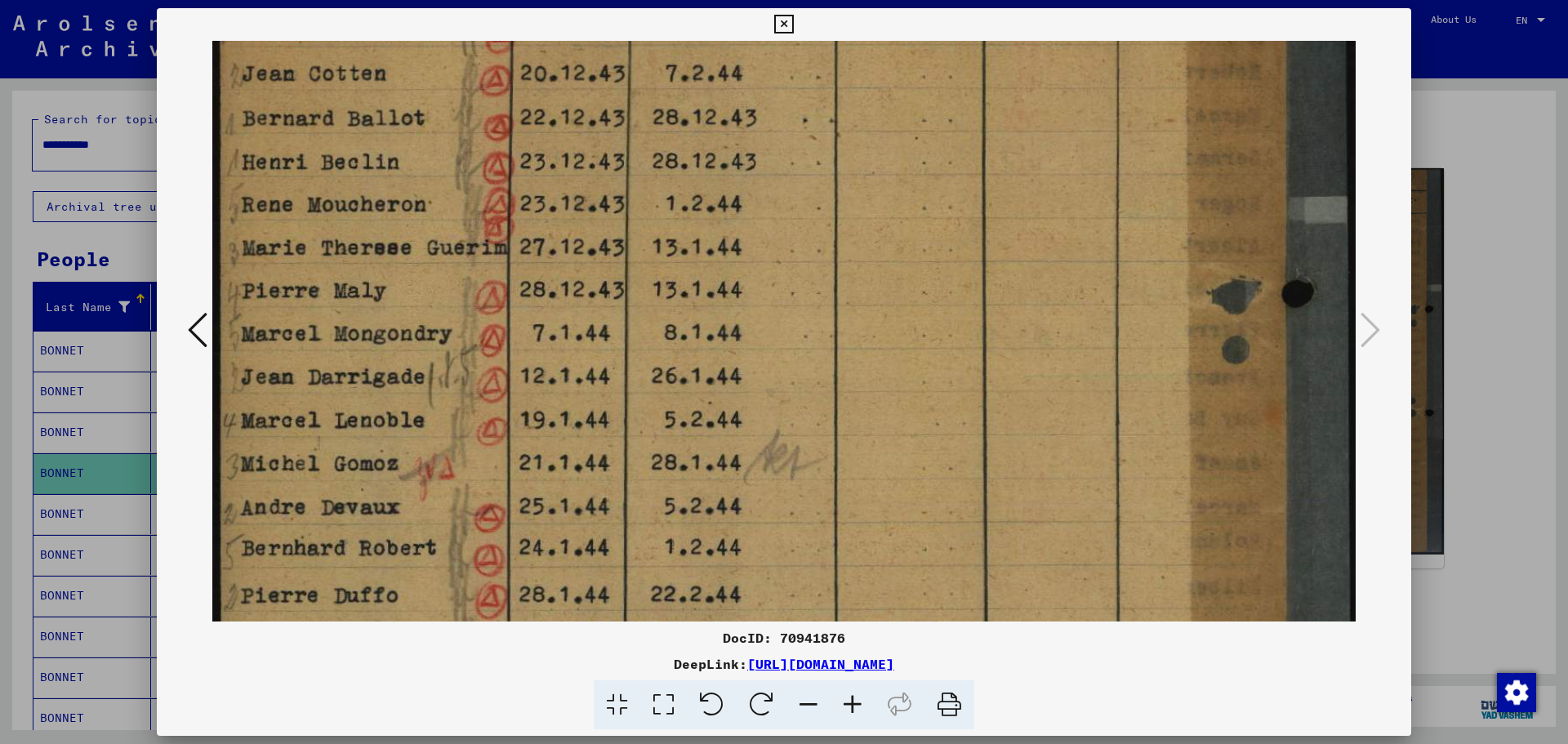
drag, startPoint x: 779, startPoint y: 431, endPoint x: 814, endPoint y: 309, distance: 126.9
click at [814, 309] on img at bounding box center [784, 501] width 1143 height 1528
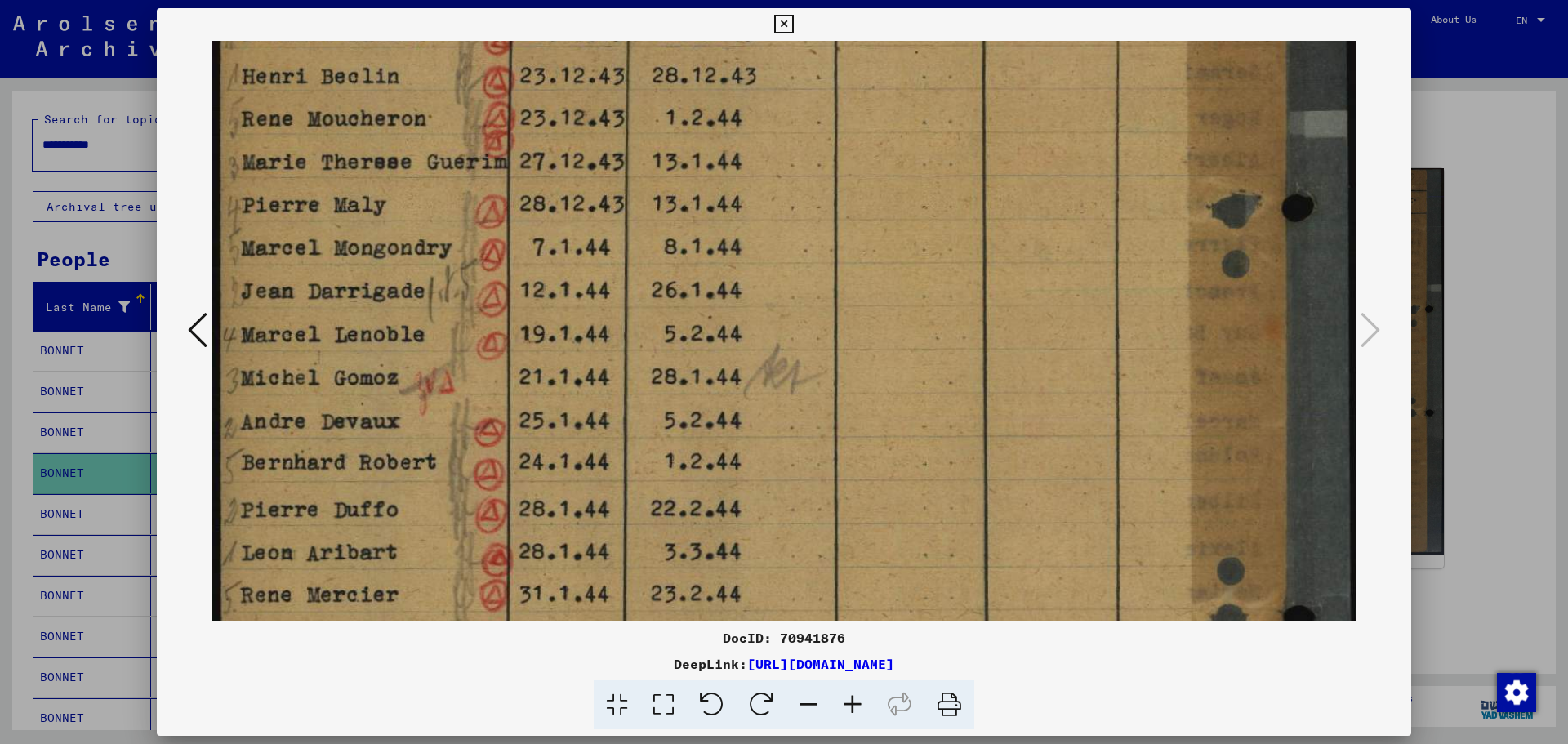
drag, startPoint x: 799, startPoint y: 409, endPoint x: 806, endPoint y: 348, distance: 61.4
click at [806, 348] on img at bounding box center [784, 415] width 1143 height 1528
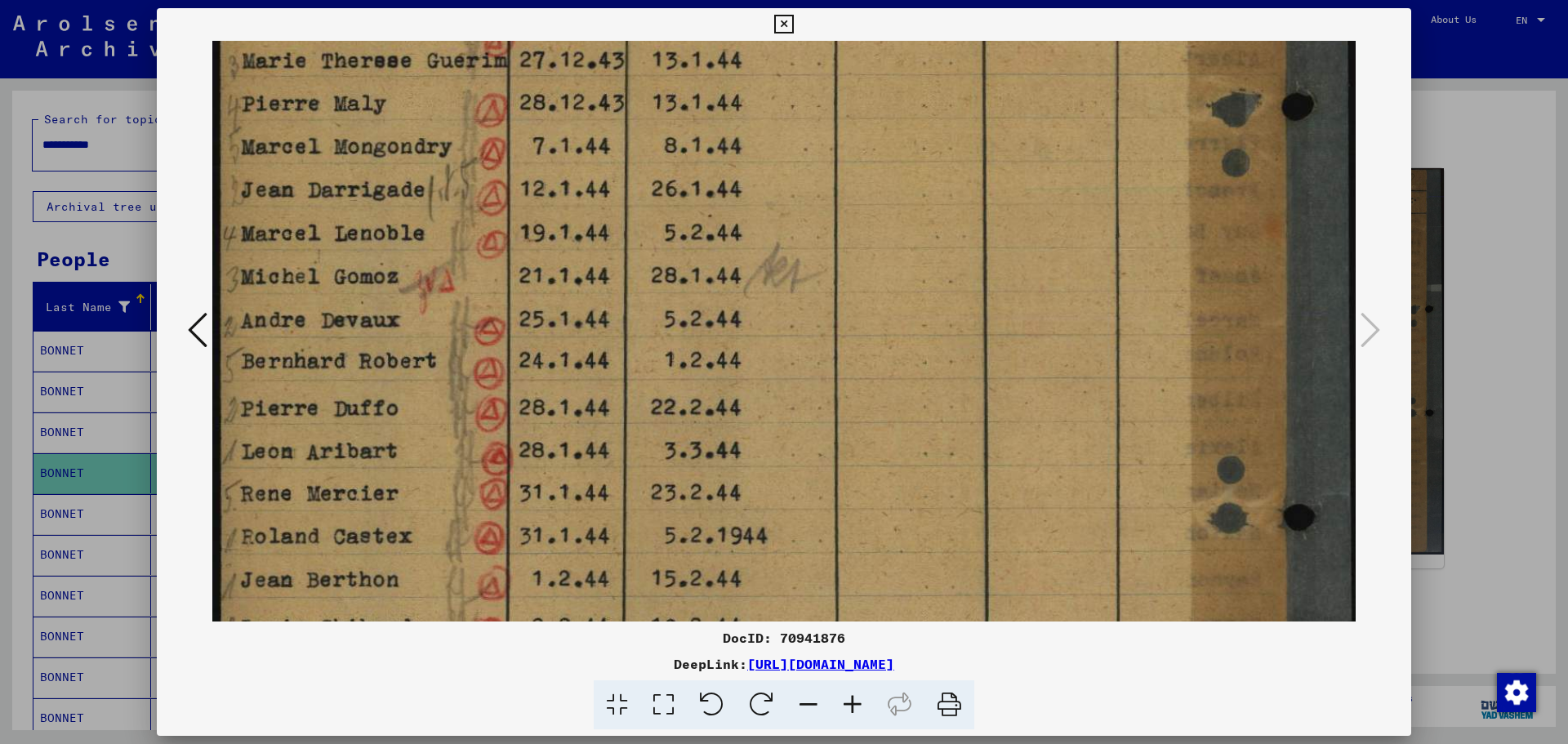
drag, startPoint x: 786, startPoint y: 432, endPoint x: 789, endPoint y: 332, distance: 100.0
click at [789, 332] on img at bounding box center [784, 314] width 1143 height 1528
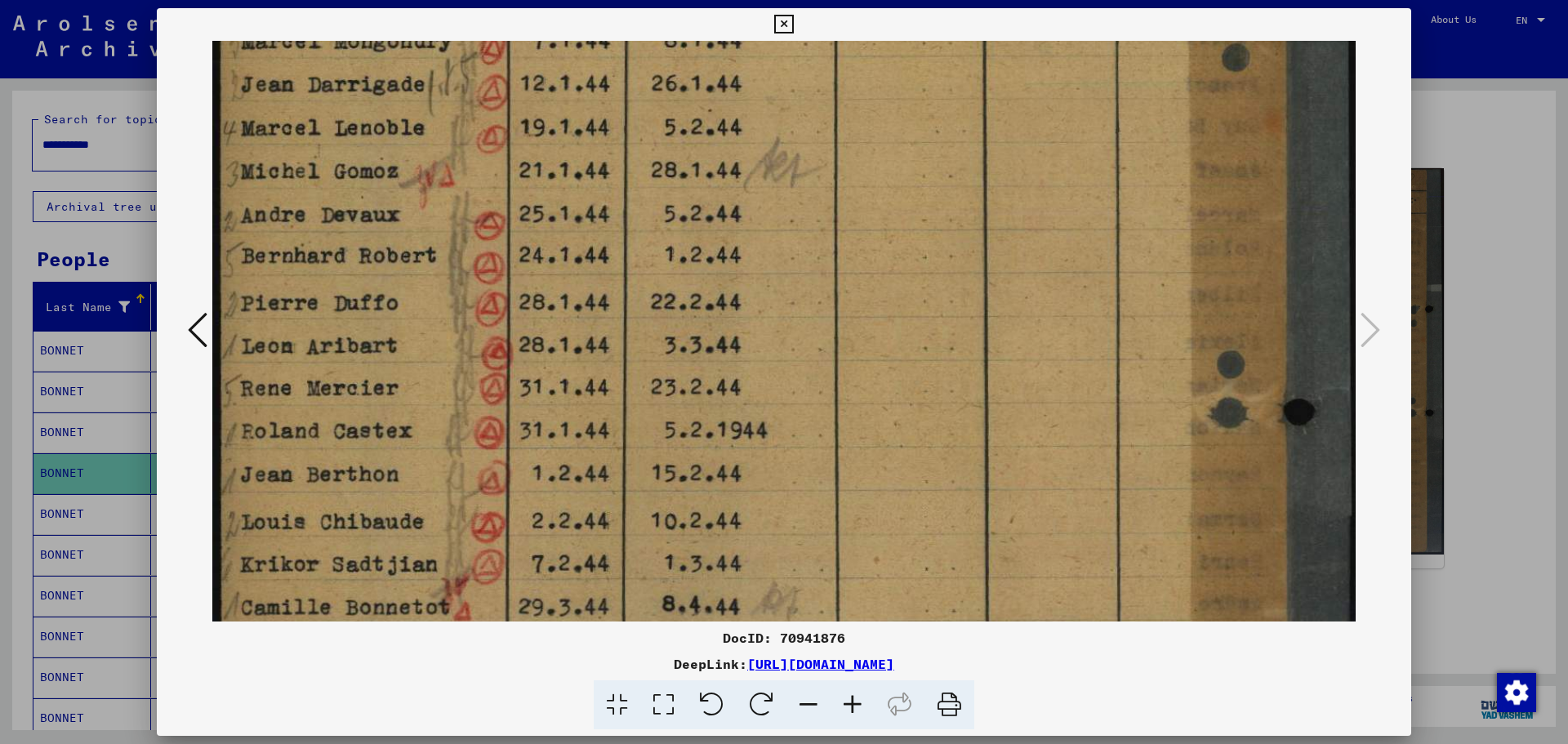
drag, startPoint x: 773, startPoint y: 468, endPoint x: 795, endPoint y: 363, distance: 107.3
click at [795, 363] on img at bounding box center [784, 208] width 1143 height 1528
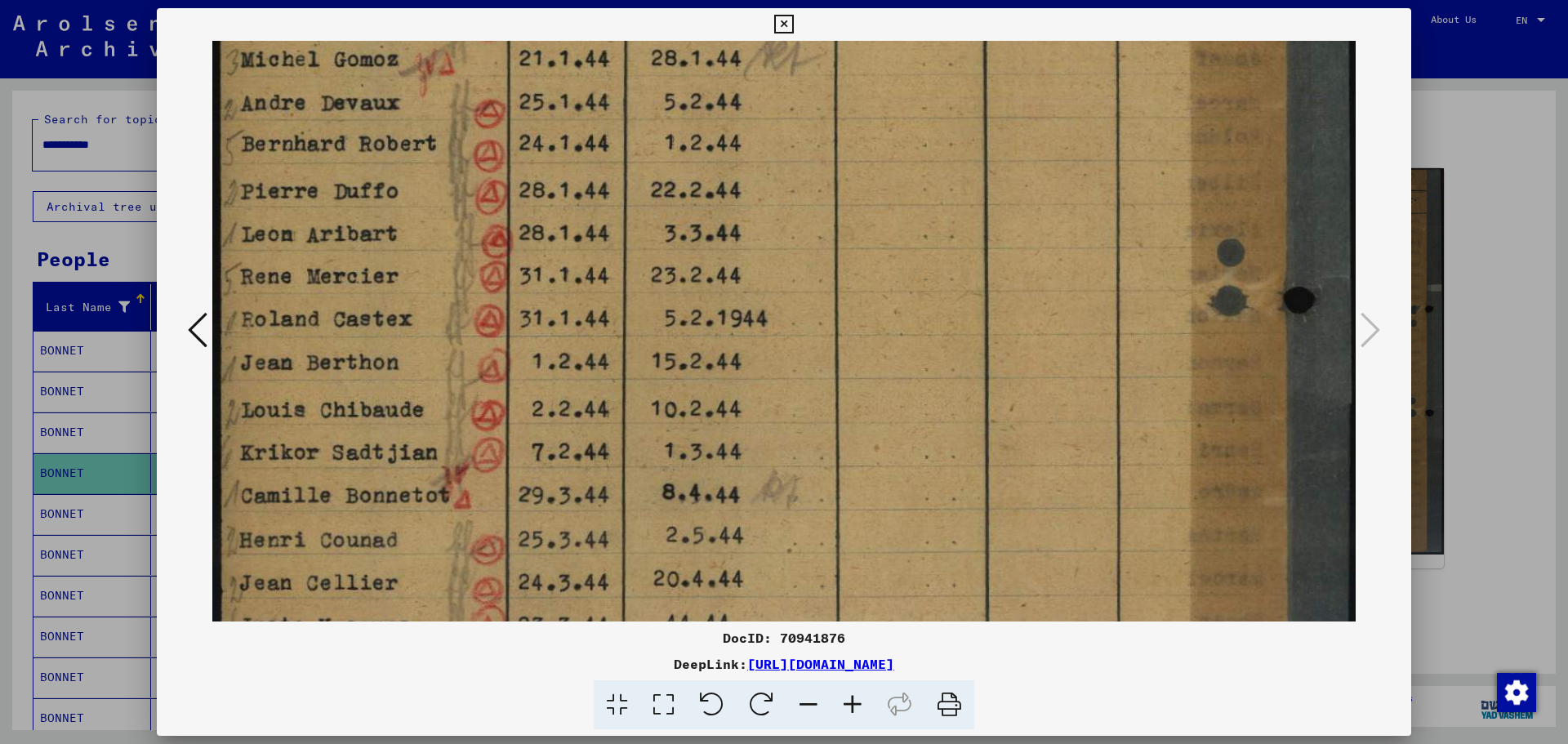
drag, startPoint x: 769, startPoint y: 451, endPoint x: 787, endPoint y: 339, distance: 113.4
click at [787, 339] on img at bounding box center [784, 96] width 1143 height 1528
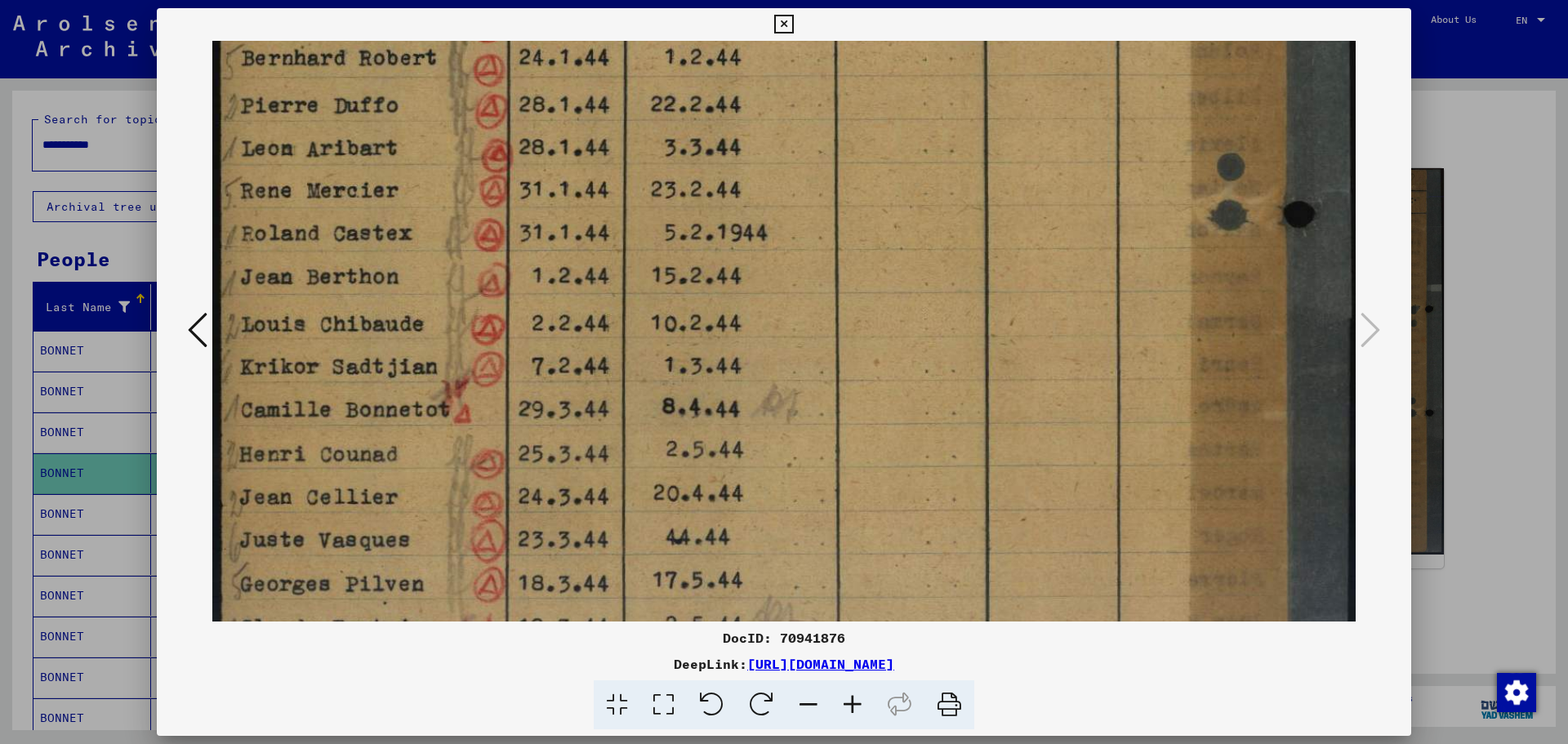
drag, startPoint x: 771, startPoint y: 441, endPoint x: 784, endPoint y: 356, distance: 86.0
click at [784, 356] on img at bounding box center [784, 11] width 1143 height 1528
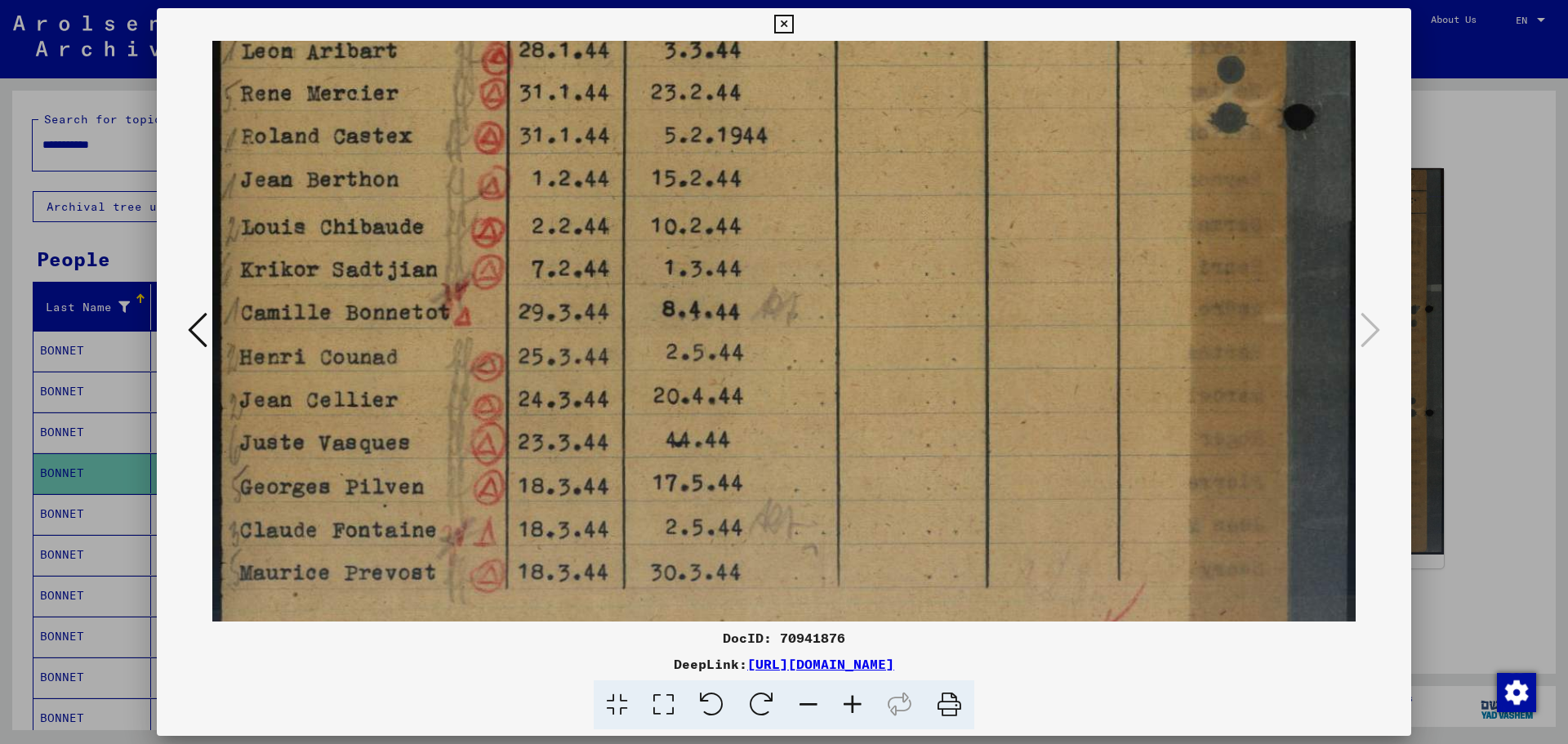
drag, startPoint x: 776, startPoint y: 439, endPoint x: 776, endPoint y: 333, distance: 106.0
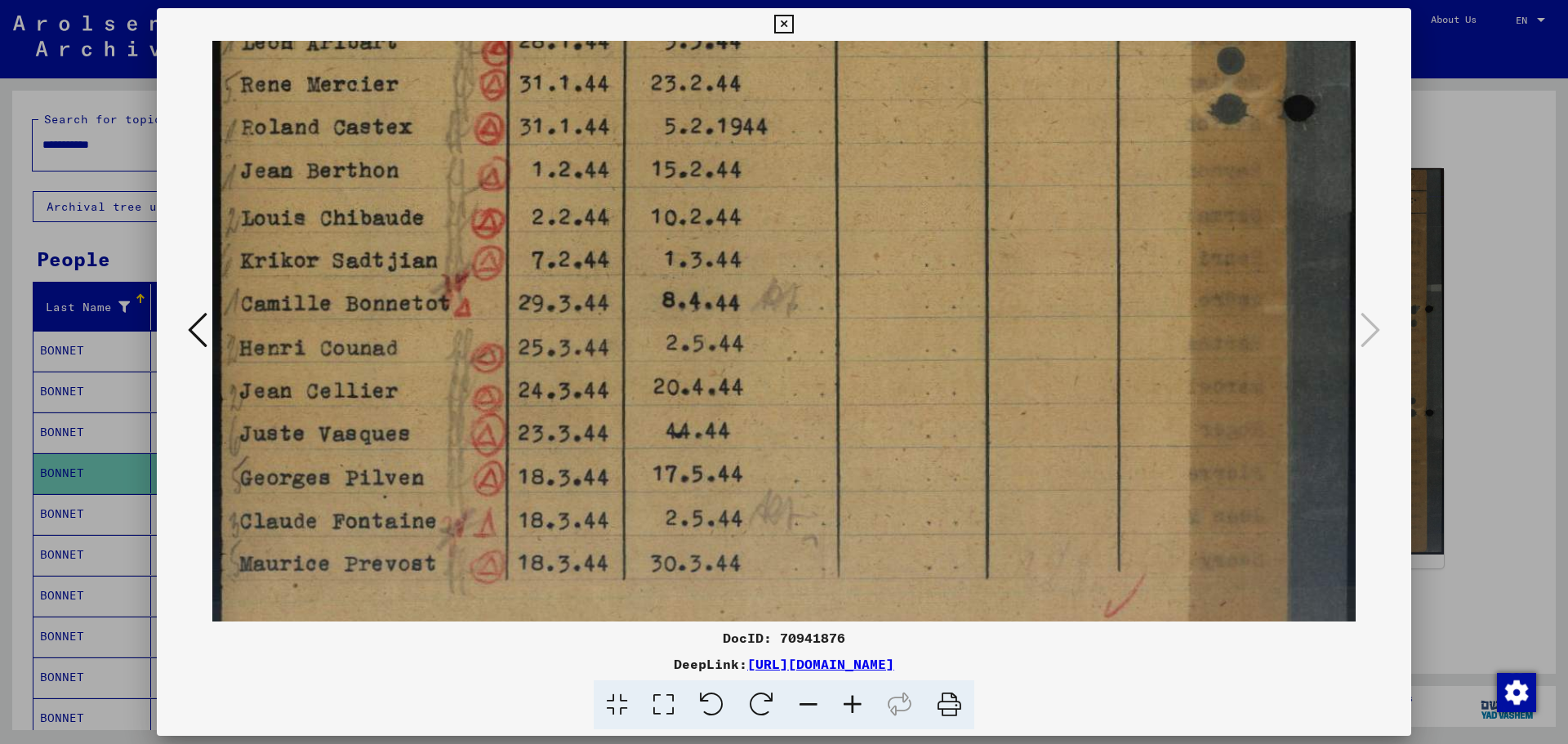
scroll to position [948, 0]
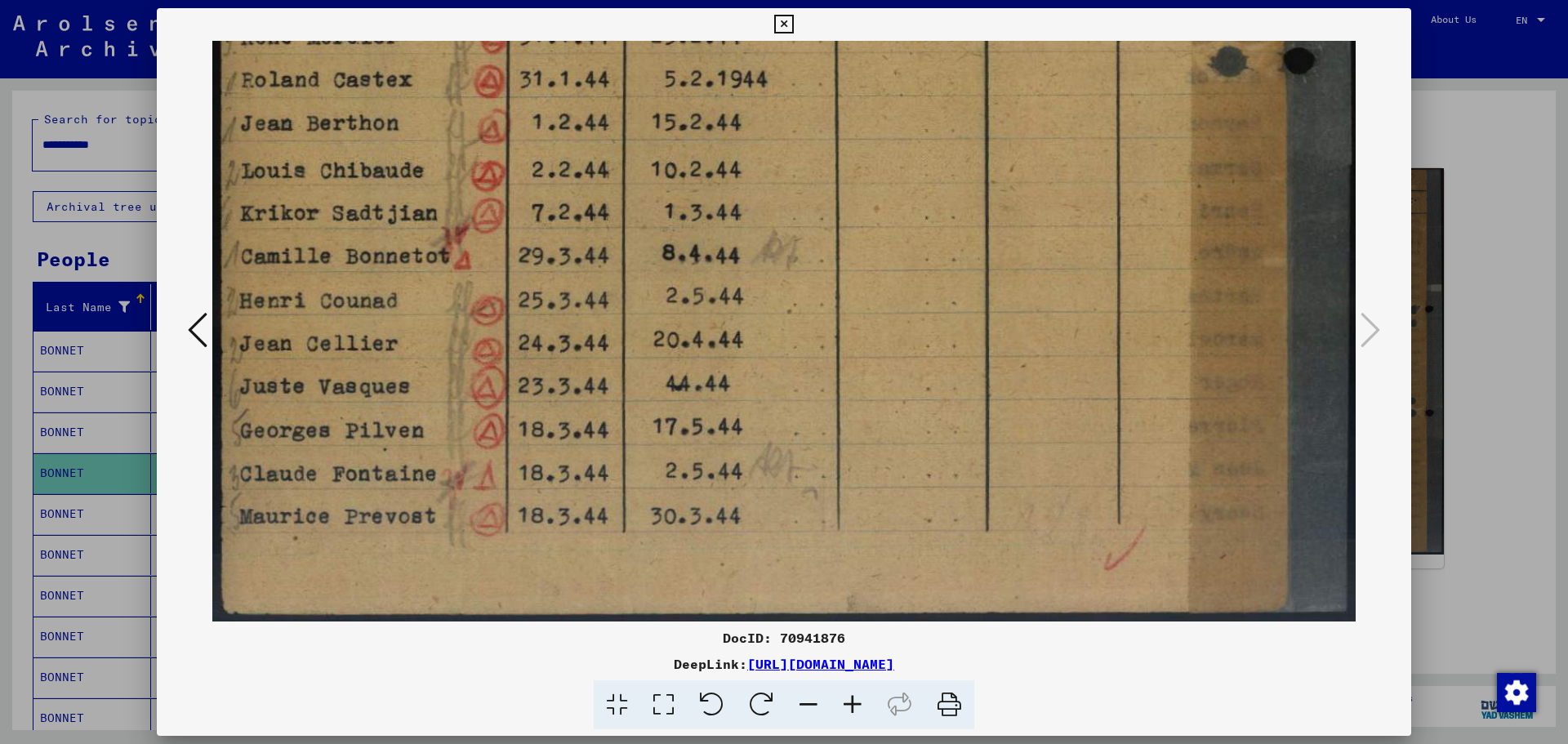
drag, startPoint x: 776, startPoint y: 433, endPoint x: 794, endPoint y: 315, distance: 119.4
click at [1468, 395] on div at bounding box center [784, 372] width 1568 height 744
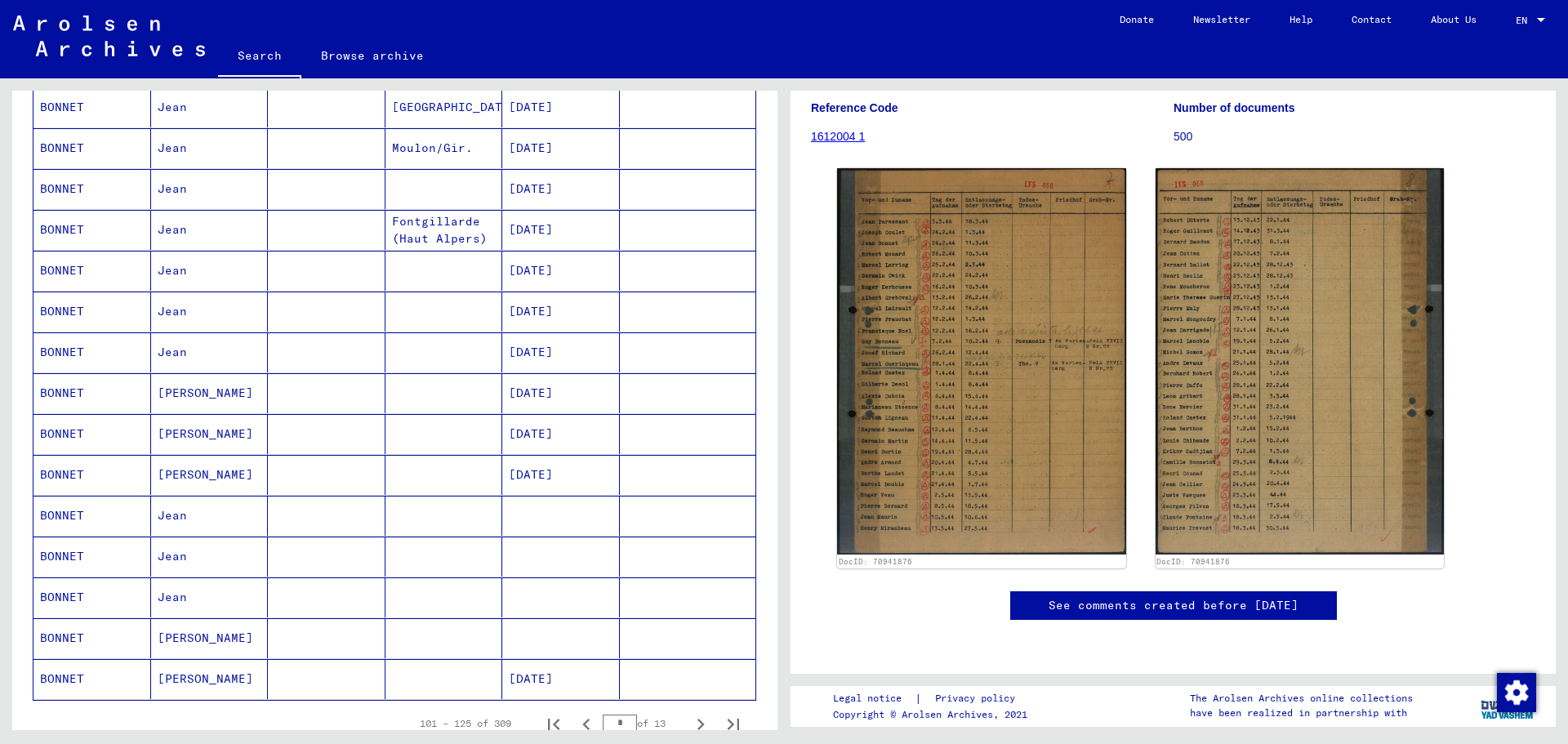
scroll to position [653, 0]
click at [273, 515] on mat-cell at bounding box center [326, 514] width 118 height 40
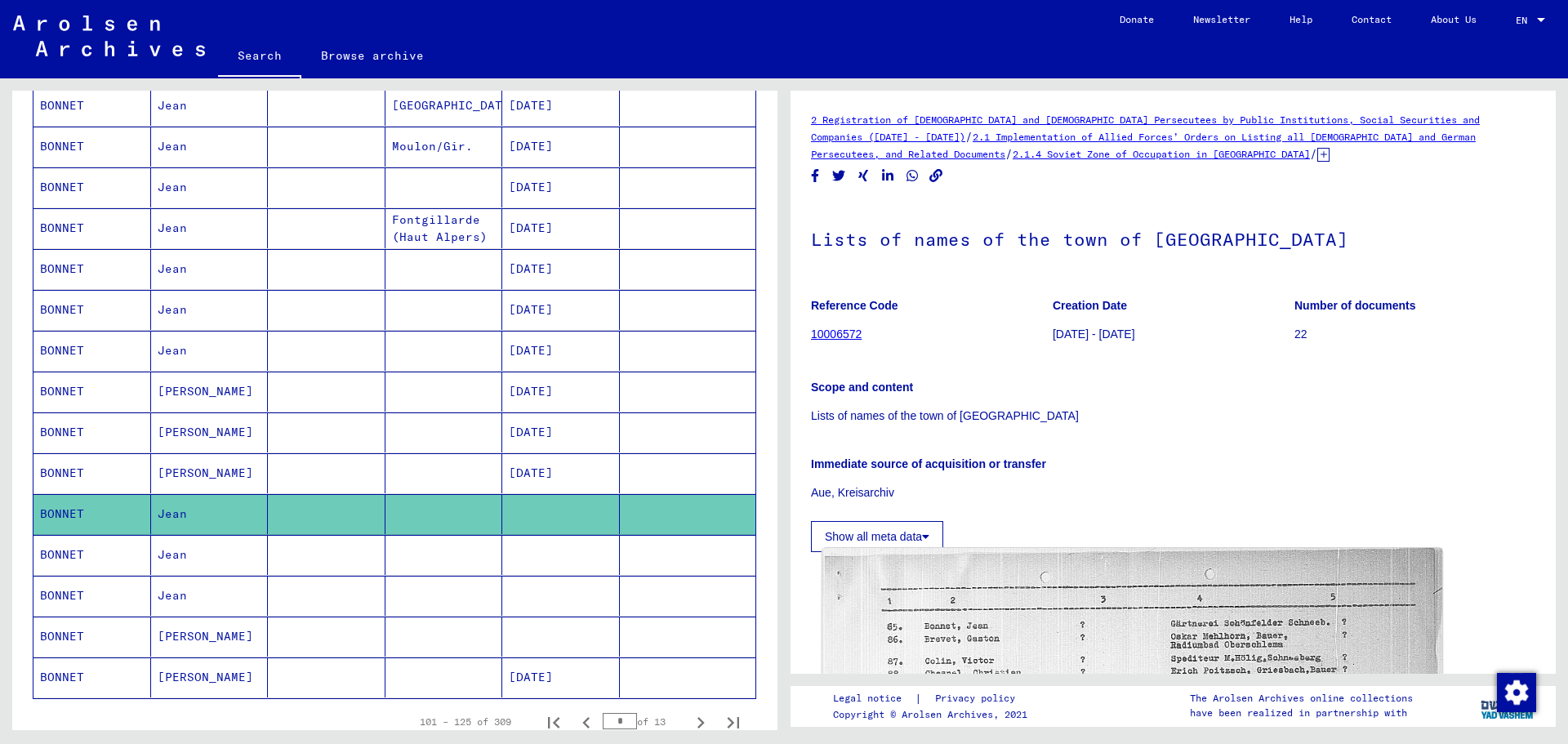
scroll to position [409, 0]
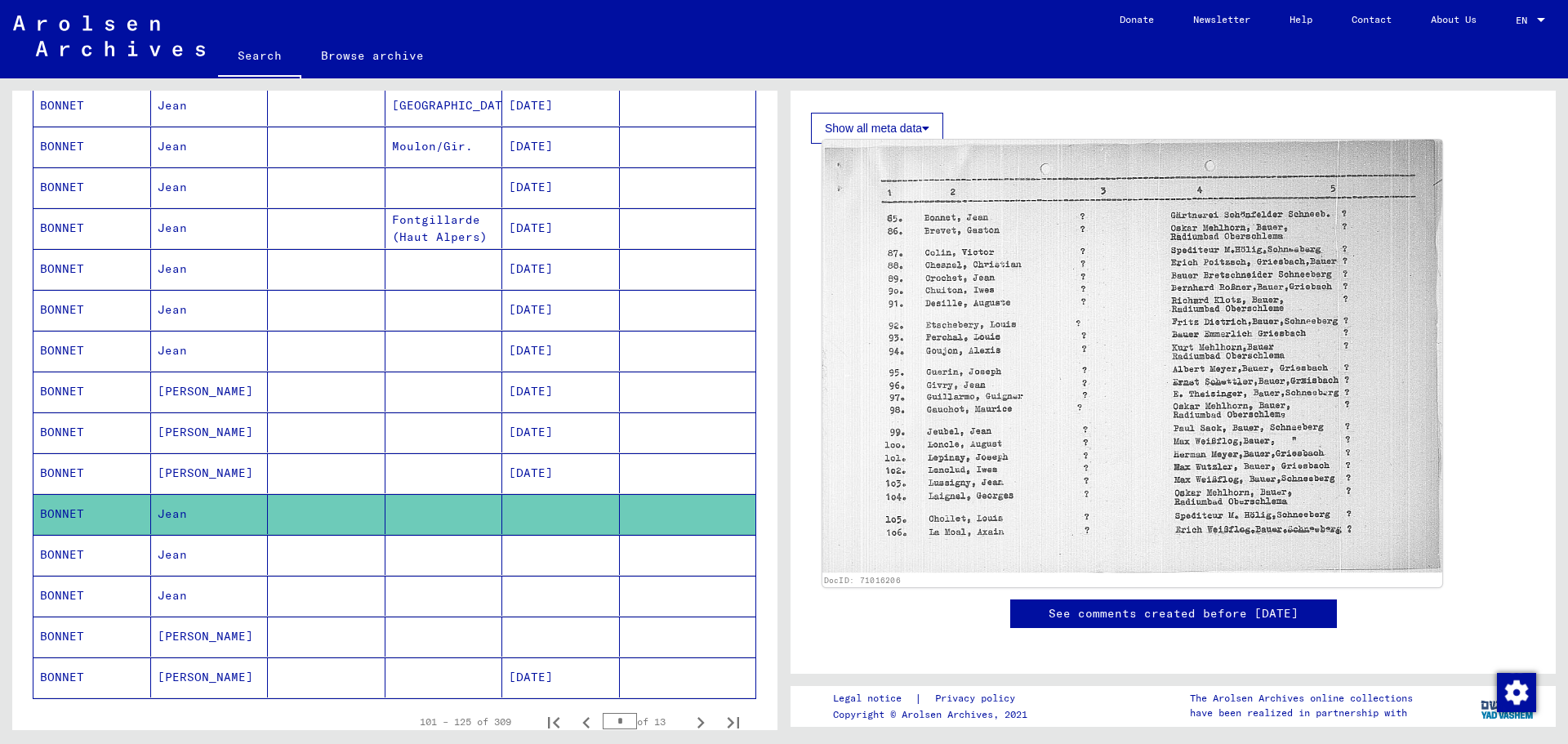
click at [1201, 231] on img at bounding box center [1132, 356] width 620 height 432
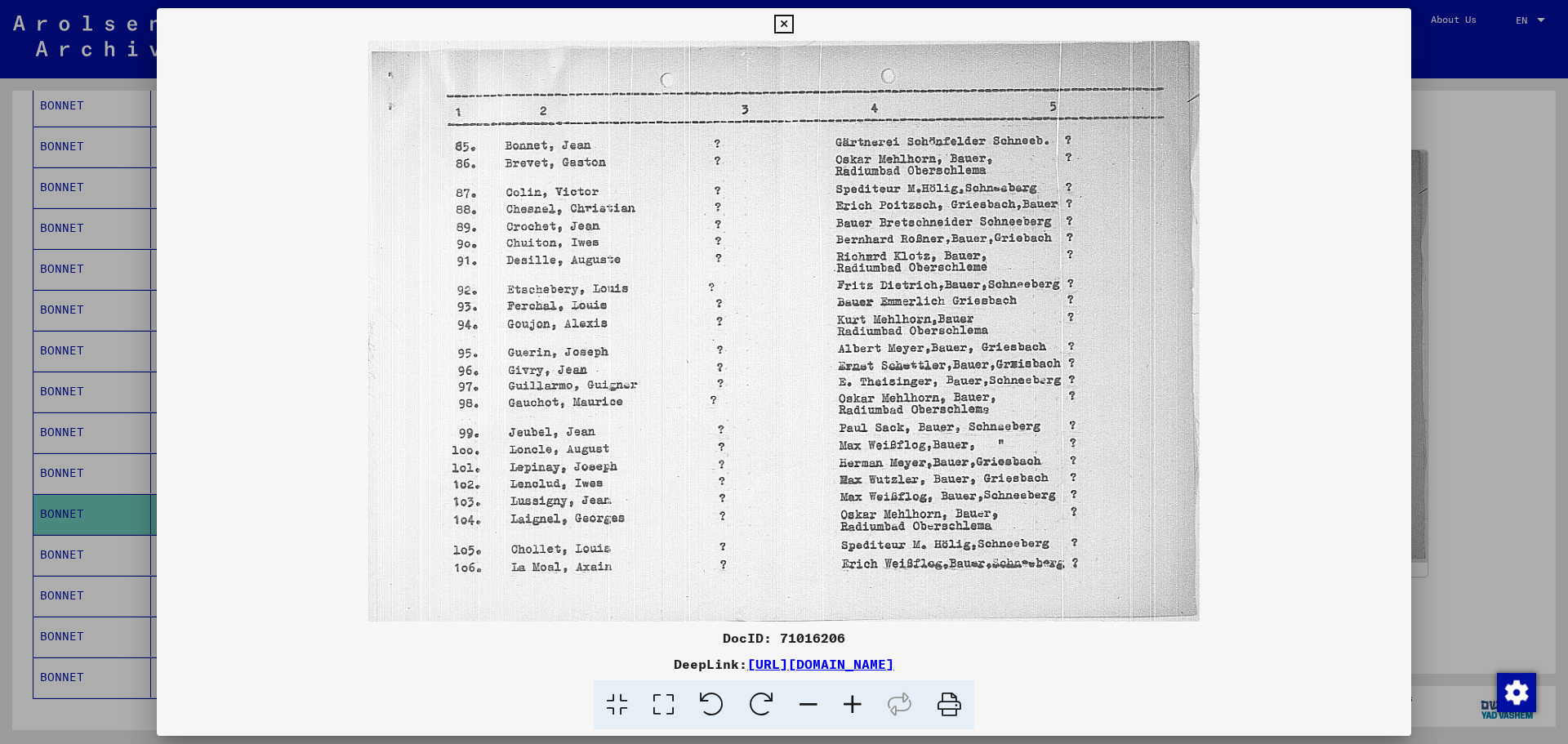
click at [1512, 325] on div at bounding box center [784, 372] width 1568 height 744
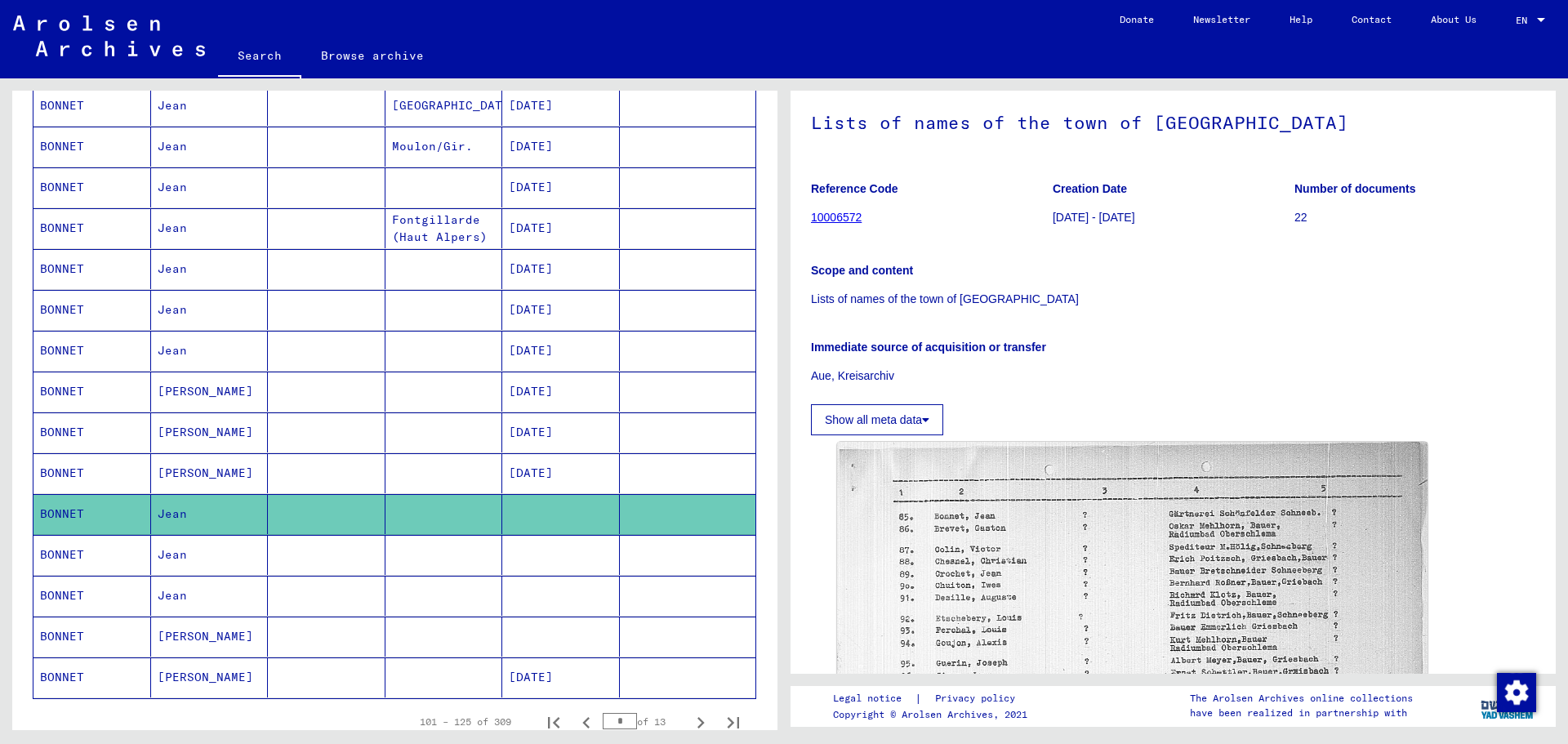
scroll to position [81, 0]
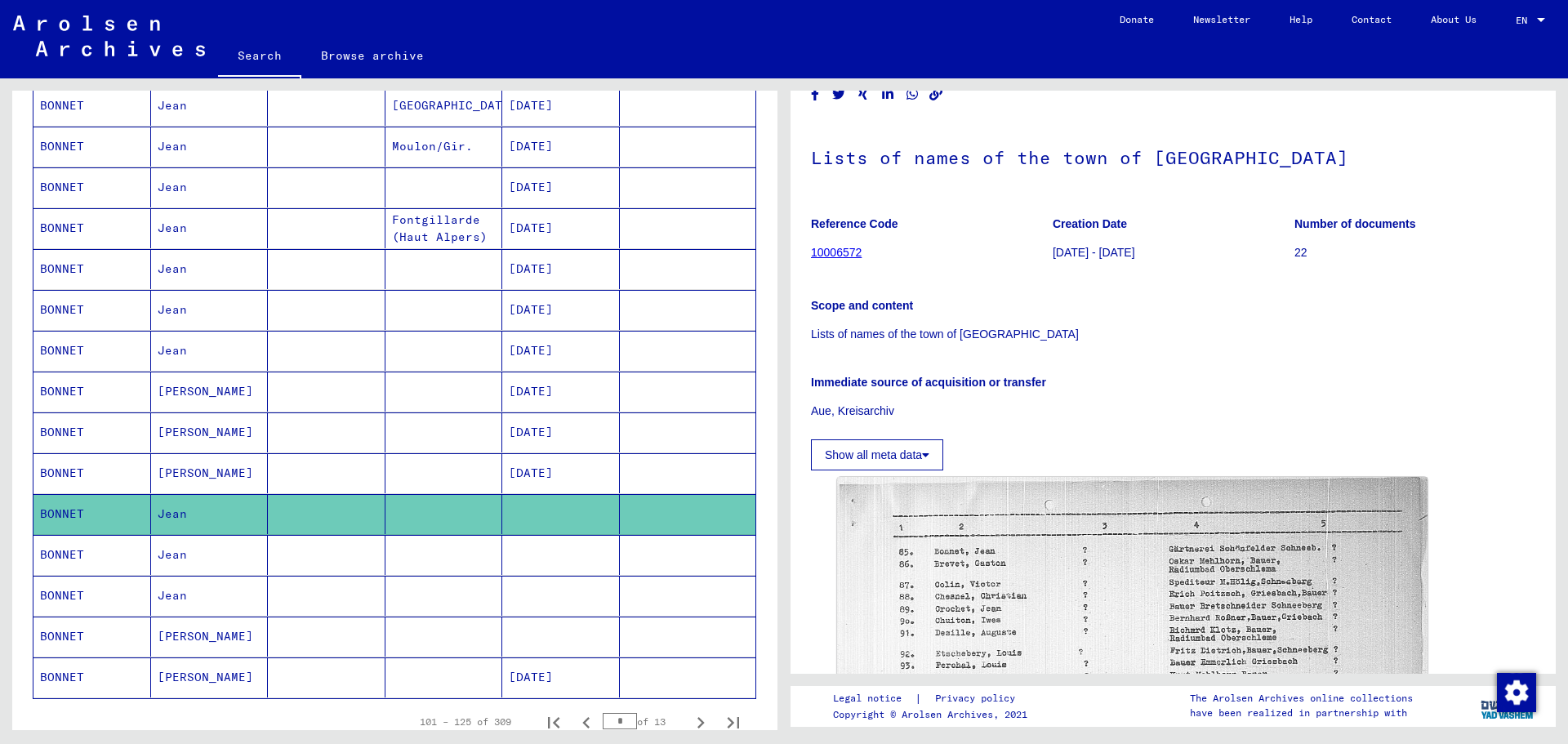
click at [312, 558] on mat-cell at bounding box center [326, 555] width 118 height 40
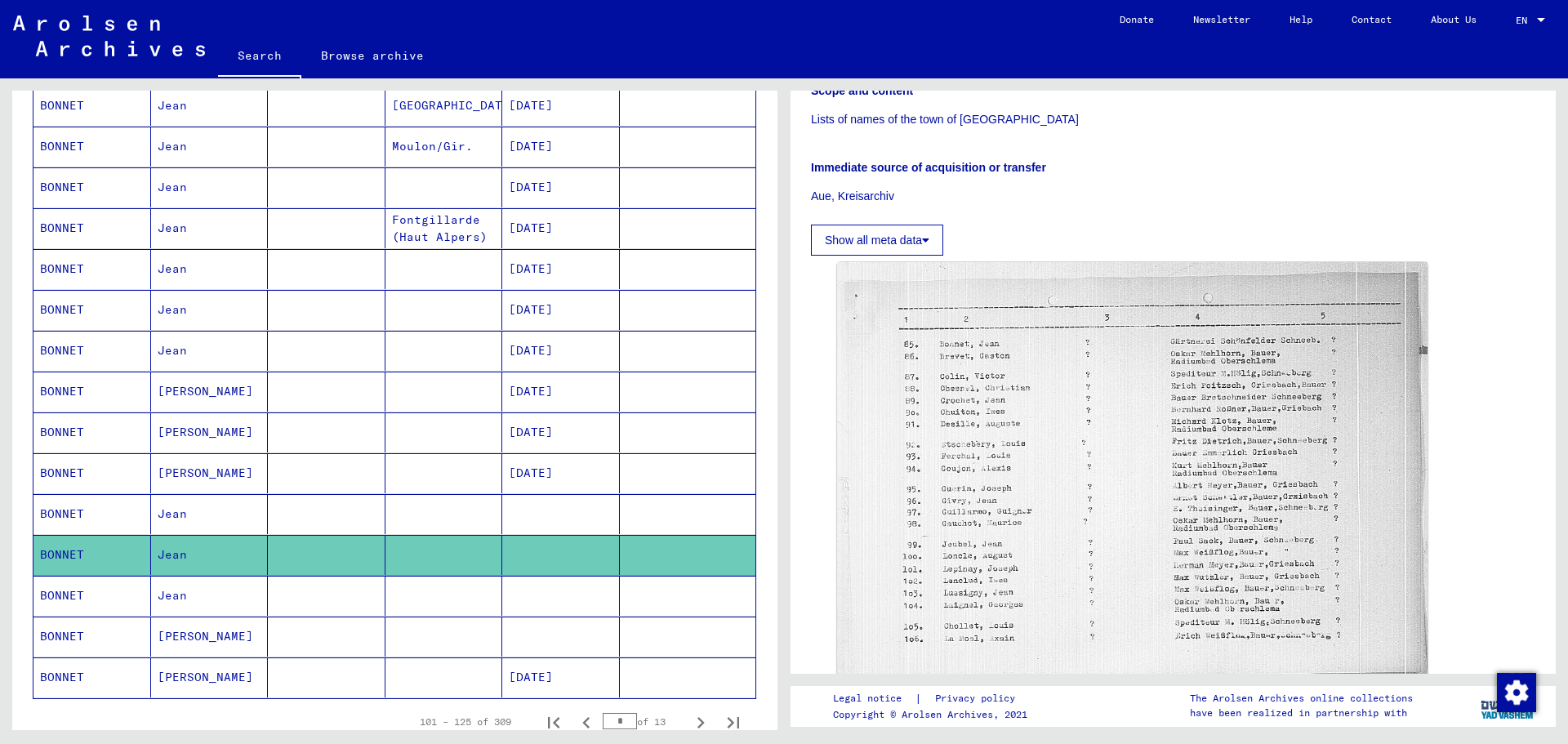
scroll to position [326, 0]
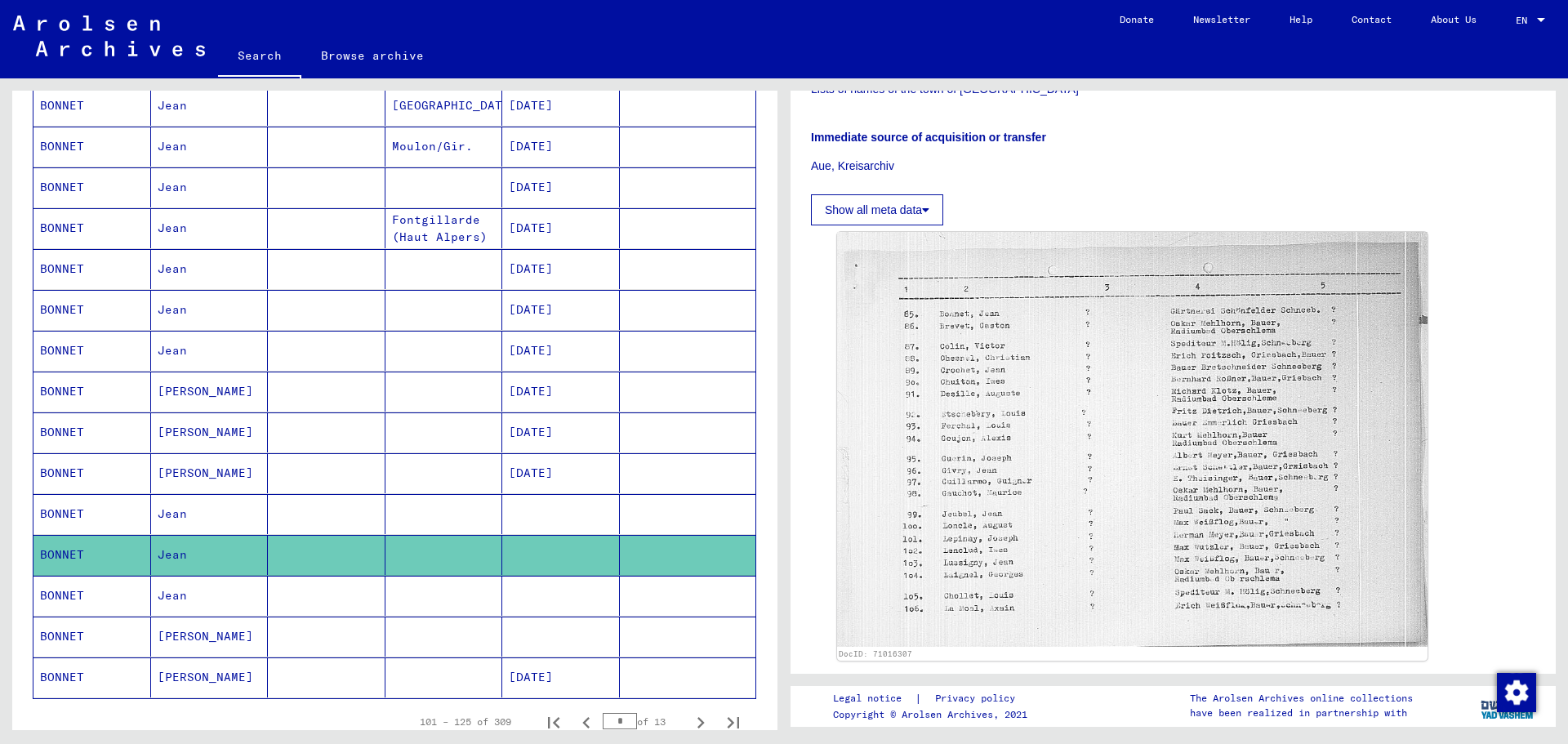
click at [243, 595] on mat-cell "Jean" at bounding box center [209, 596] width 118 height 40
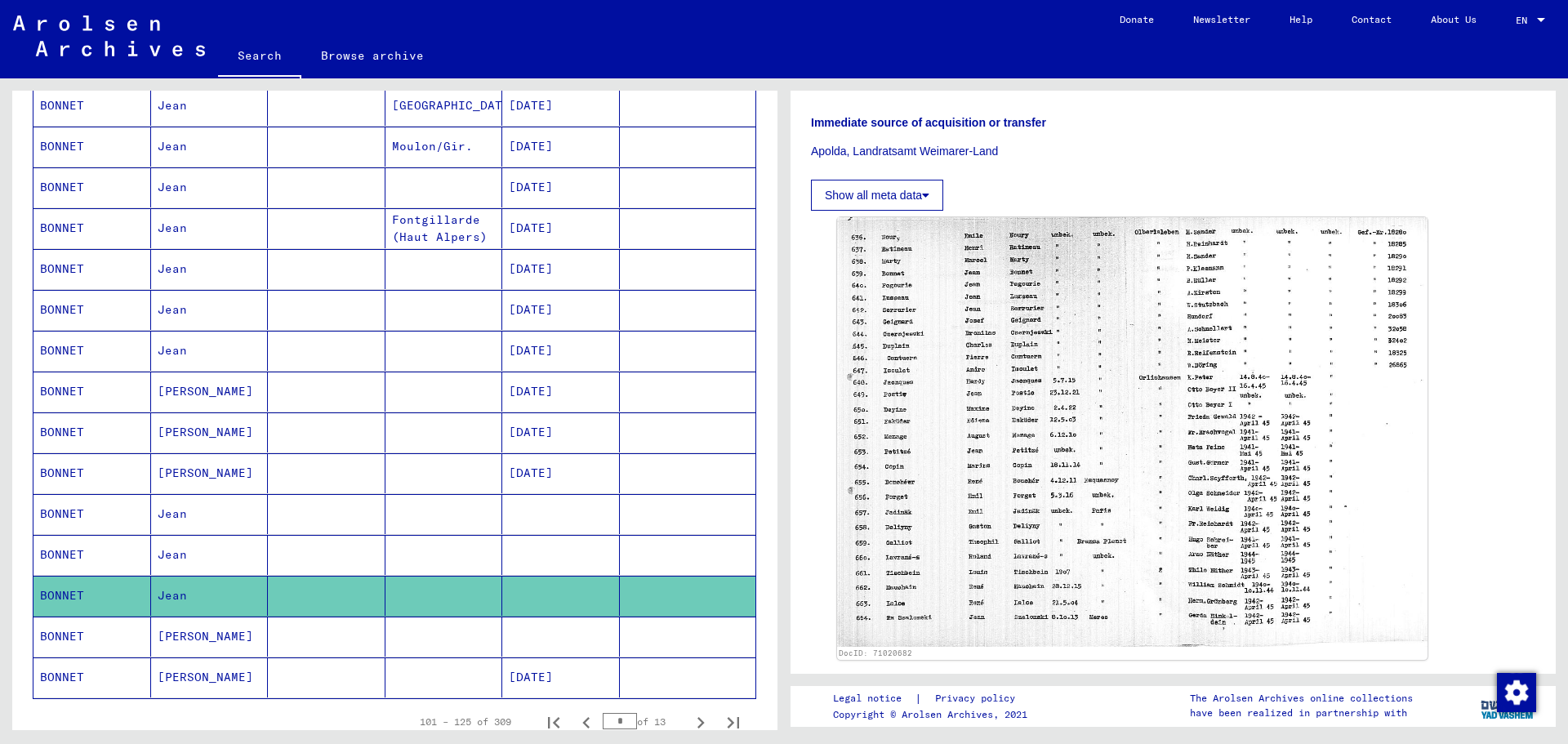
scroll to position [409, 0]
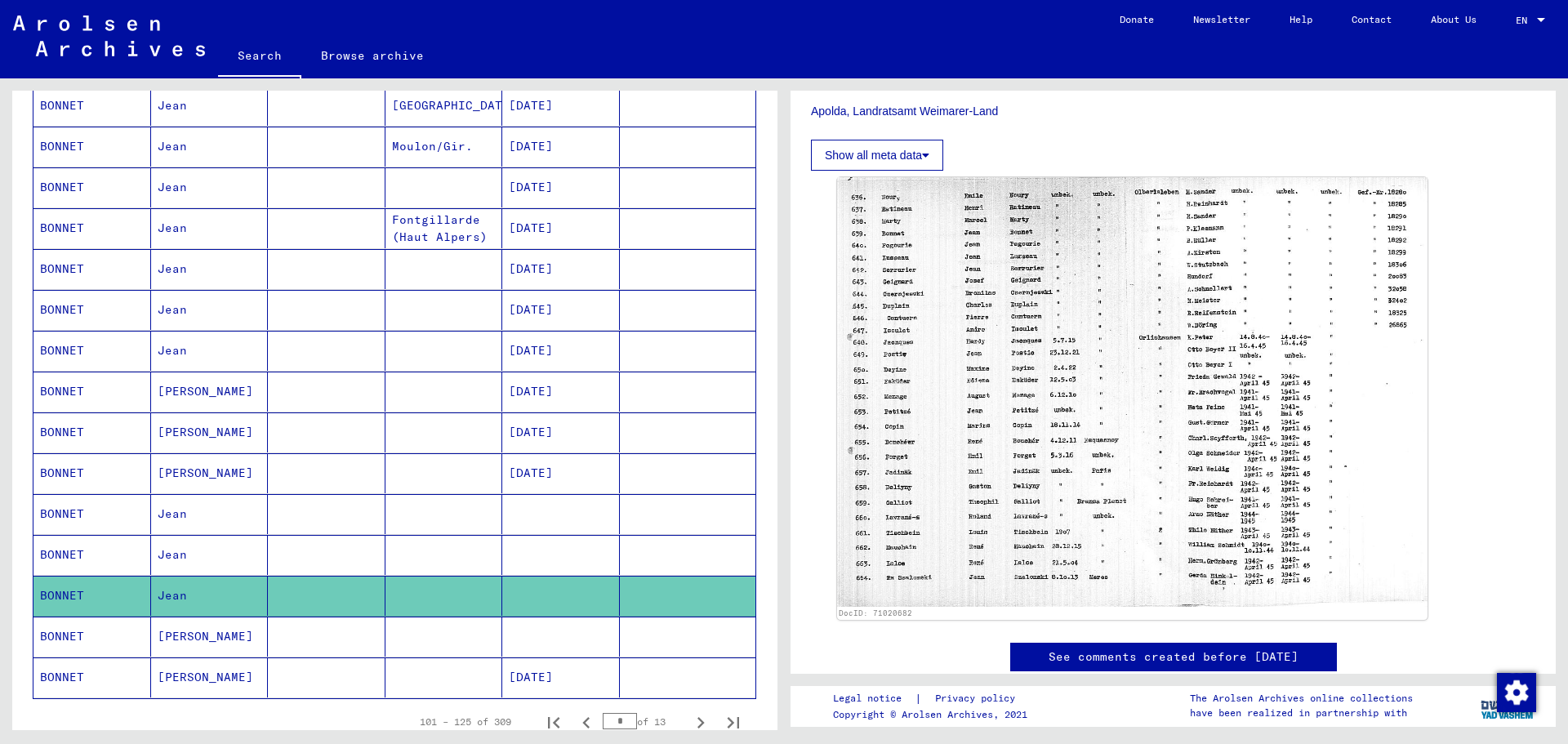
click at [272, 631] on mat-cell at bounding box center [326, 636] width 118 height 40
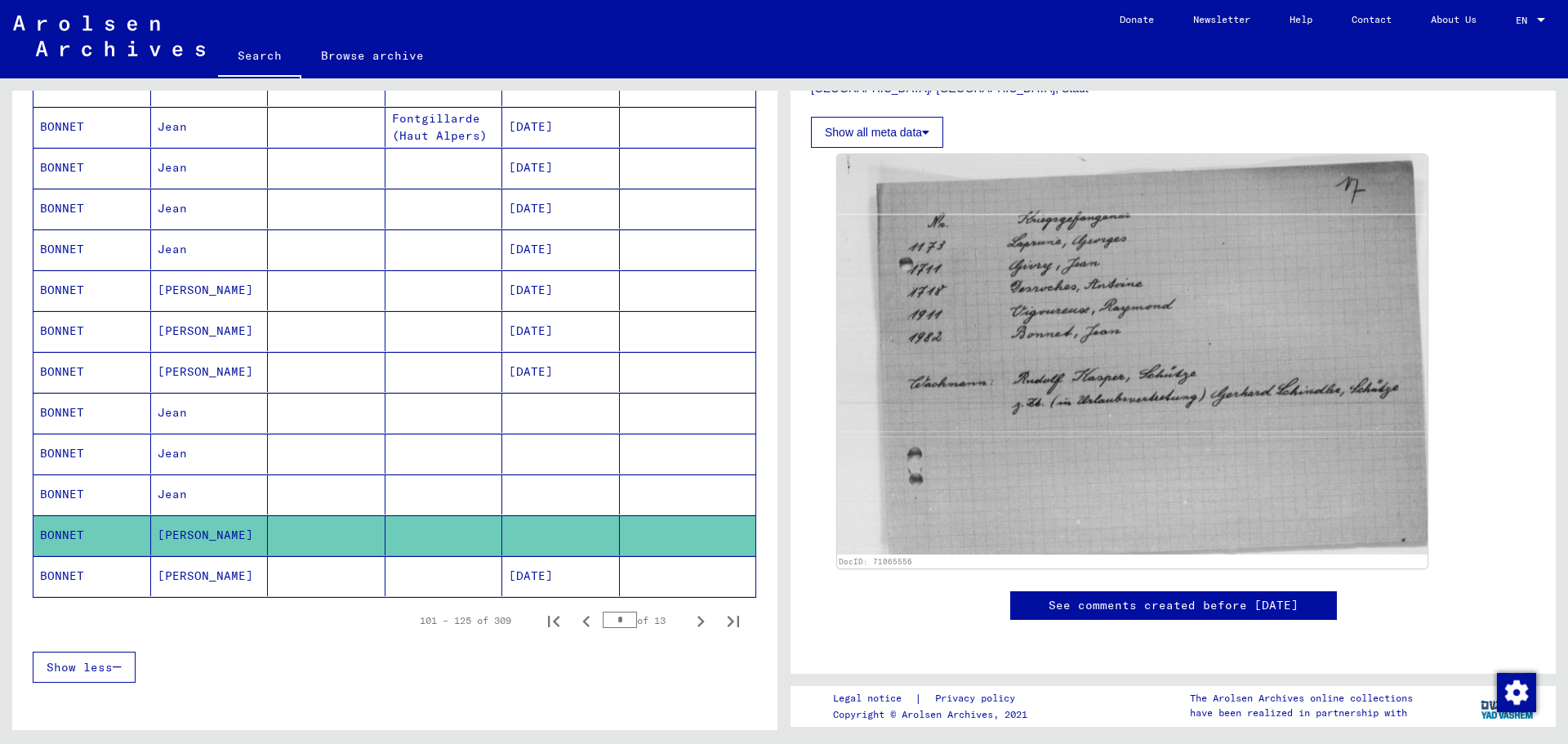
scroll to position [980, 0]
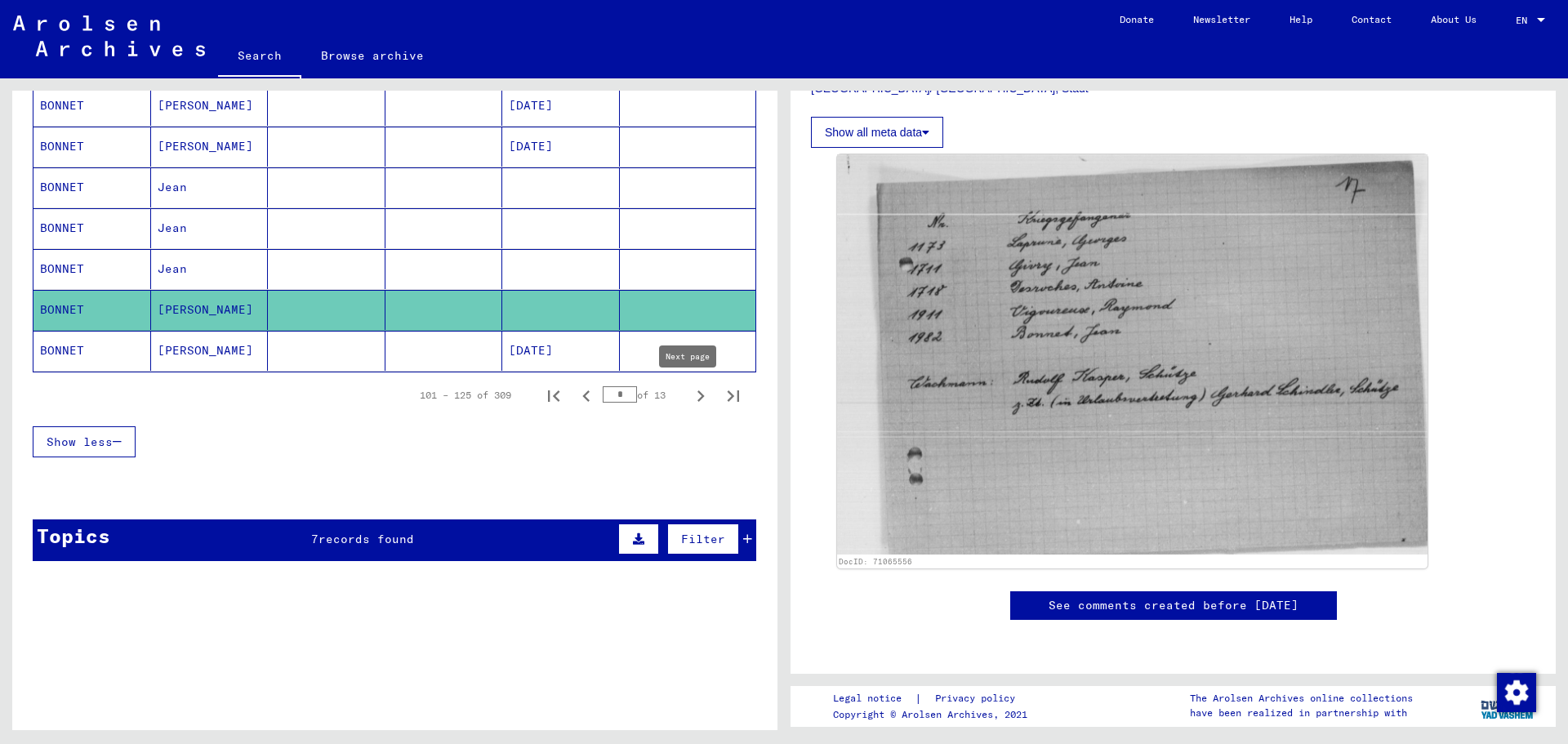
click at [689, 390] on icon "Next page" at bounding box center [700, 396] width 23 height 23
type input "*"
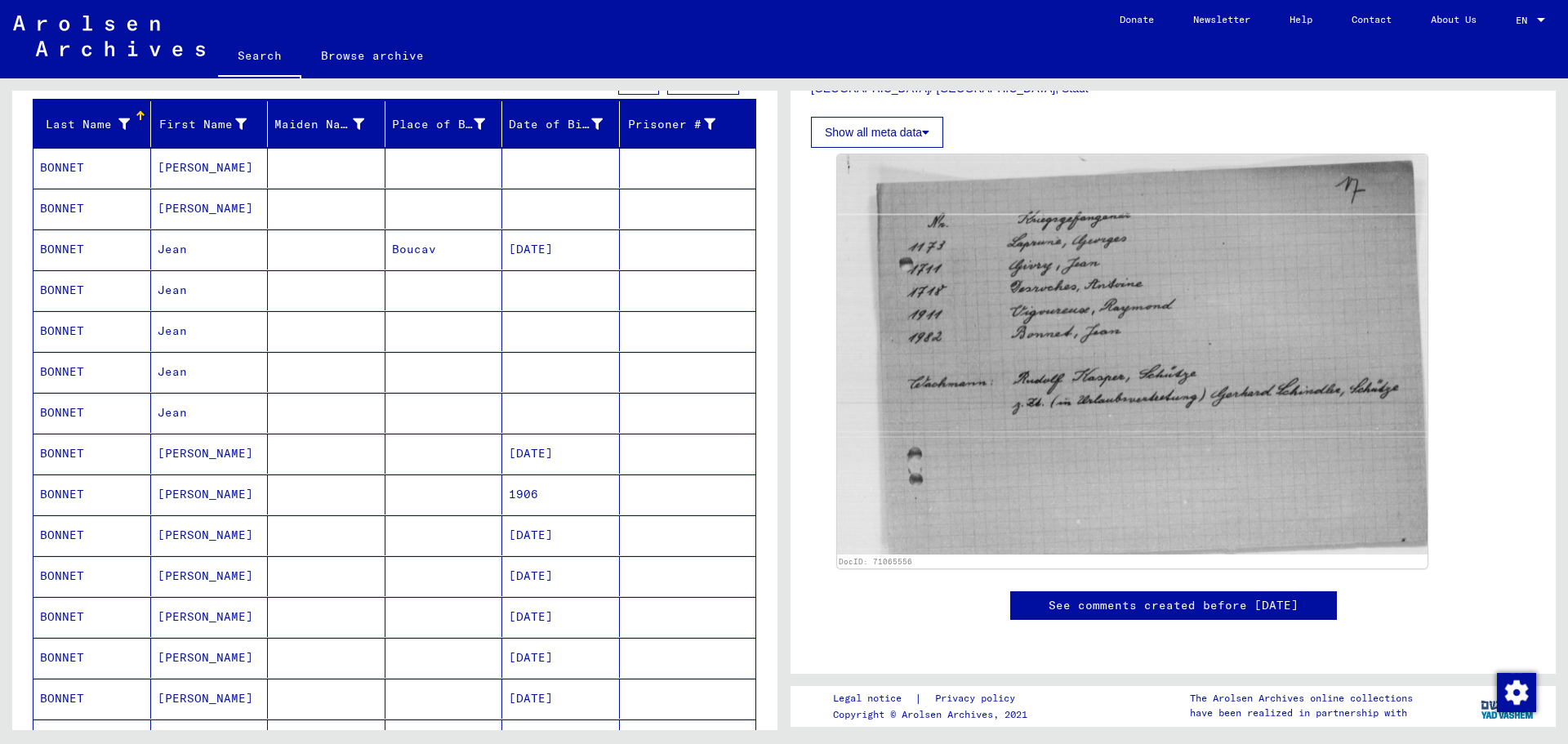
scroll to position [81, 0]
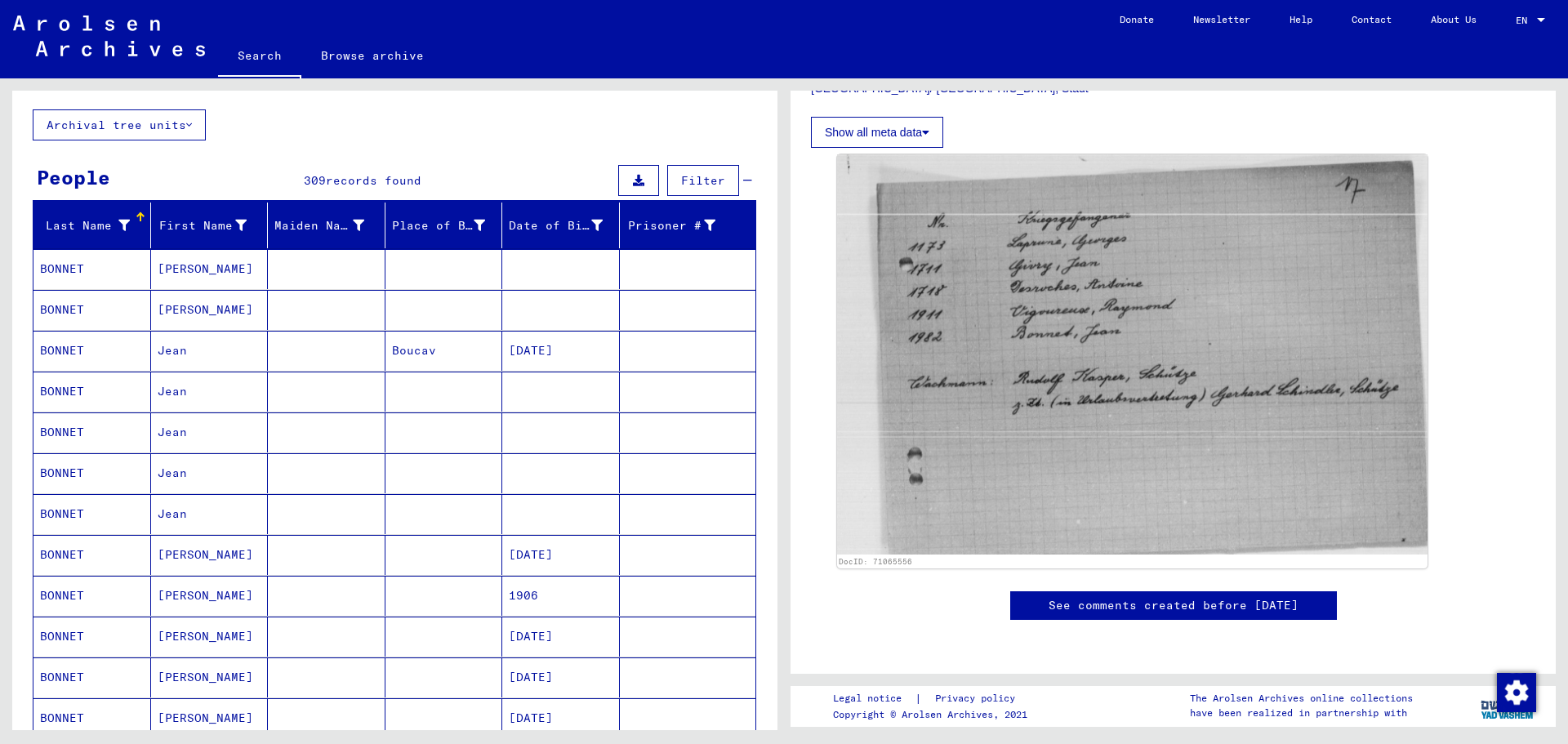
click at [433, 506] on mat-cell at bounding box center [444, 514] width 118 height 40
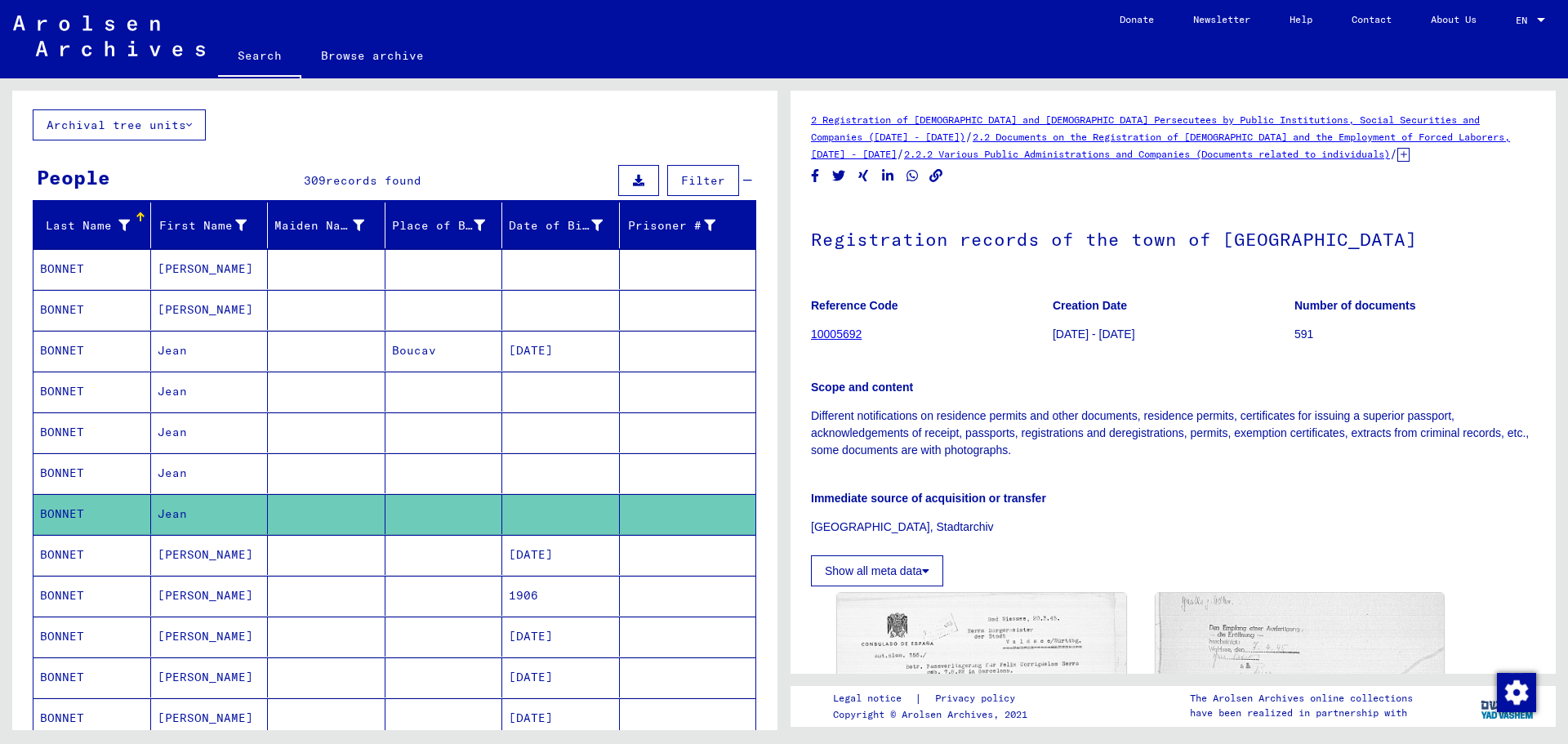
scroll to position [409, 0]
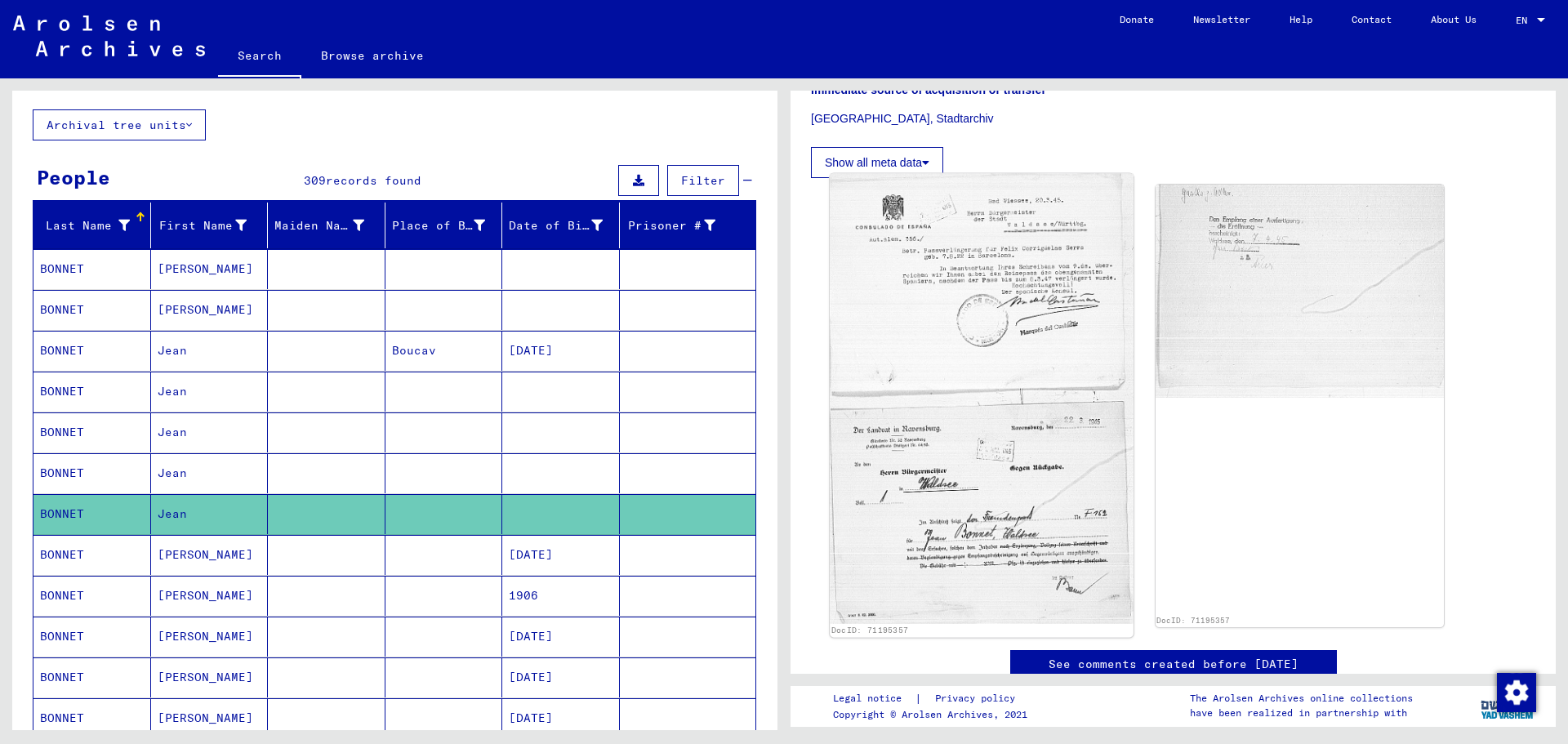
click at [1023, 285] on img at bounding box center [980, 399] width 303 height 450
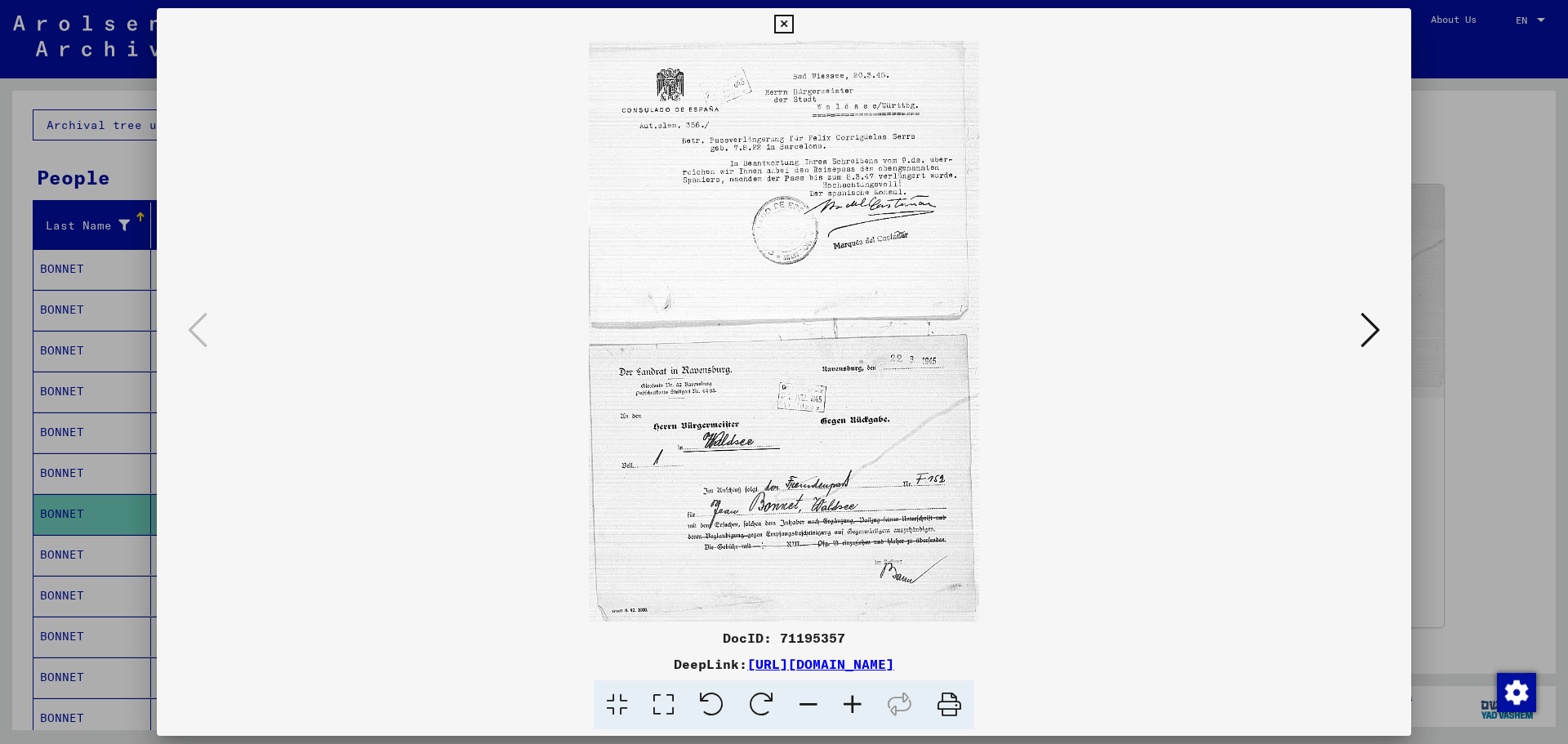
click at [1524, 259] on div at bounding box center [784, 372] width 1568 height 744
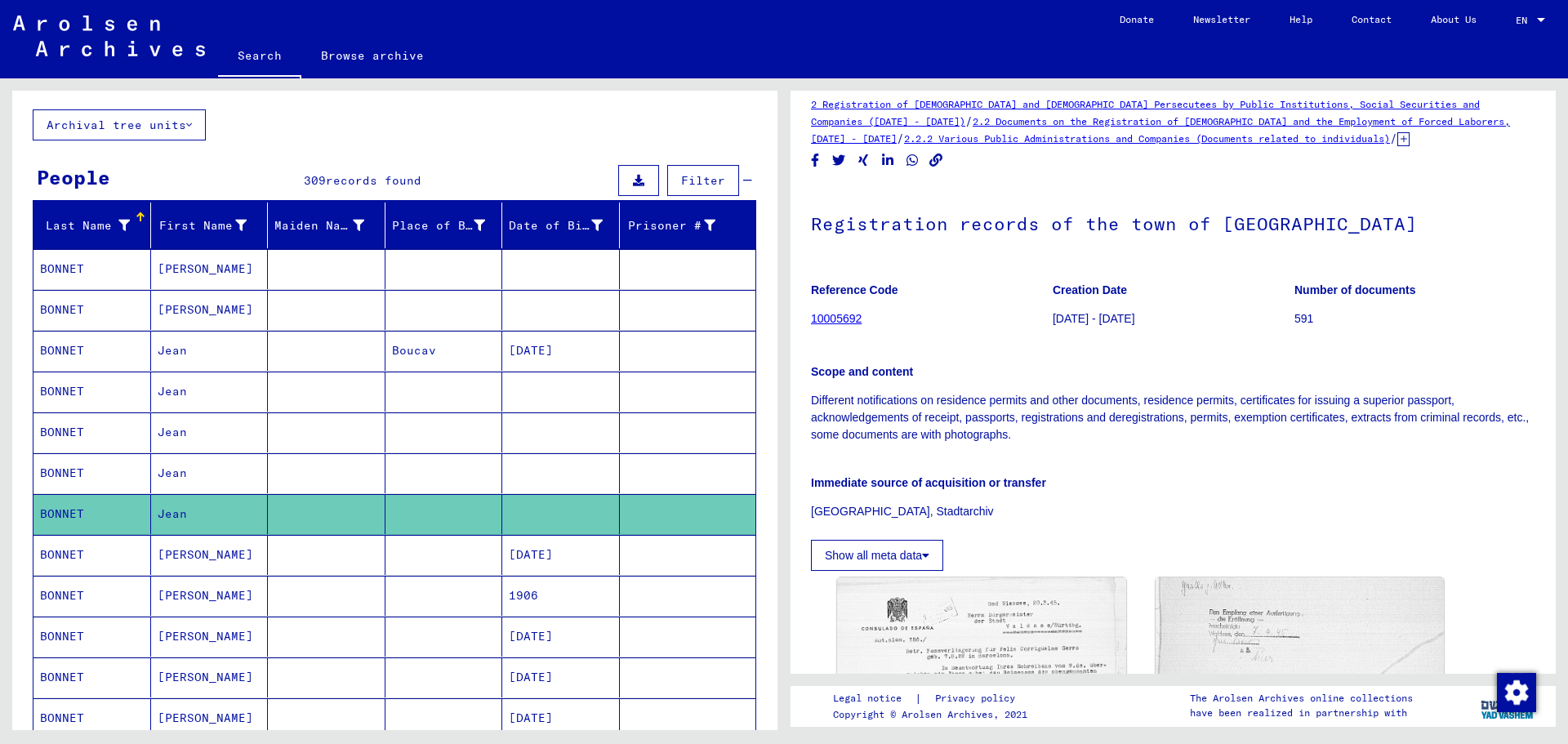
scroll to position [0, 0]
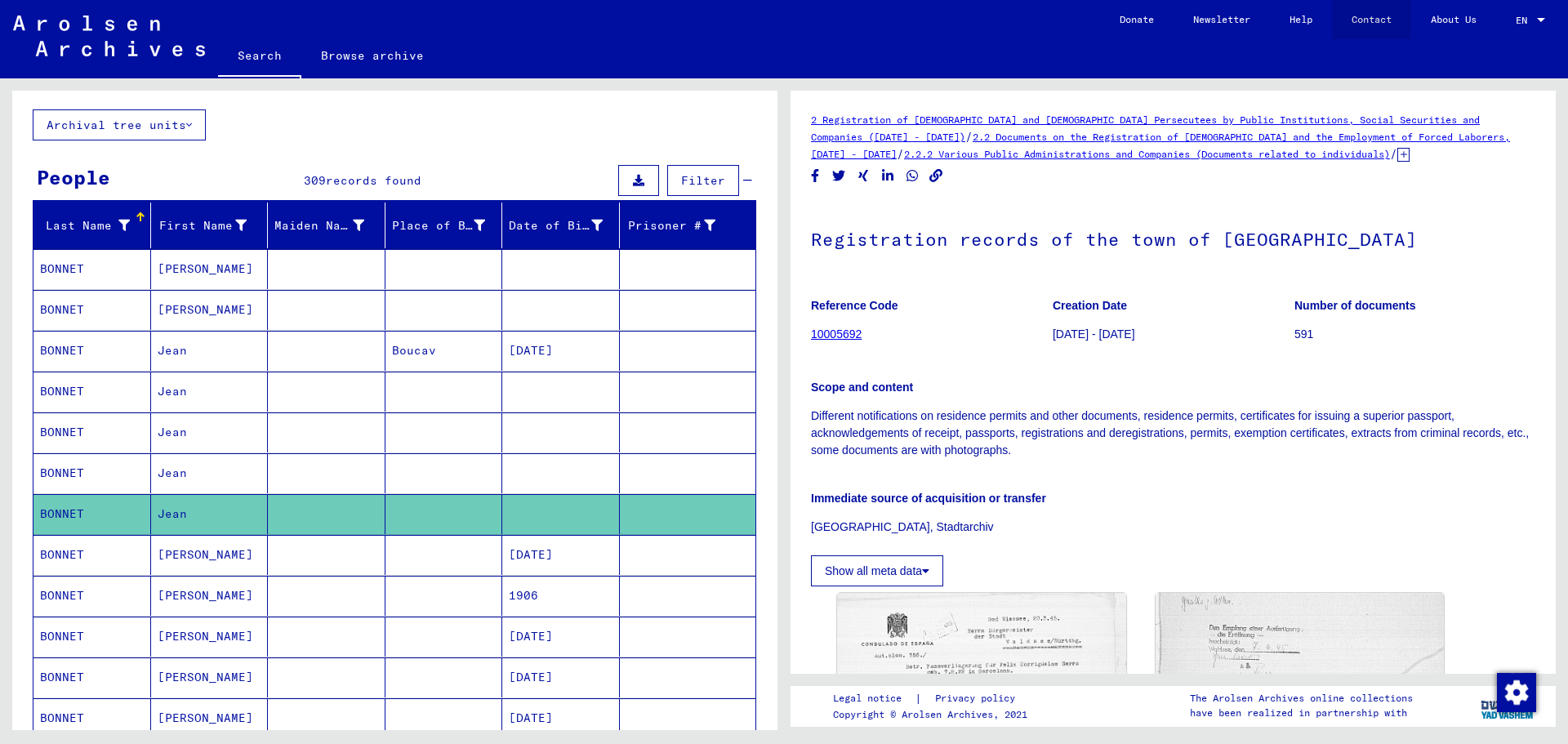
click at [1385, 19] on link "Contact" at bounding box center [1371, 19] width 80 height 39
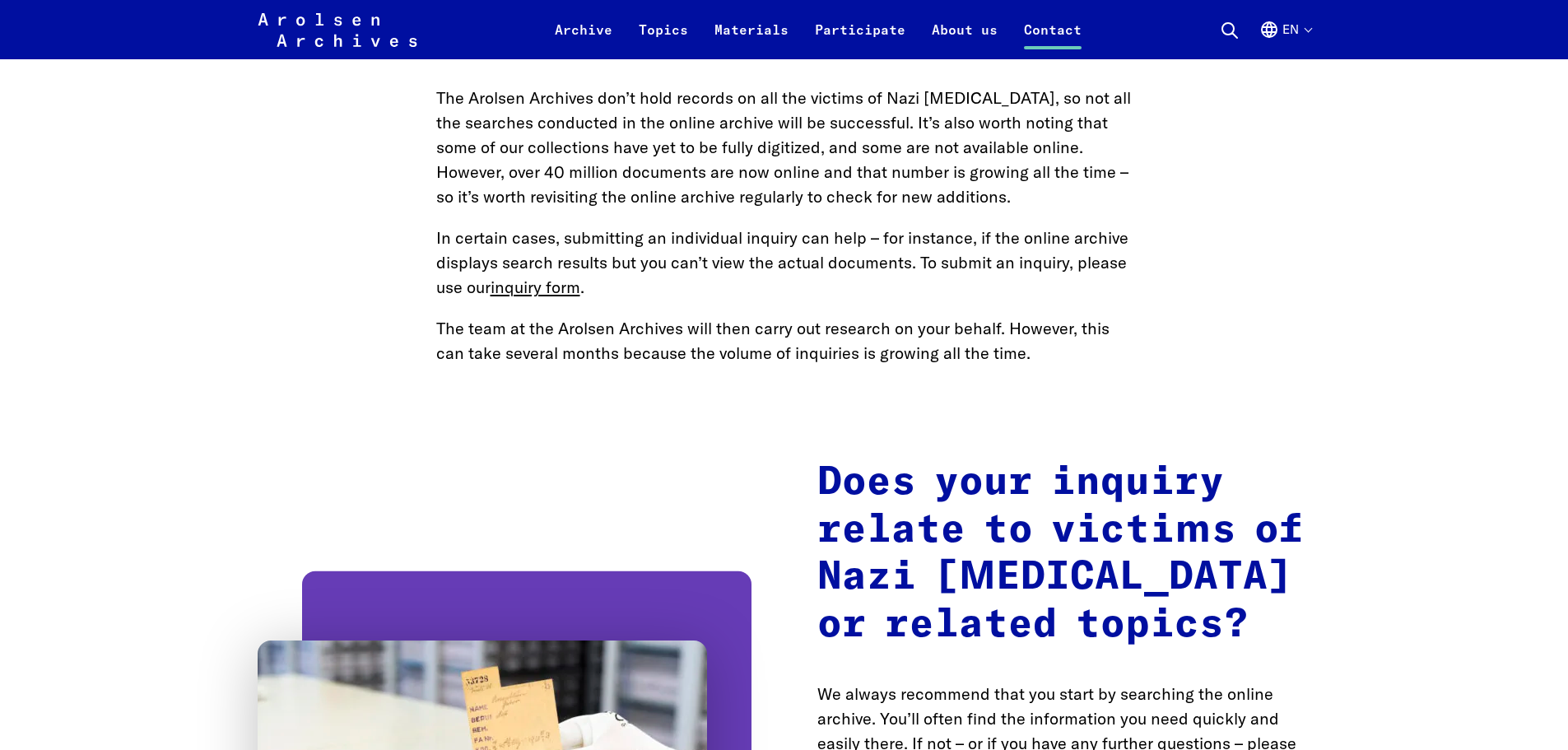
scroll to position [2221, 0]
